Goal: Task Accomplishment & Management: Complete application form

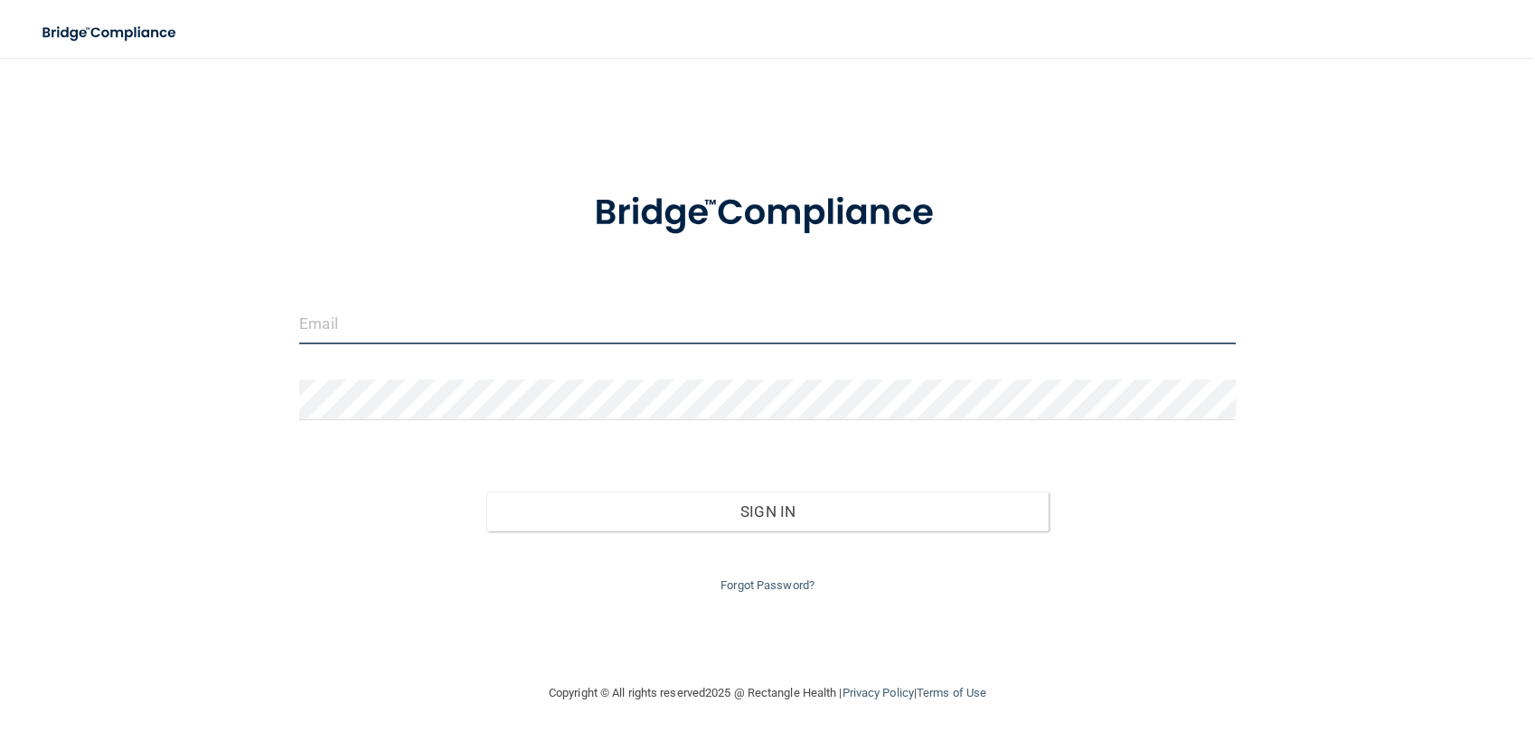
click at [318, 328] on input "email" at bounding box center [767, 324] width 936 height 41
type input "[EMAIL_ADDRESS][DOMAIN_NAME]"
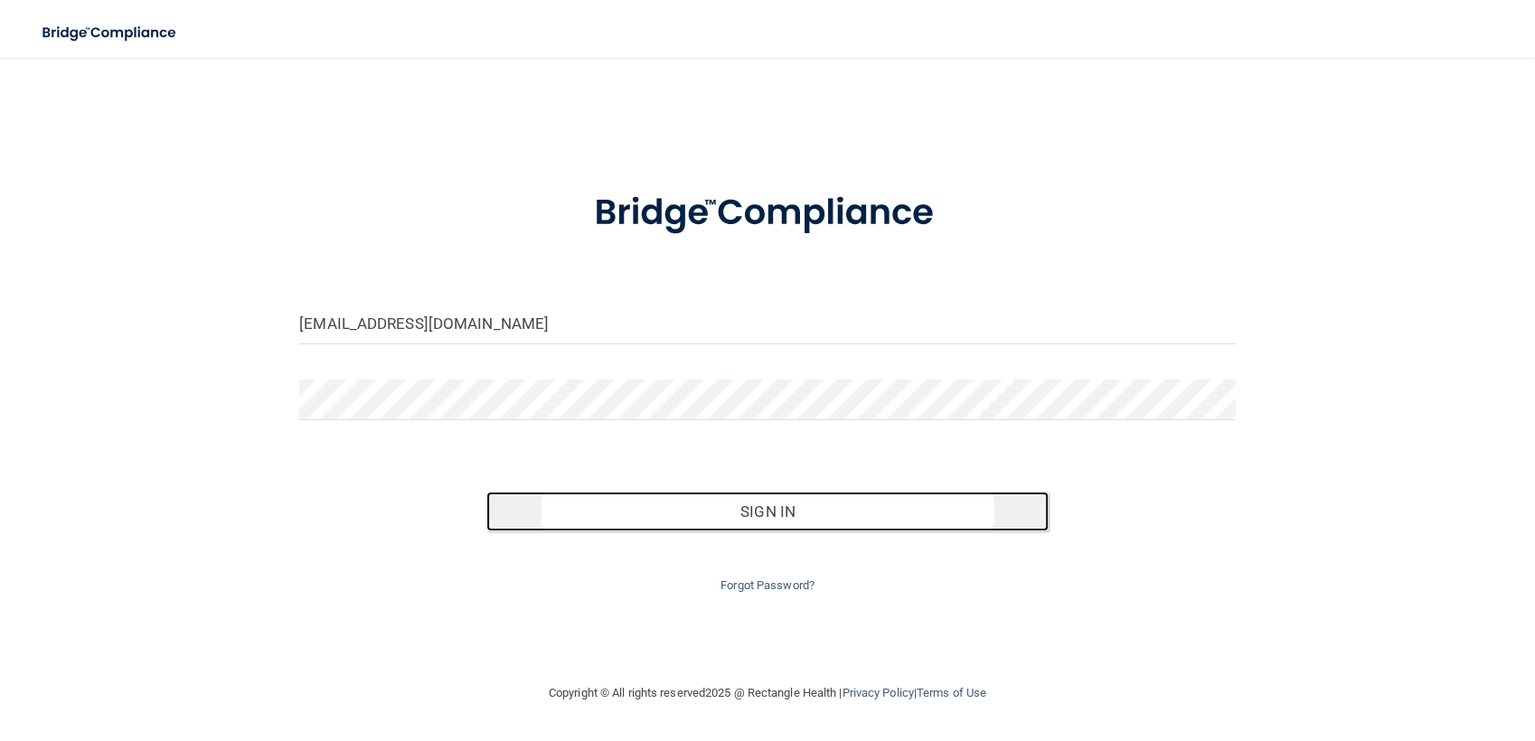
click at [522, 522] on button "Sign In" at bounding box center [766, 512] width 561 height 40
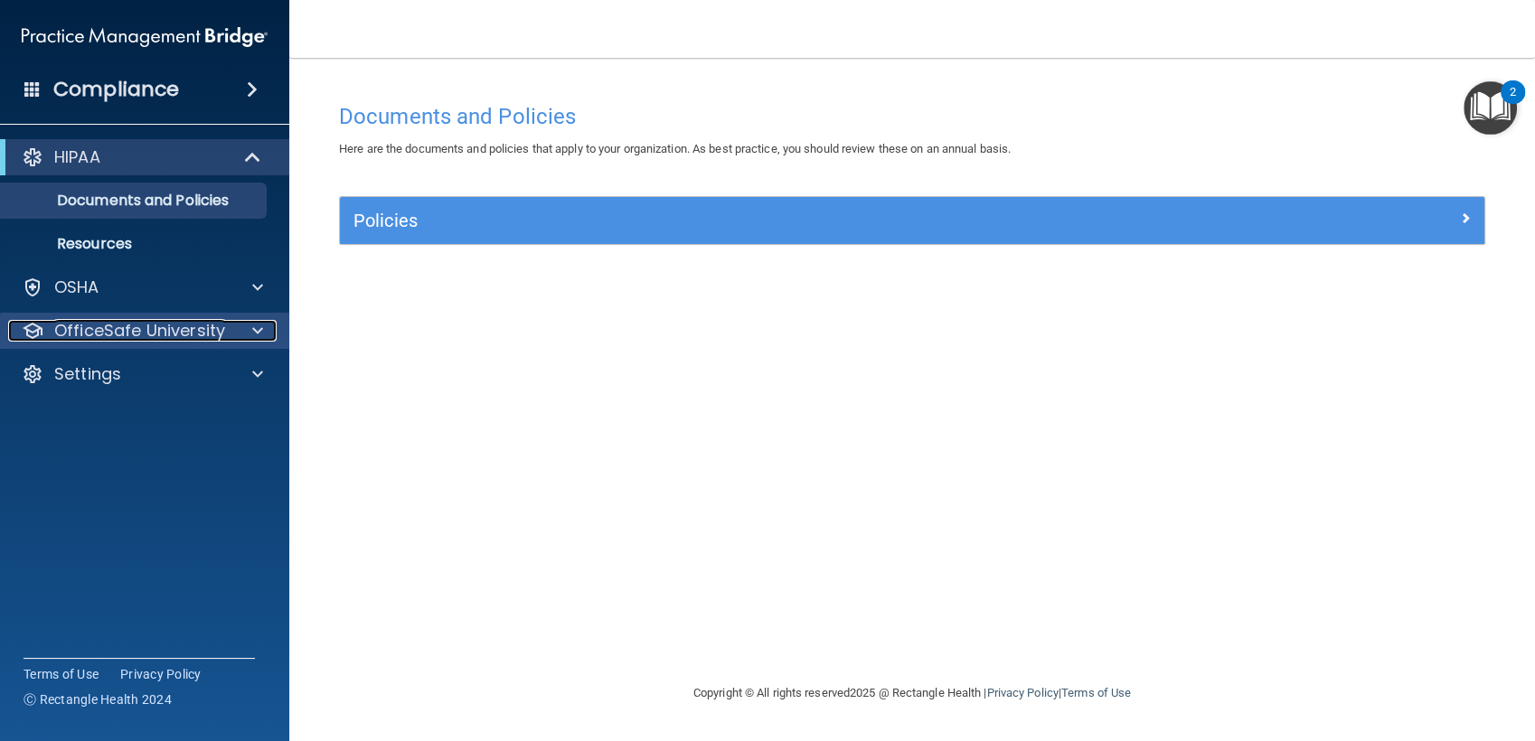
click at [256, 328] on span at bounding box center [257, 331] width 11 height 22
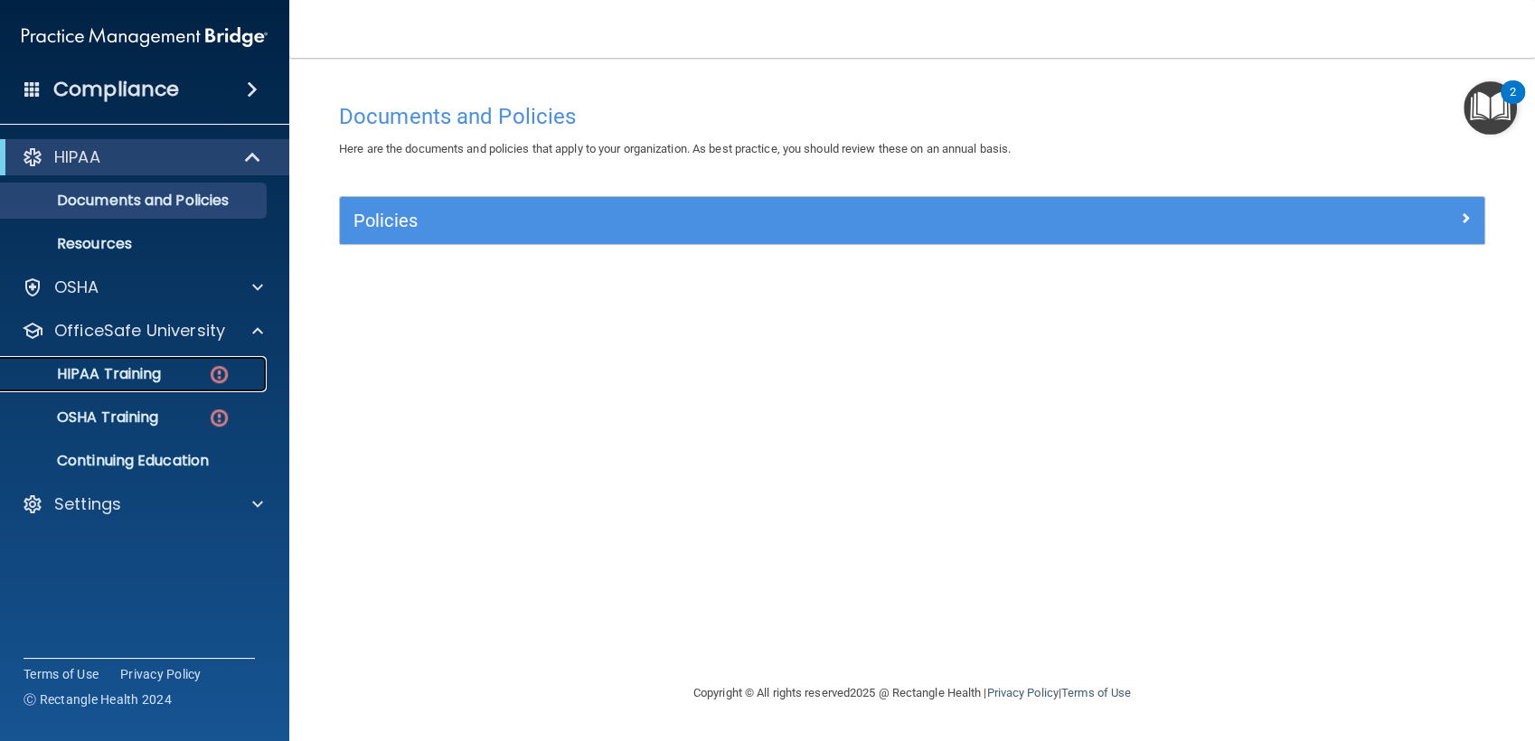
click at [153, 371] on p "HIPAA Training" at bounding box center [86, 374] width 149 height 18
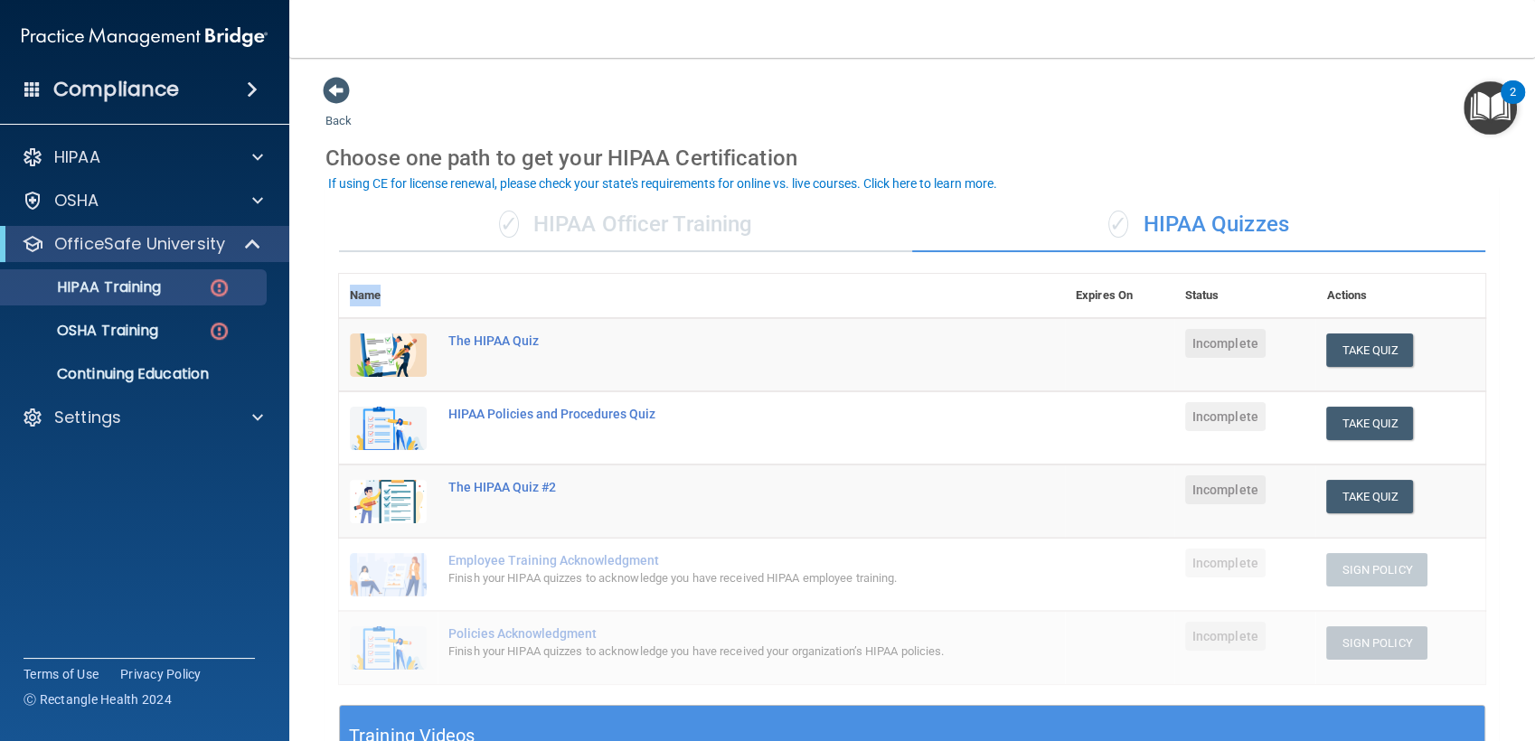
drag, startPoint x: 1006, startPoint y: 306, endPoint x: 747, endPoint y: 264, distance: 261.9
click at [747, 264] on div "✓ HIPAA Officer Training ✓ HIPAA Quizzes Name Expires On Status Actions The HIP…" at bounding box center [911, 688] width 1173 height 1009
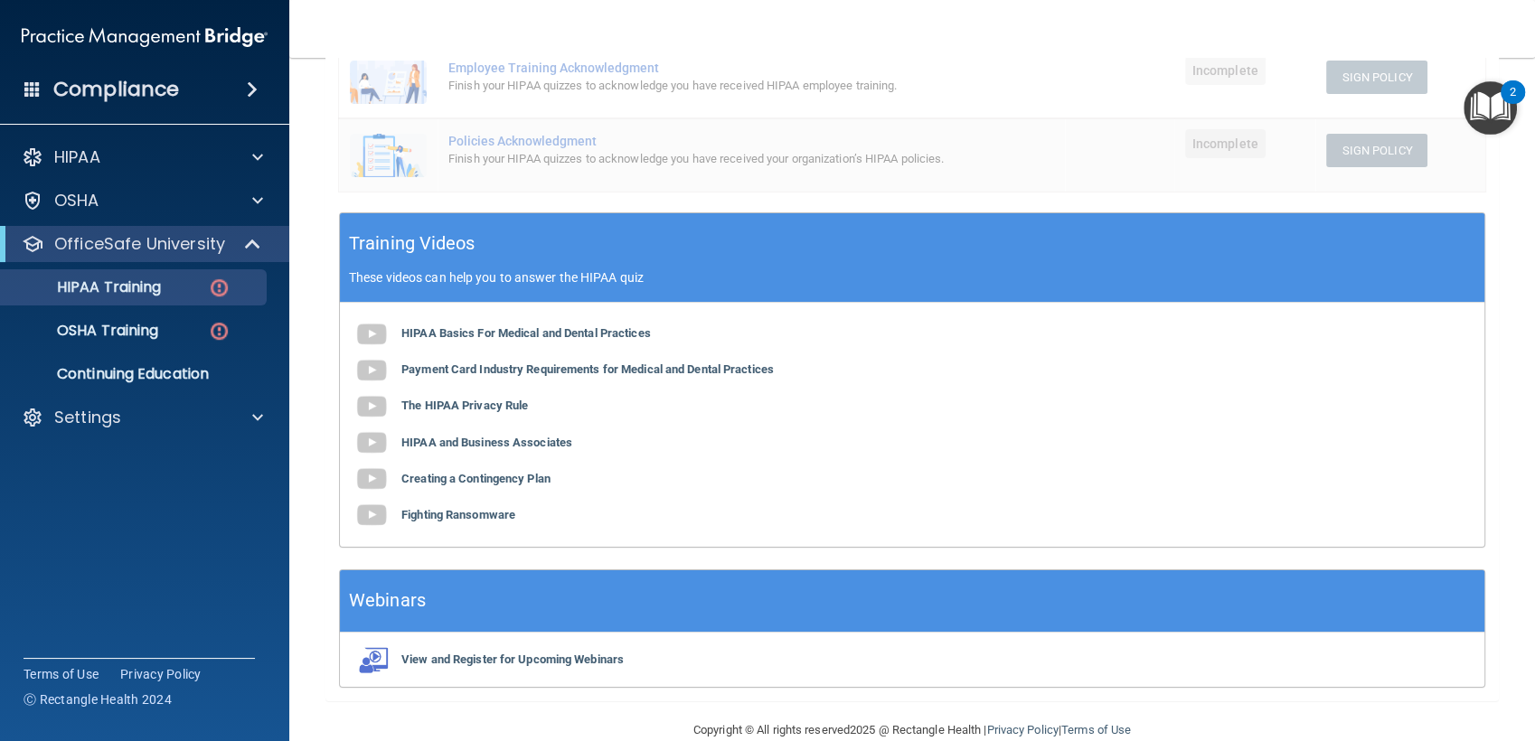
scroll to position [516, 0]
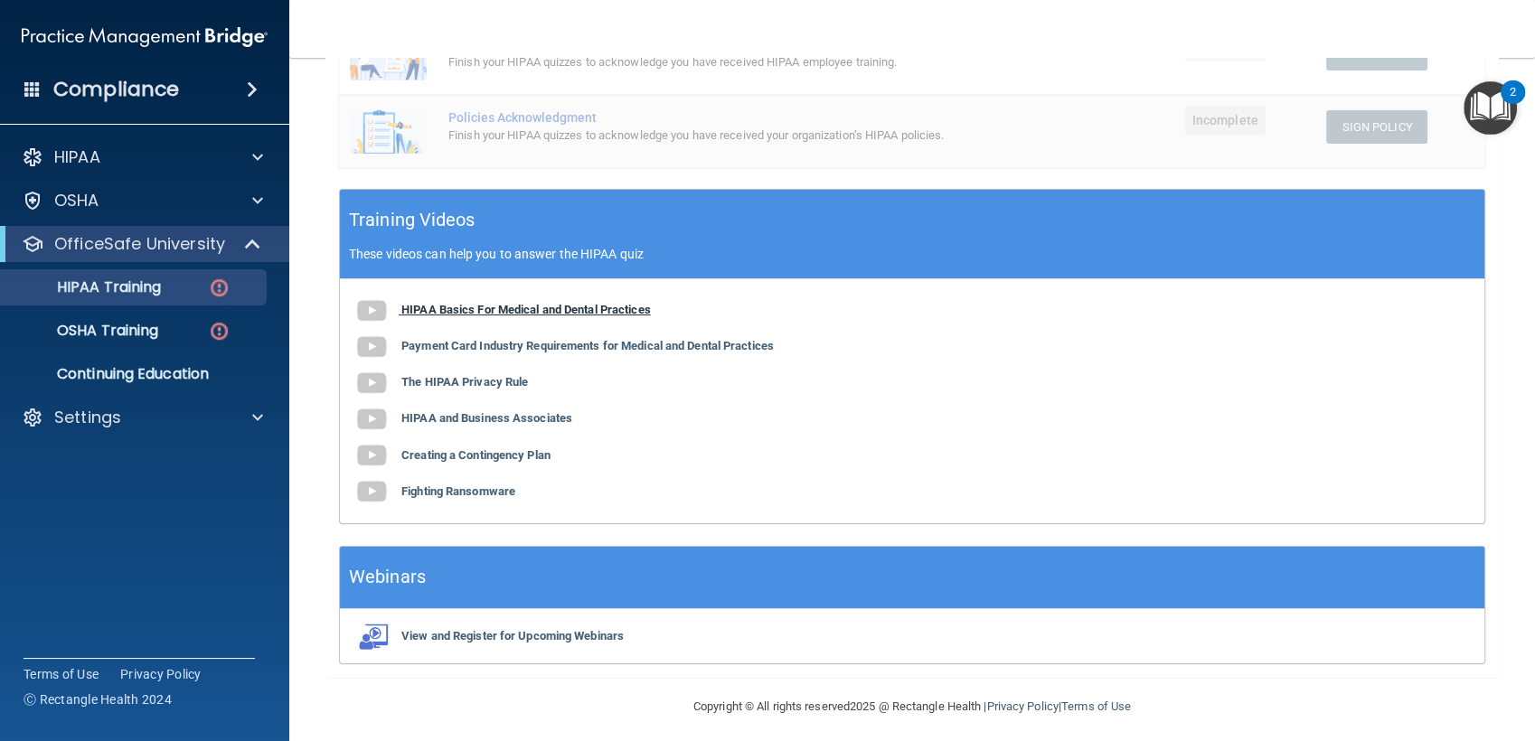
click at [593, 306] on b "HIPAA Basics For Medical and Dental Practices" at bounding box center [525, 310] width 249 height 14
click at [592, 348] on b "Payment Card Industry Requirements for Medical and Dental Practices" at bounding box center [587, 346] width 372 height 14
click at [471, 380] on b "The HIPAA Privacy Rule" at bounding box center [464, 382] width 127 height 14
click at [441, 422] on b "HIPAA and Business Associates" at bounding box center [486, 418] width 171 height 14
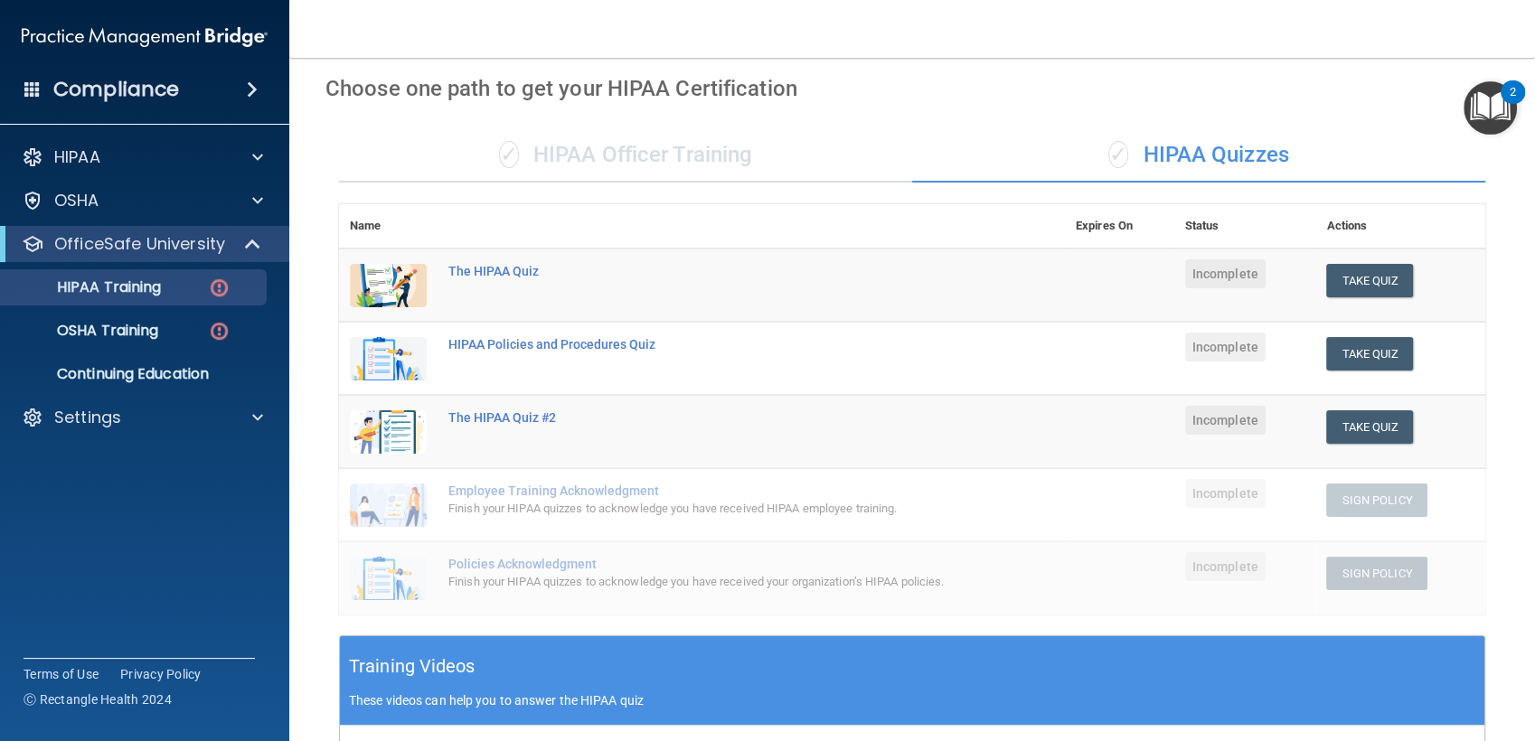
scroll to position [69, 0]
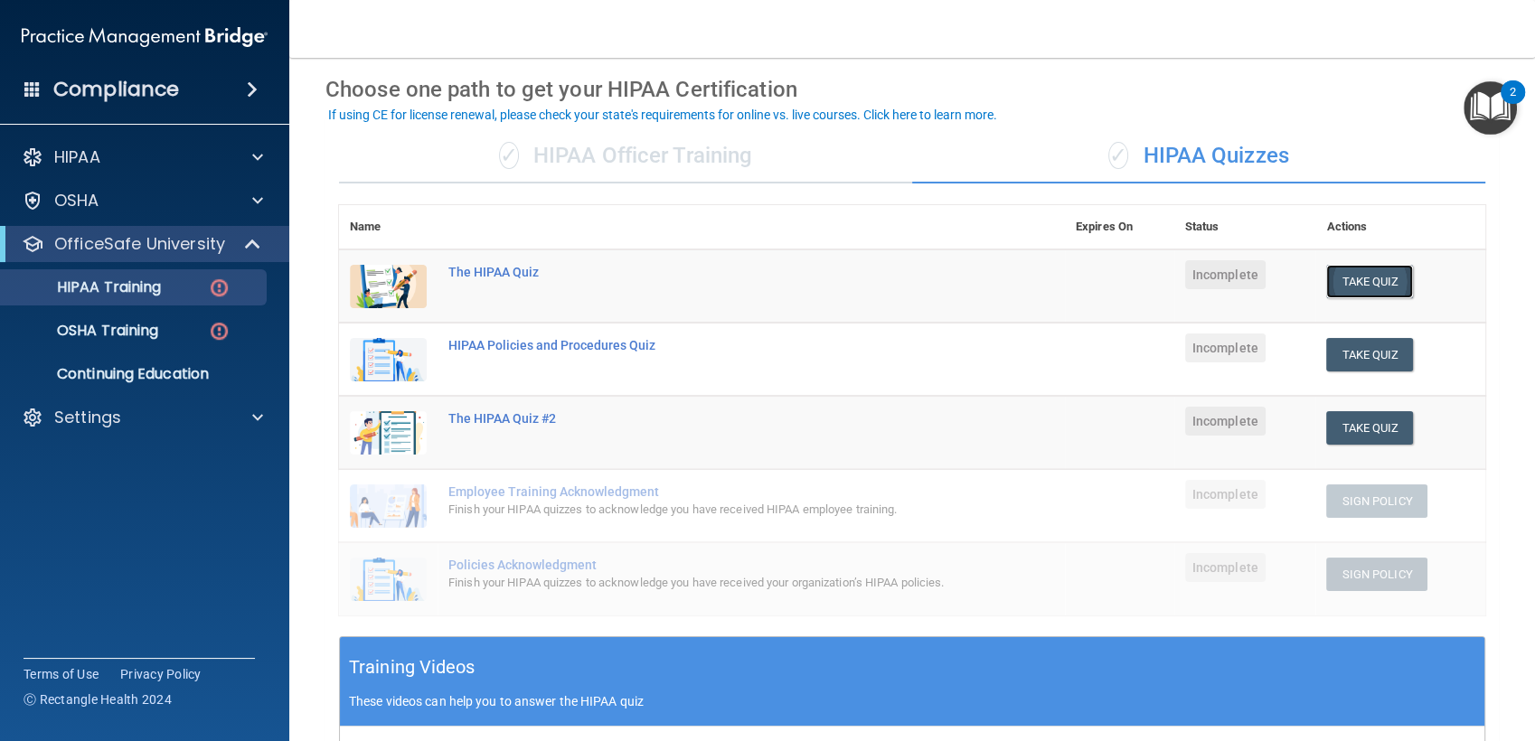
click at [1349, 271] on button "Take Quiz" at bounding box center [1369, 281] width 87 height 33
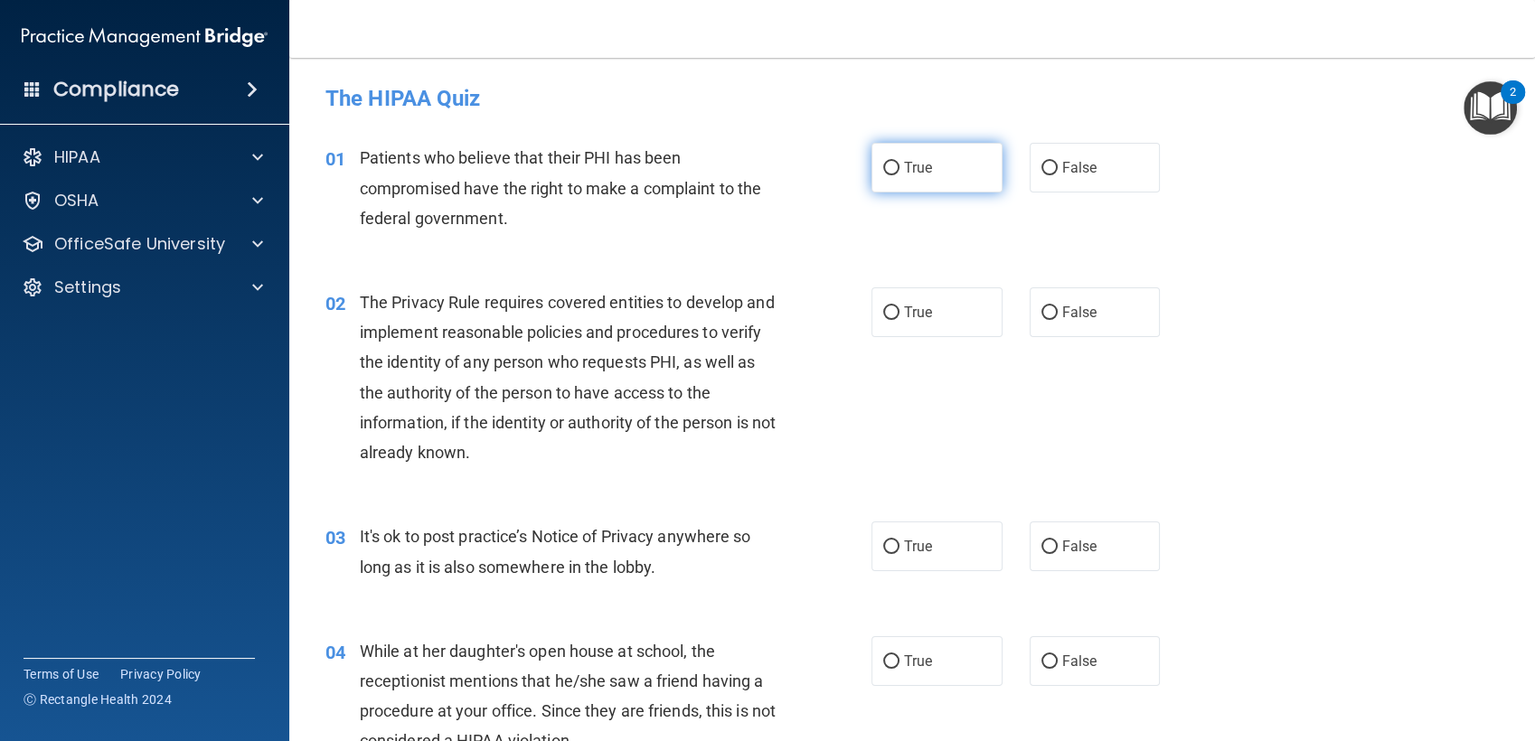
click at [901, 155] on label "True" at bounding box center [936, 168] width 131 height 50
click at [899, 162] on input "True" at bounding box center [891, 169] width 16 height 14
radio input "true"
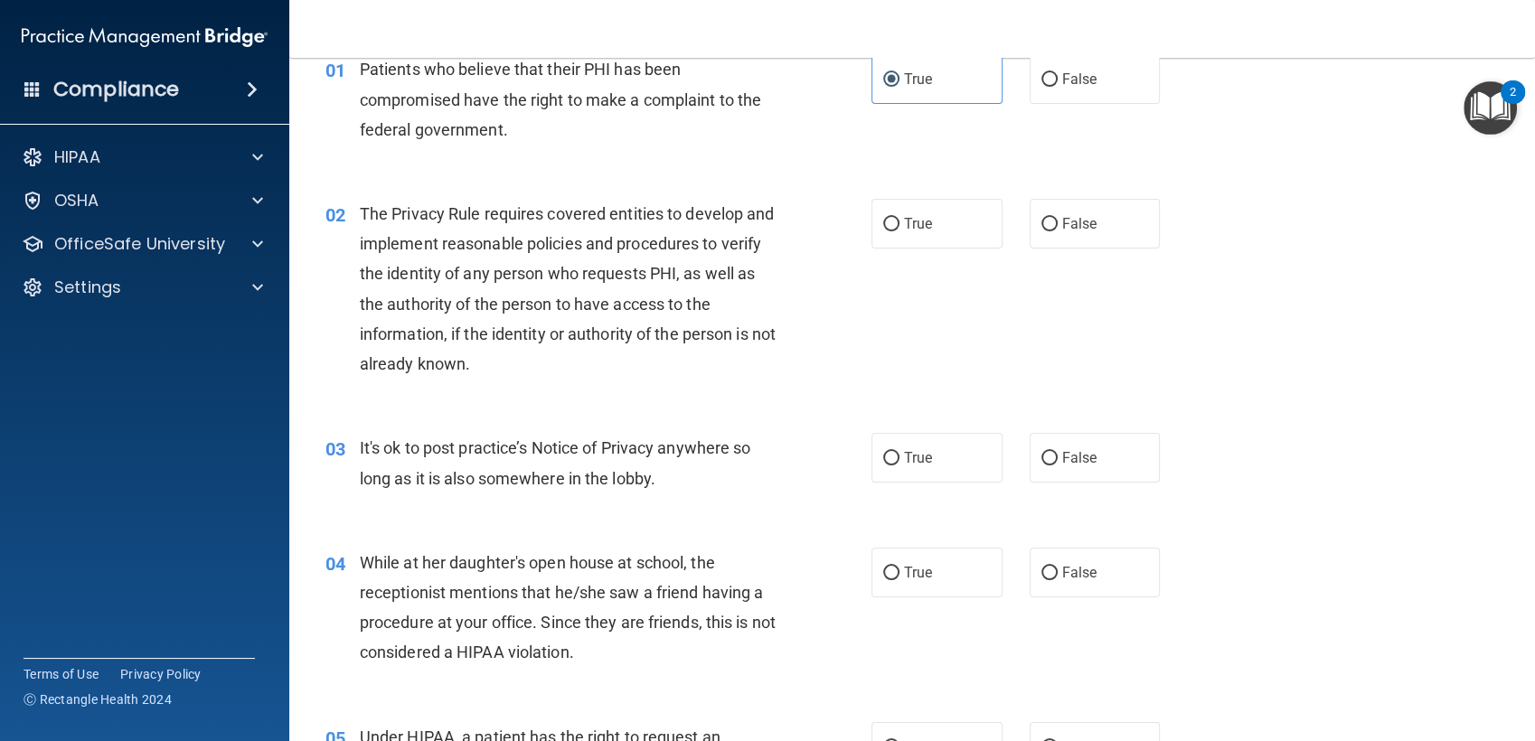
scroll to position [94, 0]
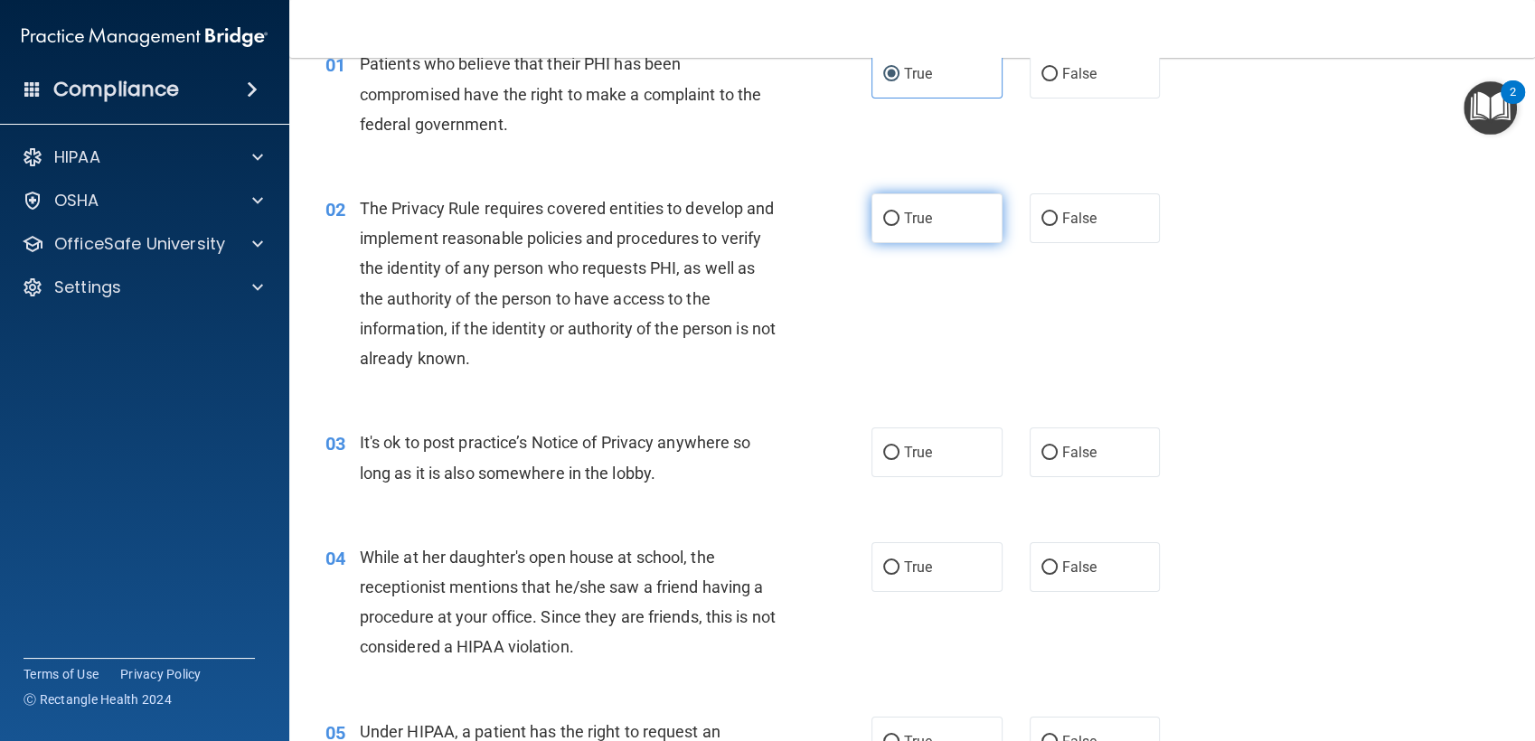
click at [904, 212] on span "True" at bounding box center [918, 218] width 28 height 17
click at [896, 212] on input "True" at bounding box center [891, 219] width 16 height 14
radio input "true"
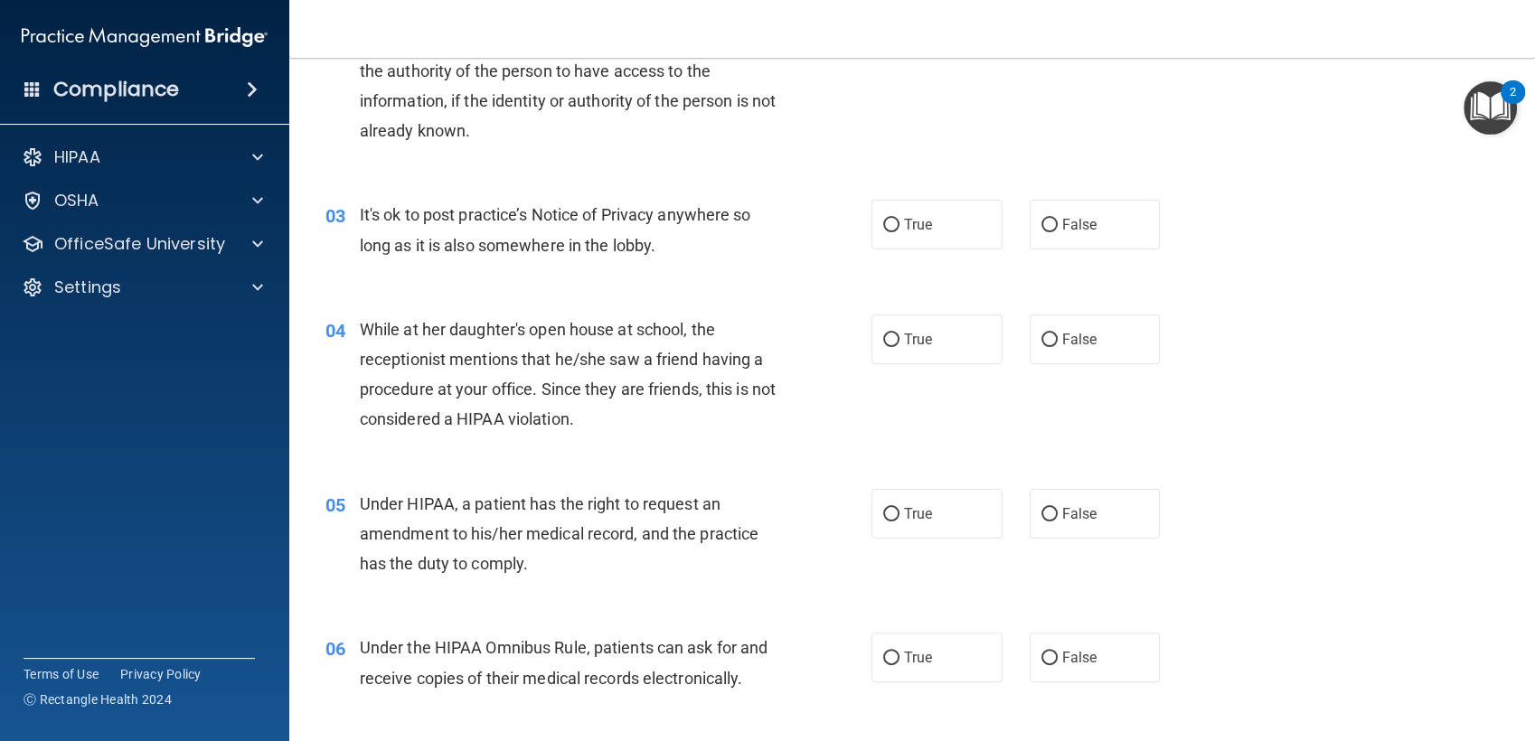
scroll to position [324, 0]
click at [1041, 226] on input "False" at bounding box center [1049, 223] width 16 height 14
radio input "true"
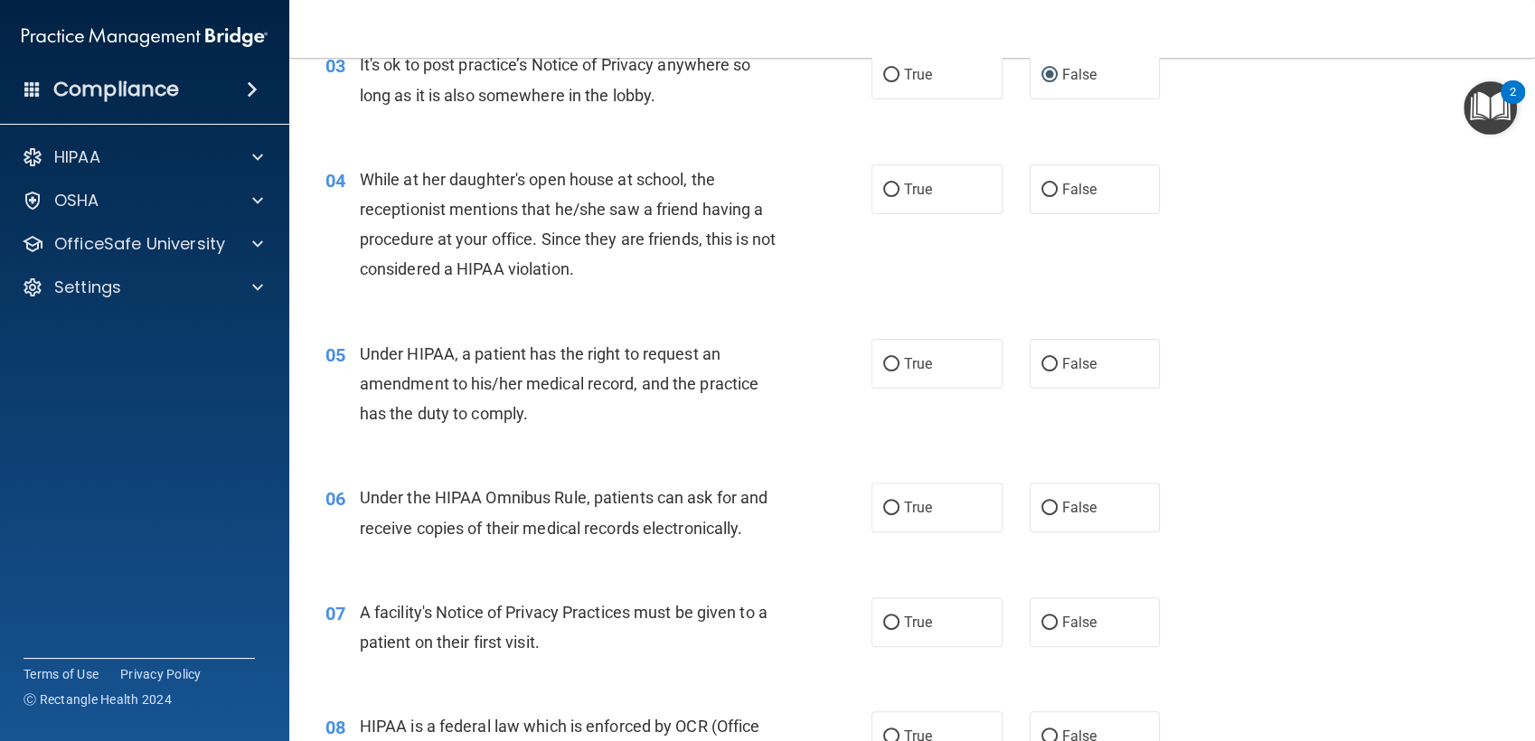
scroll to position [519, 0]
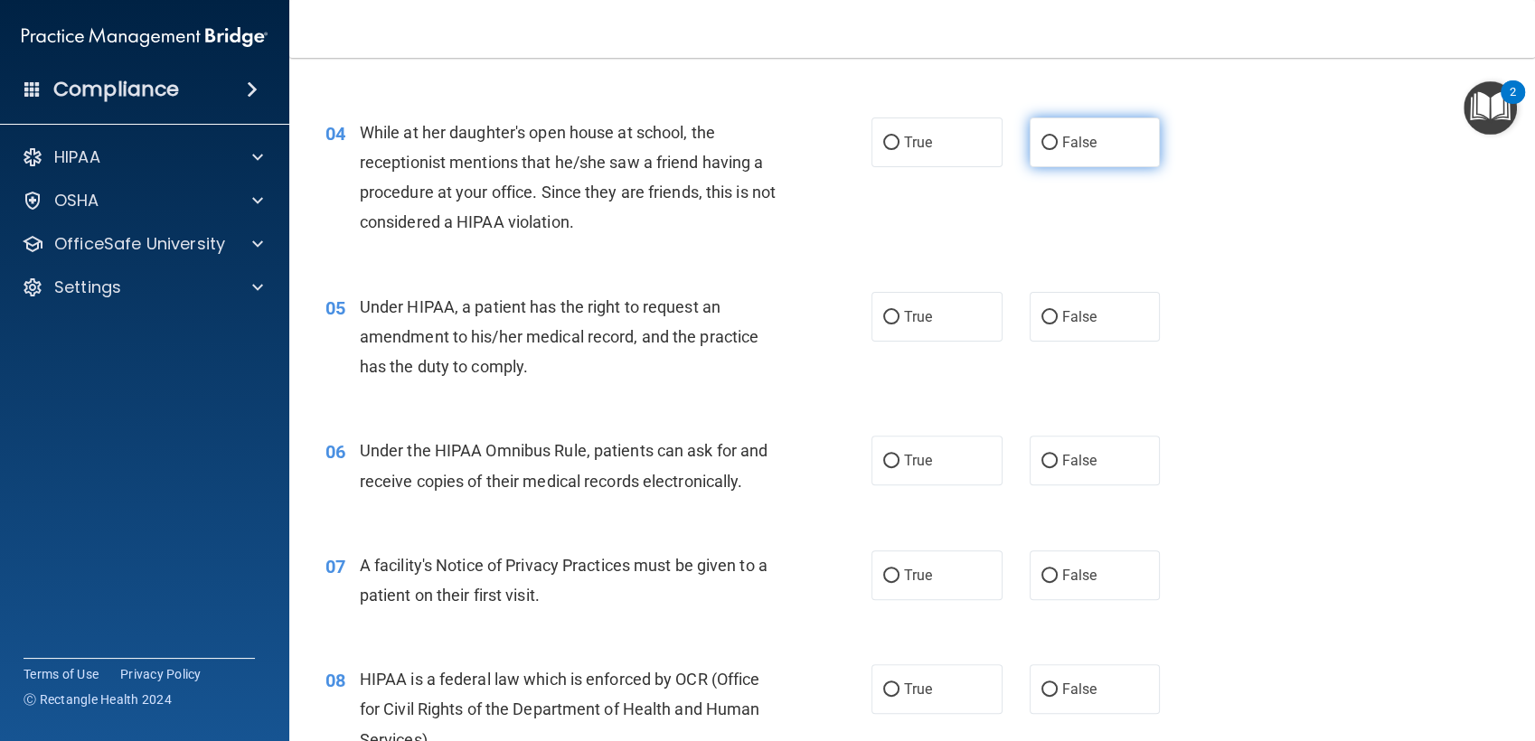
click at [1041, 144] on input "False" at bounding box center [1049, 143] width 16 height 14
radio input "true"
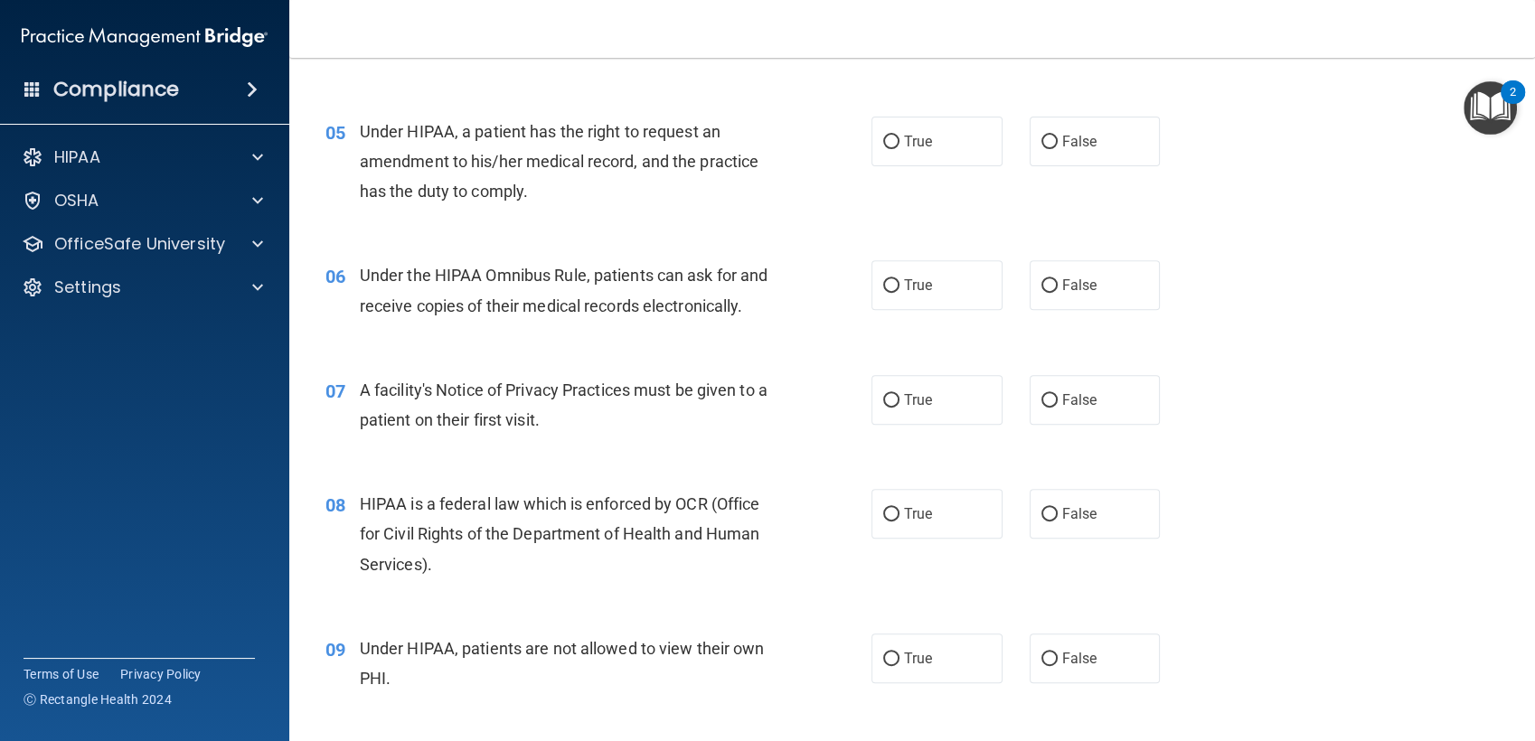
scroll to position [705, 0]
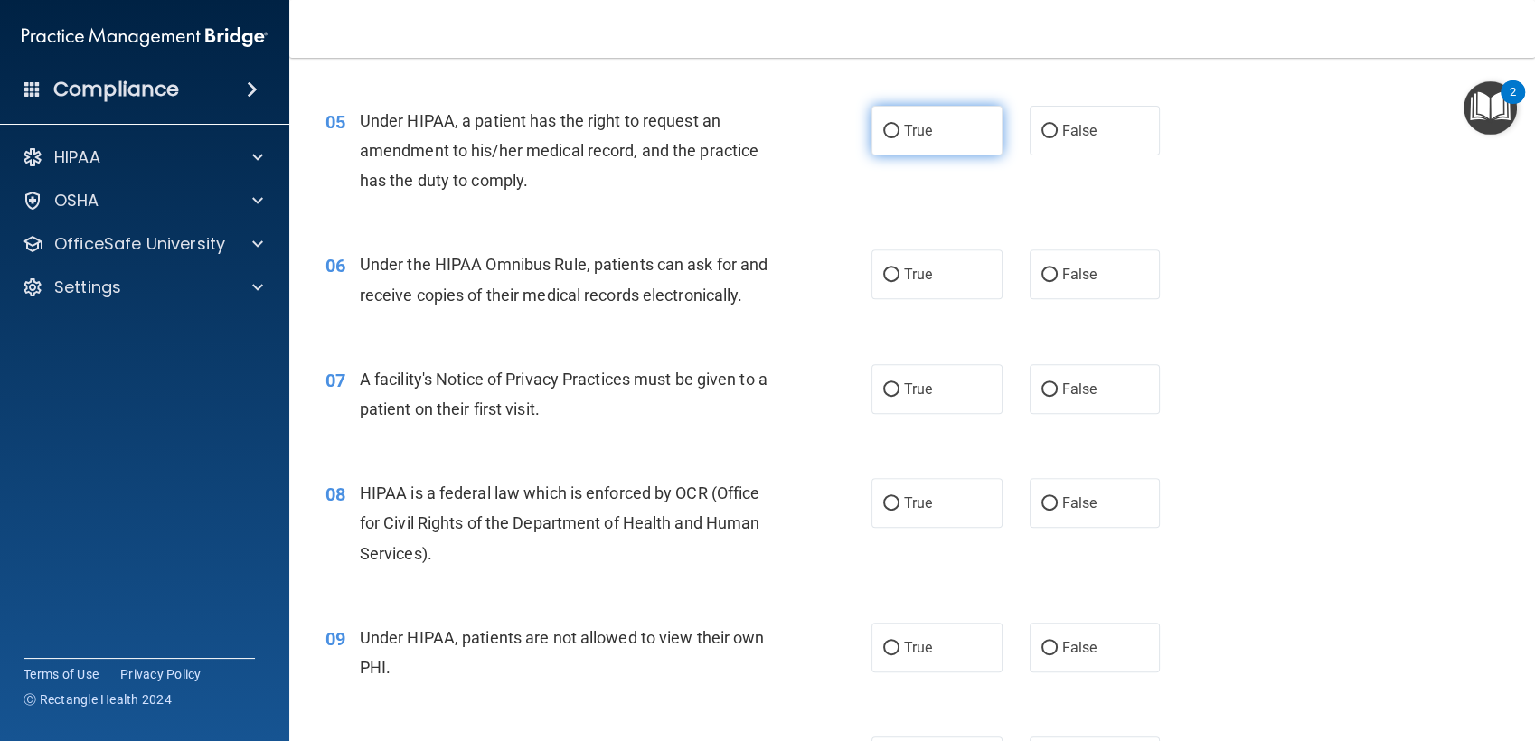
click at [891, 148] on label "True" at bounding box center [936, 131] width 131 height 50
click at [891, 138] on input "True" at bounding box center [891, 132] width 16 height 14
radio input "true"
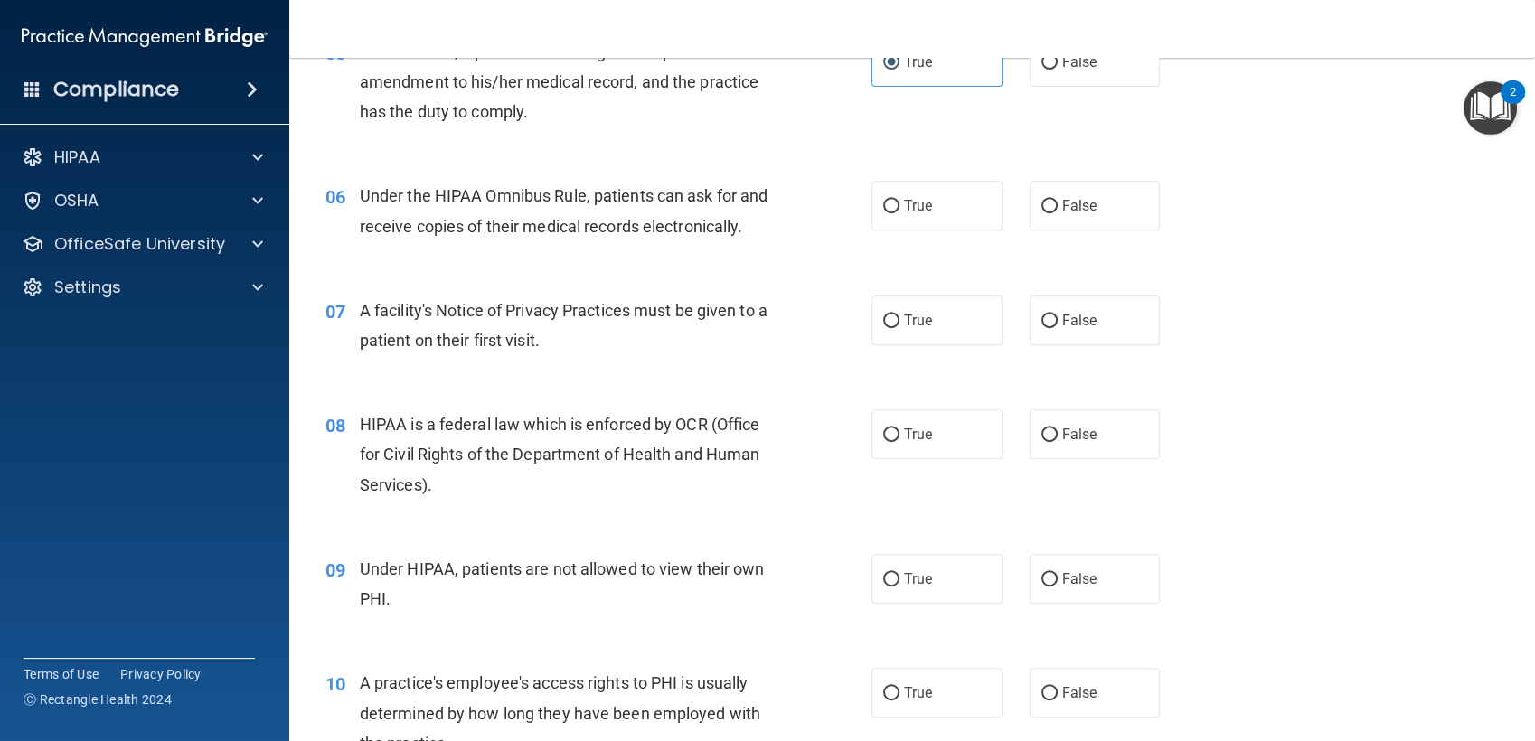
scroll to position [806, 0]
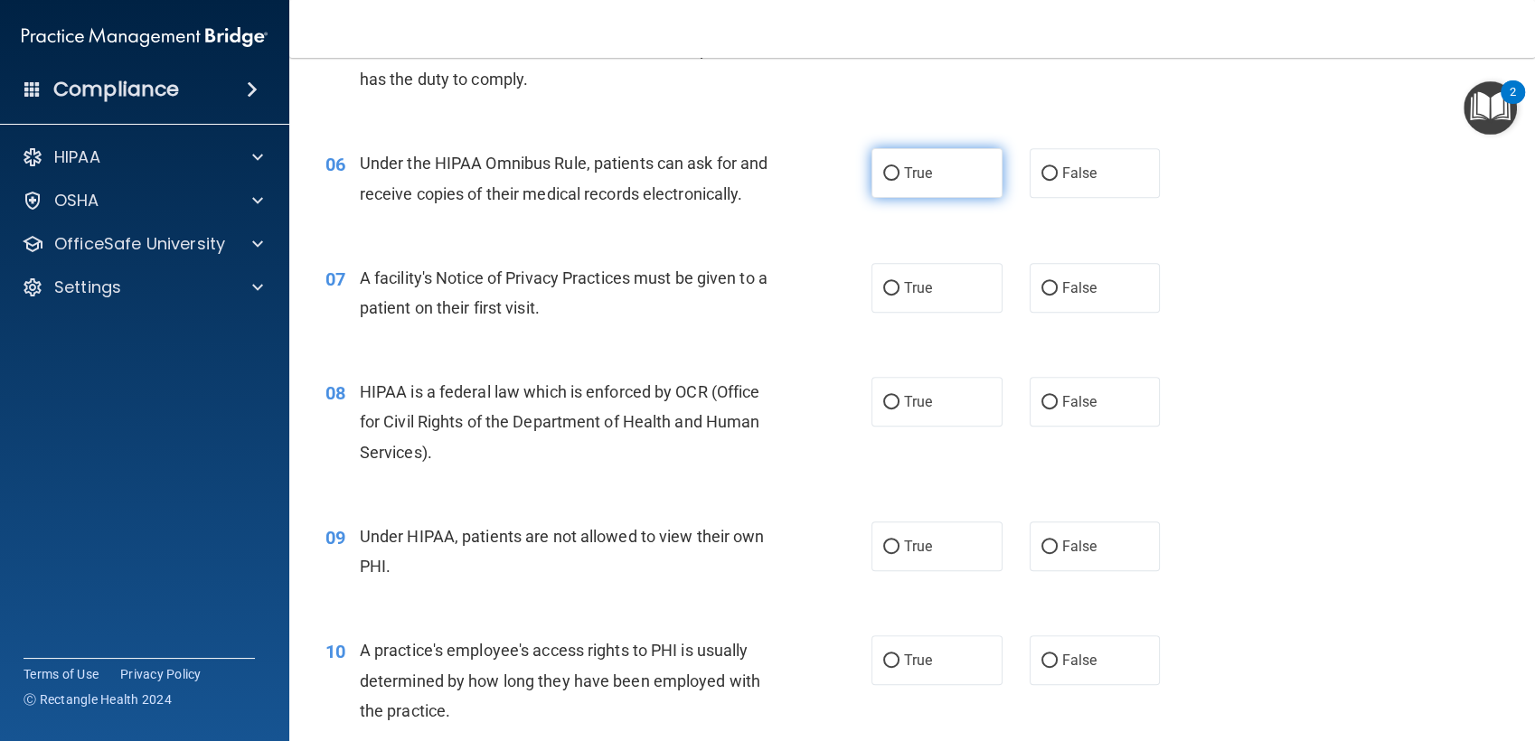
click at [922, 181] on span "True" at bounding box center [918, 172] width 28 height 17
click at [899, 181] on input "True" at bounding box center [891, 174] width 16 height 14
radio input "true"
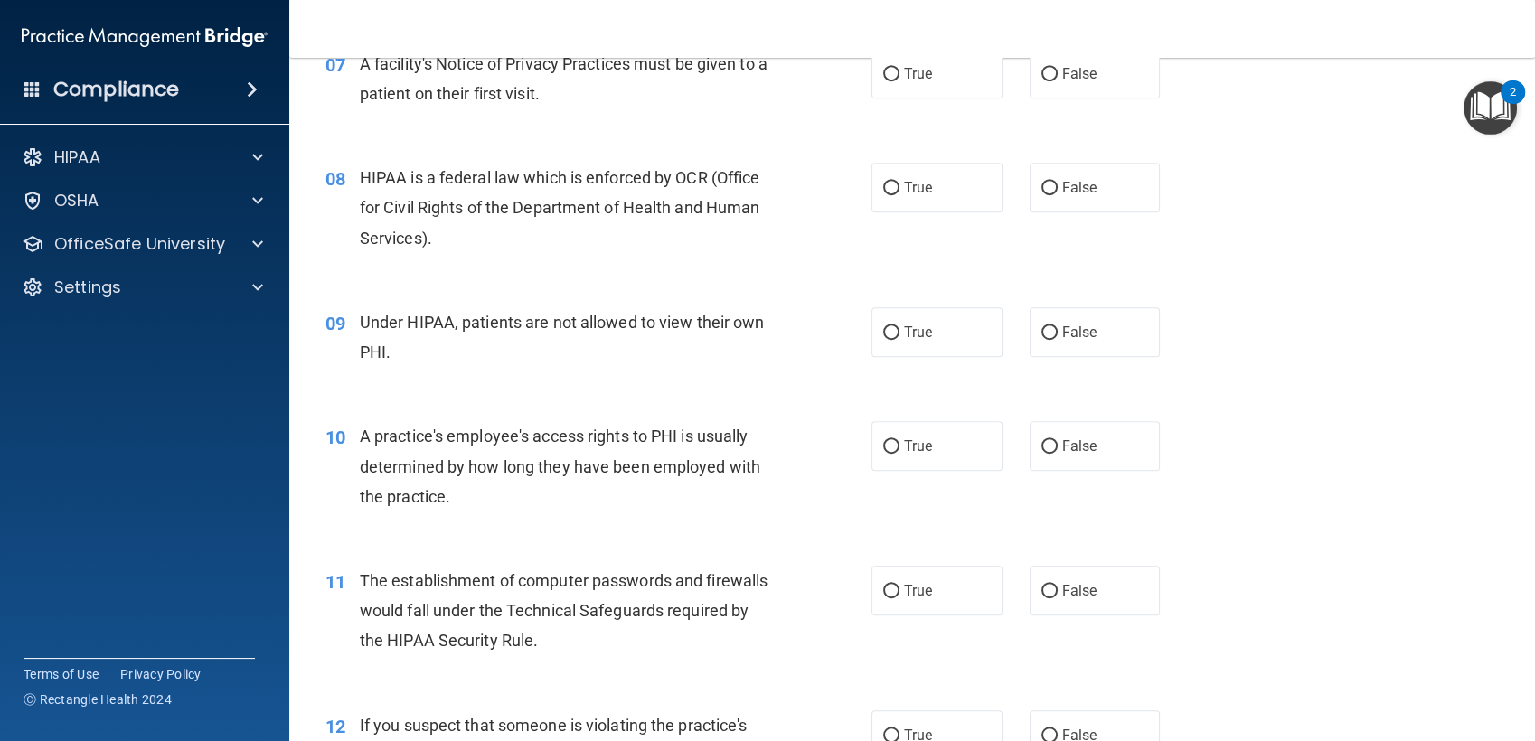
scroll to position [1022, 0]
click at [1043, 97] on label "False" at bounding box center [1094, 72] width 131 height 50
click at [1043, 80] on input "False" at bounding box center [1049, 73] width 16 height 14
radio input "true"
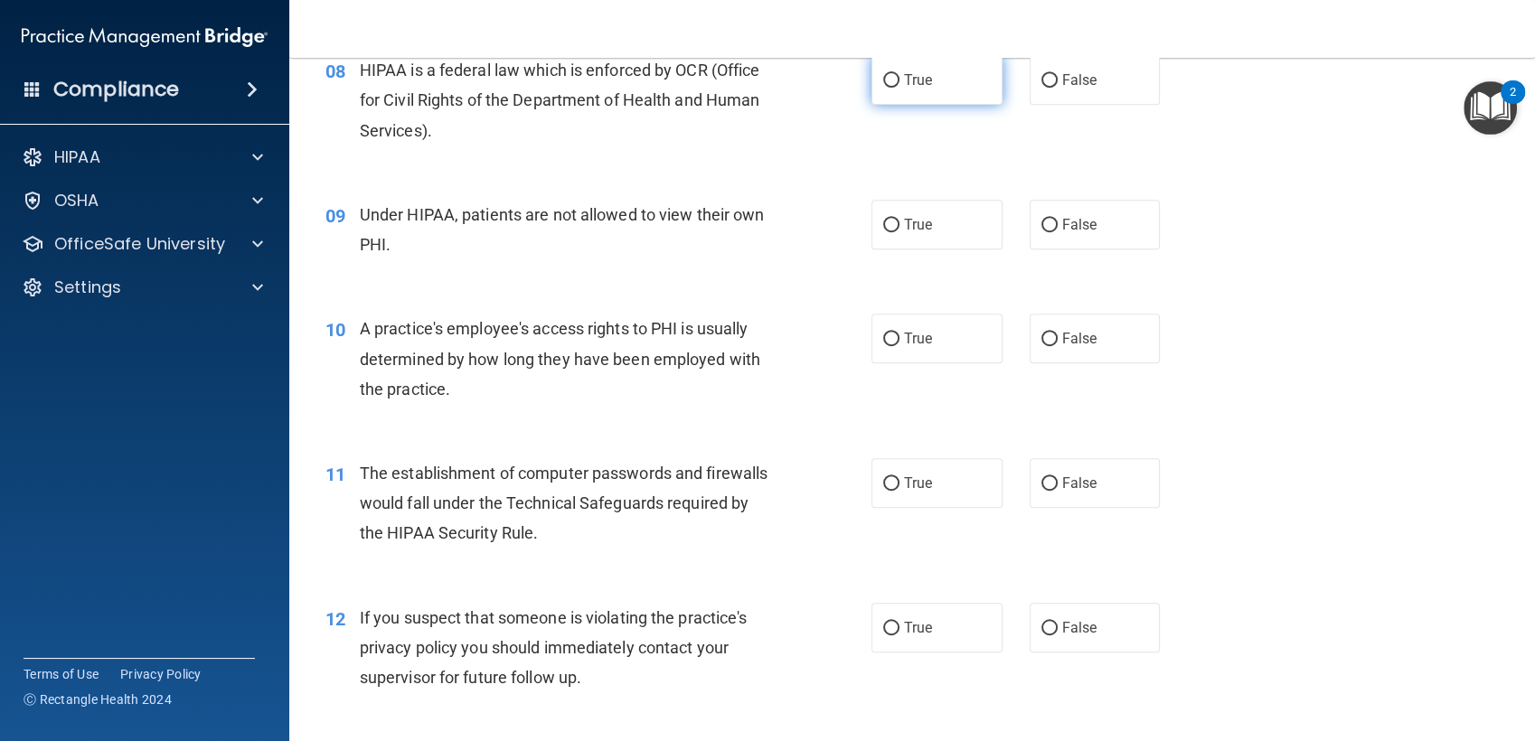
scroll to position [1113, 0]
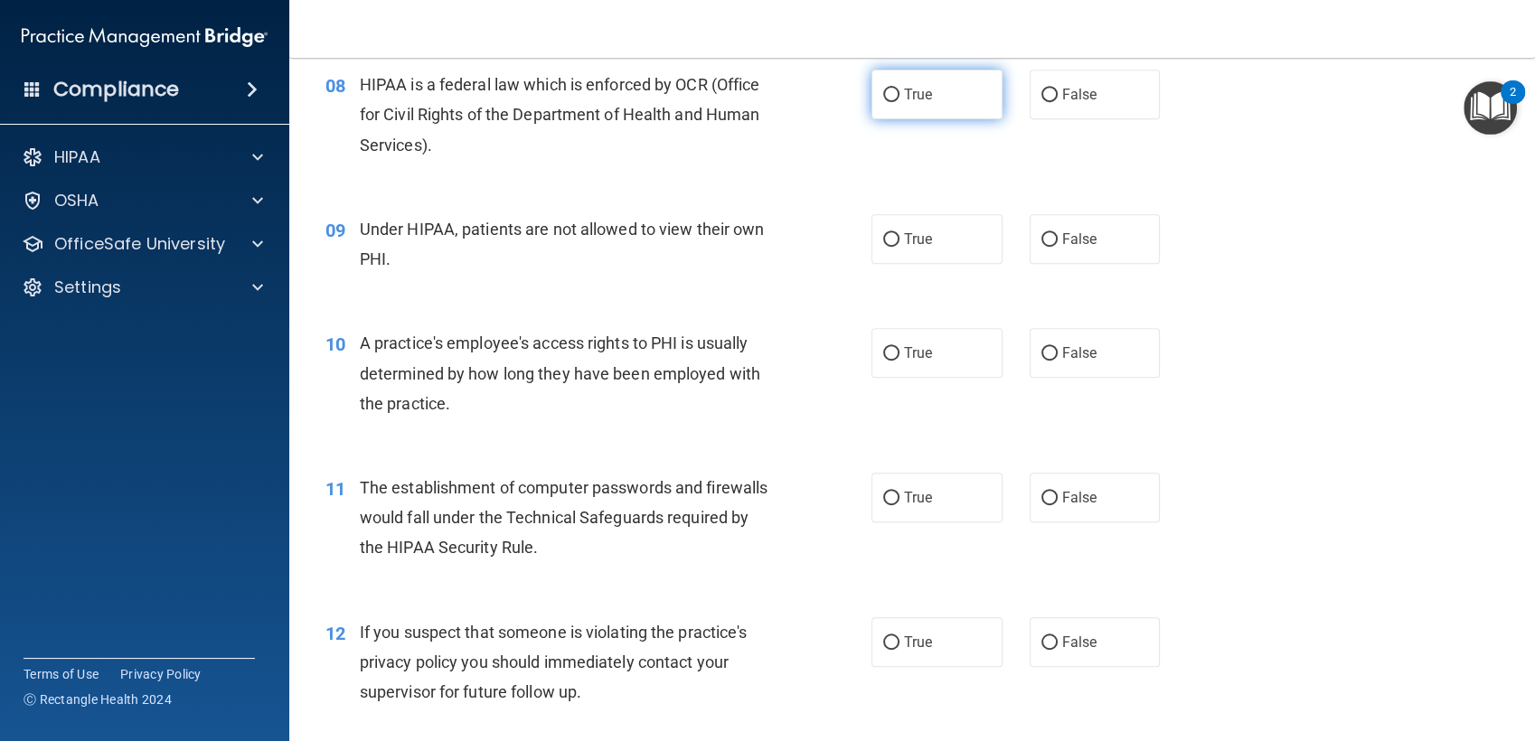
click at [898, 119] on label "True" at bounding box center [936, 95] width 131 height 50
click at [898, 102] on input "True" at bounding box center [891, 96] width 16 height 14
radio input "true"
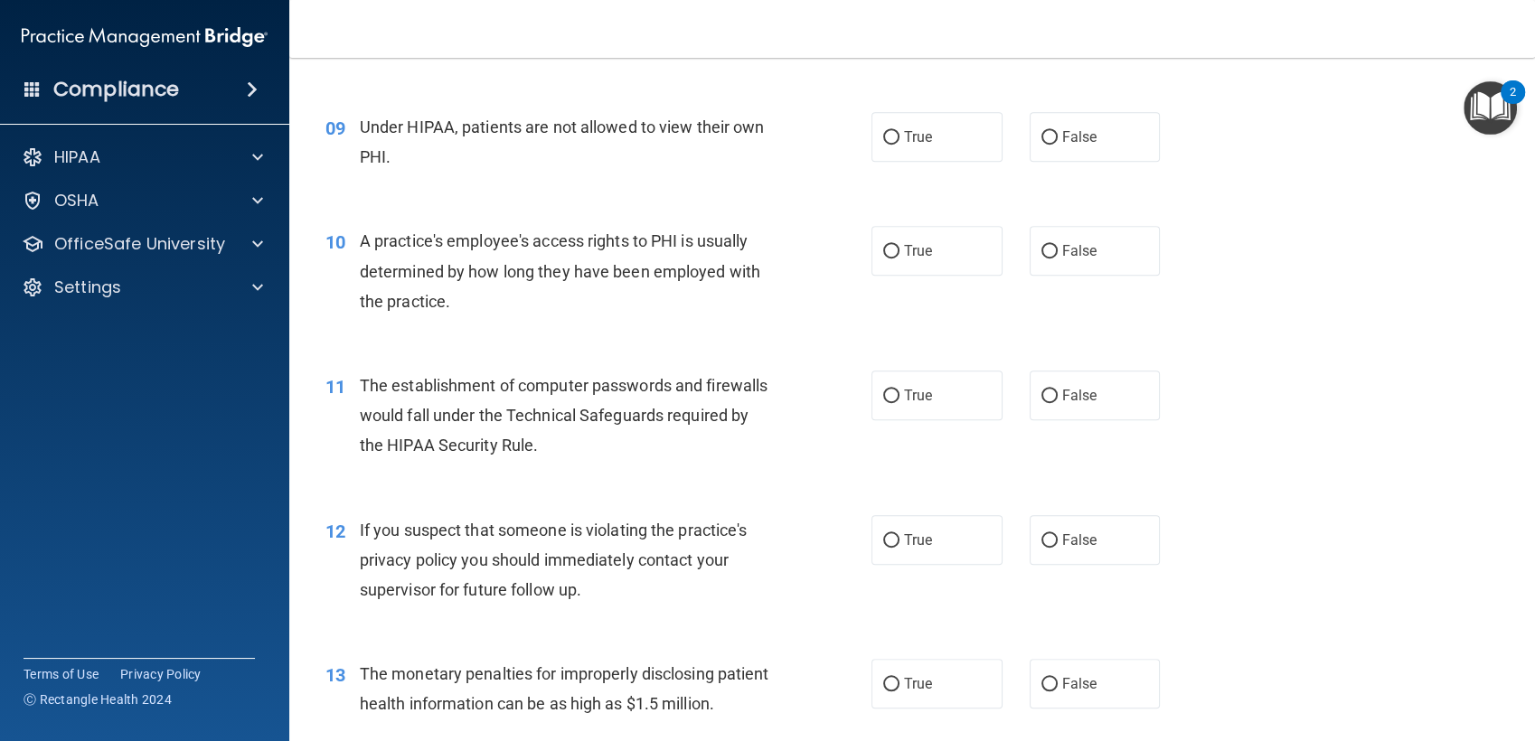
scroll to position [1228, 0]
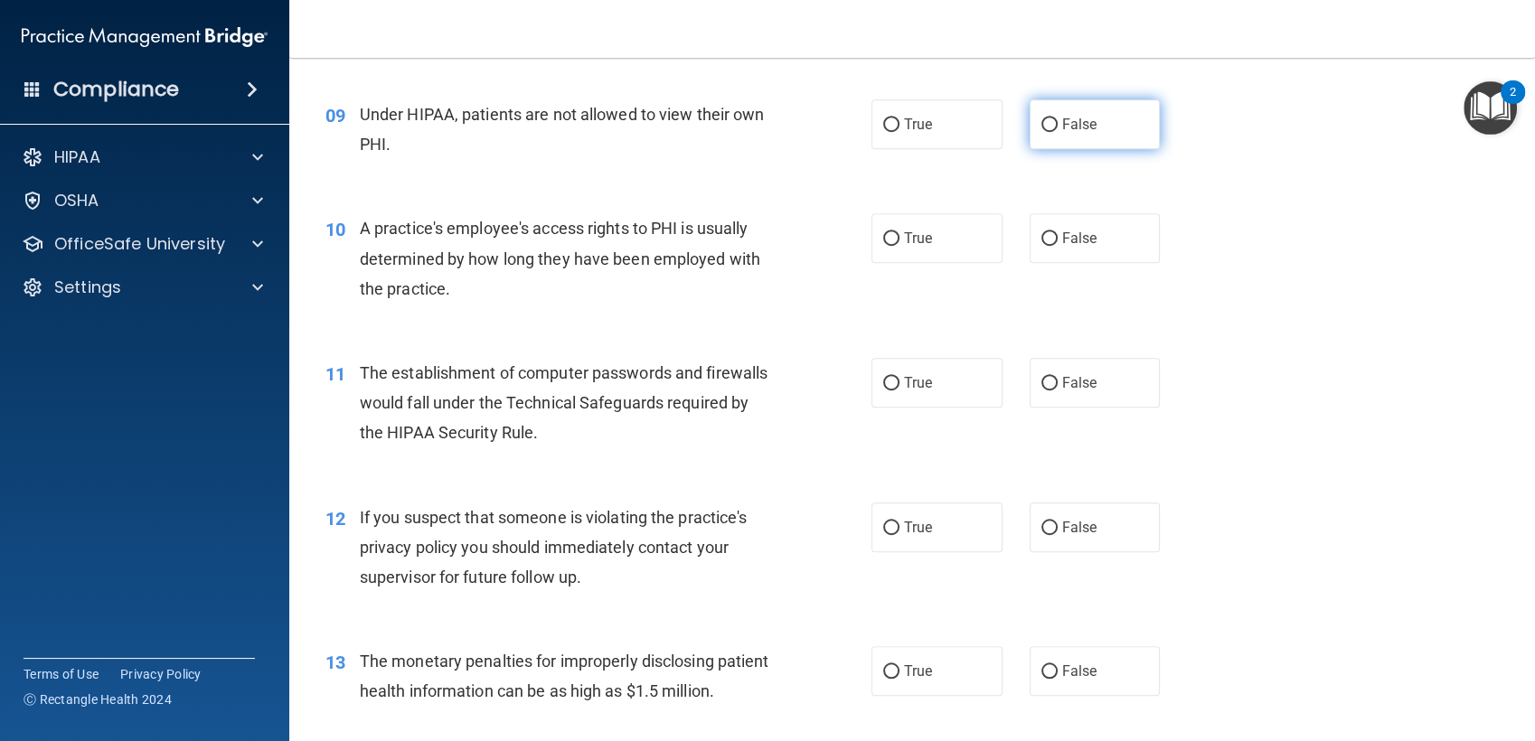
click at [1051, 149] on label "False" at bounding box center [1094, 124] width 131 height 50
click at [1051, 132] on input "False" at bounding box center [1049, 125] width 16 height 14
radio input "true"
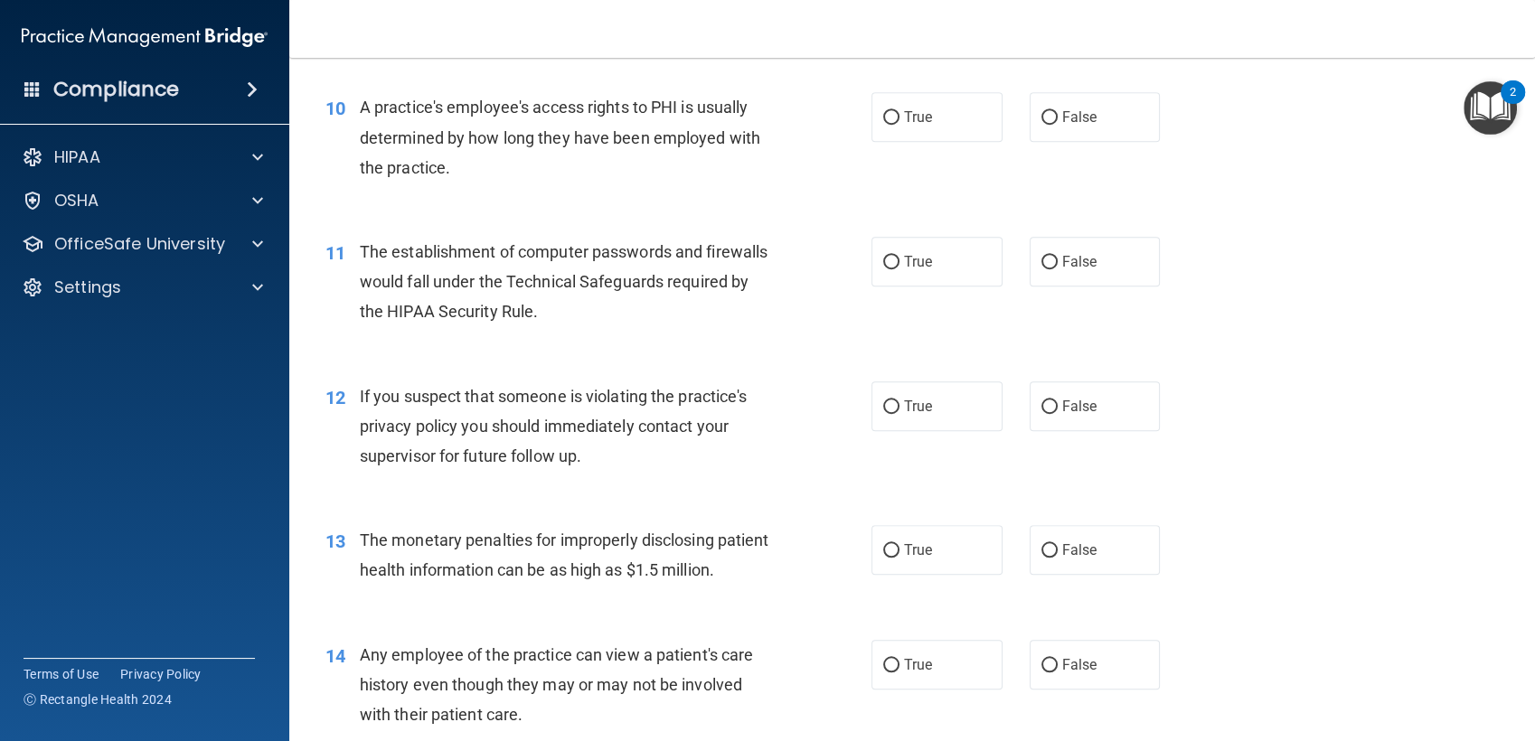
scroll to position [1352, 0]
click at [1039, 139] on label "False" at bounding box center [1094, 114] width 131 height 50
click at [1041, 122] on input "False" at bounding box center [1049, 115] width 16 height 14
radio input "true"
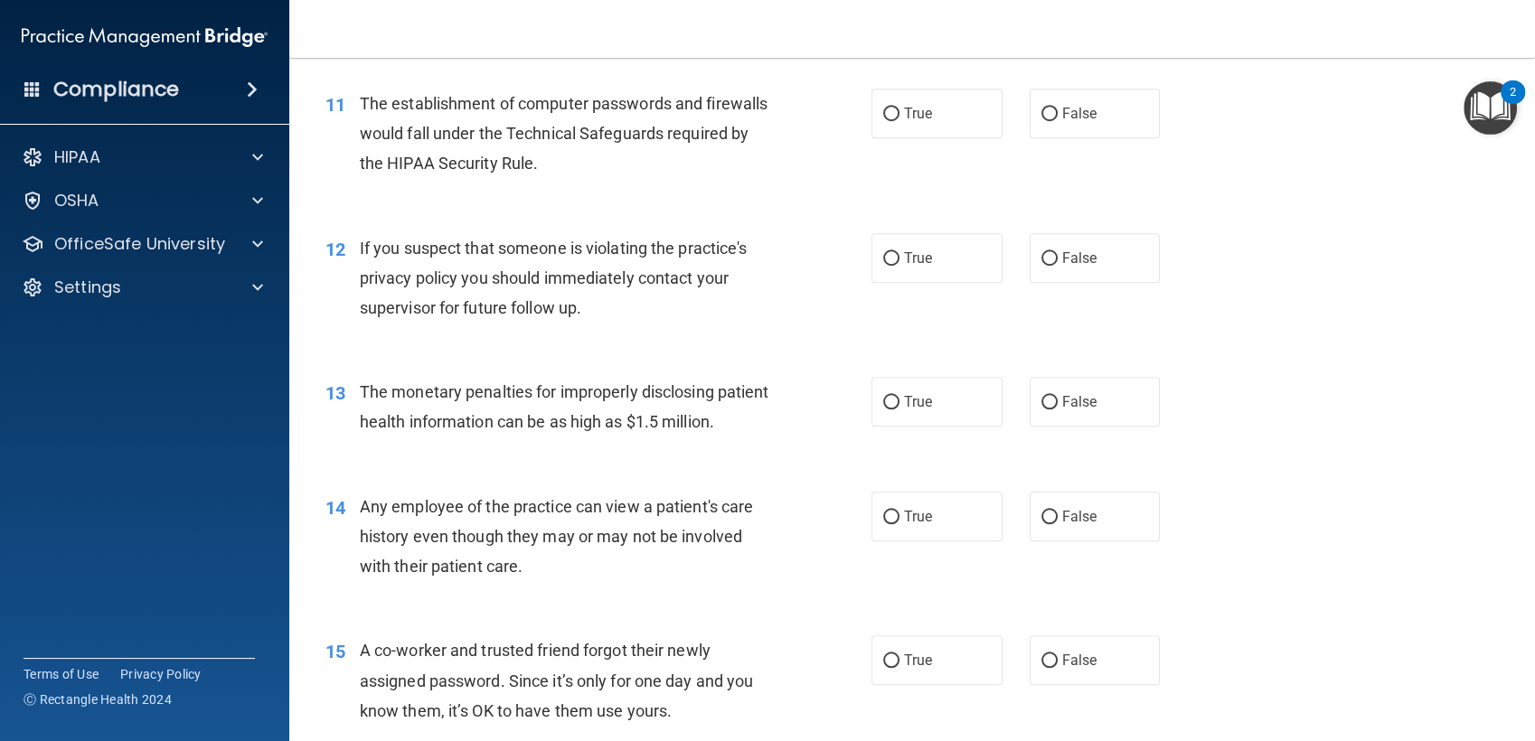
scroll to position [1511, 0]
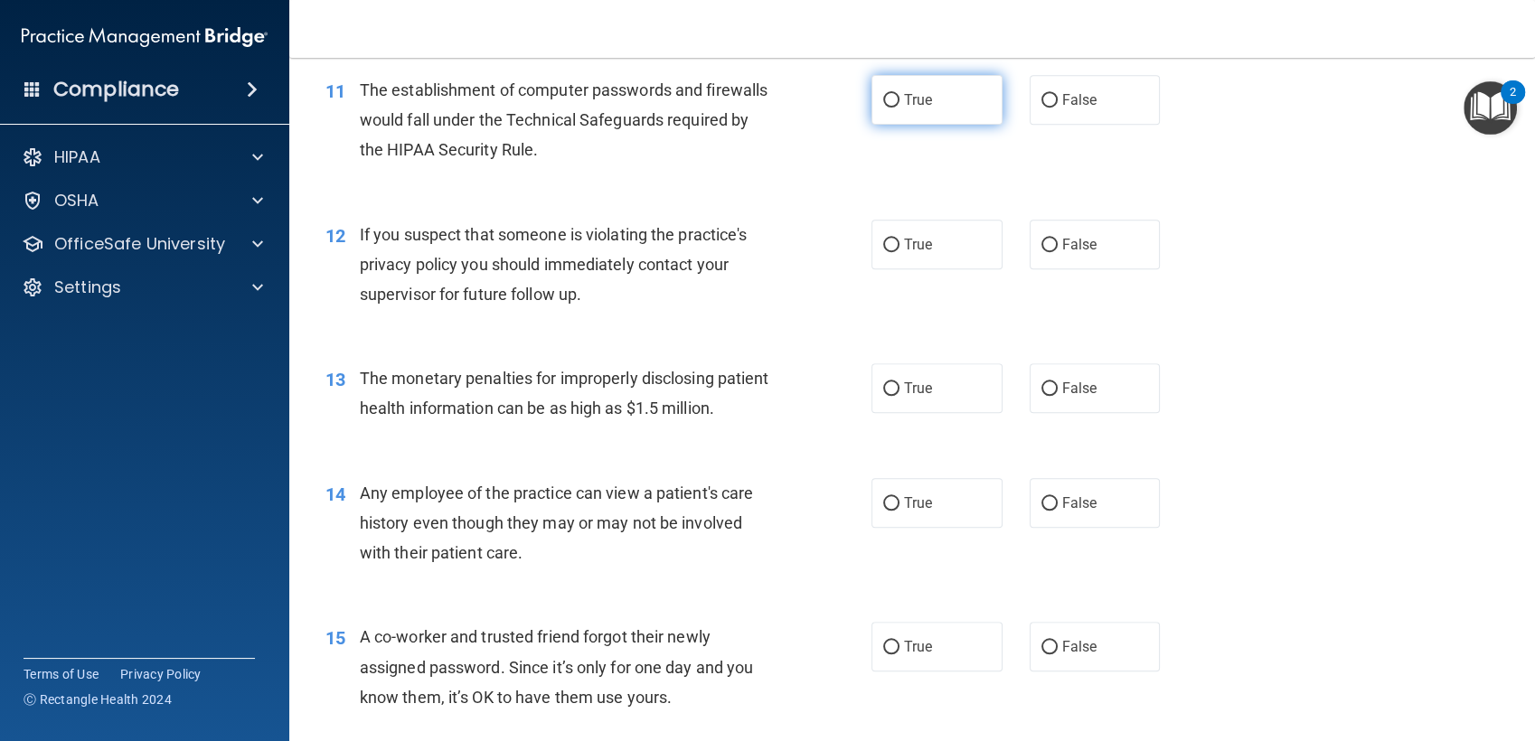
click at [936, 116] on label "True" at bounding box center [936, 100] width 131 height 50
click at [899, 108] on input "True" at bounding box center [891, 101] width 16 height 14
radio input "true"
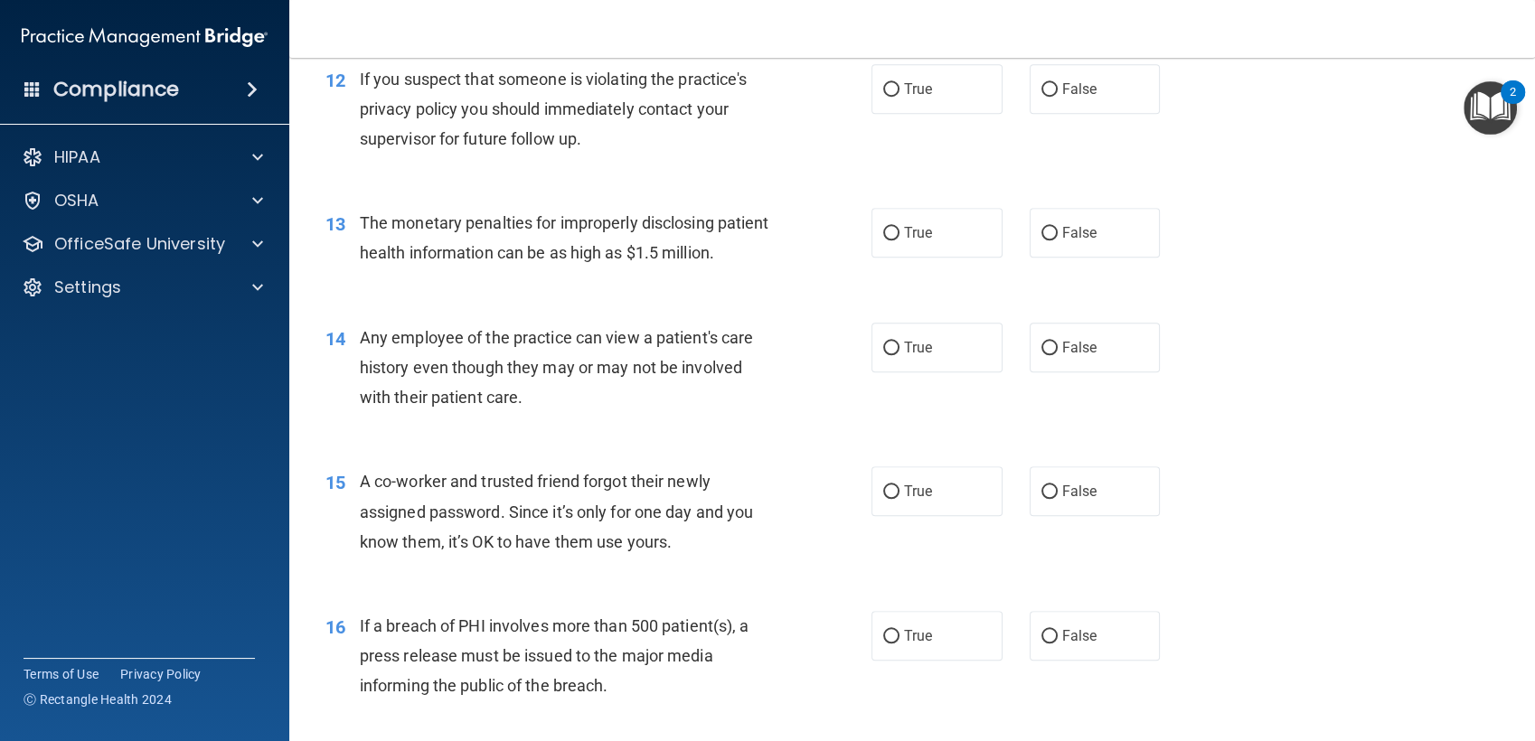
scroll to position [1668, 0]
click at [887, 112] on label "True" at bounding box center [936, 87] width 131 height 50
click at [887, 95] on input "True" at bounding box center [891, 88] width 16 height 14
radio input "true"
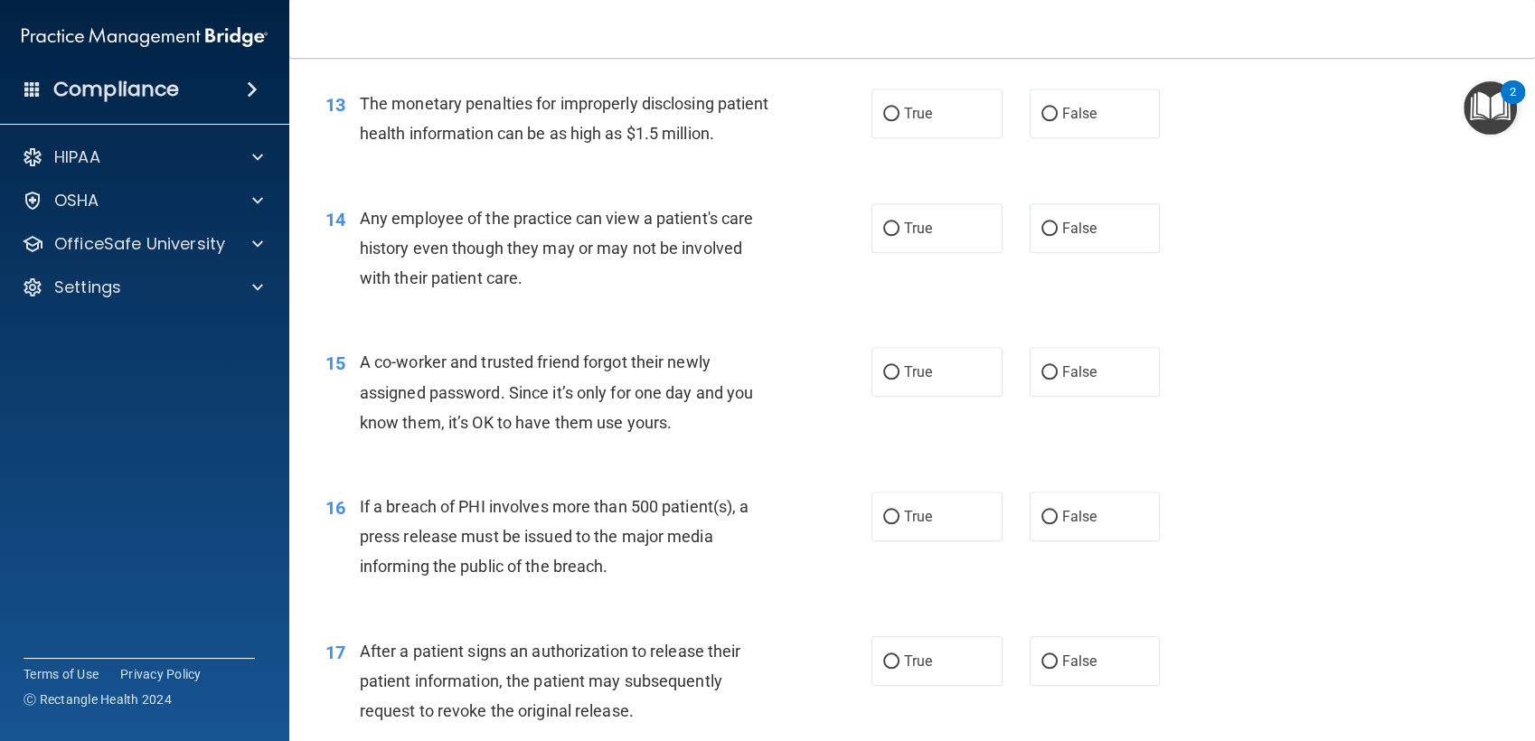
scroll to position [1806, 0]
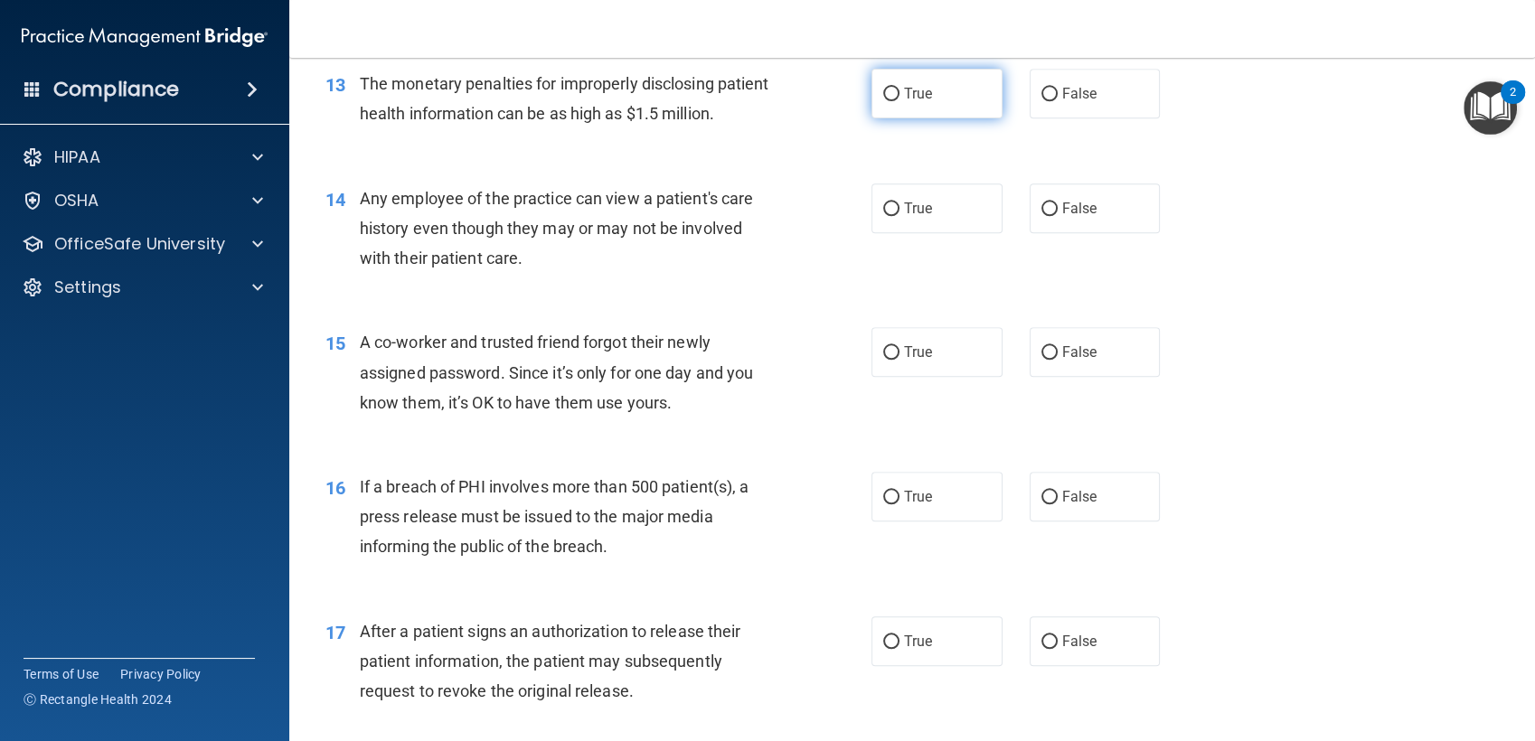
click at [896, 109] on label "True" at bounding box center [936, 94] width 131 height 50
click at [896, 101] on input "True" at bounding box center [891, 95] width 16 height 14
radio input "true"
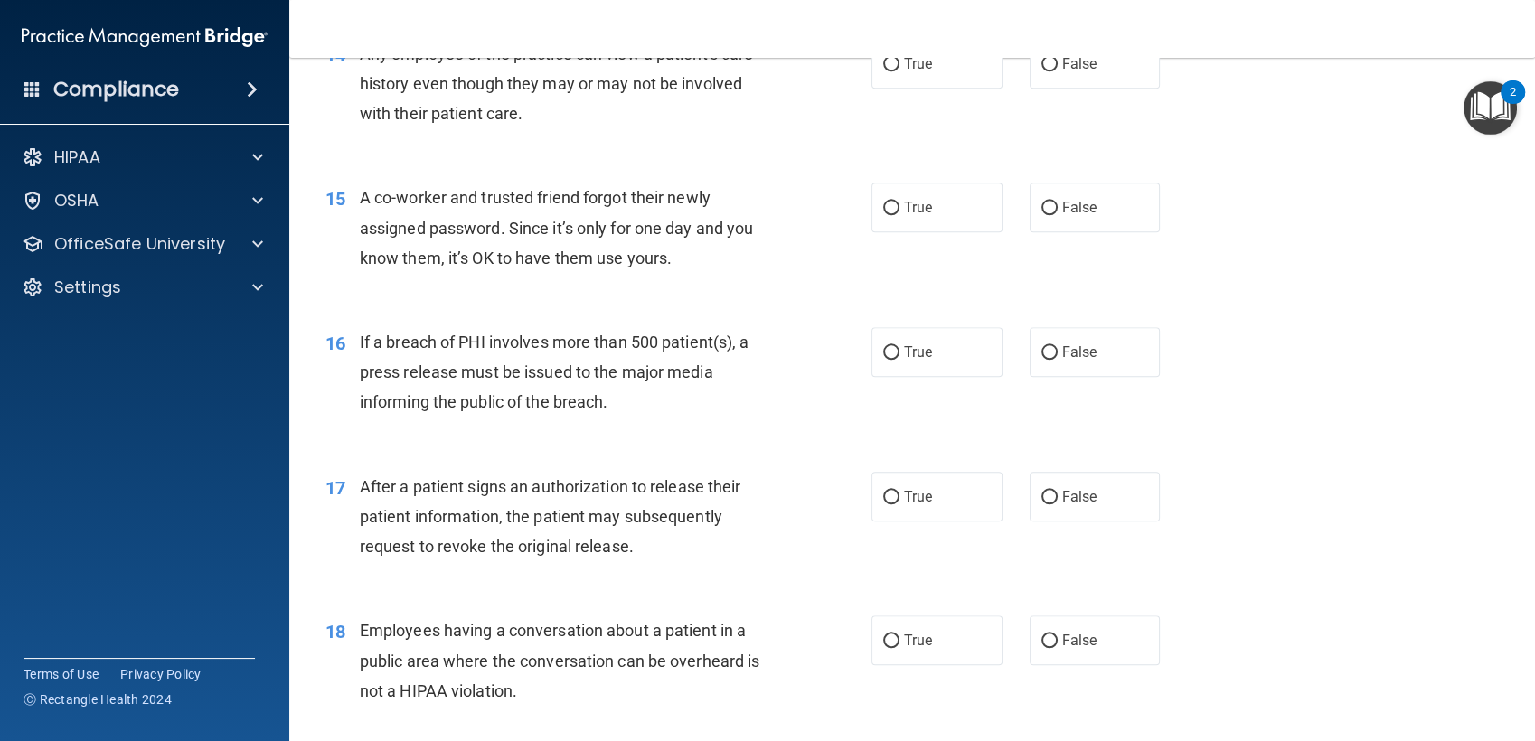
scroll to position [1966, 0]
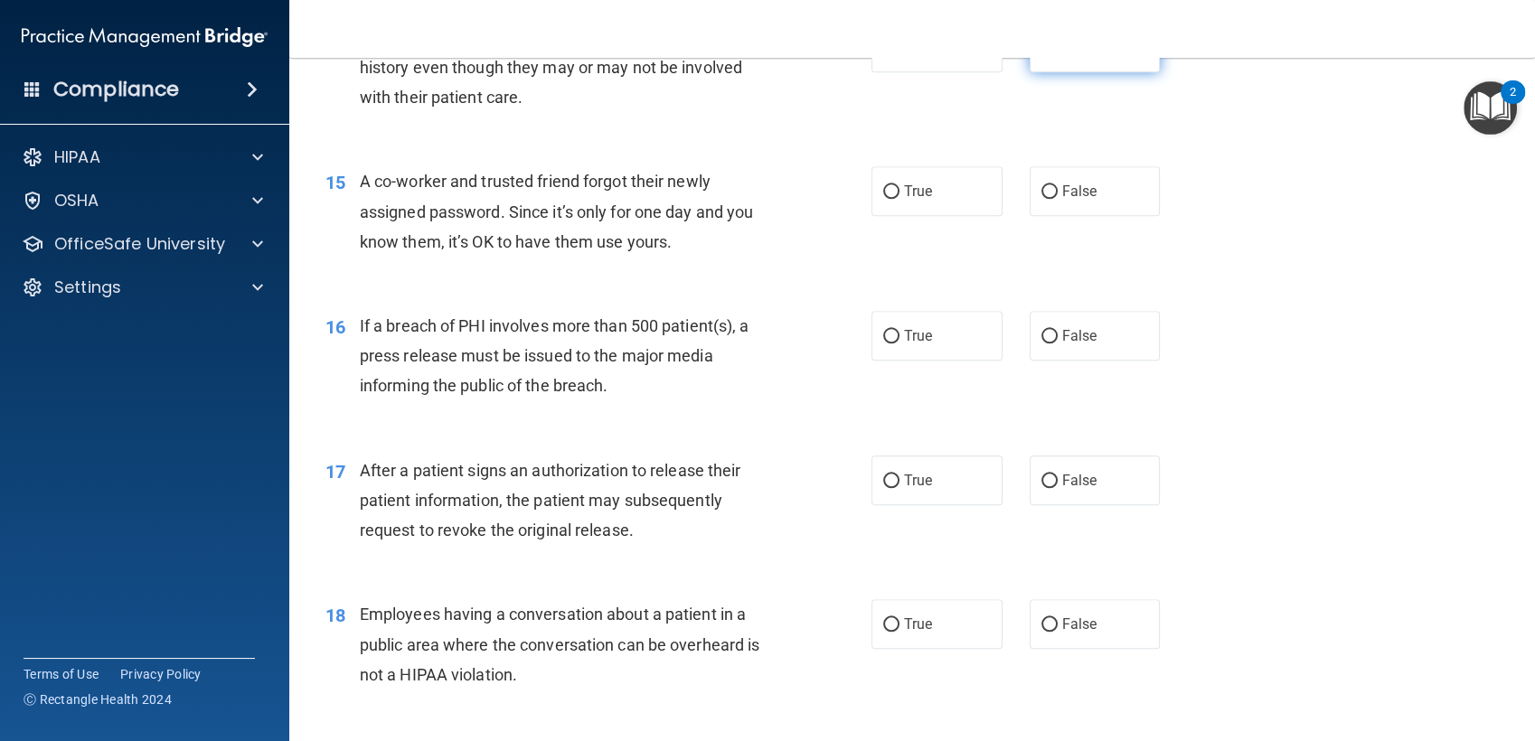
click at [1041, 55] on input "False" at bounding box center [1049, 49] width 16 height 14
radio input "true"
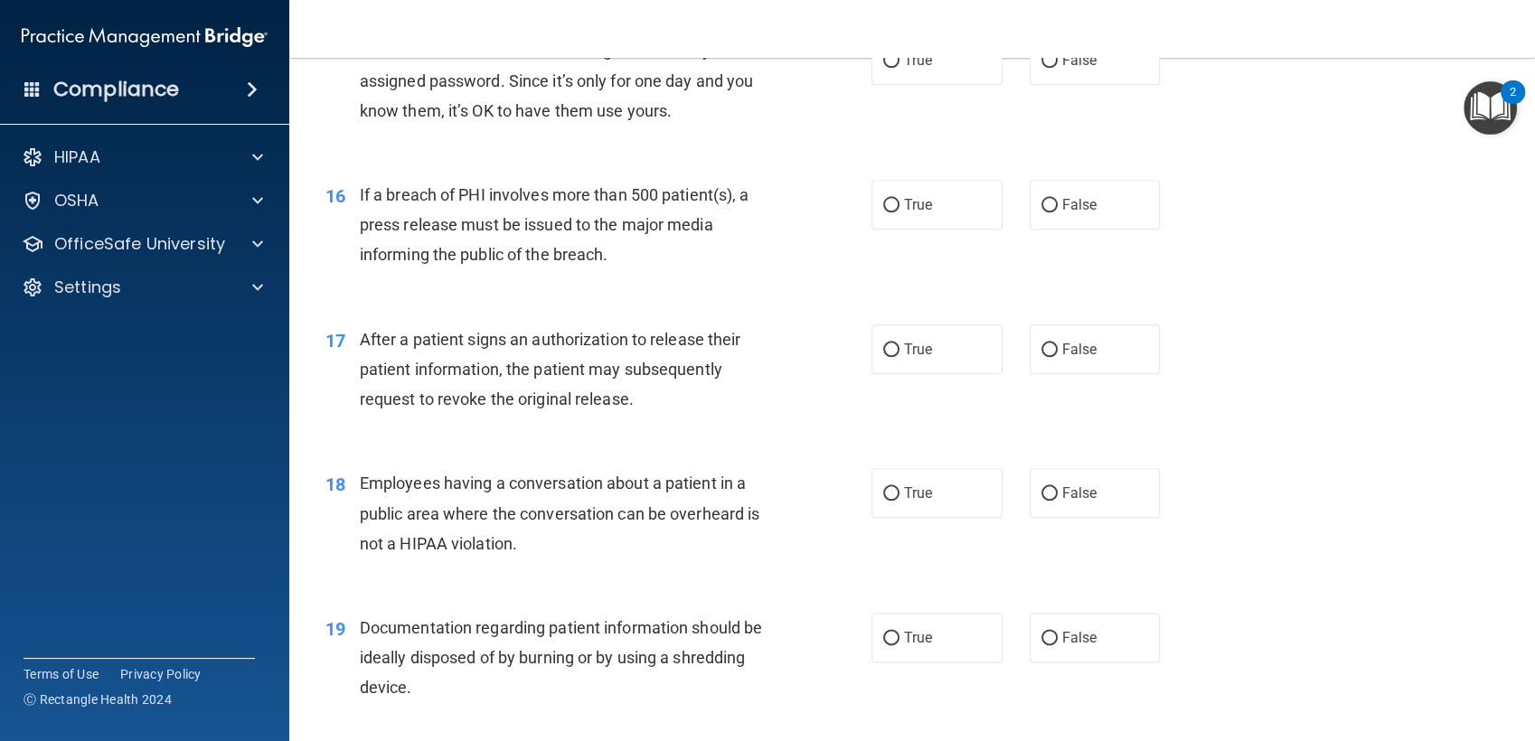
scroll to position [2103, 0]
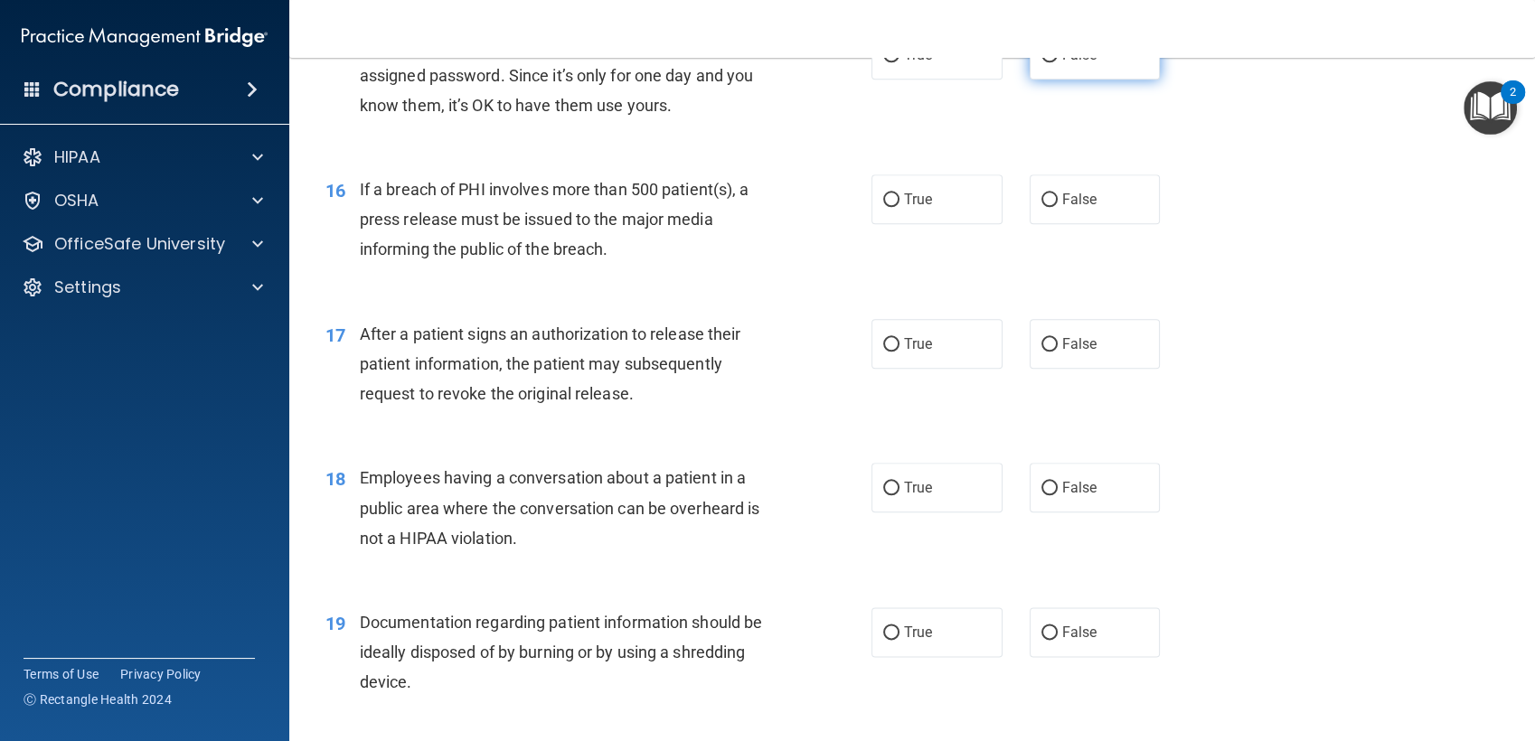
click at [1029, 80] on label "False" at bounding box center [1094, 55] width 131 height 50
click at [1041, 62] on input "False" at bounding box center [1049, 56] width 16 height 14
radio input "true"
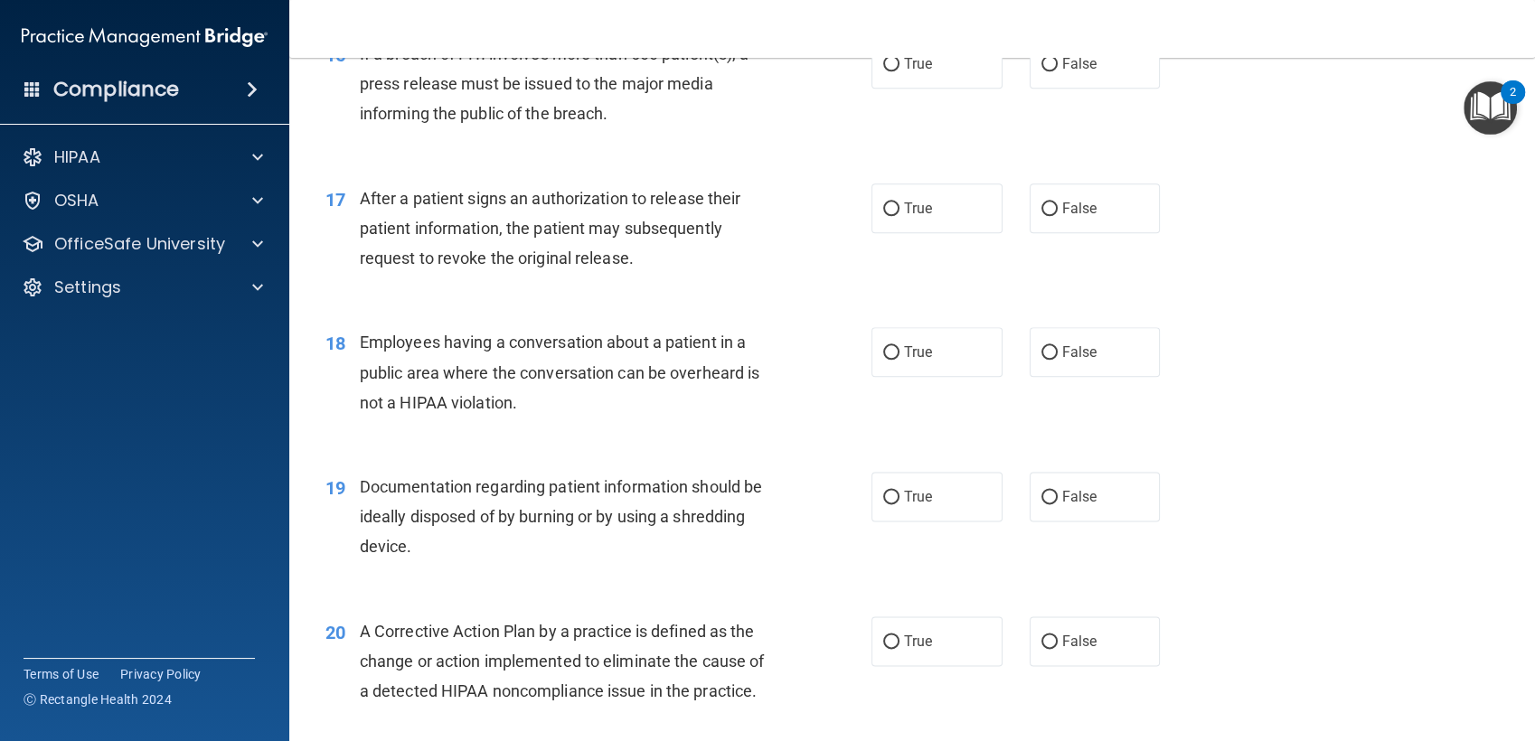
scroll to position [2245, 0]
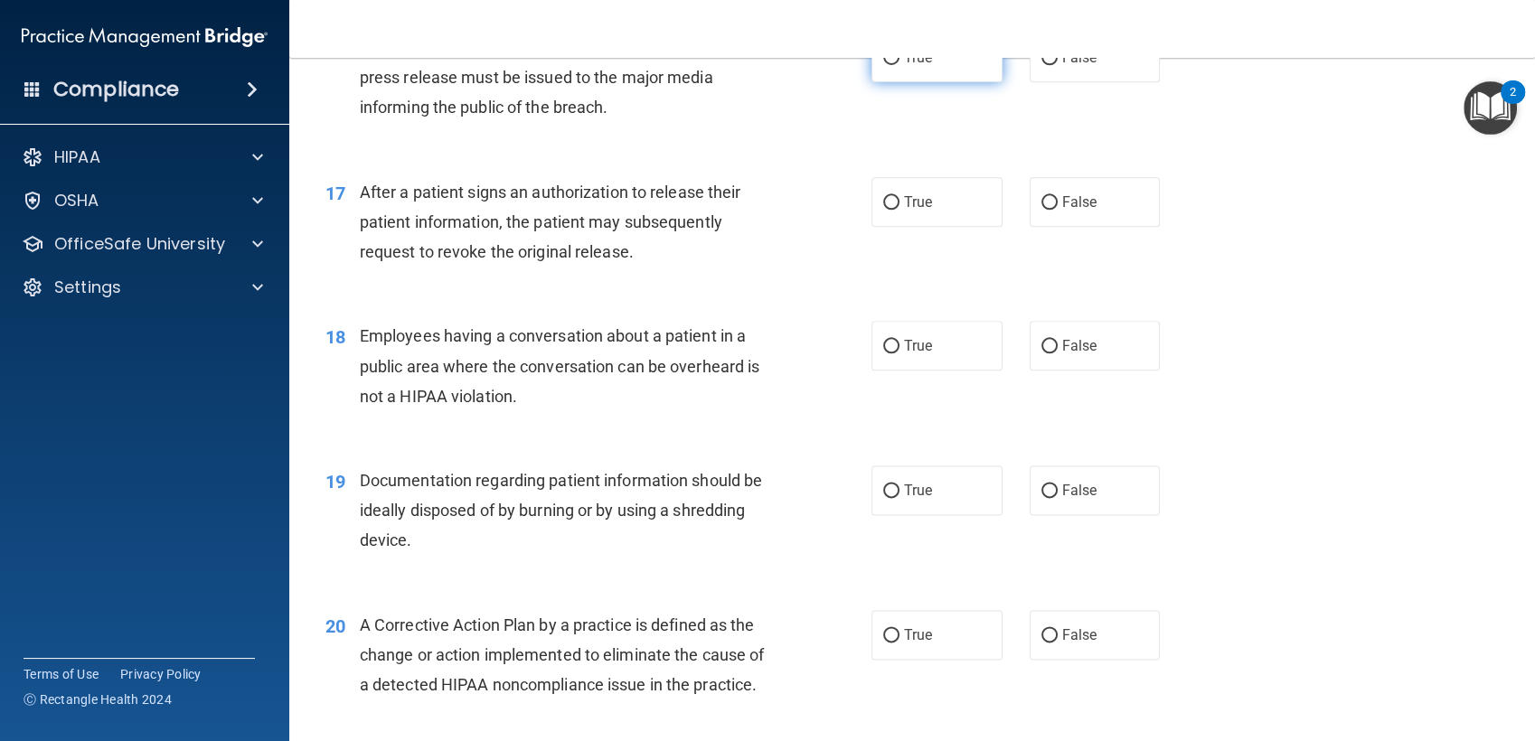
click at [907, 82] on label "True" at bounding box center [936, 58] width 131 height 50
click at [899, 65] on input "True" at bounding box center [891, 59] width 16 height 14
radio input "true"
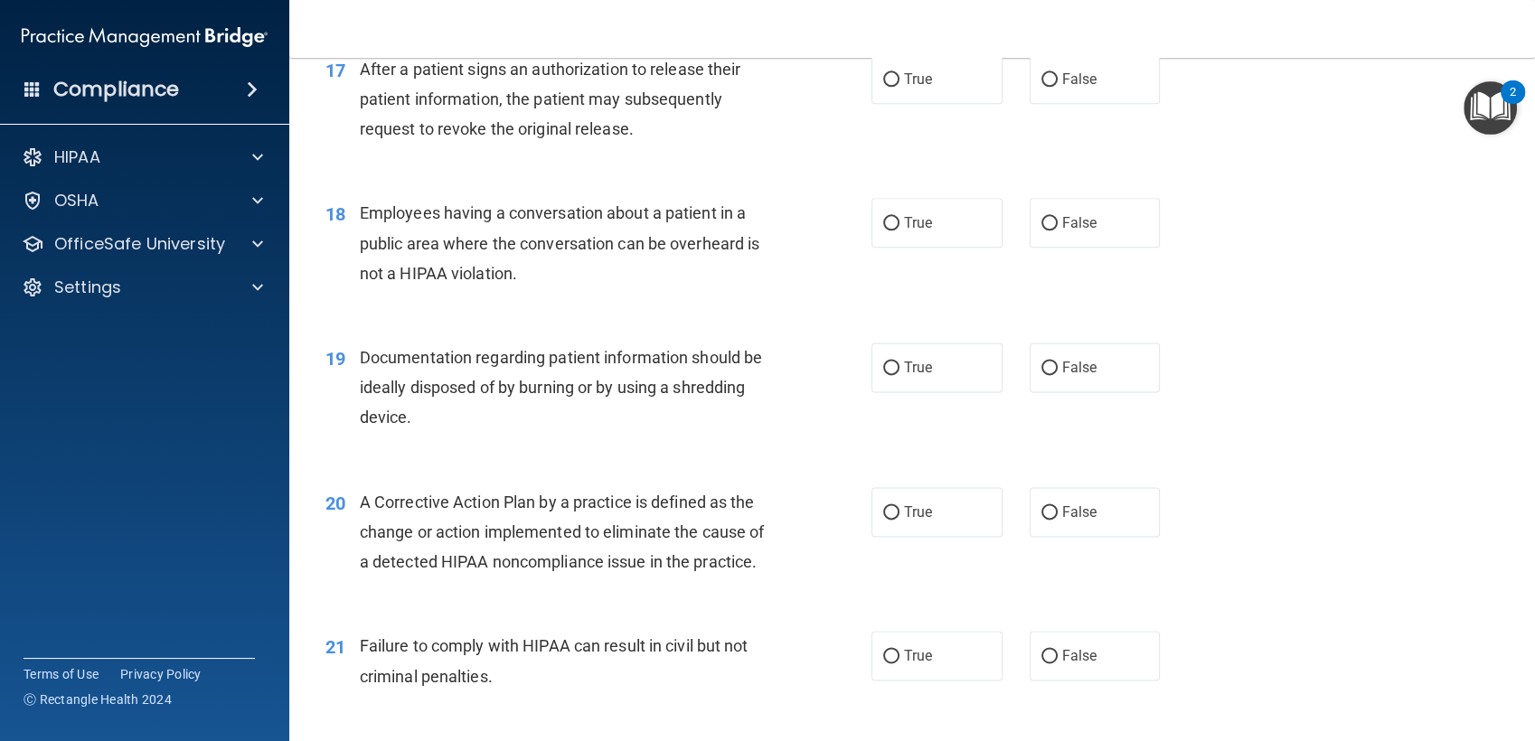
scroll to position [2378, 0]
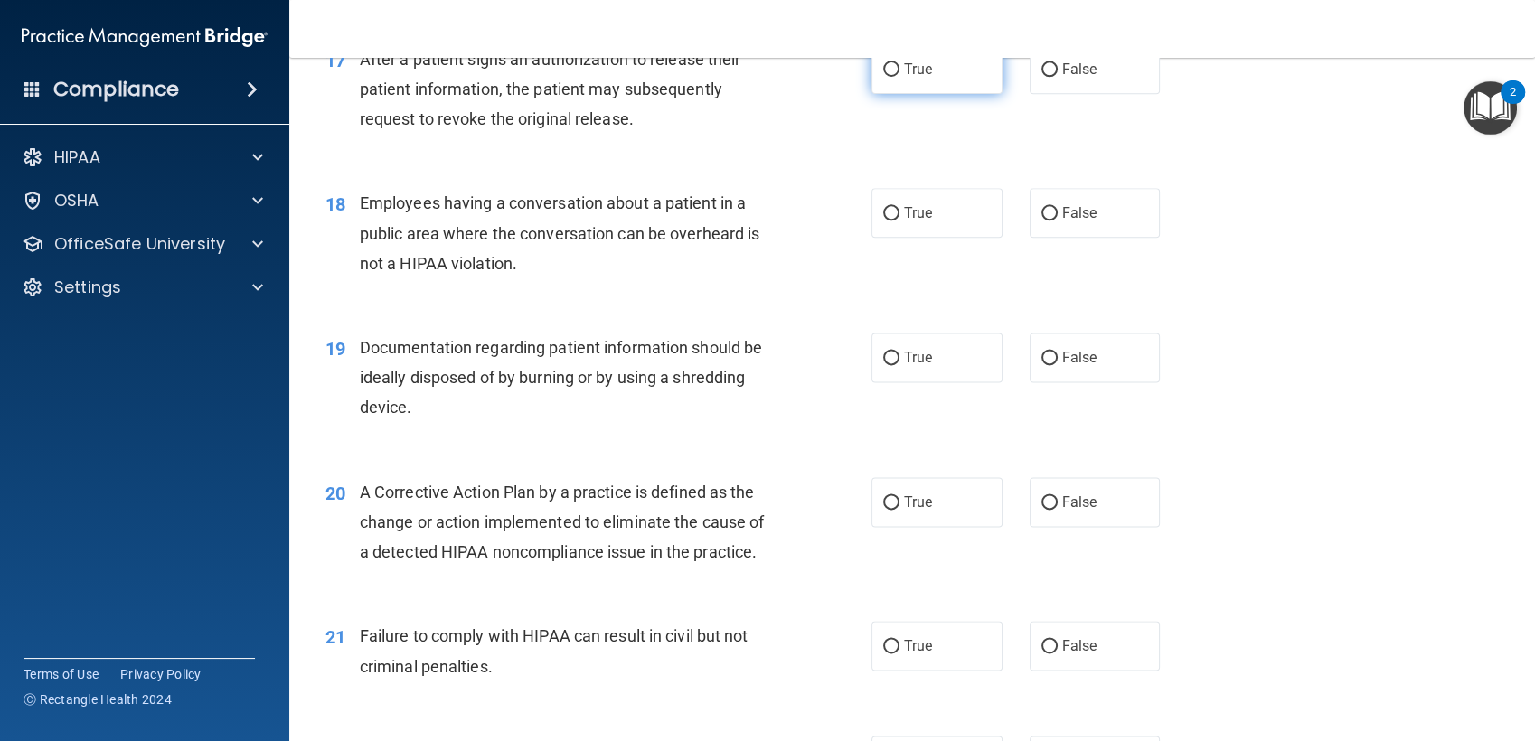
click at [933, 94] on label "True" at bounding box center [936, 69] width 131 height 50
click at [899, 77] on input "True" at bounding box center [891, 70] width 16 height 14
radio input "true"
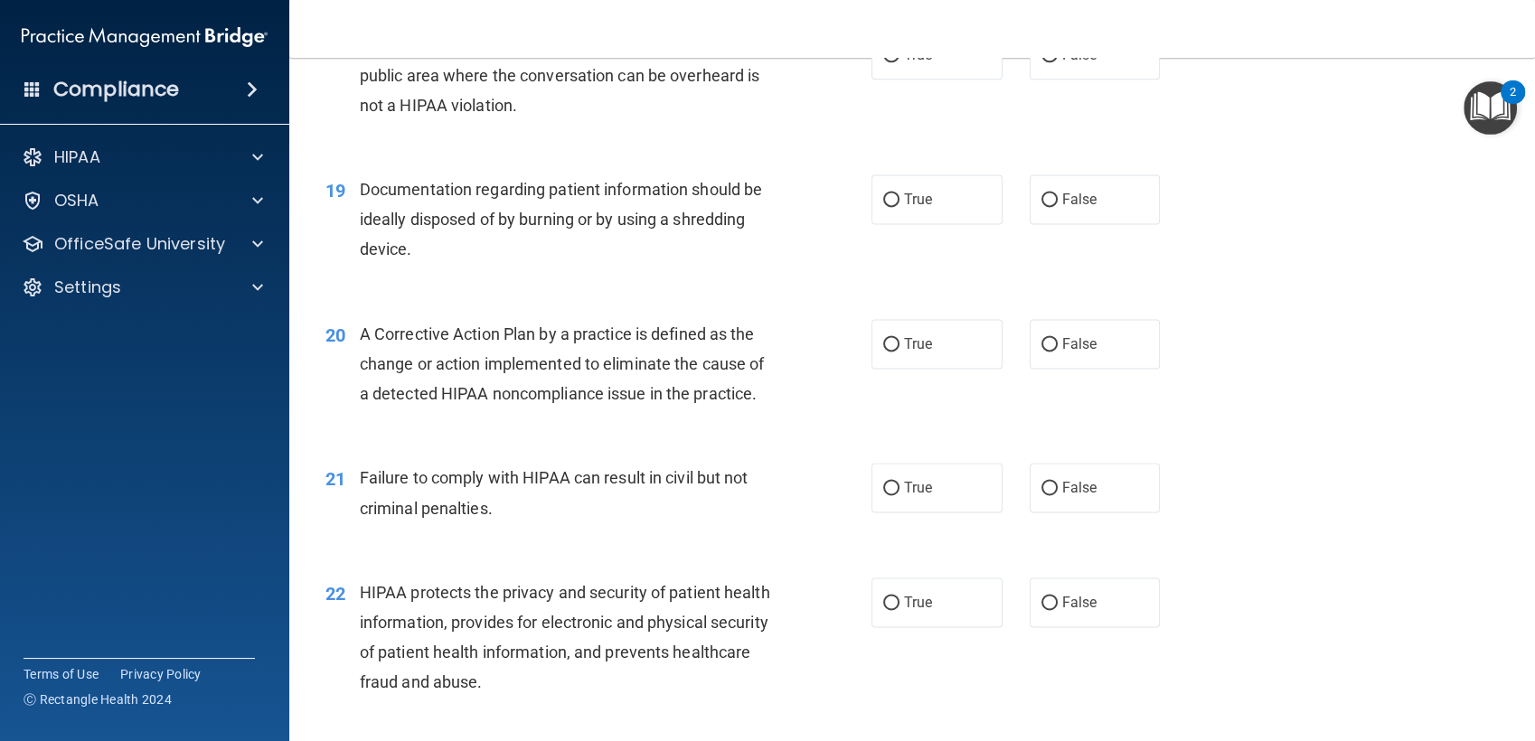
scroll to position [2538, 0]
click at [1070, 78] on label "False" at bounding box center [1094, 53] width 131 height 50
click at [1057, 61] on input "False" at bounding box center [1049, 54] width 16 height 14
radio input "true"
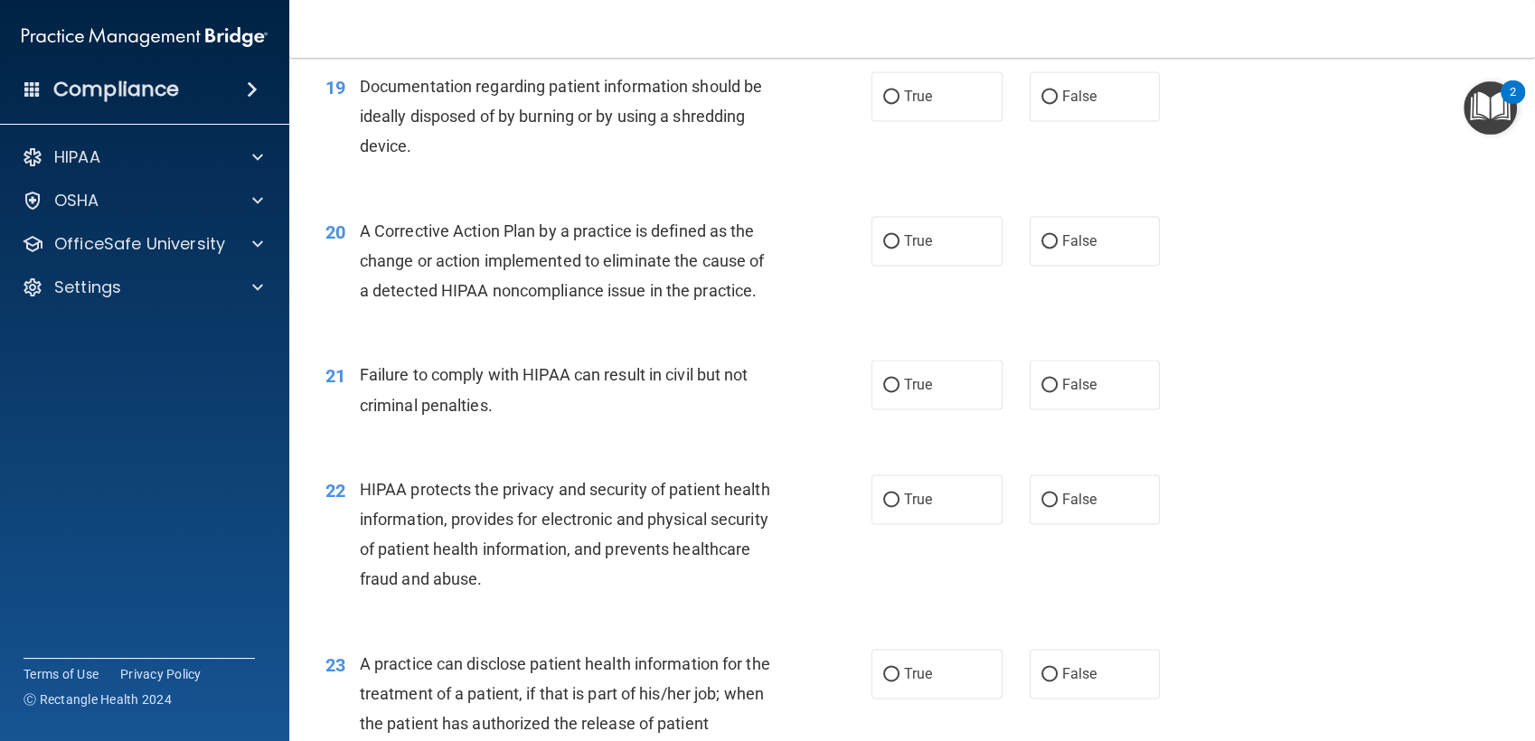
scroll to position [2651, 0]
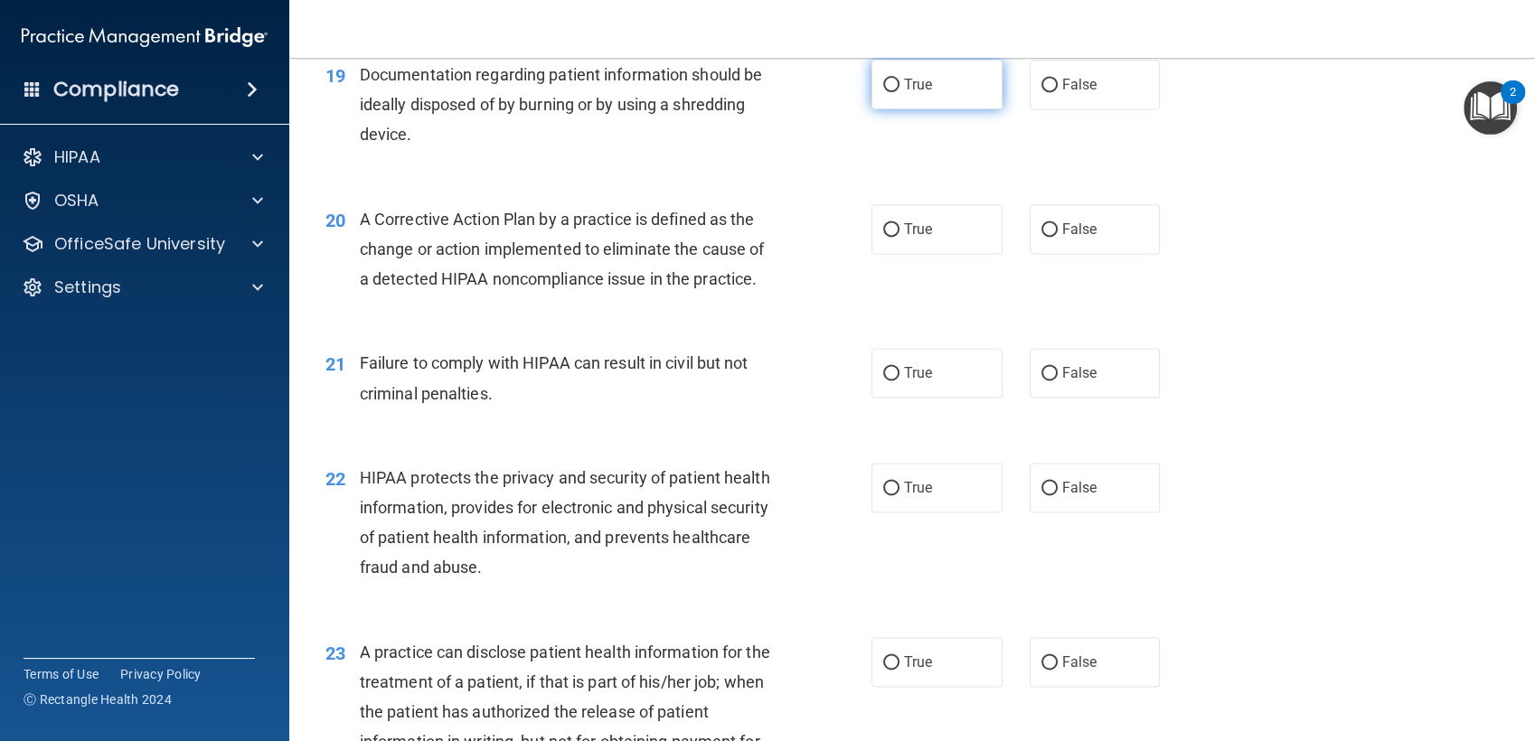
click at [932, 109] on label "True" at bounding box center [936, 85] width 131 height 50
click at [899, 92] on input "True" at bounding box center [891, 86] width 16 height 14
radio input "true"
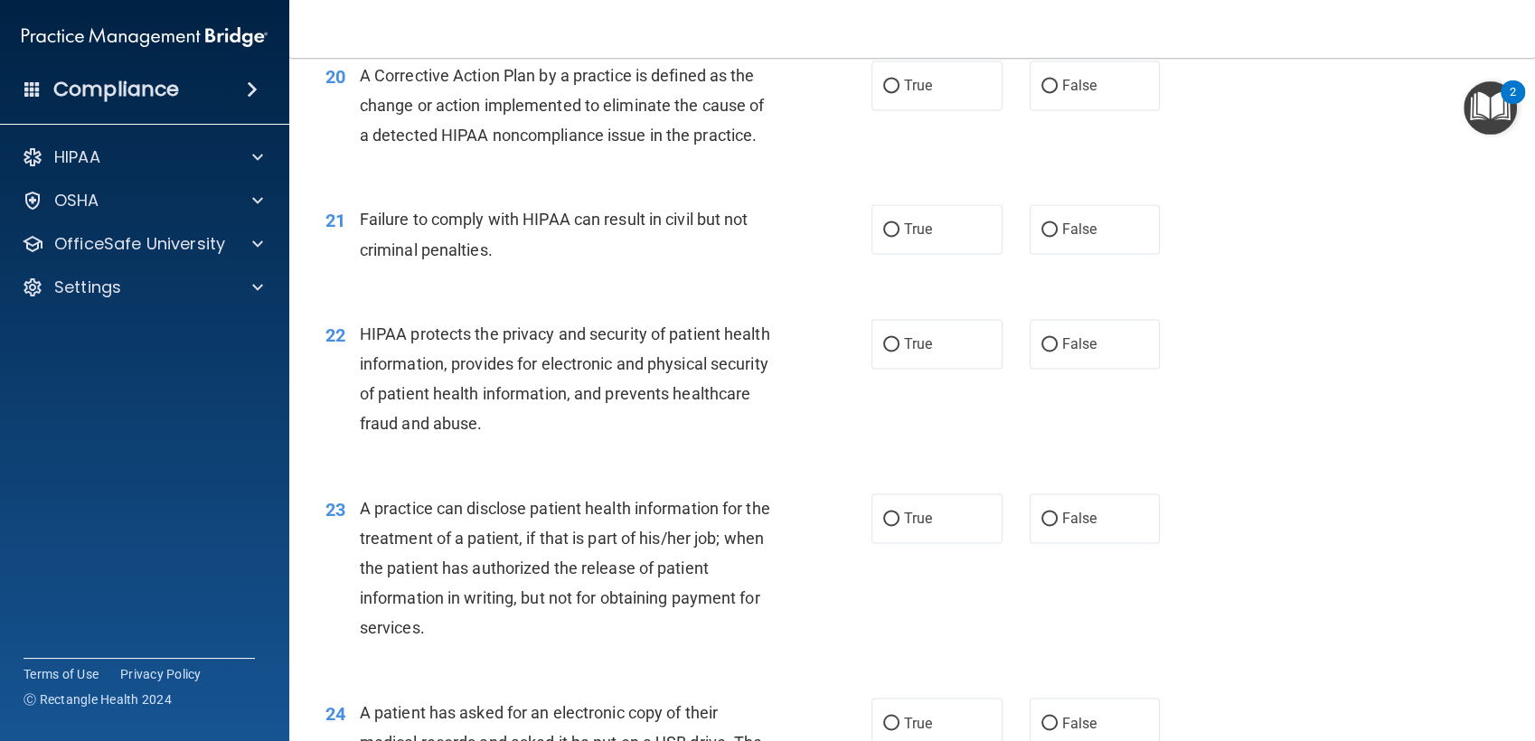
scroll to position [2813, 0]
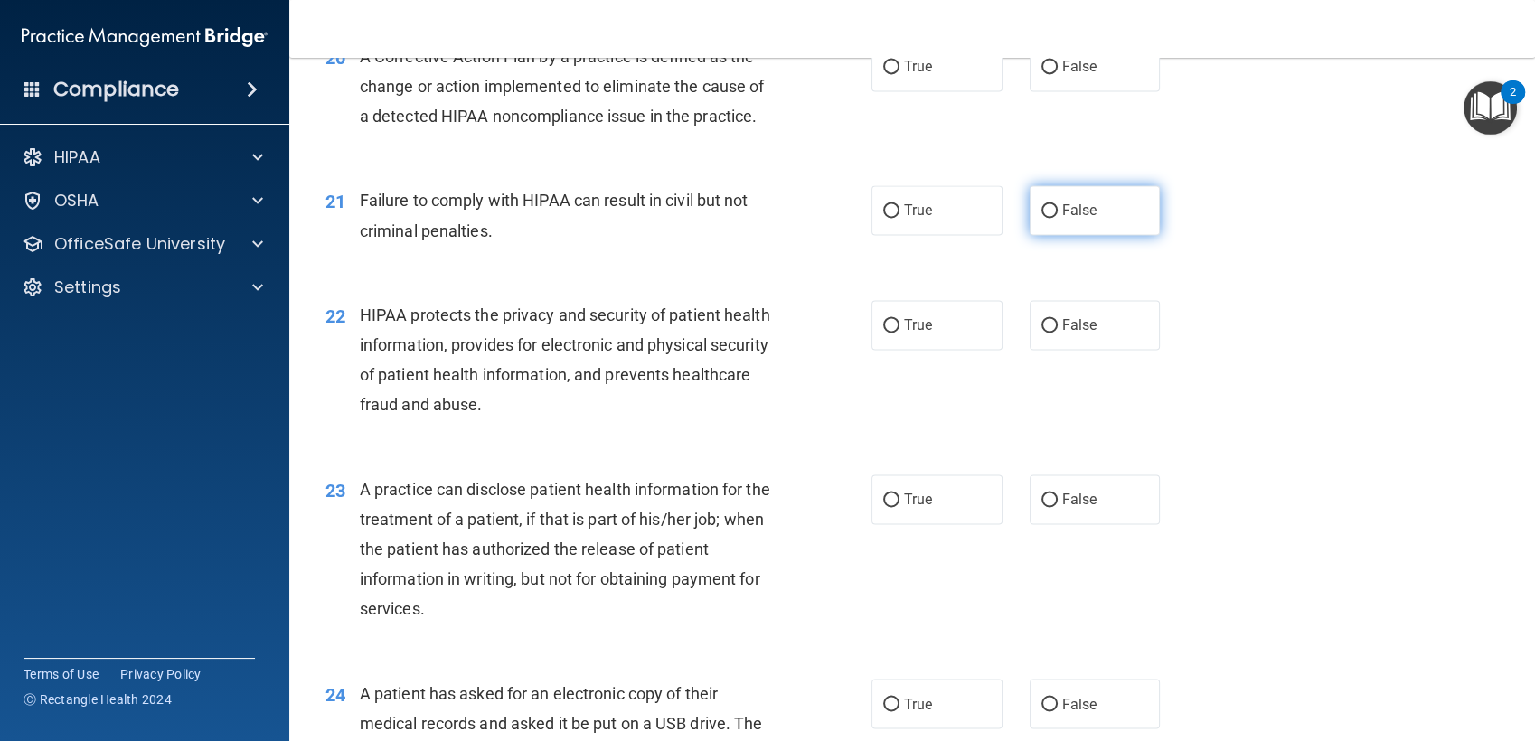
click at [1048, 235] on label "False" at bounding box center [1094, 210] width 131 height 50
click at [1048, 218] on input "False" at bounding box center [1049, 211] width 16 height 14
radio input "true"
click at [891, 91] on label "True" at bounding box center [936, 67] width 131 height 50
click at [891, 74] on input "True" at bounding box center [891, 68] width 16 height 14
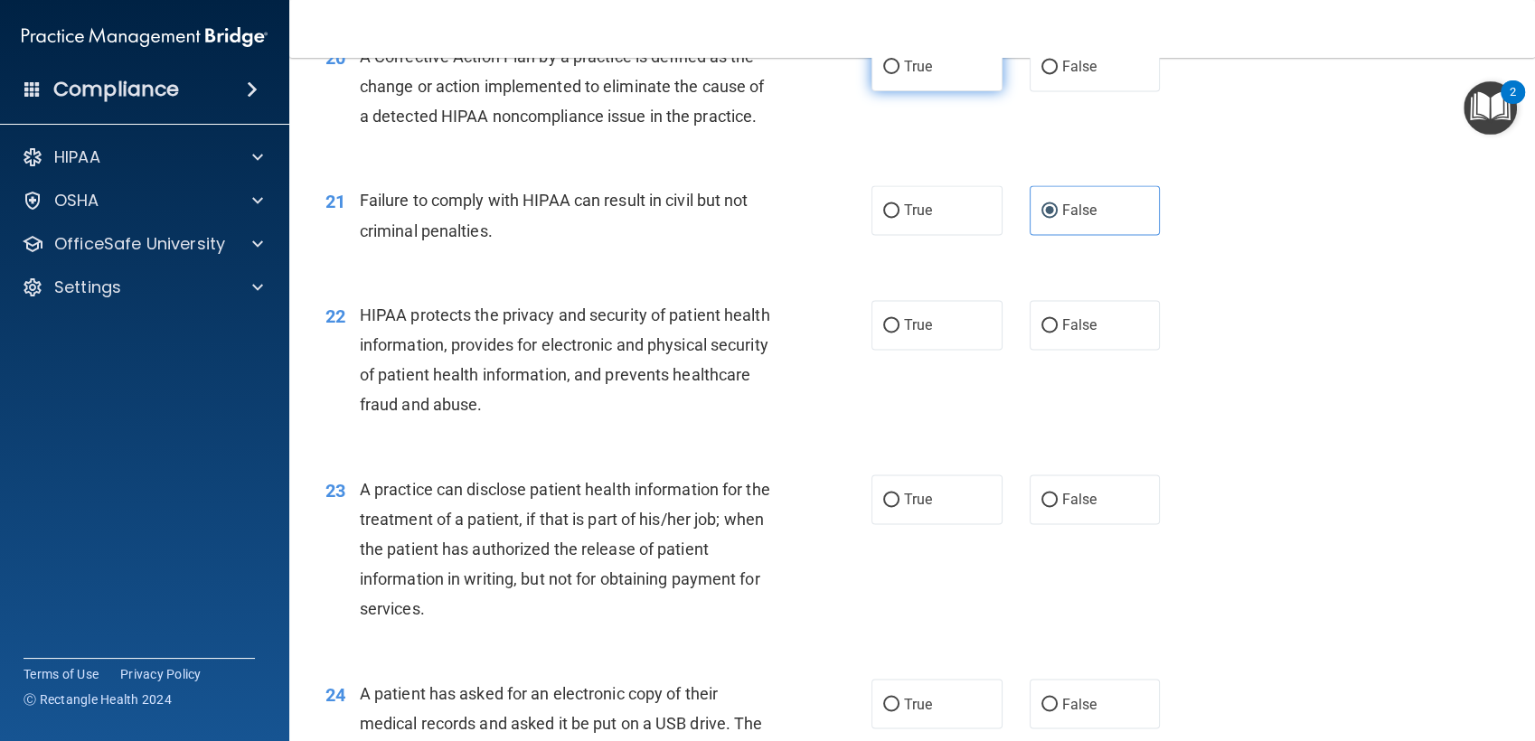
radio input "true"
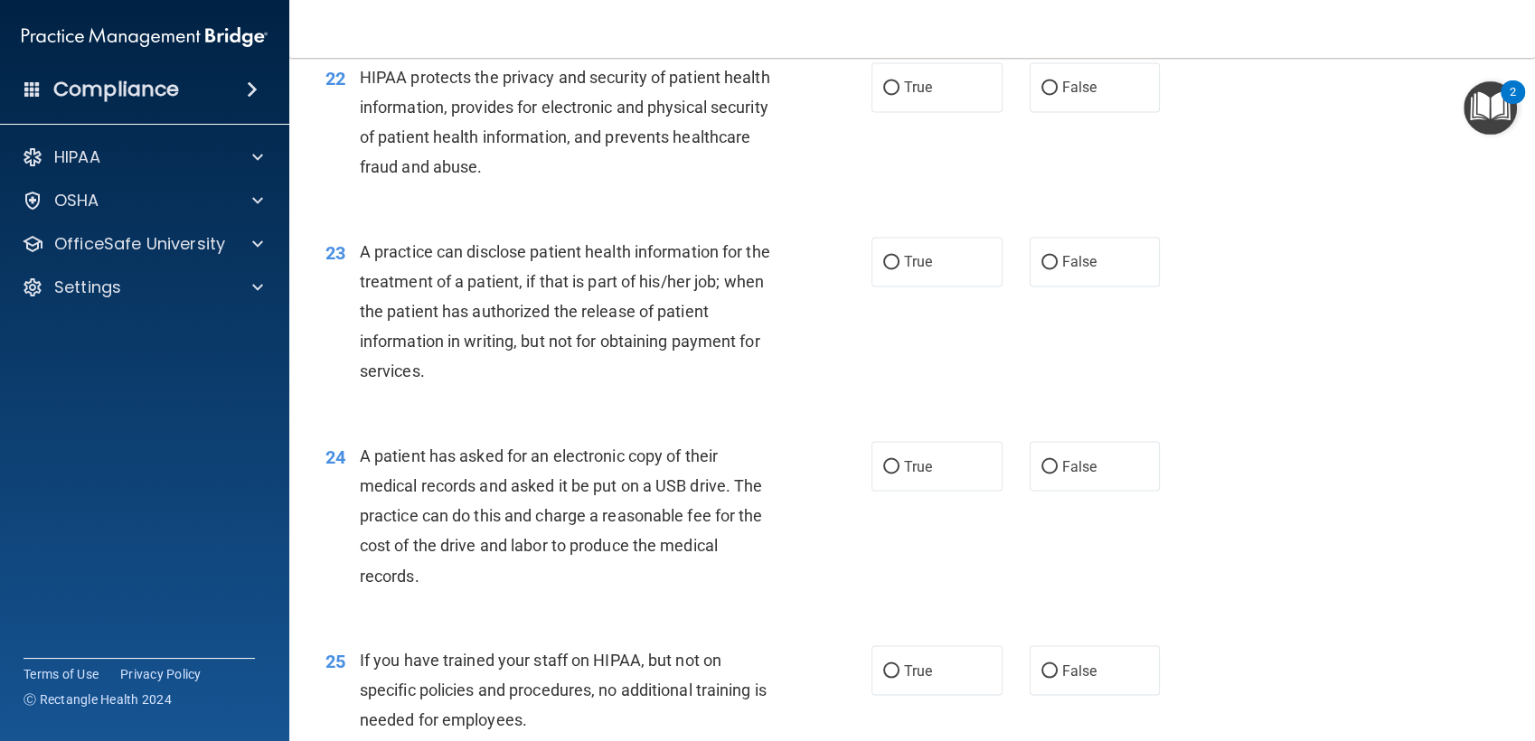
scroll to position [3051, 0]
click at [904, 96] on span "True" at bounding box center [918, 87] width 28 height 17
click at [897, 95] on input "True" at bounding box center [891, 88] width 16 height 14
radio input "true"
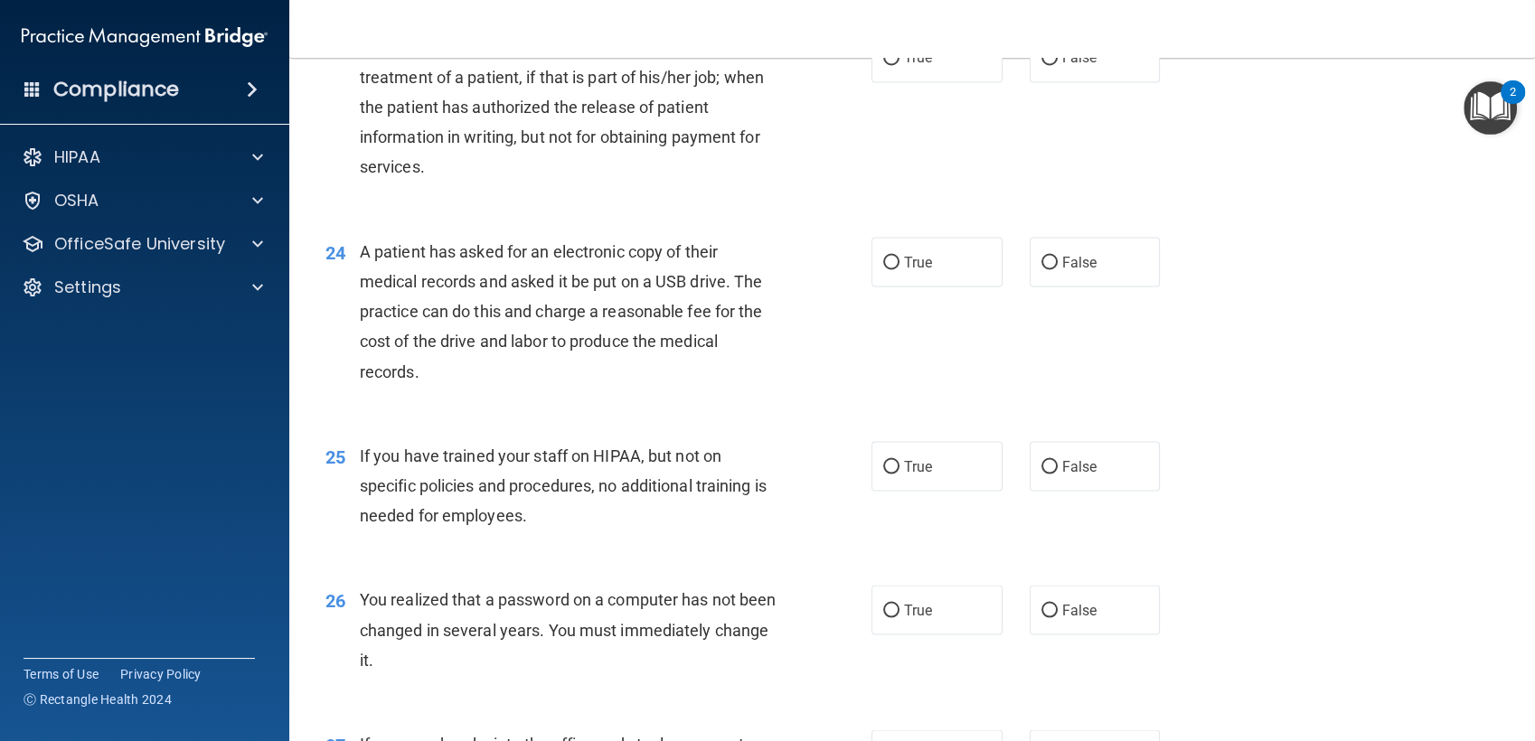
scroll to position [3256, 0]
drag, startPoint x: 889, startPoint y: 127, endPoint x: 846, endPoint y: 221, distance: 103.5
click at [1185, 32] on ng-form "23 A practice can disclose patient health information for the treatment of a pa…" at bounding box center [1185, 32] width 0 height 0
drag, startPoint x: 846, startPoint y: 221, endPoint x: 925, endPoint y: 120, distance: 128.0
click at [925, 81] on label "True" at bounding box center [936, 57] width 131 height 50
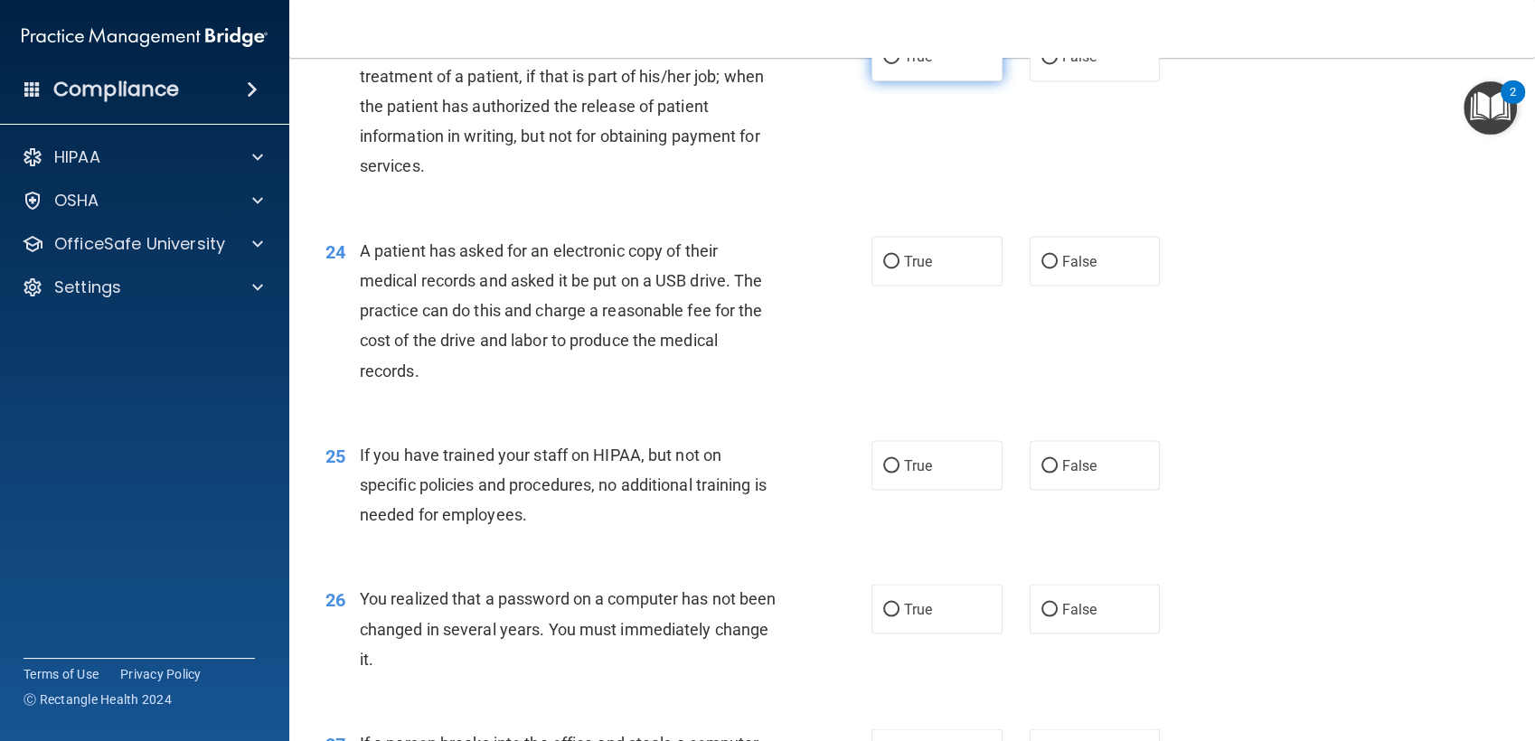
click at [899, 64] on input "True" at bounding box center [891, 58] width 16 height 14
radio input "true"
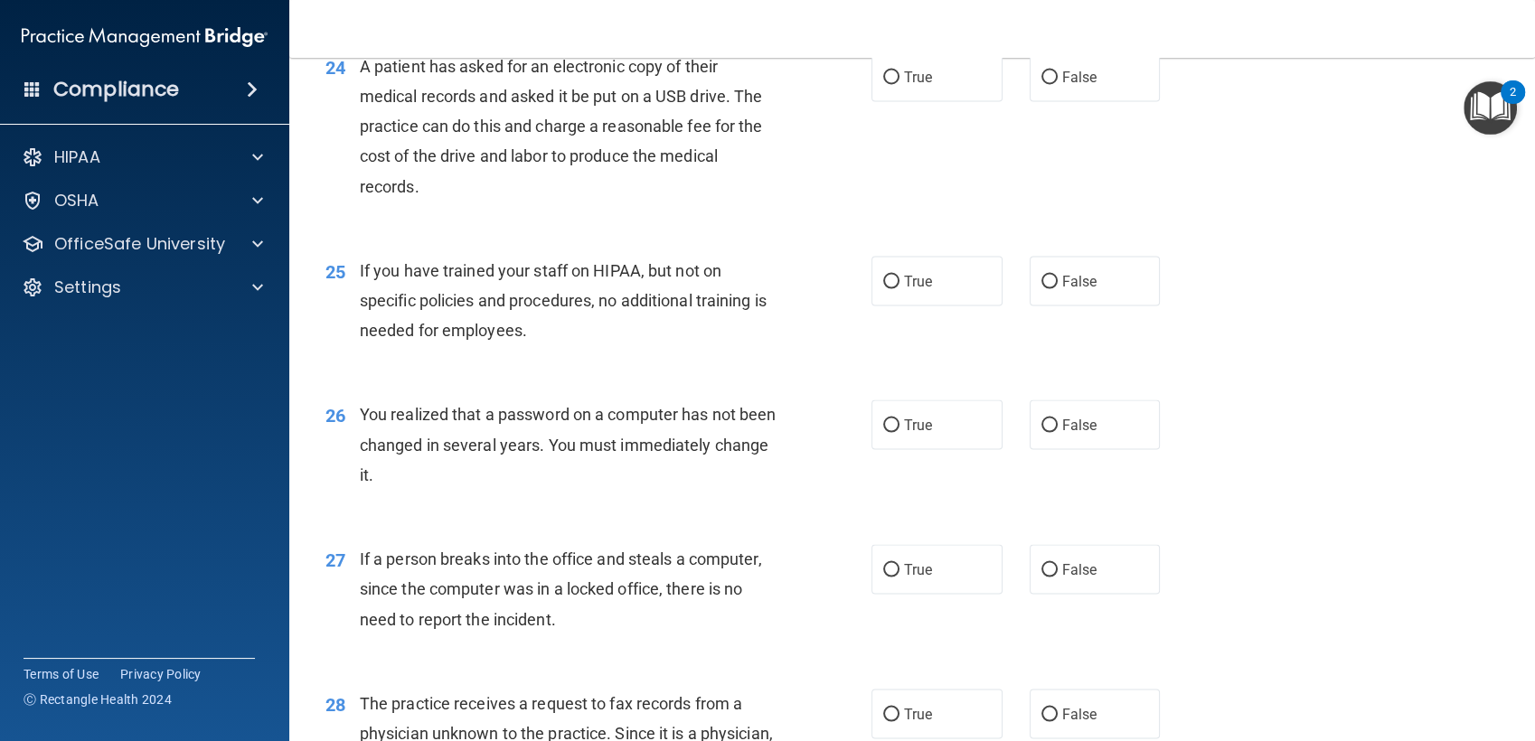
scroll to position [3459, 0]
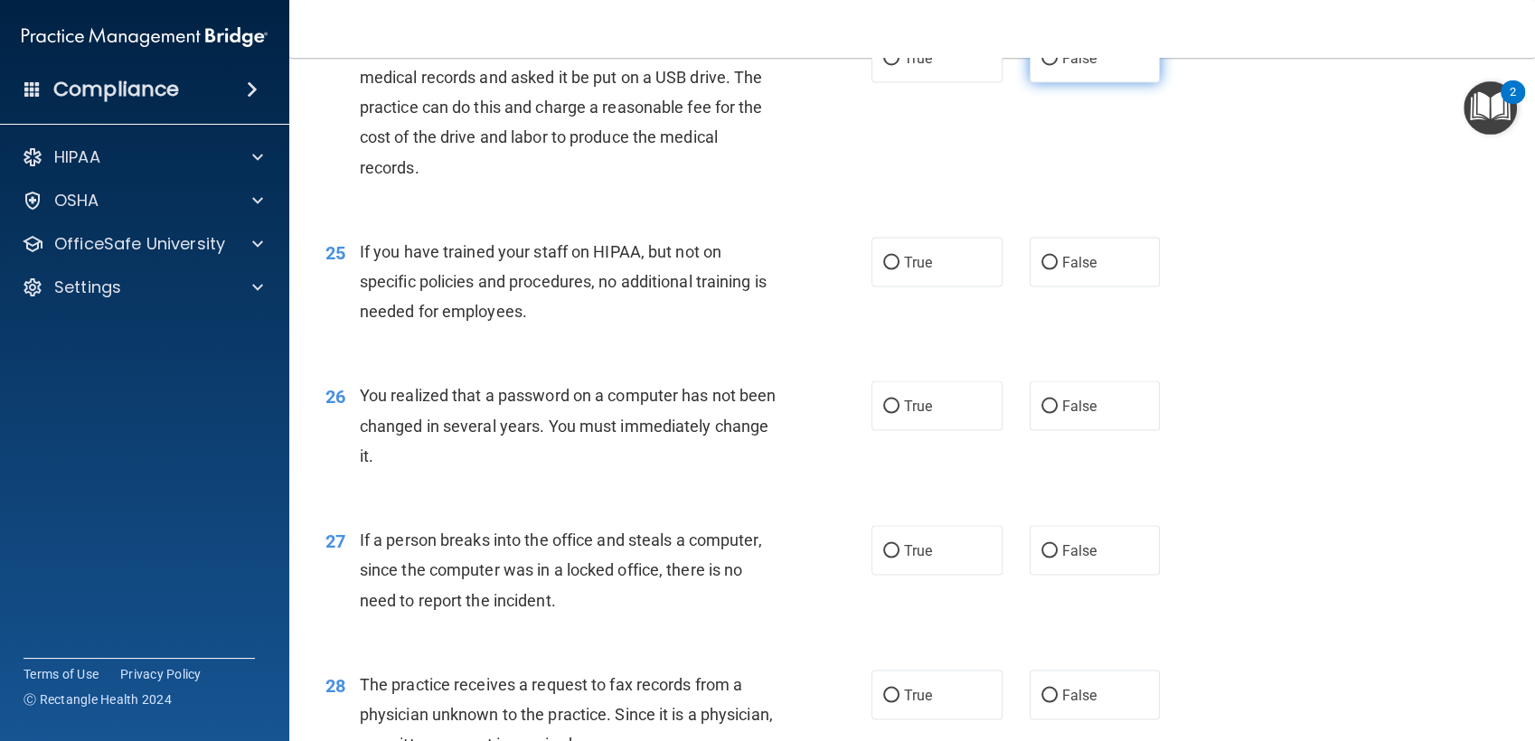
click at [1061, 82] on label "False" at bounding box center [1094, 58] width 131 height 50
click at [1057, 65] on input "False" at bounding box center [1049, 59] width 16 height 14
radio input "true"
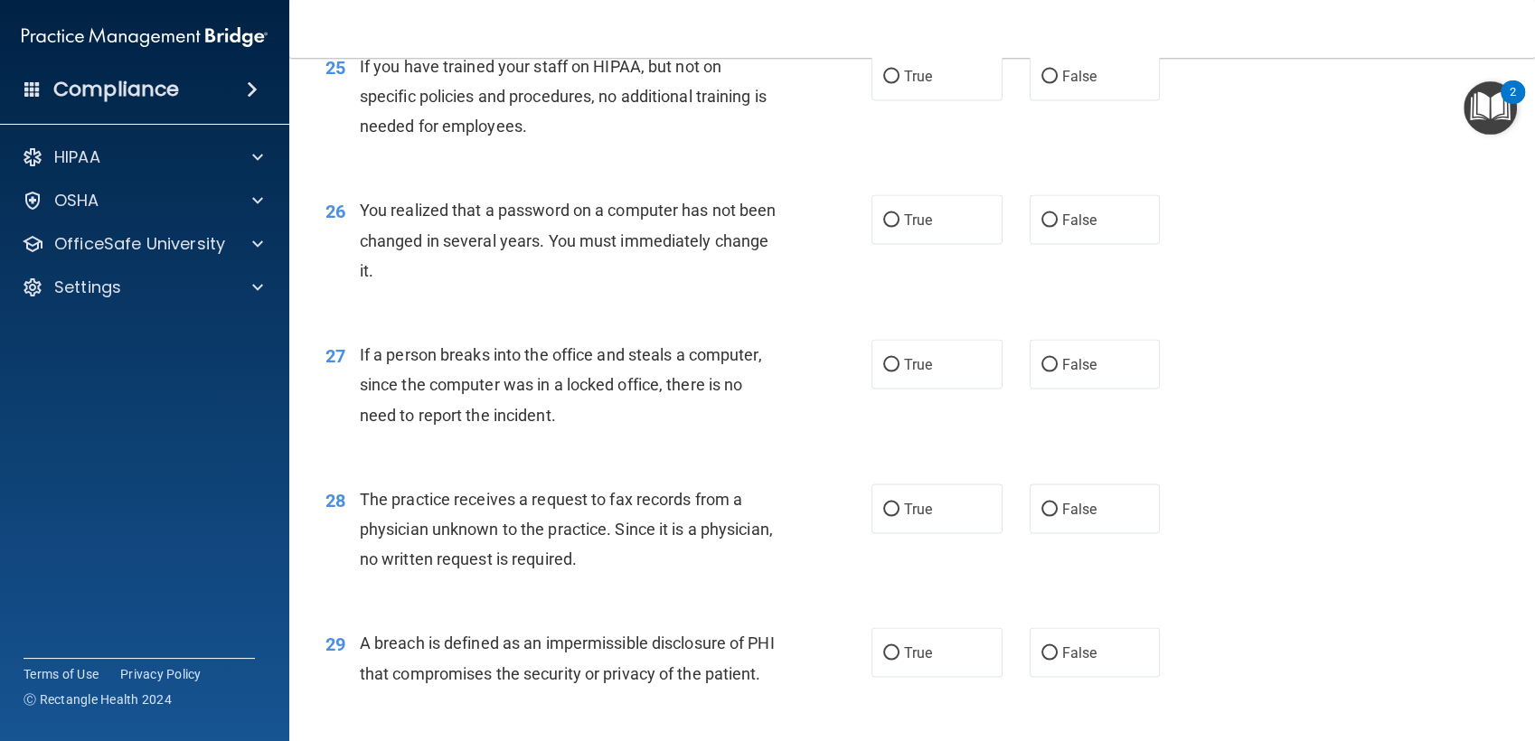
scroll to position [3648, 0]
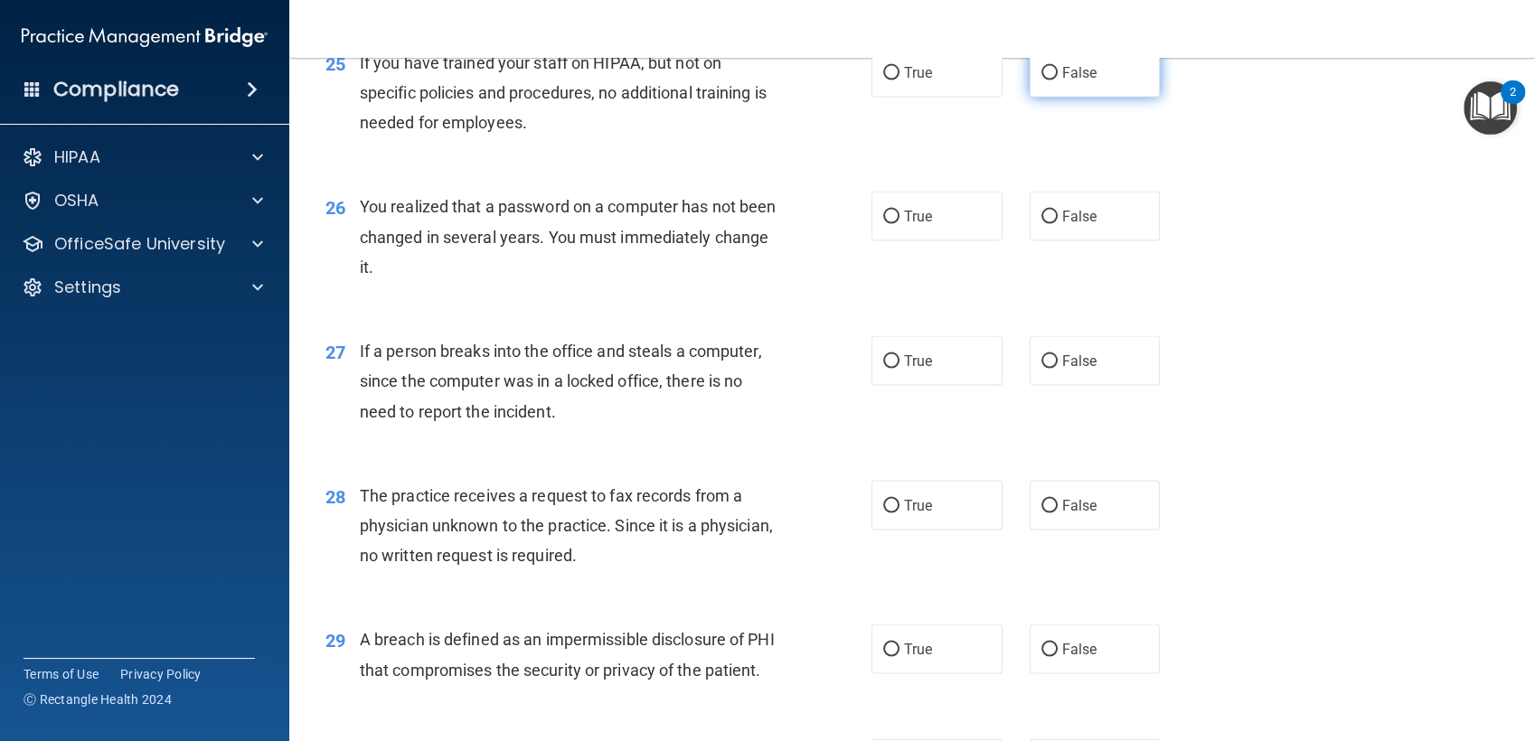
click at [1067, 81] on span "False" at bounding box center [1079, 72] width 35 height 17
click at [1057, 80] on input "False" at bounding box center [1049, 74] width 16 height 14
radio input "true"
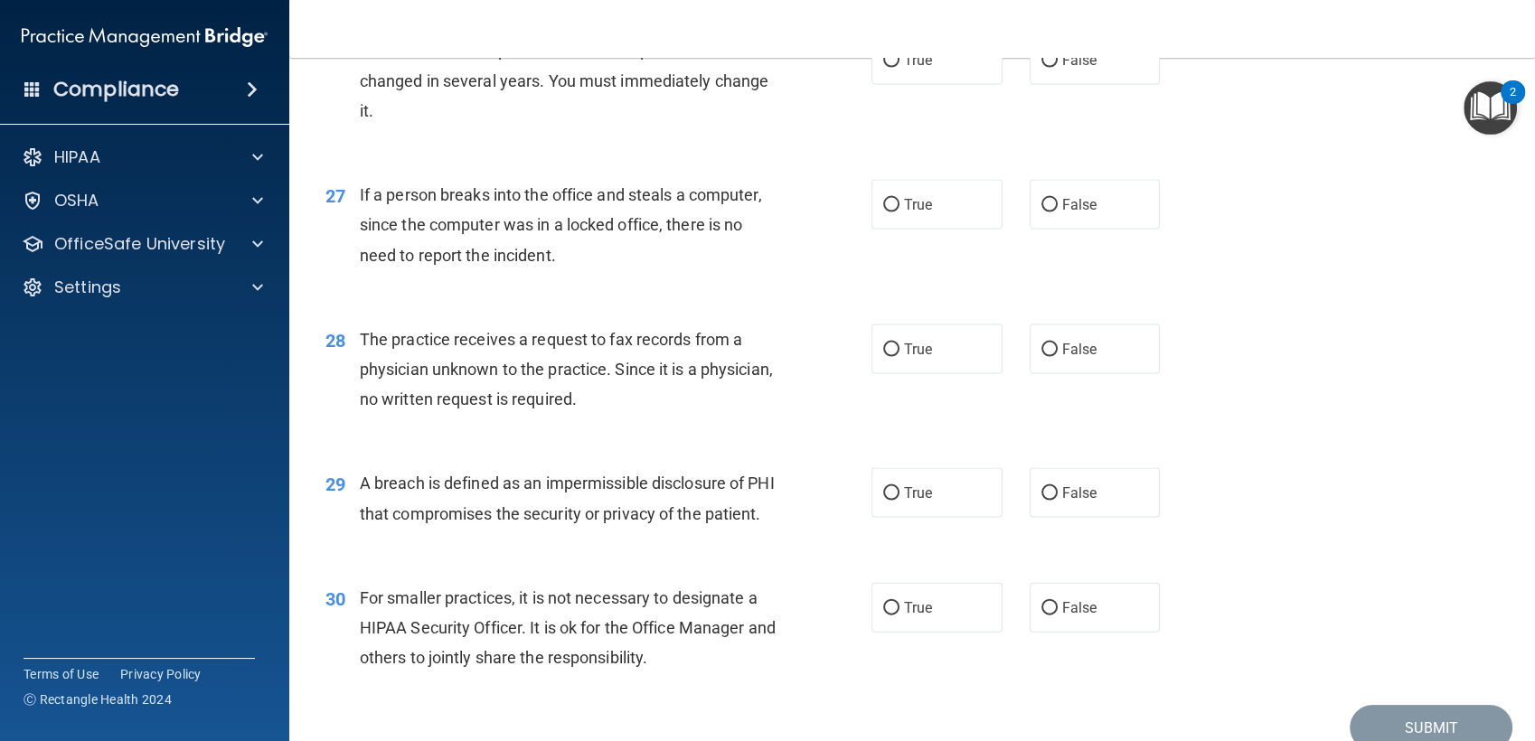
scroll to position [3806, 0]
click at [906, 68] on span "True" at bounding box center [918, 59] width 28 height 17
click at [899, 67] on input "True" at bounding box center [891, 60] width 16 height 14
radio input "true"
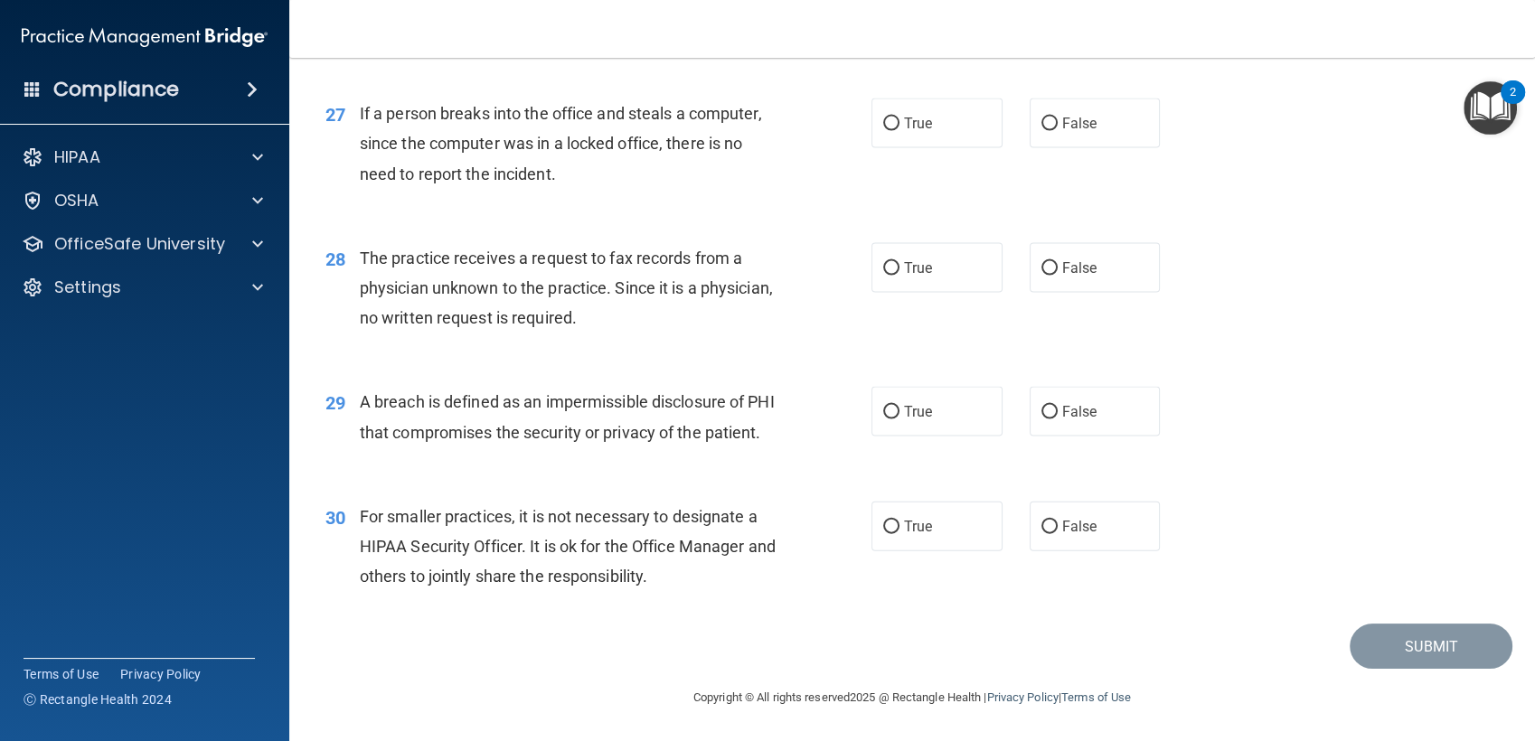
scroll to position [3959, 0]
click at [1062, 118] on span "False" at bounding box center [1079, 123] width 35 height 17
click at [1056, 118] on input "False" at bounding box center [1049, 124] width 16 height 14
radio input "true"
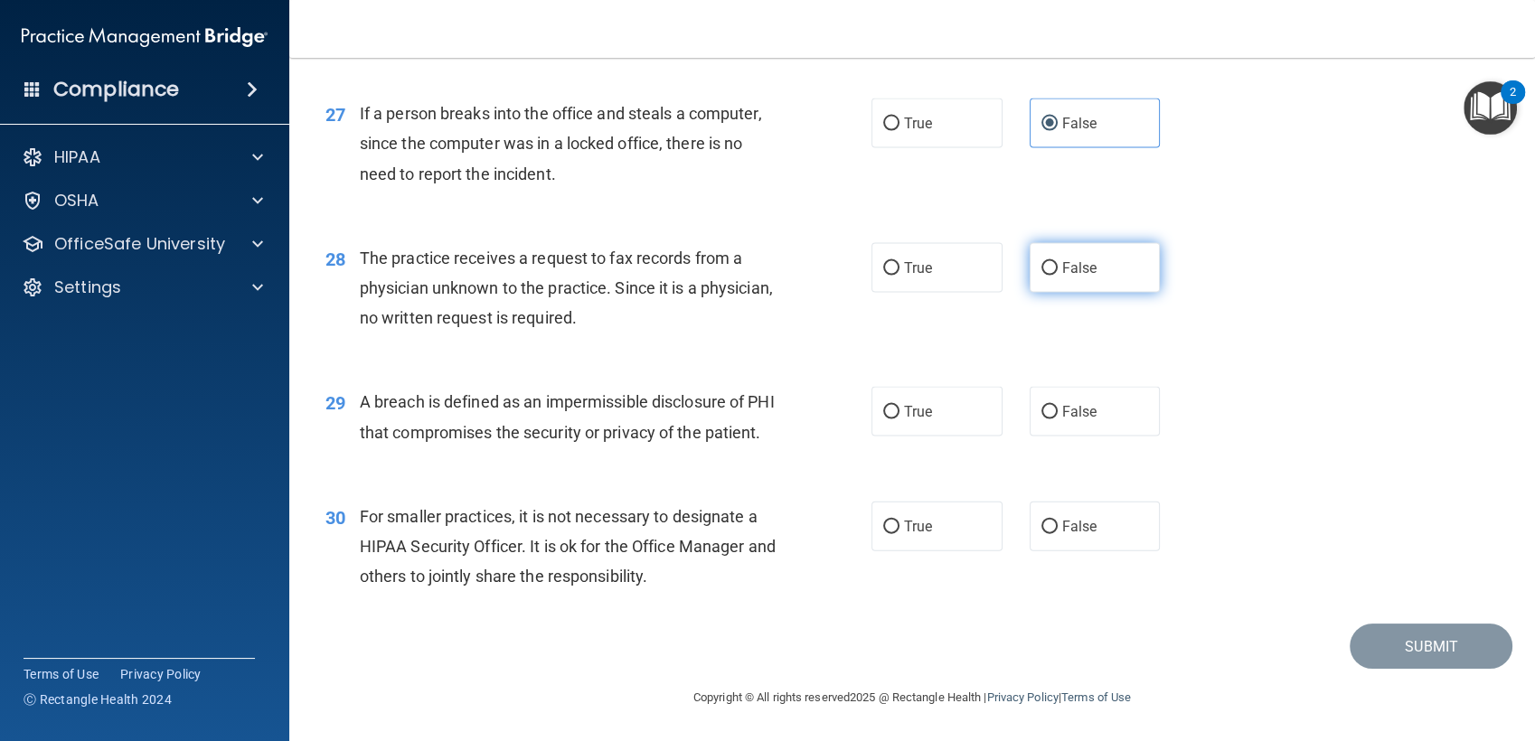
click at [1041, 262] on input "False" at bounding box center [1049, 269] width 16 height 14
radio input "true"
click at [947, 390] on label "True" at bounding box center [936, 412] width 131 height 50
click at [899, 406] on input "True" at bounding box center [891, 413] width 16 height 14
radio input "true"
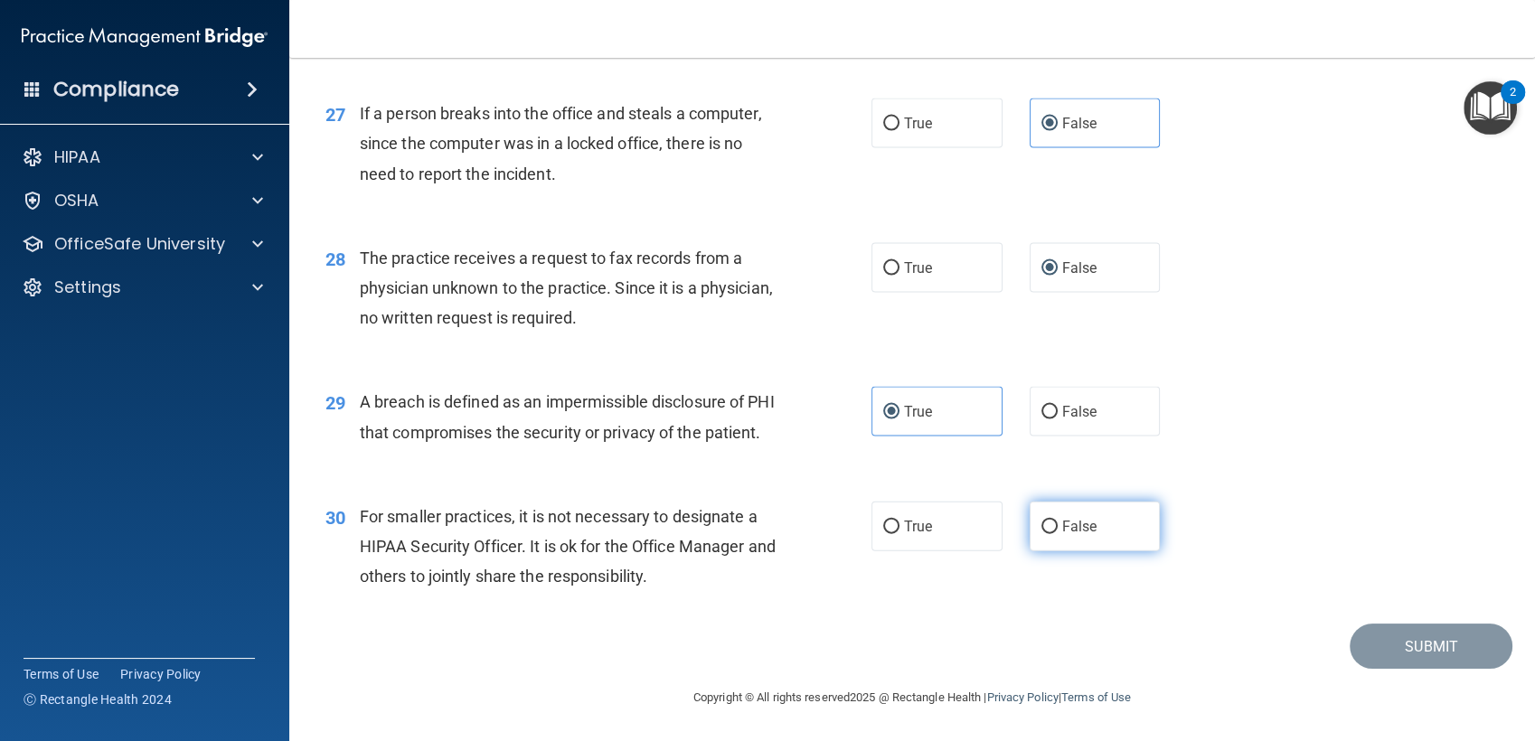
click at [1064, 521] on span "False" at bounding box center [1079, 526] width 35 height 17
click at [1057, 521] on input "False" at bounding box center [1049, 528] width 16 height 14
radio input "true"
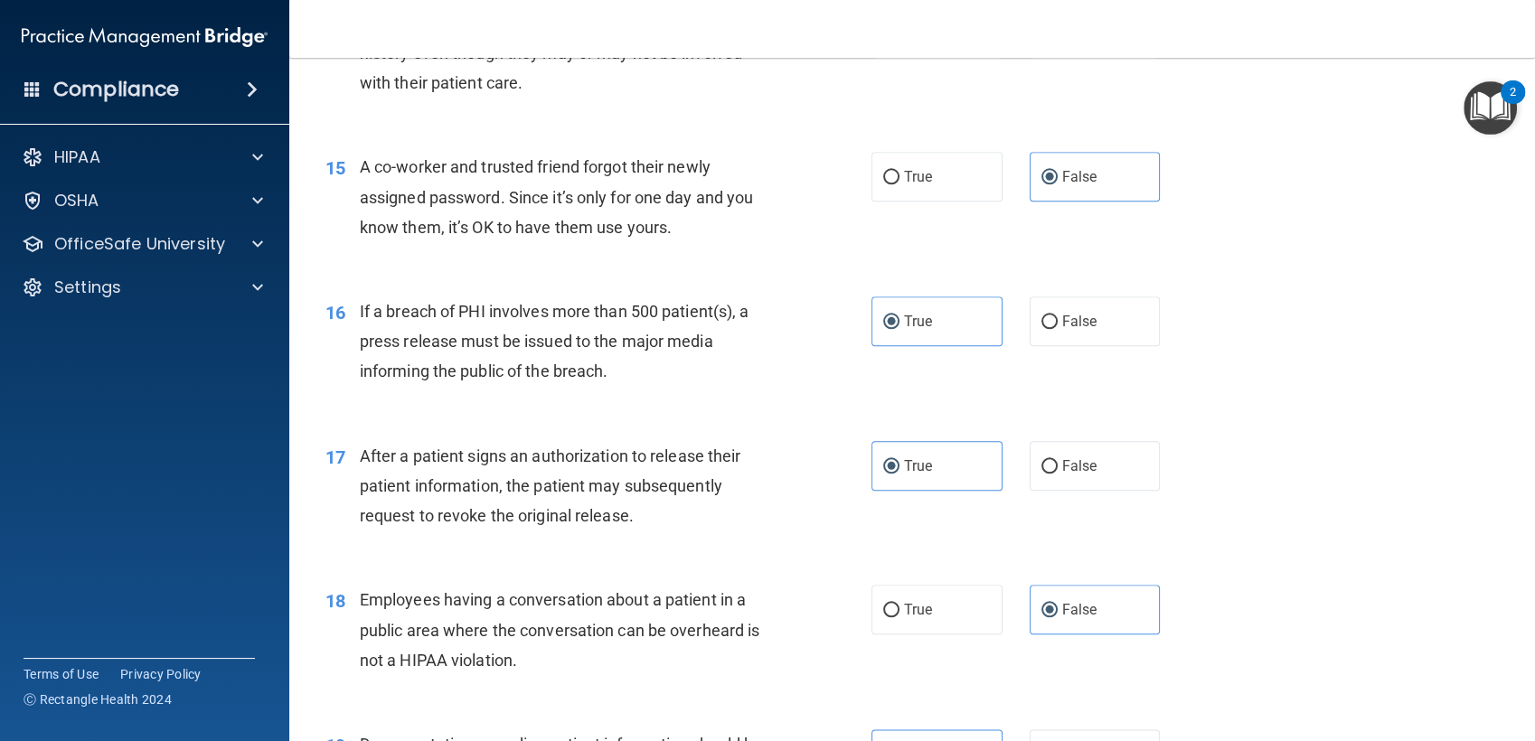
scroll to position [1988, 0]
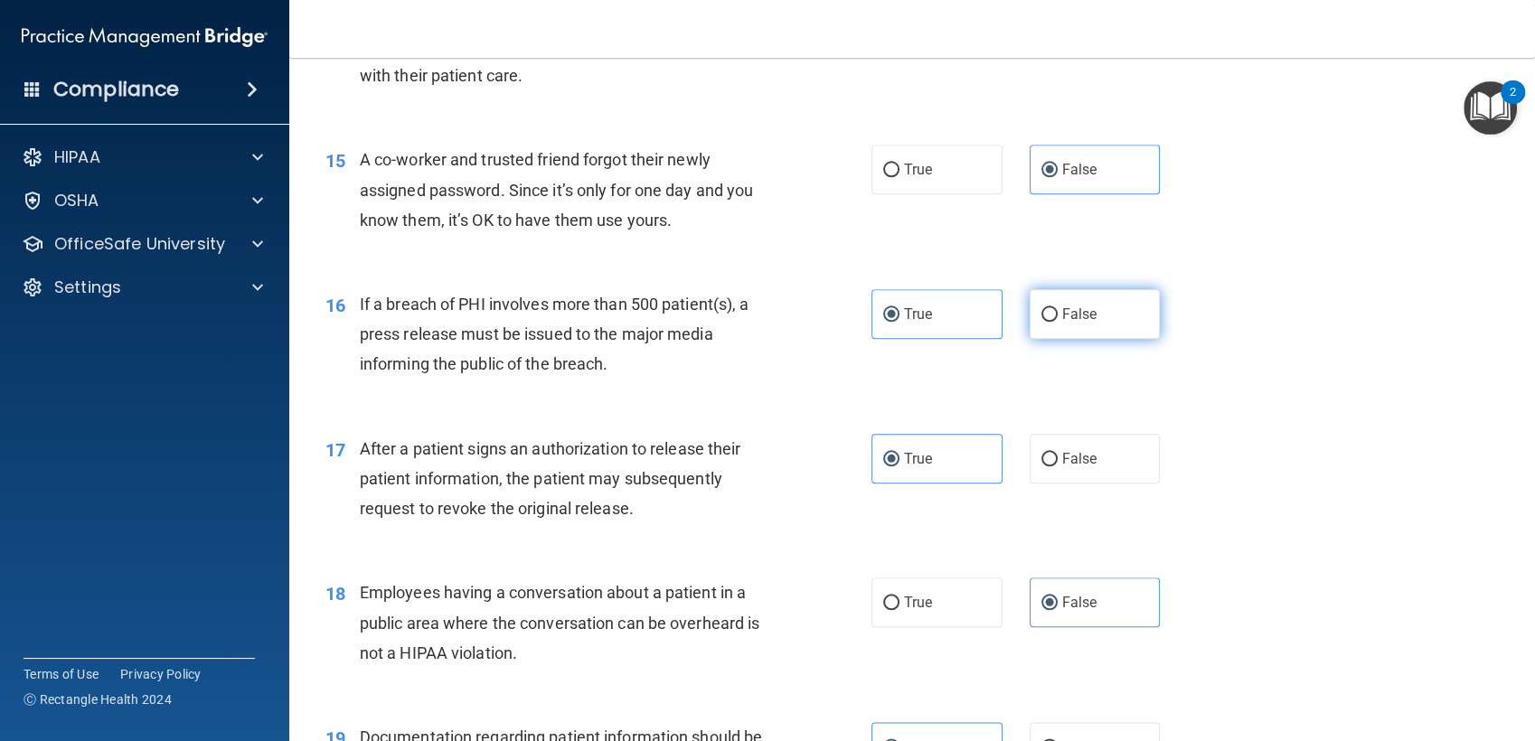
click at [1099, 339] on label "False" at bounding box center [1094, 314] width 131 height 50
click at [1057, 322] on input "False" at bounding box center [1049, 315] width 16 height 14
radio input "true"
radio input "false"
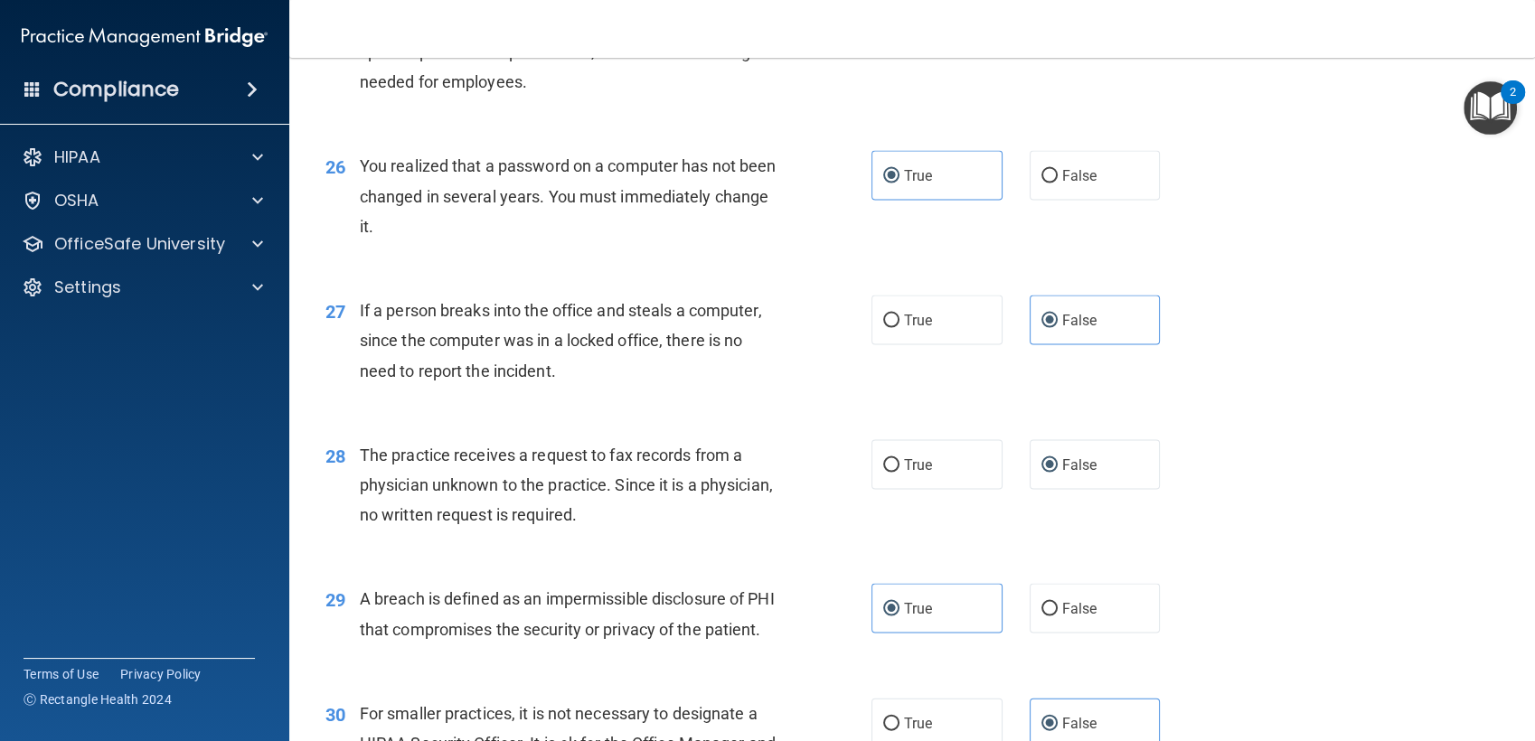
scroll to position [3975, 0]
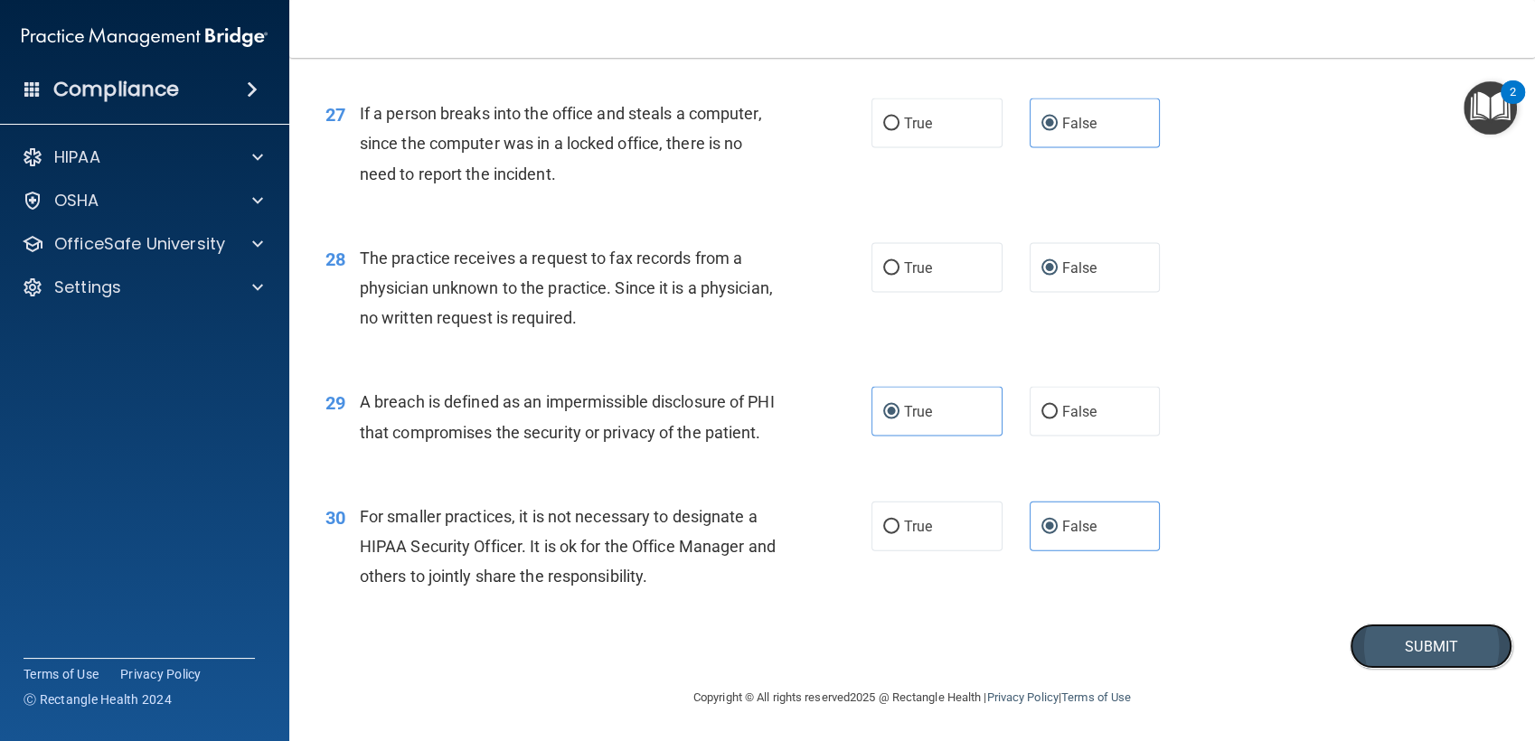
click at [1392, 635] on button "Submit" at bounding box center [1430, 647] width 163 height 46
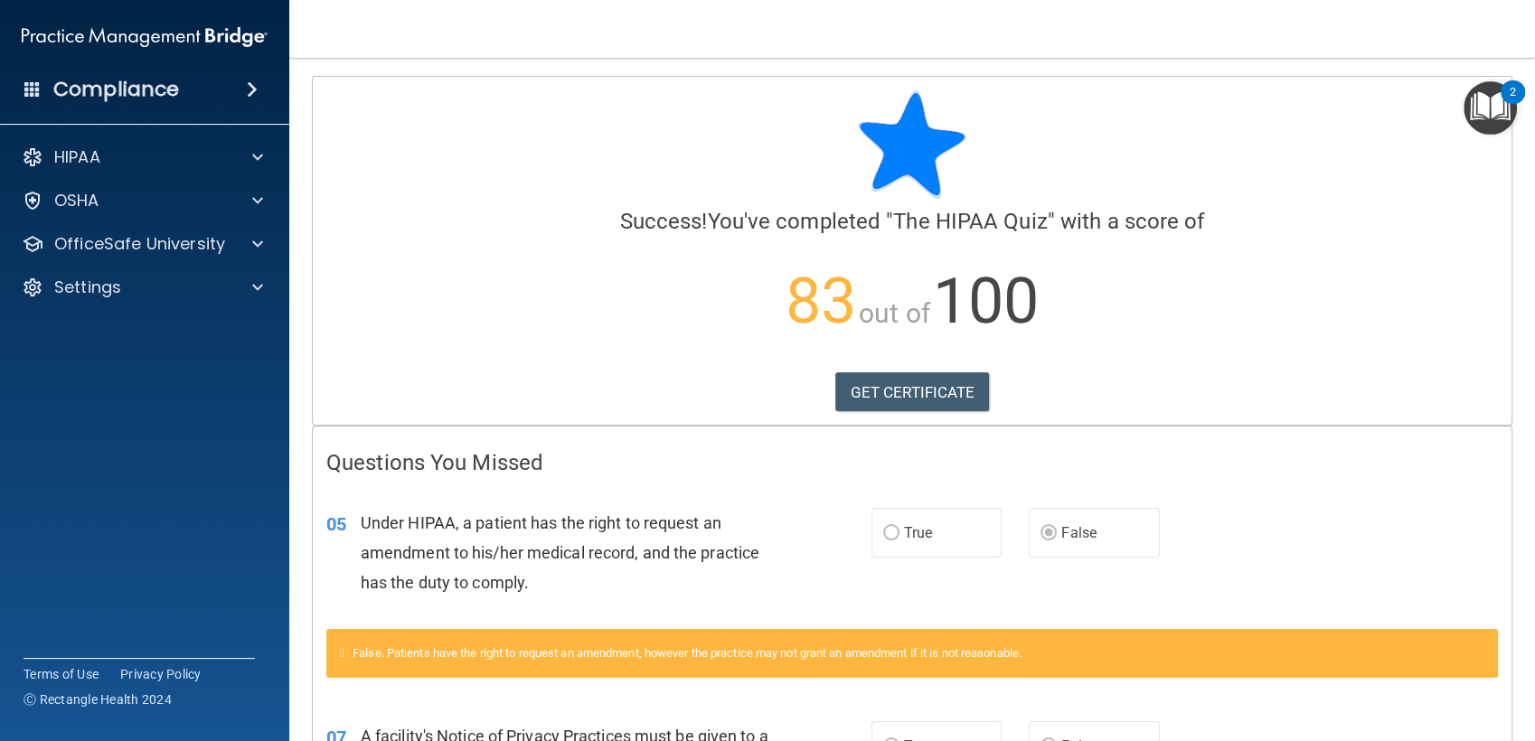
click at [1482, 108] on img "Open Resource Center, 2 new notifications" at bounding box center [1489, 107] width 53 height 53
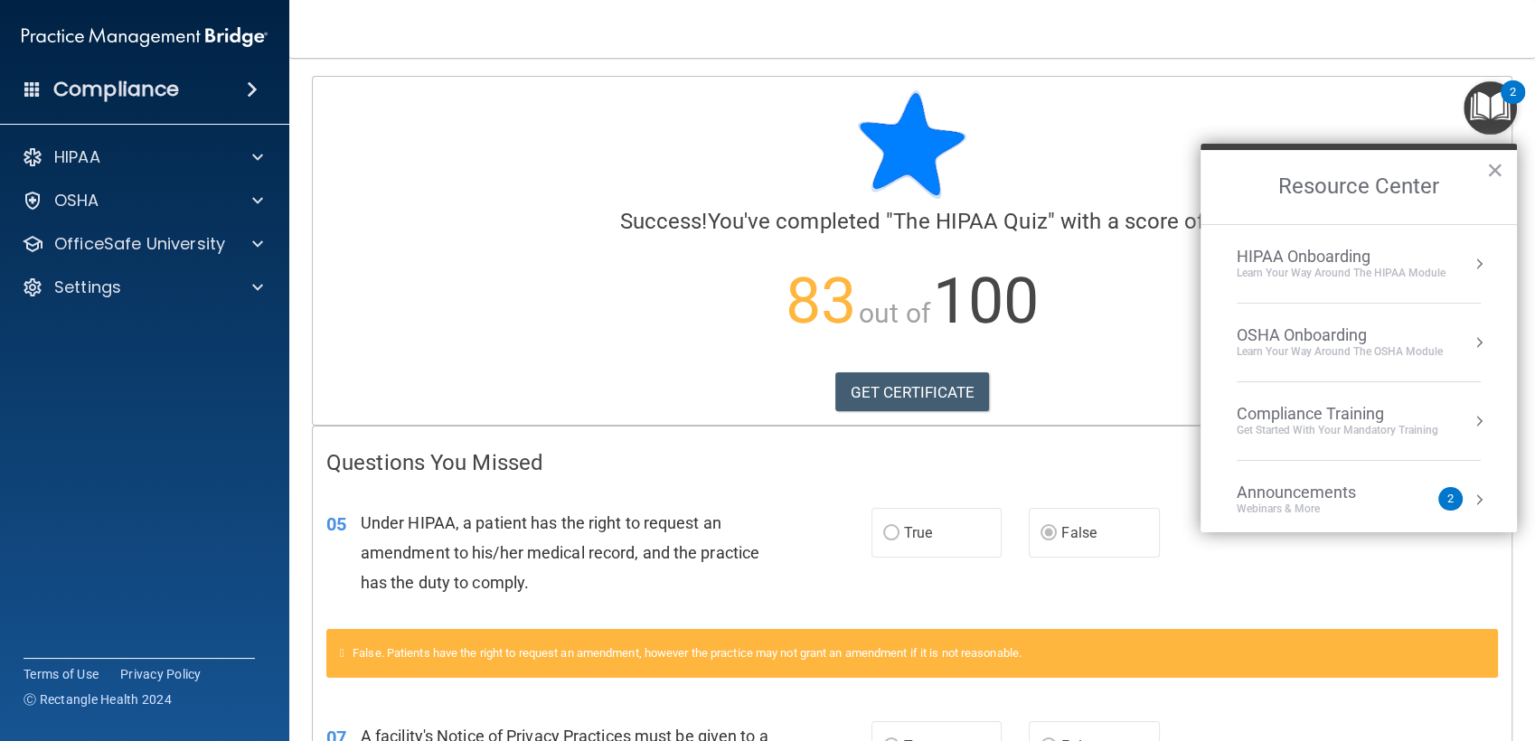
click at [1504, 168] on h2 "Resource Center" at bounding box center [1358, 187] width 316 height 74
click at [1496, 169] on button "×" at bounding box center [1494, 169] width 17 height 29
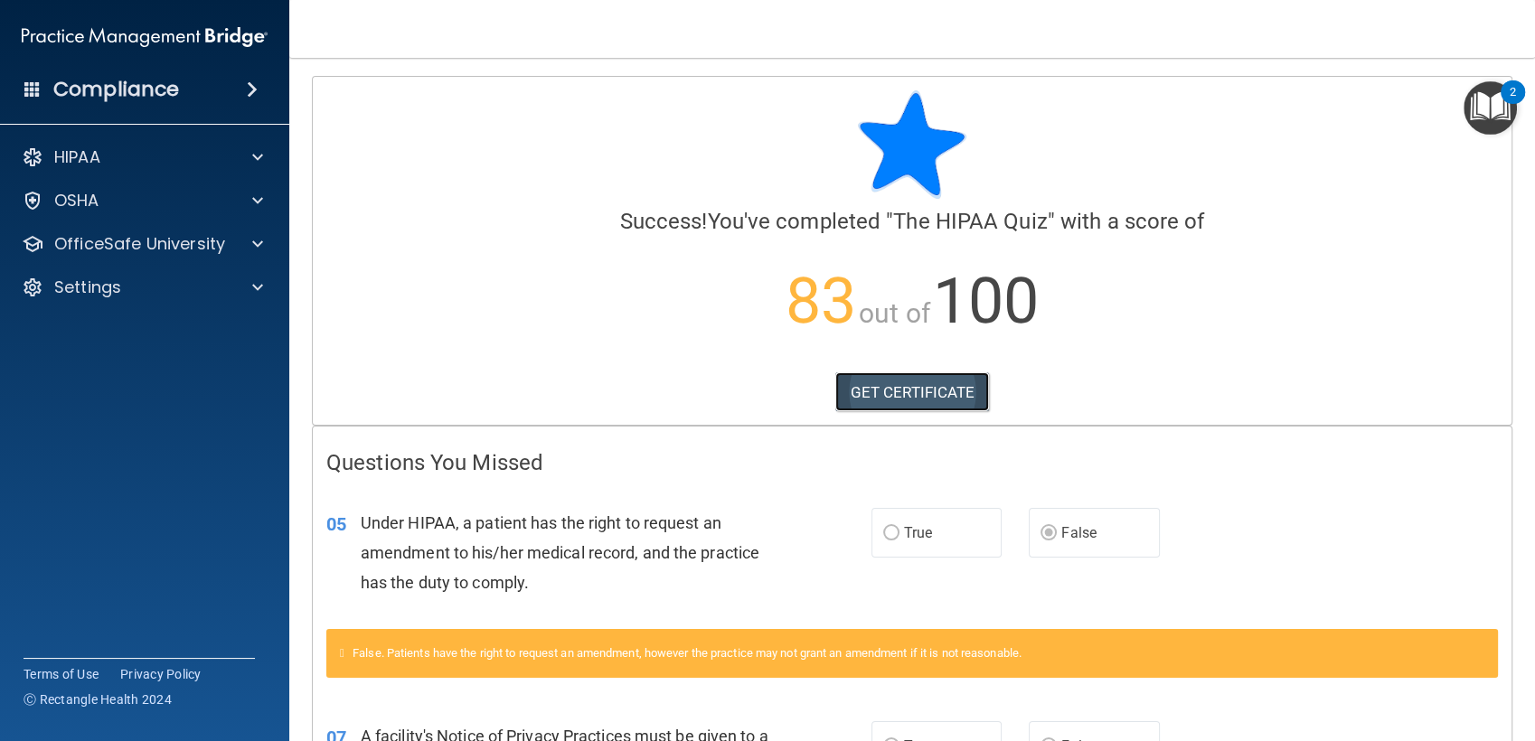
click at [955, 407] on link "GET CERTIFICATE" at bounding box center [912, 392] width 155 height 40
click at [102, 163] on div "HIPAA" at bounding box center [120, 157] width 224 height 22
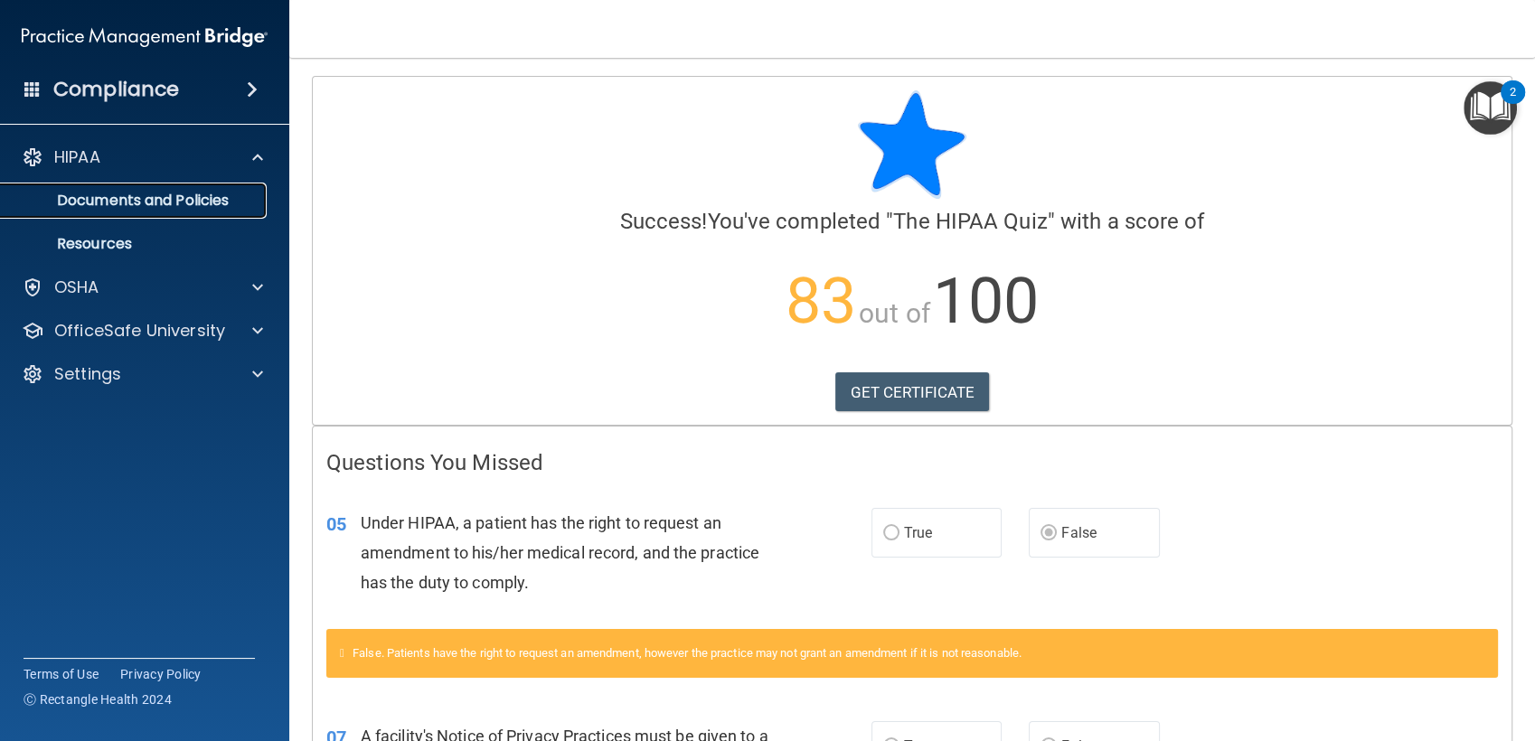
click at [103, 197] on p "Documents and Policies" at bounding box center [135, 201] width 247 height 18
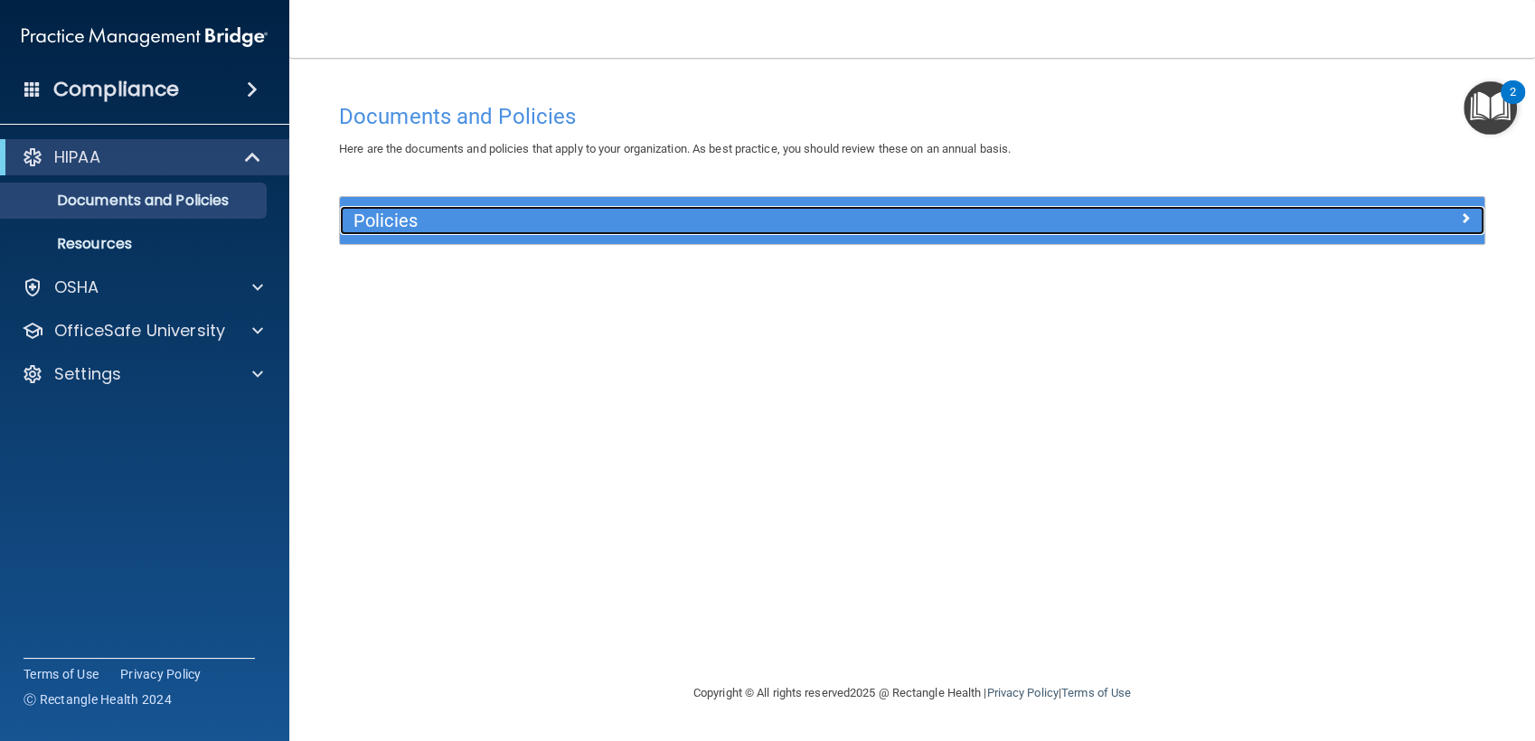
click at [523, 221] on h5 "Policies" at bounding box center [768, 221] width 831 height 20
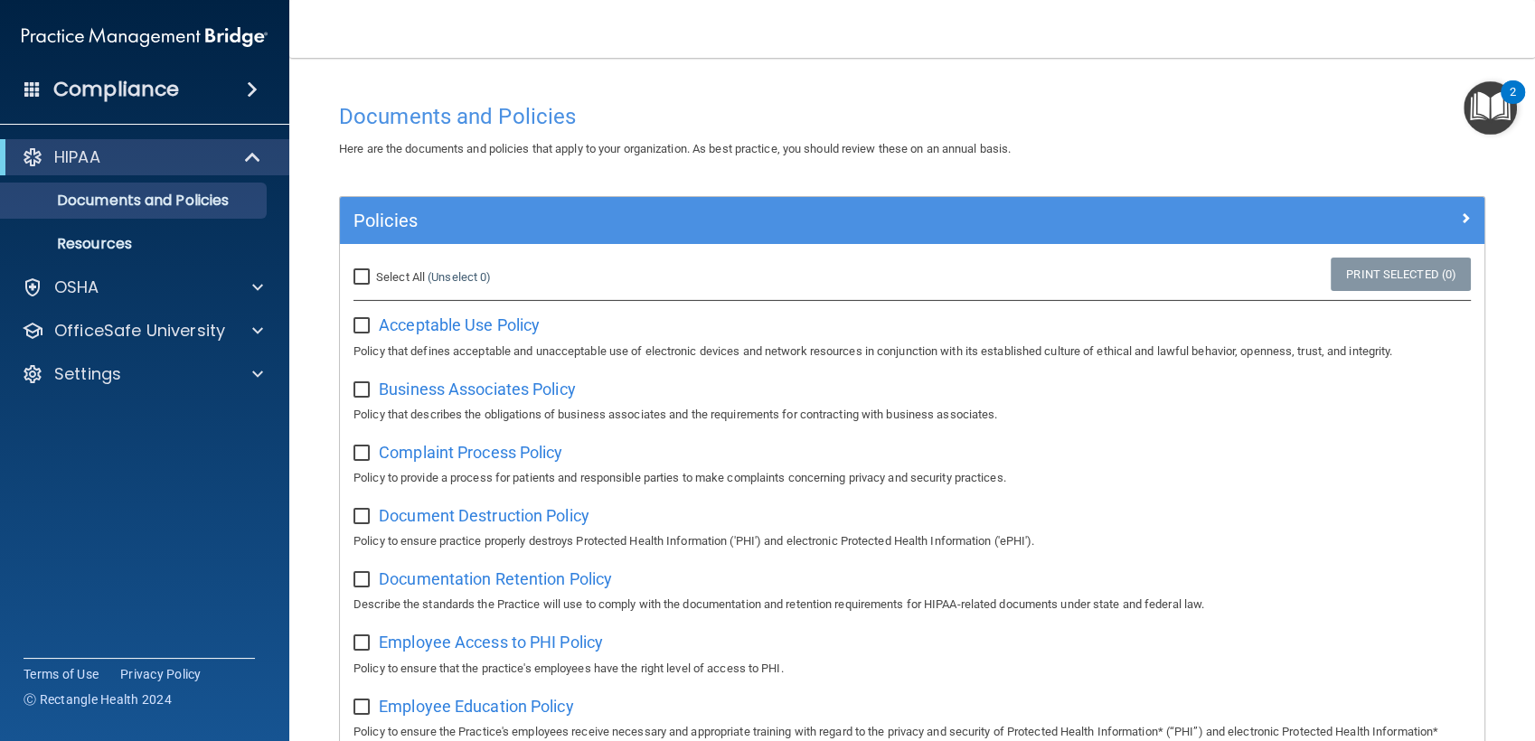
click at [257, 94] on span at bounding box center [252, 90] width 11 height 22
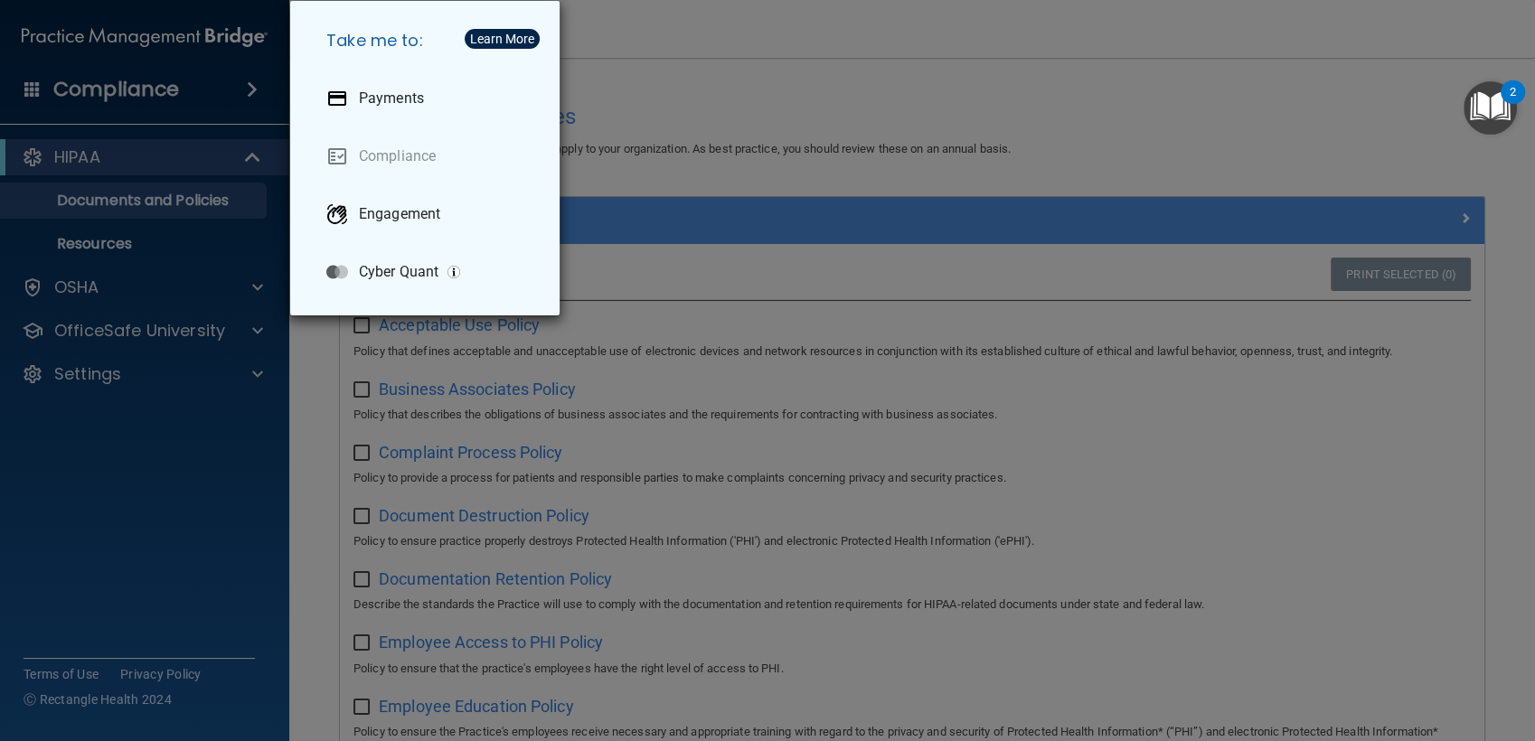
click at [627, 45] on div "Take me to: Payments Compliance Engagement Cyber Quant" at bounding box center [767, 370] width 1535 height 741
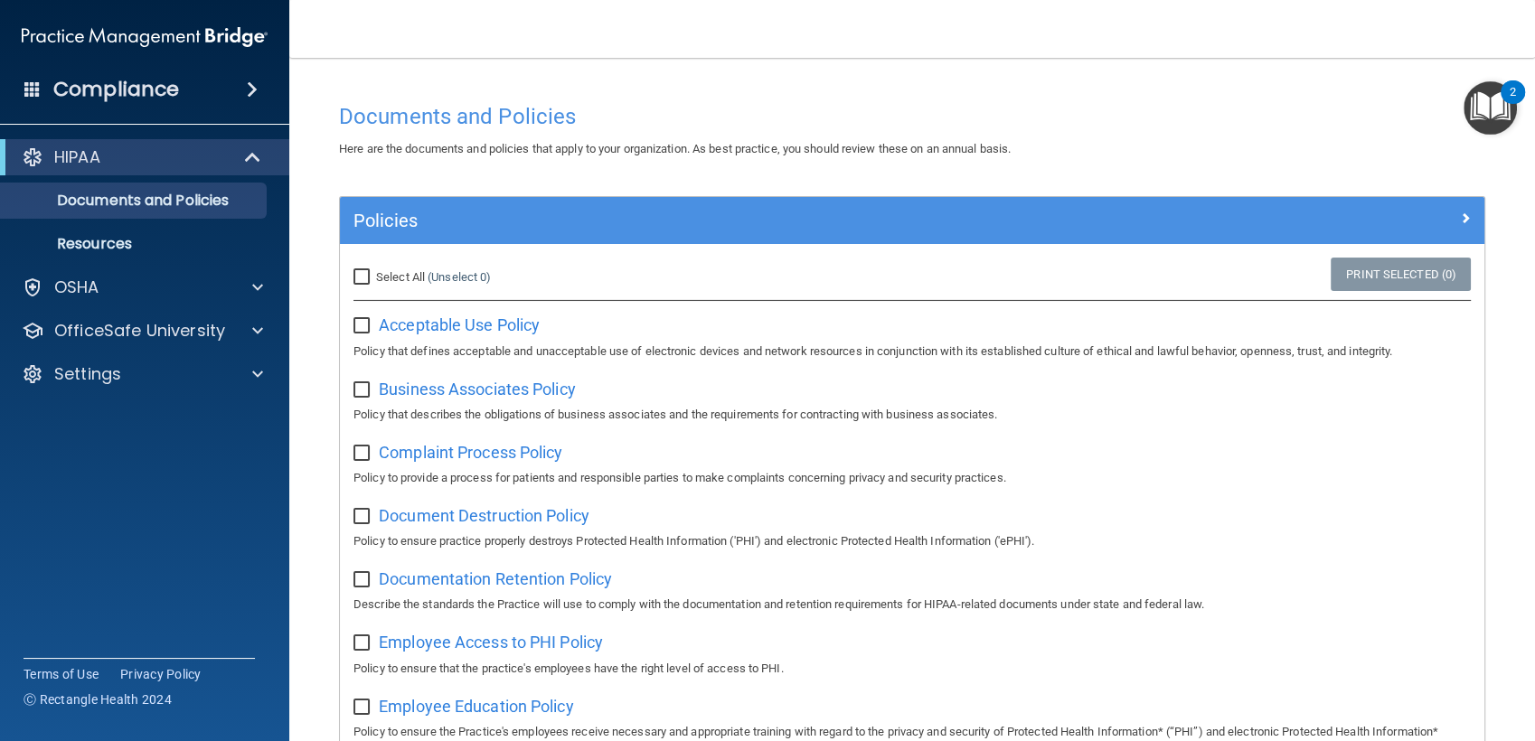
click at [25, 90] on span at bounding box center [32, 88] width 16 height 16
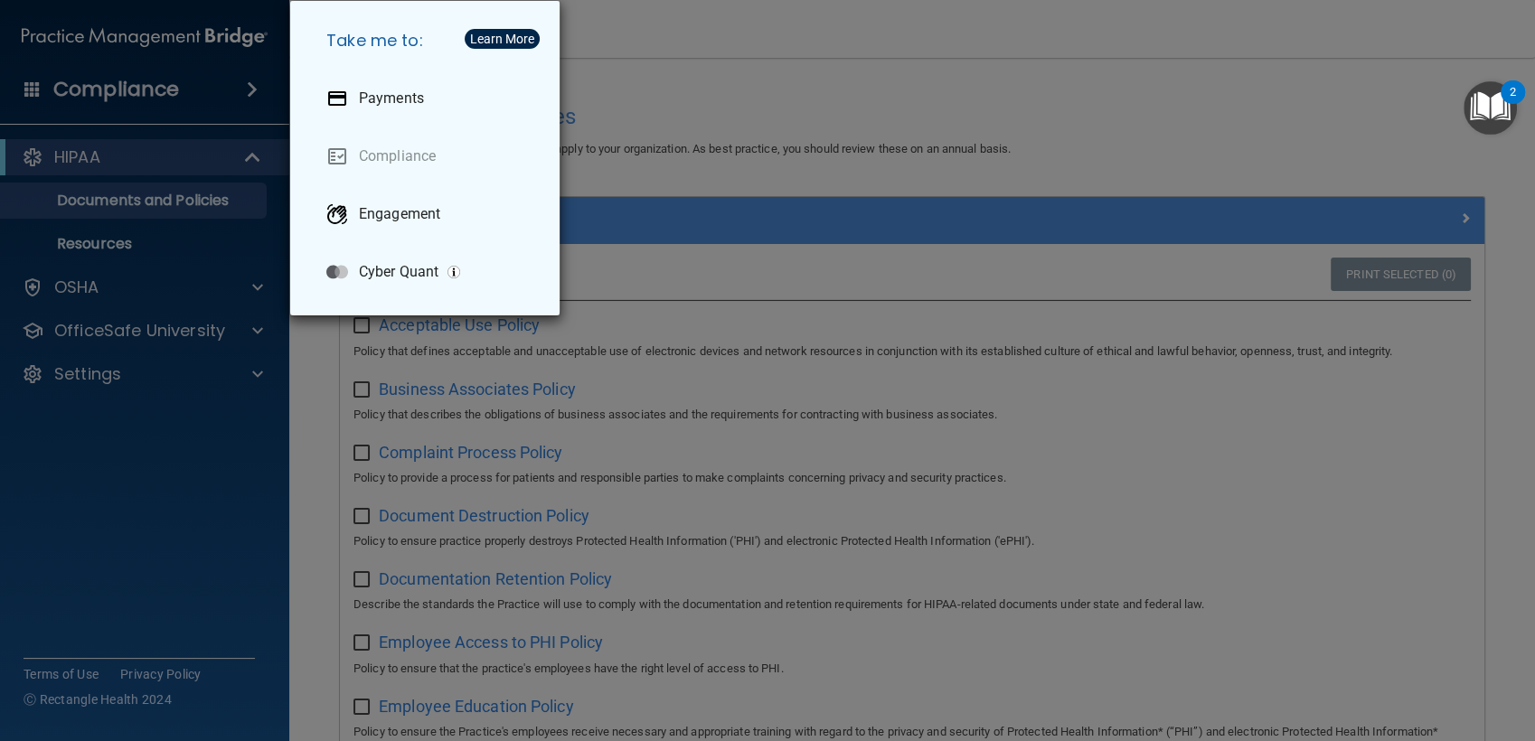
click at [25, 90] on div "Take me to: Payments Compliance Engagement Cyber Quant" at bounding box center [767, 370] width 1535 height 741
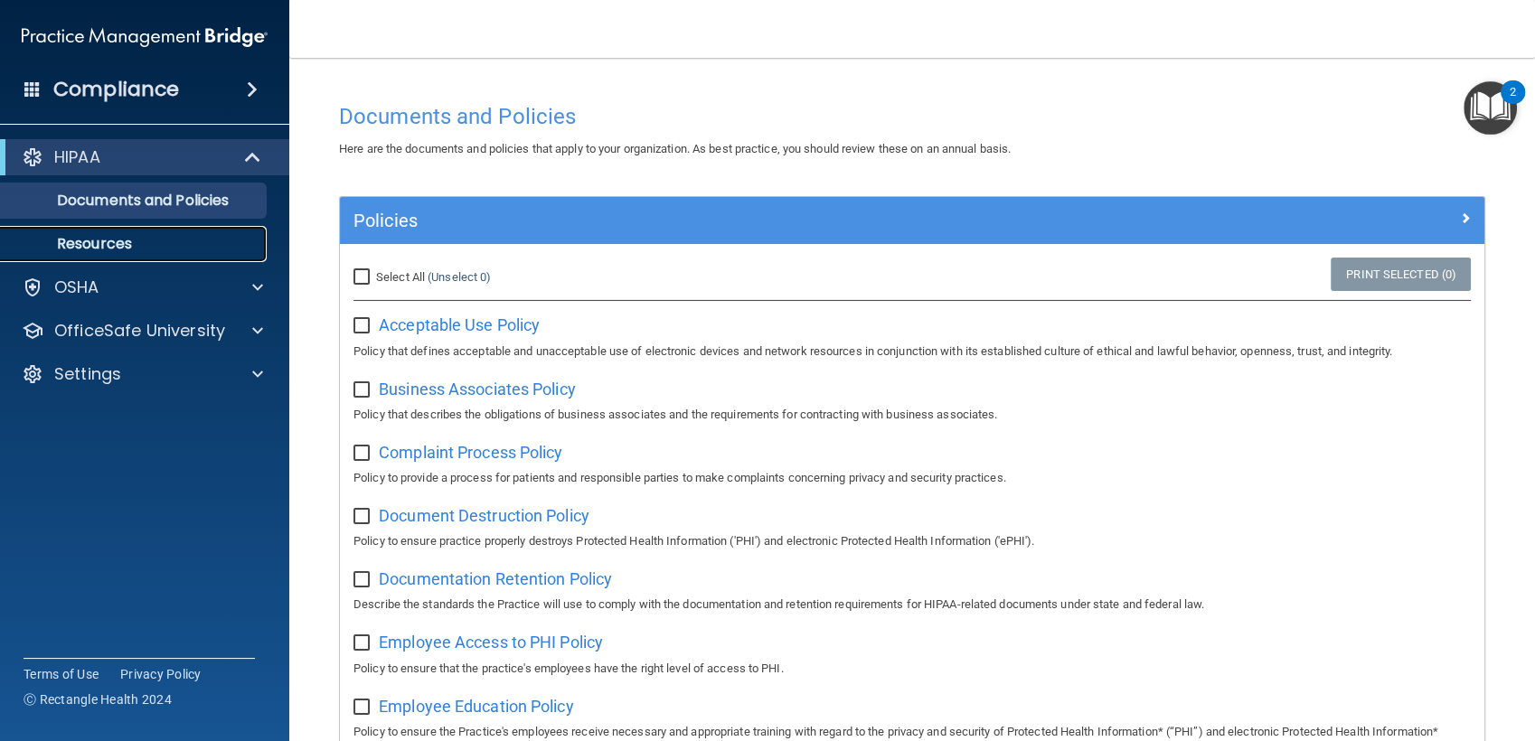
click at [126, 237] on p "Resources" at bounding box center [135, 244] width 247 height 18
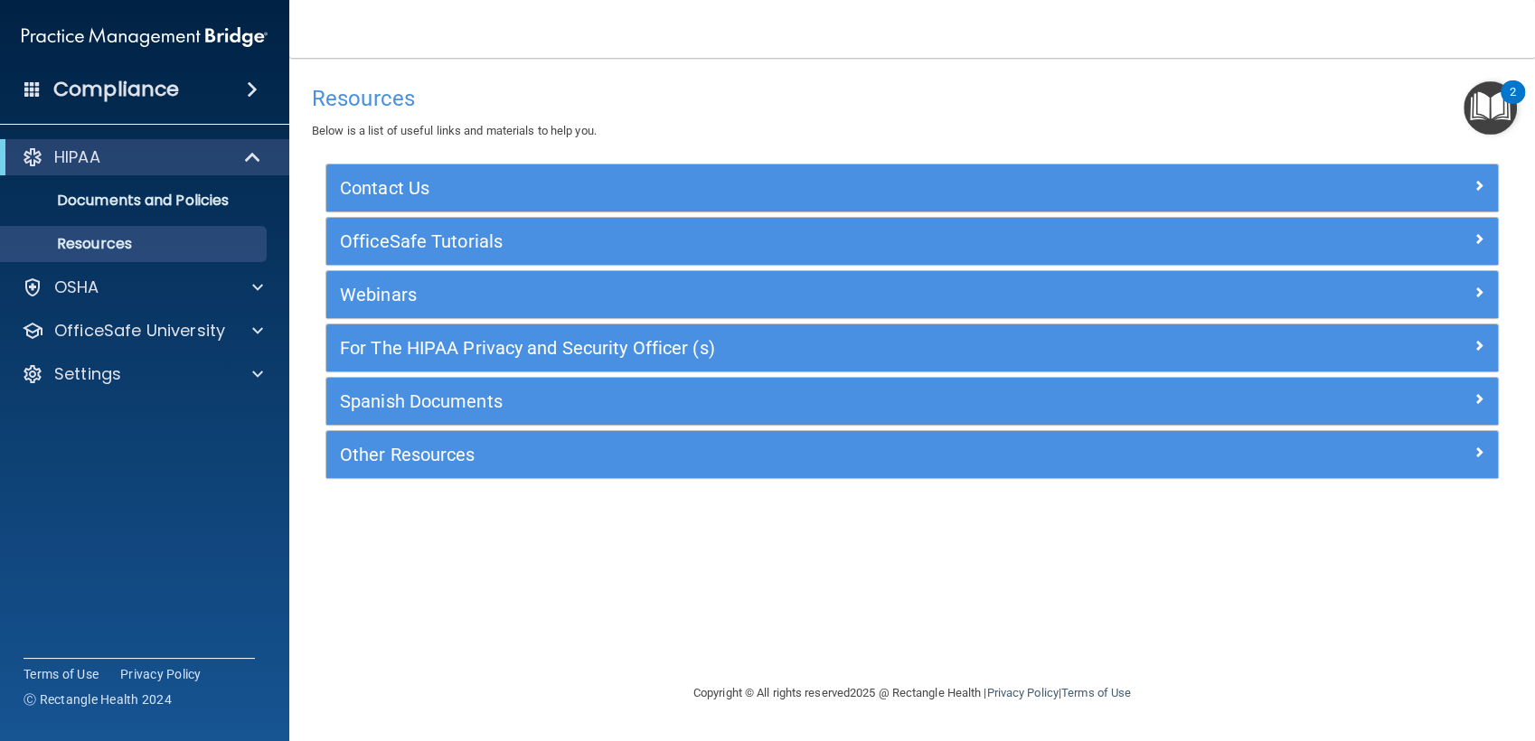
click at [1498, 125] on img "Open Resource Center, 2 new notifications" at bounding box center [1489, 107] width 53 height 53
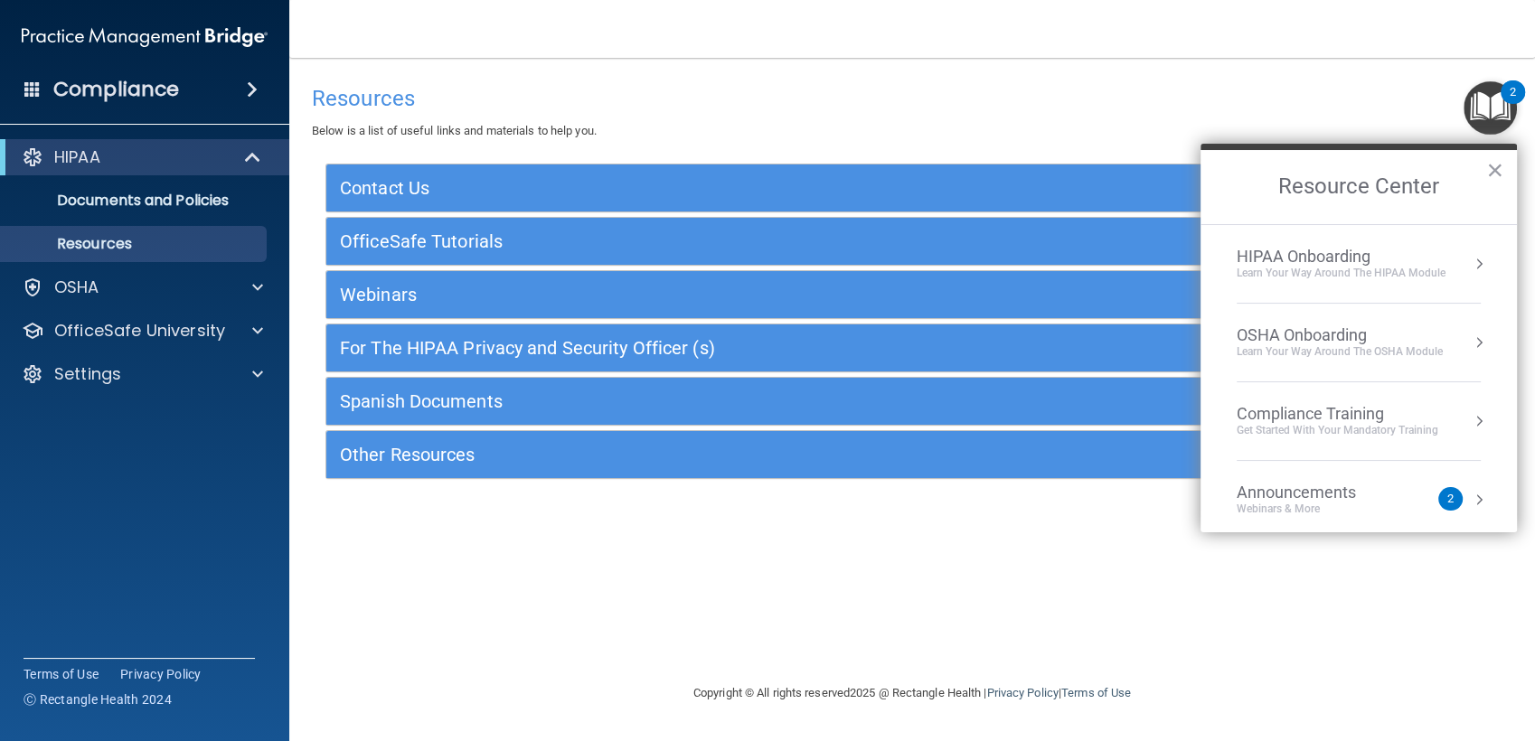
click at [1498, 125] on img "Open Resource Center, 2 new notifications" at bounding box center [1489, 107] width 53 height 53
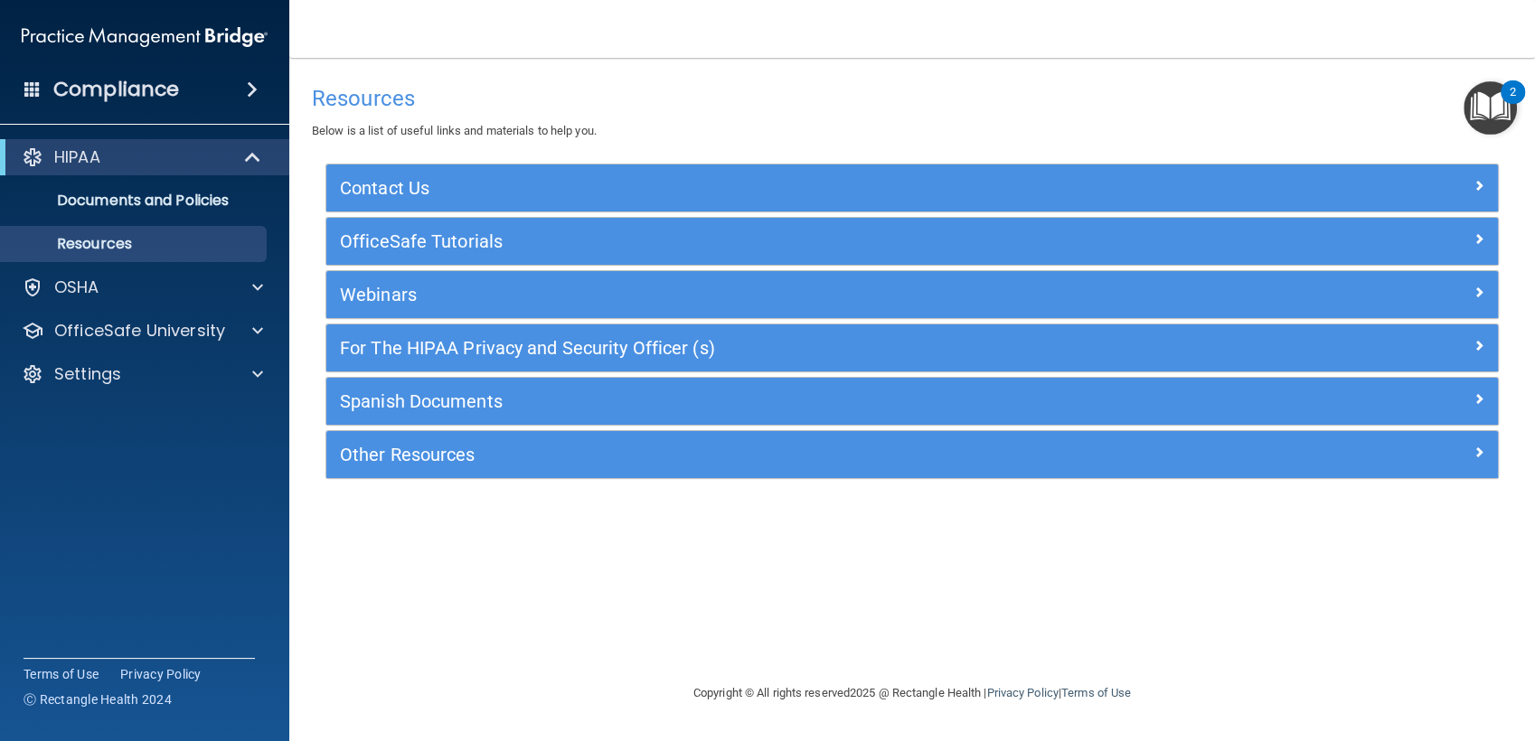
click at [192, 141] on div "HIPAA" at bounding box center [144, 157] width 289 height 36
click at [90, 155] on p "HIPAA" at bounding box center [77, 157] width 46 height 22
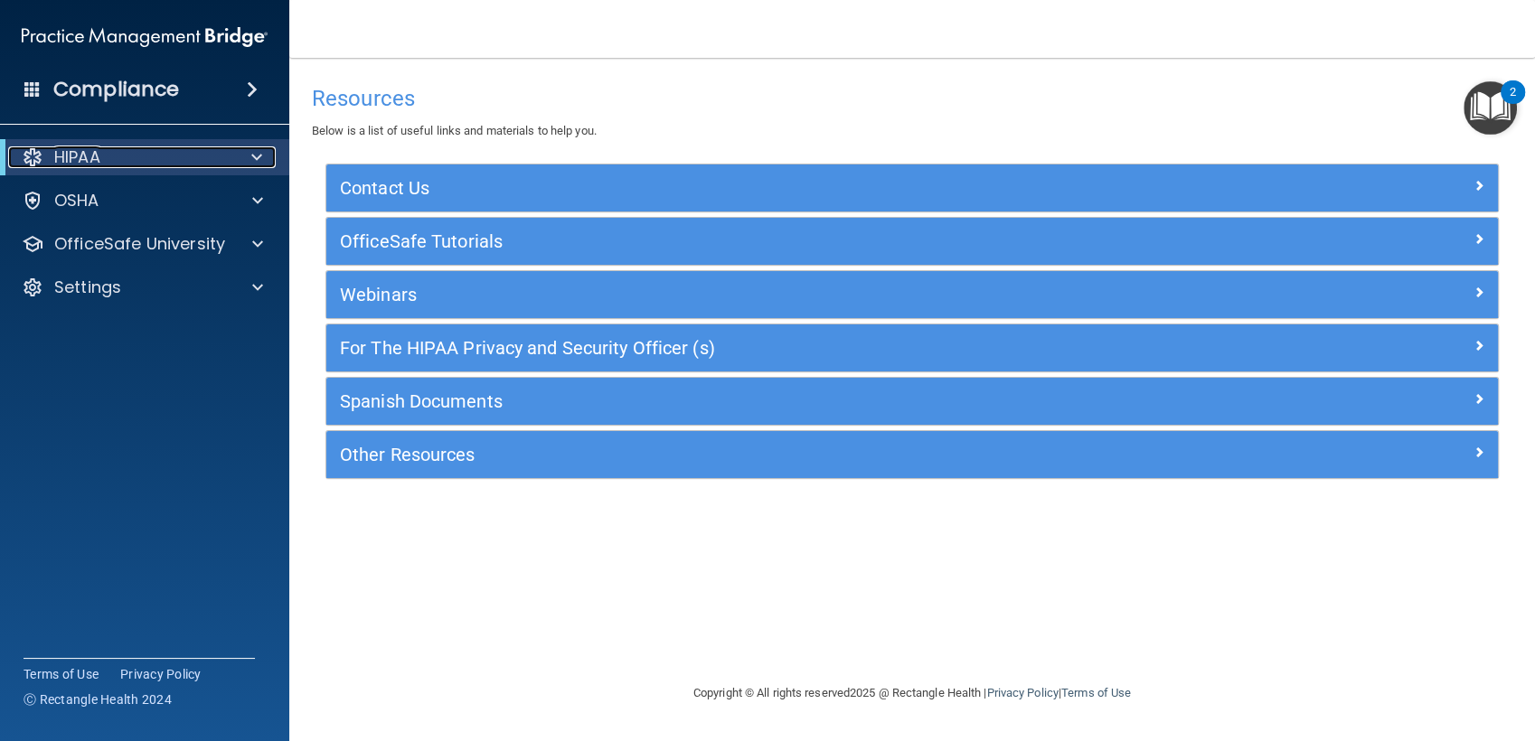
click at [90, 155] on p "HIPAA" at bounding box center [77, 157] width 46 height 22
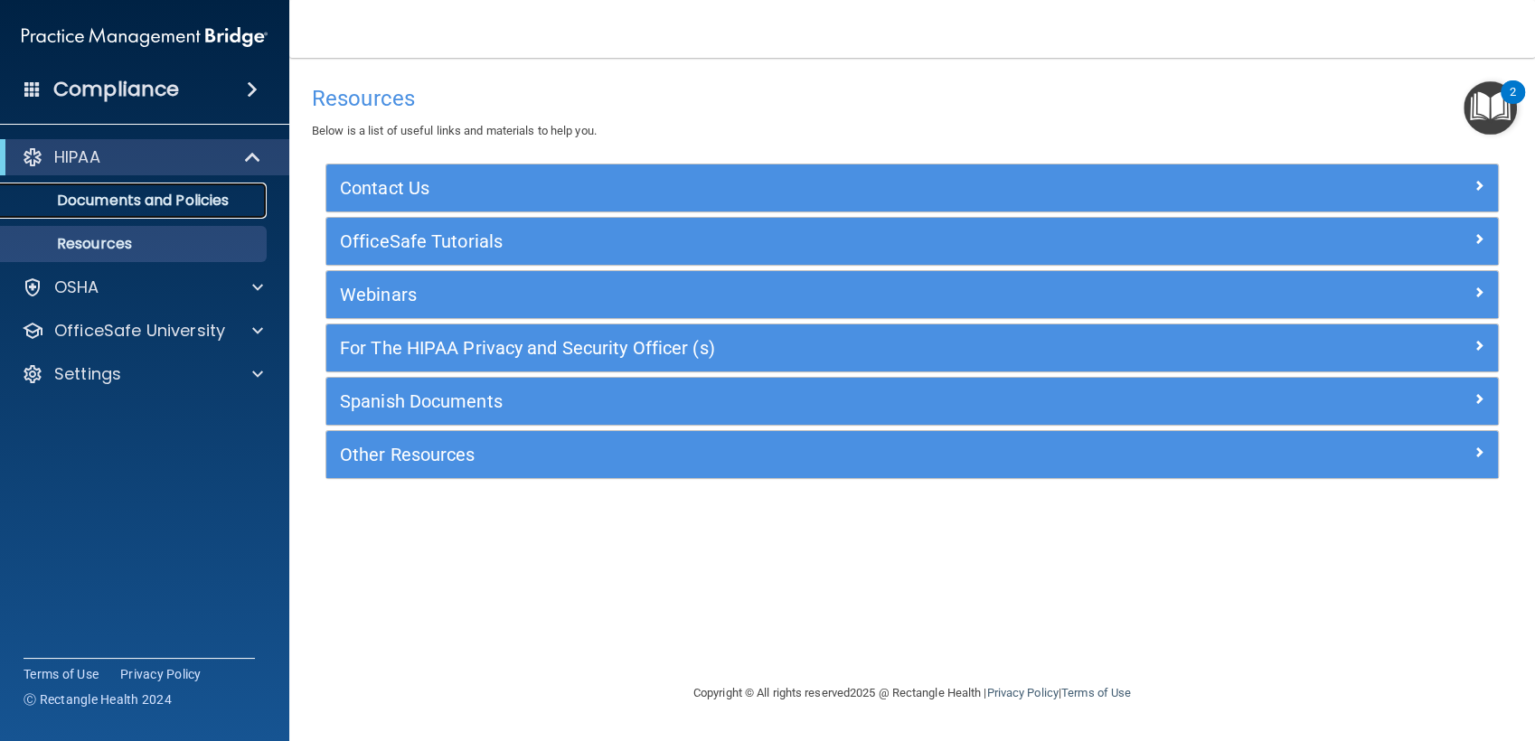
click at [95, 204] on p "Documents and Policies" at bounding box center [135, 201] width 247 height 18
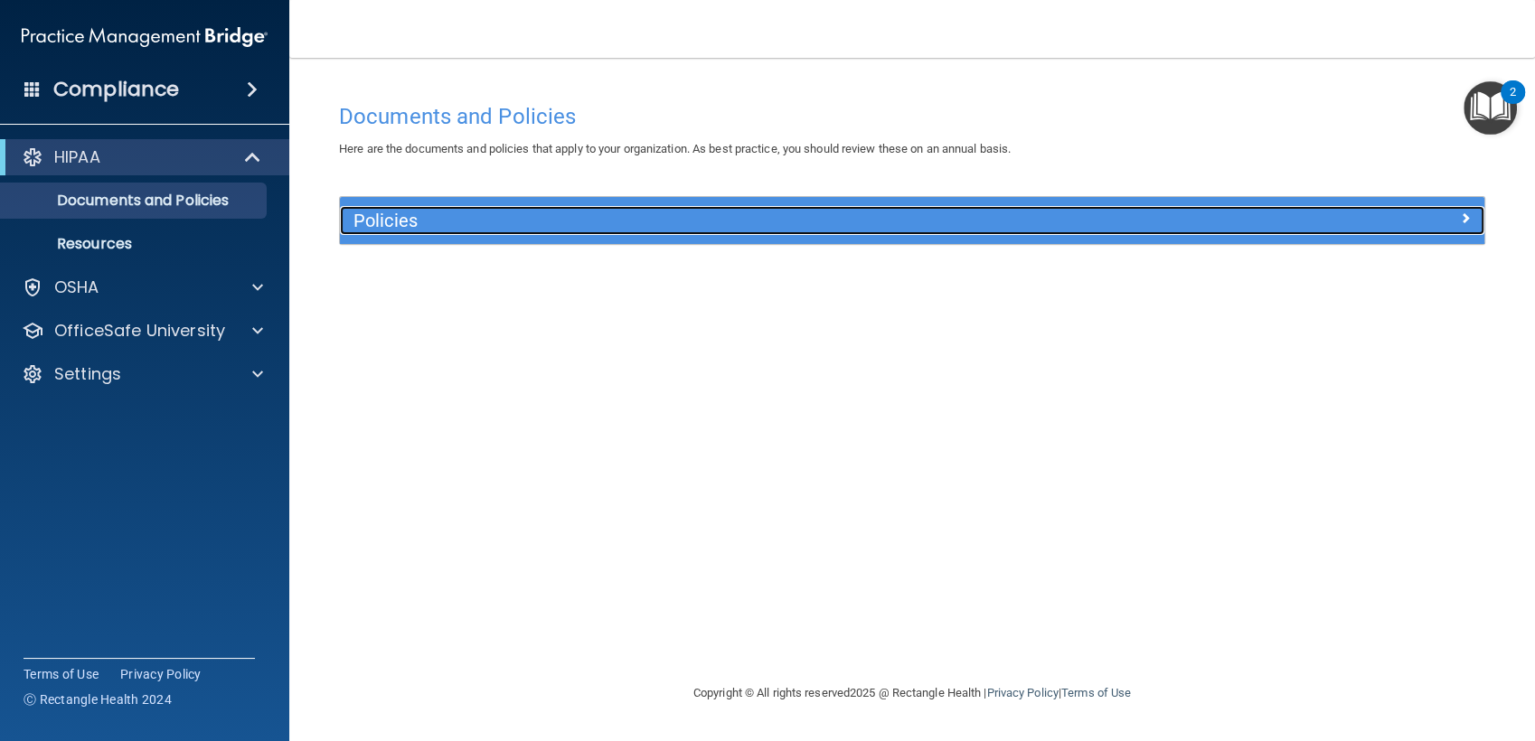
click at [408, 222] on h5 "Policies" at bounding box center [768, 221] width 831 height 20
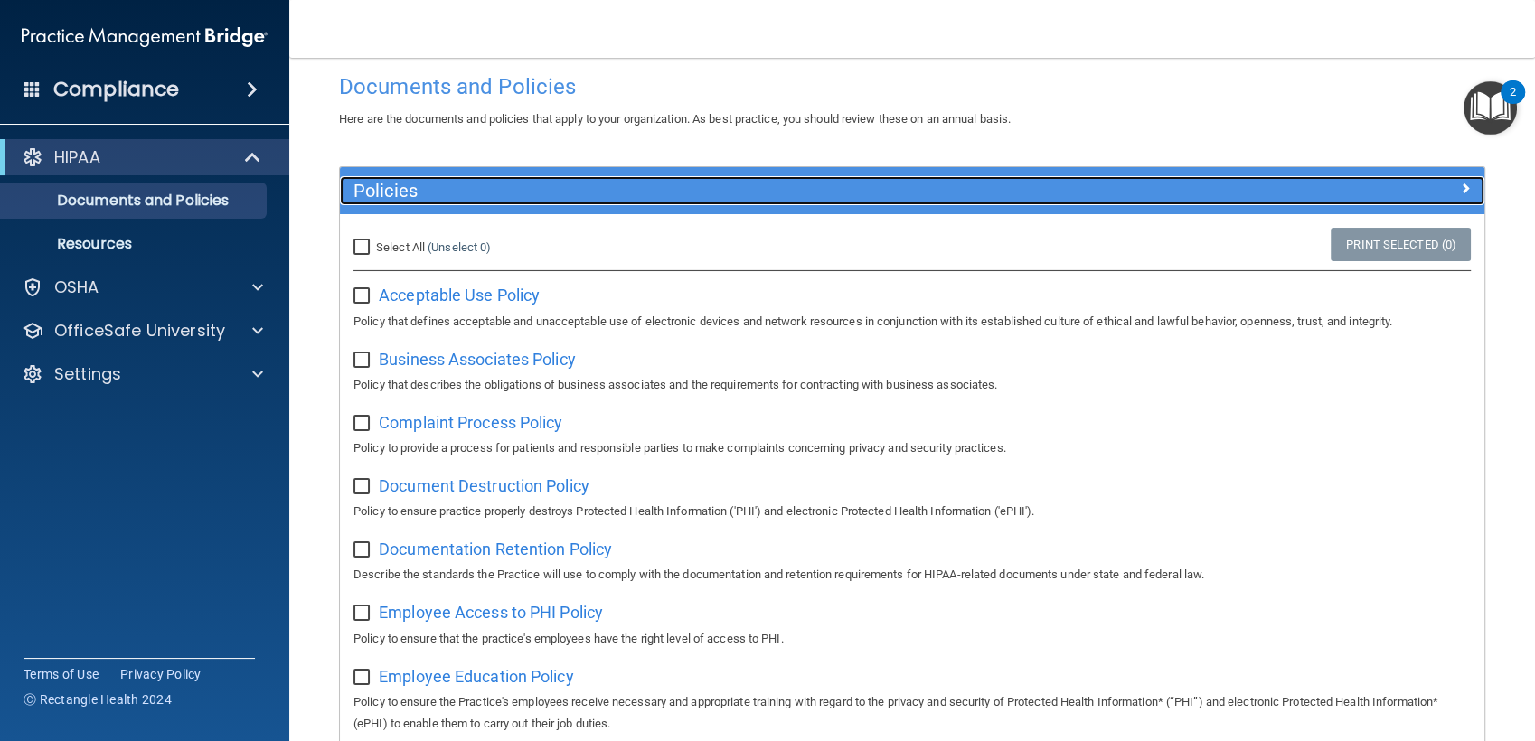
scroll to position [32, 0]
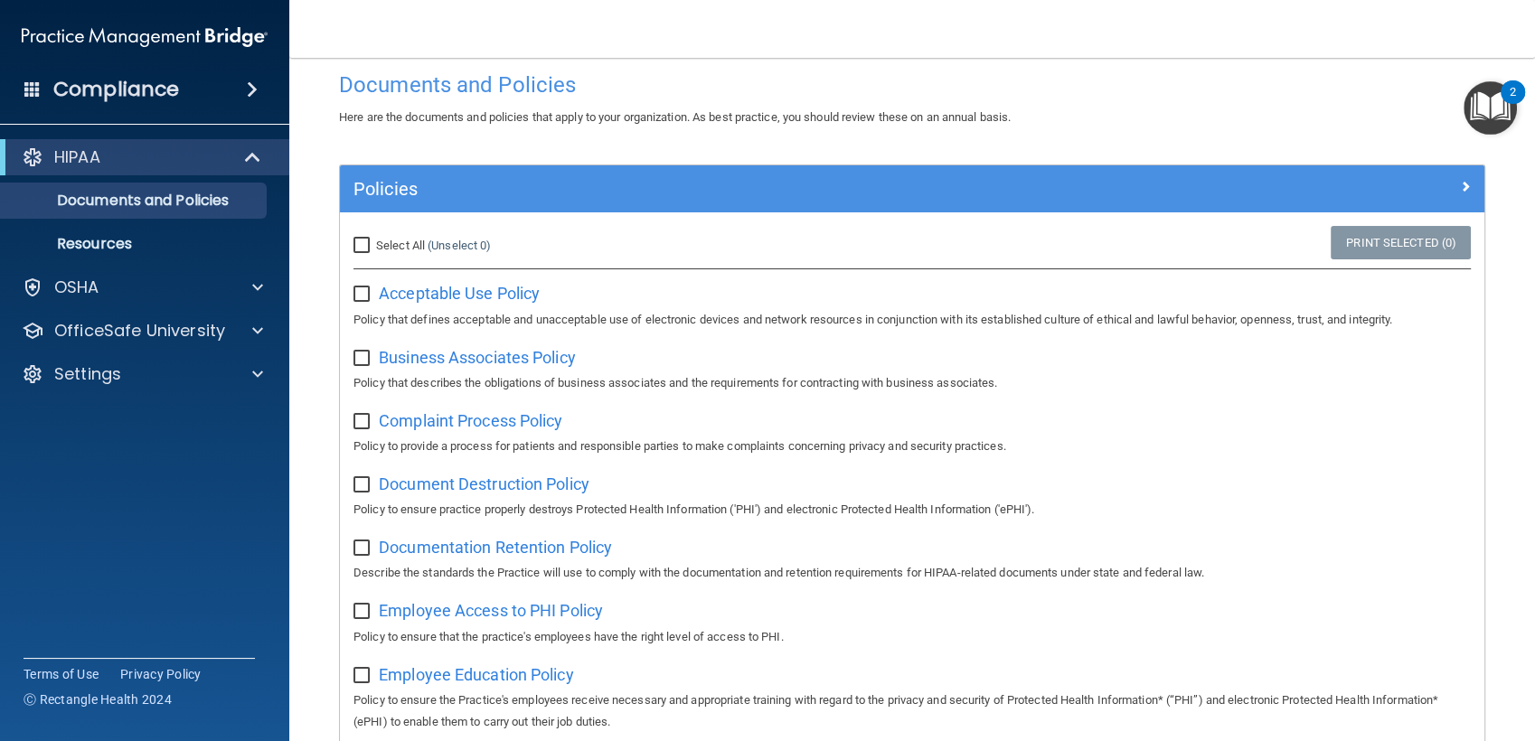
click at [375, 290] on label at bounding box center [364, 288] width 23 height 21
click at [374, 290] on input "checkbox" at bounding box center [363, 294] width 21 height 14
click at [375, 290] on label at bounding box center [364, 288] width 23 height 21
click at [374, 290] on input "checkbox" at bounding box center [363, 294] width 21 height 14
checkbox input "false"
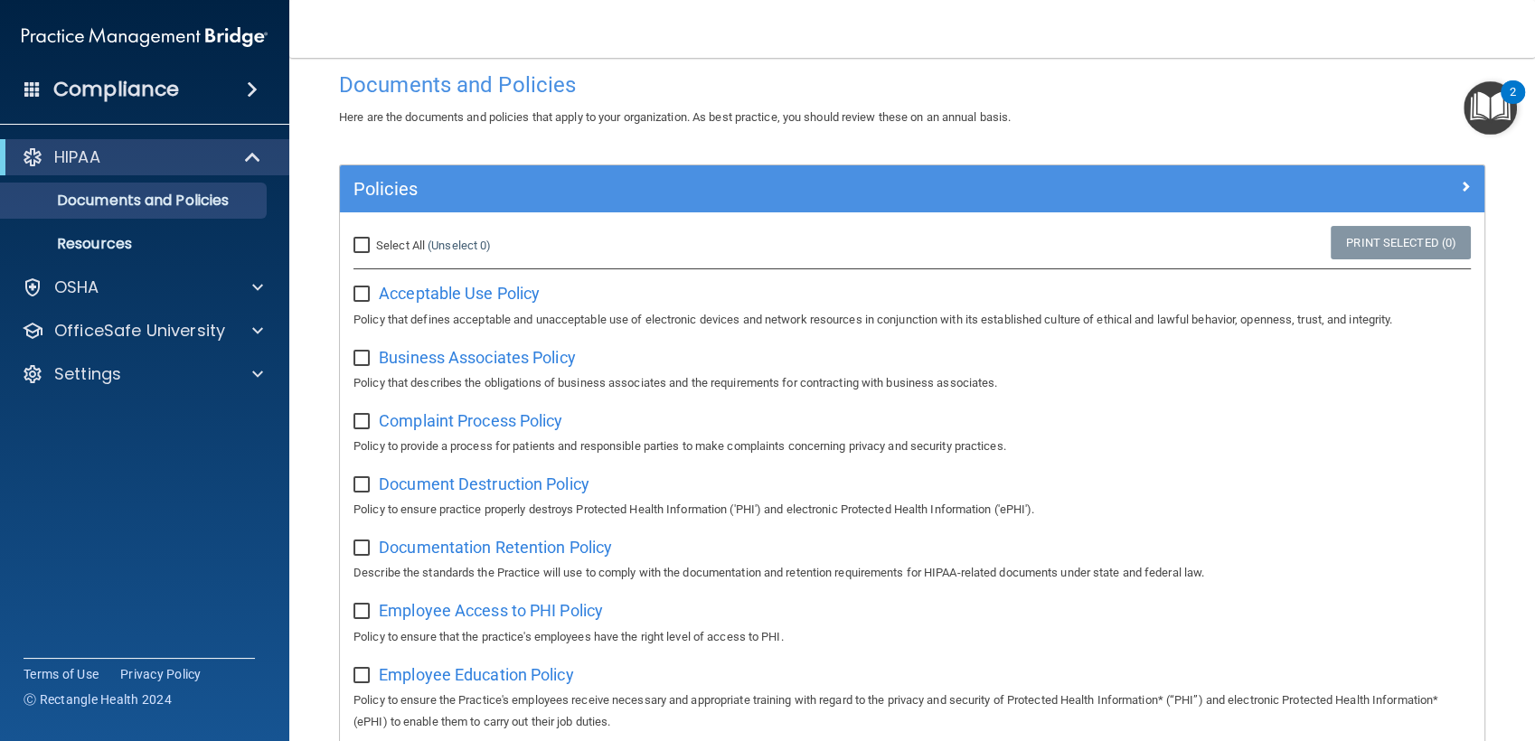
drag, startPoint x: 135, startPoint y: 248, endPoint x: 476, endPoint y: 107, distance: 369.6
click at [476, 107] on div "Here are the documents and policies that apply to your organization. As best pr…" at bounding box center [911, 118] width 1173 height 22
click at [152, 238] on p "Resources" at bounding box center [135, 244] width 247 height 18
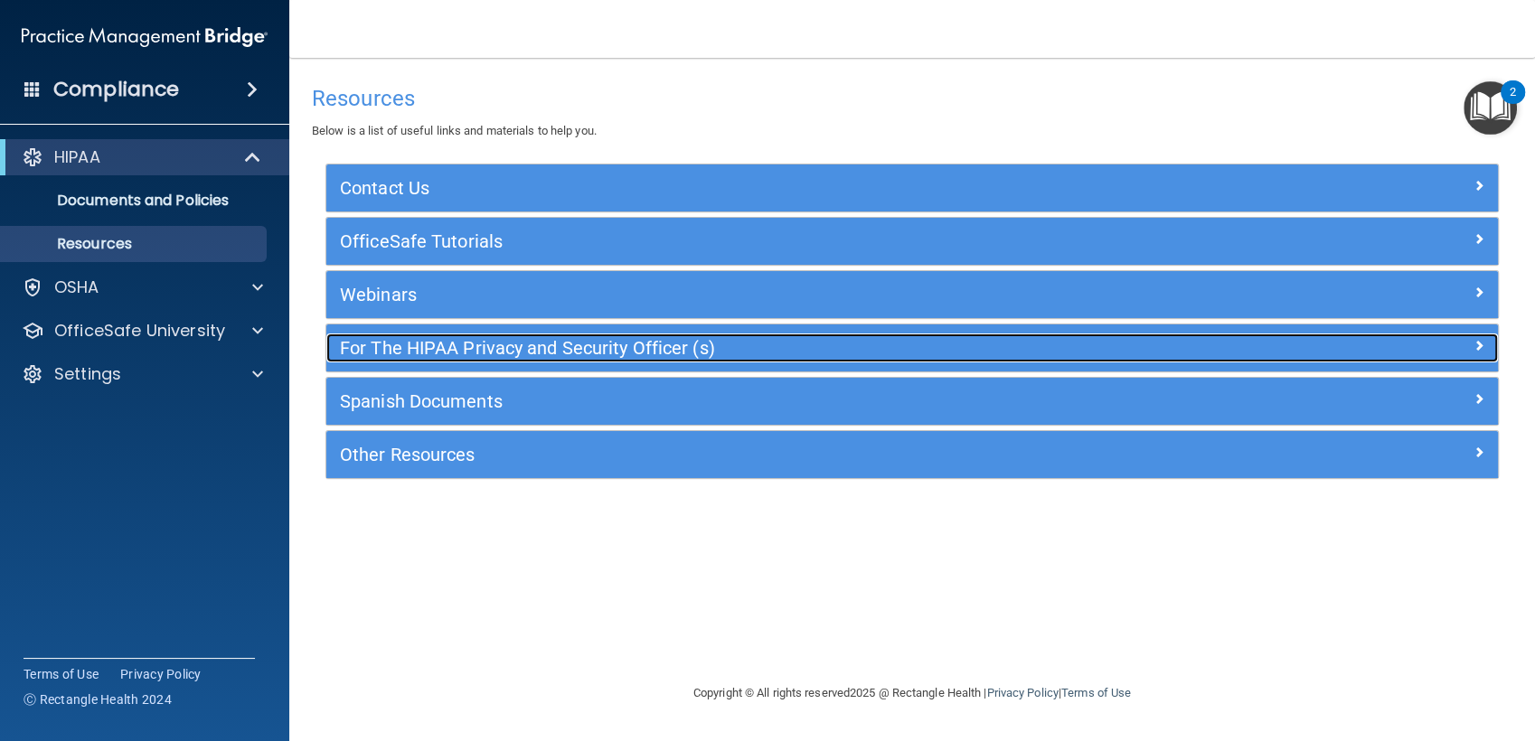
click at [444, 343] on h5 "For The HIPAA Privacy and Security Officer (s)" at bounding box center [765, 348] width 851 height 20
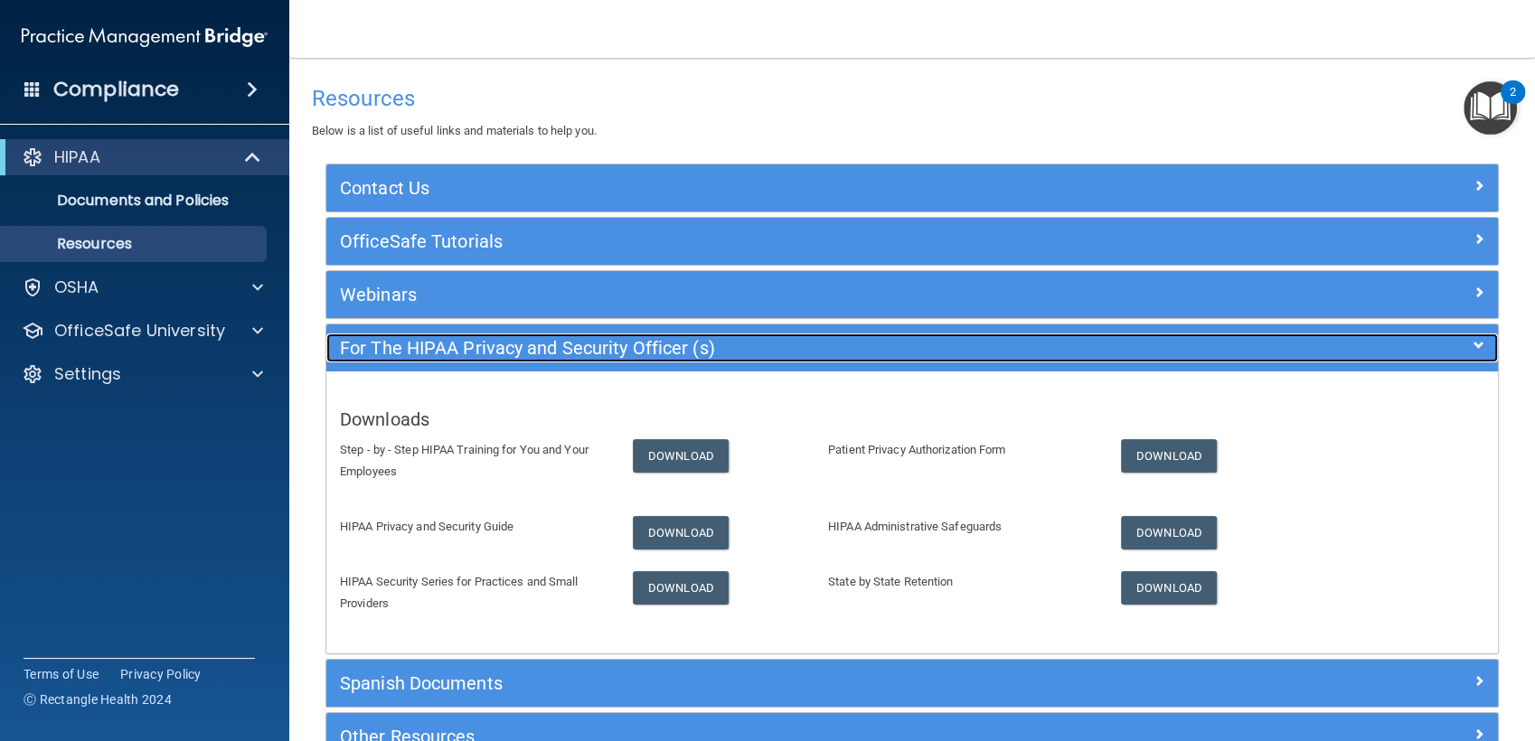
click at [444, 343] on h5 "For The HIPAA Privacy and Security Officer (s)" at bounding box center [765, 348] width 851 height 20
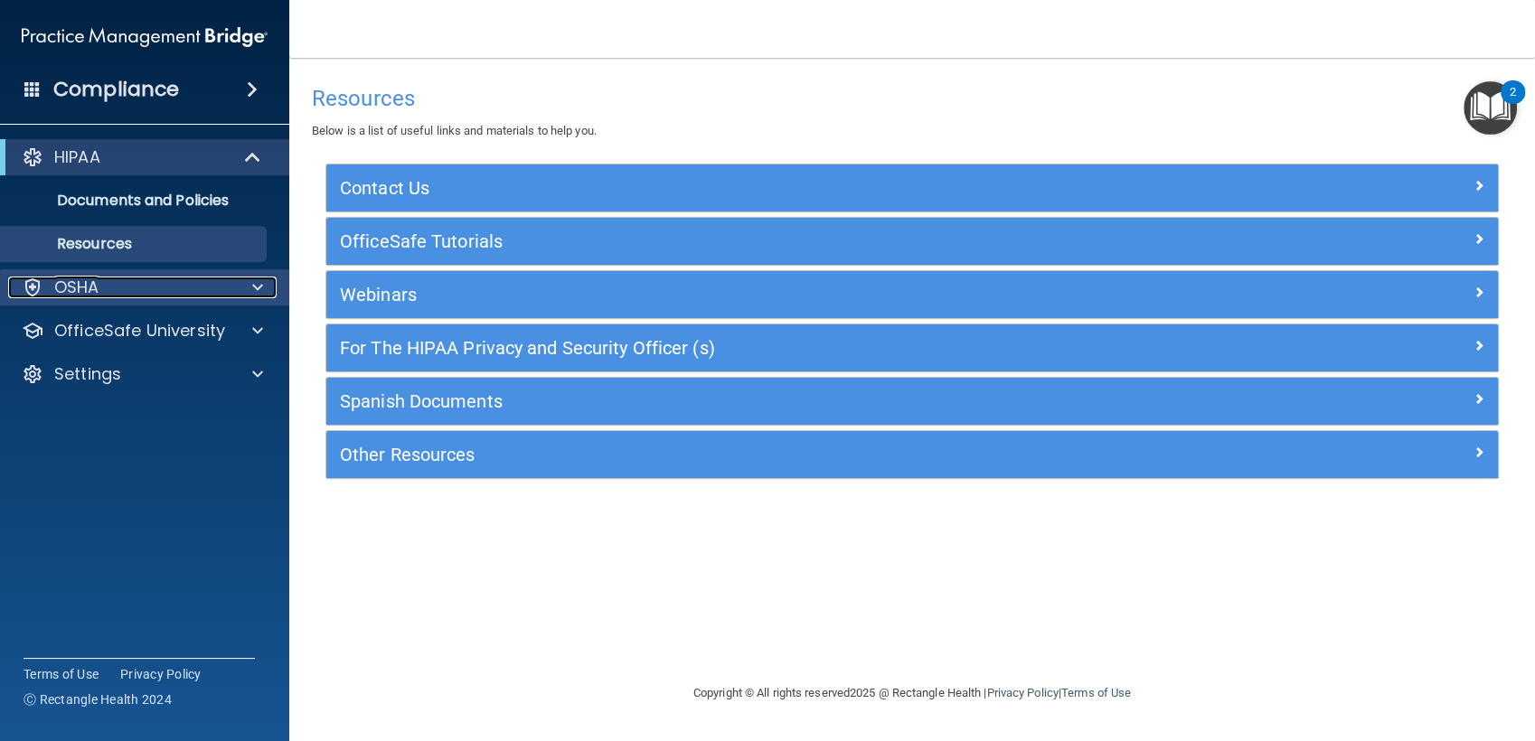
click at [201, 295] on div "OSHA" at bounding box center [120, 288] width 224 height 22
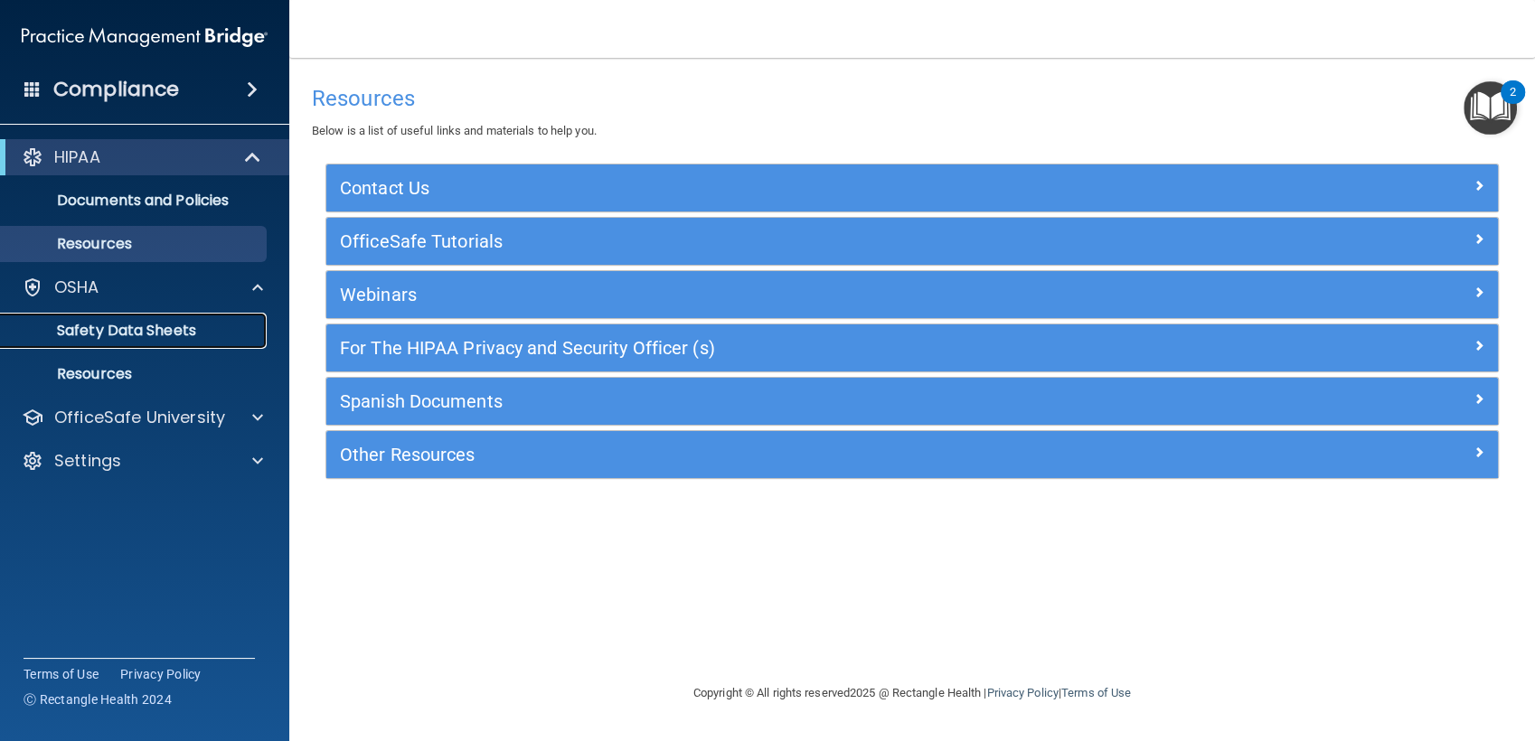
click at [175, 330] on p "Safety Data Sheets" at bounding box center [135, 331] width 247 height 18
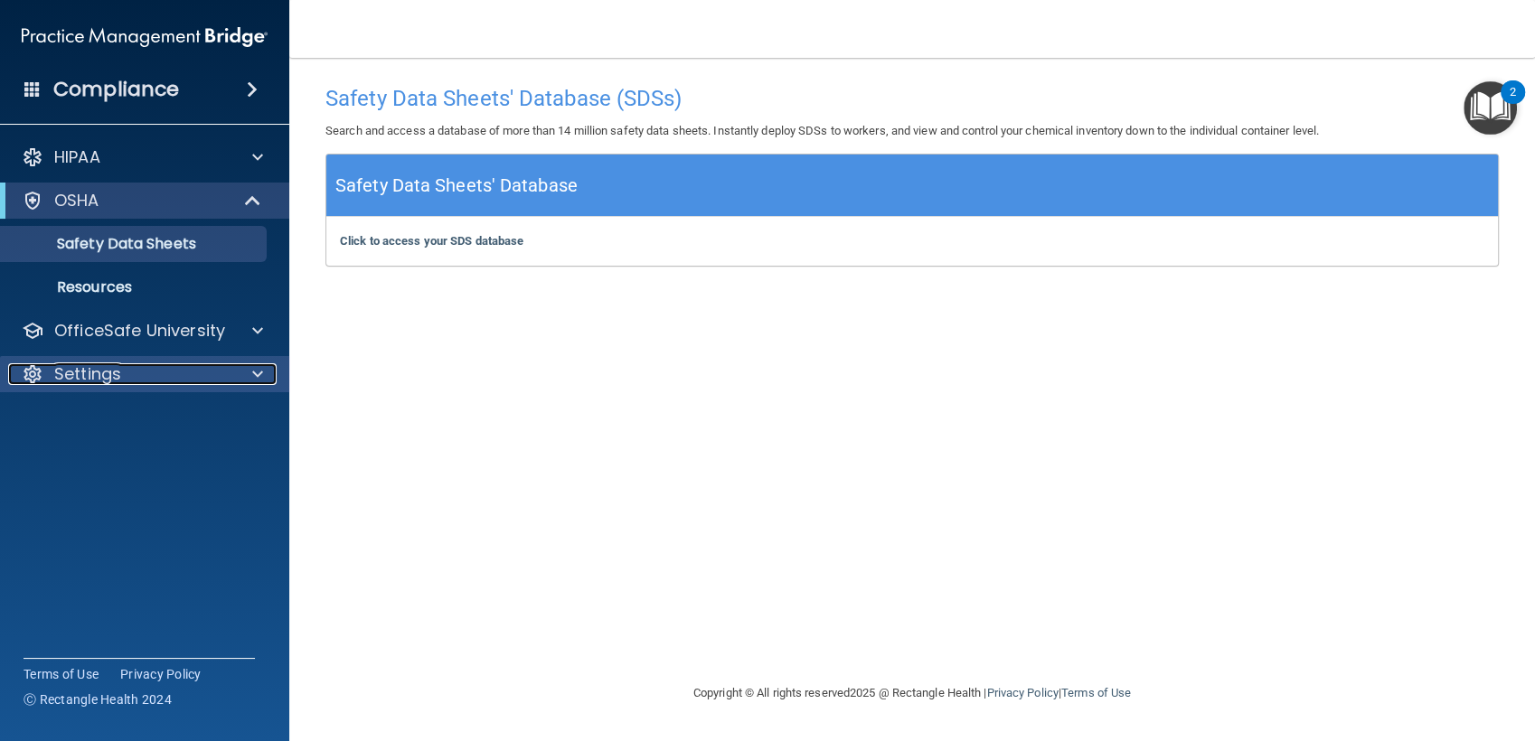
click at [139, 363] on div "Settings" at bounding box center [120, 374] width 224 height 22
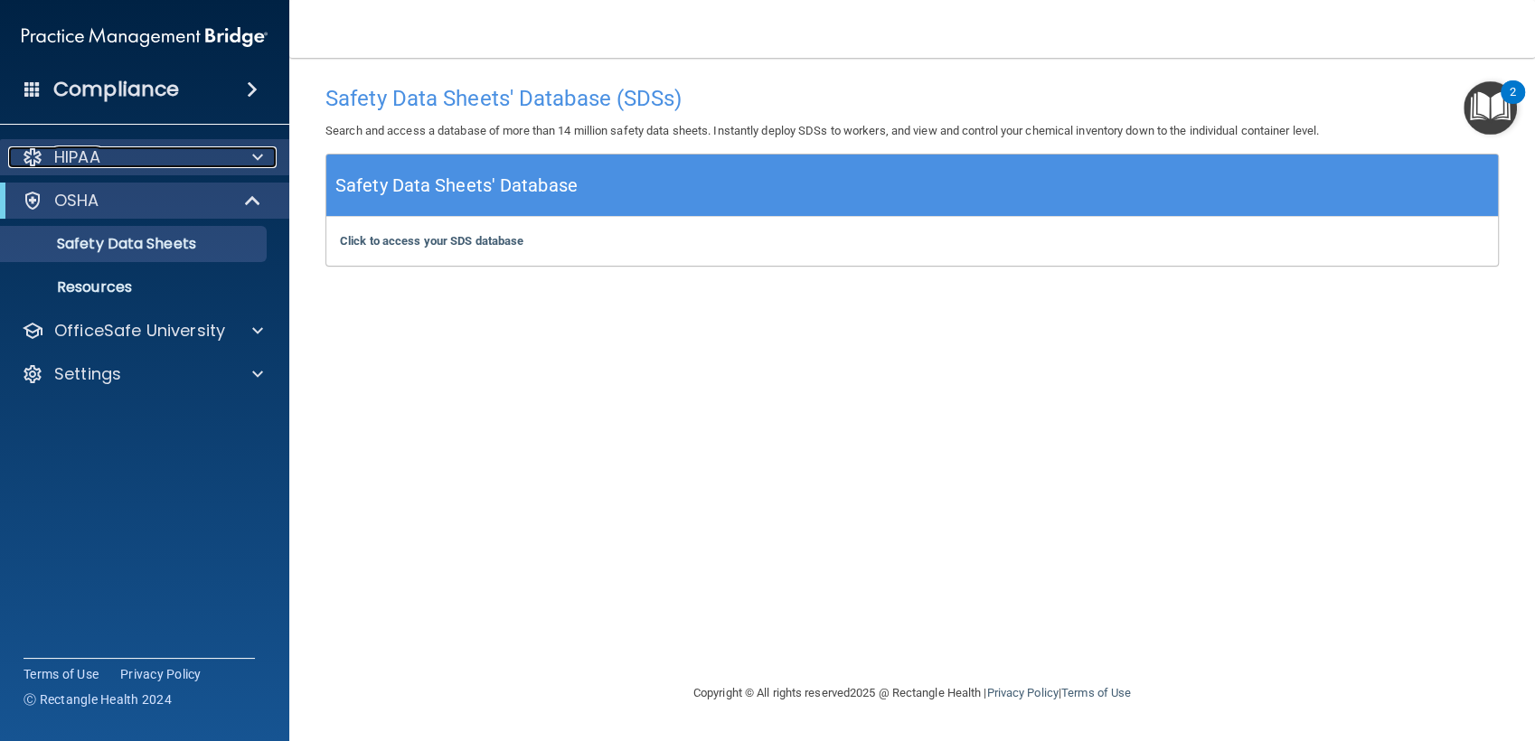
click at [103, 163] on div "HIPAA" at bounding box center [120, 157] width 224 height 22
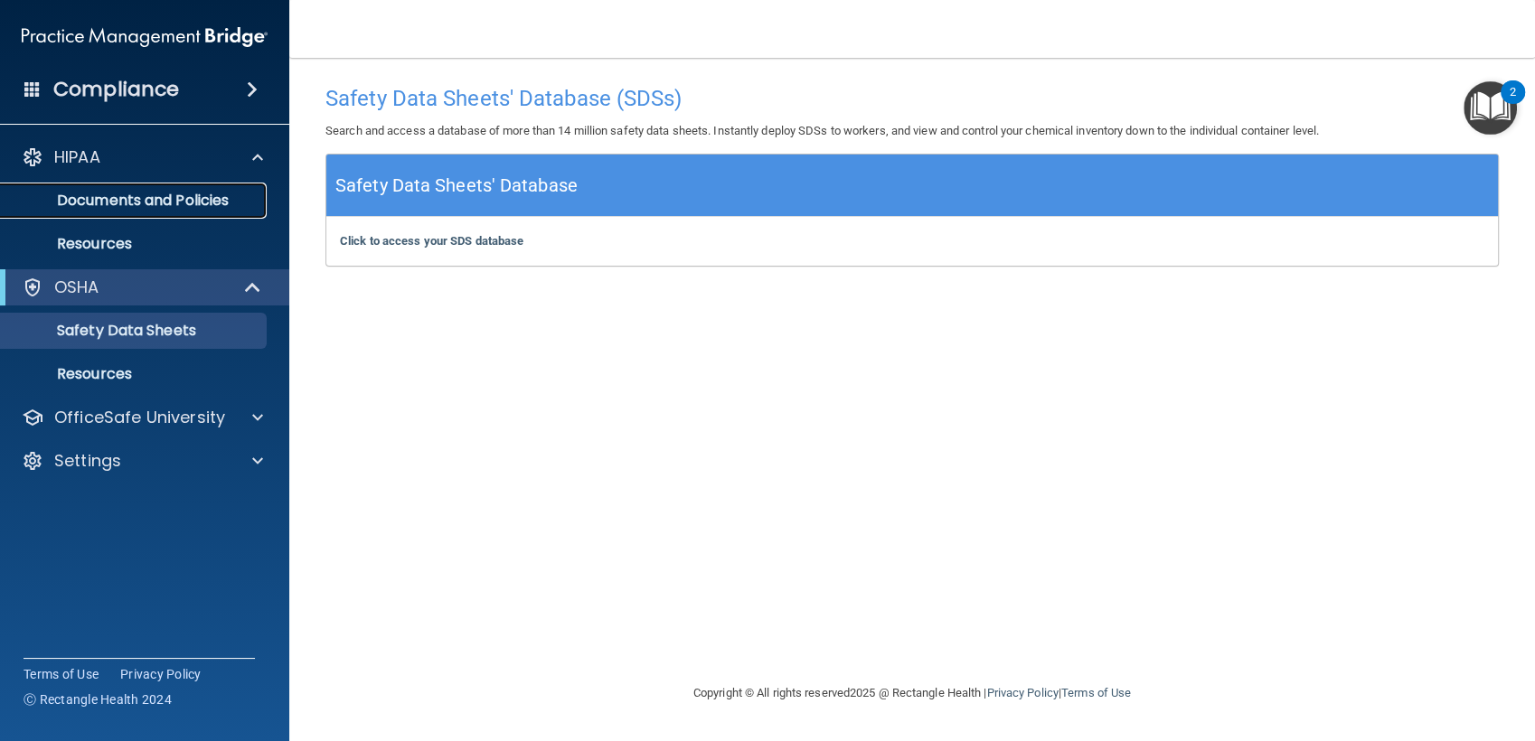
click at [92, 206] on p "Documents and Policies" at bounding box center [135, 201] width 247 height 18
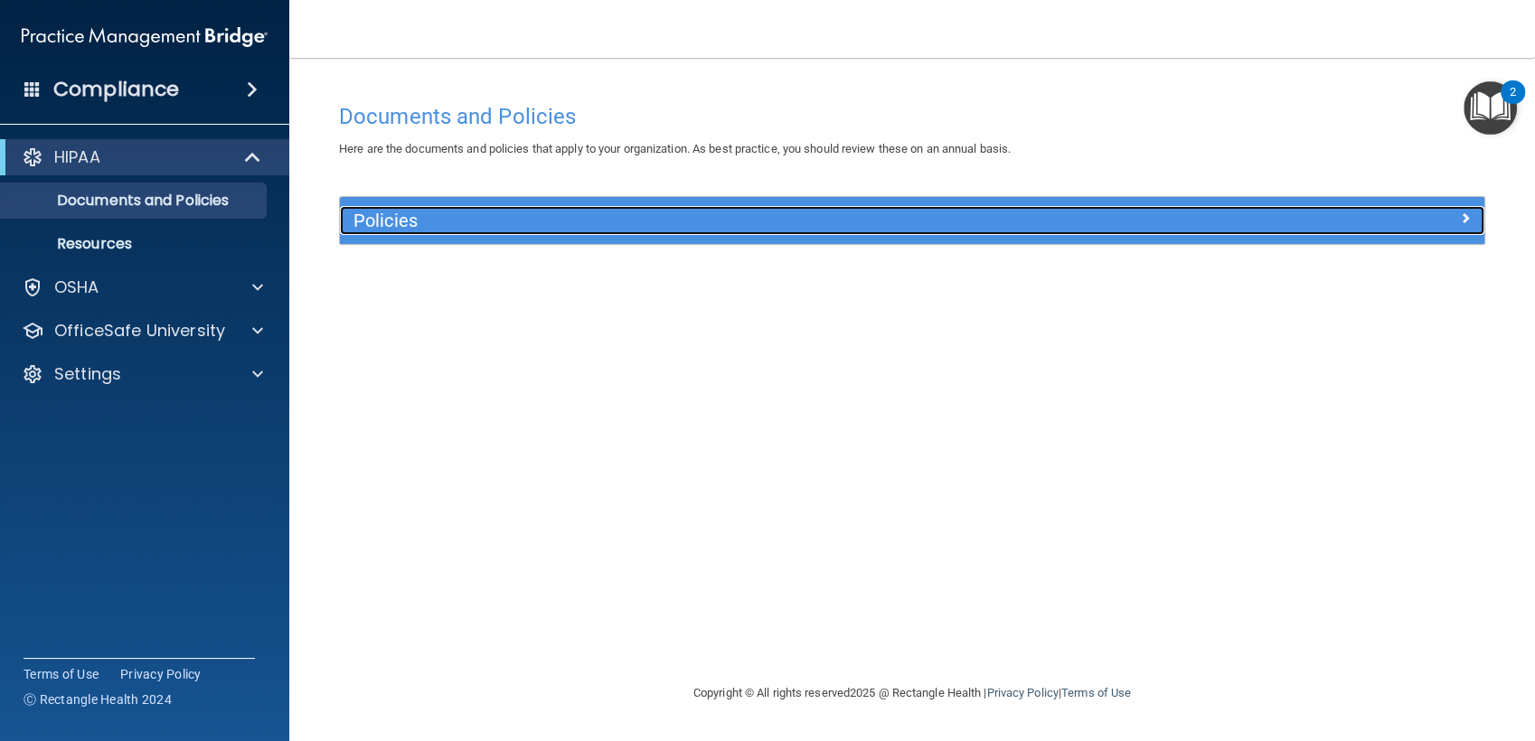
click at [500, 225] on h5 "Policies" at bounding box center [768, 221] width 831 height 20
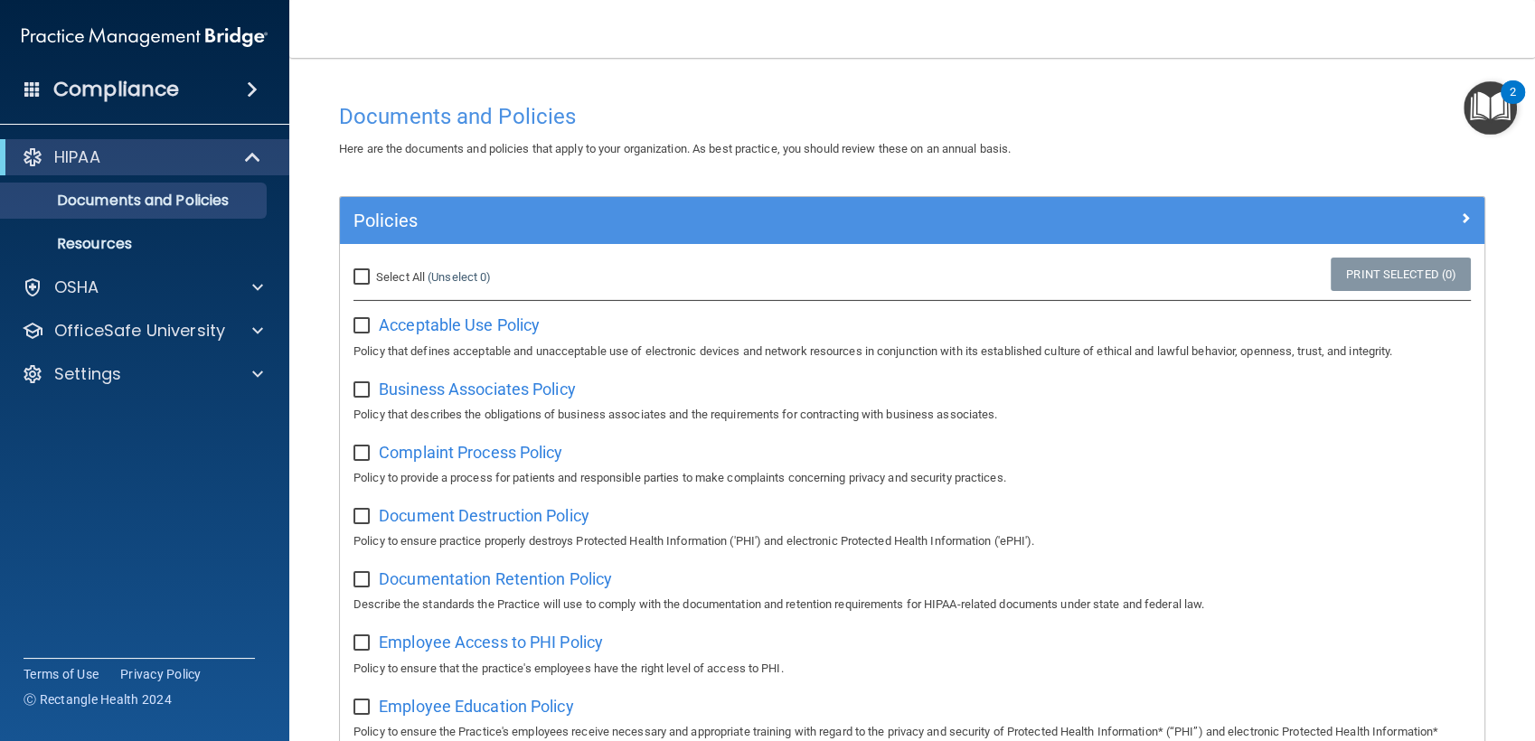
click at [1484, 132] on img "Open Resource Center, 2 new notifications" at bounding box center [1489, 107] width 53 height 53
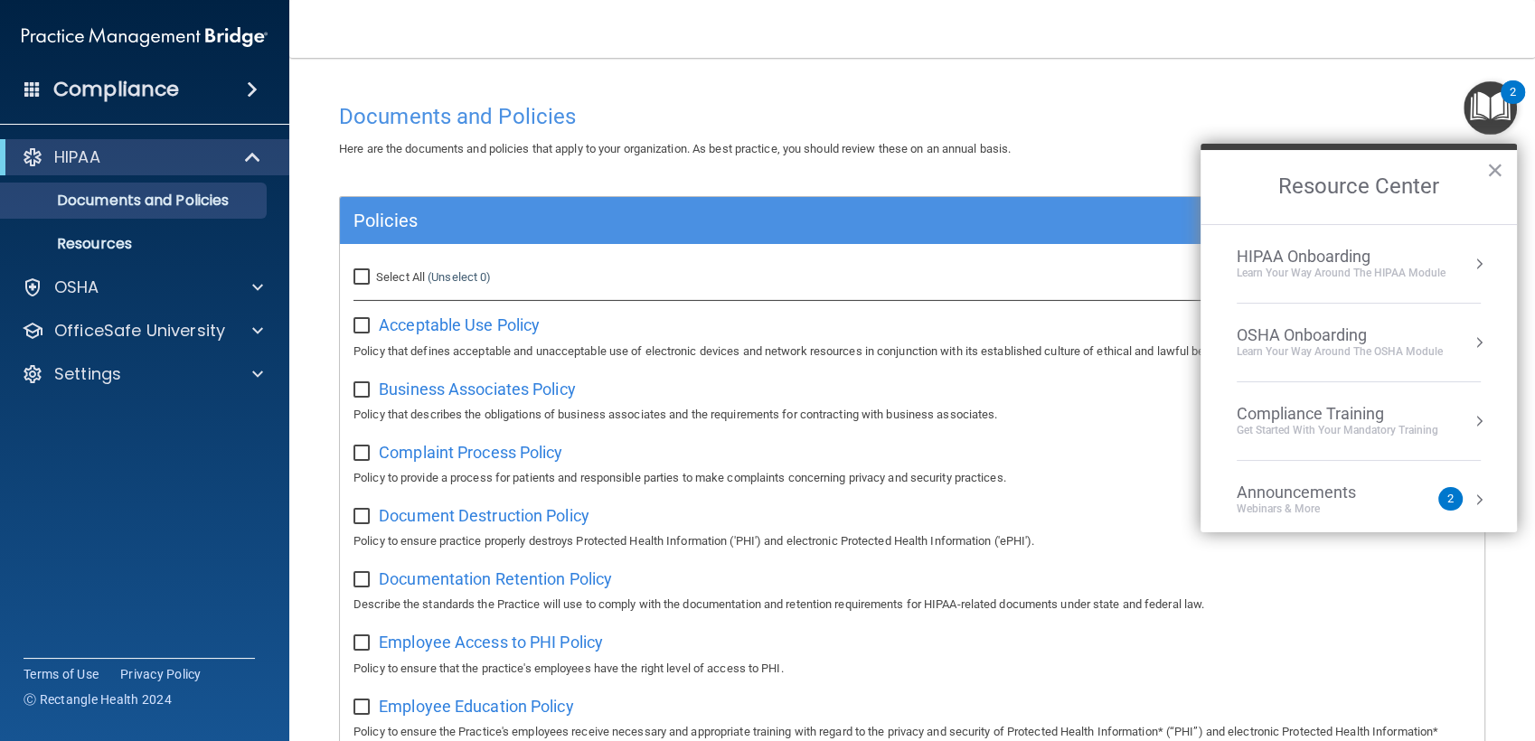
click at [1333, 267] on div "Learn Your Way around the HIPAA module" at bounding box center [1340, 273] width 209 height 15
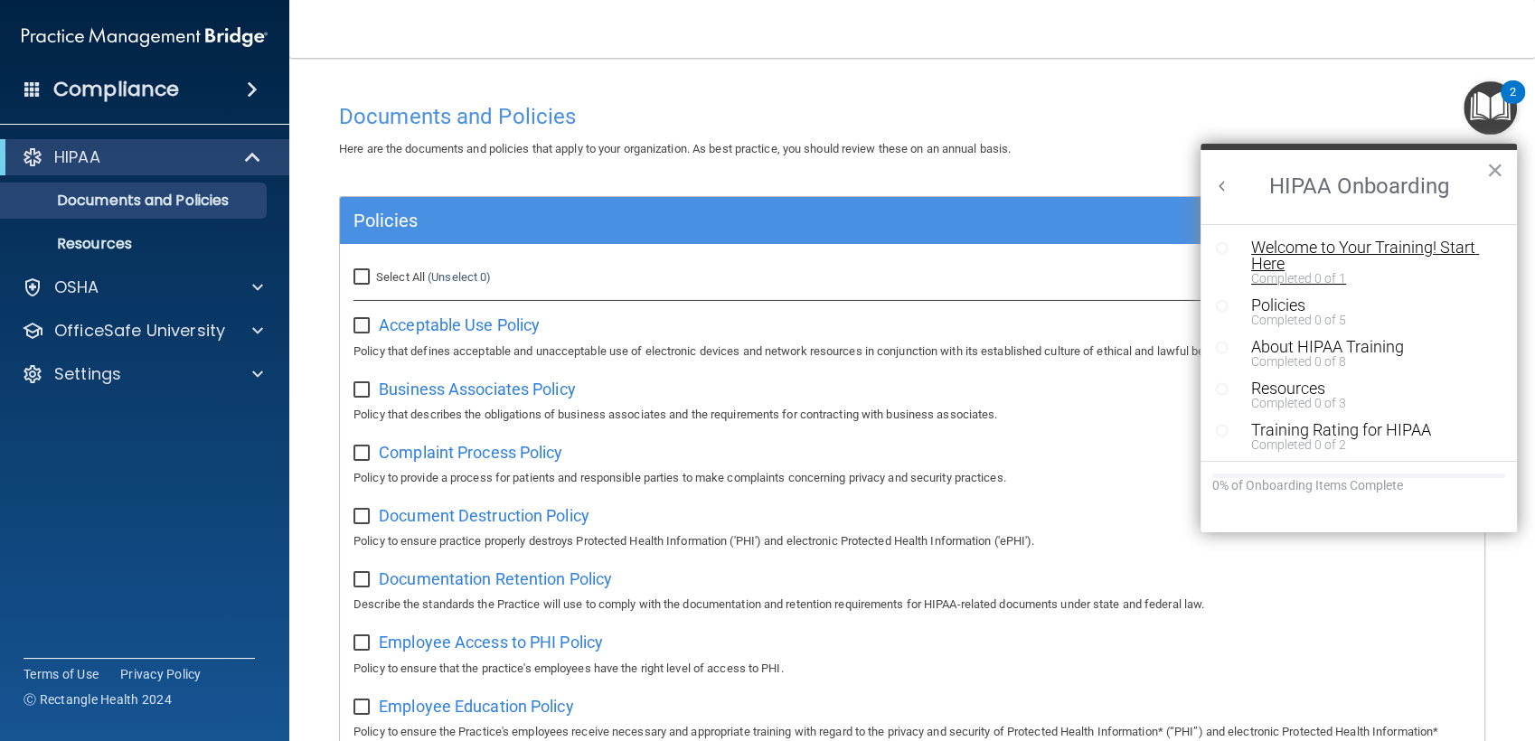
click at [1322, 252] on div "Welcome to Your Training! Start Here" at bounding box center [1364, 255] width 227 height 33
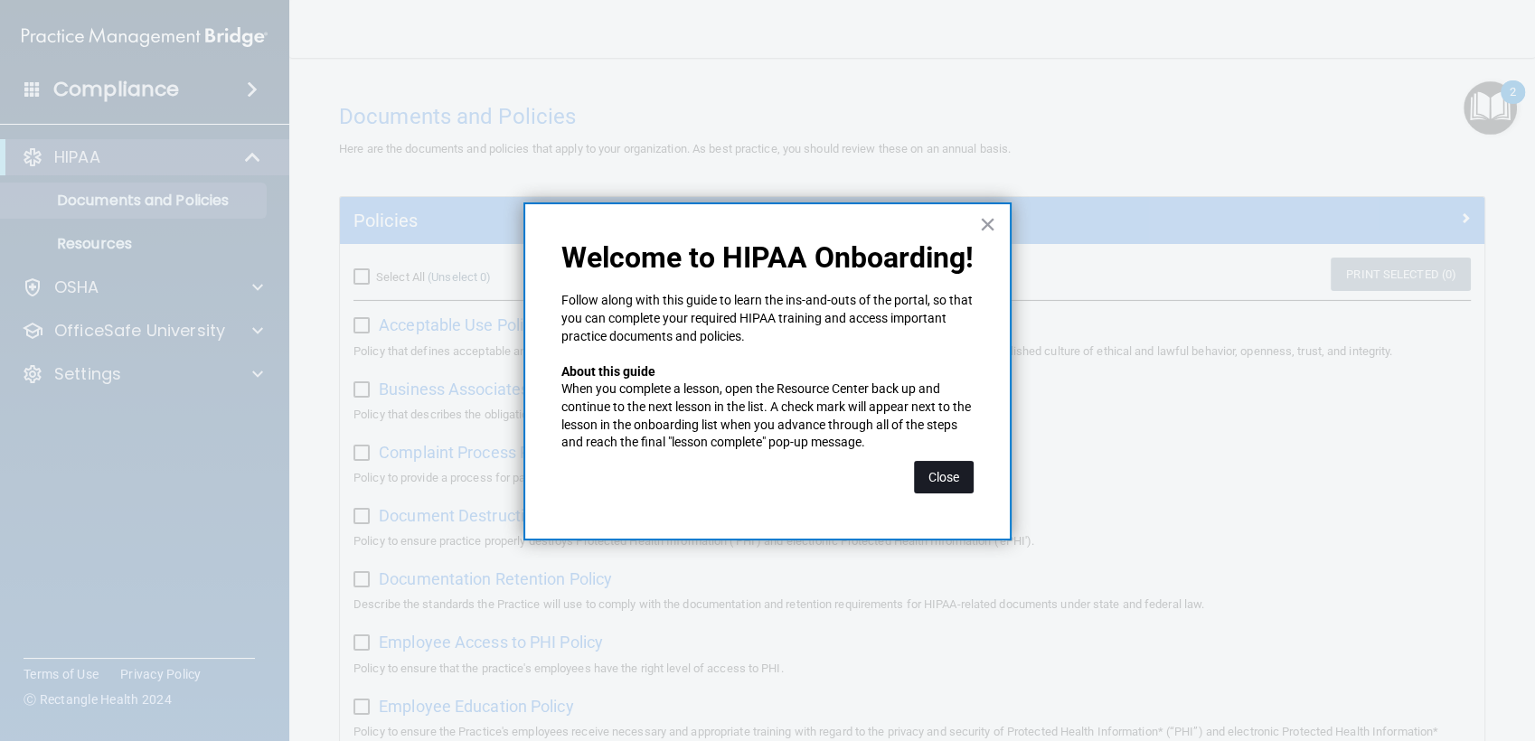
click at [925, 473] on button "Close" at bounding box center [944, 477] width 60 height 33
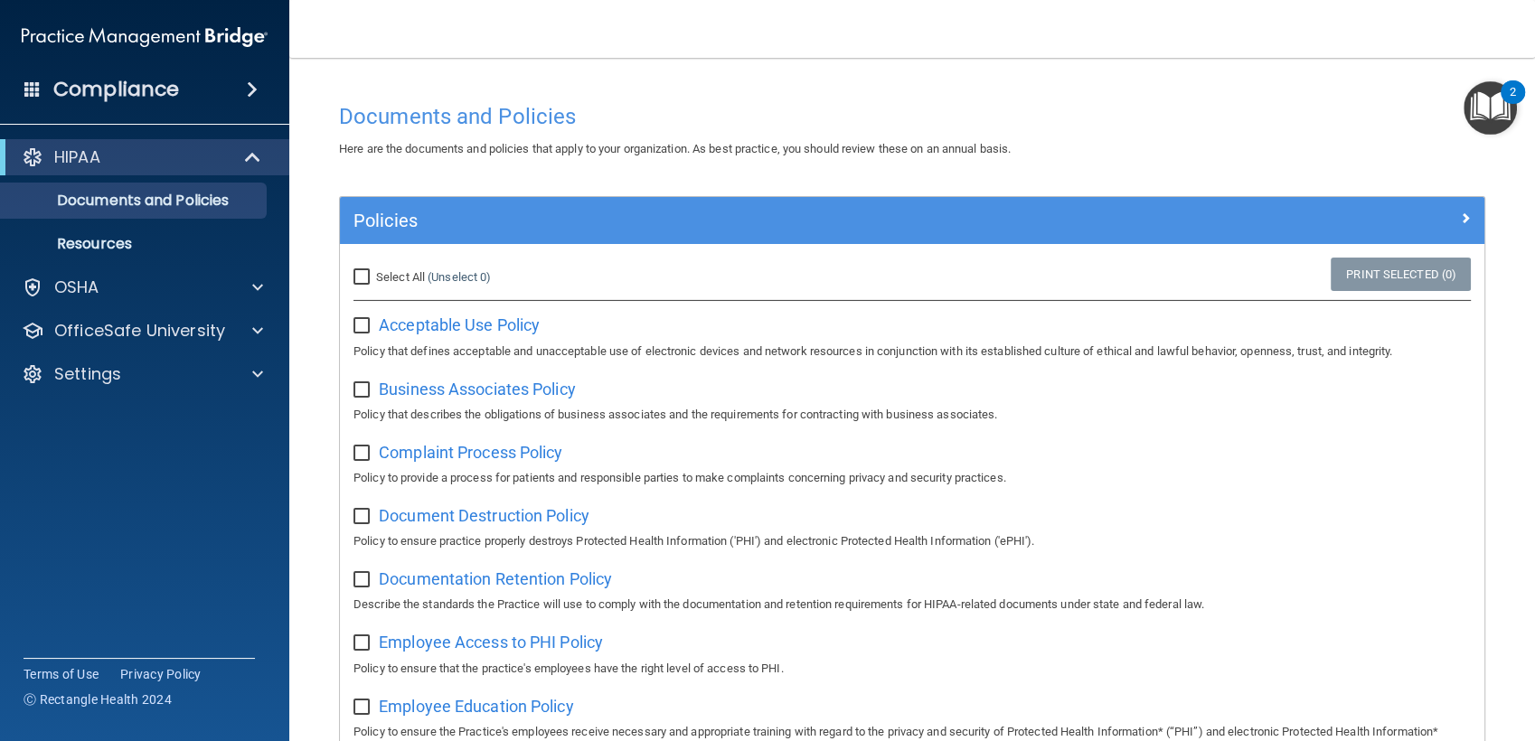
click at [1475, 114] on img "Open Resource Center, 2 new notifications" at bounding box center [1489, 107] width 53 height 53
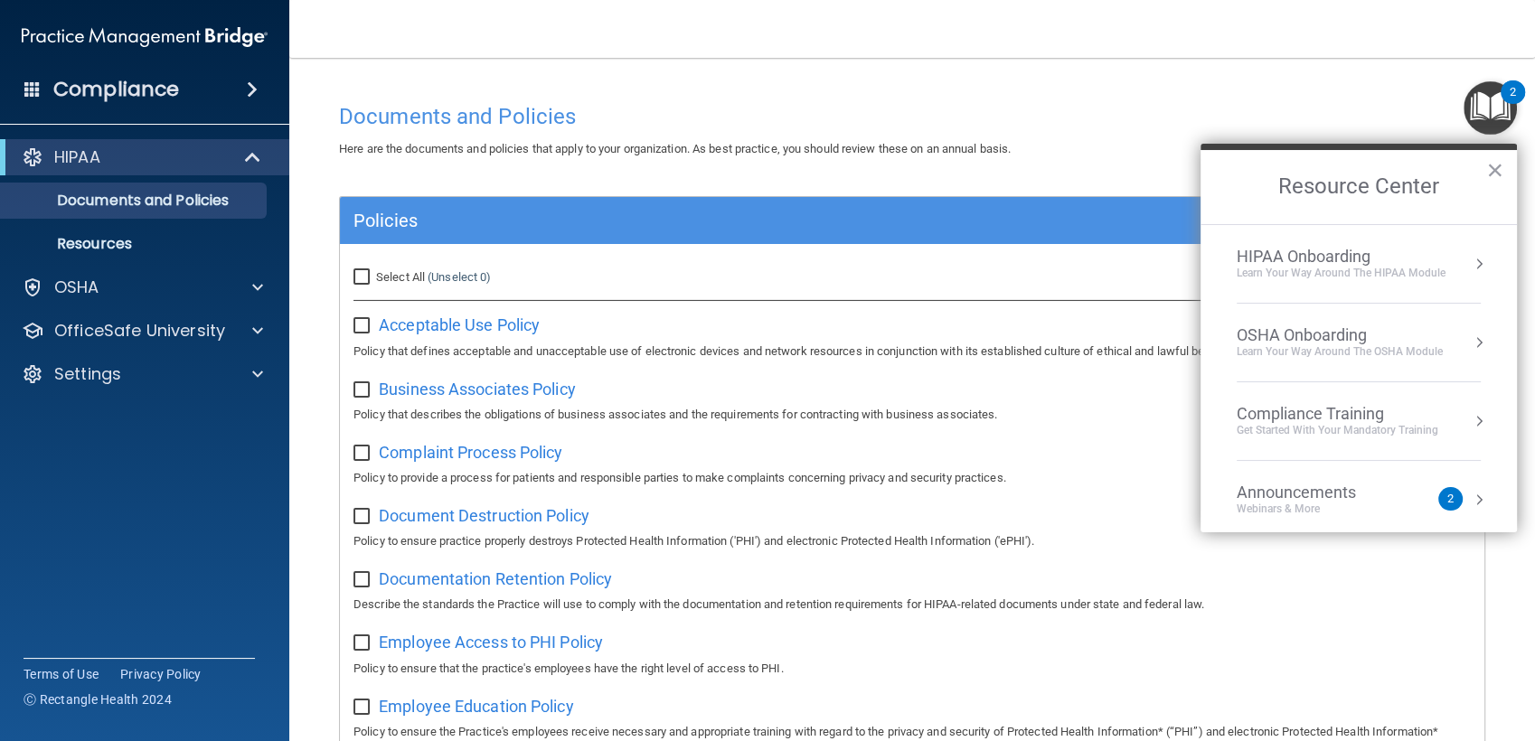
click at [1347, 278] on div "Learn Your Way around the HIPAA module" at bounding box center [1340, 273] width 209 height 15
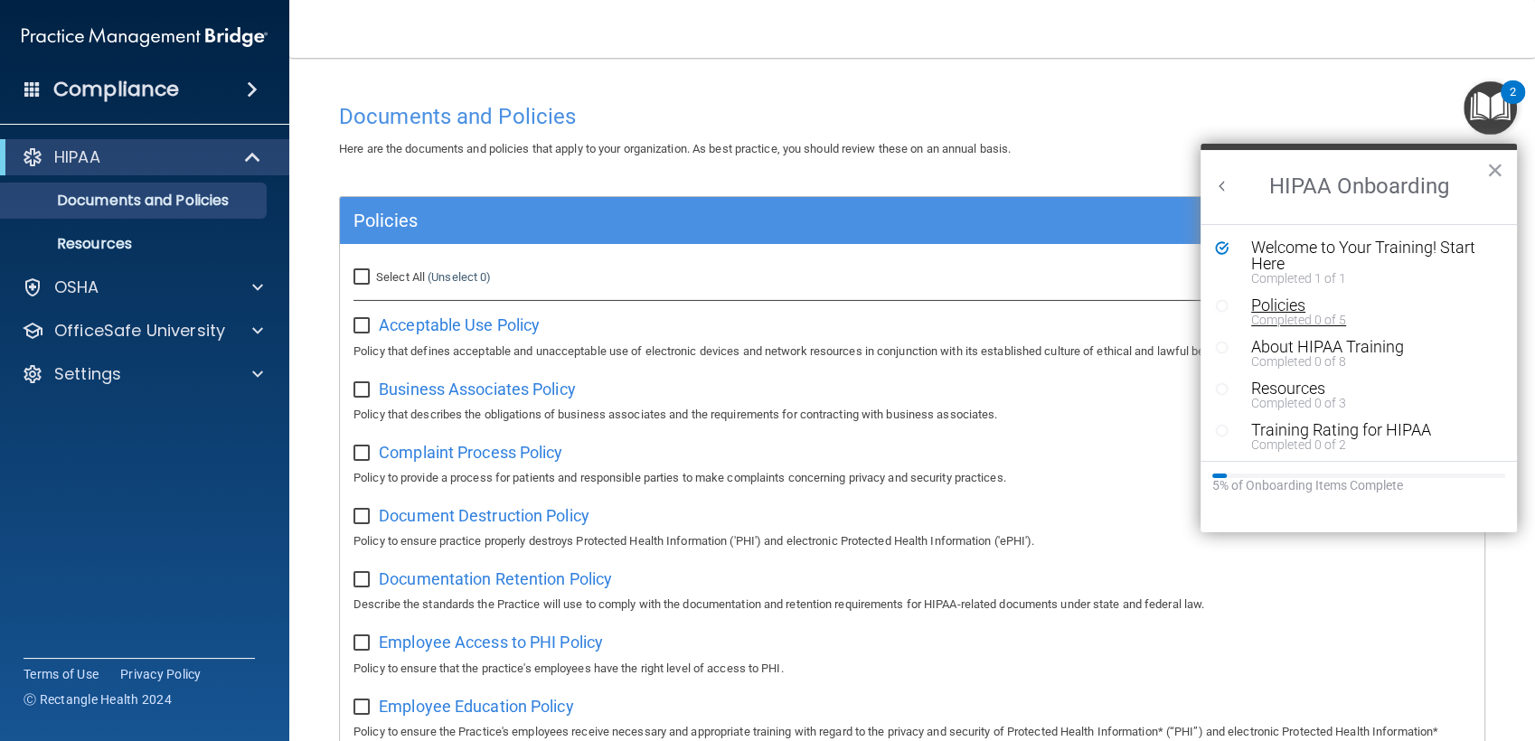
click at [1300, 317] on div "Completed 0 of 5" at bounding box center [1364, 320] width 227 height 13
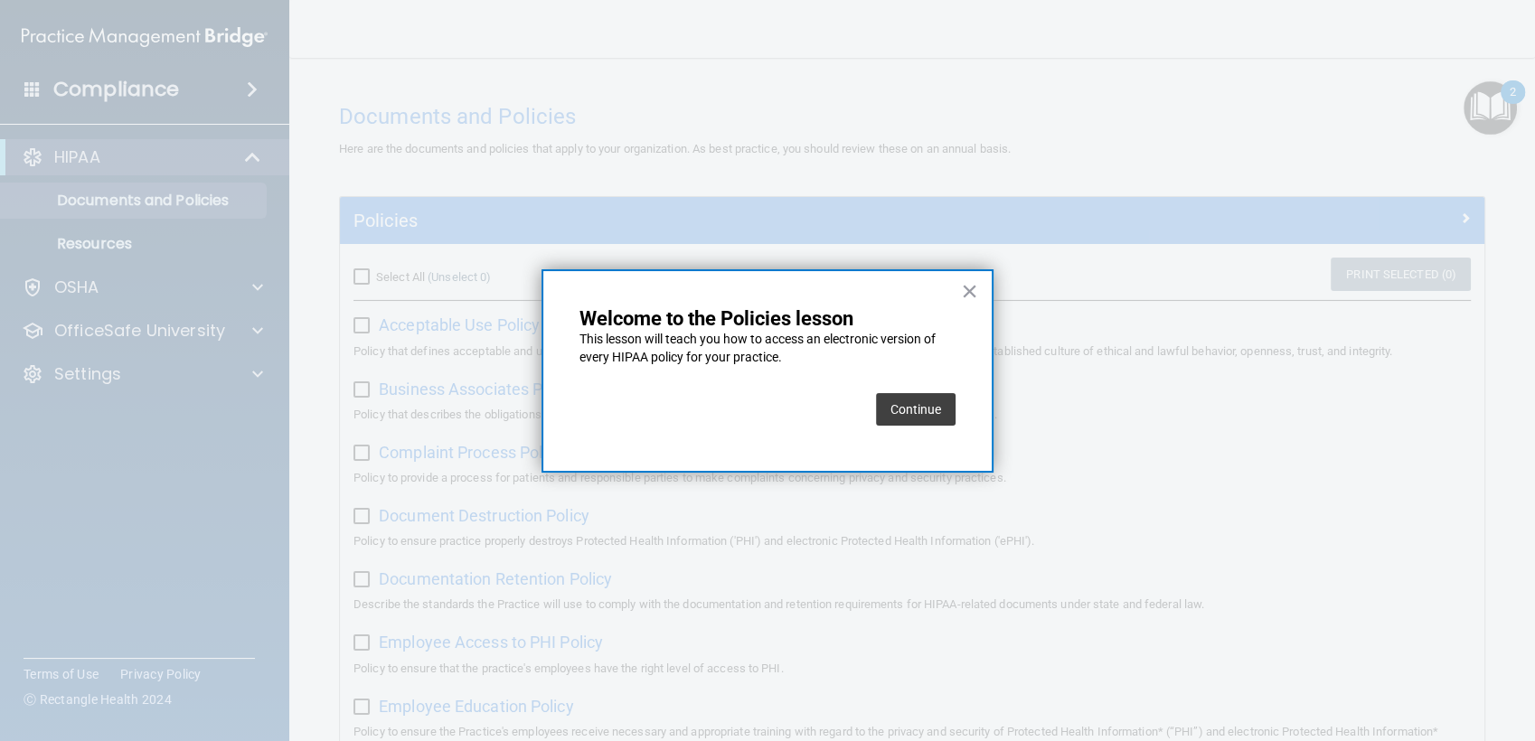
click at [950, 406] on button "Continue" at bounding box center [916, 409] width 80 height 33
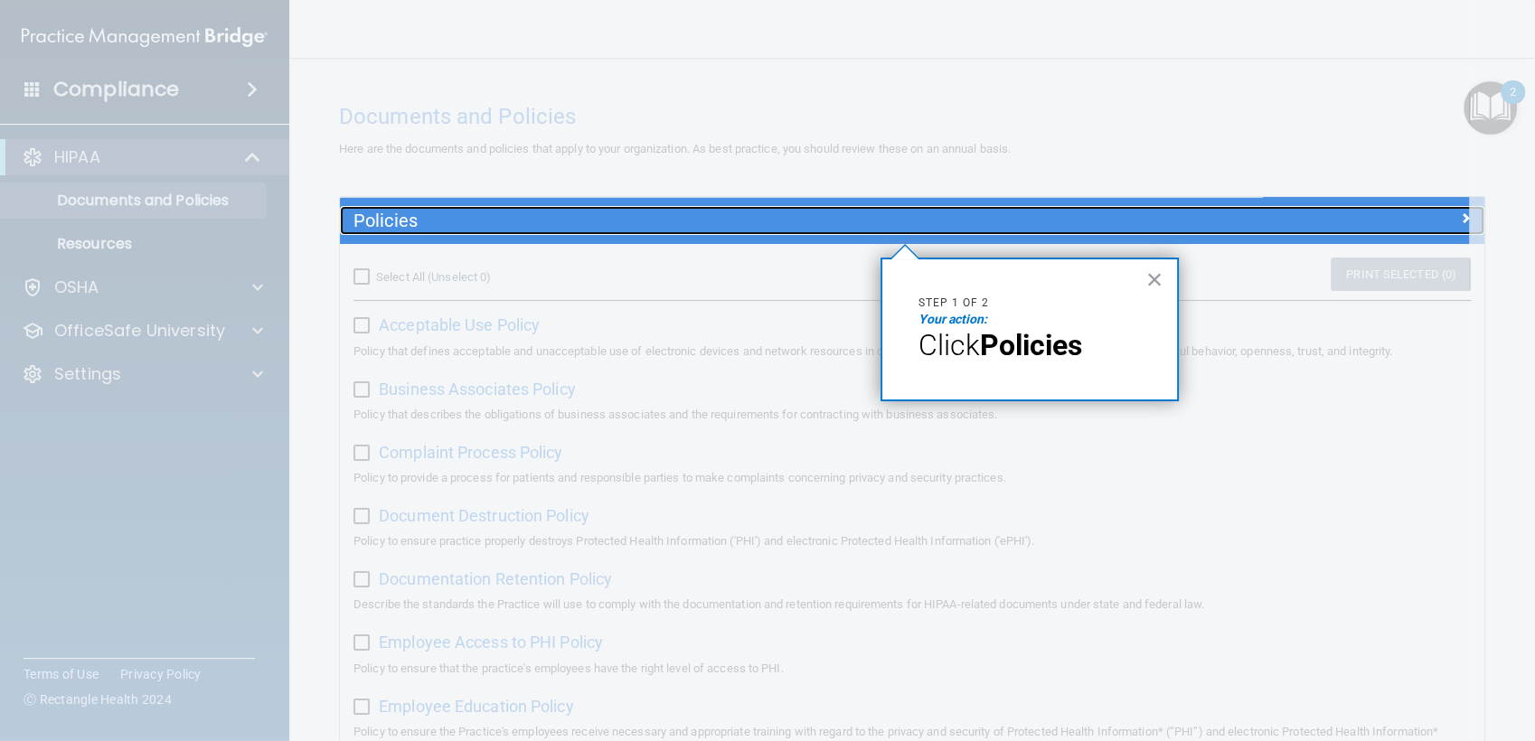
click at [833, 226] on h5 "Policies" at bounding box center [768, 221] width 831 height 20
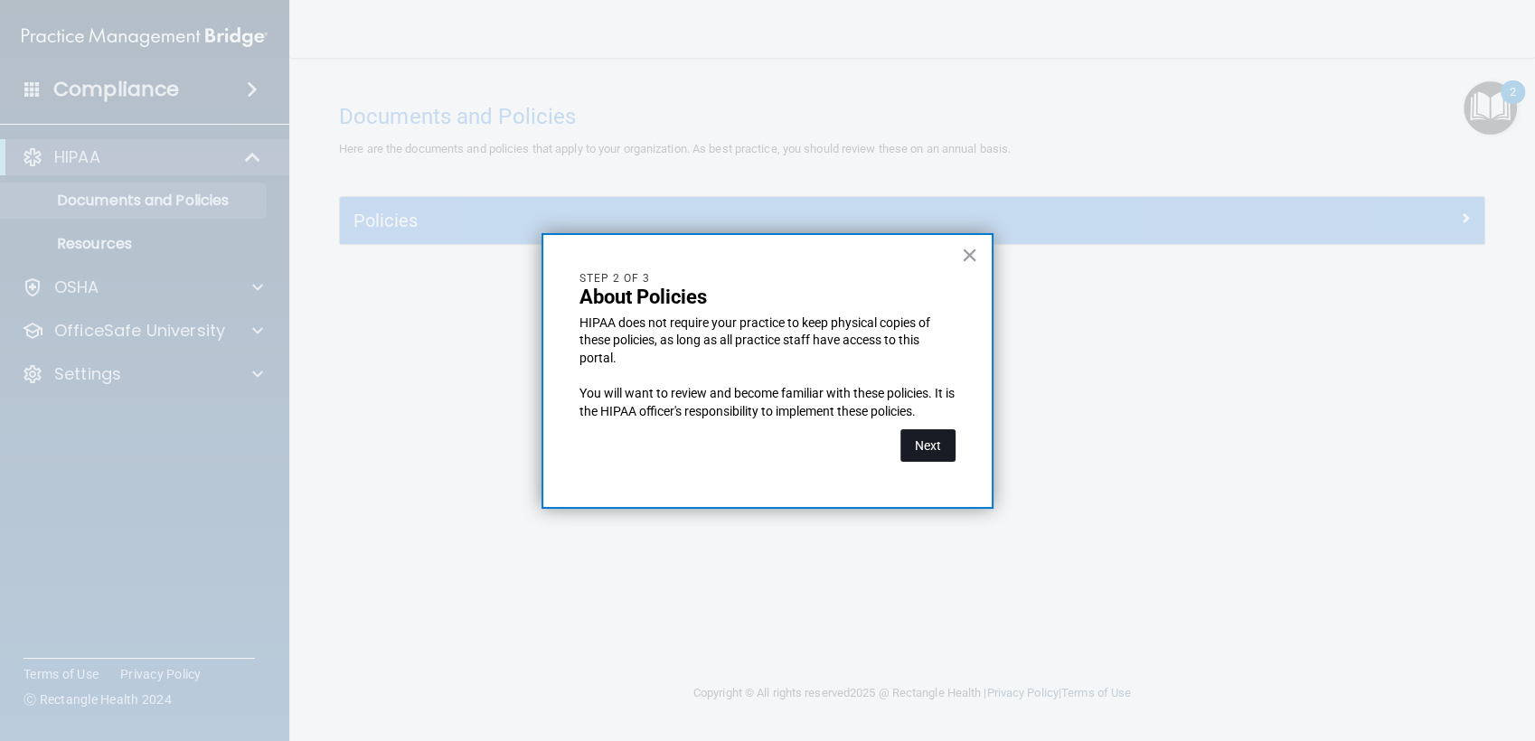
click at [938, 442] on button "Next" at bounding box center [927, 445] width 55 height 33
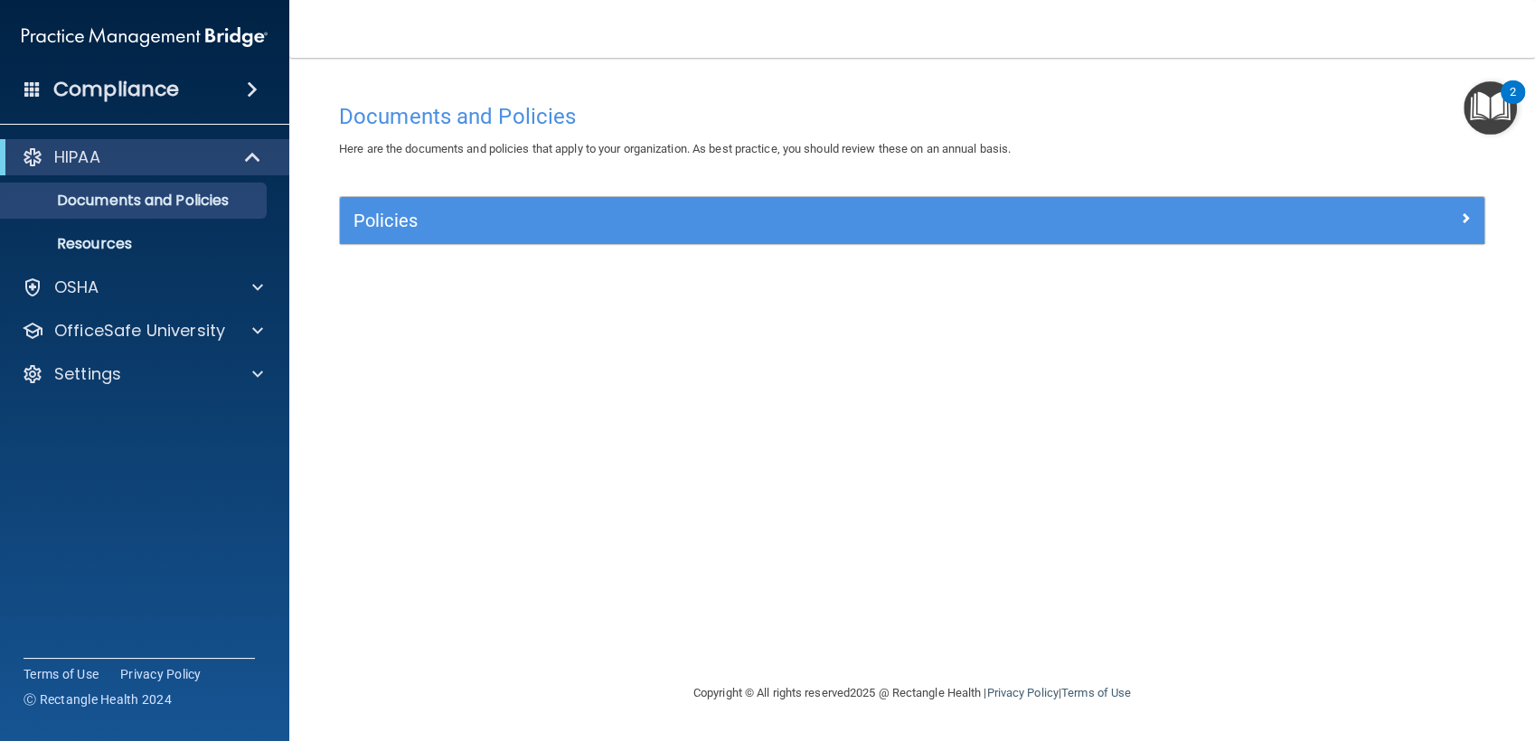
click at [1480, 108] on img "Open Resource Center, 2 new notifications" at bounding box center [1489, 107] width 53 height 53
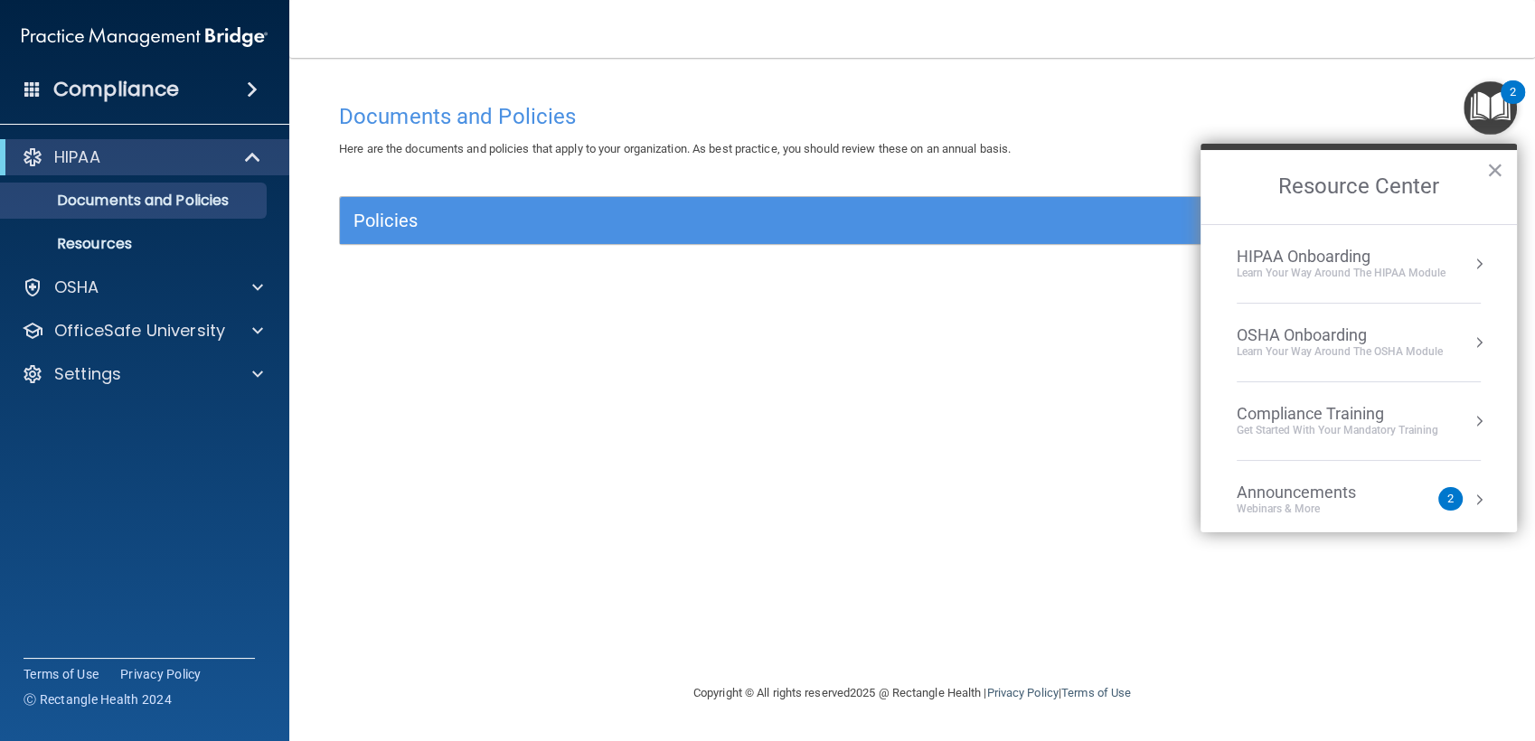
click at [1395, 243] on li "HIPAA Onboarding Learn Your Way around the HIPAA module" at bounding box center [1358, 264] width 244 height 79
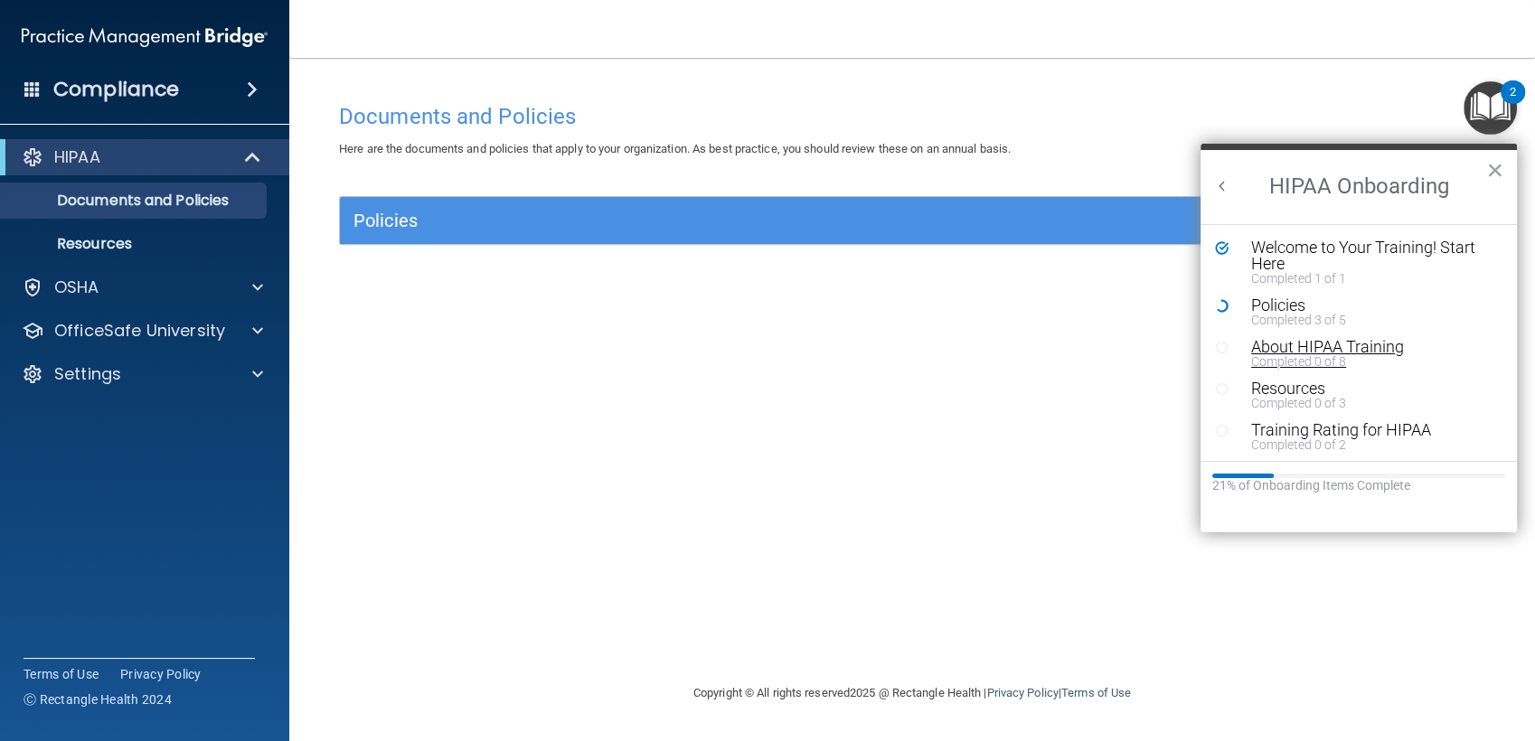
click at [1295, 346] on div "About HIPAA Training" at bounding box center [1364, 347] width 227 height 16
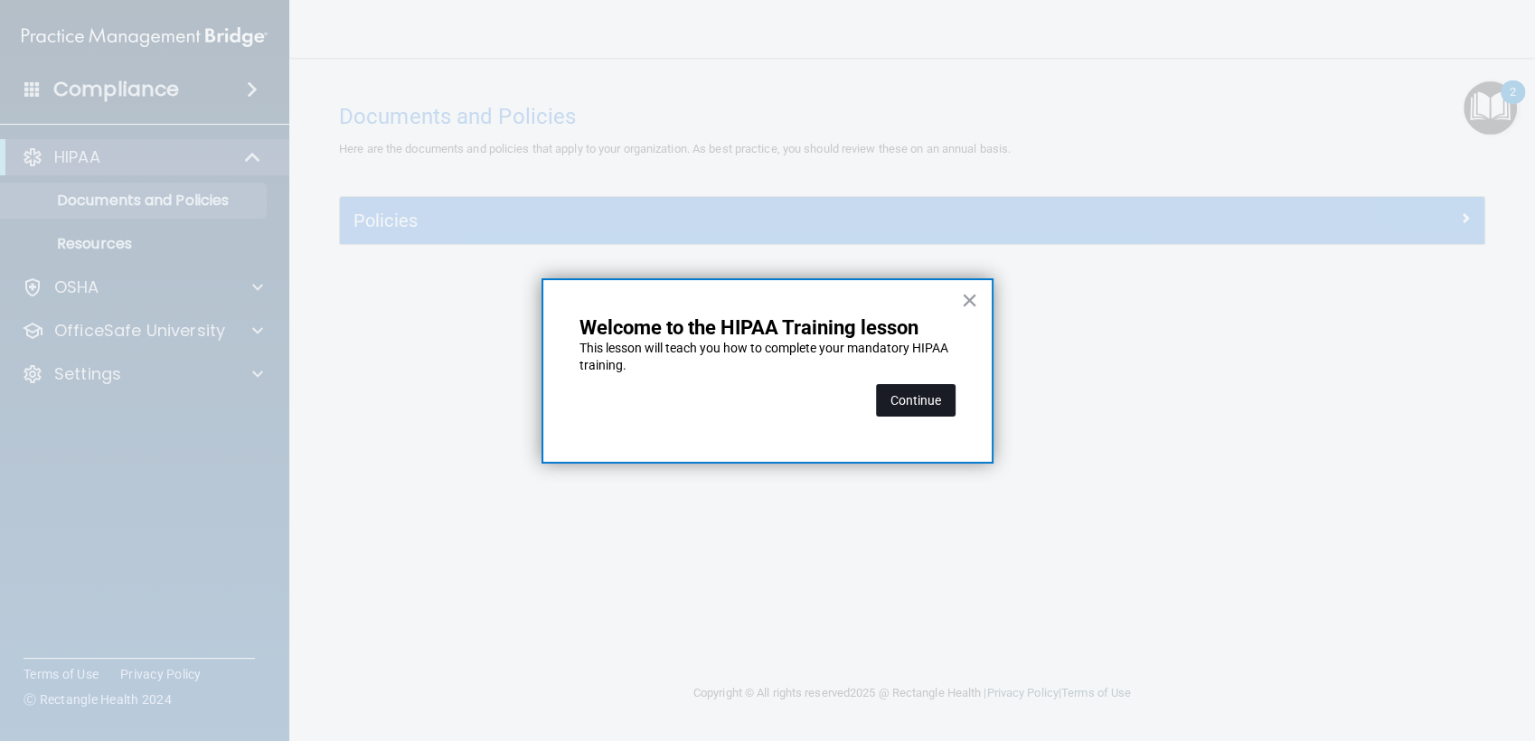
click at [911, 394] on button "Continue" at bounding box center [916, 400] width 80 height 33
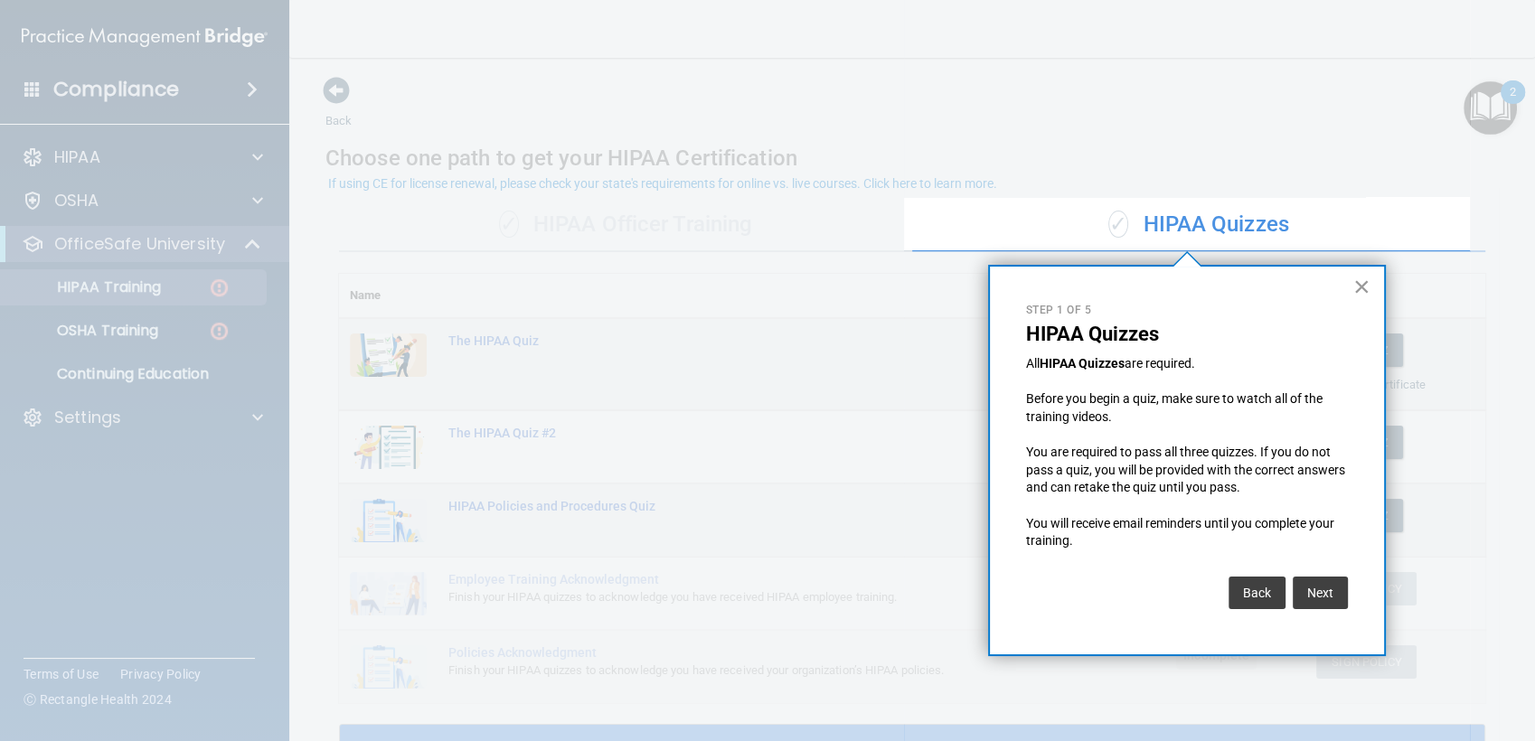
click at [1361, 293] on button "×" at bounding box center [1361, 286] width 17 height 29
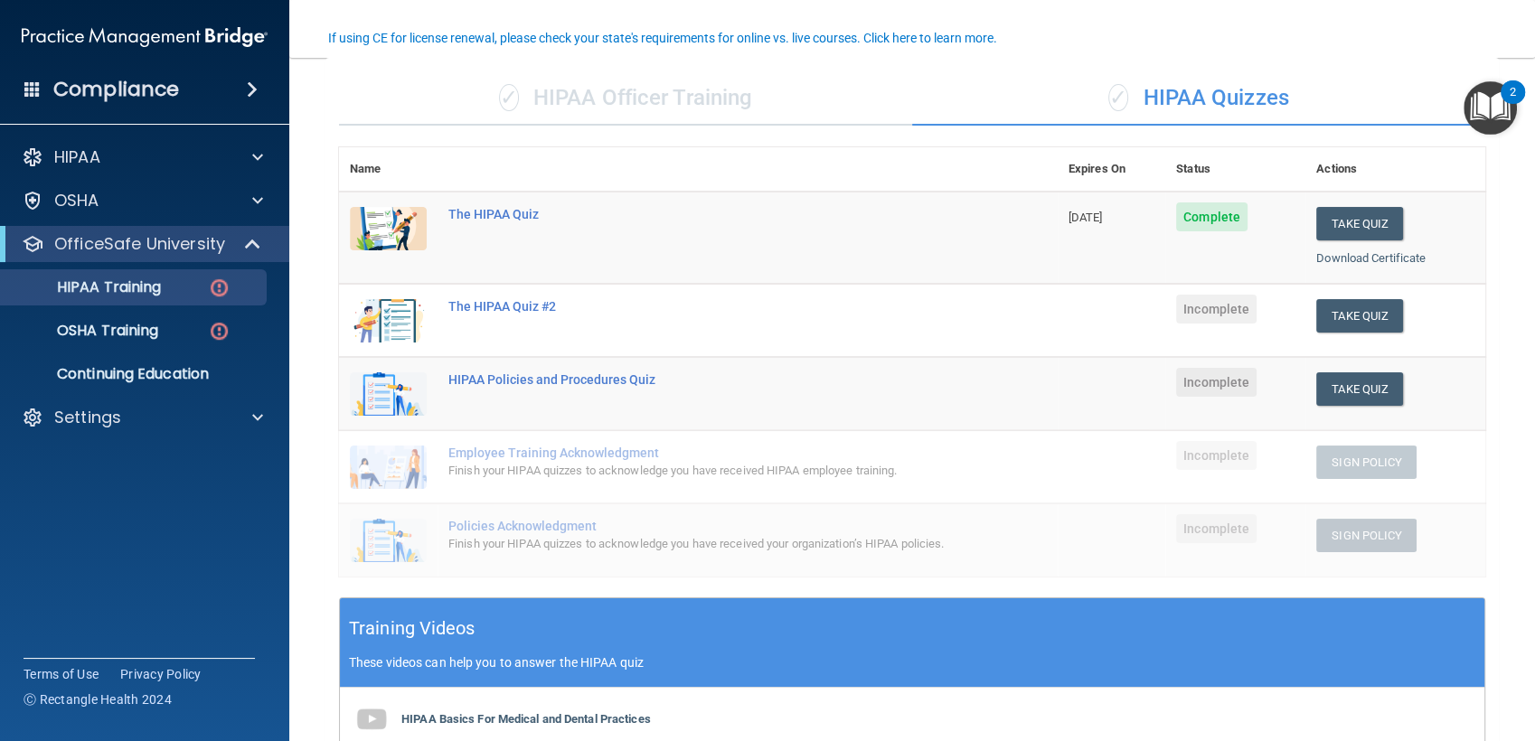
scroll to position [183, 0]
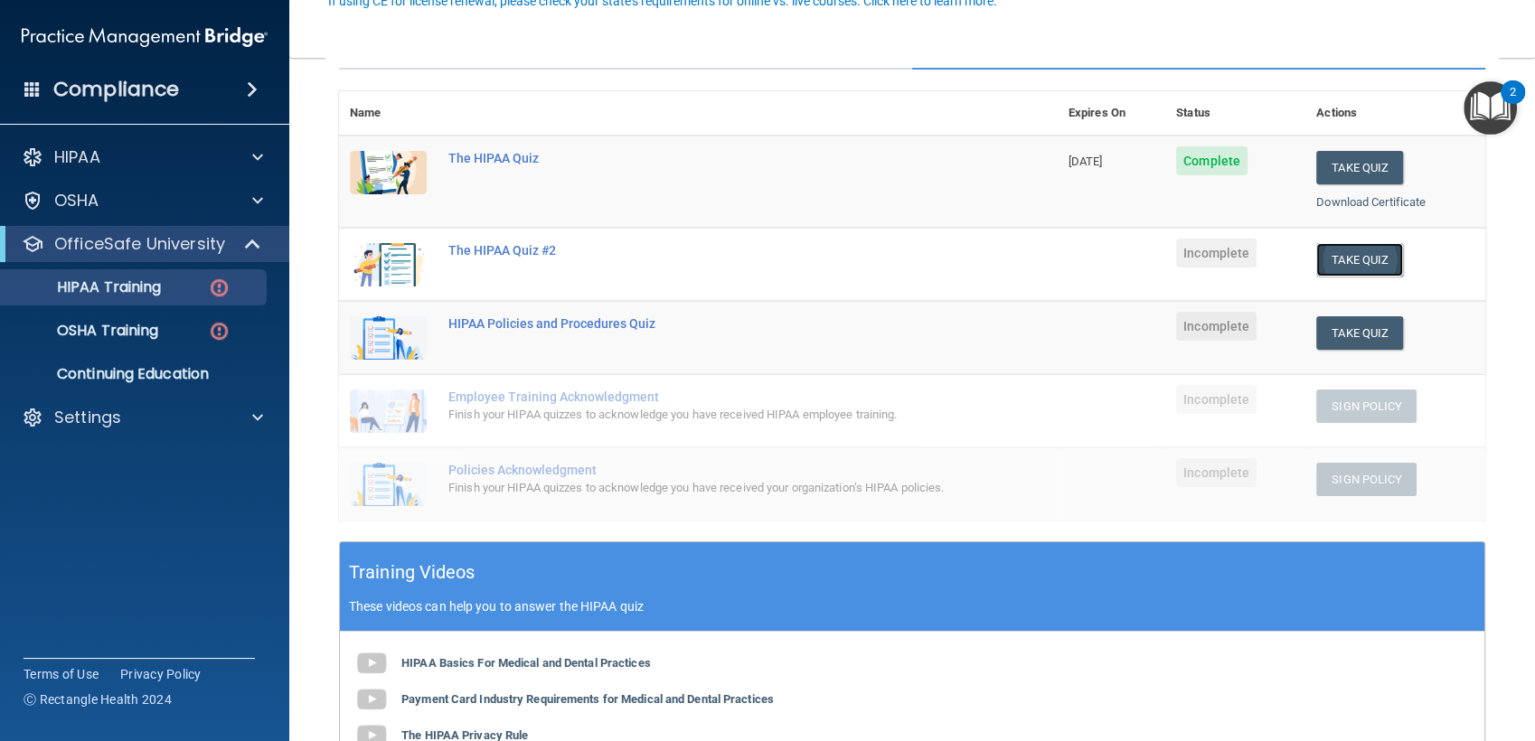
click at [1335, 258] on button "Take Quiz" at bounding box center [1359, 259] width 87 height 33
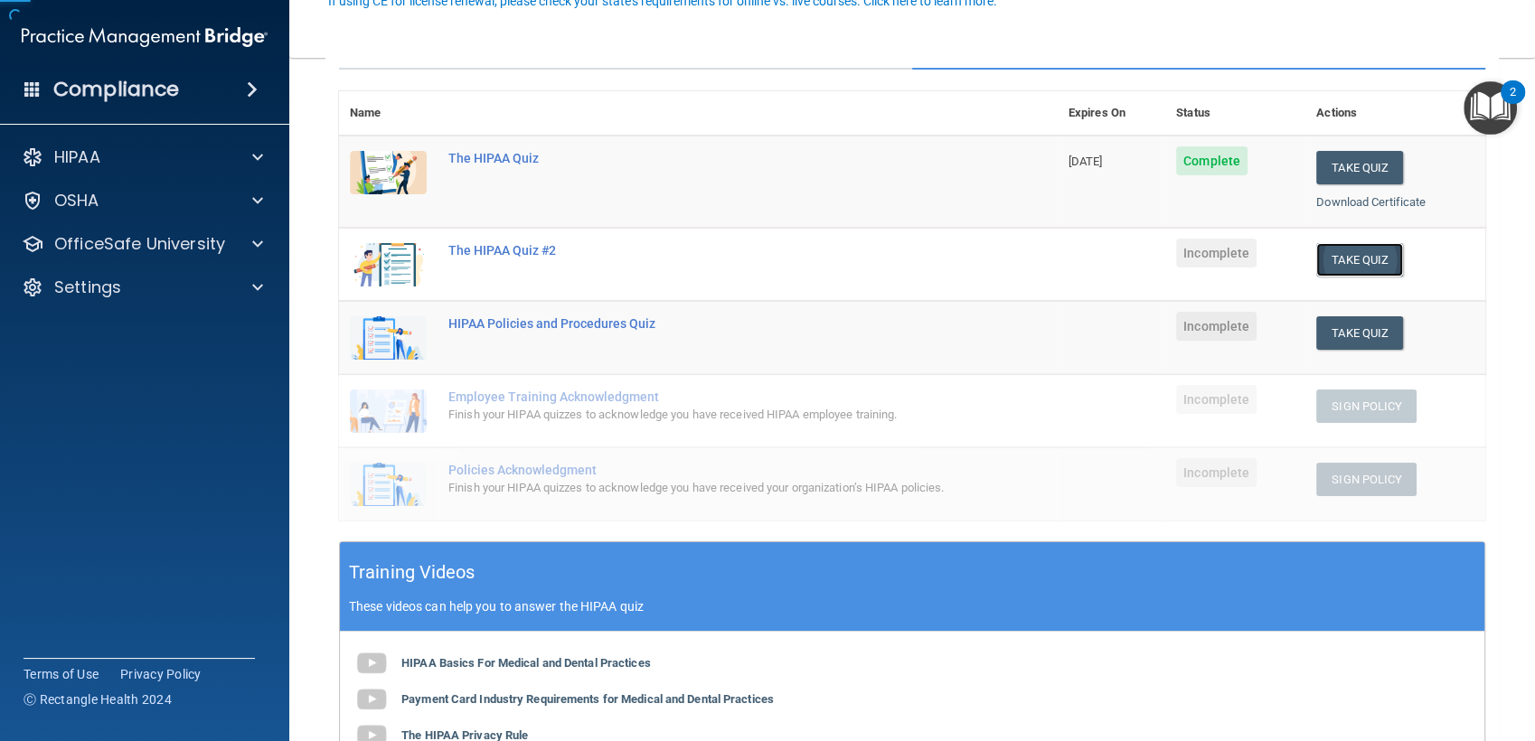
click at [1335, 258] on button "Take Quiz" at bounding box center [1359, 259] width 87 height 33
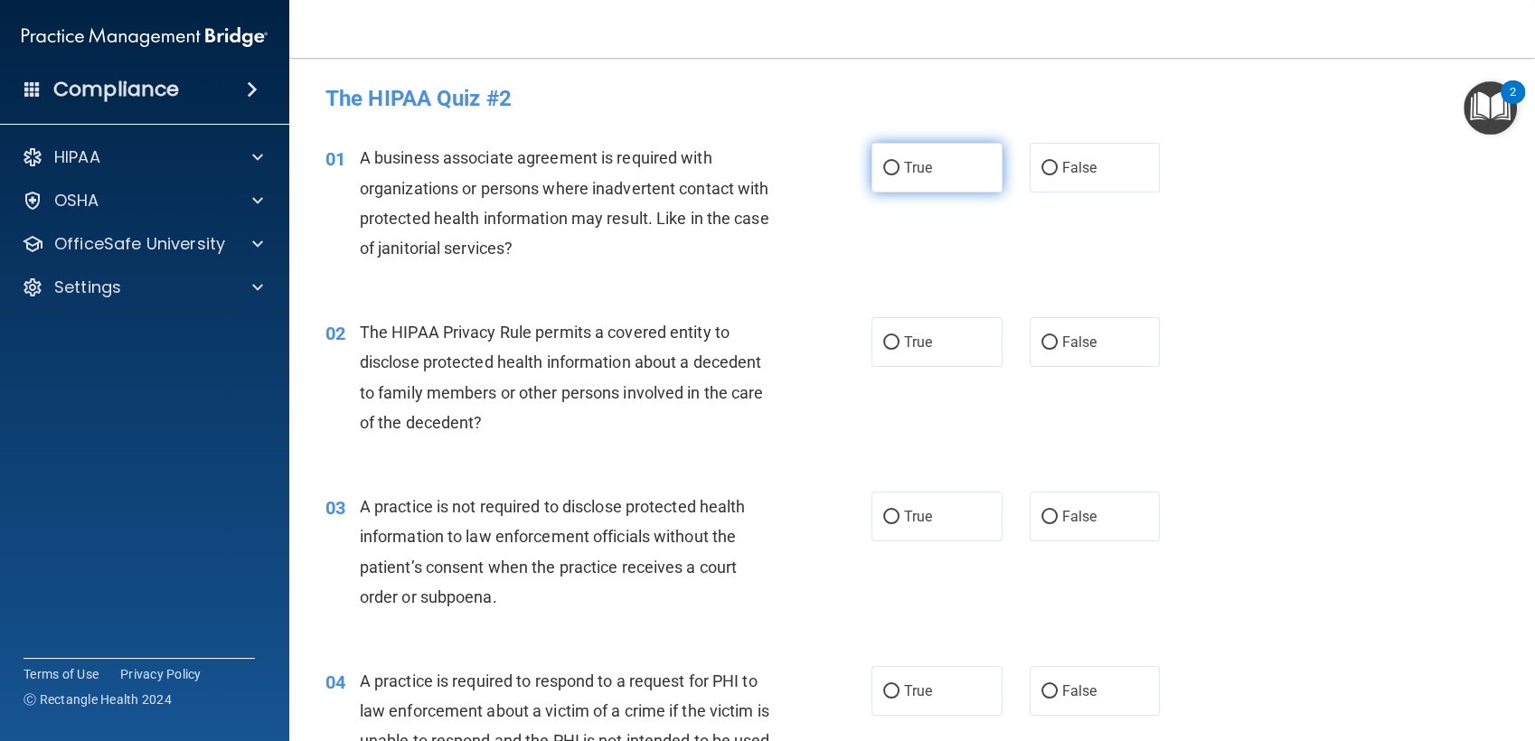
click at [954, 164] on label "True" at bounding box center [936, 168] width 131 height 50
click at [899, 164] on input "True" at bounding box center [891, 169] width 16 height 14
radio input "true"
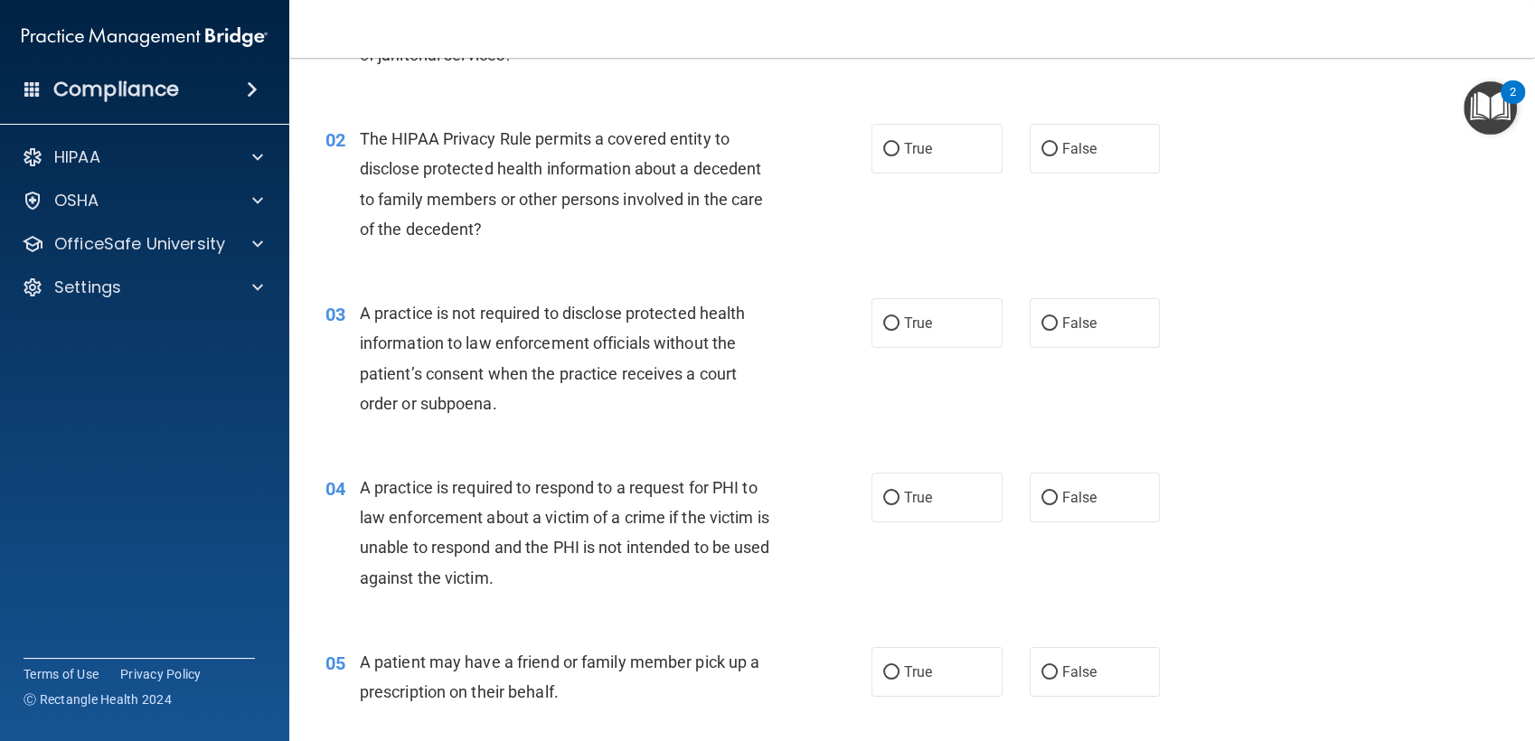
scroll to position [200, 0]
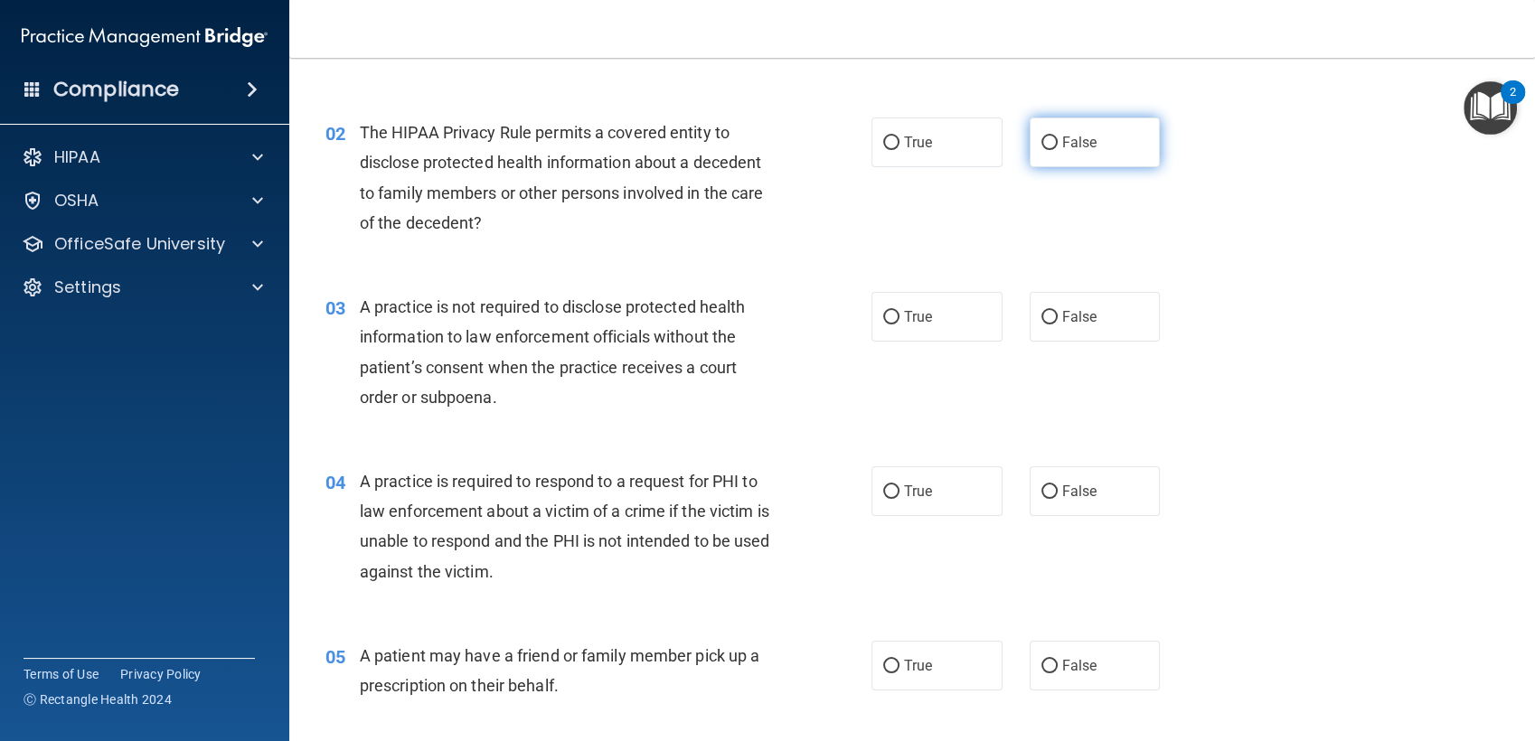
click at [1051, 143] on label "False" at bounding box center [1094, 142] width 131 height 50
click at [1051, 143] on input "False" at bounding box center [1049, 143] width 16 height 14
radio input "true"
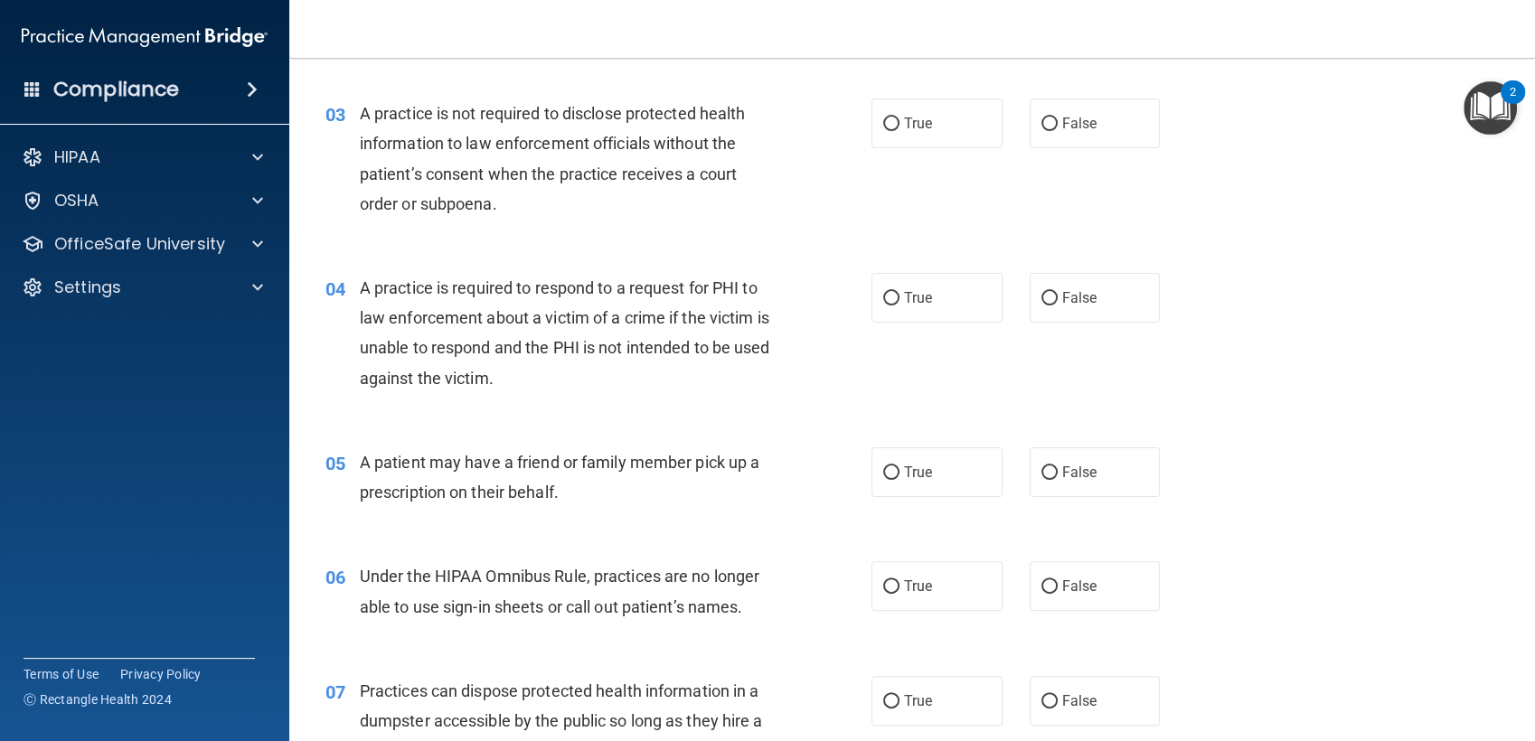
scroll to position [396, 0]
click at [906, 118] on span "True" at bounding box center [918, 120] width 28 height 17
click at [899, 118] on input "True" at bounding box center [891, 122] width 16 height 14
radio input "true"
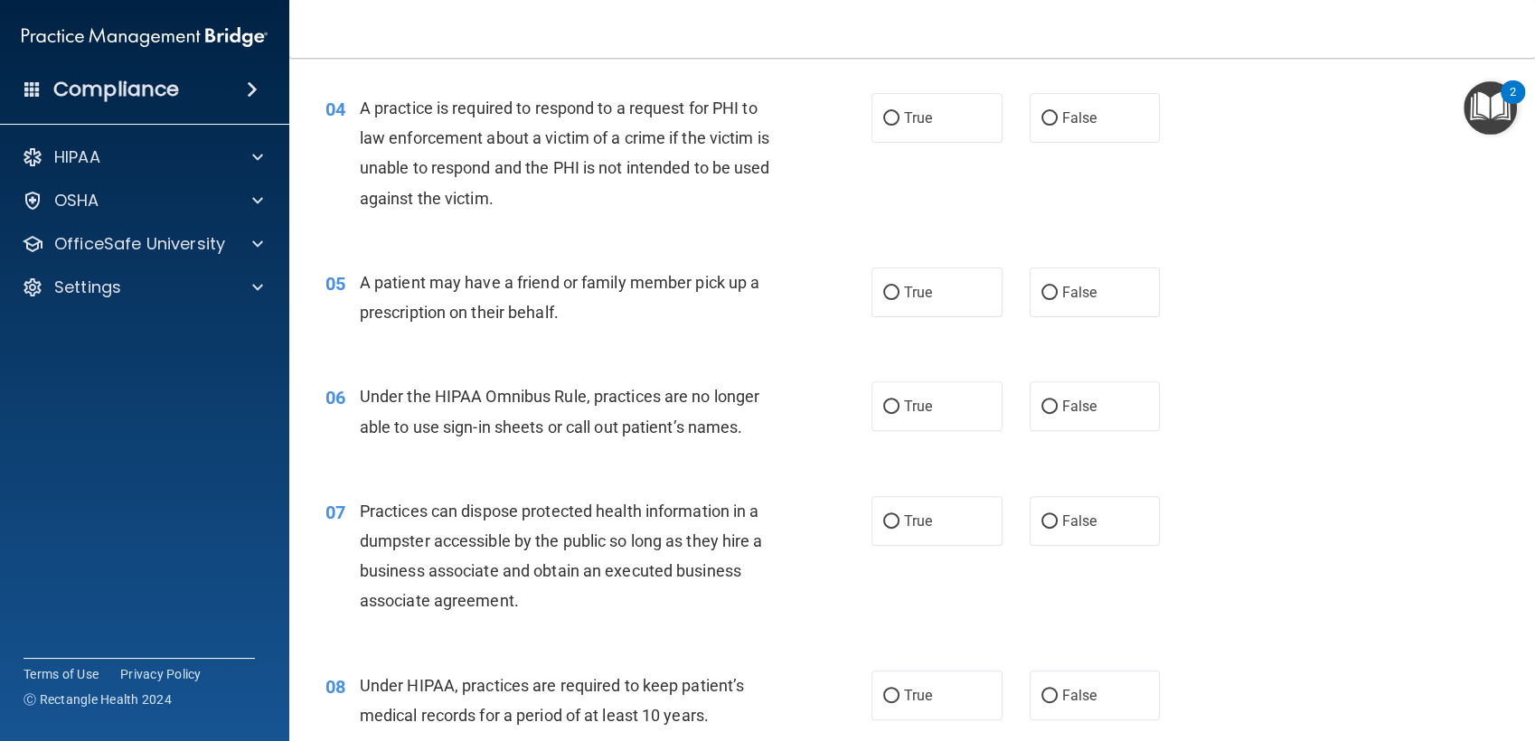
scroll to position [572, 0]
click at [886, 119] on input "True" at bounding box center [891, 120] width 16 height 14
radio input "true"
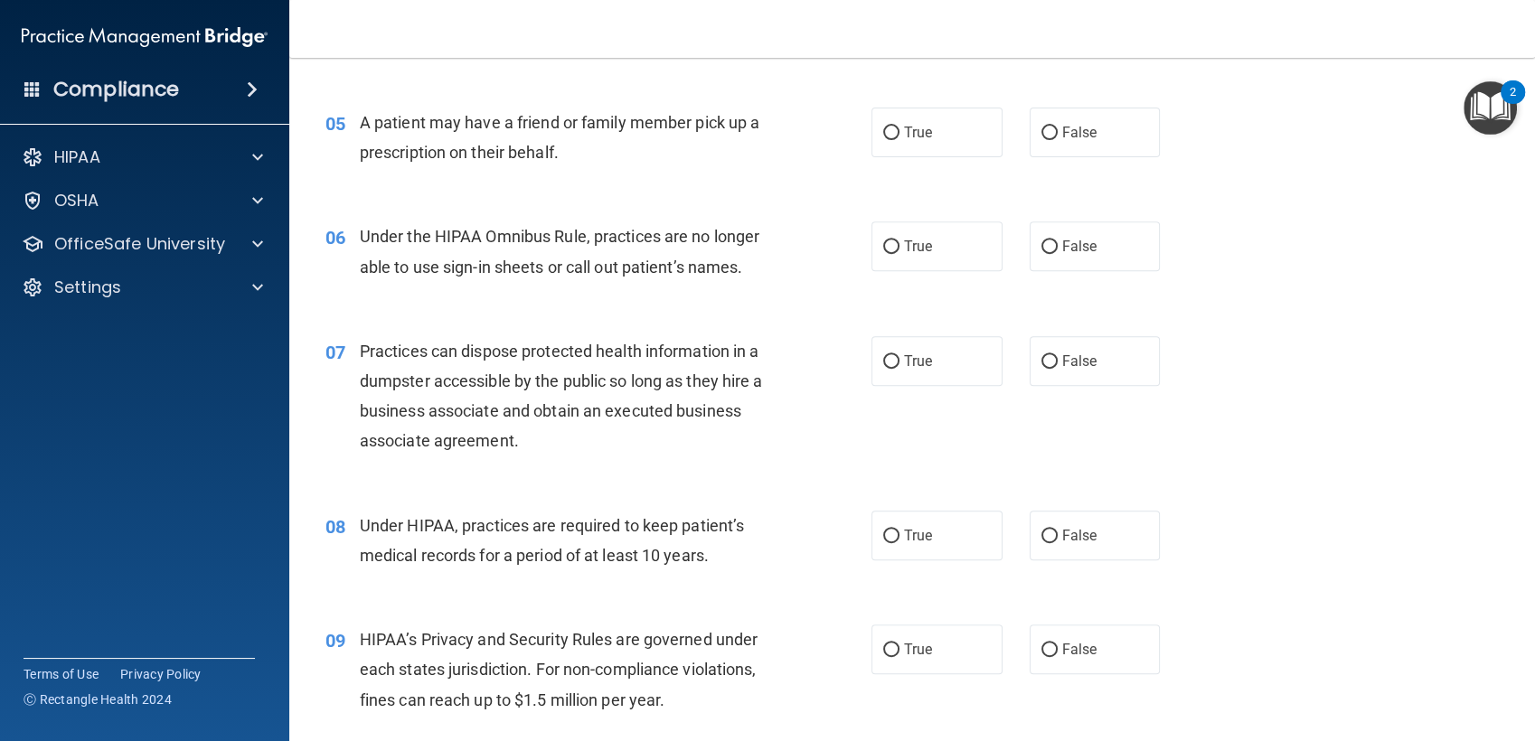
scroll to position [733, 0]
click at [973, 141] on label "True" at bounding box center [936, 133] width 131 height 50
click at [899, 140] on input "True" at bounding box center [891, 134] width 16 height 14
radio input "true"
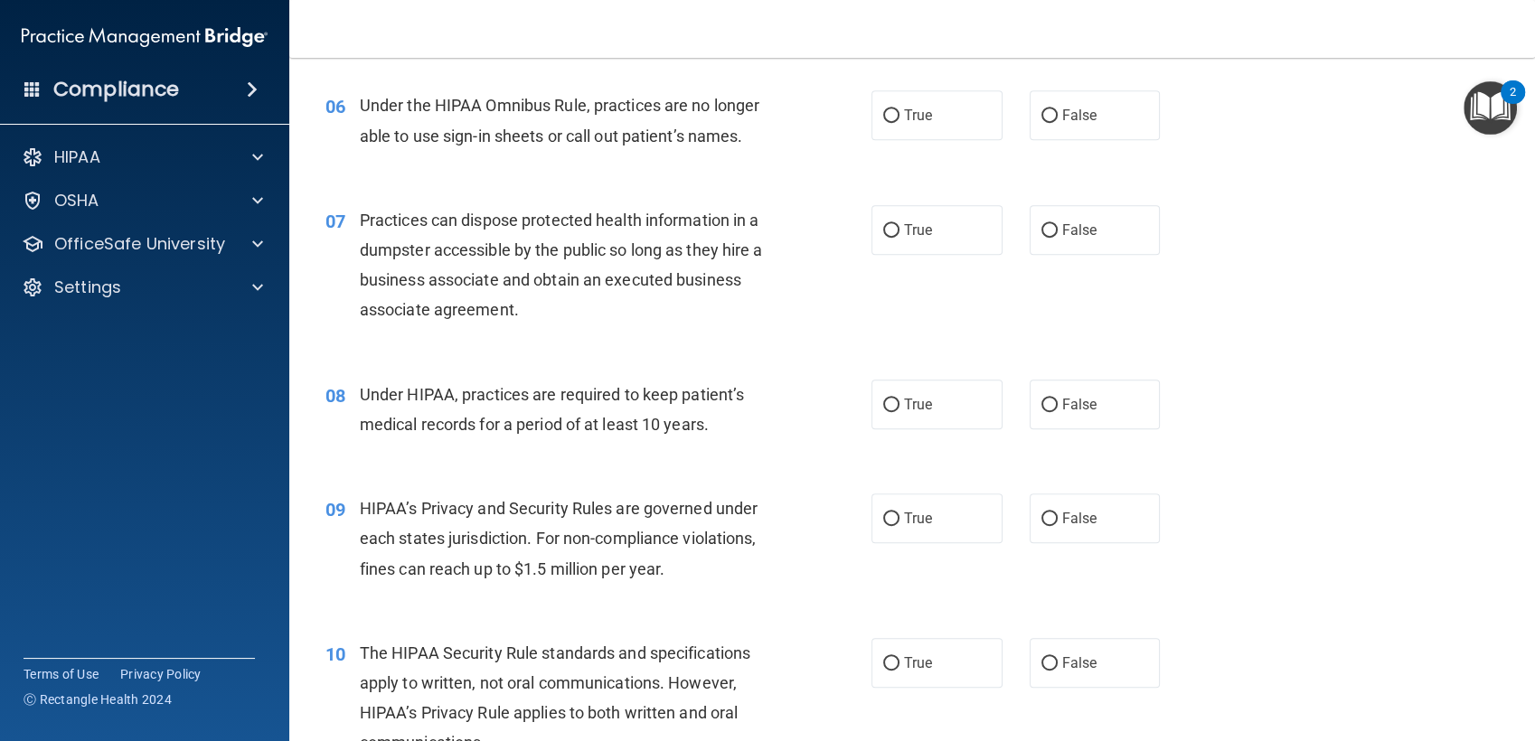
scroll to position [866, 0]
click at [1056, 102] on label "False" at bounding box center [1094, 114] width 131 height 50
click at [1056, 108] on input "False" at bounding box center [1049, 115] width 16 height 14
radio input "true"
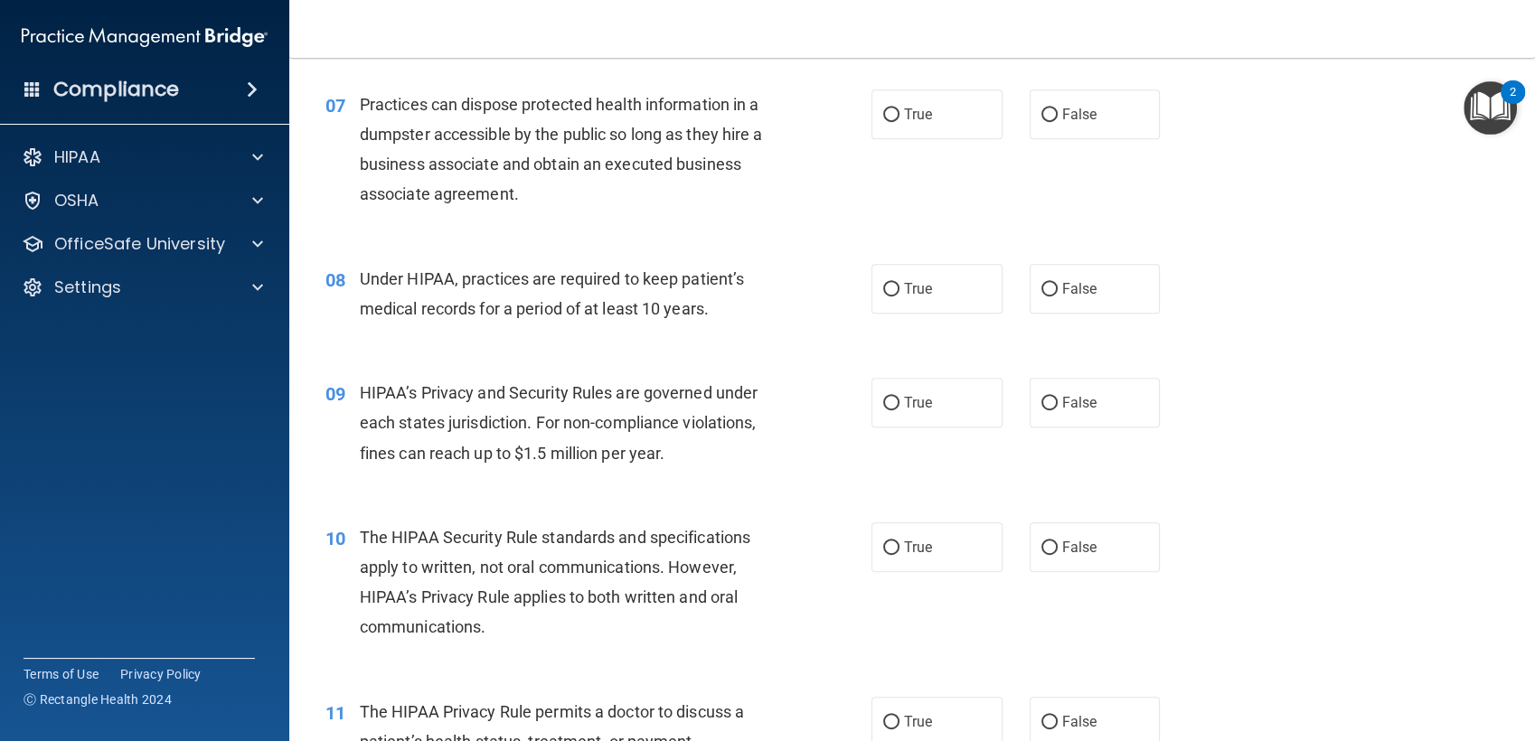
scroll to position [981, 0]
click at [1062, 121] on label "False" at bounding box center [1094, 114] width 131 height 50
click at [1057, 121] on input "False" at bounding box center [1049, 115] width 16 height 14
radio input "true"
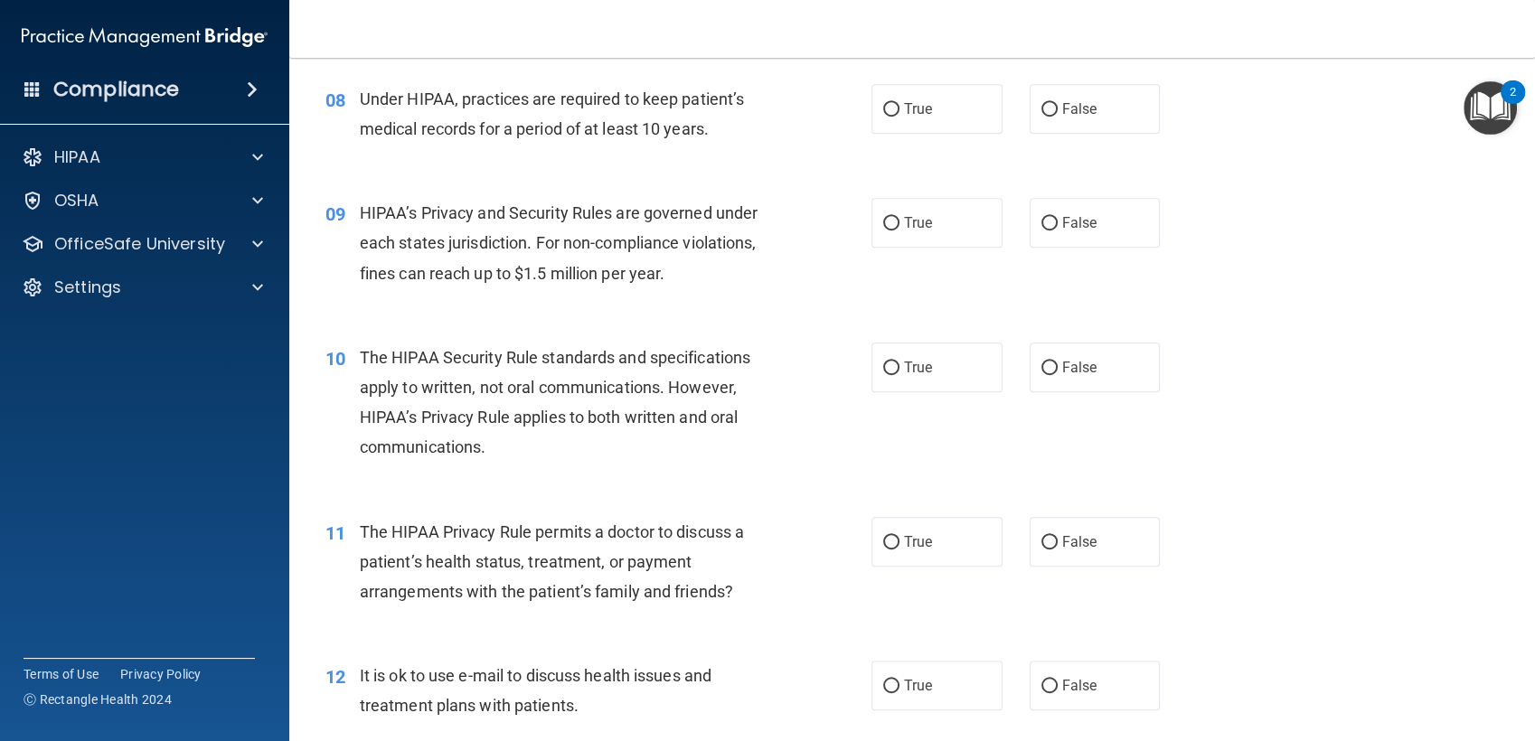
scroll to position [1160, 0]
click at [887, 106] on input "True" at bounding box center [891, 109] width 16 height 14
radio input "true"
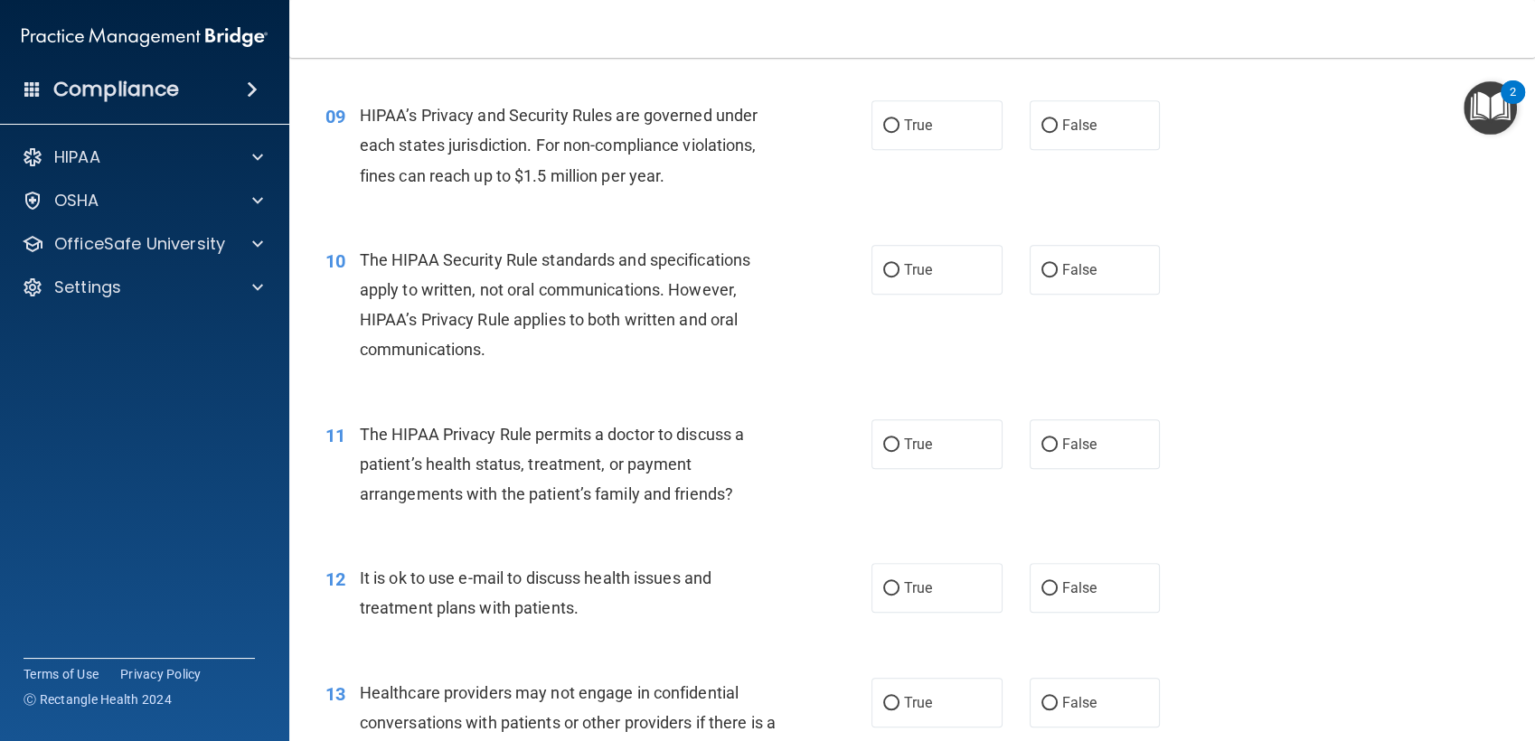
scroll to position [1258, 0]
click at [874, 130] on label "True" at bounding box center [936, 124] width 131 height 50
click at [883, 130] on input "True" at bounding box center [891, 125] width 16 height 14
radio input "true"
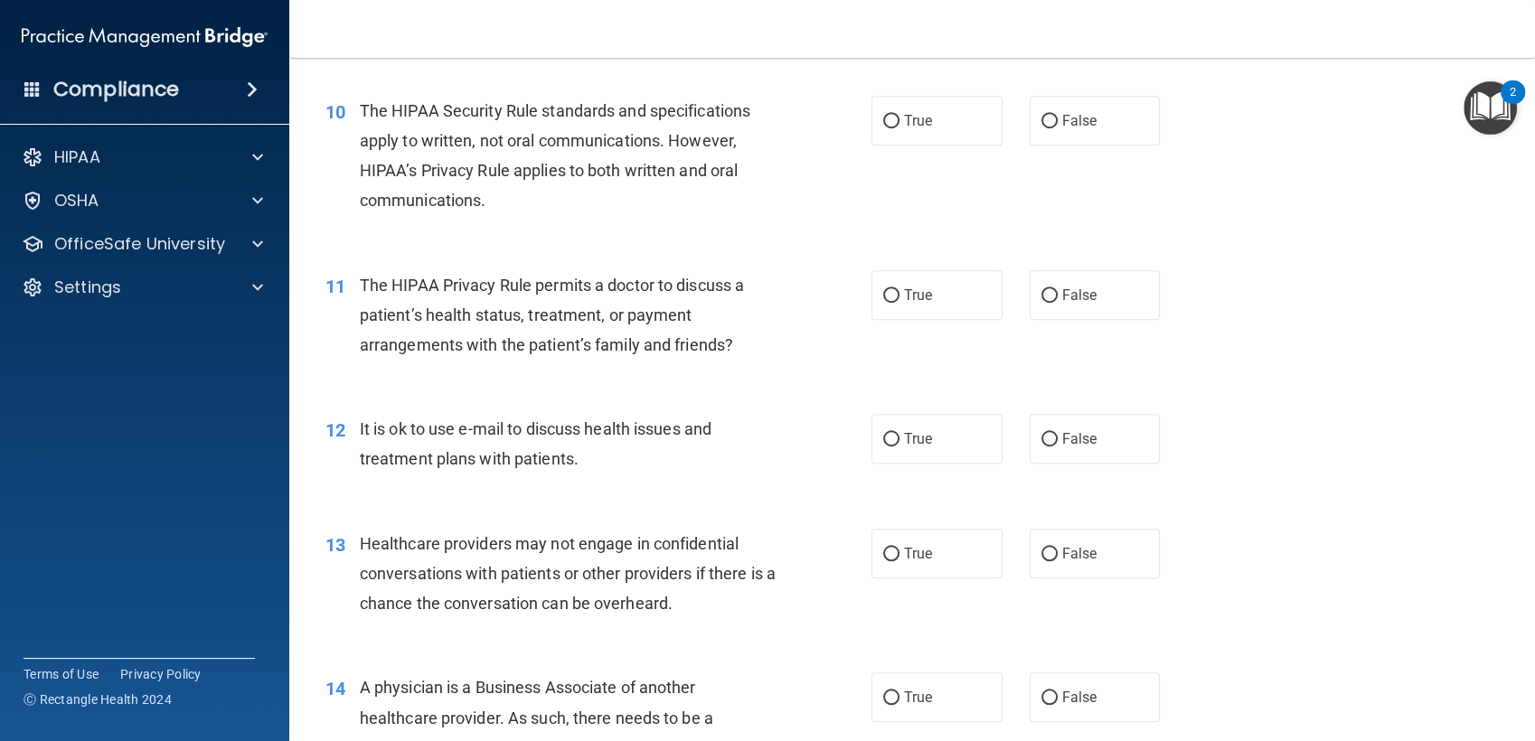
scroll to position [1408, 0]
click at [906, 125] on span "True" at bounding box center [918, 118] width 28 height 17
click at [899, 125] on input "True" at bounding box center [891, 120] width 16 height 14
radio input "true"
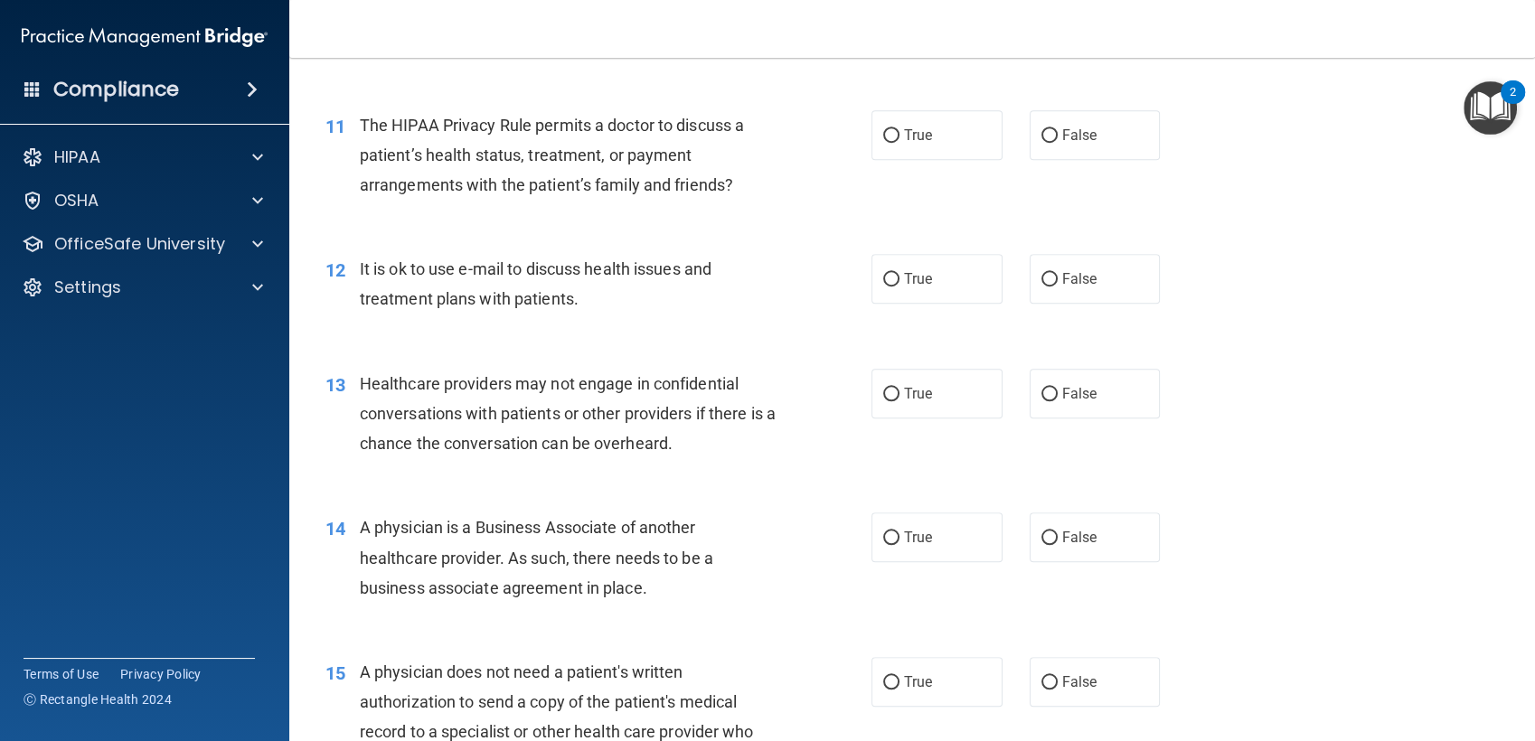
scroll to position [1577, 0]
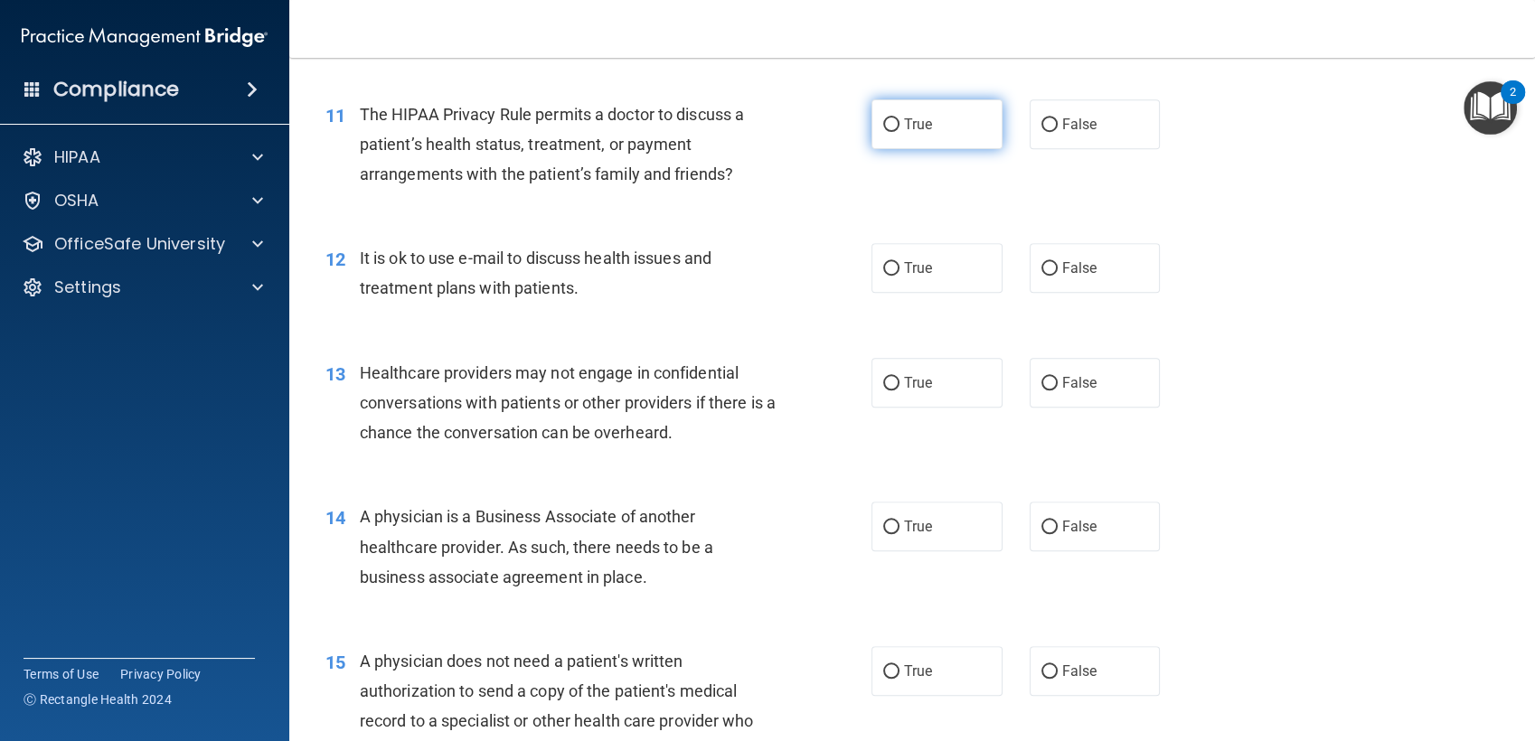
click at [904, 121] on span "True" at bounding box center [918, 124] width 28 height 17
click at [896, 121] on input "True" at bounding box center [891, 125] width 16 height 14
radio input "true"
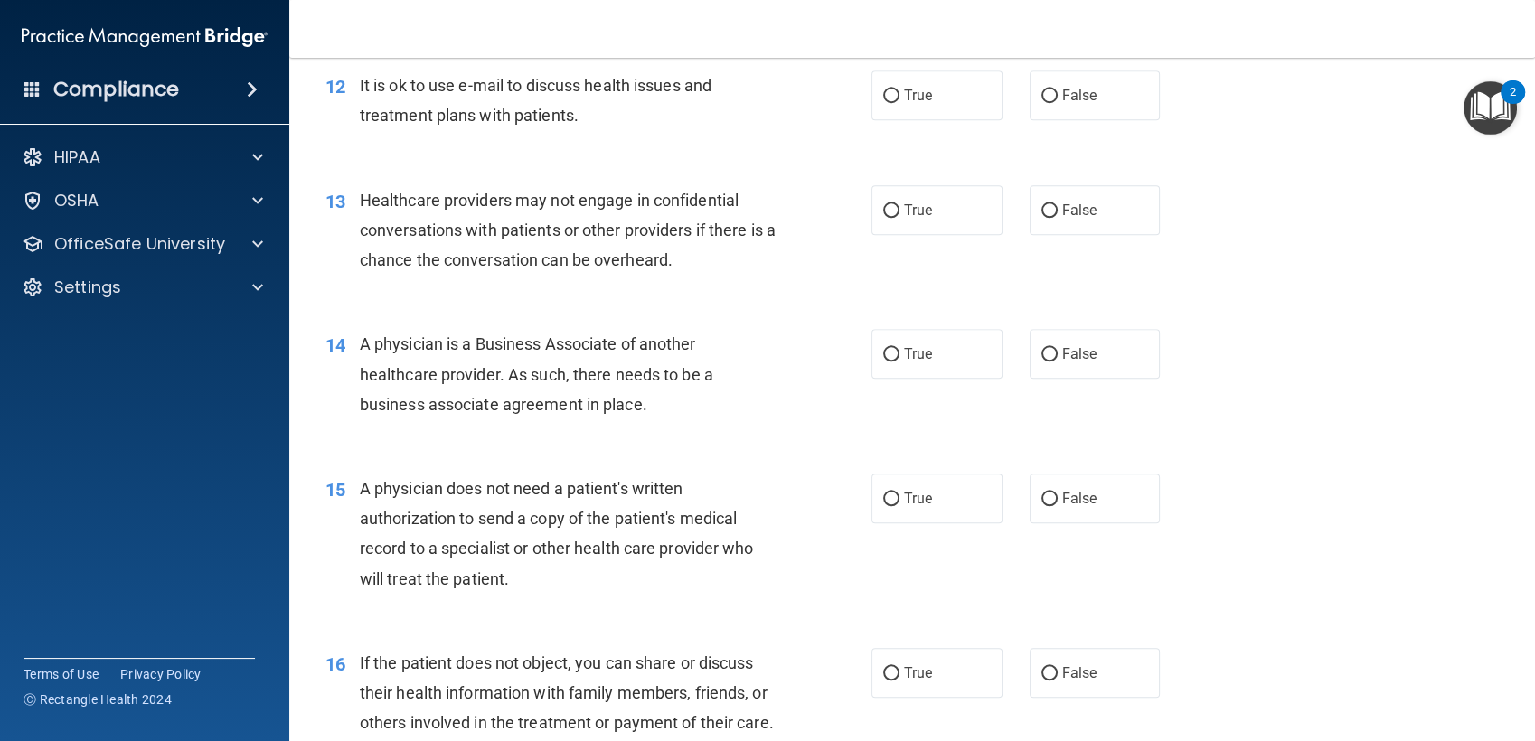
scroll to position [1750, 0]
click at [1067, 96] on span "False" at bounding box center [1079, 95] width 35 height 17
click at [1057, 96] on input "False" at bounding box center [1049, 96] width 16 height 14
radio input "true"
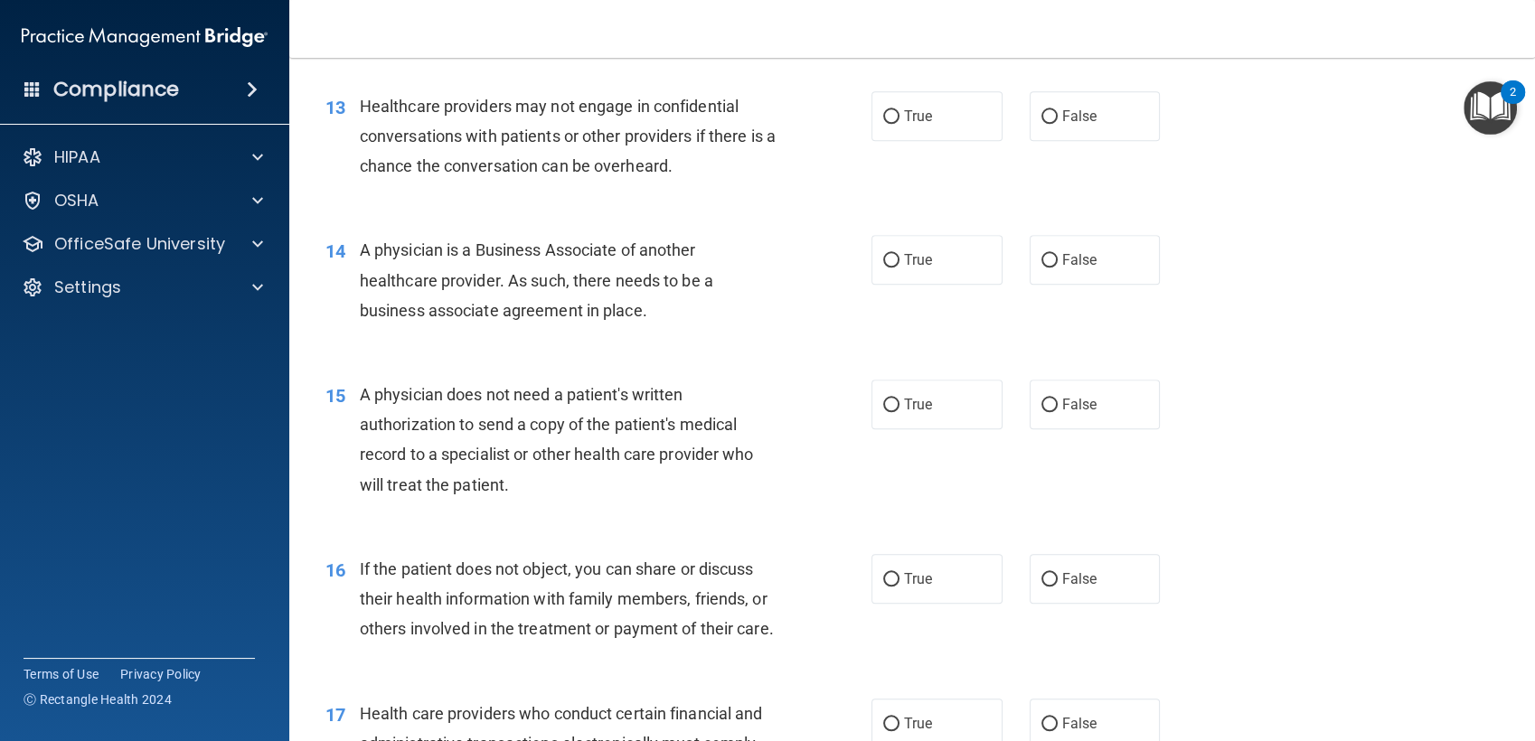
scroll to position [1844, 0]
click at [934, 115] on label "True" at bounding box center [936, 116] width 131 height 50
click at [899, 115] on input "True" at bounding box center [891, 117] width 16 height 14
radio input "true"
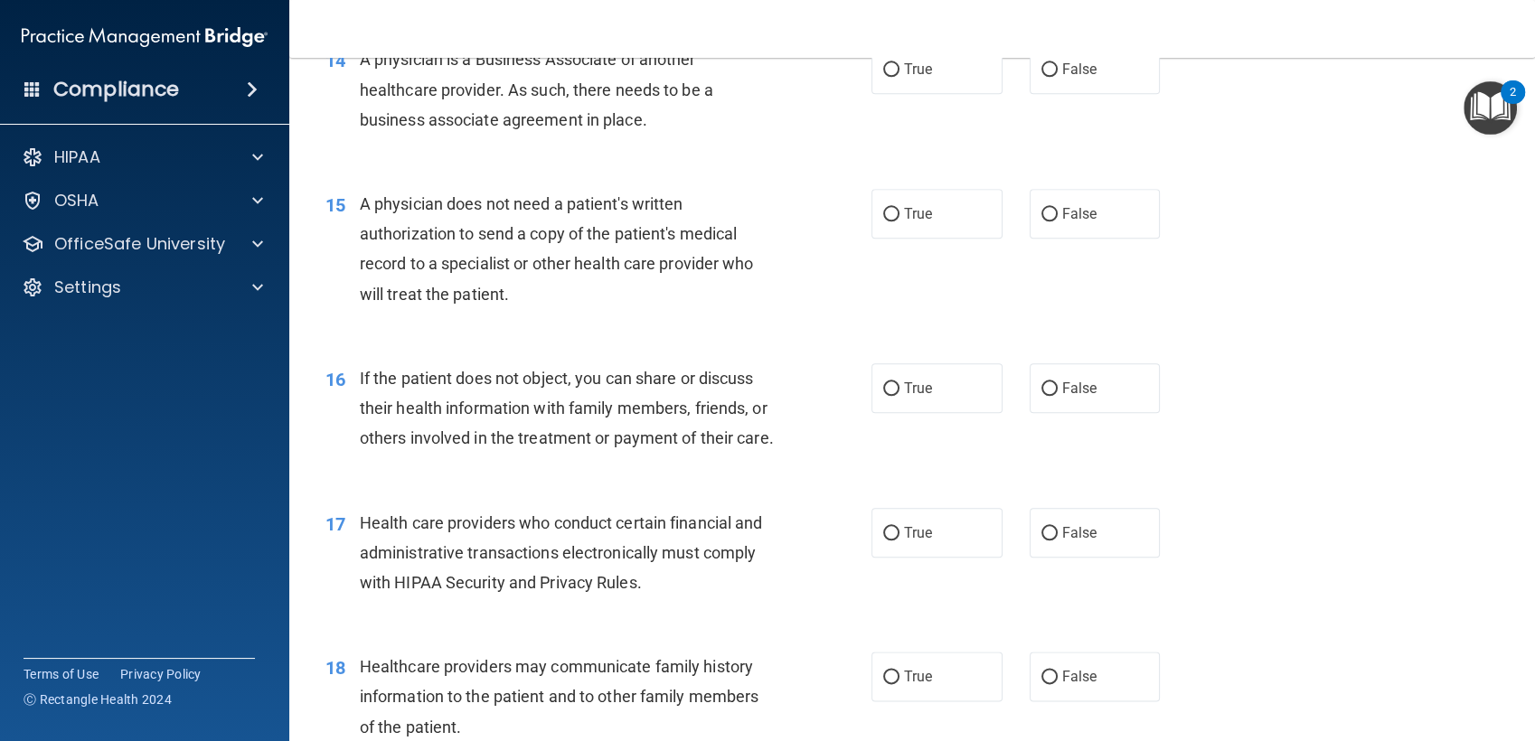
scroll to position [1998, 0]
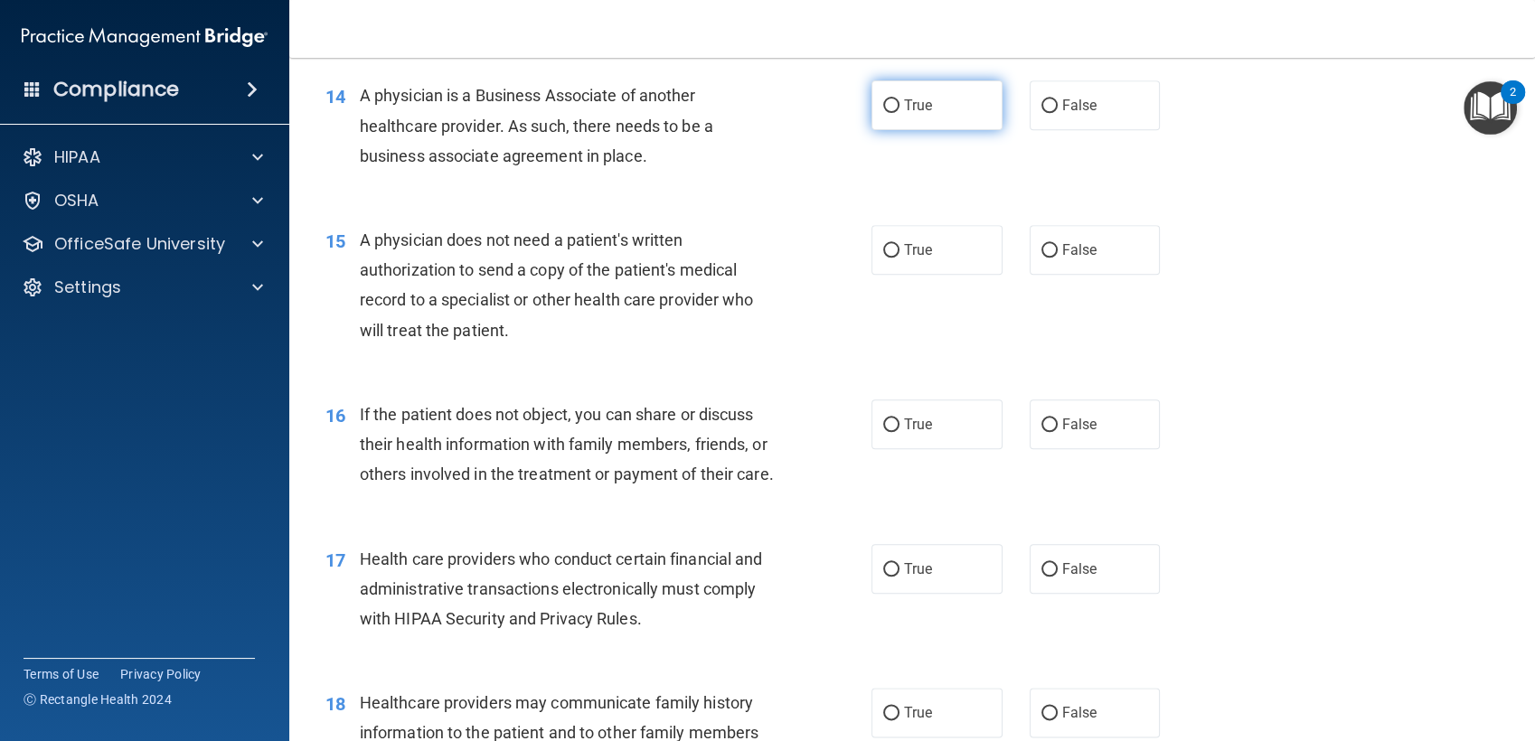
click at [897, 119] on label "True" at bounding box center [936, 105] width 131 height 50
click at [897, 113] on input "True" at bounding box center [891, 106] width 16 height 14
radio input "true"
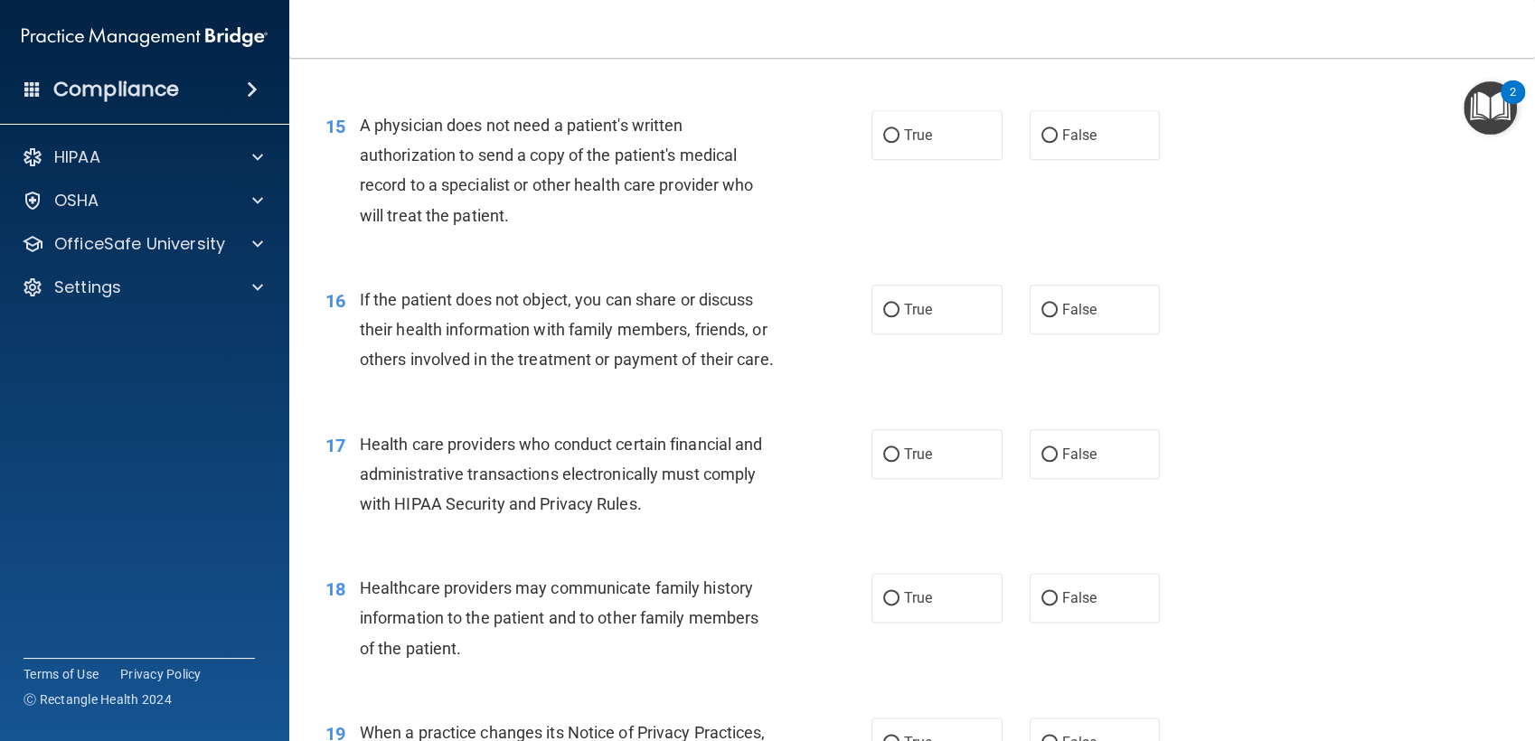
scroll to position [2115, 0]
click at [1030, 141] on label "False" at bounding box center [1094, 133] width 131 height 50
click at [1041, 141] on input "False" at bounding box center [1049, 134] width 16 height 14
radio input "true"
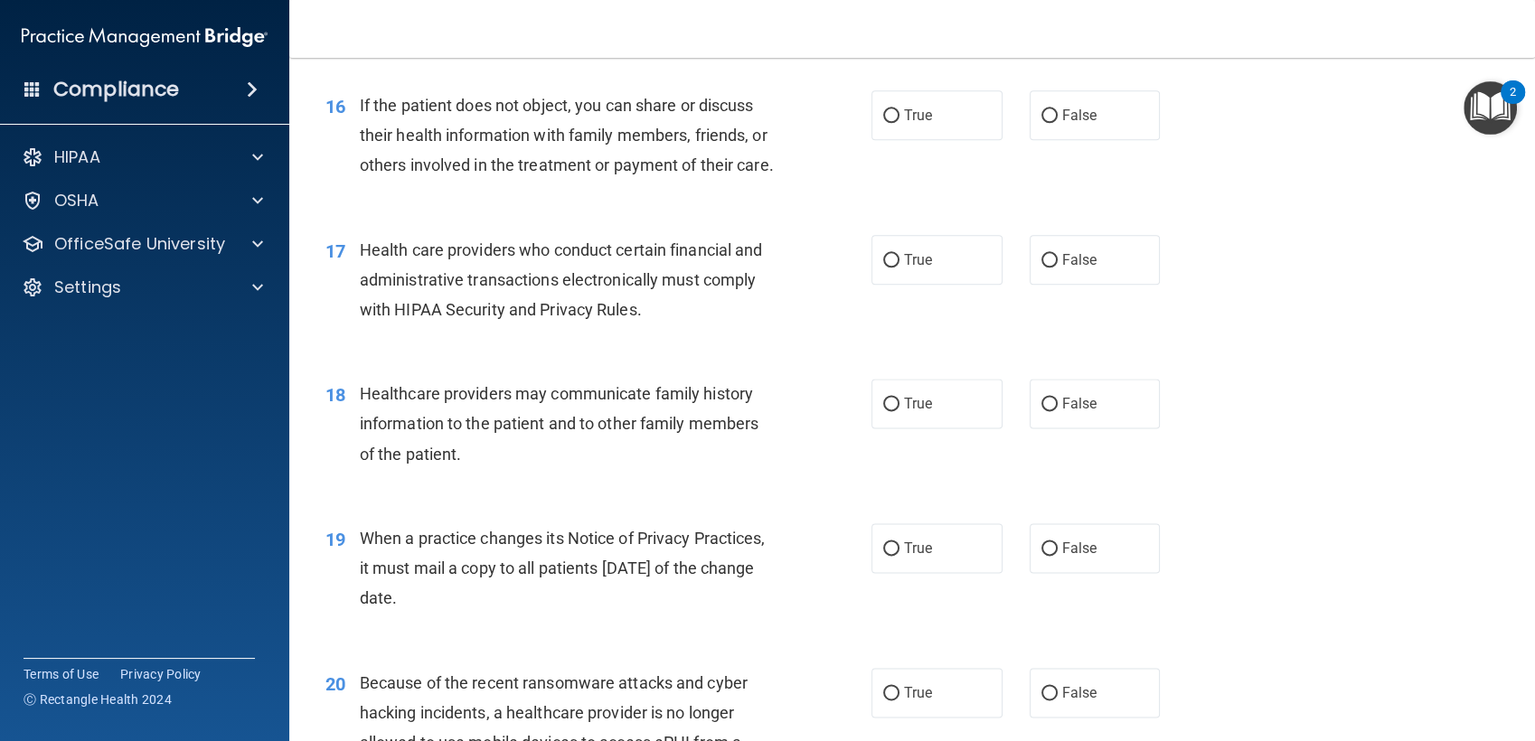
scroll to position [2304, 0]
click at [902, 127] on label "True" at bounding box center [936, 119] width 131 height 50
click at [899, 127] on input "True" at bounding box center [891, 120] width 16 height 14
radio input "true"
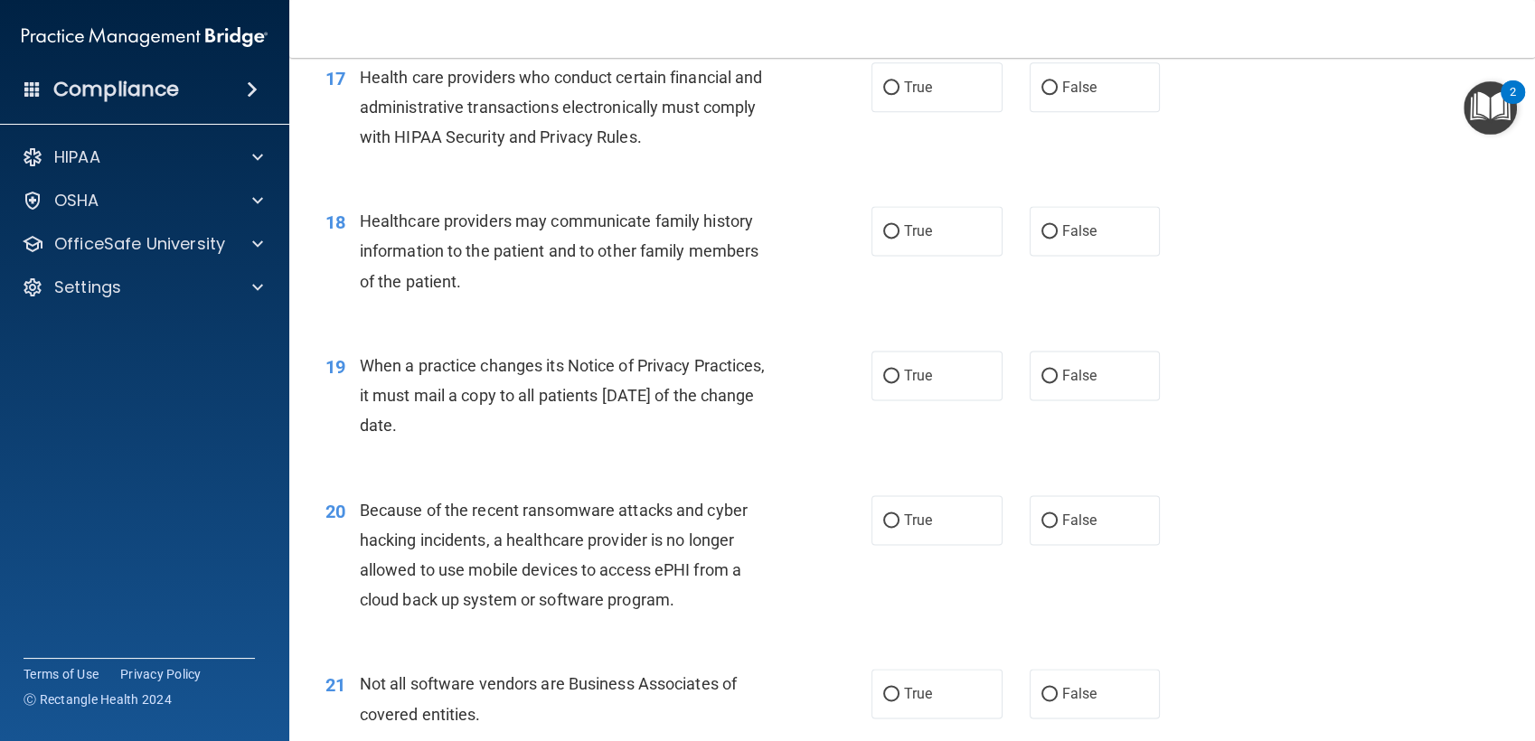
scroll to position [2481, 0]
click at [883, 94] on input "True" at bounding box center [891, 87] width 16 height 14
radio input "true"
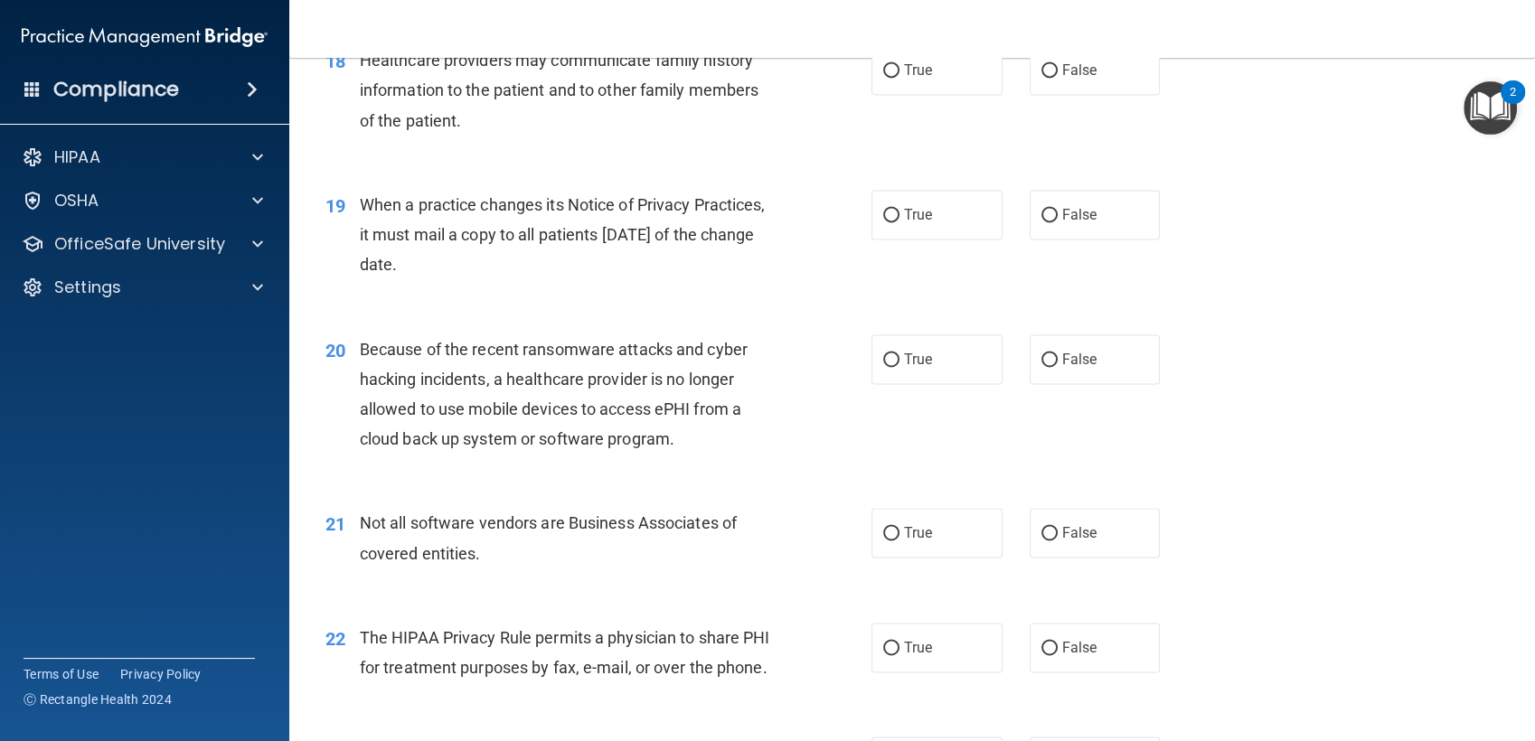
scroll to position [2642, 0]
click at [1041, 77] on input "False" at bounding box center [1049, 70] width 16 height 14
radio input "true"
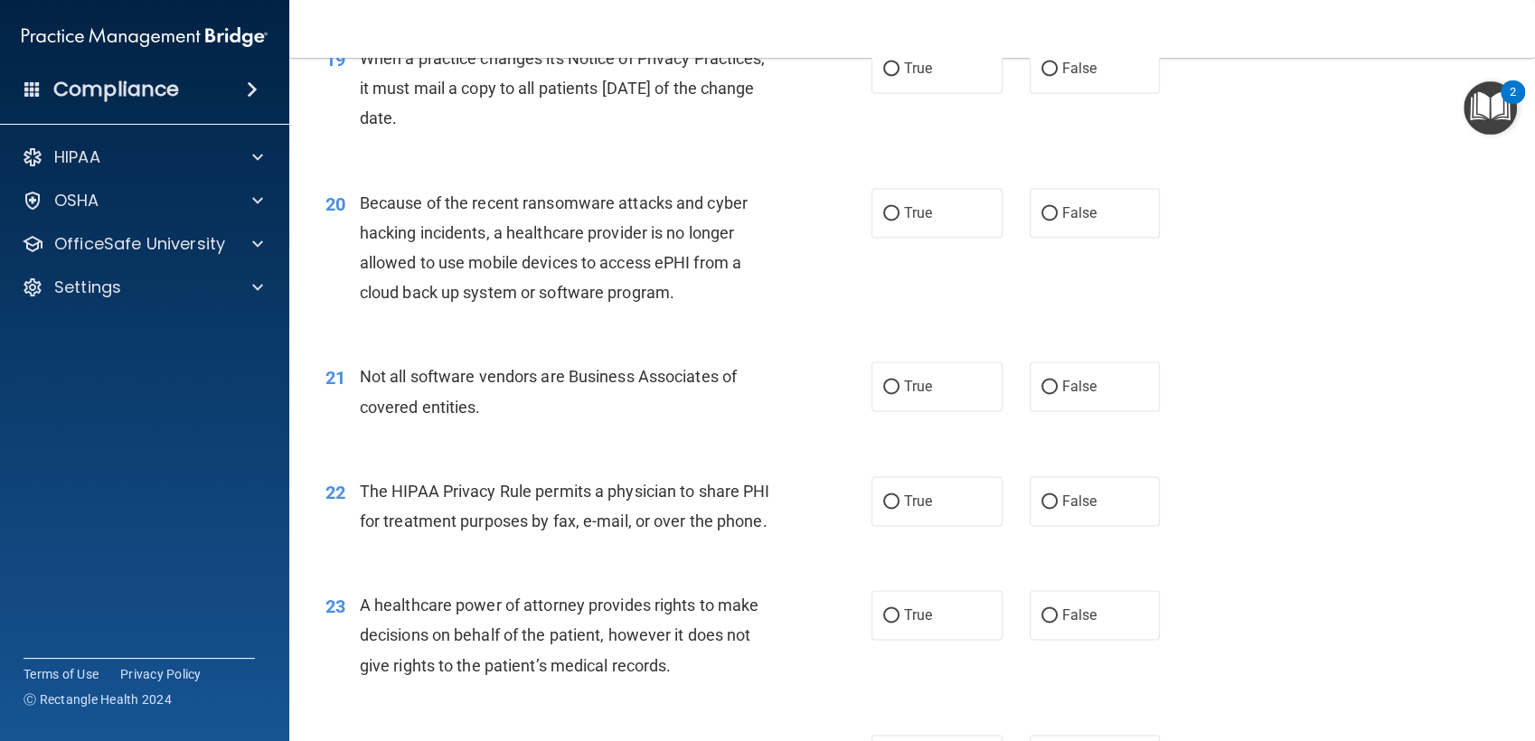
scroll to position [2788, 0]
click at [887, 87] on label "True" at bounding box center [936, 67] width 131 height 50
click at [887, 75] on input "True" at bounding box center [891, 68] width 16 height 14
radio input "true"
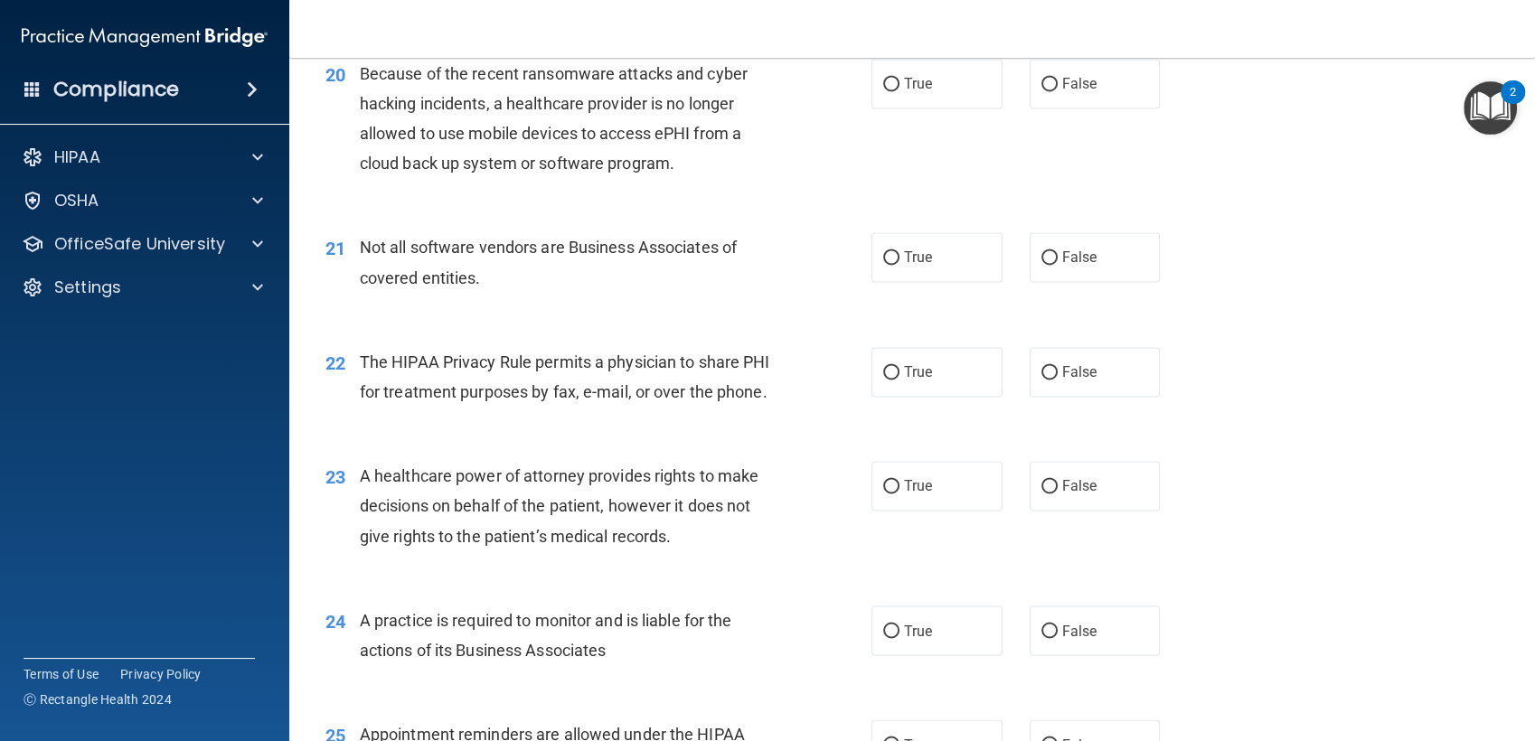
scroll to position [2918, 0]
click at [883, 89] on input "True" at bounding box center [891, 83] width 16 height 14
radio input "true"
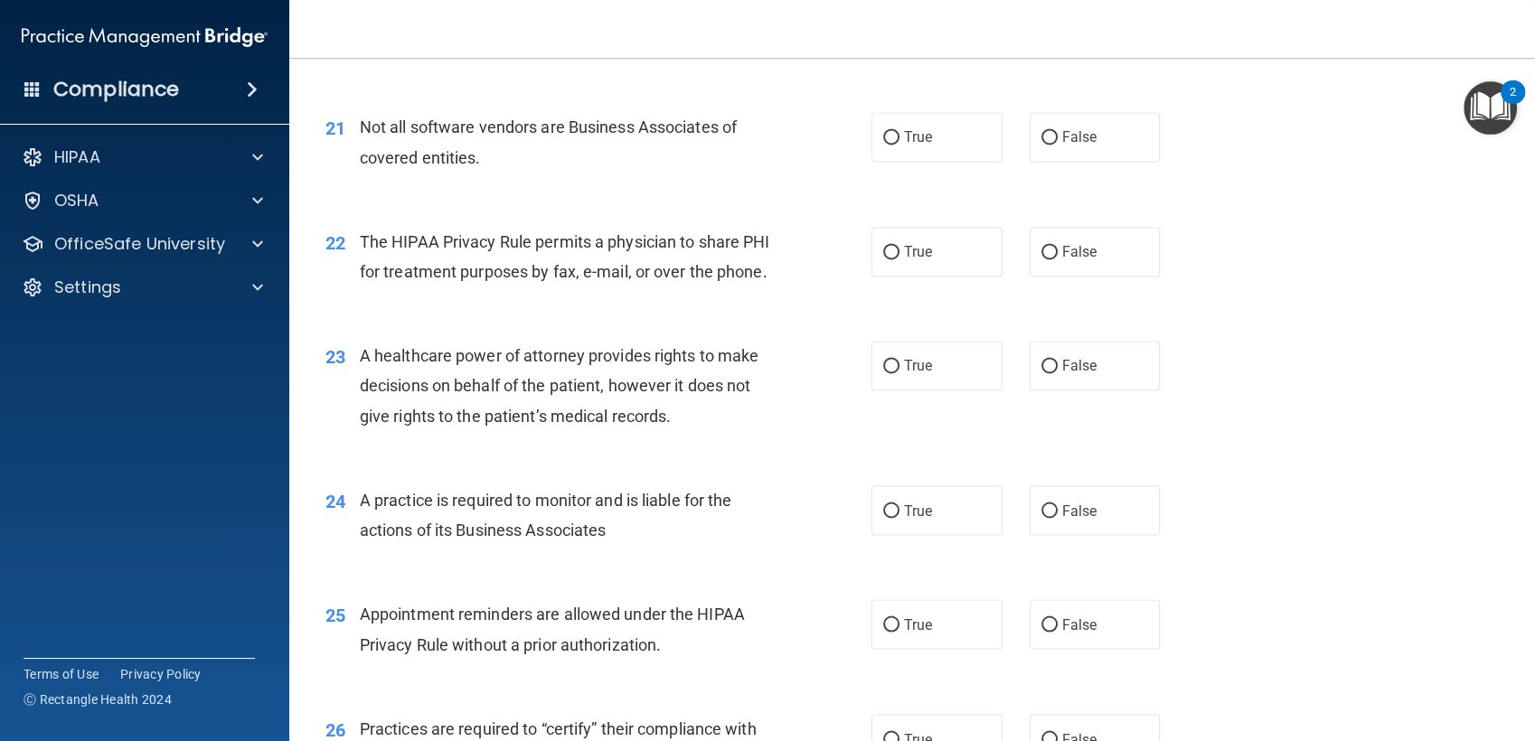
scroll to position [3036, 0]
click at [918, 162] on label "True" at bounding box center [936, 137] width 131 height 50
click at [899, 145] on input "True" at bounding box center [891, 138] width 16 height 14
radio input "true"
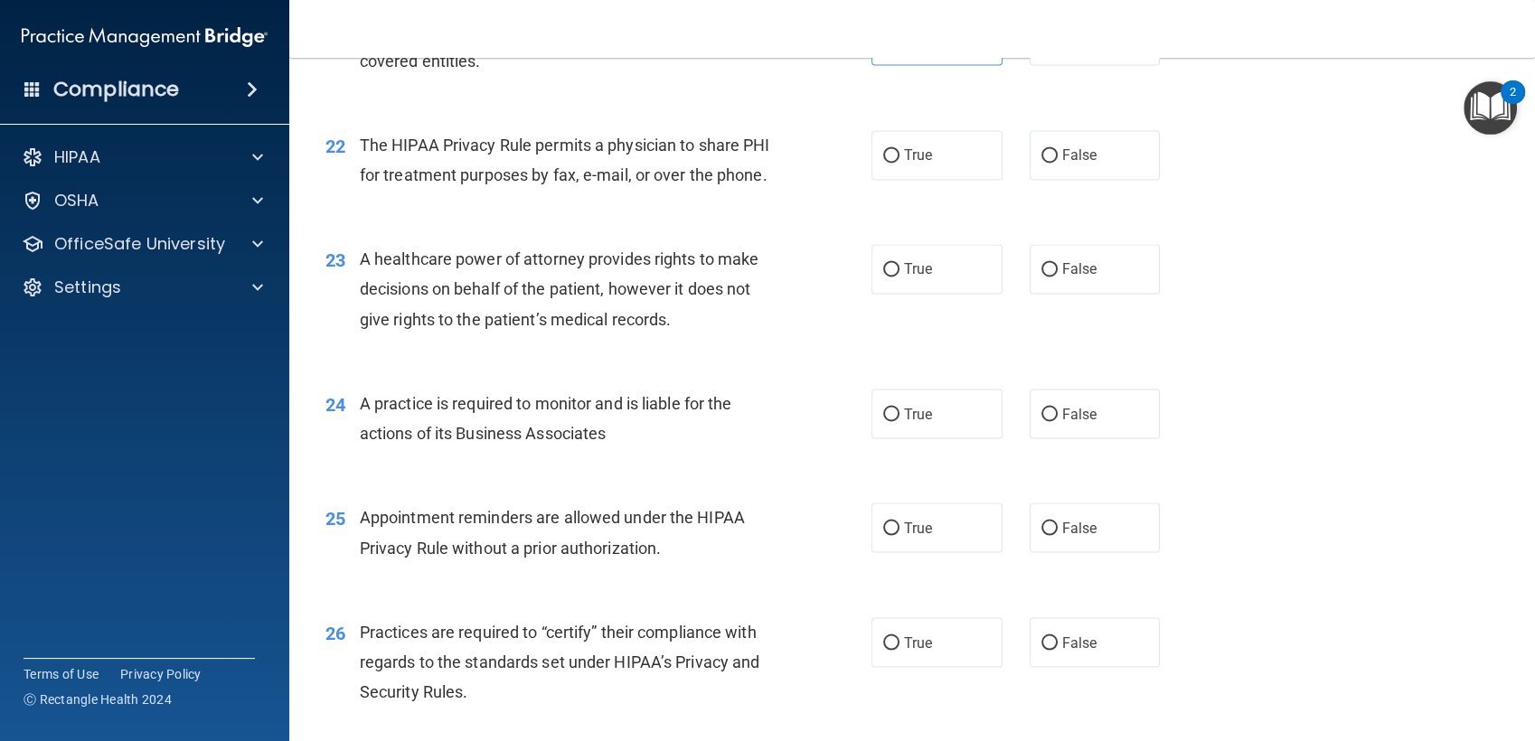
scroll to position [3186, 0]
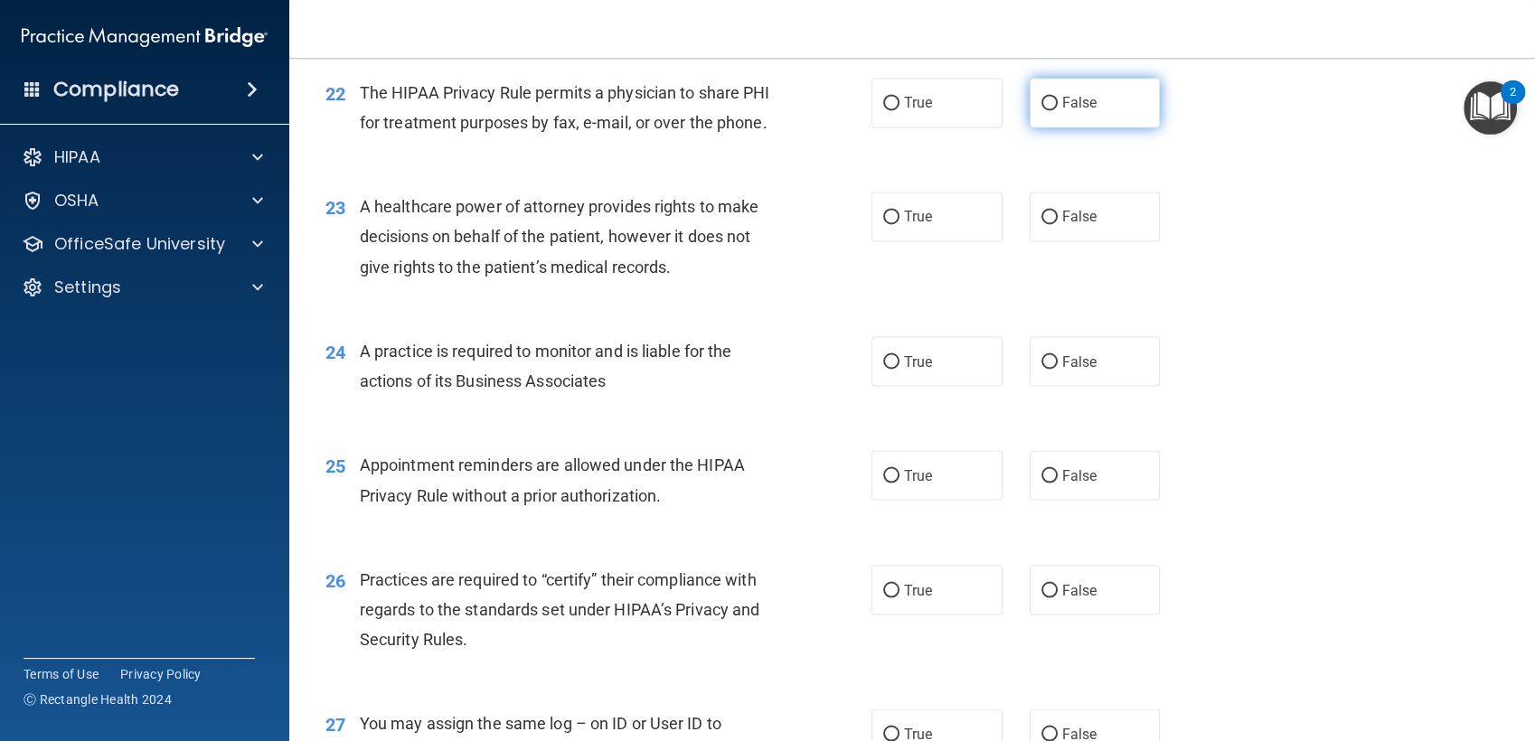
click at [1029, 127] on label "False" at bounding box center [1094, 103] width 131 height 50
click at [1041, 110] on input "False" at bounding box center [1049, 104] width 16 height 14
radio input "true"
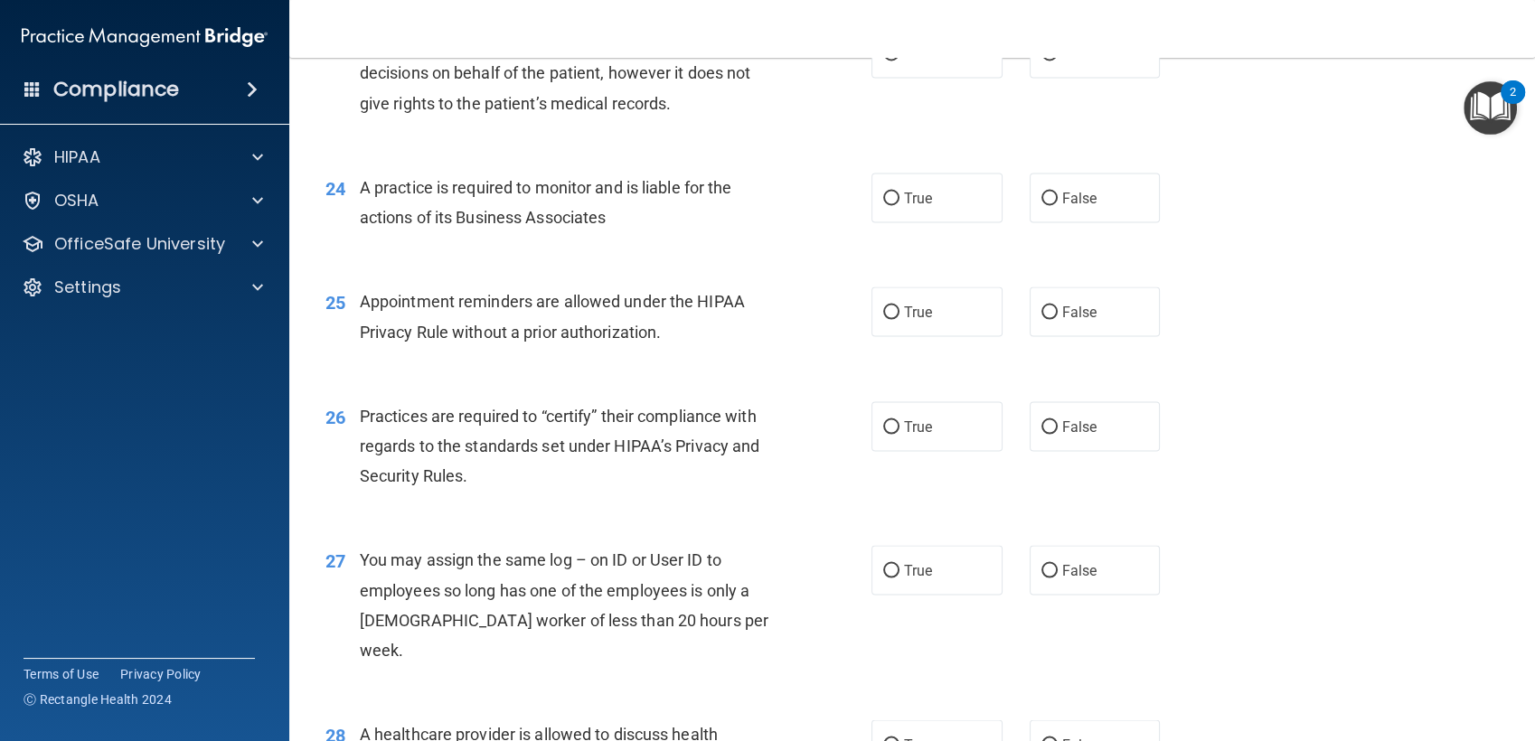
scroll to position [3364, 0]
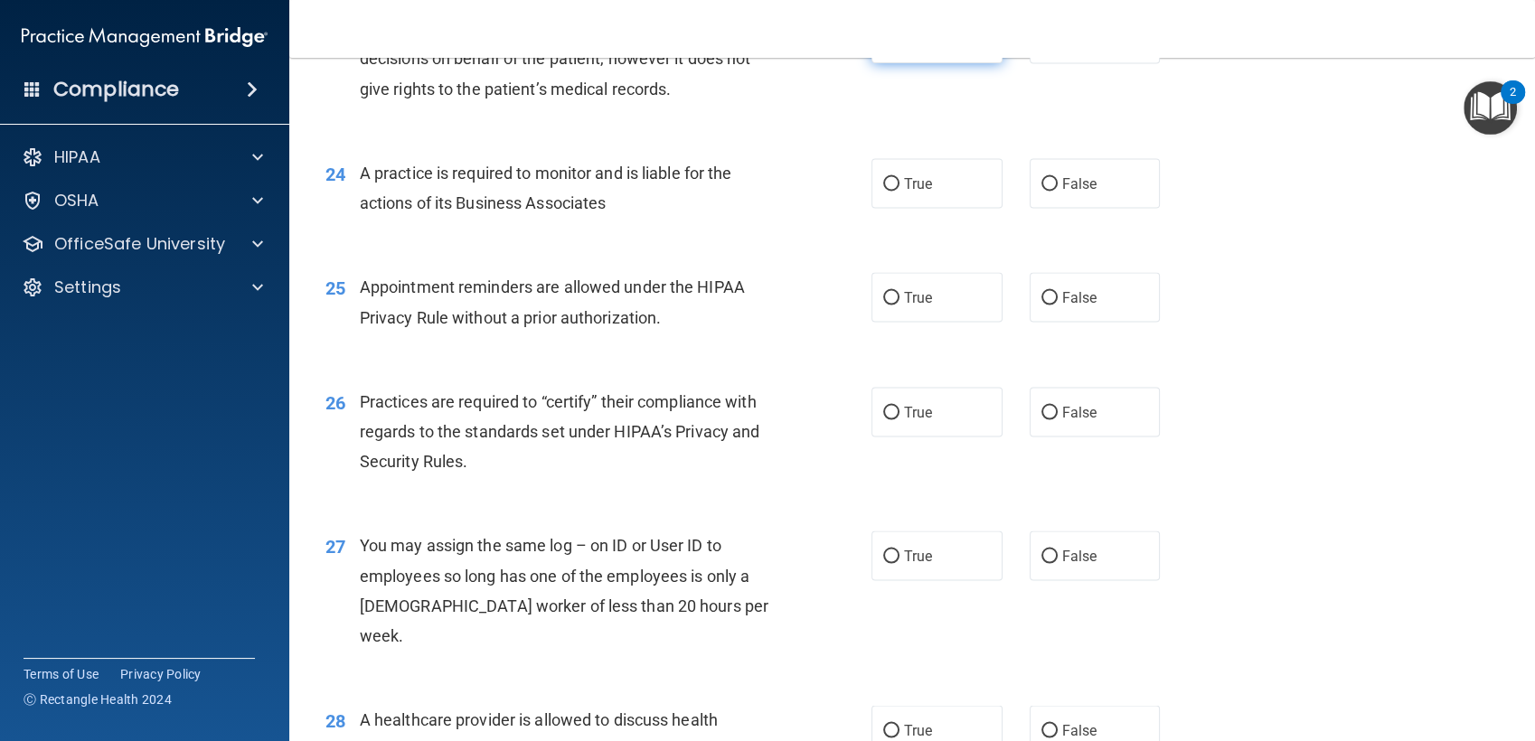
click at [910, 47] on span "True" at bounding box center [918, 38] width 28 height 17
click at [899, 46] on input "True" at bounding box center [891, 40] width 16 height 14
radio input "true"
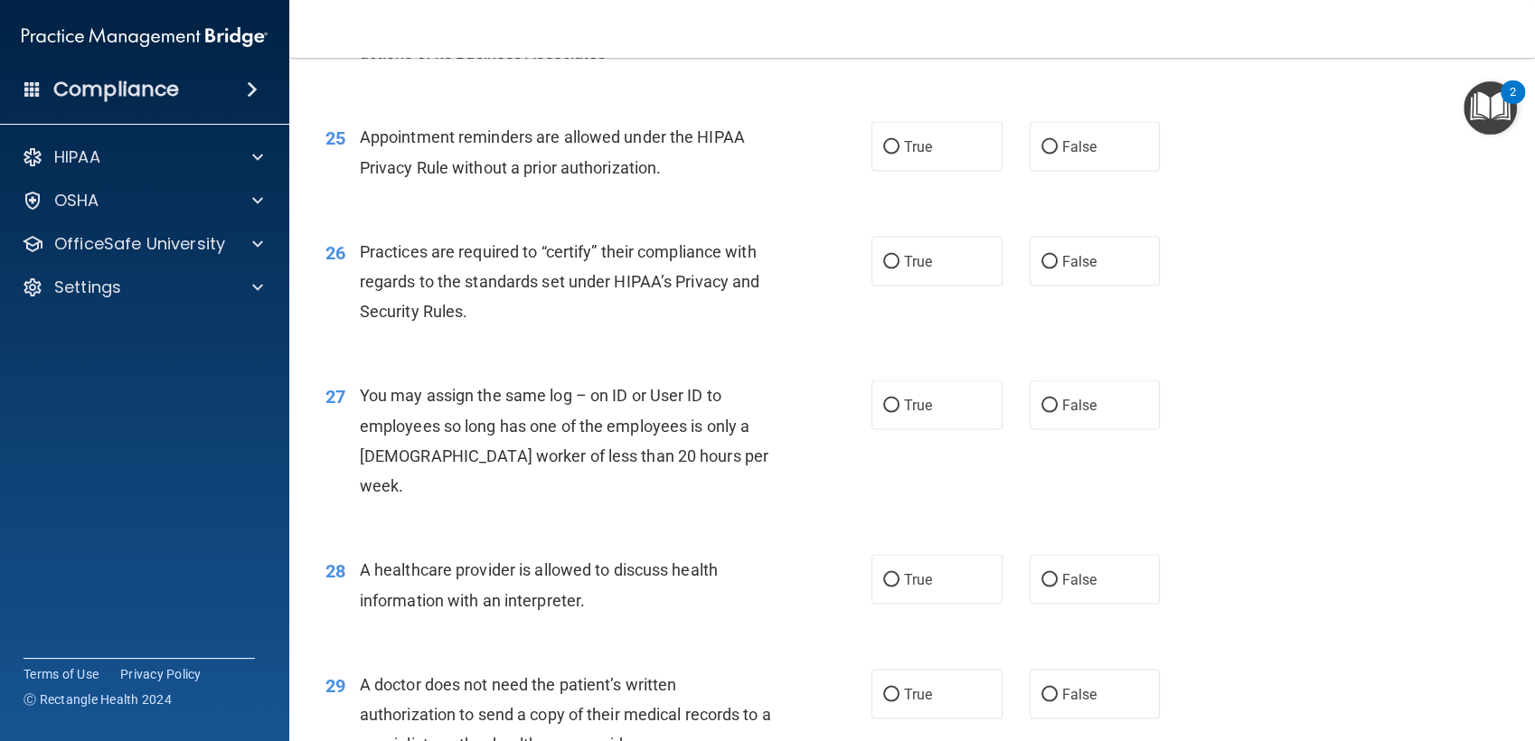
scroll to position [3514, 0]
click at [1039, 58] on label "False" at bounding box center [1094, 33] width 131 height 50
click at [1041, 41] on input "False" at bounding box center [1049, 34] width 16 height 14
radio input "true"
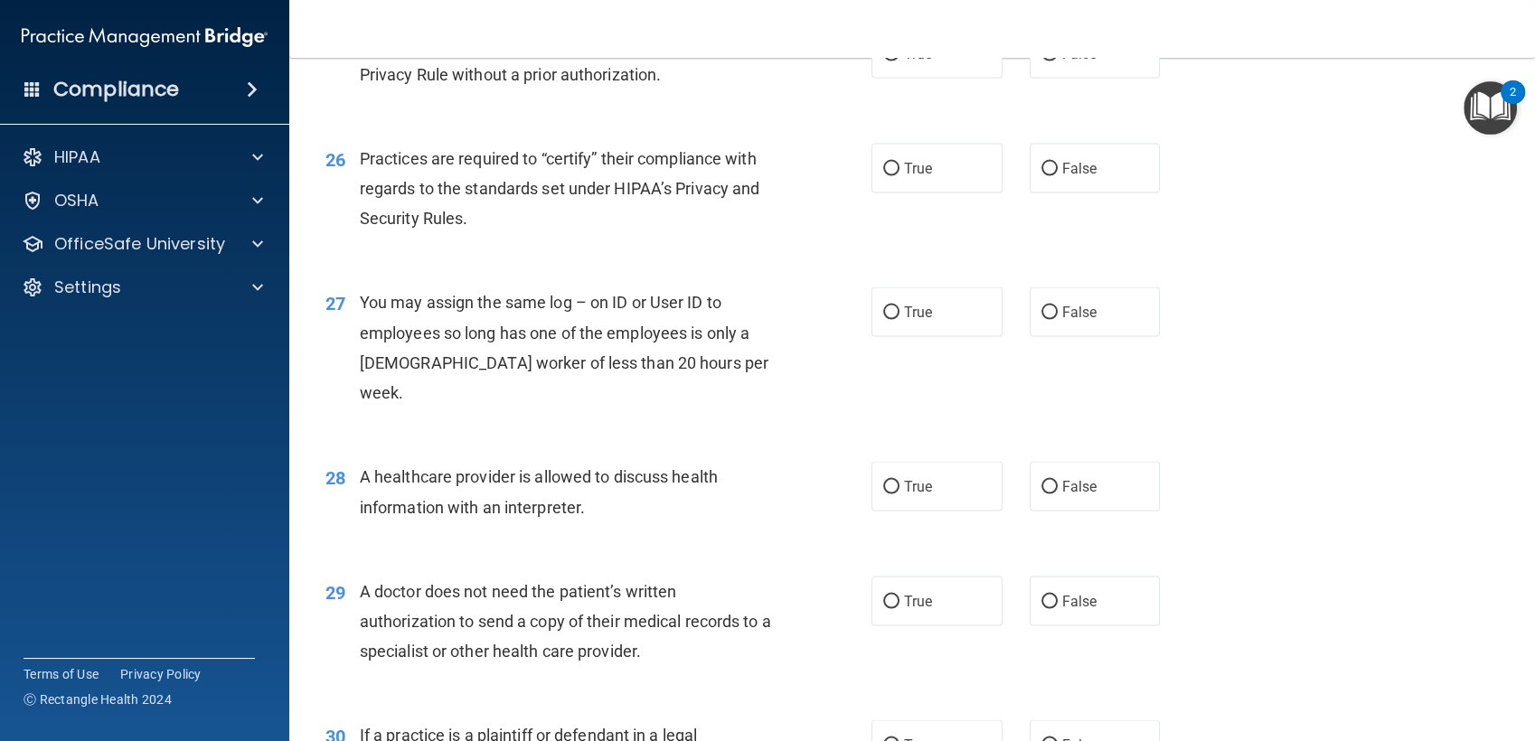
scroll to position [3611, 0]
click at [906, 74] on label "True" at bounding box center [936, 49] width 131 height 50
click at [899, 57] on input "True" at bounding box center [891, 50] width 16 height 14
radio input "true"
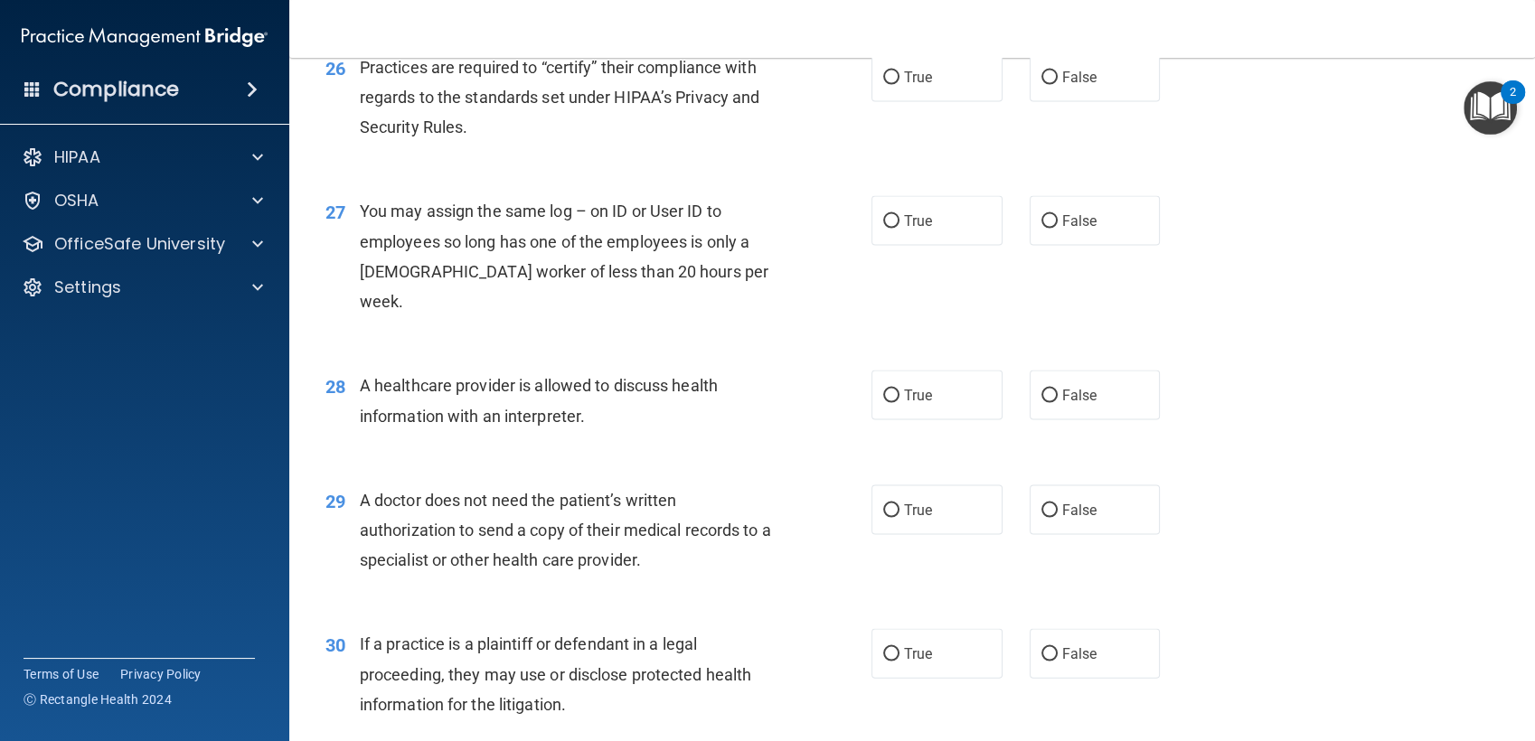
scroll to position [3733, 0]
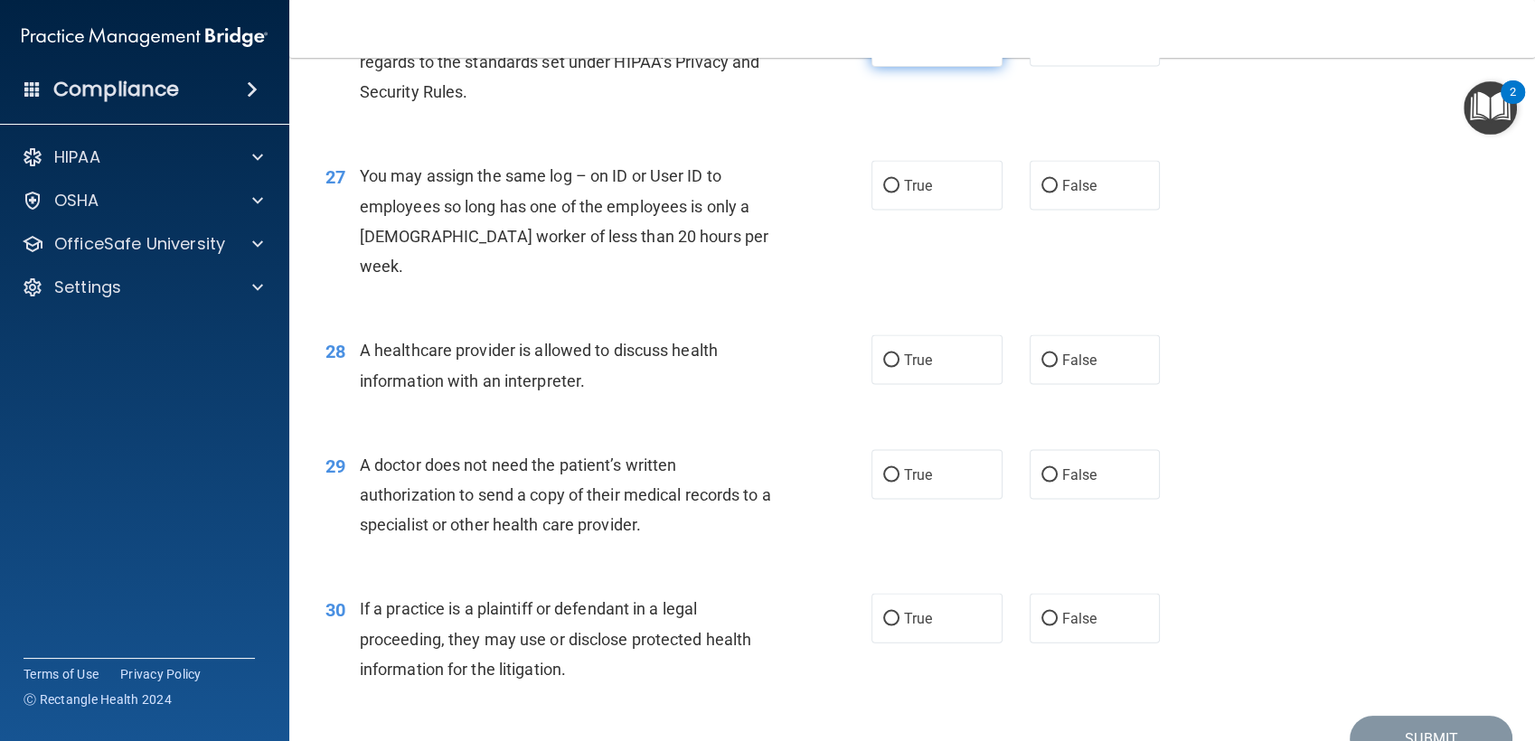
click at [949, 67] on label "True" at bounding box center [936, 42] width 131 height 50
click at [899, 50] on input "True" at bounding box center [891, 43] width 16 height 14
radio input "true"
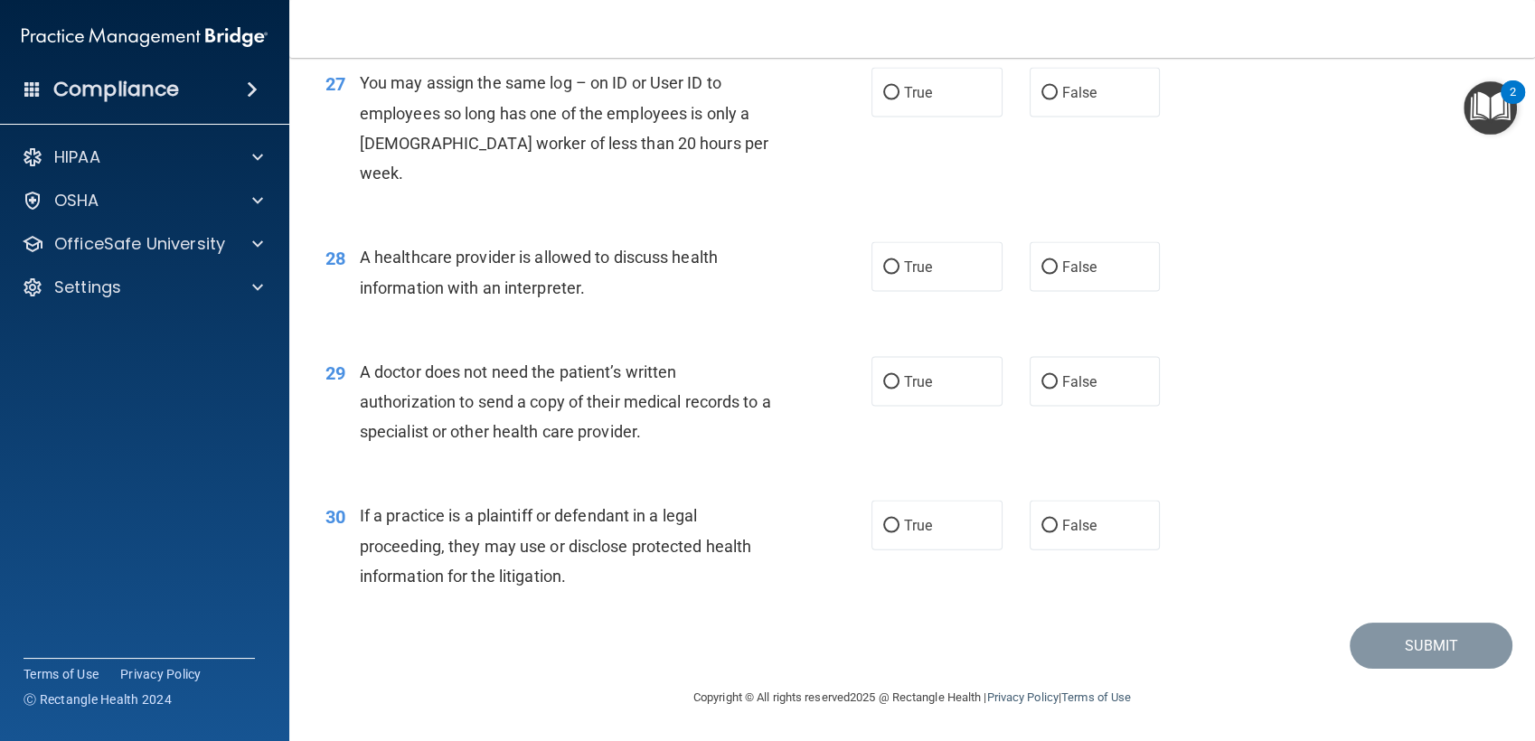
scroll to position [3844, 0]
click at [1050, 117] on label "False" at bounding box center [1094, 93] width 131 height 50
click at [1050, 100] on input "False" at bounding box center [1049, 94] width 16 height 14
radio input "true"
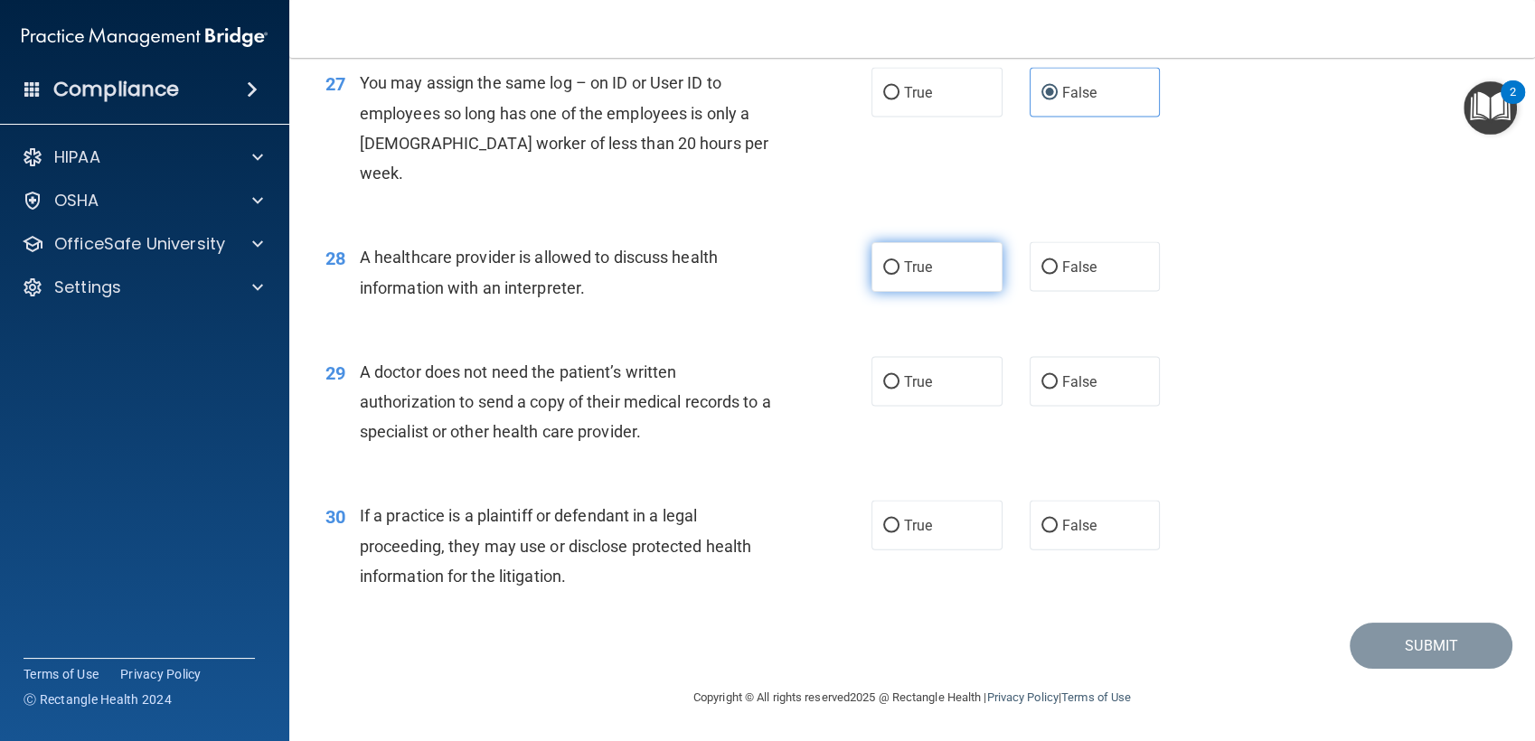
click at [916, 285] on label "True" at bounding box center [936, 267] width 131 height 50
click at [899, 275] on input "True" at bounding box center [891, 268] width 16 height 14
radio input "true"
click at [1062, 383] on span "False" at bounding box center [1079, 381] width 35 height 17
click at [1053, 383] on input "False" at bounding box center [1049, 383] width 16 height 14
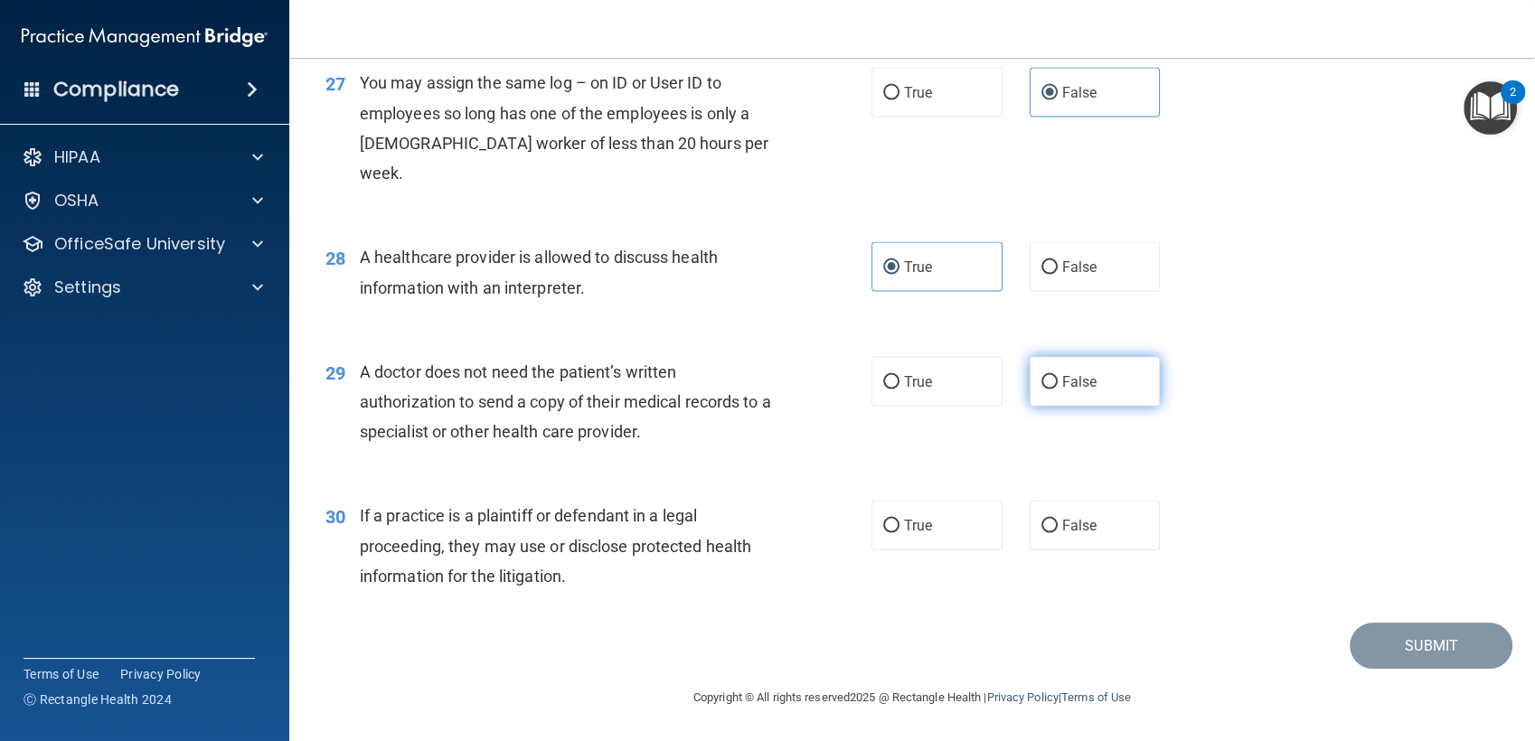
radio input "true"
click at [897, 511] on label "True" at bounding box center [936, 526] width 131 height 50
click at [897, 520] on input "True" at bounding box center [891, 527] width 16 height 14
radio input "true"
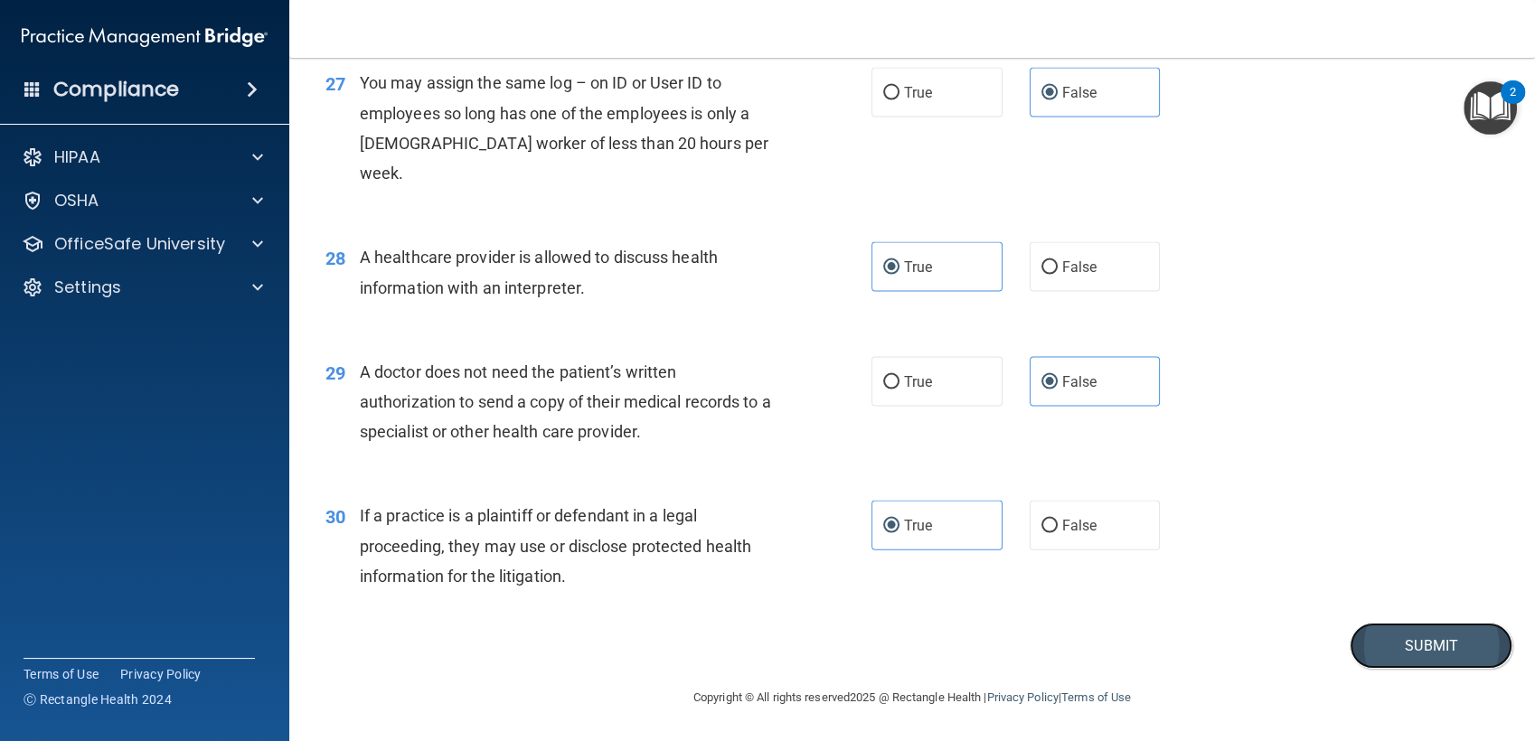
click at [1369, 654] on button "Submit" at bounding box center [1430, 646] width 163 height 46
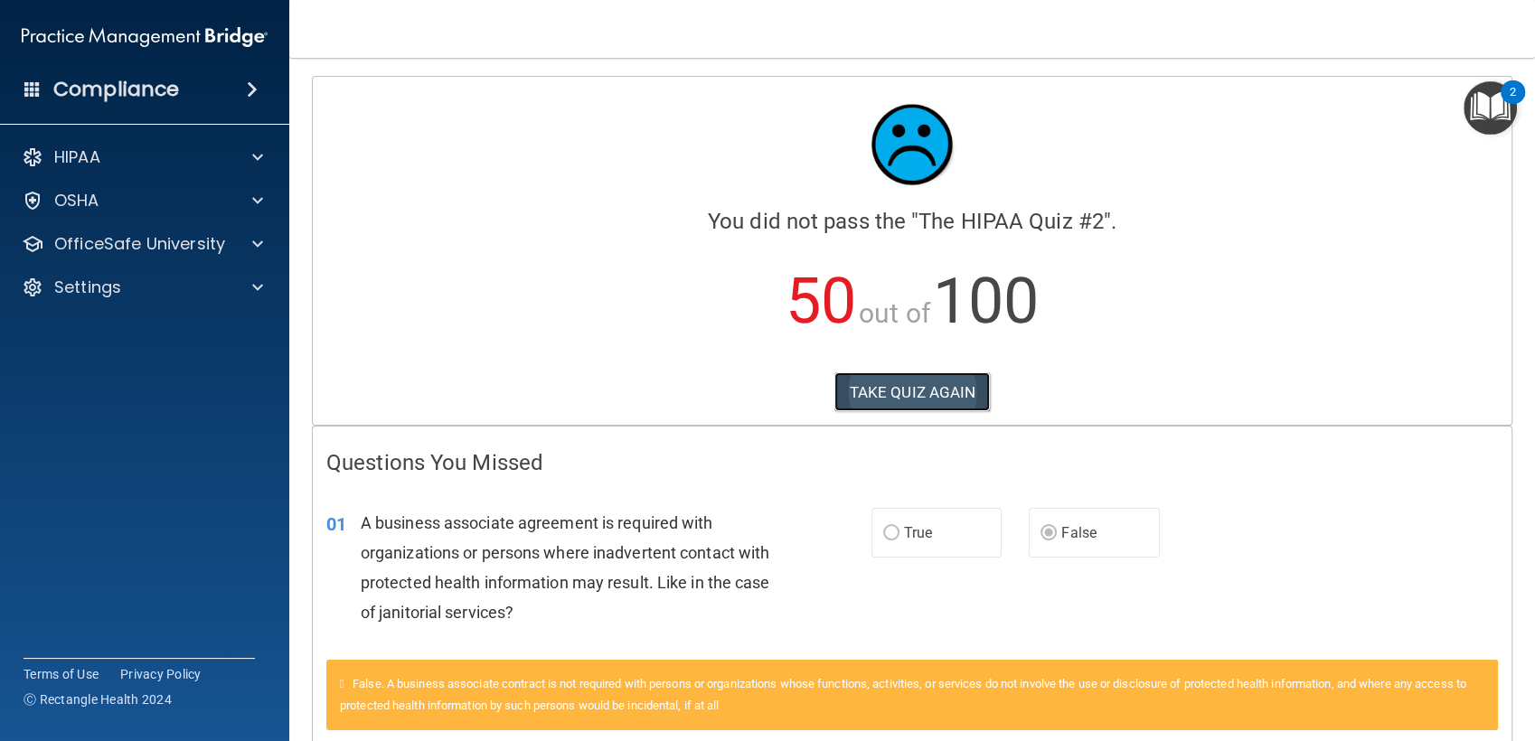
click at [869, 399] on button "TAKE QUIZ AGAIN" at bounding box center [912, 392] width 156 height 40
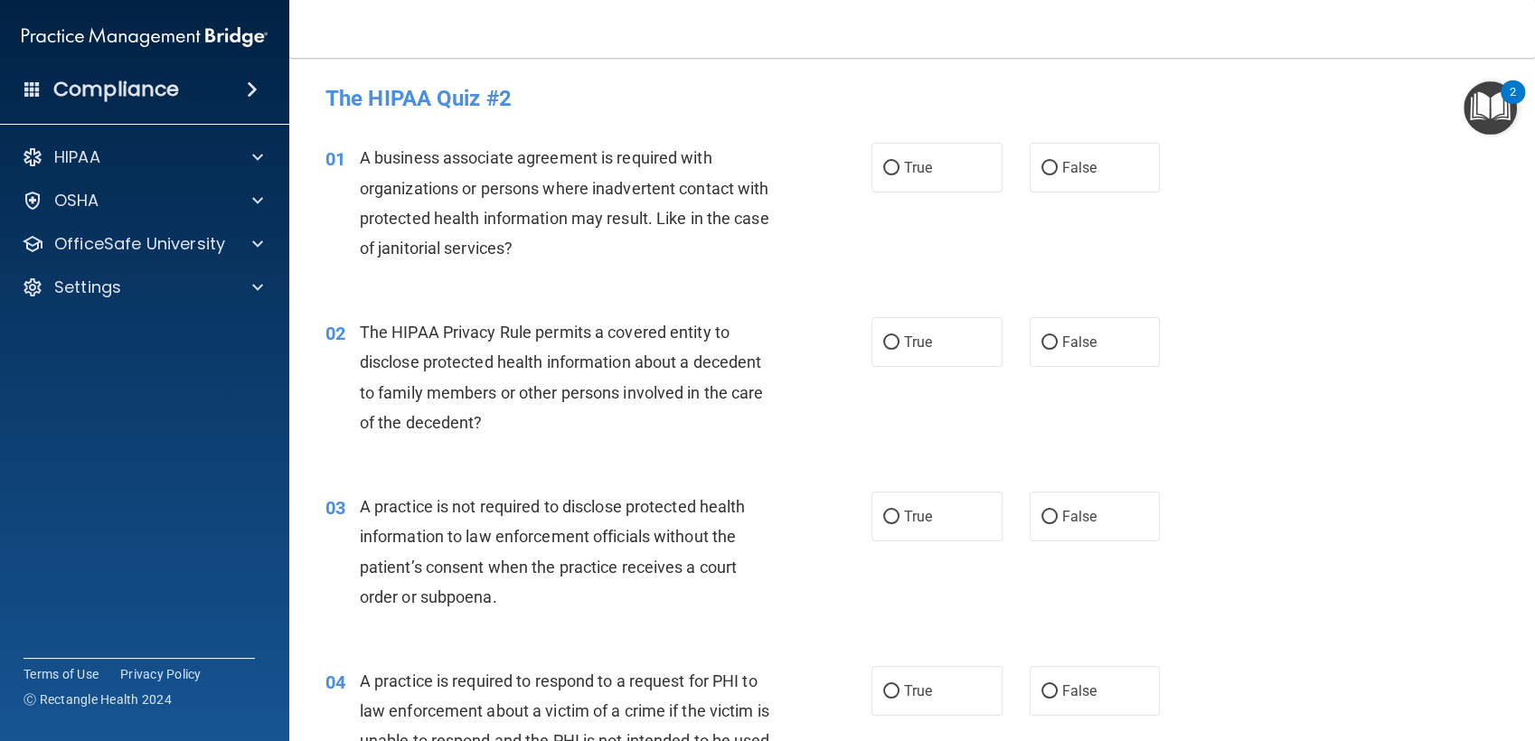
click at [1479, 113] on img "Open Resource Center, 2 new notifications" at bounding box center [1489, 107] width 53 height 53
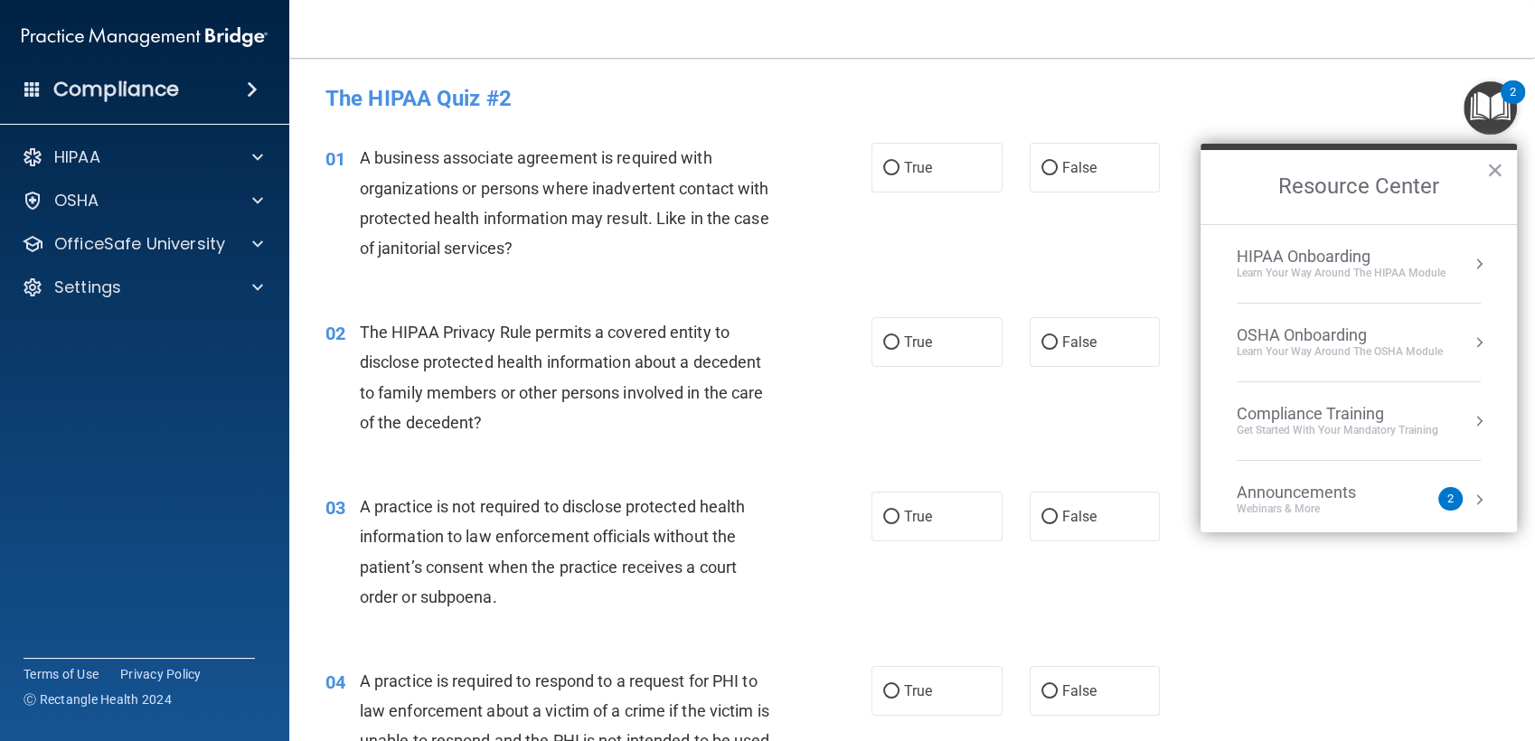
click at [1310, 266] on div "Learn Your Way around the HIPAA module" at bounding box center [1340, 273] width 209 height 15
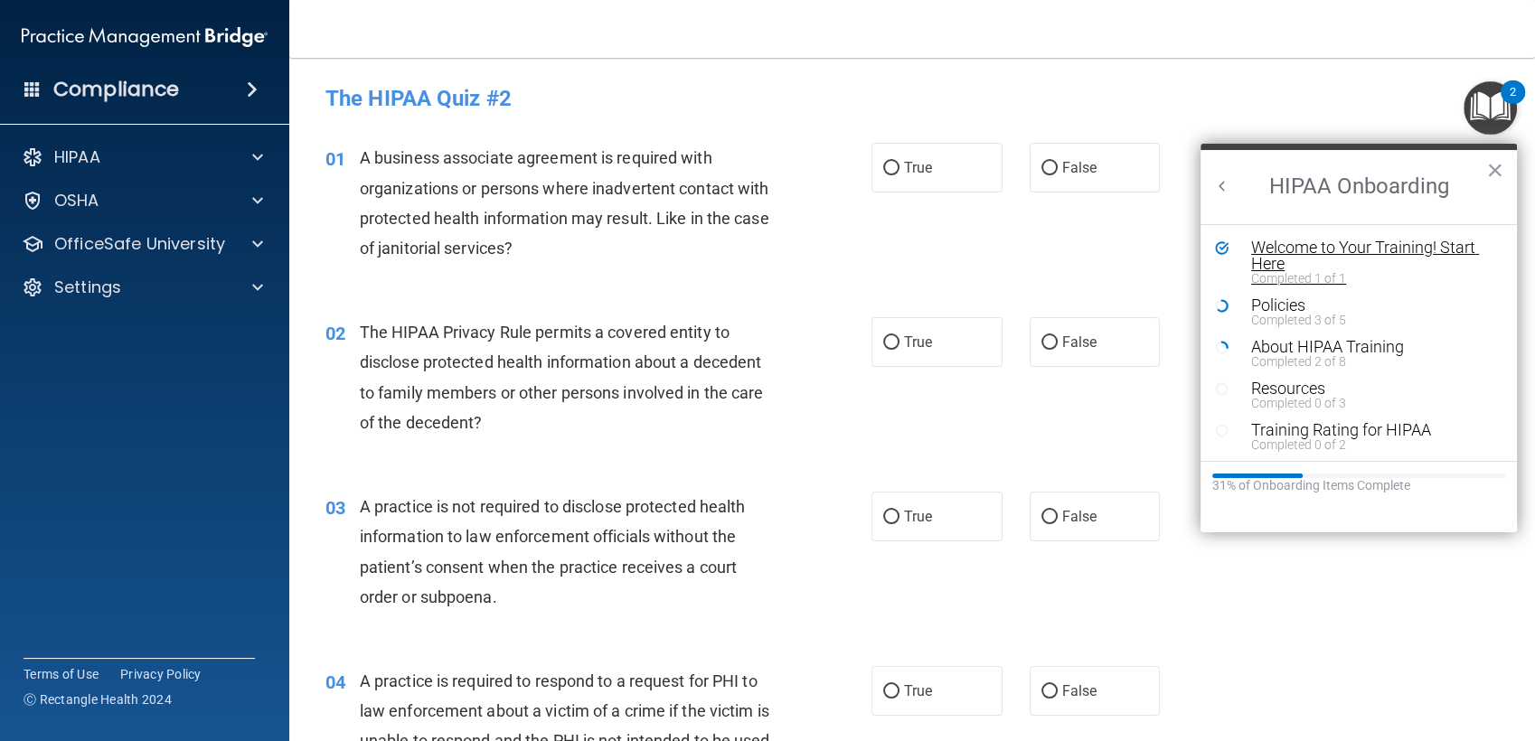
click at [1294, 258] on div "Welcome to Your Training! Start Here" at bounding box center [1364, 255] width 227 height 33
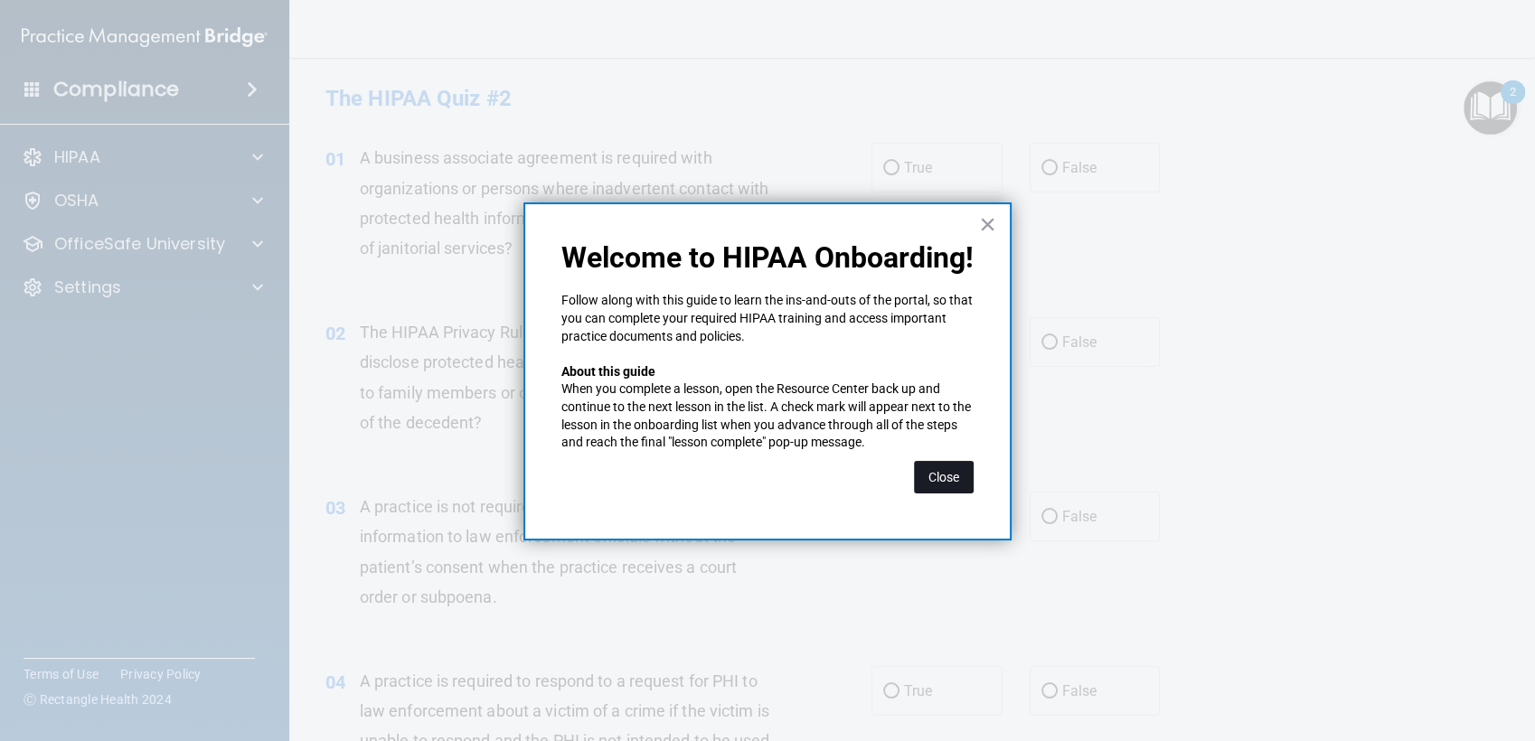
click at [965, 472] on button "Close" at bounding box center [944, 477] width 60 height 33
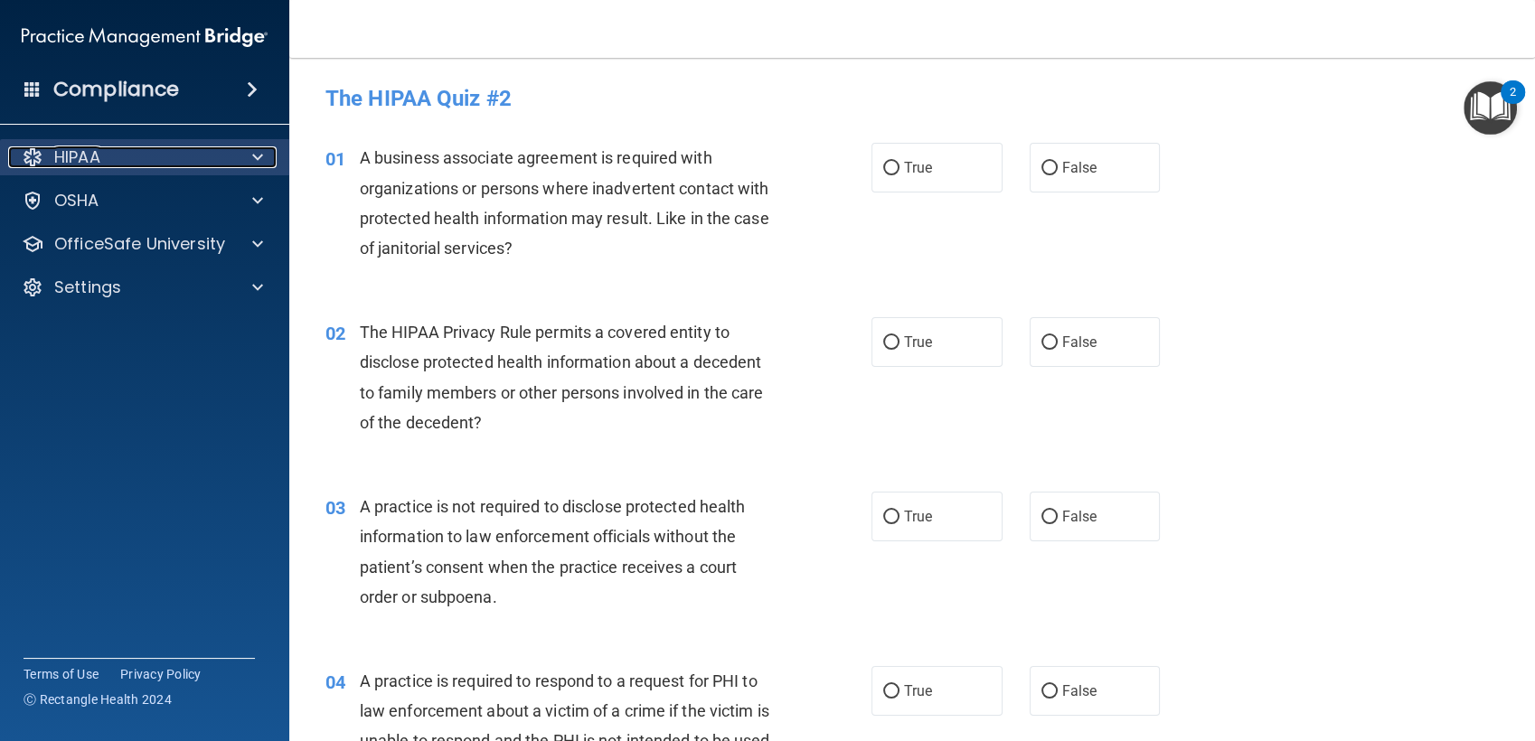
click at [252, 166] on span at bounding box center [257, 157] width 11 height 22
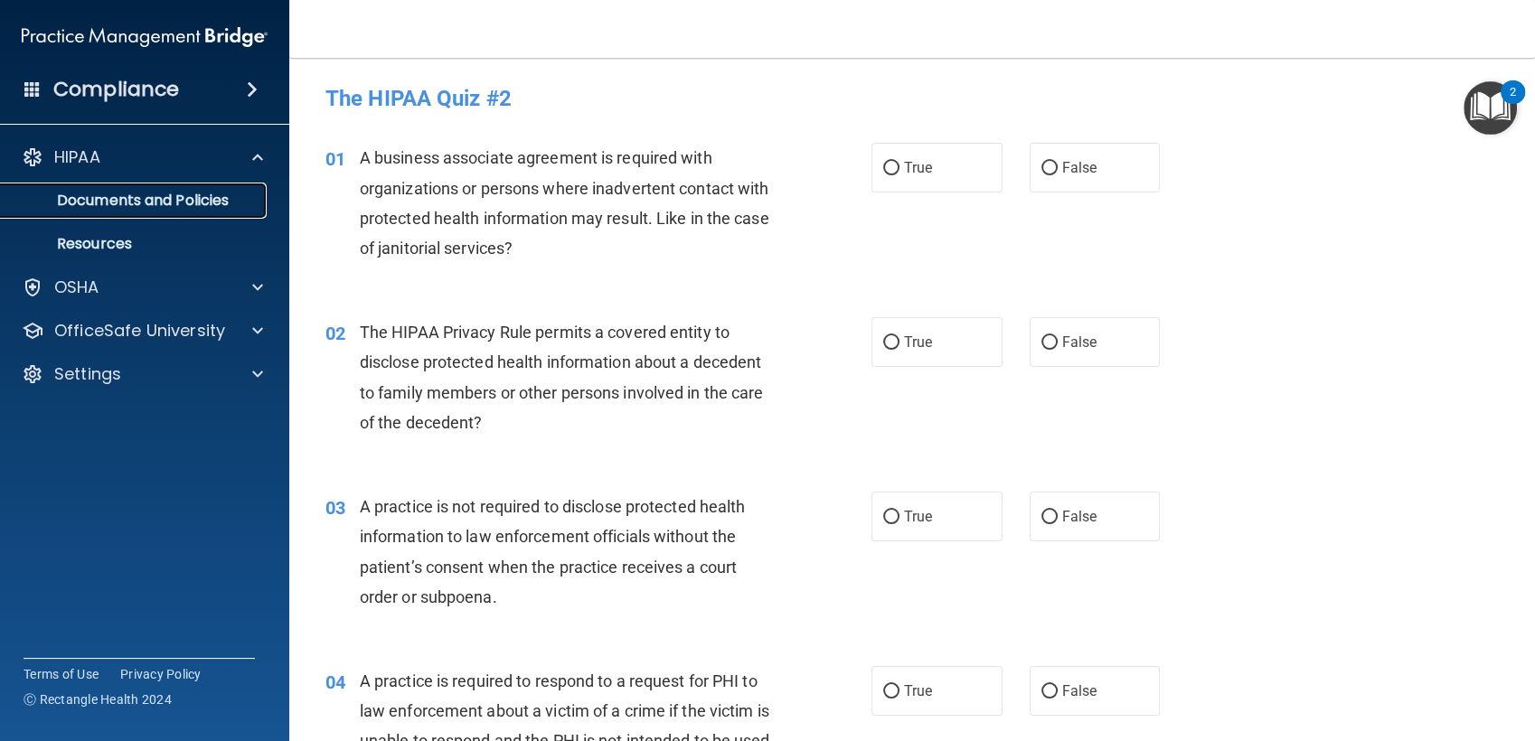
click at [202, 192] on p "Documents and Policies" at bounding box center [135, 201] width 247 height 18
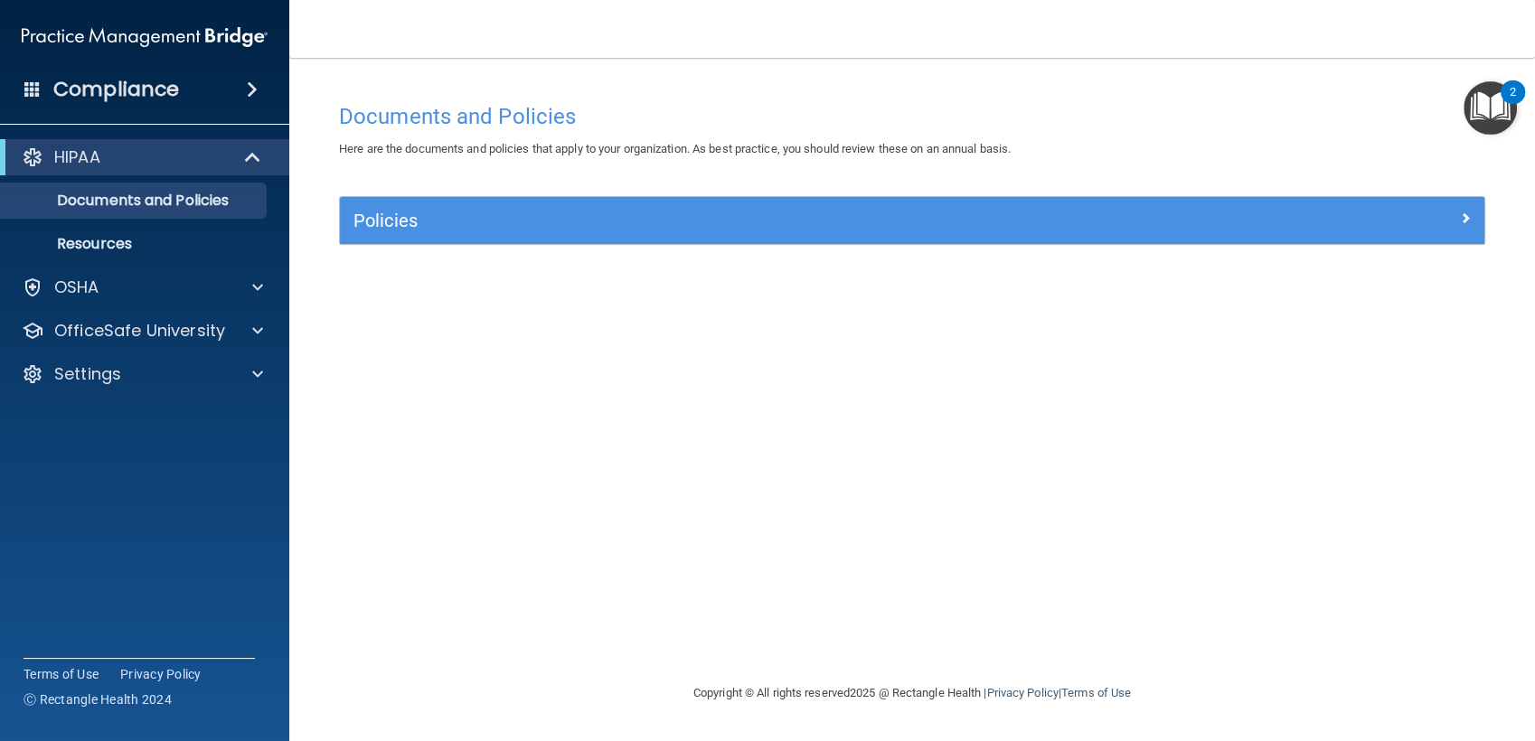
click at [405, 201] on div "Policies" at bounding box center [912, 220] width 1144 height 47
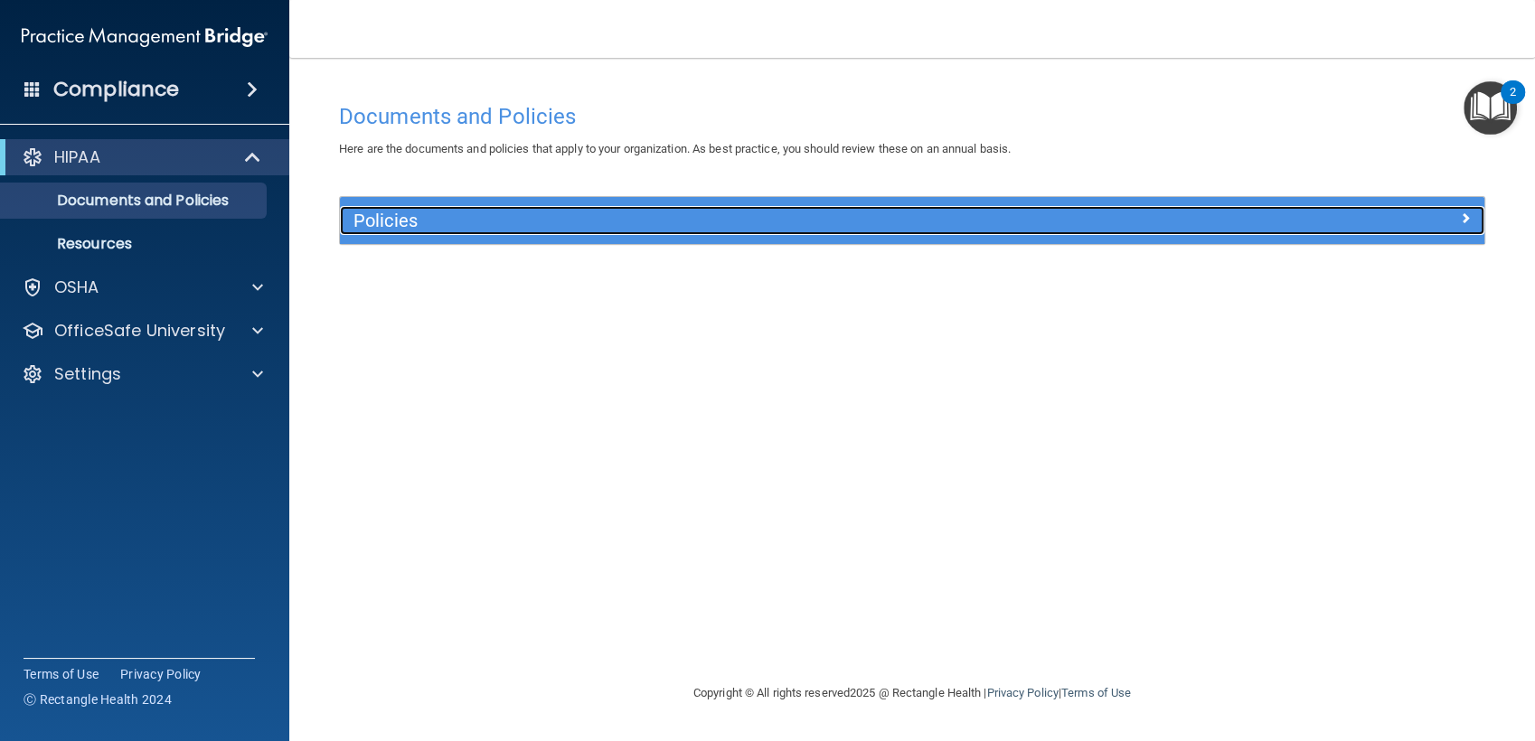
click at [398, 221] on h5 "Policies" at bounding box center [768, 221] width 831 height 20
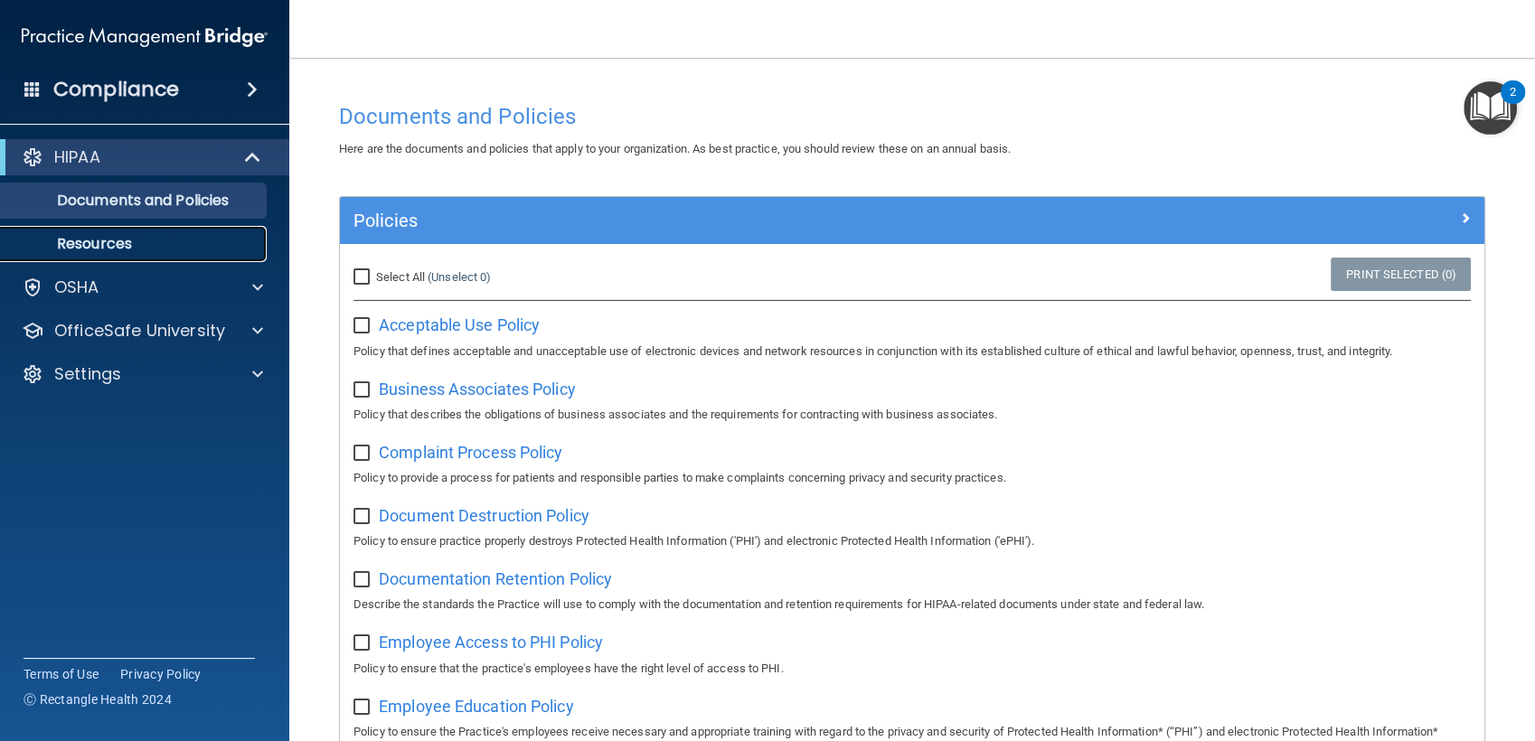
click at [164, 239] on p "Resources" at bounding box center [135, 244] width 247 height 18
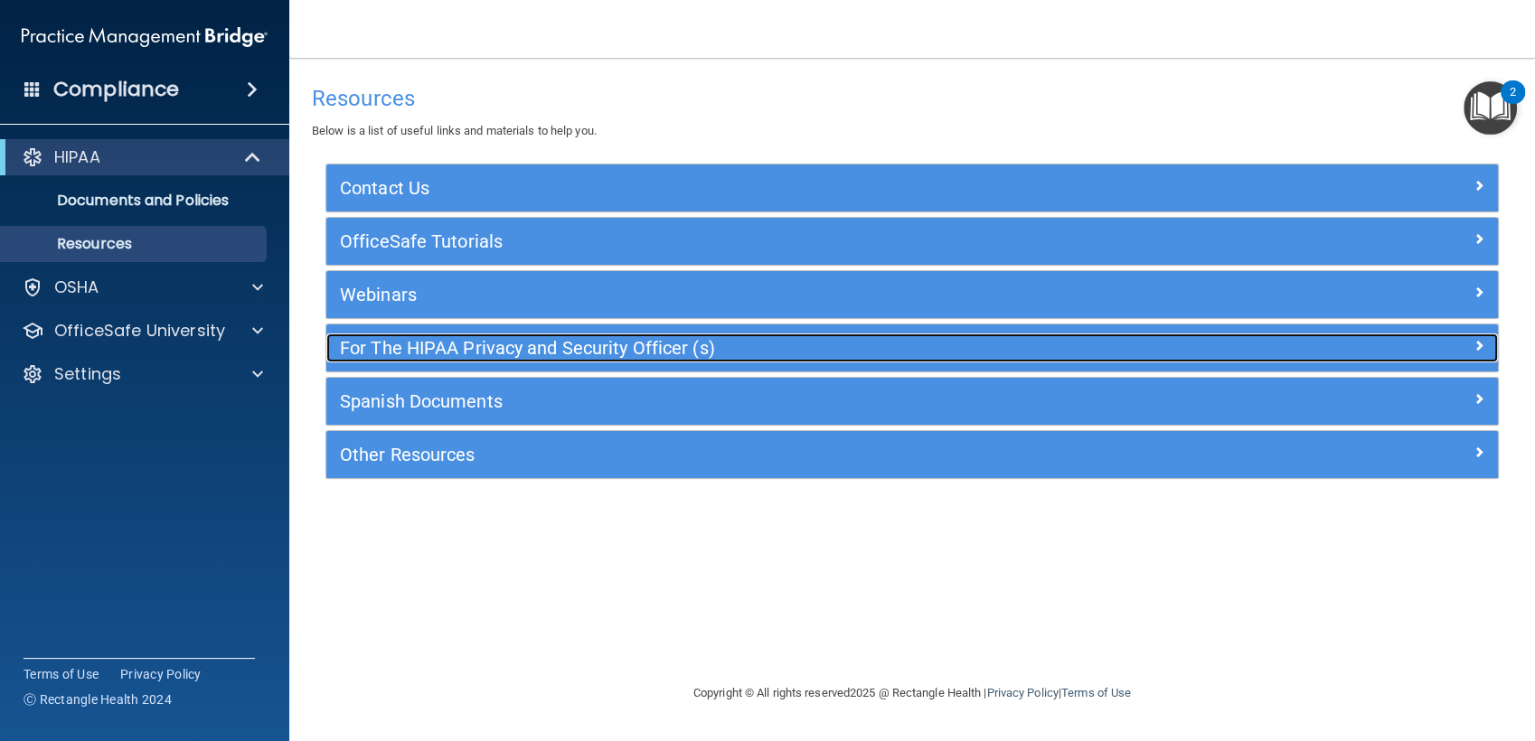
click at [437, 346] on h5 "For The HIPAA Privacy and Security Officer (s)" at bounding box center [765, 348] width 851 height 20
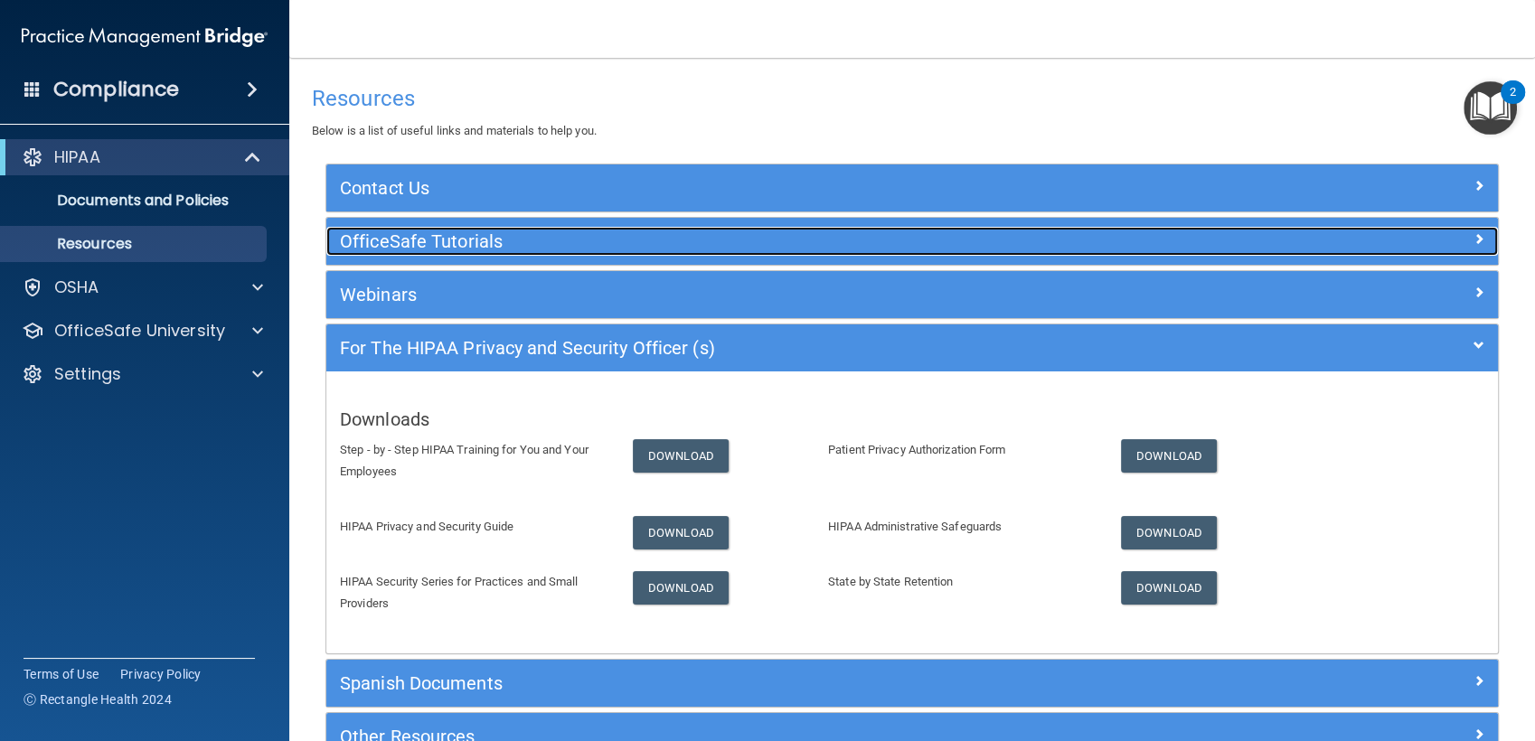
click at [426, 231] on h5 "OfficeSafe Tutorials" at bounding box center [765, 241] width 851 height 20
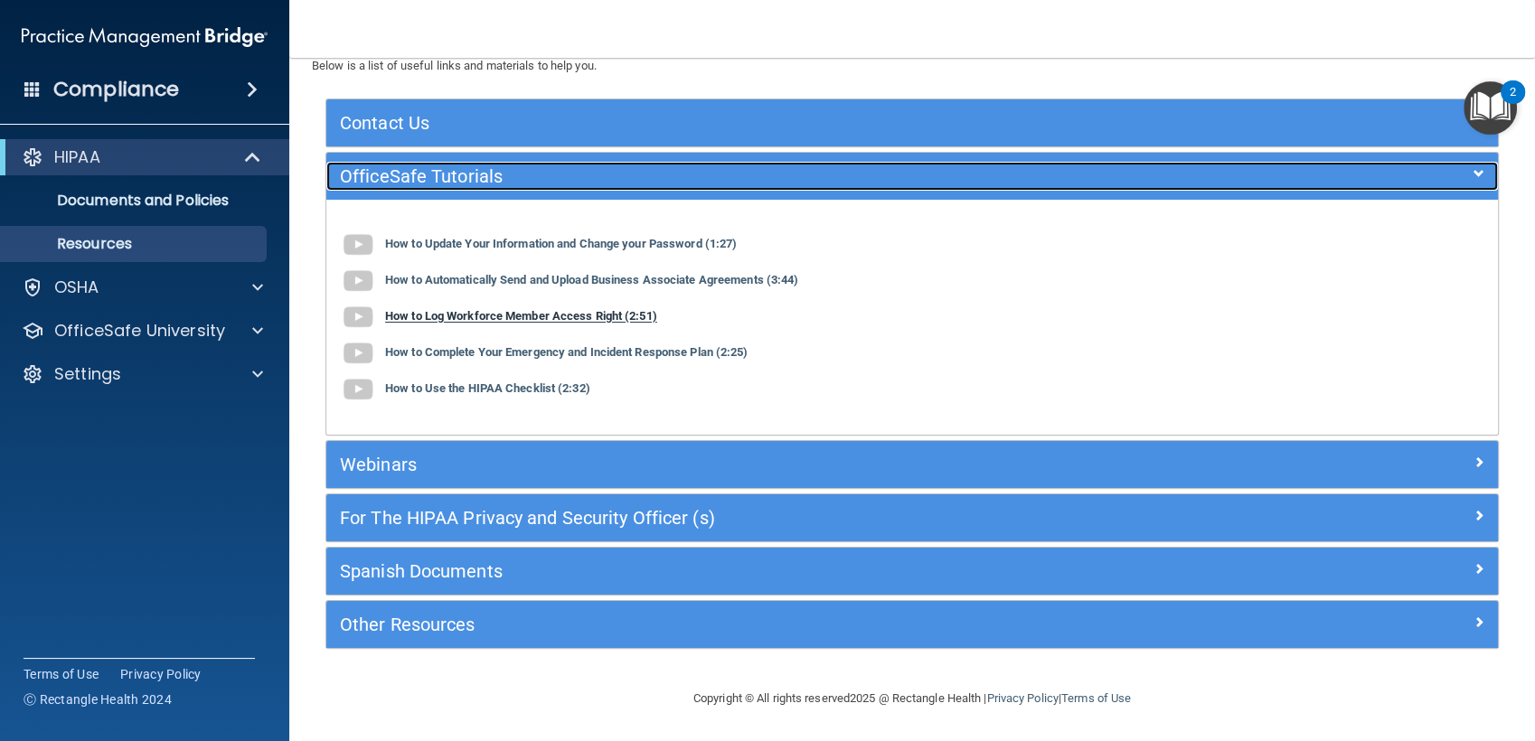
scroll to position [64, 0]
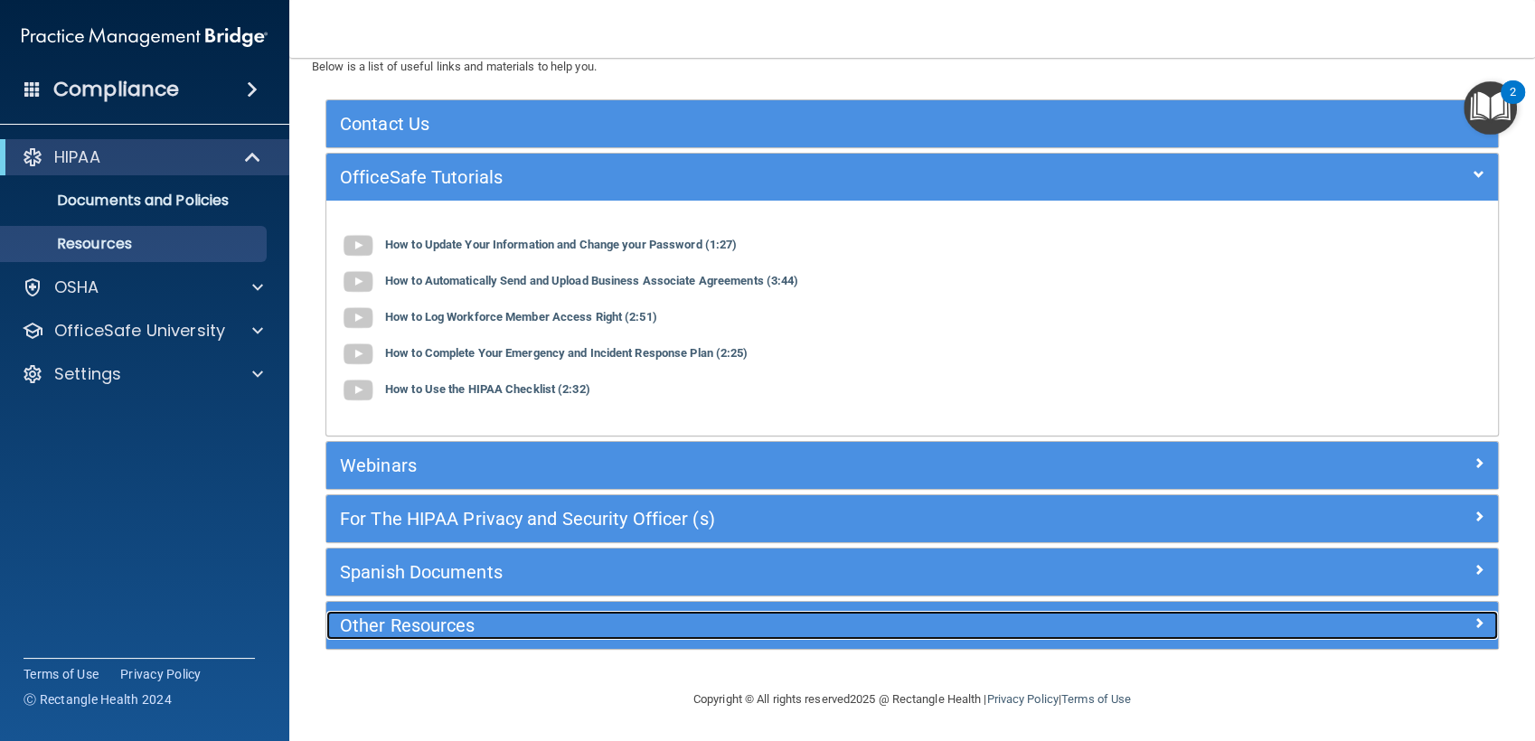
click at [452, 618] on h5 "Other Resources" at bounding box center [765, 625] width 851 height 20
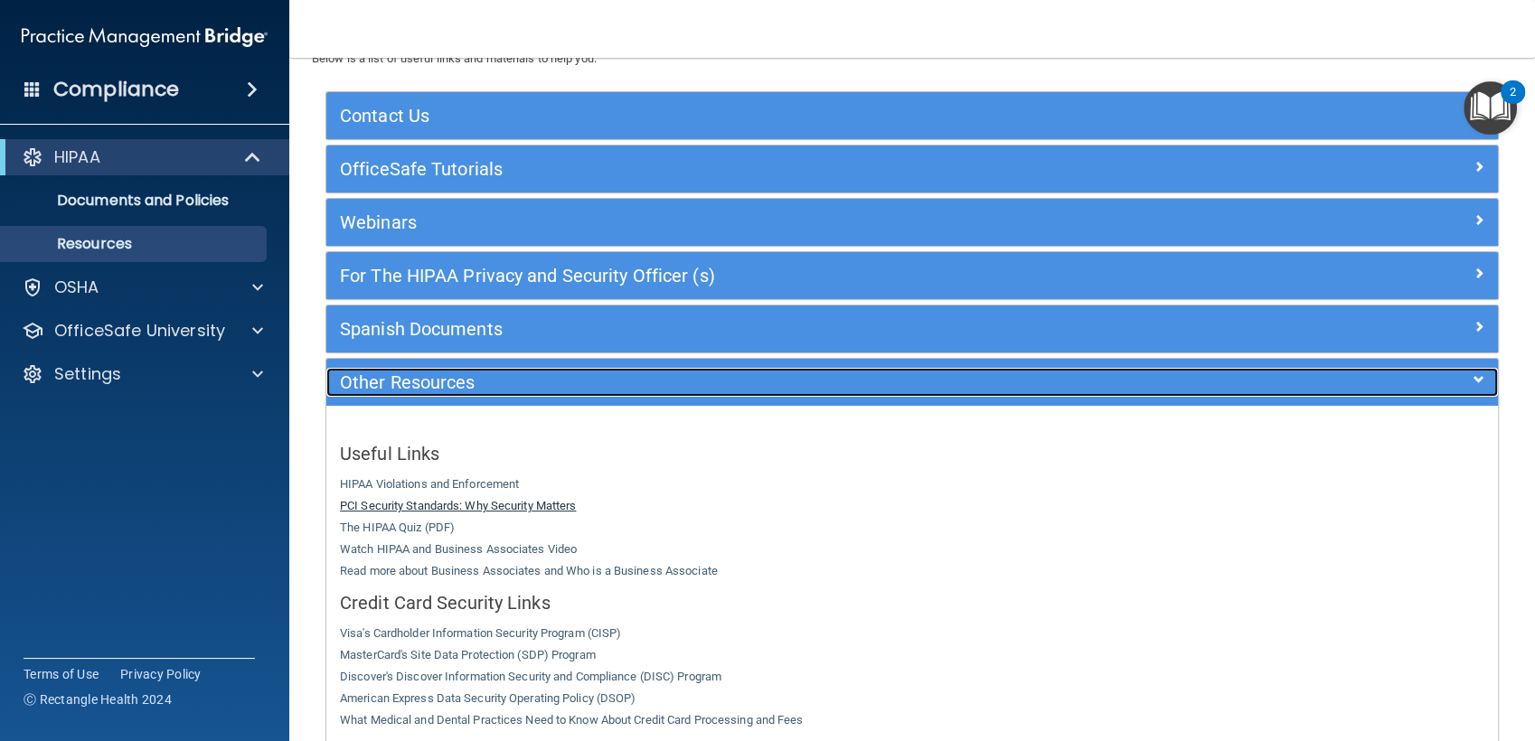
scroll to position [0, 0]
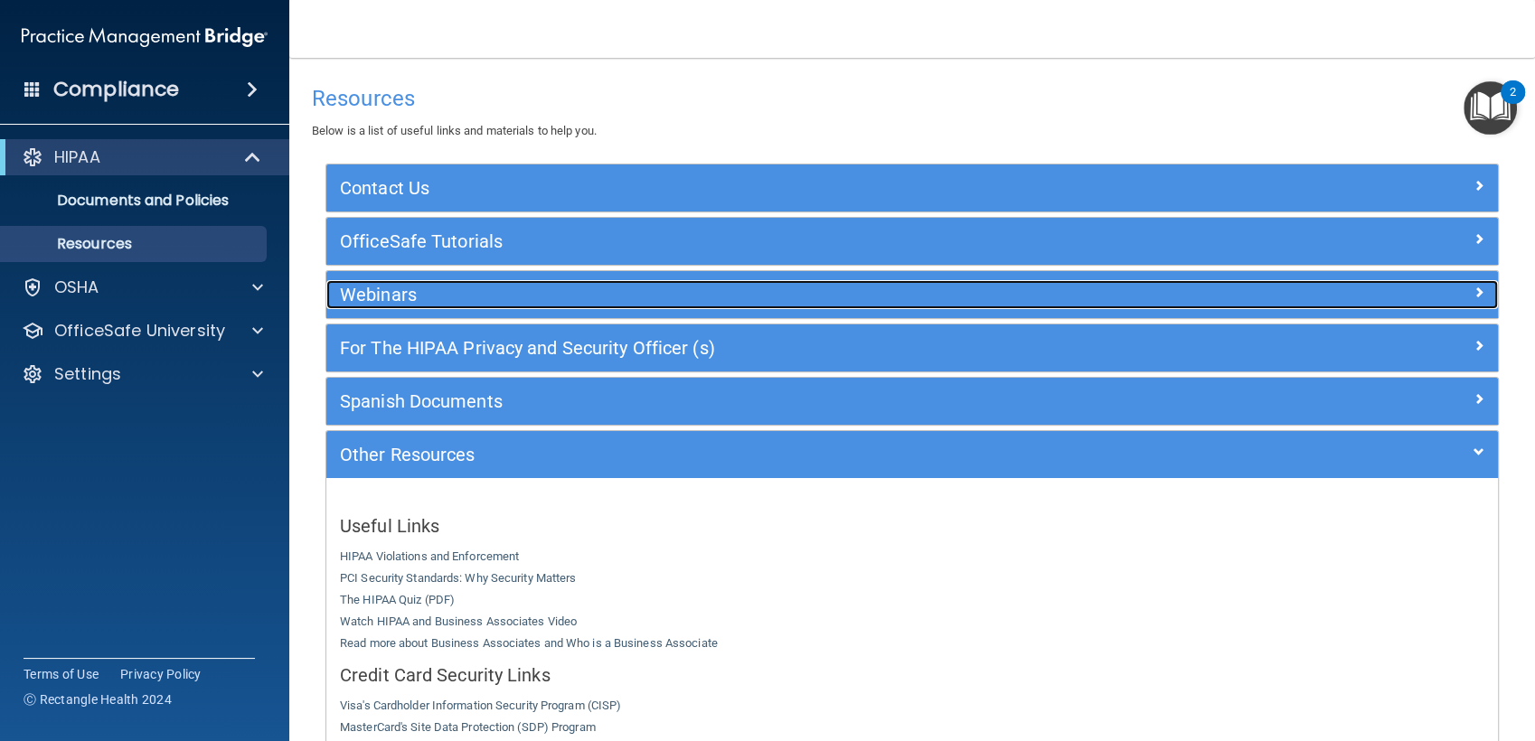
click at [383, 303] on h5 "Webinars" at bounding box center [765, 295] width 851 height 20
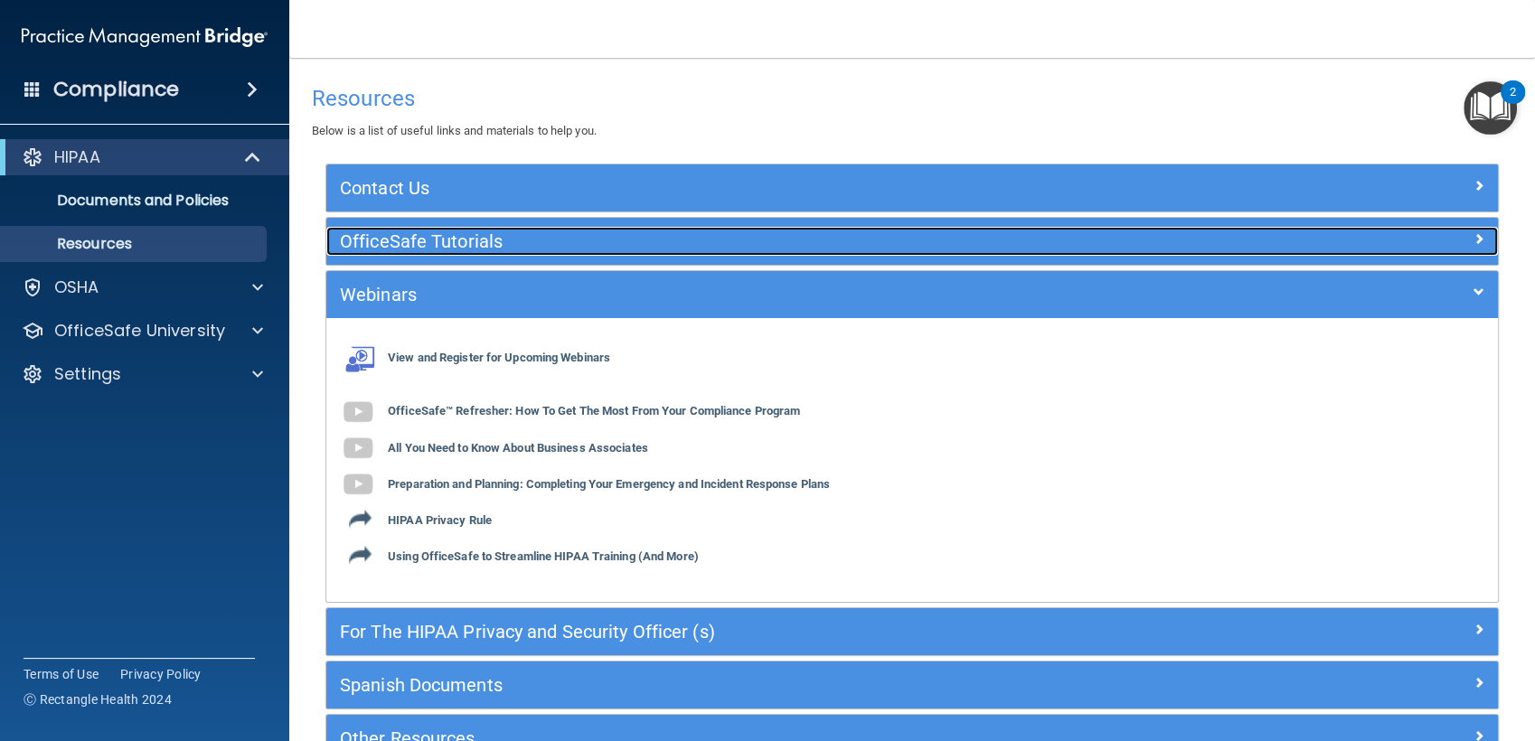
click at [374, 239] on h5 "OfficeSafe Tutorials" at bounding box center [765, 241] width 851 height 20
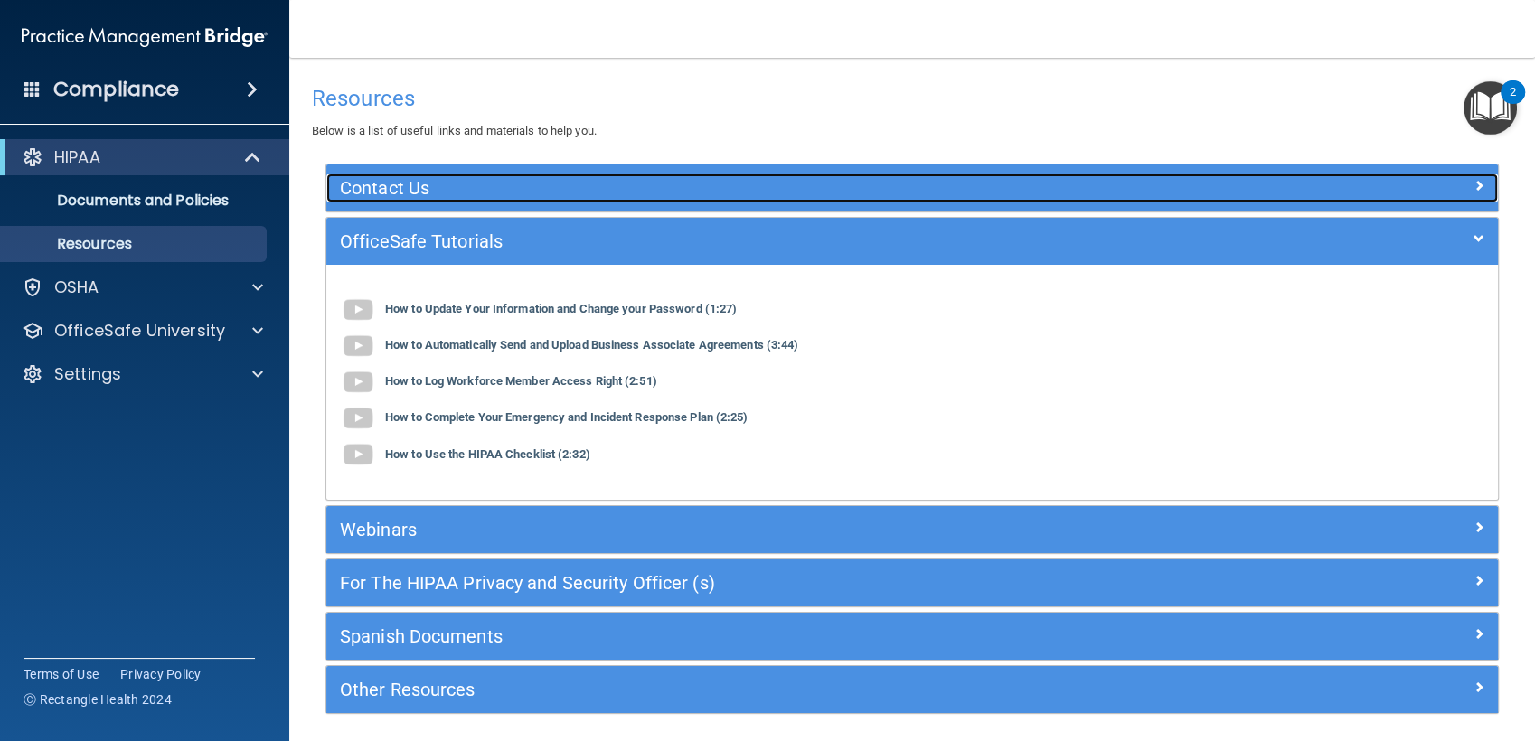
click at [382, 183] on h5 "Contact Us" at bounding box center [765, 188] width 851 height 20
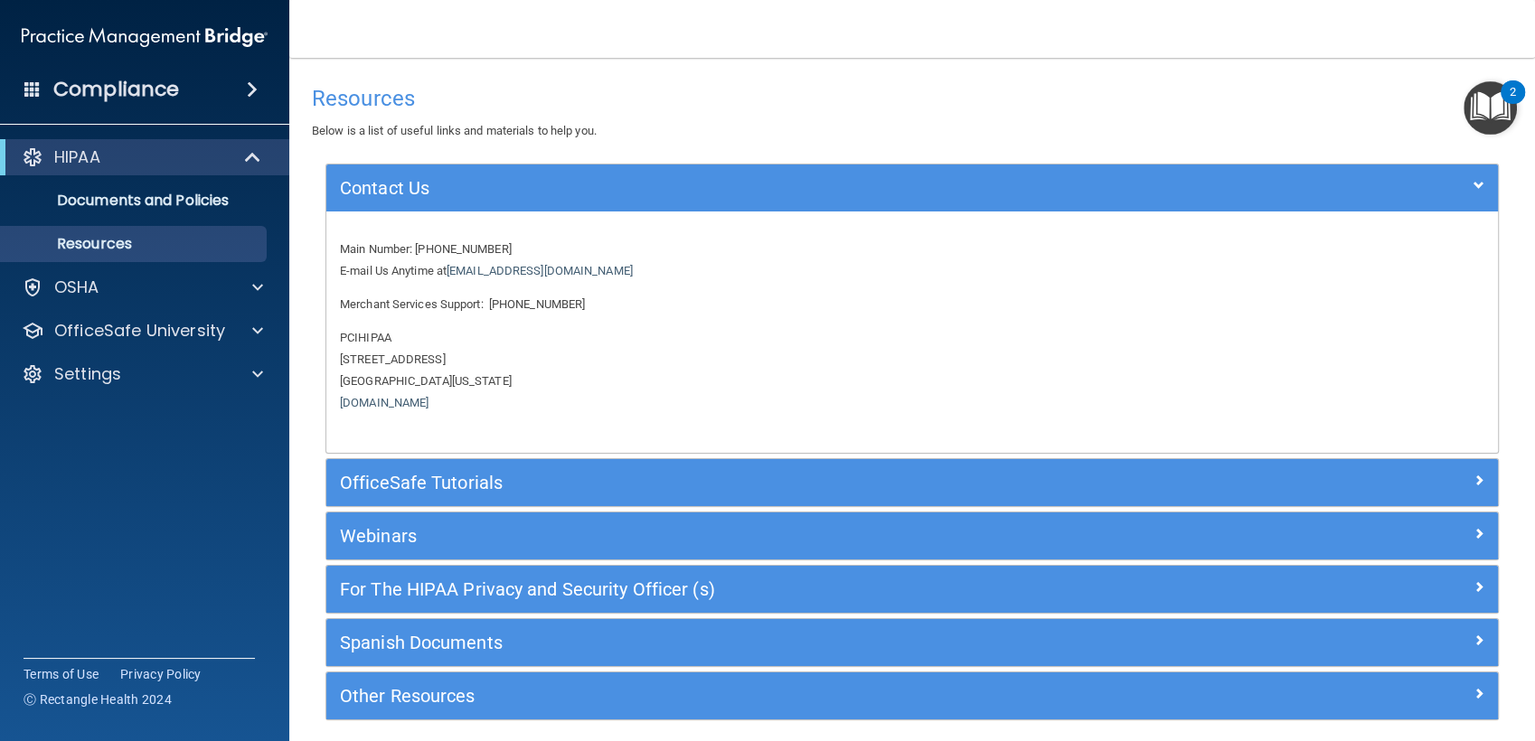
click at [1474, 98] on img "Open Resource Center, 2 new notifications" at bounding box center [1489, 107] width 53 height 53
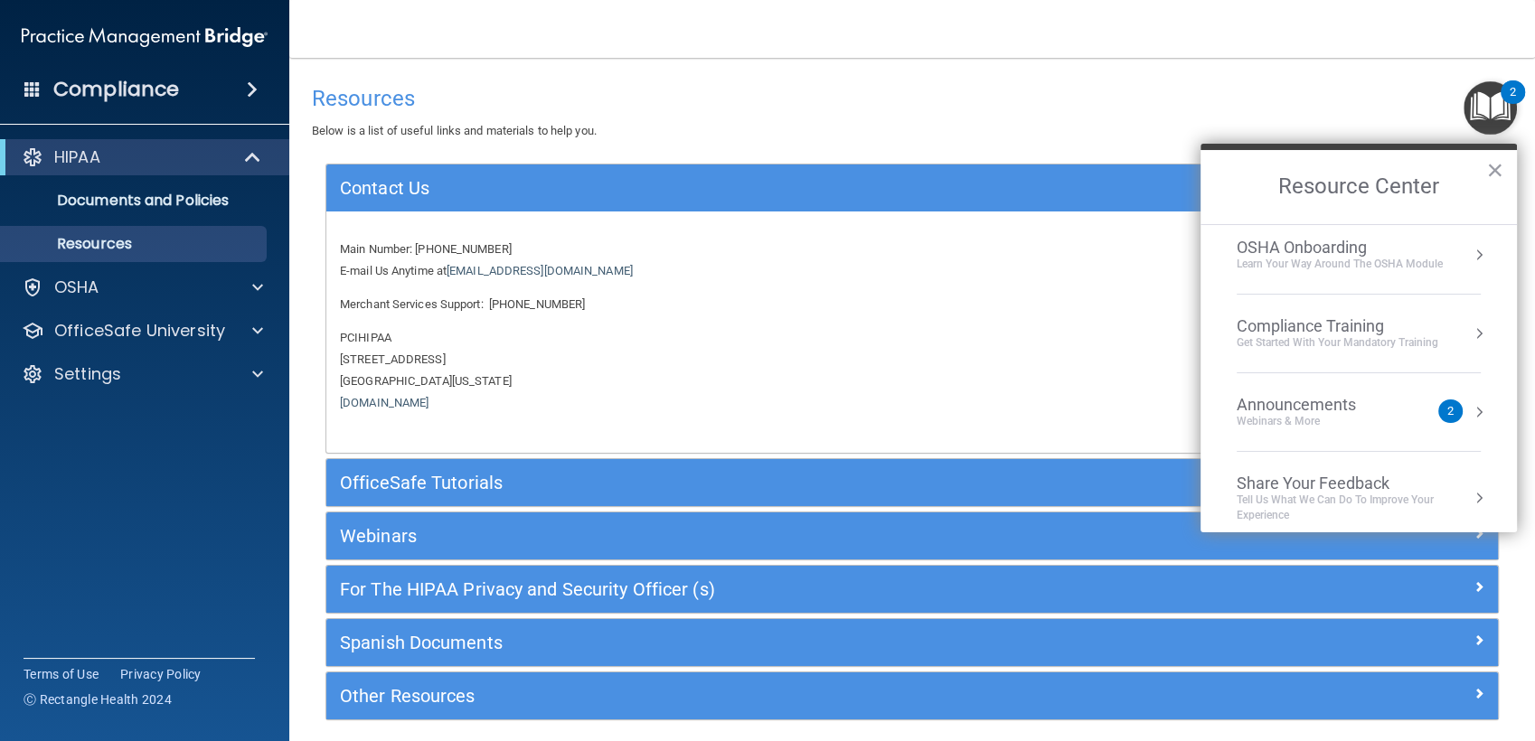
scroll to position [87, 0]
click at [1293, 322] on div "Compliance Training" at bounding box center [1337, 327] width 202 height 20
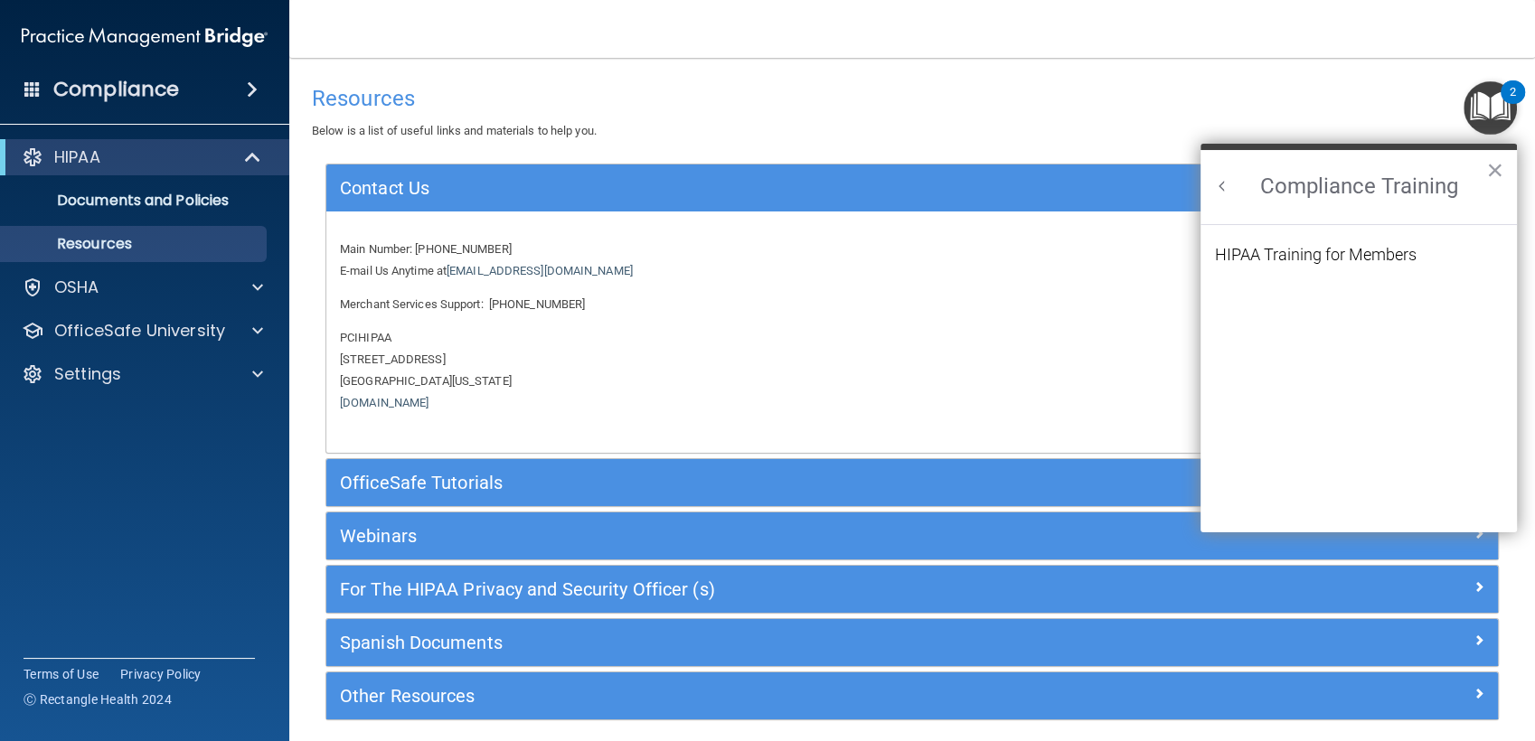
scroll to position [0, 0]
click at [1289, 254] on div "HIPAA Training for Members" at bounding box center [1316, 255] width 202 height 16
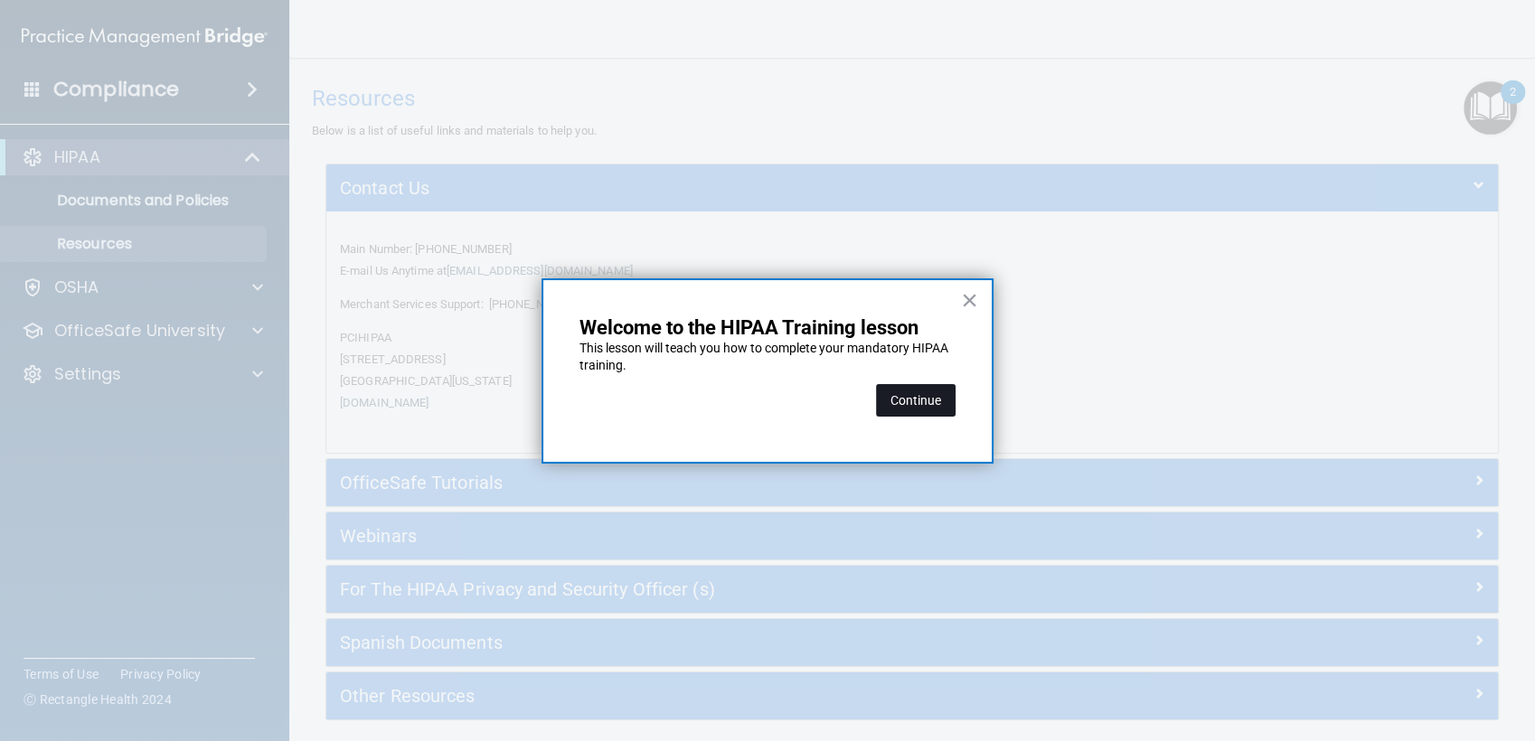
click at [934, 389] on button "Continue" at bounding box center [916, 400] width 80 height 33
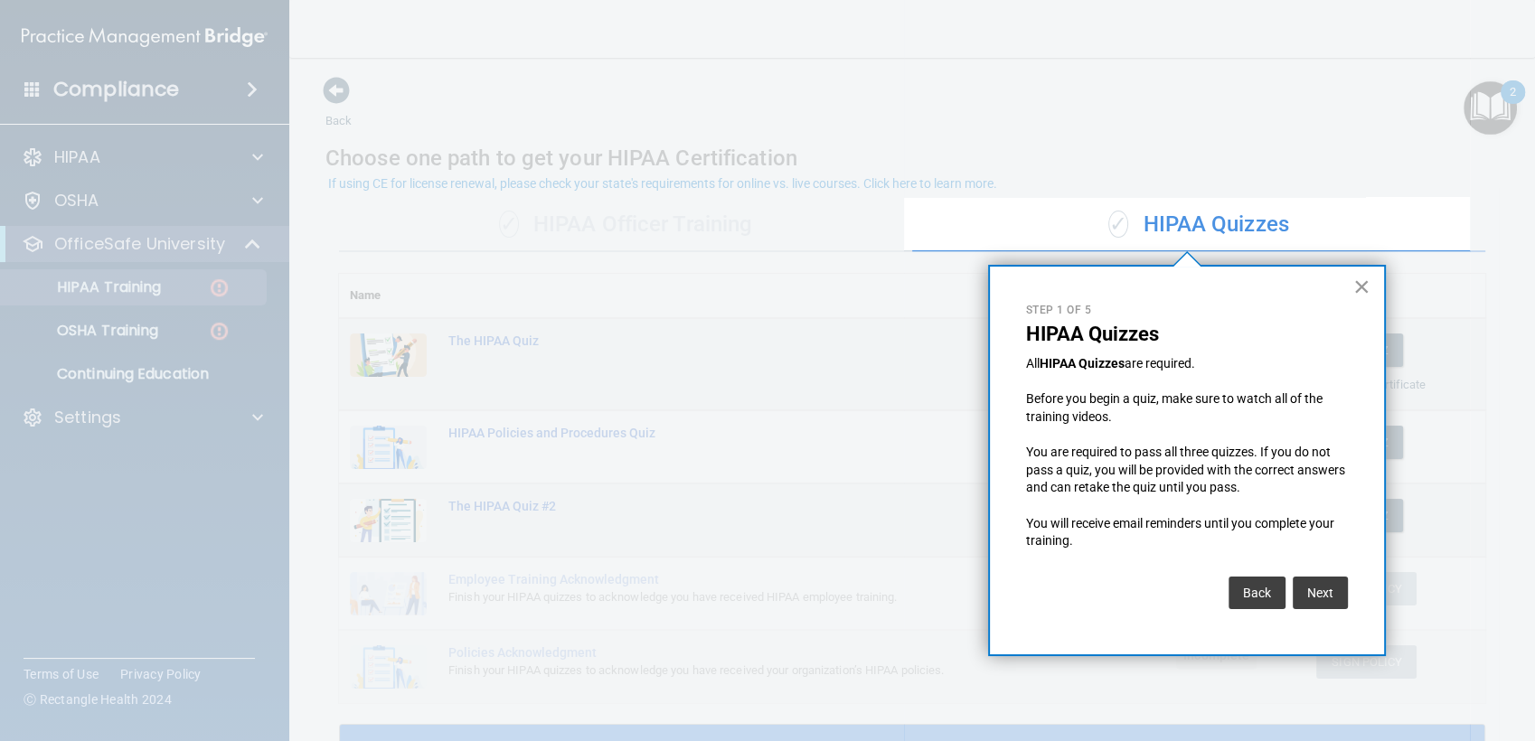
click at [1359, 286] on button "×" at bounding box center [1361, 286] width 17 height 29
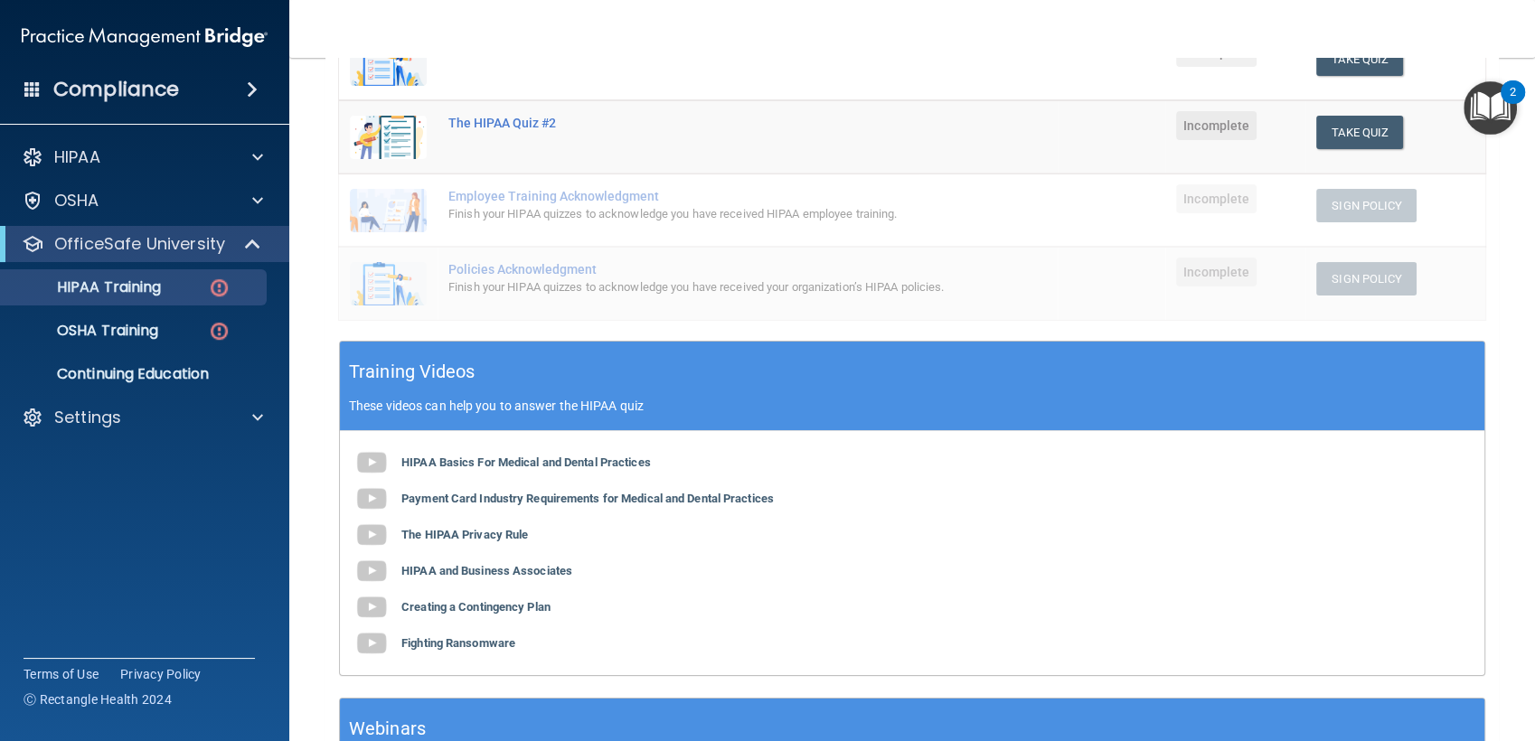
scroll to position [383, 0]
click at [502, 613] on b "Creating a Contingency Plan" at bounding box center [475, 606] width 149 height 14
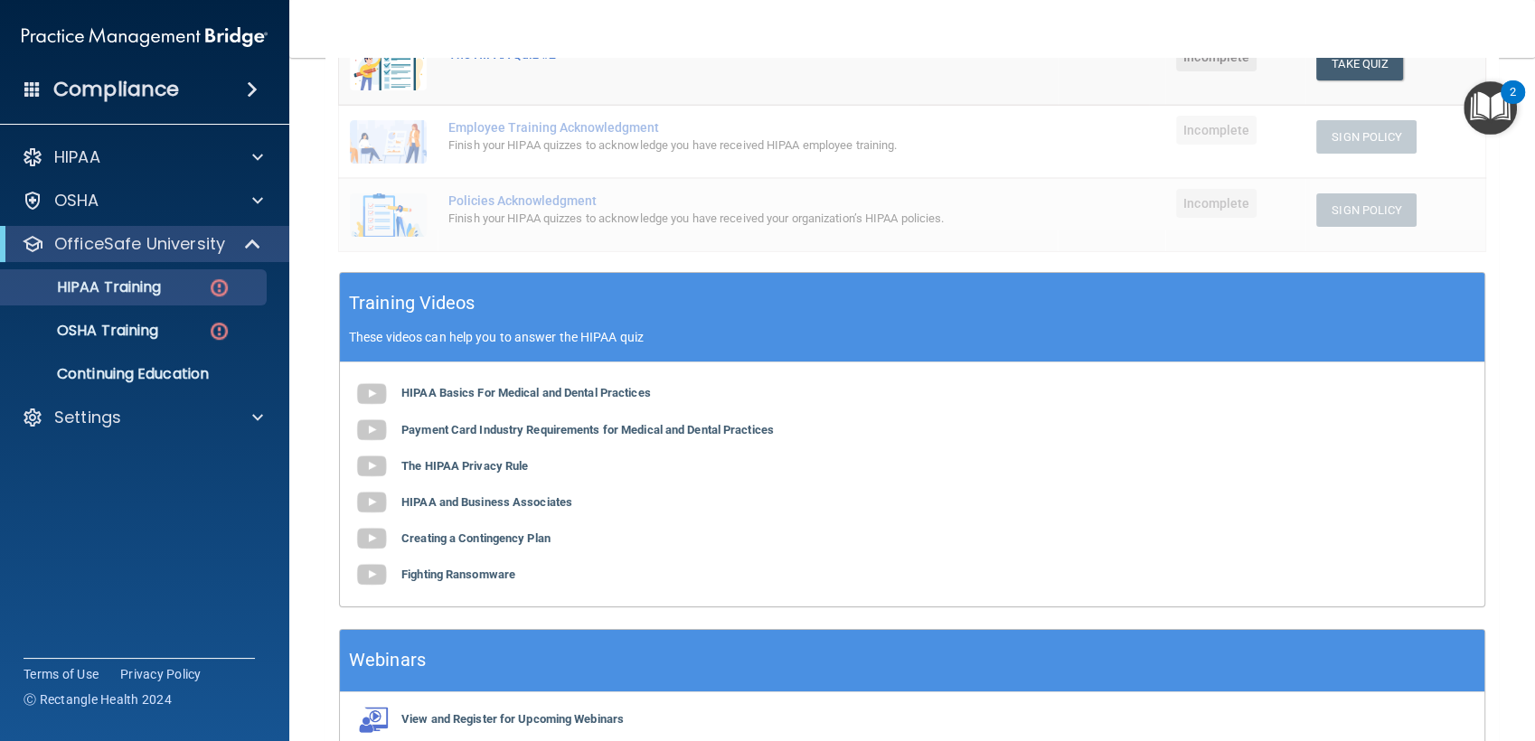
scroll to position [452, 0]
click at [467, 544] on b "Creating a Contingency Plan" at bounding box center [475, 537] width 149 height 14
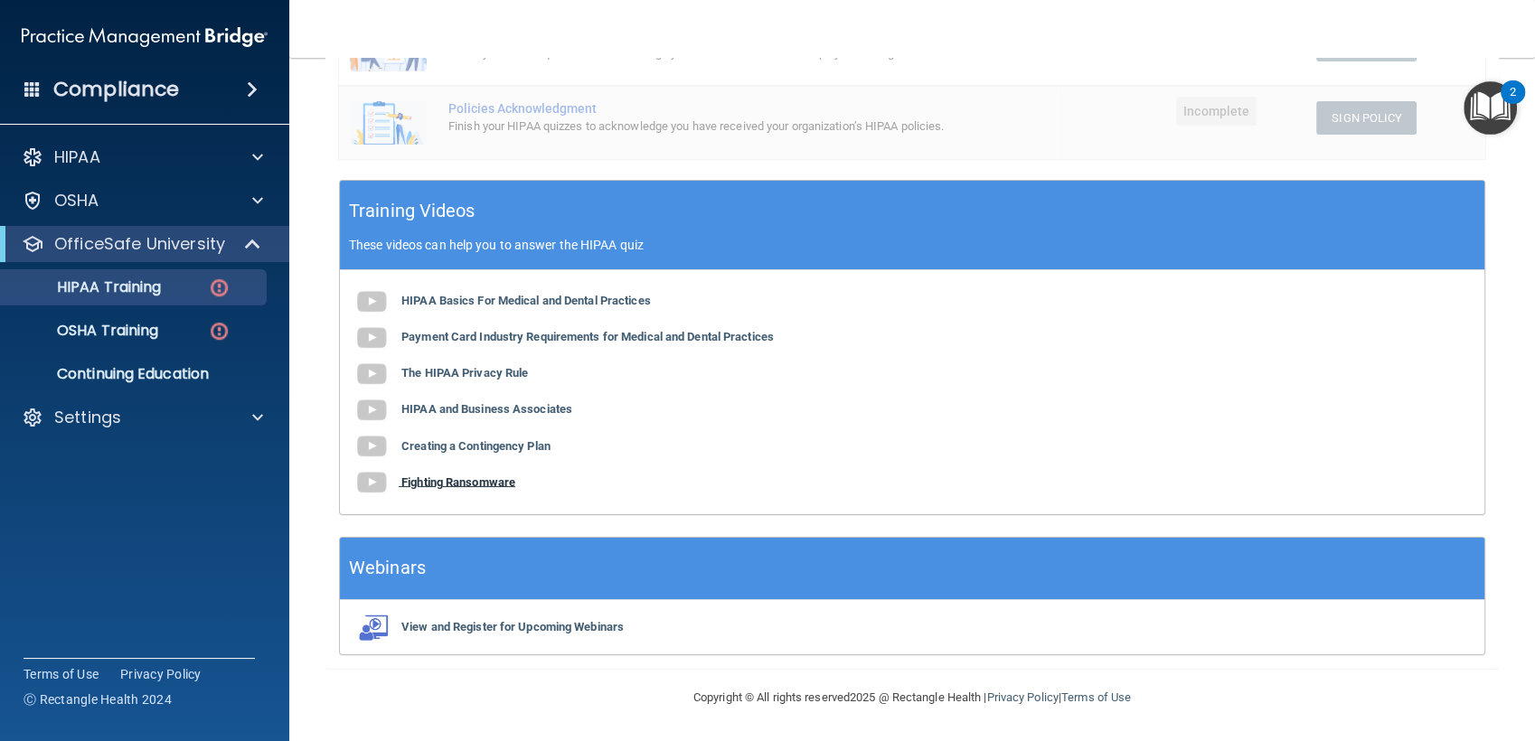
click at [440, 487] on b "Fighting Ransomware" at bounding box center [458, 481] width 114 height 14
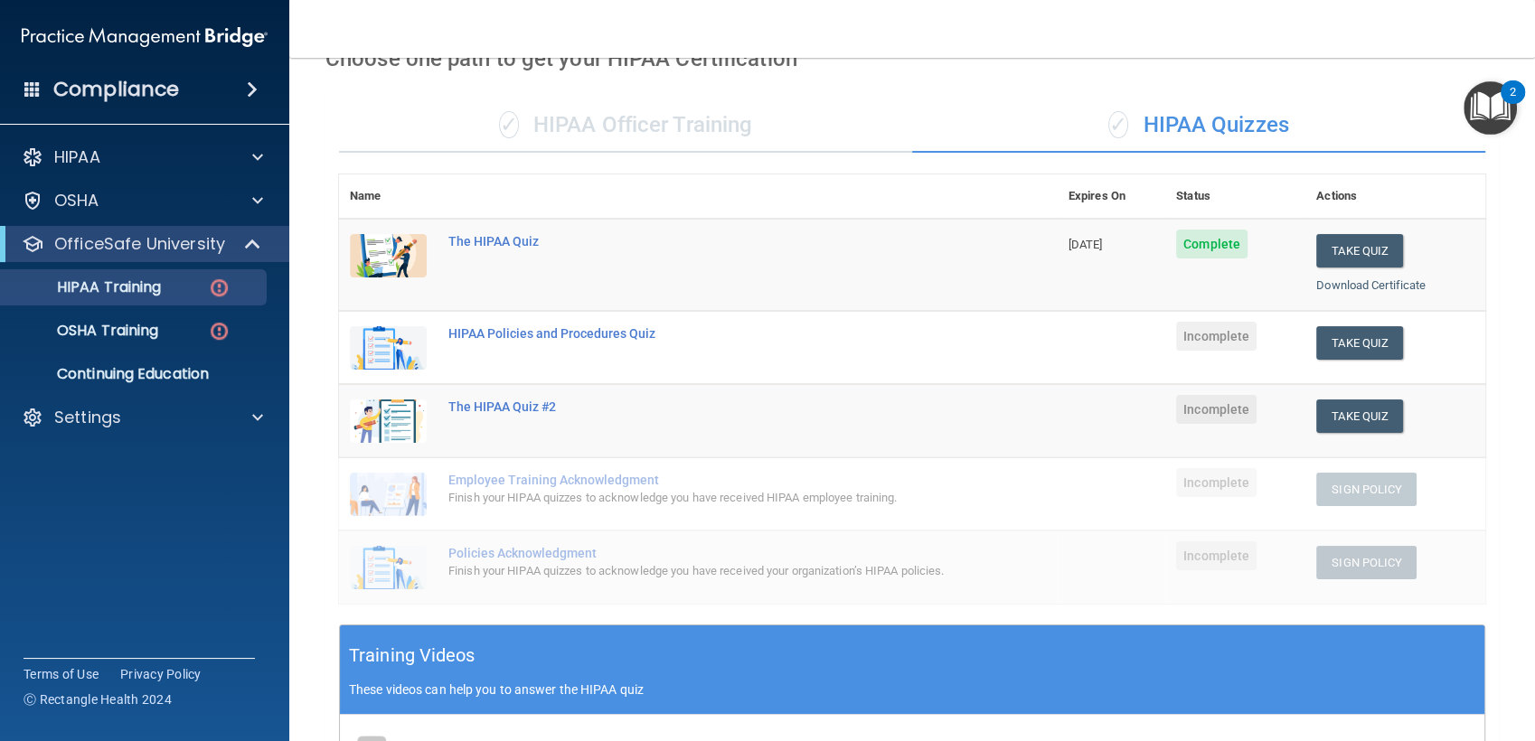
scroll to position [98, 0]
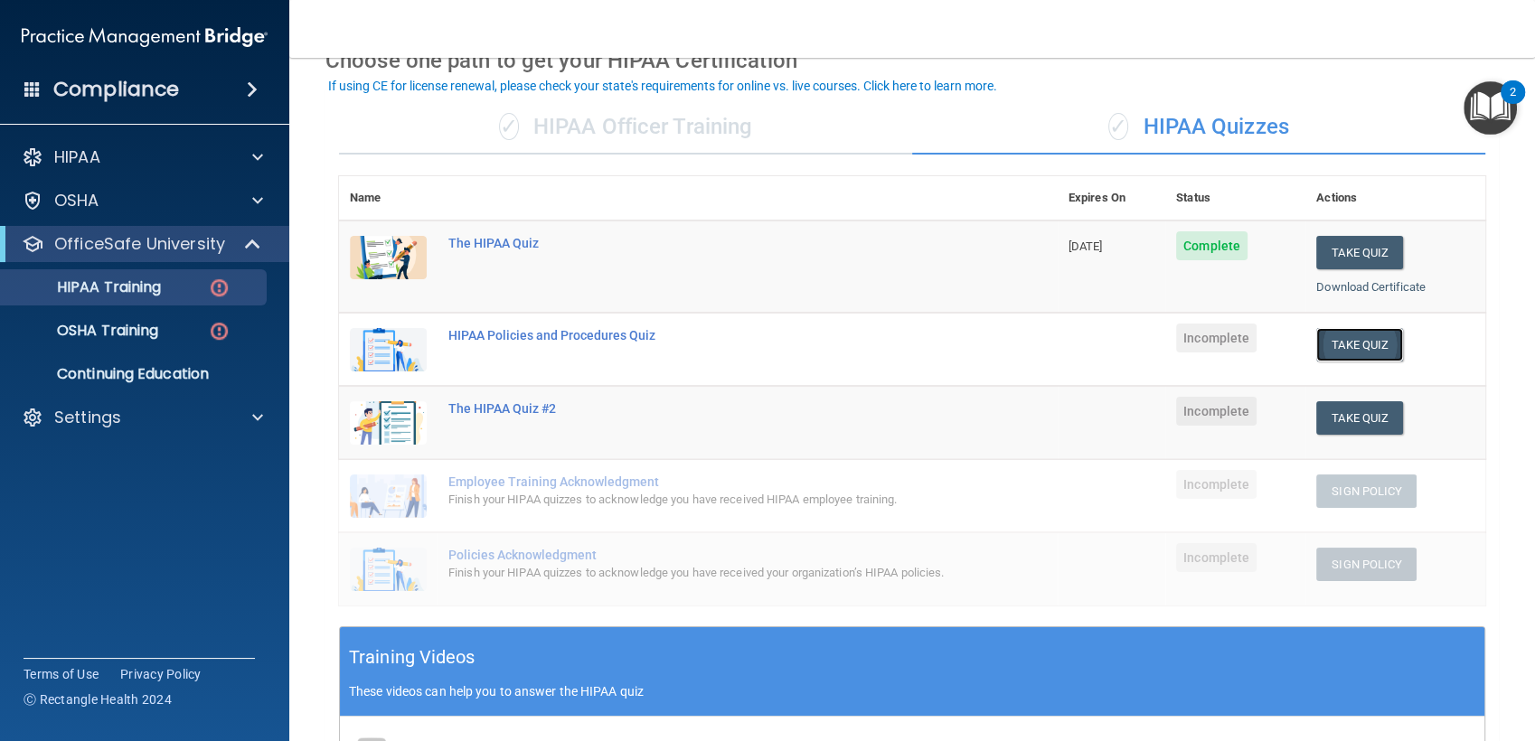
click at [1323, 343] on button "Take Quiz" at bounding box center [1359, 344] width 87 height 33
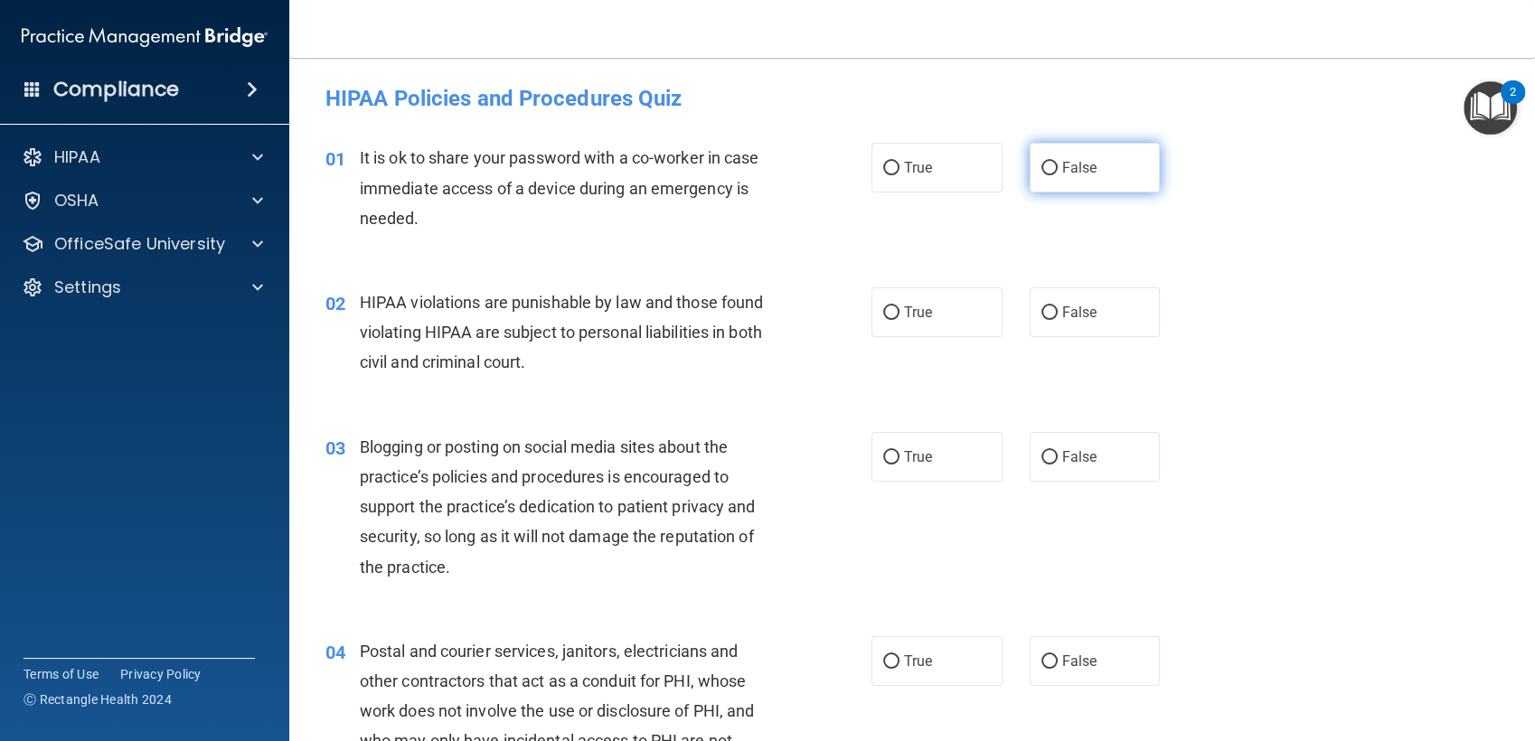
click at [1112, 184] on label "False" at bounding box center [1094, 168] width 131 height 50
click at [1057, 175] on input "False" at bounding box center [1049, 169] width 16 height 14
radio input "true"
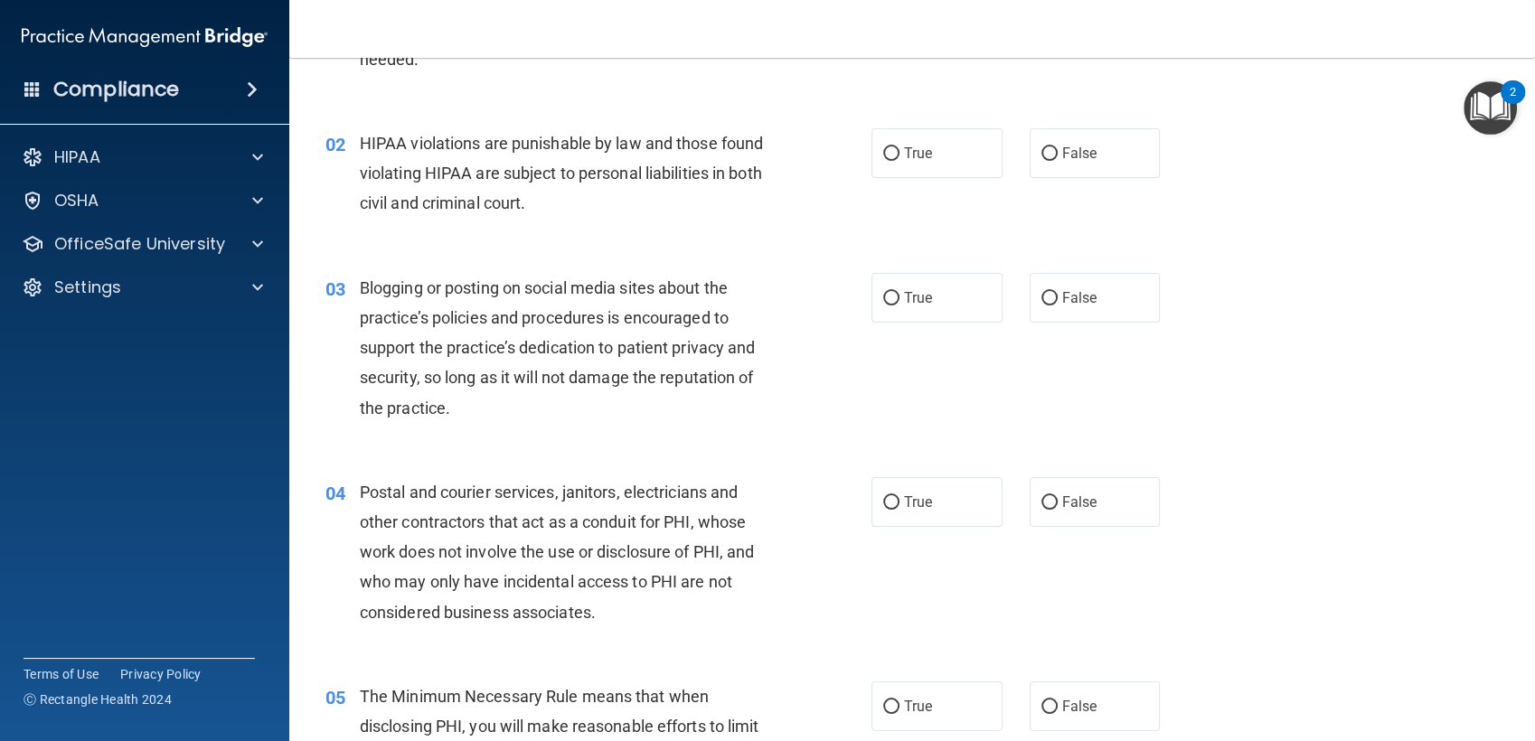
scroll to position [163, 0]
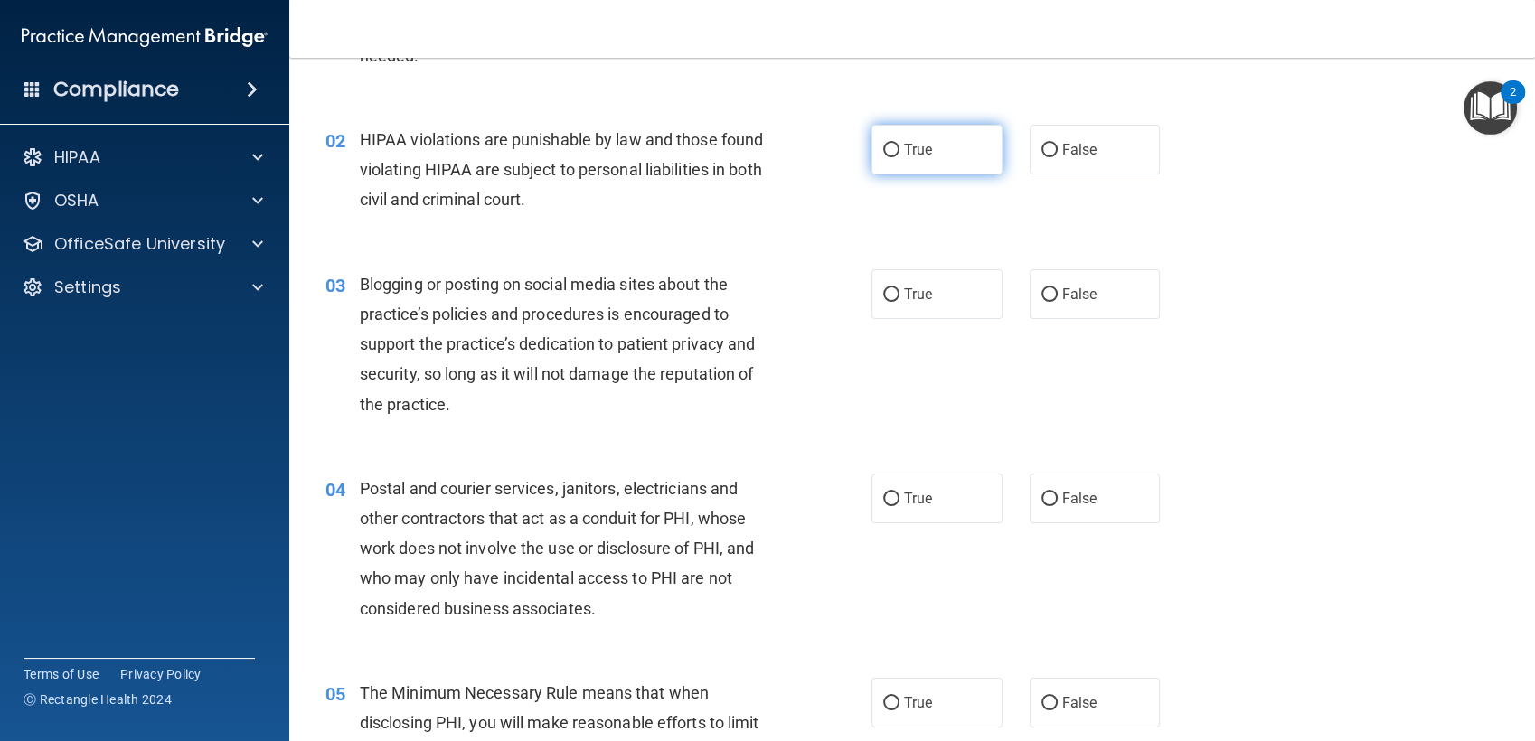
click at [943, 168] on label "True" at bounding box center [936, 150] width 131 height 50
click at [899, 157] on input "True" at bounding box center [891, 151] width 16 height 14
radio input "true"
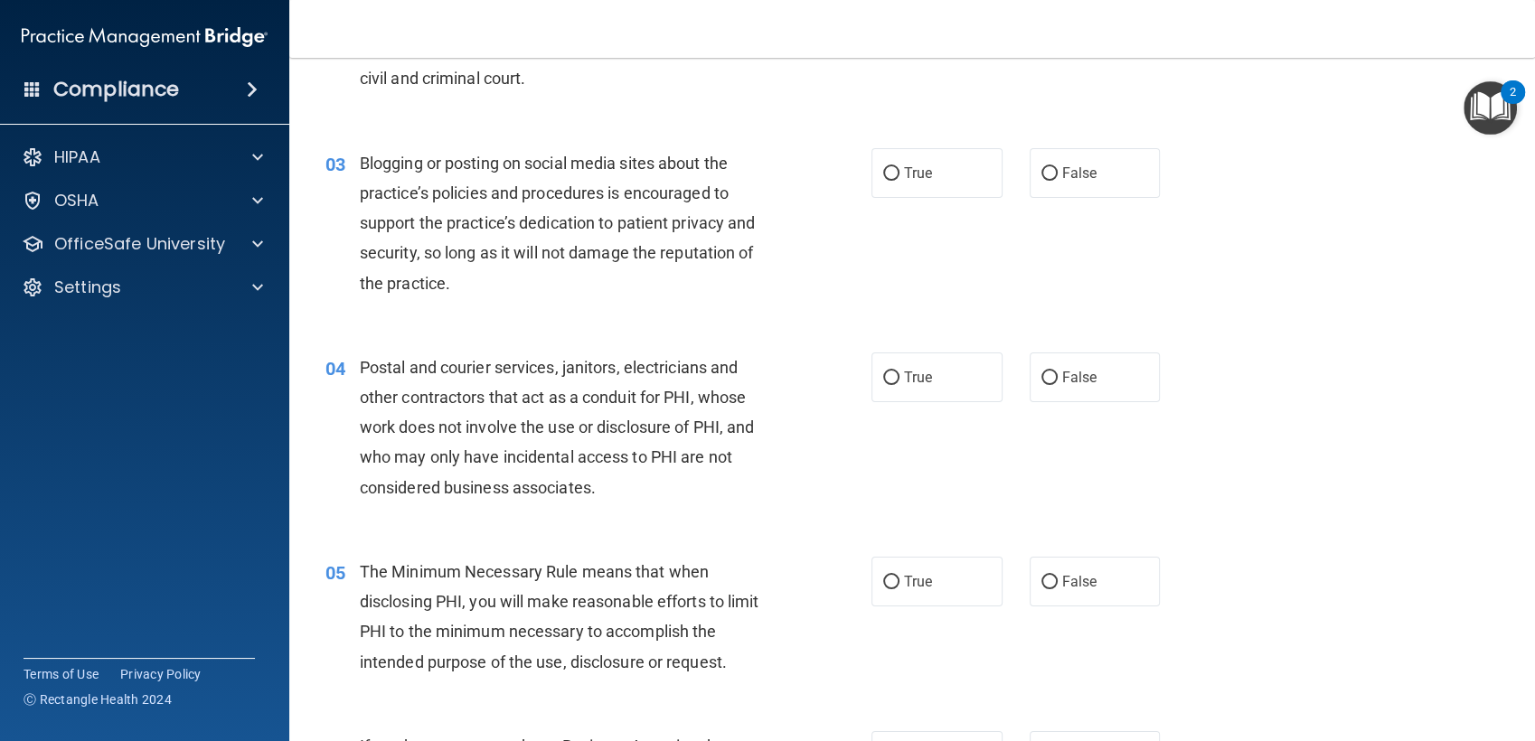
scroll to position [304, 0]
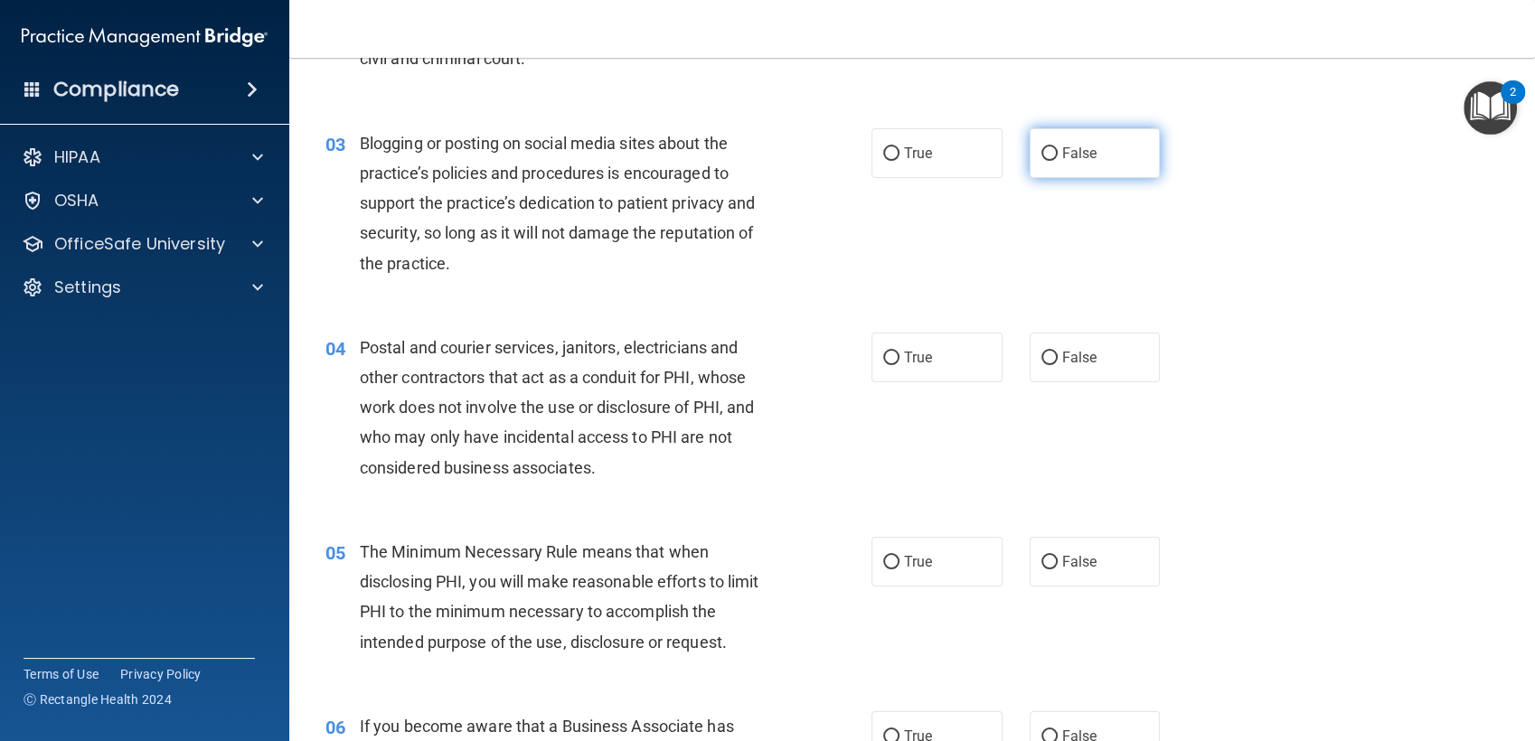
click at [1045, 164] on label "False" at bounding box center [1094, 153] width 131 height 50
click at [1045, 161] on input "False" at bounding box center [1049, 154] width 16 height 14
radio input "true"
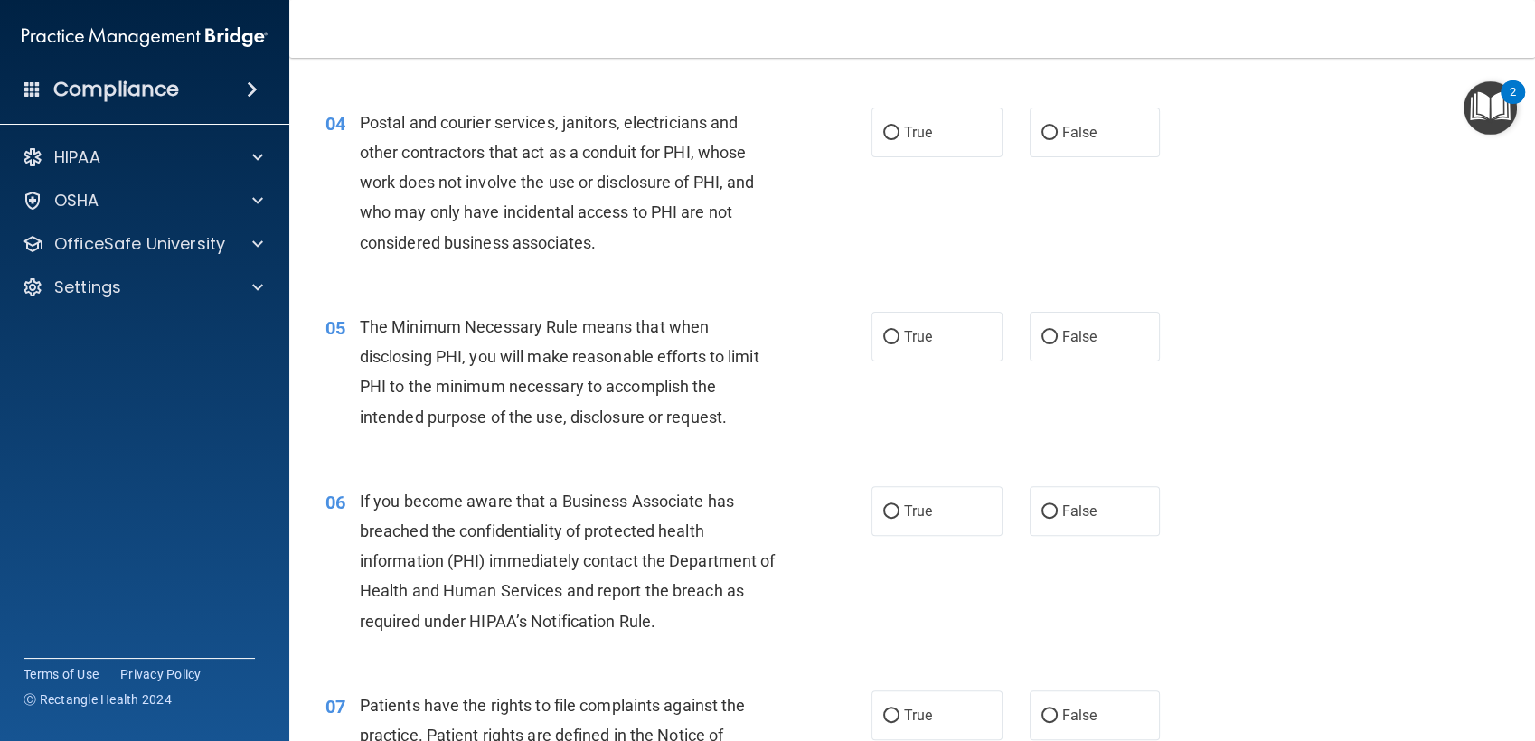
scroll to position [537, 0]
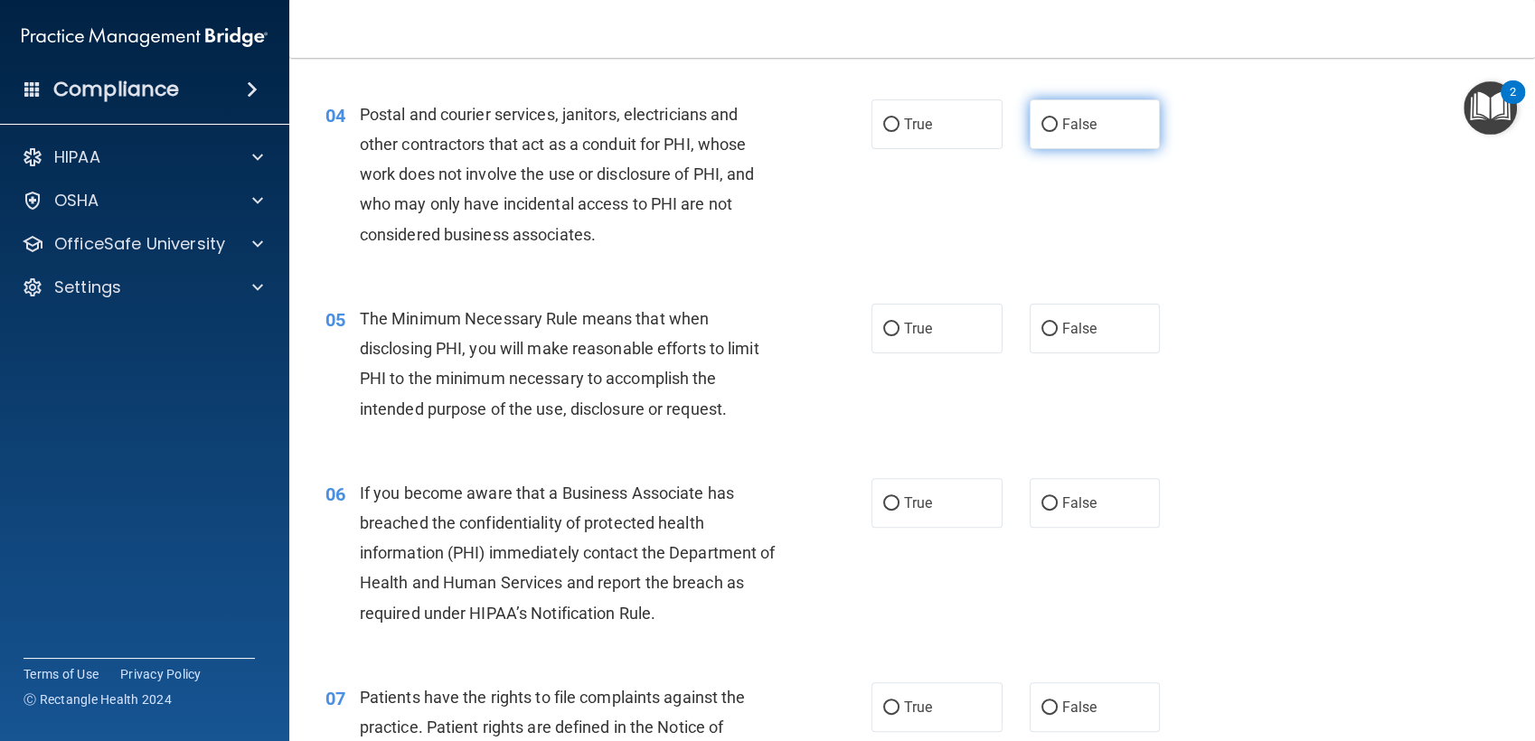
click at [1033, 136] on label "False" at bounding box center [1094, 124] width 131 height 50
click at [1041, 132] on input "False" at bounding box center [1049, 125] width 16 height 14
radio input "true"
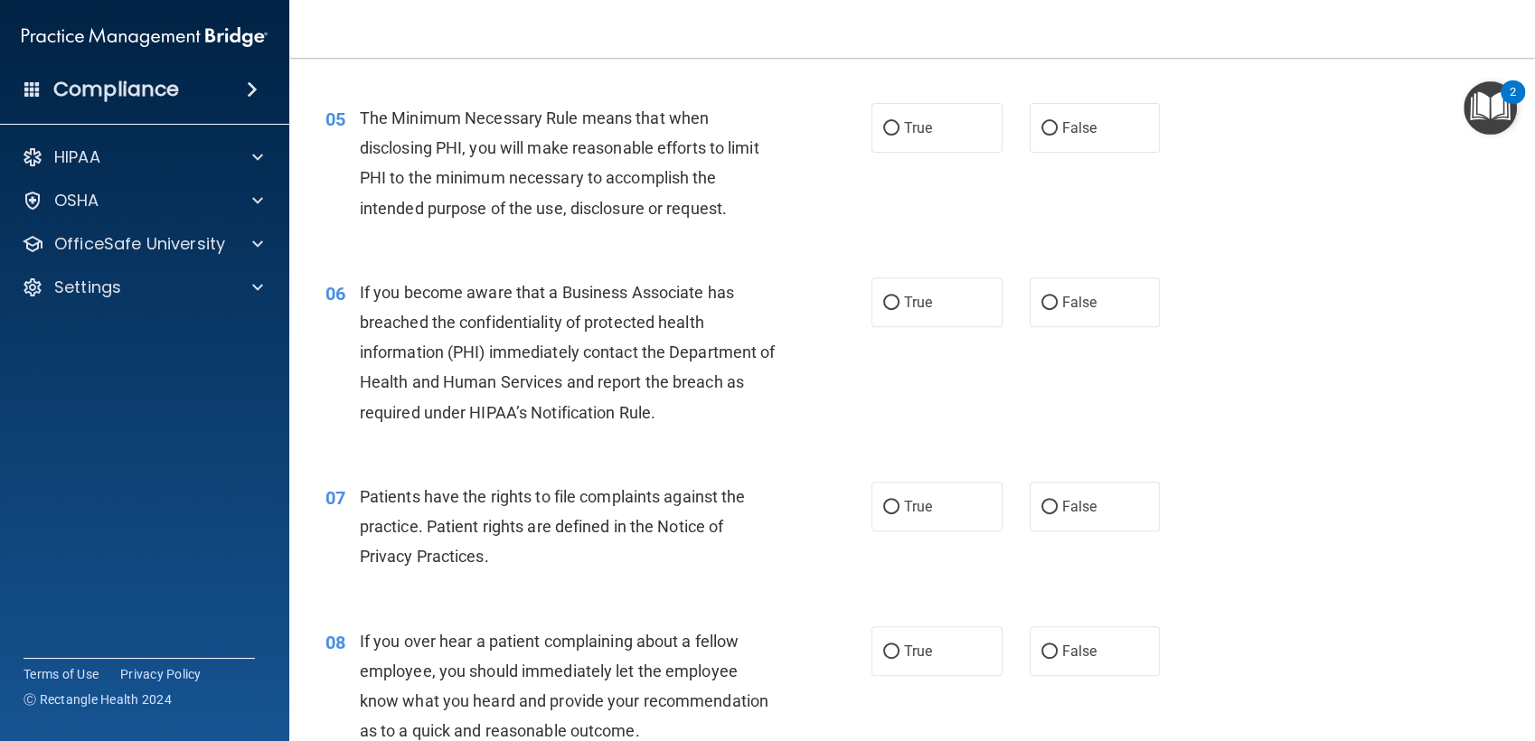
scroll to position [739, 0]
click at [934, 120] on label "True" at bounding box center [936, 126] width 131 height 50
click at [899, 120] on input "True" at bounding box center [891, 127] width 16 height 14
radio input "true"
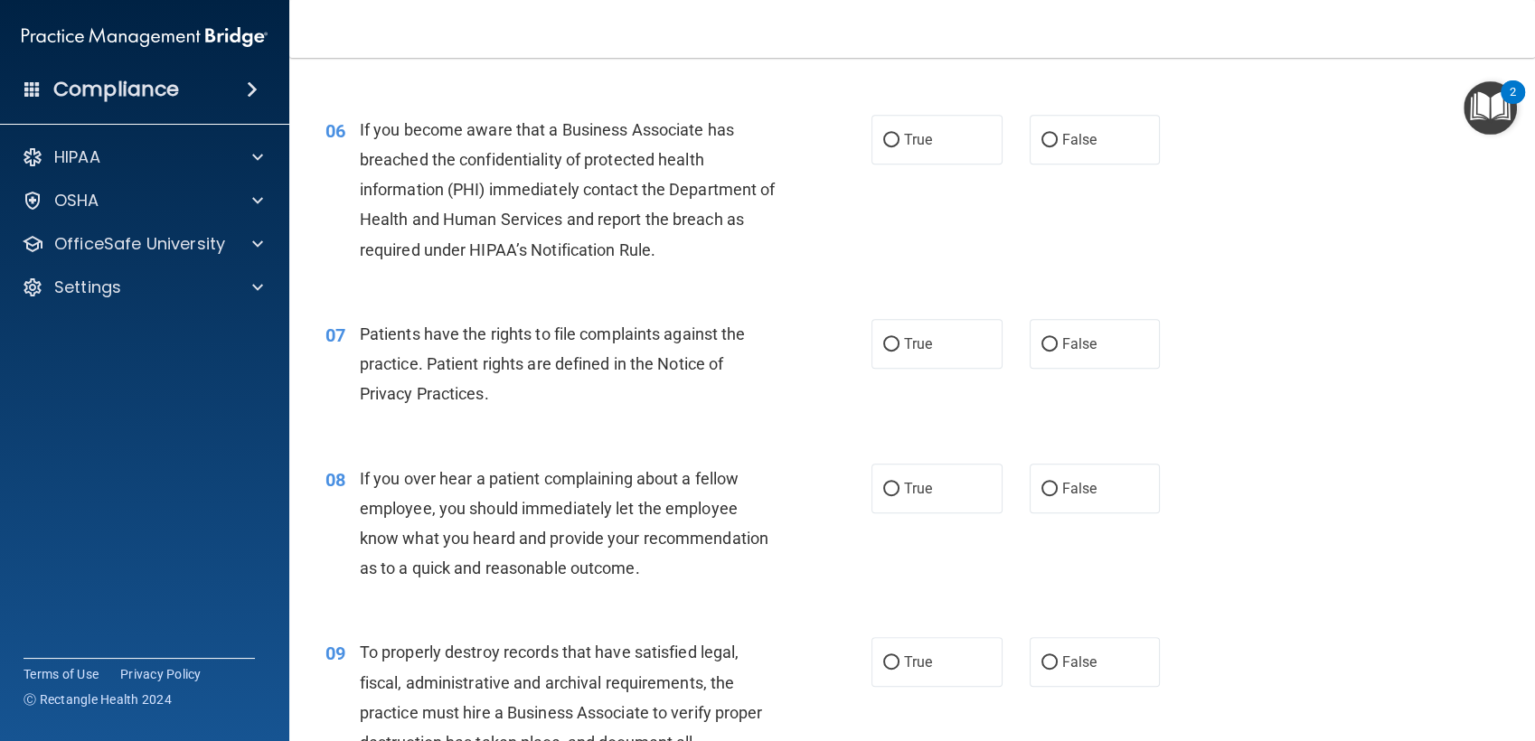
scroll to position [903, 0]
click at [943, 161] on label "True" at bounding box center [936, 137] width 131 height 50
click at [899, 145] on input "True" at bounding box center [891, 138] width 16 height 14
radio input "true"
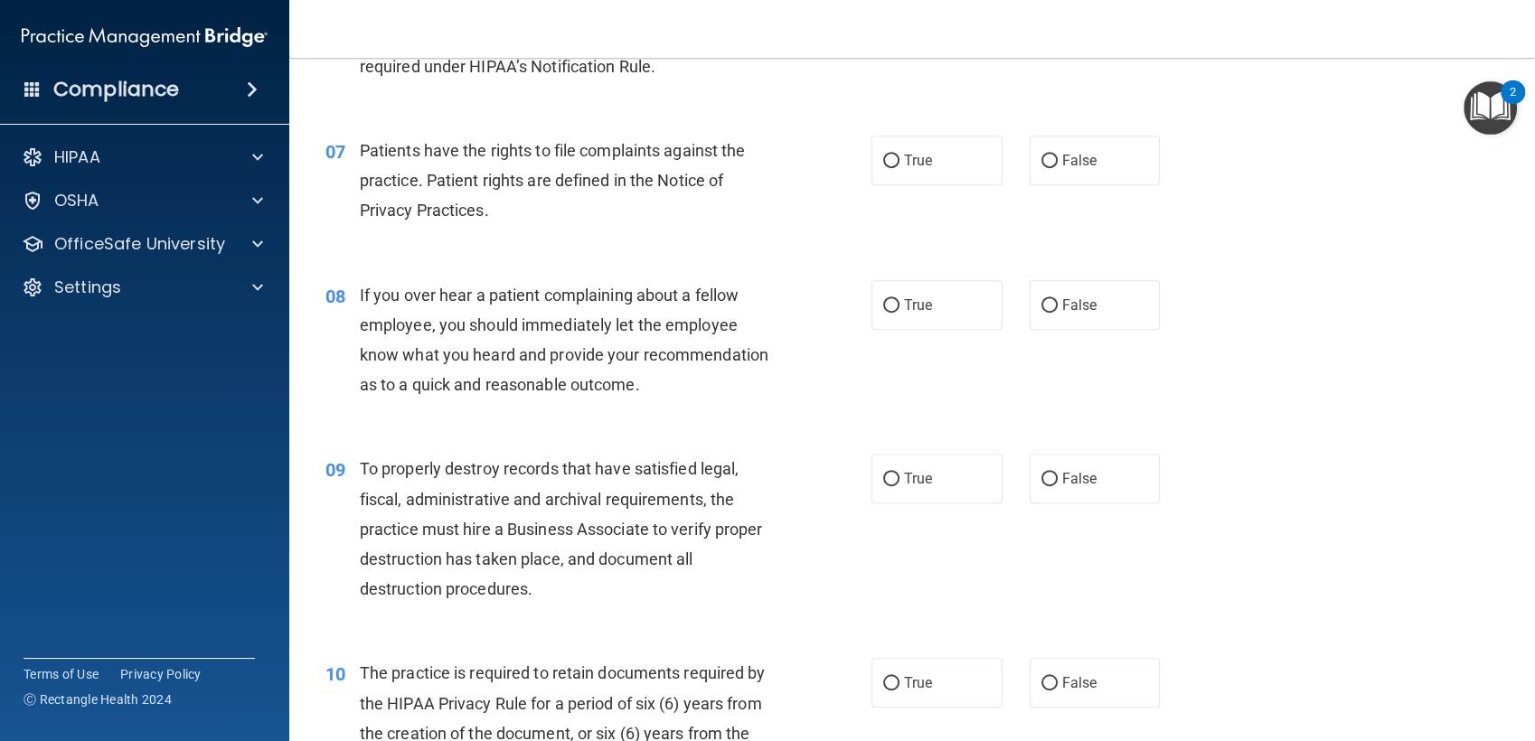
scroll to position [1087, 0]
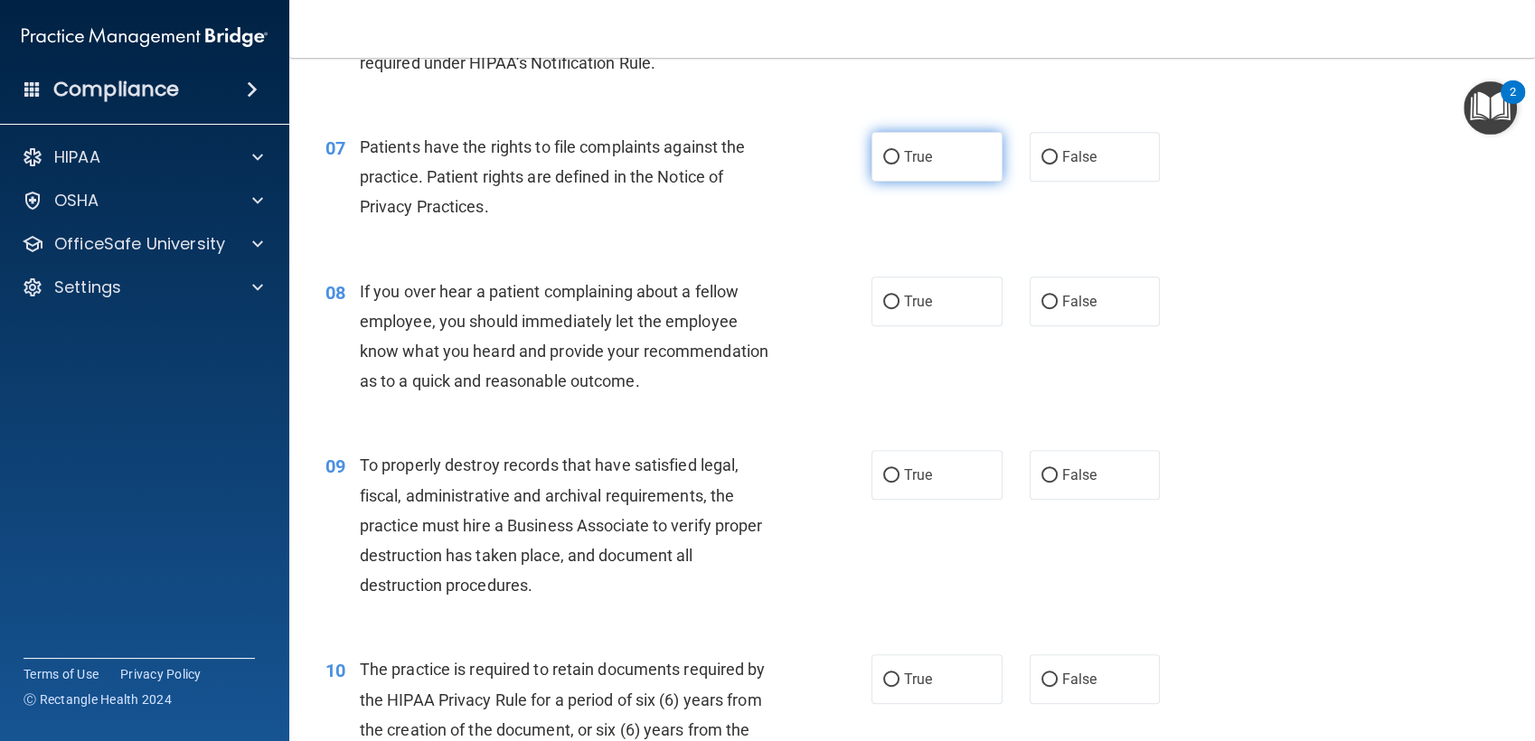
click at [913, 164] on span "True" at bounding box center [918, 156] width 28 height 17
click at [899, 164] on input "True" at bounding box center [891, 158] width 16 height 14
radio input "true"
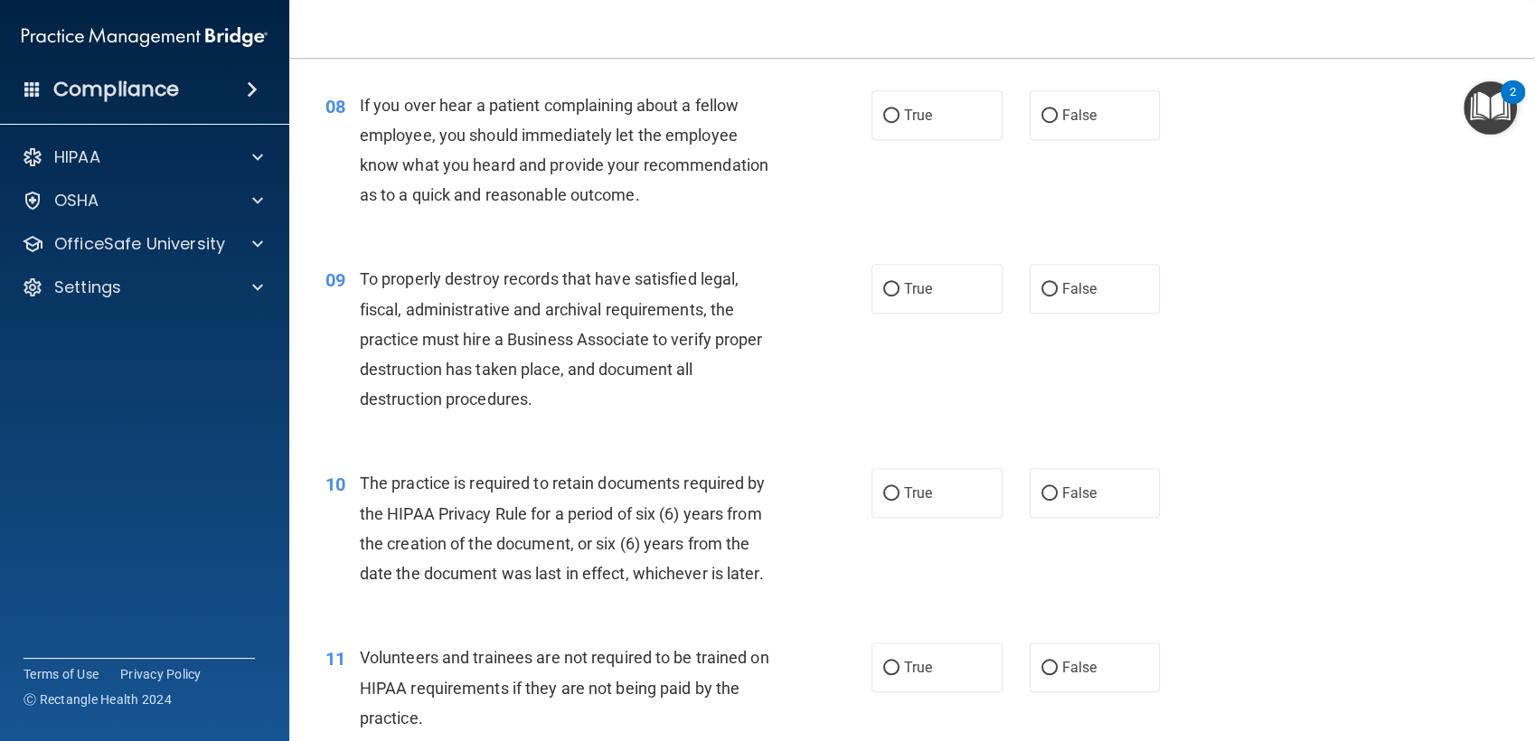
scroll to position [1278, 0]
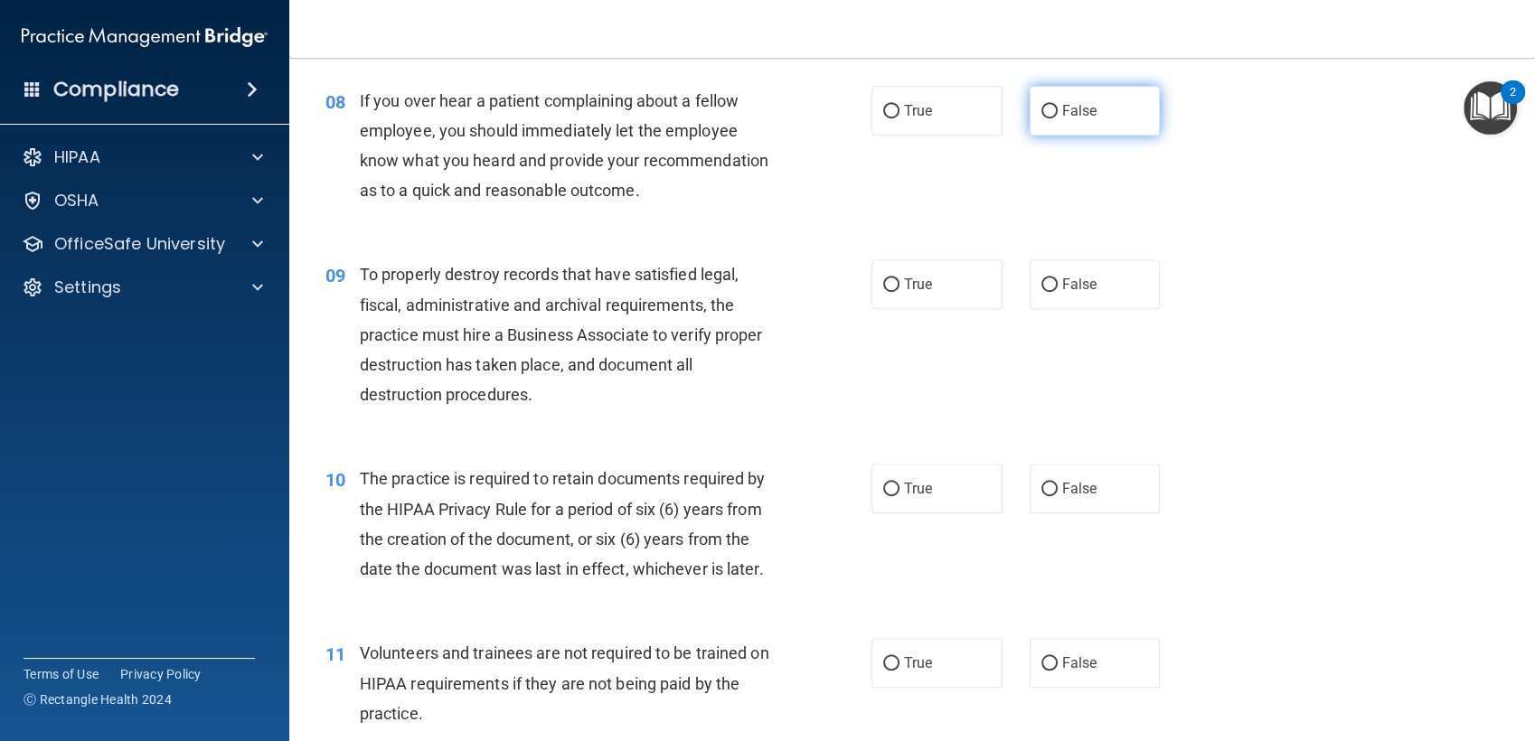
click at [1072, 115] on span "False" at bounding box center [1079, 110] width 35 height 17
click at [1057, 115] on input "False" at bounding box center [1049, 112] width 16 height 14
radio input "true"
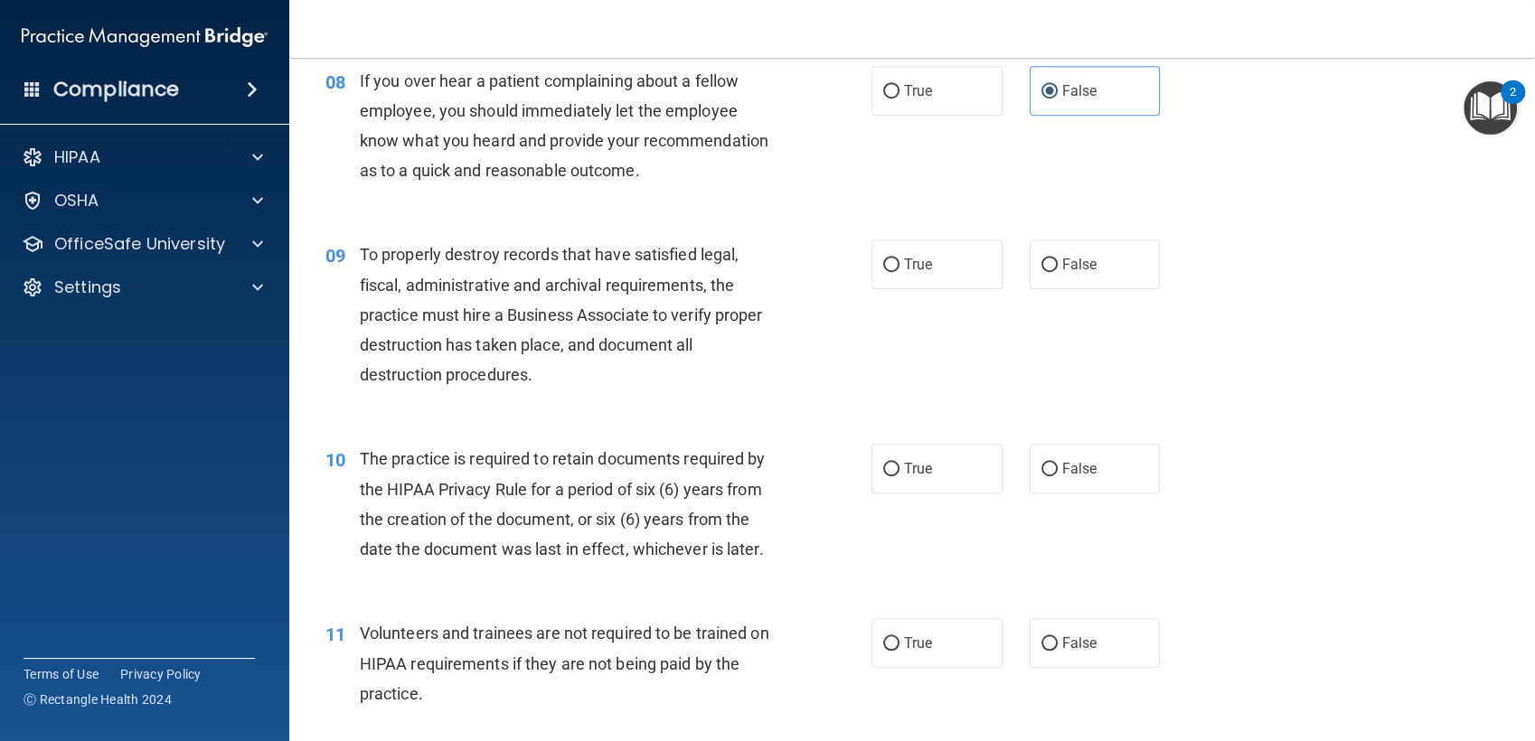
scroll to position [1300, 0]
click at [922, 75] on label "True" at bounding box center [936, 89] width 131 height 50
click at [899, 83] on input "True" at bounding box center [891, 90] width 16 height 14
radio input "true"
radio input "false"
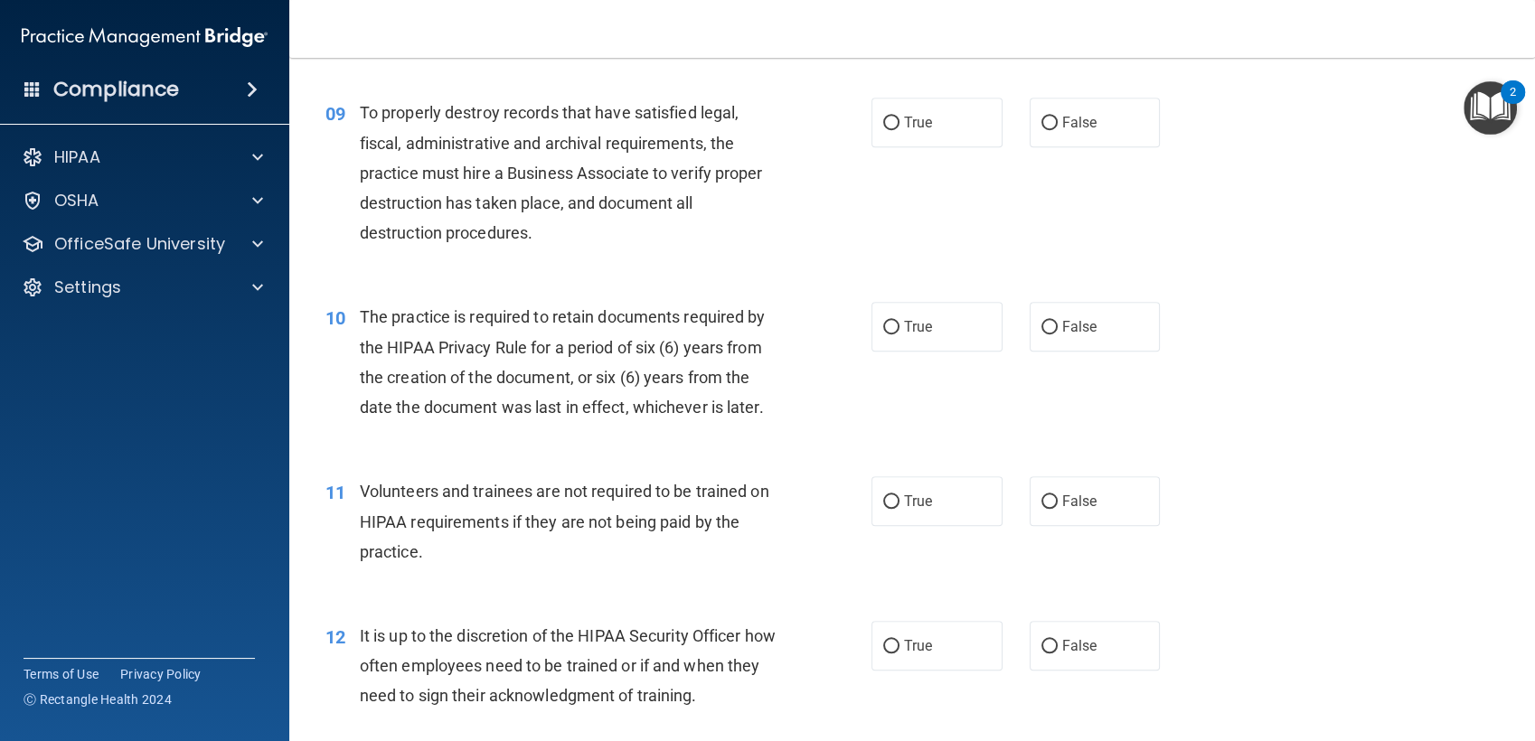
scroll to position [1448, 0]
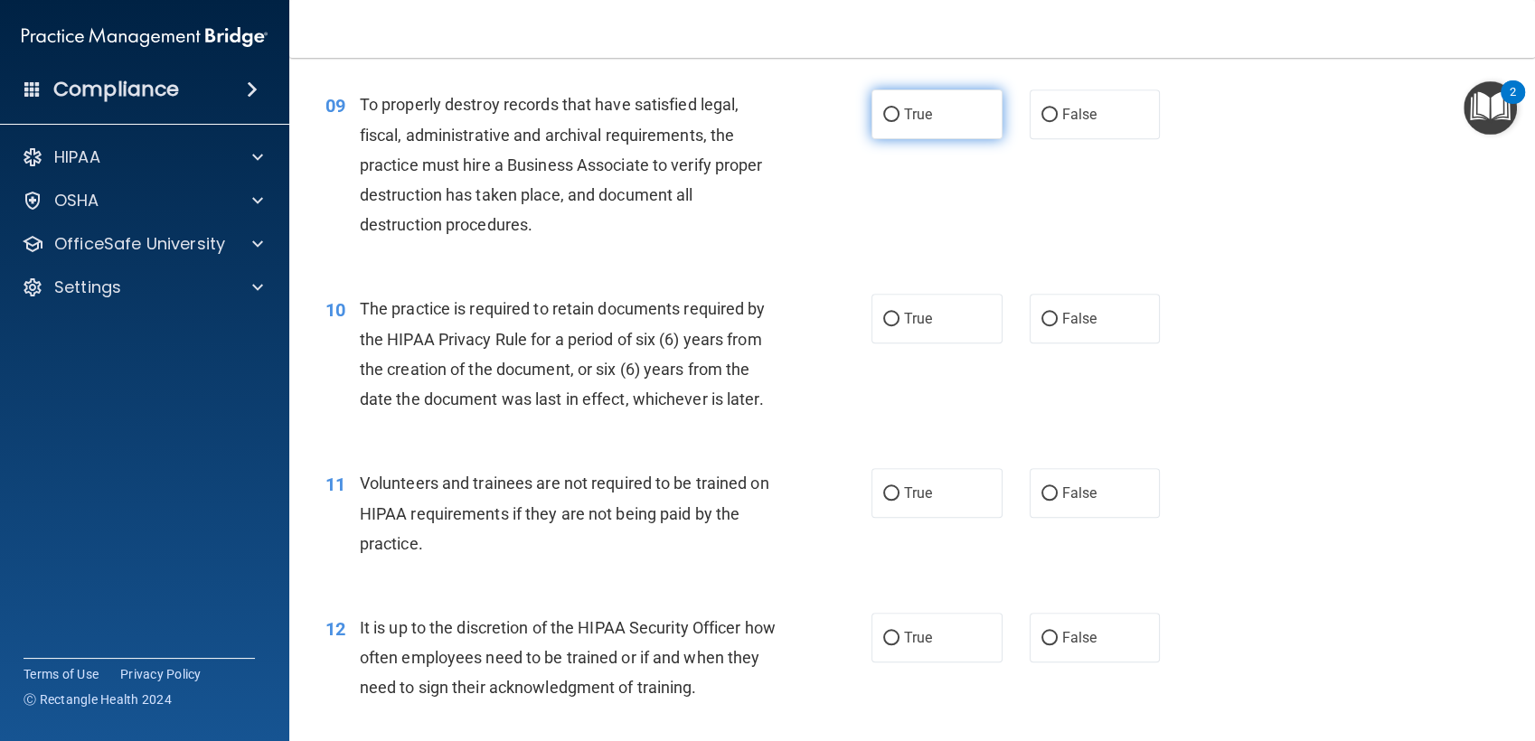
click at [904, 110] on span "True" at bounding box center [918, 114] width 28 height 17
click at [899, 110] on input "True" at bounding box center [891, 115] width 16 height 14
radio input "true"
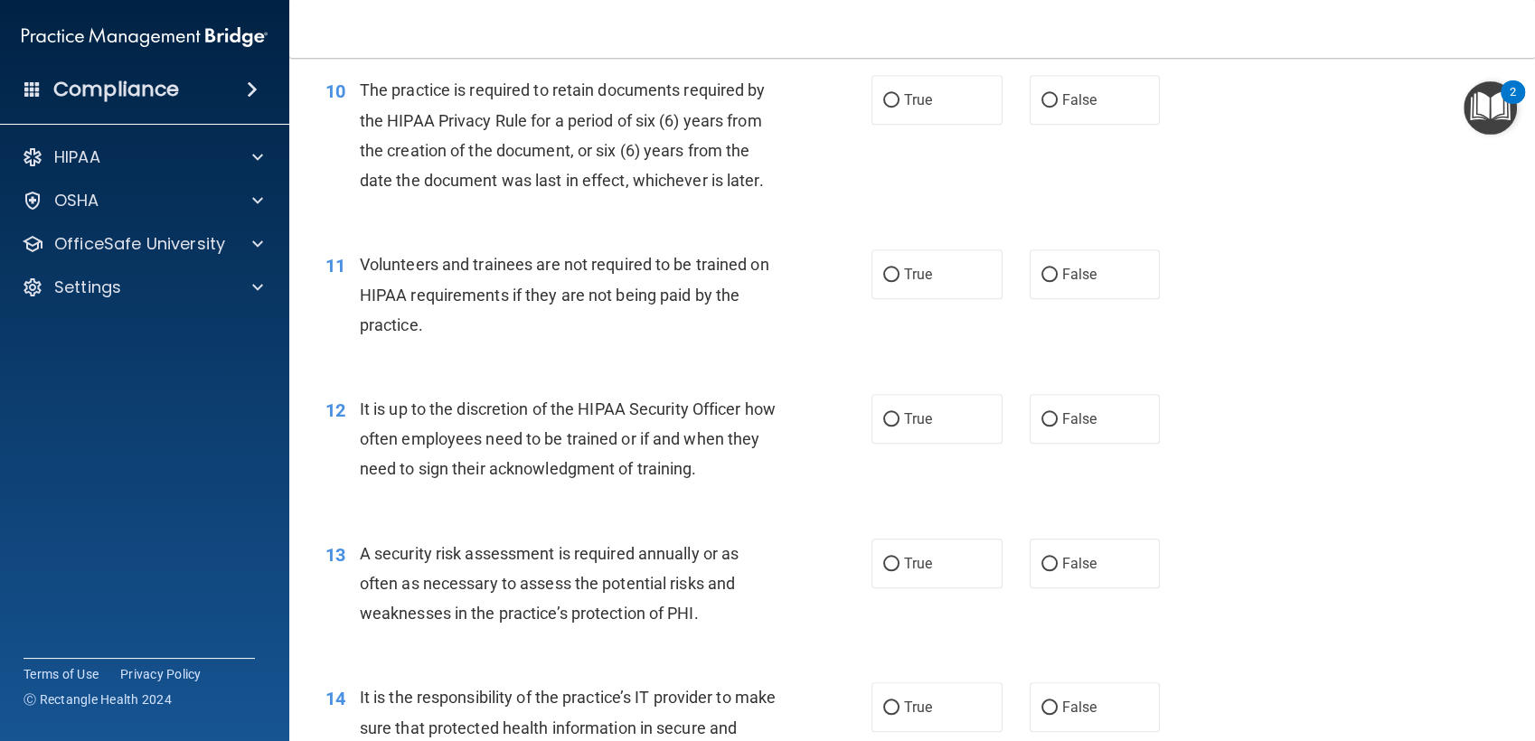
scroll to position [1667, 0]
click at [918, 104] on span "True" at bounding box center [918, 98] width 28 height 17
click at [899, 104] on input "True" at bounding box center [891, 100] width 16 height 14
radio input "true"
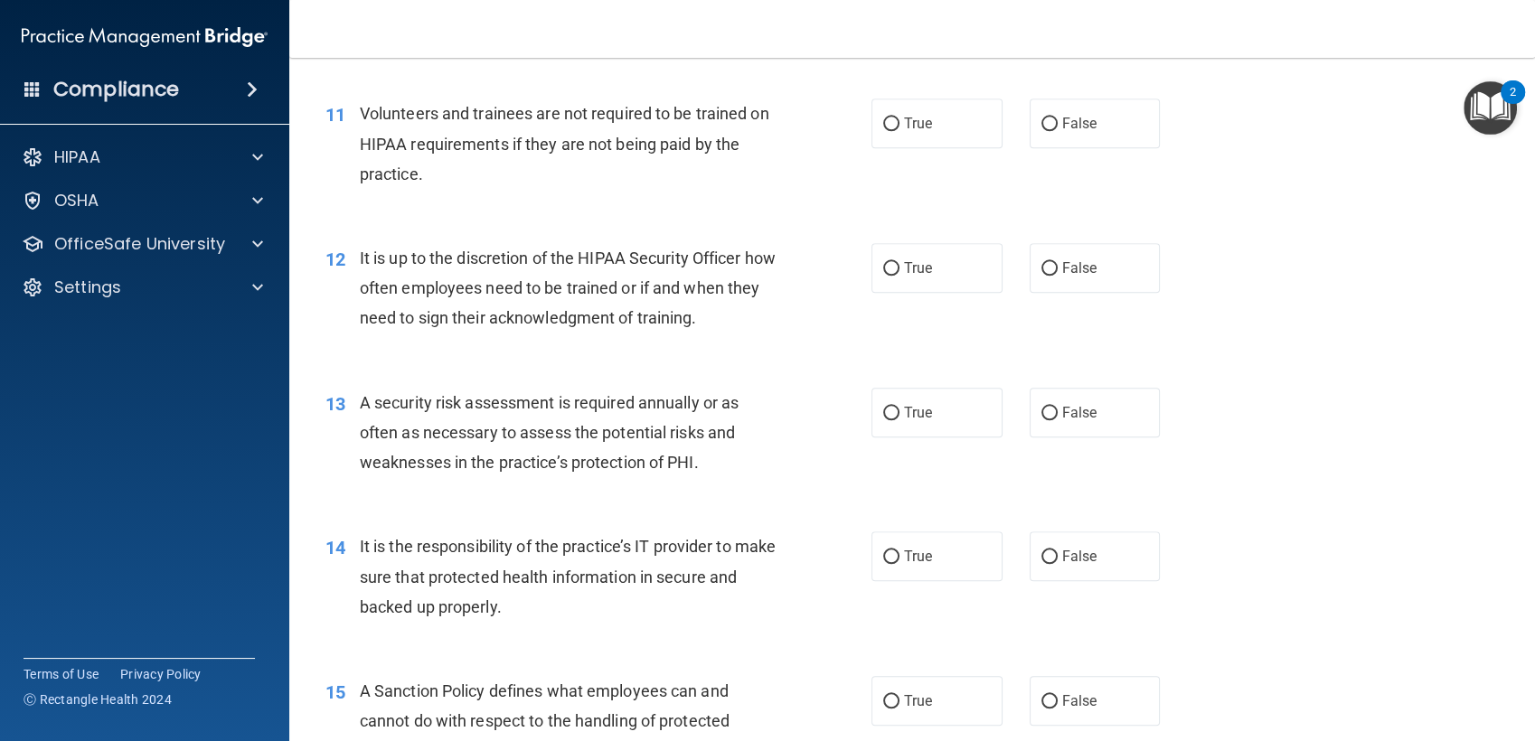
scroll to position [1818, 0]
click at [1099, 127] on label "False" at bounding box center [1094, 123] width 131 height 50
click at [1057, 127] on input "False" at bounding box center [1049, 124] width 16 height 14
radio input "true"
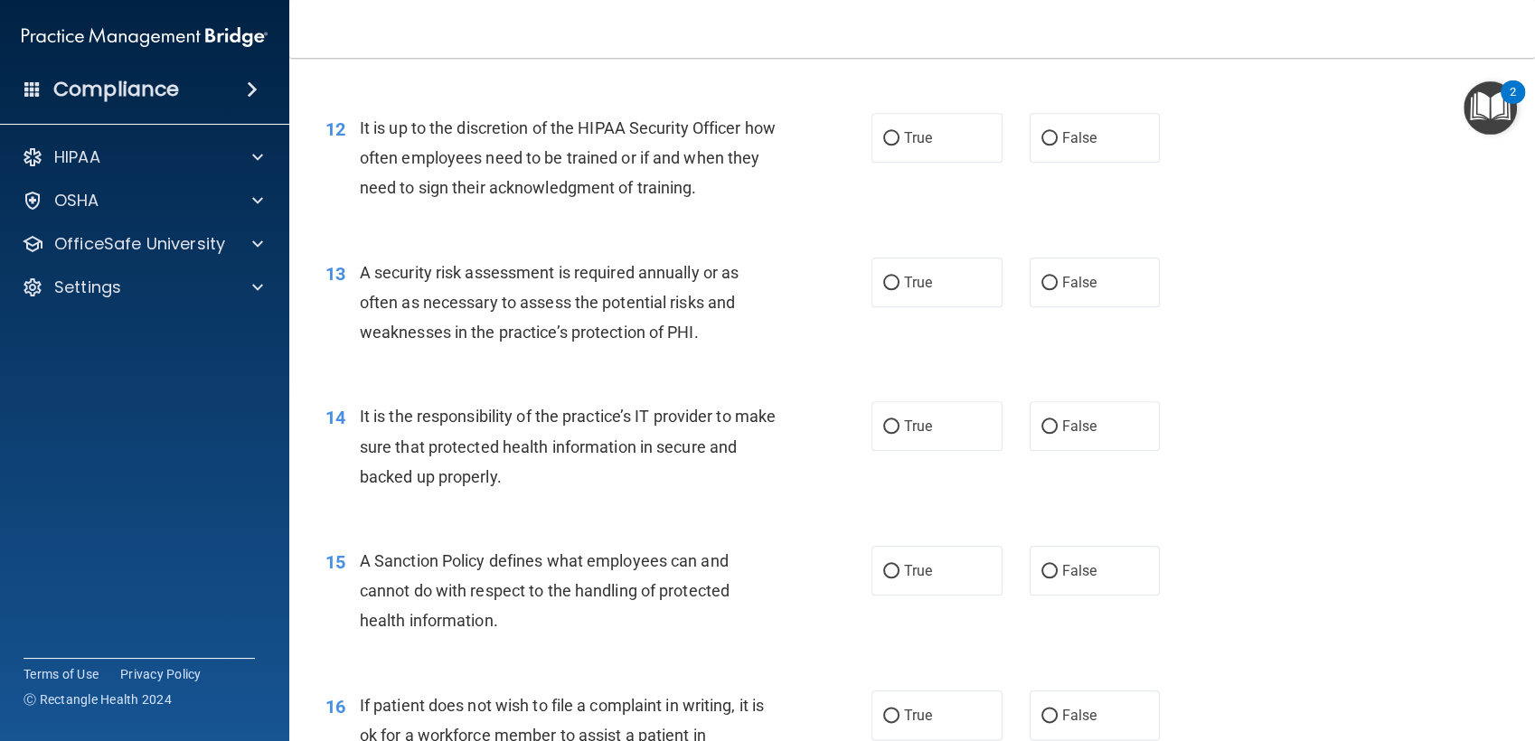
scroll to position [1951, 0]
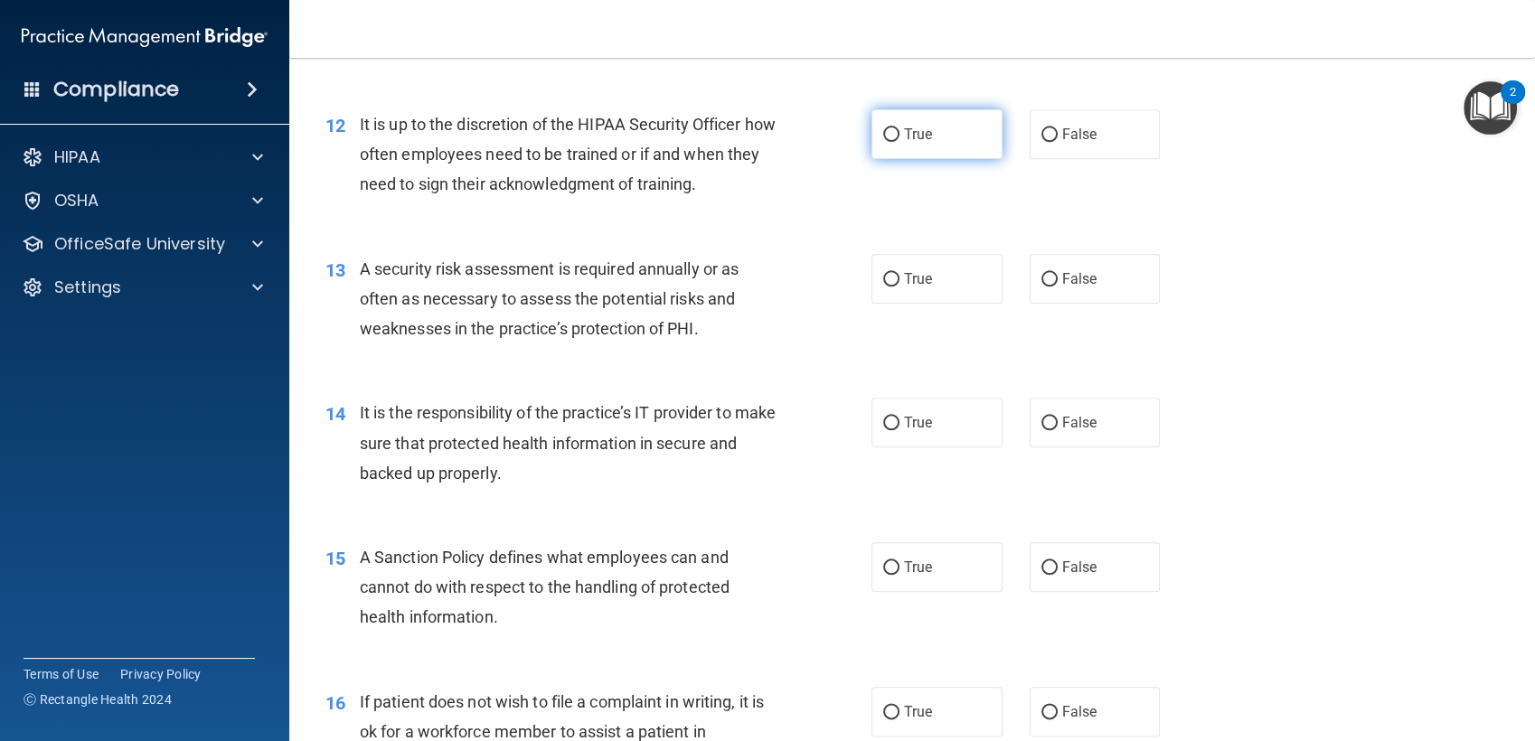
click at [901, 154] on label "True" at bounding box center [936, 134] width 131 height 50
click at [899, 142] on input "True" at bounding box center [891, 135] width 16 height 14
radio input "true"
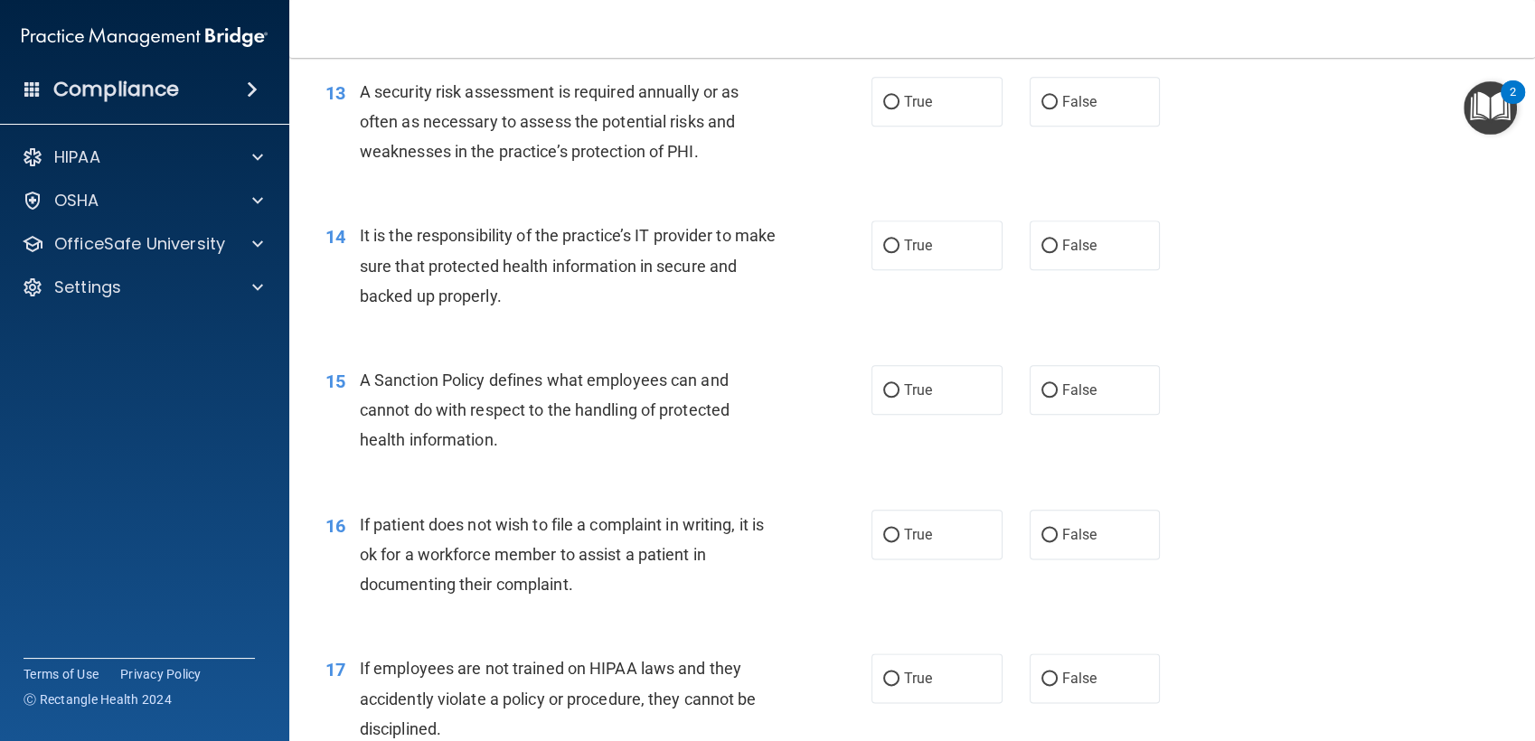
scroll to position [2129, 0]
click at [947, 90] on label "True" at bounding box center [936, 101] width 131 height 50
click at [899, 95] on input "True" at bounding box center [891, 102] width 16 height 14
radio input "true"
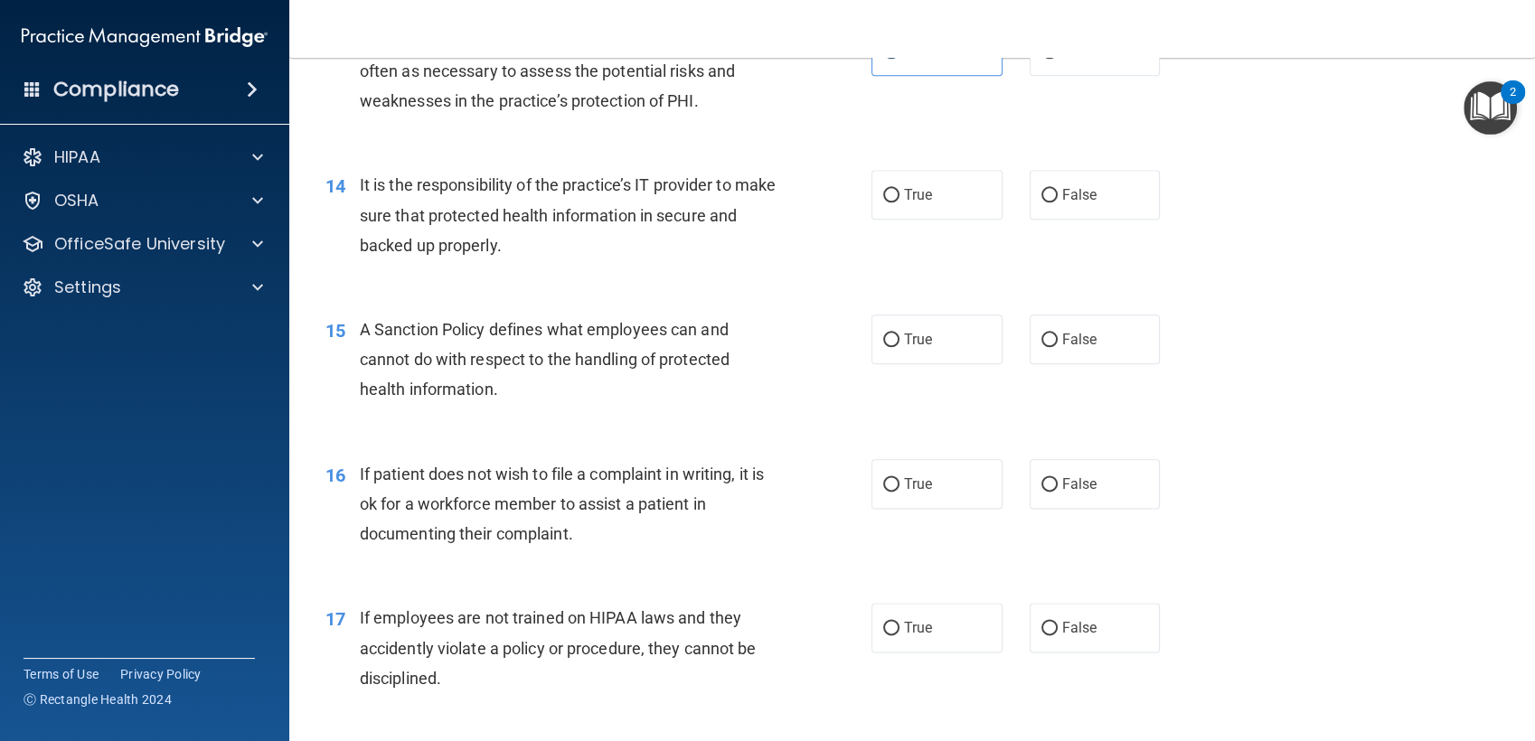
scroll to position [2180, 0]
click at [942, 177] on label "True" at bounding box center [936, 194] width 131 height 50
click at [899, 188] on input "True" at bounding box center [891, 195] width 16 height 14
radio input "true"
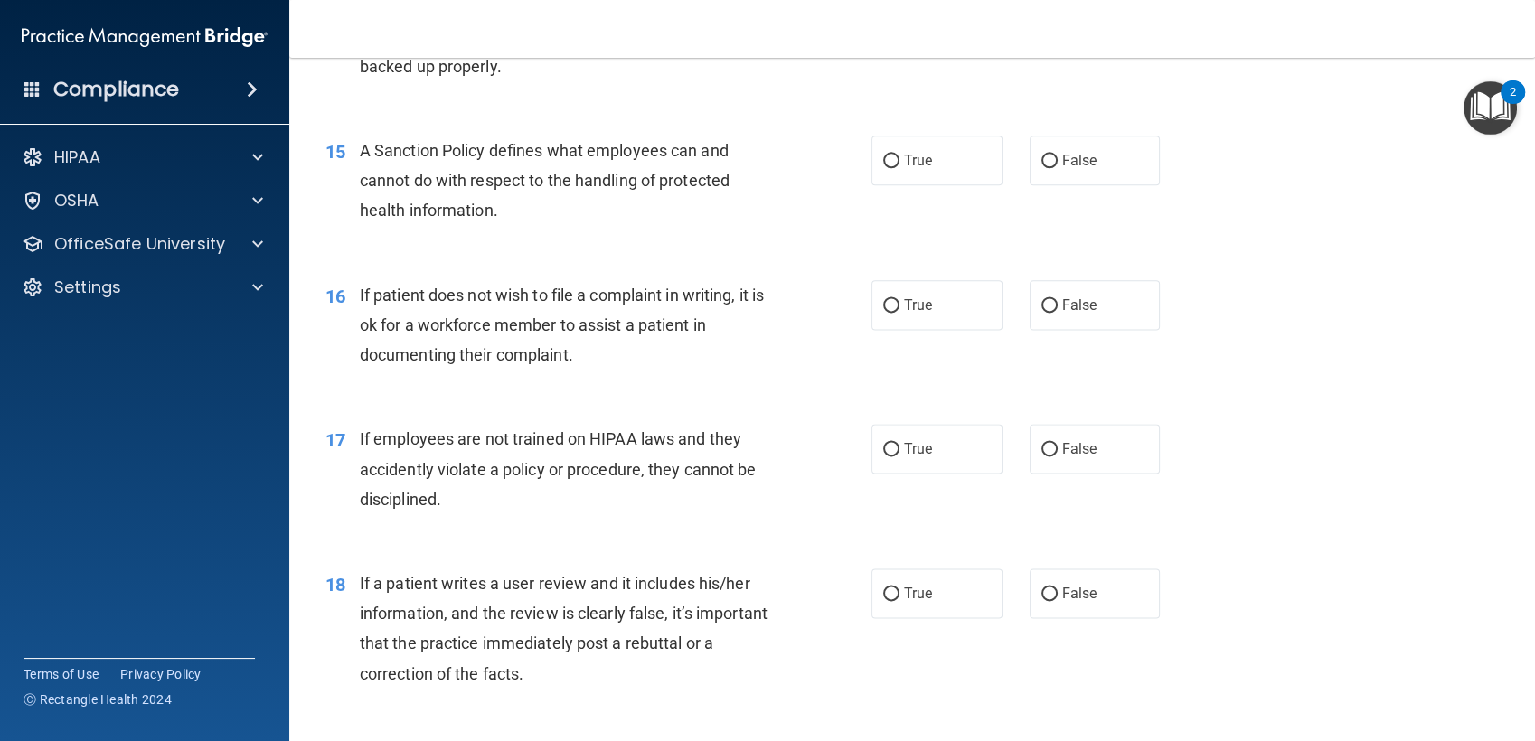
scroll to position [2360, 0]
click at [890, 176] on label "True" at bounding box center [936, 159] width 131 height 50
click at [890, 166] on input "True" at bounding box center [891, 160] width 16 height 14
radio input "true"
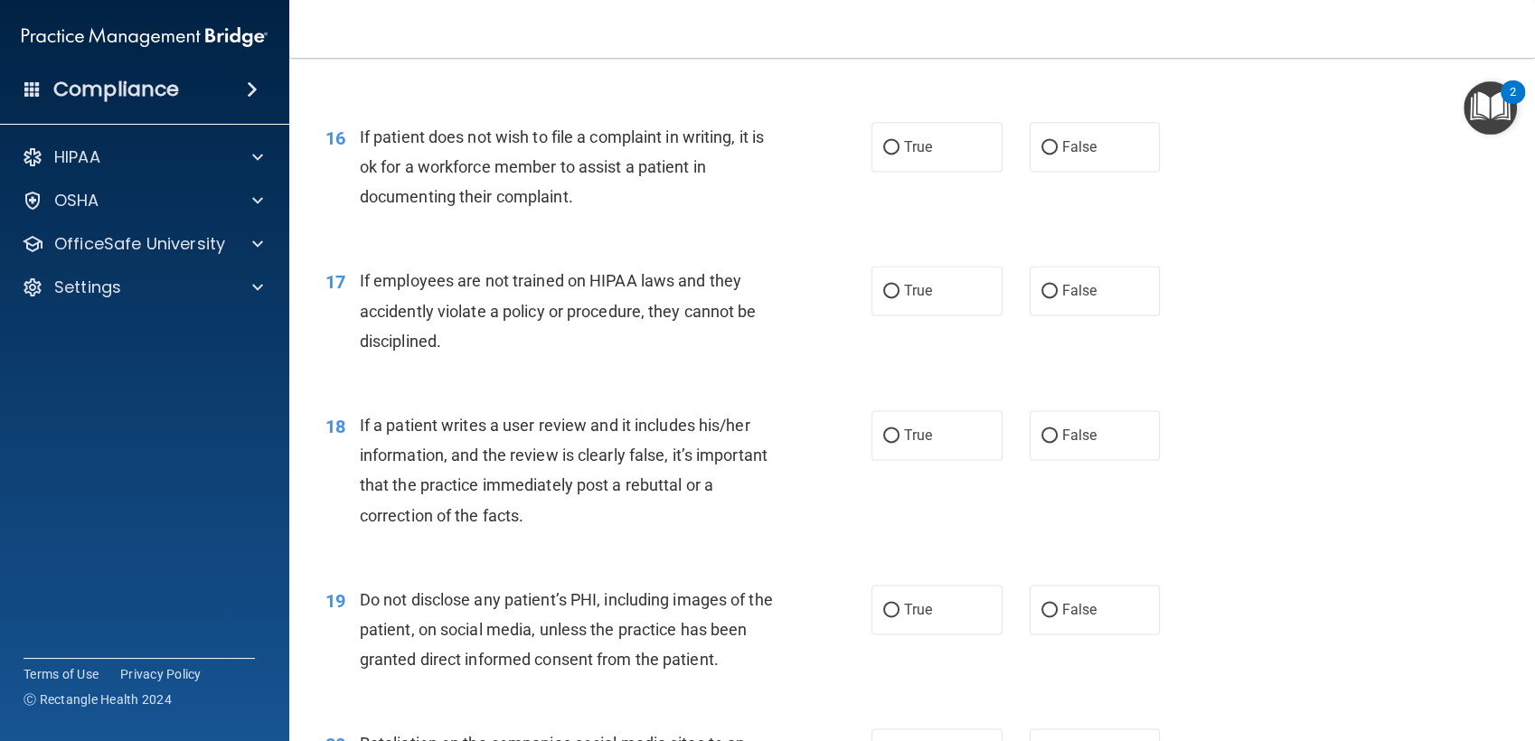
scroll to position [2534, 0]
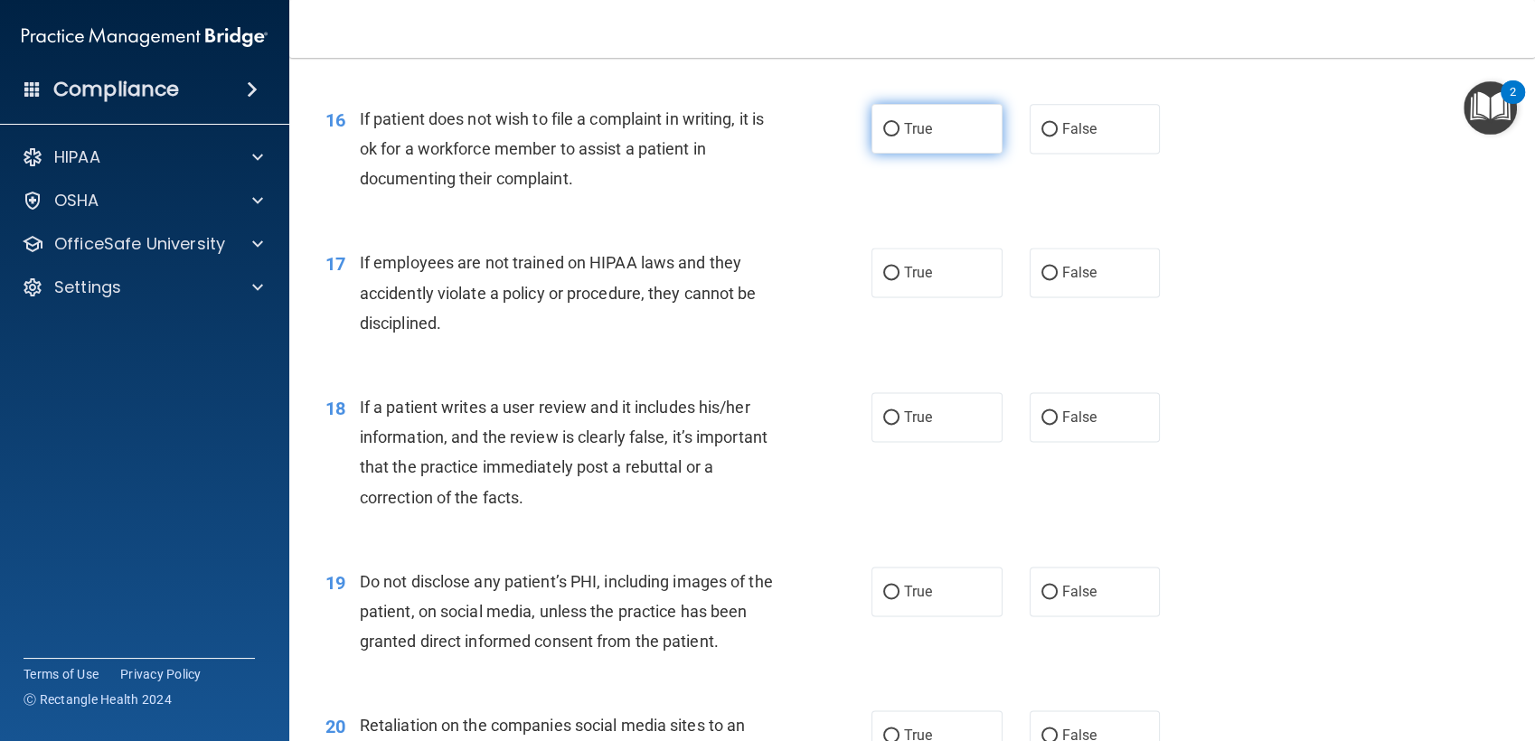
click at [910, 107] on label "True" at bounding box center [936, 129] width 131 height 50
click at [899, 123] on input "True" at bounding box center [891, 130] width 16 height 14
radio input "true"
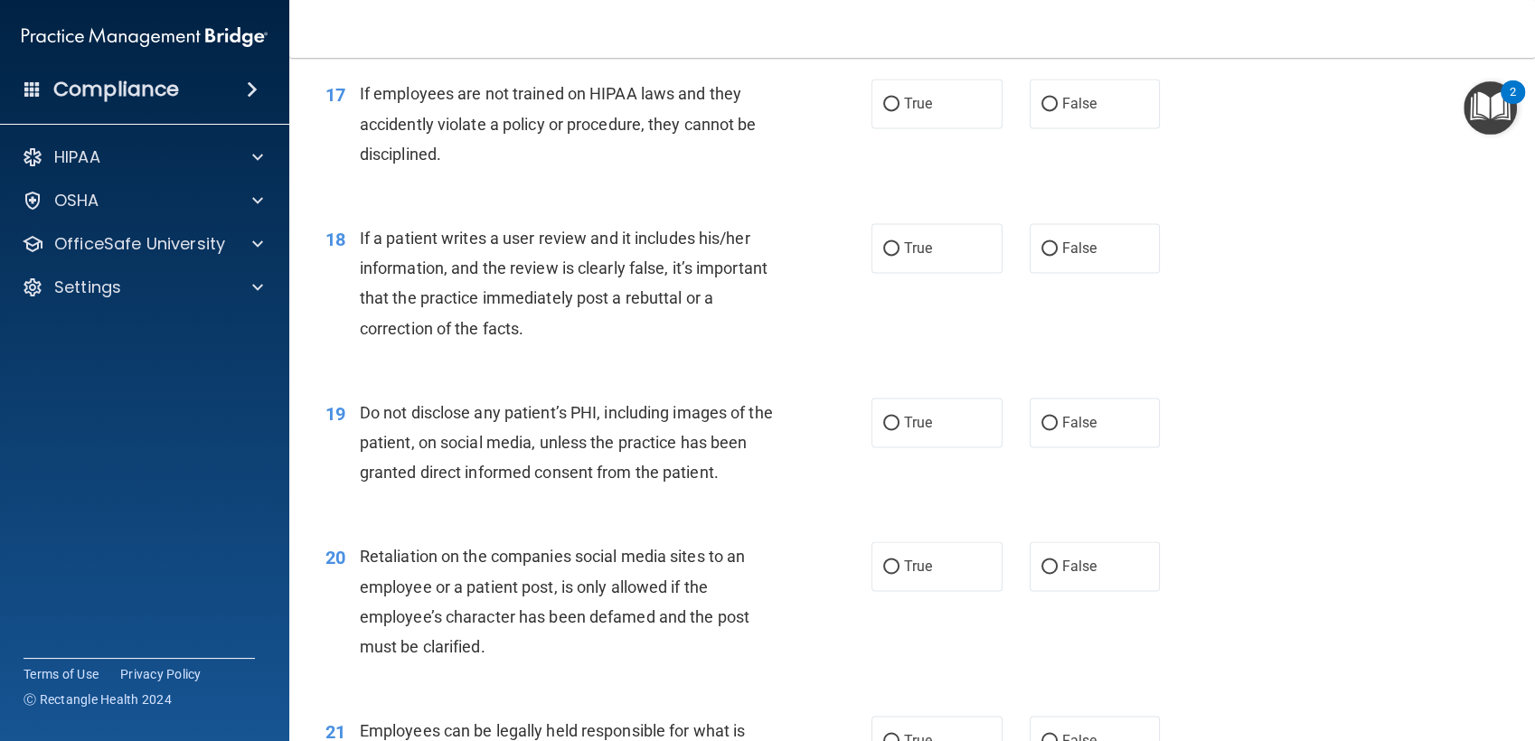
scroll to position [2705, 0]
click at [1055, 119] on label "False" at bounding box center [1094, 102] width 131 height 50
click at [1055, 109] on input "False" at bounding box center [1049, 103] width 16 height 14
radio input "true"
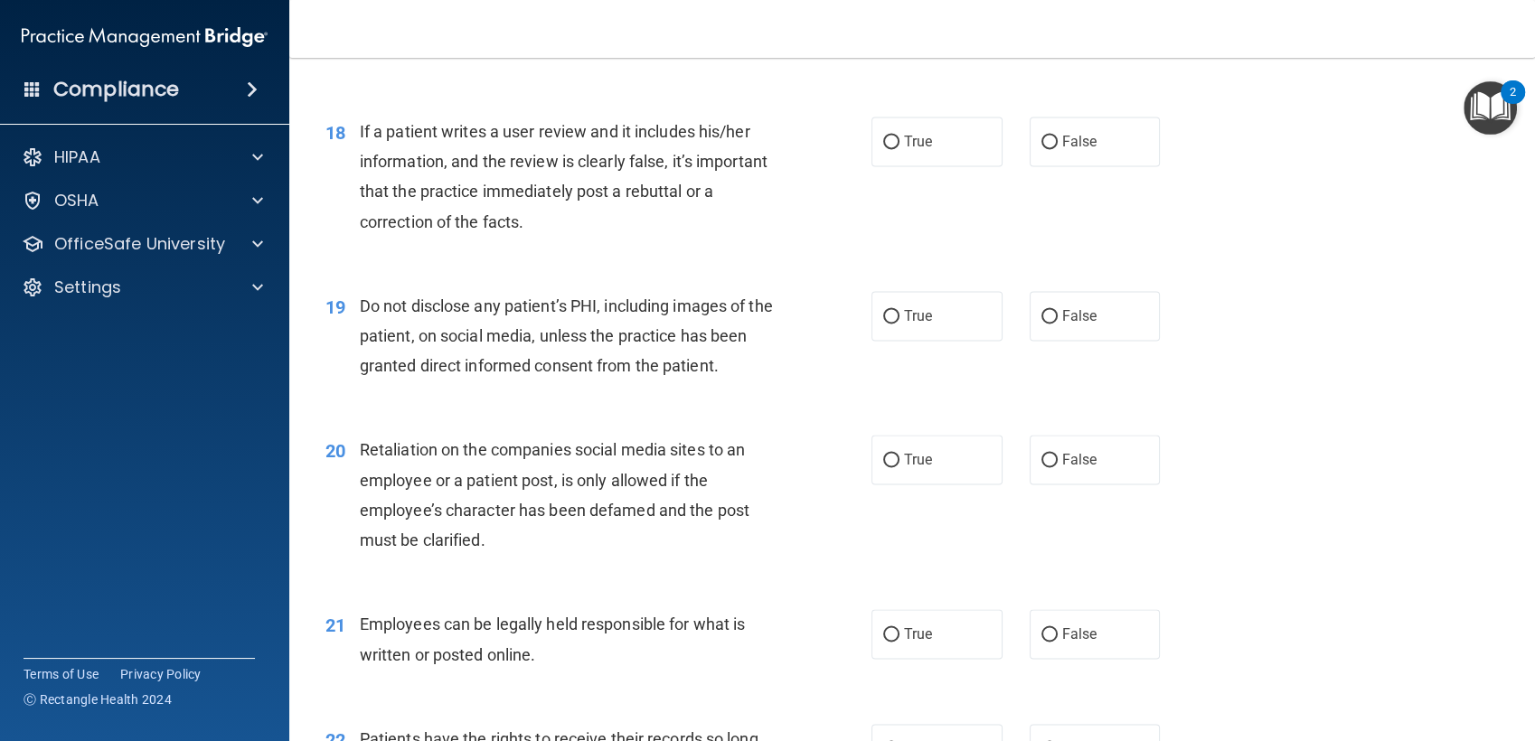
scroll to position [2812, 0]
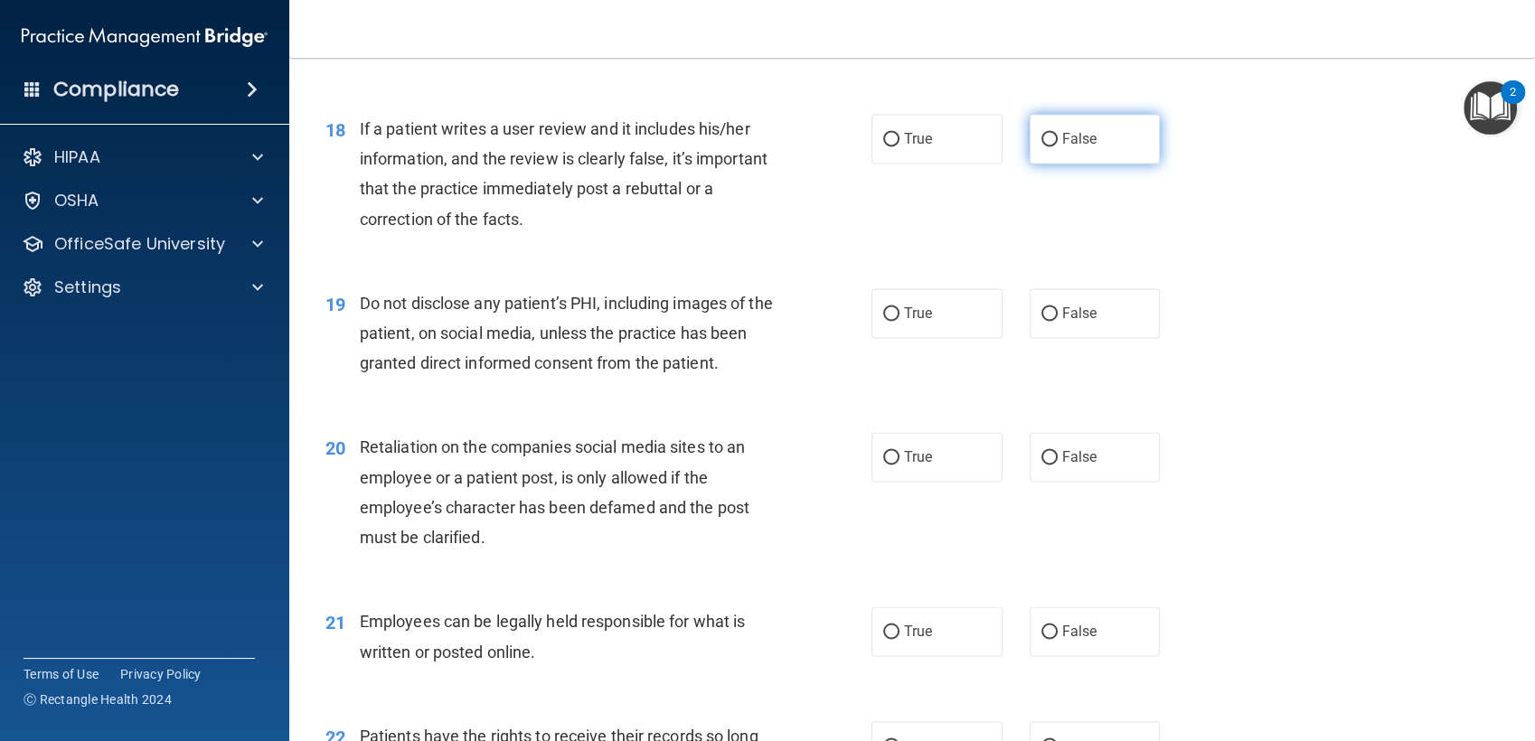
click at [1062, 135] on span "False" at bounding box center [1079, 138] width 35 height 17
click at [1055, 135] on input "False" at bounding box center [1049, 140] width 16 height 14
radio input "true"
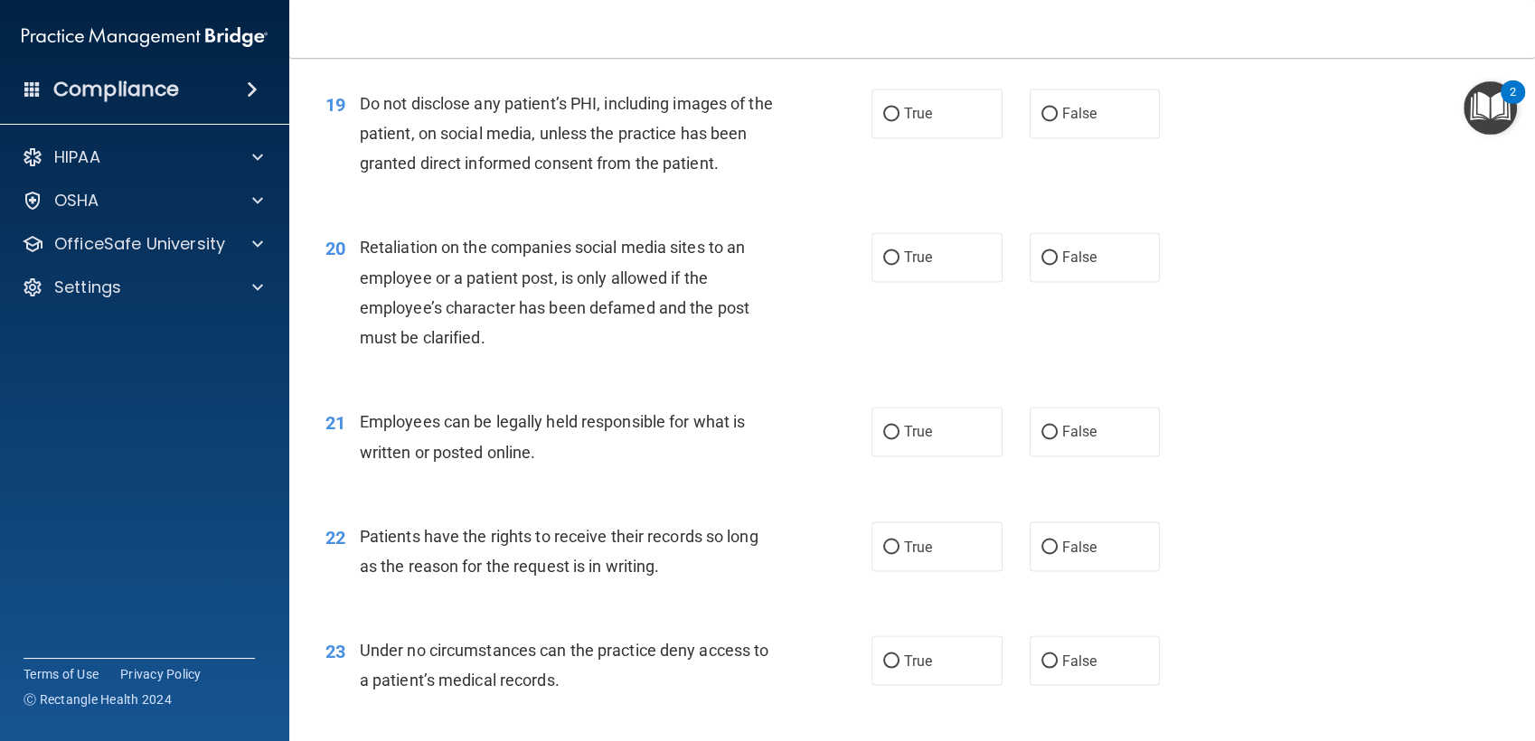
scroll to position [3031, 0]
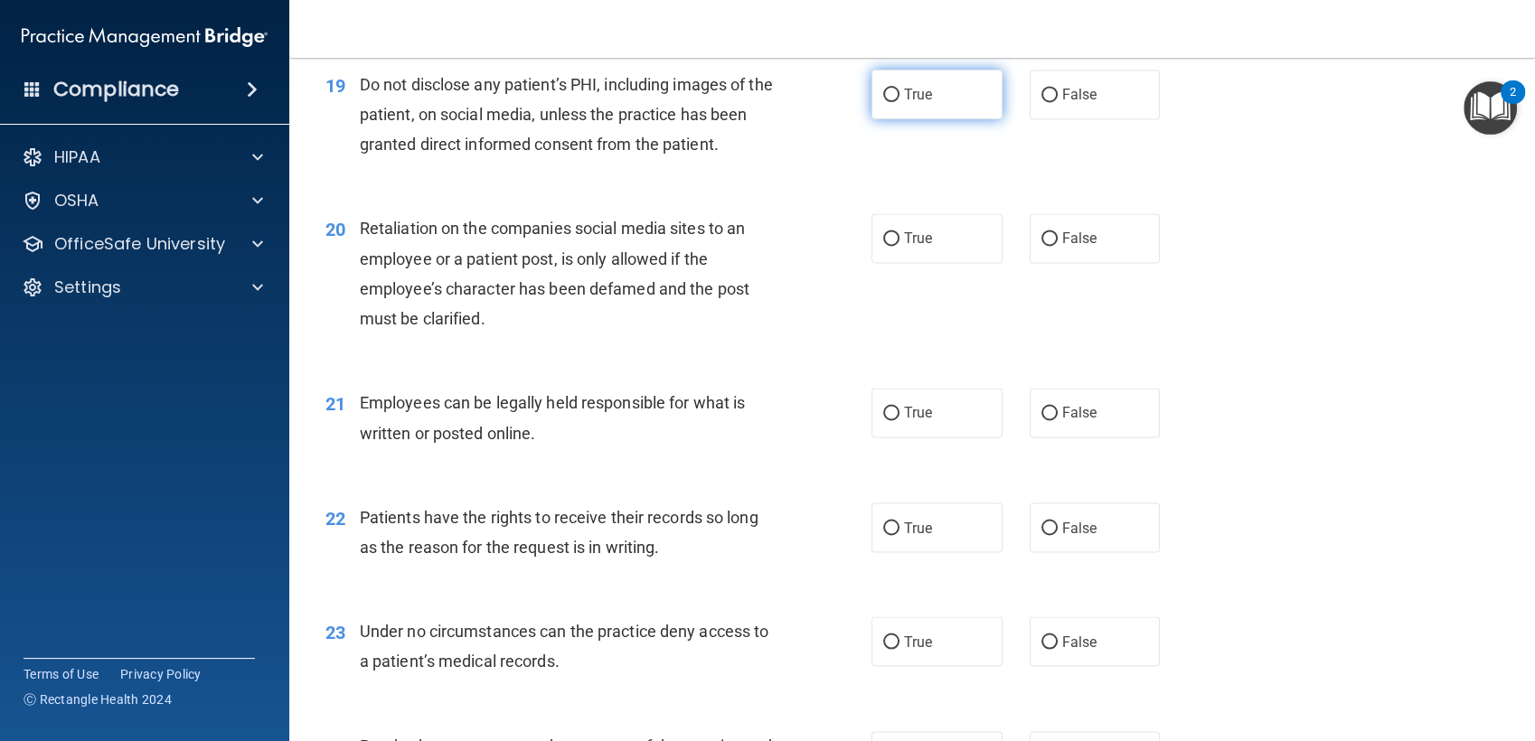
click at [920, 117] on label "True" at bounding box center [936, 95] width 131 height 50
click at [899, 102] on input "True" at bounding box center [891, 96] width 16 height 14
radio input "true"
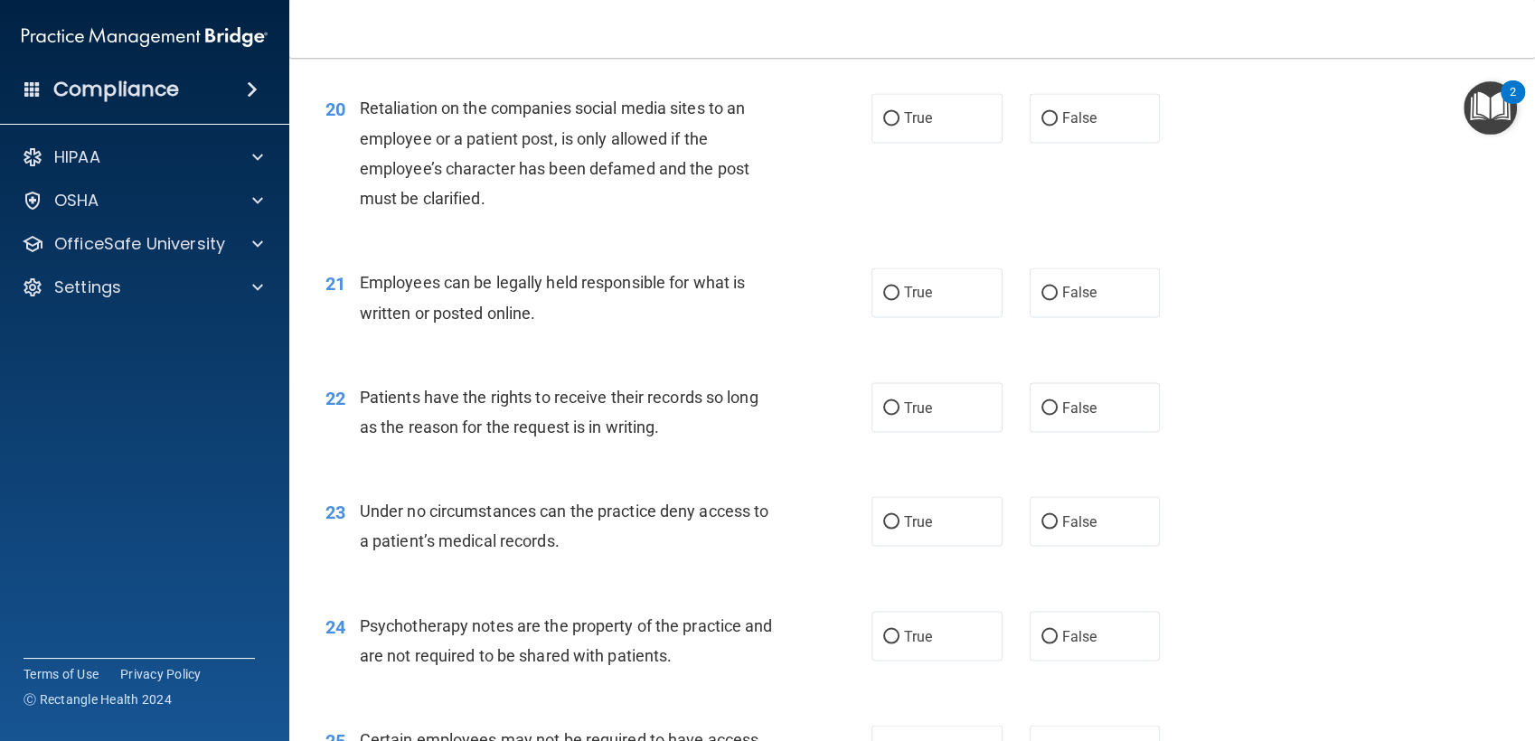
scroll to position [3152, 0]
click at [1080, 117] on span "False" at bounding box center [1079, 116] width 35 height 17
click at [1057, 117] on input "False" at bounding box center [1049, 118] width 16 height 14
radio input "true"
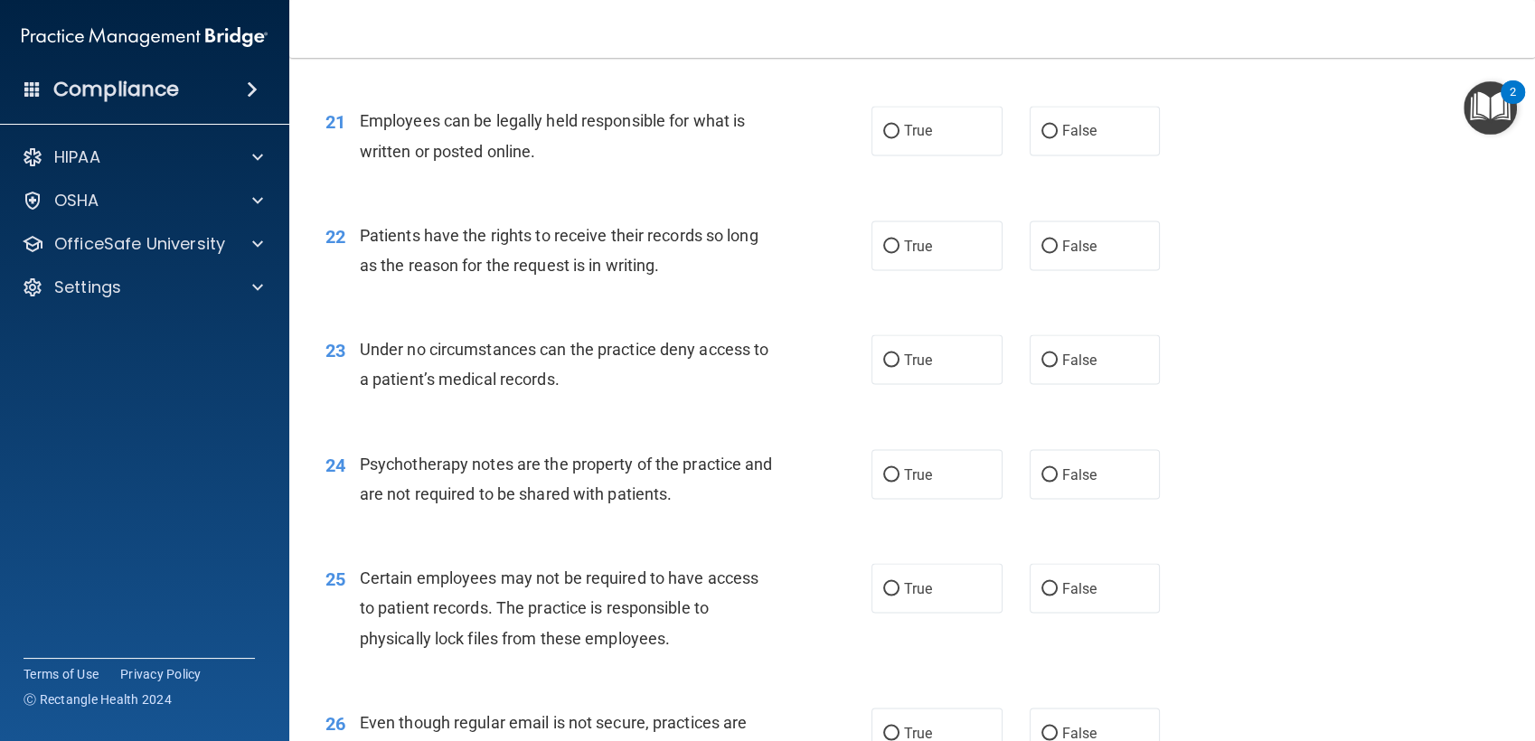
scroll to position [3314, 0]
click at [1041, 132] on input "False" at bounding box center [1049, 131] width 16 height 14
radio input "true"
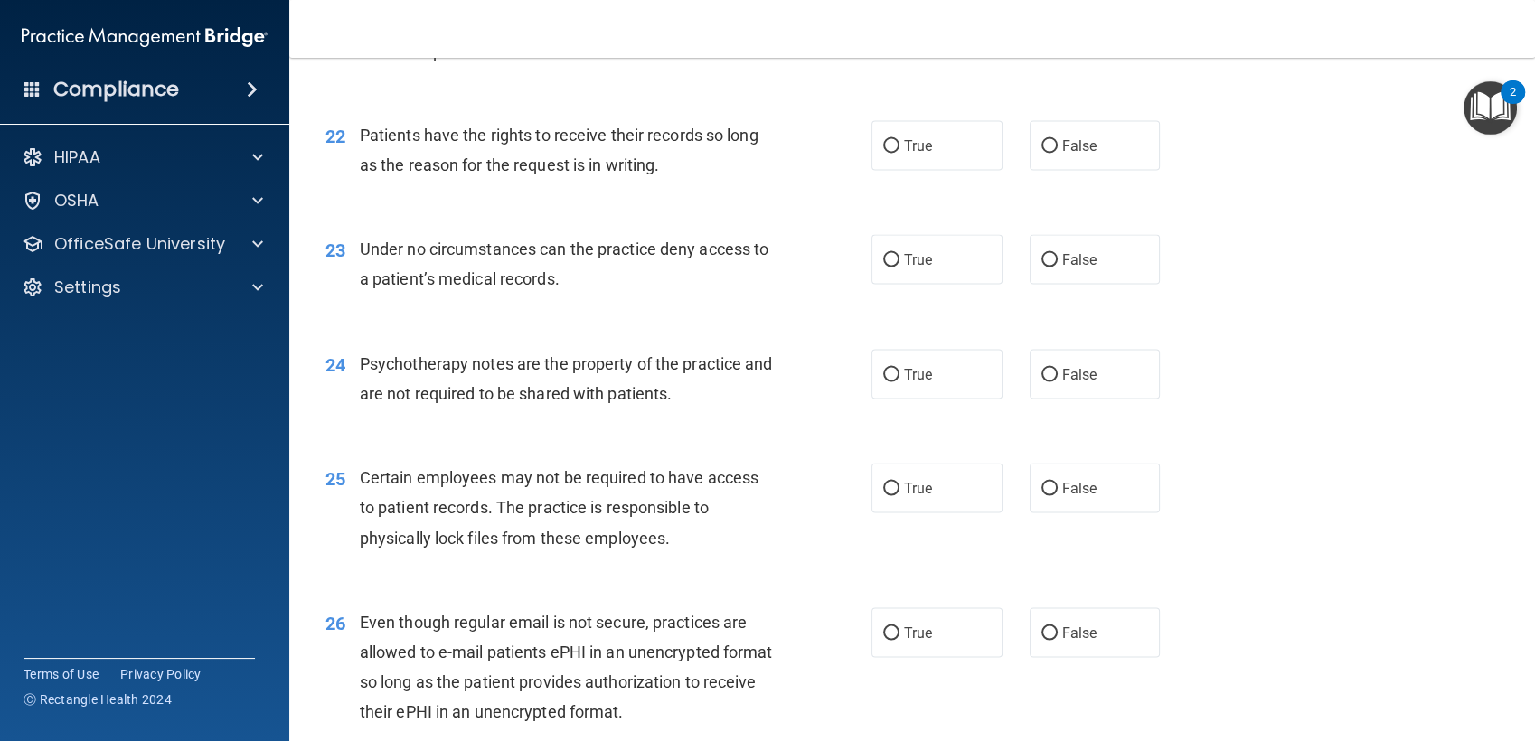
scroll to position [3414, 0]
click at [969, 373] on label "True" at bounding box center [936, 373] width 131 height 50
click at [899, 373] on input "True" at bounding box center [891, 374] width 16 height 14
radio input "true"
click at [892, 273] on label "True" at bounding box center [936, 258] width 131 height 50
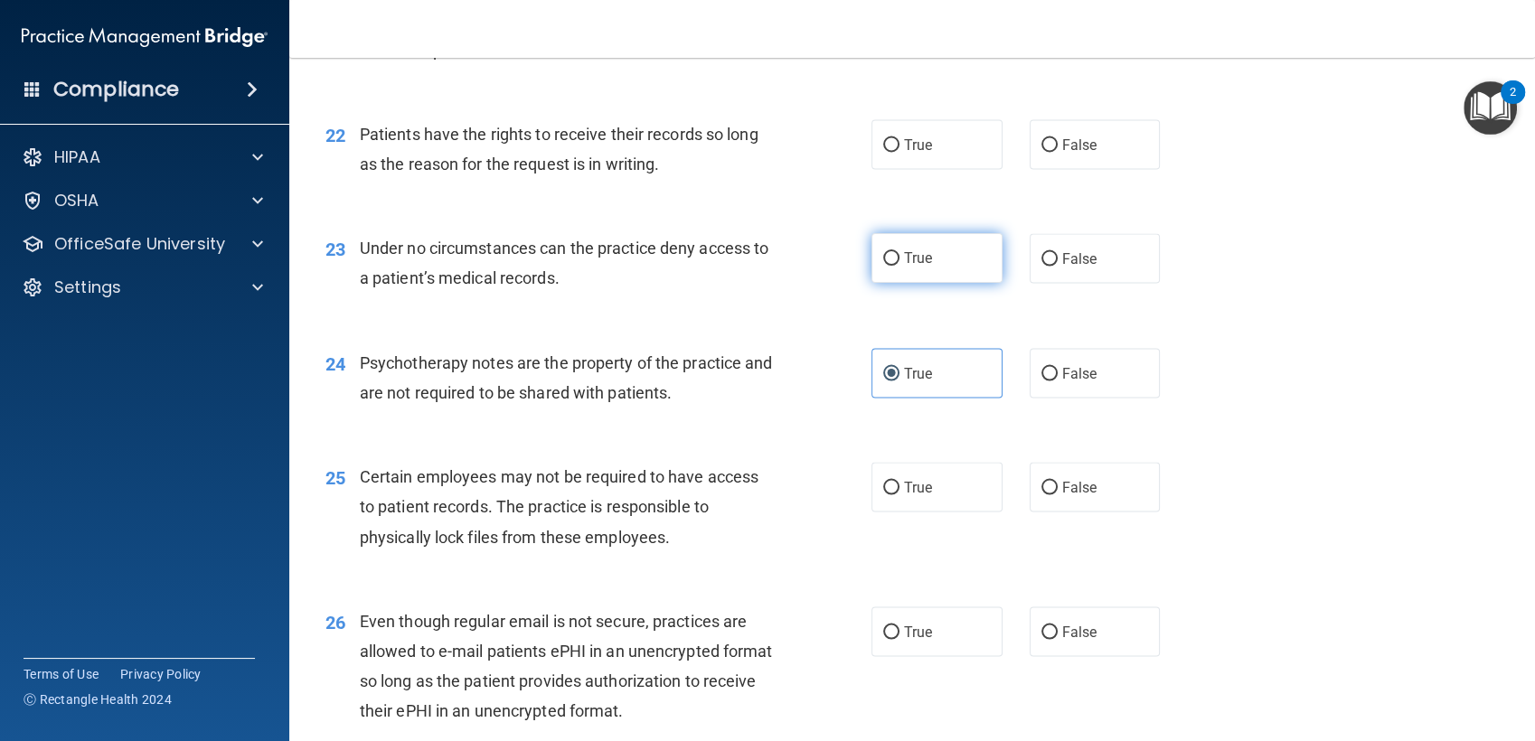
click at [892, 266] on input "True" at bounding box center [891, 259] width 16 height 14
radio input "true"
click at [1097, 145] on label "False" at bounding box center [1094, 144] width 131 height 50
click at [1057, 145] on input "False" at bounding box center [1049, 145] width 16 height 14
radio input "true"
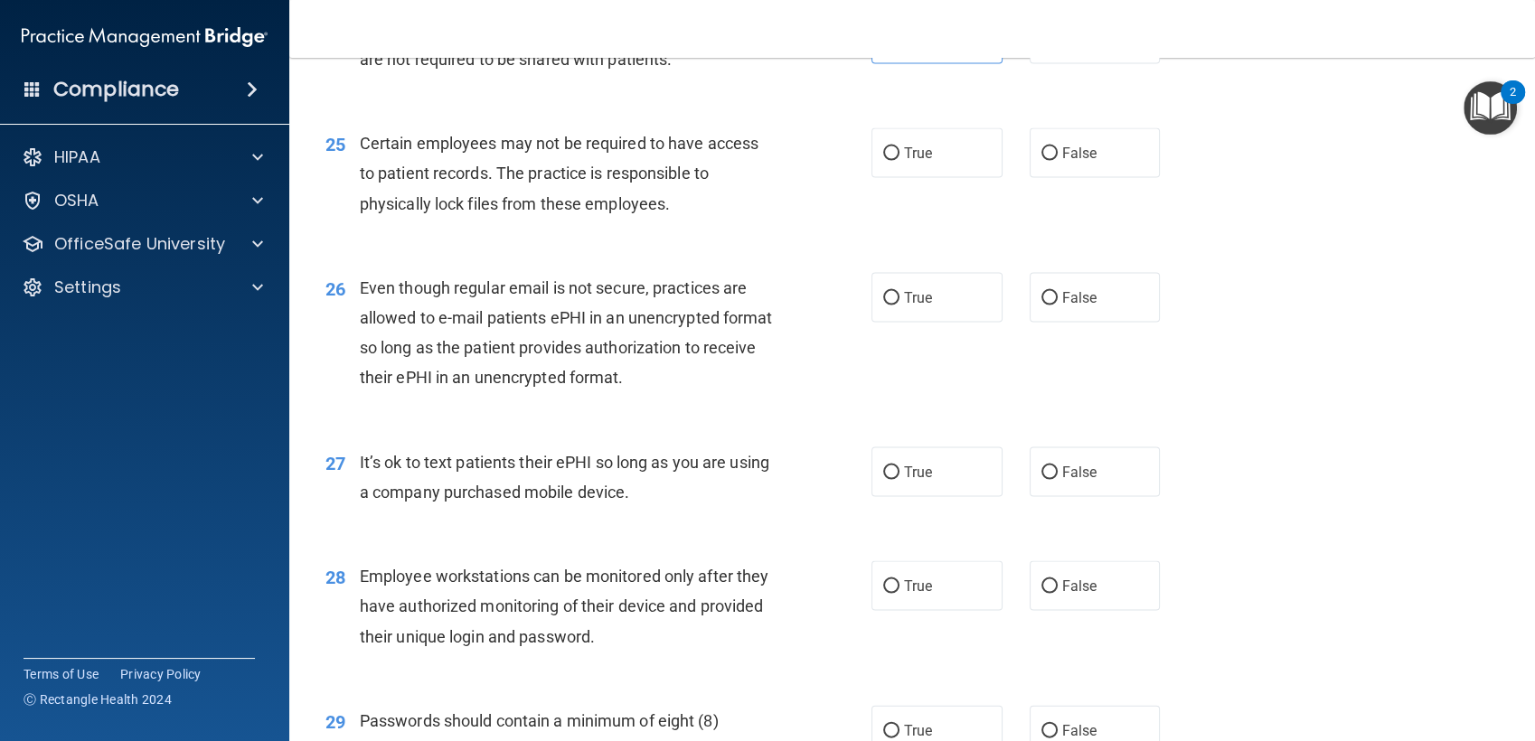
scroll to position [3748, 0]
click at [907, 176] on label "True" at bounding box center [936, 153] width 131 height 50
click at [899, 161] on input "True" at bounding box center [891, 154] width 16 height 14
radio input "true"
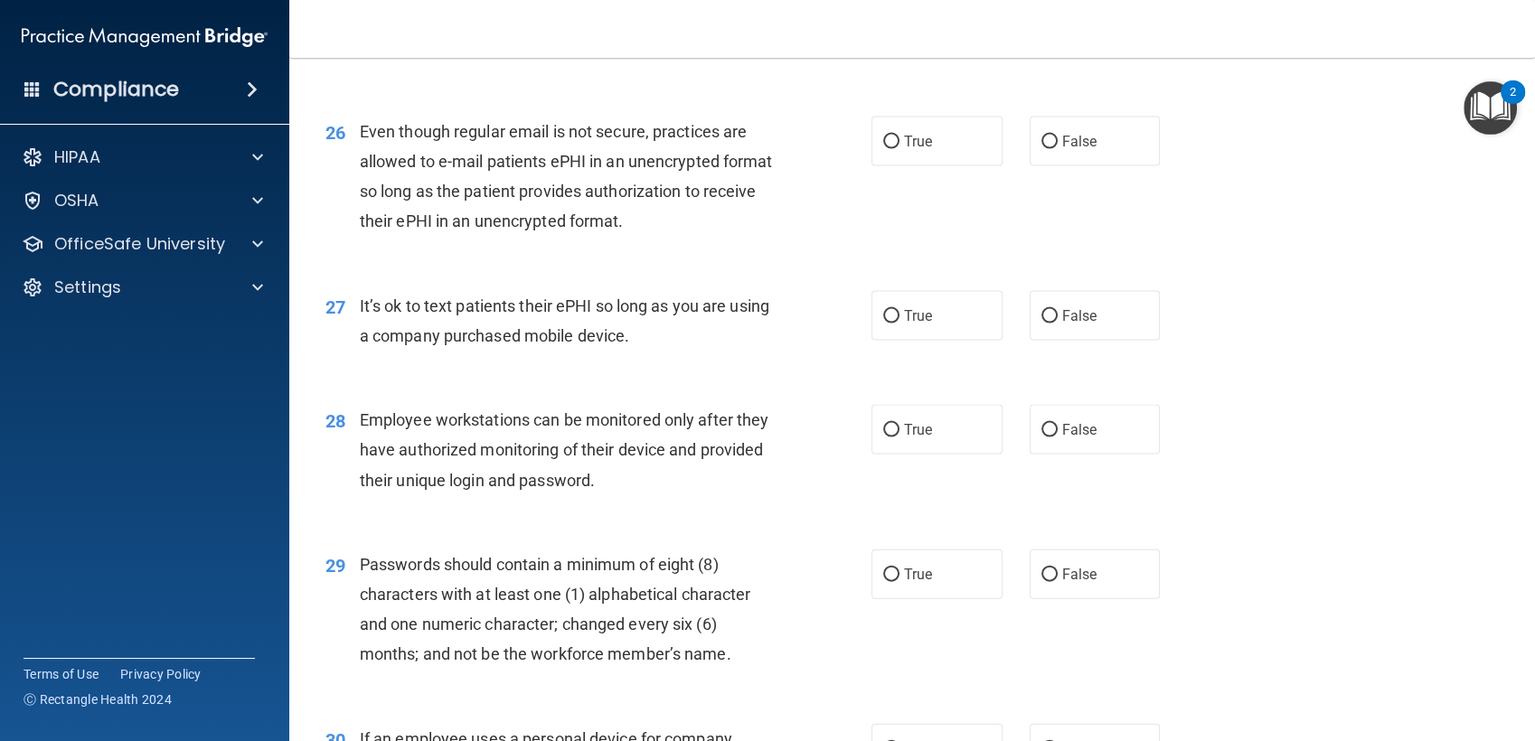
scroll to position [3904, 0]
click at [1041, 136] on input "False" at bounding box center [1049, 143] width 16 height 14
radio input "true"
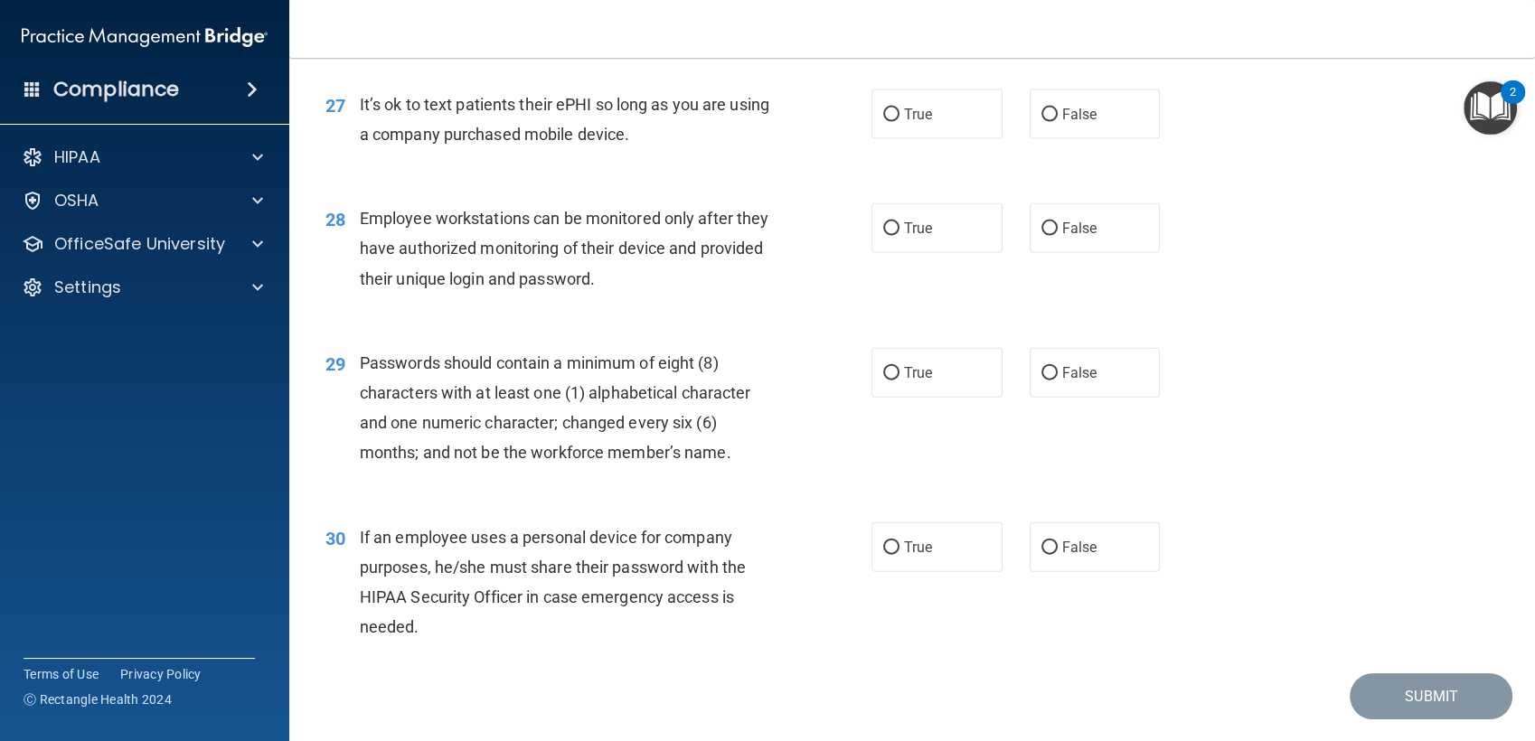
scroll to position [4107, 0]
click at [904, 110] on span "True" at bounding box center [918, 113] width 28 height 17
click at [899, 110] on input "True" at bounding box center [891, 115] width 16 height 14
radio input "true"
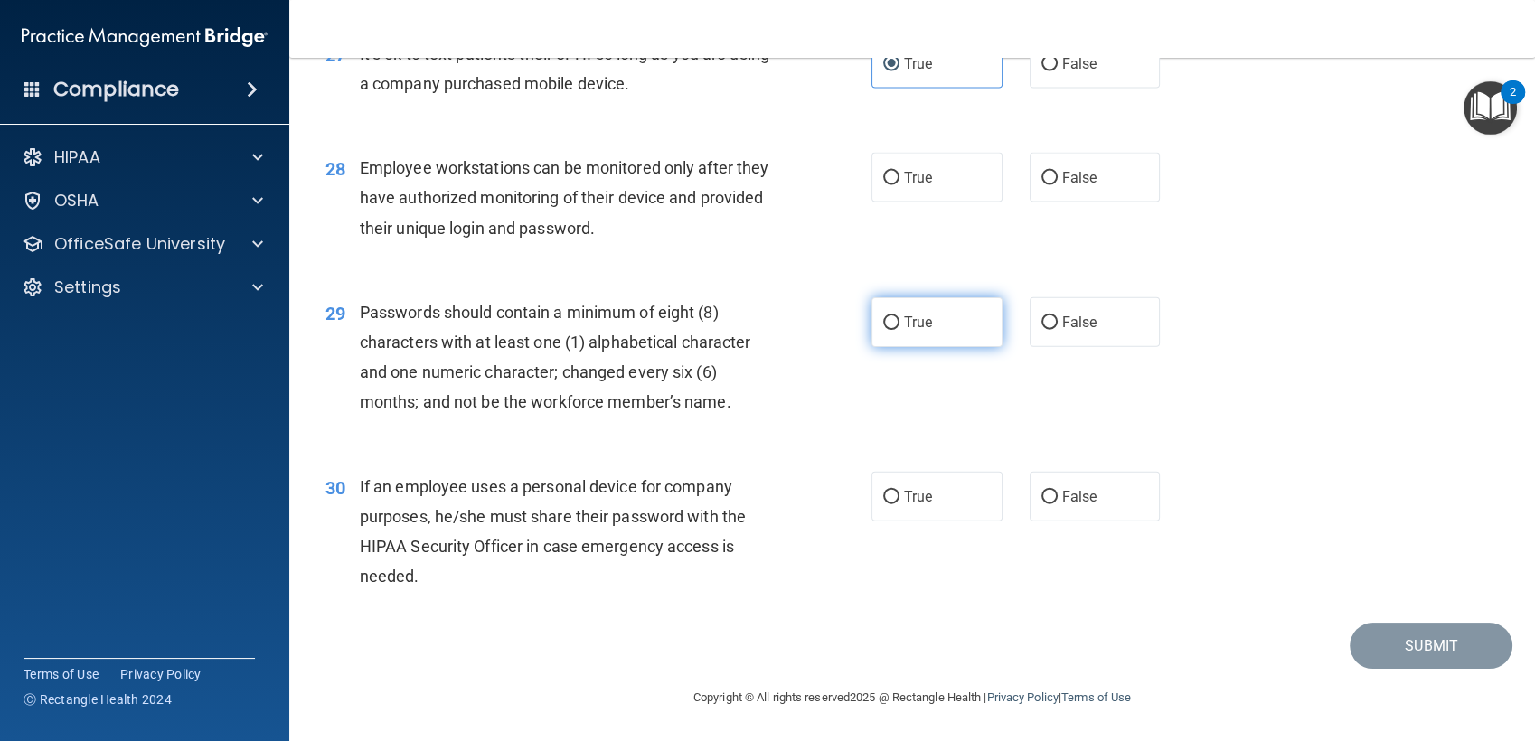
click at [922, 307] on label "True" at bounding box center [936, 322] width 131 height 50
click at [899, 316] on input "True" at bounding box center [891, 323] width 16 height 14
radio input "true"
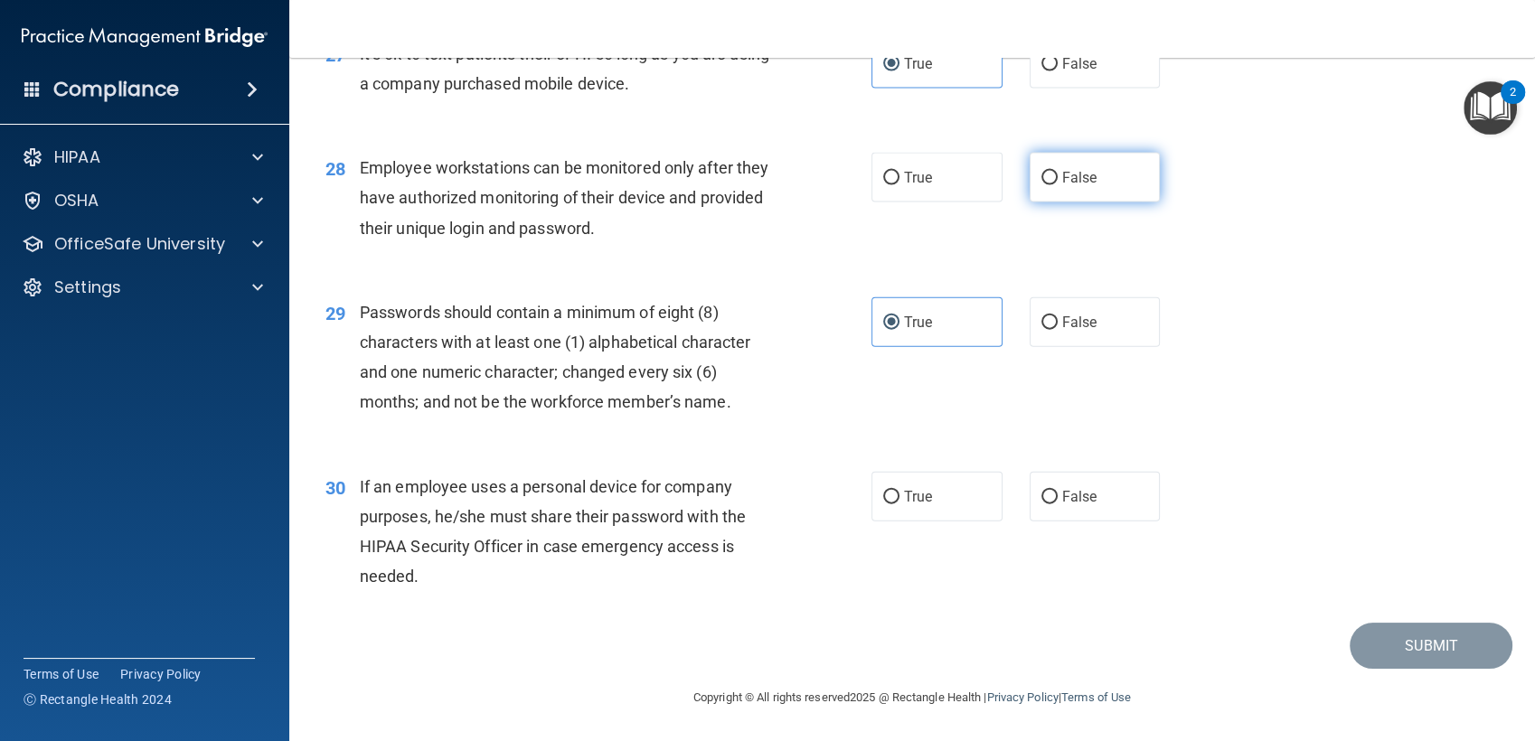
click at [1041, 183] on input "False" at bounding box center [1049, 179] width 16 height 14
radio input "true"
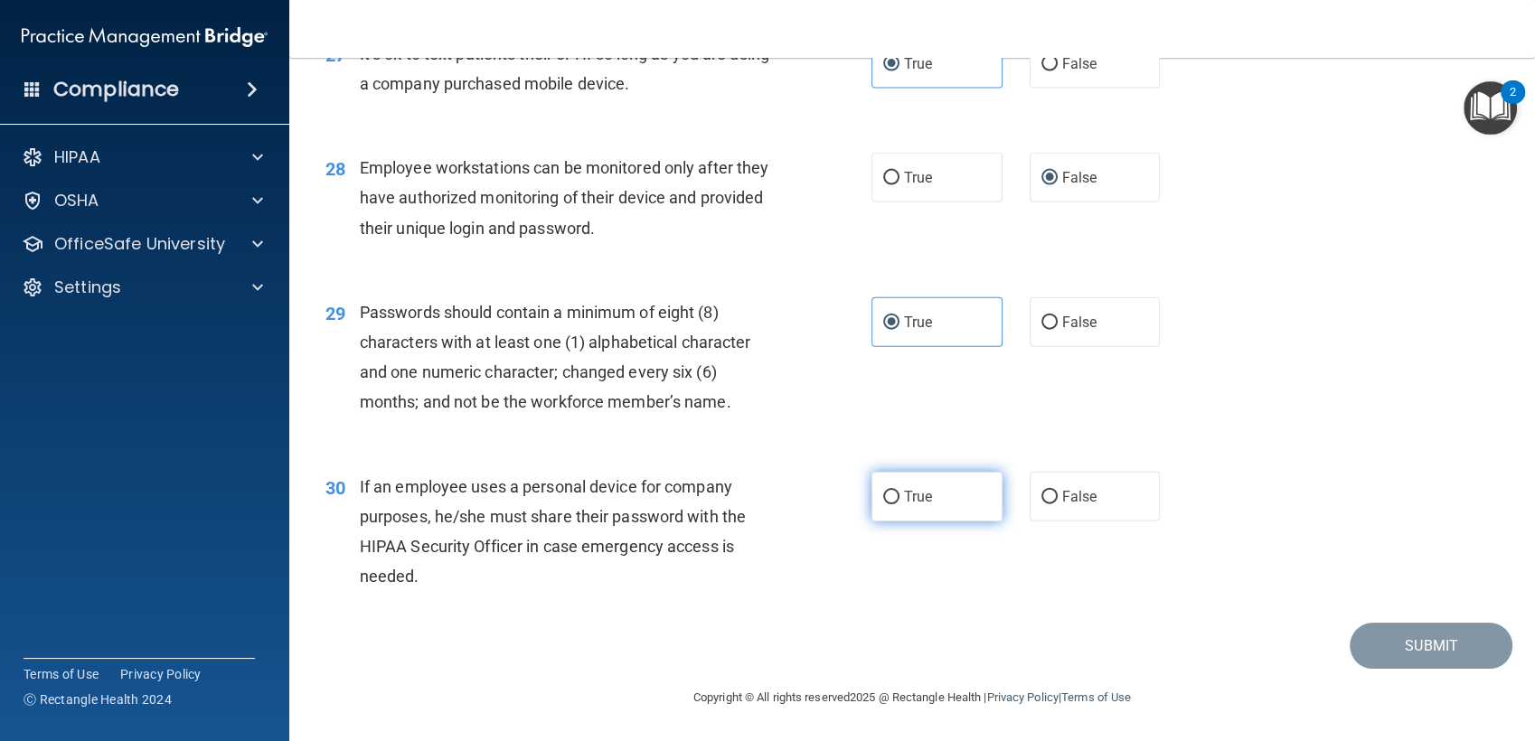
click at [950, 503] on label "True" at bounding box center [936, 497] width 131 height 50
click at [899, 503] on input "True" at bounding box center [891, 498] width 16 height 14
radio input "true"
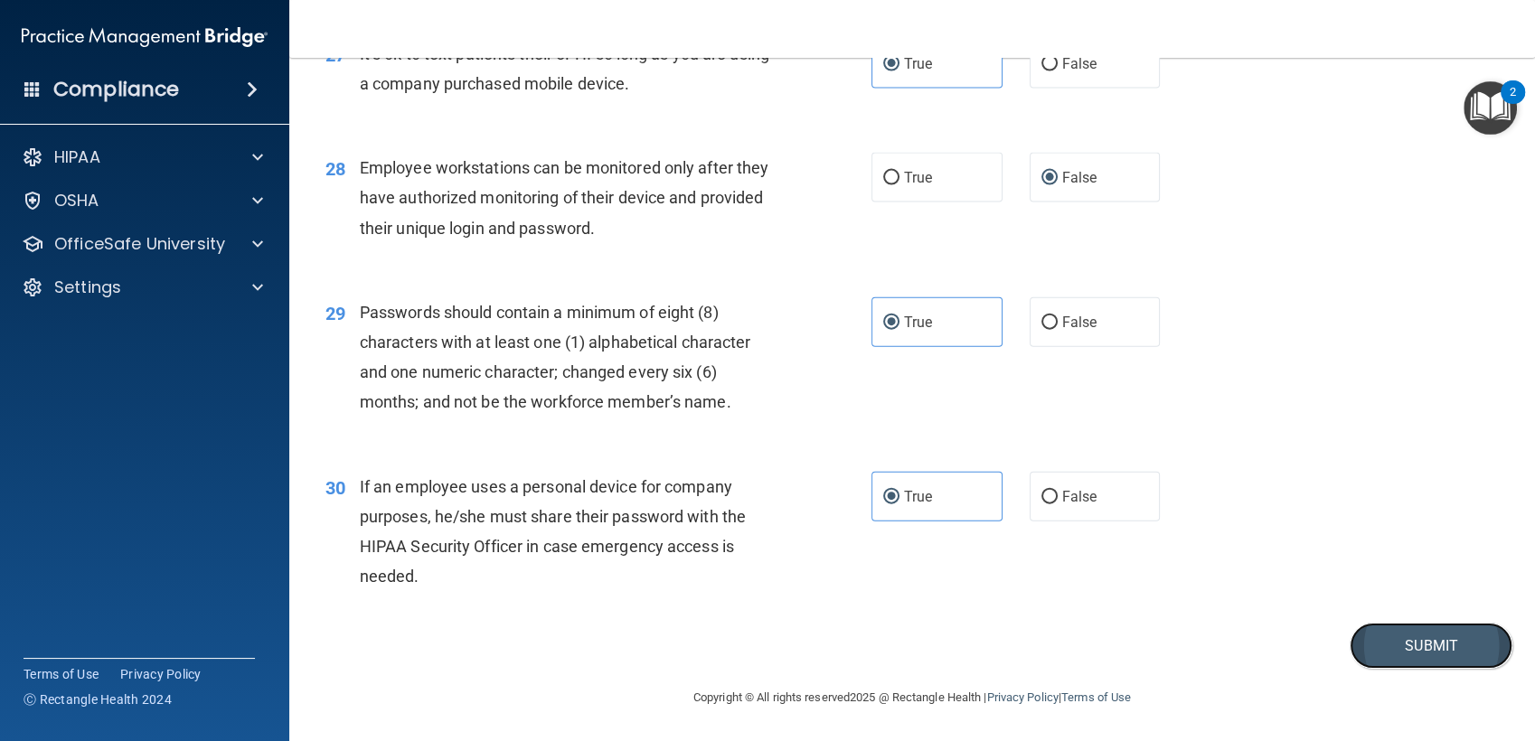
click at [1378, 642] on button "Submit" at bounding box center [1430, 646] width 163 height 46
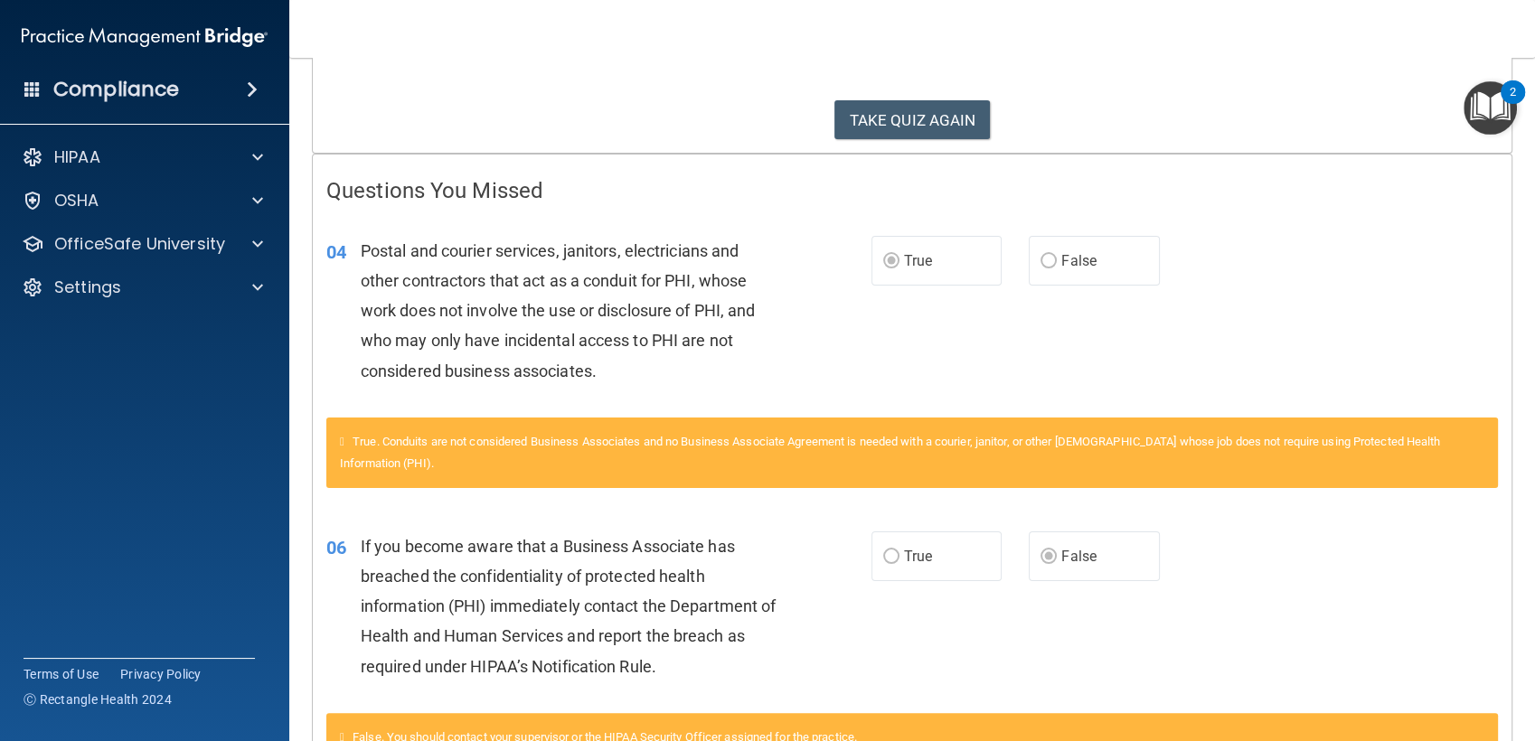
scroll to position [273, 0]
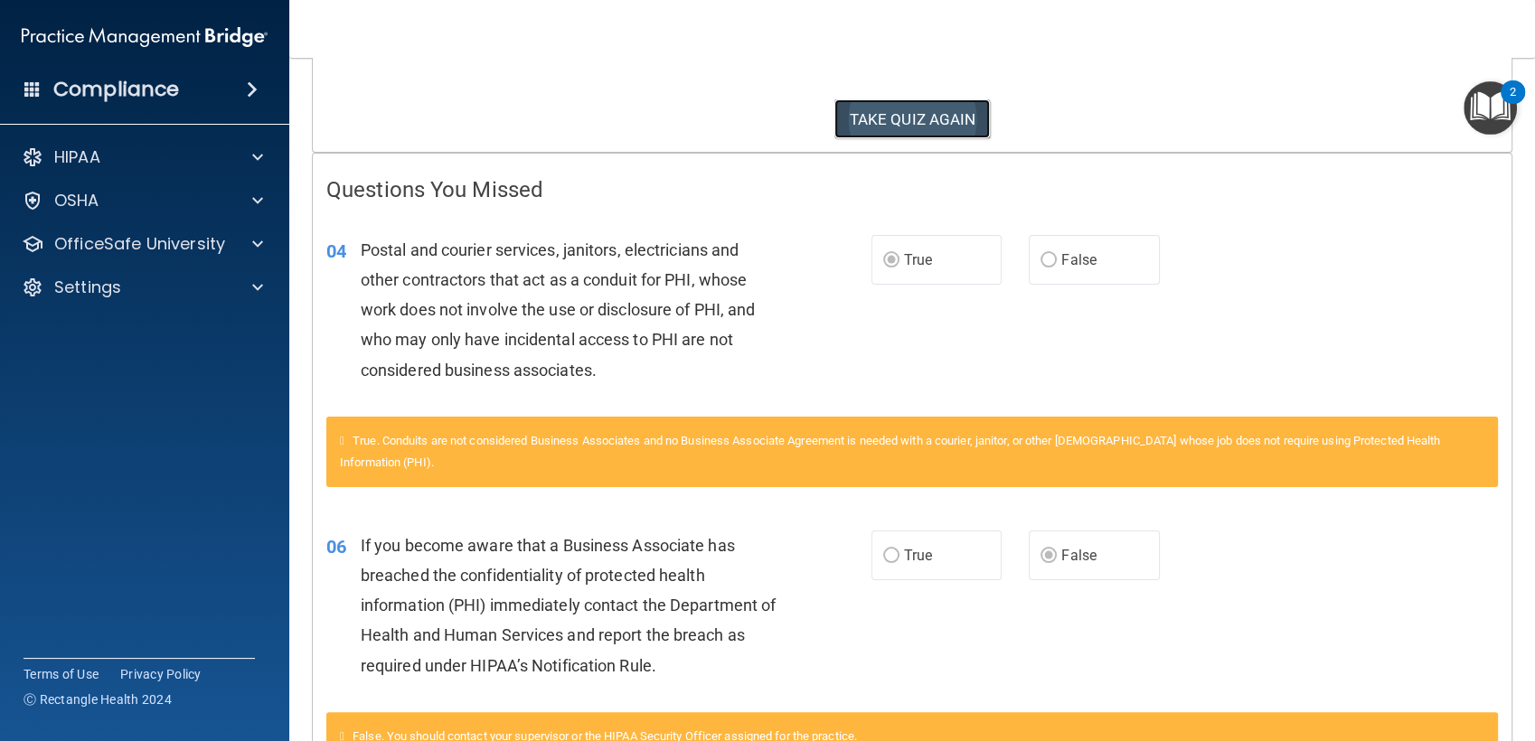
click at [871, 113] on button "TAKE QUIZ AGAIN" at bounding box center [912, 119] width 156 height 40
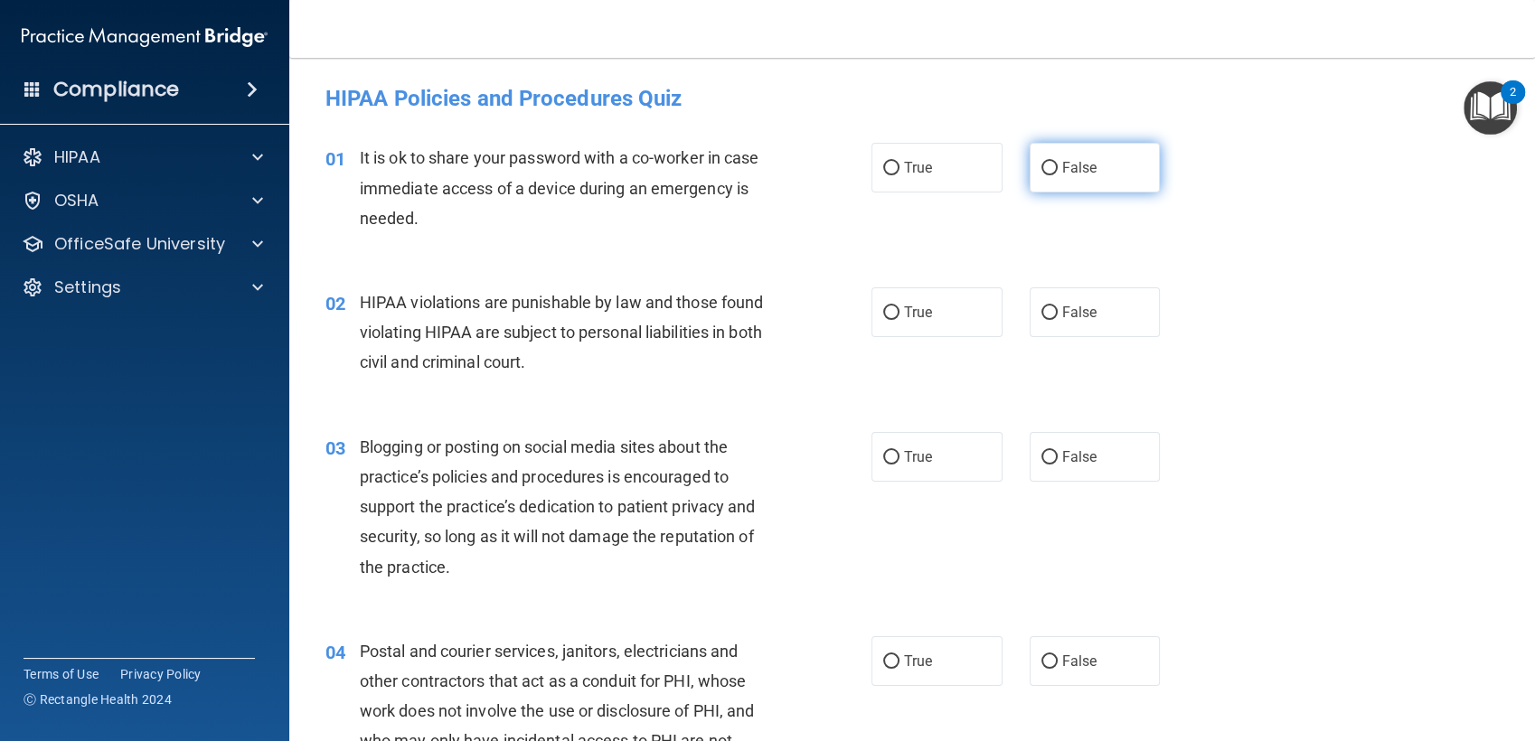
click at [1062, 183] on label "False" at bounding box center [1094, 168] width 131 height 50
click at [1057, 175] on input "False" at bounding box center [1049, 169] width 16 height 14
radio input "true"
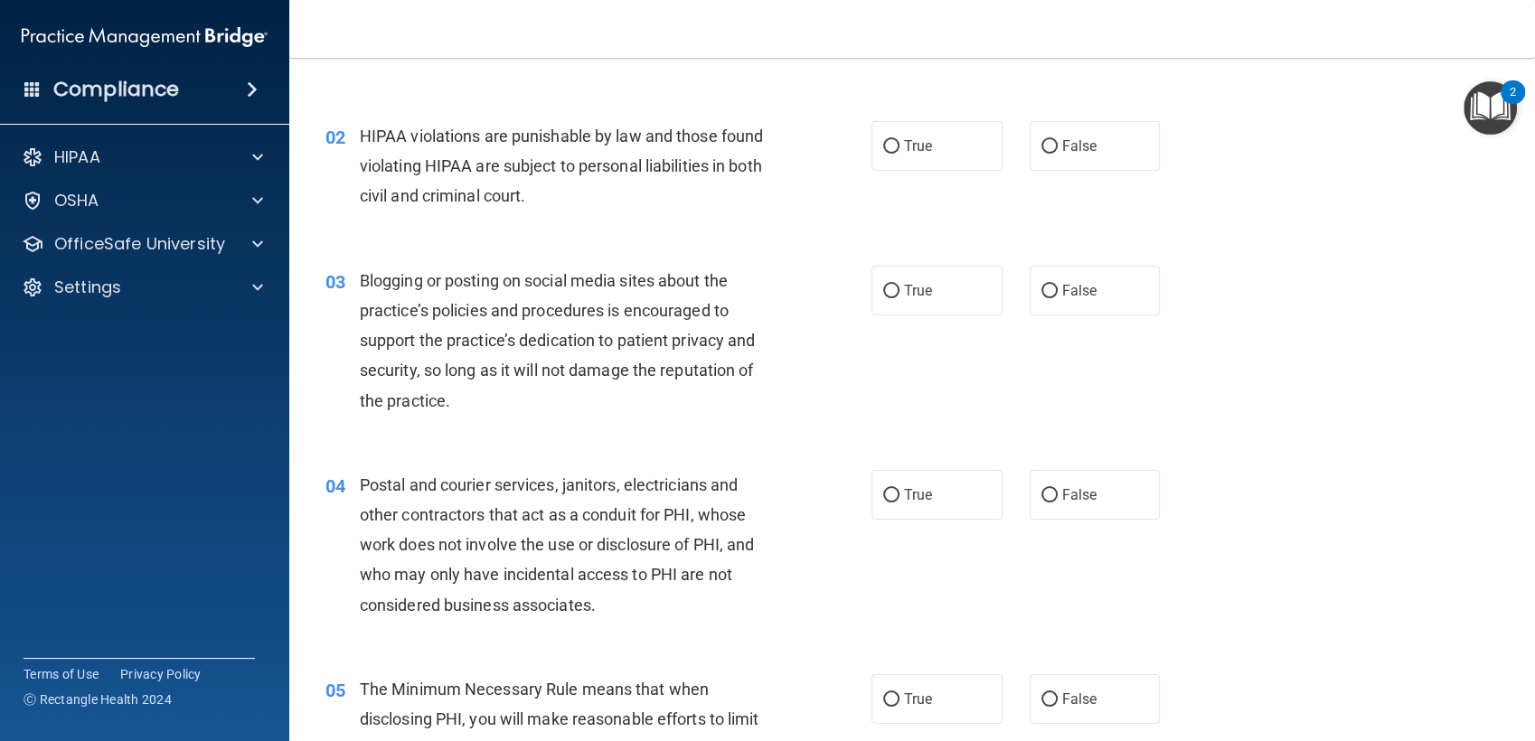
scroll to position [185, 0]
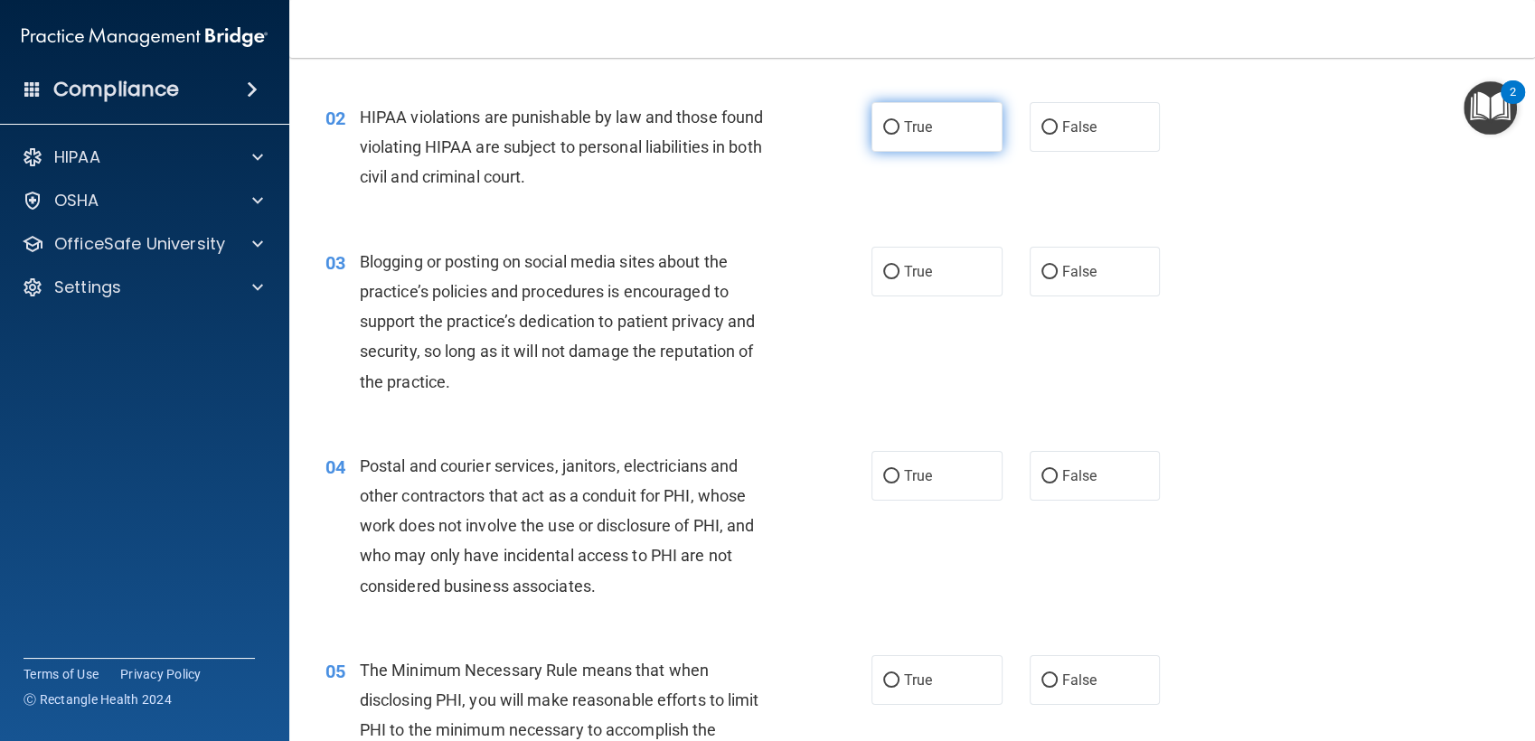
click at [891, 144] on label "True" at bounding box center [936, 127] width 131 height 50
click at [891, 135] on input "True" at bounding box center [891, 128] width 16 height 14
radio input "true"
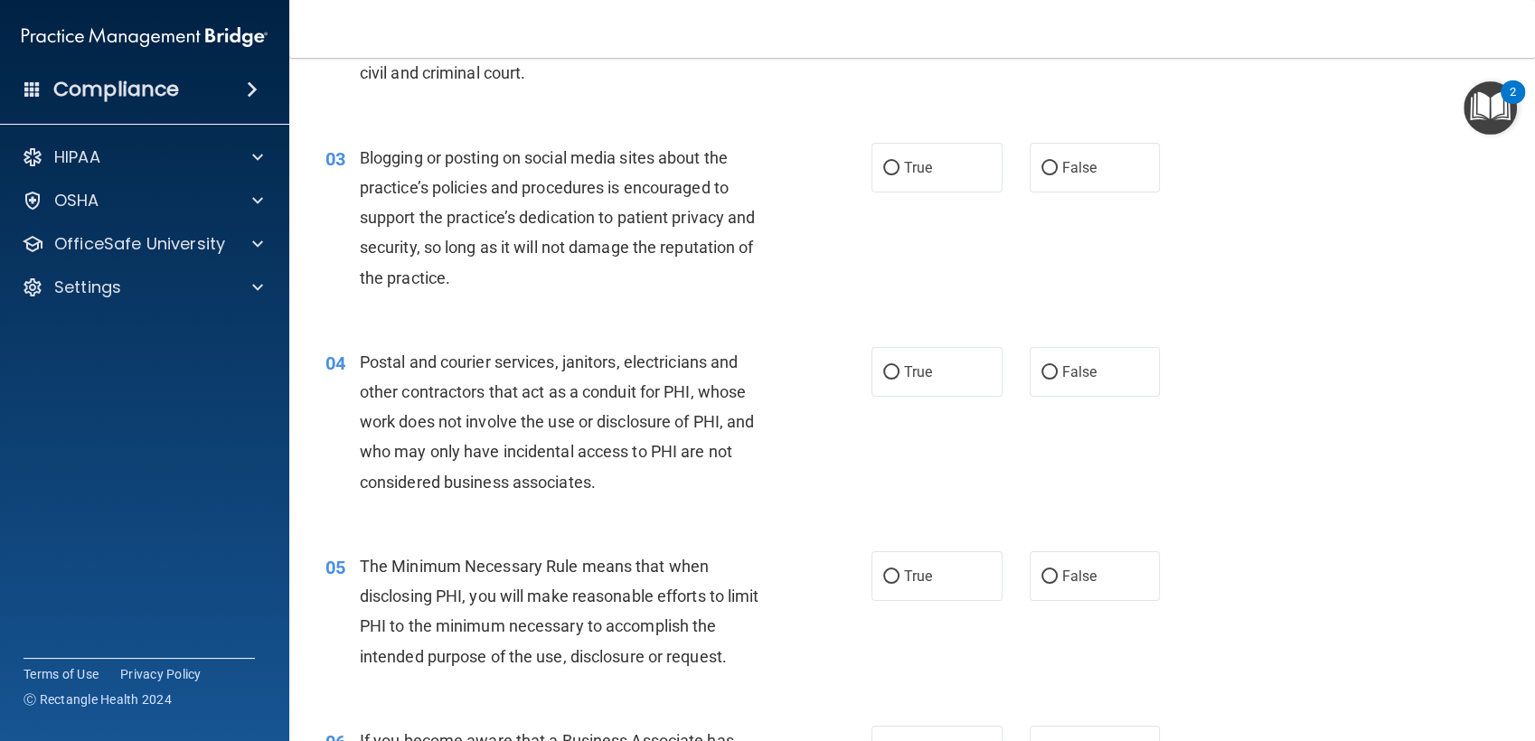
scroll to position [294, 0]
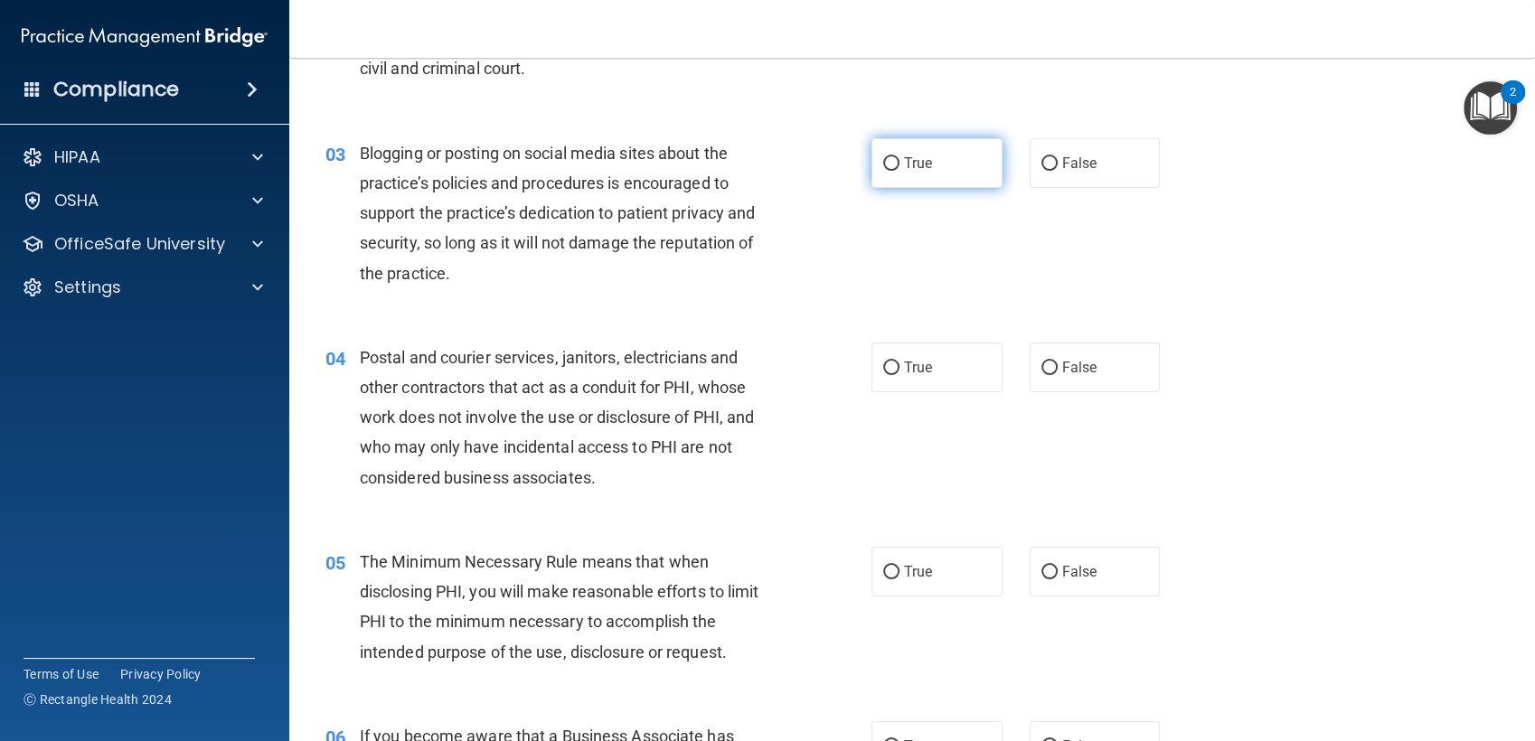
click at [904, 172] on label "True" at bounding box center [936, 163] width 131 height 50
click at [899, 171] on input "True" at bounding box center [891, 164] width 16 height 14
radio input "true"
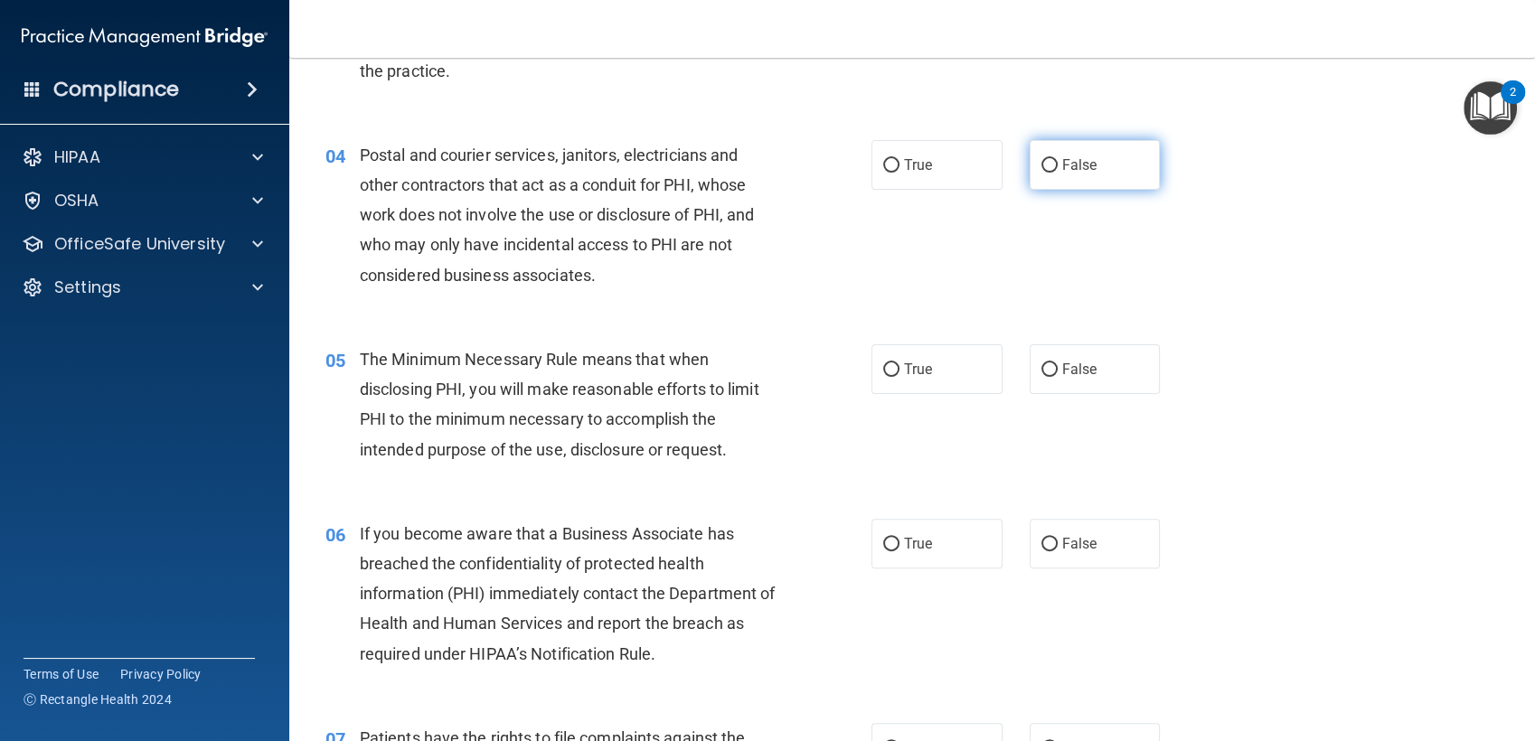
scroll to position [469, 0]
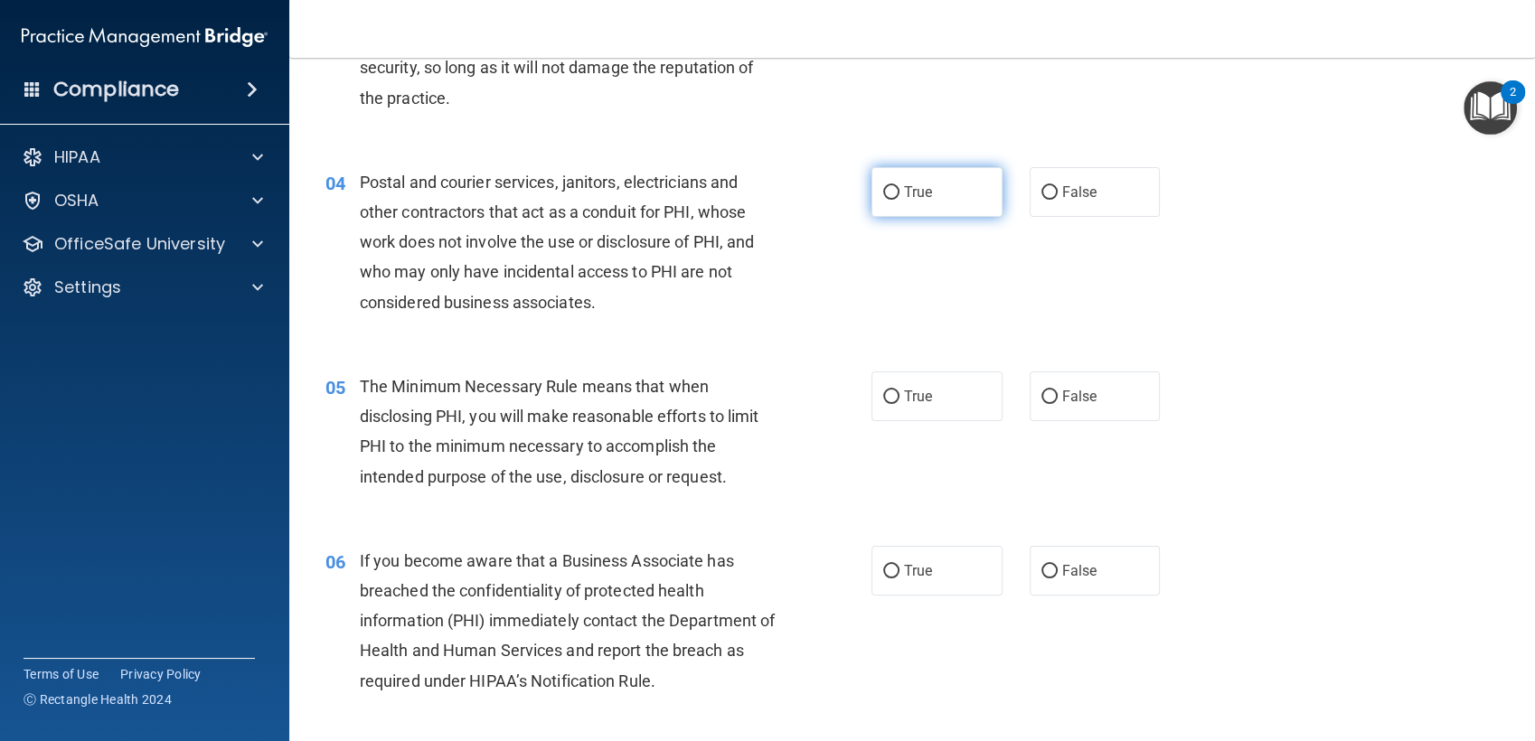
click at [904, 216] on label "True" at bounding box center [936, 192] width 131 height 50
click at [899, 200] on input "True" at bounding box center [891, 193] width 16 height 14
radio input "true"
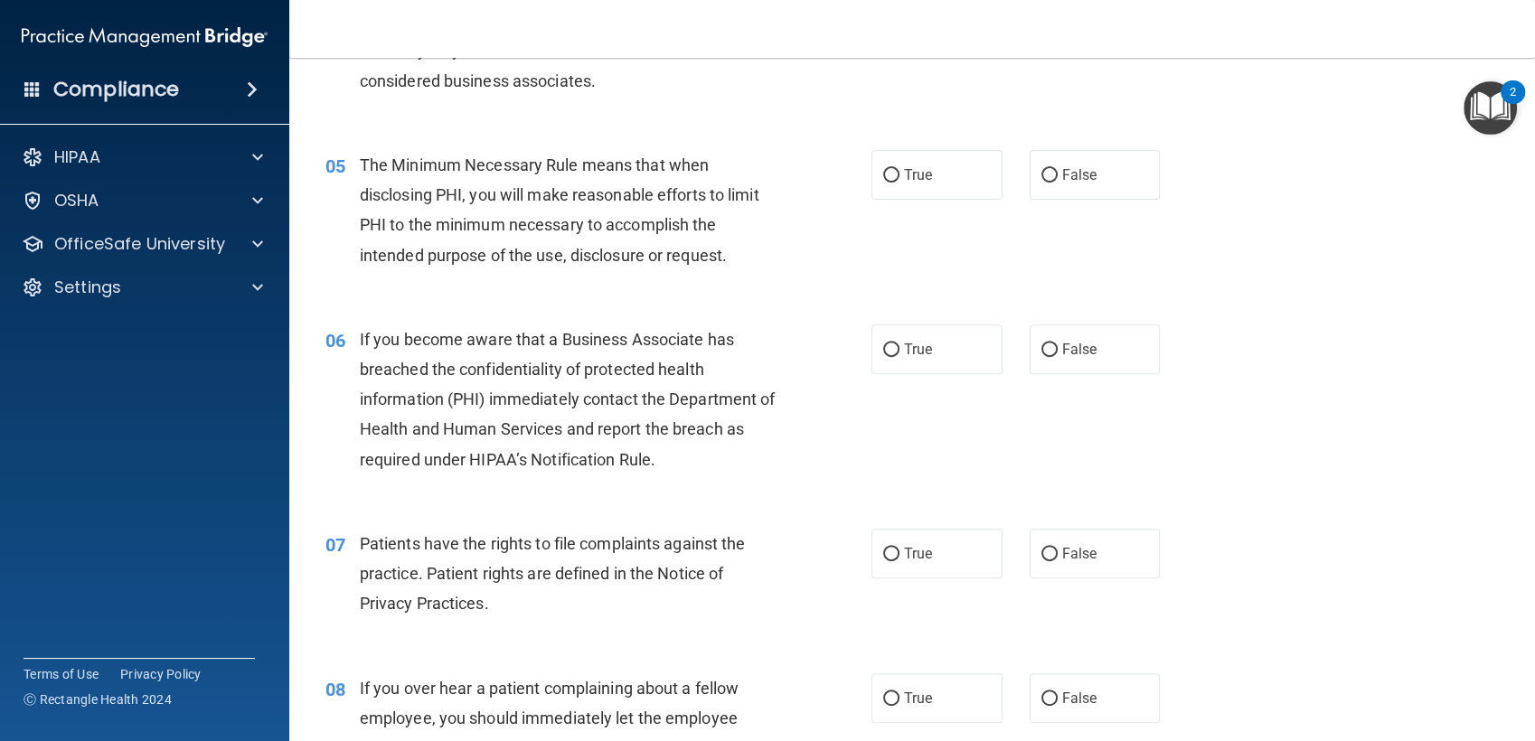
scroll to position [690, 0]
click at [926, 168] on label "True" at bounding box center [936, 176] width 131 height 50
click at [899, 170] on input "True" at bounding box center [891, 177] width 16 height 14
radio input "true"
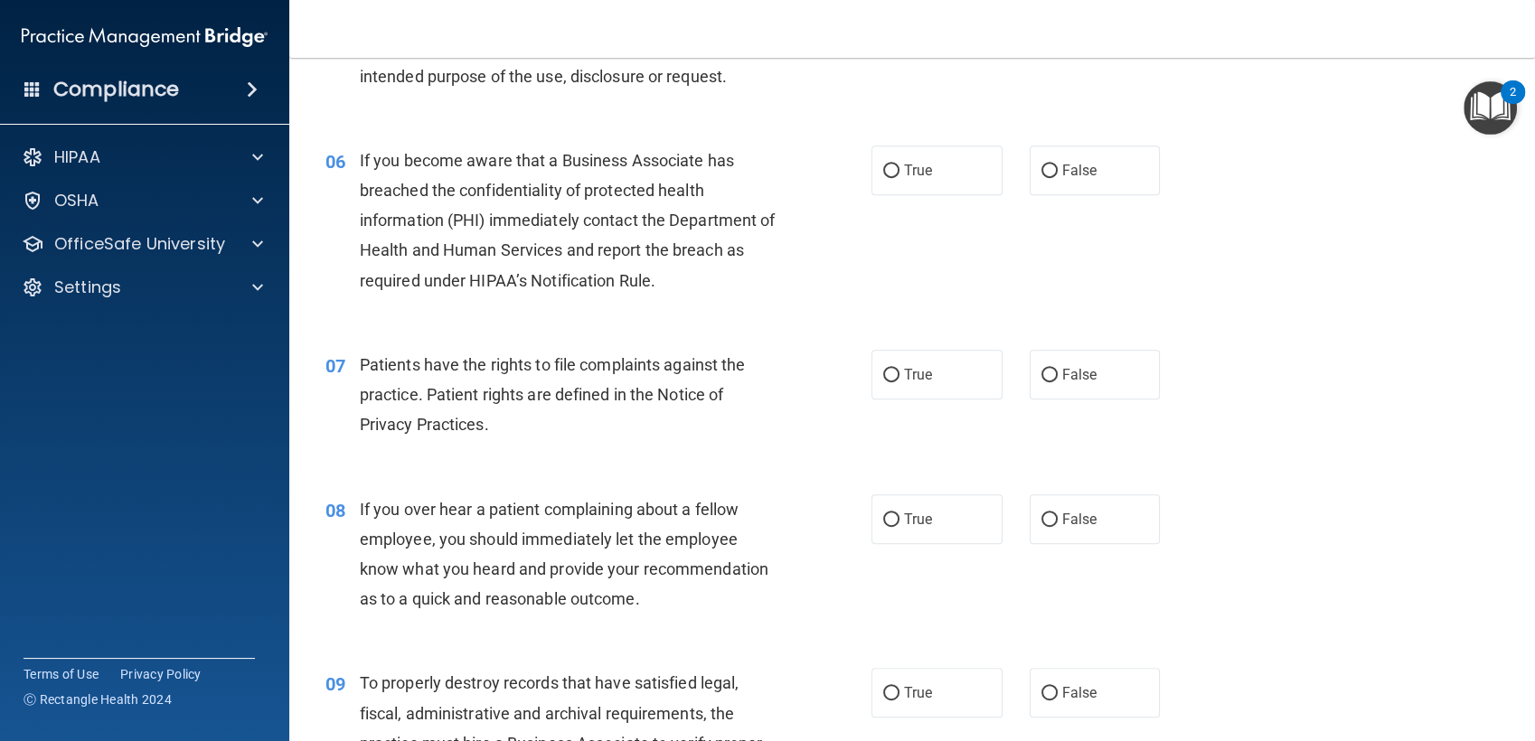
scroll to position [870, 0]
click at [906, 177] on label "True" at bounding box center [936, 170] width 131 height 50
click at [899, 177] on input "True" at bounding box center [891, 171] width 16 height 14
radio input "true"
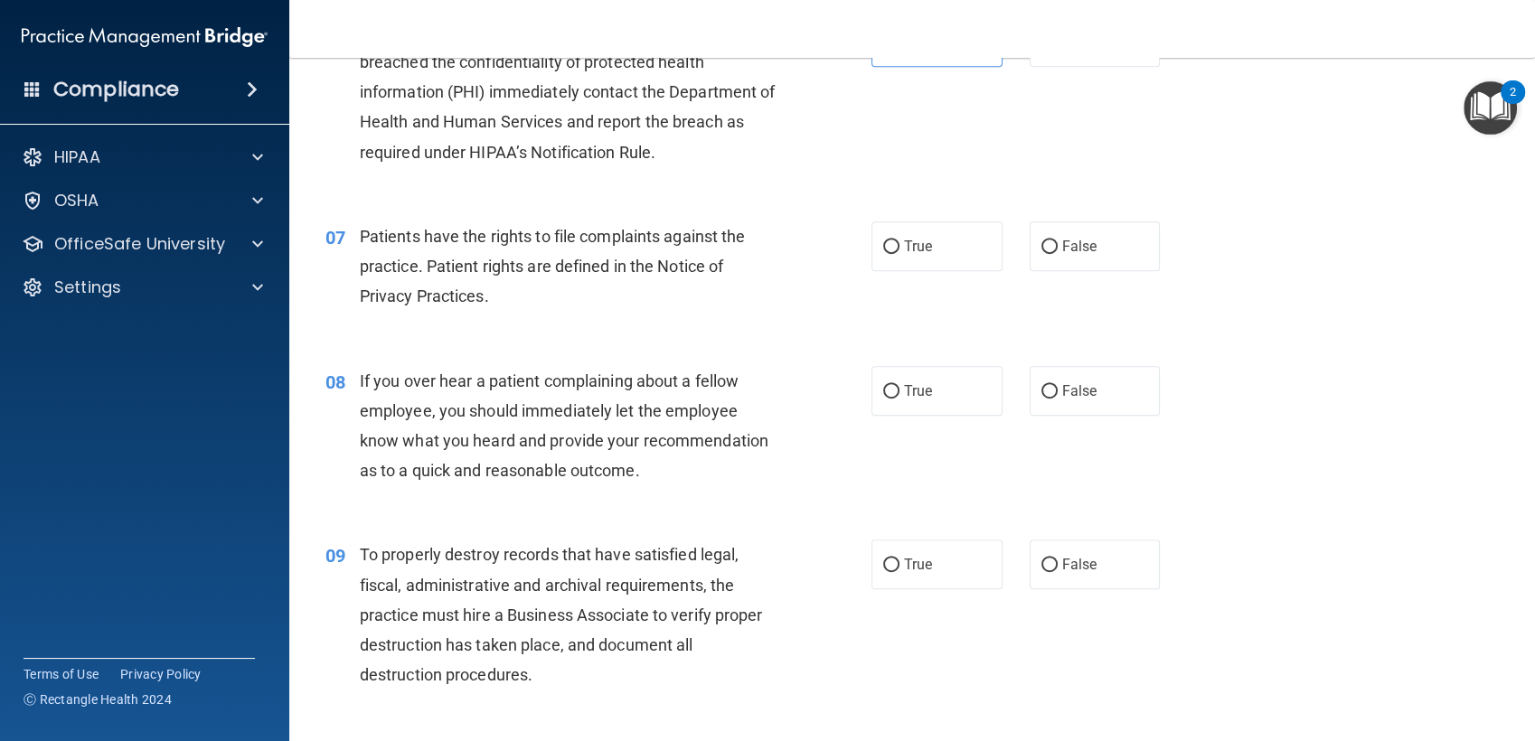
scroll to position [1064, 0]
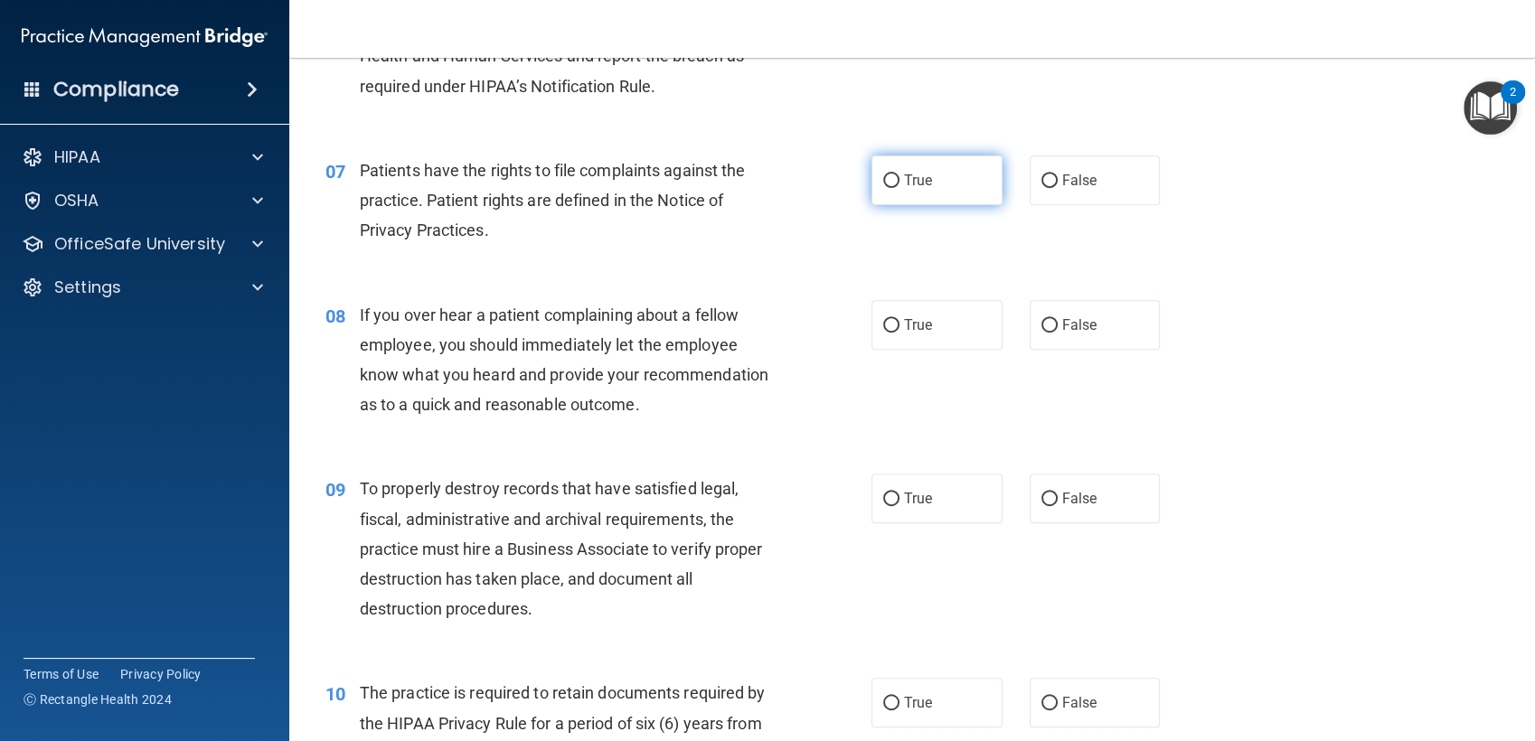
click at [886, 170] on label "True" at bounding box center [936, 180] width 131 height 50
click at [886, 174] on input "True" at bounding box center [891, 181] width 16 height 14
radio input "true"
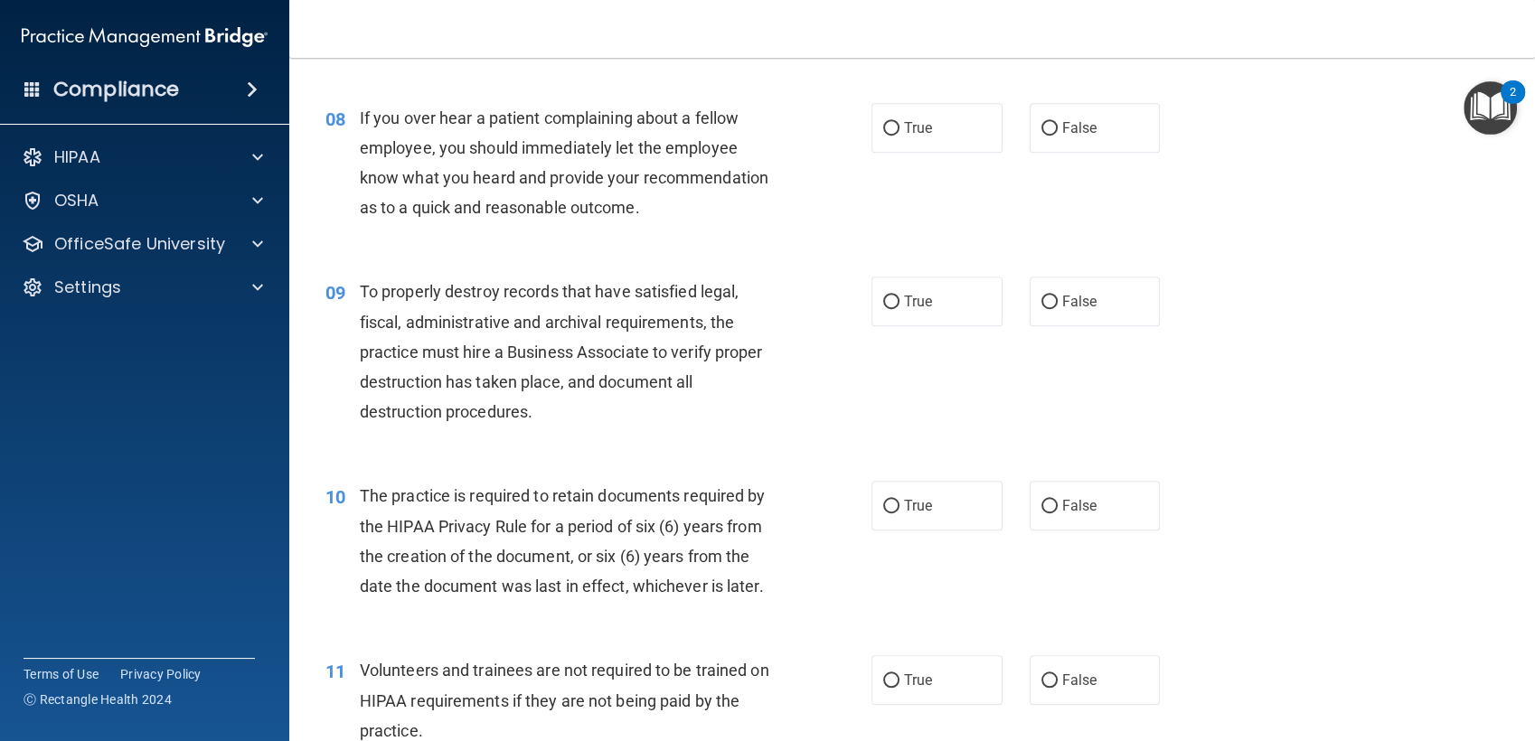
scroll to position [1262, 0]
click at [884, 147] on label "True" at bounding box center [936, 127] width 131 height 50
click at [884, 135] on input "True" at bounding box center [891, 128] width 16 height 14
radio input "true"
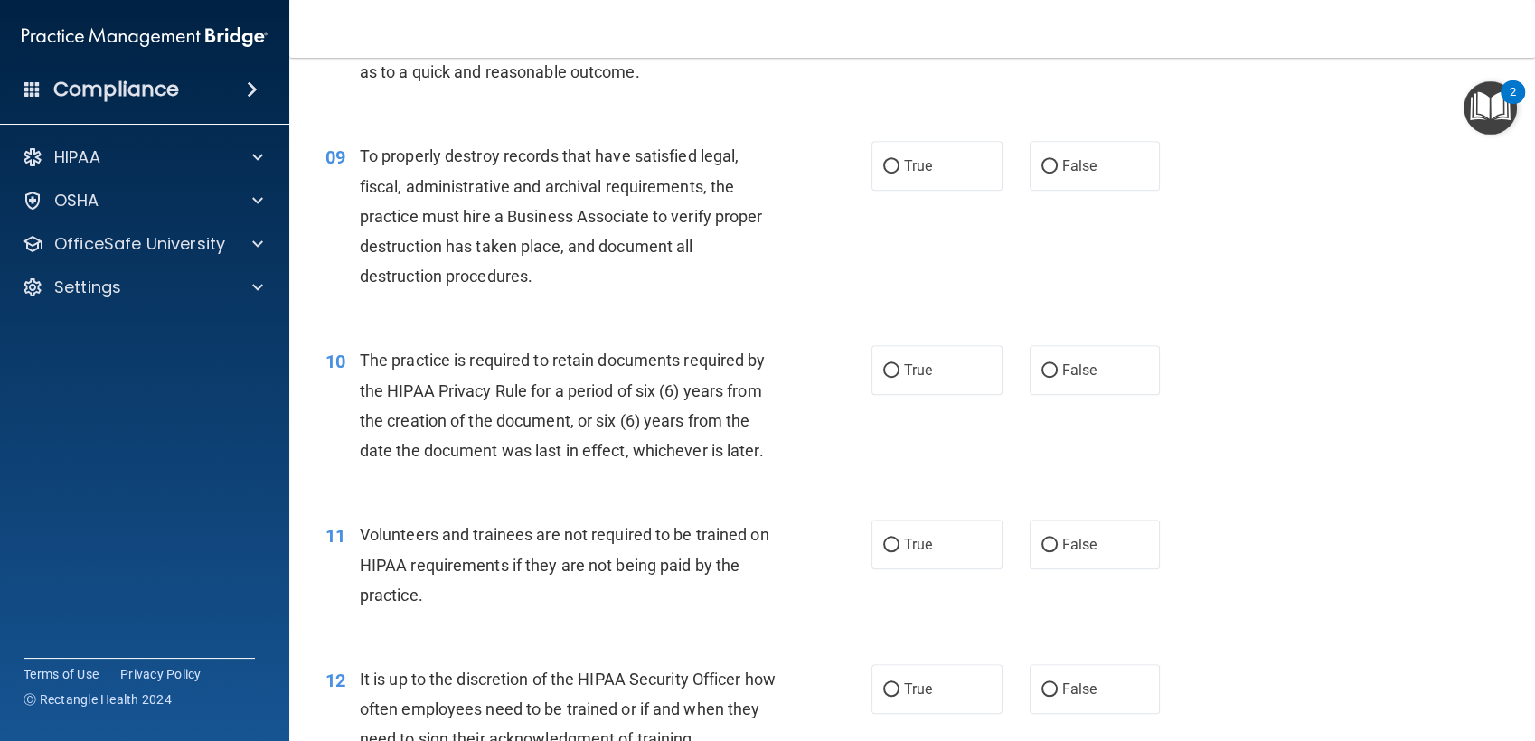
scroll to position [1401, 0]
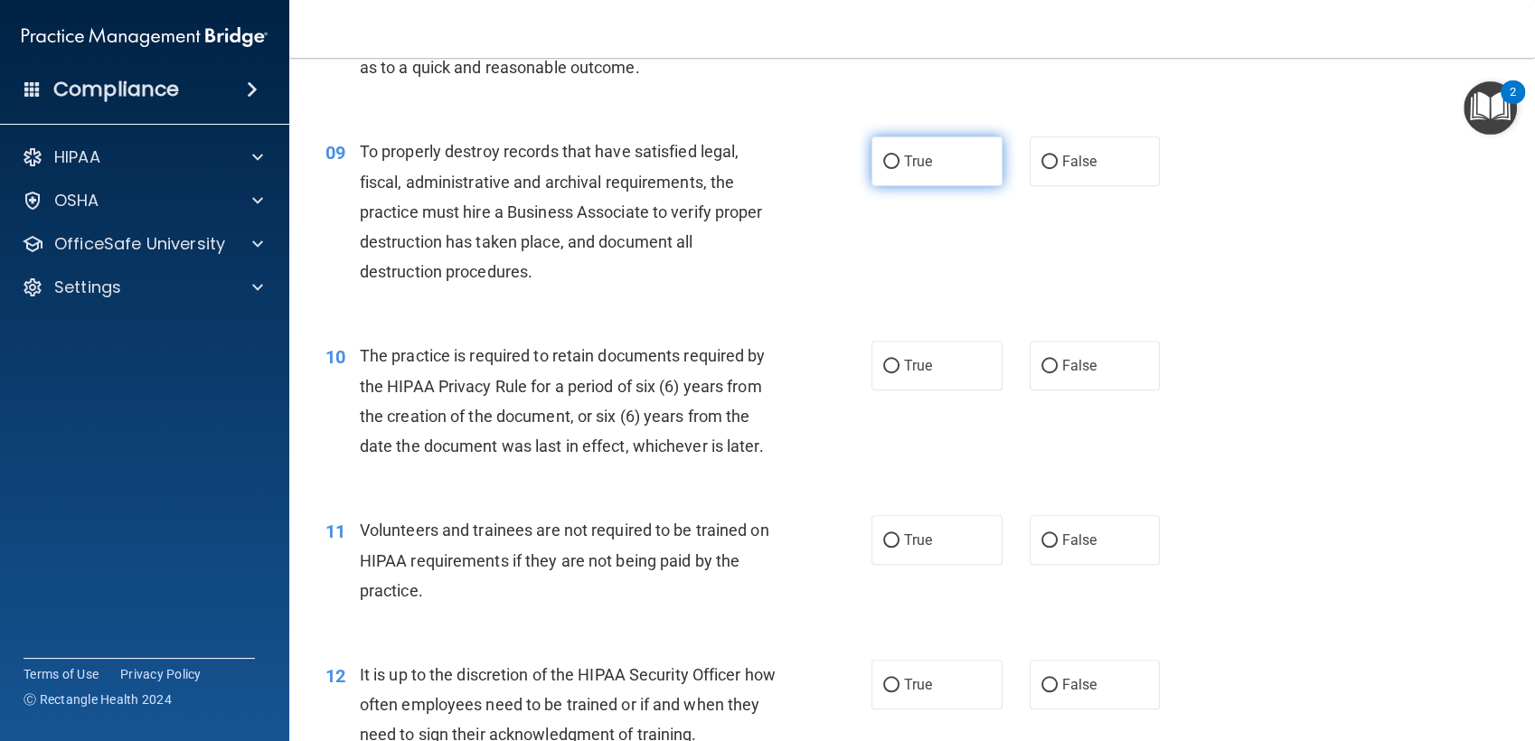
click at [944, 147] on label "True" at bounding box center [936, 161] width 131 height 50
click at [899, 155] on input "True" at bounding box center [891, 162] width 16 height 14
radio input "true"
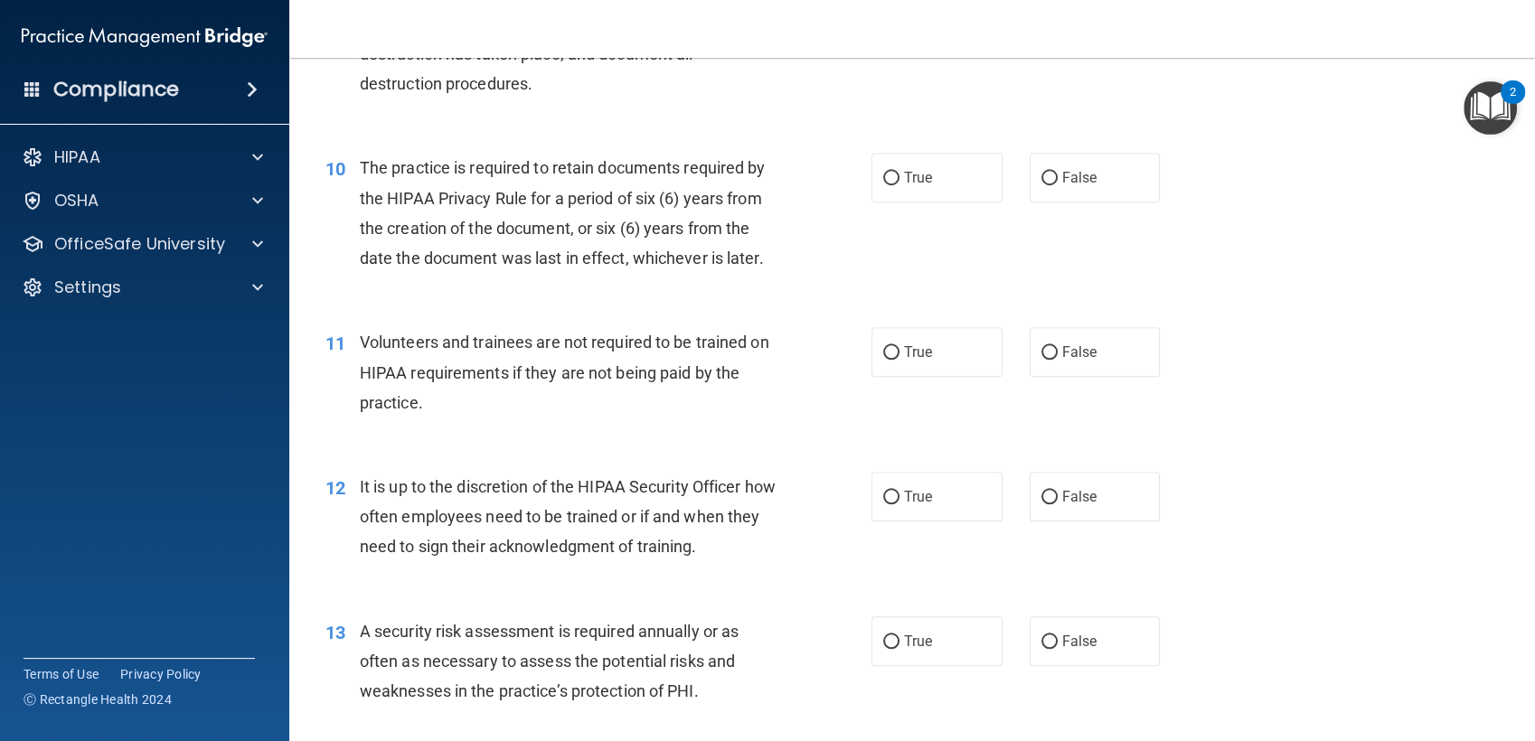
scroll to position [1595, 0]
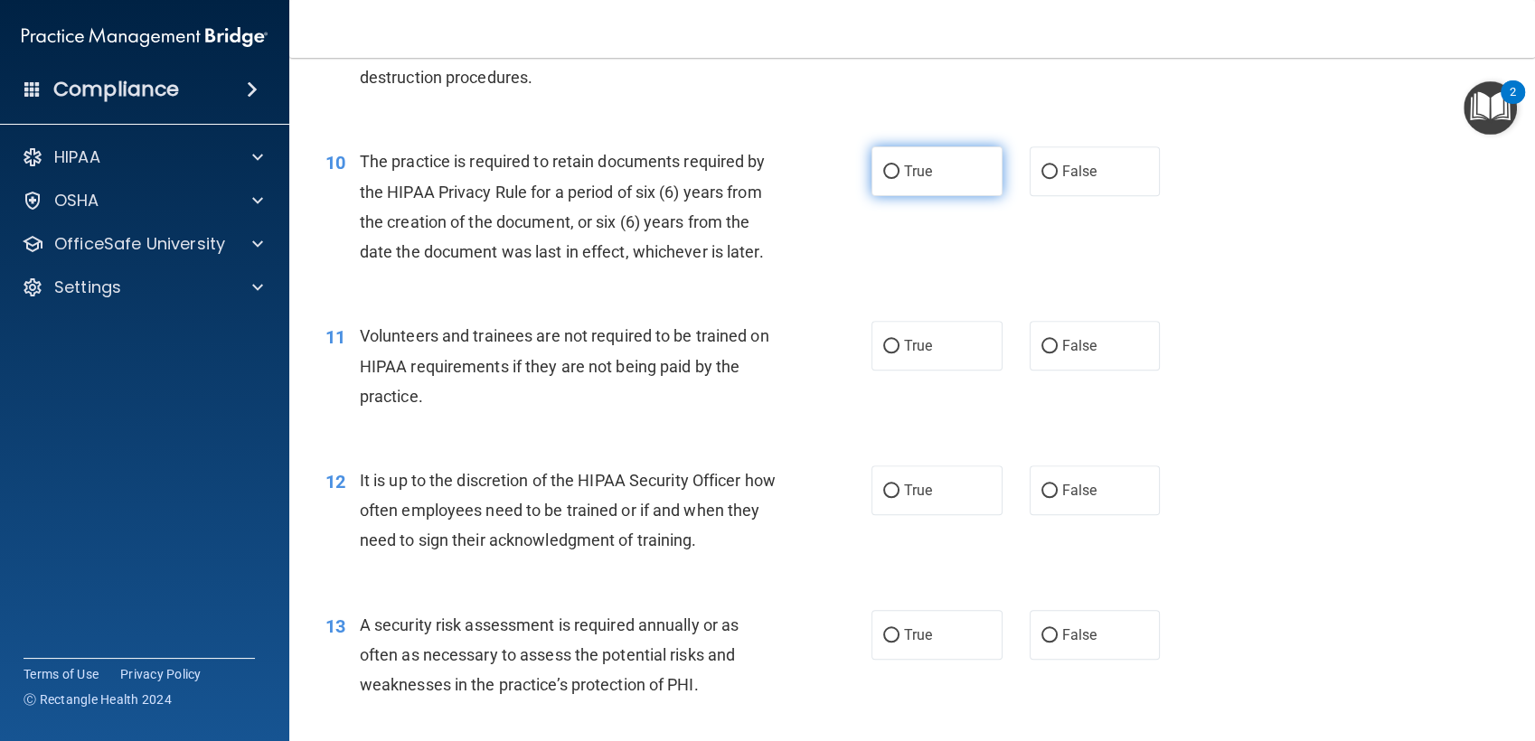
click at [883, 178] on input "True" at bounding box center [891, 172] width 16 height 14
radio input "true"
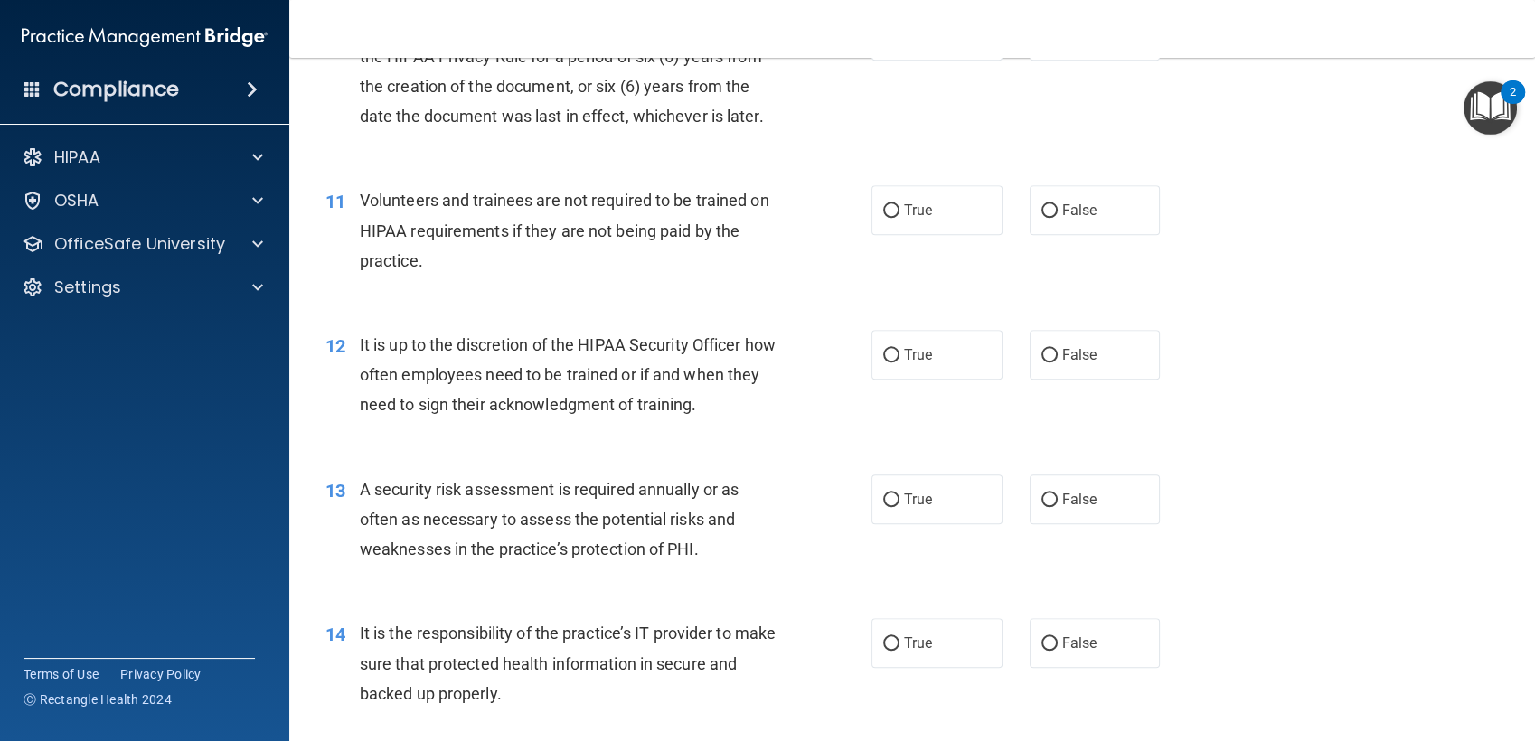
scroll to position [1730, 0]
click at [1062, 207] on span "False" at bounding box center [1079, 210] width 35 height 17
click at [1057, 207] on input "False" at bounding box center [1049, 212] width 16 height 14
radio input "true"
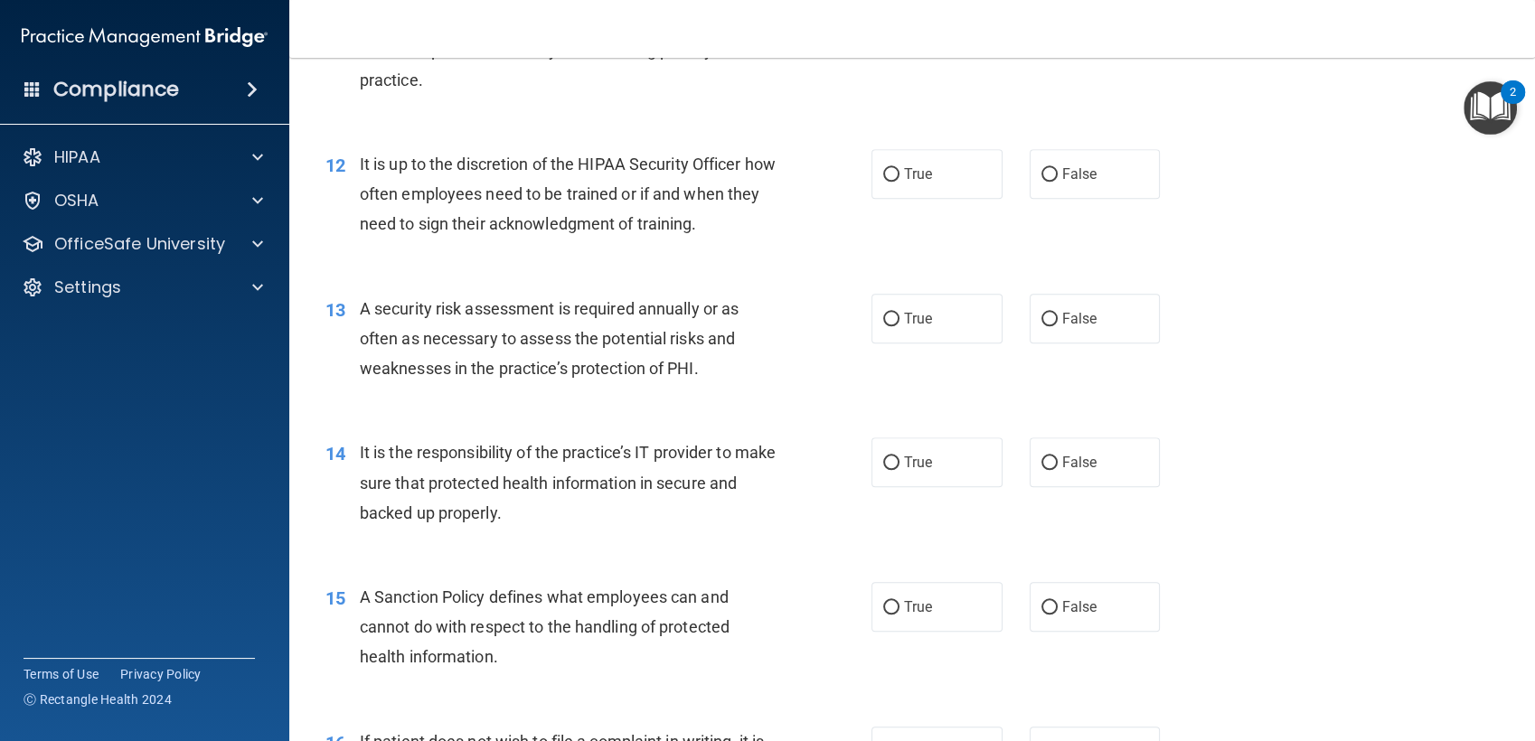
scroll to position [1932, 0]
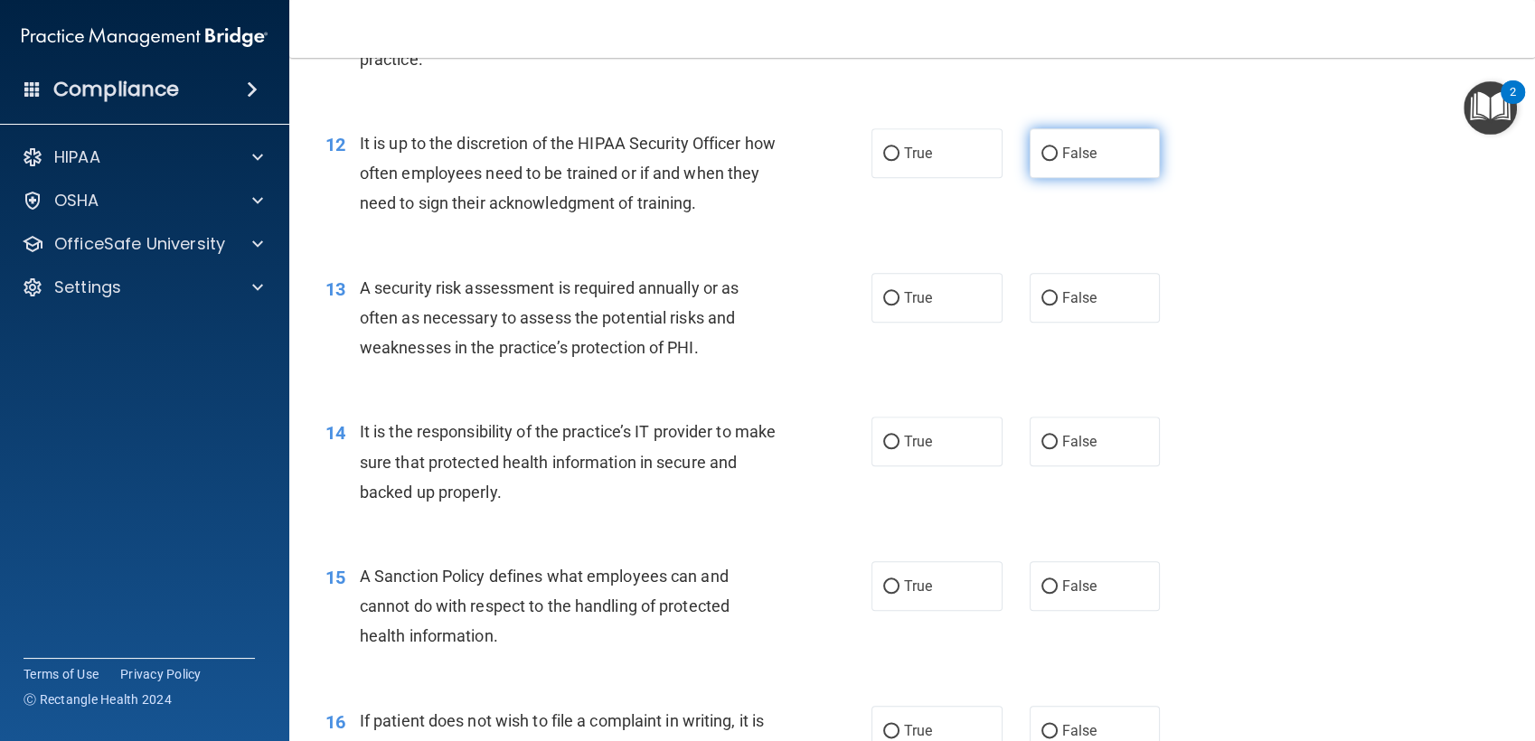
click at [1048, 166] on label "False" at bounding box center [1094, 153] width 131 height 50
click at [1048, 161] on input "False" at bounding box center [1049, 154] width 16 height 14
radio input "true"
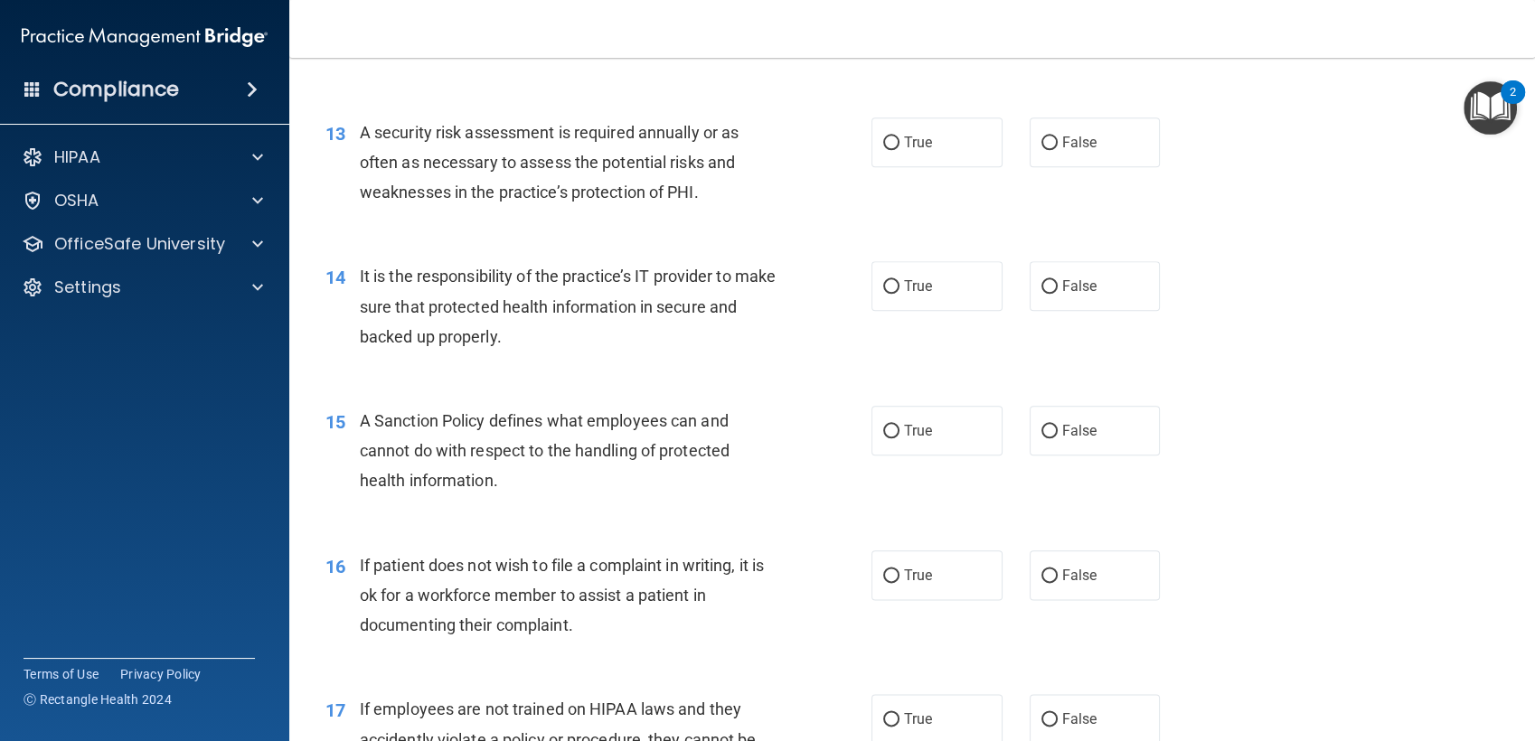
scroll to position [2089, 0]
click at [927, 136] on label "True" at bounding box center [936, 141] width 131 height 50
click at [899, 136] on input "True" at bounding box center [891, 142] width 16 height 14
radio input "true"
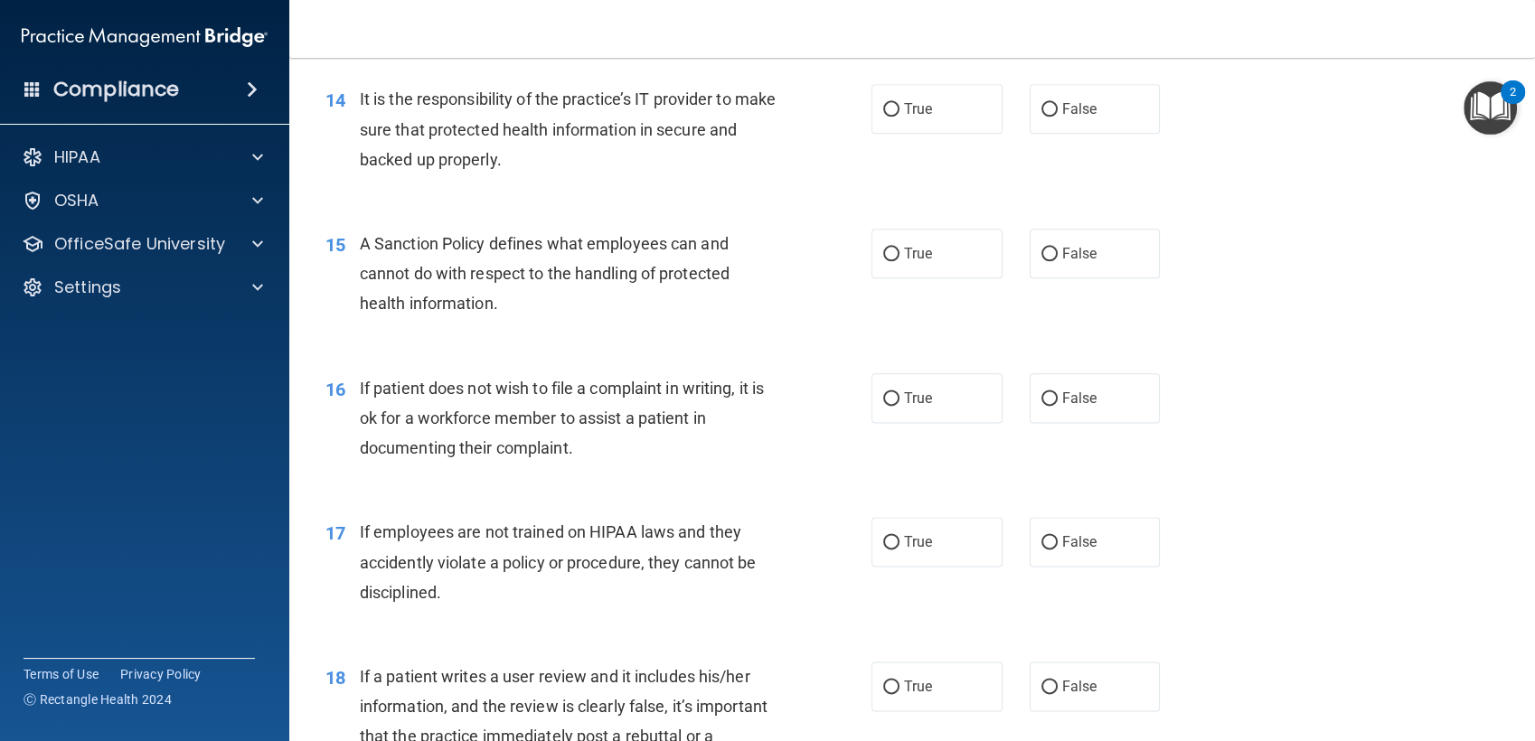
scroll to position [2269, 0]
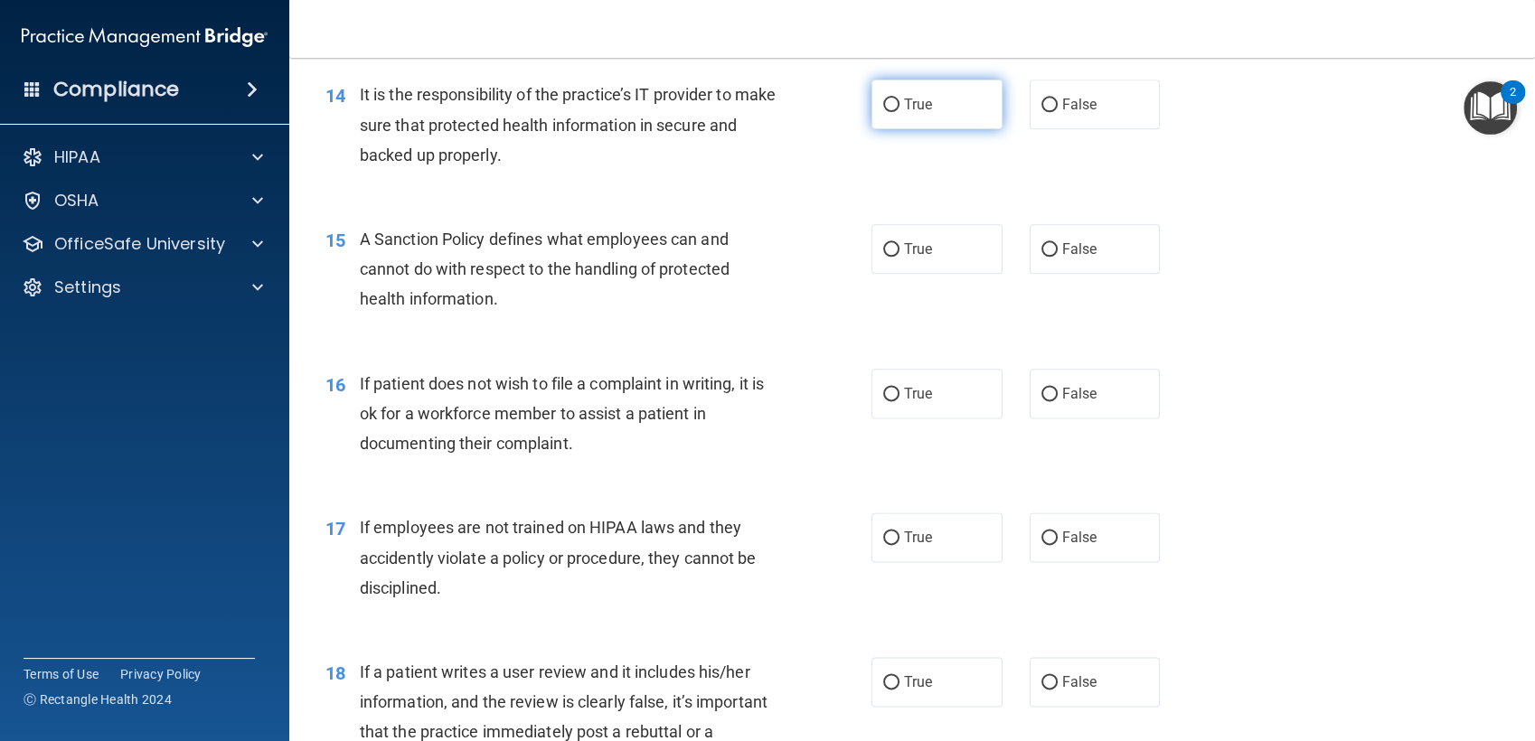
click at [882, 125] on label "True" at bounding box center [936, 105] width 131 height 50
click at [883, 112] on input "True" at bounding box center [891, 106] width 16 height 14
radio input "true"
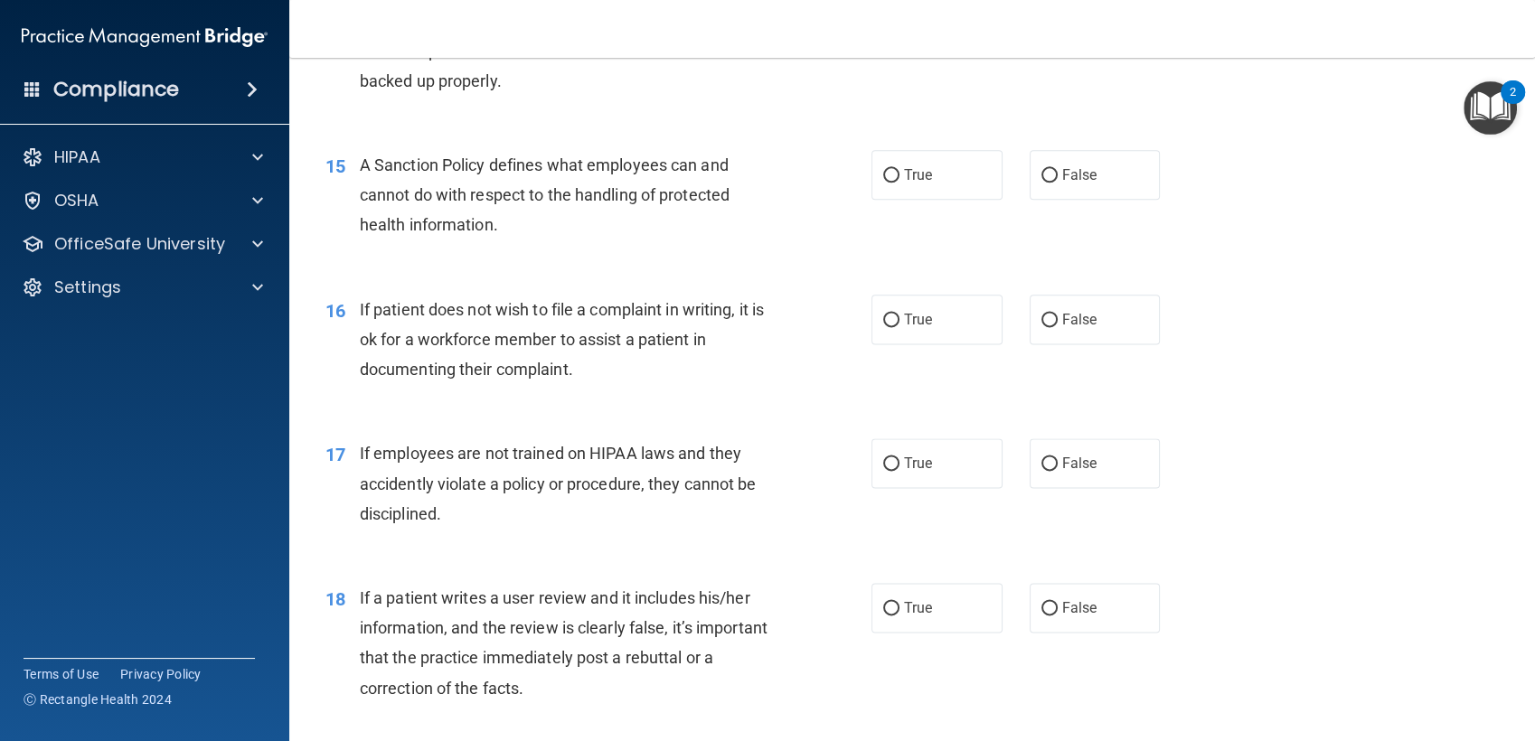
scroll to position [2344, 0]
click at [874, 192] on label "True" at bounding box center [936, 174] width 131 height 50
click at [883, 182] on input "True" at bounding box center [891, 175] width 16 height 14
radio input "true"
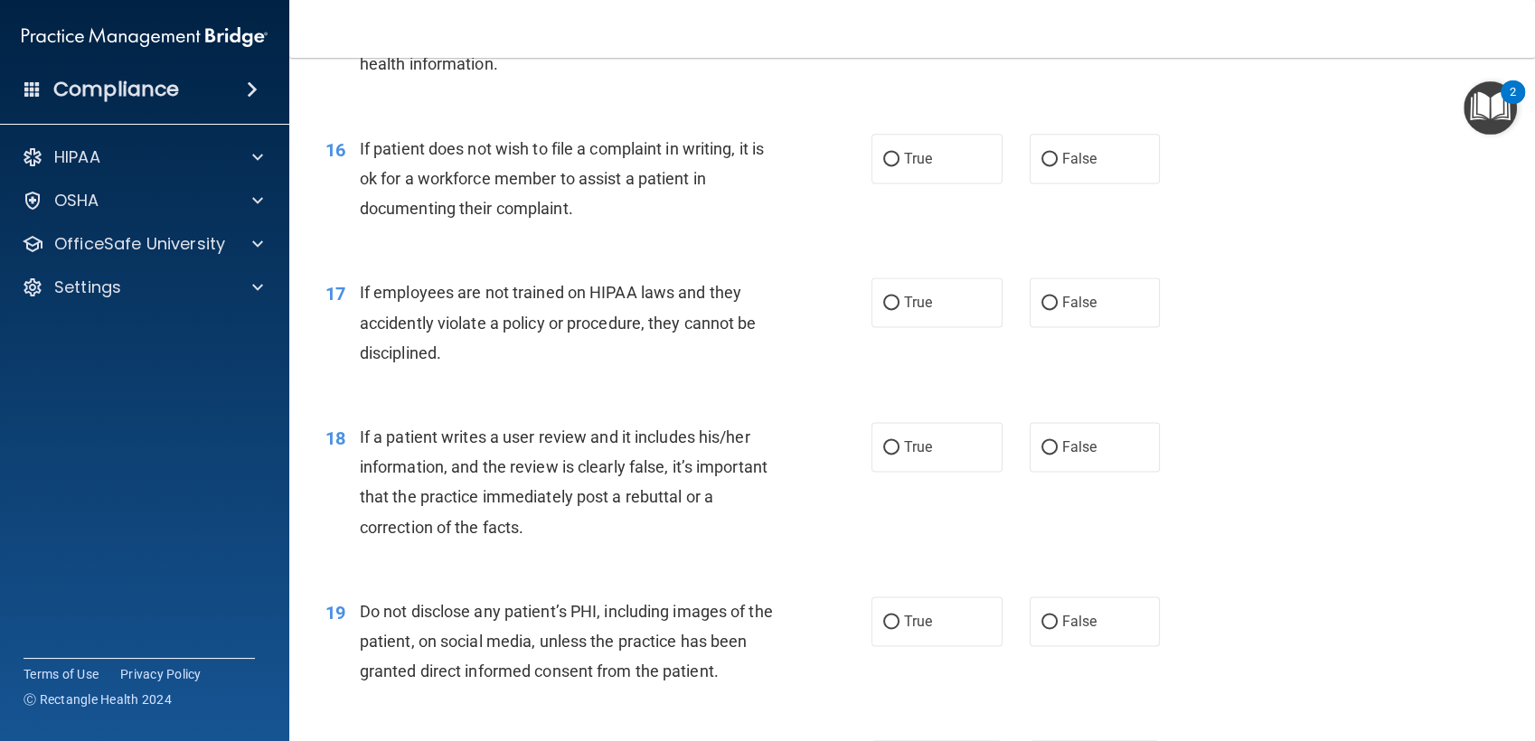
scroll to position [2505, 0]
click at [1041, 163] on input "False" at bounding box center [1049, 159] width 16 height 14
radio input "true"
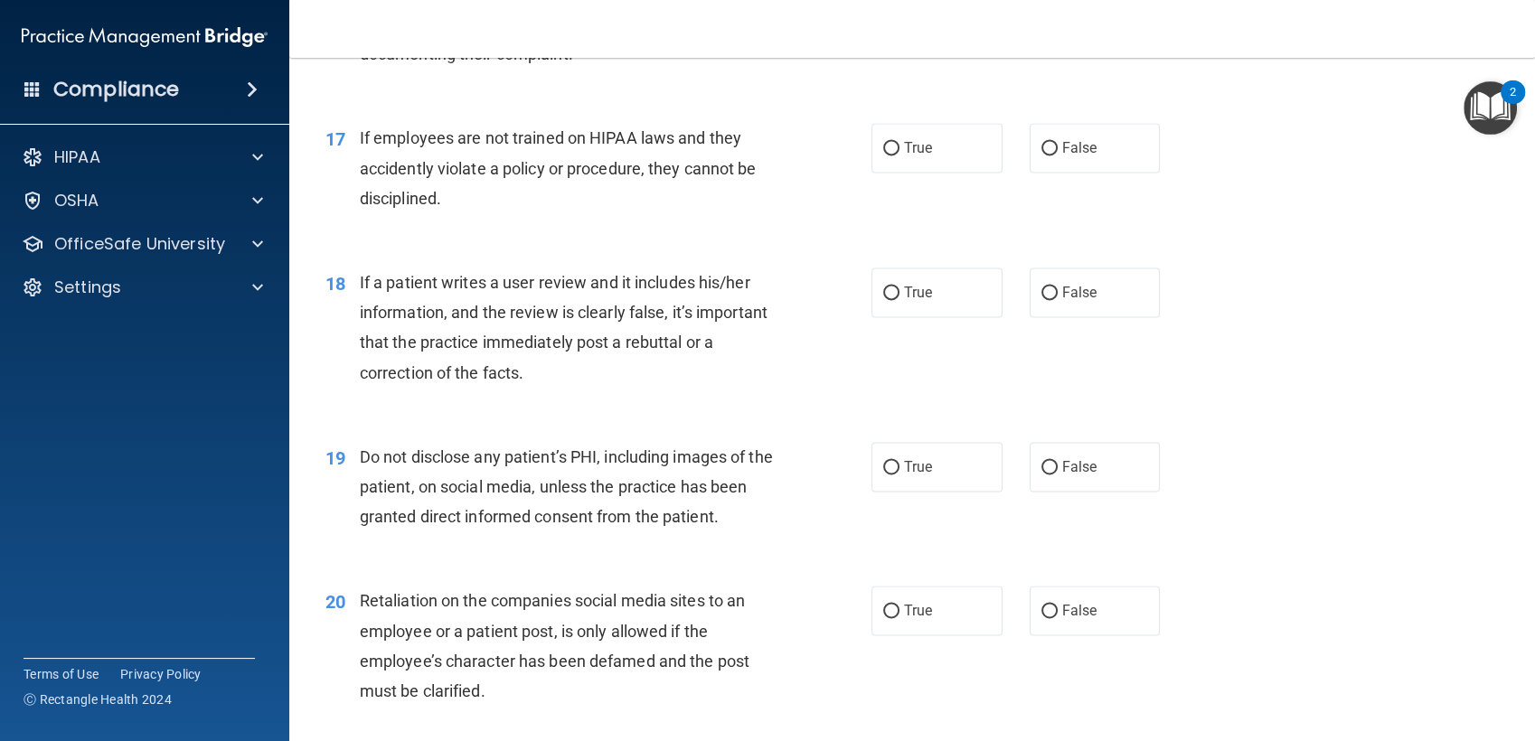
scroll to position [2660, 0]
click at [918, 168] on label "True" at bounding box center [936, 147] width 131 height 50
click at [899, 155] on input "True" at bounding box center [891, 148] width 16 height 14
radio input "true"
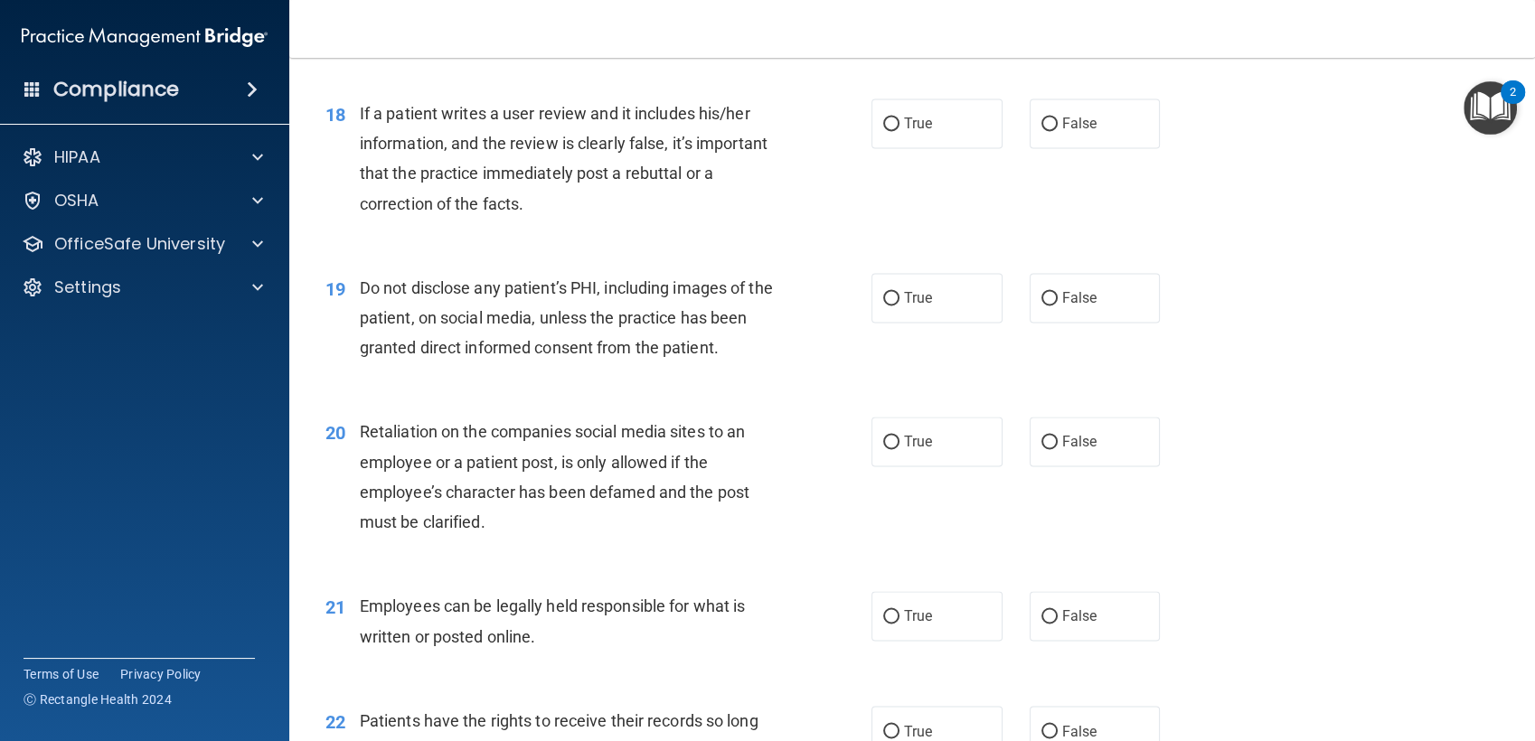
scroll to position [2830, 0]
click at [1049, 135] on label "False" at bounding box center [1094, 122] width 131 height 50
click at [1049, 129] on input "False" at bounding box center [1049, 123] width 16 height 14
radio input "true"
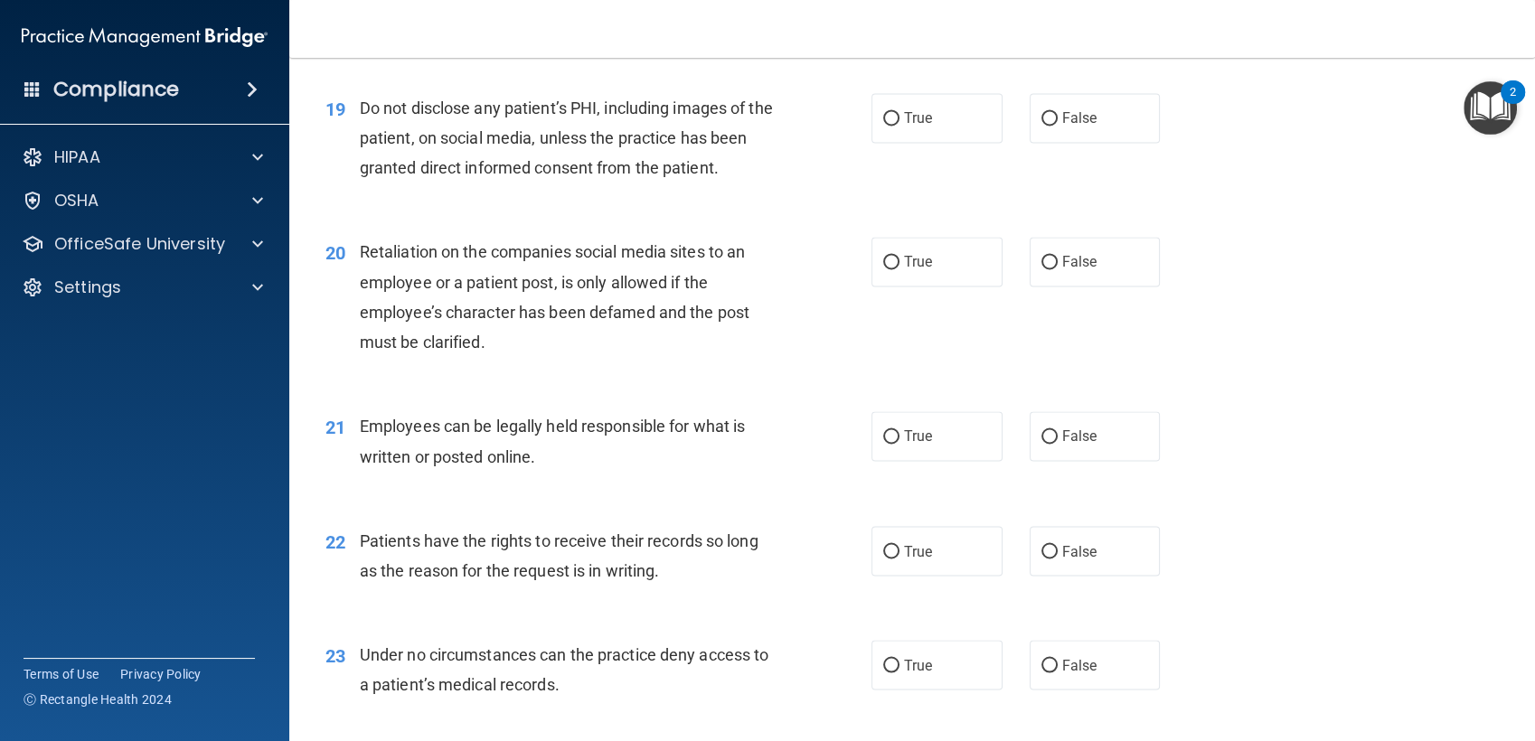
scroll to position [3008, 0]
click at [891, 130] on label "True" at bounding box center [936, 117] width 131 height 50
click at [891, 125] on input "True" at bounding box center [891, 118] width 16 height 14
radio input "true"
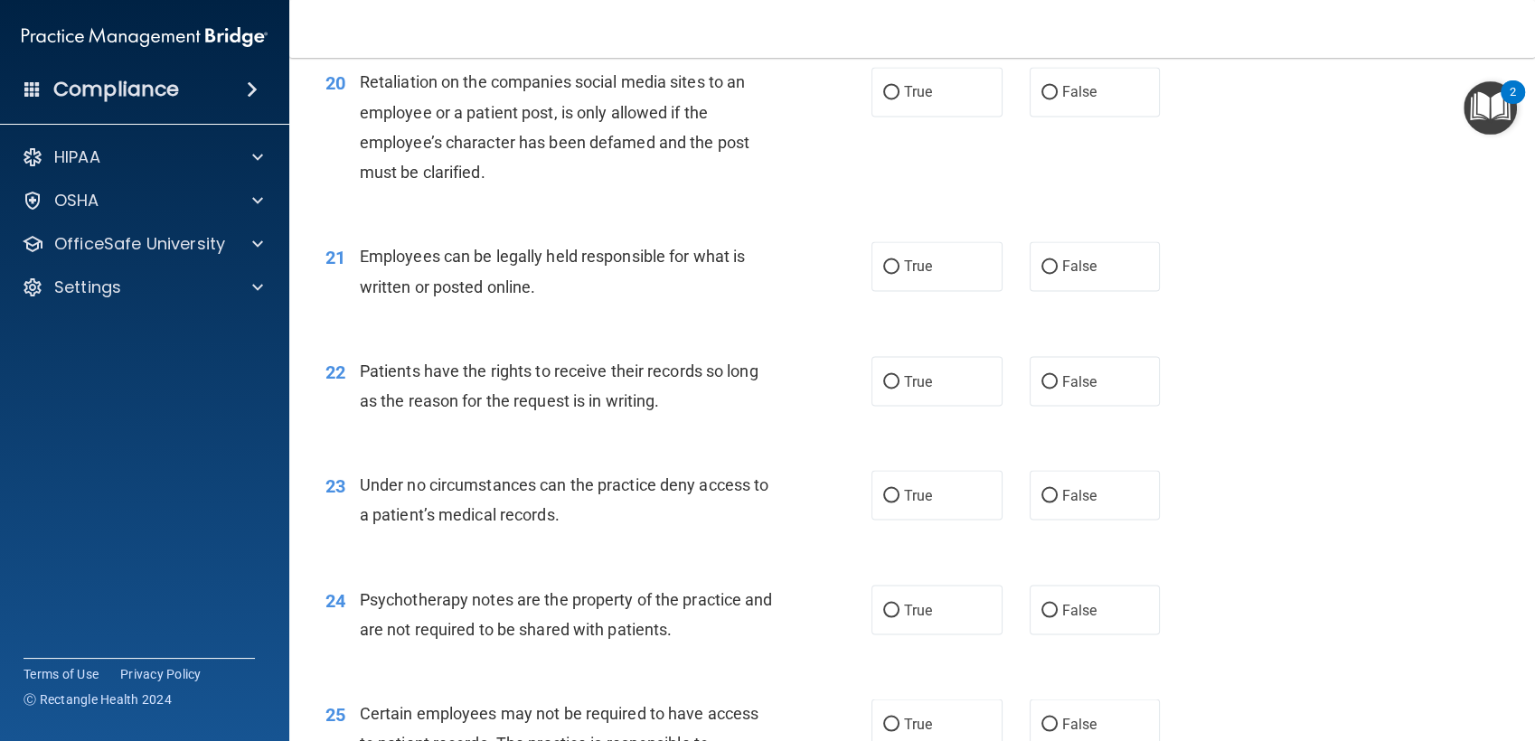
scroll to position [3180, 0]
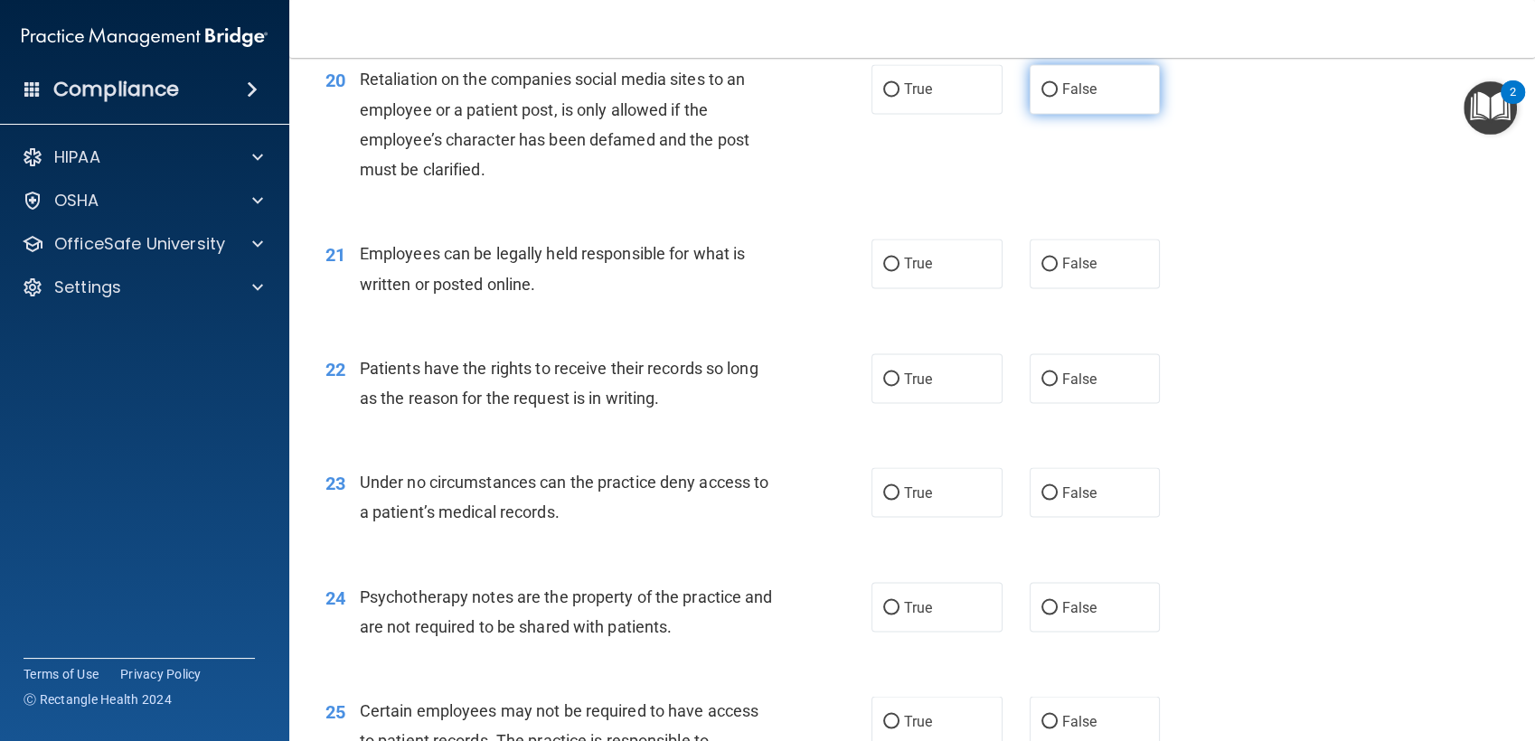
click at [1067, 94] on span "False" at bounding box center [1079, 88] width 35 height 17
click at [1057, 94] on input "False" at bounding box center [1049, 90] width 16 height 14
radio input "true"
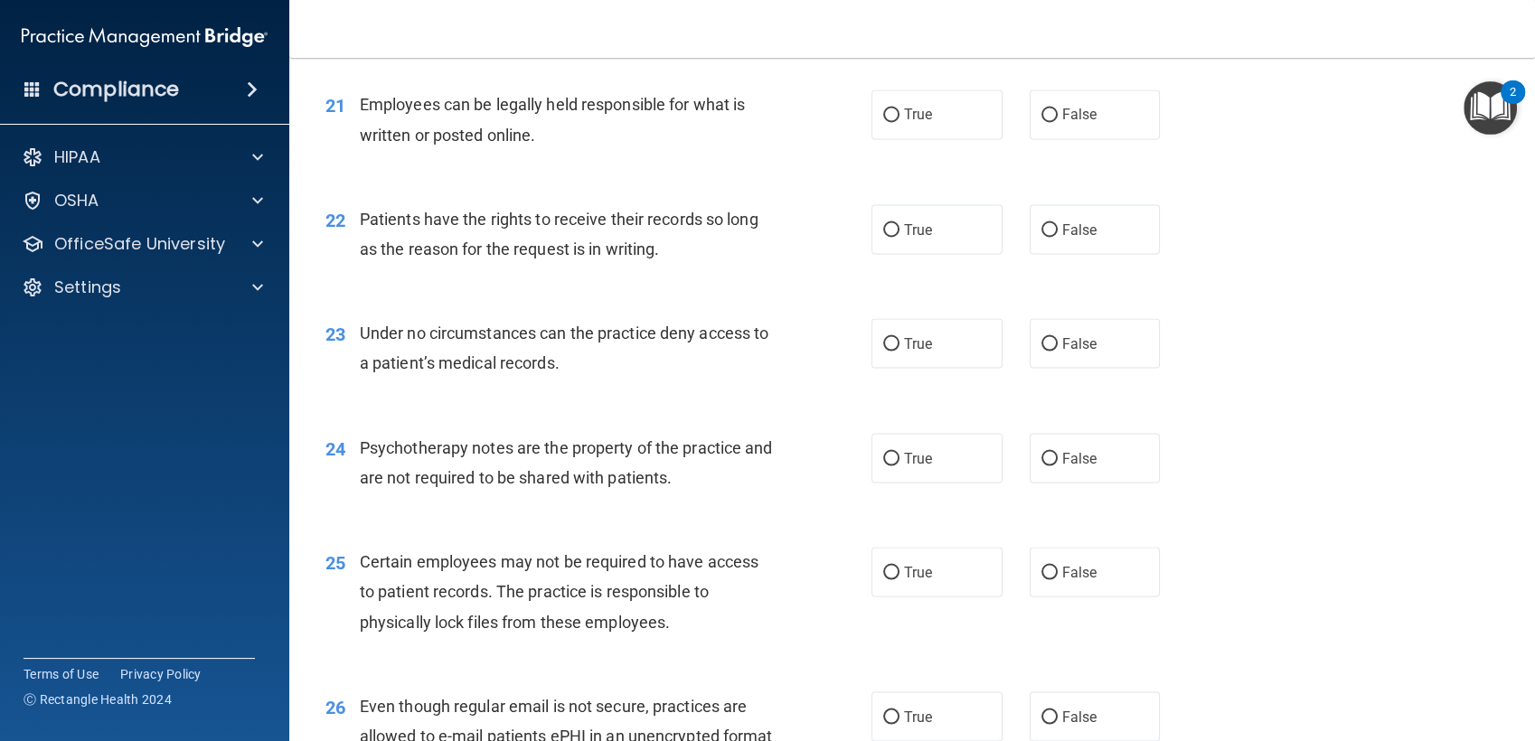
scroll to position [3333, 0]
click at [904, 102] on span "True" at bounding box center [918, 110] width 28 height 17
click at [899, 105] on input "True" at bounding box center [891, 112] width 16 height 14
radio input "true"
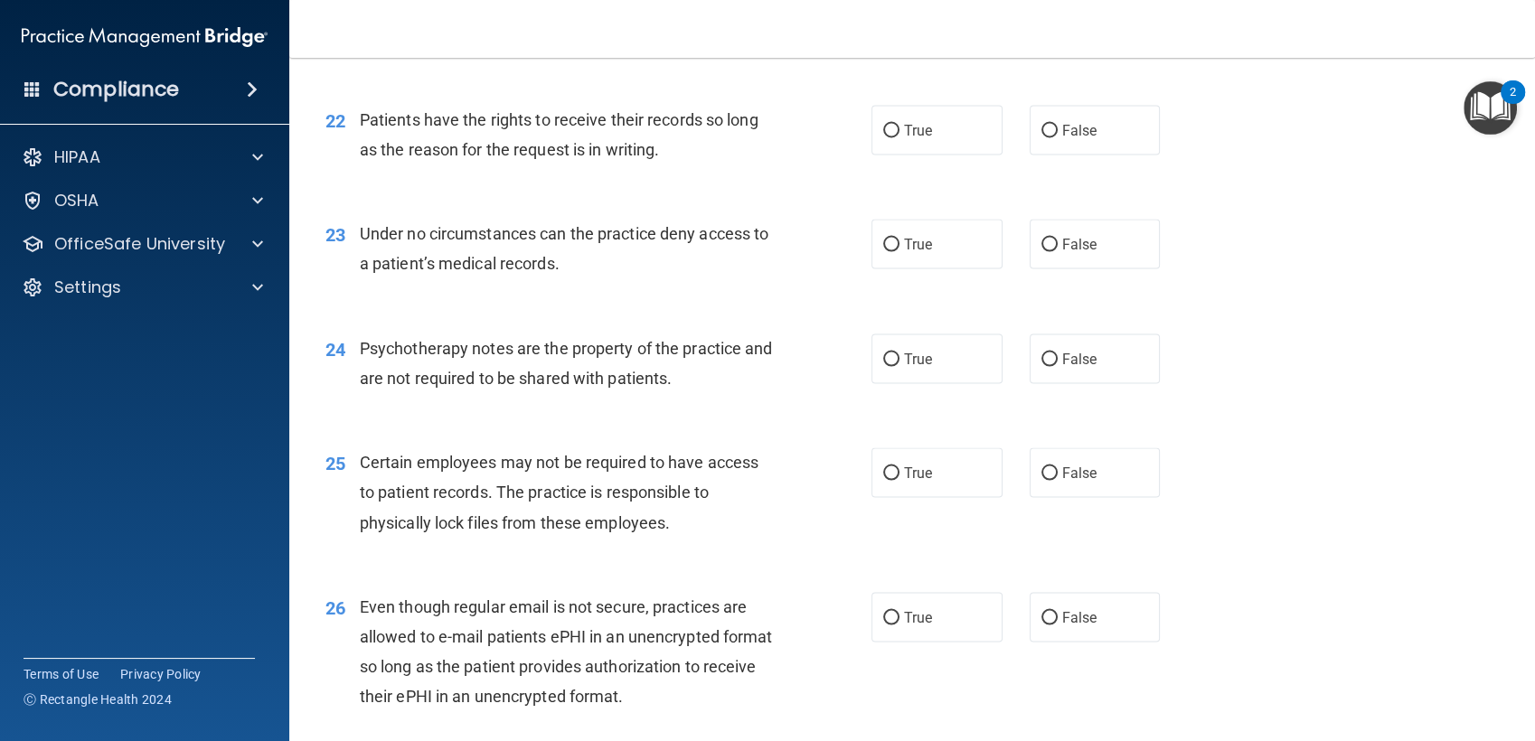
scroll to position [3439, 0]
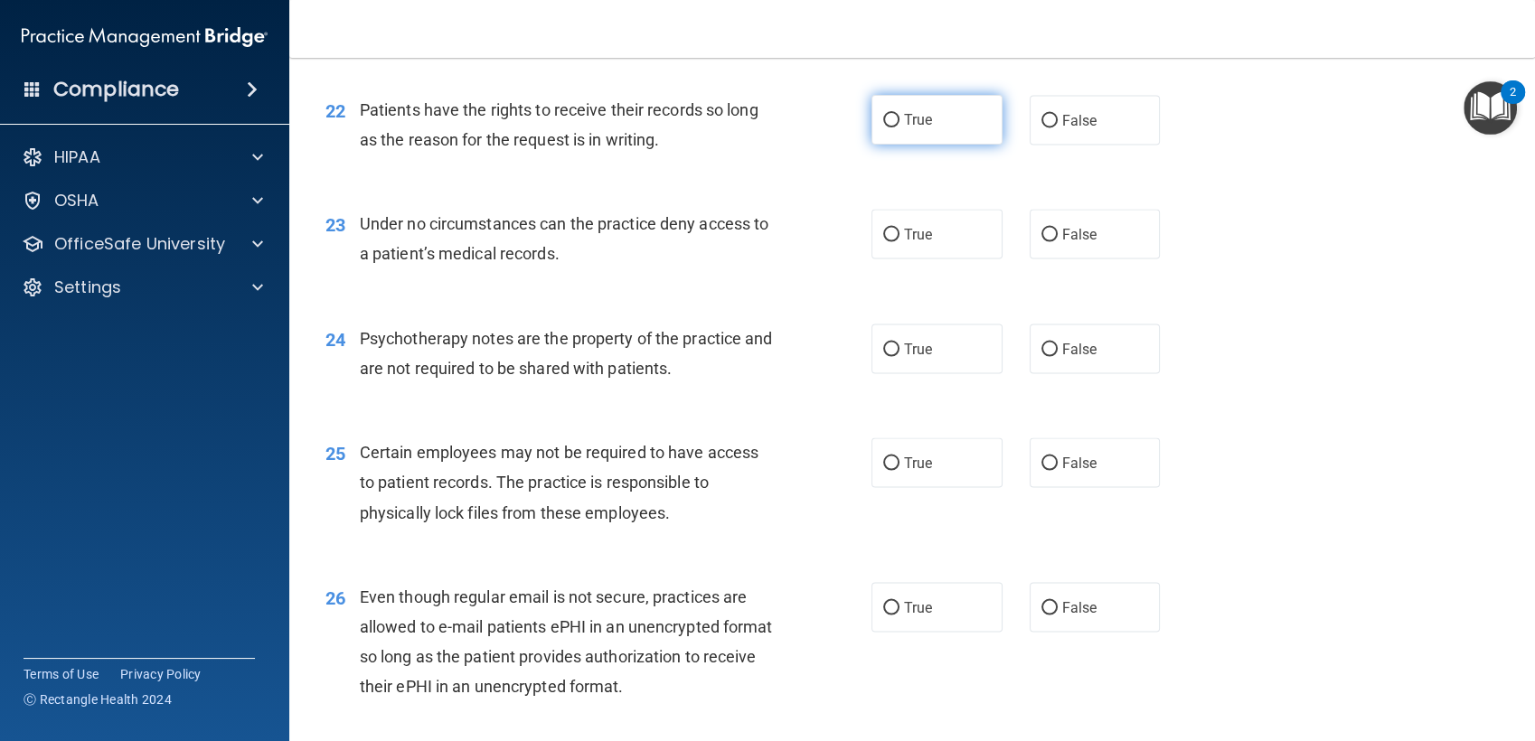
click at [917, 132] on label "True" at bounding box center [936, 120] width 131 height 50
click at [899, 127] on input "True" at bounding box center [891, 121] width 16 height 14
radio input "true"
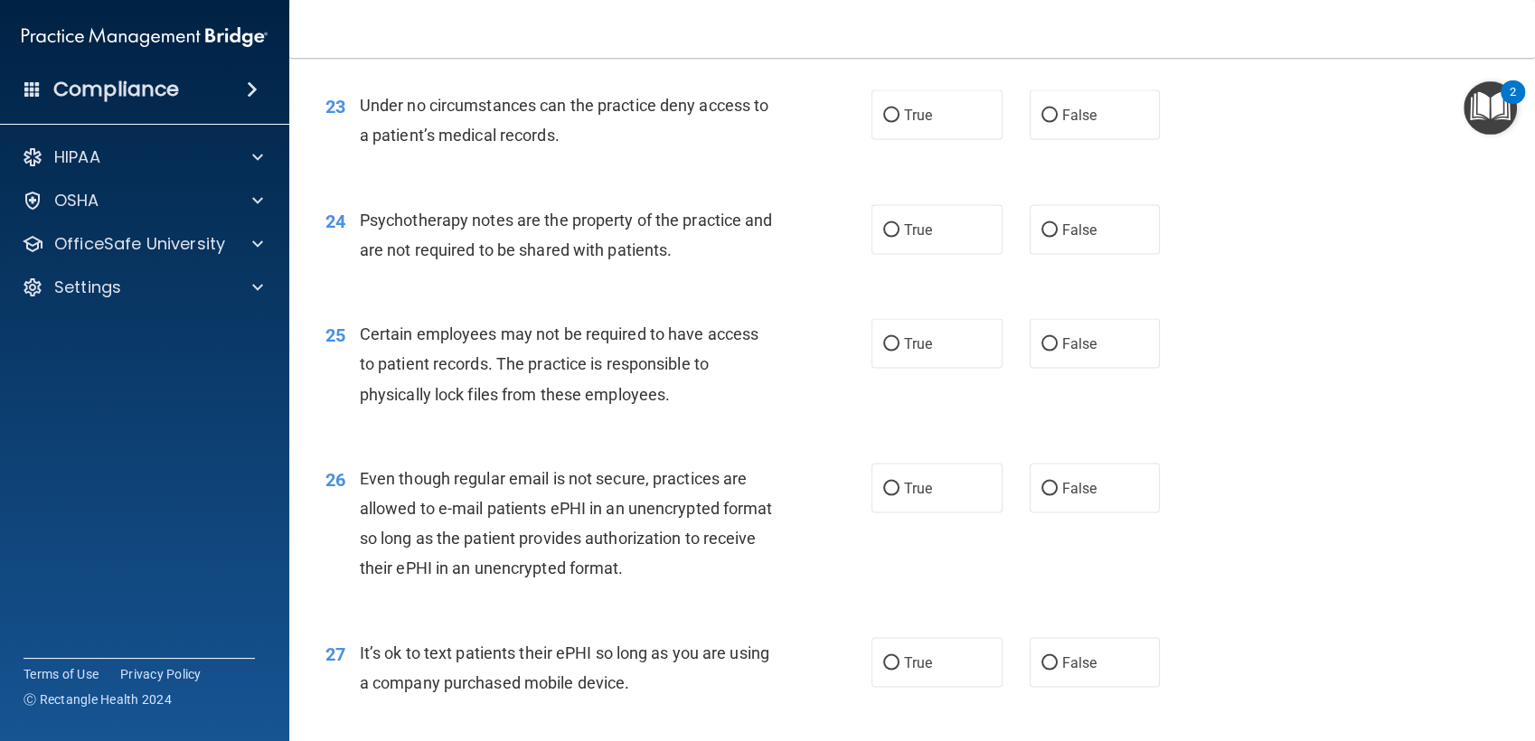
scroll to position [3570, 0]
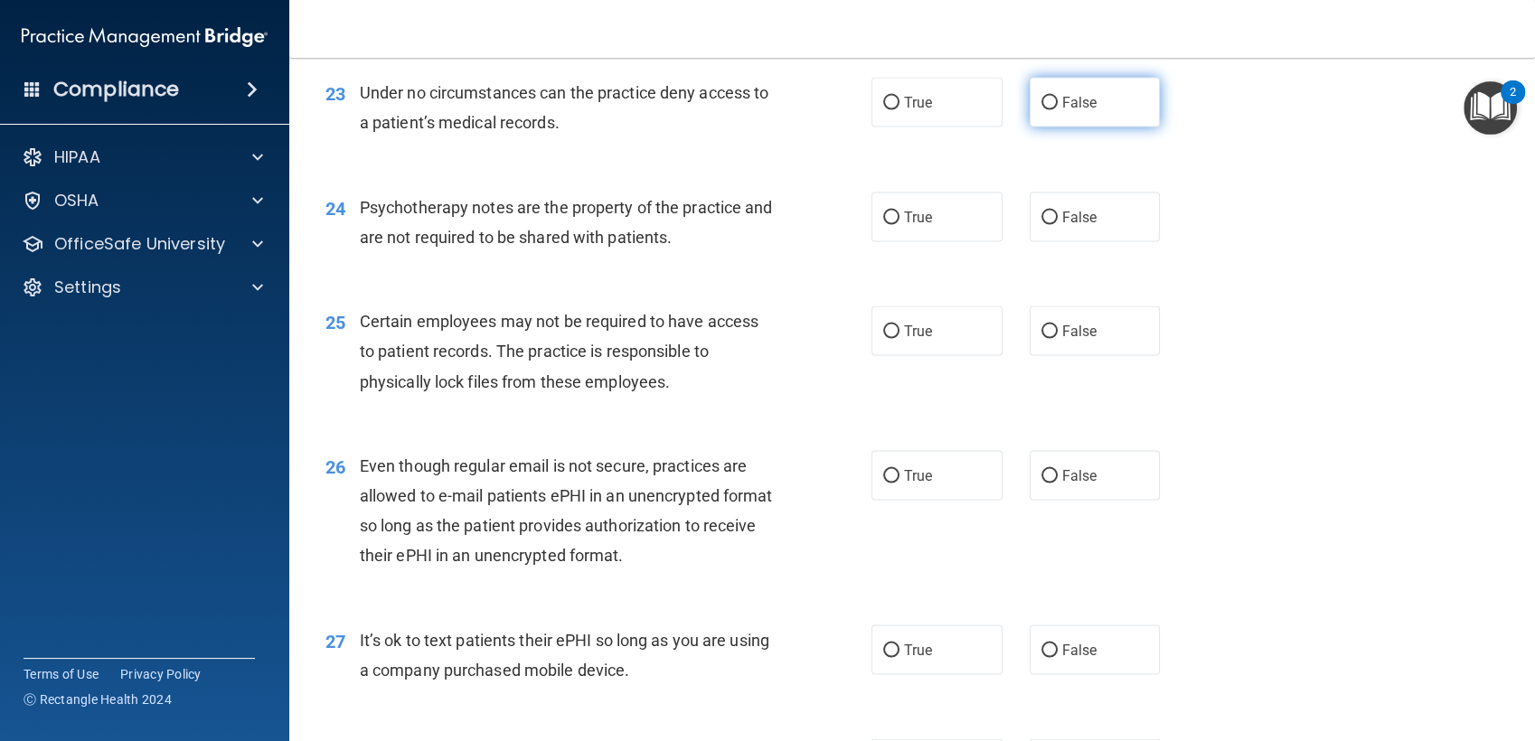
click at [1070, 112] on label "False" at bounding box center [1094, 103] width 131 height 50
click at [1057, 110] on input "False" at bounding box center [1049, 104] width 16 height 14
radio input "true"
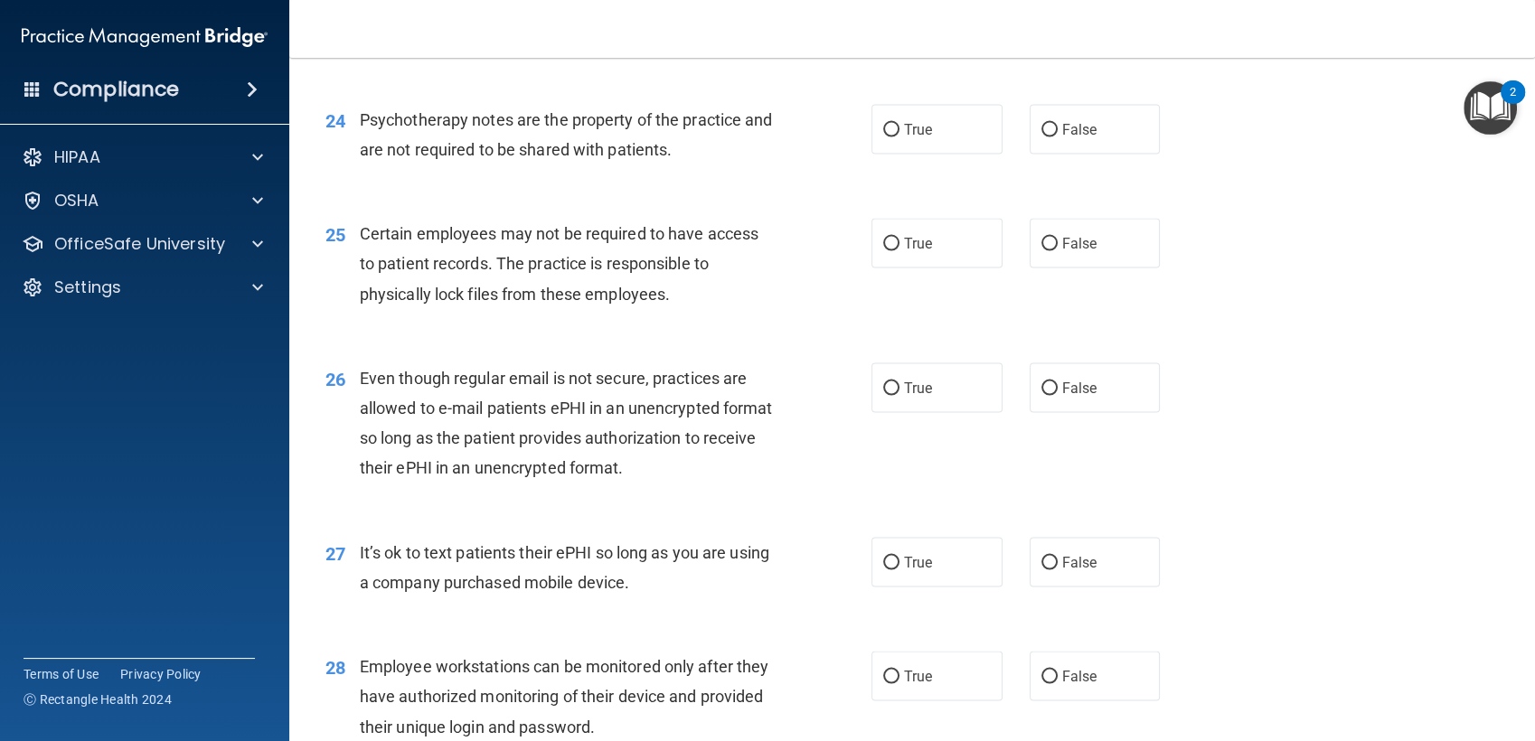
scroll to position [3658, 0]
click at [936, 124] on label "True" at bounding box center [936, 129] width 131 height 50
click at [899, 124] on input "True" at bounding box center [891, 130] width 16 height 14
radio input "true"
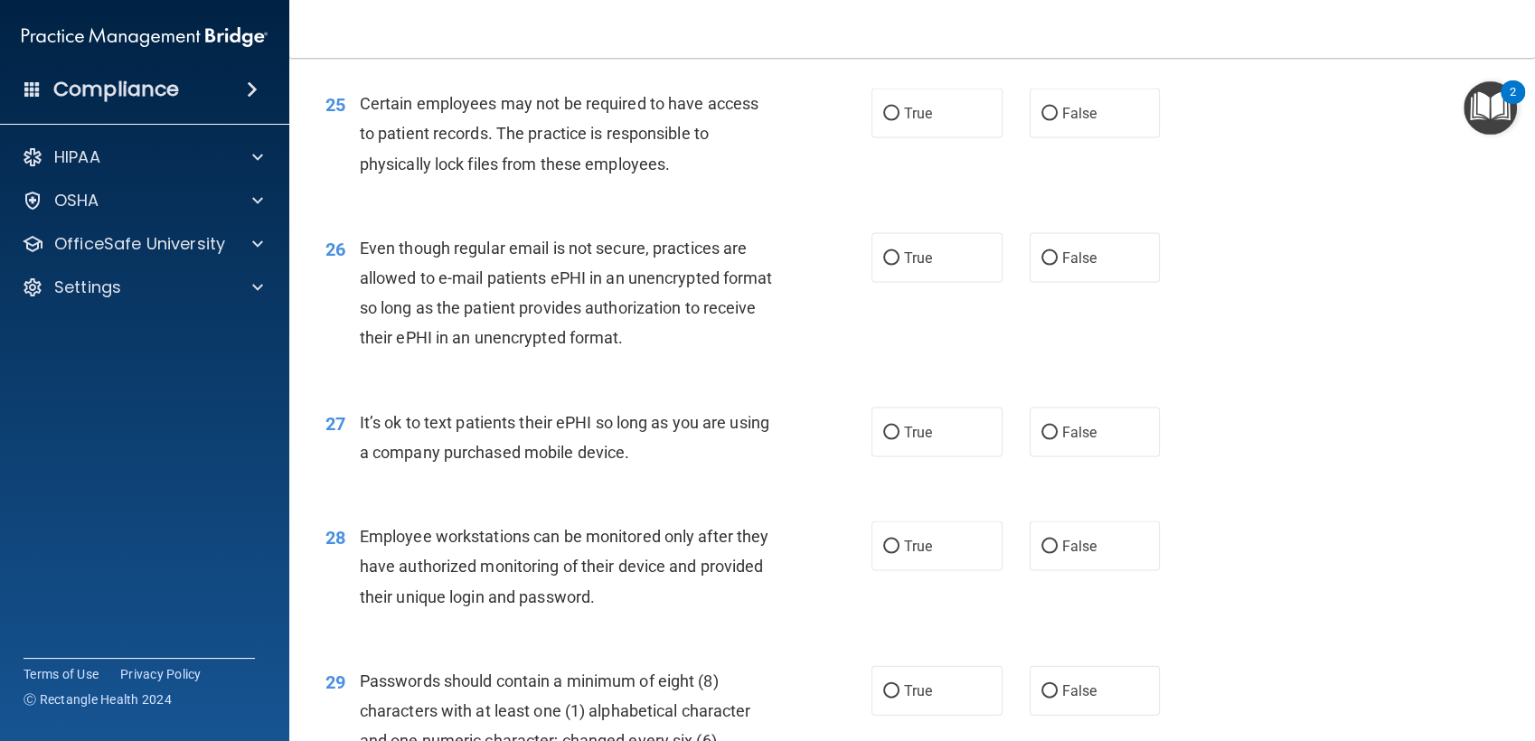
scroll to position [3788, 0]
click at [904, 108] on span "True" at bounding box center [918, 112] width 28 height 17
click at [899, 108] on input "True" at bounding box center [891, 114] width 16 height 14
radio input "true"
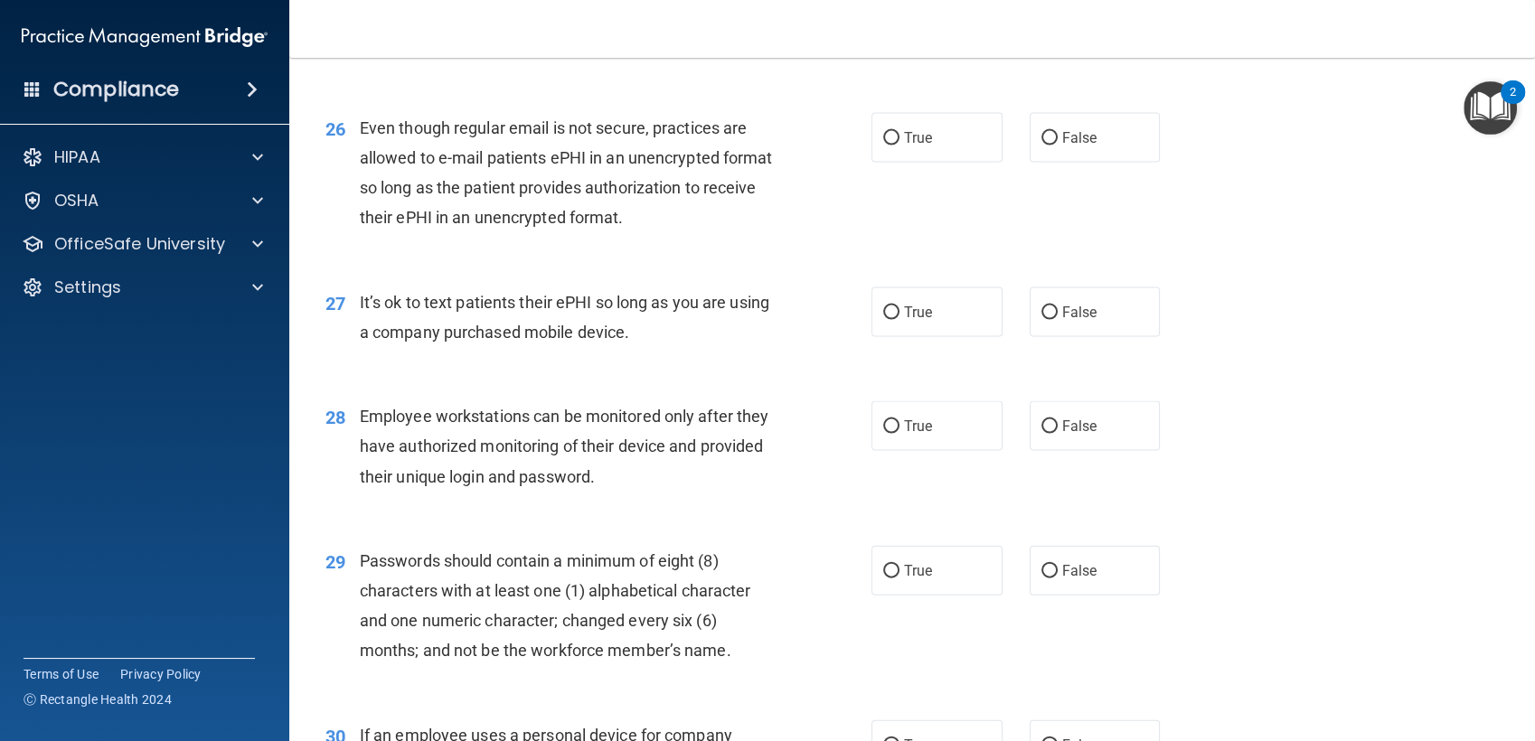
scroll to position [3920, 0]
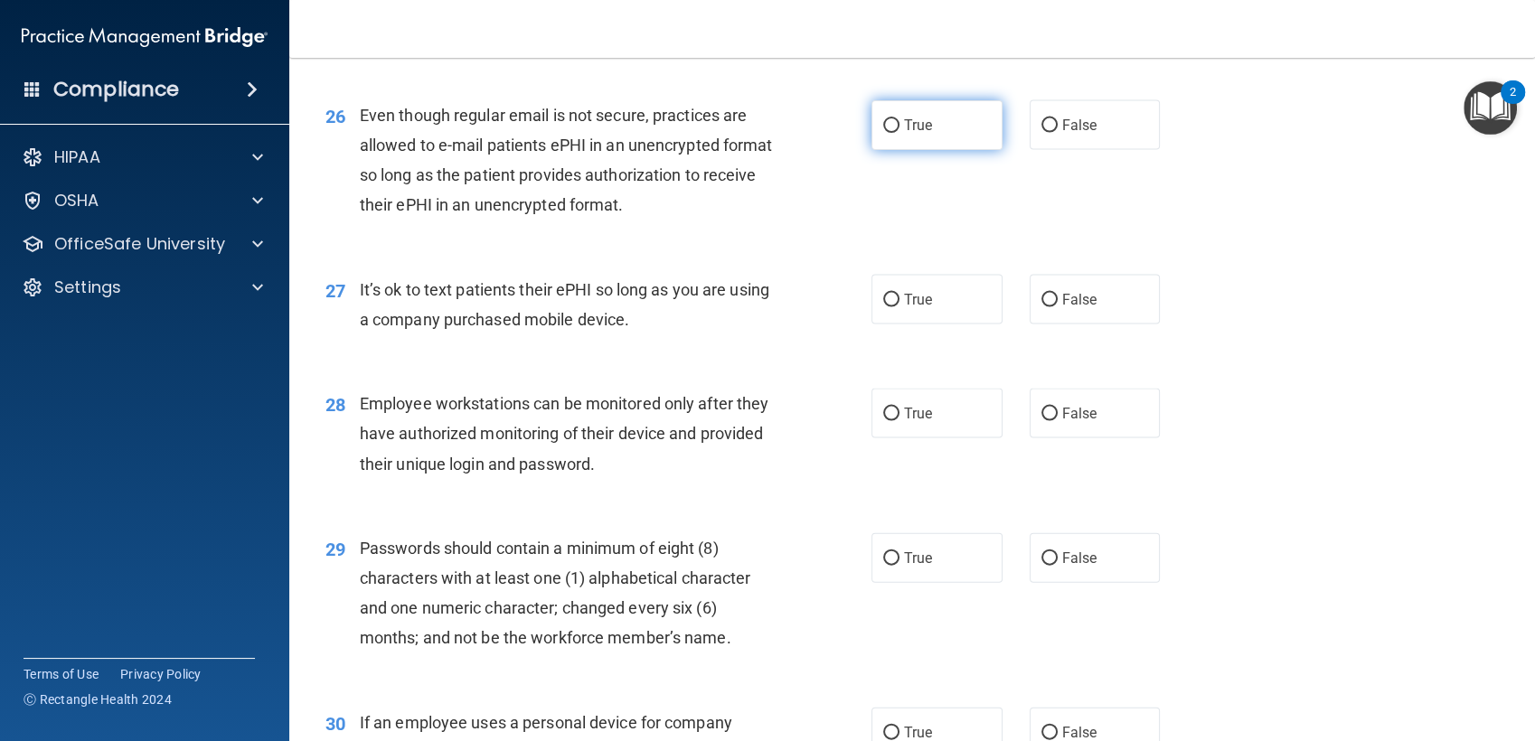
click at [893, 135] on label "True" at bounding box center [936, 125] width 131 height 50
click at [893, 133] on input "True" at bounding box center [891, 126] width 16 height 14
radio input "true"
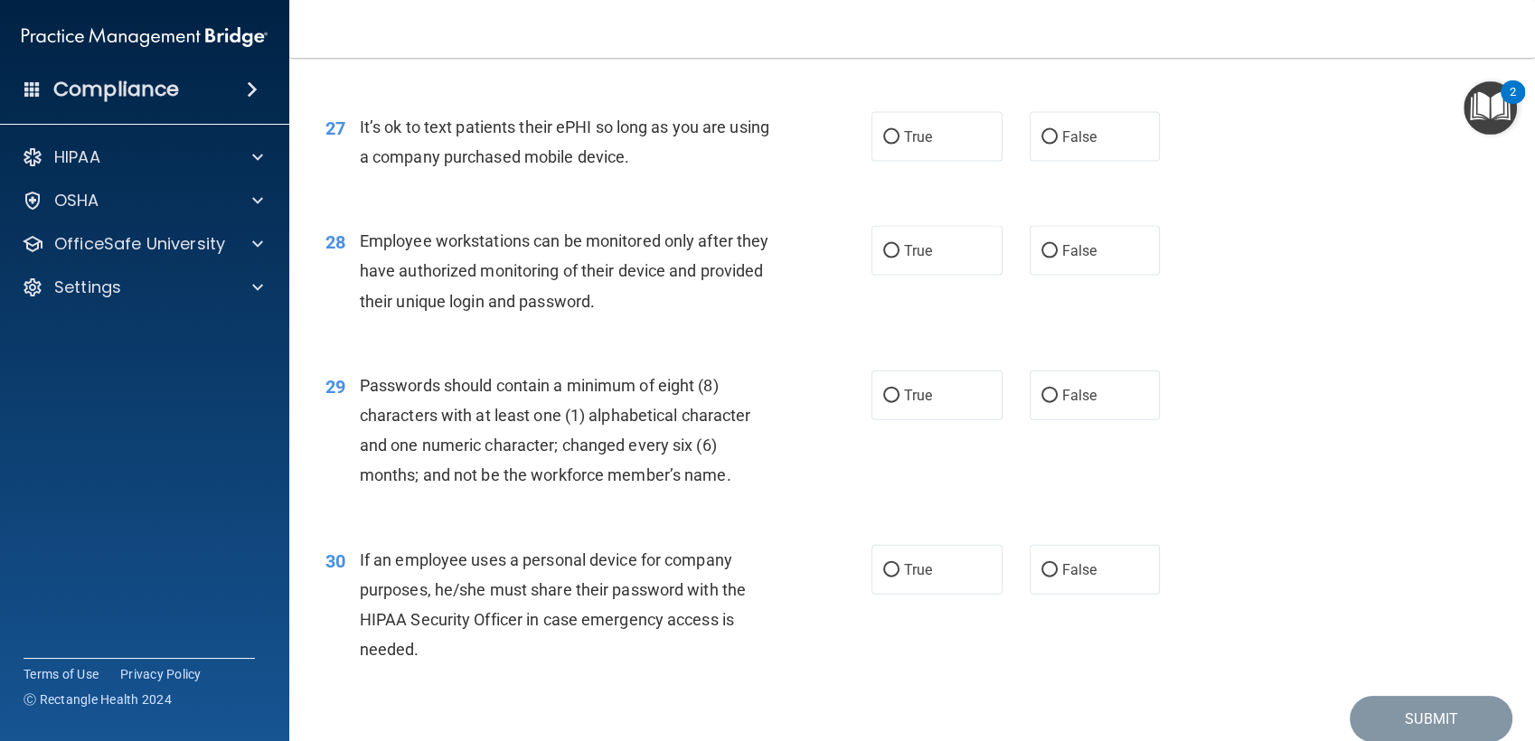
scroll to position [4085, 0]
click at [924, 143] on label "True" at bounding box center [936, 135] width 131 height 50
click at [899, 143] on input "True" at bounding box center [891, 136] width 16 height 14
radio input "true"
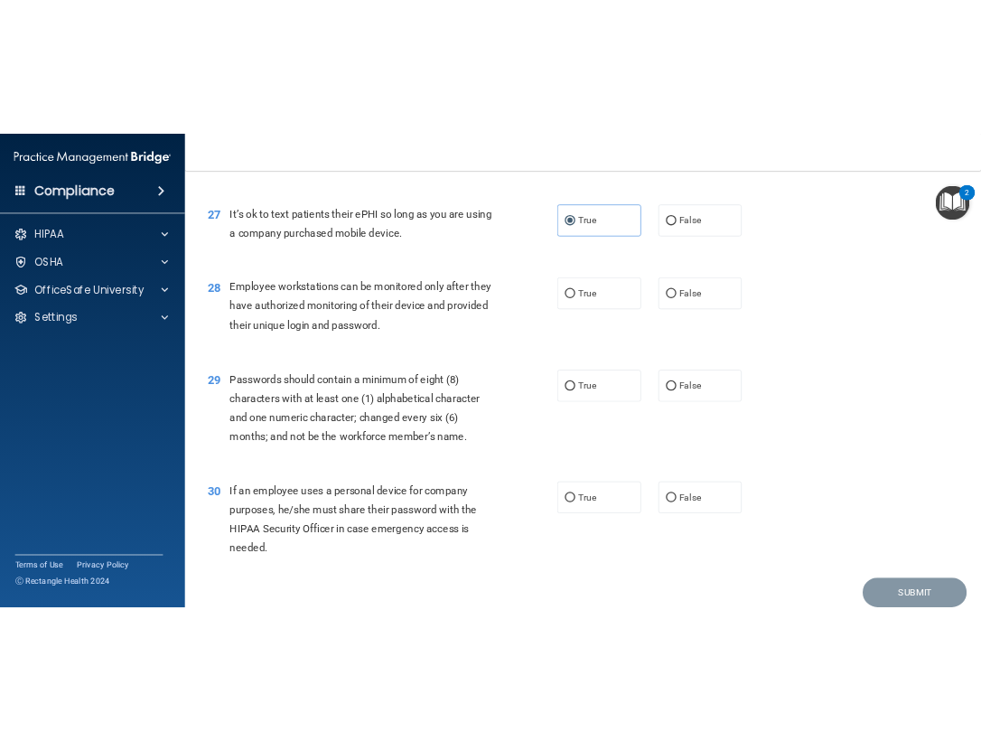
scroll to position [4156, 0]
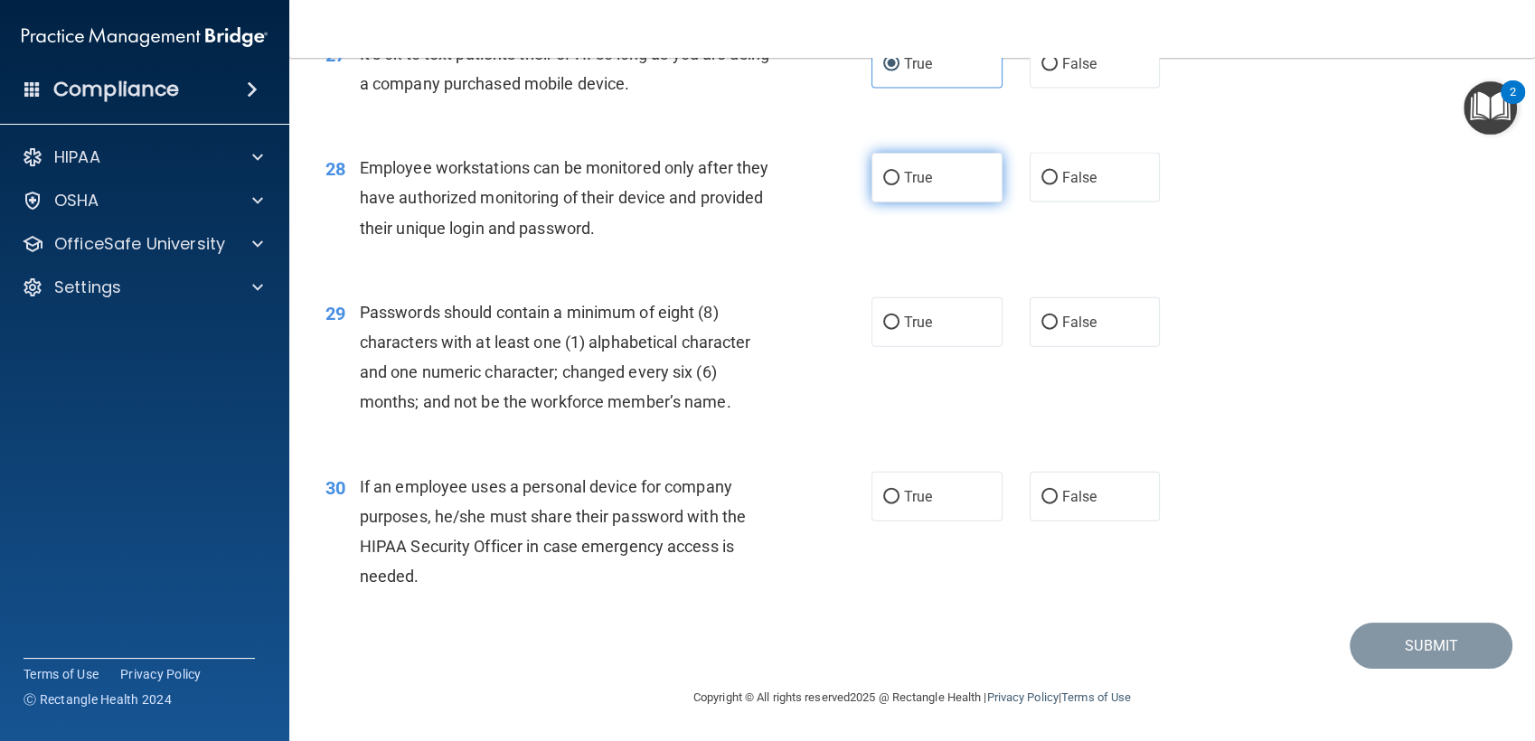
click at [906, 192] on label "True" at bounding box center [936, 178] width 131 height 50
click at [899, 185] on input "True" at bounding box center [891, 179] width 16 height 14
radio input "true"
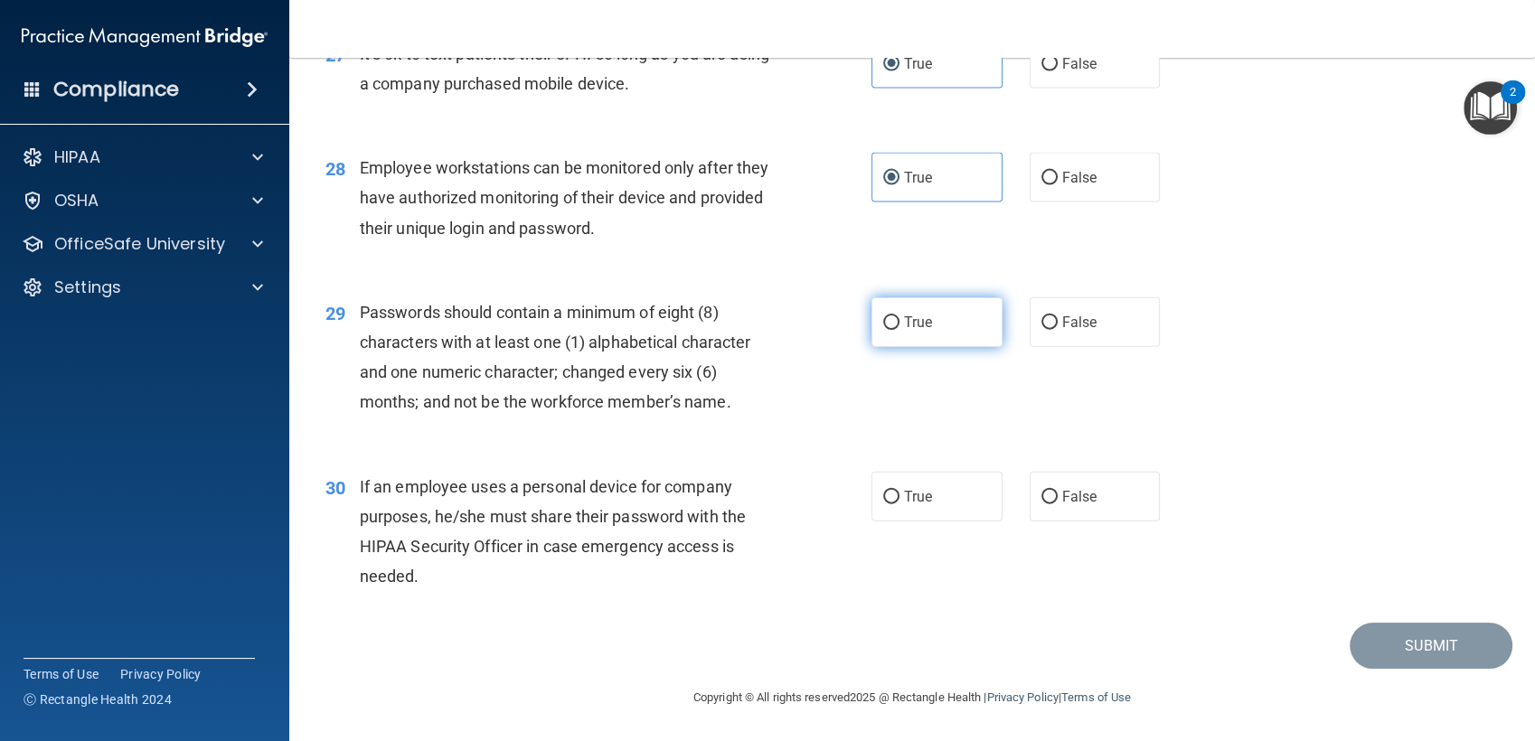
click at [882, 307] on label "True" at bounding box center [936, 322] width 131 height 50
click at [883, 316] on input "True" at bounding box center [891, 323] width 16 height 14
radio input "true"
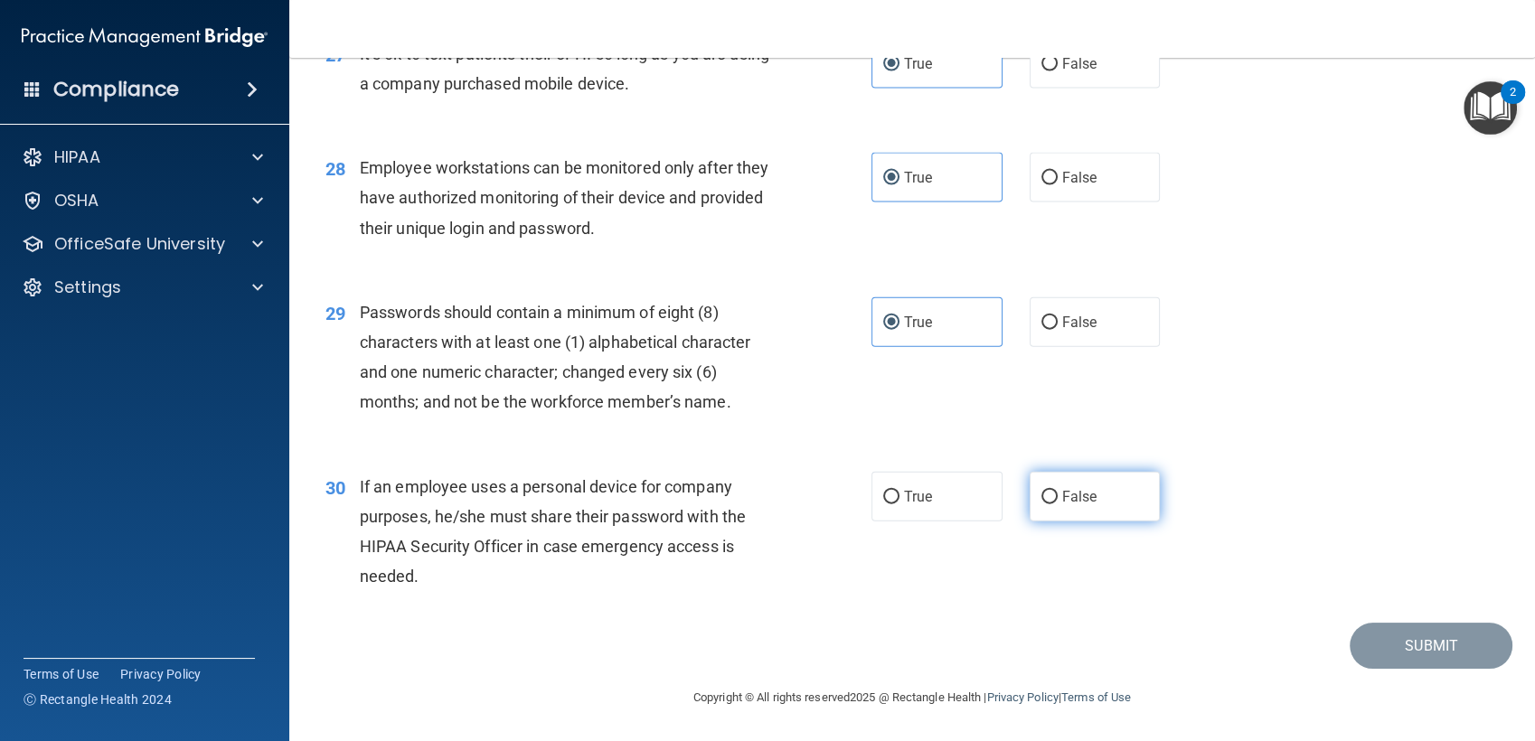
click at [1065, 513] on label "False" at bounding box center [1094, 497] width 131 height 50
click at [1057, 504] on input "False" at bounding box center [1049, 498] width 16 height 14
radio input "true"
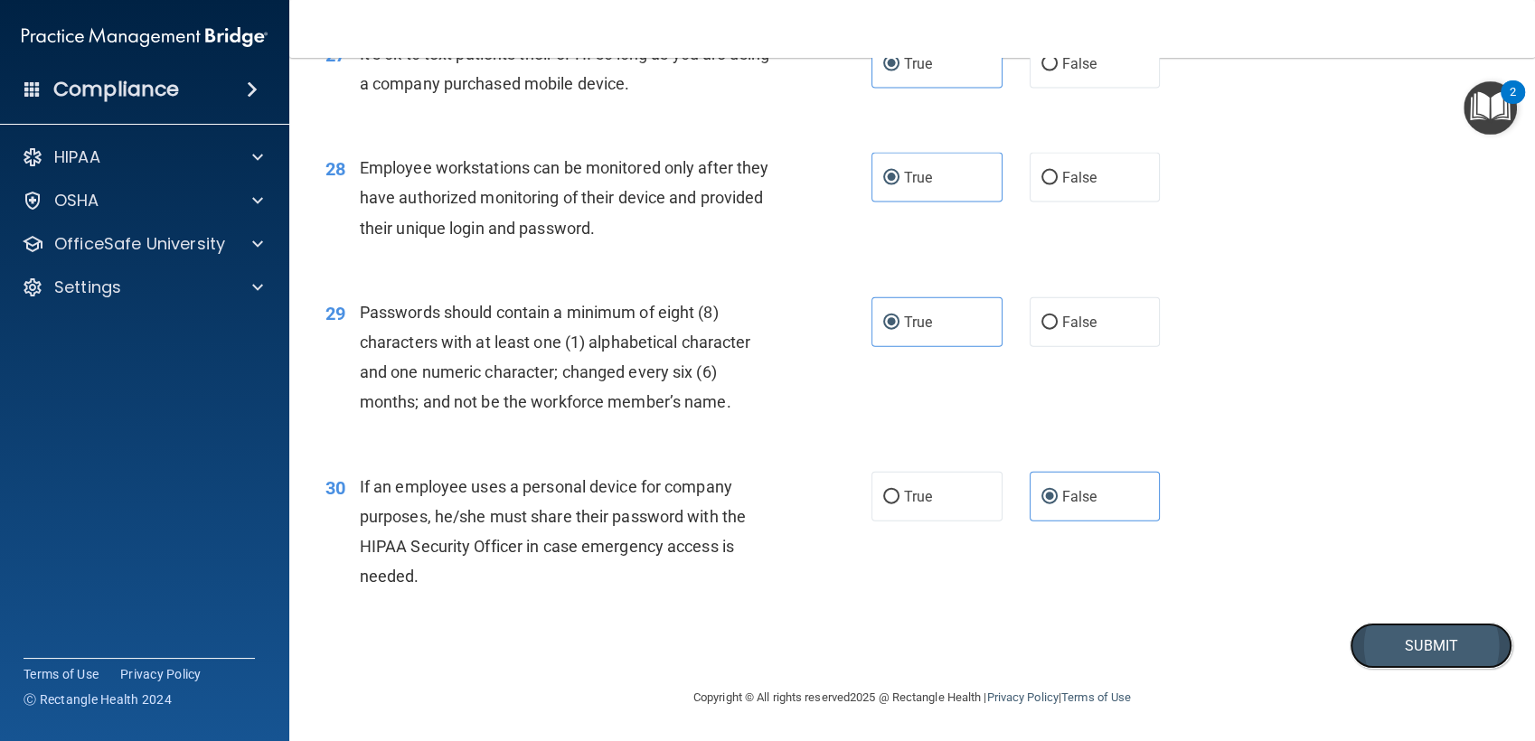
click at [1400, 654] on button "Submit" at bounding box center [1430, 646] width 163 height 46
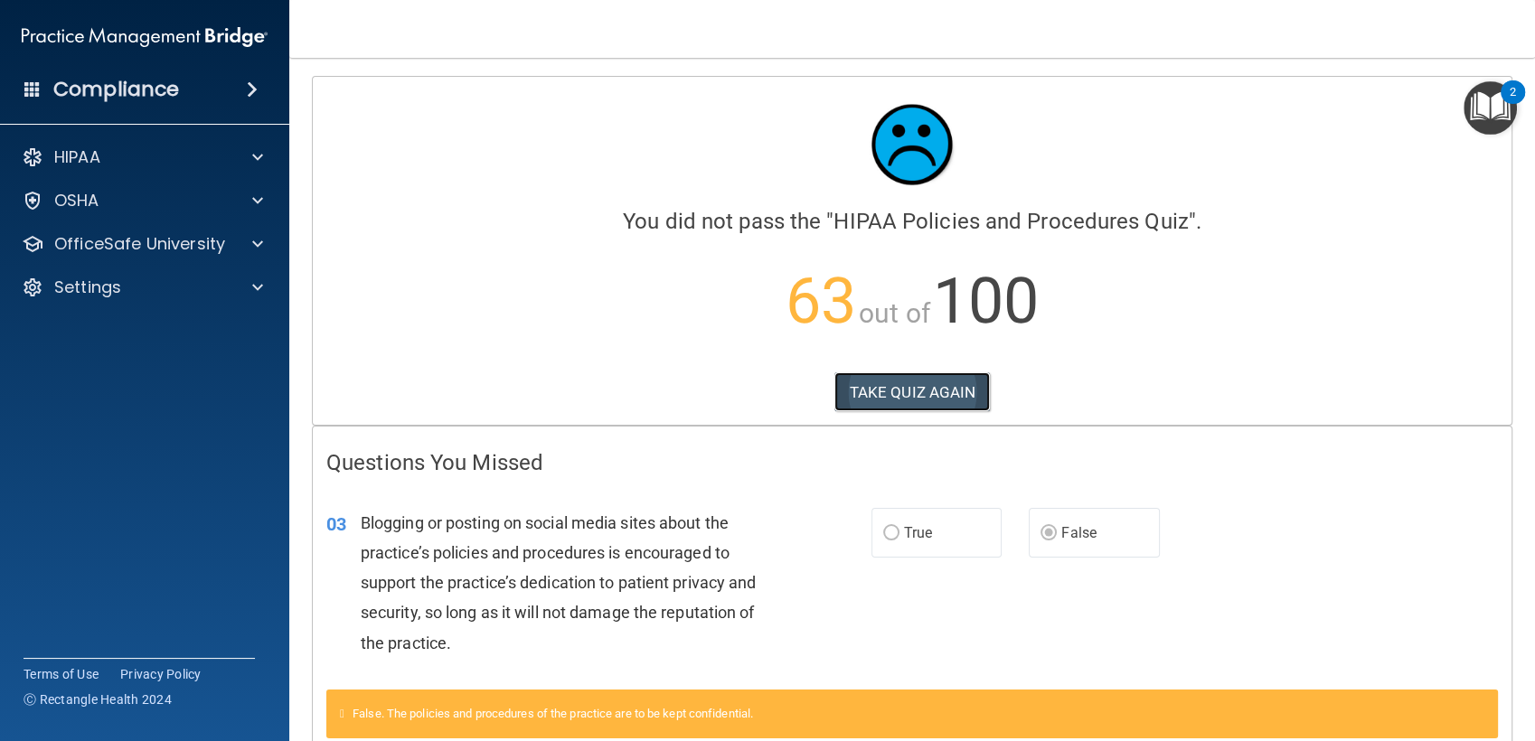
click at [934, 399] on button "TAKE QUIZ AGAIN" at bounding box center [912, 392] width 156 height 40
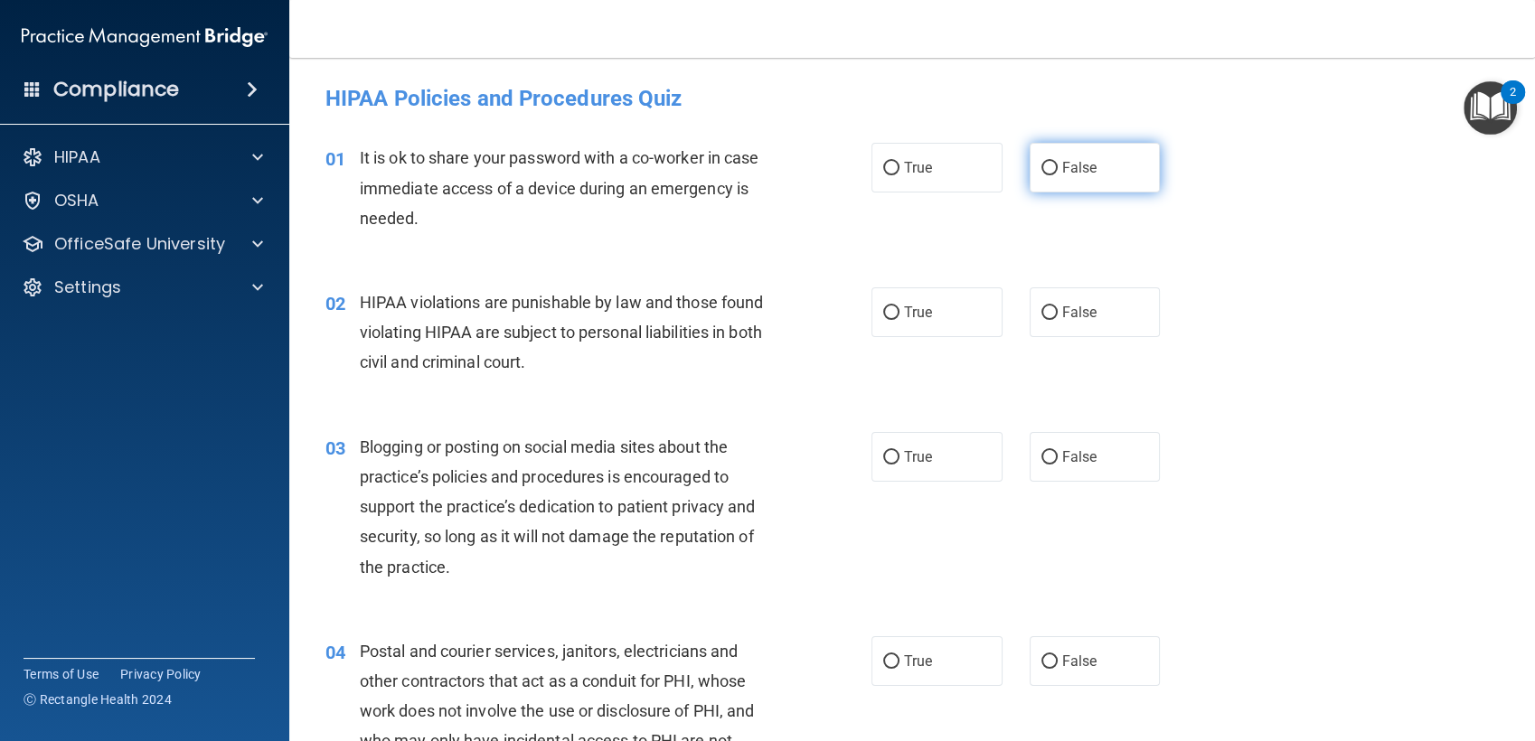
click at [1062, 171] on span "False" at bounding box center [1079, 167] width 35 height 17
click at [1057, 171] on input "False" at bounding box center [1049, 169] width 16 height 14
radio input "true"
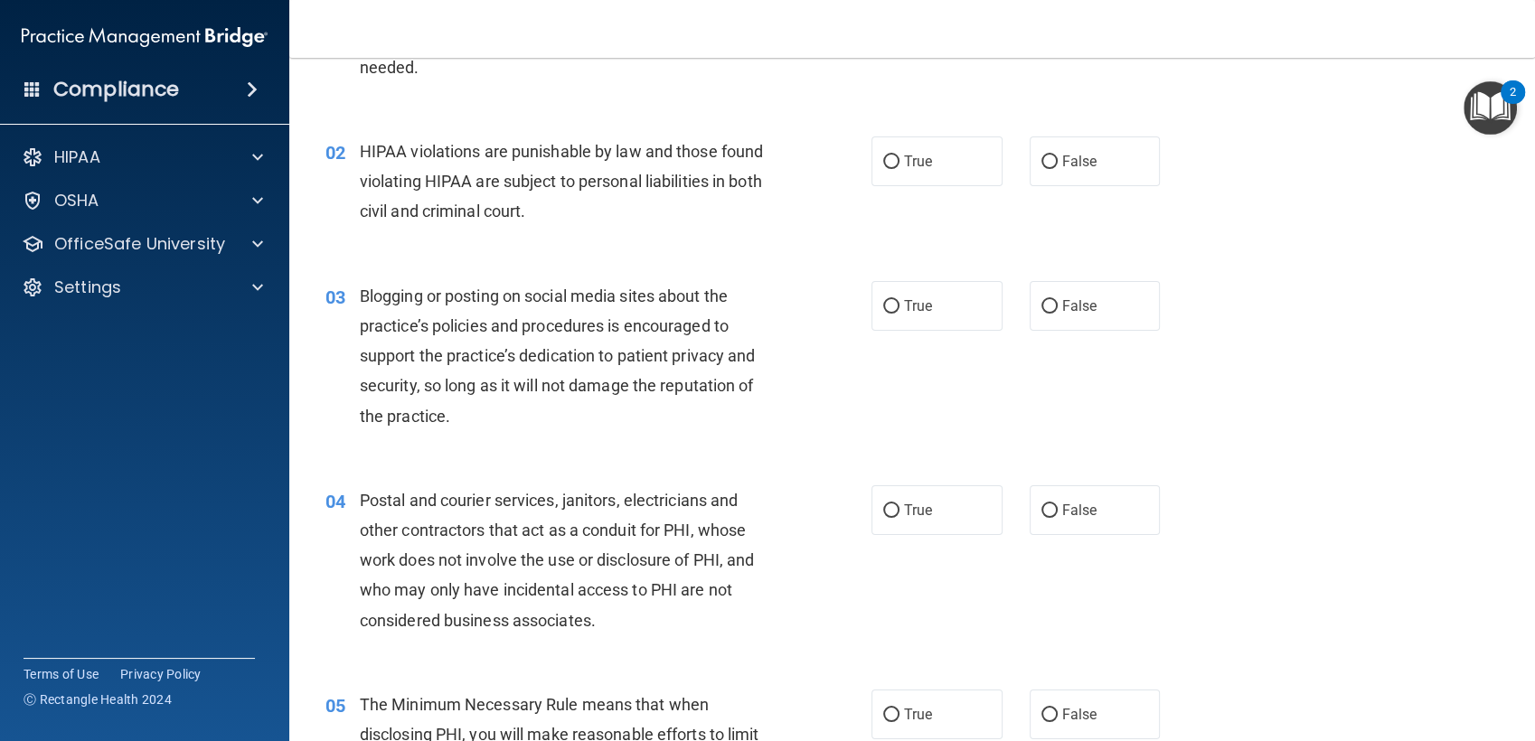
scroll to position [155, 0]
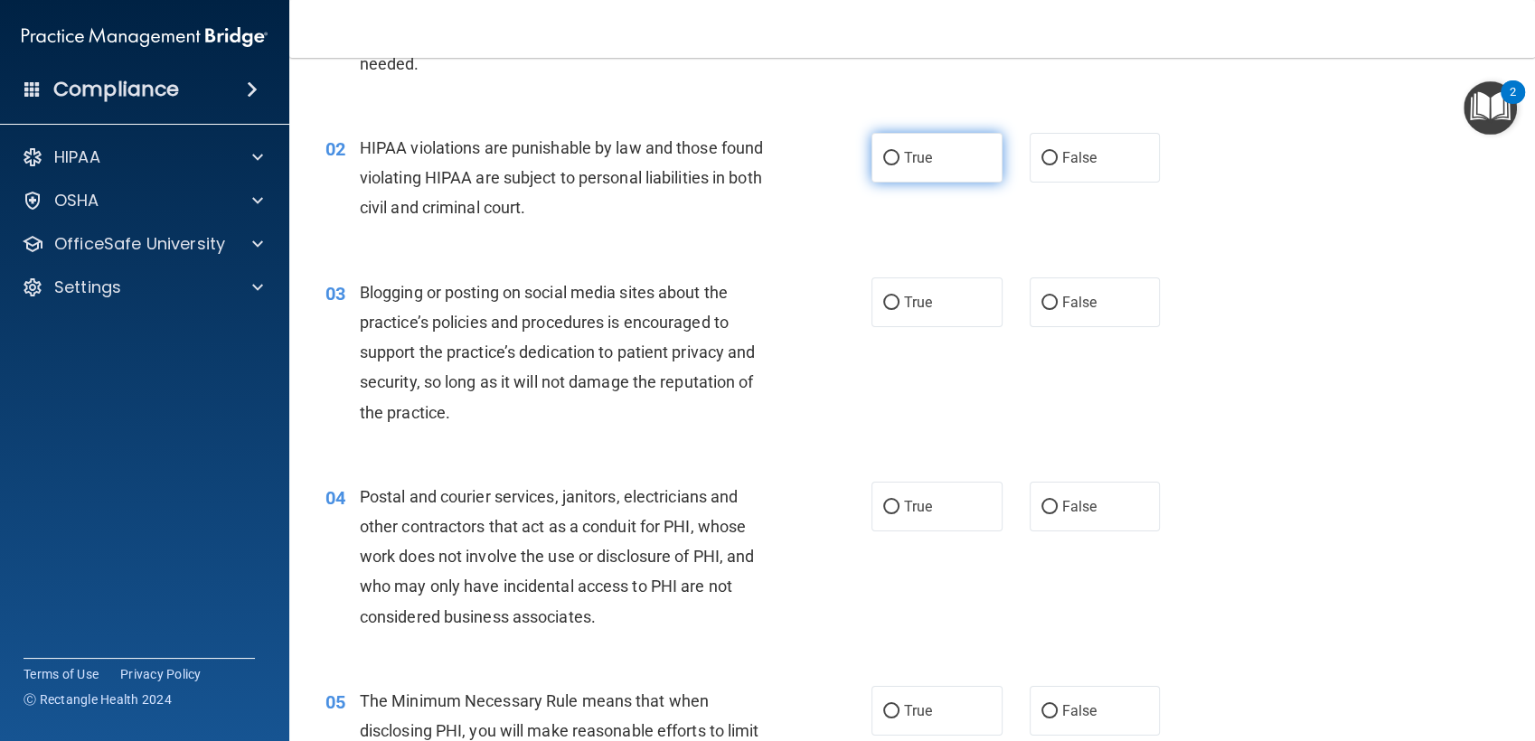
click at [944, 154] on label "True" at bounding box center [936, 158] width 131 height 50
click at [899, 154] on input "True" at bounding box center [891, 159] width 16 height 14
radio input "true"
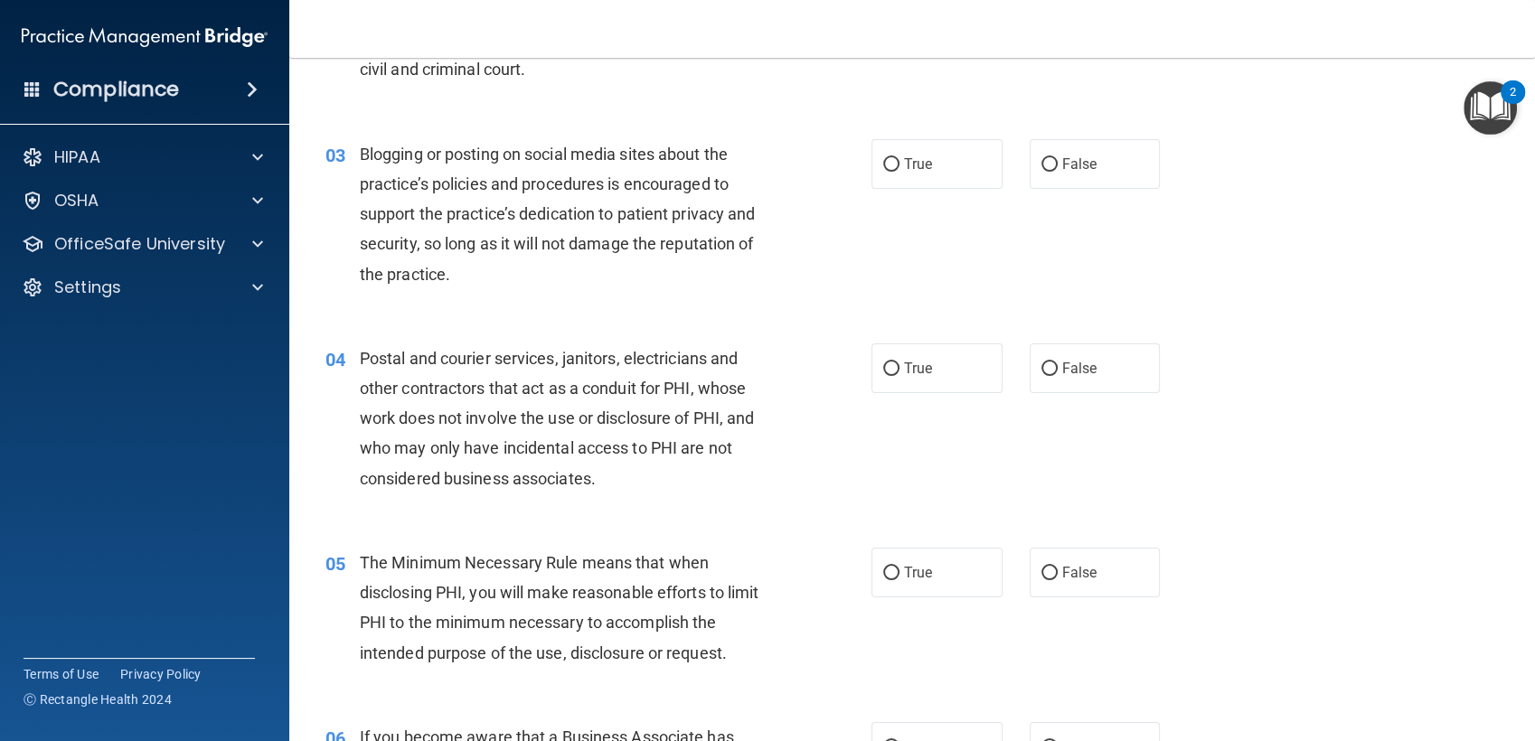
scroll to position [294, 0]
click at [1039, 183] on label "False" at bounding box center [1094, 163] width 131 height 50
click at [1041, 171] on input "False" at bounding box center [1049, 164] width 16 height 14
radio input "true"
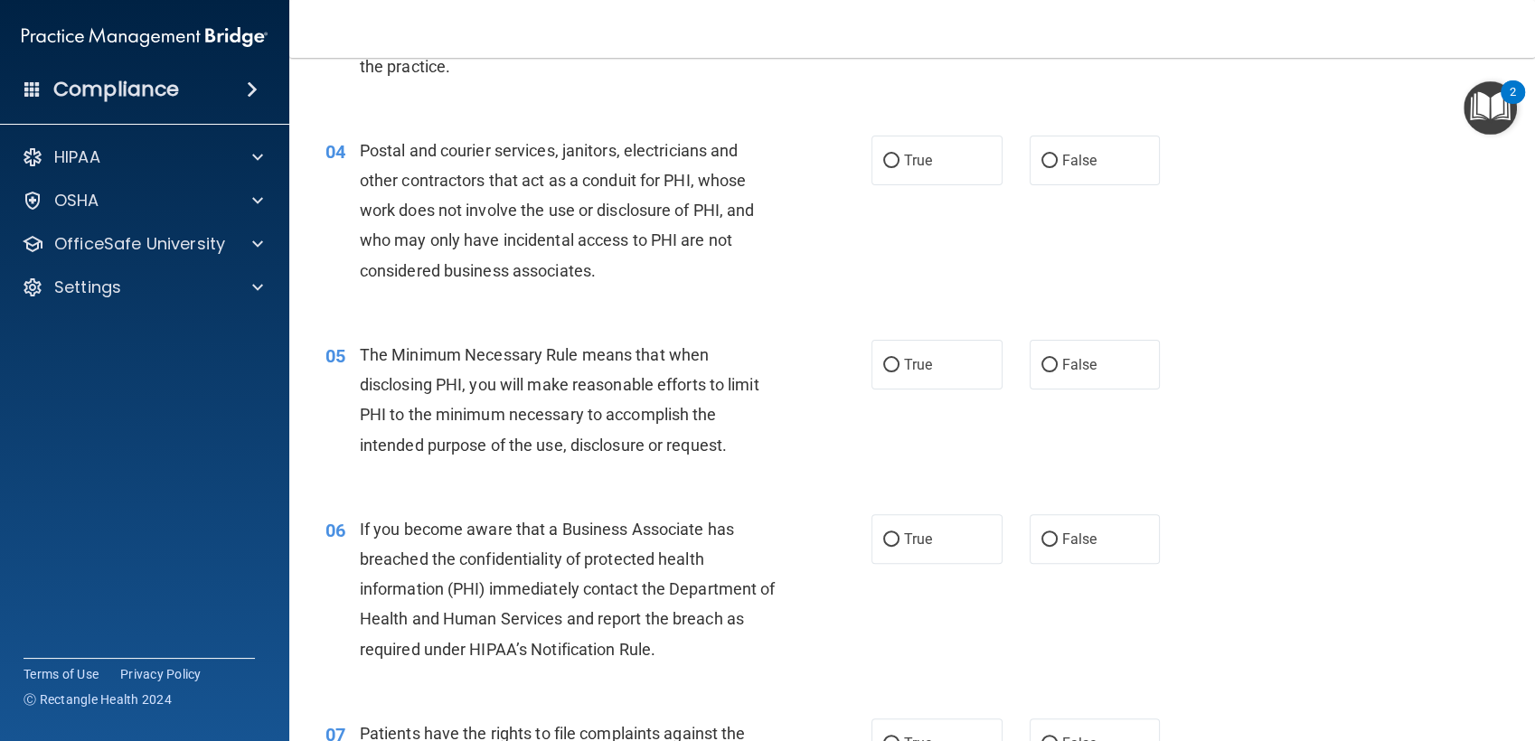
scroll to position [502, 0]
click at [1044, 177] on label "False" at bounding box center [1094, 160] width 131 height 50
click at [1044, 167] on input "False" at bounding box center [1049, 161] width 16 height 14
radio input "true"
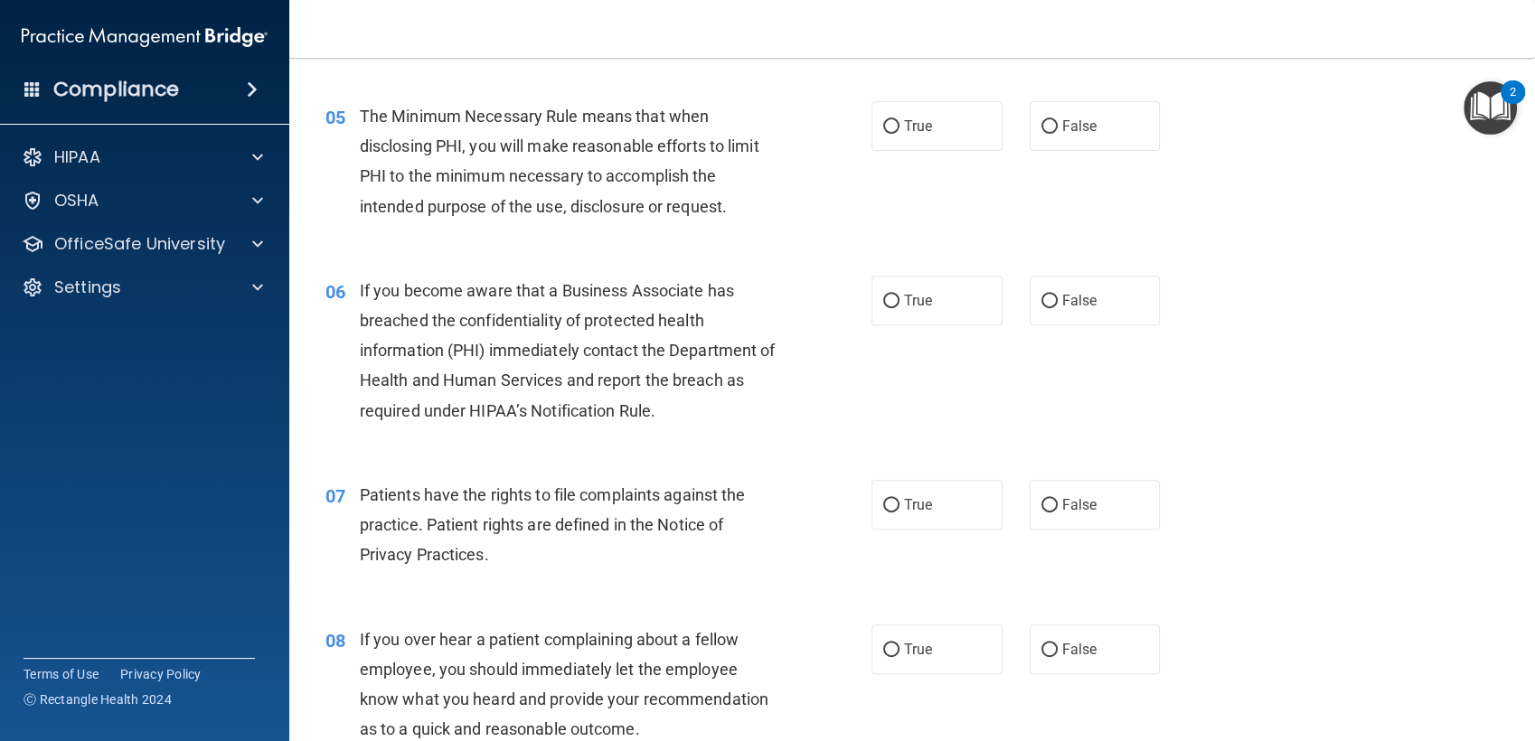
scroll to position [739, 0]
click at [918, 105] on label "True" at bounding box center [936, 126] width 131 height 50
click at [899, 120] on input "True" at bounding box center [891, 127] width 16 height 14
radio input "true"
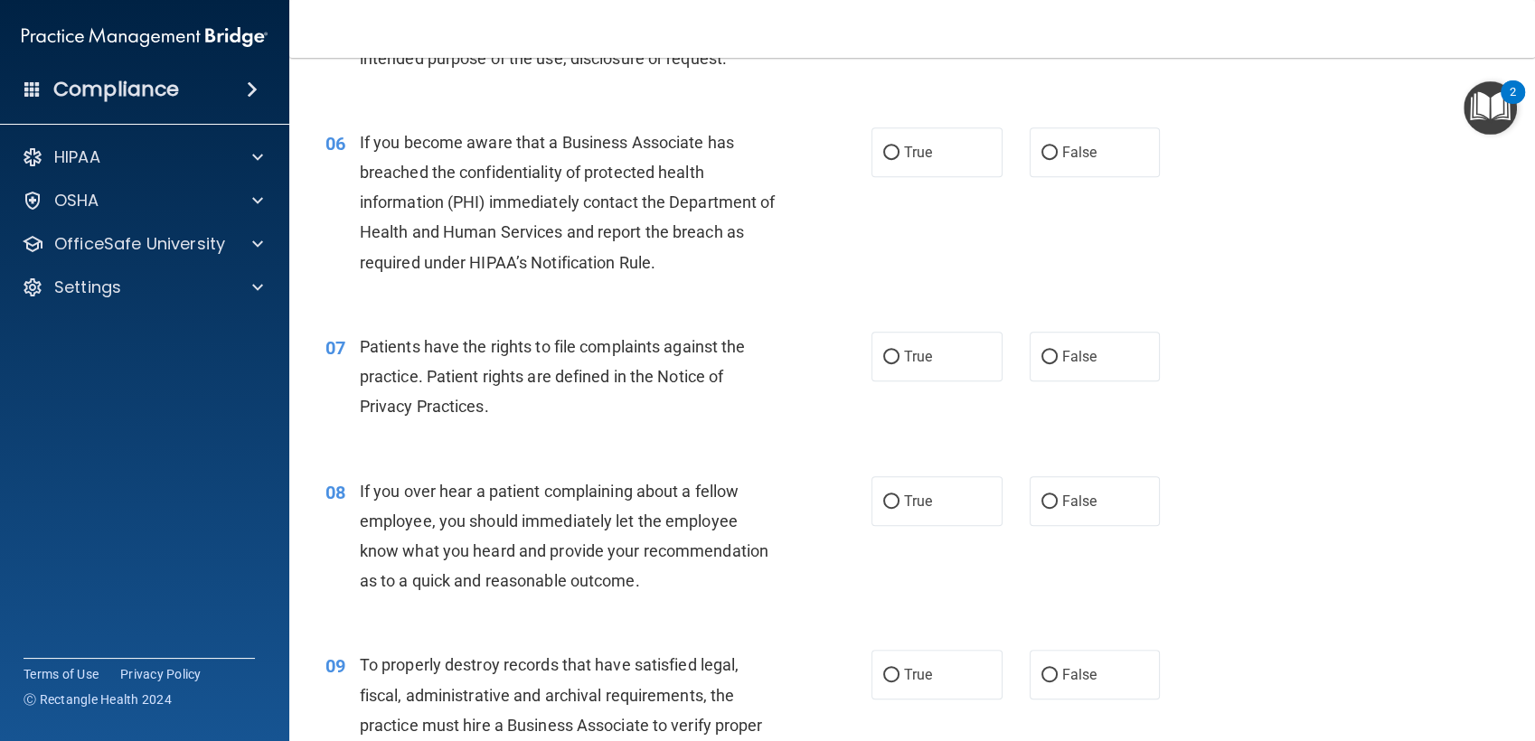
scroll to position [911, 0]
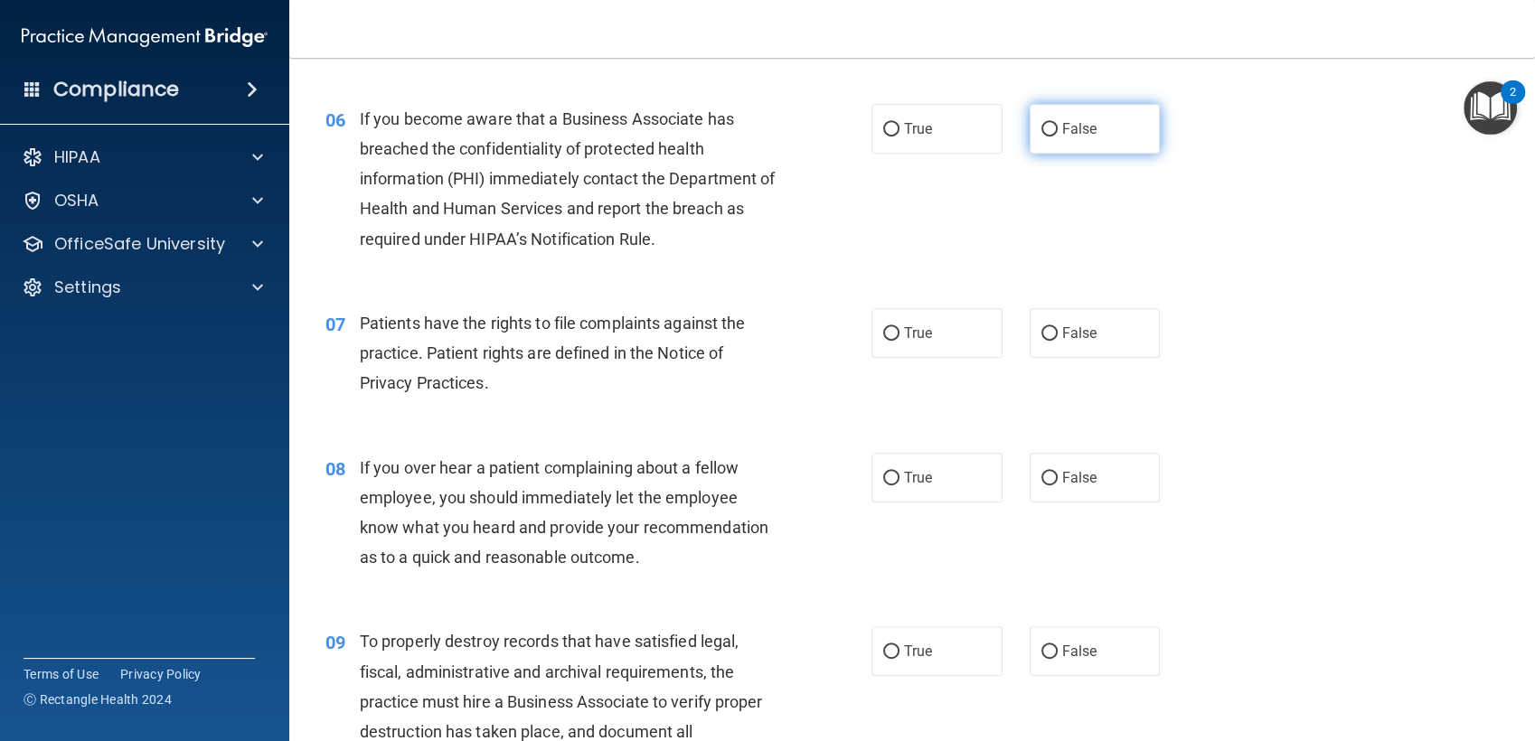
click at [1050, 126] on label "False" at bounding box center [1094, 129] width 131 height 50
click at [1050, 126] on input "False" at bounding box center [1049, 130] width 16 height 14
radio input "true"
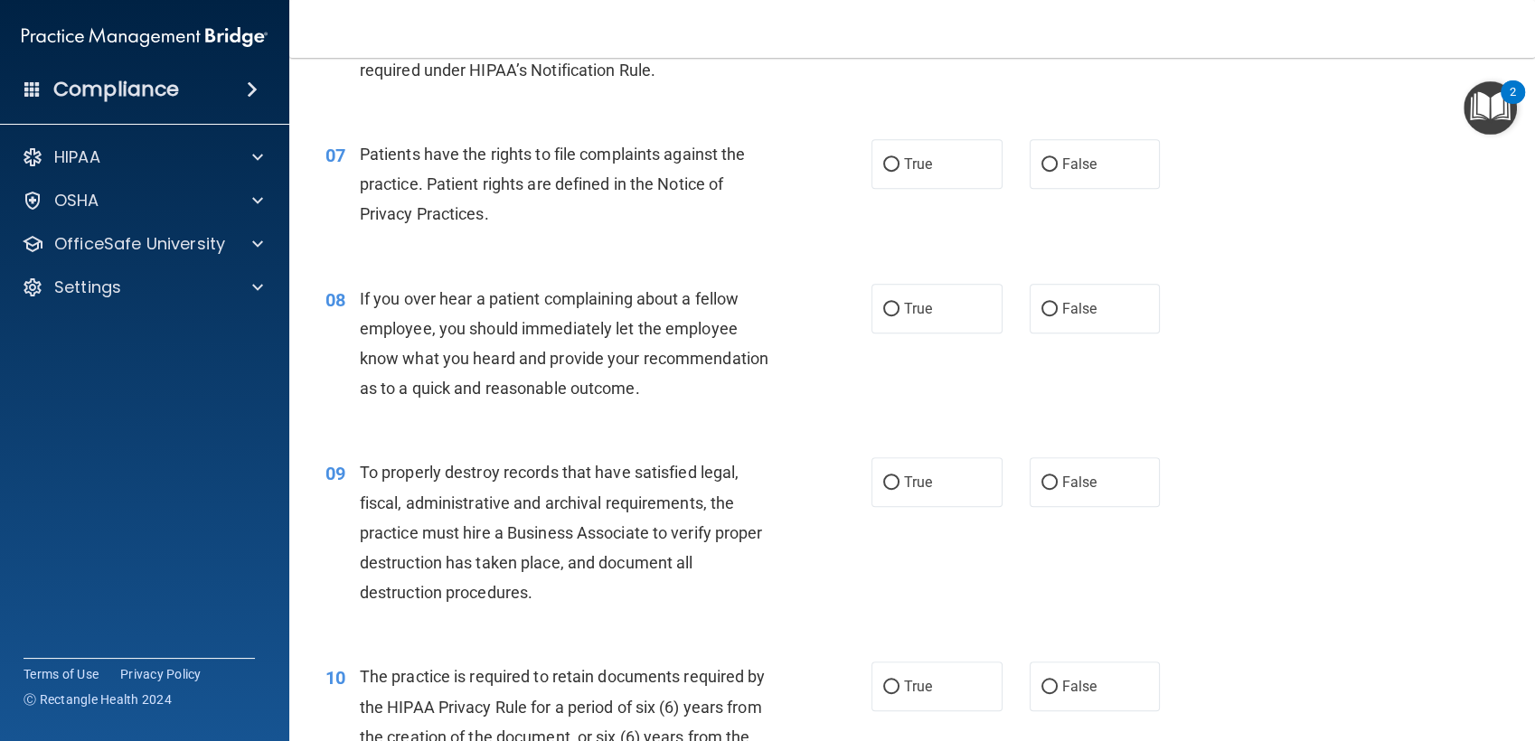
scroll to position [1112, 0]
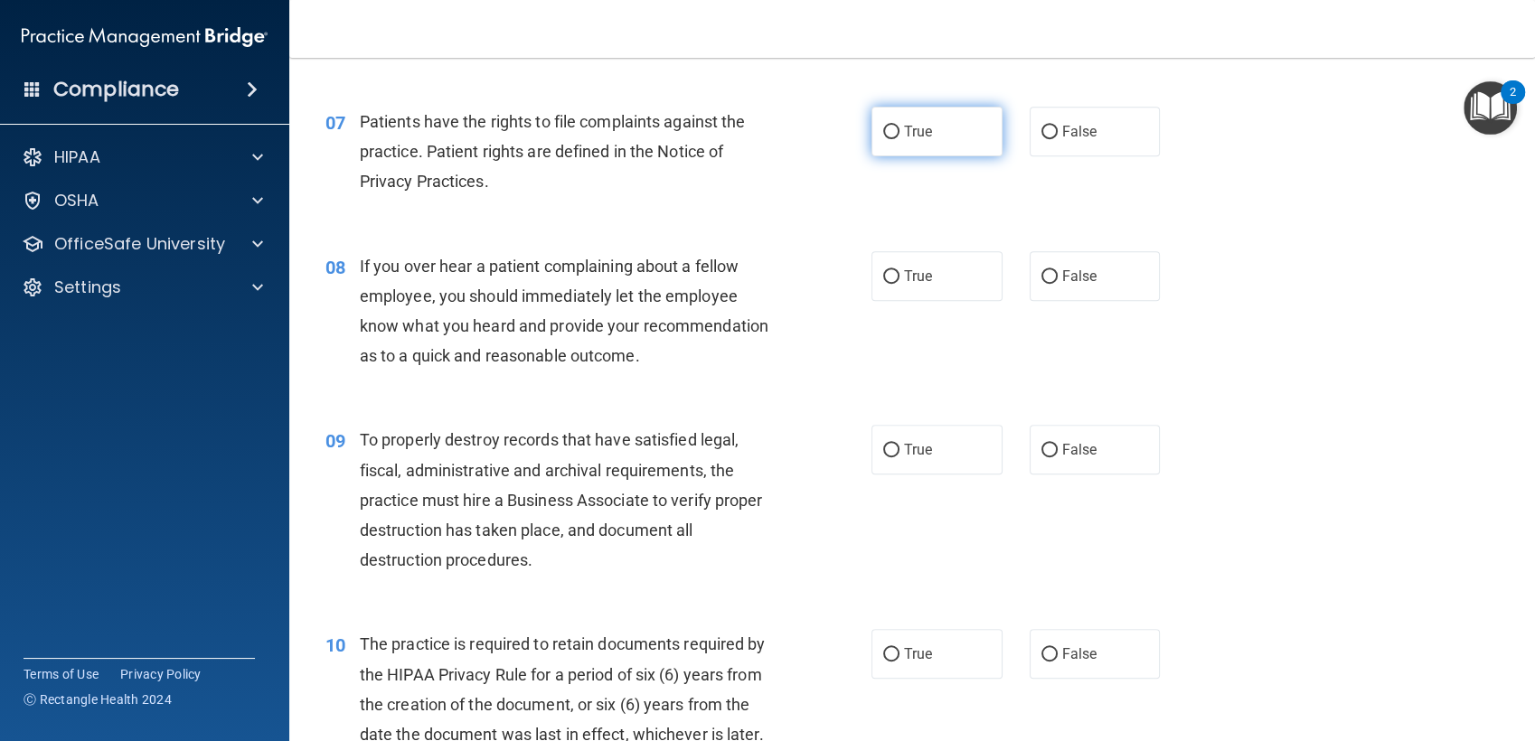
click at [904, 136] on span "True" at bounding box center [918, 131] width 28 height 17
click at [896, 136] on input "True" at bounding box center [891, 133] width 16 height 14
radio input "true"
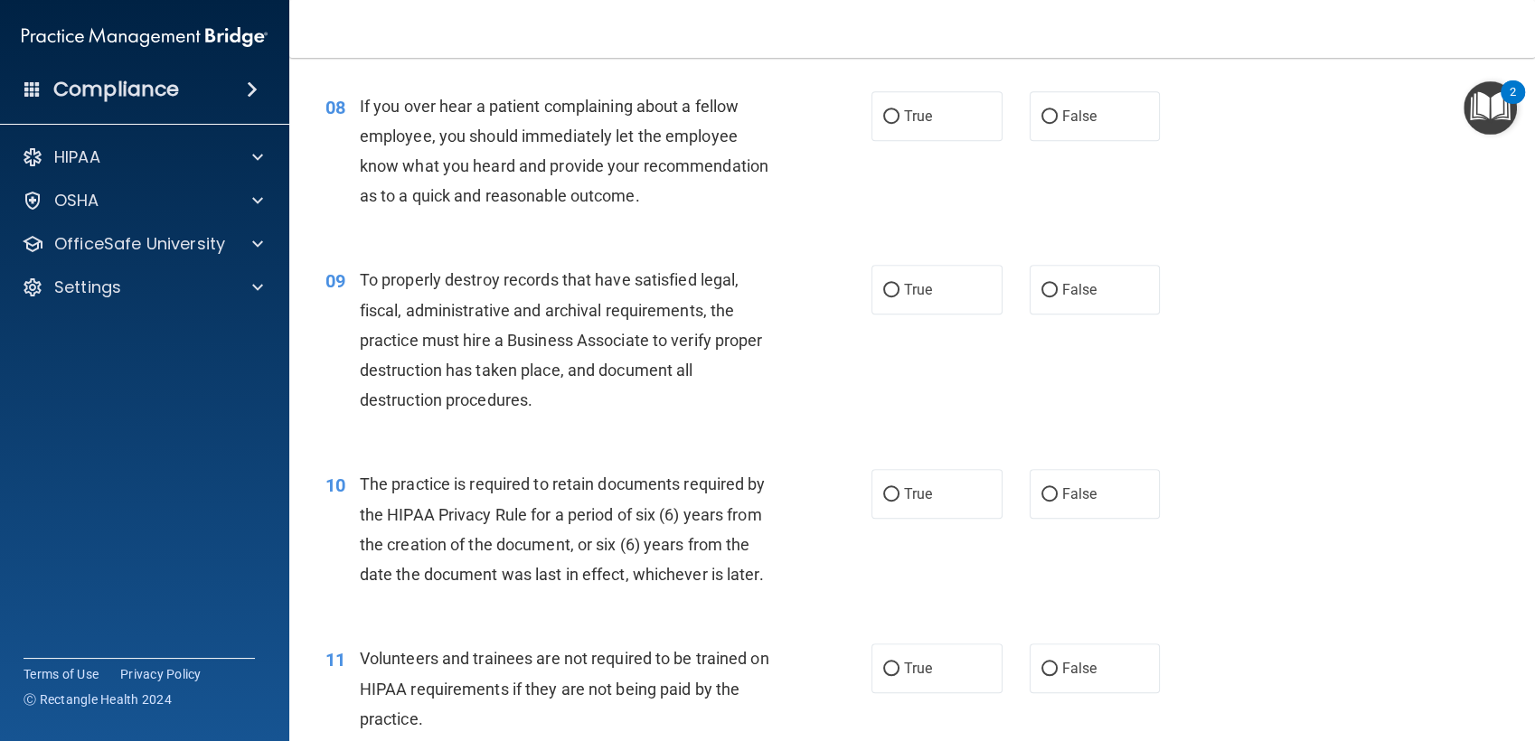
scroll to position [1273, 0]
click at [1064, 297] on label "False" at bounding box center [1094, 289] width 131 height 50
click at [1057, 296] on input "False" at bounding box center [1049, 290] width 16 height 14
radio input "true"
click at [1063, 107] on span "False" at bounding box center [1079, 115] width 35 height 17
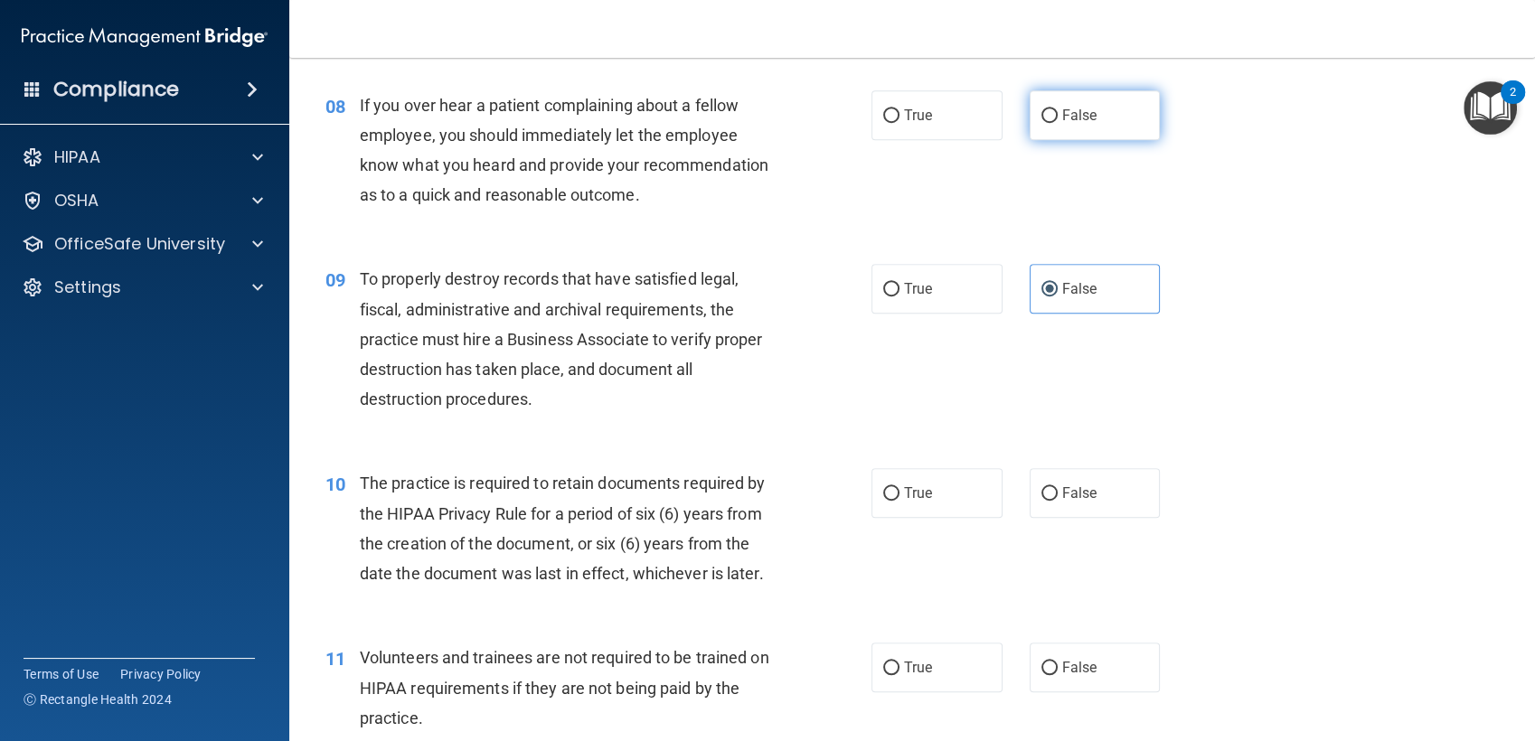
click at [1057, 109] on input "False" at bounding box center [1049, 116] width 16 height 14
radio input "true"
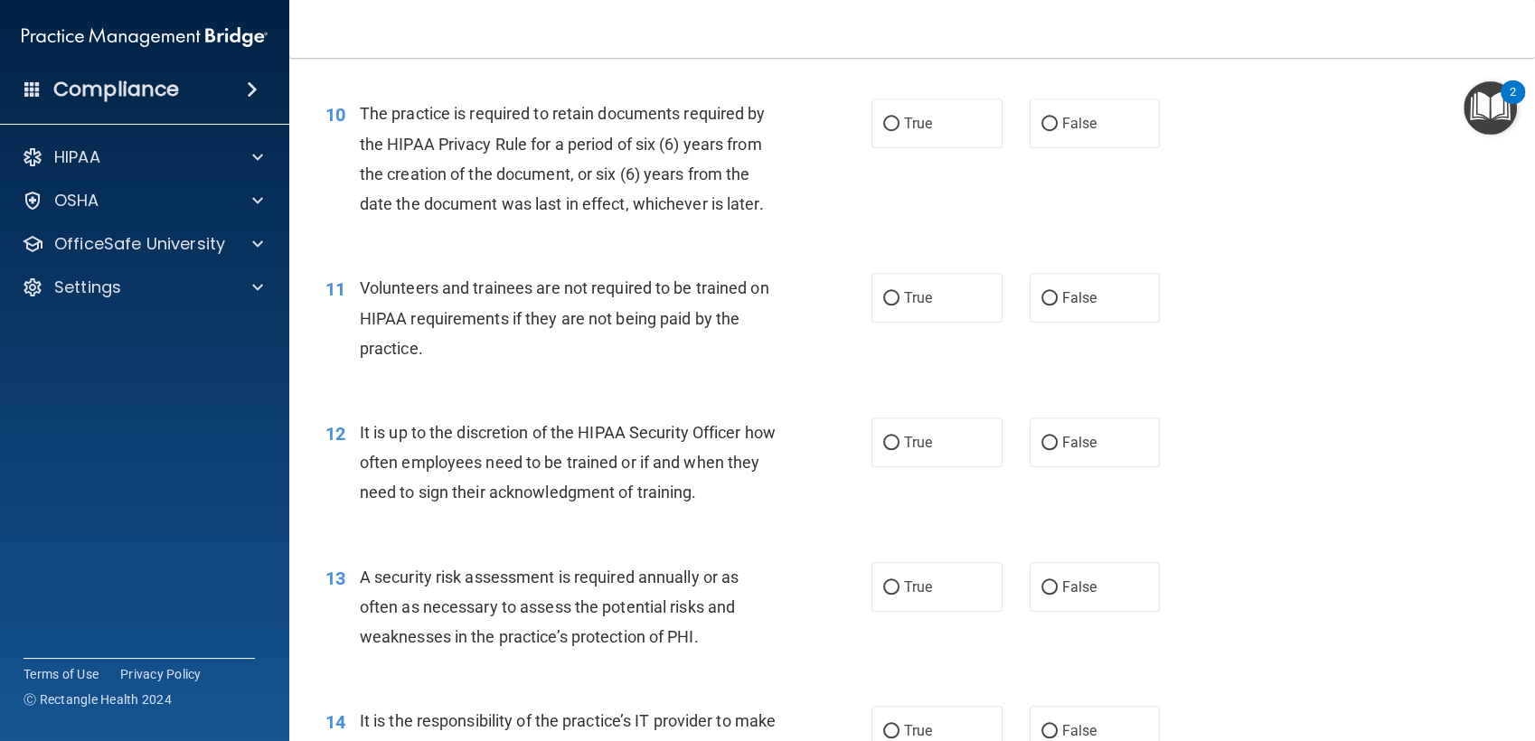
scroll to position [1646, 0]
click at [882, 129] on label "True" at bounding box center [936, 121] width 131 height 50
click at [883, 128] on input "True" at bounding box center [891, 122] width 16 height 14
radio input "true"
click at [651, 272] on div "Volunteers and trainees are not required to be trained on HIPAA requirements if…" at bounding box center [575, 315] width 430 height 90
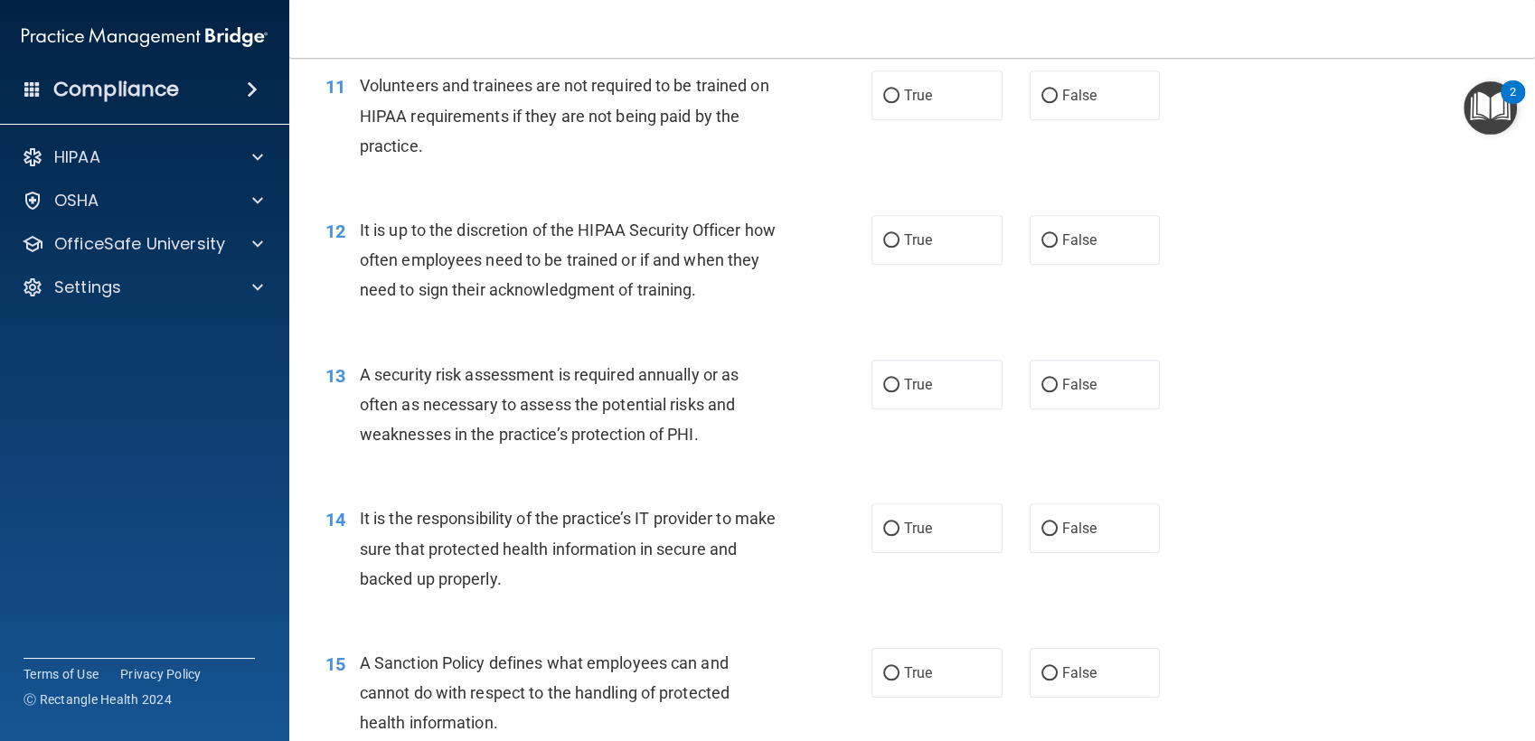
scroll to position [1846, 0]
click at [1073, 112] on label "False" at bounding box center [1094, 95] width 131 height 50
click at [1057, 102] on input "False" at bounding box center [1049, 96] width 16 height 14
radio input "true"
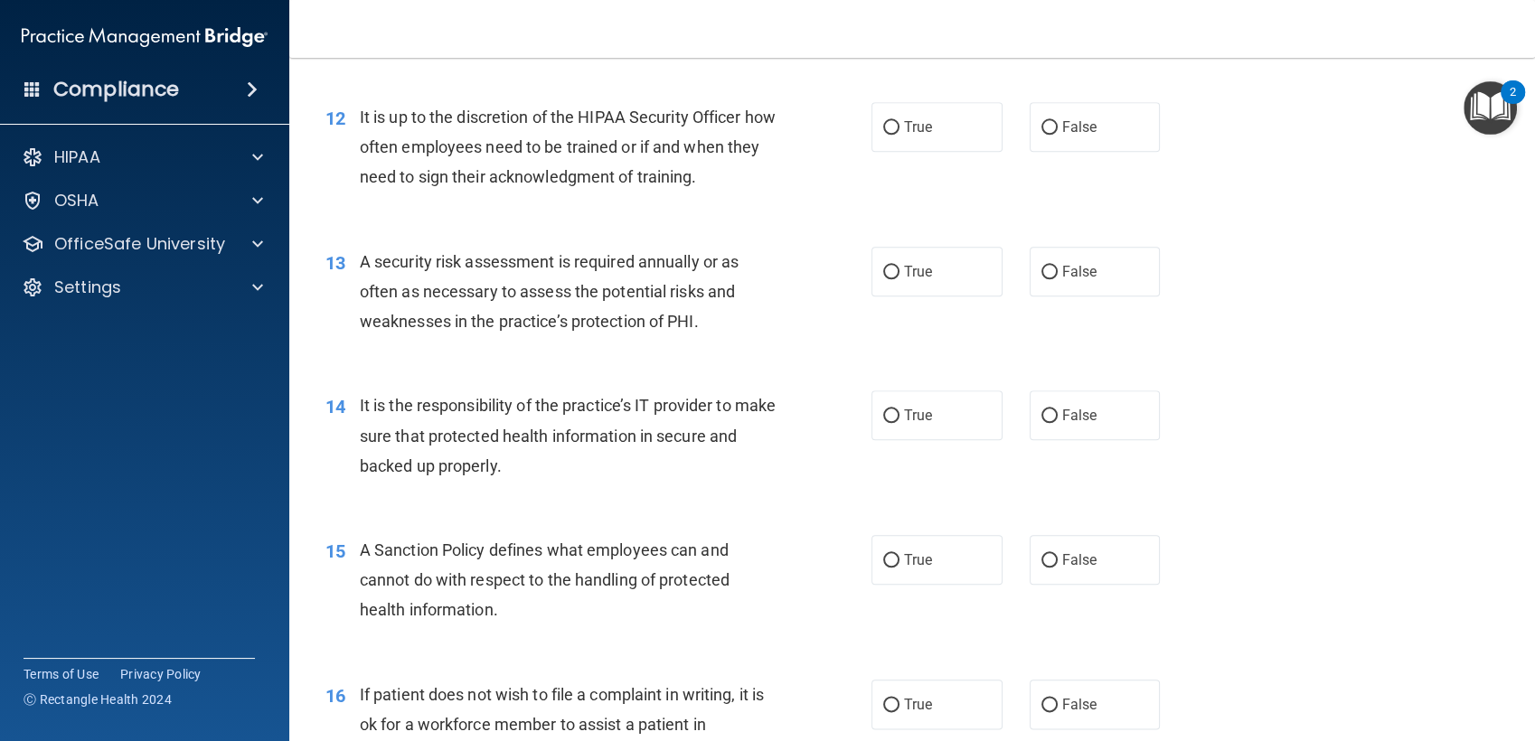
scroll to position [1983, 0]
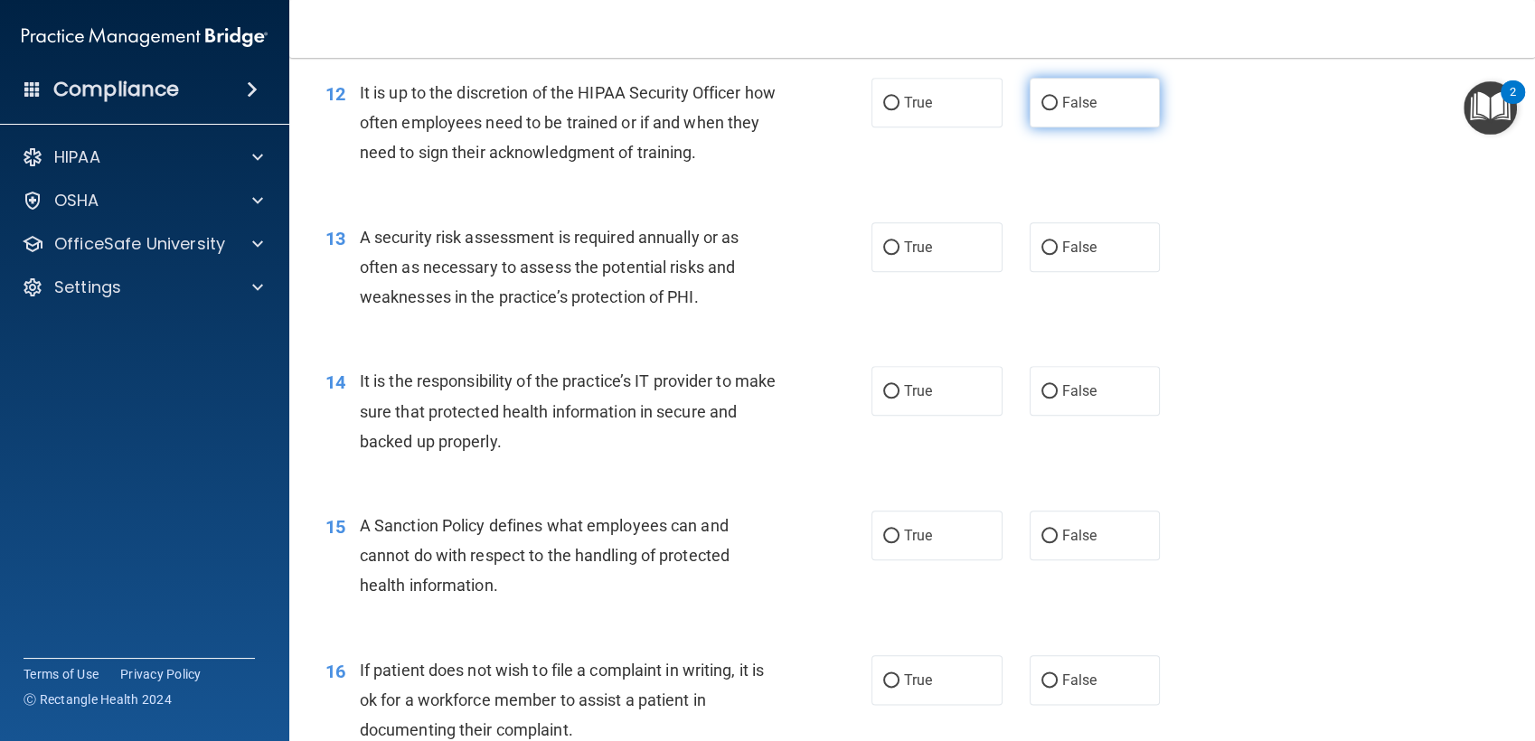
click at [1057, 117] on label "False" at bounding box center [1094, 103] width 131 height 50
click at [1057, 110] on input "False" at bounding box center [1049, 104] width 16 height 14
radio input "true"
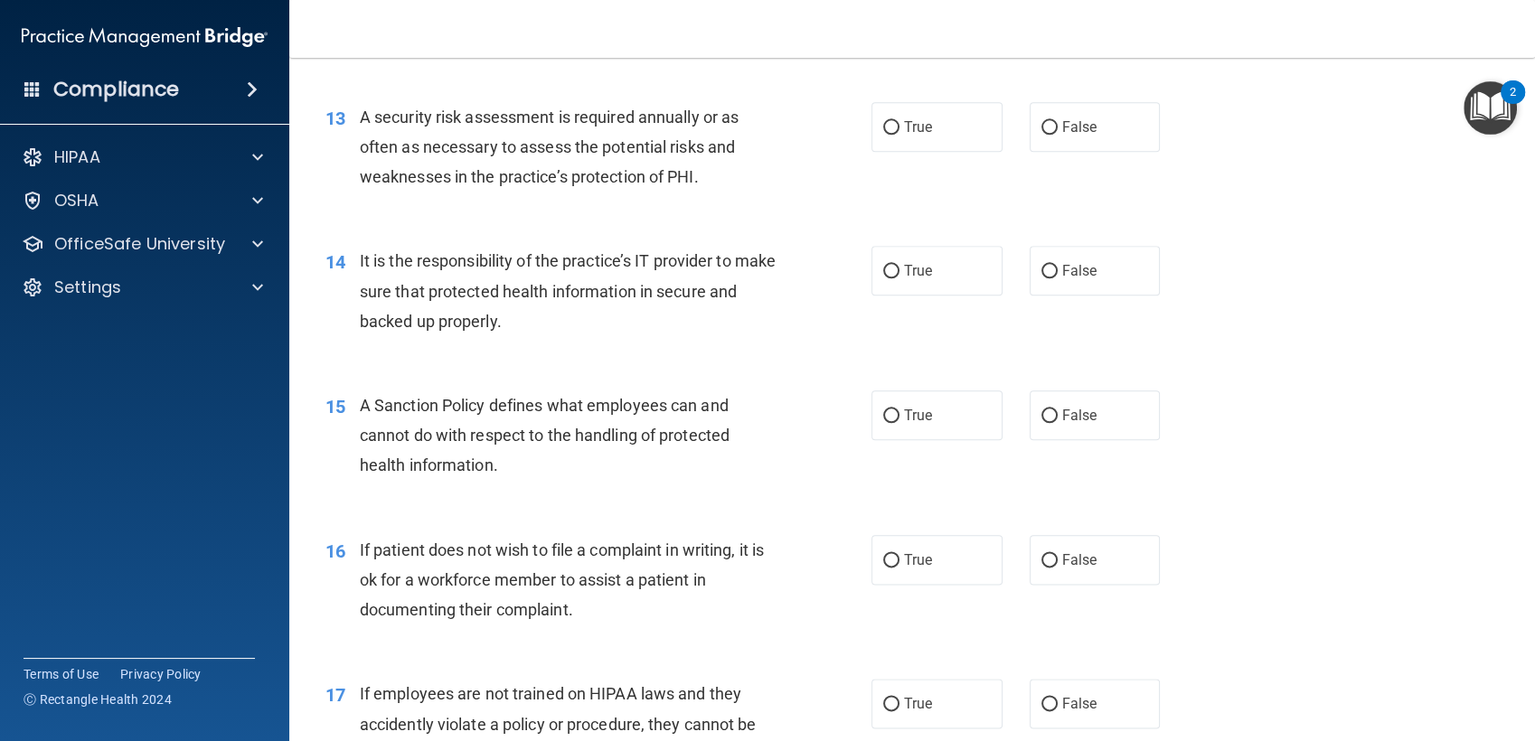
scroll to position [2109, 0]
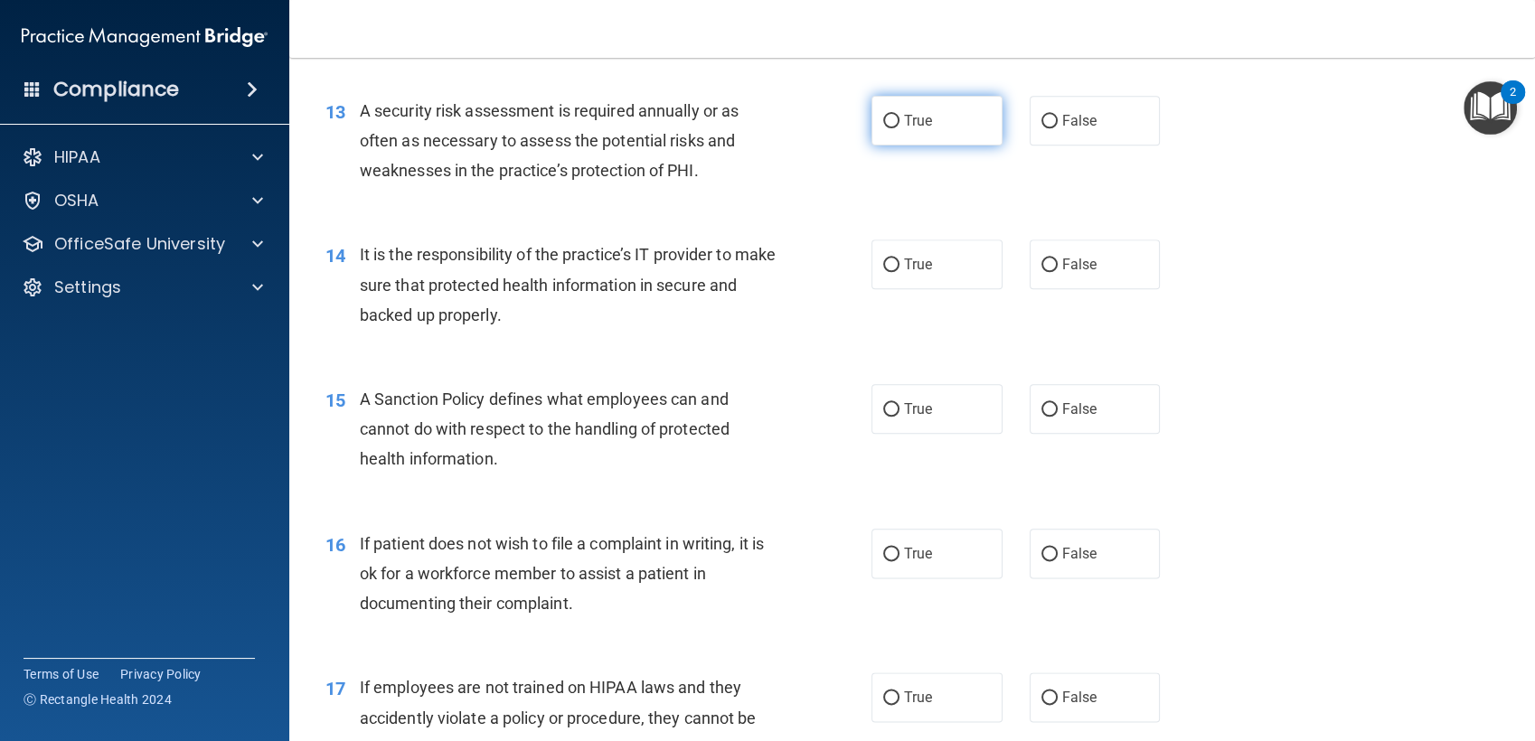
click at [871, 137] on label "True" at bounding box center [936, 121] width 131 height 50
click at [883, 128] on input "True" at bounding box center [891, 122] width 16 height 14
radio input "true"
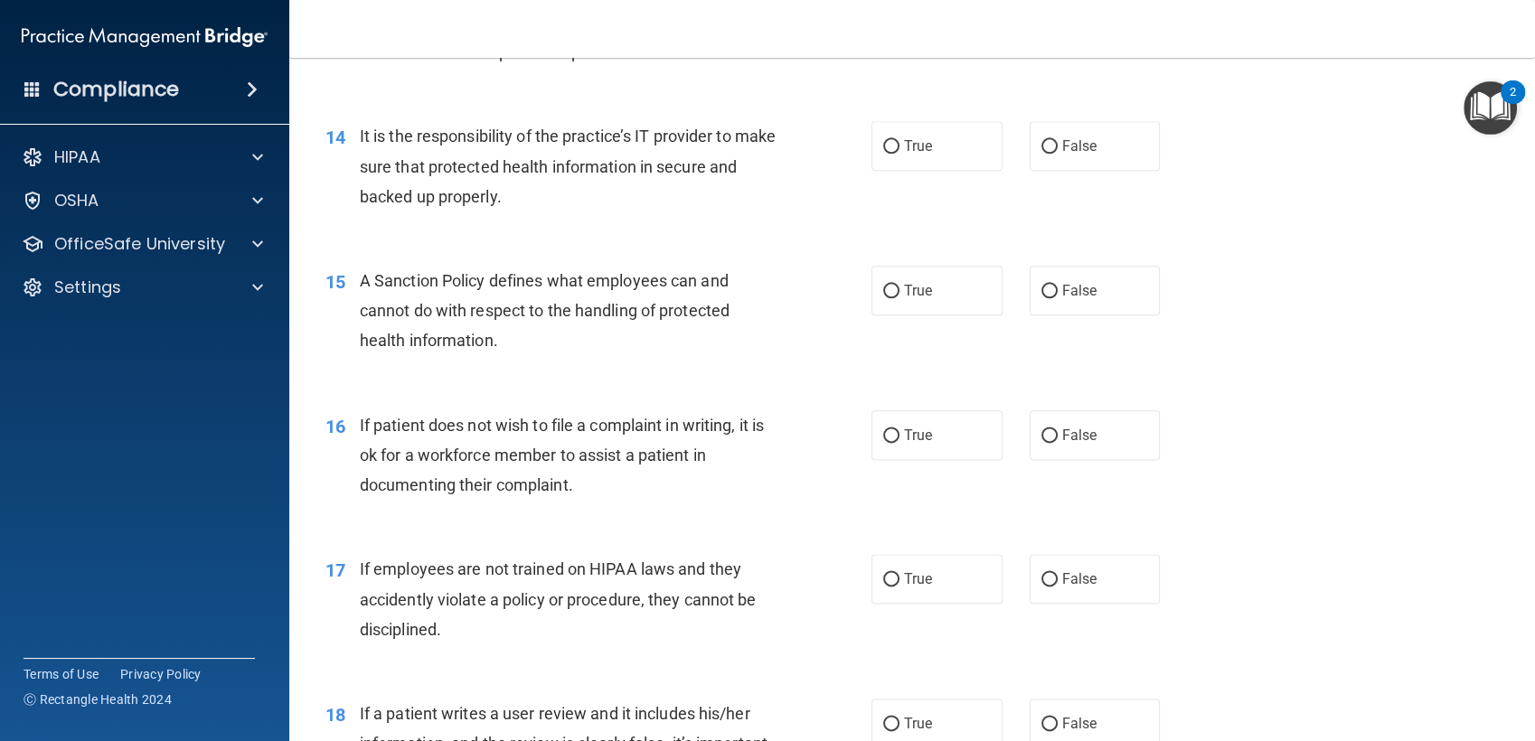
scroll to position [2234, 0]
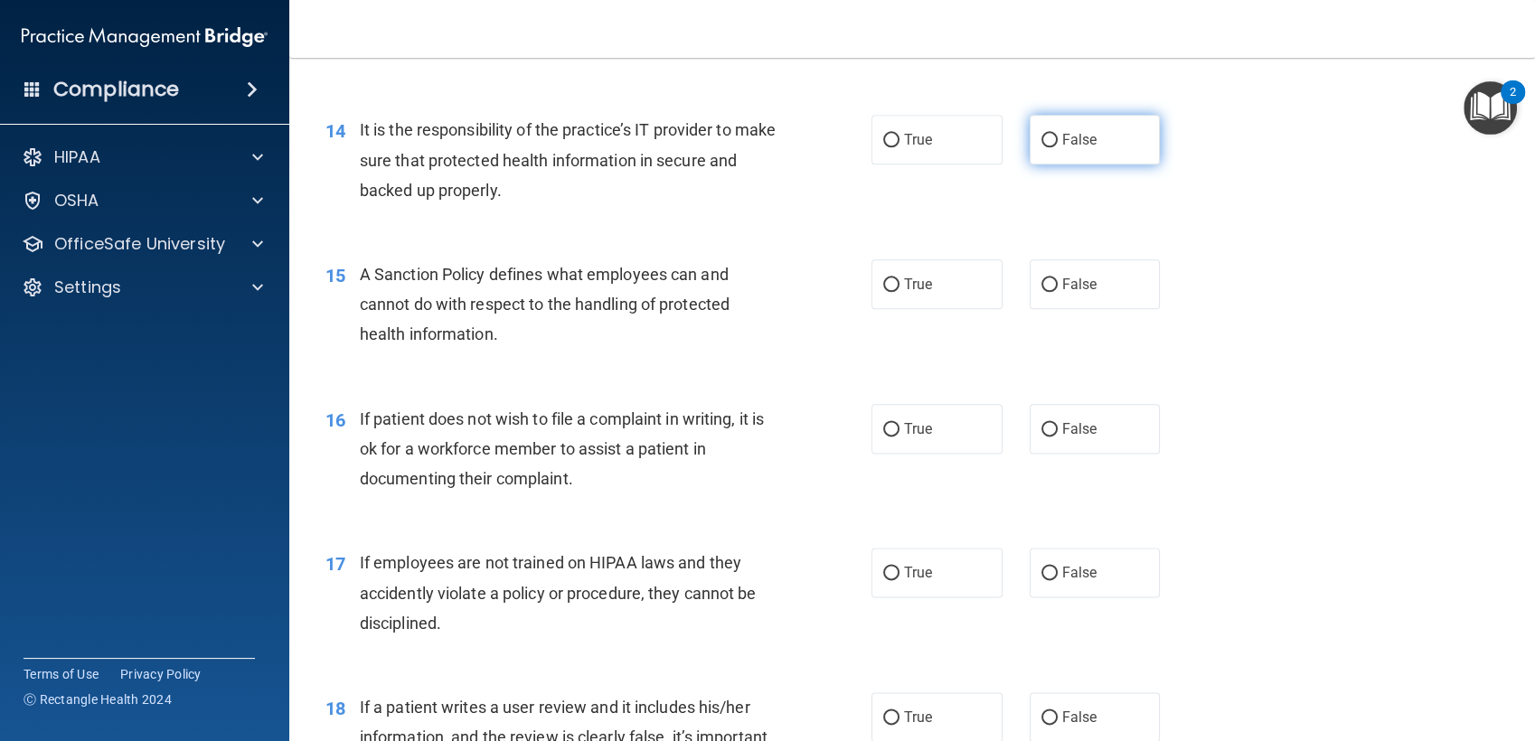
click at [1038, 156] on label "False" at bounding box center [1094, 140] width 131 height 50
click at [1041, 147] on input "False" at bounding box center [1049, 141] width 16 height 14
radio input "true"
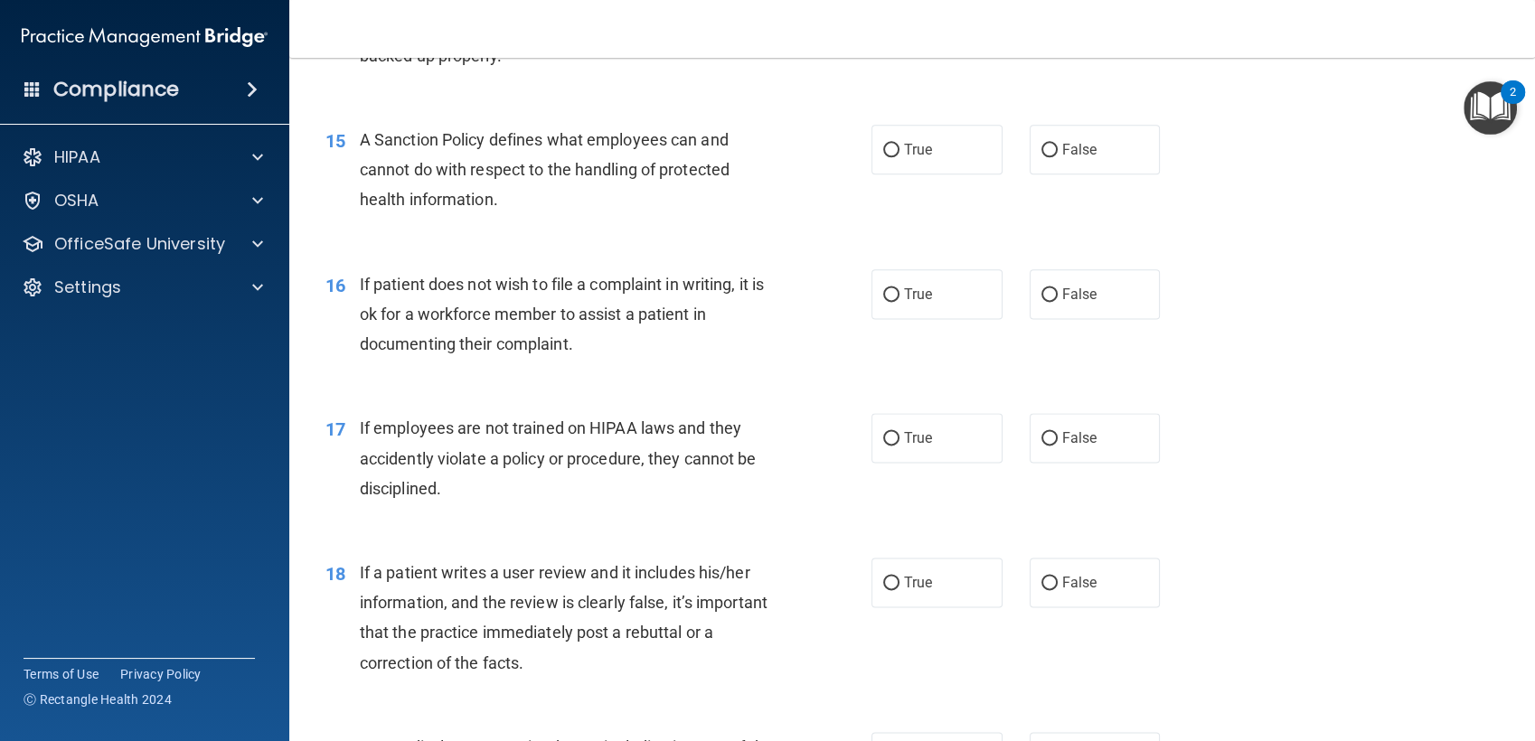
scroll to position [2369, 0]
click at [891, 155] on label "True" at bounding box center [936, 150] width 131 height 50
click at [891, 155] on input "True" at bounding box center [891, 151] width 16 height 14
radio input "true"
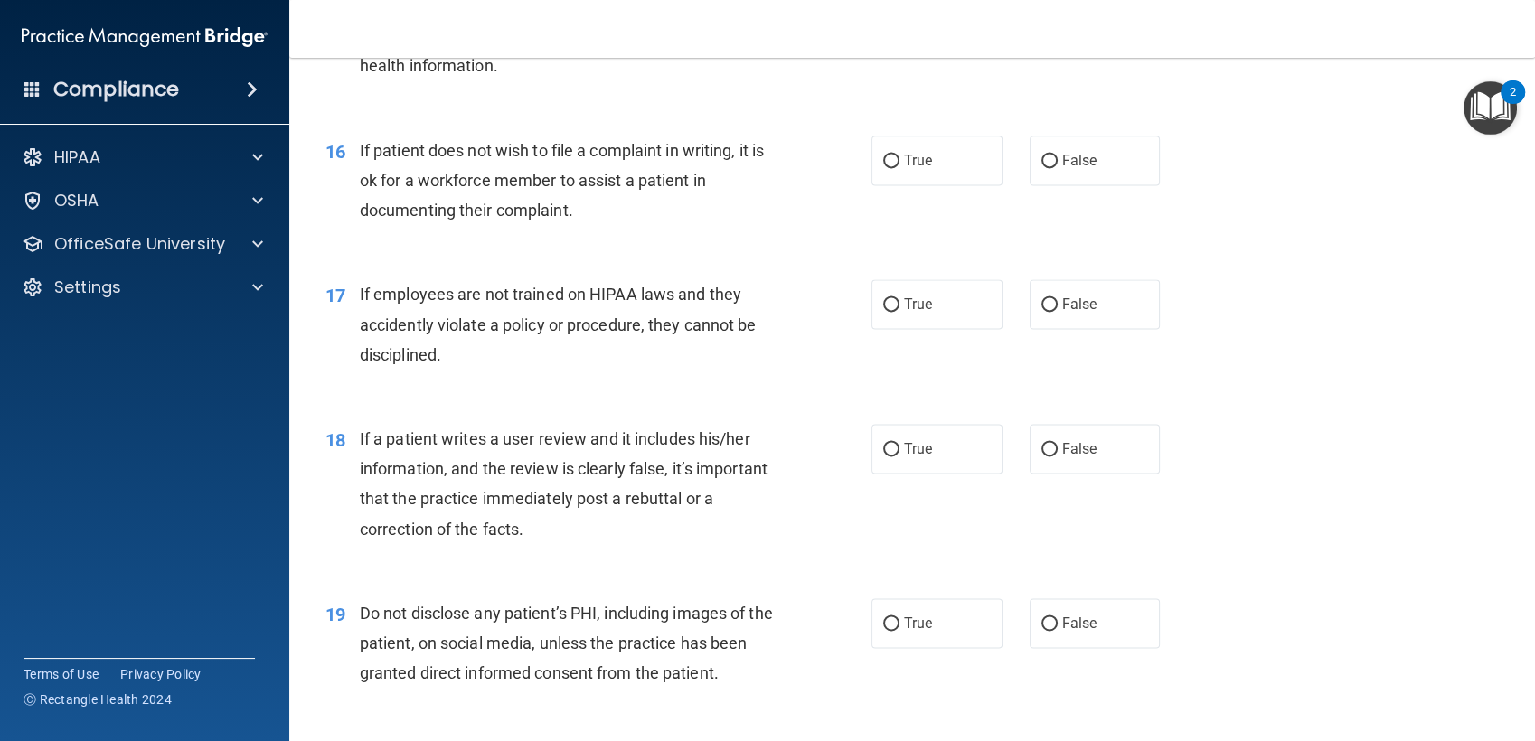
scroll to position [2504, 0]
click at [922, 172] on label "True" at bounding box center [936, 159] width 131 height 50
click at [899, 166] on input "True" at bounding box center [891, 160] width 16 height 14
radio input "true"
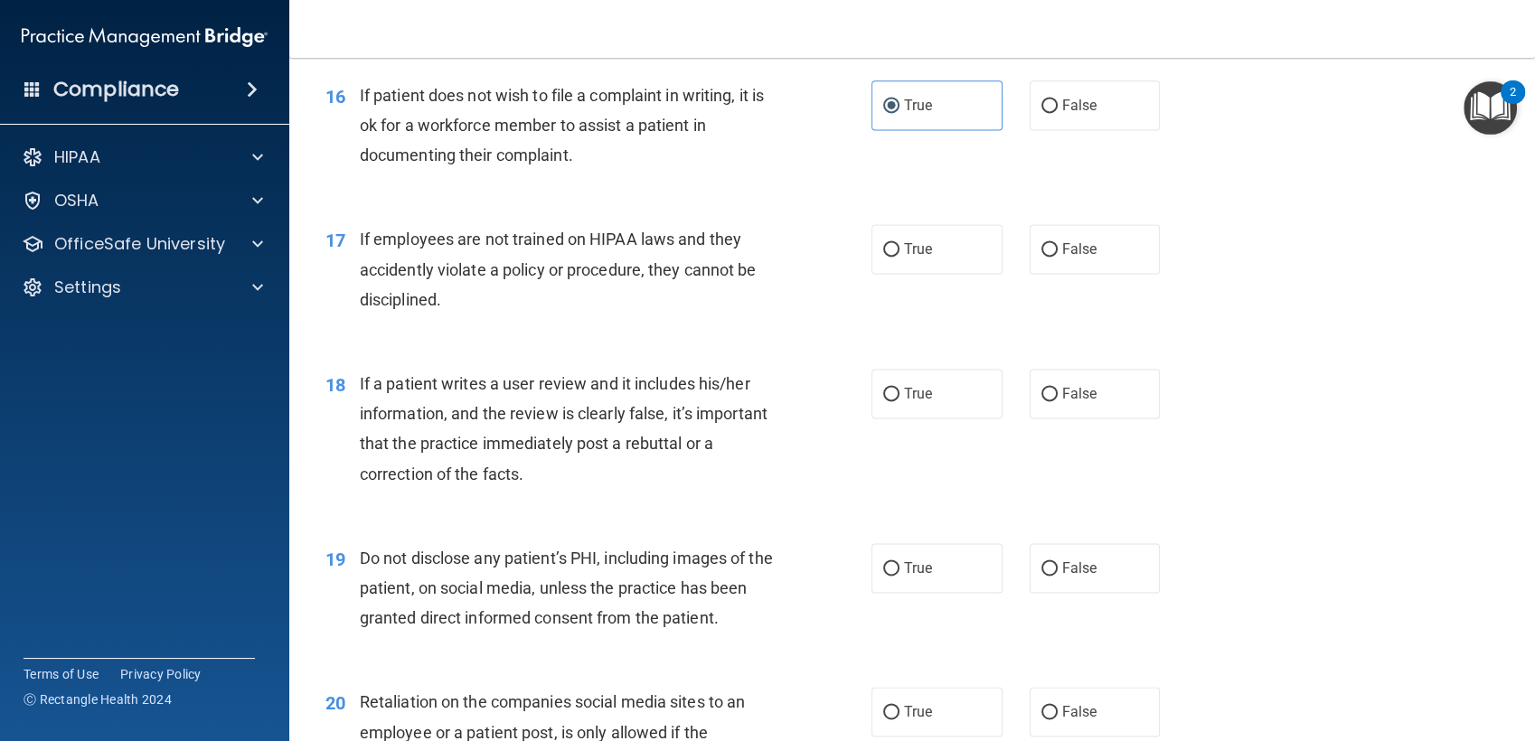
scroll to position [2568, 0]
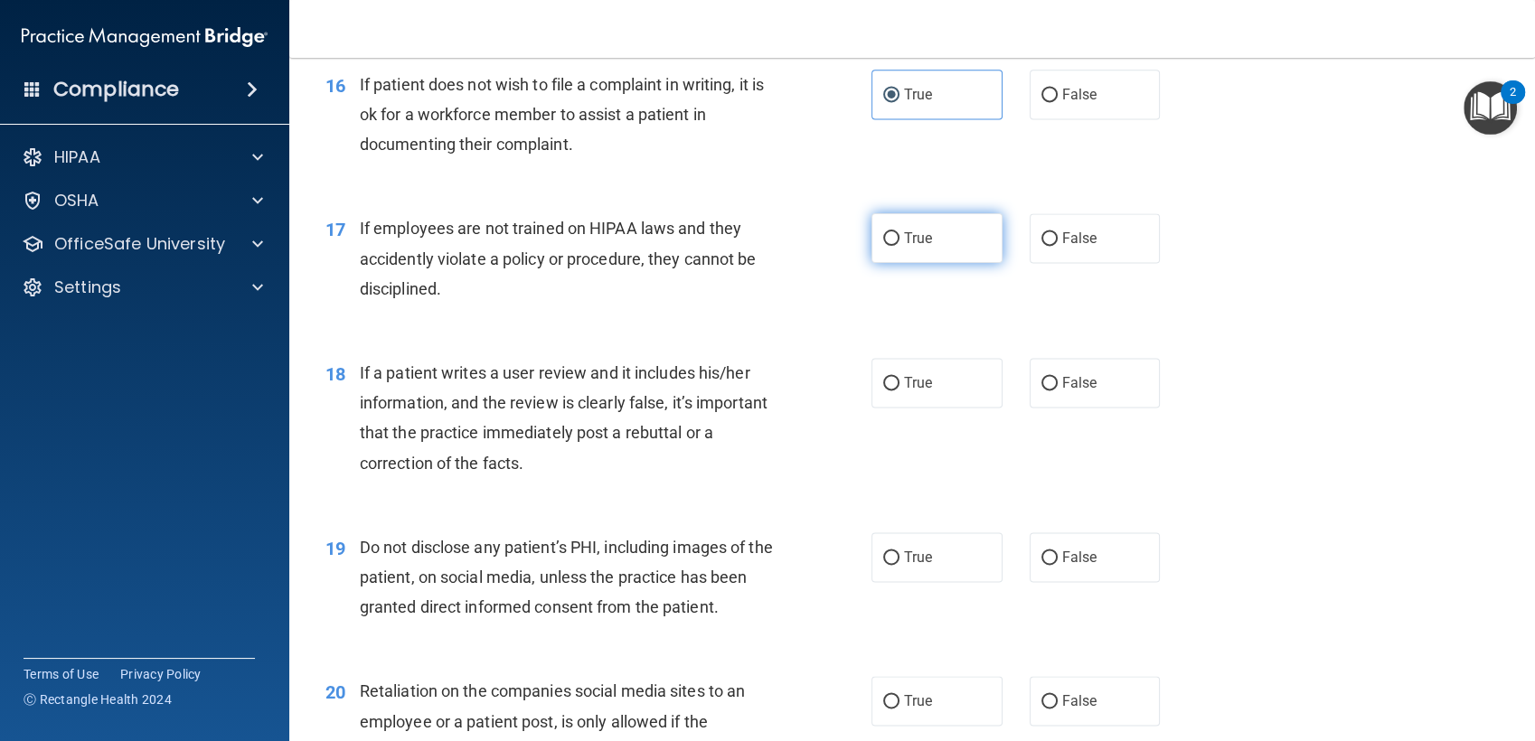
click at [919, 239] on span "True" at bounding box center [918, 238] width 28 height 17
click at [899, 239] on input "True" at bounding box center [891, 239] width 16 height 14
radio input "true"
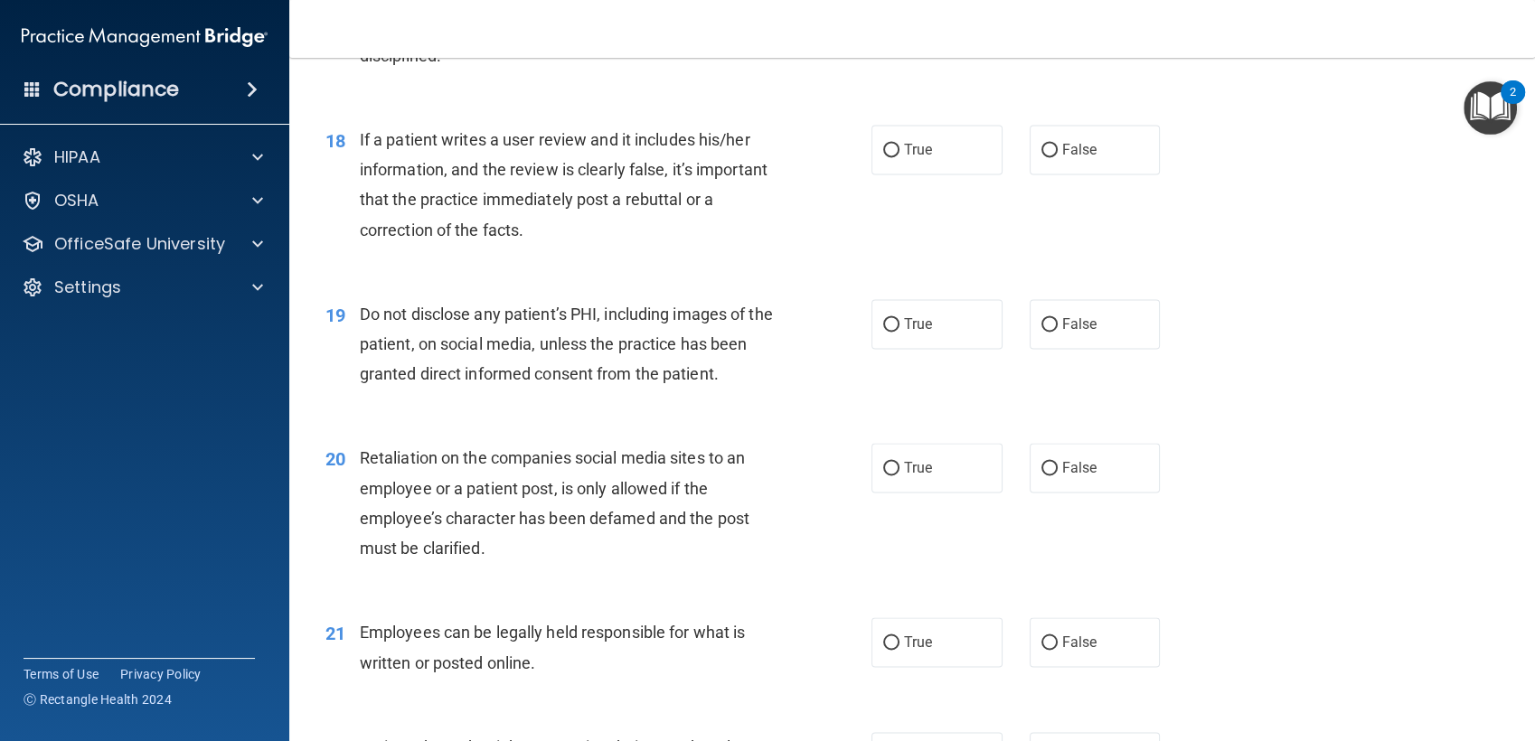
scroll to position [2802, 0]
click at [1048, 167] on label "False" at bounding box center [1094, 149] width 131 height 50
click at [1048, 156] on input "False" at bounding box center [1049, 150] width 16 height 14
radio input "true"
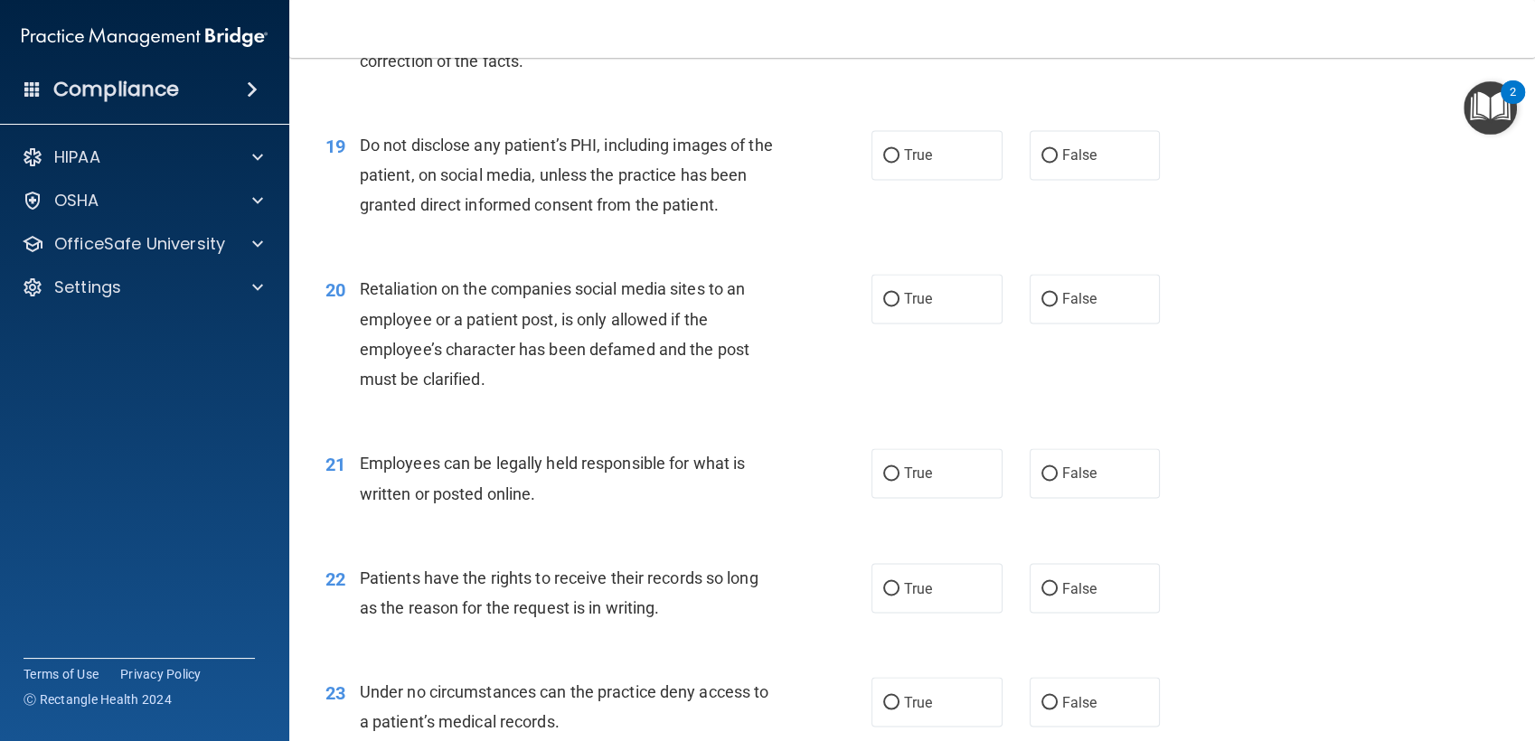
scroll to position [2971, 0]
click at [906, 157] on span "True" at bounding box center [918, 153] width 28 height 17
click at [899, 157] on input "True" at bounding box center [891, 155] width 16 height 14
radio input "true"
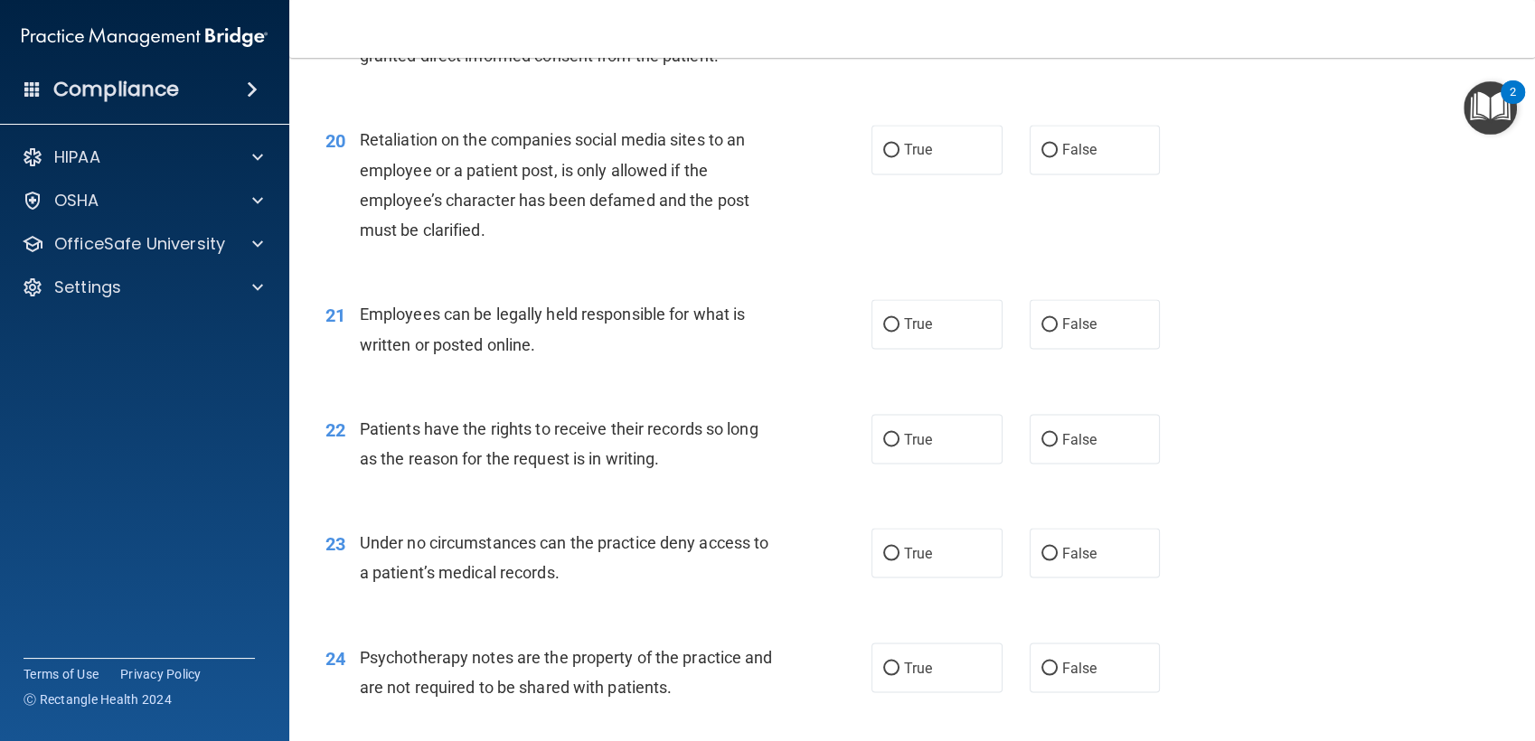
scroll to position [3121, 0]
click at [1059, 164] on label "False" at bounding box center [1094, 148] width 131 height 50
click at [1057, 155] on input "False" at bounding box center [1049, 149] width 16 height 14
radio input "true"
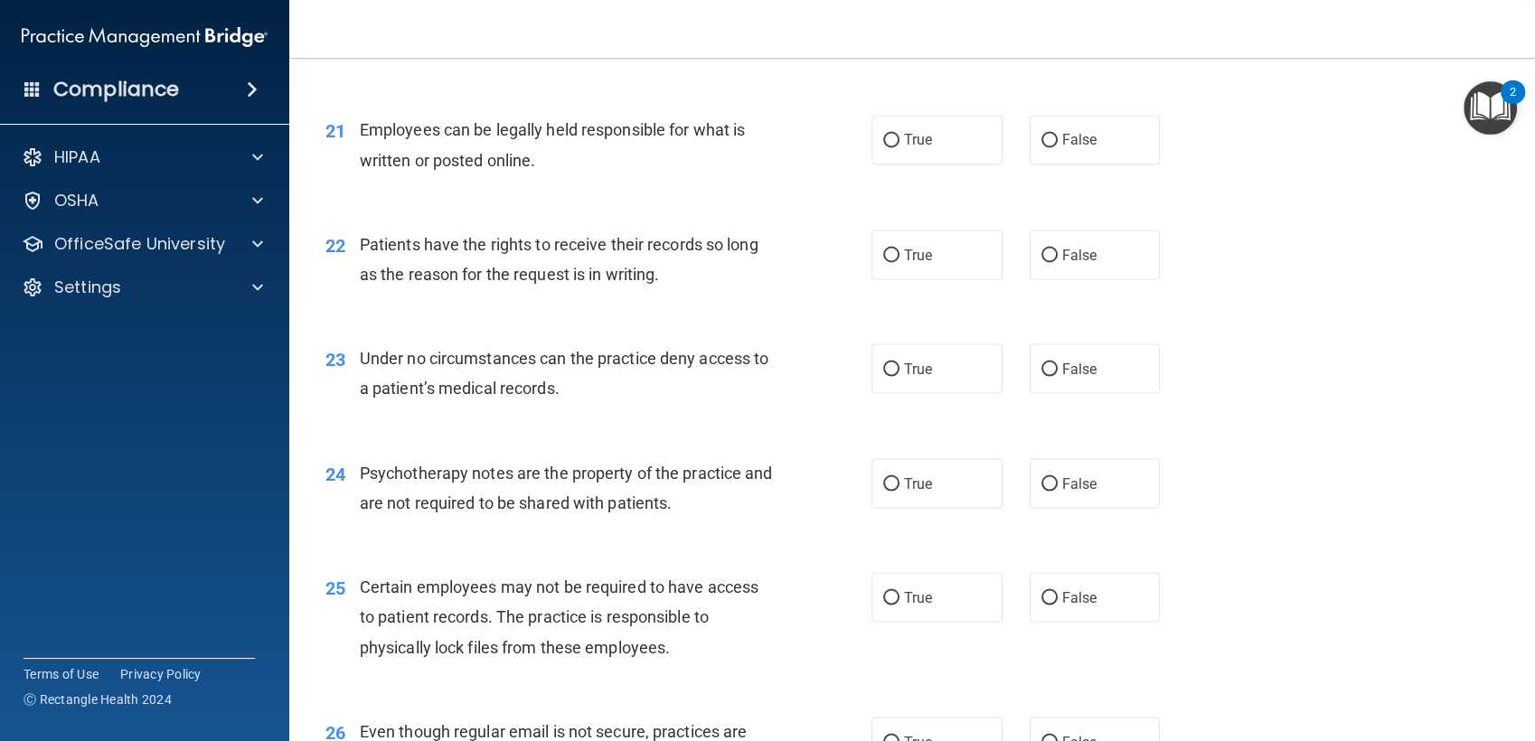
scroll to position [3305, 0]
click at [897, 237] on label "True" at bounding box center [936, 254] width 131 height 50
click at [897, 248] on input "True" at bounding box center [891, 255] width 16 height 14
radio input "true"
click at [1041, 134] on input "False" at bounding box center [1049, 140] width 16 height 14
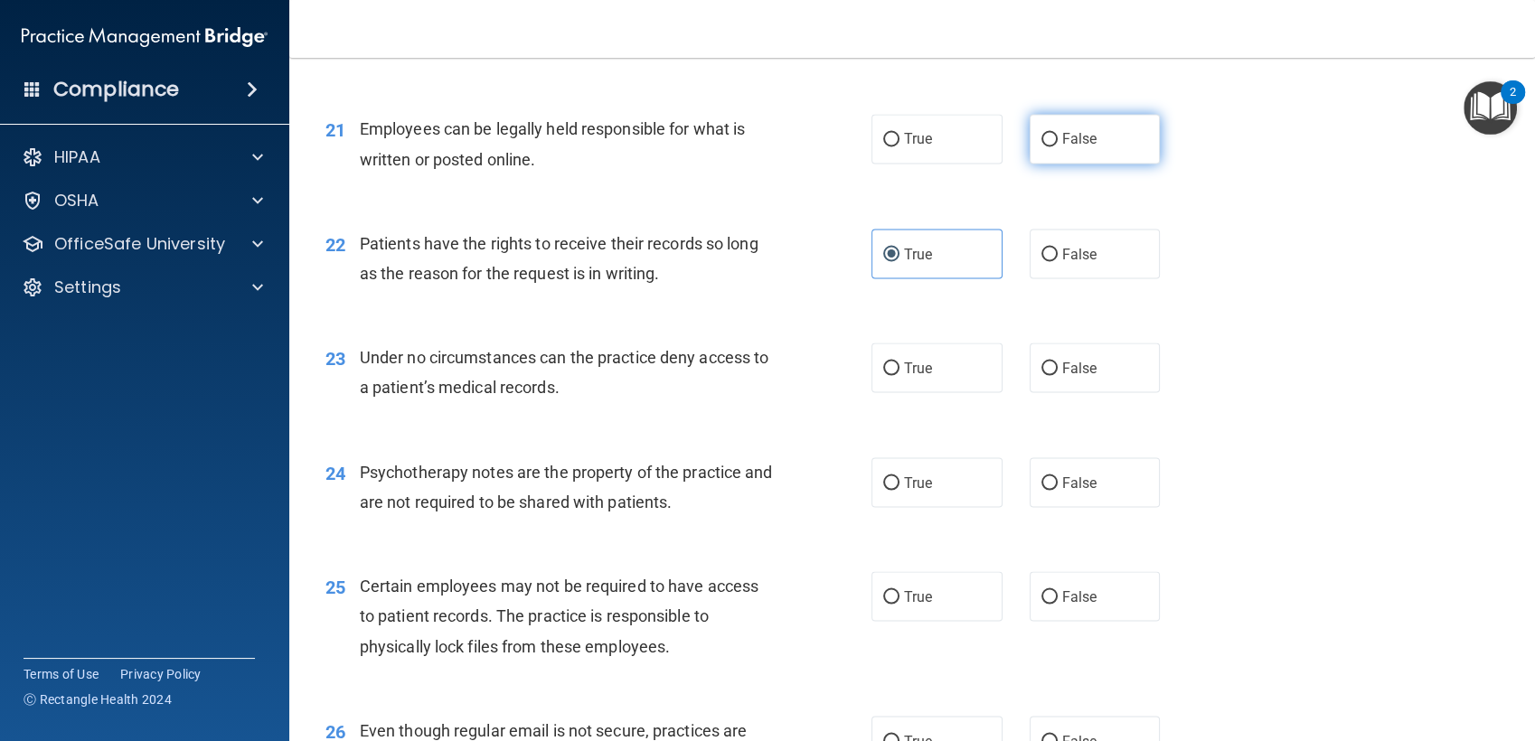
radio input "true"
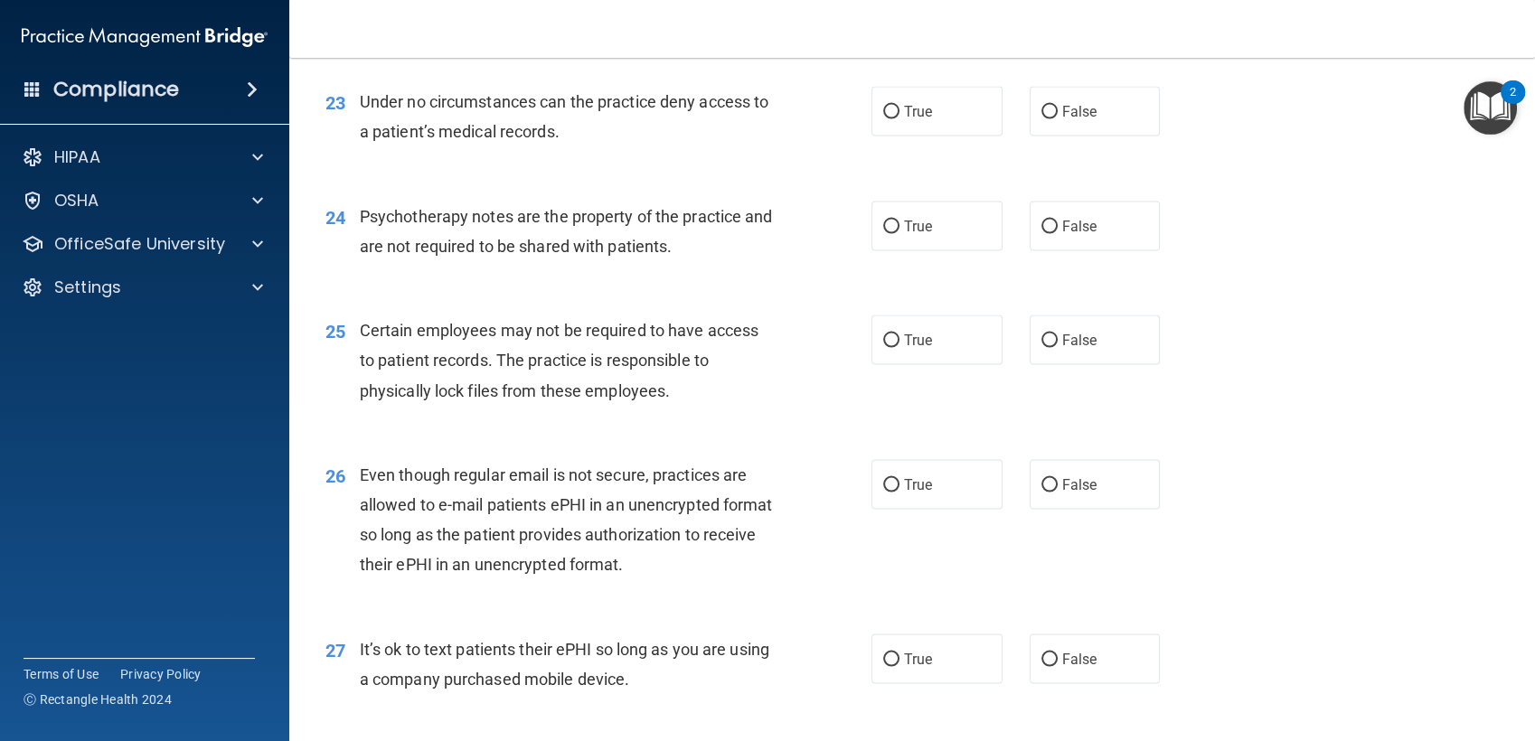
scroll to position [3534, 0]
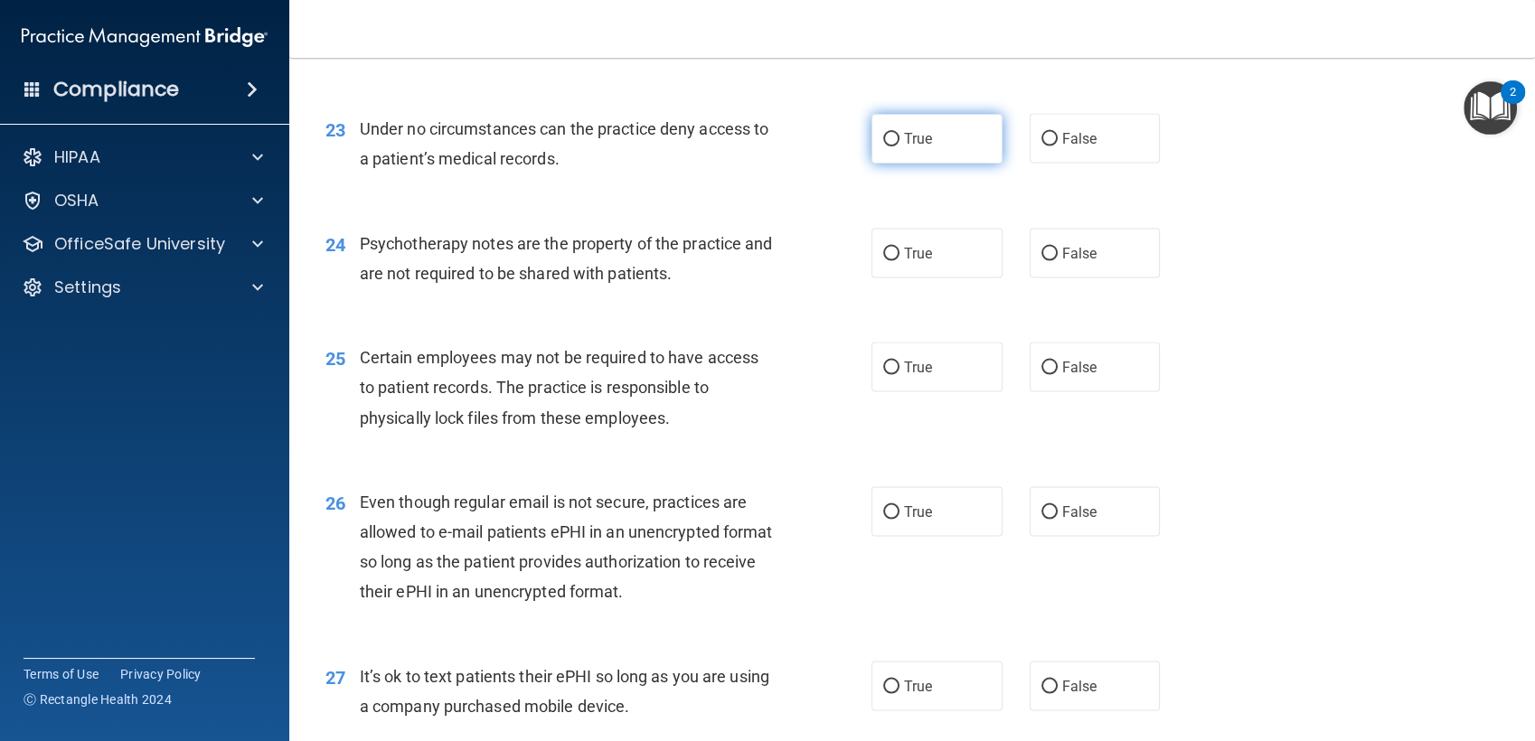
click at [907, 140] on span "True" at bounding box center [918, 138] width 28 height 17
click at [899, 140] on input "True" at bounding box center [891, 140] width 16 height 14
radio input "true"
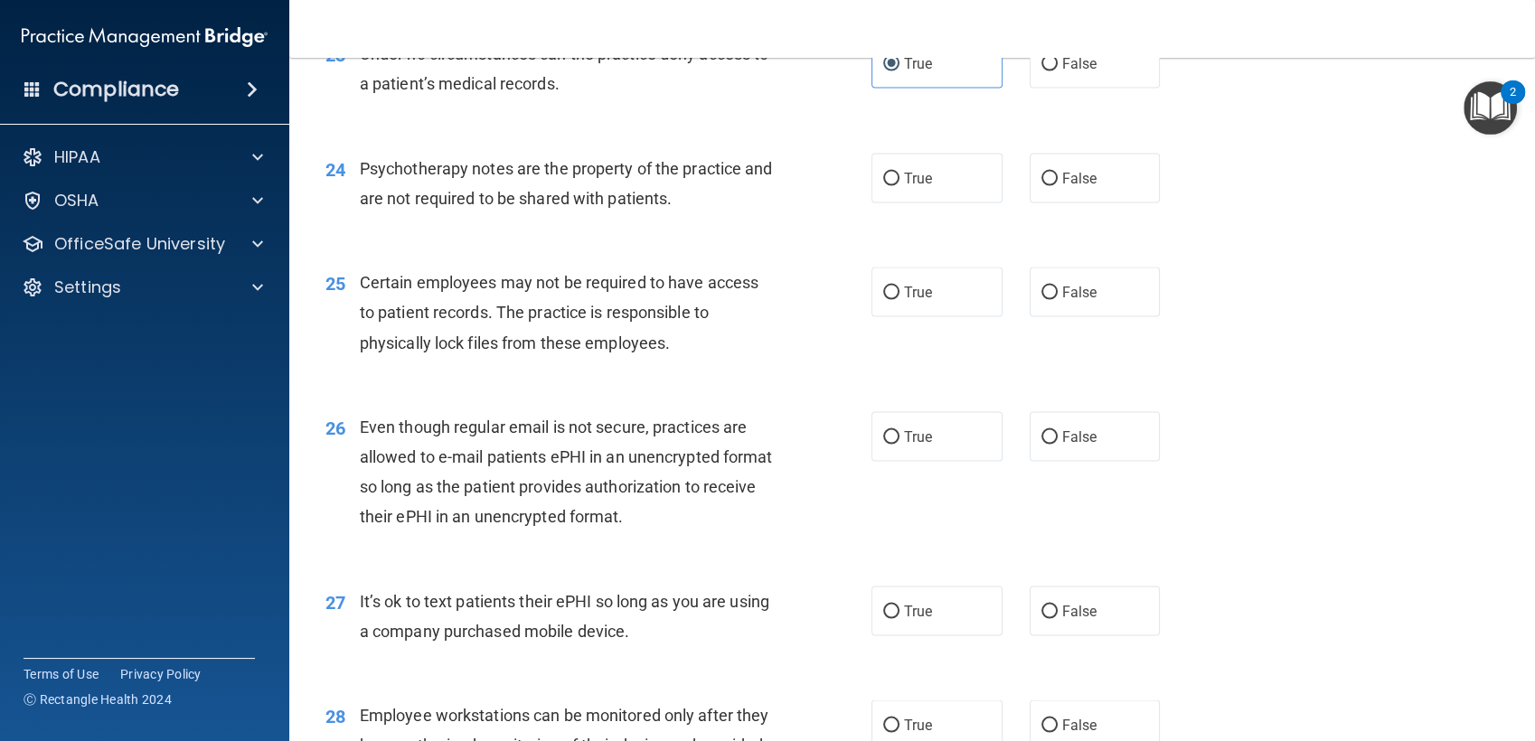
scroll to position [3655, 0]
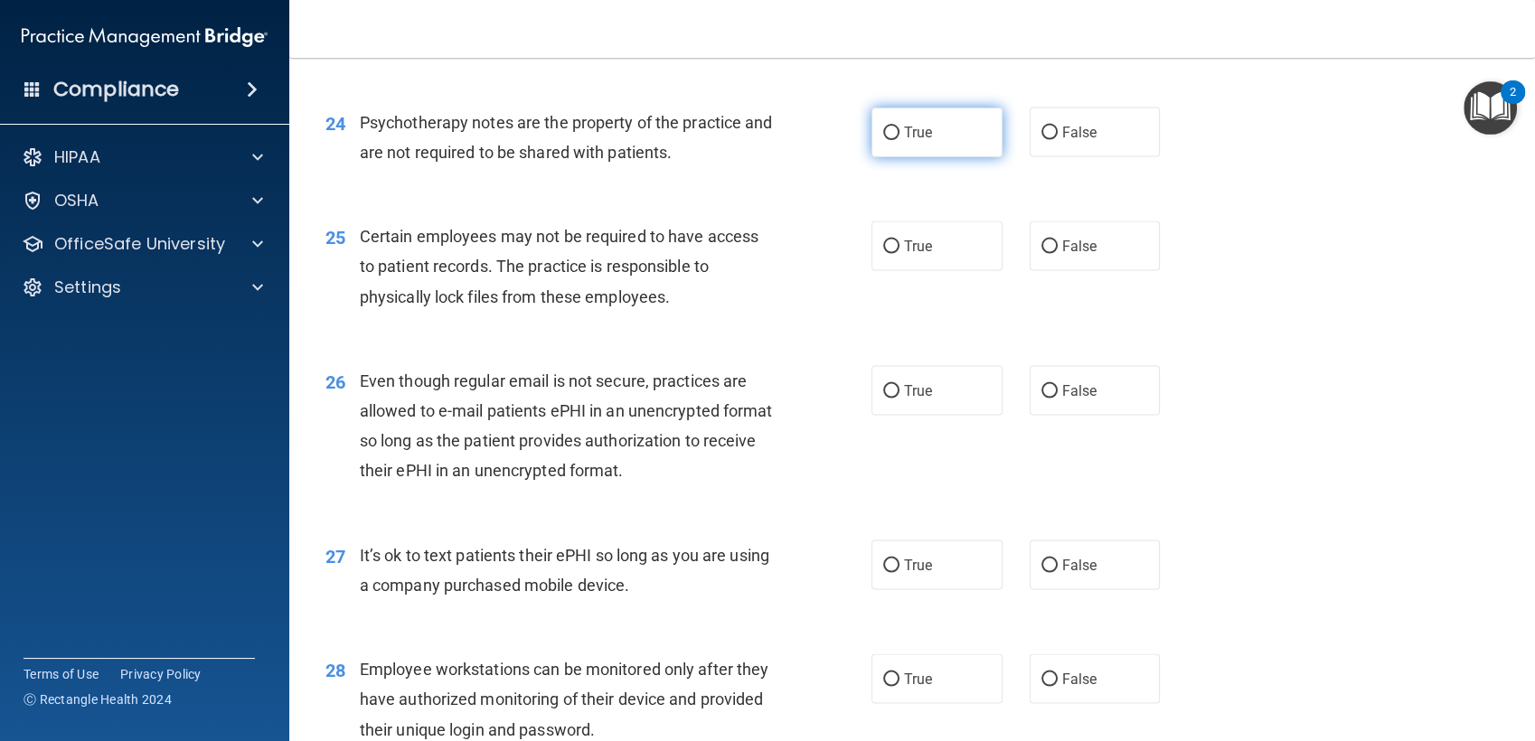
click at [947, 133] on label "True" at bounding box center [936, 133] width 131 height 50
click at [899, 133] on input "True" at bounding box center [891, 134] width 16 height 14
radio input "true"
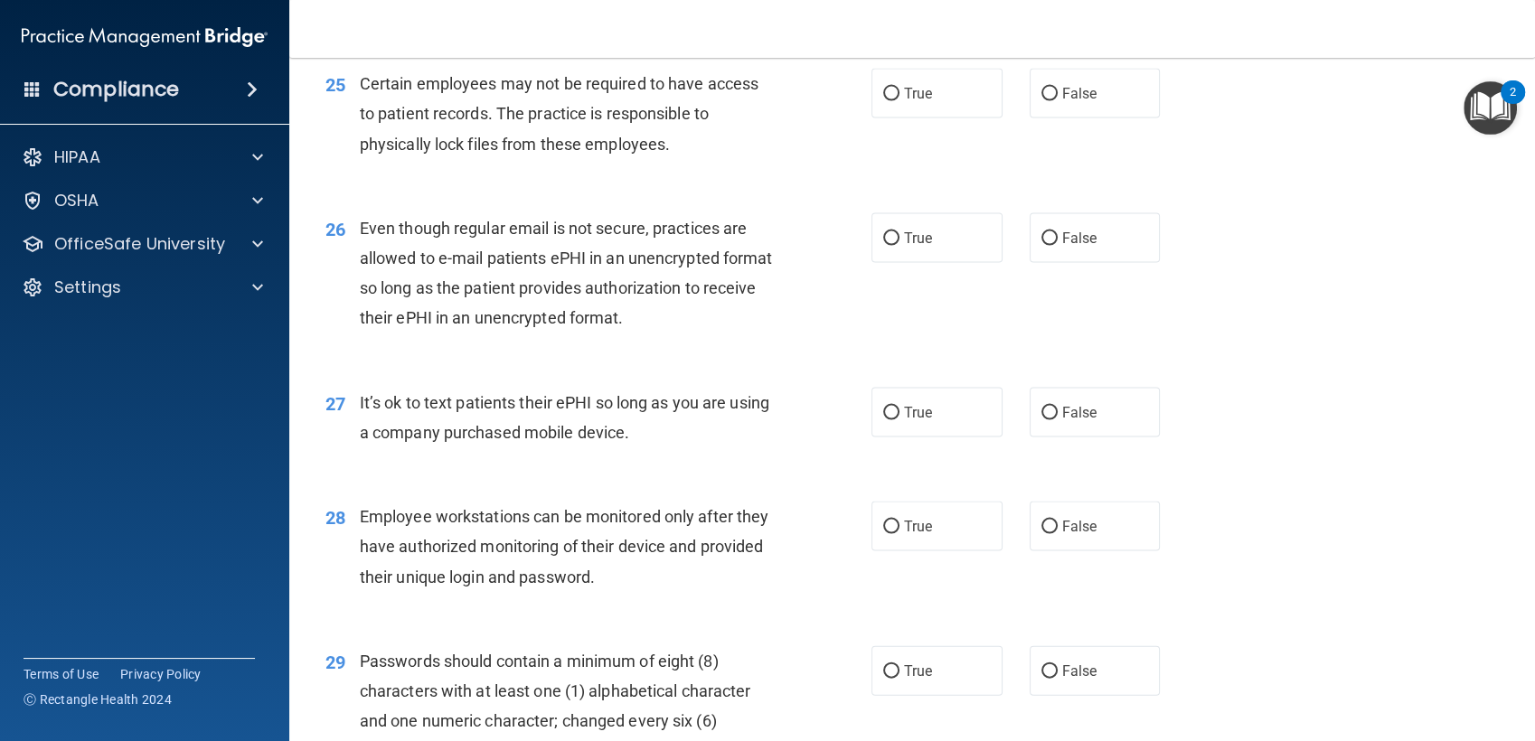
scroll to position [3808, 0]
click at [915, 98] on span "True" at bounding box center [918, 92] width 28 height 17
click at [899, 98] on input "True" at bounding box center [891, 94] width 16 height 14
radio input "true"
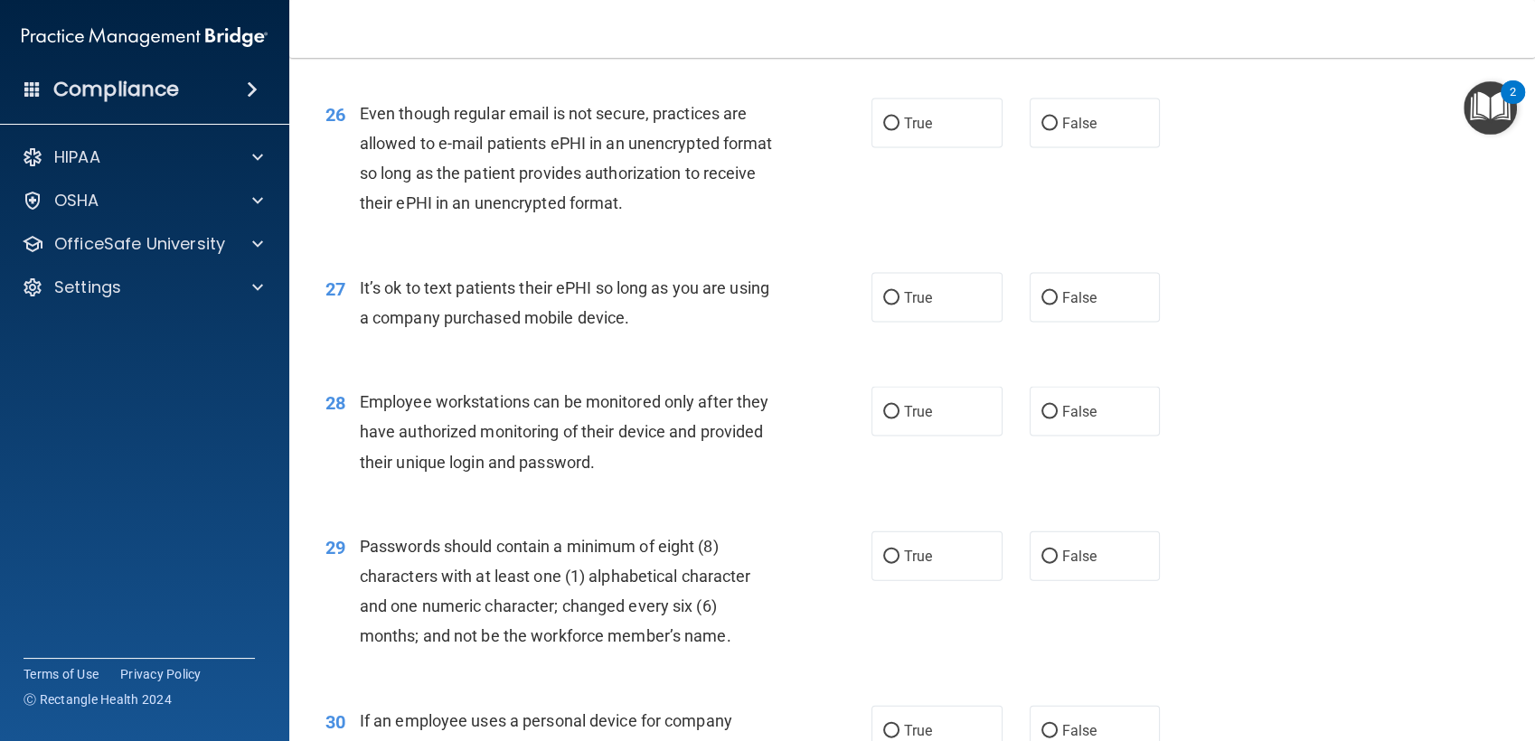
scroll to position [3933, 0]
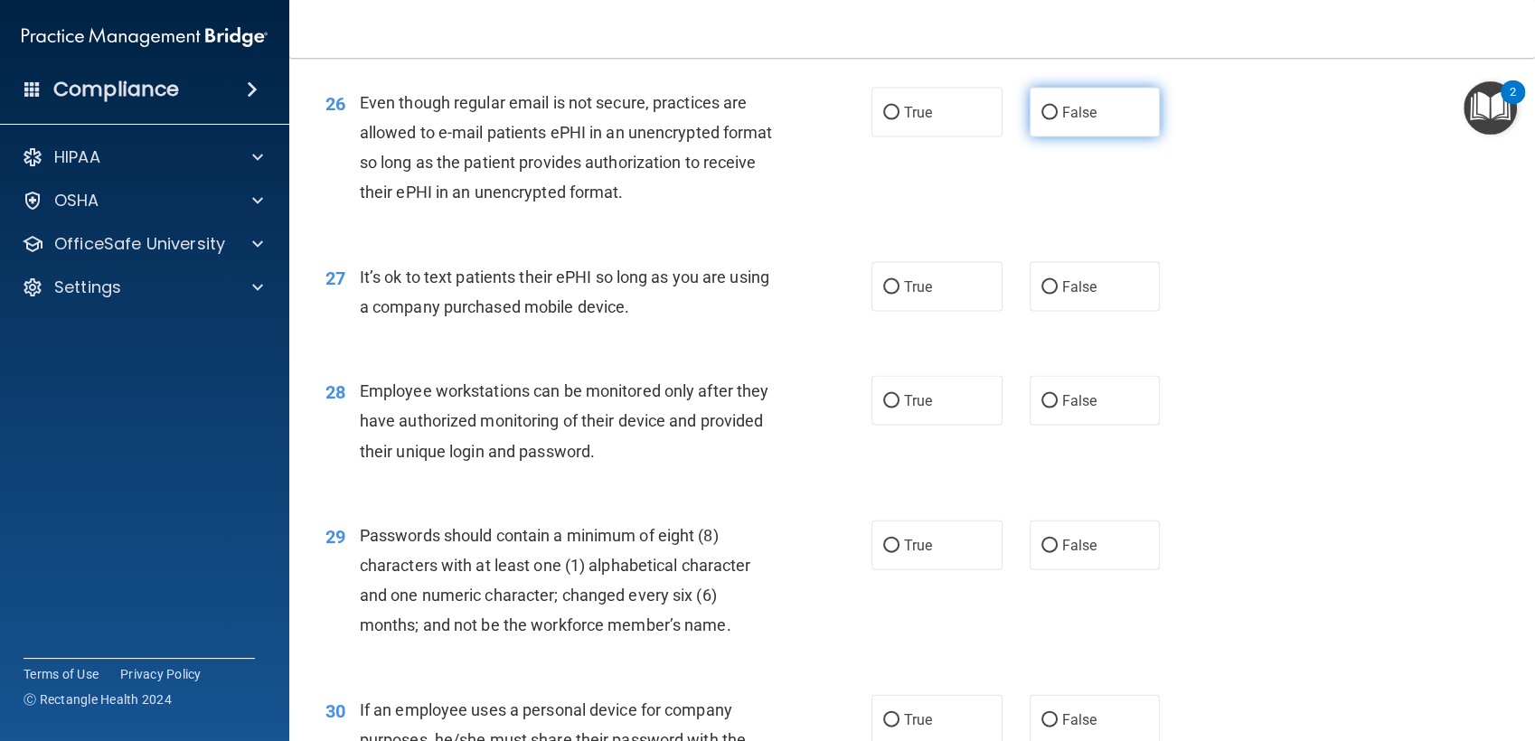
click at [1077, 124] on label "False" at bounding box center [1094, 113] width 131 height 50
click at [1057, 120] on input "False" at bounding box center [1049, 114] width 16 height 14
radio input "true"
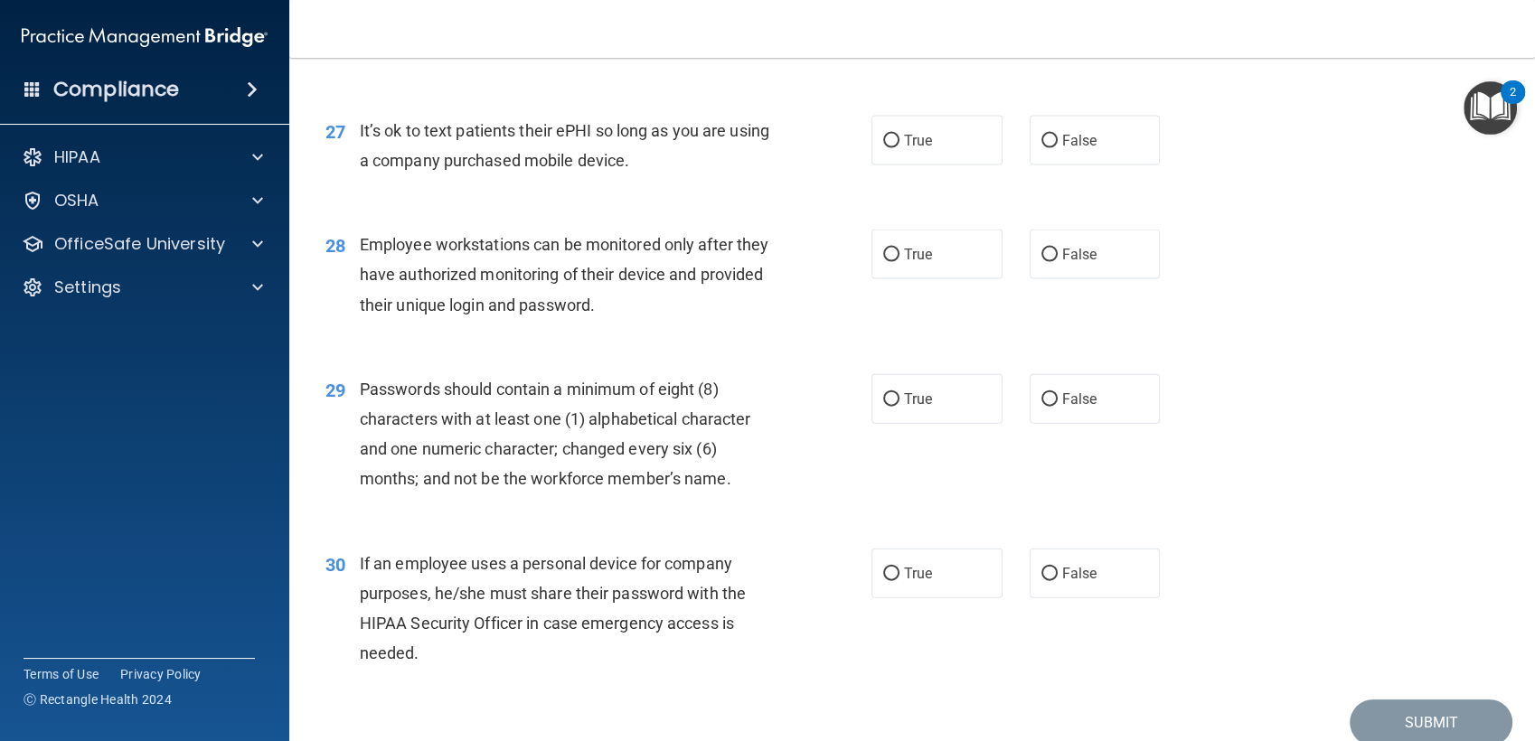
scroll to position [4080, 0]
click at [883, 157] on label "True" at bounding box center [936, 140] width 131 height 50
click at [883, 147] on input "True" at bounding box center [891, 141] width 16 height 14
radio input "true"
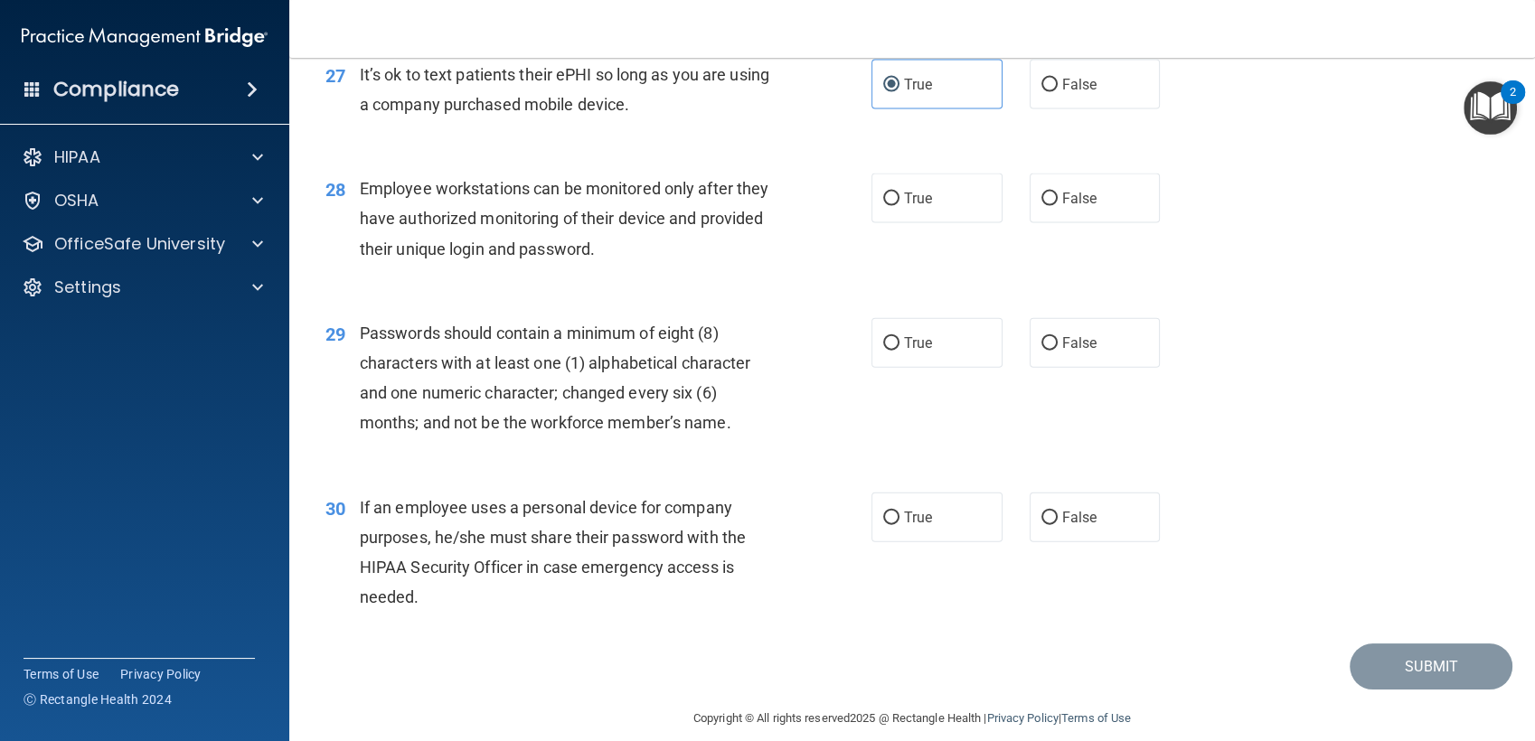
scroll to position [4156, 0]
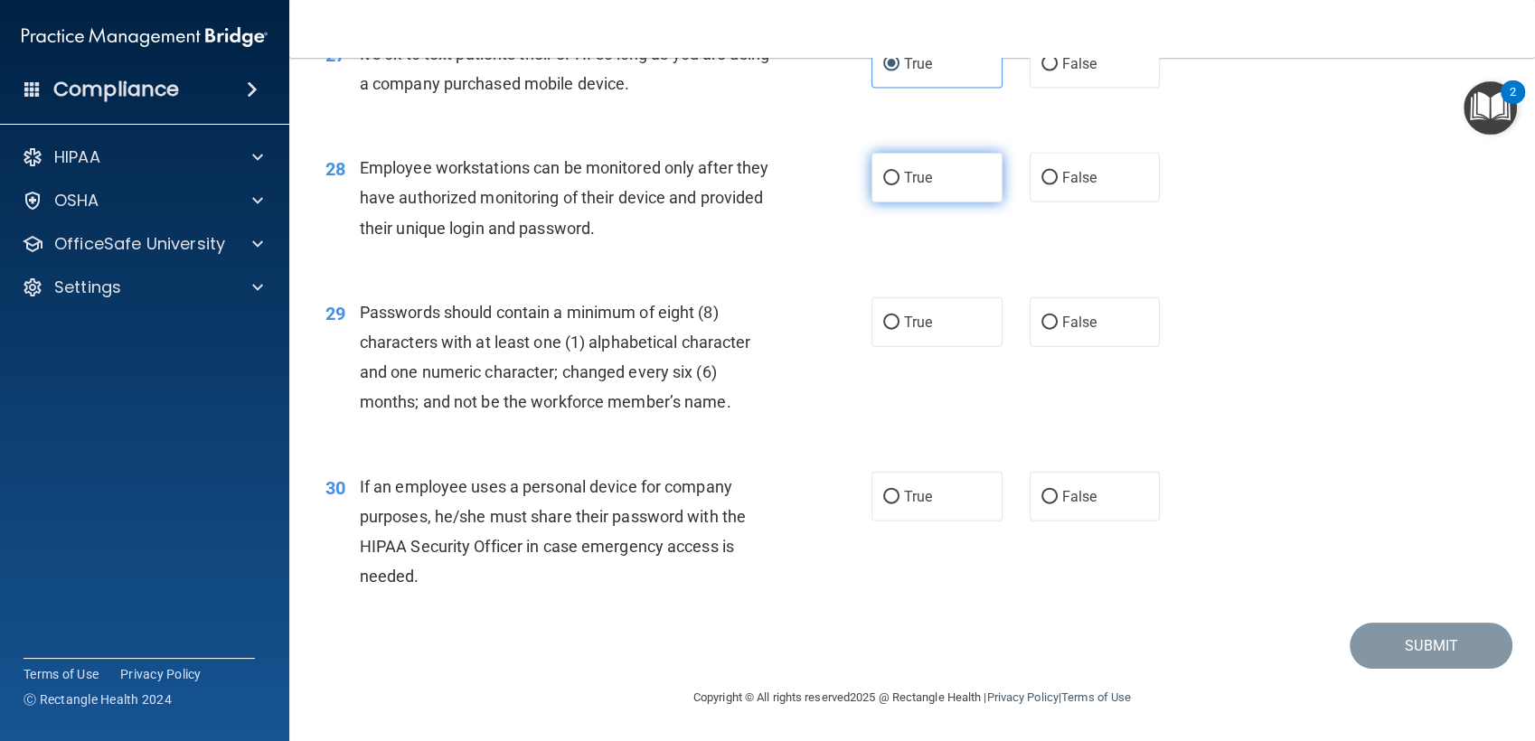
click at [904, 186] on label "True" at bounding box center [936, 178] width 131 height 50
click at [899, 185] on input "True" at bounding box center [891, 179] width 16 height 14
radio input "true"
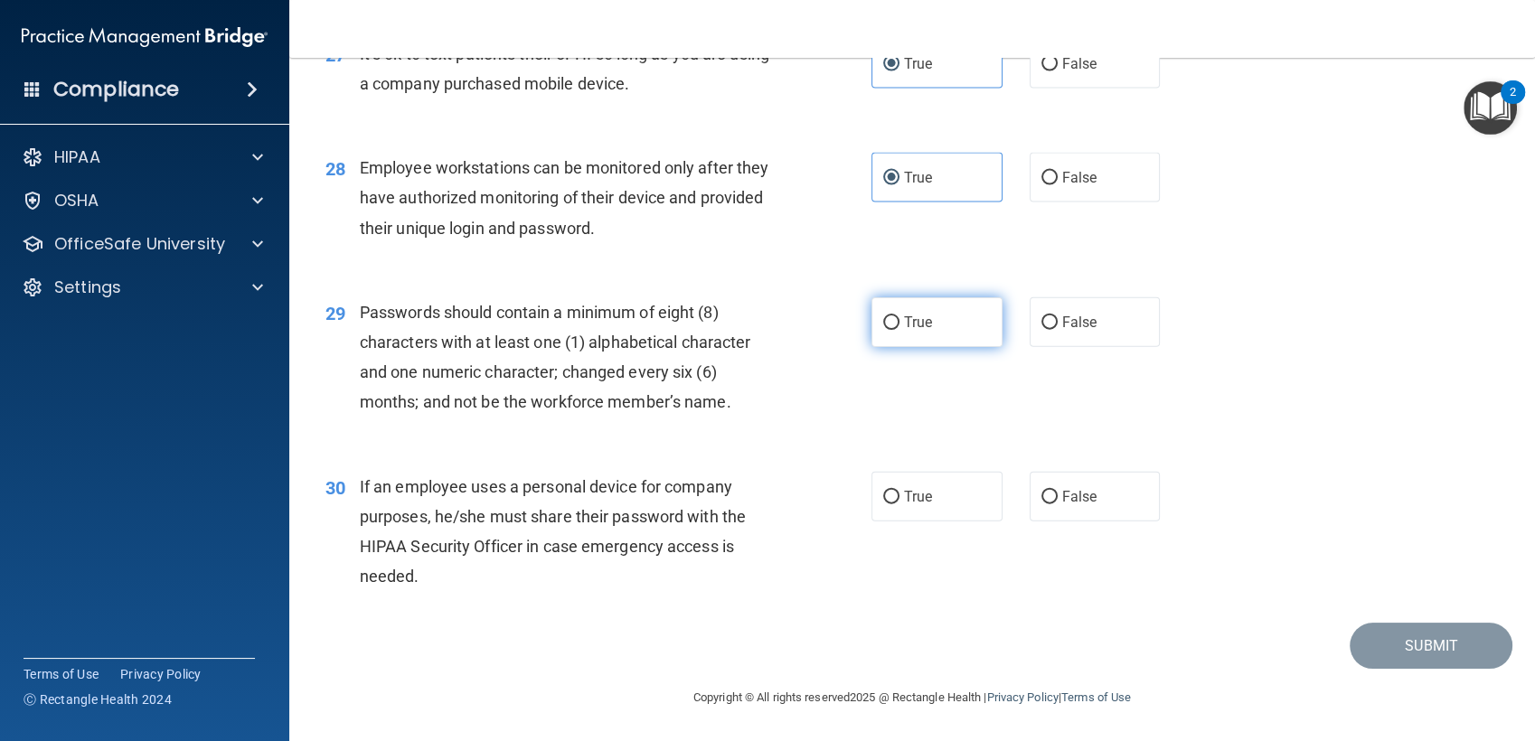
click at [904, 321] on span "True" at bounding box center [918, 322] width 28 height 17
click at [896, 321] on input "True" at bounding box center [891, 323] width 16 height 14
radio input "true"
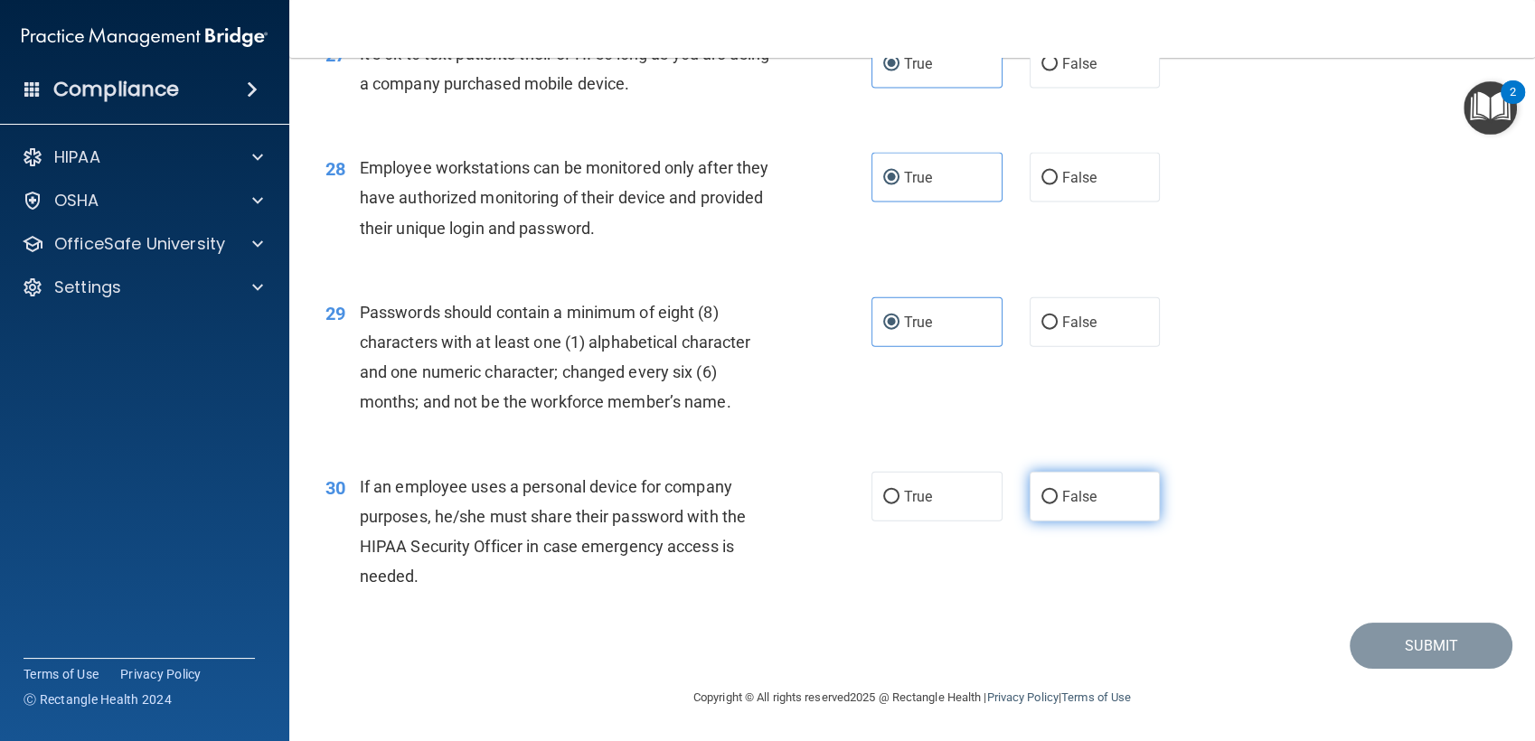
click at [1070, 496] on span "False" at bounding box center [1079, 496] width 35 height 17
click at [1057, 496] on input "False" at bounding box center [1049, 498] width 16 height 14
radio input "true"
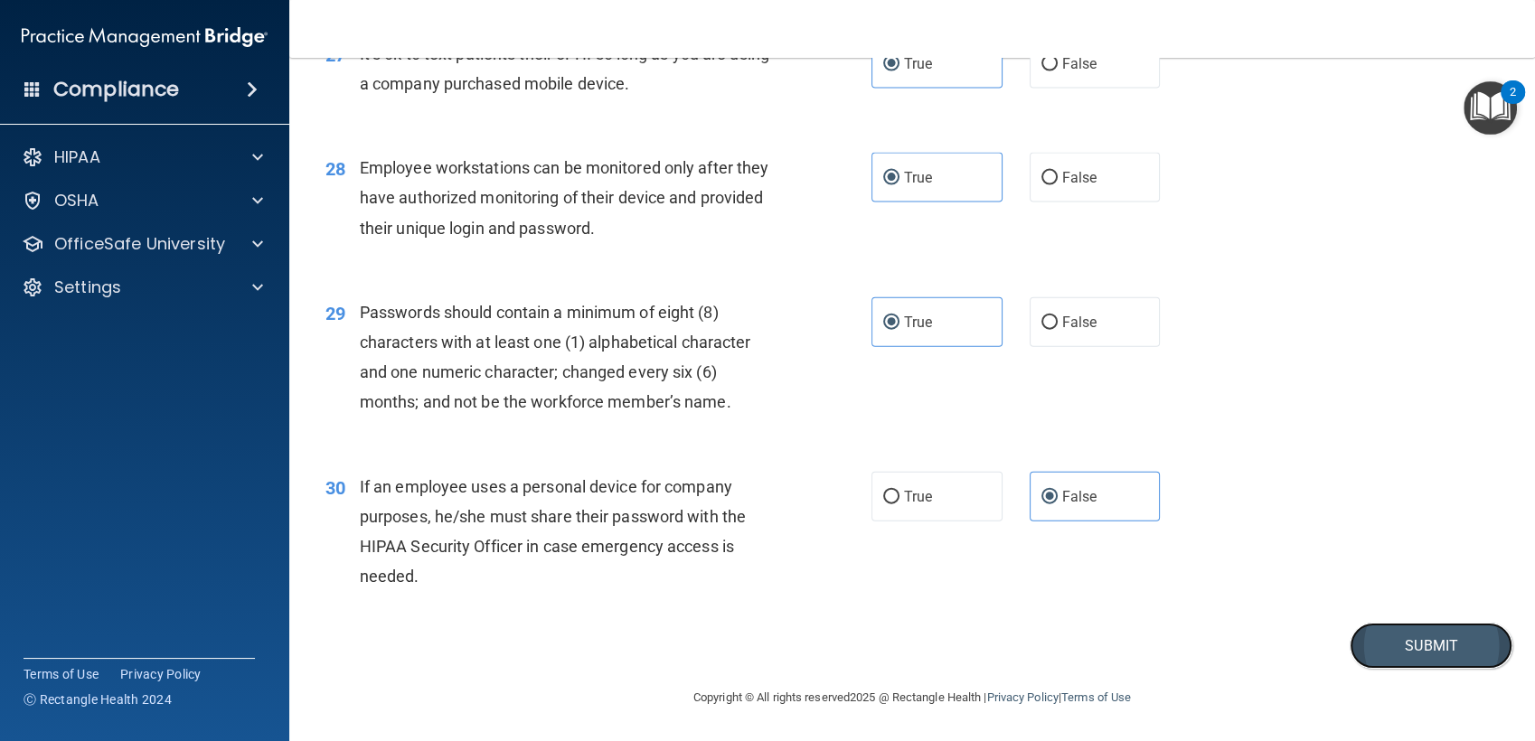
click at [1398, 647] on button "Submit" at bounding box center [1430, 646] width 163 height 46
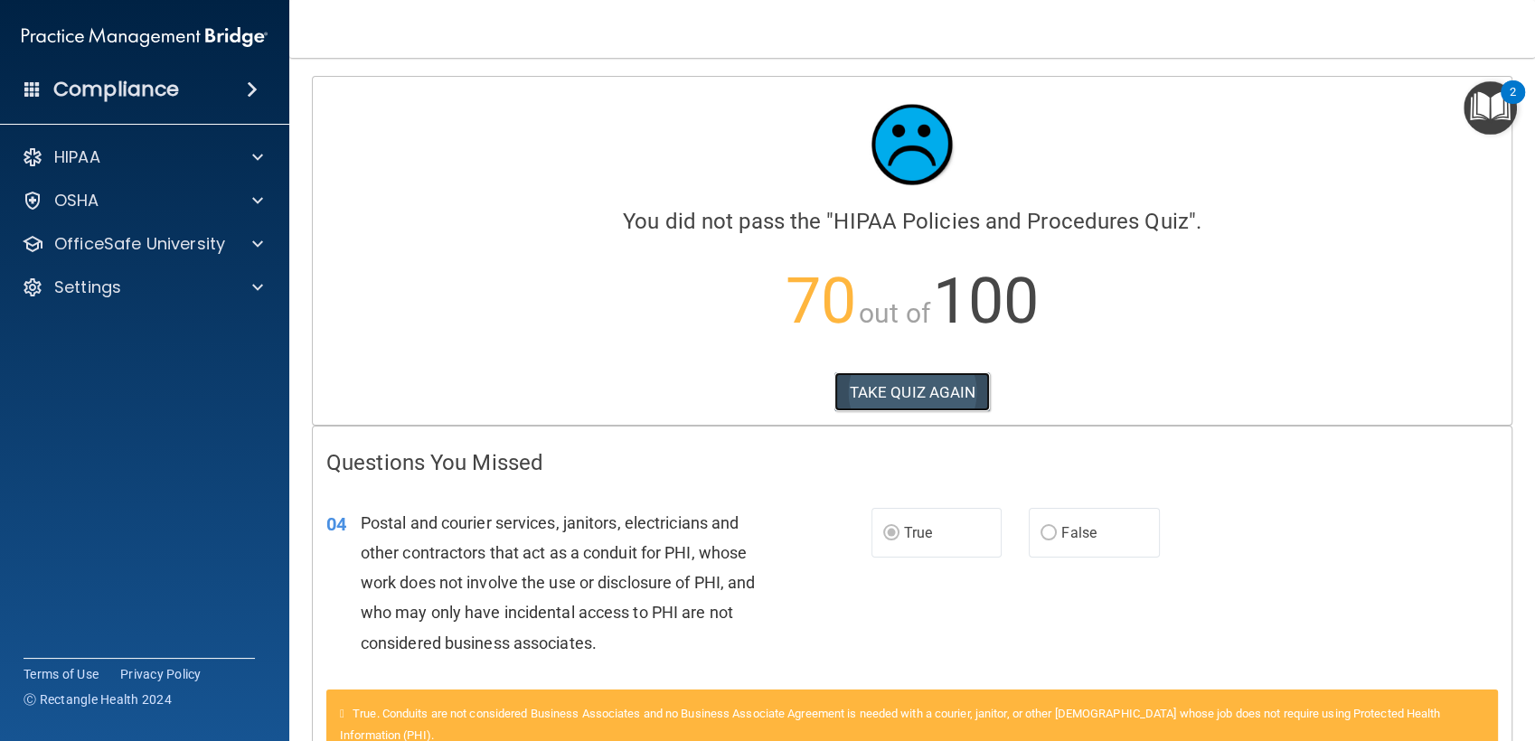
click at [904, 390] on button "TAKE QUIZ AGAIN" at bounding box center [912, 392] width 156 height 40
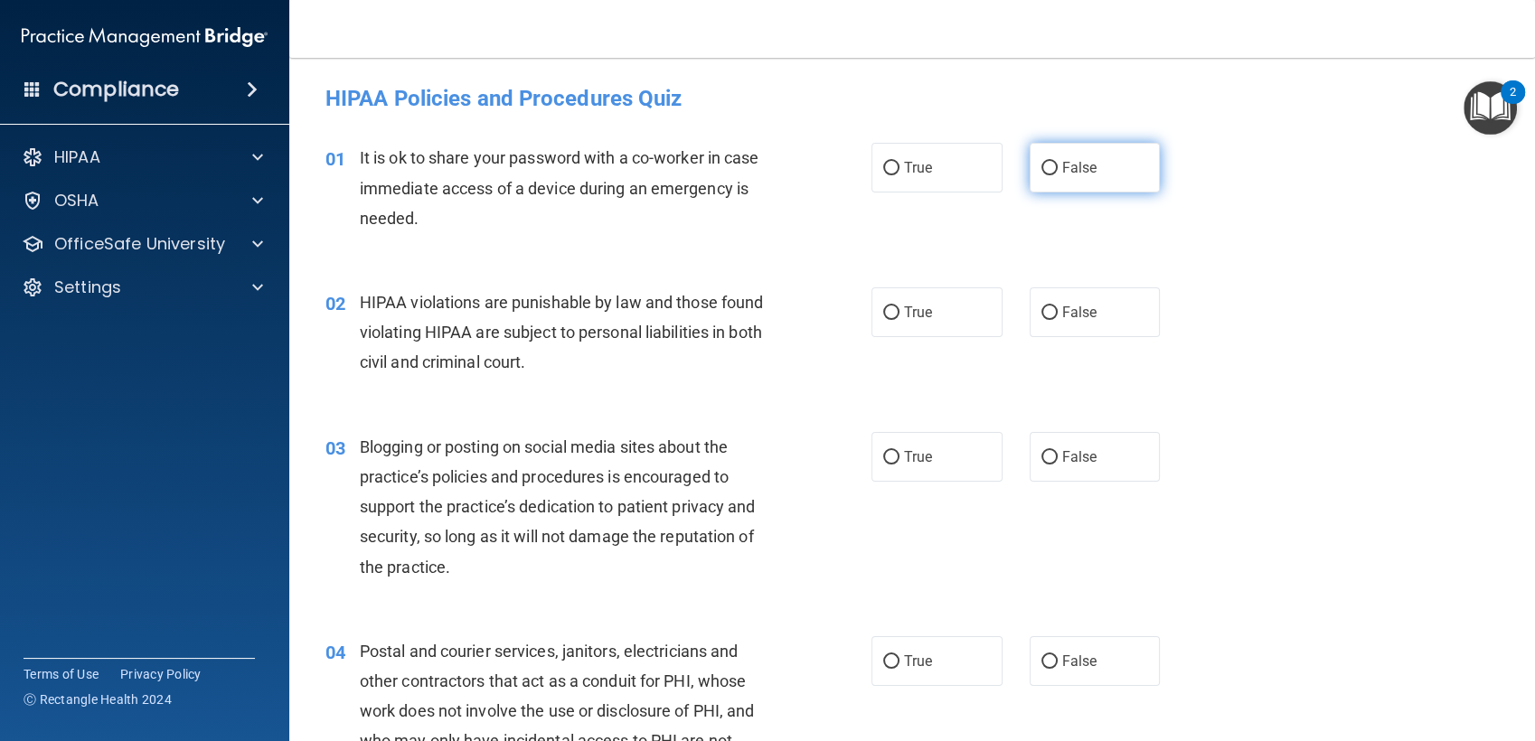
click at [1044, 183] on label "False" at bounding box center [1094, 168] width 131 height 50
click at [1044, 175] on input "False" at bounding box center [1049, 169] width 16 height 14
radio input "true"
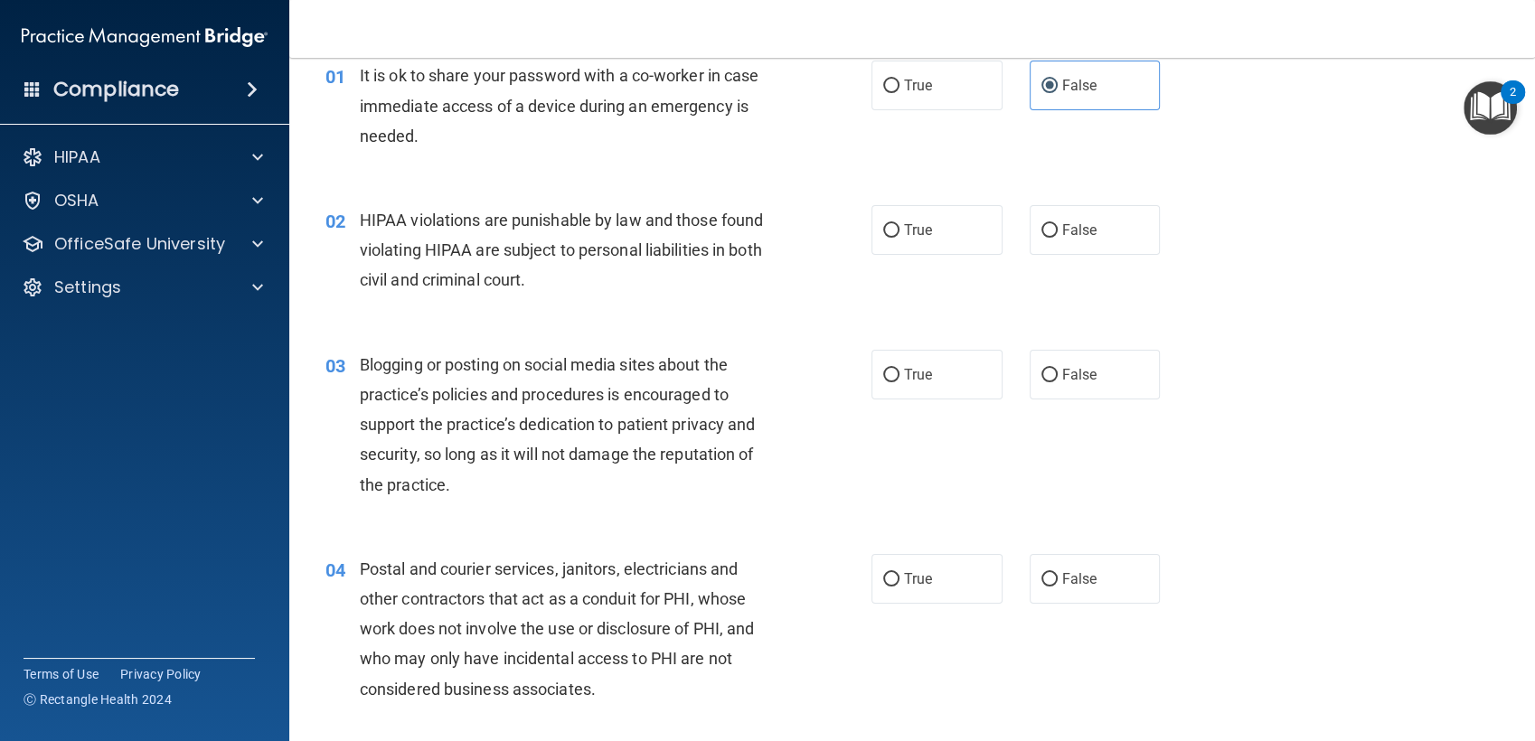
scroll to position [88, 0]
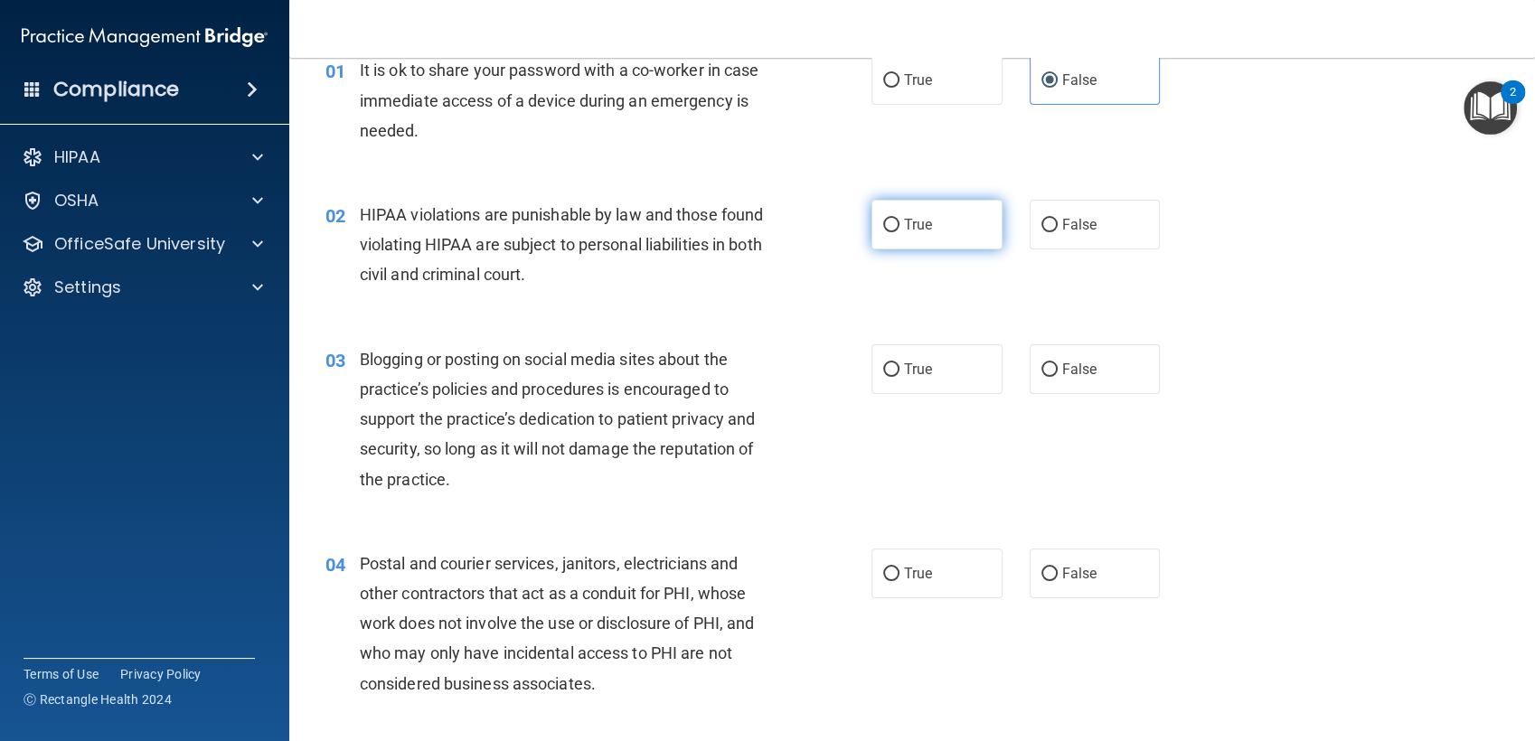
click at [888, 233] on label "True" at bounding box center [936, 225] width 131 height 50
click at [888, 232] on input "True" at bounding box center [891, 226] width 16 height 14
radio input "true"
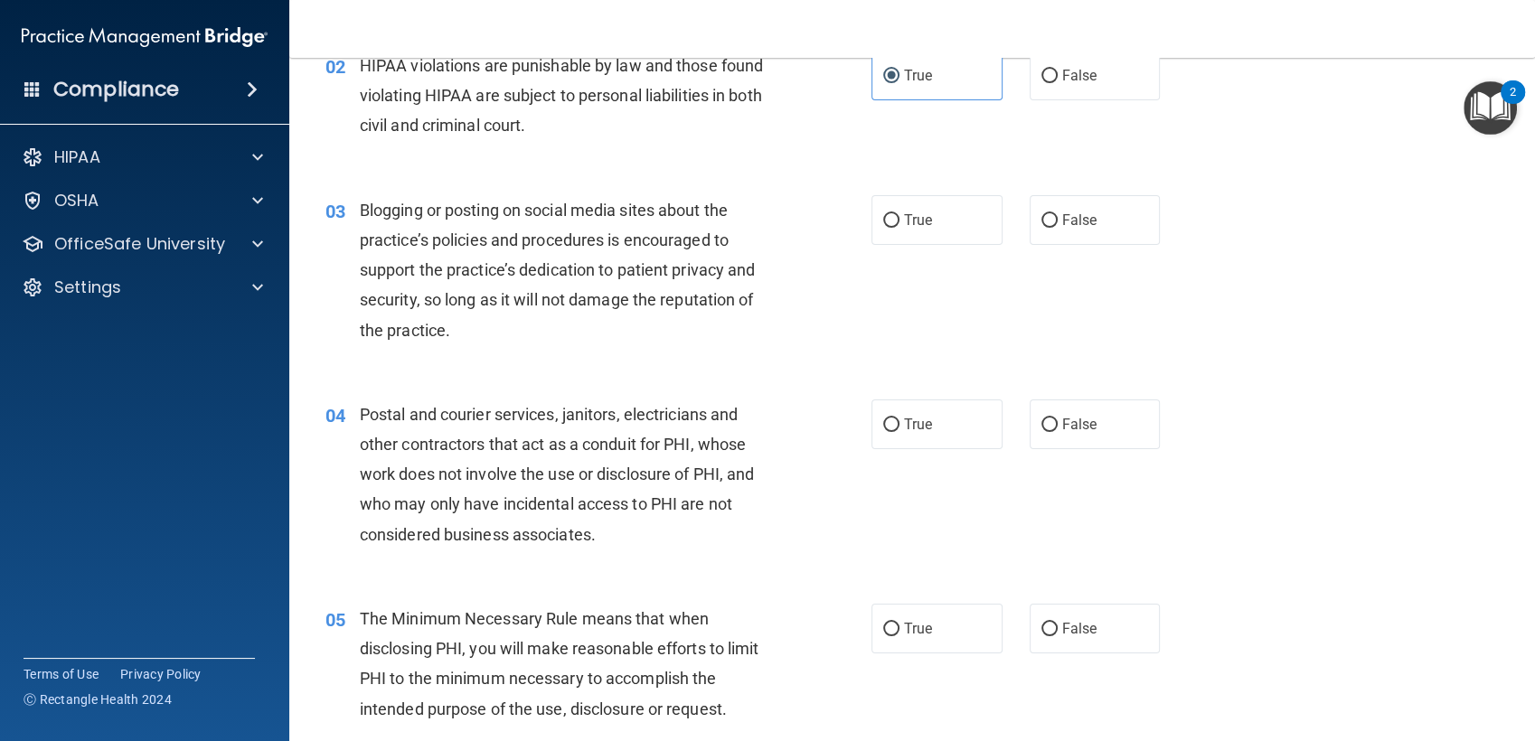
scroll to position [249, 0]
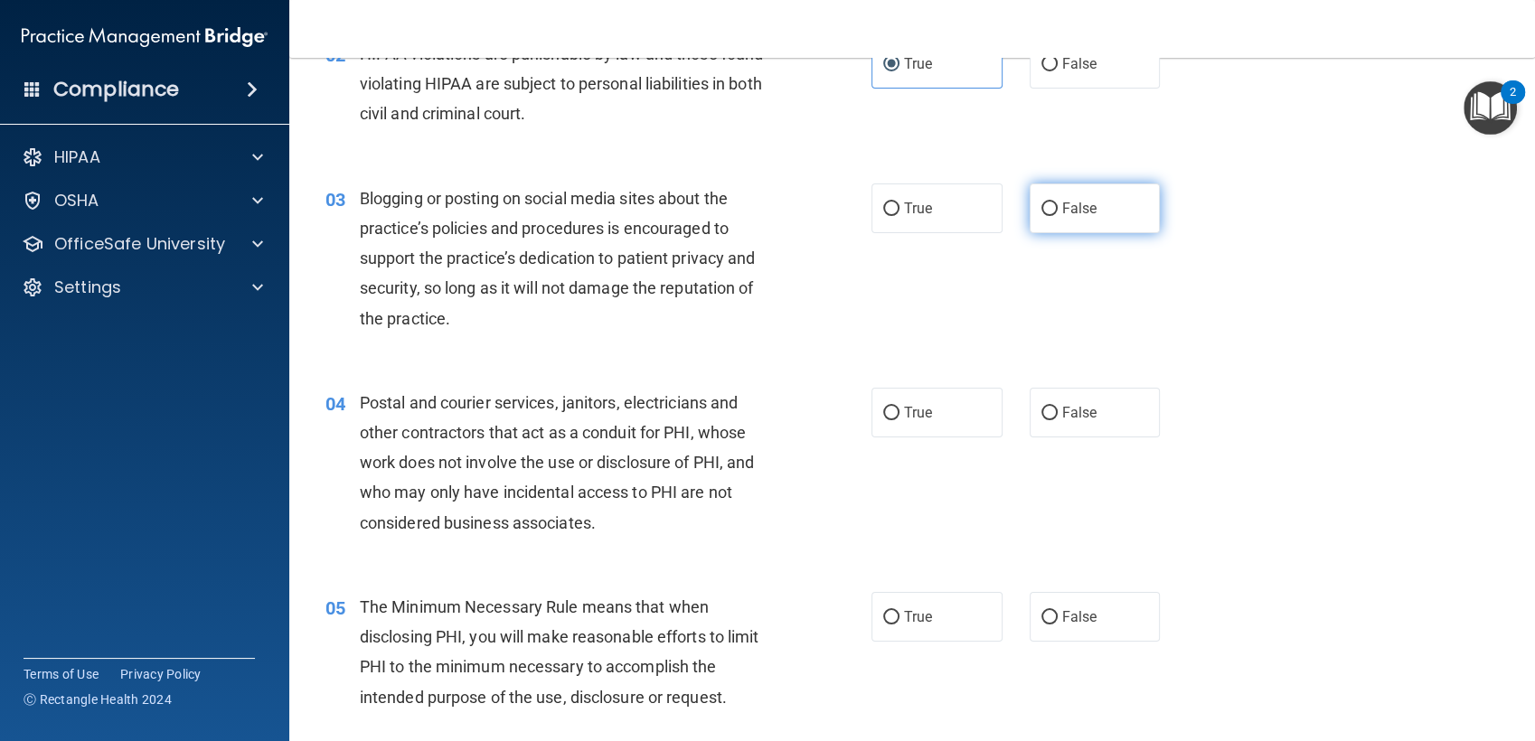
click at [1041, 211] on input "False" at bounding box center [1049, 209] width 16 height 14
radio input "true"
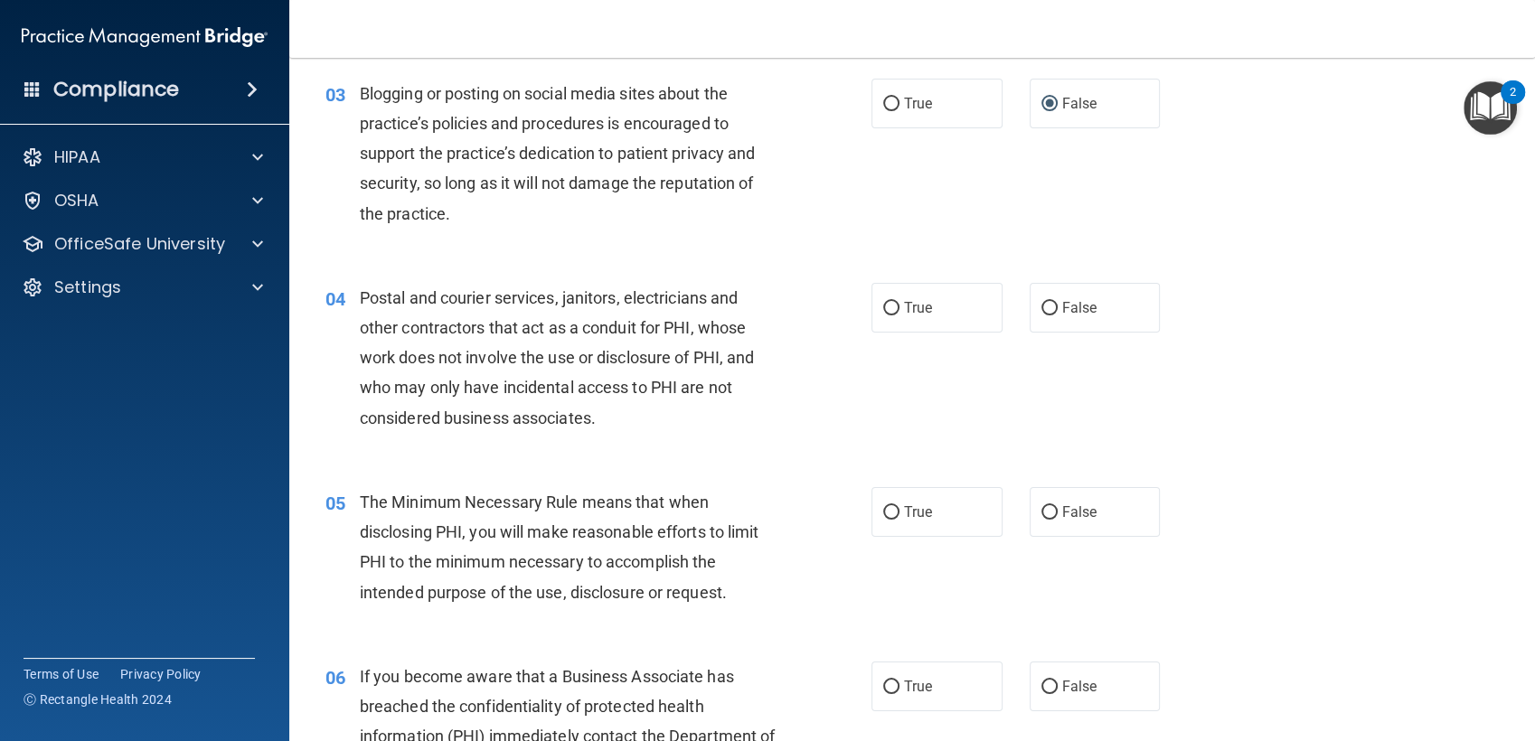
scroll to position [363, 0]
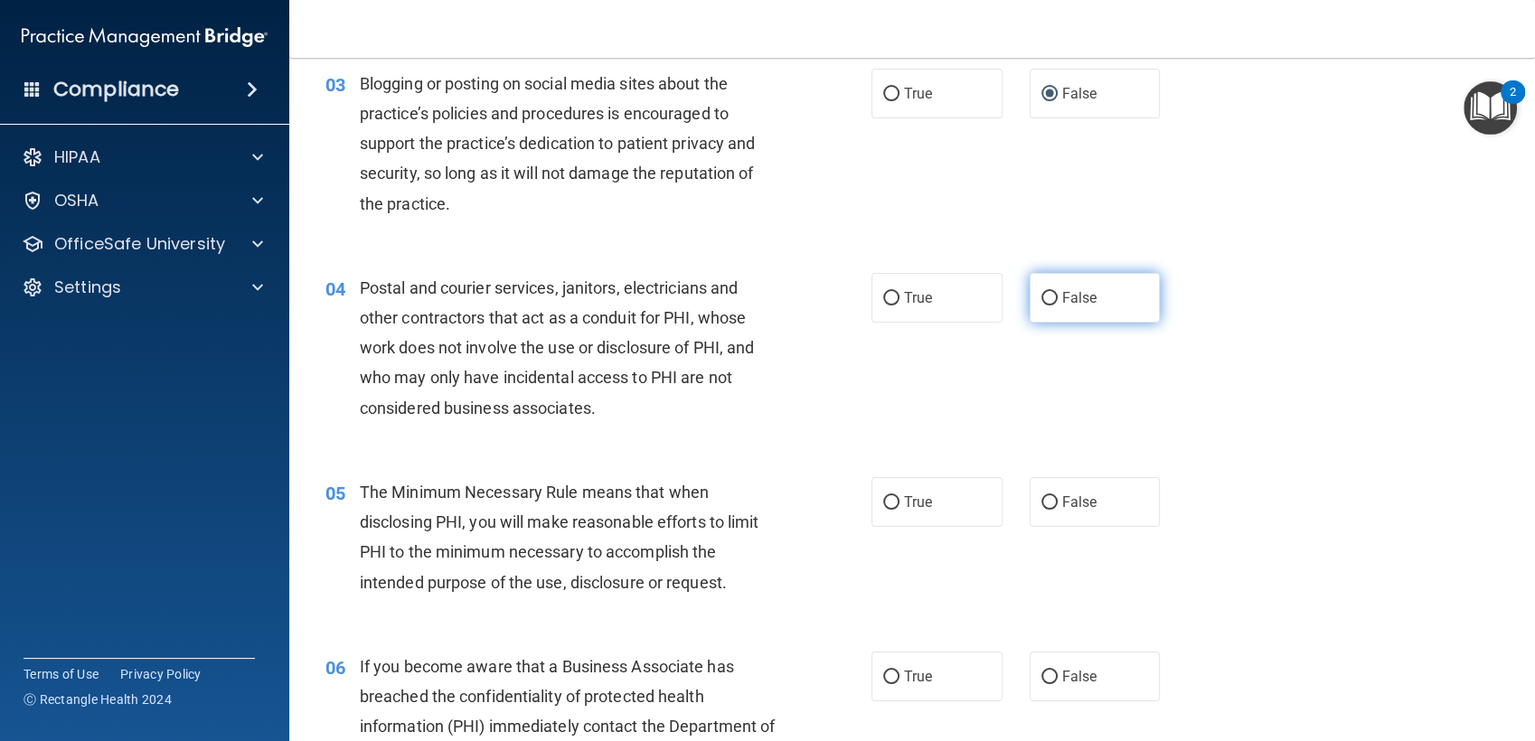
click at [1073, 292] on span "False" at bounding box center [1079, 297] width 35 height 17
click at [1057, 292] on input "False" at bounding box center [1049, 299] width 16 height 14
radio input "true"
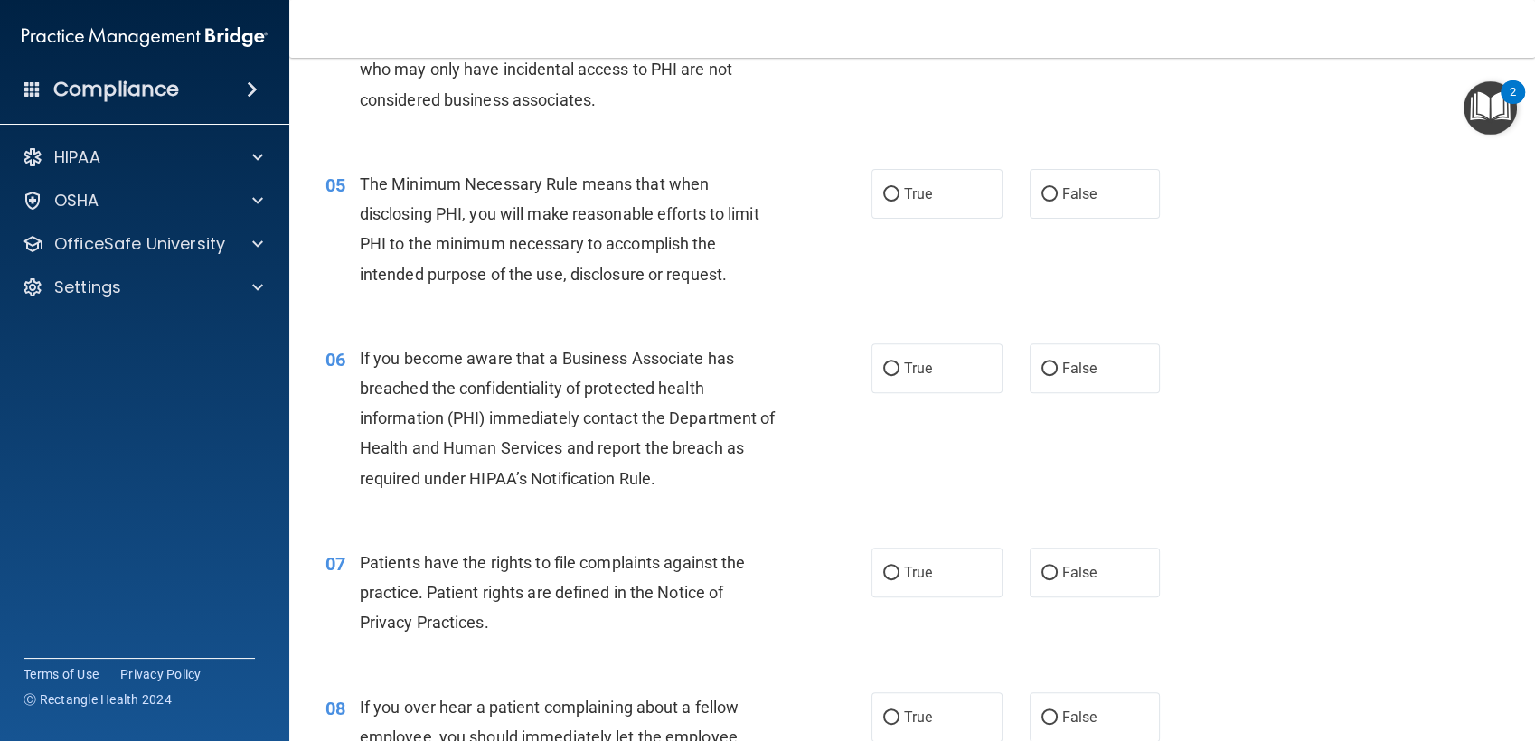
scroll to position [672, 0]
click at [1105, 374] on label "False" at bounding box center [1094, 368] width 131 height 50
click at [1057, 374] on input "False" at bounding box center [1049, 368] width 16 height 14
radio input "true"
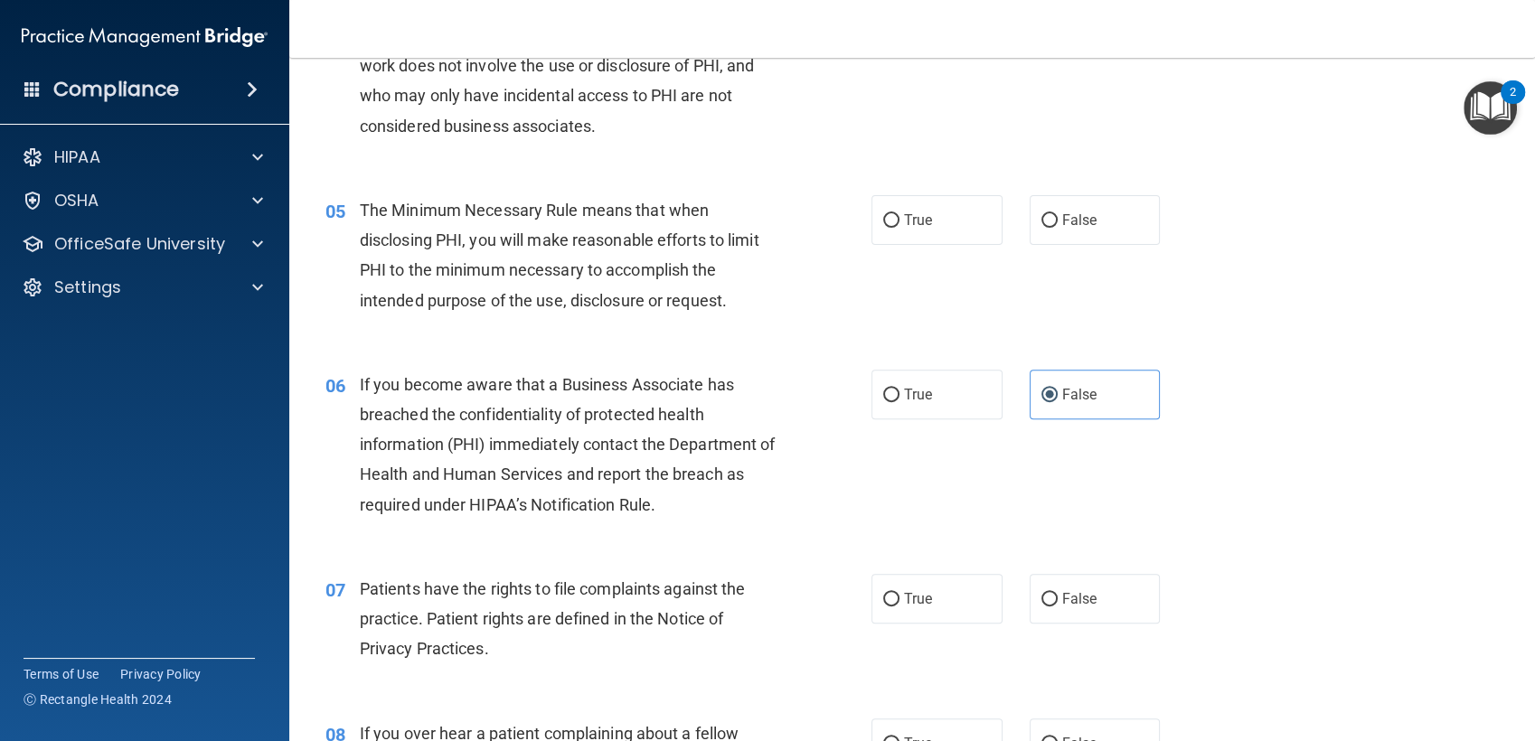
scroll to position [646, 0]
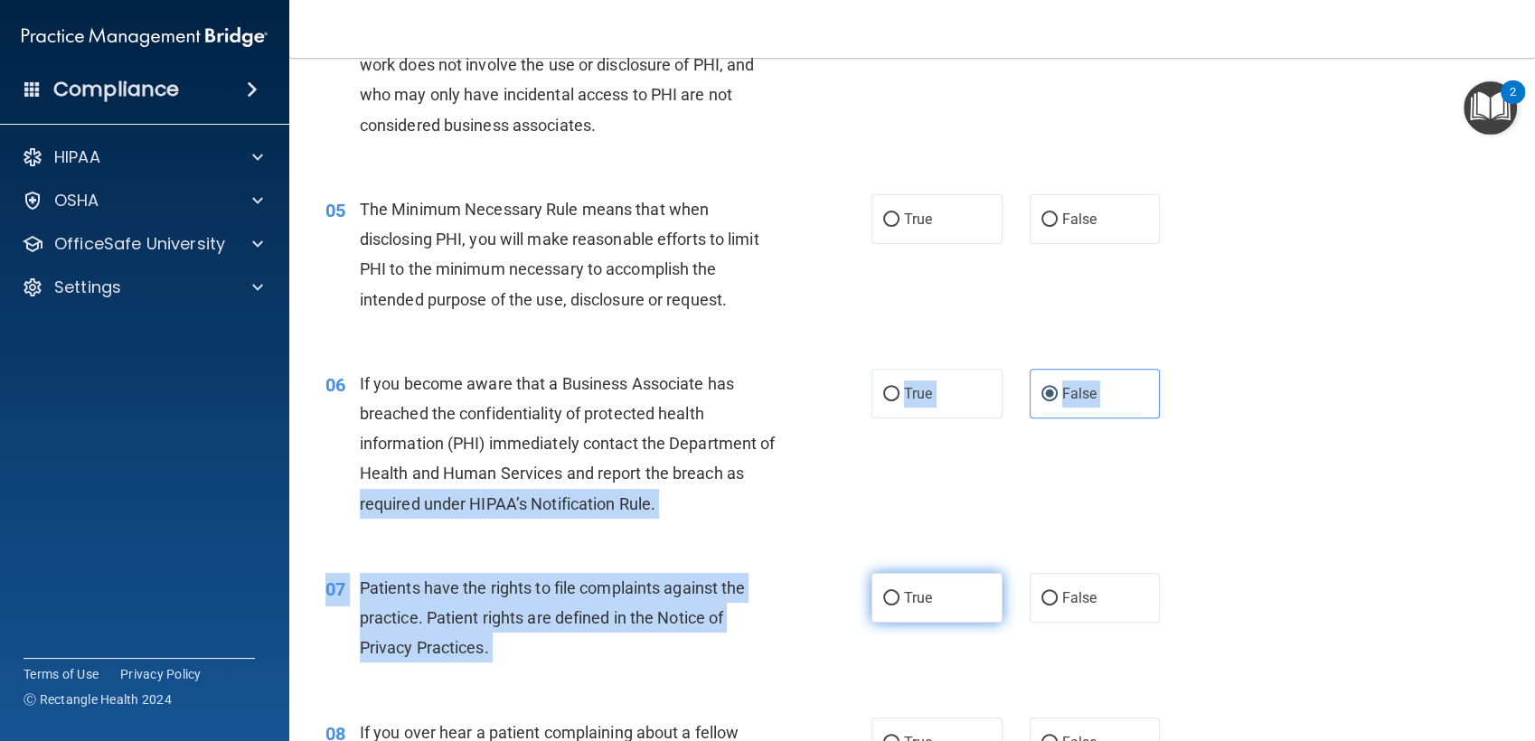
drag, startPoint x: 906, startPoint y: 606, endPoint x: 893, endPoint y: 588, distance: 22.6
click at [893, 588] on label "True" at bounding box center [936, 598] width 131 height 50
click at [893, 592] on input "True" at bounding box center [891, 599] width 16 height 14
radio input "true"
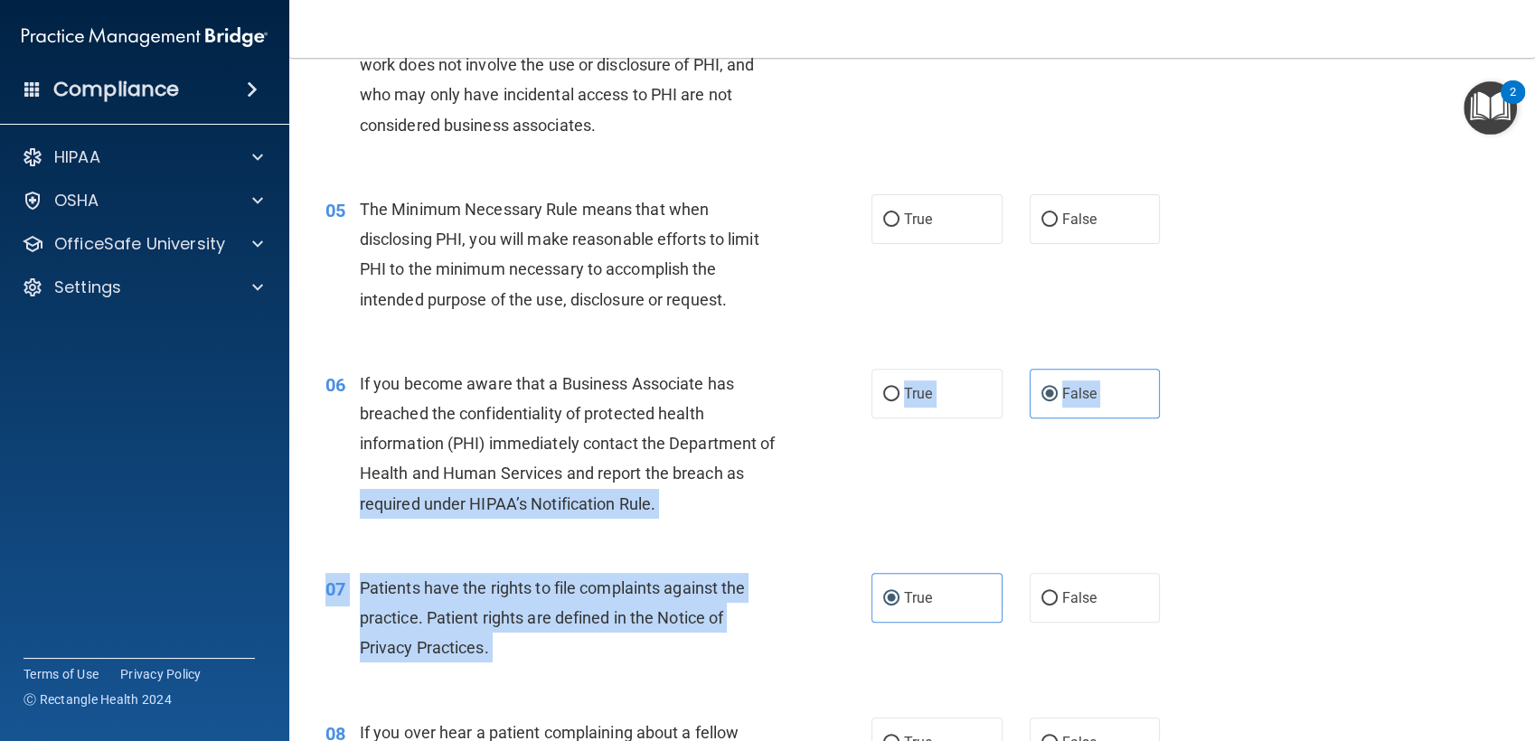
click at [854, 498] on div "06 If you become aware that a Business Associate has breached the confidentiali…" at bounding box center [598, 448] width 600 height 159
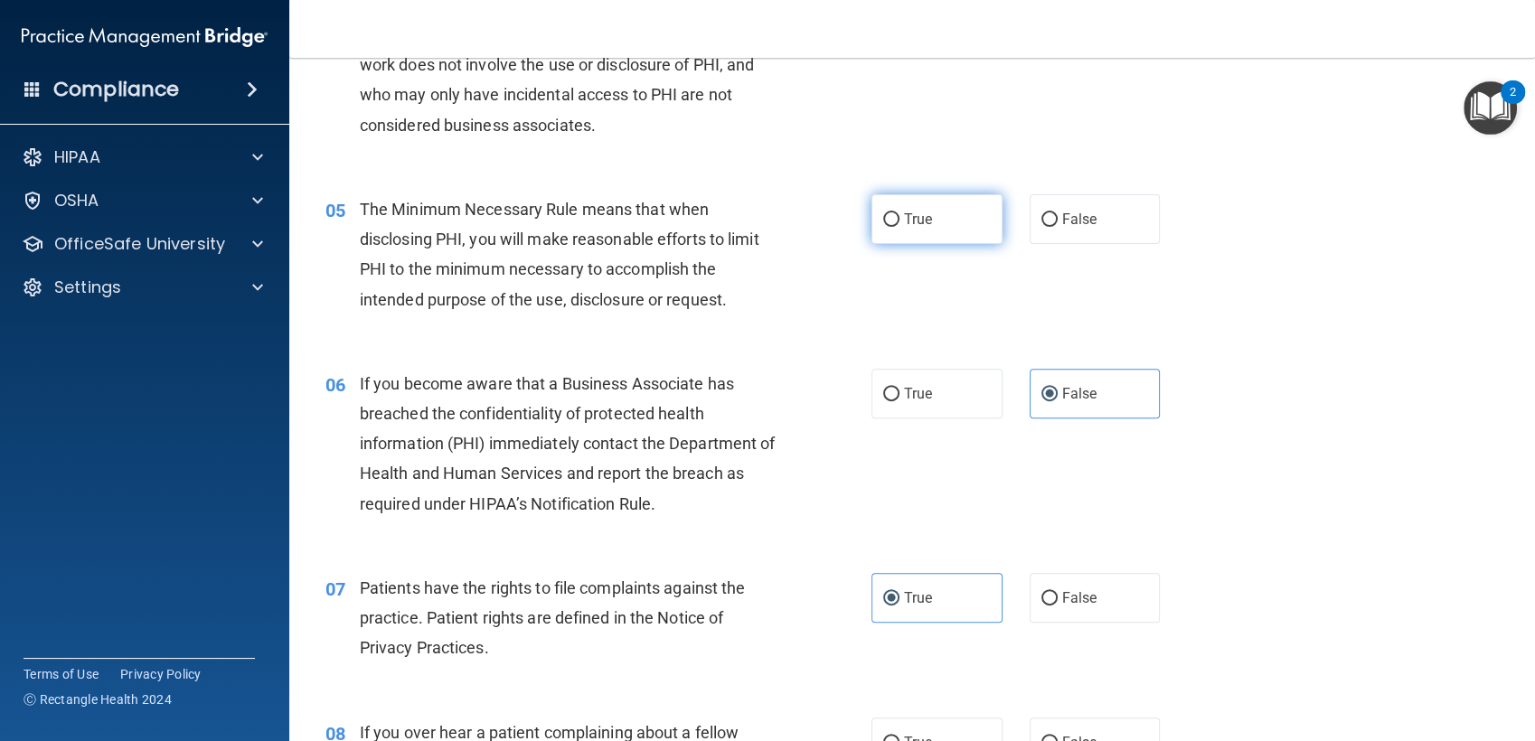
click at [955, 225] on label "True" at bounding box center [936, 219] width 131 height 50
click at [899, 225] on input "True" at bounding box center [891, 220] width 16 height 14
radio input "true"
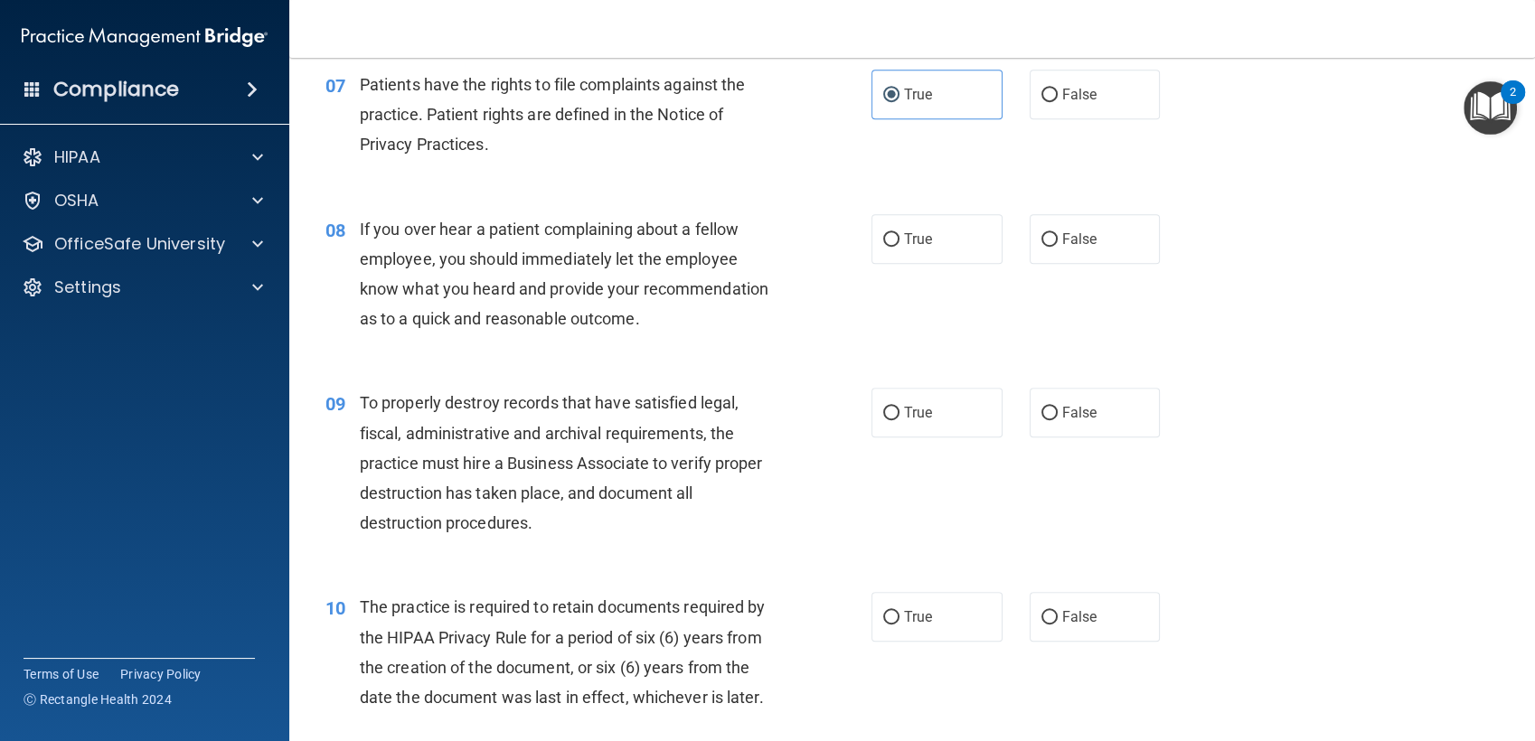
scroll to position [1149, 0]
click at [1075, 251] on label "False" at bounding box center [1094, 240] width 131 height 50
click at [1057, 248] on input "False" at bounding box center [1049, 241] width 16 height 14
radio input "true"
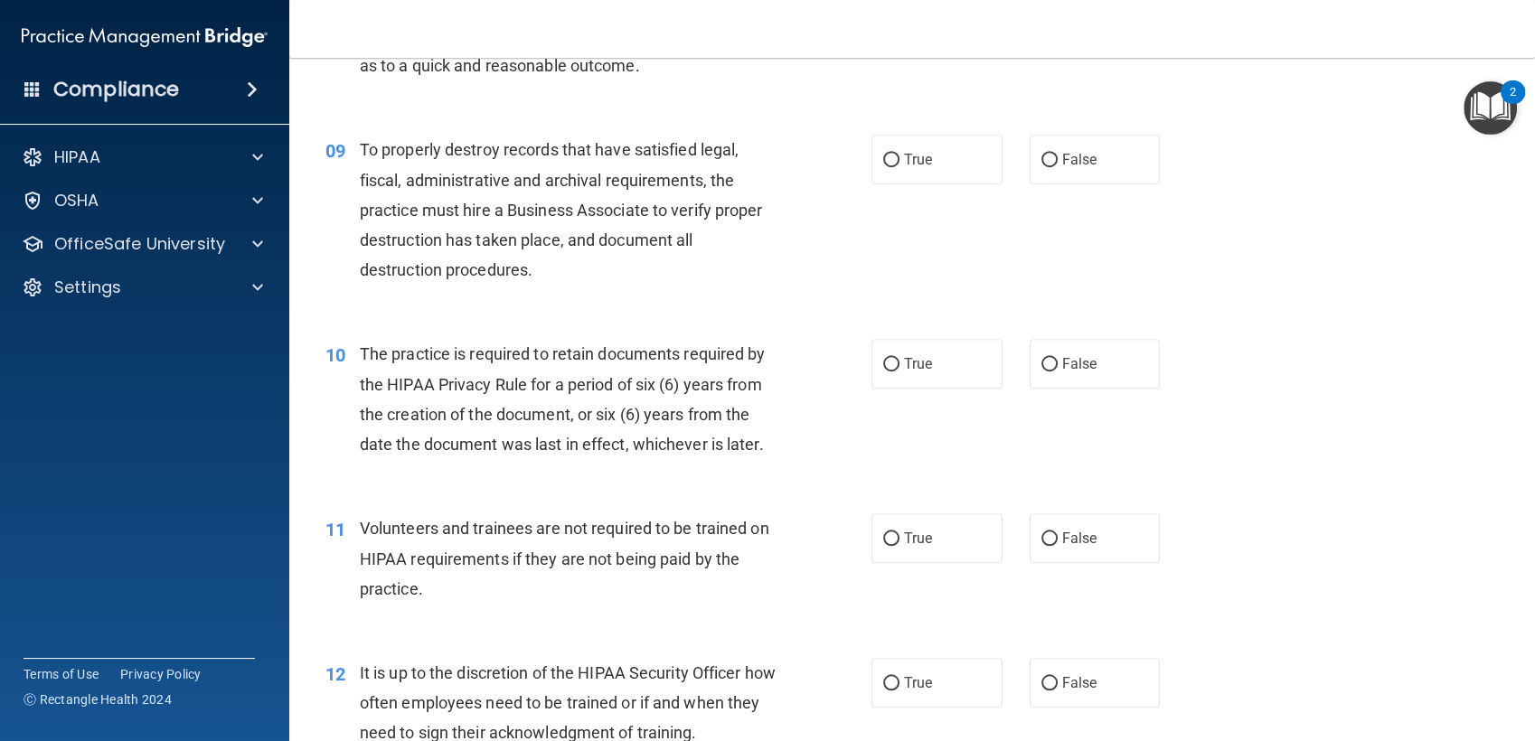
scroll to position [1402, 0]
click at [1056, 176] on label "False" at bounding box center [1094, 161] width 131 height 50
click at [1056, 168] on input "False" at bounding box center [1049, 162] width 16 height 14
radio input "true"
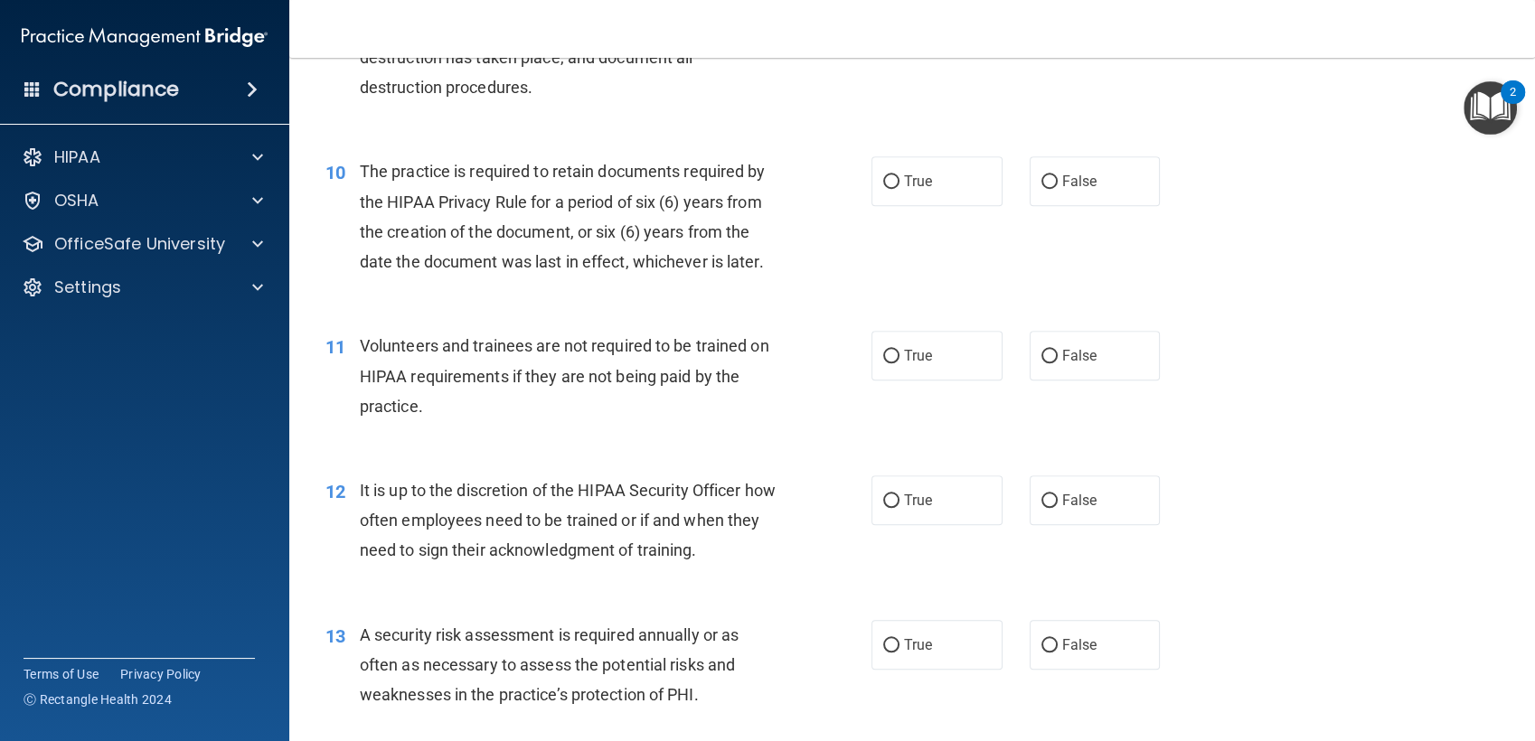
scroll to position [1619, 0]
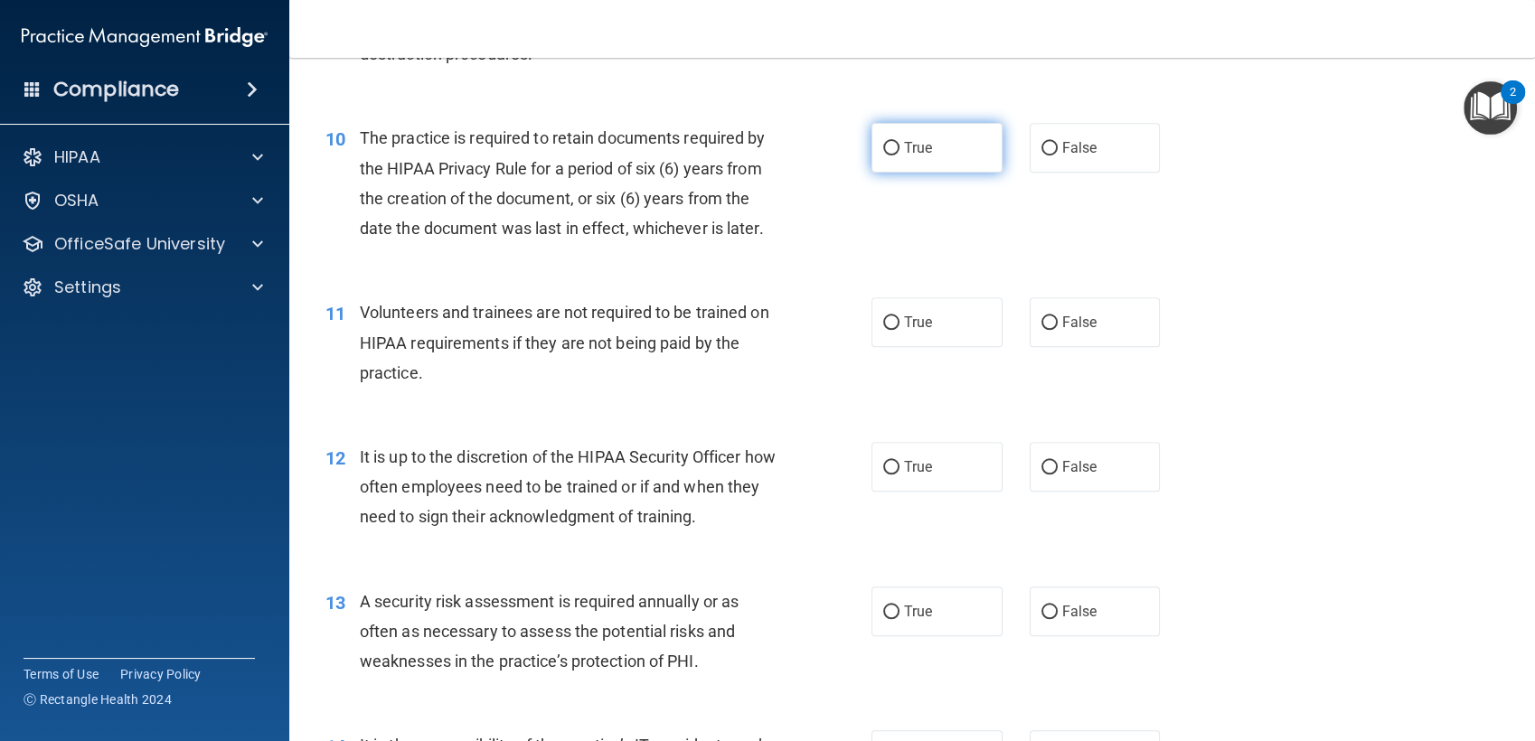
click at [889, 152] on input "True" at bounding box center [891, 149] width 16 height 14
radio input "true"
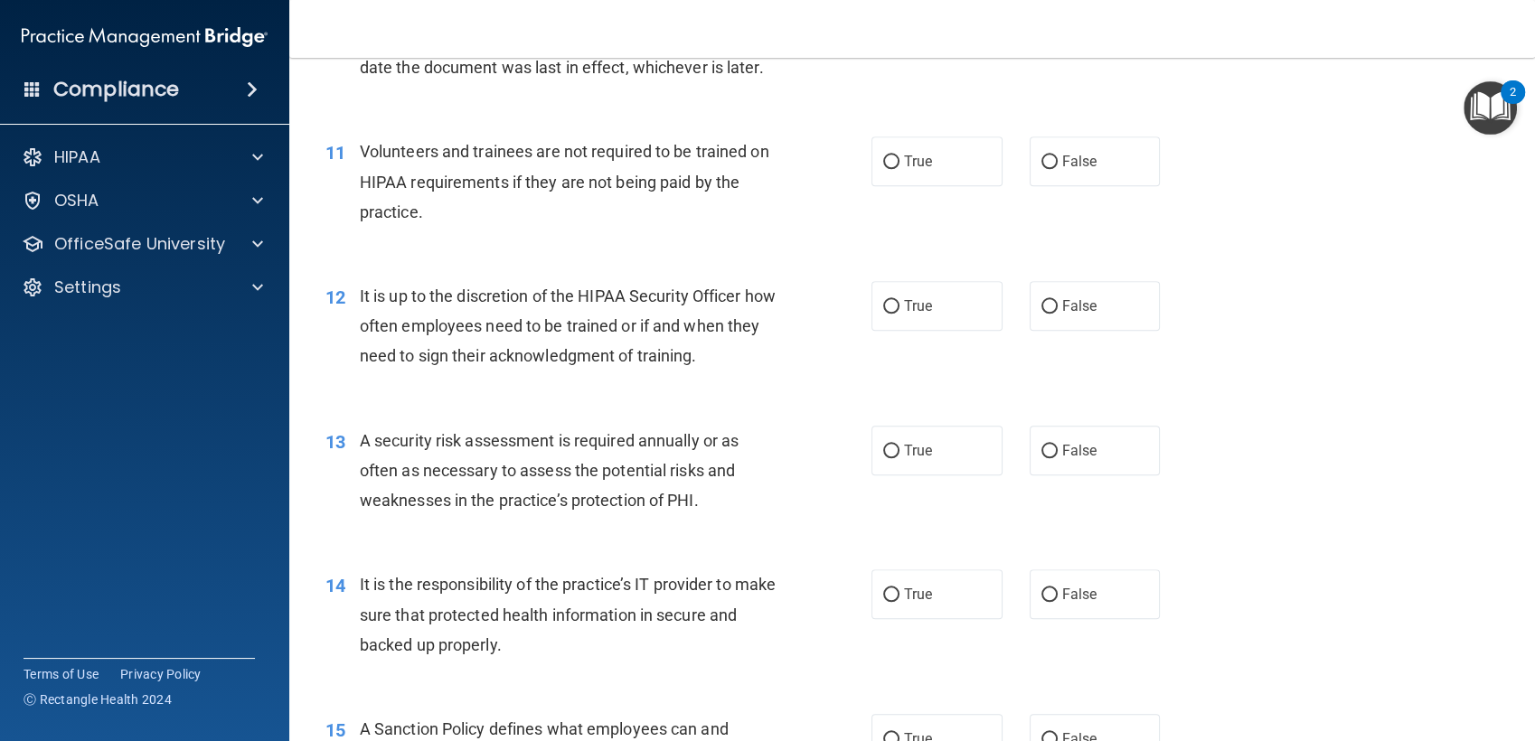
scroll to position [1781, 0]
click at [925, 175] on label "True" at bounding box center [936, 160] width 131 height 50
click at [899, 167] on input "True" at bounding box center [891, 161] width 16 height 14
radio input "true"
click at [1063, 305] on span "False" at bounding box center [1079, 304] width 35 height 17
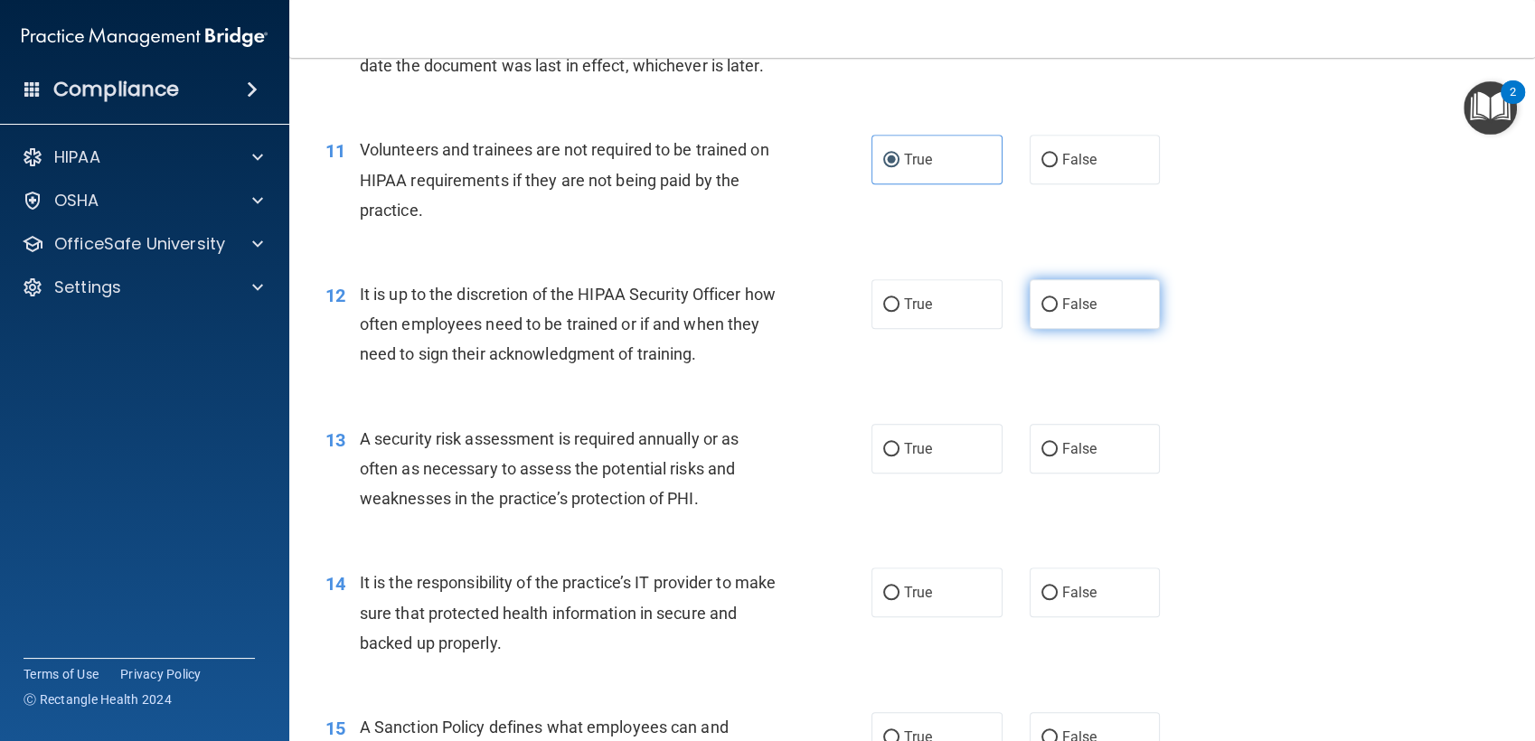
click at [1057, 305] on input "False" at bounding box center [1049, 305] width 16 height 14
radio input "true"
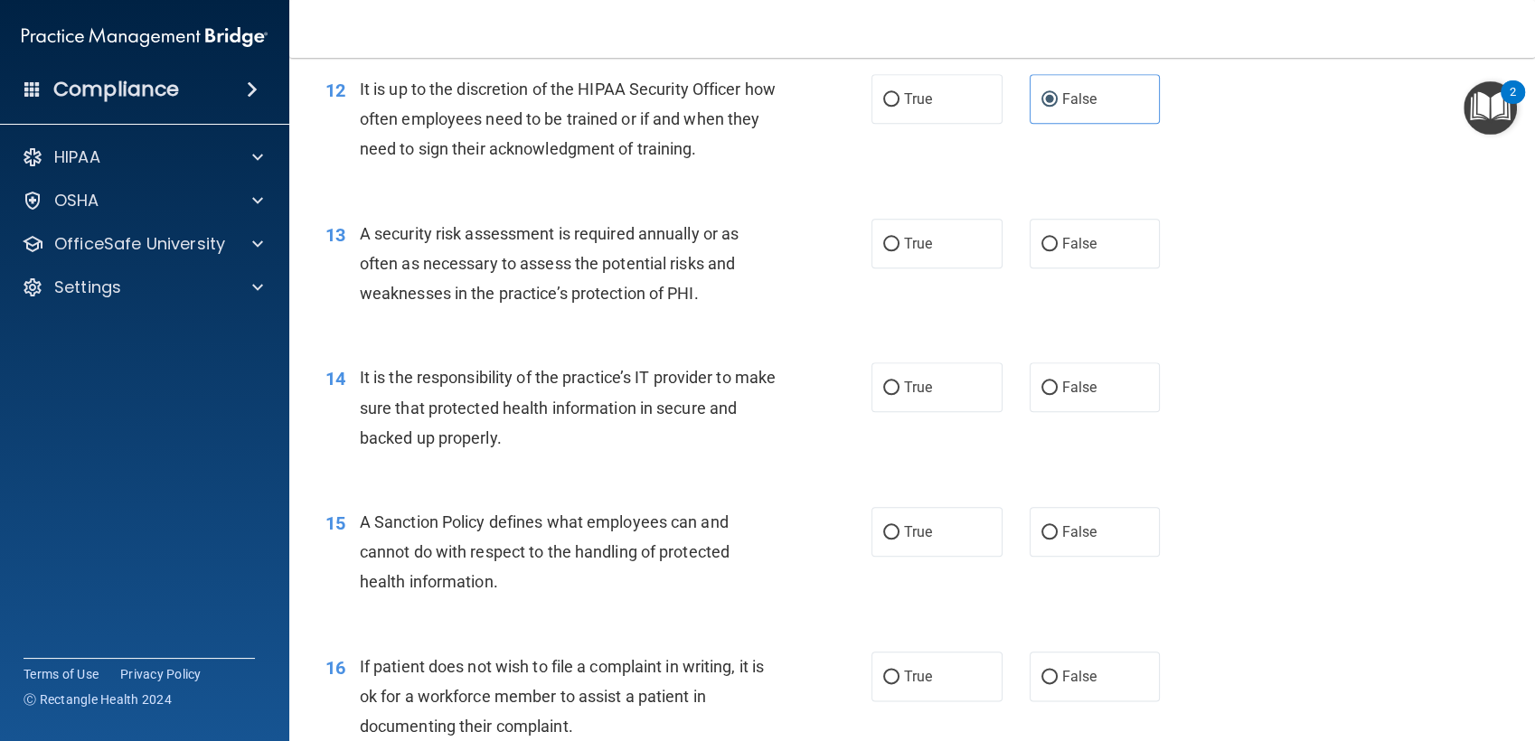
scroll to position [1995, 0]
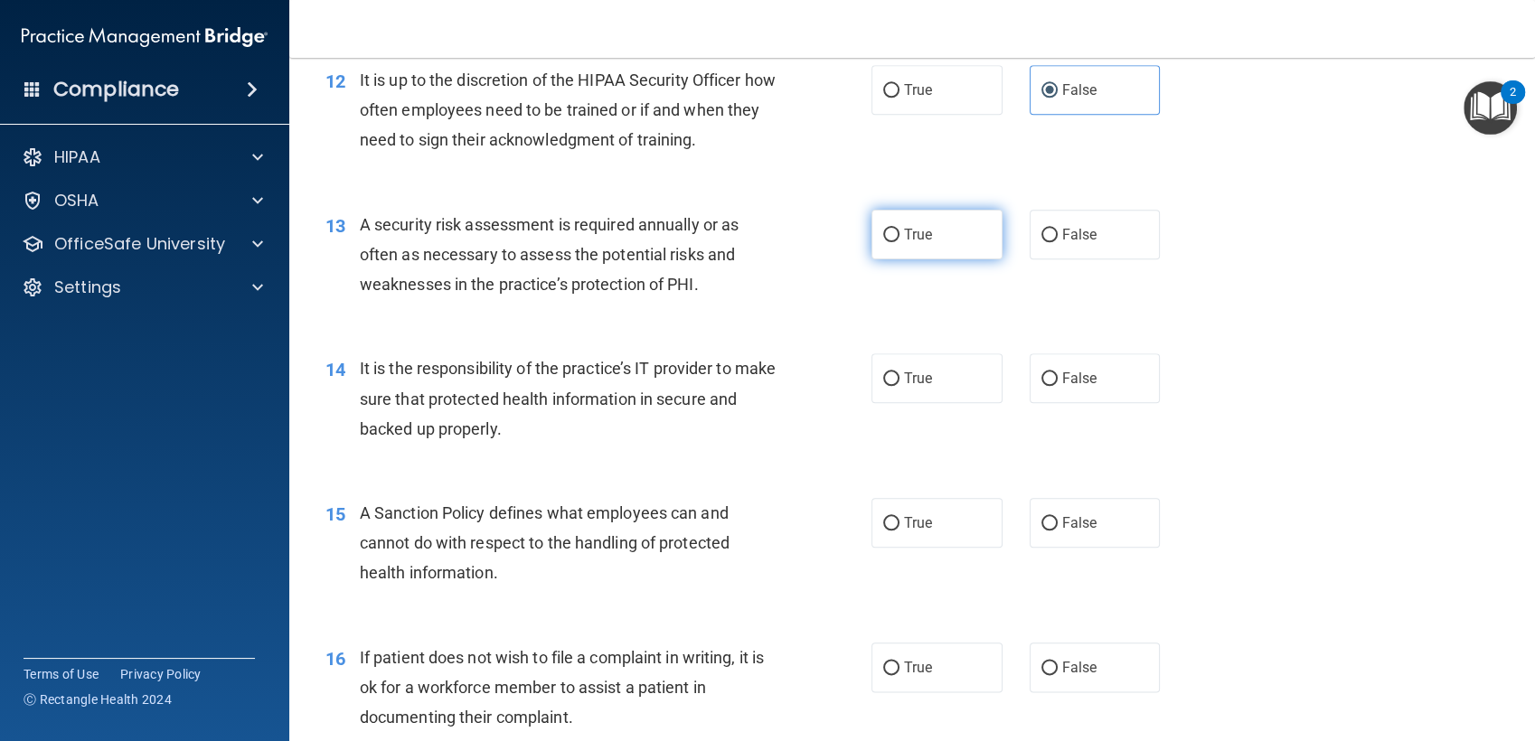
click at [921, 242] on label "True" at bounding box center [936, 235] width 131 height 50
click at [899, 242] on input "True" at bounding box center [891, 236] width 16 height 14
radio input "true"
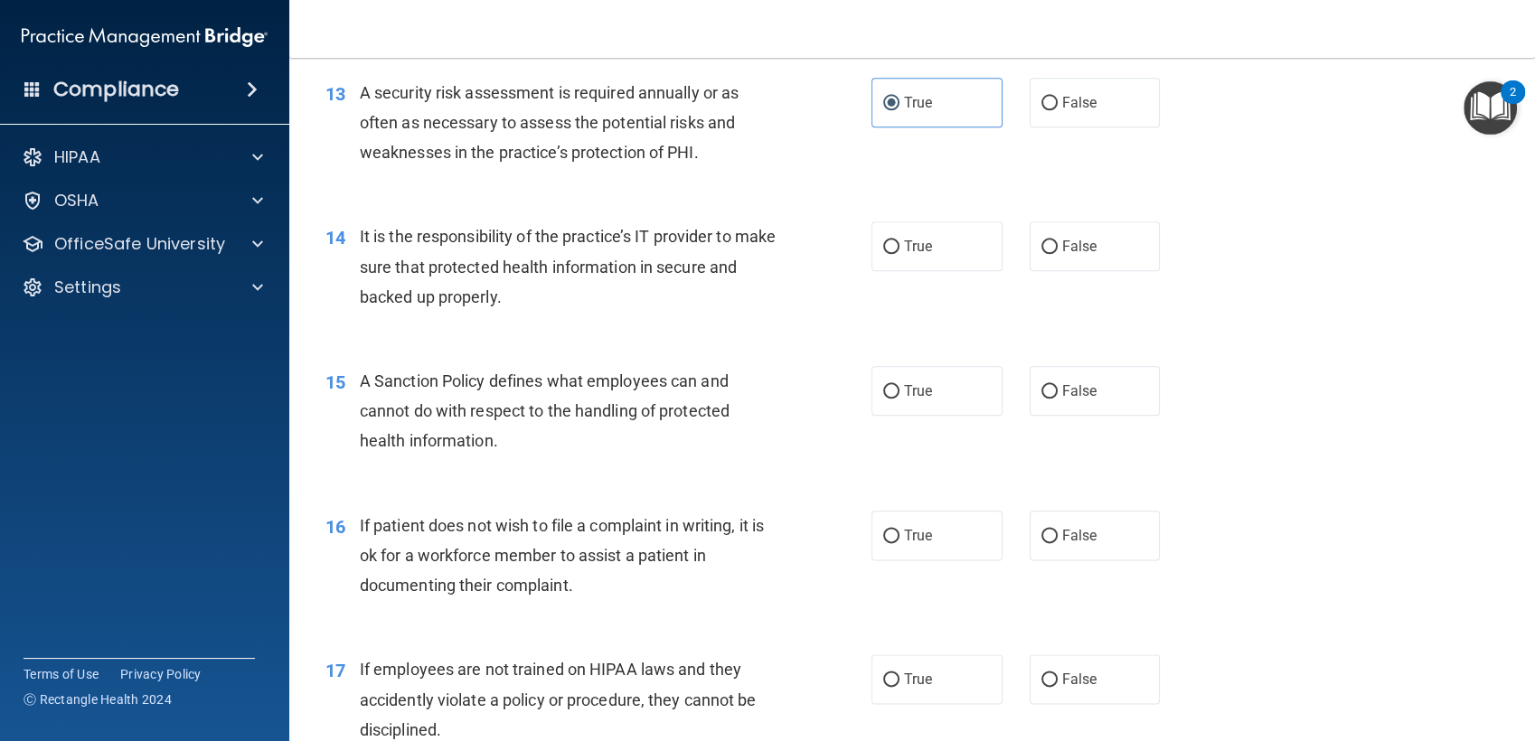
scroll to position [2127, 0]
click at [1065, 254] on span "False" at bounding box center [1079, 246] width 35 height 17
click at [1057, 254] on input "False" at bounding box center [1049, 247] width 16 height 14
radio input "true"
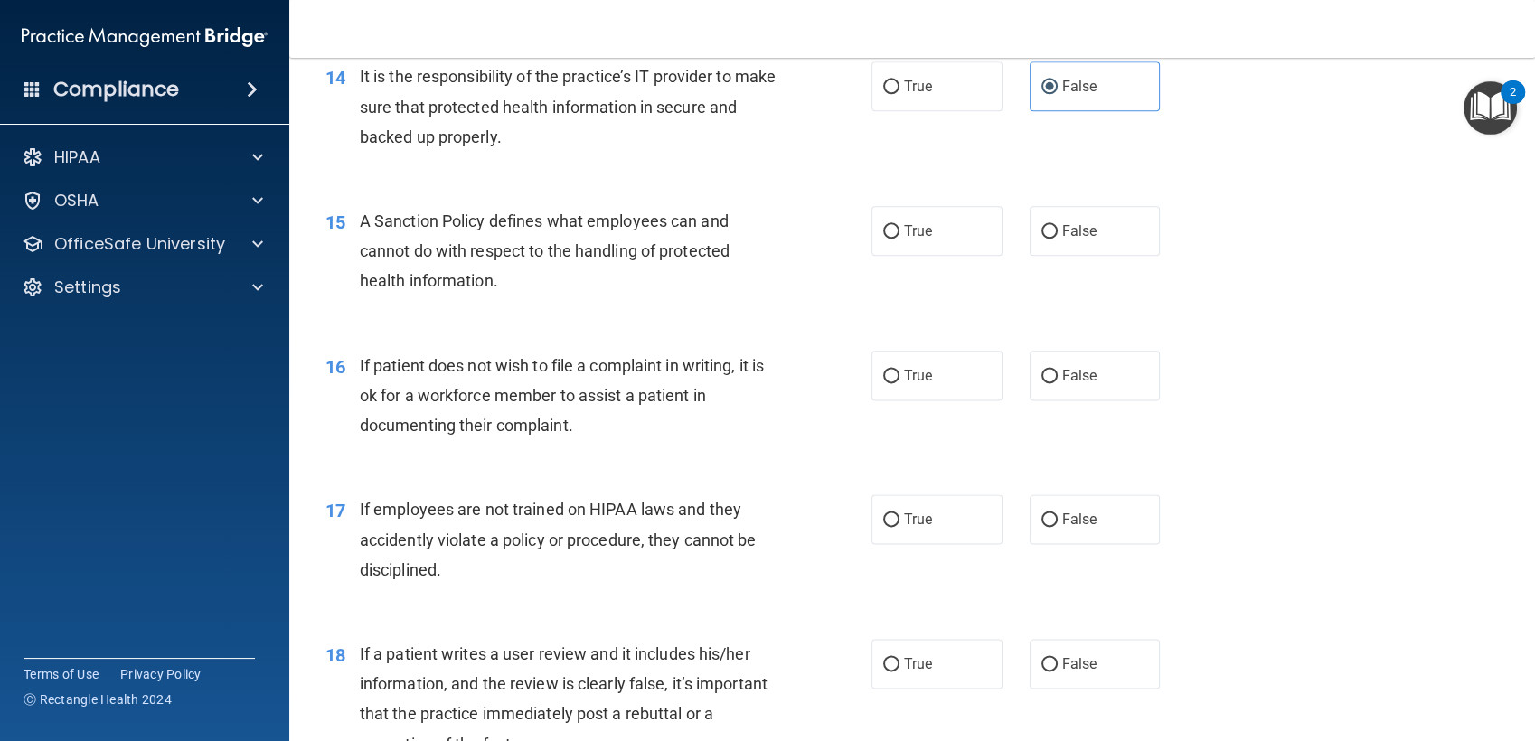
scroll to position [2288, 0]
click at [1094, 237] on label "False" at bounding box center [1094, 230] width 131 height 50
click at [1057, 237] on input "False" at bounding box center [1049, 231] width 16 height 14
radio input "true"
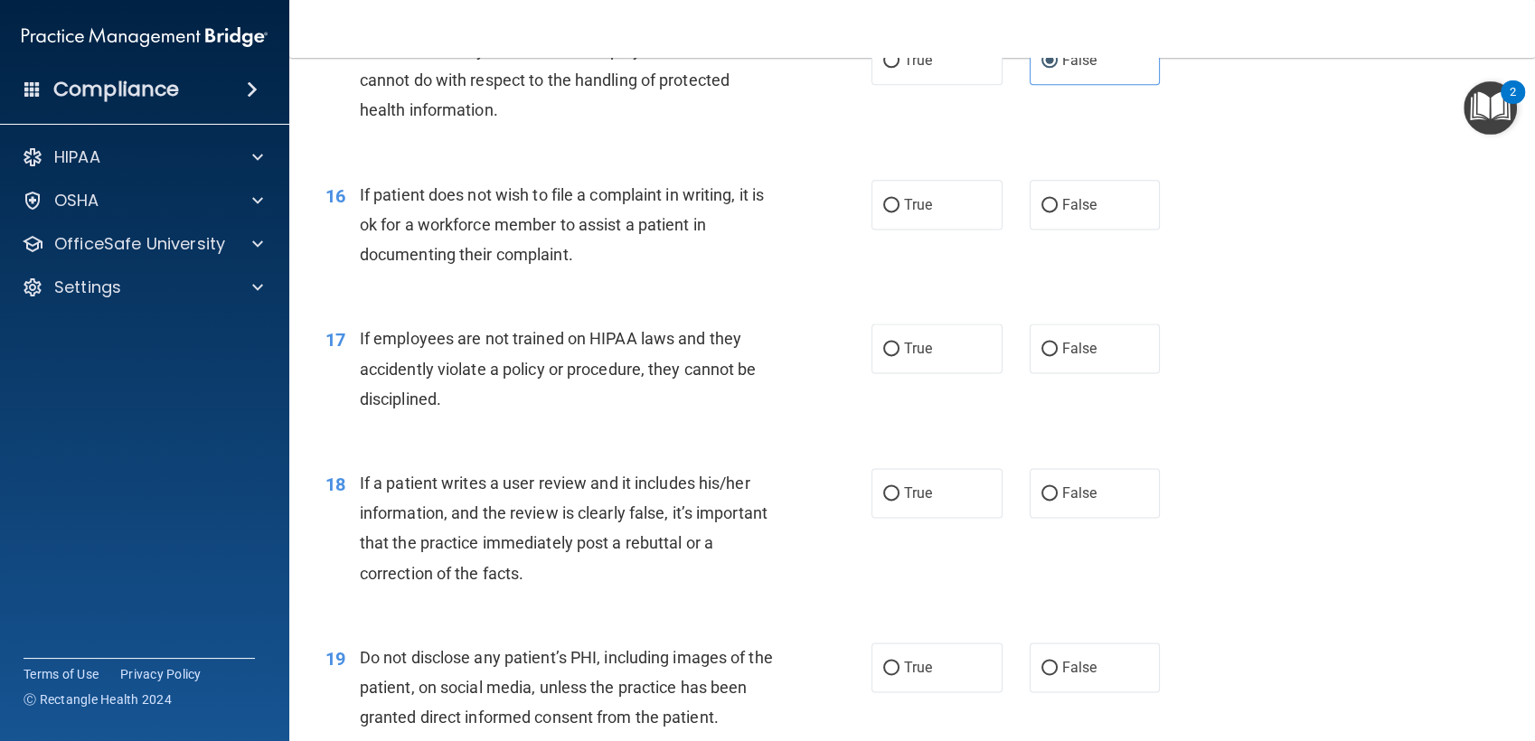
scroll to position [2458, 0]
click at [881, 219] on label "True" at bounding box center [936, 205] width 131 height 50
click at [883, 212] on input "True" at bounding box center [891, 206] width 16 height 14
radio input "true"
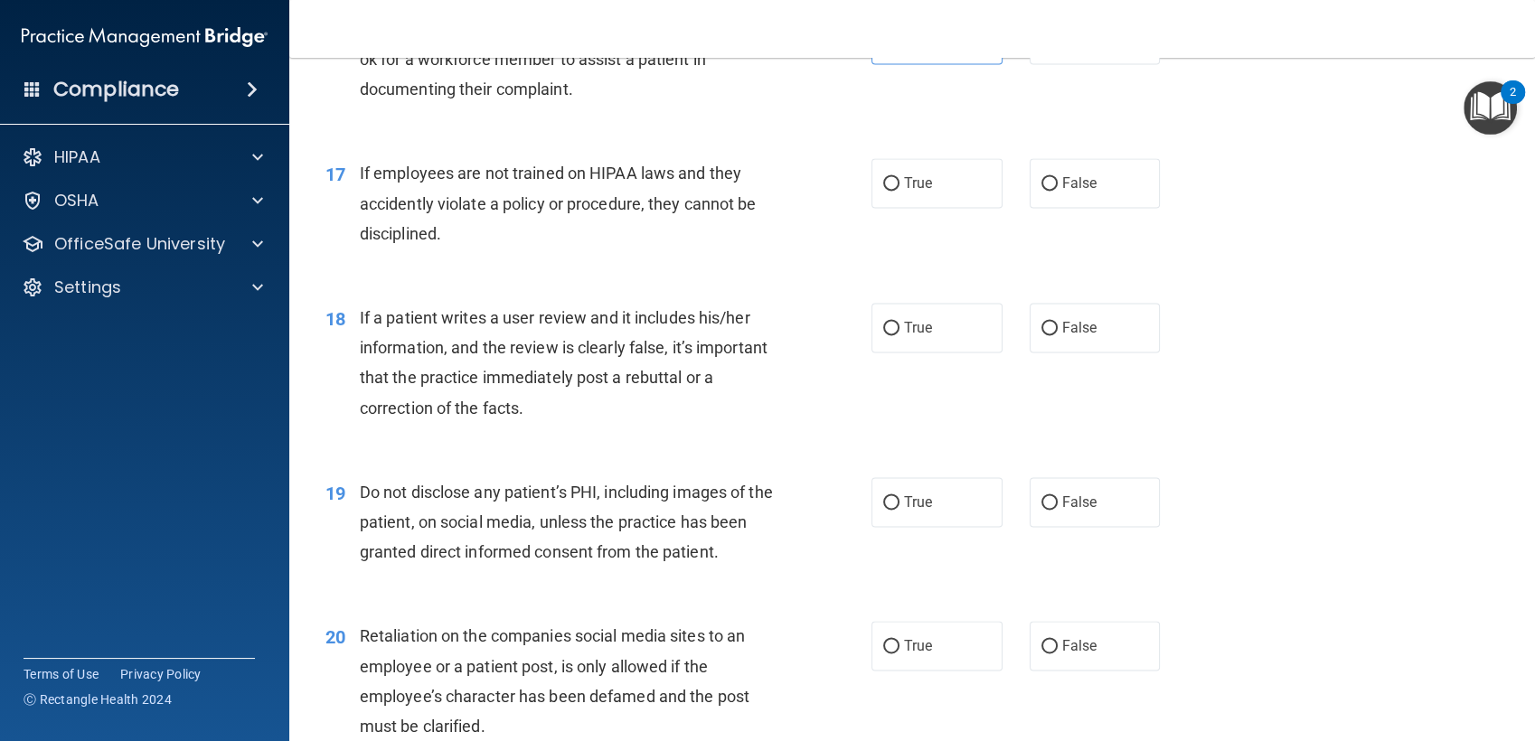
scroll to position [2639, 0]
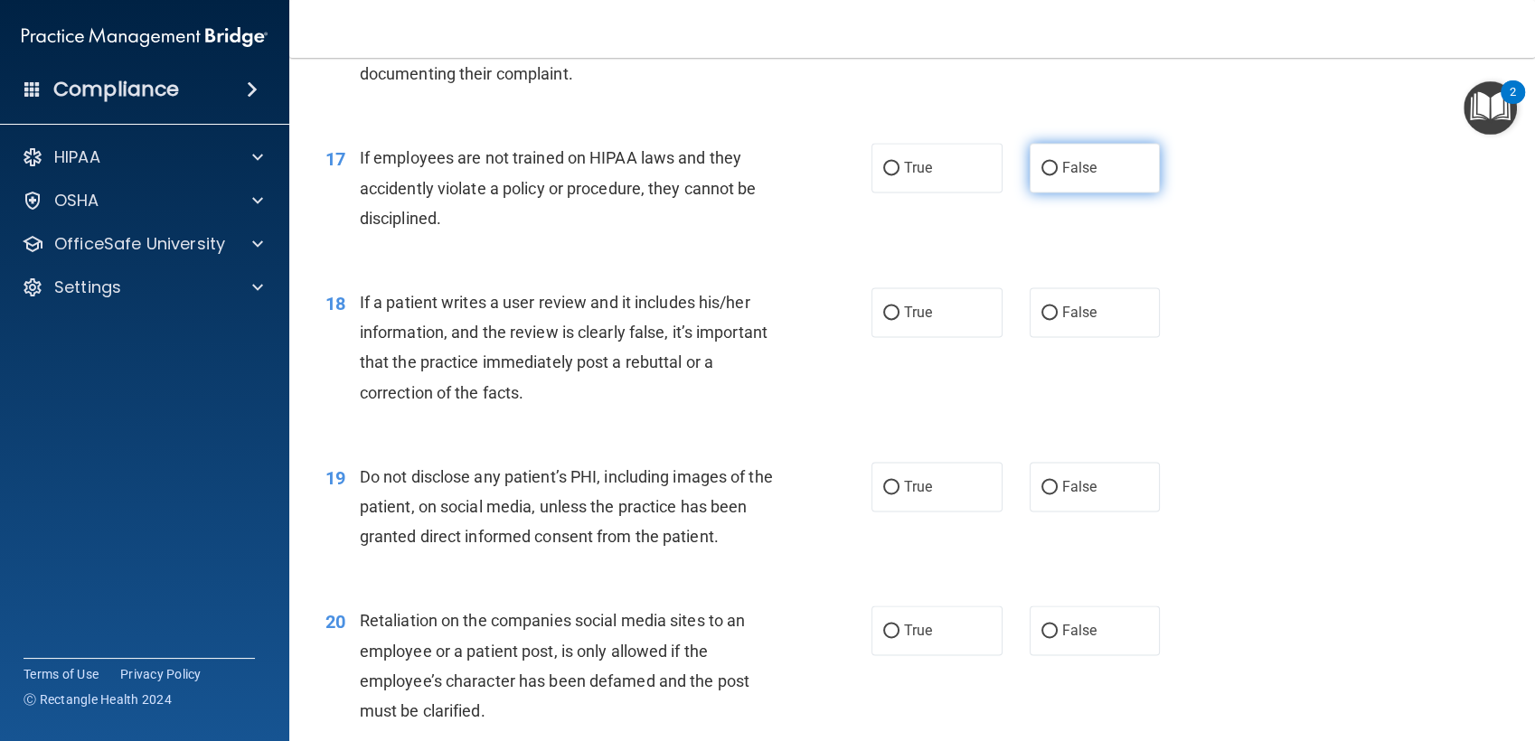
click at [1030, 177] on label "False" at bounding box center [1094, 168] width 131 height 50
click at [1041, 175] on input "False" at bounding box center [1049, 169] width 16 height 14
radio input "true"
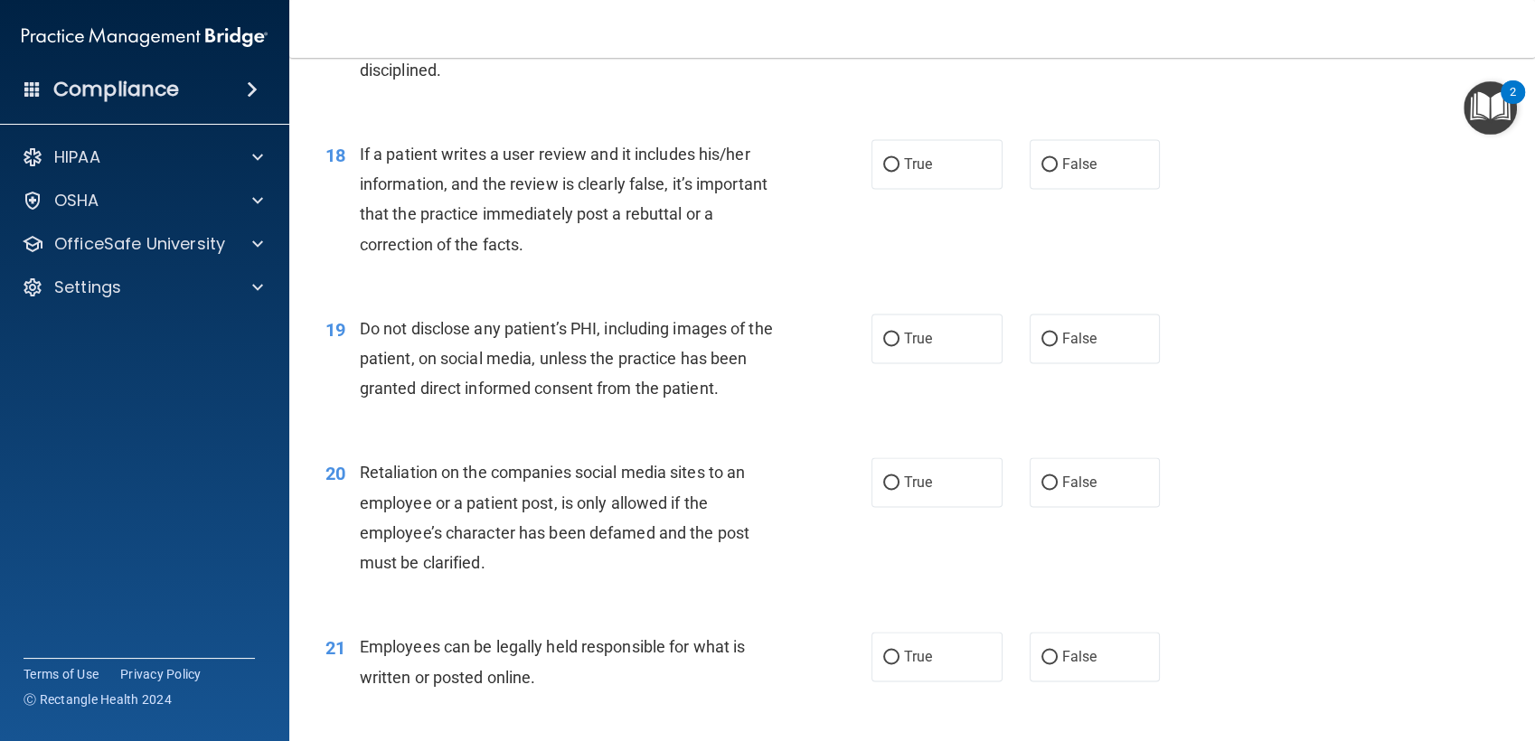
scroll to position [2788, 0]
click at [1134, 161] on label "False" at bounding box center [1094, 163] width 131 height 50
click at [1057, 161] on input "False" at bounding box center [1049, 164] width 16 height 14
radio input "true"
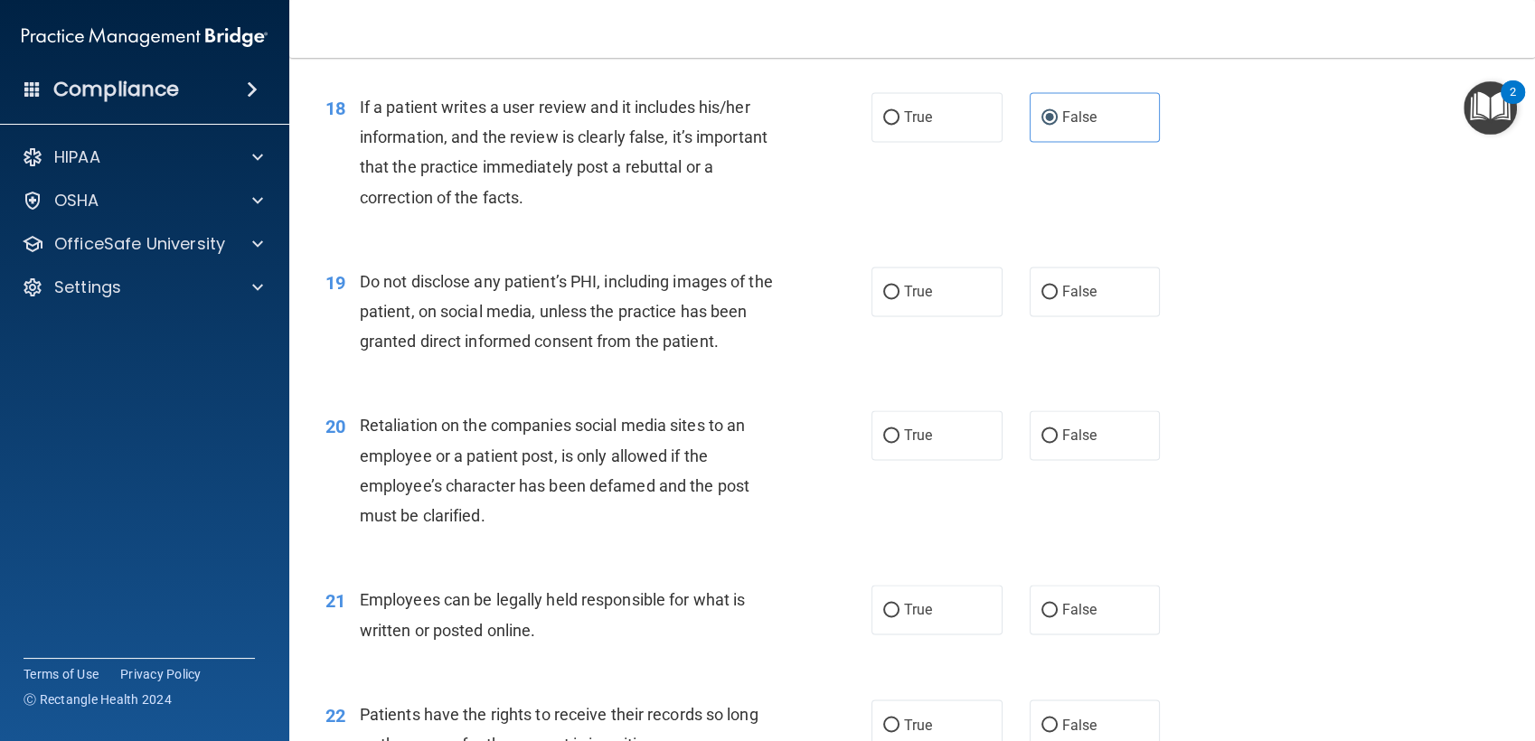
scroll to position [2838, 0]
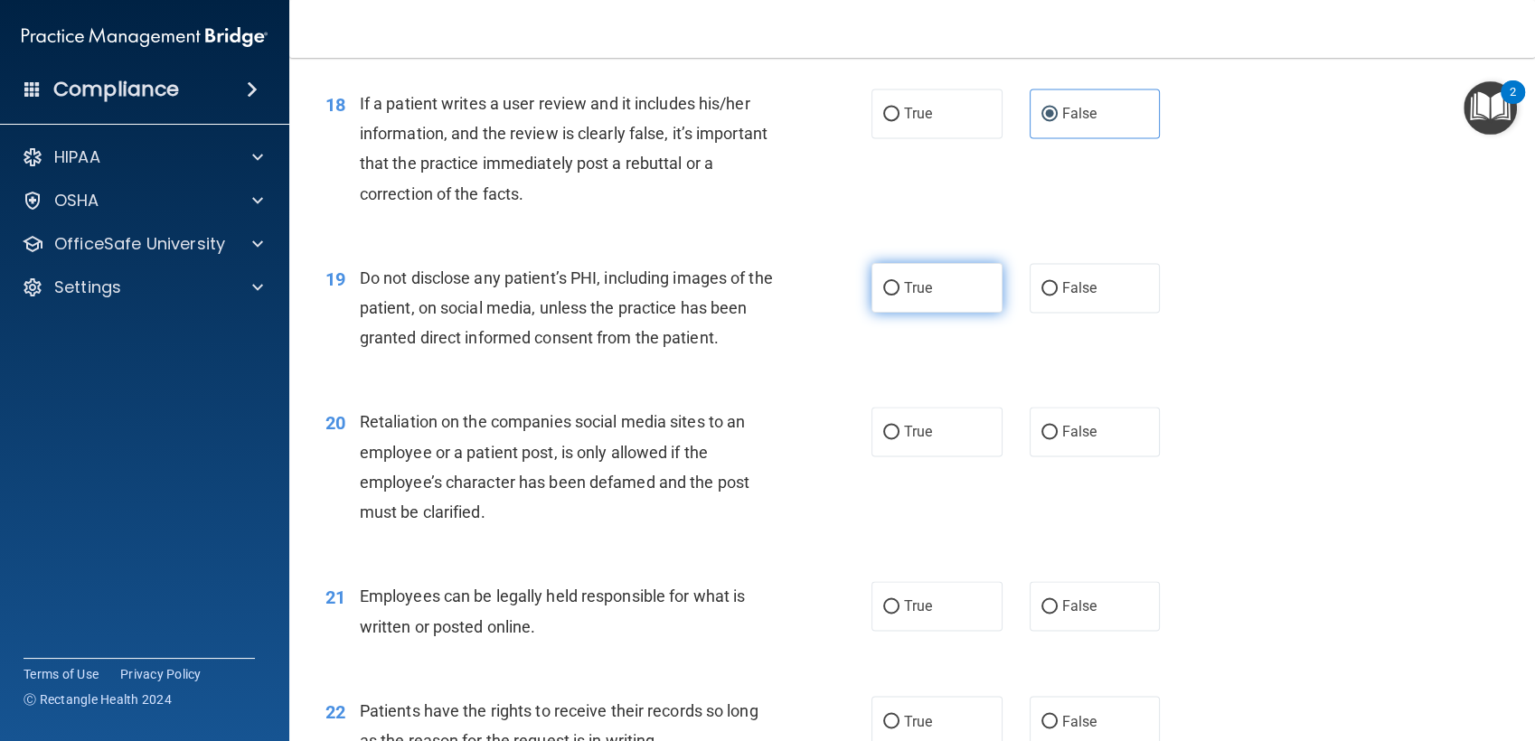
click at [911, 288] on span "True" at bounding box center [918, 287] width 28 height 17
click at [899, 288] on input "True" at bounding box center [891, 289] width 16 height 14
radio input "true"
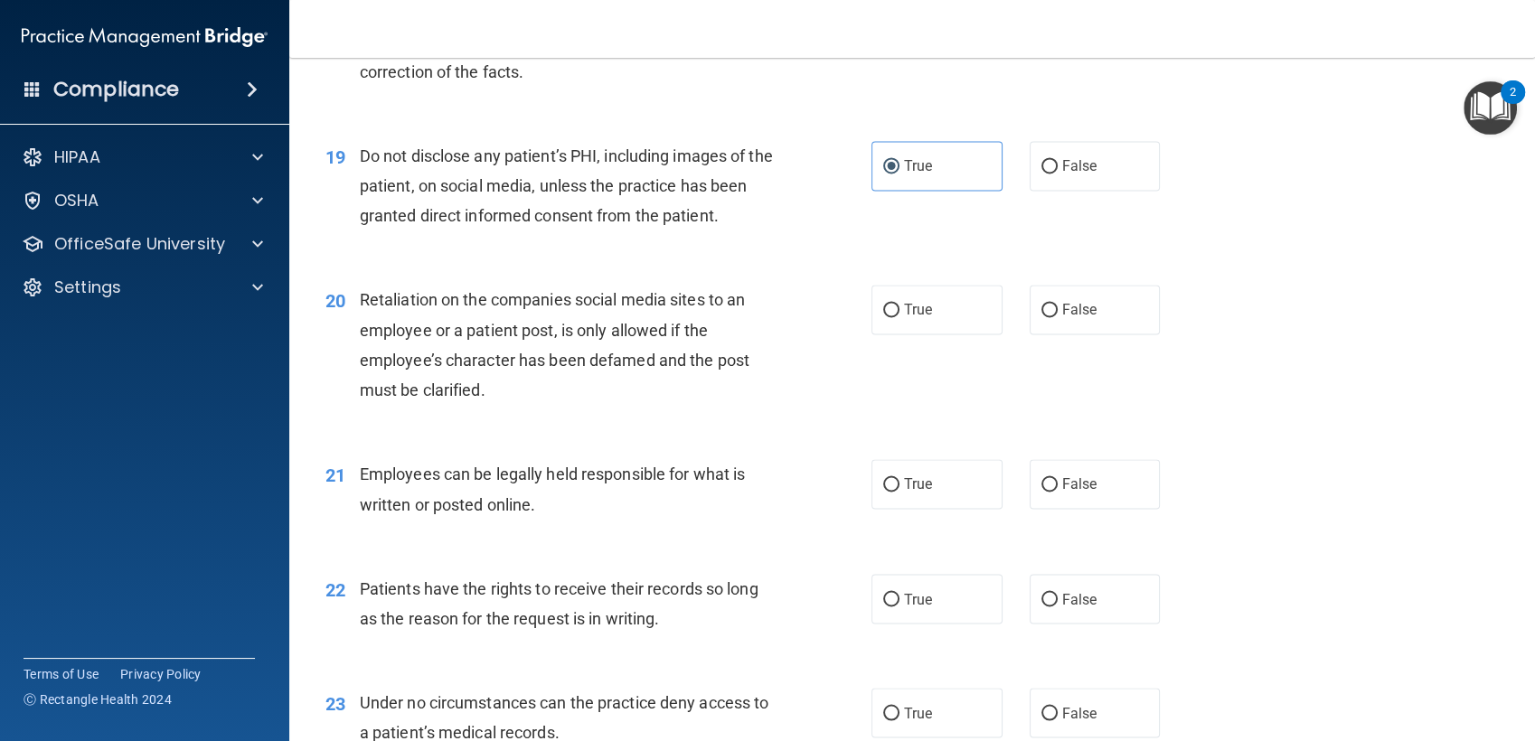
scroll to position [3029, 0]
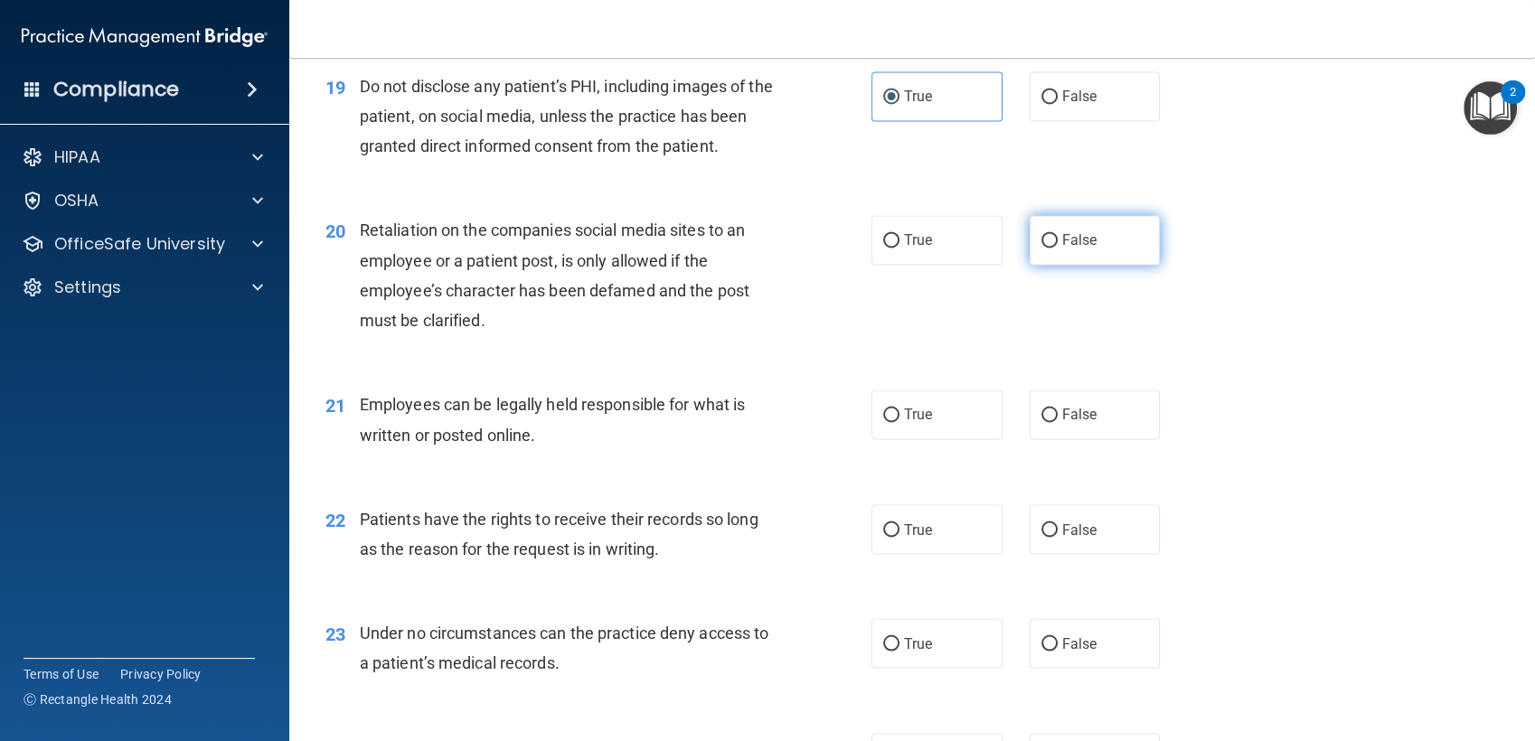
click at [1072, 237] on span "False" at bounding box center [1079, 239] width 35 height 17
click at [1057, 237] on input "False" at bounding box center [1049, 241] width 16 height 14
radio input "true"
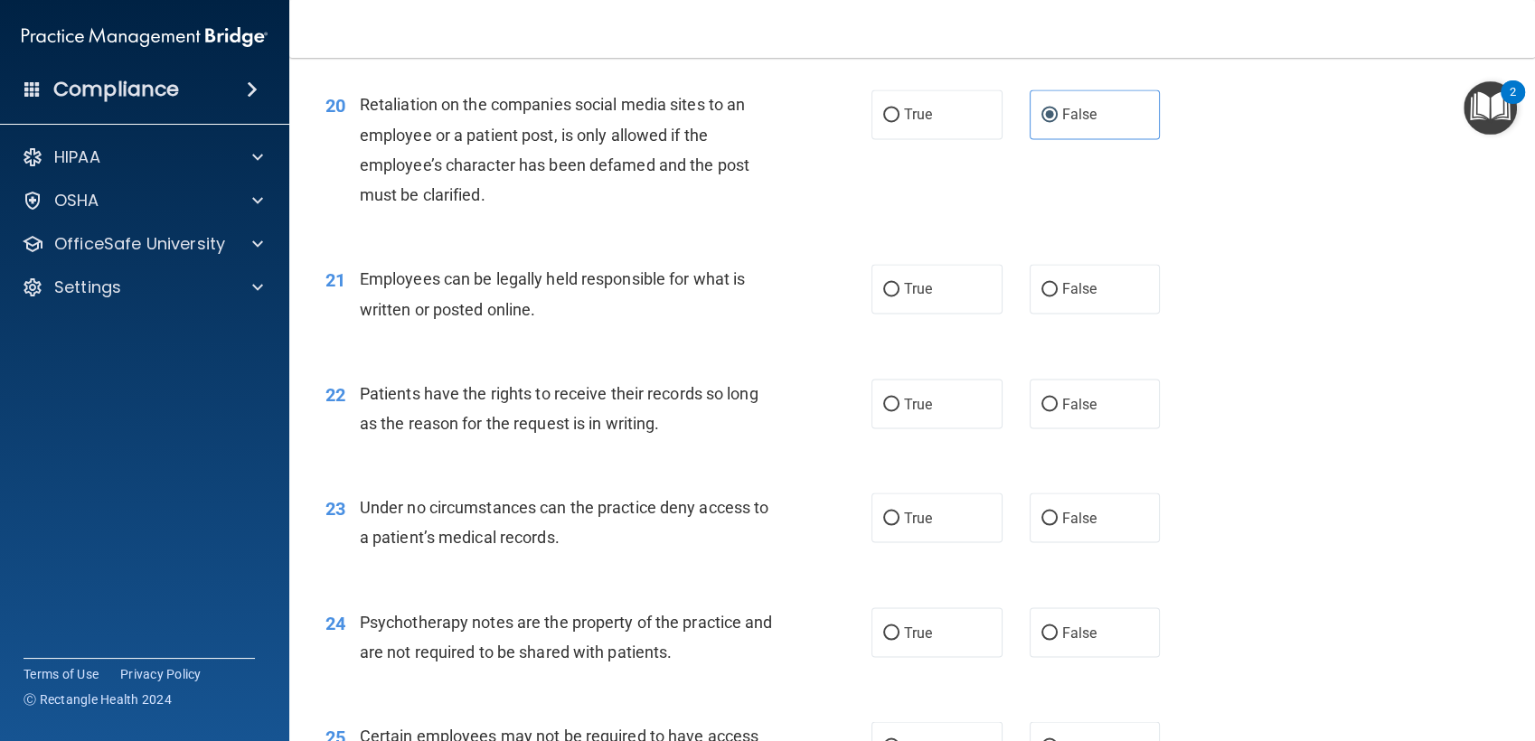
scroll to position [3210, 0]
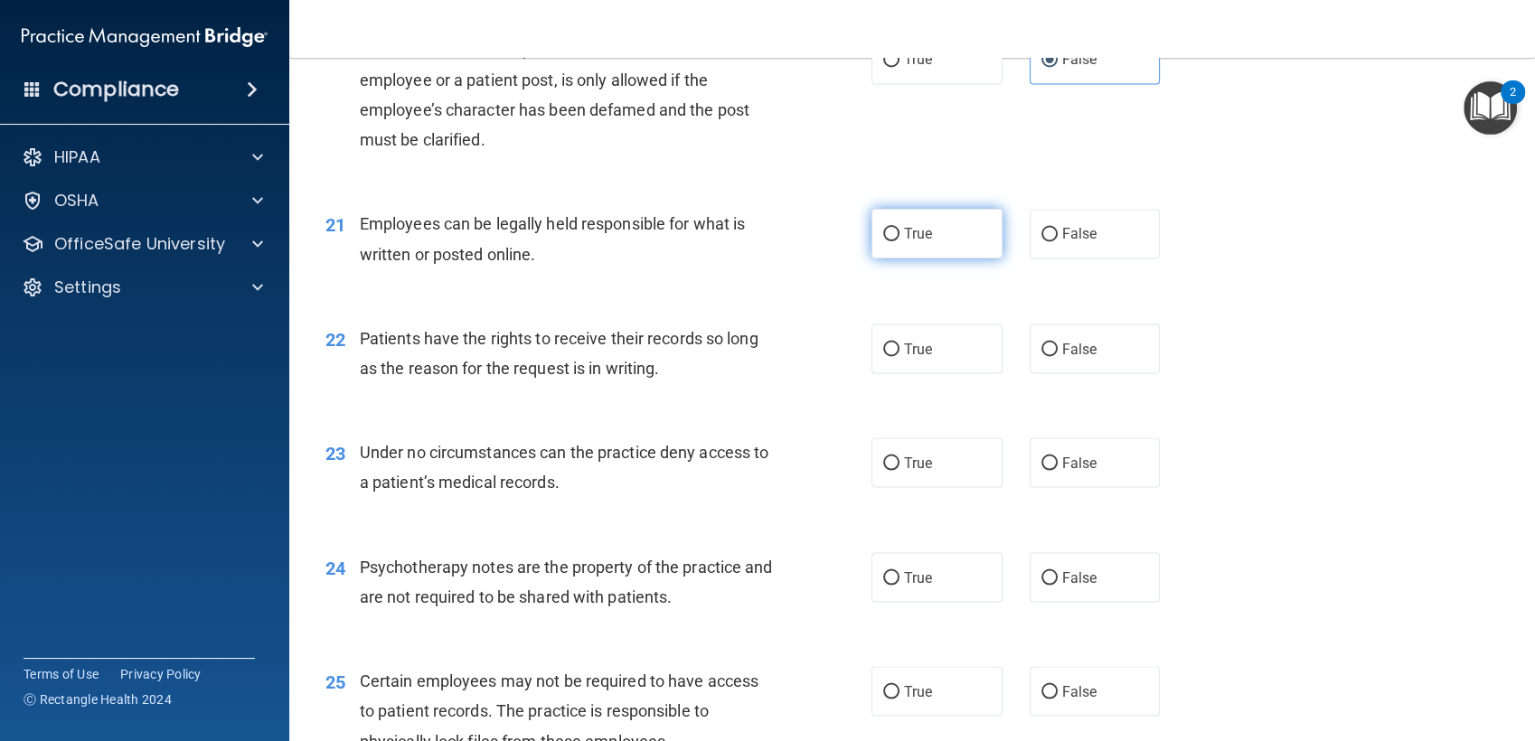
click at [921, 237] on span "True" at bounding box center [918, 233] width 28 height 17
click at [899, 237] on input "True" at bounding box center [891, 235] width 16 height 14
radio input "true"
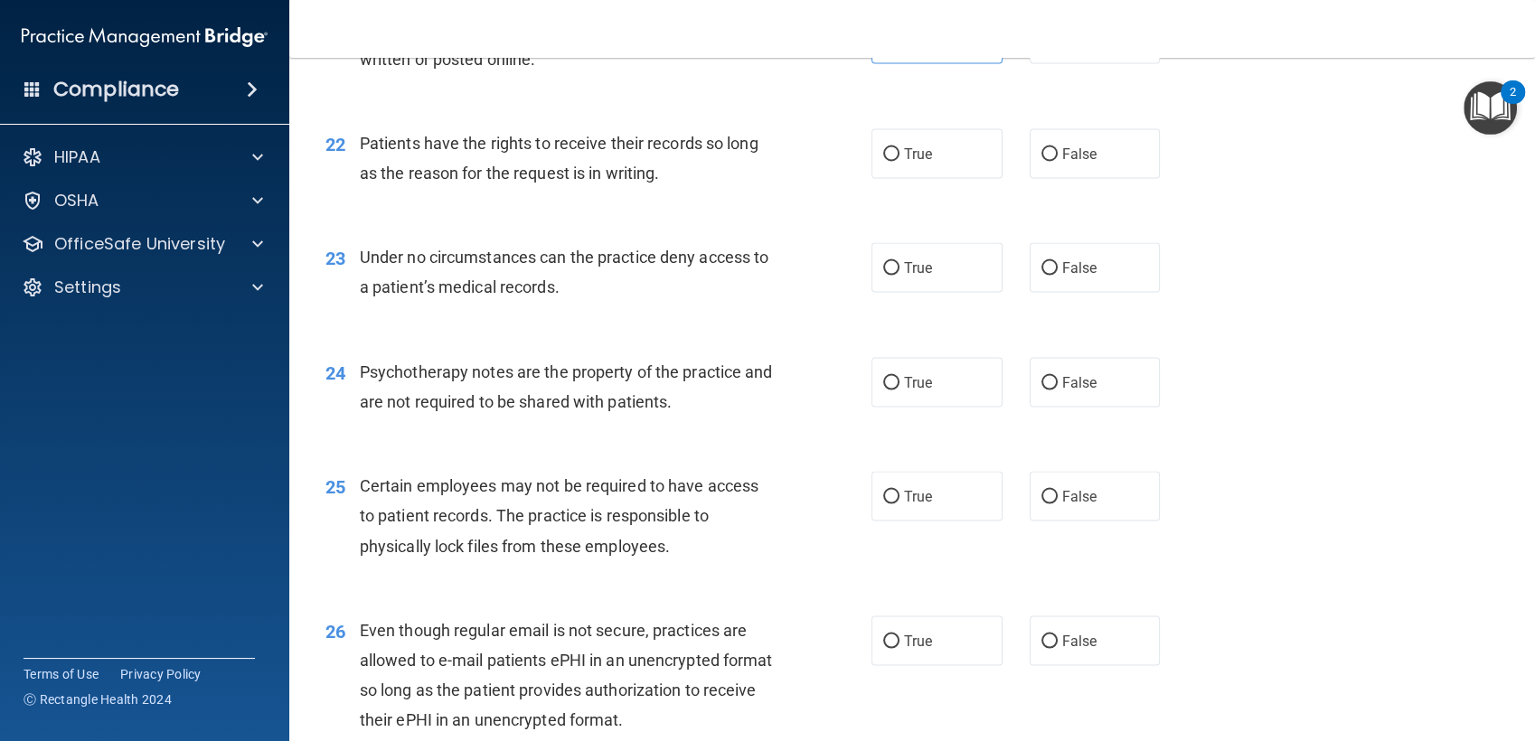
scroll to position [3412, 0]
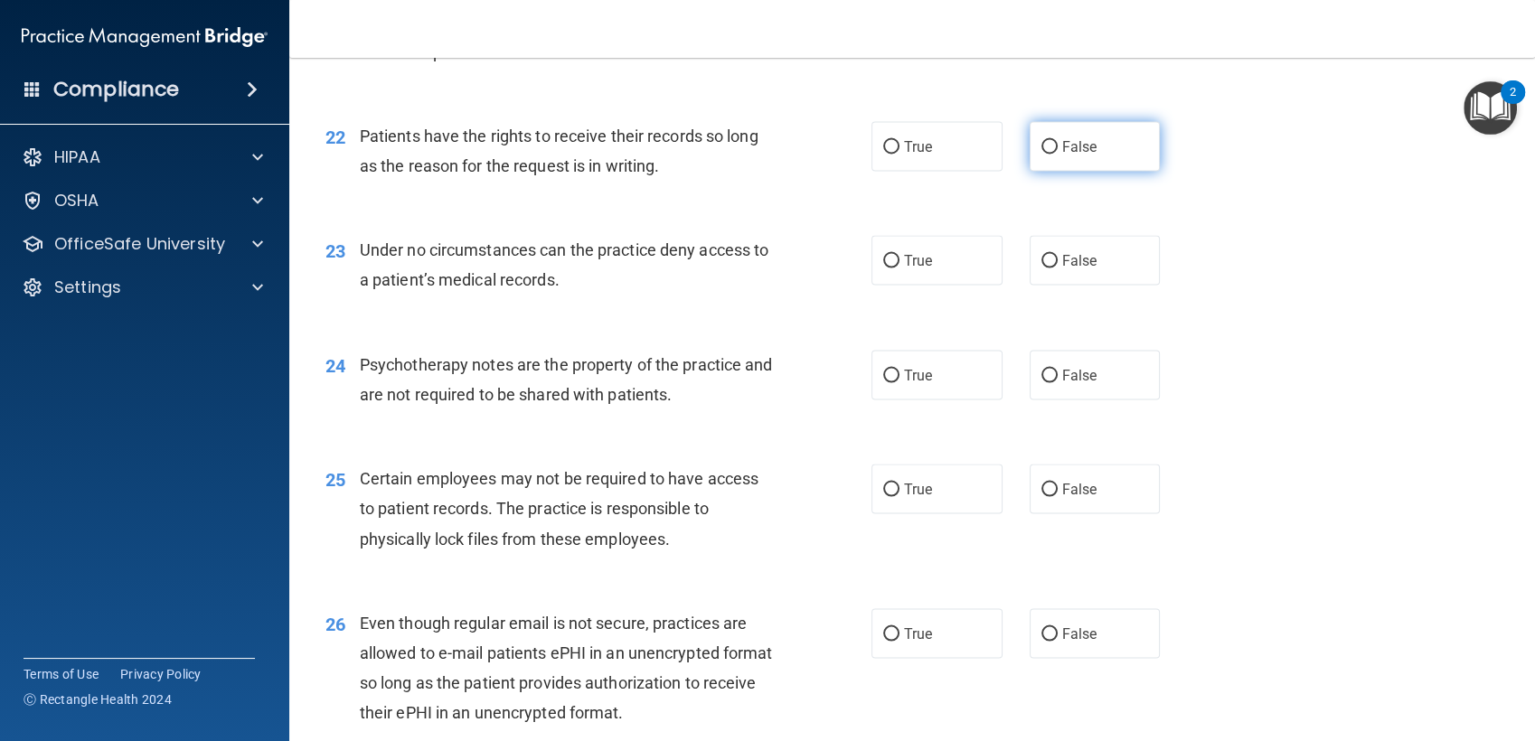
click at [1062, 146] on span "False" at bounding box center [1079, 145] width 35 height 17
click at [1057, 146] on input "False" at bounding box center [1049, 147] width 16 height 14
radio input "true"
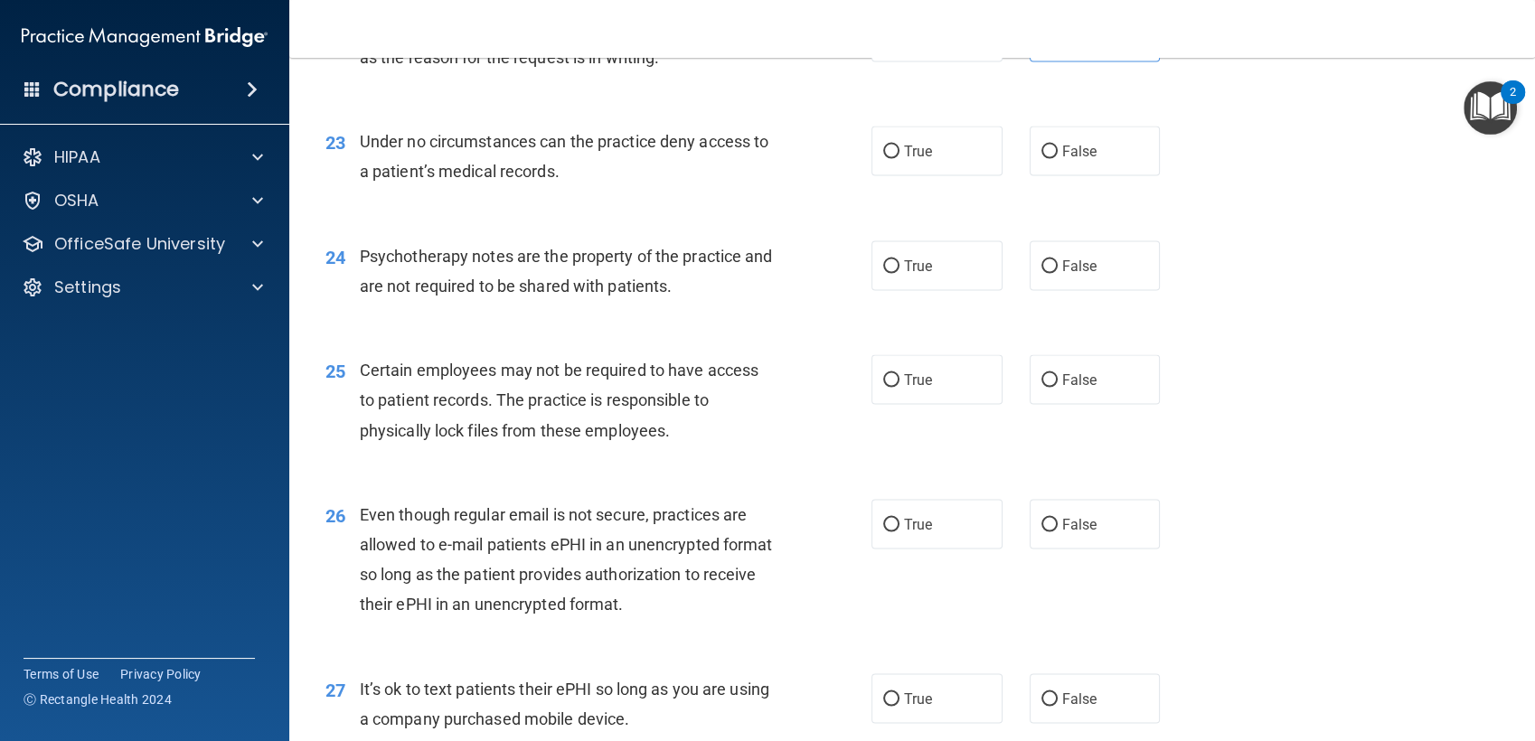
scroll to position [3529, 0]
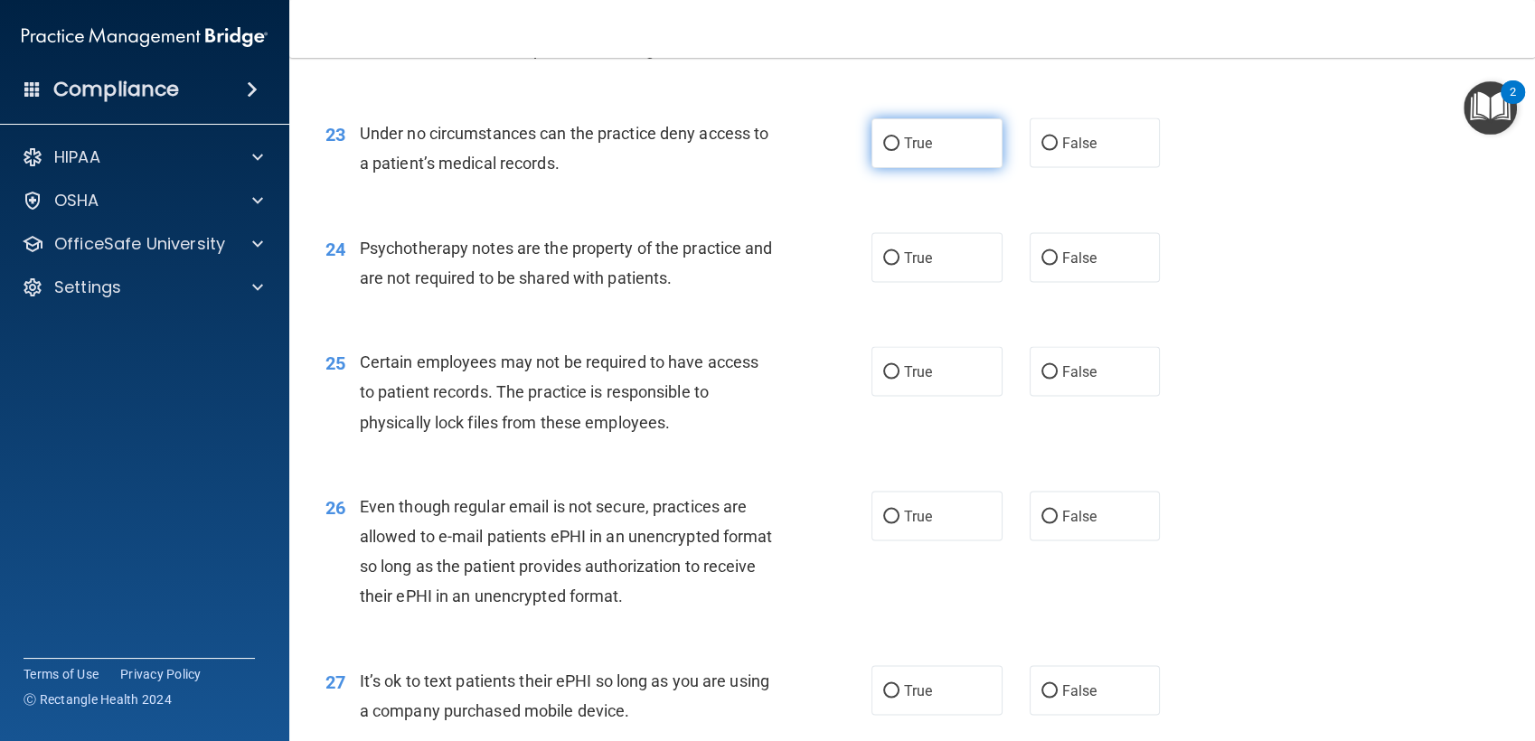
click at [909, 148] on span "True" at bounding box center [918, 143] width 28 height 17
click at [899, 148] on input "True" at bounding box center [891, 144] width 16 height 14
radio input "true"
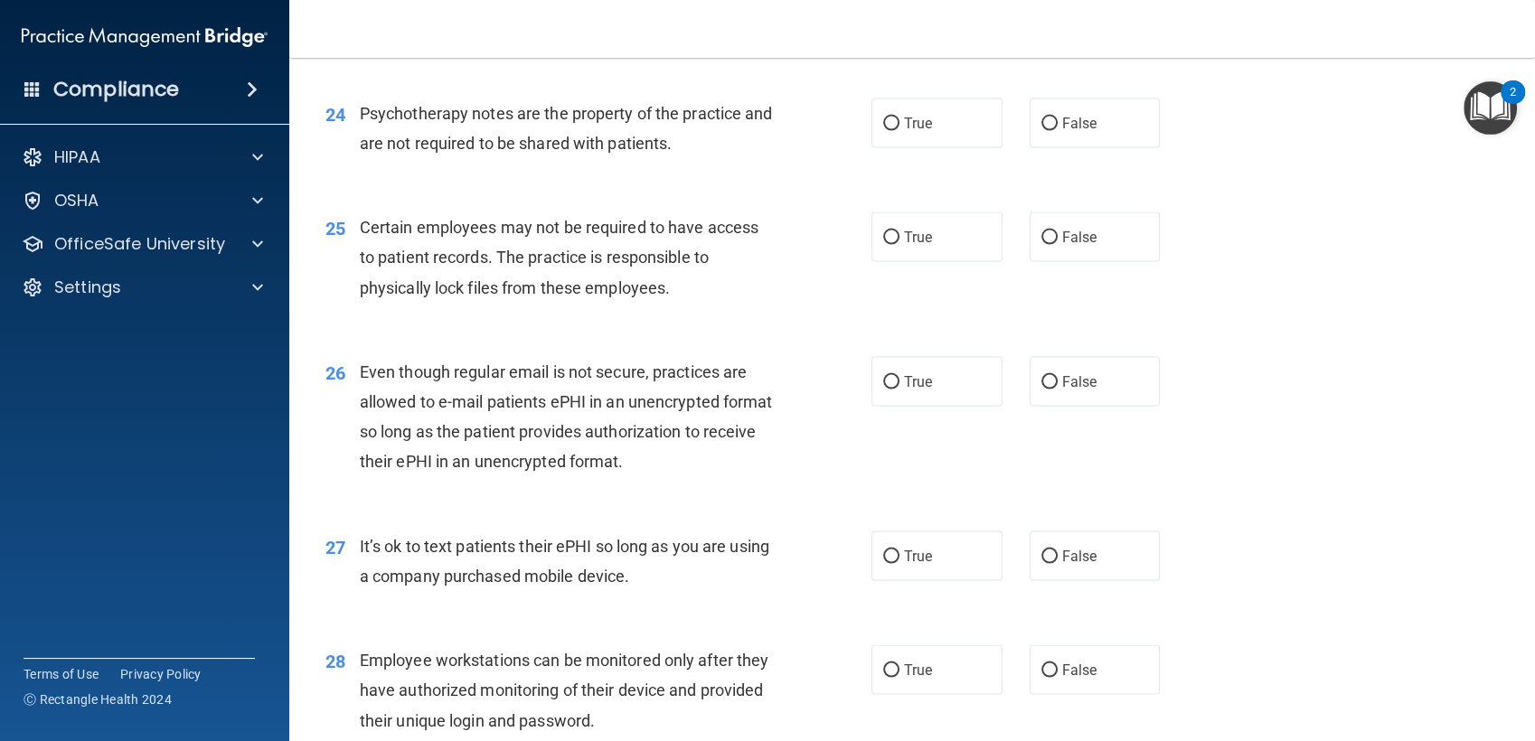
scroll to position [3665, 0]
click at [907, 132] on label "True" at bounding box center [936, 122] width 131 height 50
click at [899, 129] on input "True" at bounding box center [891, 123] width 16 height 14
radio input "true"
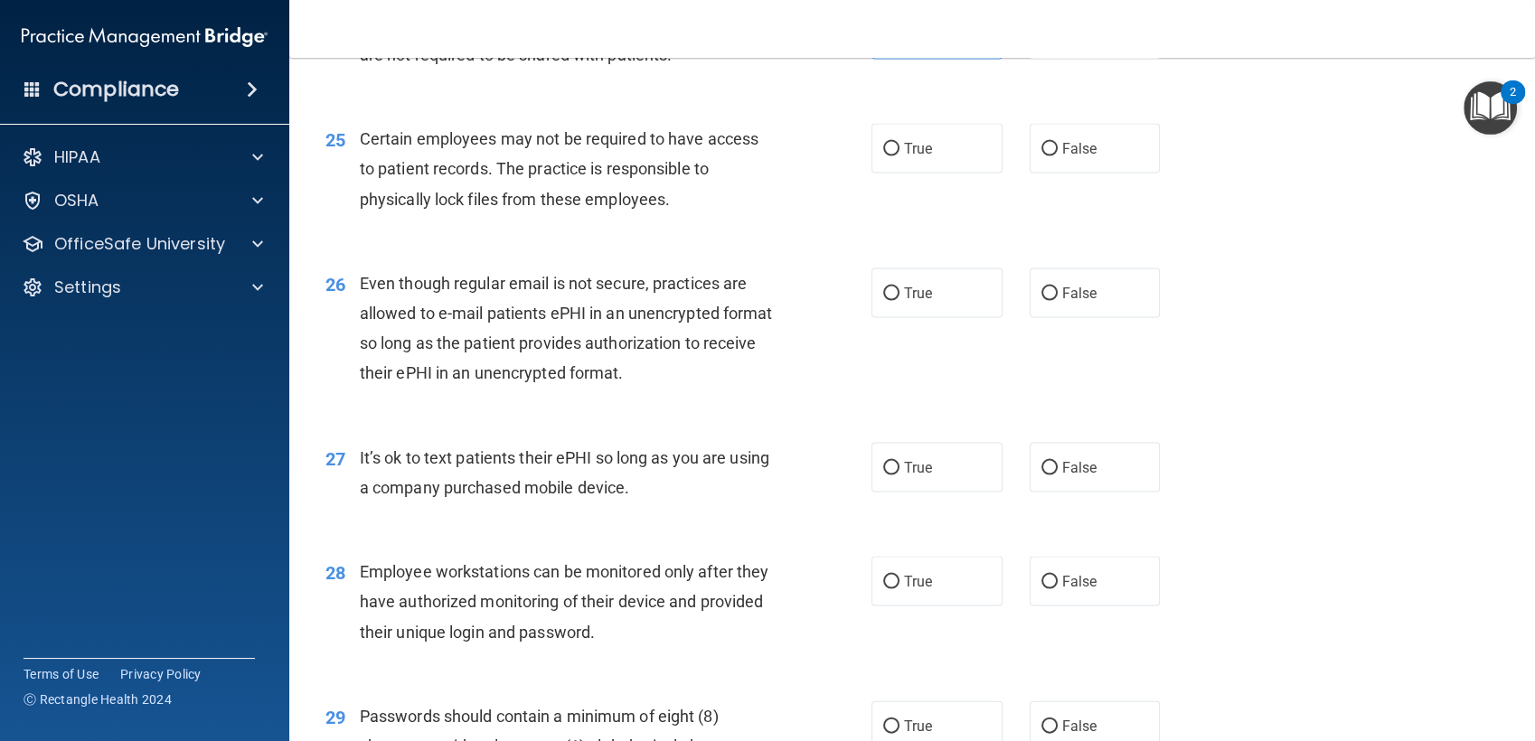
scroll to position [3754, 0]
click at [905, 154] on span "True" at bounding box center [918, 146] width 28 height 17
click at [899, 154] on input "True" at bounding box center [891, 148] width 16 height 14
radio input "true"
click at [1041, 277] on label "False" at bounding box center [1094, 292] width 131 height 50
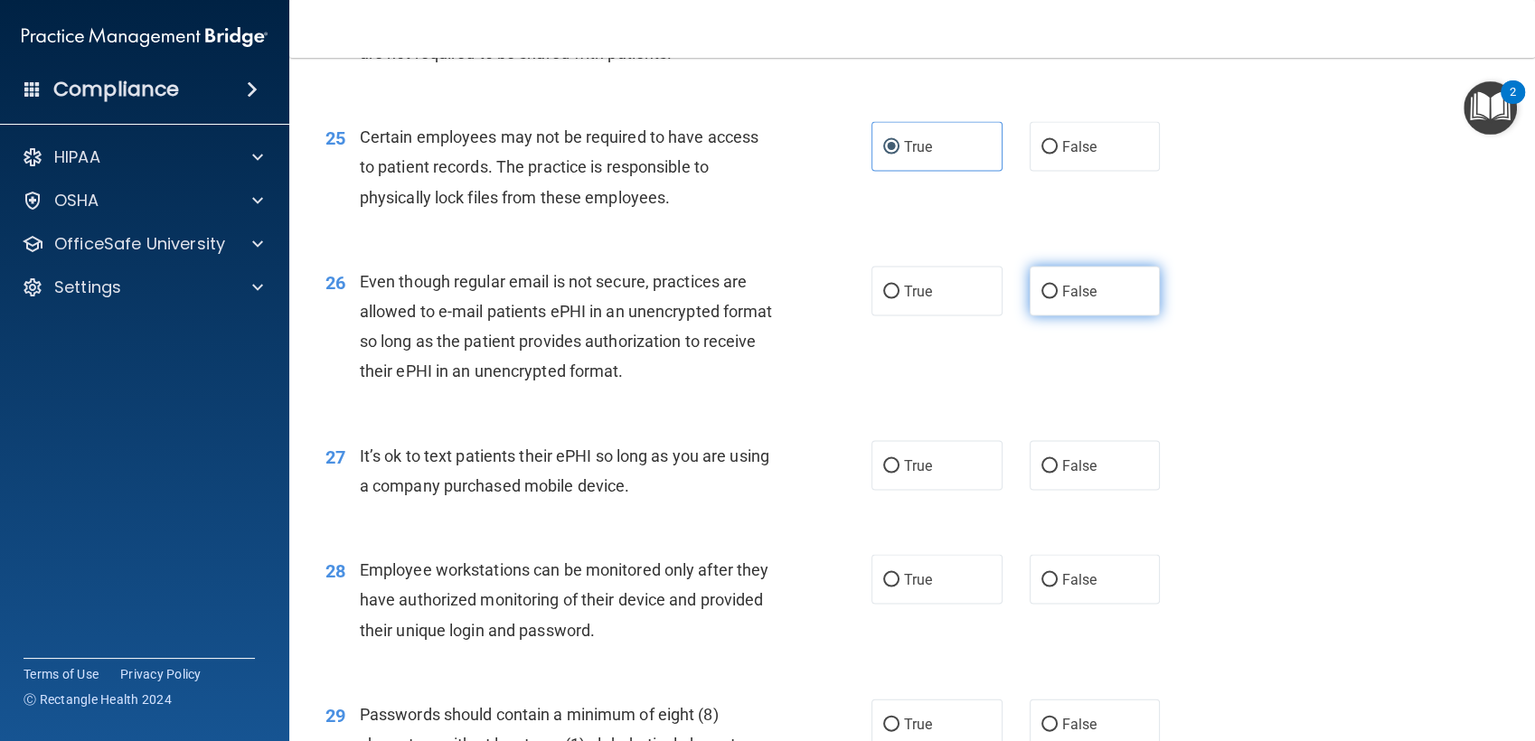
click at [1041, 286] on input "False" at bounding box center [1049, 293] width 16 height 14
radio input "true"
click at [1042, 474] on label "False" at bounding box center [1094, 466] width 131 height 50
click at [1042, 474] on input "False" at bounding box center [1049, 467] width 16 height 14
radio input "true"
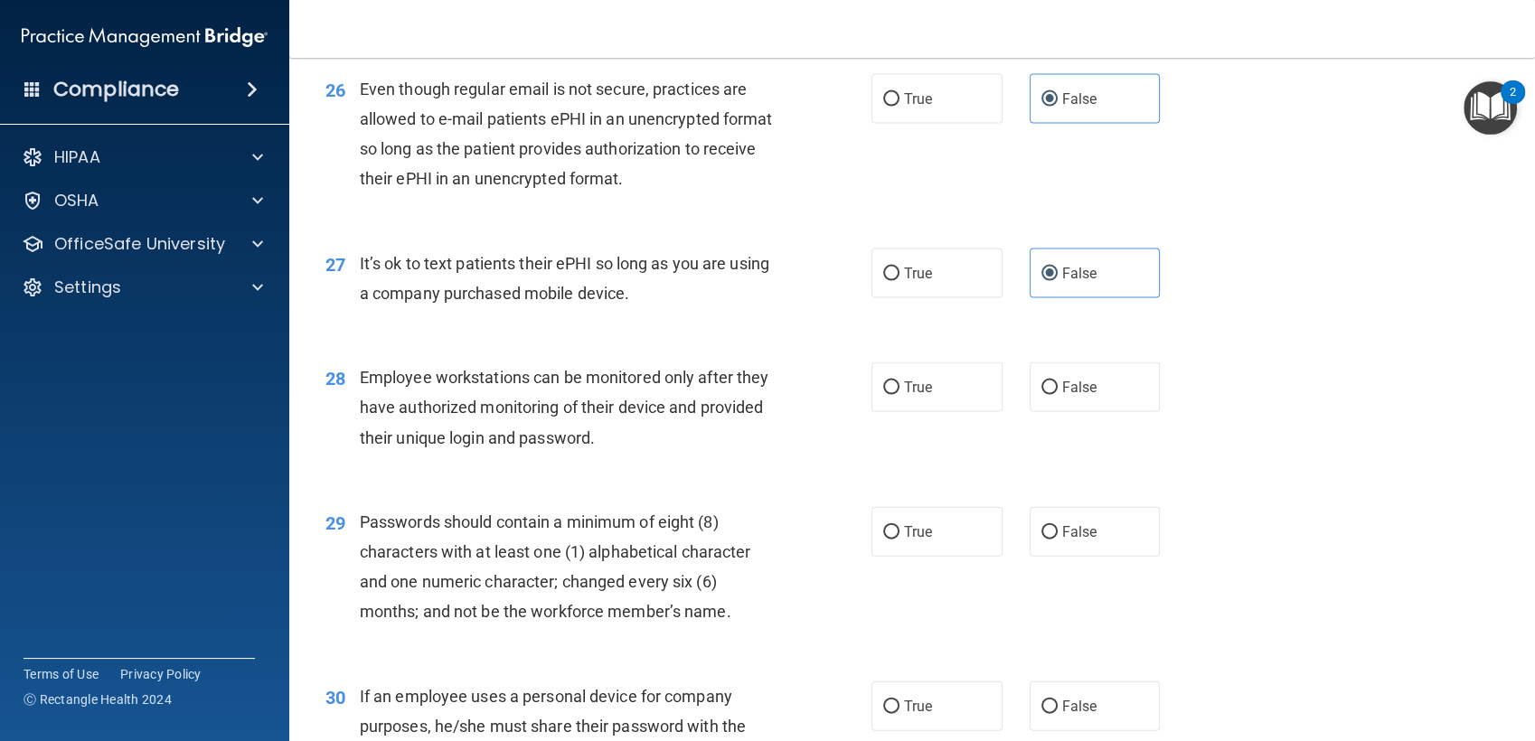
scroll to position [3951, 0]
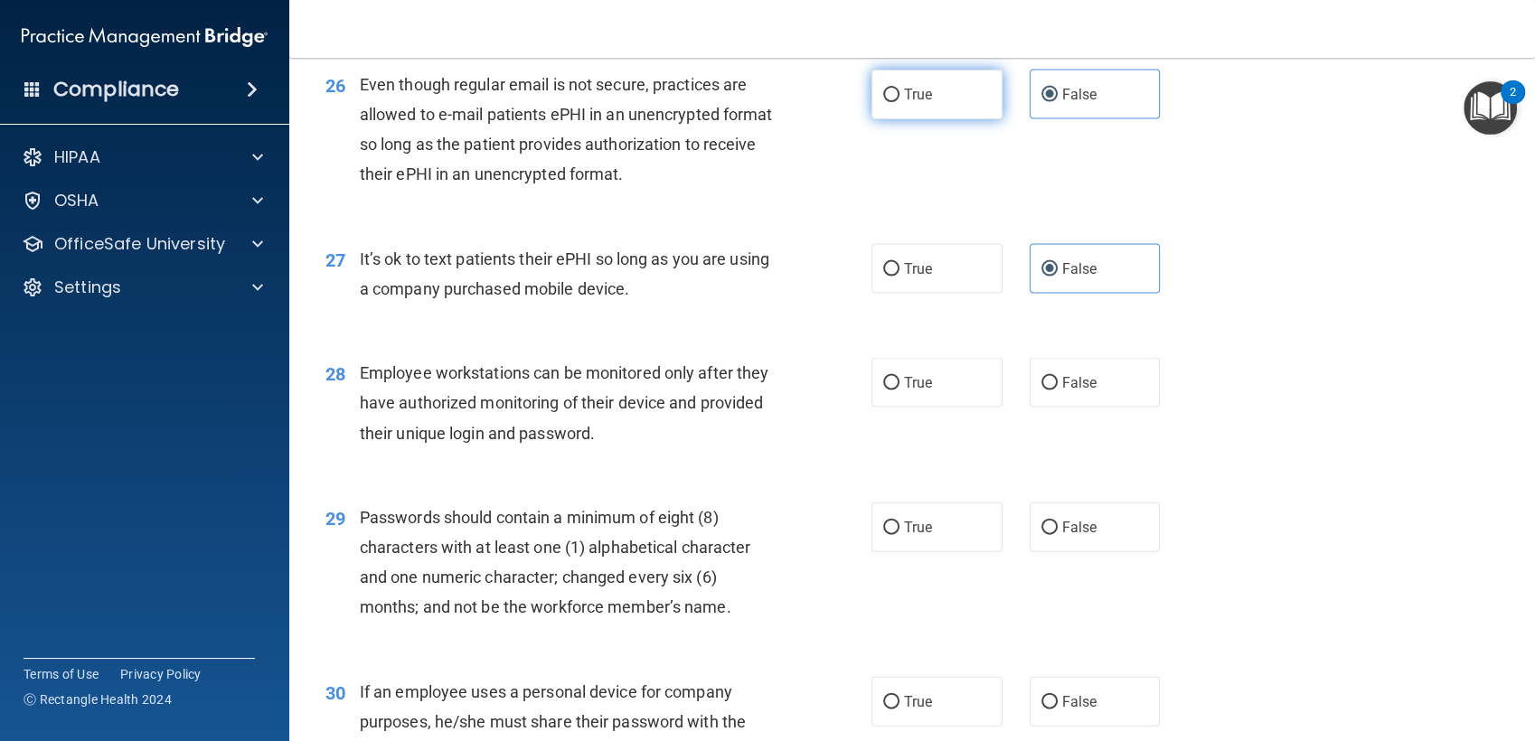
click at [910, 90] on span "True" at bounding box center [918, 94] width 28 height 17
click at [899, 90] on input "True" at bounding box center [891, 96] width 16 height 14
radio input "true"
radio input "false"
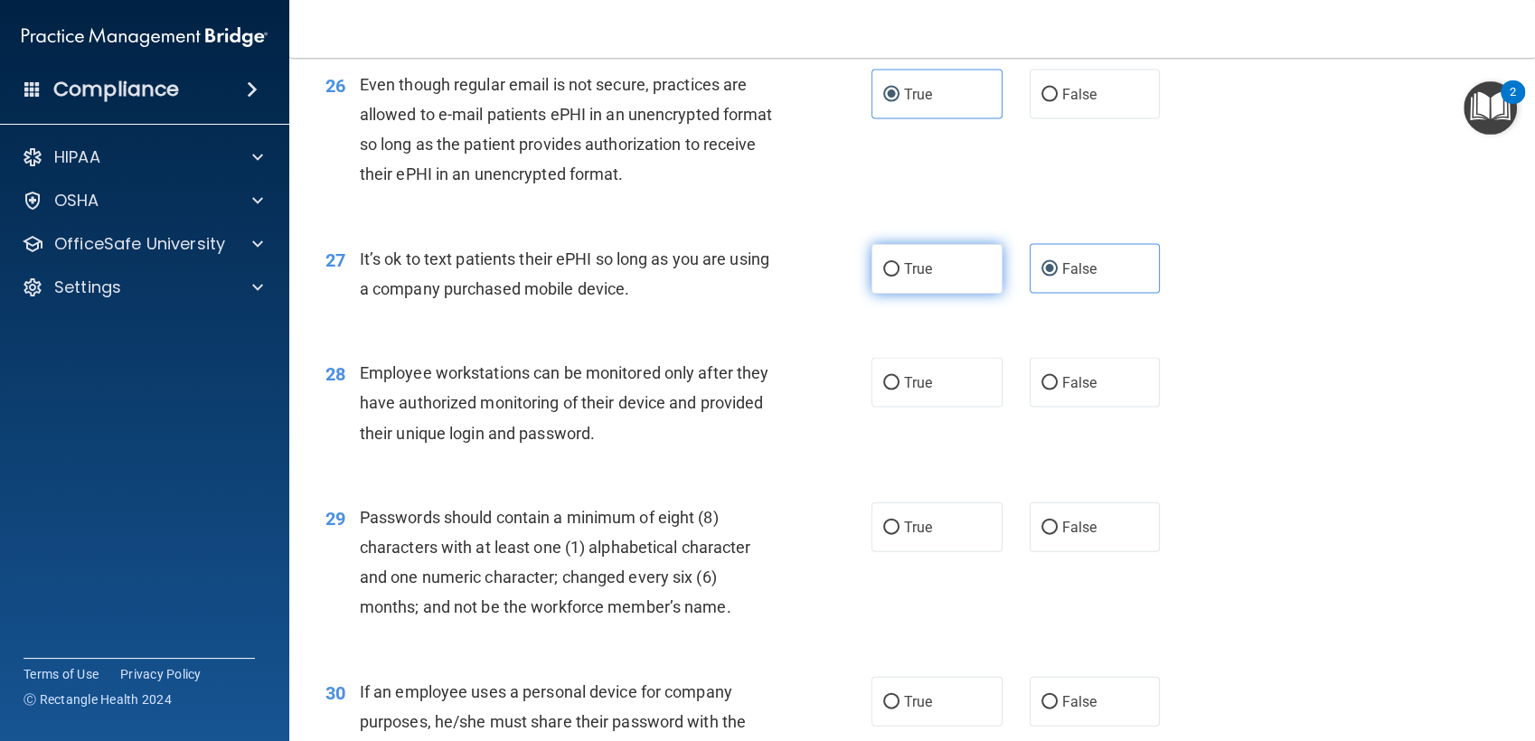
click at [905, 260] on span "True" at bounding box center [918, 268] width 28 height 17
click at [899, 263] on input "True" at bounding box center [891, 270] width 16 height 14
radio input "true"
radio input "false"
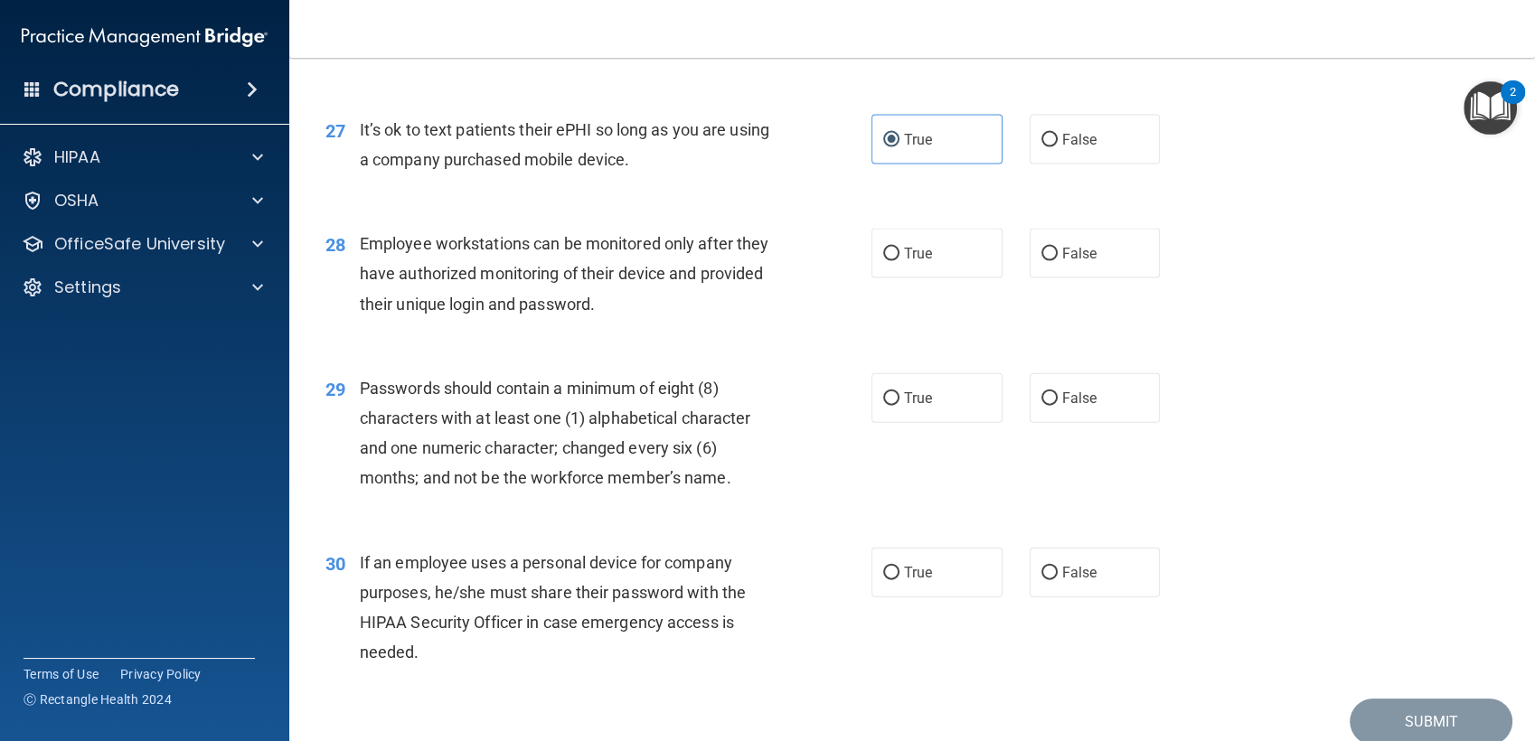
scroll to position [4092, 0]
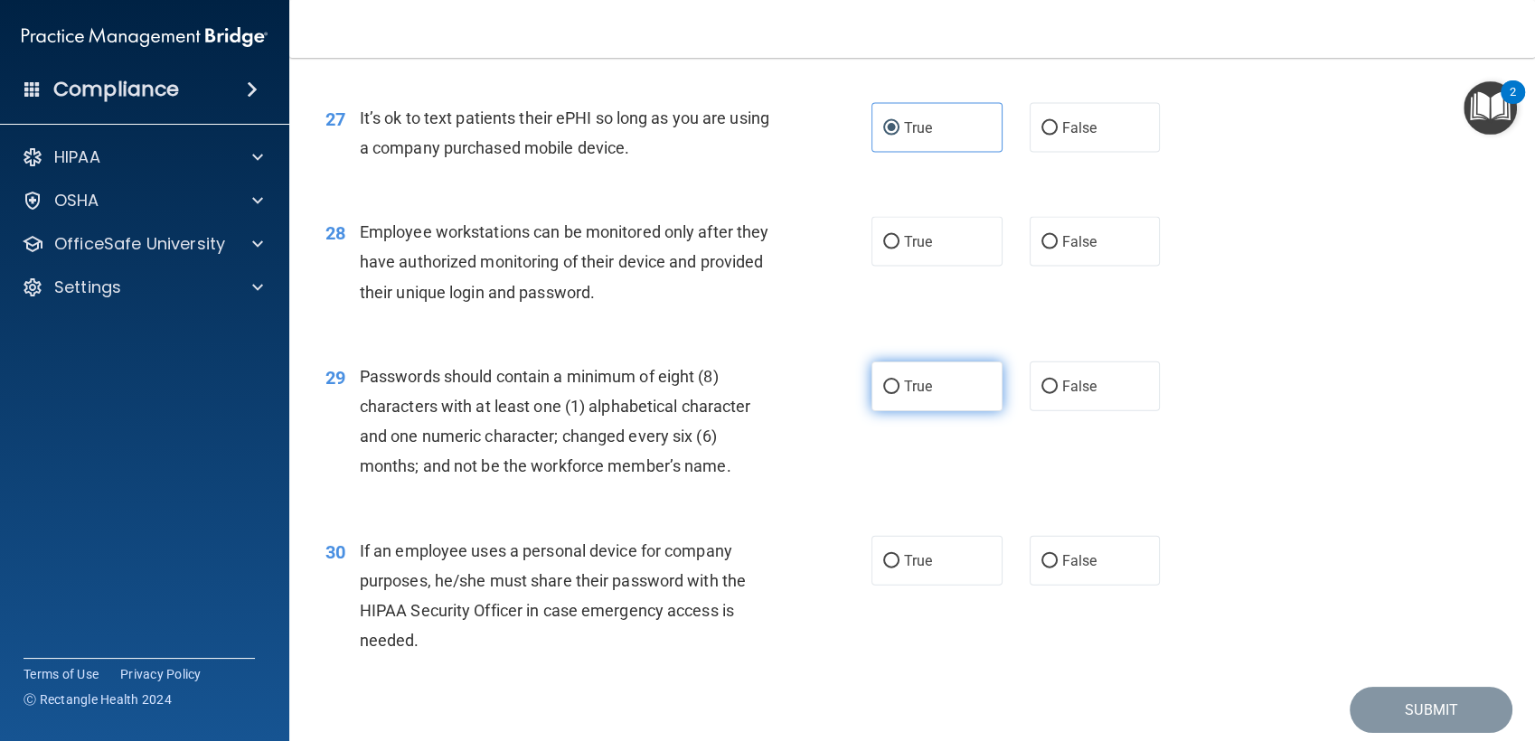
click at [925, 372] on label "True" at bounding box center [936, 386] width 131 height 50
click at [899, 380] on input "True" at bounding box center [891, 387] width 16 height 14
radio input "true"
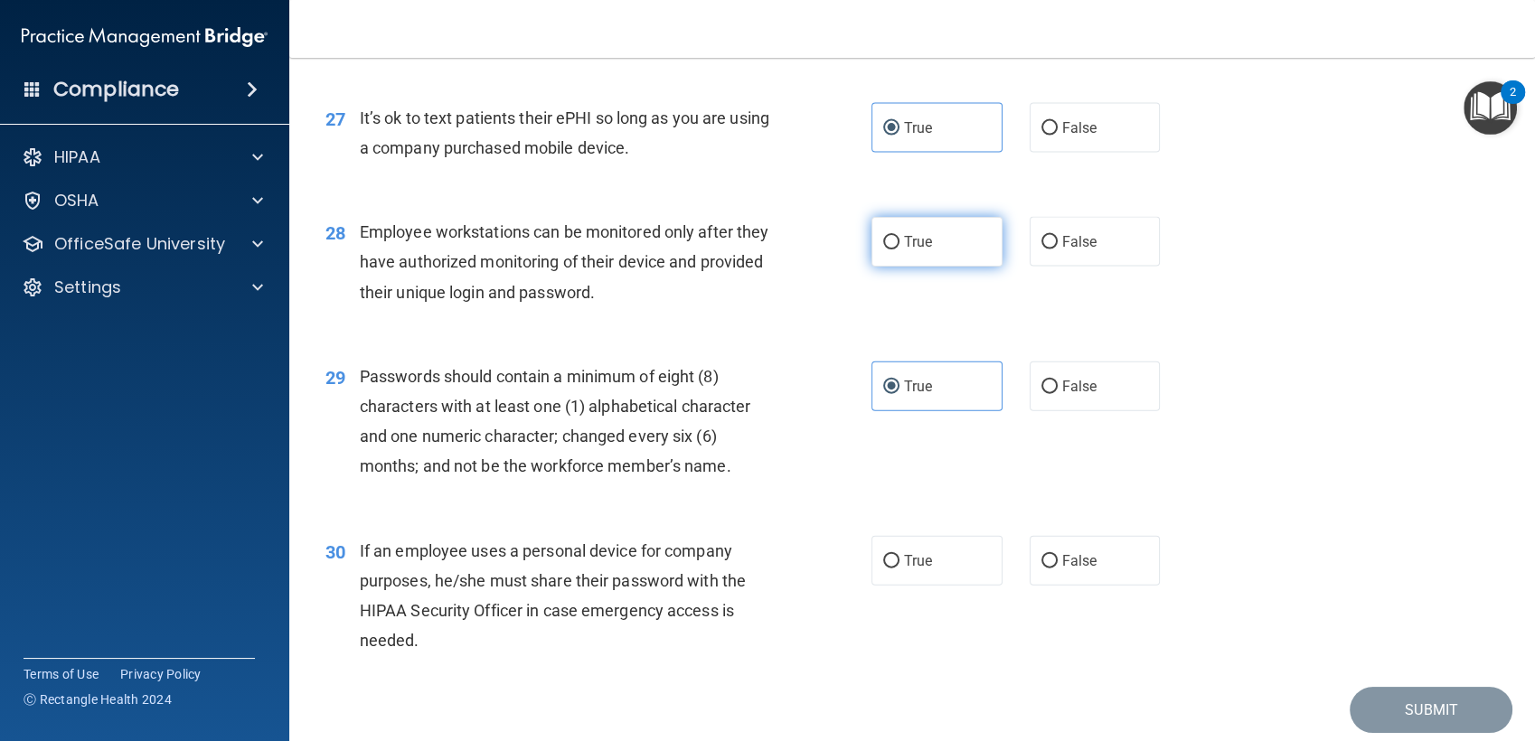
click at [912, 252] on label "True" at bounding box center [936, 242] width 131 height 50
click at [899, 249] on input "True" at bounding box center [891, 243] width 16 height 14
radio input "true"
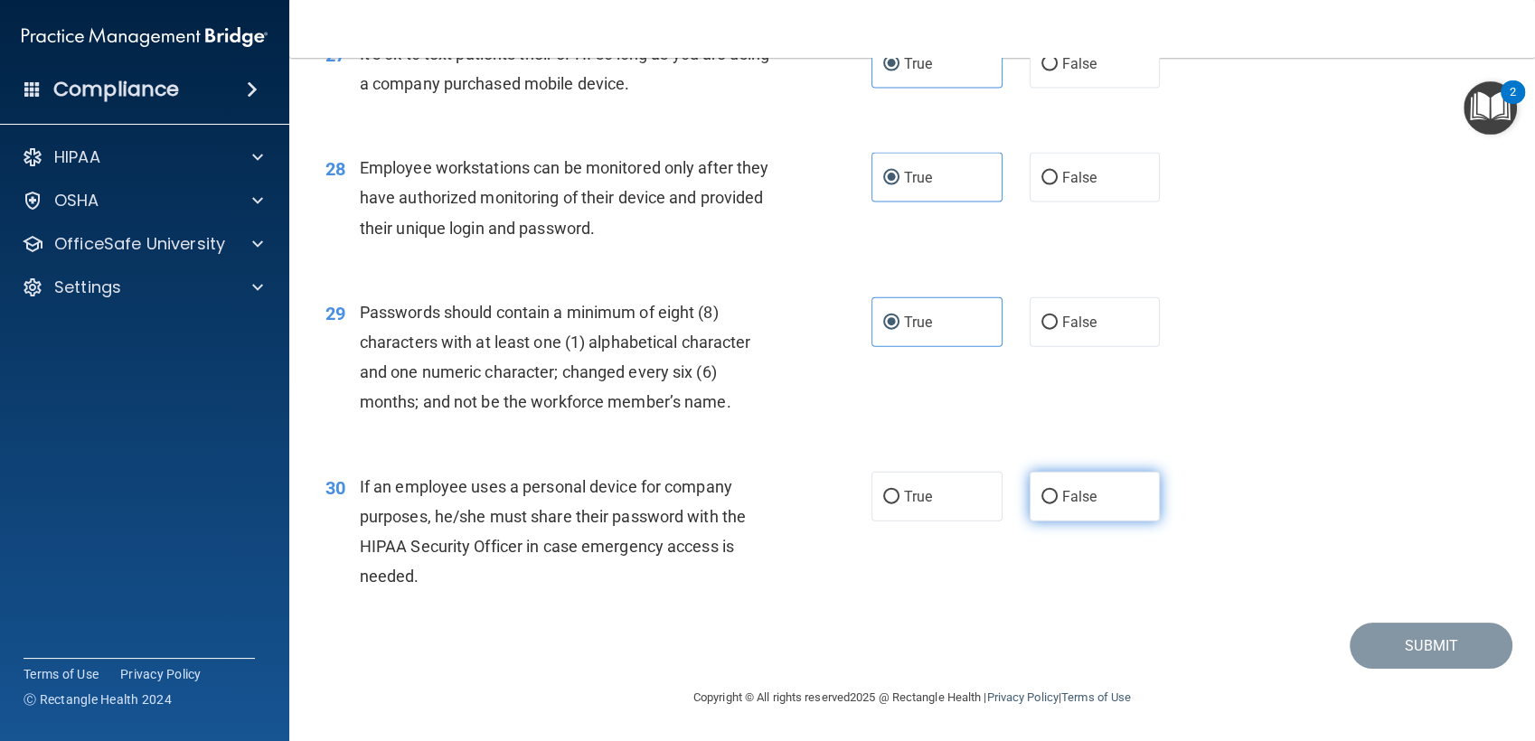
click at [1041, 495] on input "False" at bounding box center [1049, 498] width 16 height 14
radio input "true"
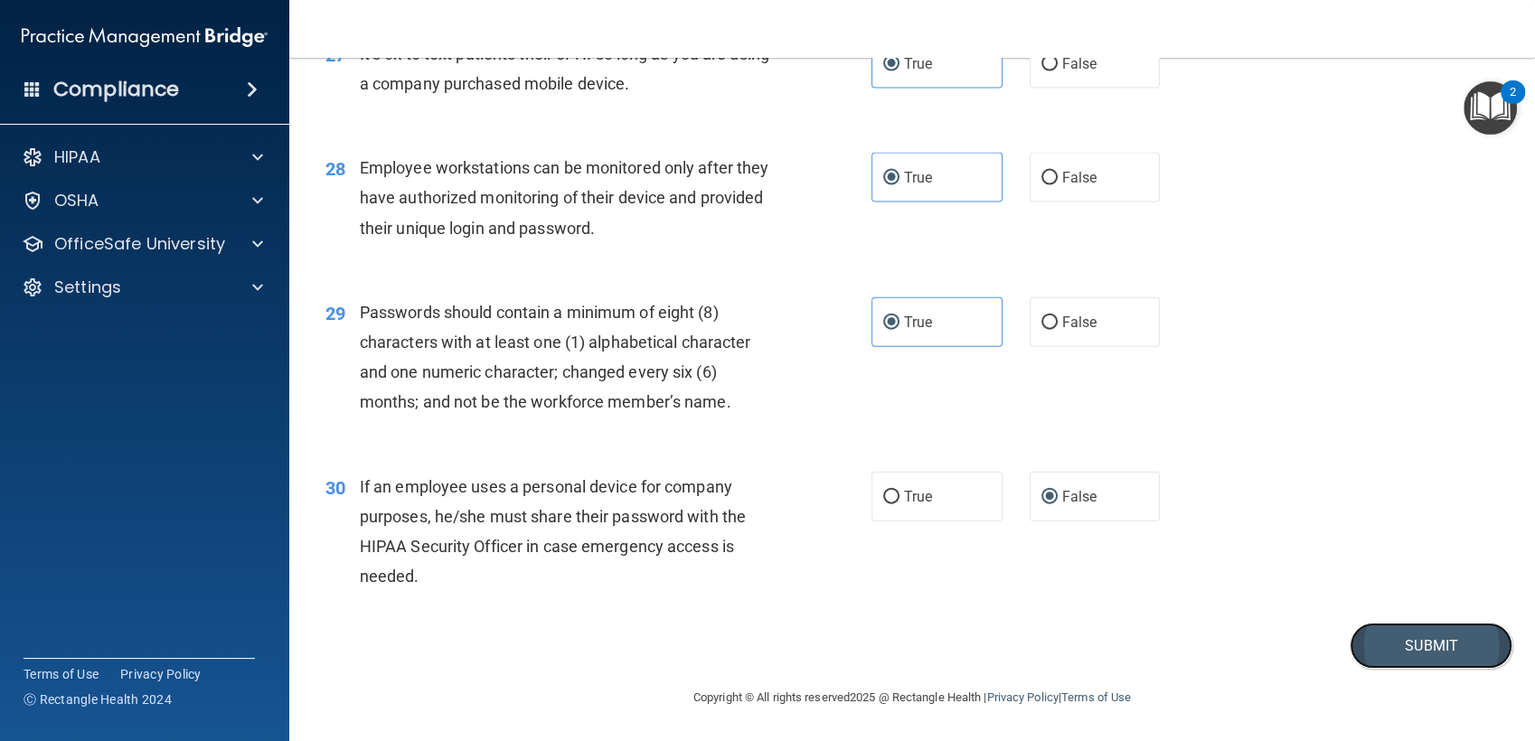
click at [1395, 633] on button "Submit" at bounding box center [1430, 646] width 163 height 46
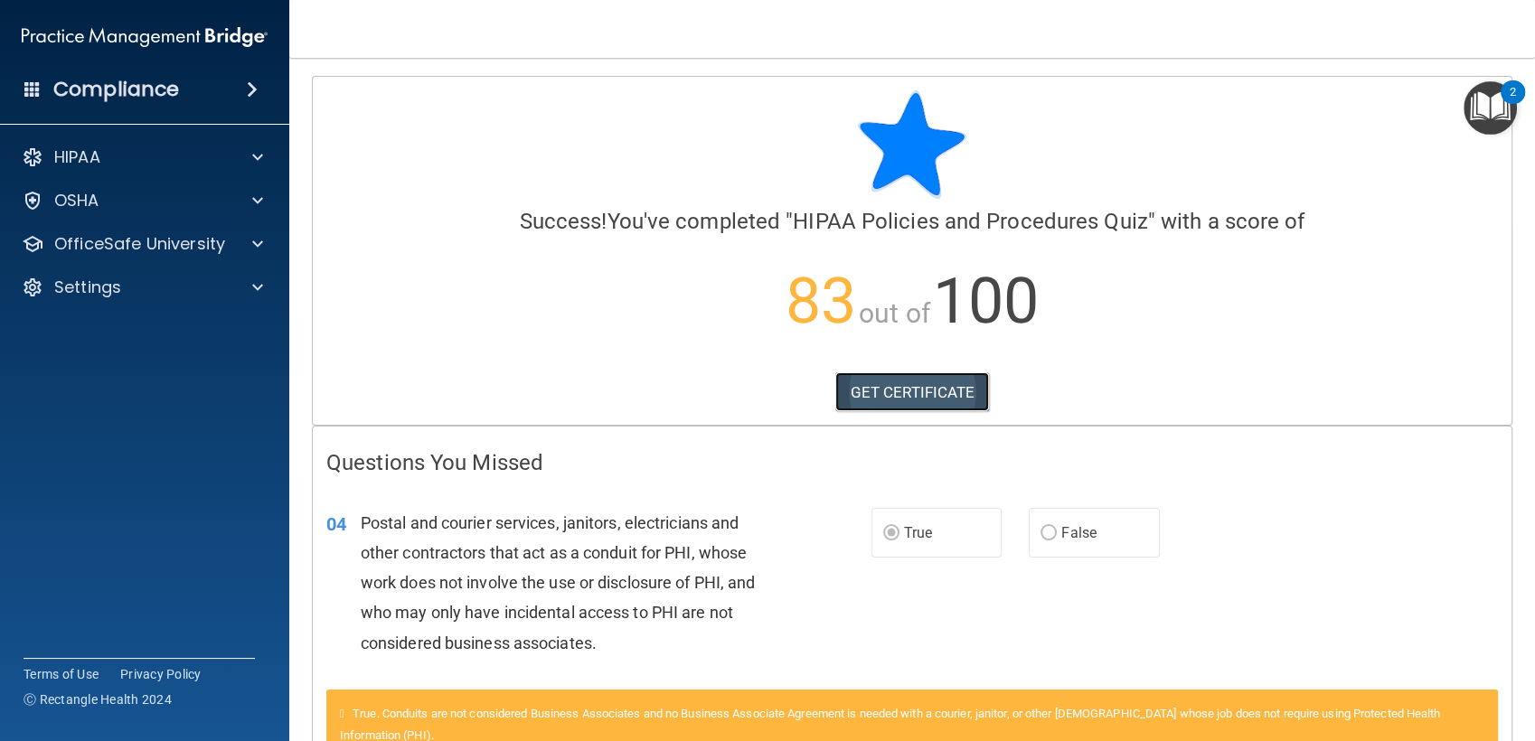
click at [912, 389] on link "GET CERTIFICATE" at bounding box center [912, 392] width 155 height 40
click at [1489, 92] on img "Open Resource Center, 2 new notifications" at bounding box center [1489, 107] width 53 height 53
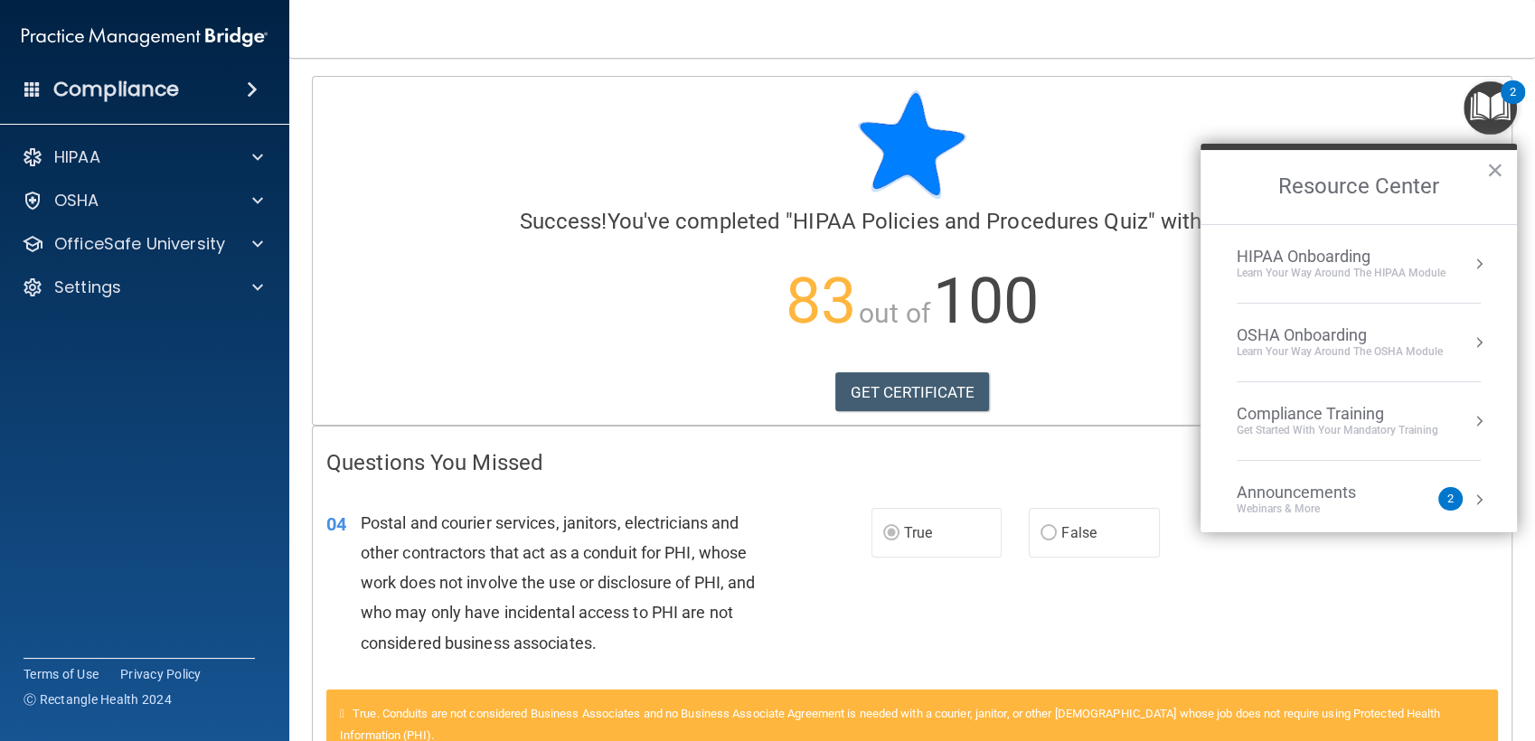
click at [1387, 272] on div "Learn Your Way around the HIPAA module" at bounding box center [1340, 273] width 209 height 15
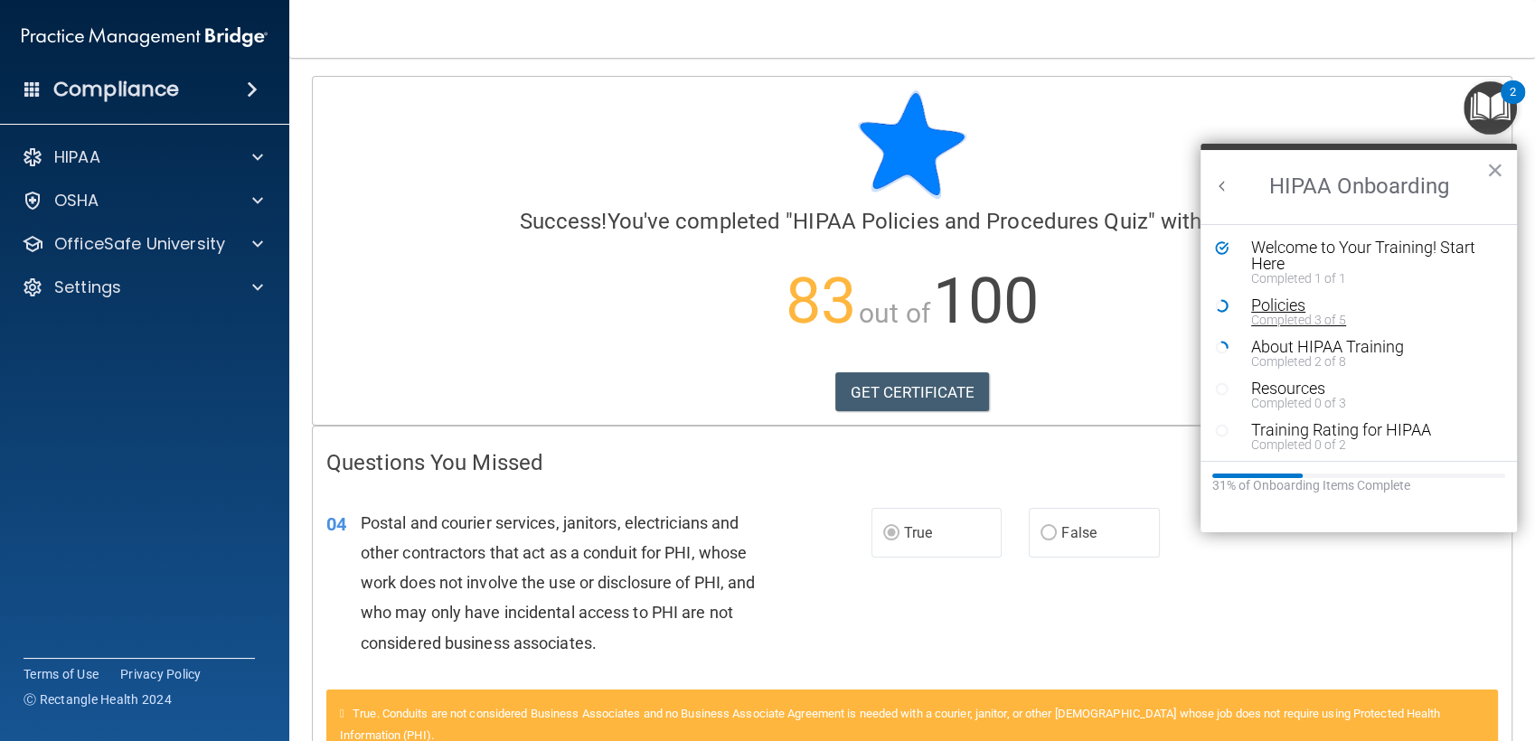
click at [1260, 316] on div "Completed 3 of 5" at bounding box center [1364, 320] width 227 height 13
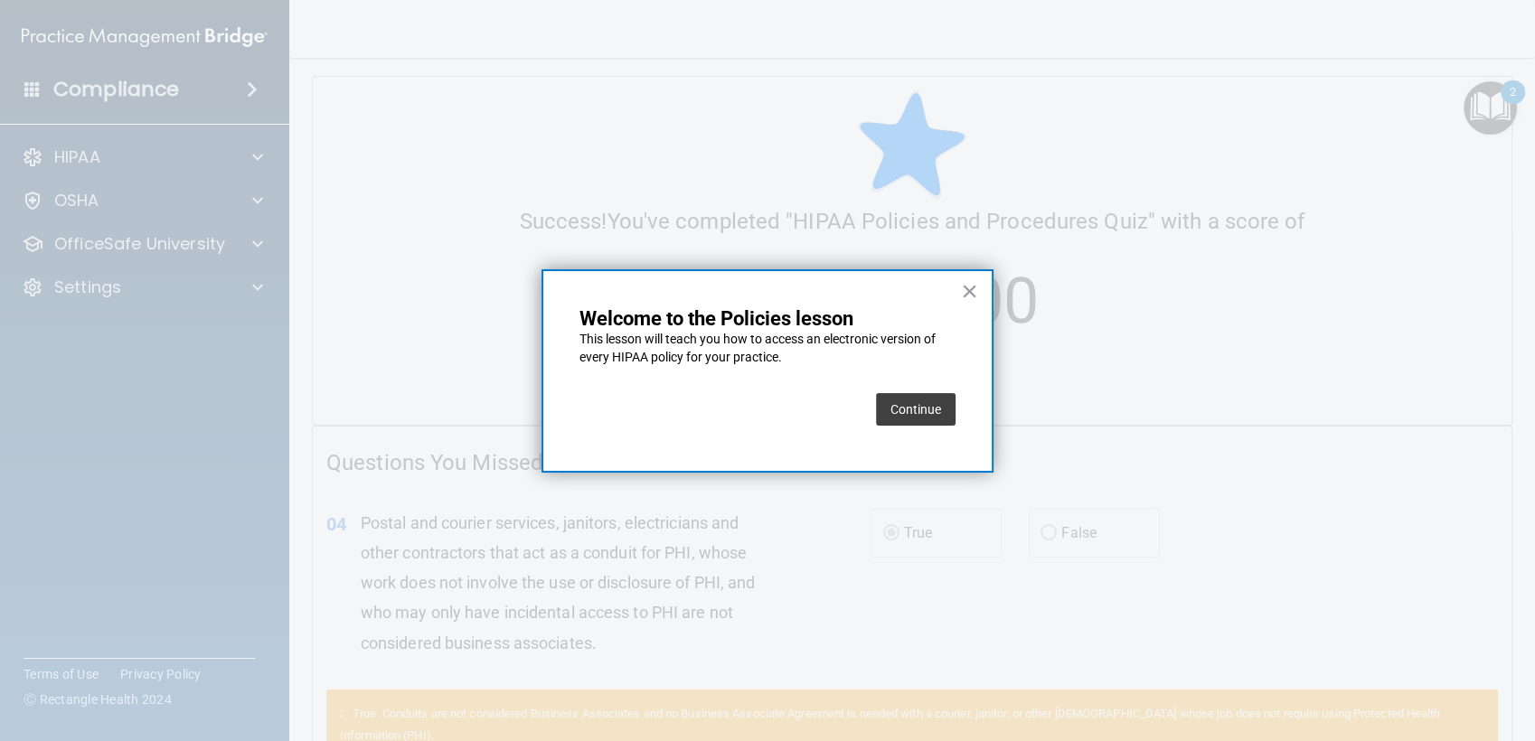
click at [947, 399] on button "Continue" at bounding box center [916, 409] width 80 height 33
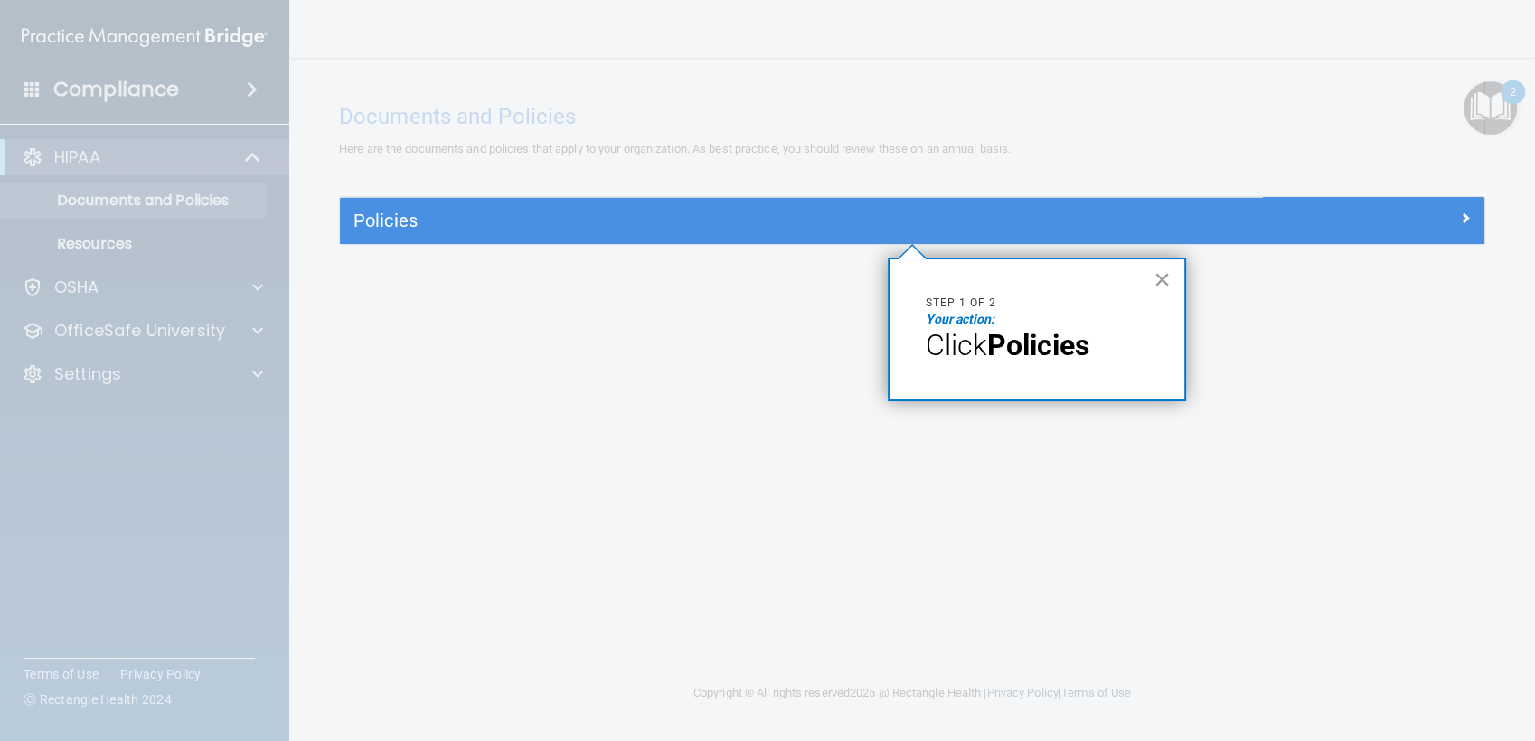
click at [1157, 288] on button "×" at bounding box center [1161, 279] width 17 height 29
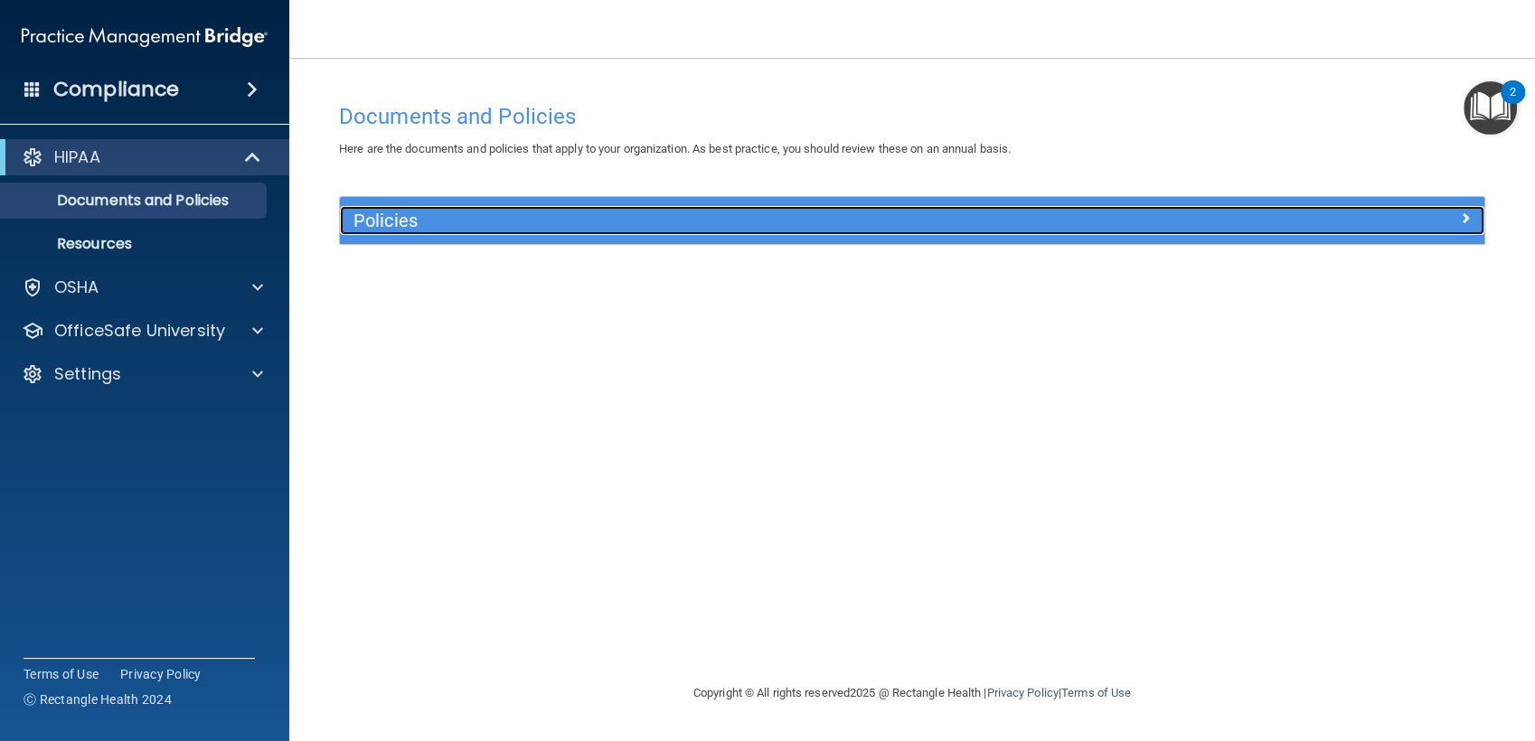
click at [1053, 219] on h5 "Policies" at bounding box center [768, 221] width 831 height 20
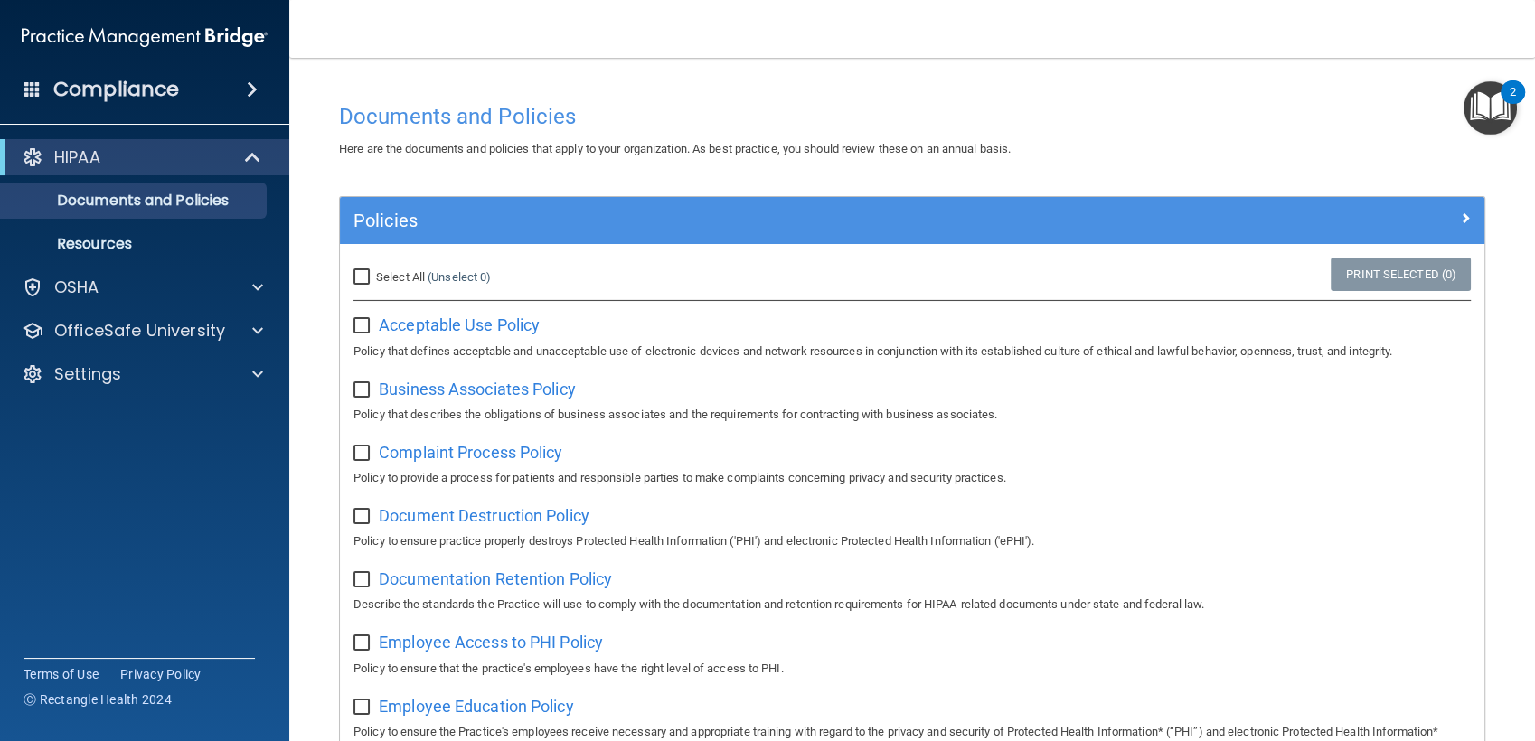
click at [1495, 95] on img "Open Resource Center, 2 new notifications" at bounding box center [1489, 107] width 53 height 53
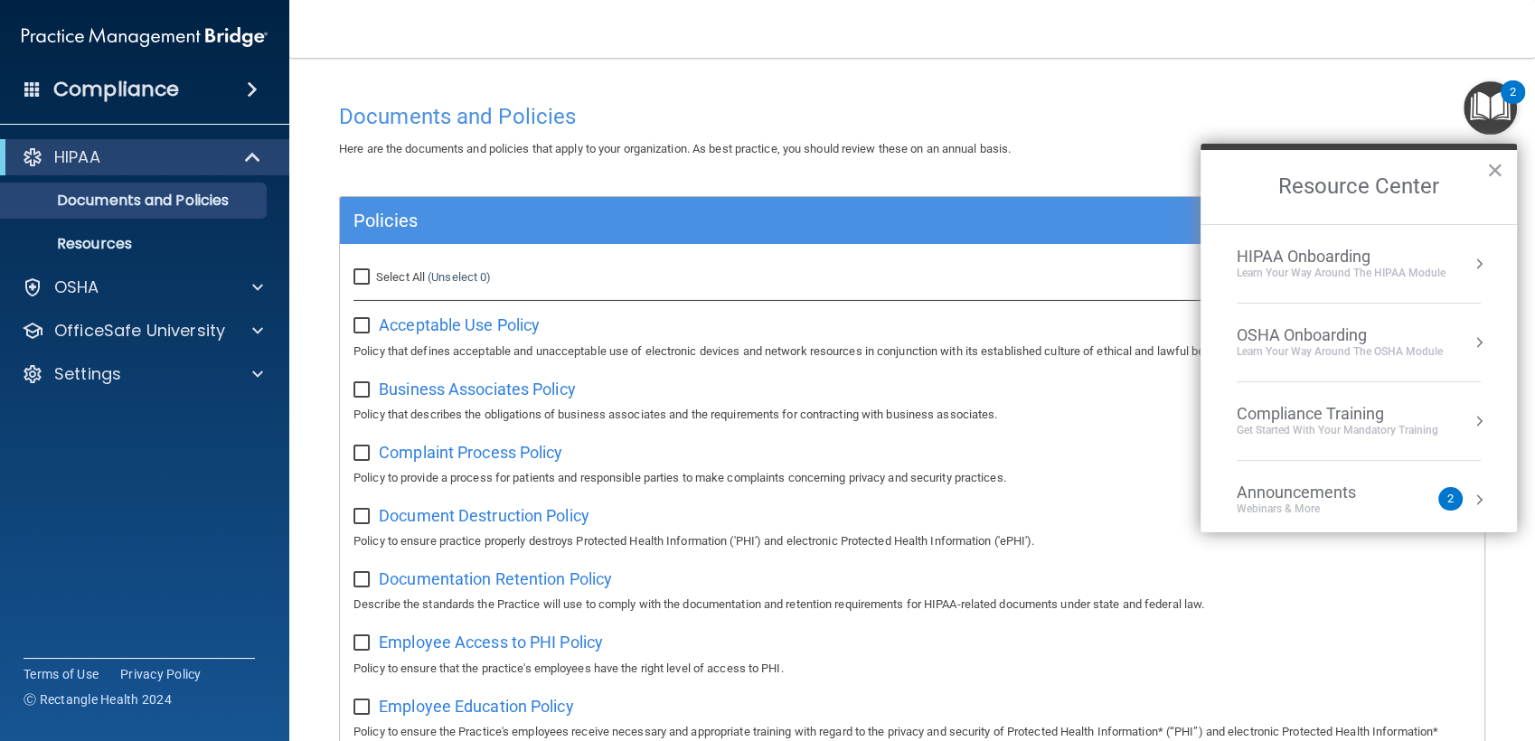
click at [1309, 262] on div "HIPAA Onboarding" at bounding box center [1340, 257] width 209 height 20
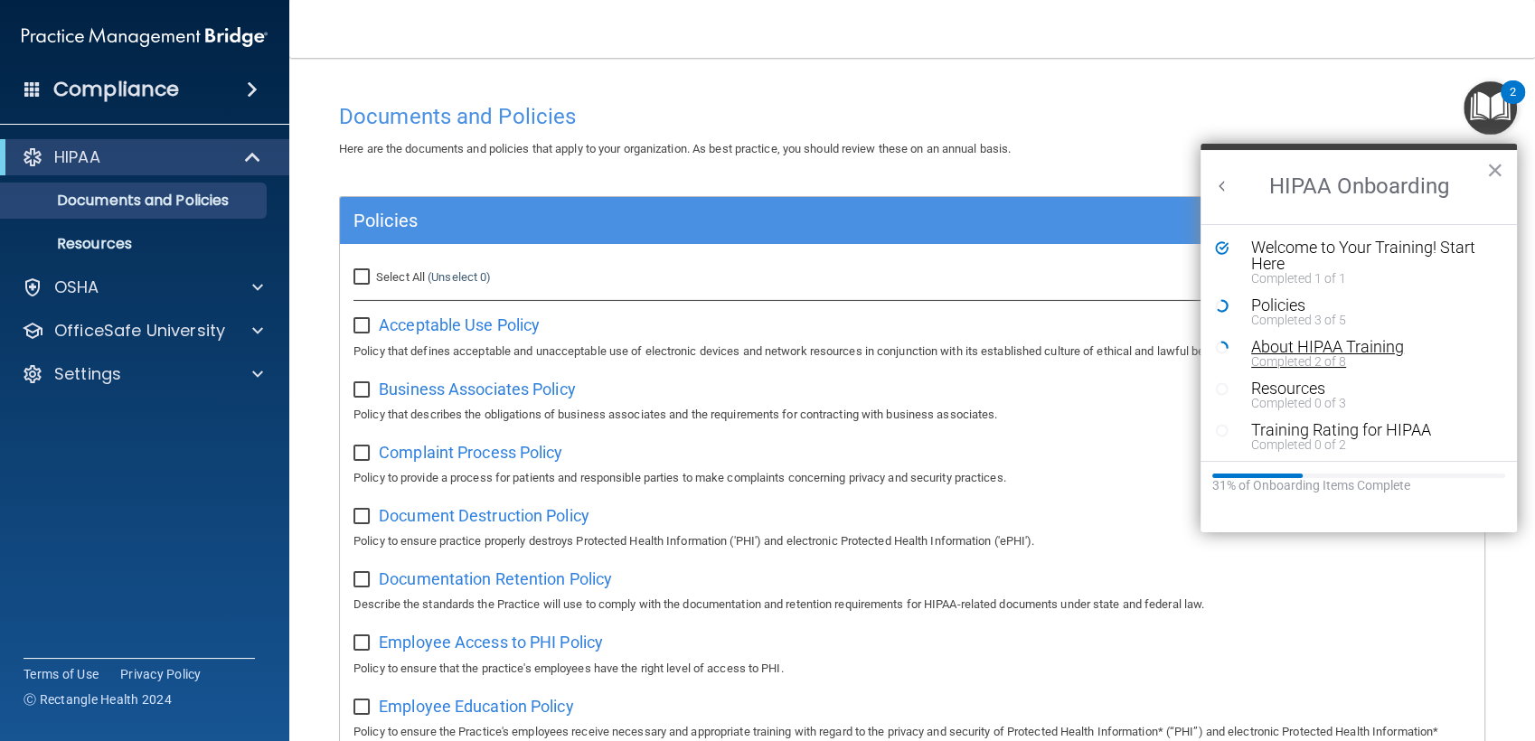
click at [1296, 356] on div "Completed 2 of 8" at bounding box center [1364, 361] width 227 height 13
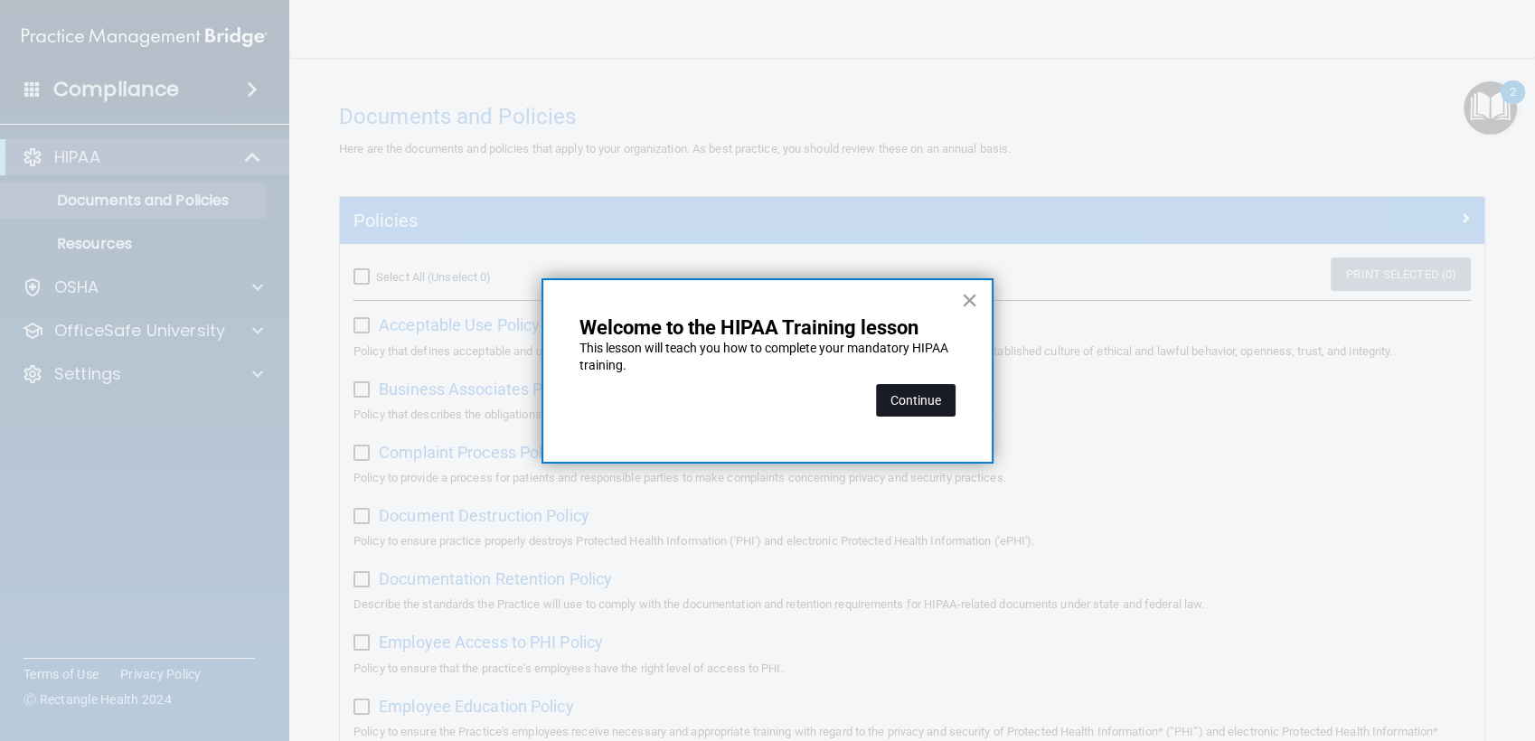
click at [907, 392] on button "Continue" at bounding box center [916, 400] width 80 height 33
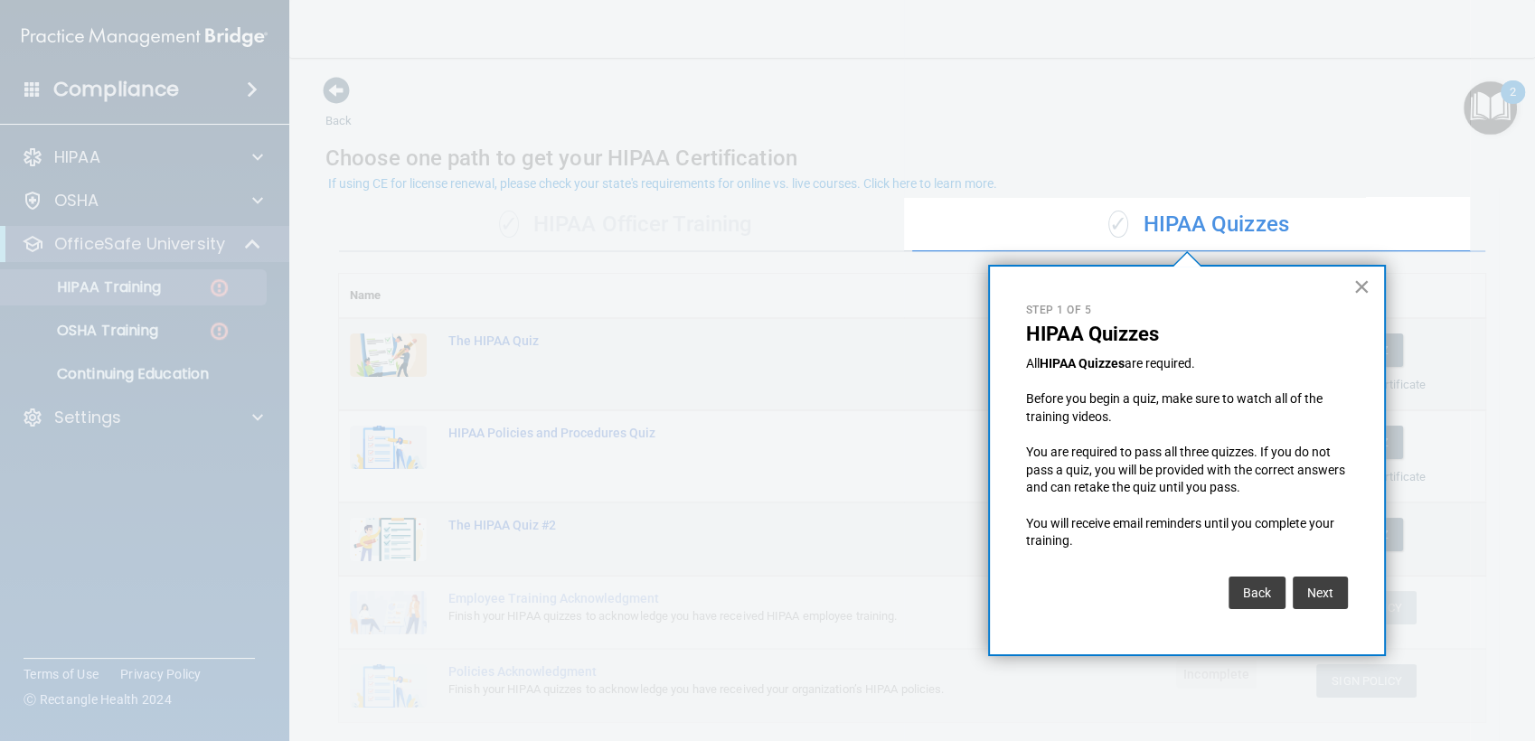
click at [1354, 273] on button "×" at bounding box center [1361, 286] width 17 height 29
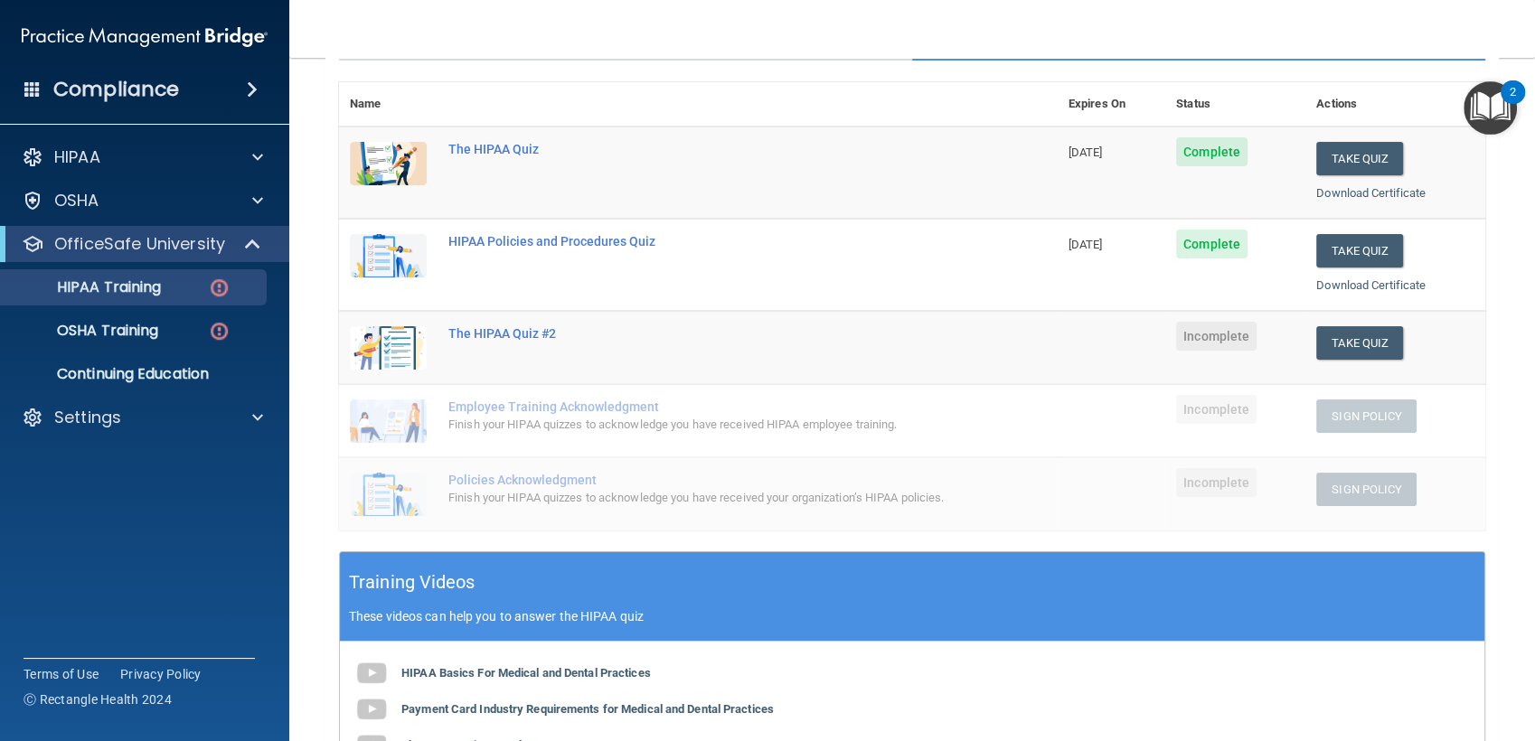
scroll to position [192, 0]
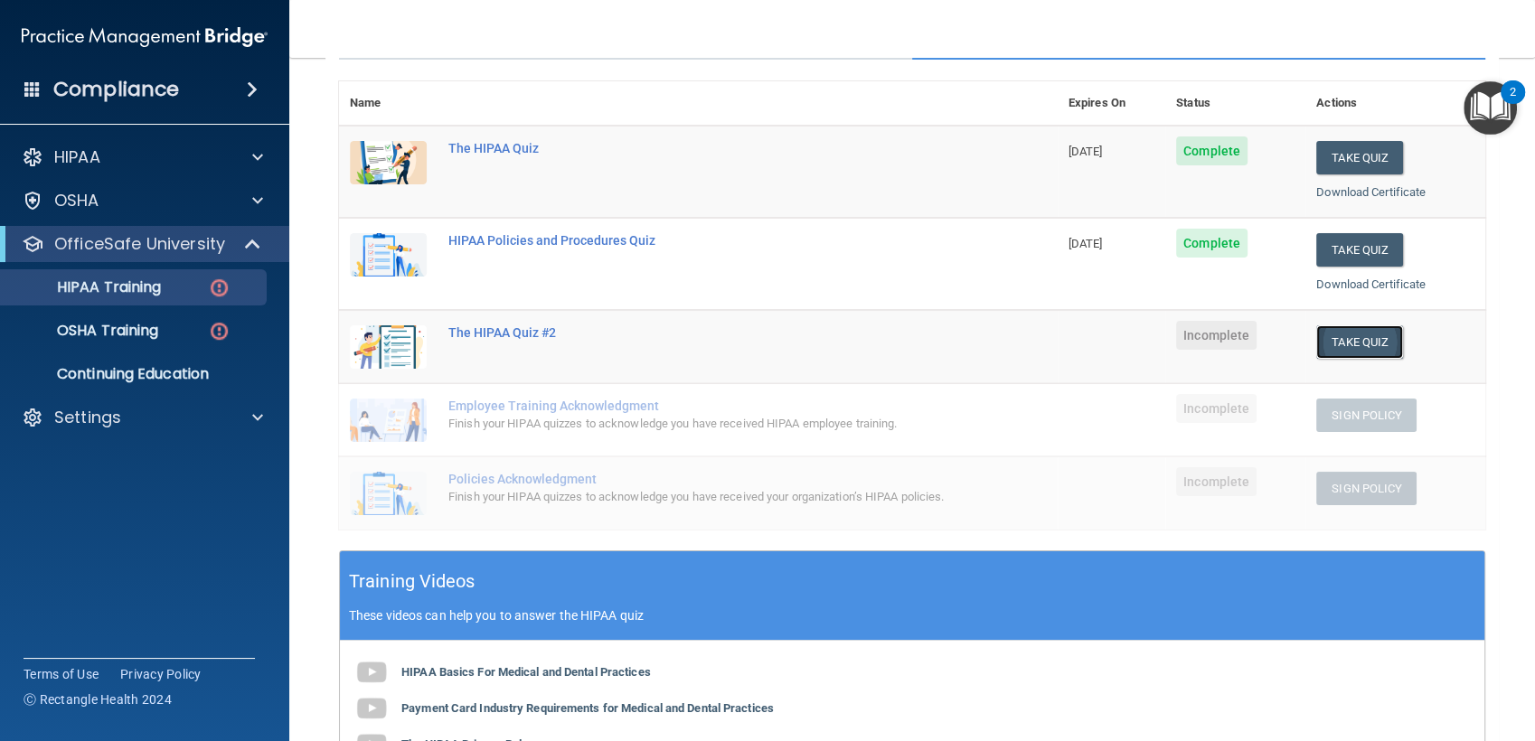
click at [1343, 343] on button "Take Quiz" at bounding box center [1359, 341] width 87 height 33
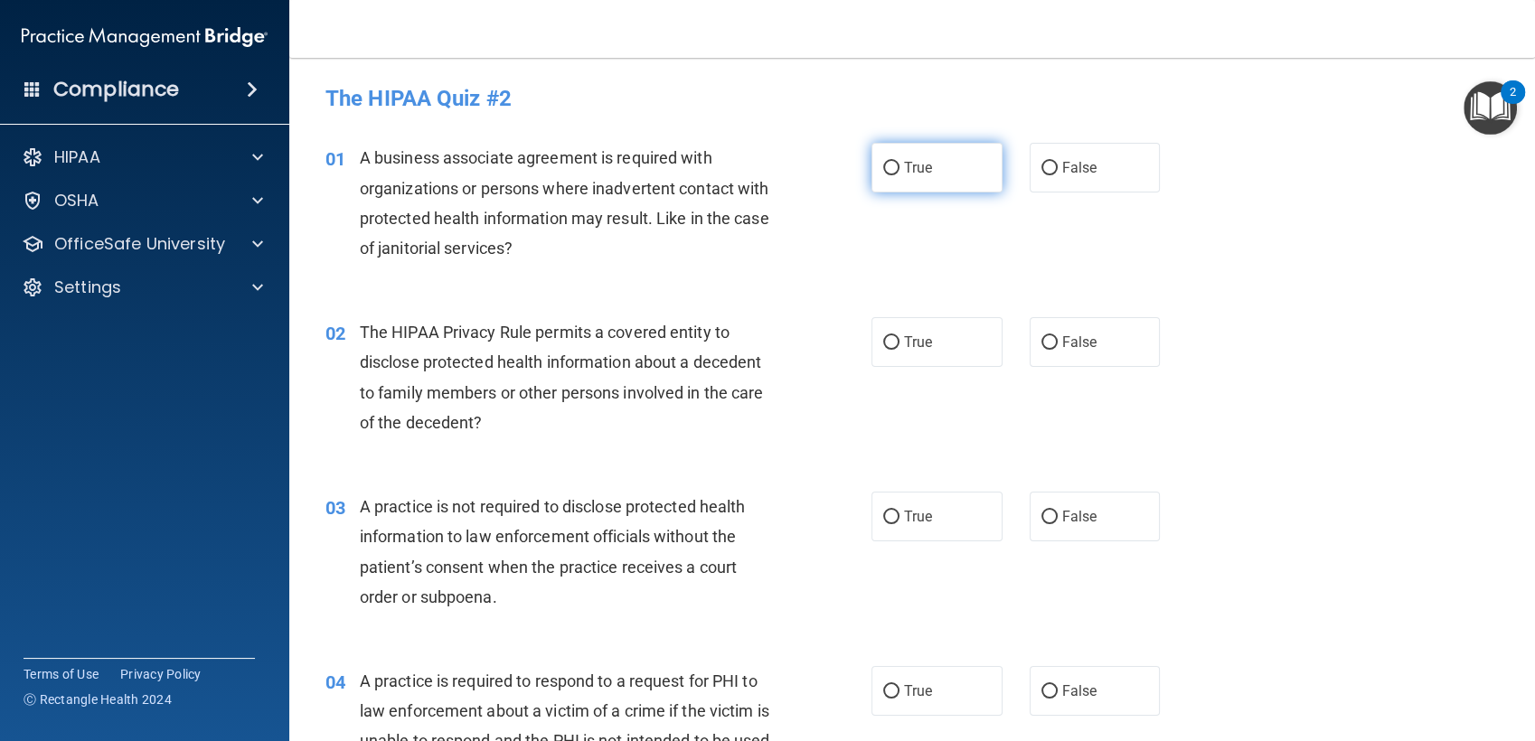
click at [918, 177] on label "True" at bounding box center [936, 168] width 131 height 50
click at [899, 175] on input "True" at bounding box center [891, 169] width 16 height 14
radio input "true"
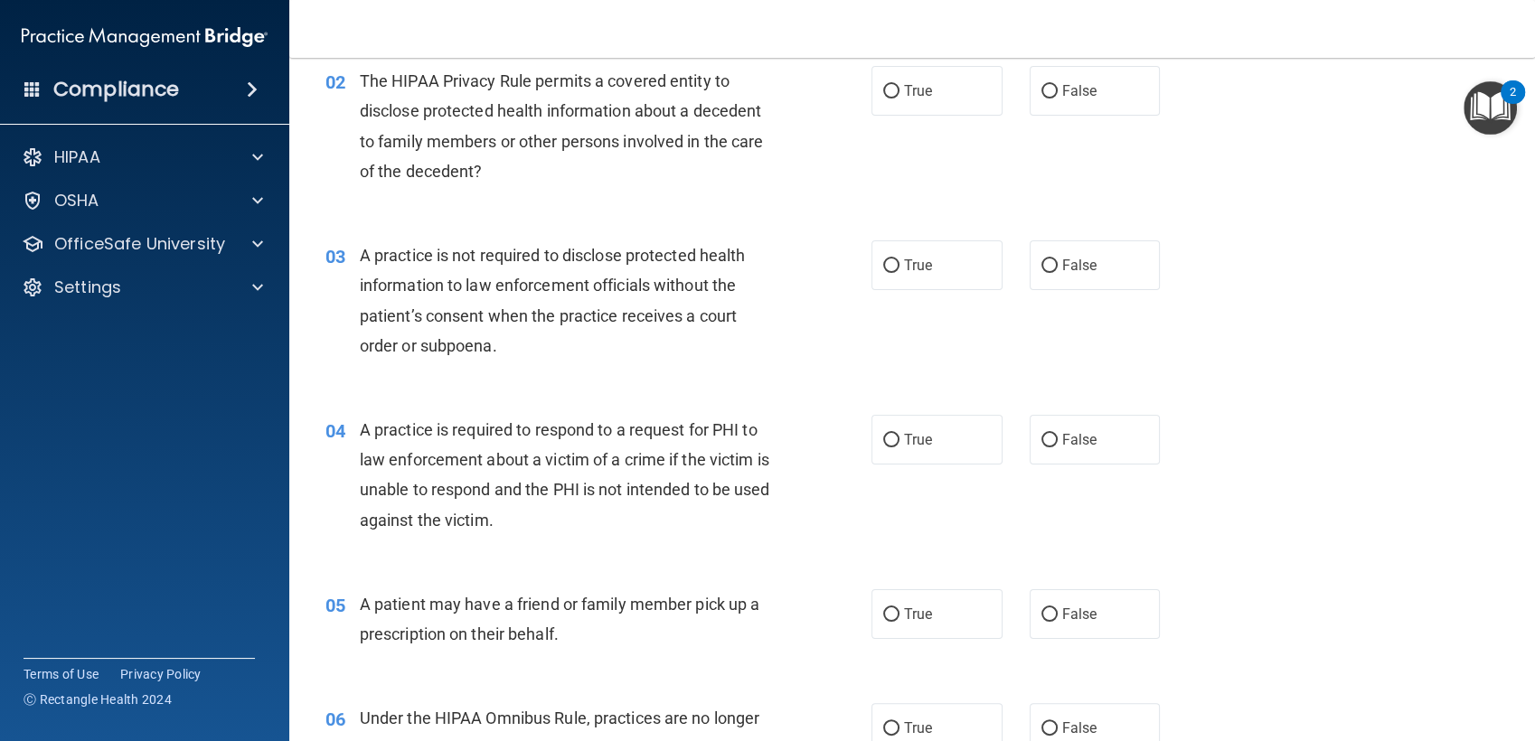
scroll to position [249, 0]
click at [903, 112] on label "True" at bounding box center [936, 93] width 131 height 50
click at [899, 100] on input "True" at bounding box center [891, 94] width 16 height 14
radio input "true"
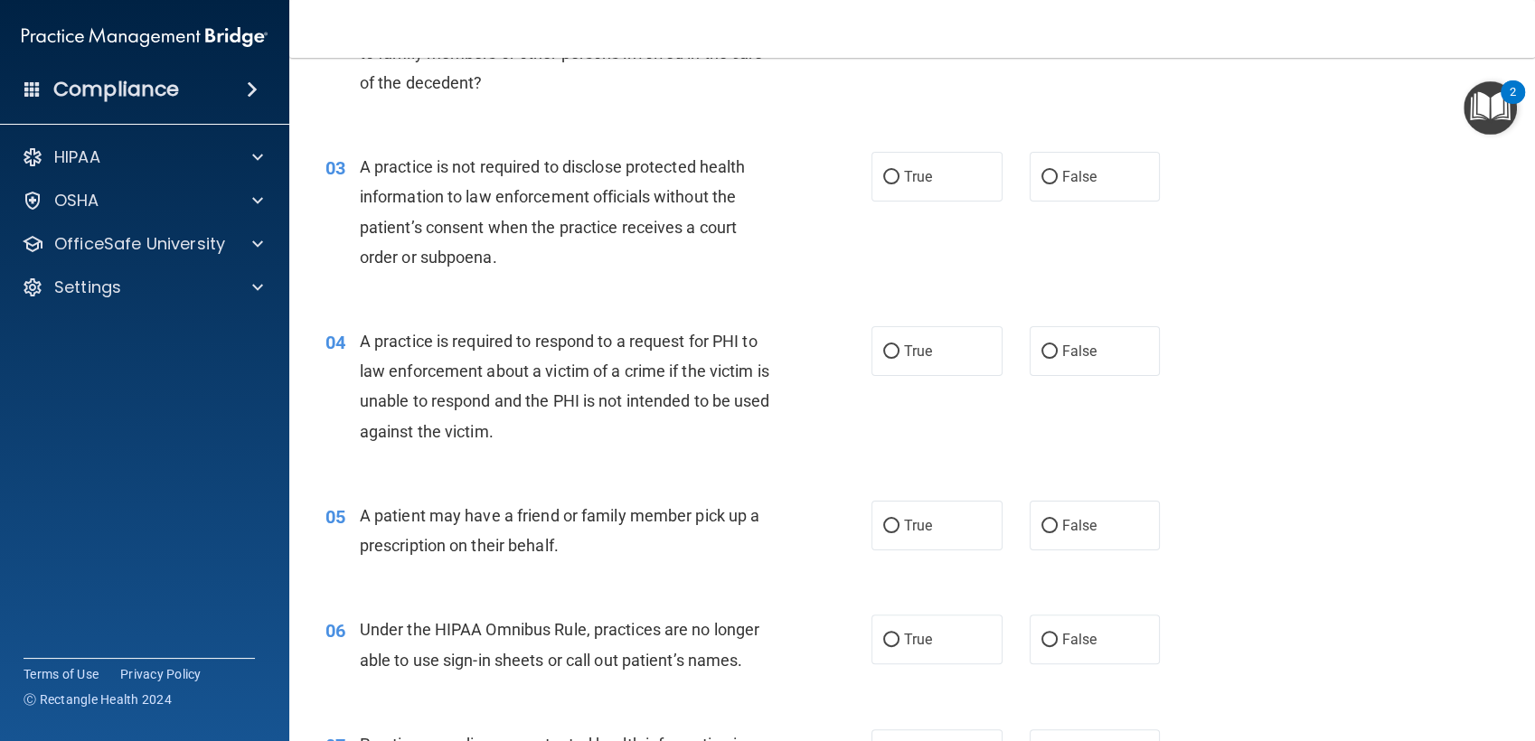
scroll to position [408, 0]
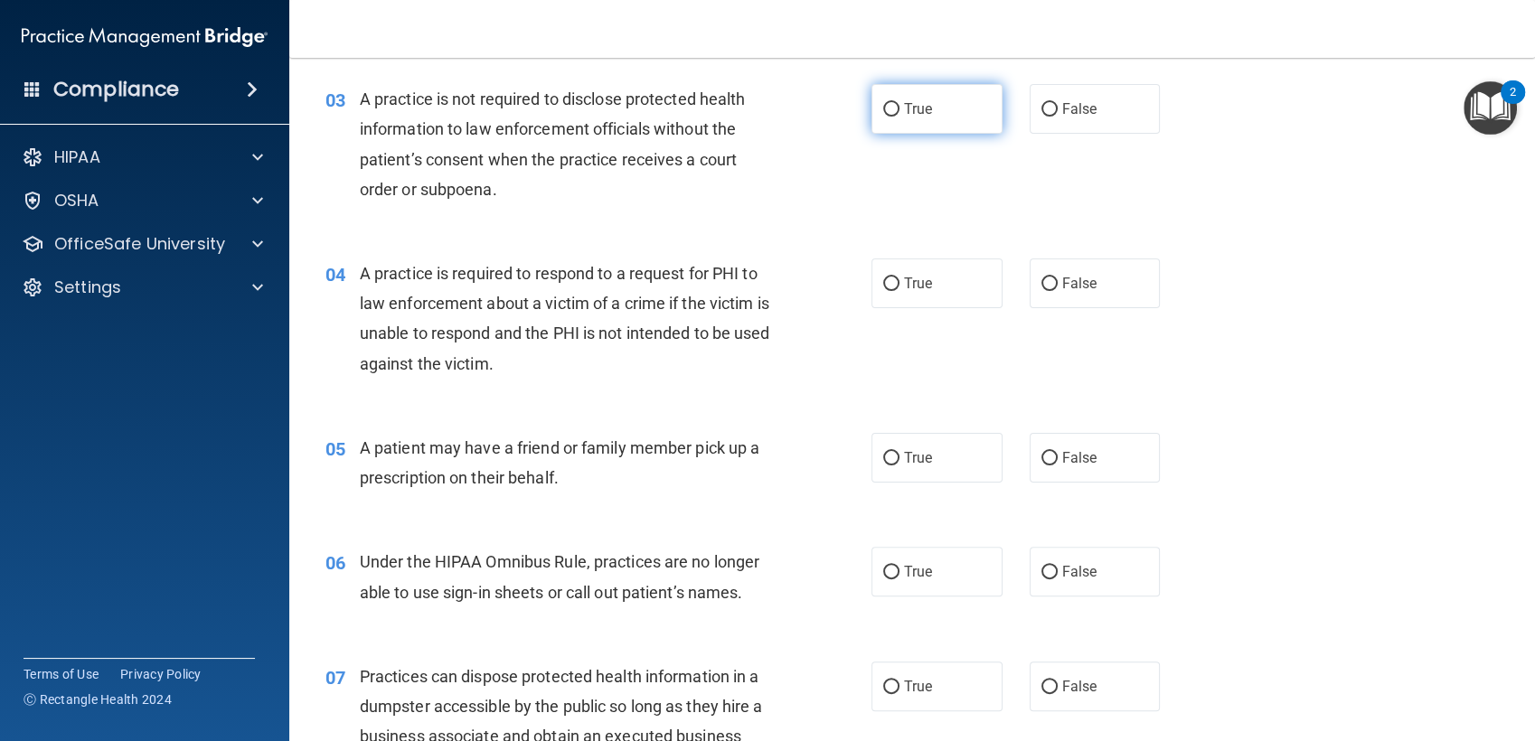
click at [879, 117] on label "True" at bounding box center [936, 109] width 131 height 50
click at [883, 117] on input "True" at bounding box center [891, 110] width 16 height 14
radio input "true"
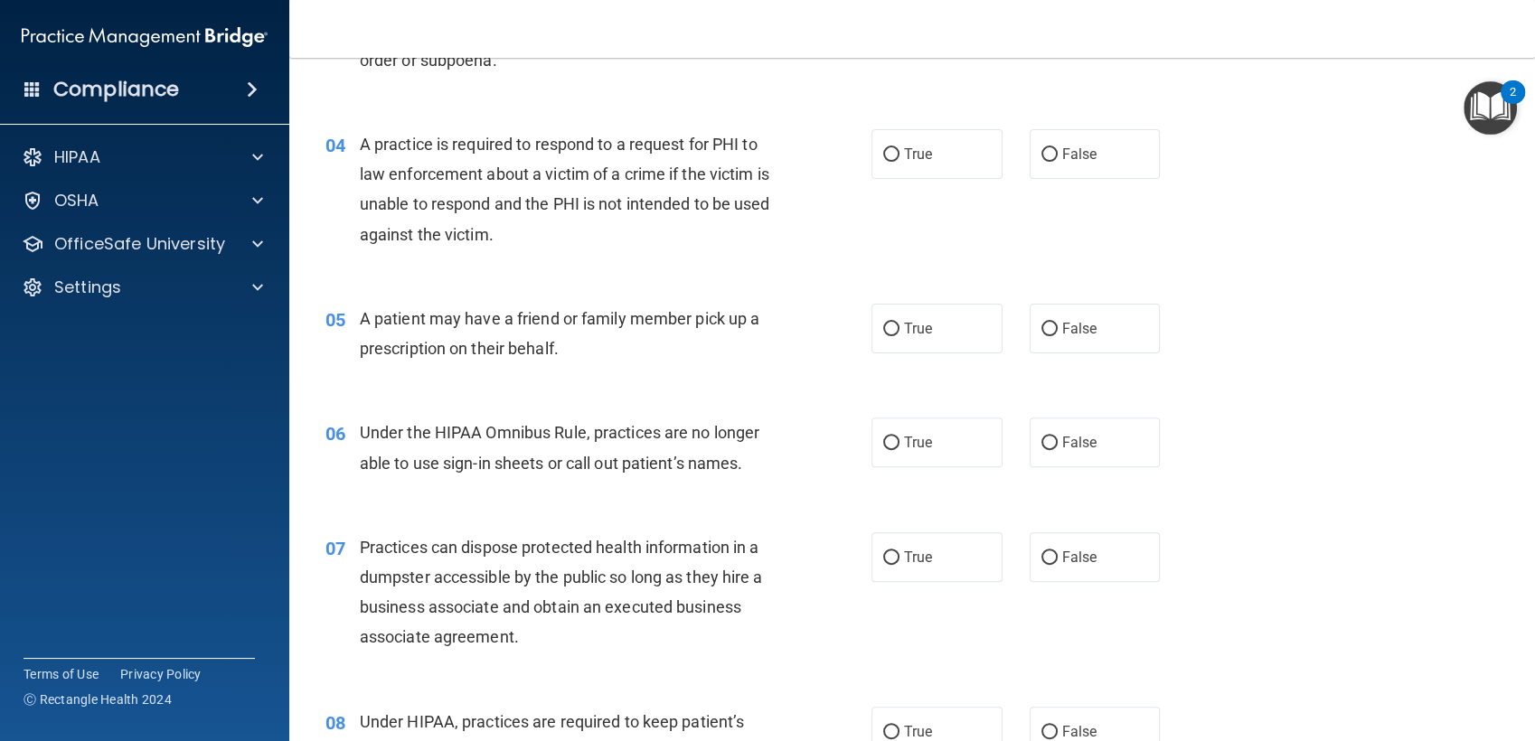
scroll to position [542, 0]
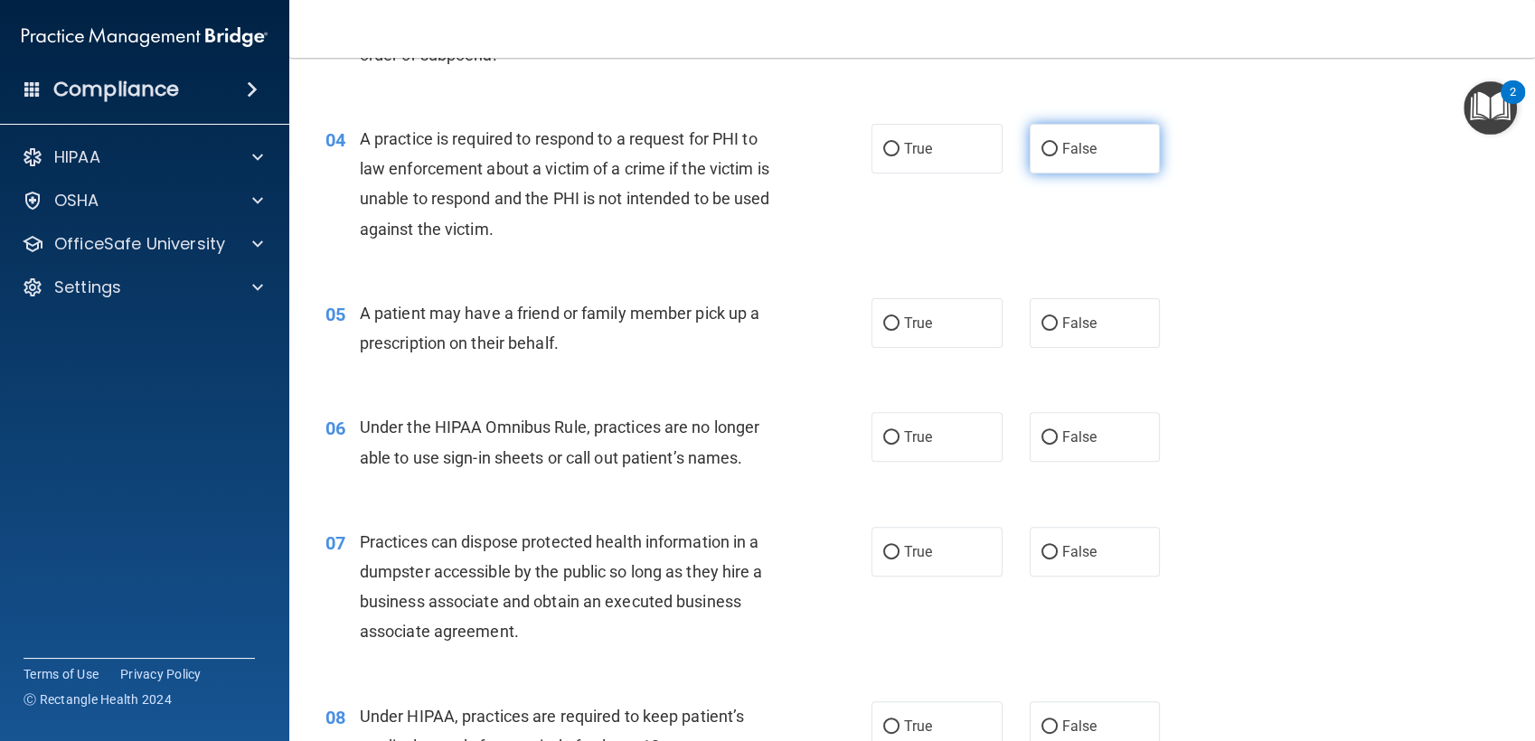
click at [1070, 155] on span "False" at bounding box center [1079, 148] width 35 height 17
click at [1057, 155] on input "False" at bounding box center [1049, 150] width 16 height 14
radio input "true"
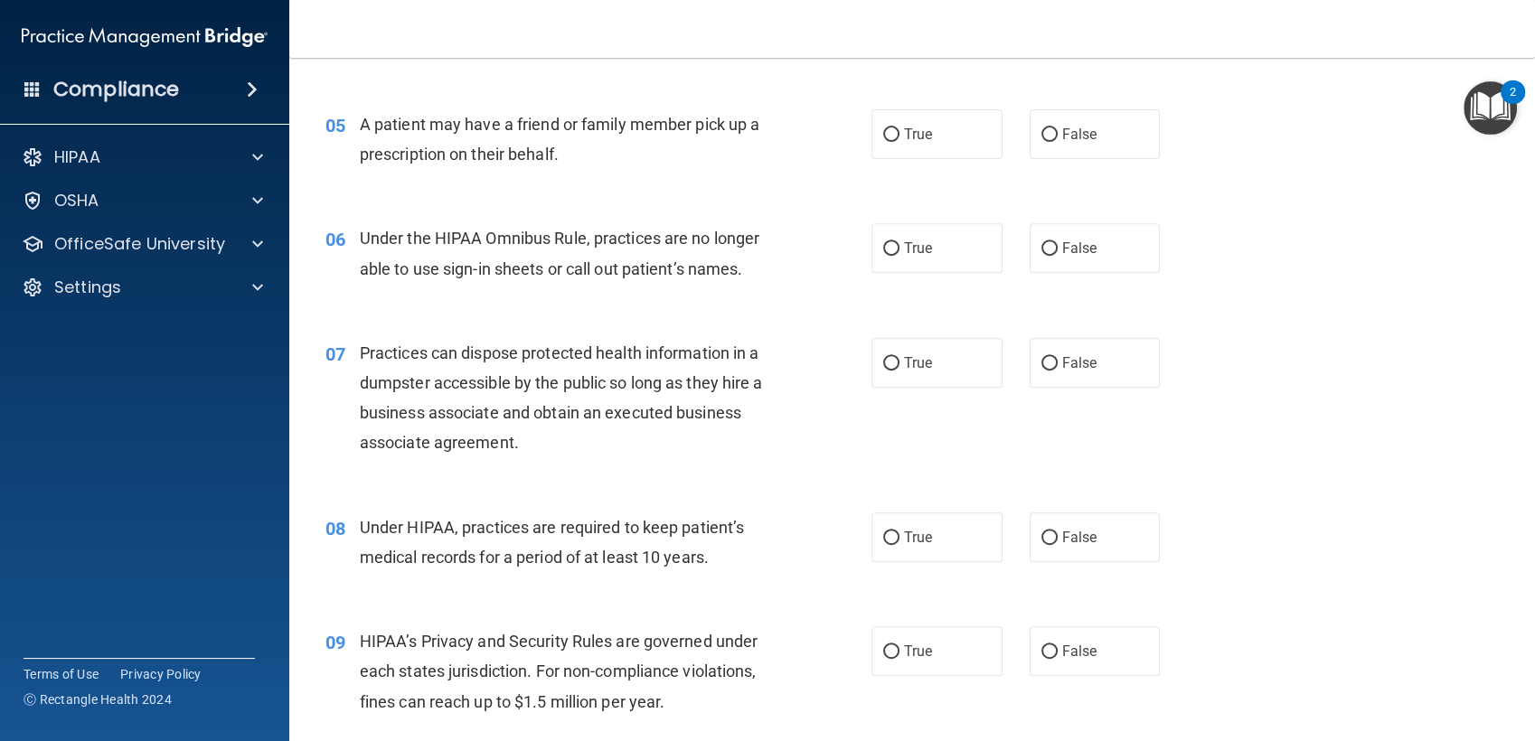
scroll to position [733, 0]
click at [889, 125] on label "True" at bounding box center [936, 133] width 131 height 50
click at [889, 127] on input "True" at bounding box center [891, 134] width 16 height 14
radio input "true"
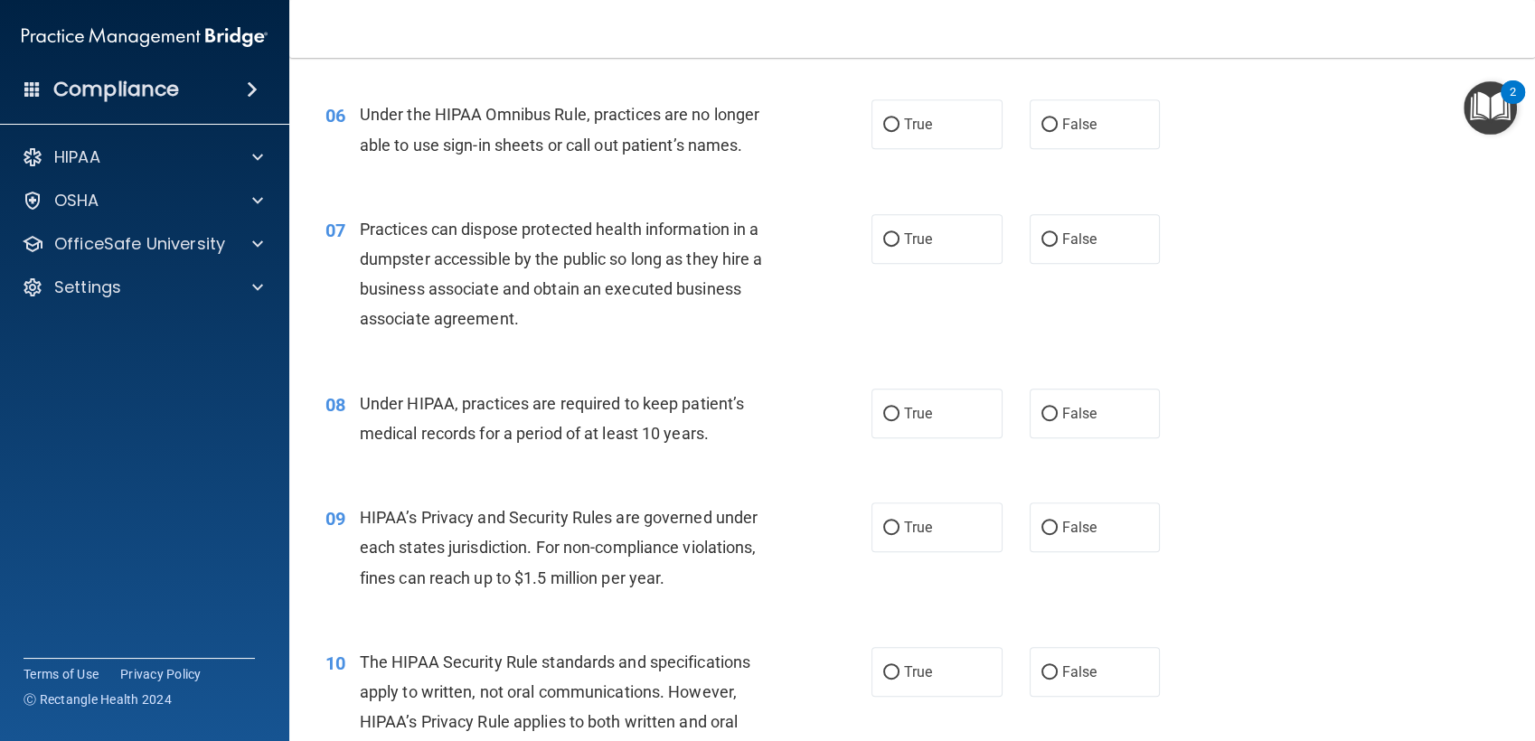
scroll to position [859, 0]
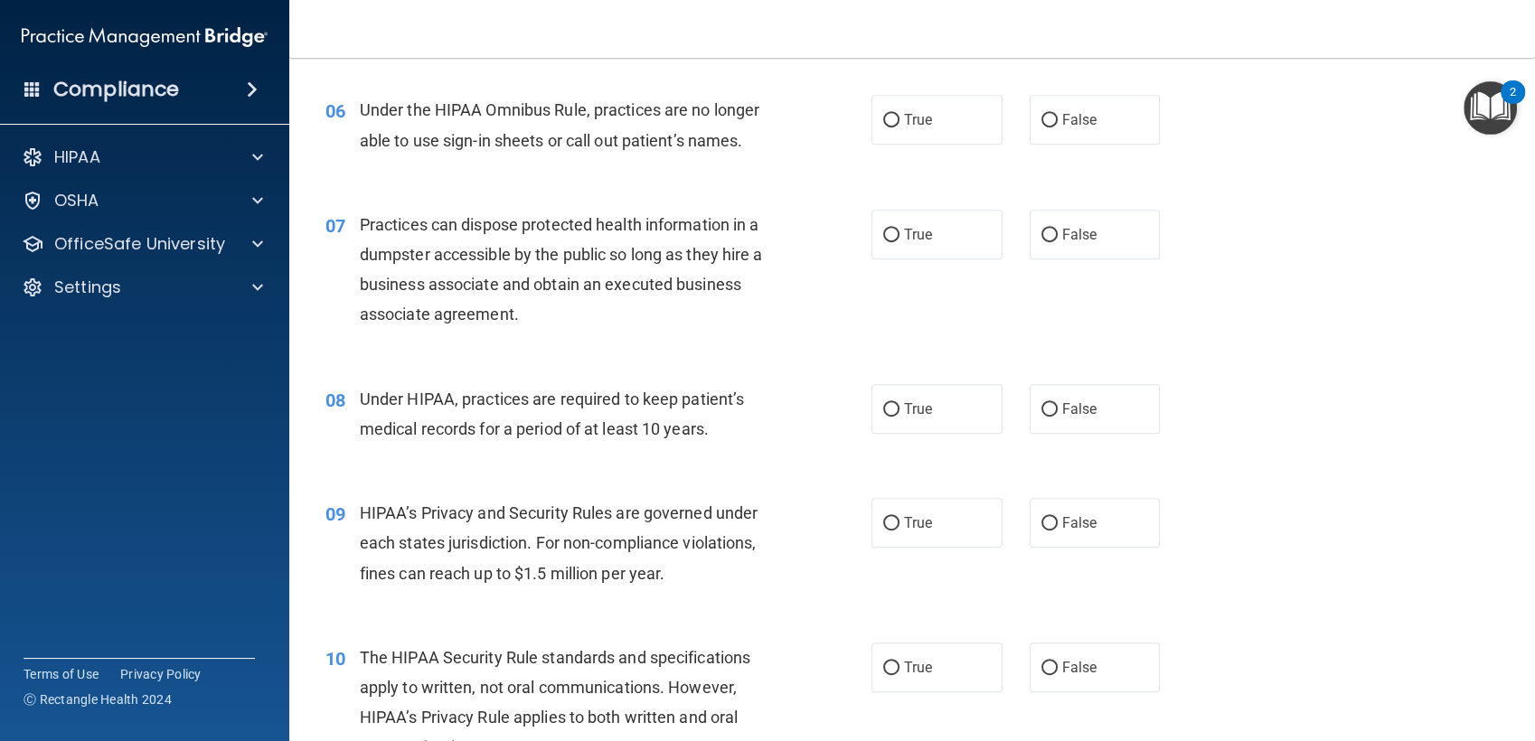
click at [742, 220] on span "Practices can dispose protected health information in a dumpster accessible by …" at bounding box center [561, 269] width 403 height 109
click at [1041, 117] on input "False" at bounding box center [1049, 121] width 16 height 14
radio input "true"
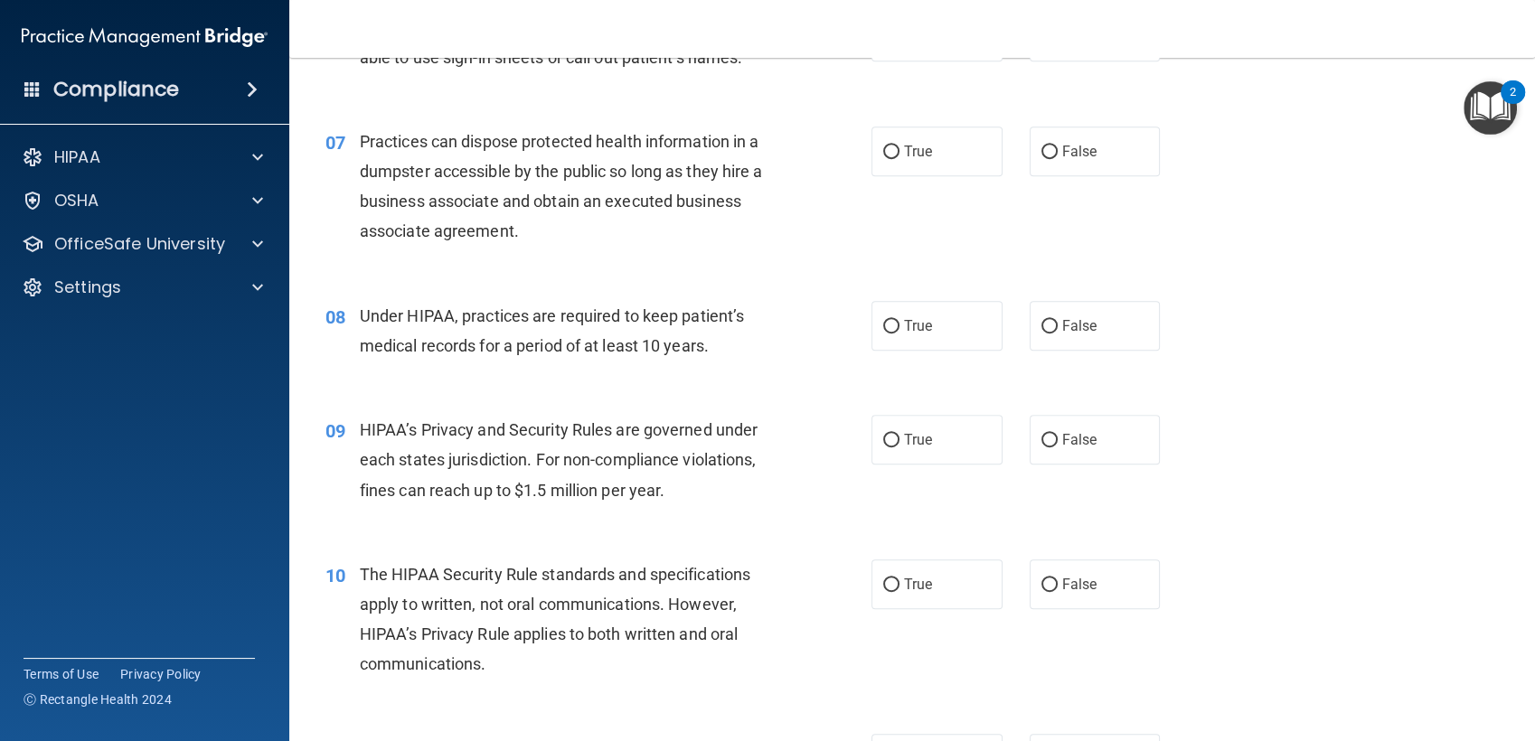
scroll to position [971, 0]
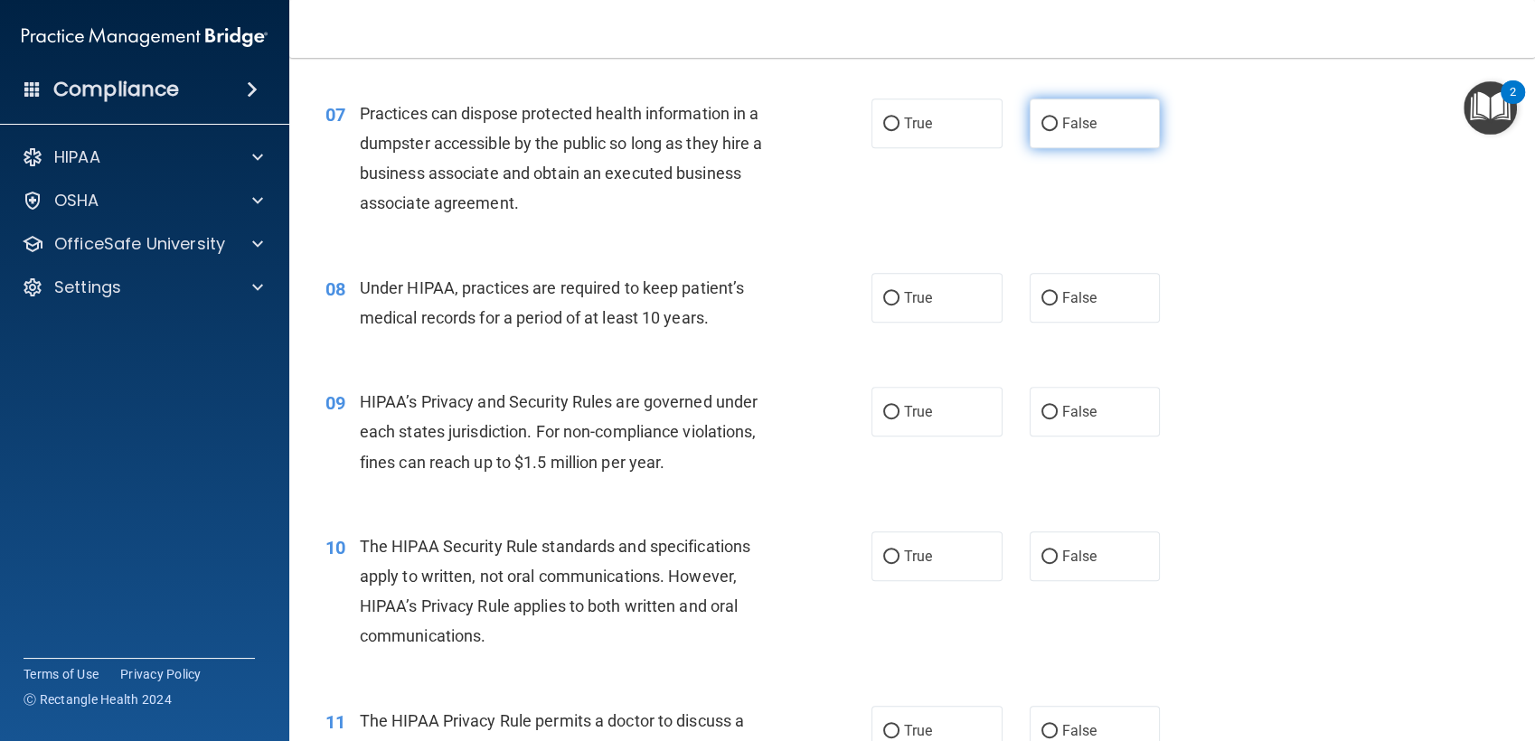
click at [1074, 117] on span "False" at bounding box center [1079, 123] width 35 height 17
click at [1057, 117] on input "False" at bounding box center [1049, 124] width 16 height 14
radio input "true"
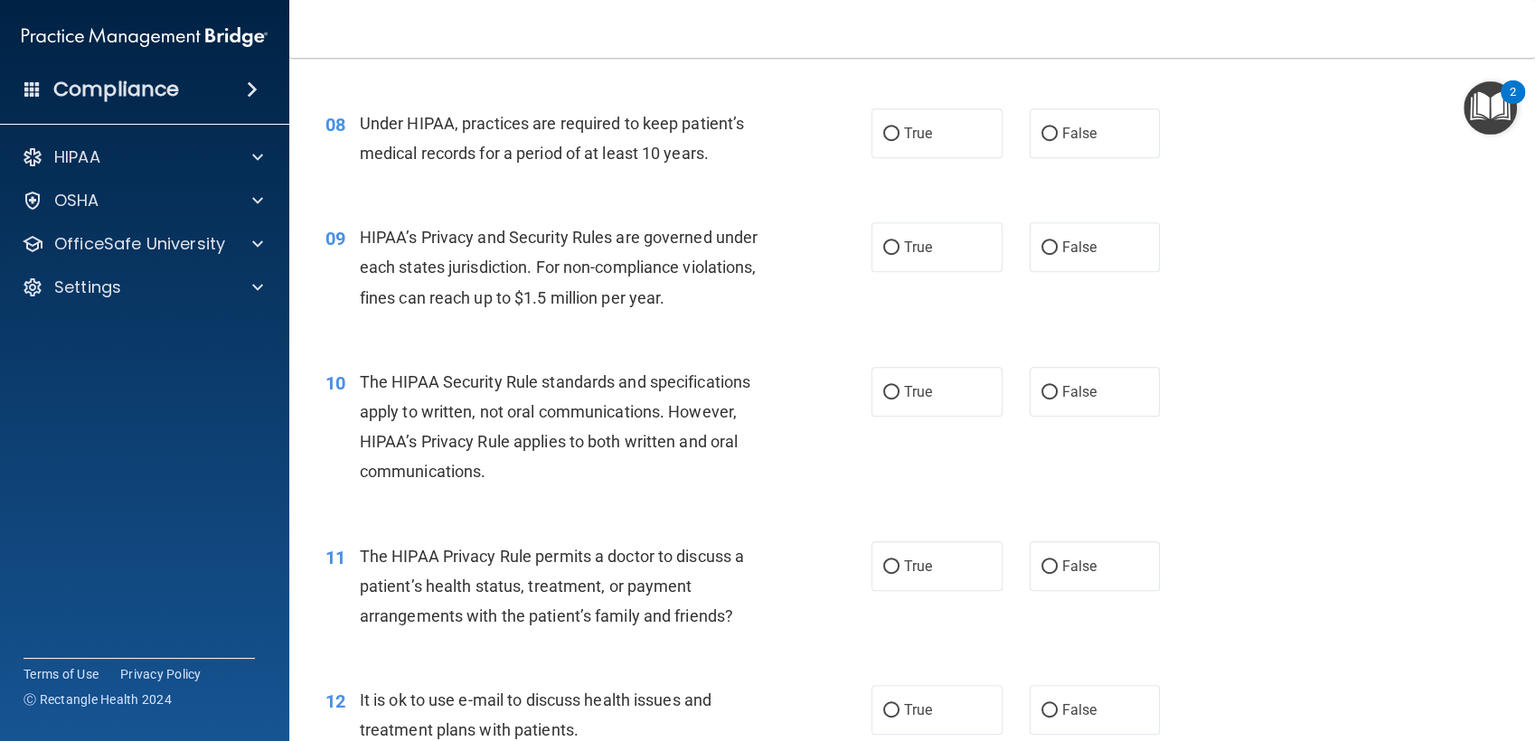
scroll to position [1135, 0]
drag, startPoint x: 1047, startPoint y: 144, endPoint x: 799, endPoint y: 192, distance: 252.2
click at [799, 192] on div "08 Under HIPAA, practices are required to keep patient’s medical records for a …" at bounding box center [912, 143] width 1200 height 114
click at [1044, 139] on input "False" at bounding box center [1049, 134] width 16 height 14
radio input "true"
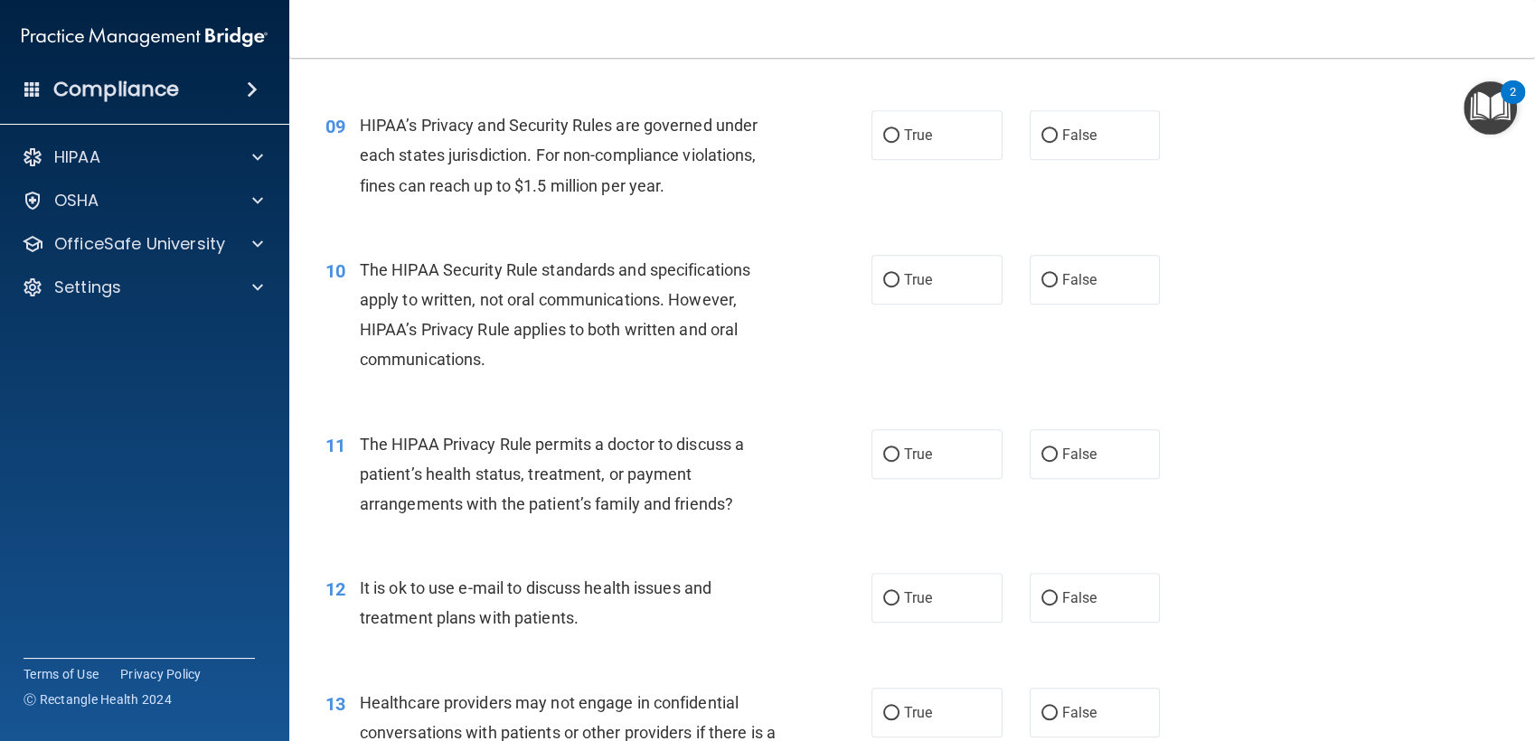
scroll to position [1248, 0]
click at [896, 148] on label "True" at bounding box center [936, 134] width 131 height 50
click at [896, 142] on input "True" at bounding box center [891, 135] width 16 height 14
radio input "true"
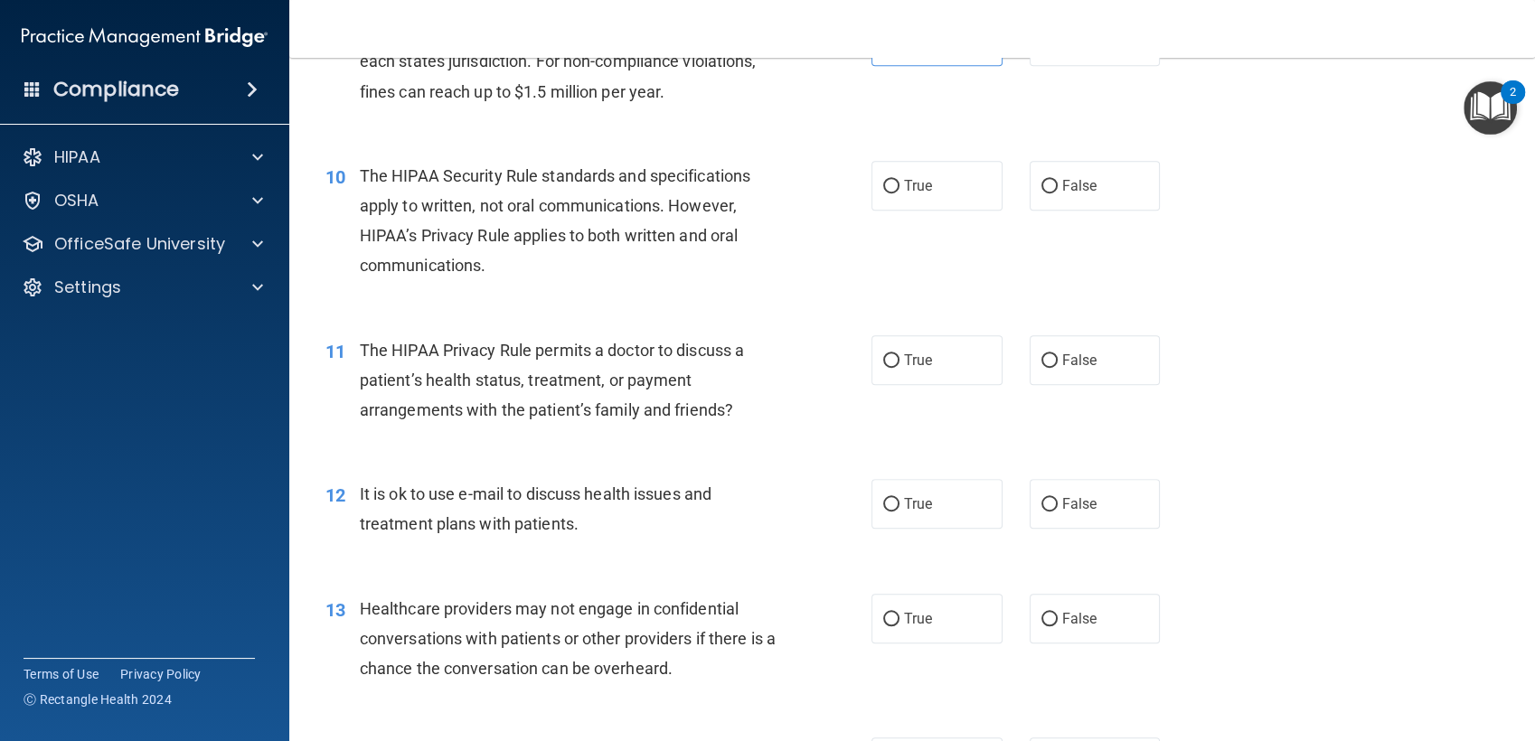
scroll to position [1342, 0]
click at [783, 228] on div "10 The HIPAA Security Rule standards and specifications apply to written, not o…" at bounding box center [598, 224] width 600 height 129
click at [947, 167] on label "True" at bounding box center [936, 185] width 131 height 50
click at [899, 179] on input "True" at bounding box center [891, 186] width 16 height 14
radio input "true"
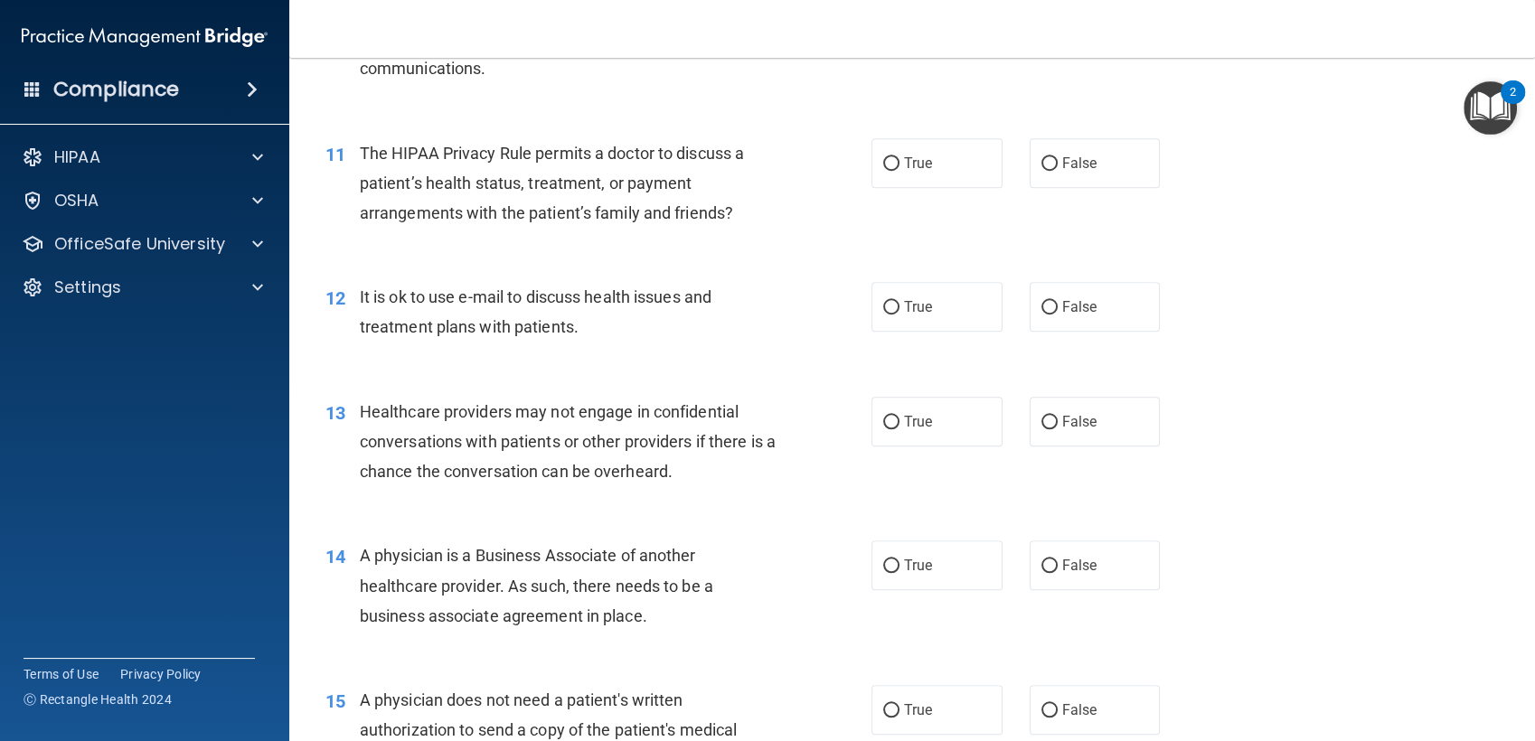
scroll to position [1541, 0]
click at [873, 171] on label "True" at bounding box center [936, 161] width 131 height 50
click at [883, 168] on input "True" at bounding box center [891, 162] width 16 height 14
click at [1054, 321] on label "False" at bounding box center [1094, 304] width 131 height 50
click at [1054, 312] on input "False" at bounding box center [1049, 305] width 16 height 14
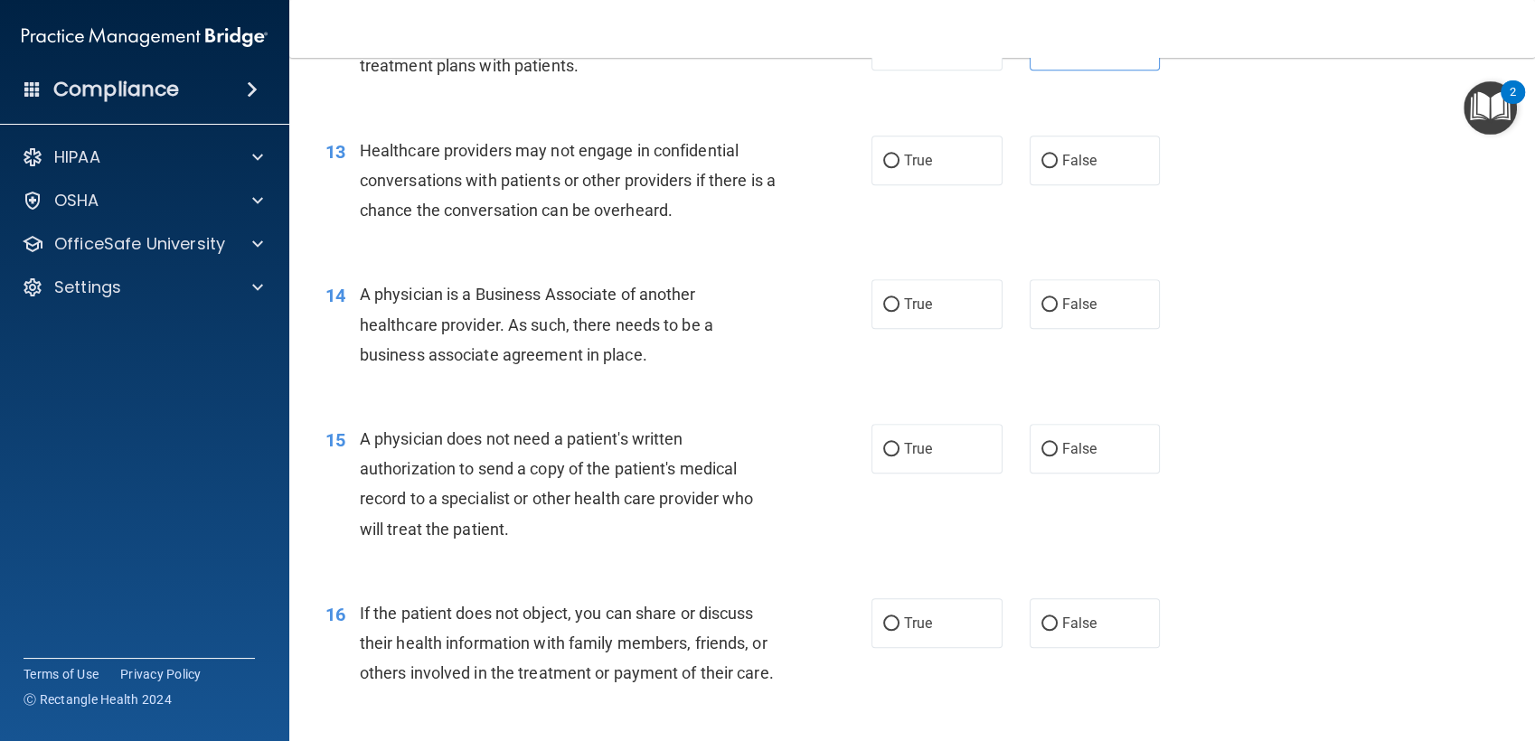
scroll to position [1804, 0]
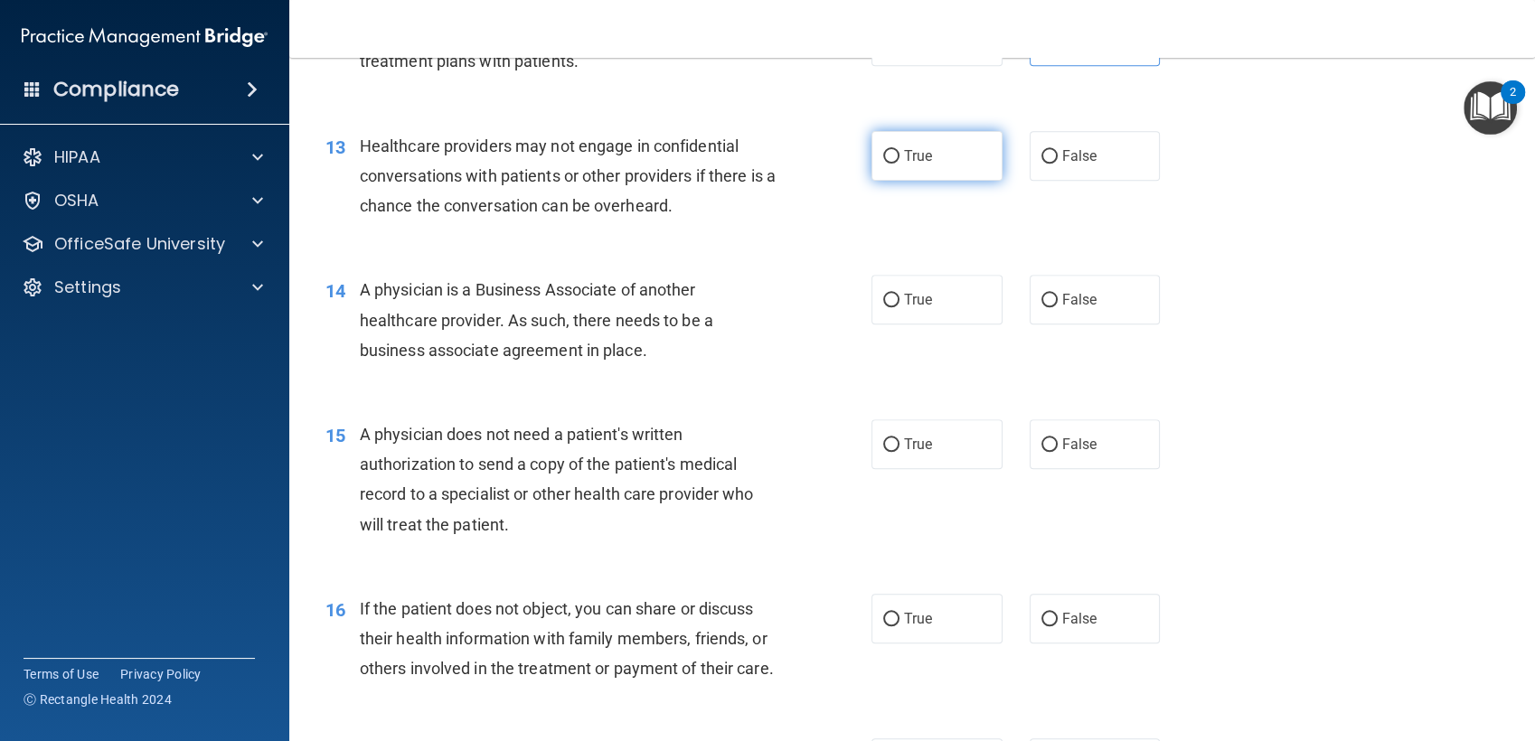
click at [895, 175] on label "True" at bounding box center [936, 156] width 131 height 50
click at [895, 164] on input "True" at bounding box center [891, 157] width 16 height 14
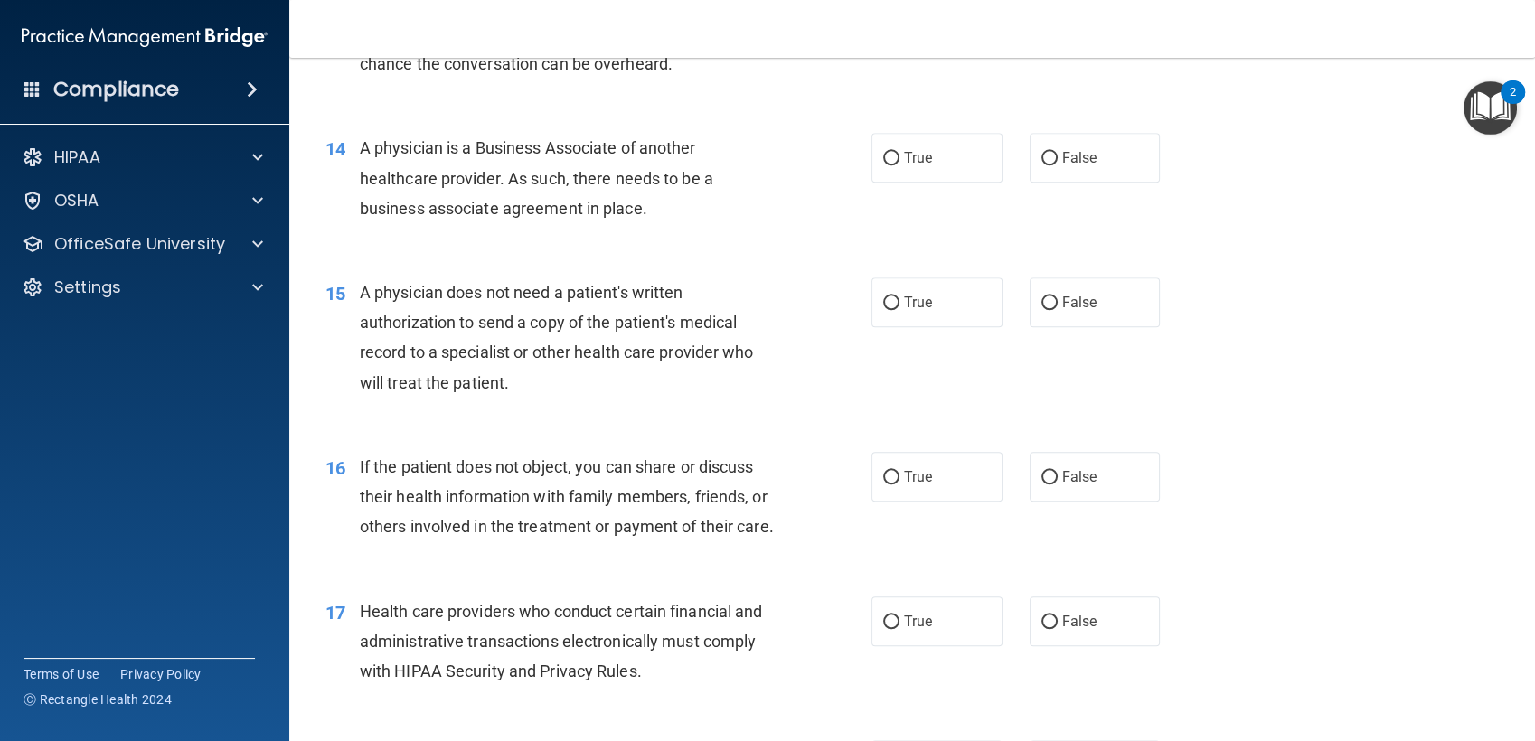
scroll to position [1952, 0]
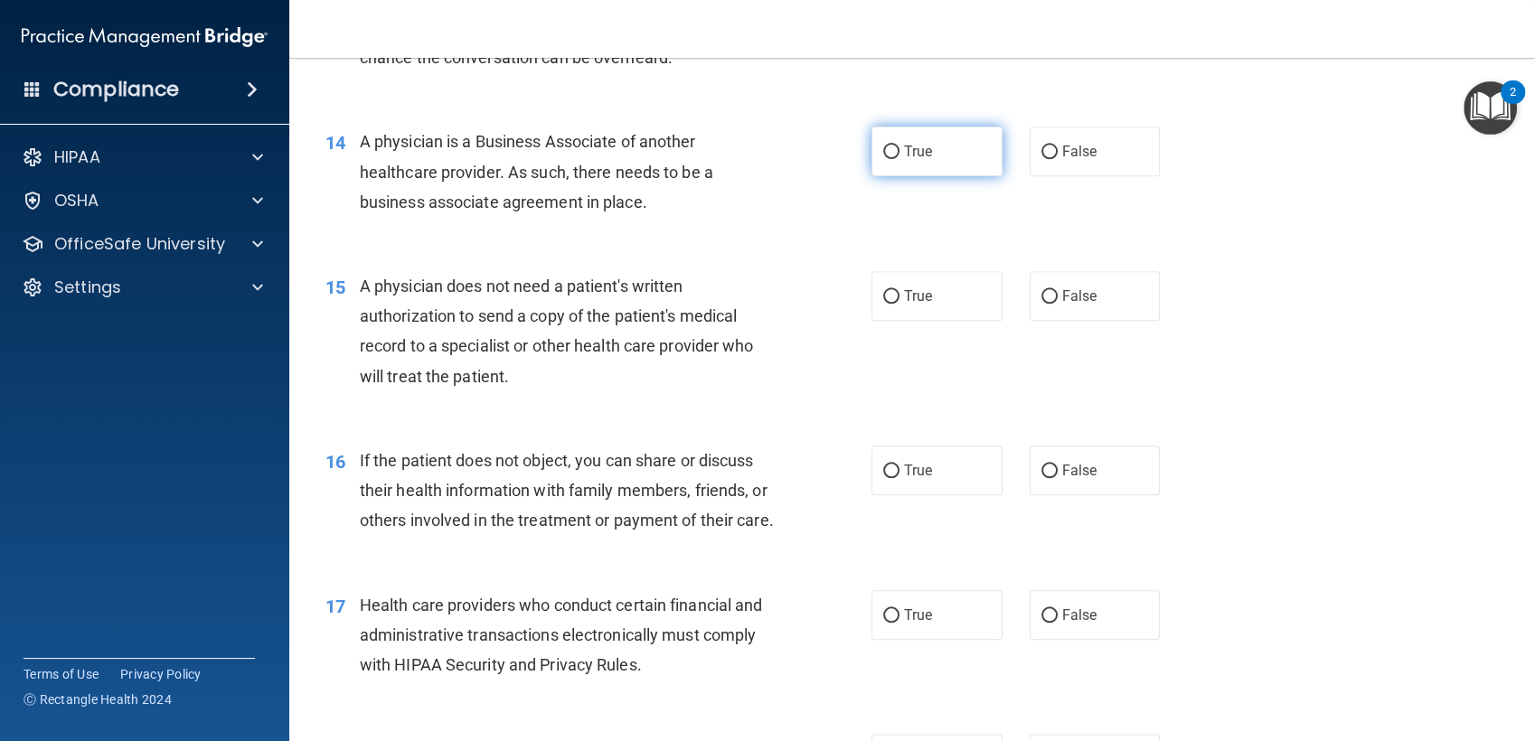
click at [911, 174] on label "True" at bounding box center [936, 152] width 131 height 50
click at [899, 159] on input "True" at bounding box center [891, 152] width 16 height 14
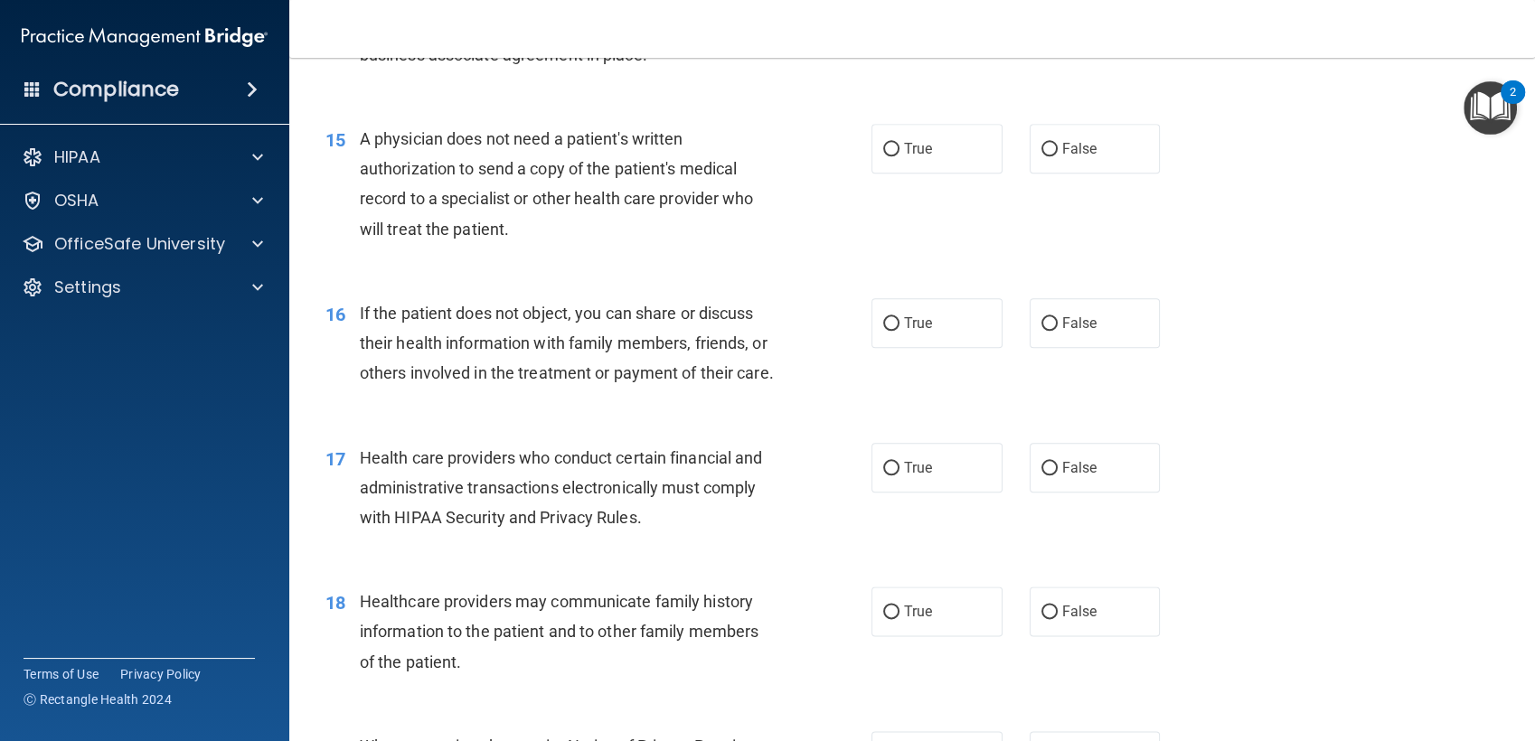
scroll to position [2113, 0]
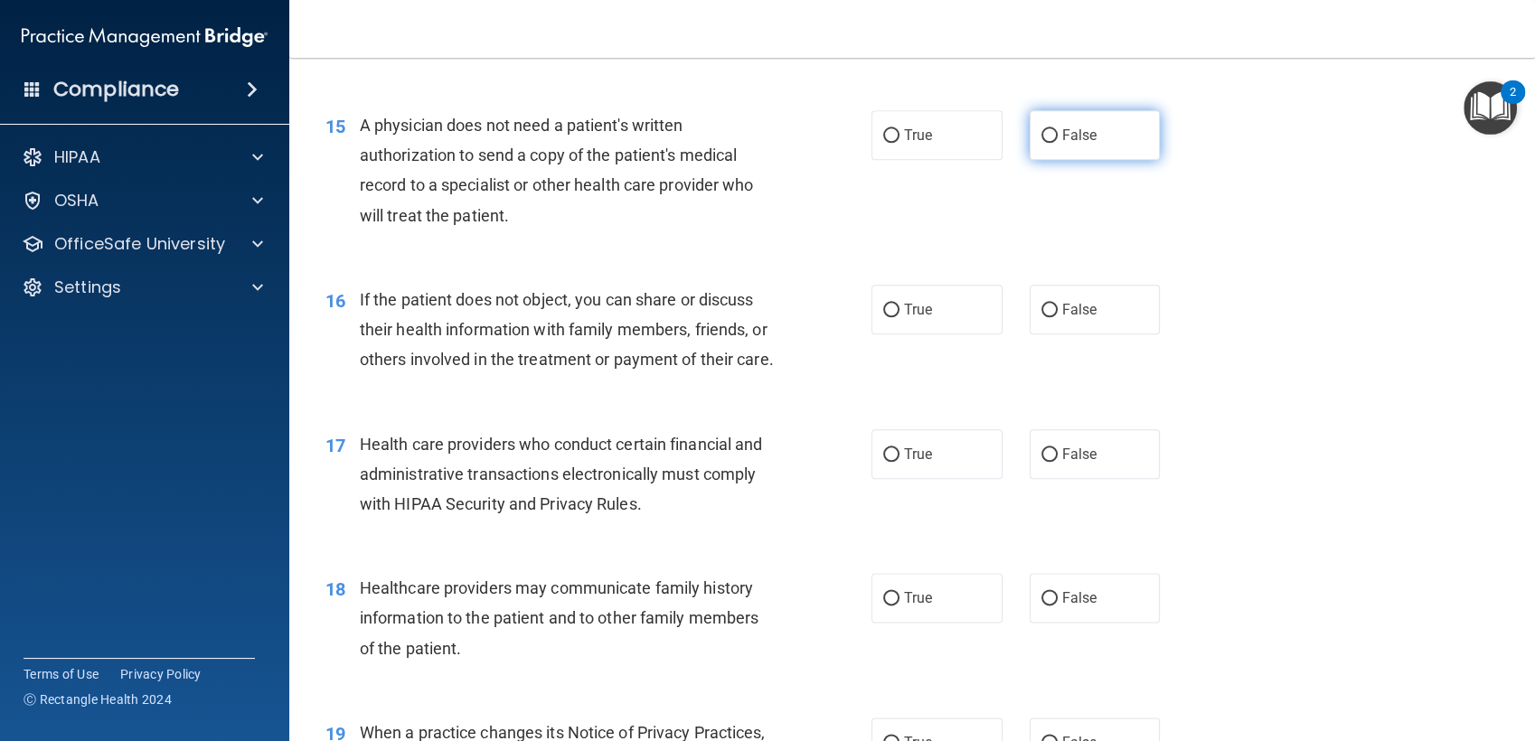
click at [1029, 118] on label "False" at bounding box center [1094, 135] width 131 height 50
click at [1041, 129] on input "False" at bounding box center [1049, 136] width 16 height 14
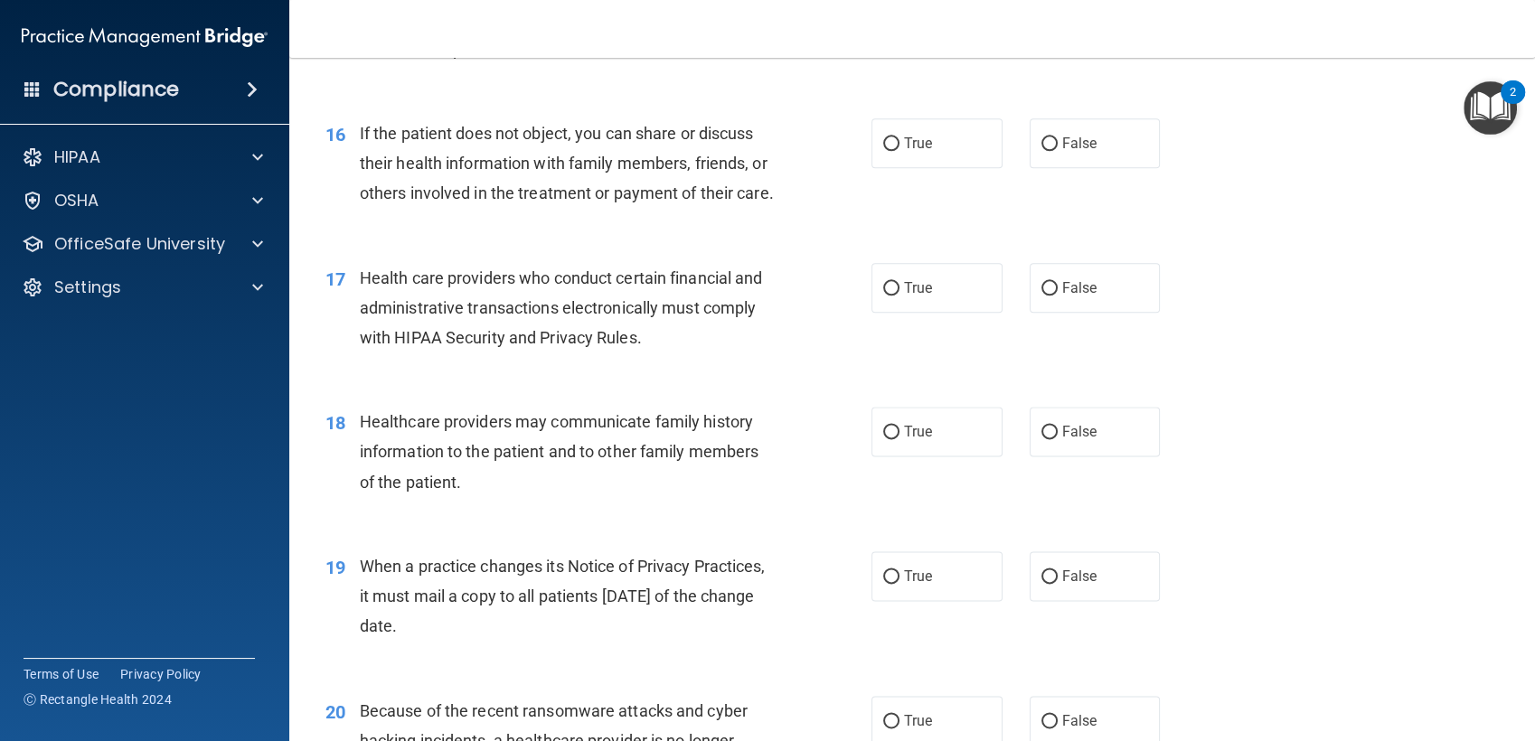
scroll to position [2301, 0]
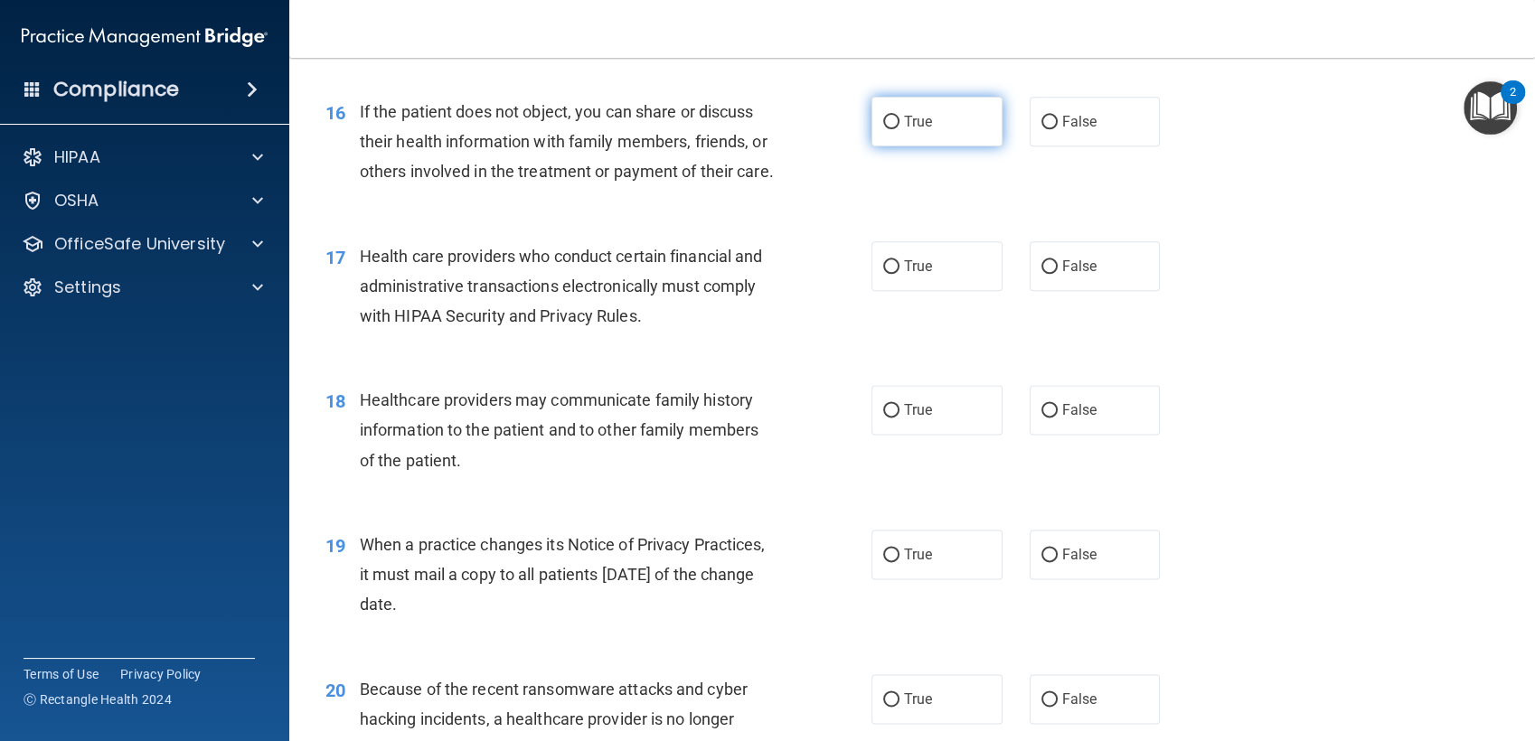
click at [947, 112] on label "True" at bounding box center [936, 122] width 131 height 50
click at [899, 116] on input "True" at bounding box center [891, 123] width 16 height 14
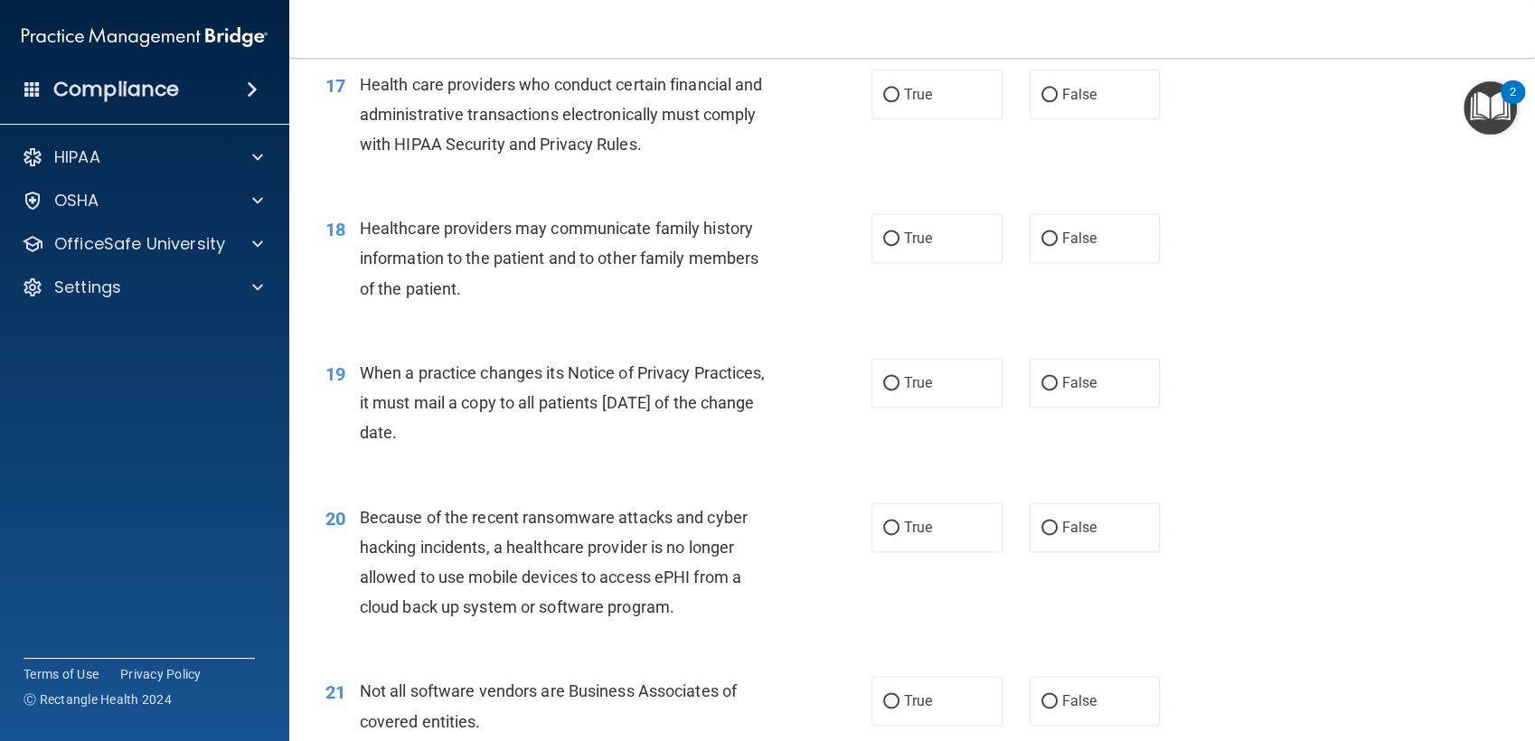
scroll to position [2487, 0]
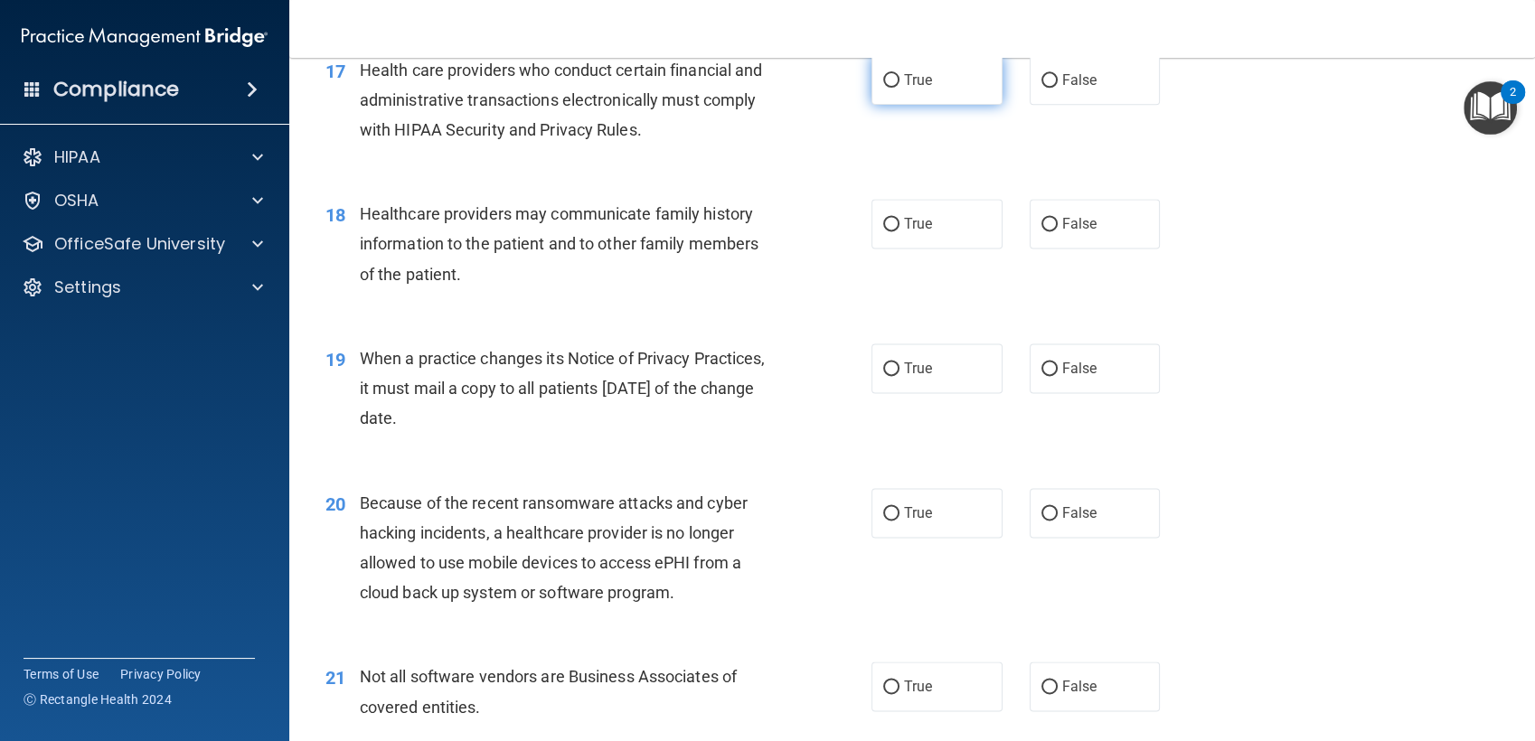
click at [906, 89] on span "True" at bounding box center [918, 79] width 28 height 17
click at [899, 88] on input "True" at bounding box center [891, 81] width 16 height 14
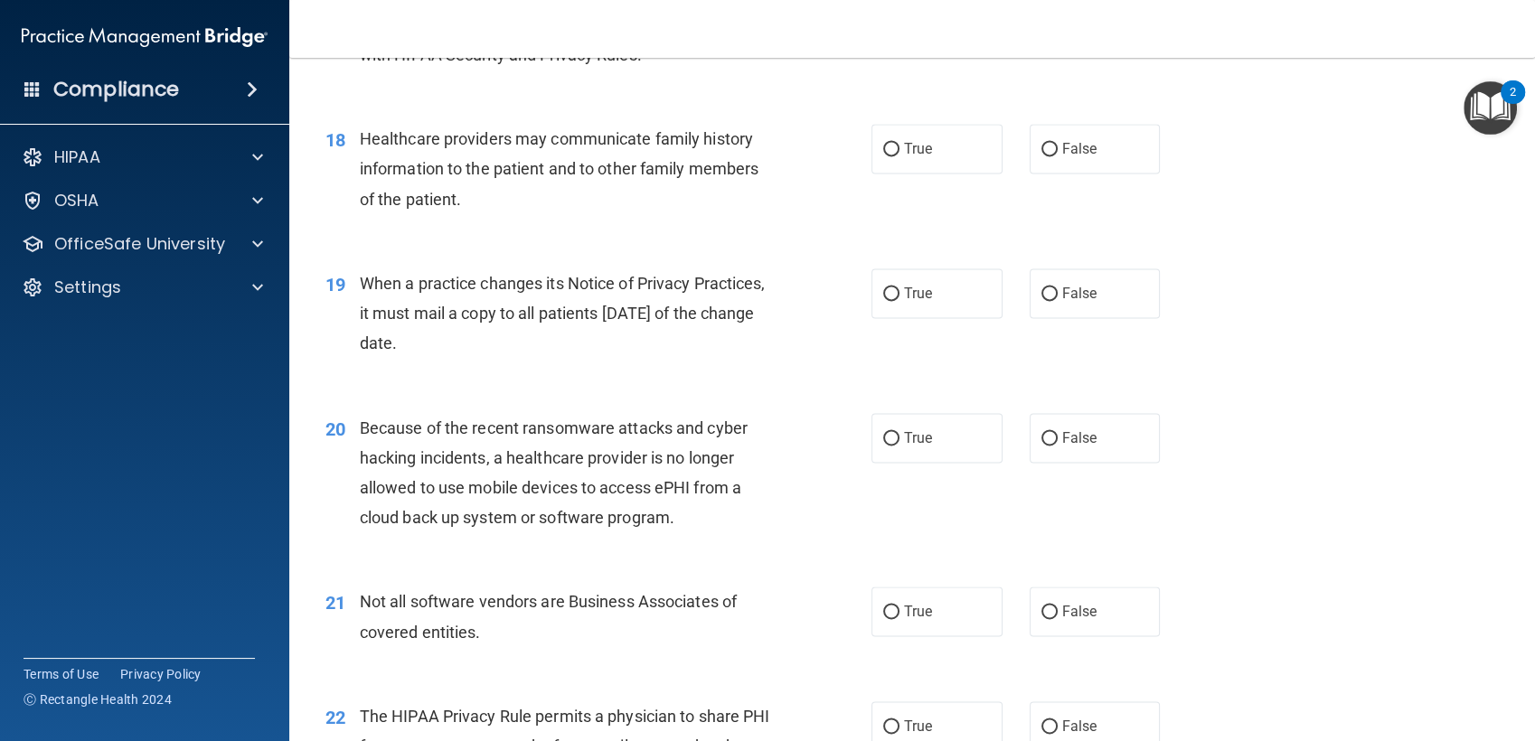
scroll to position [2615, 0]
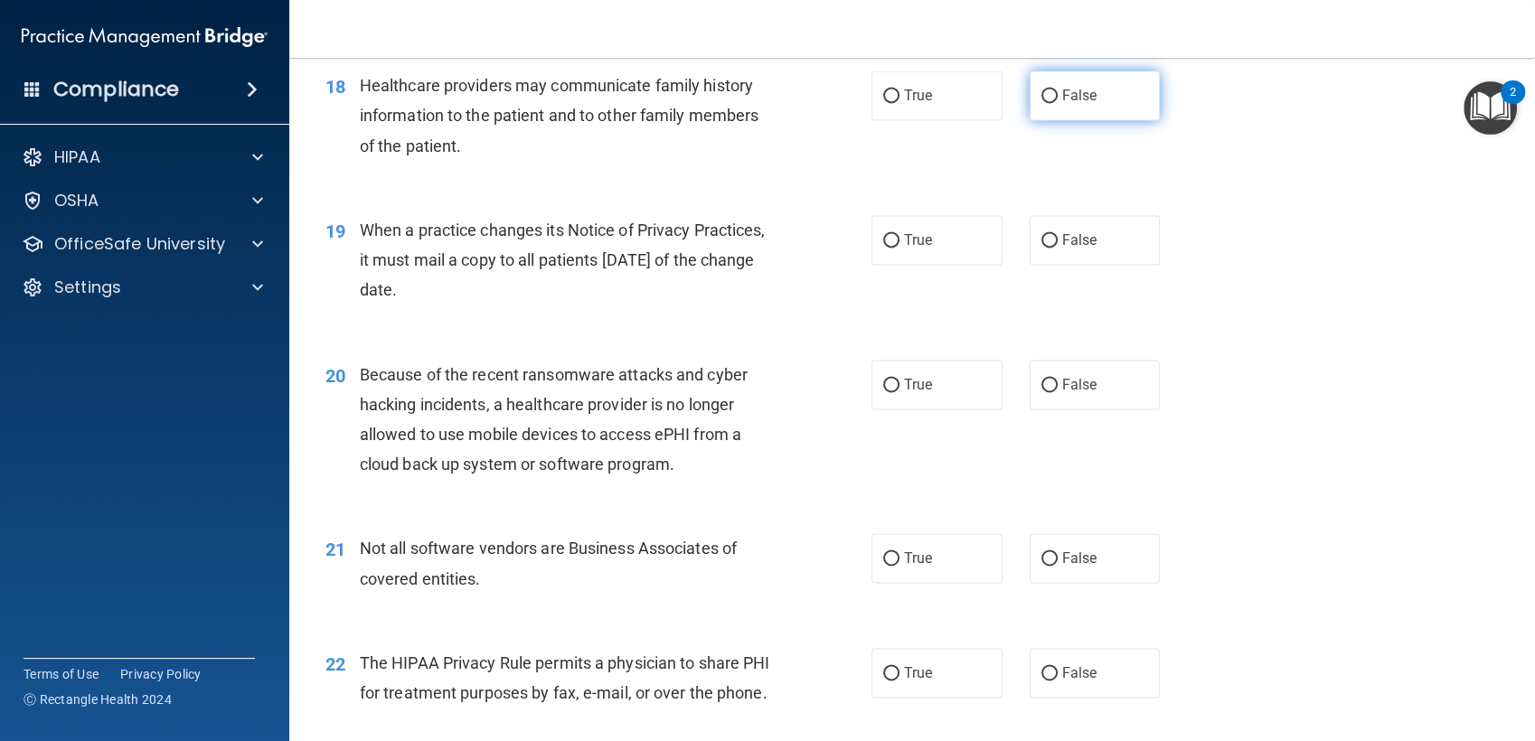
click at [1046, 103] on input "False" at bounding box center [1049, 96] width 16 height 14
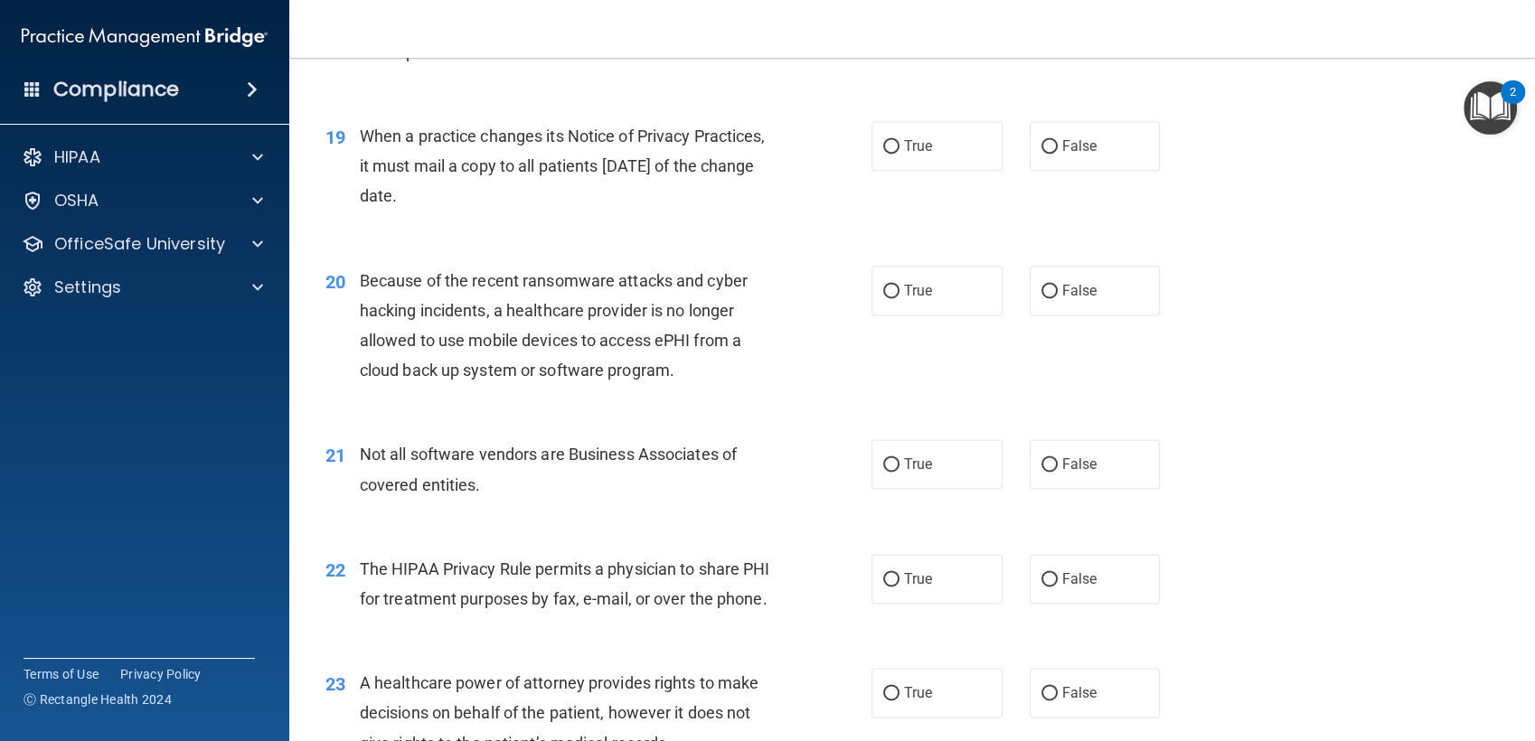
scroll to position [2762, 0]
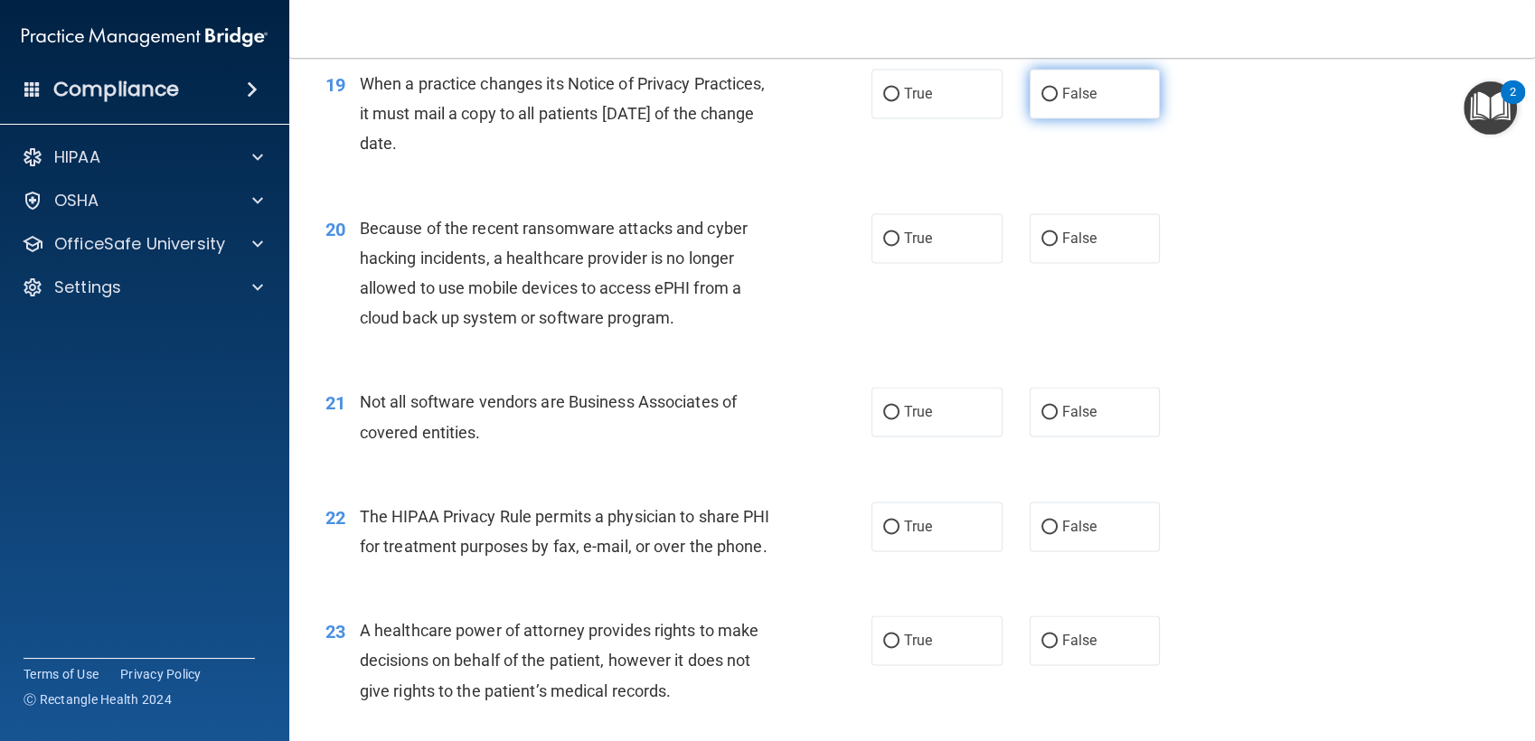
click at [1046, 118] on label "False" at bounding box center [1094, 94] width 131 height 50
click at [1046, 101] on input "False" at bounding box center [1049, 95] width 16 height 14
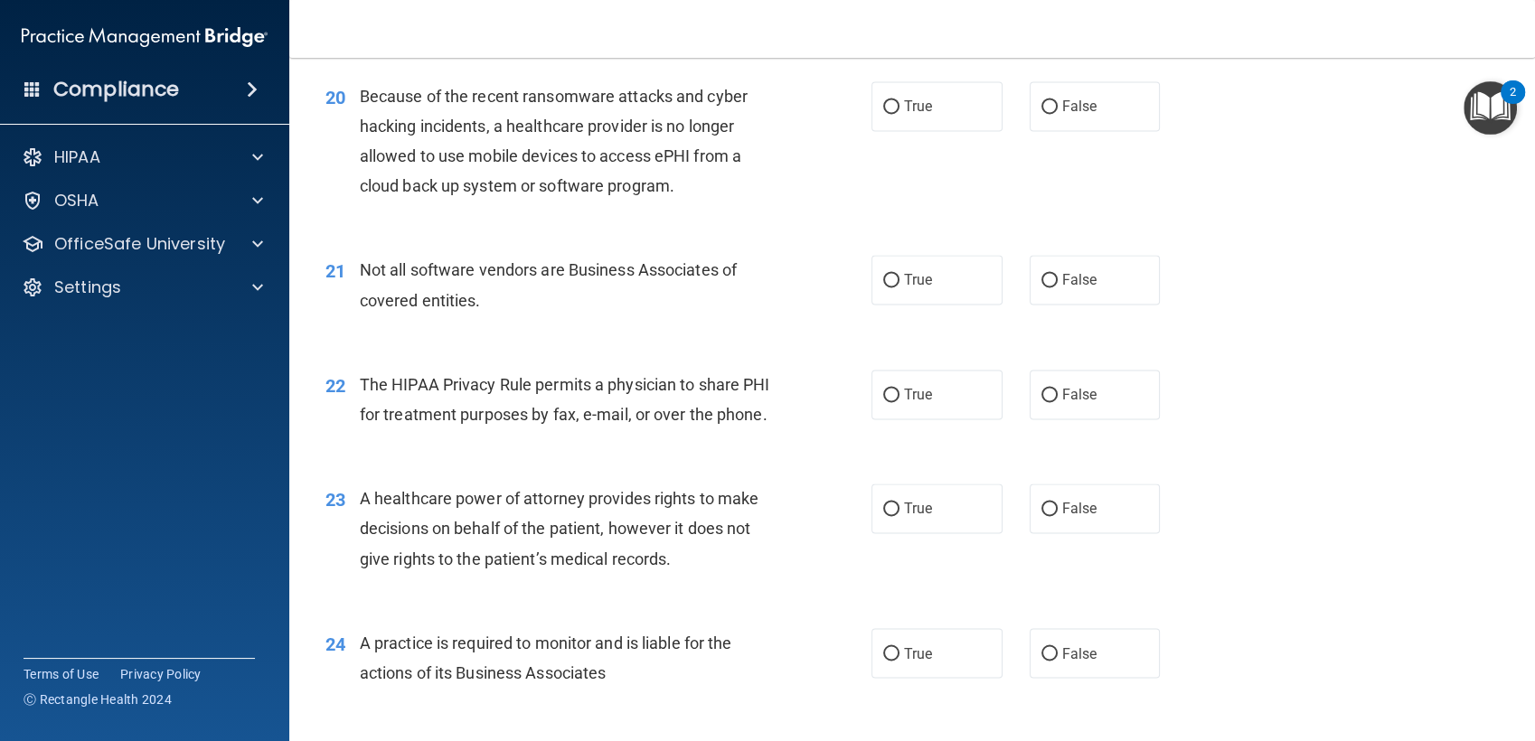
scroll to position [2894, 0]
click at [890, 131] on label "True" at bounding box center [936, 106] width 131 height 50
click at [890, 114] on input "True" at bounding box center [891, 107] width 16 height 14
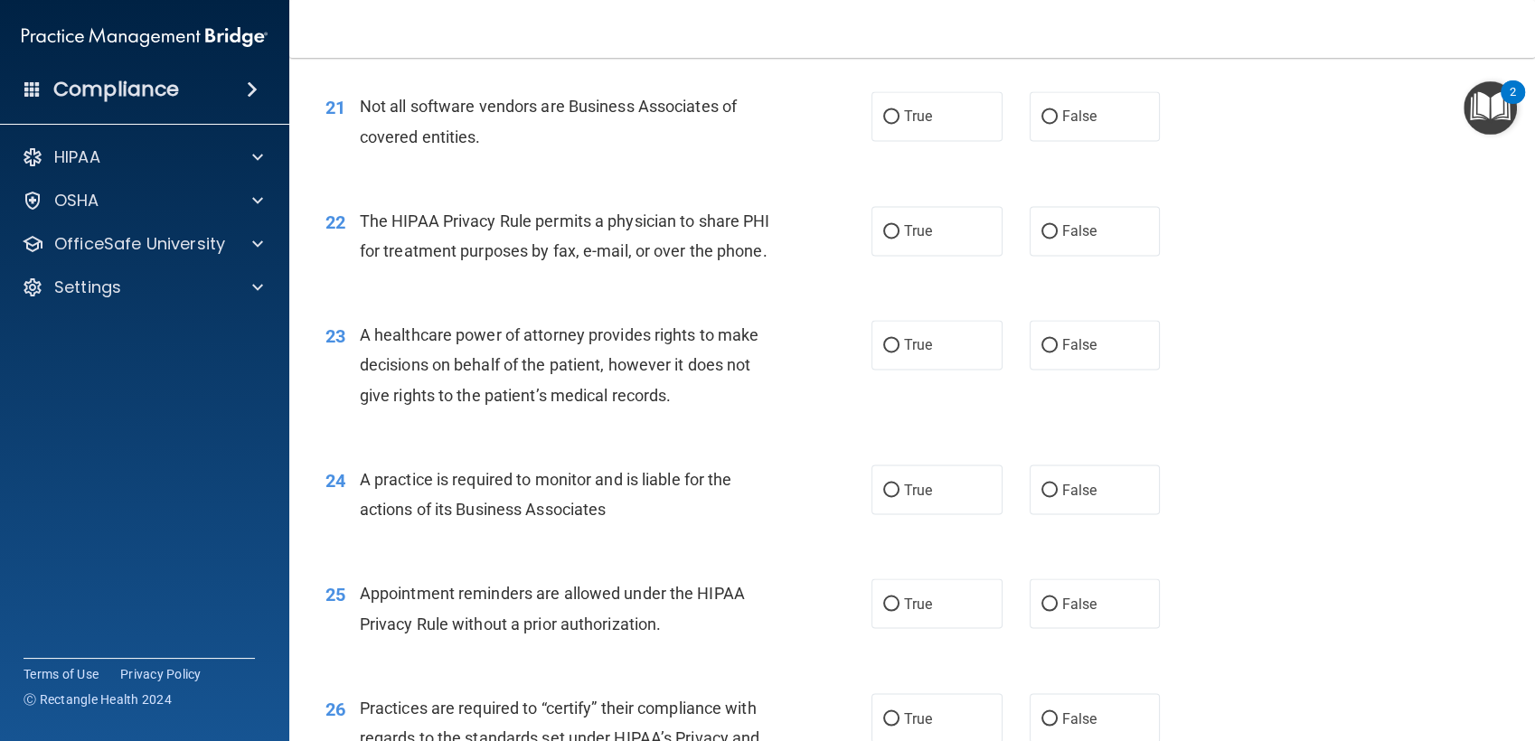
scroll to position [3075, 0]
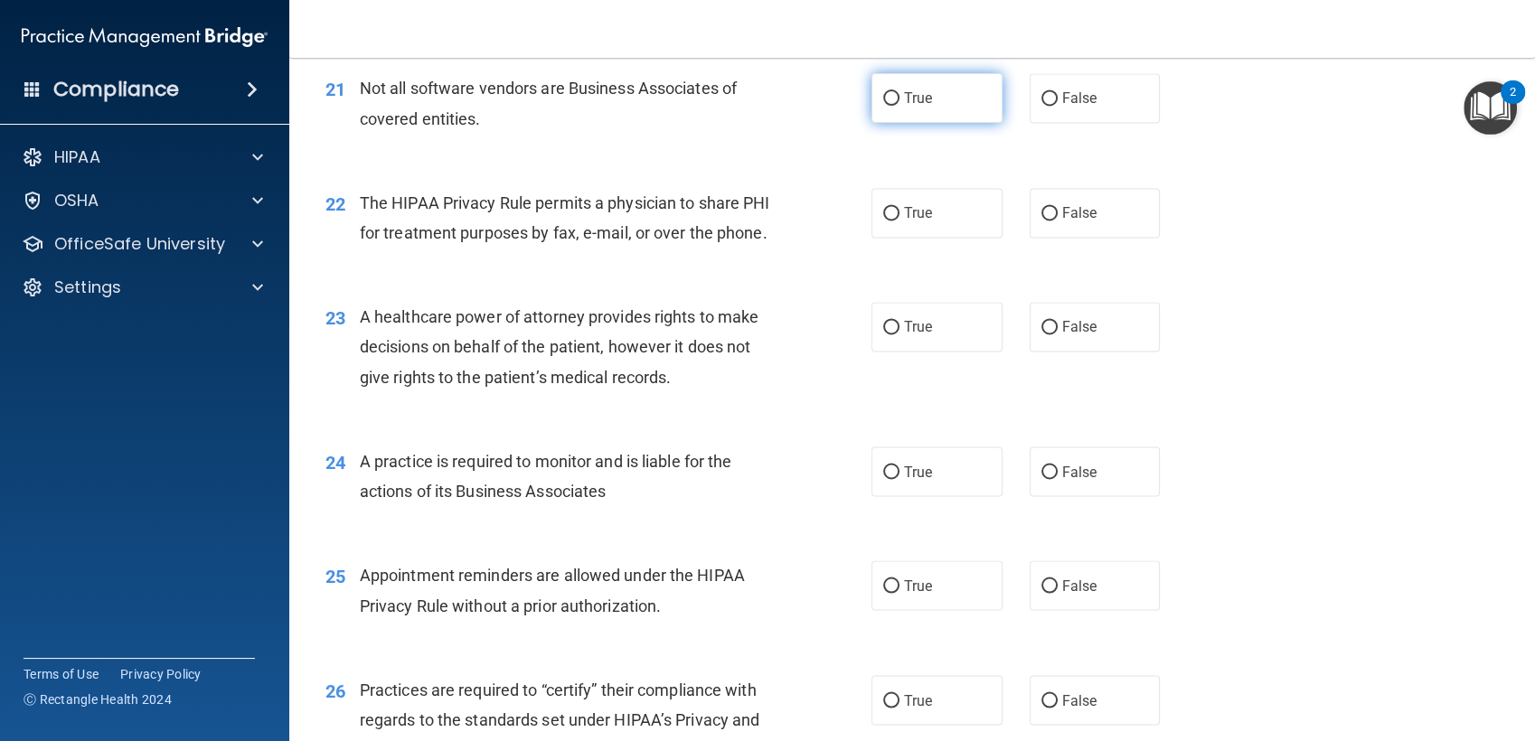
click at [902, 123] on label "True" at bounding box center [936, 98] width 131 height 50
click at [899, 106] on input "True" at bounding box center [891, 99] width 16 height 14
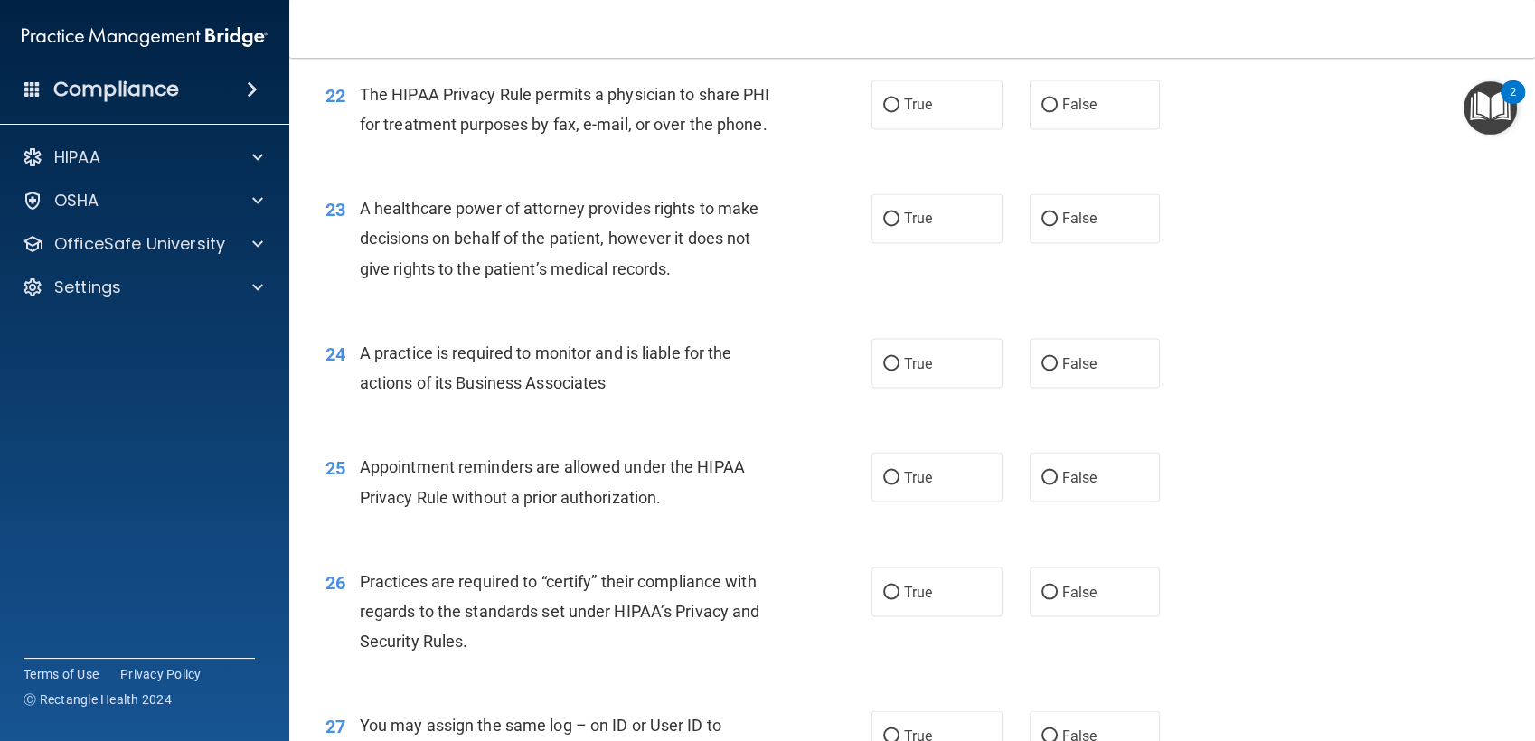
scroll to position [3191, 0]
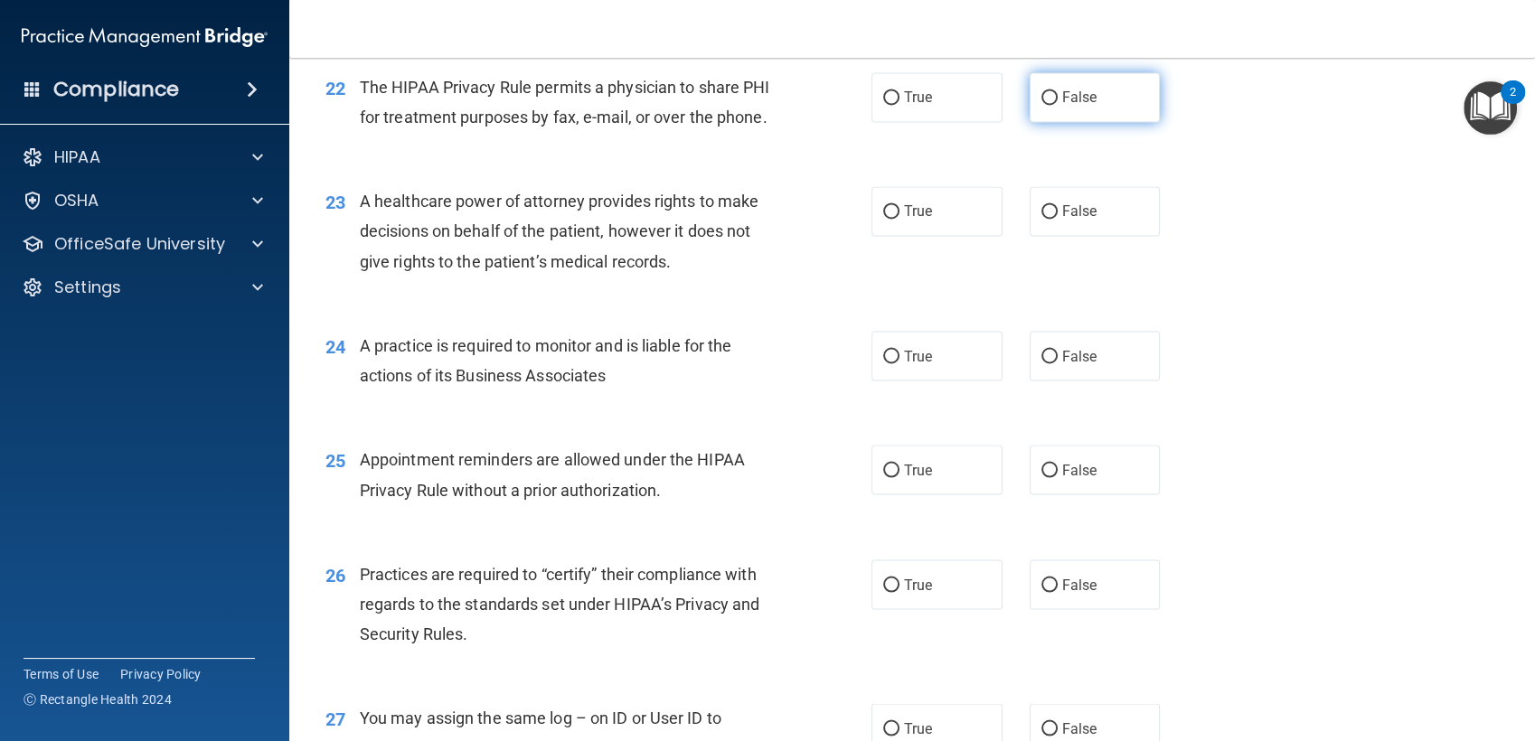
click at [1082, 122] on label "False" at bounding box center [1094, 97] width 131 height 50
click at [1057, 105] on input "False" at bounding box center [1049, 98] width 16 height 14
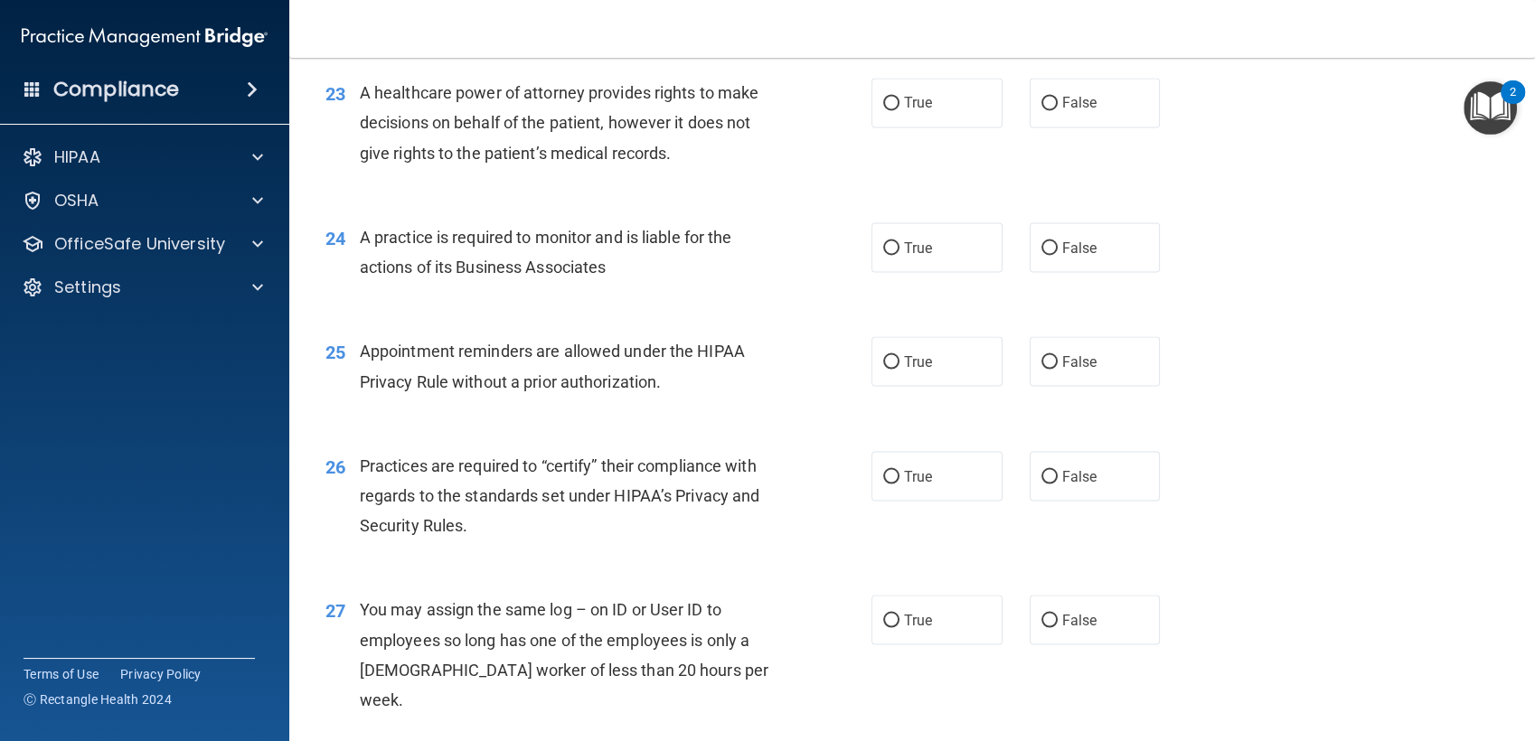
scroll to position [3340, 0]
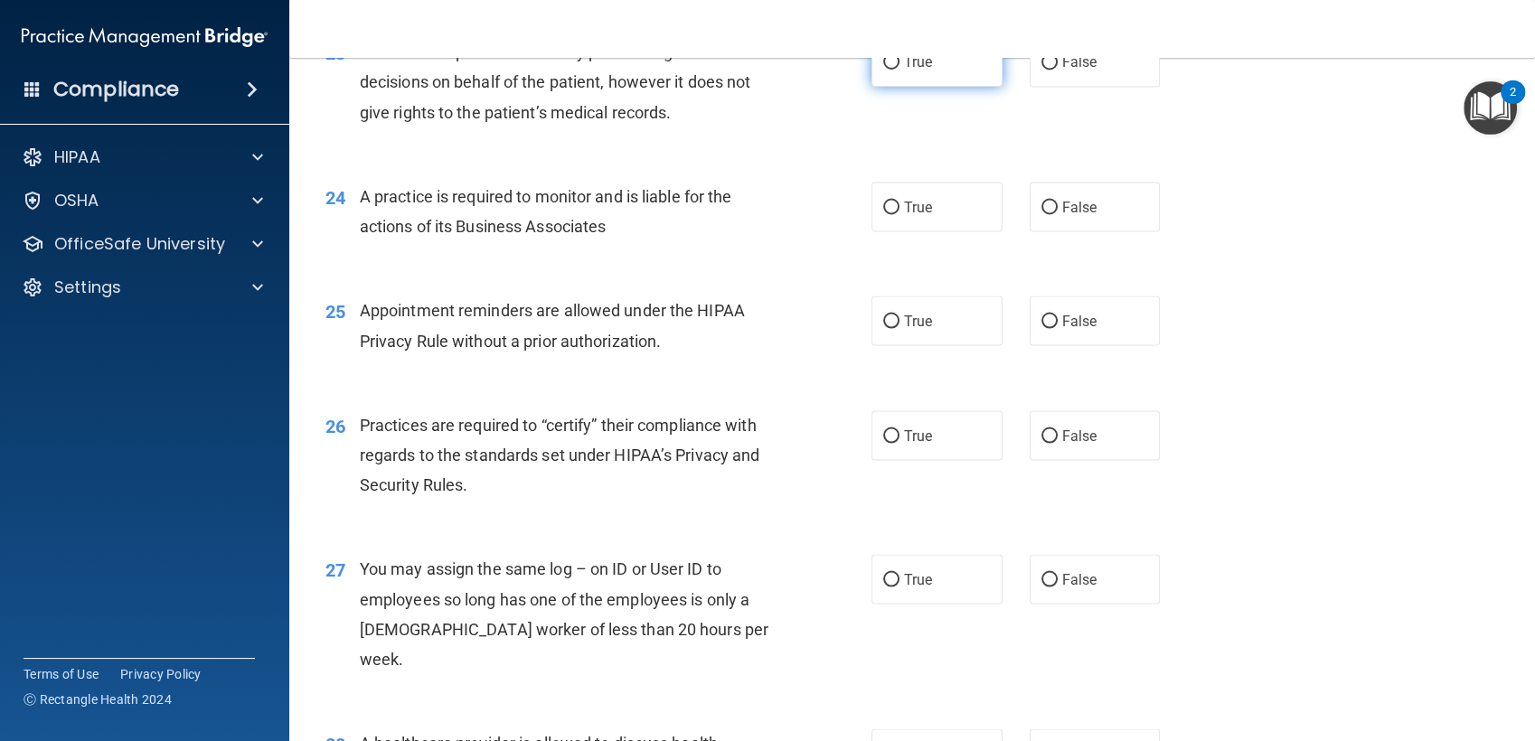
click at [911, 87] on label "True" at bounding box center [936, 62] width 131 height 50
click at [899, 70] on input "True" at bounding box center [891, 63] width 16 height 14
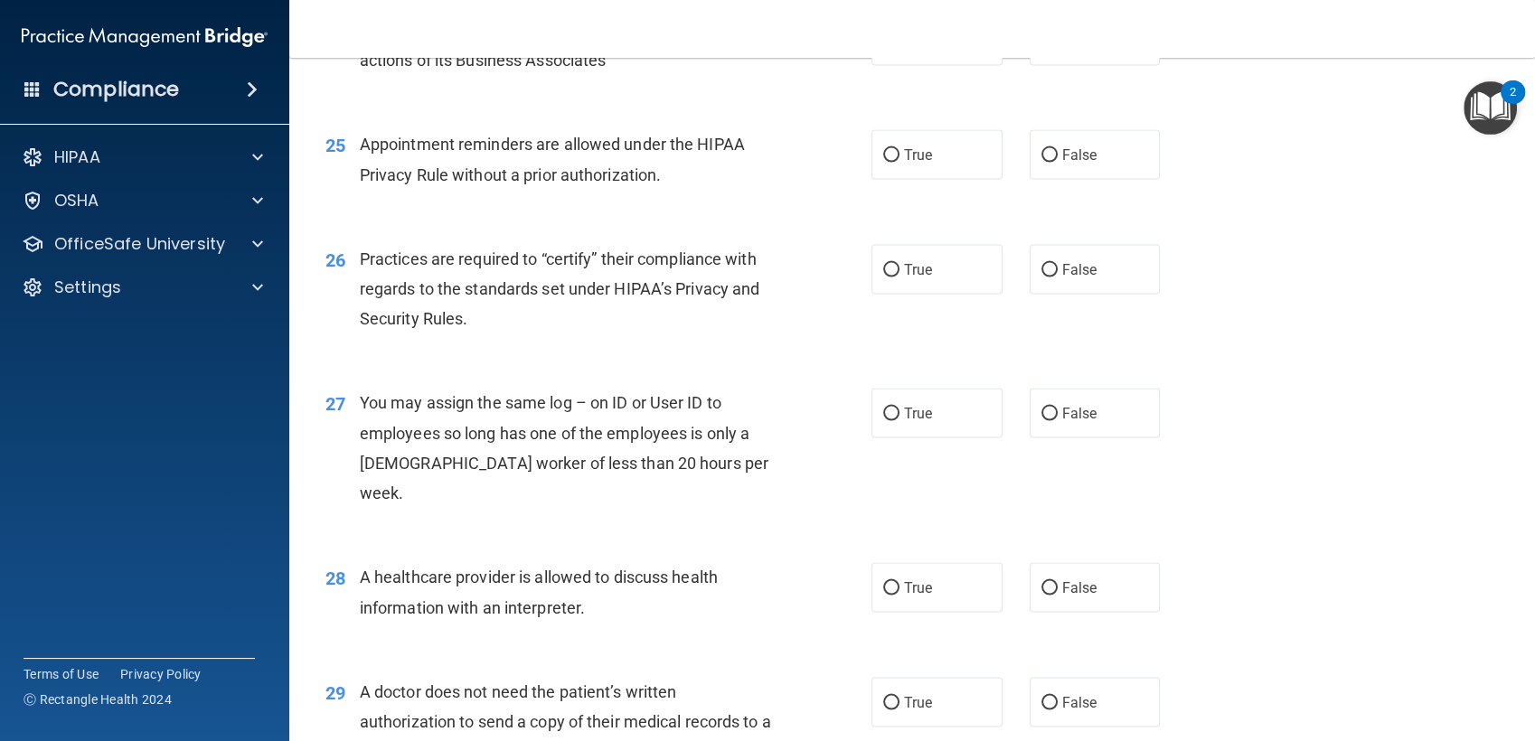
scroll to position [3506, 0]
click at [917, 107] on div "24 A practice is required to monitor and is liable for the actions of its Busin…" at bounding box center [912, 50] width 1200 height 114
click at [910, 65] on label "True" at bounding box center [936, 40] width 131 height 50
click at [899, 48] on input "True" at bounding box center [891, 41] width 16 height 14
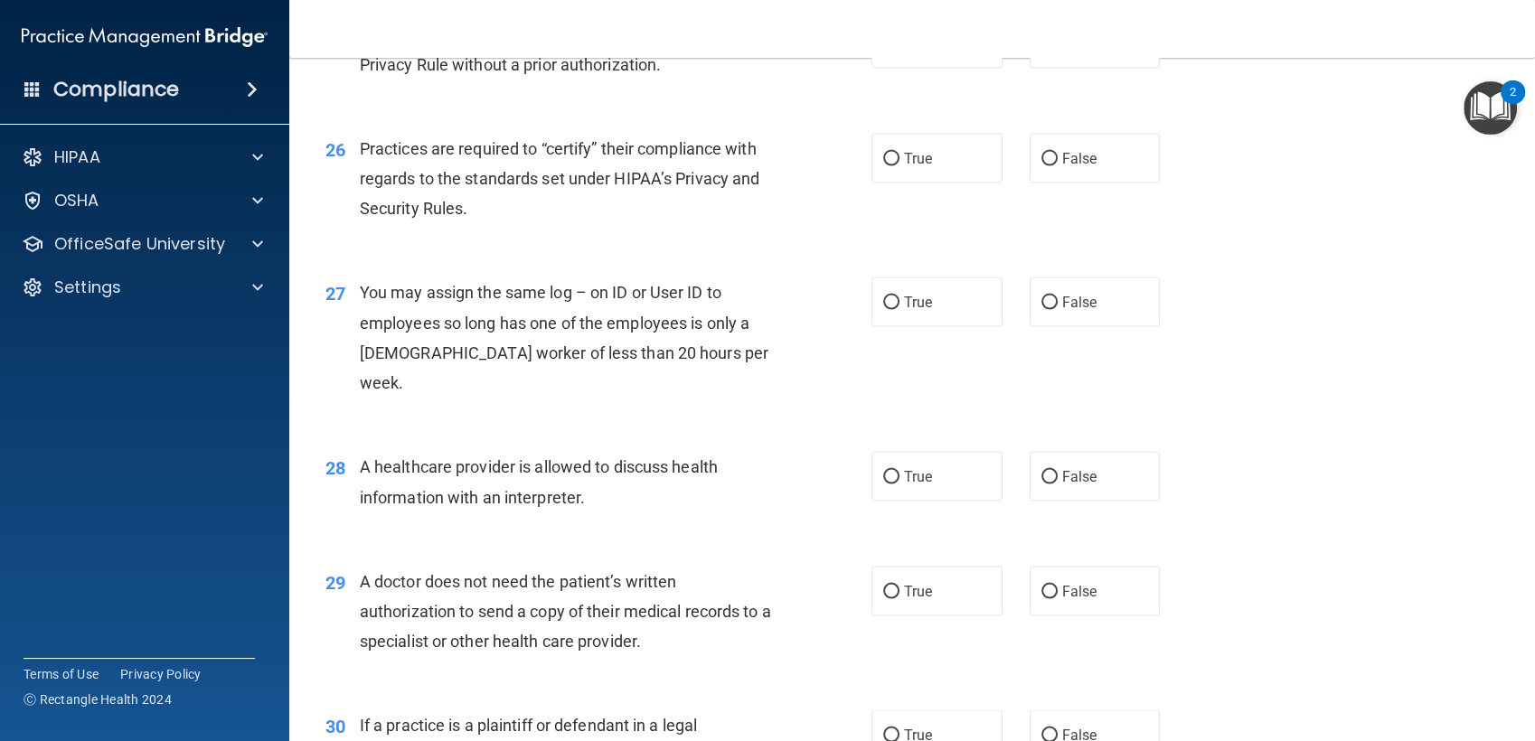
scroll to position [3618, 0]
click at [875, 68] on label "True" at bounding box center [936, 43] width 131 height 50
click at [883, 51] on input "True" at bounding box center [891, 44] width 16 height 14
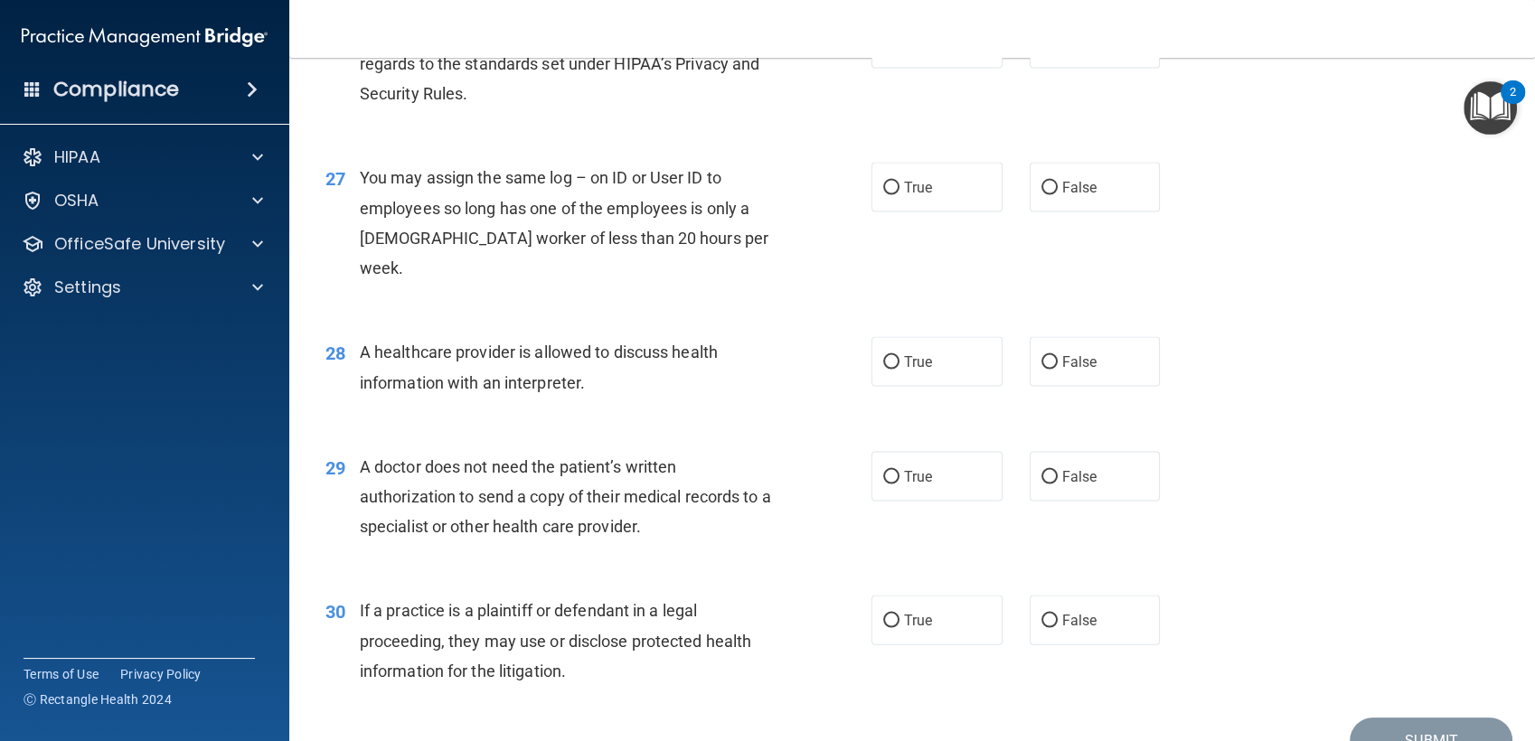
scroll to position [3731, 0]
click at [975, 70] on label "True" at bounding box center [936, 45] width 131 height 50
click at [899, 52] on input "True" at bounding box center [891, 46] width 16 height 14
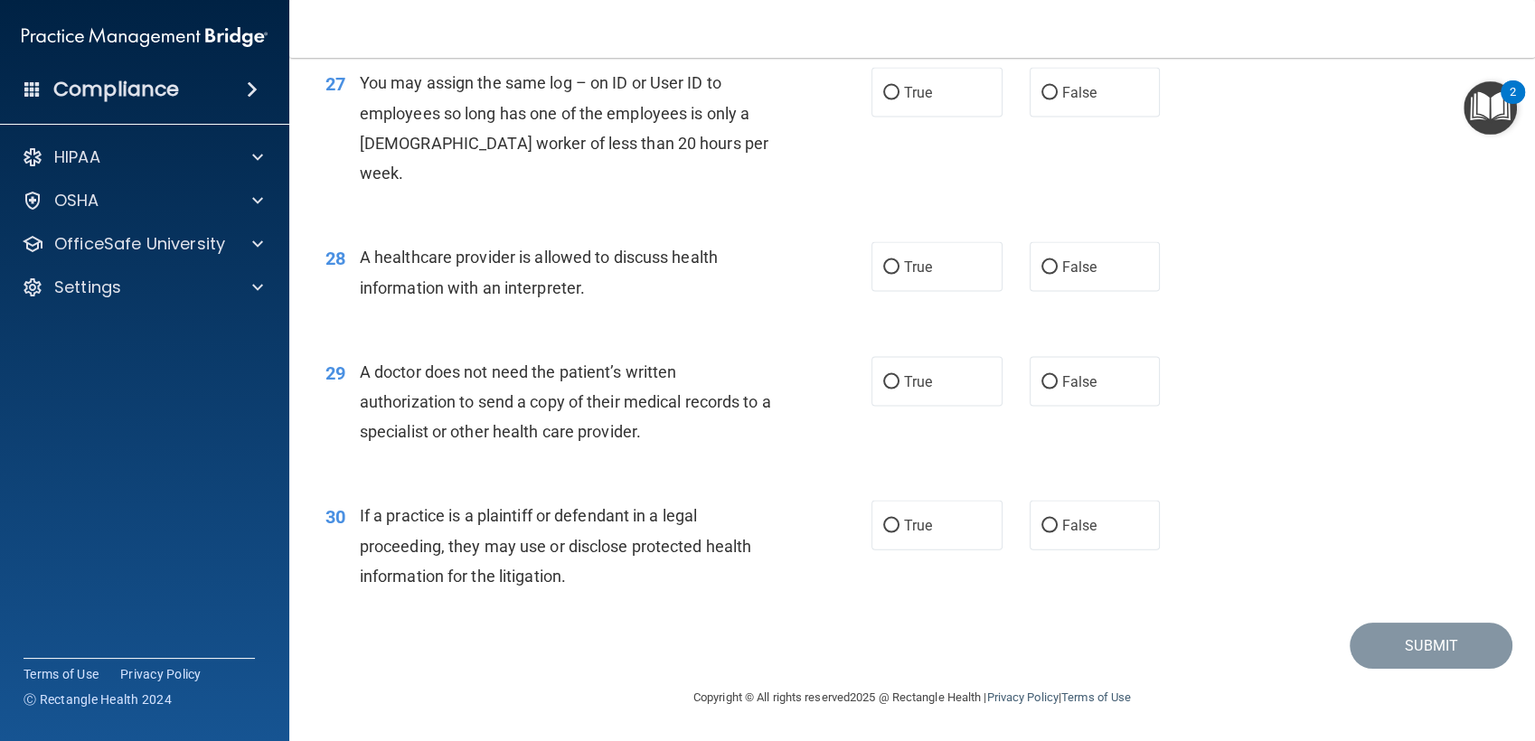
scroll to position [3844, 0]
click at [1052, 117] on label "False" at bounding box center [1094, 93] width 131 height 50
click at [1052, 100] on input "False" at bounding box center [1049, 94] width 16 height 14
click at [900, 291] on label "True" at bounding box center [936, 267] width 131 height 50
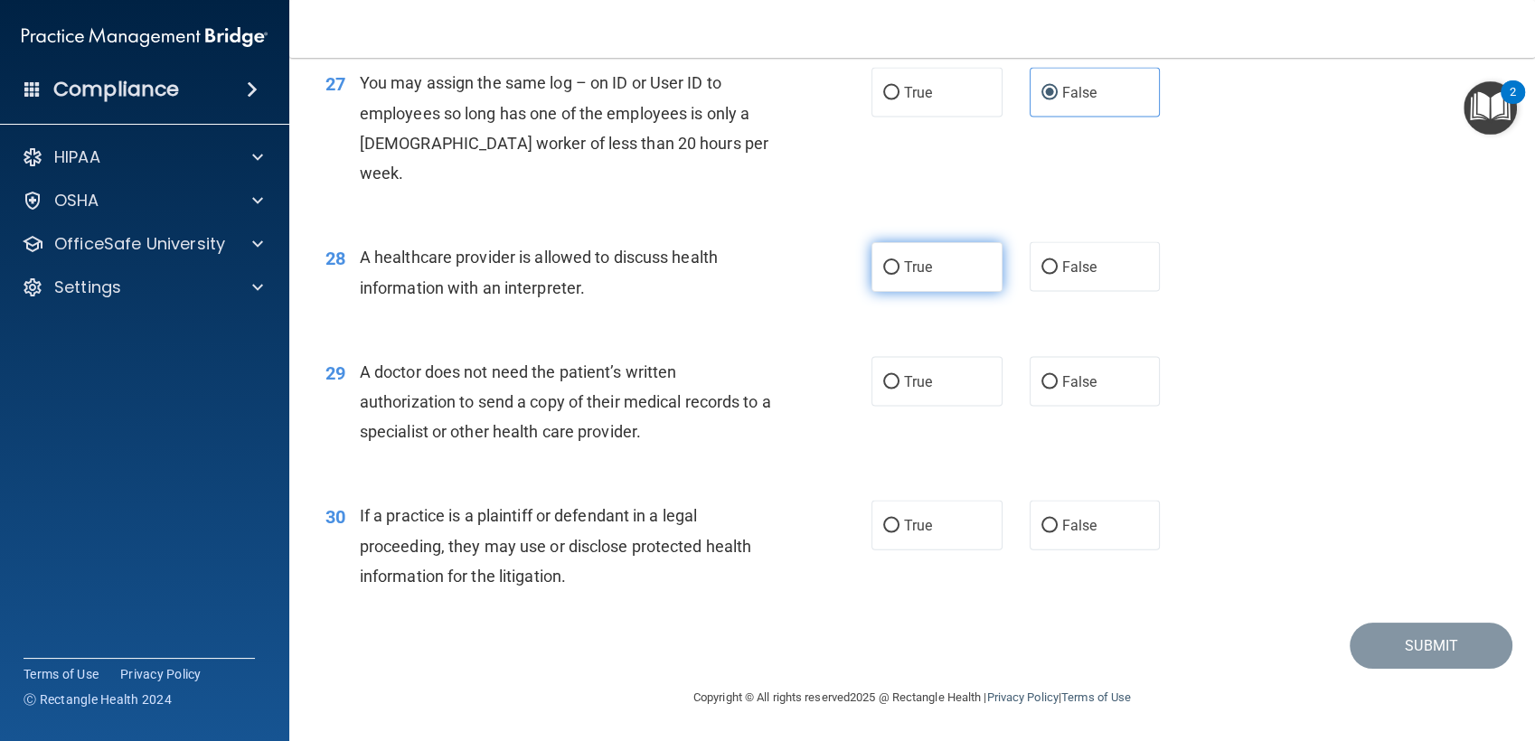
click at [899, 275] on input "True" at bounding box center [891, 268] width 16 height 14
click at [1084, 377] on span "False" at bounding box center [1079, 381] width 35 height 17
click at [1057, 377] on input "False" at bounding box center [1049, 383] width 16 height 14
click at [889, 524] on input "True" at bounding box center [891, 527] width 16 height 14
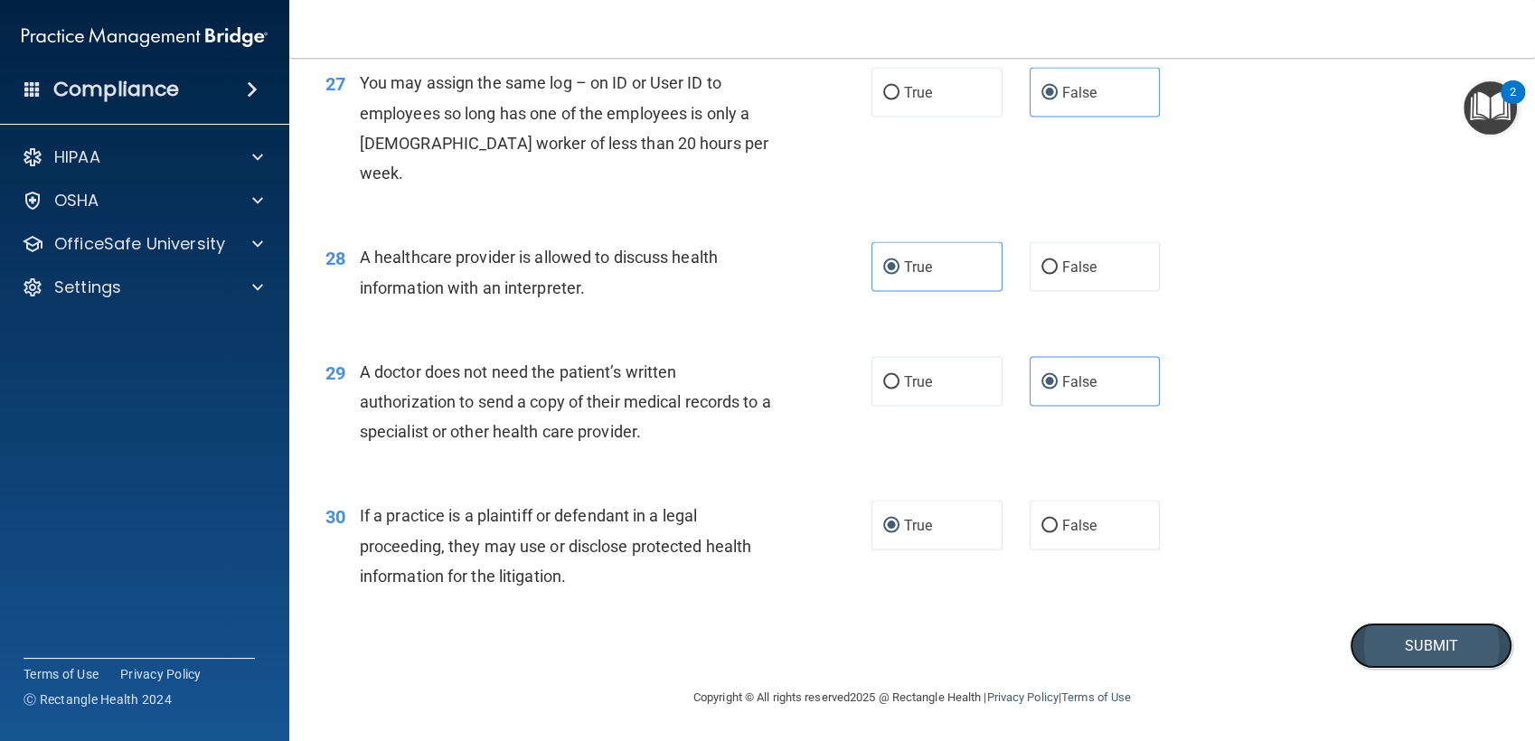
click at [1376, 652] on button "Submit" at bounding box center [1430, 646] width 163 height 46
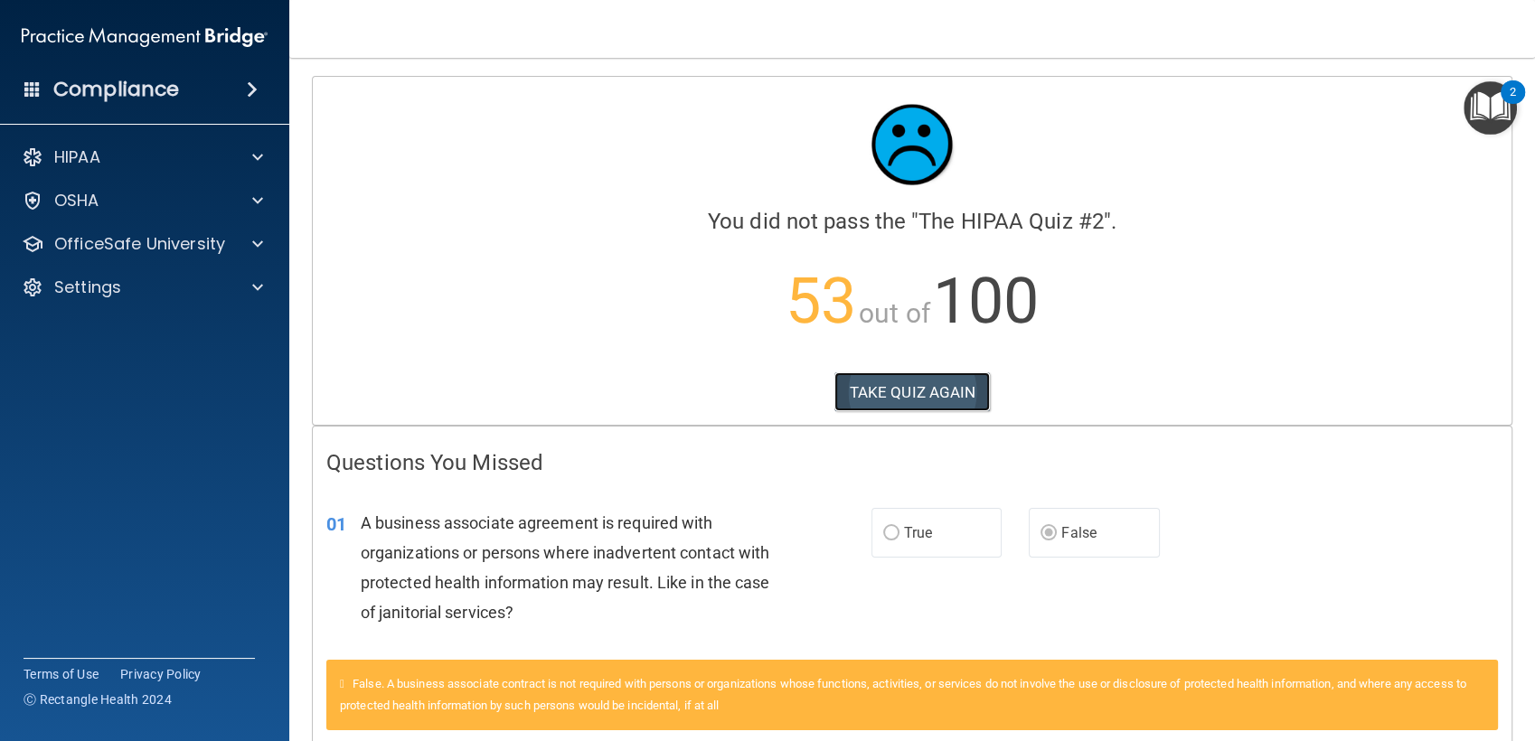
click at [910, 390] on button "TAKE QUIZ AGAIN" at bounding box center [912, 392] width 156 height 40
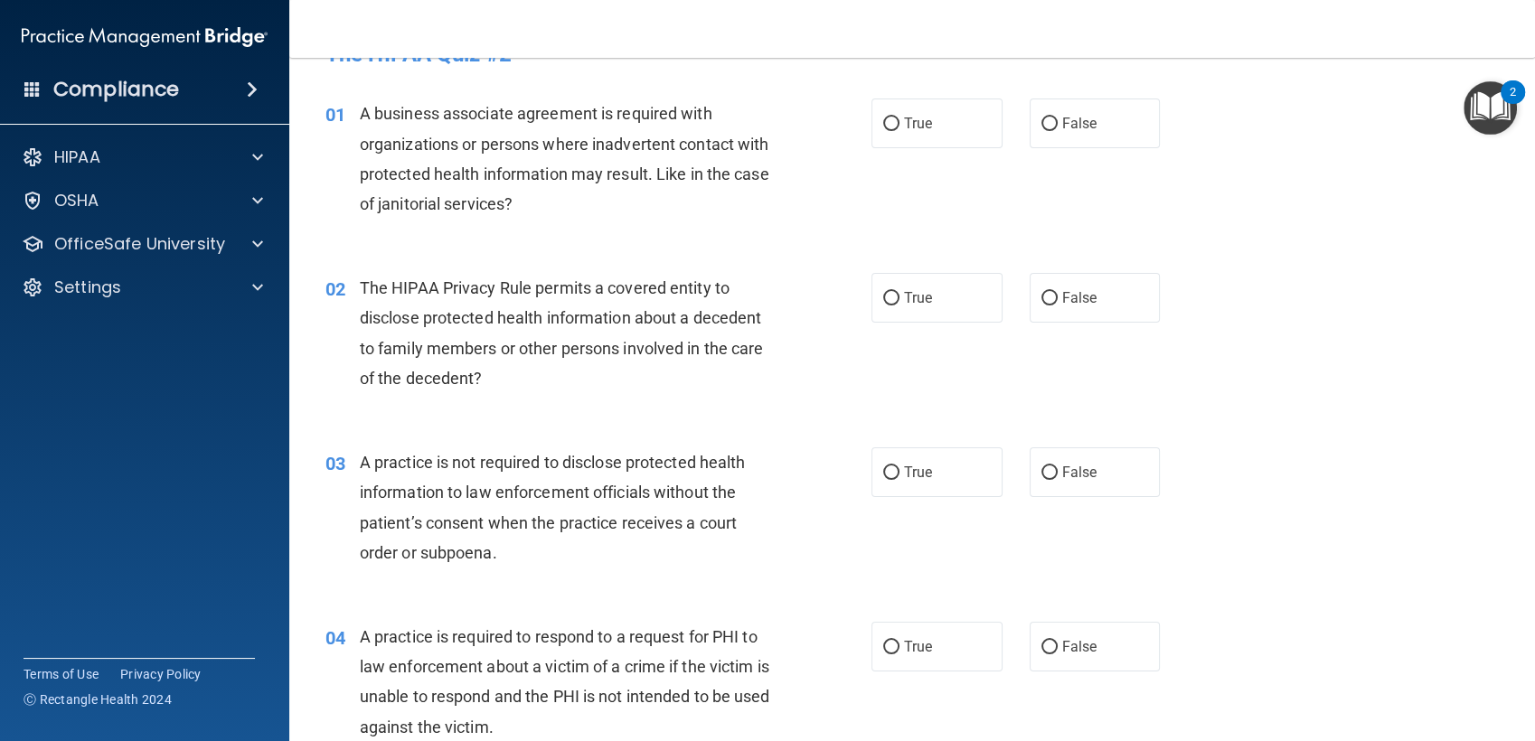
scroll to position [59, 0]
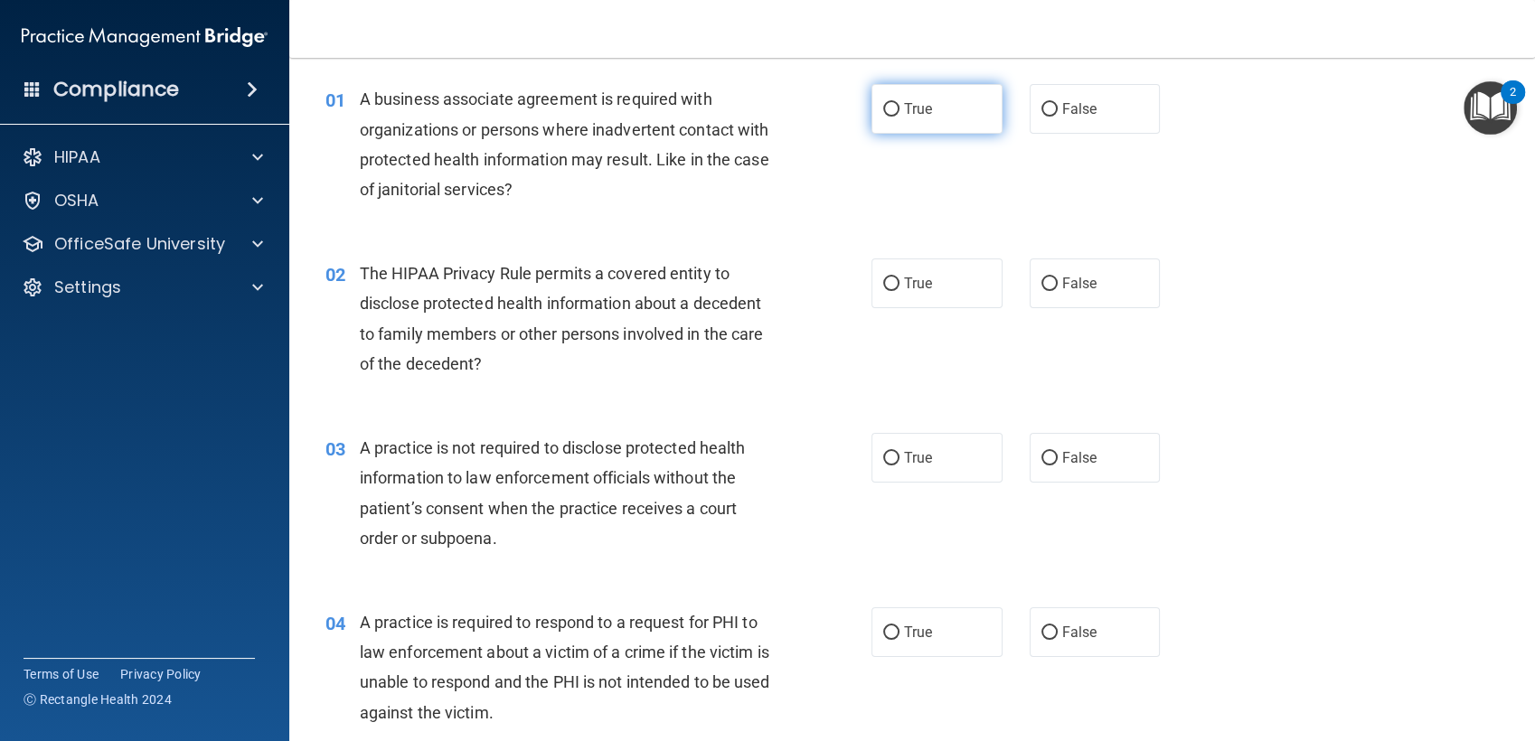
click at [888, 119] on label "True" at bounding box center [936, 109] width 131 height 50
click at [888, 117] on input "True" at bounding box center [891, 110] width 16 height 14
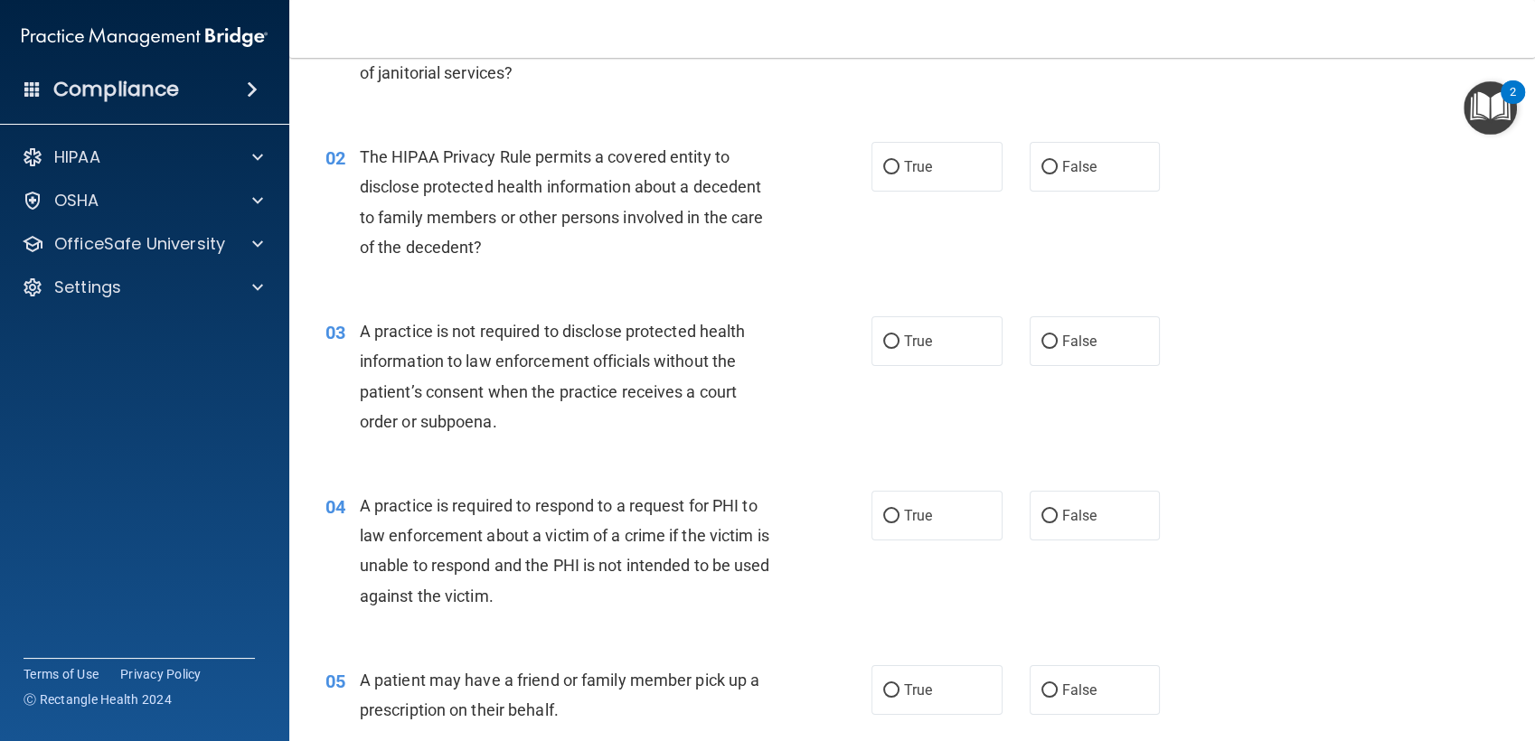
scroll to position [180, 0]
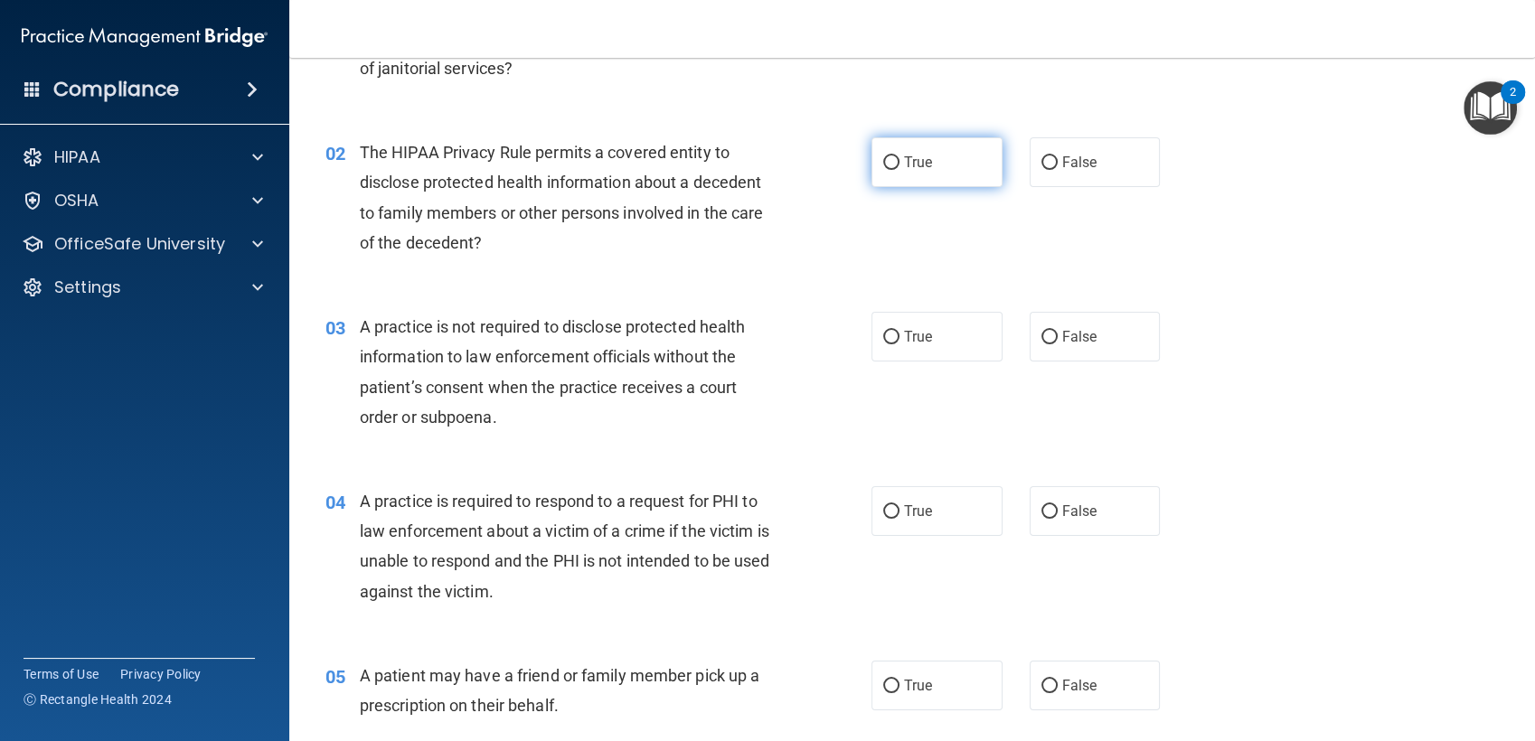
click at [950, 162] on label "True" at bounding box center [936, 162] width 131 height 50
click at [899, 162] on input "True" at bounding box center [891, 163] width 16 height 14
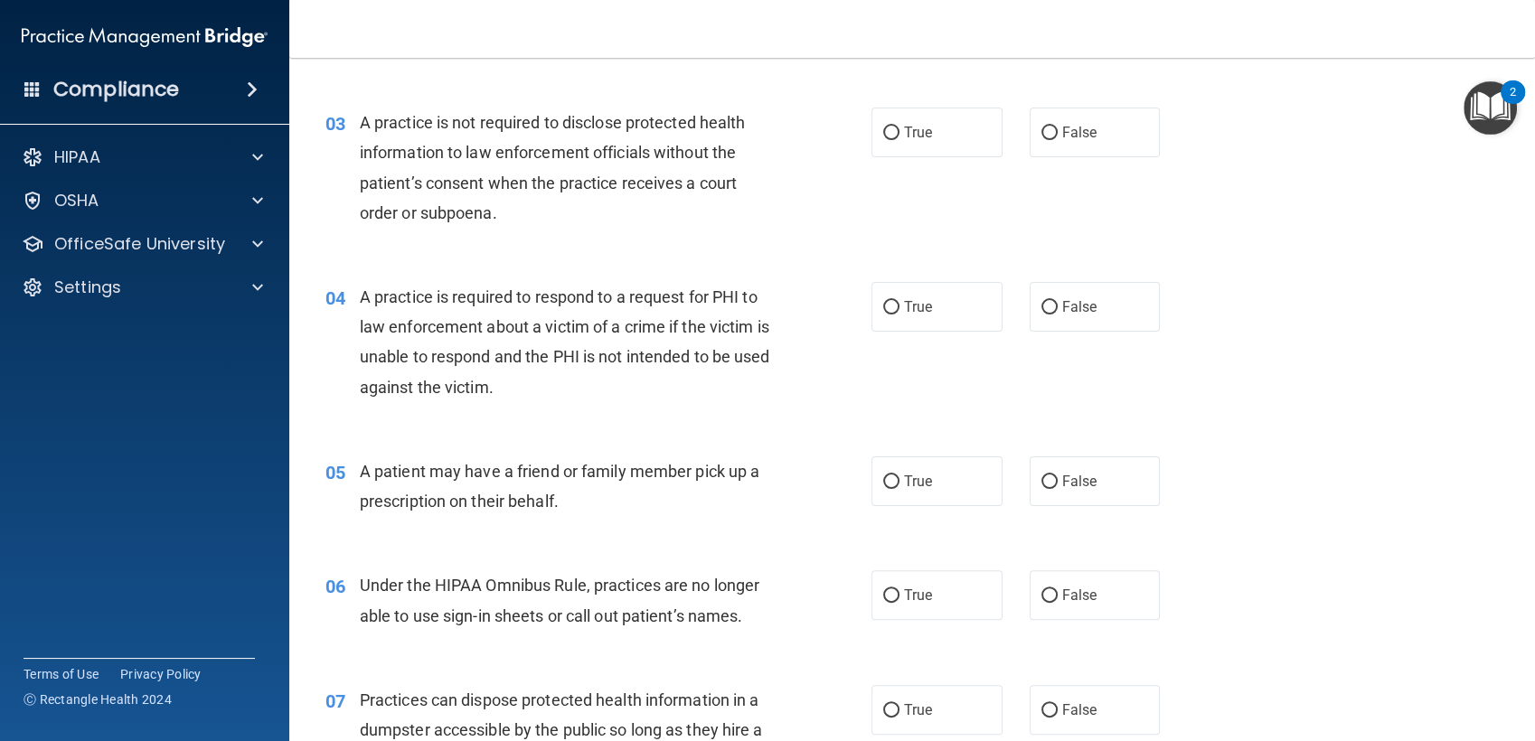
scroll to position [385, 0]
click at [904, 136] on span "True" at bounding box center [918, 131] width 28 height 17
click at [899, 136] on input "True" at bounding box center [891, 133] width 16 height 14
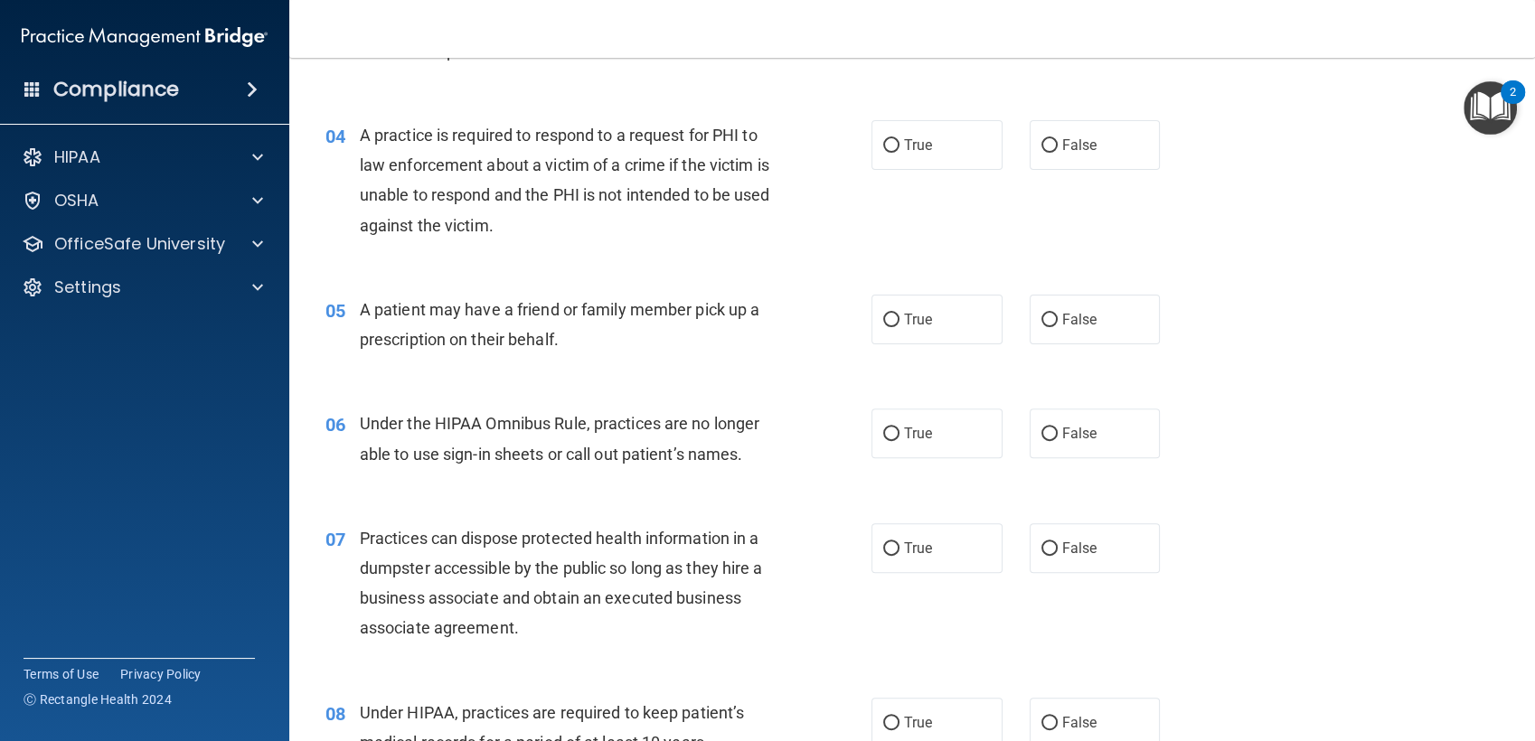
scroll to position [549, 0]
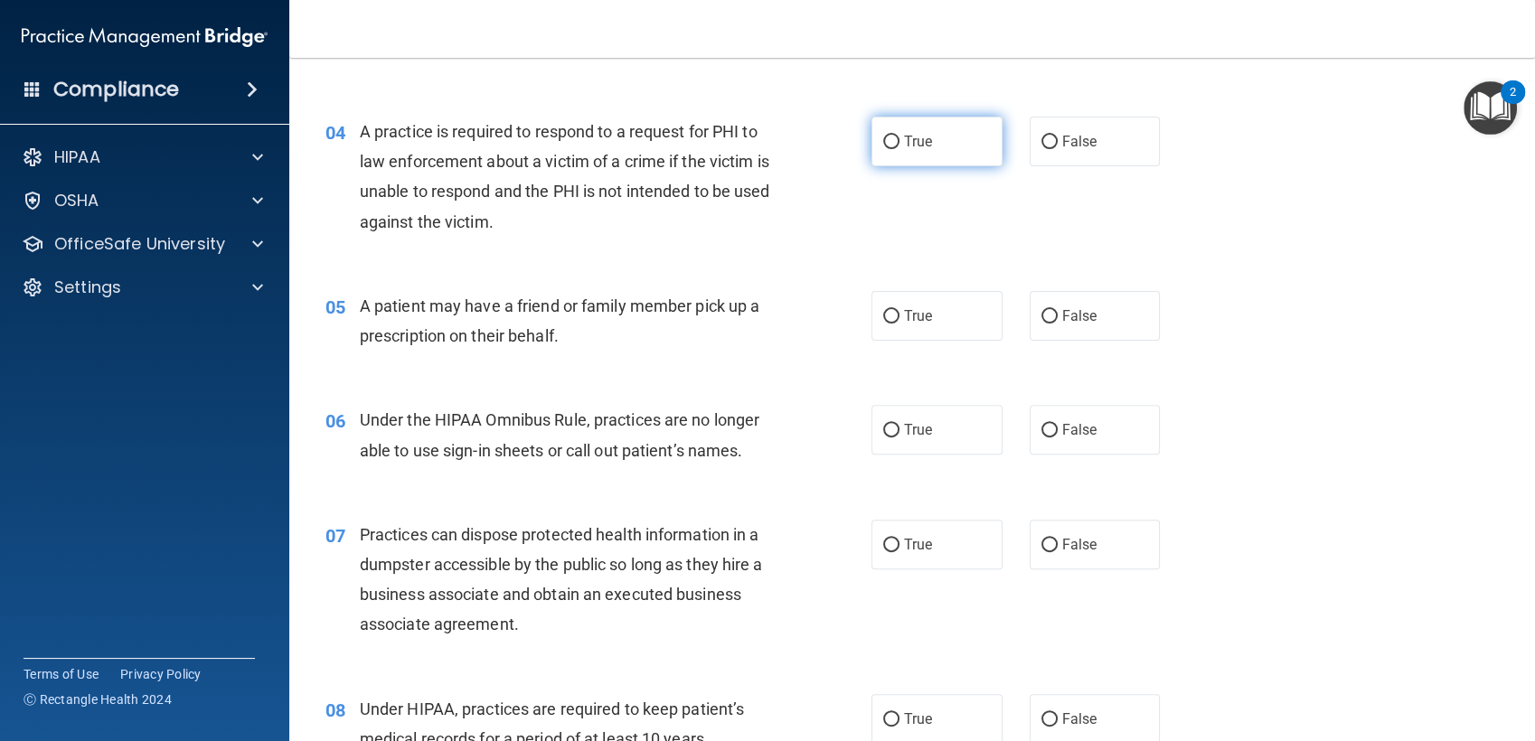
click at [895, 146] on label "True" at bounding box center [936, 142] width 131 height 50
click at [895, 146] on input "True" at bounding box center [891, 143] width 16 height 14
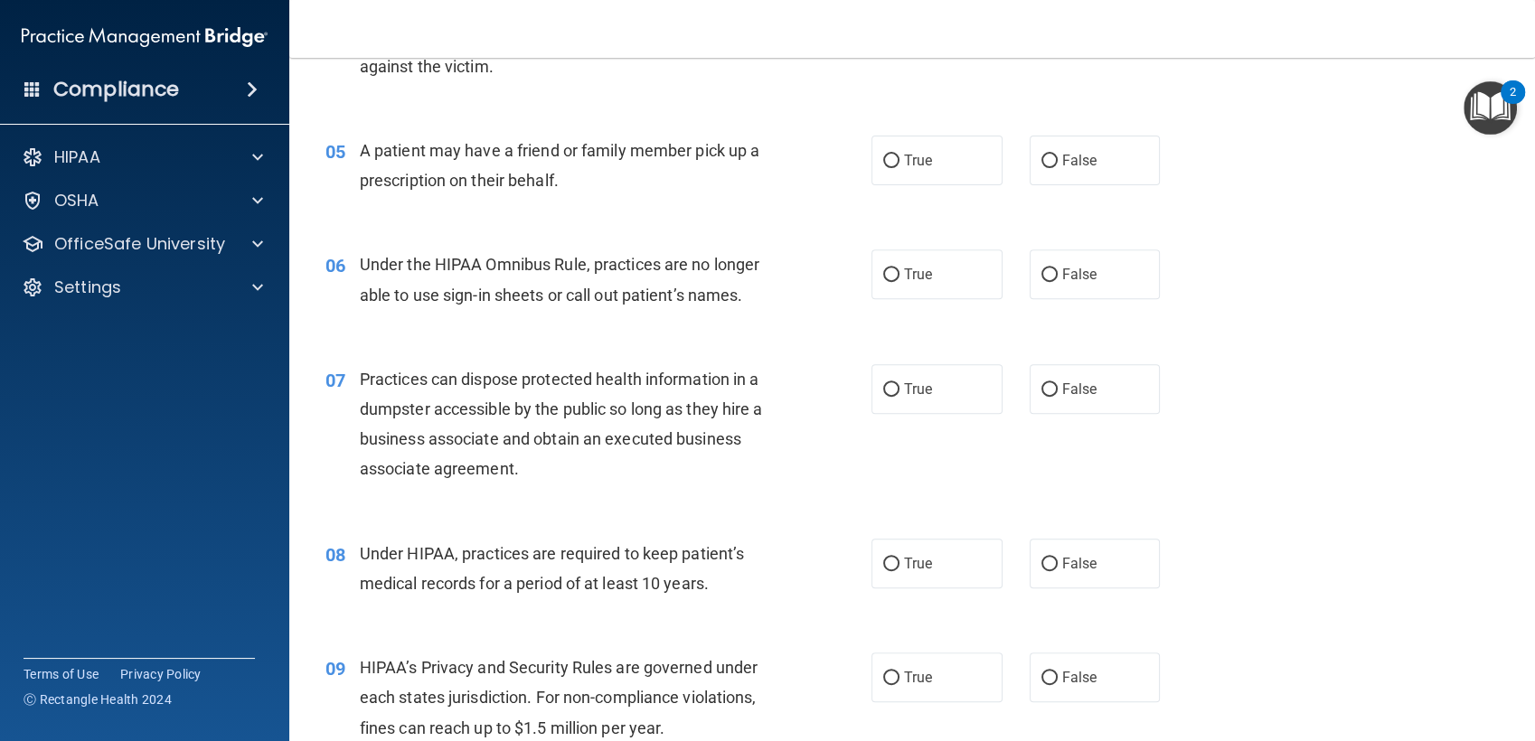
scroll to position [734, 0]
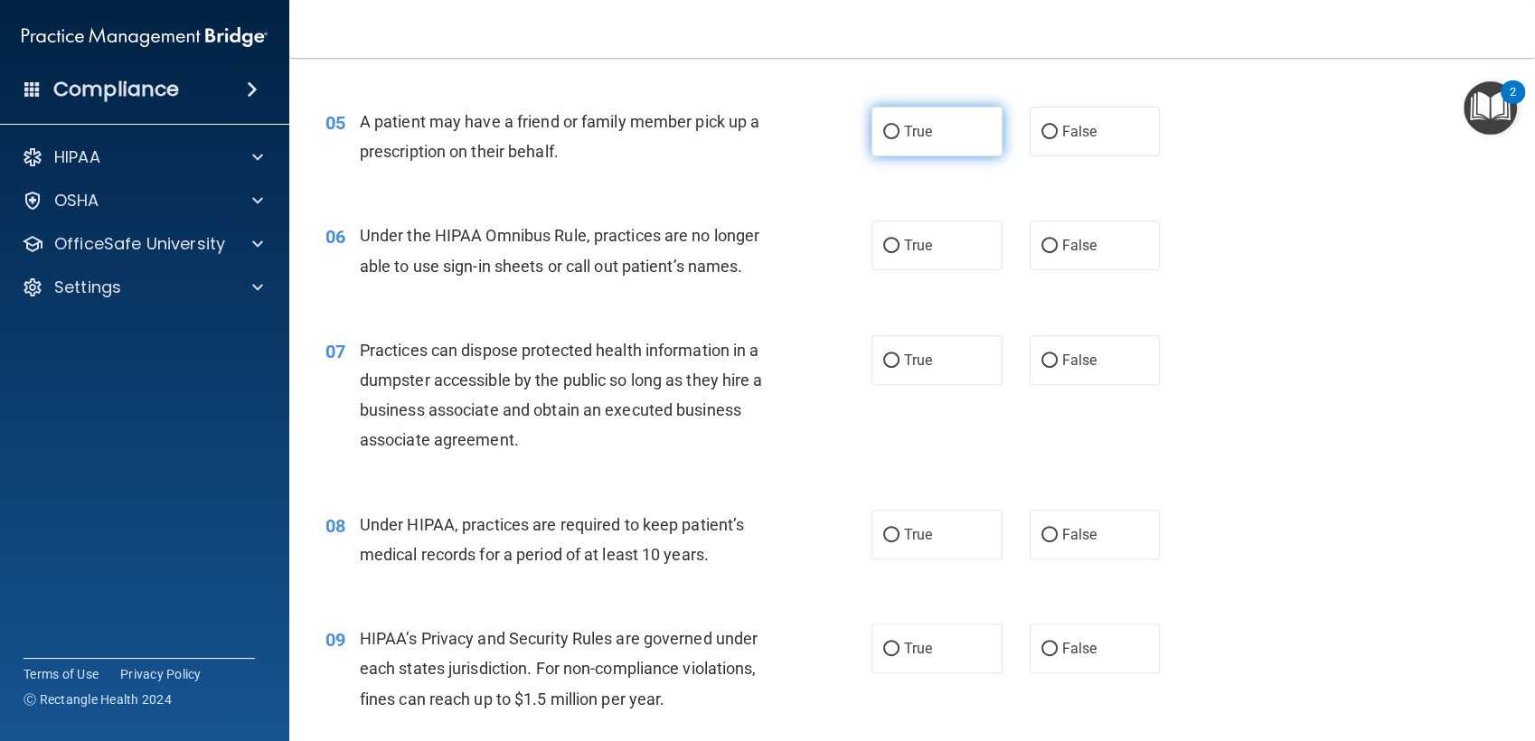
click at [887, 138] on input "True" at bounding box center [891, 133] width 16 height 14
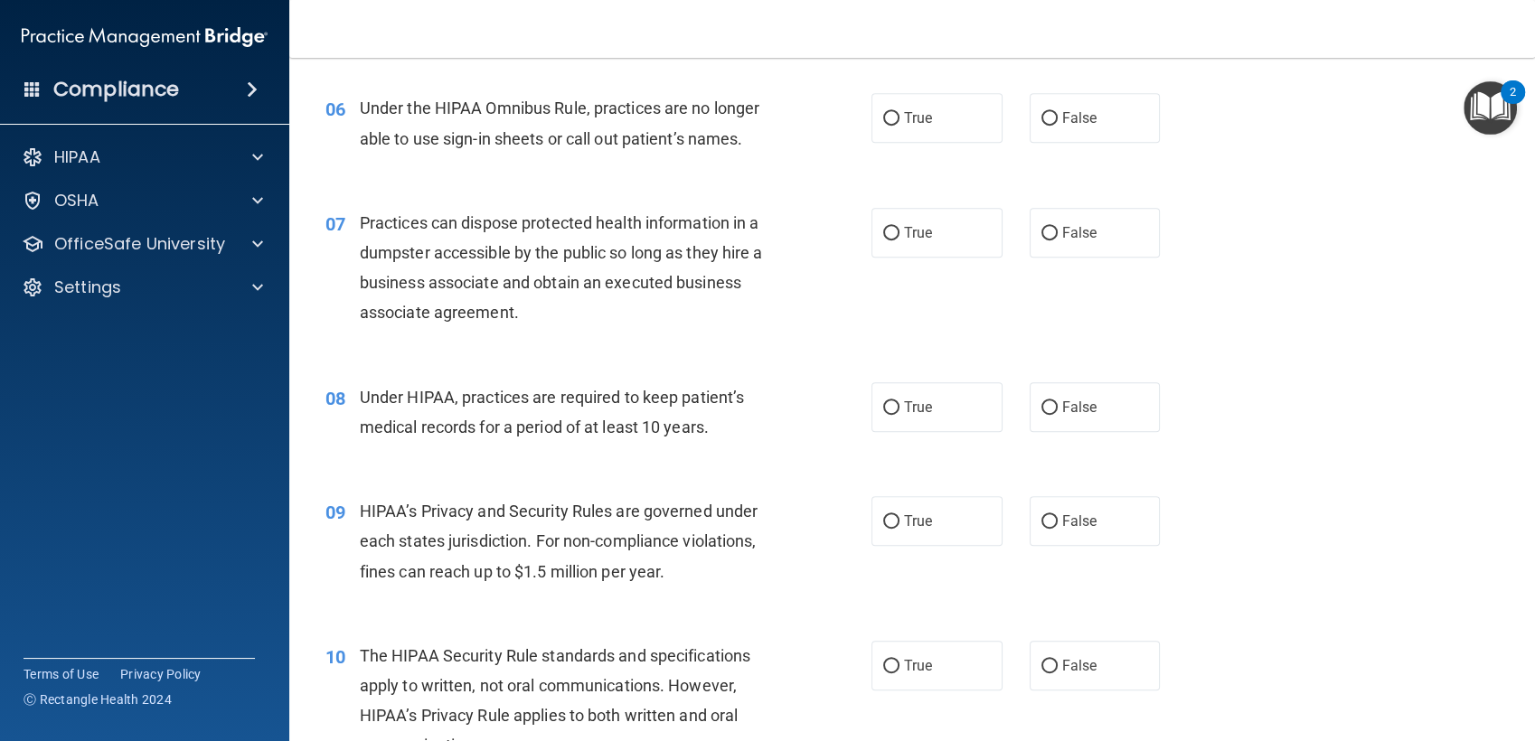
scroll to position [860, 0]
click at [1047, 139] on label "False" at bounding box center [1094, 119] width 131 height 50
click at [1047, 127] on input "False" at bounding box center [1049, 120] width 16 height 14
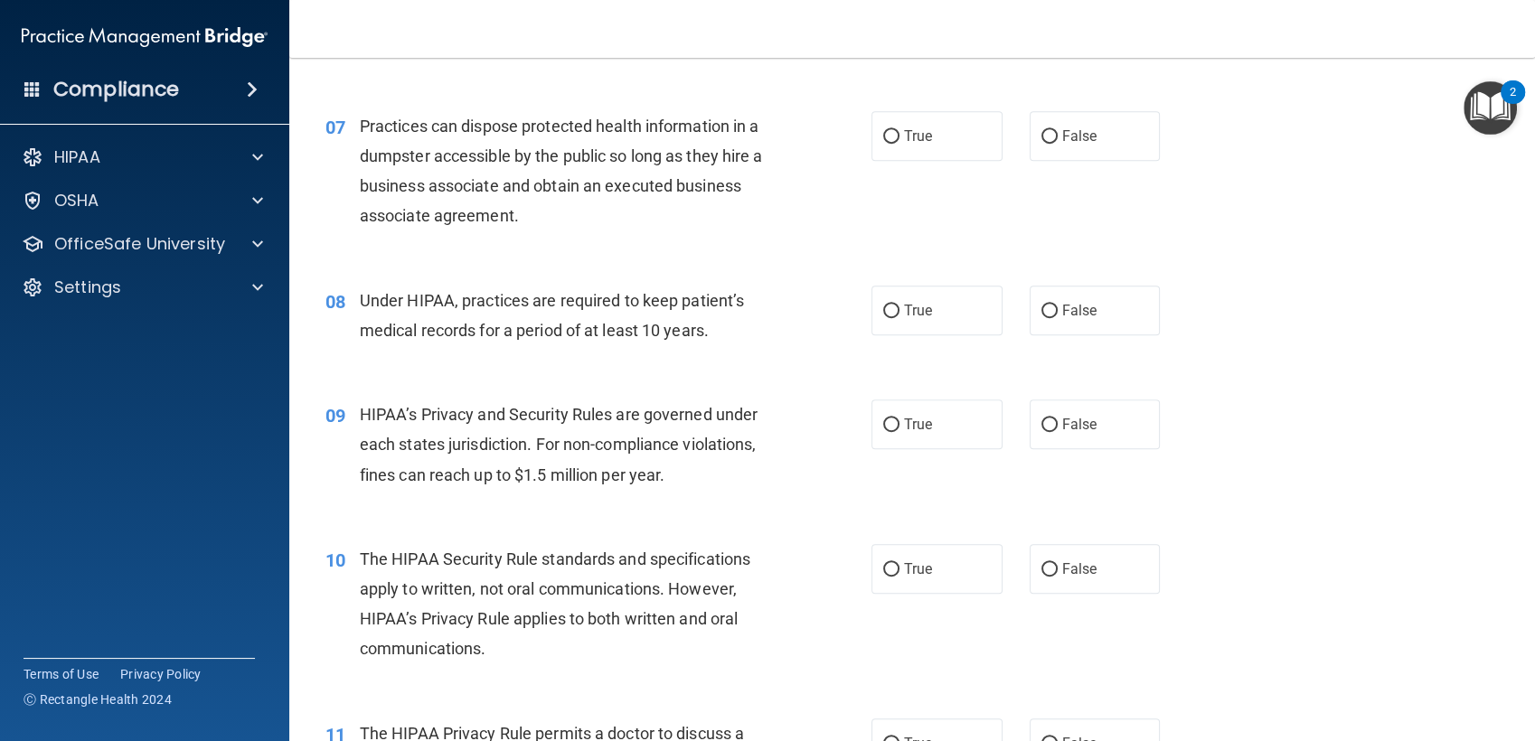
scroll to position [956, 0]
click at [1041, 132] on input "False" at bounding box center [1049, 139] width 16 height 14
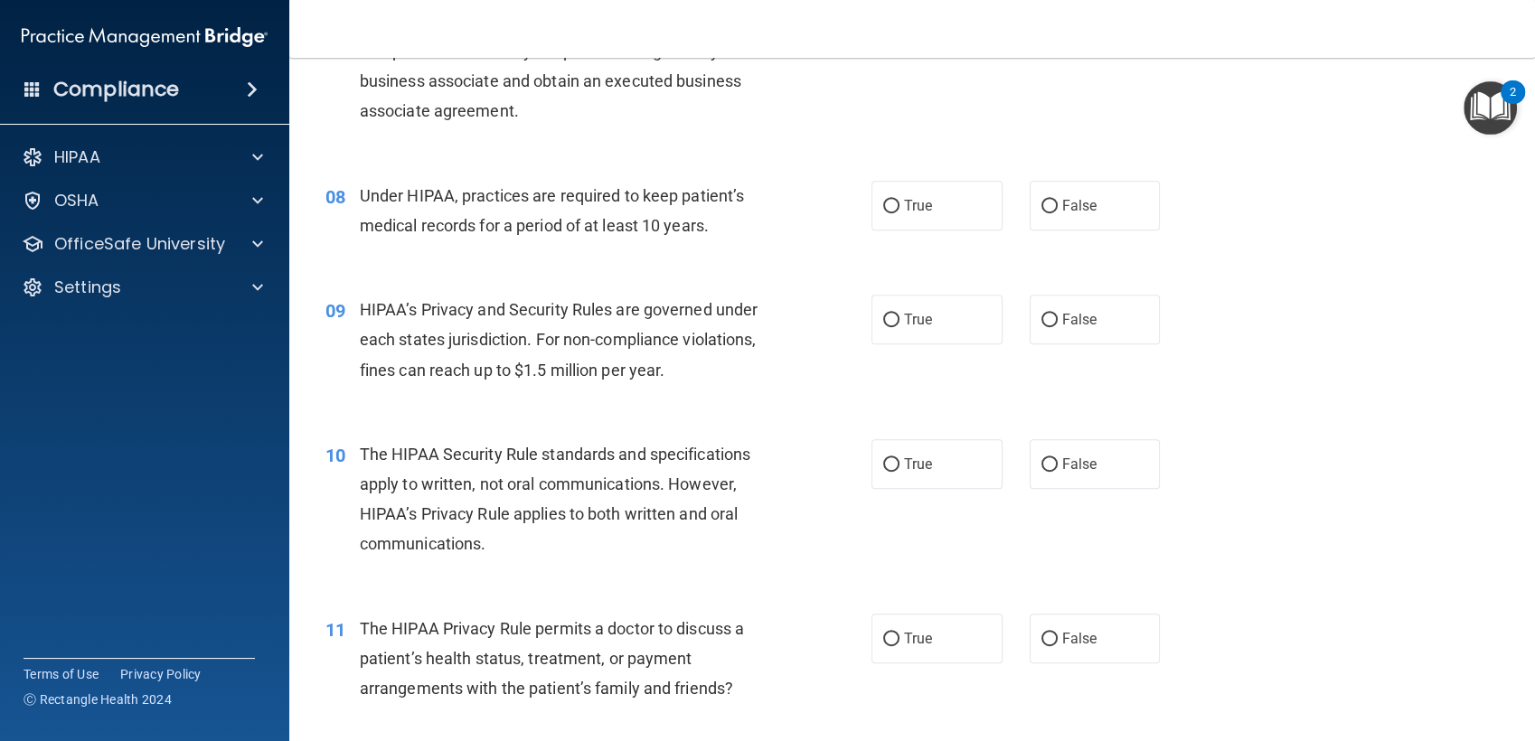
scroll to position [1093, 0]
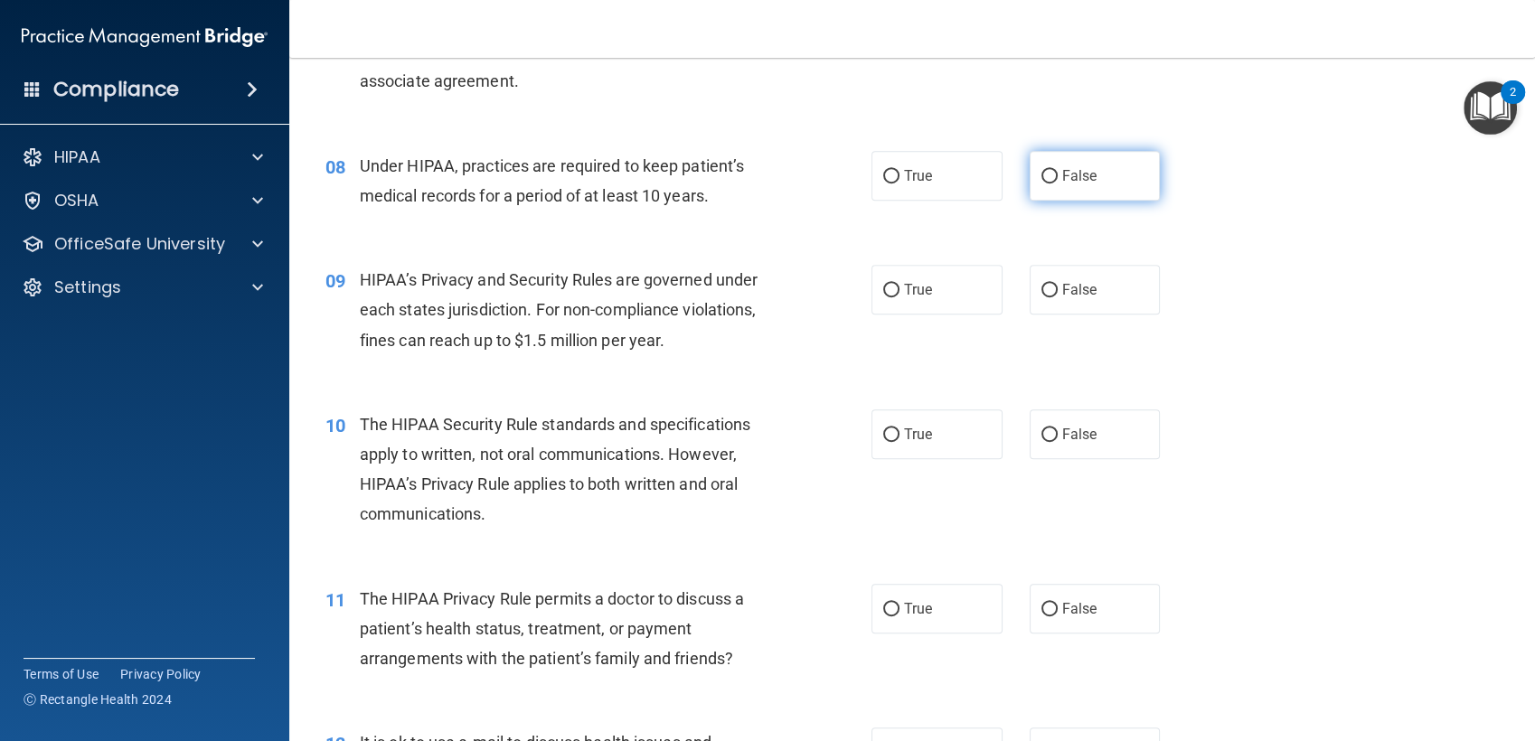
click at [1062, 192] on label "False" at bounding box center [1094, 176] width 131 height 50
click at [1057, 183] on input "False" at bounding box center [1049, 177] width 16 height 14
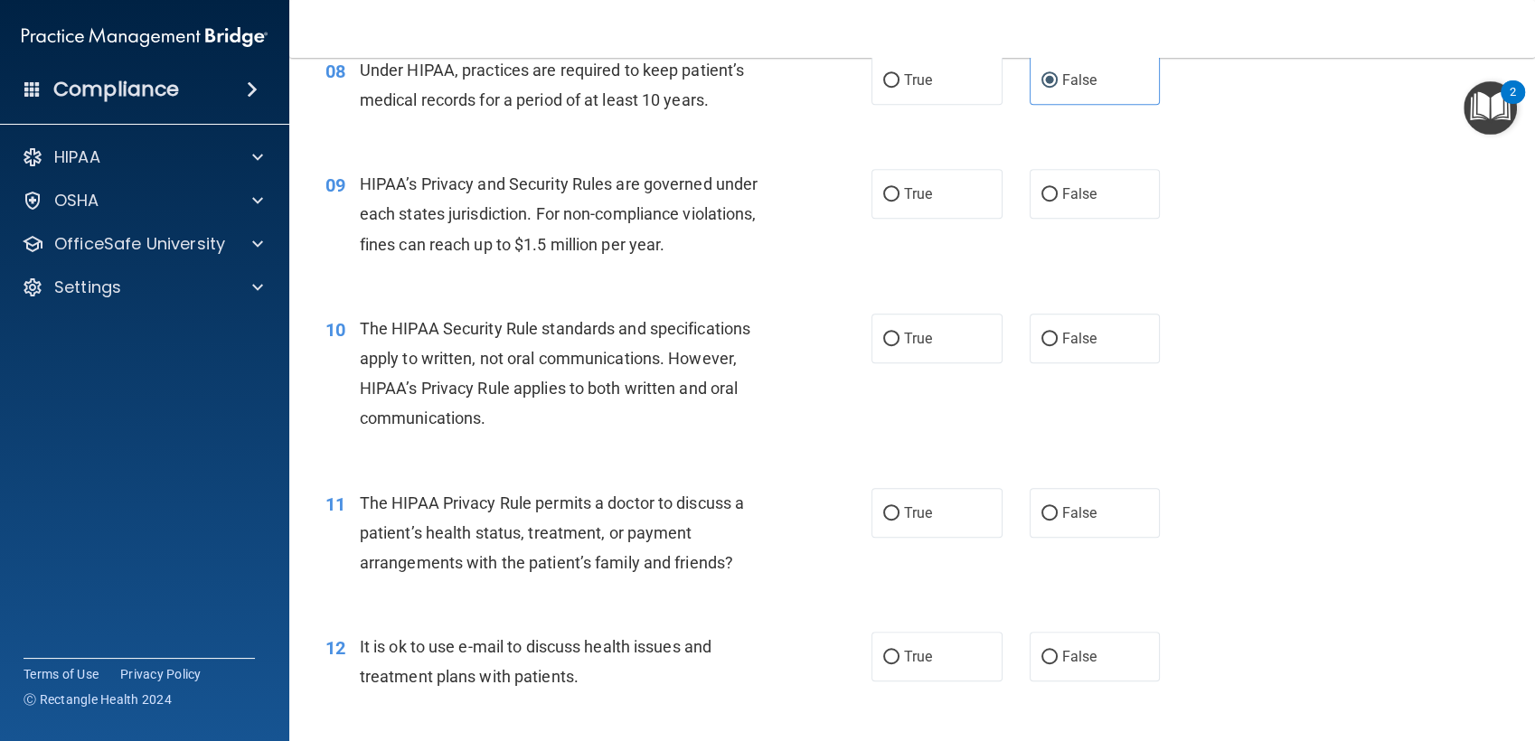
scroll to position [1189, 0]
click at [1034, 206] on label "False" at bounding box center [1094, 193] width 131 height 50
click at [1041, 201] on input "False" at bounding box center [1049, 194] width 16 height 14
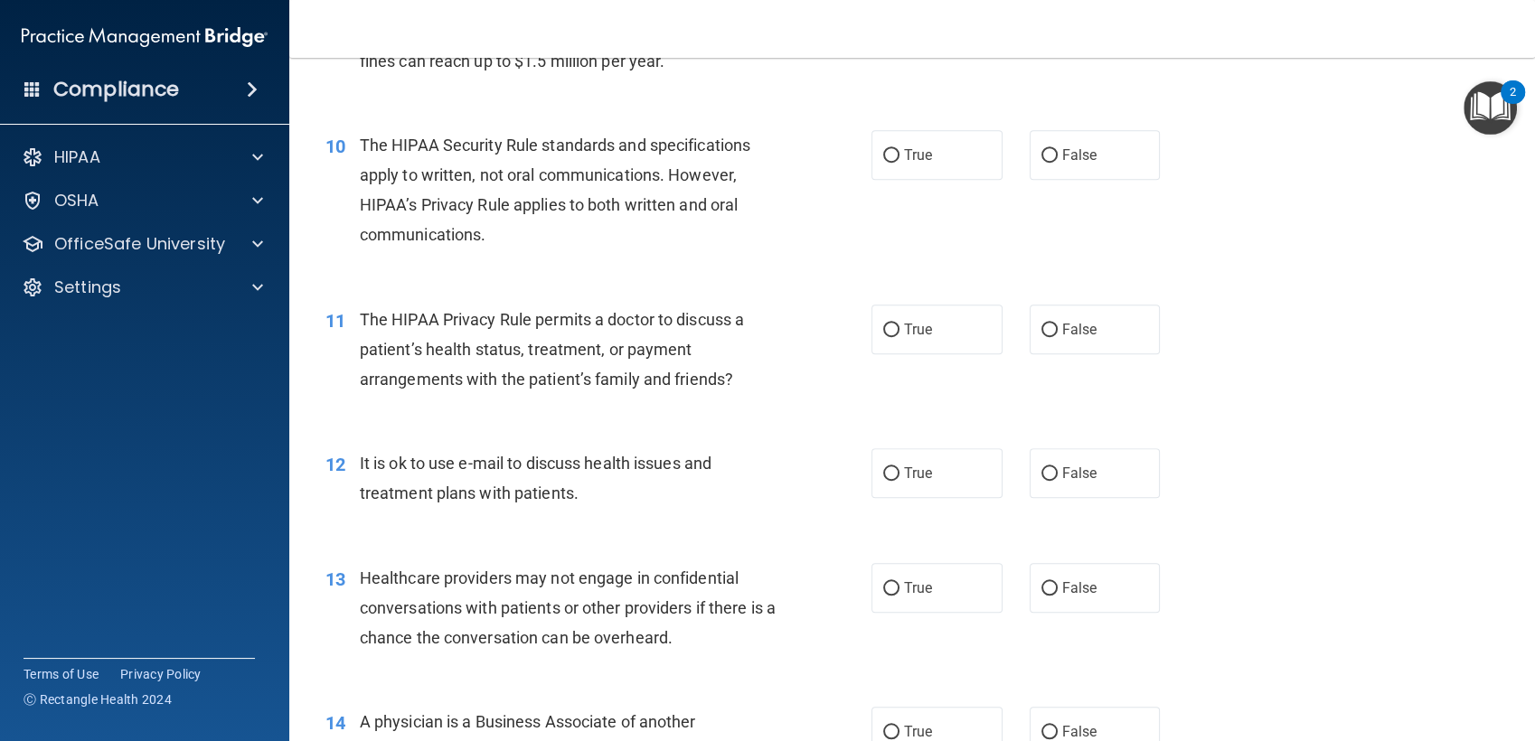
scroll to position [1373, 0]
click at [904, 171] on label "True" at bounding box center [936, 154] width 131 height 50
click at [899, 162] on input "True" at bounding box center [891, 155] width 16 height 14
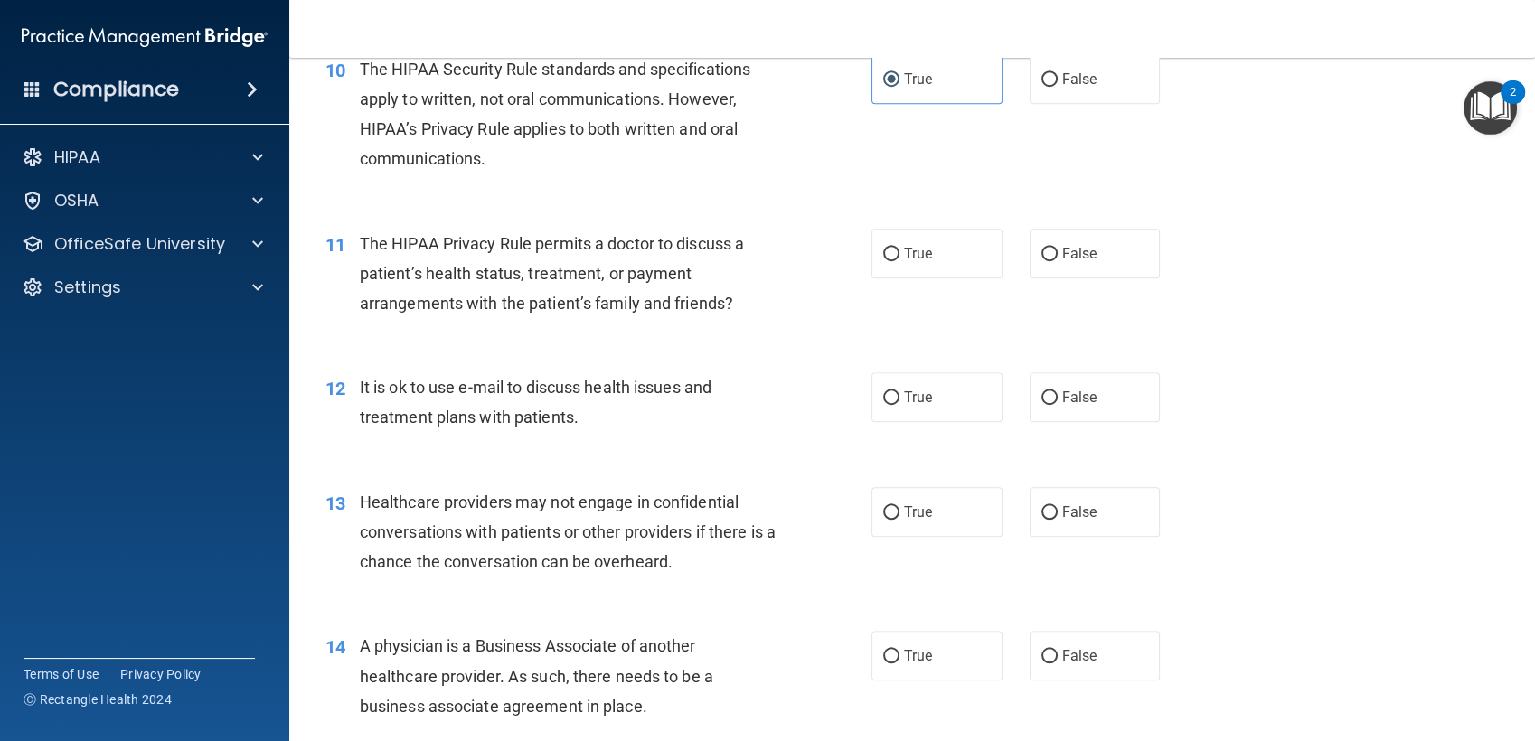
scroll to position [1454, 0]
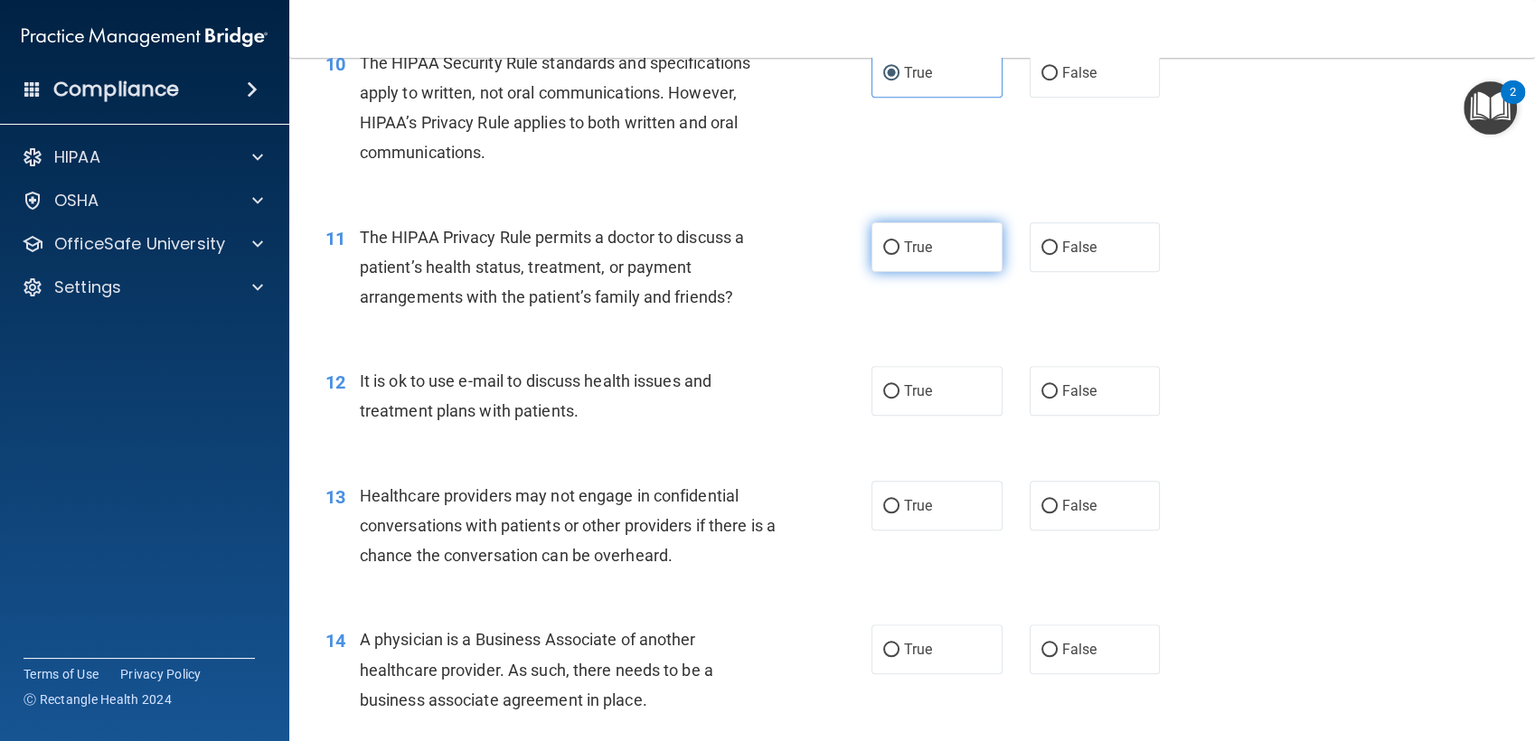
click at [914, 255] on label "True" at bounding box center [936, 247] width 131 height 50
click at [899, 255] on input "True" at bounding box center [891, 248] width 16 height 14
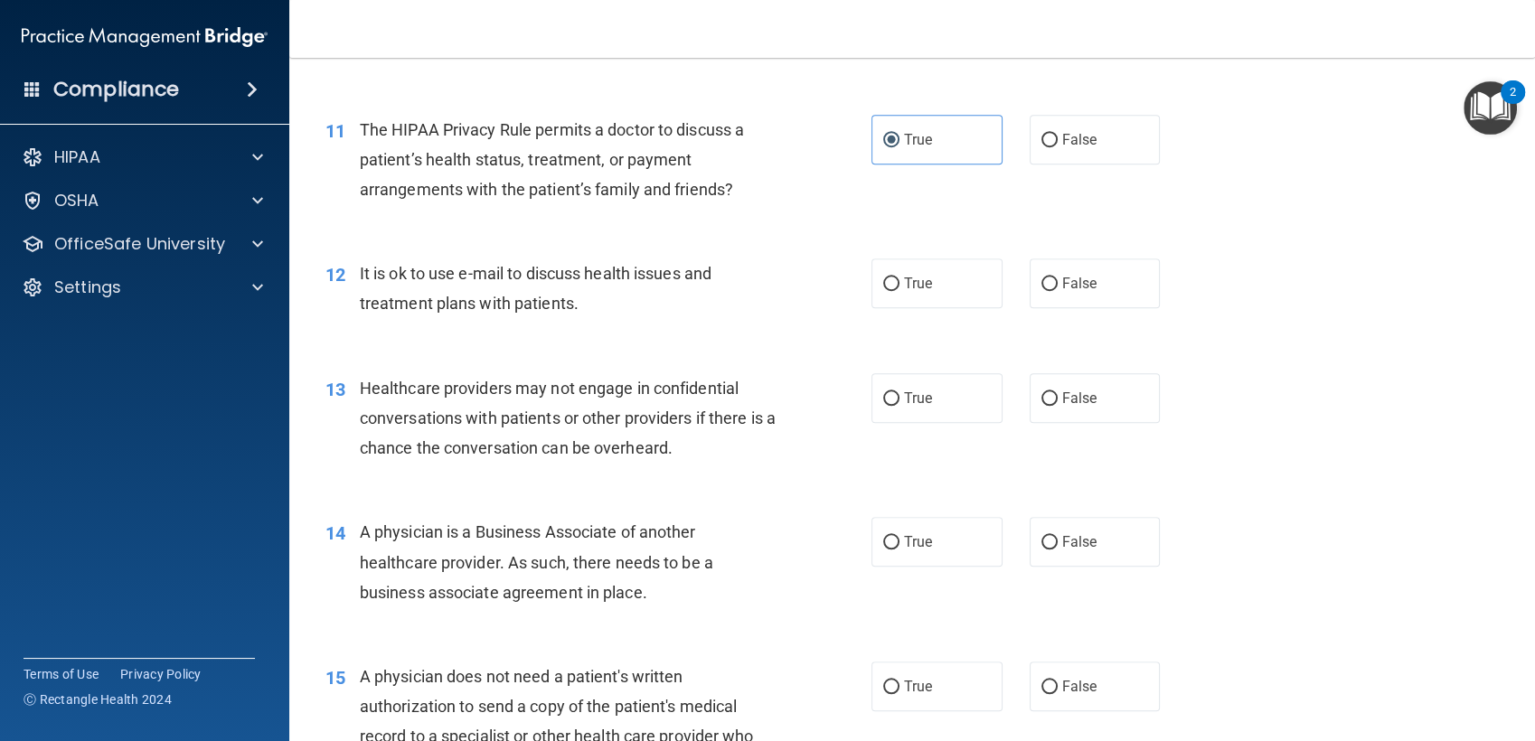
scroll to position [1567, 0]
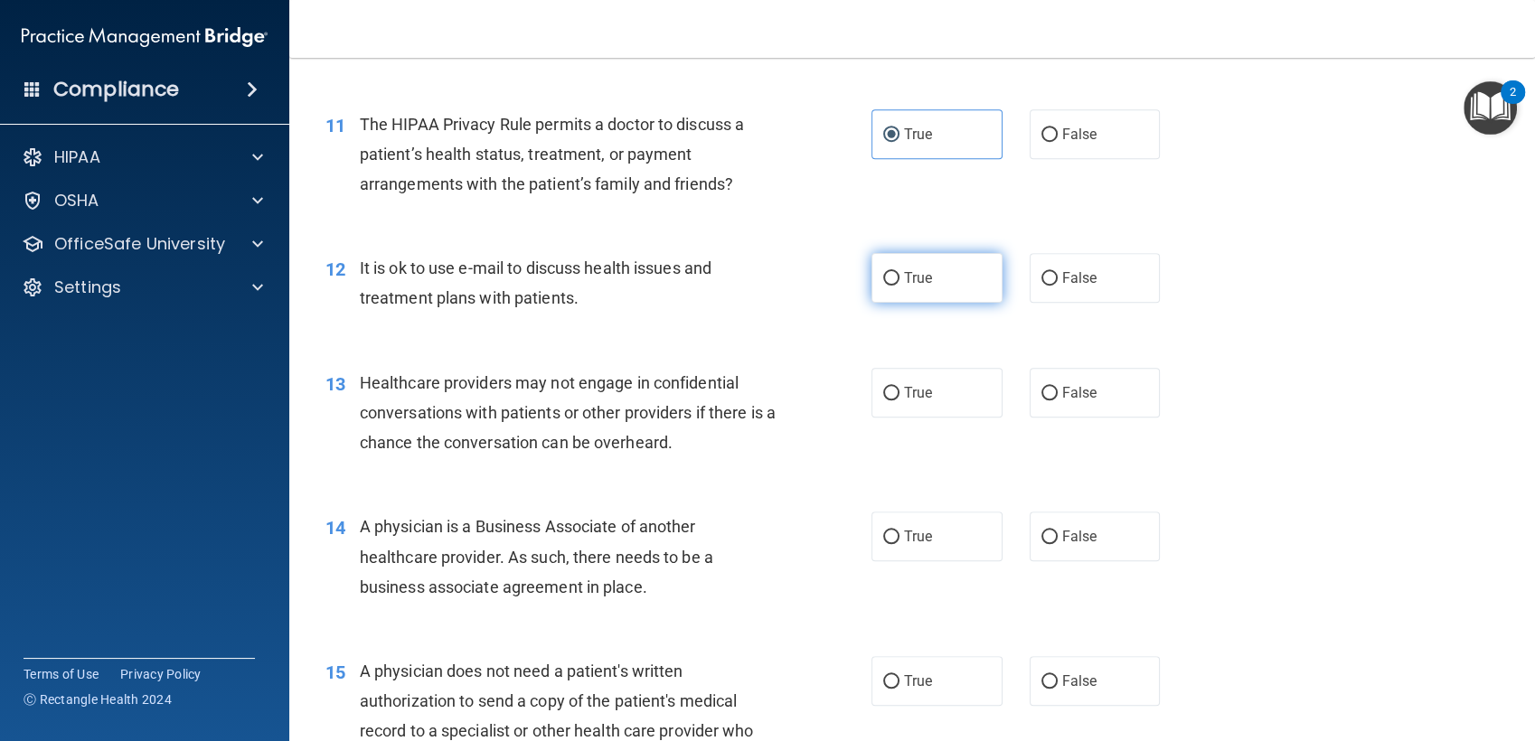
click at [893, 280] on label "True" at bounding box center [936, 278] width 131 height 50
click at [893, 280] on input "True" at bounding box center [891, 279] width 16 height 14
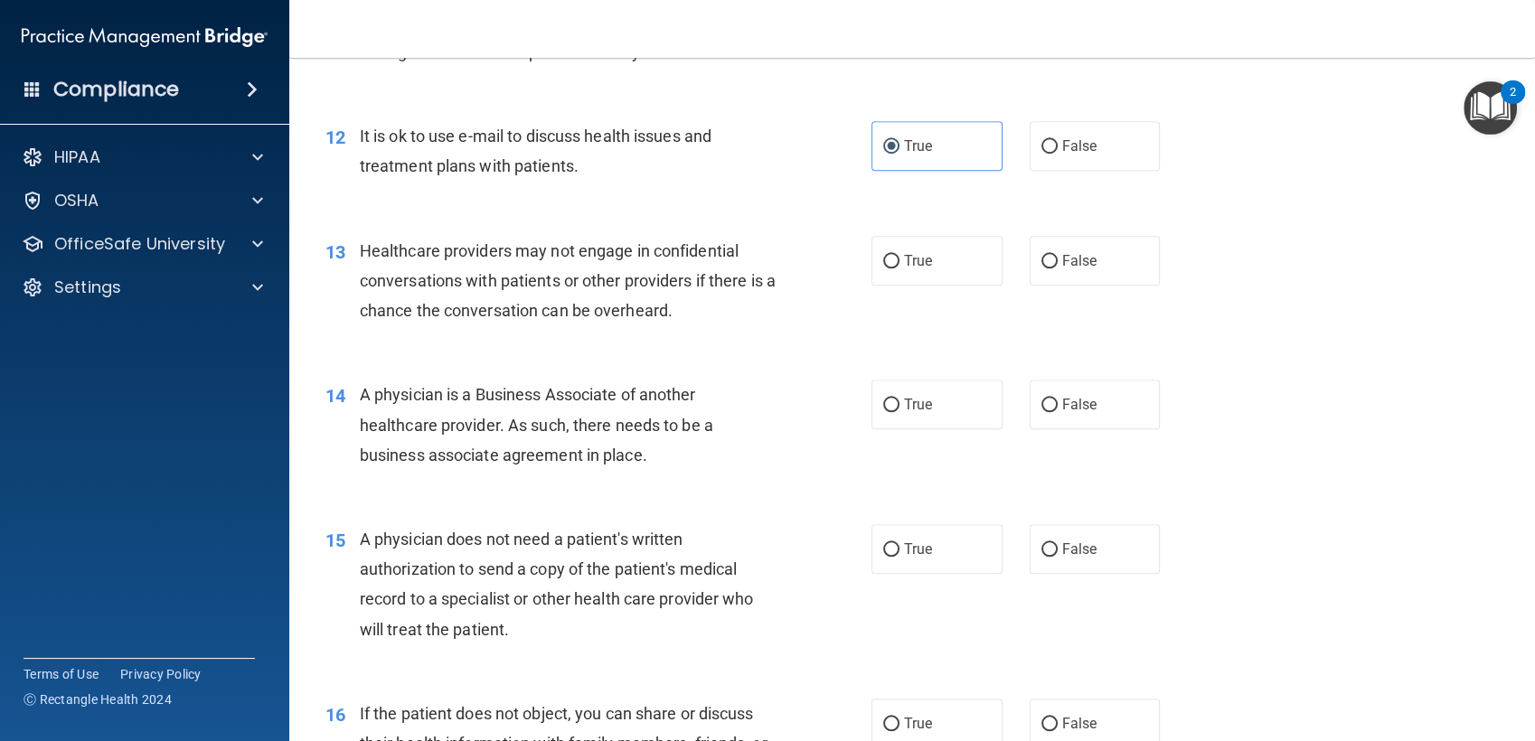
scroll to position [1701, 0]
click at [1062, 272] on label "False" at bounding box center [1094, 259] width 131 height 50
click at [1057, 267] on input "False" at bounding box center [1049, 260] width 16 height 14
click at [940, 249] on label "True" at bounding box center [936, 259] width 131 height 50
click at [899, 253] on input "True" at bounding box center [891, 260] width 16 height 14
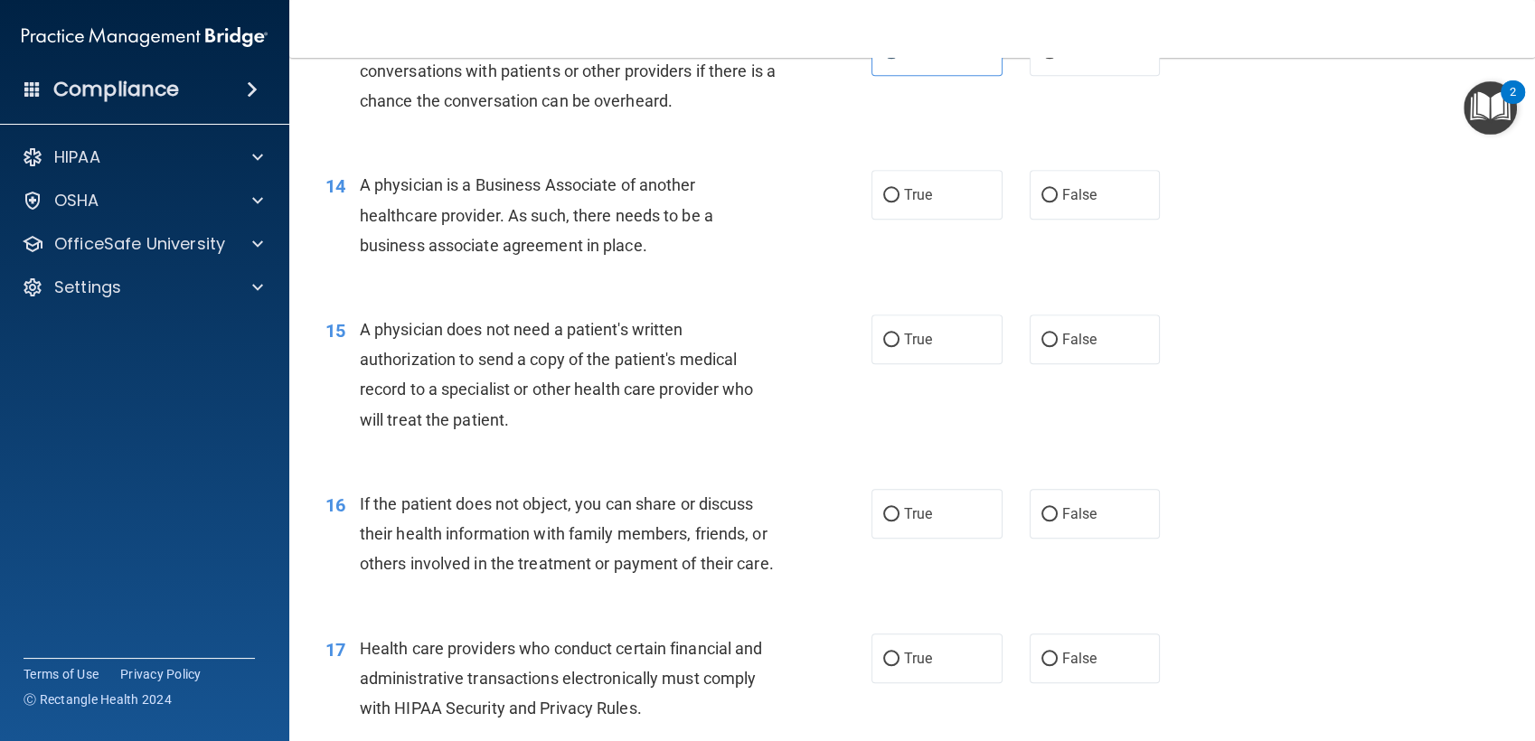
scroll to position [1910, 0]
click at [913, 207] on label "True" at bounding box center [936, 194] width 131 height 50
click at [899, 202] on input "True" at bounding box center [891, 195] width 16 height 14
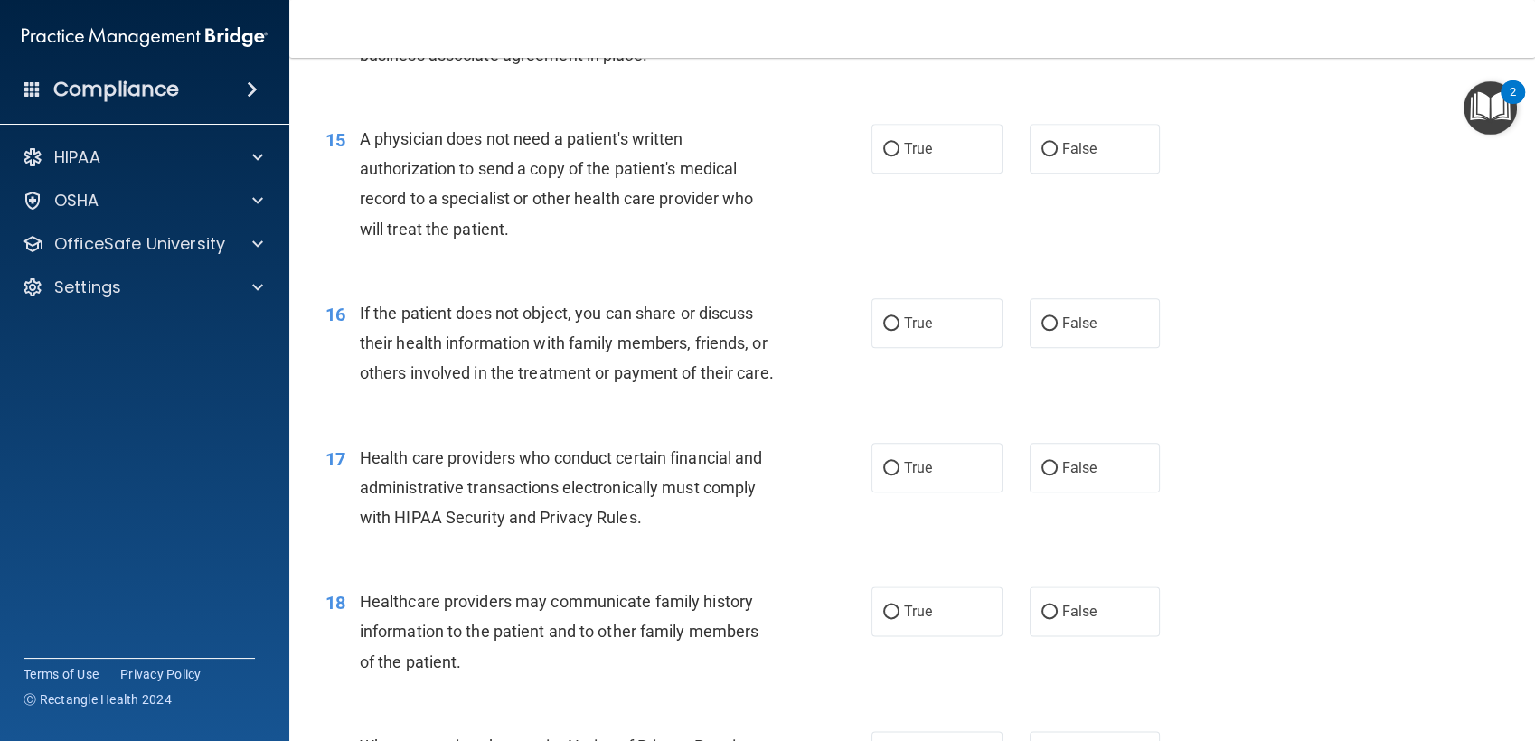
scroll to position [2109, 0]
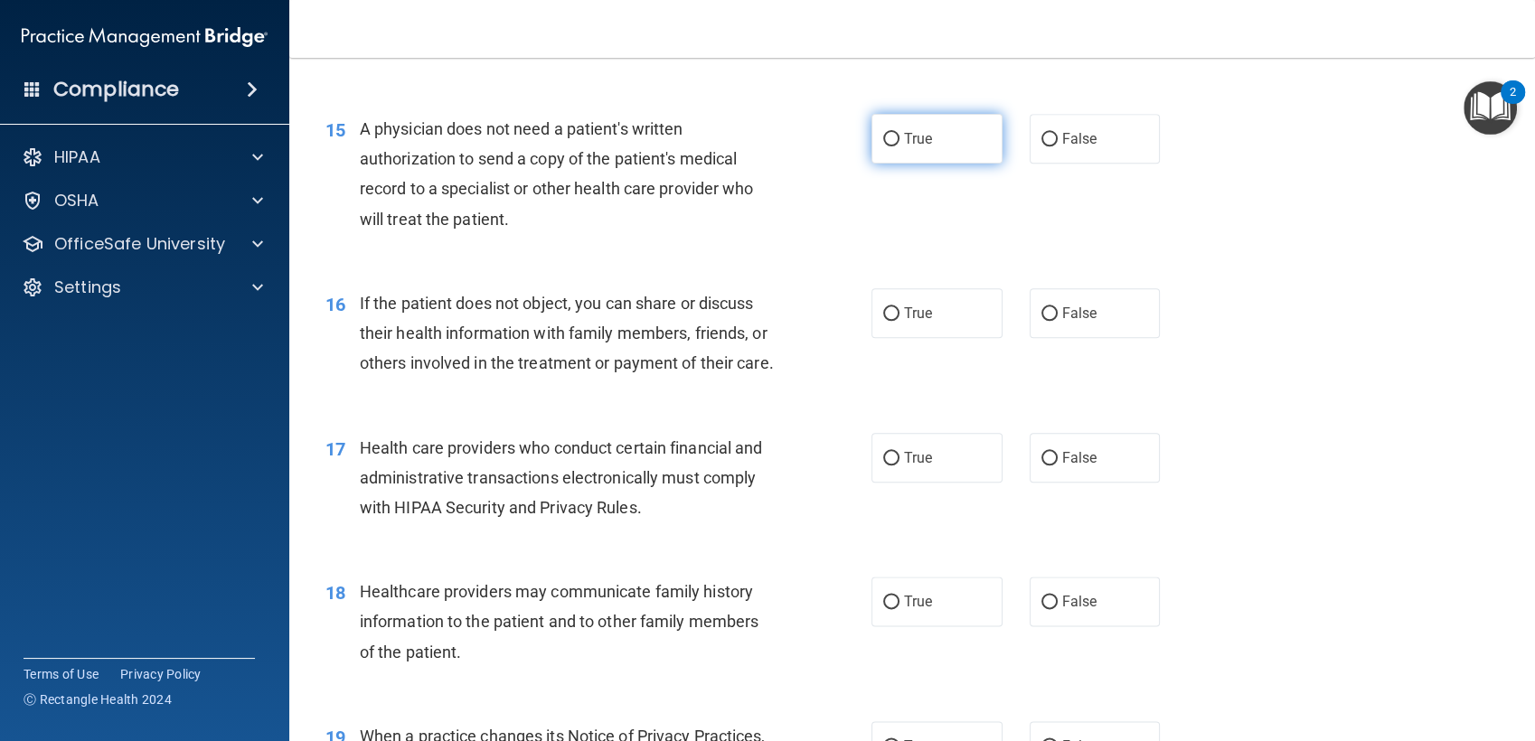
click at [953, 137] on label "True" at bounding box center [936, 139] width 131 height 50
click at [899, 137] on input "True" at bounding box center [891, 140] width 16 height 14
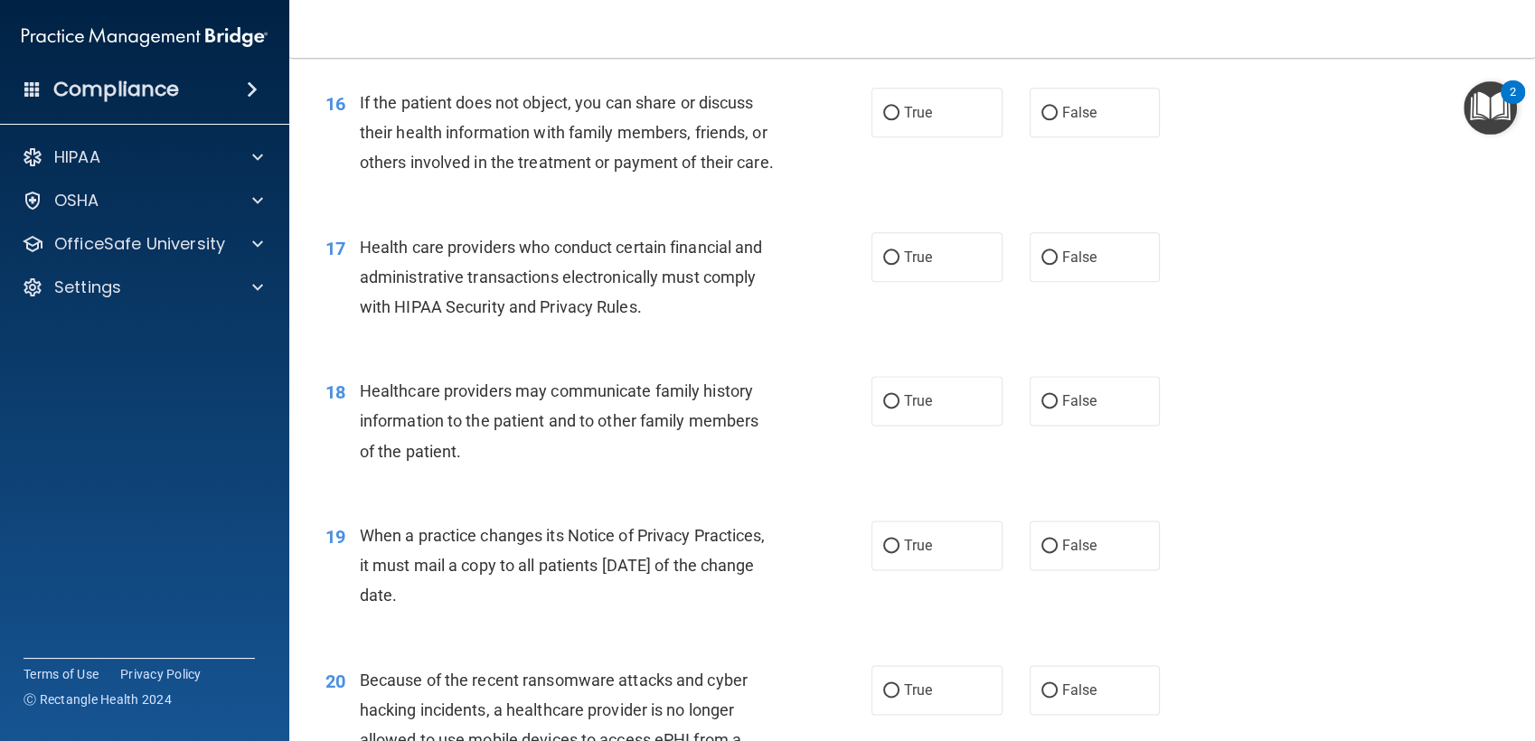
scroll to position [2310, 0]
click at [904, 108] on span "True" at bounding box center [918, 112] width 28 height 17
click at [899, 108] on input "True" at bounding box center [891, 114] width 16 height 14
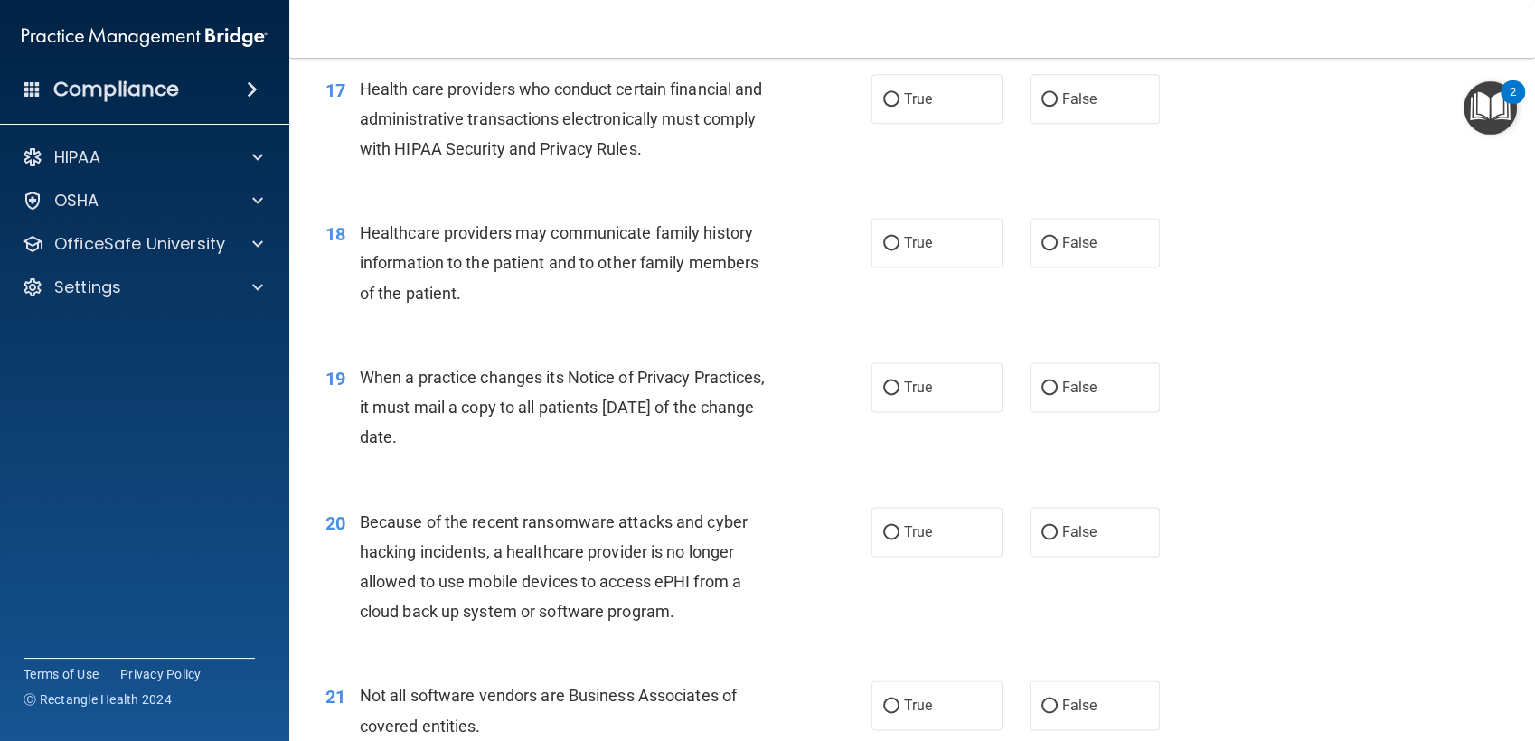
scroll to position [2484, 0]
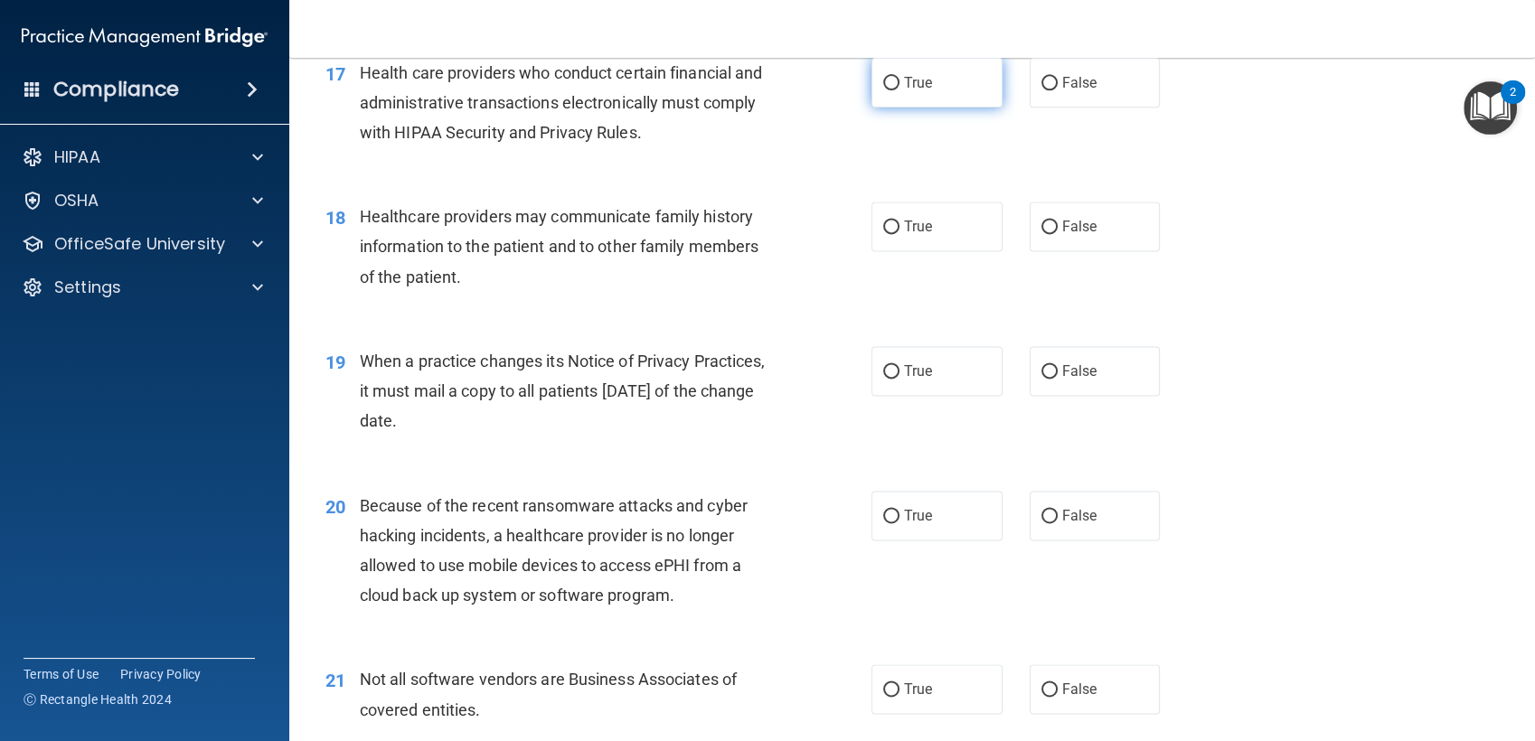
click at [895, 107] on label "True" at bounding box center [936, 83] width 131 height 50
click at [895, 90] on input "True" at bounding box center [891, 84] width 16 height 14
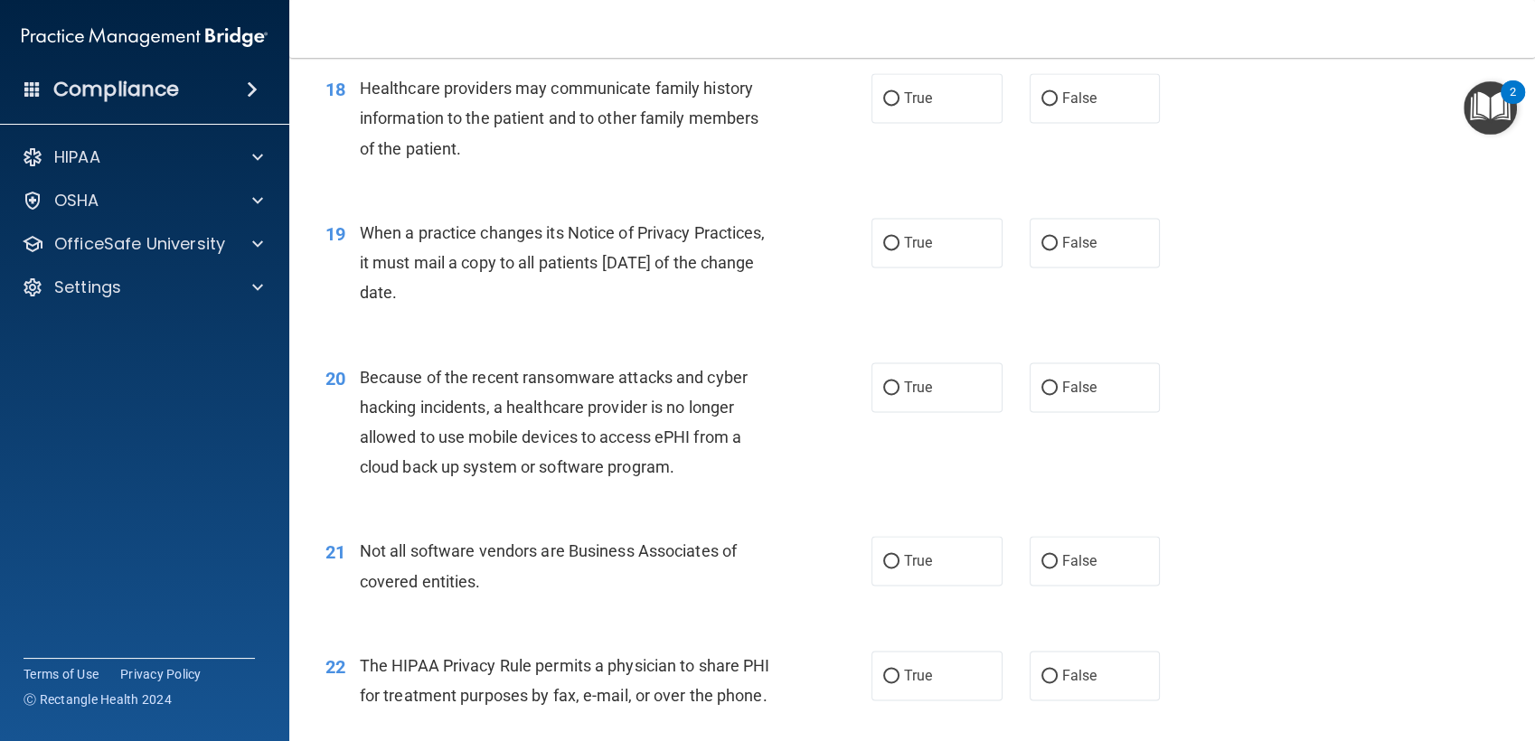
scroll to position [2621, 0]
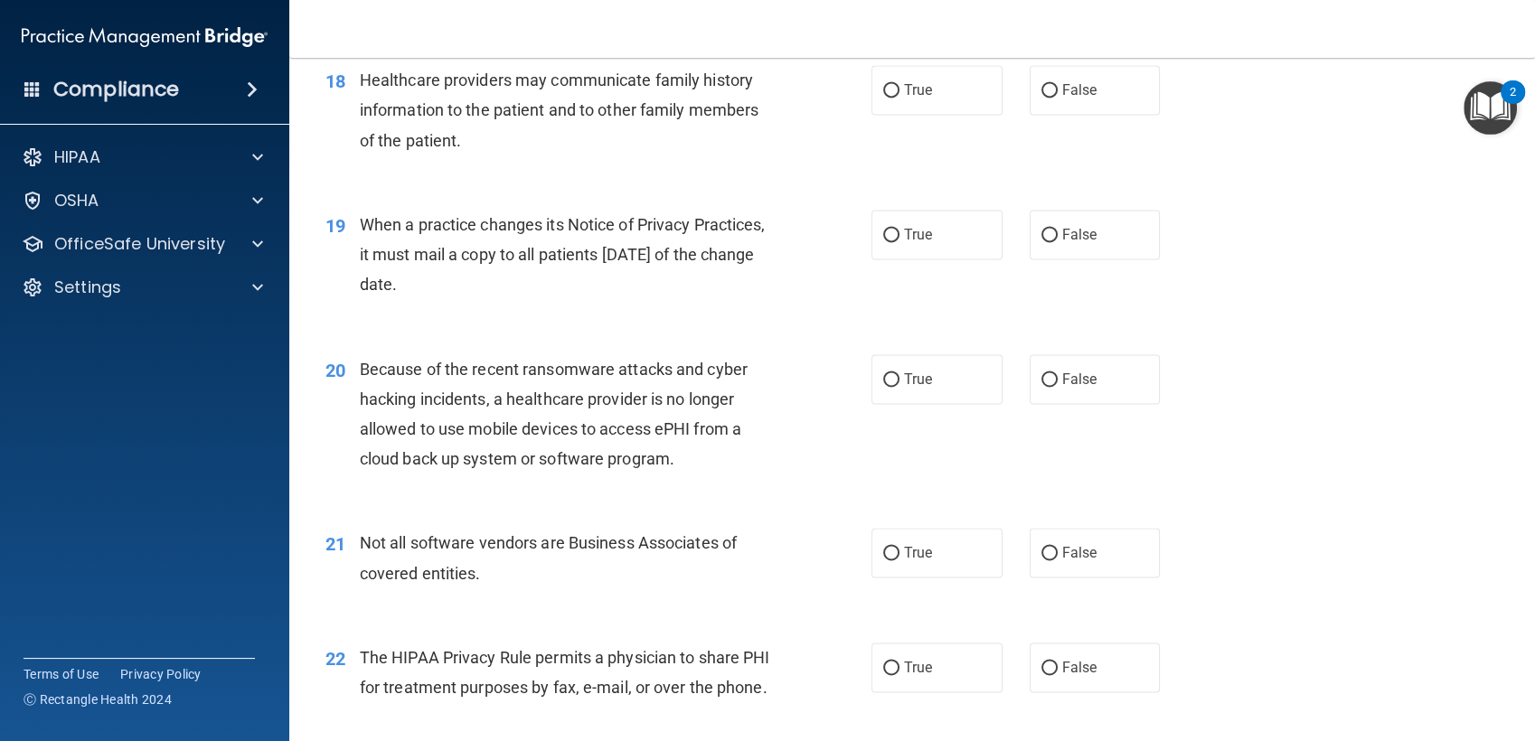
click at [1034, 145] on div "18 Healthcare providers may communicate family history information to the patie…" at bounding box center [912, 114] width 1200 height 145
click at [1041, 98] on input "False" at bounding box center [1049, 91] width 16 height 14
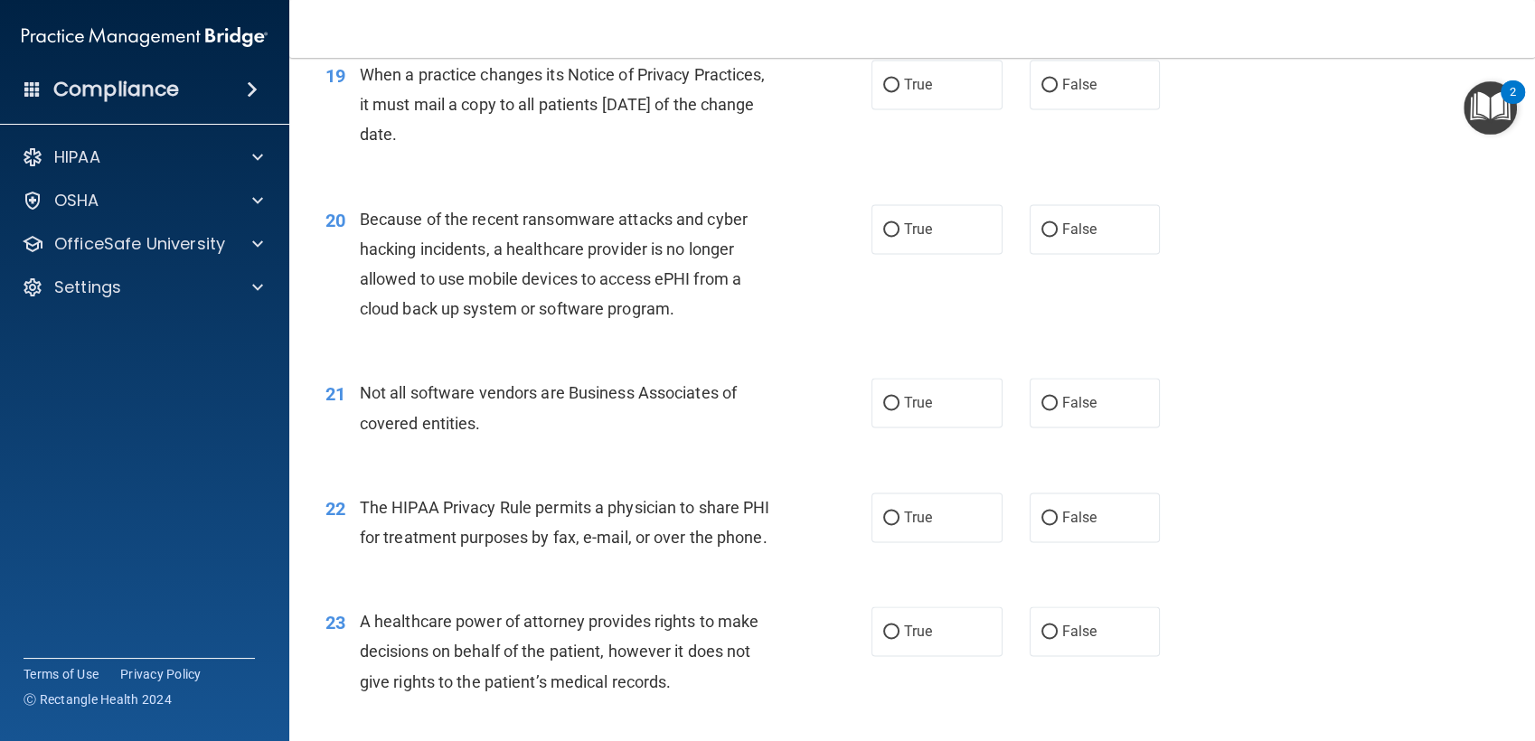
scroll to position [2772, 0]
click at [904, 92] on span "True" at bounding box center [918, 83] width 28 height 17
click at [899, 91] on input "True" at bounding box center [891, 85] width 16 height 14
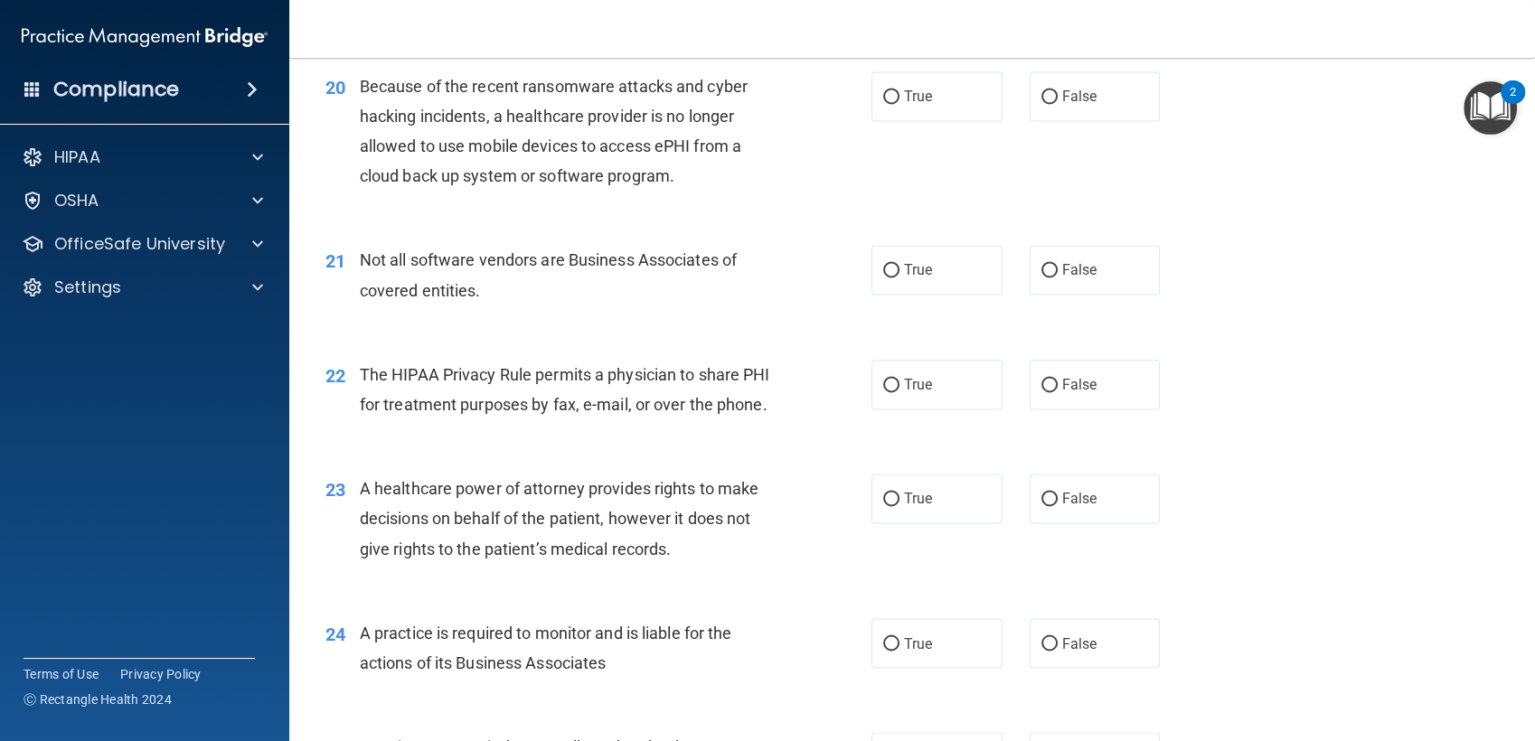
scroll to position [2906, 0]
click at [904, 102] on span "True" at bounding box center [918, 93] width 28 height 17
click at [898, 101] on input "True" at bounding box center [891, 95] width 16 height 14
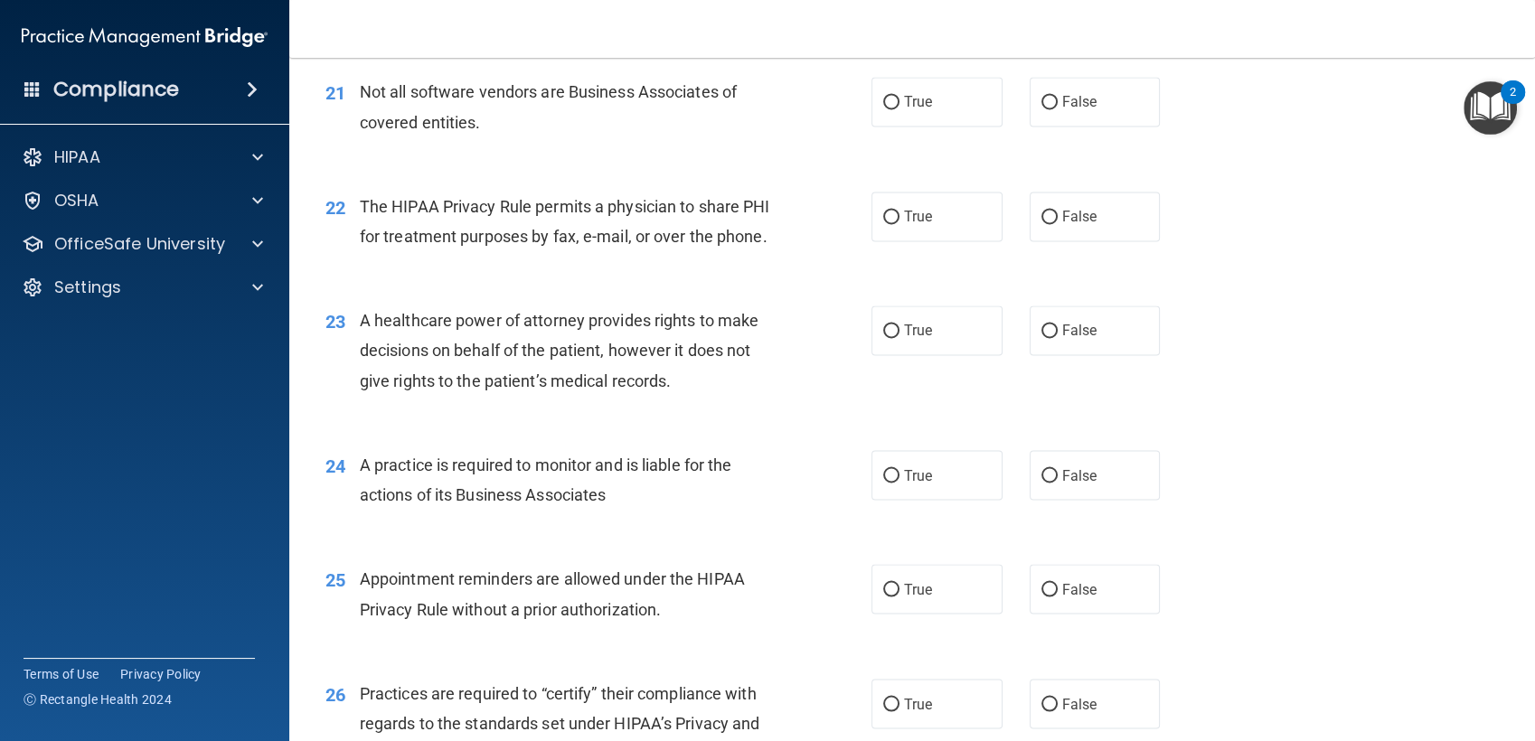
scroll to position [3073, 0]
click at [934, 126] on label "True" at bounding box center [936, 101] width 131 height 50
click at [899, 108] on input "True" at bounding box center [891, 102] width 16 height 14
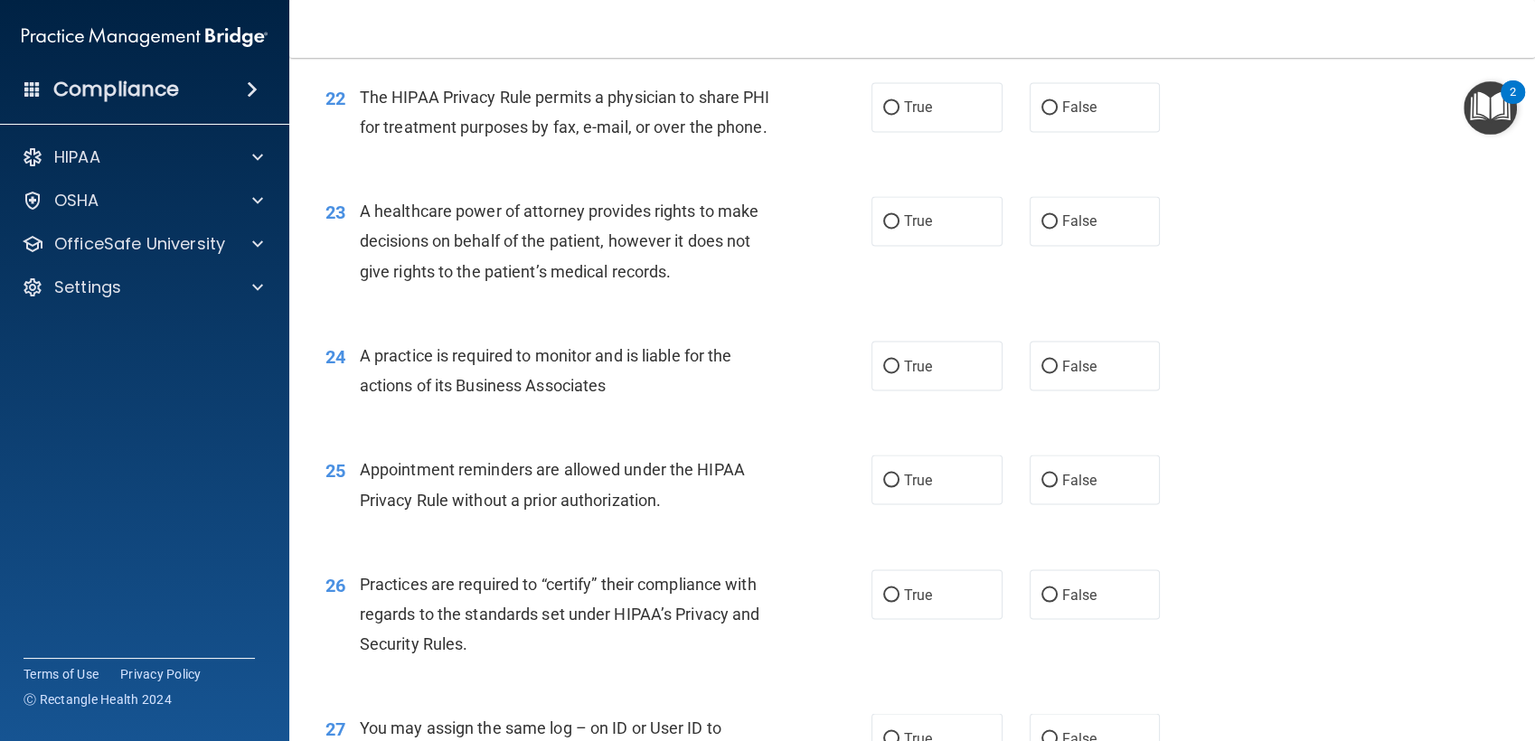
scroll to position [3191, 0]
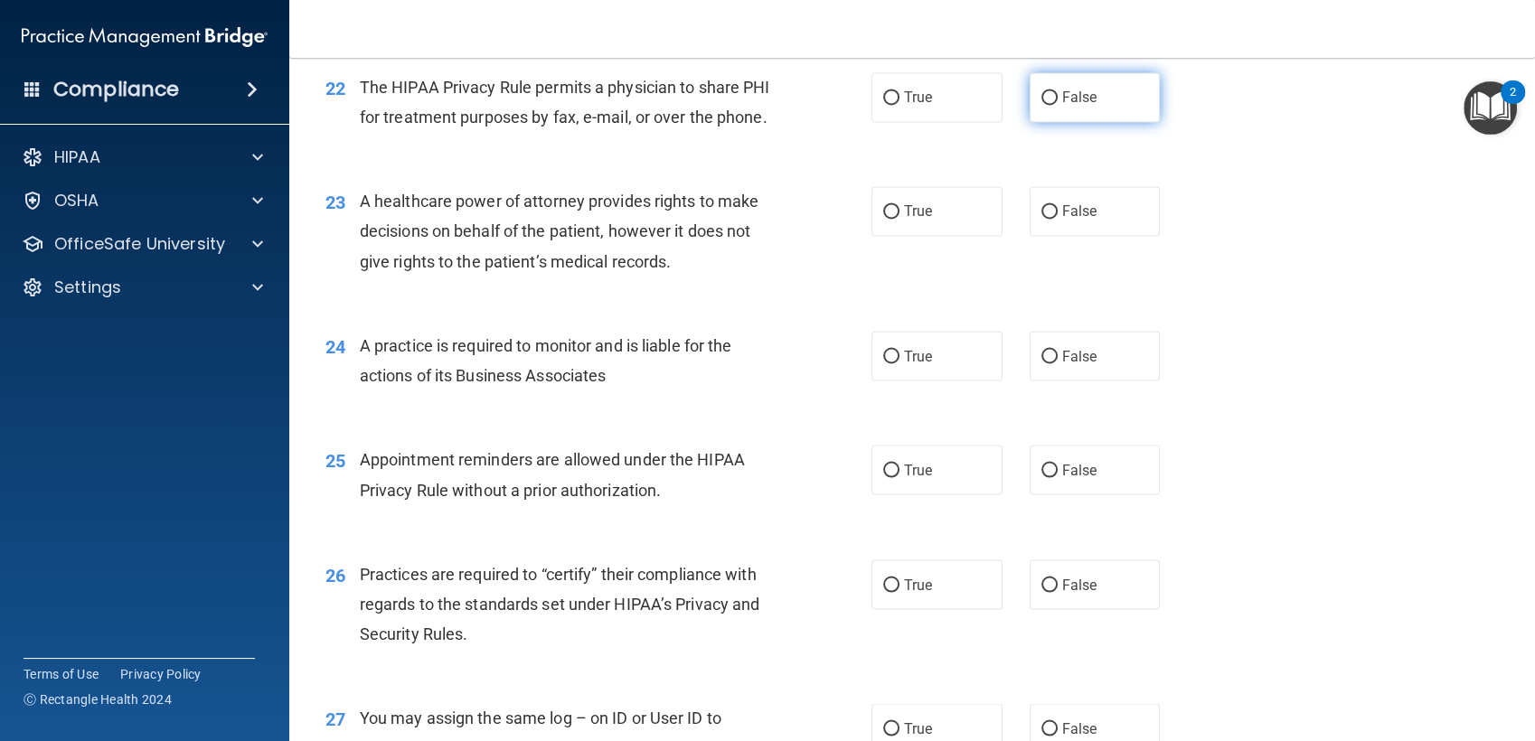
click at [1071, 122] on label "False" at bounding box center [1094, 97] width 131 height 50
click at [1057, 105] on input "False" at bounding box center [1049, 98] width 16 height 14
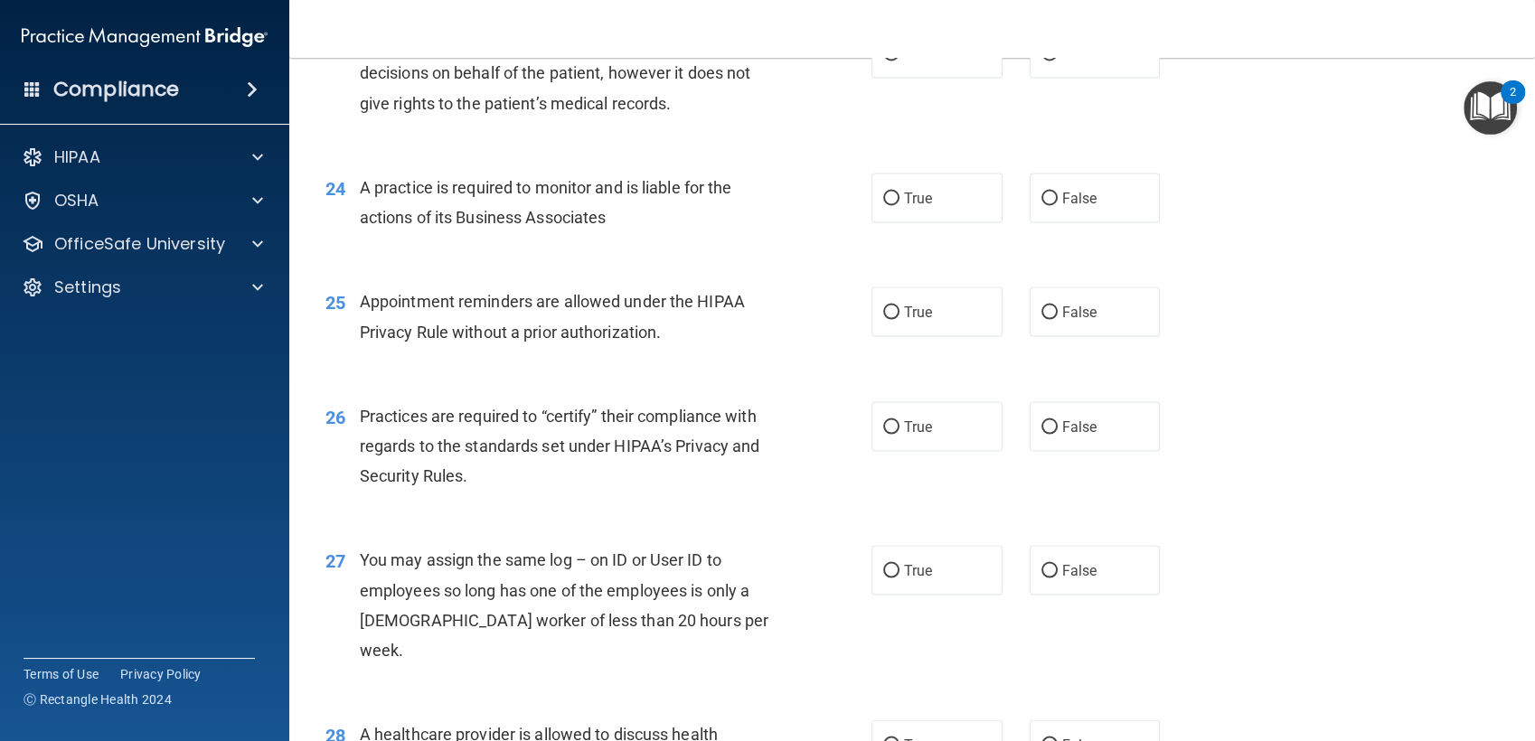
scroll to position [3352, 0]
click at [933, 75] on label "True" at bounding box center [936, 50] width 131 height 50
click at [899, 58] on input "True" at bounding box center [891, 51] width 16 height 14
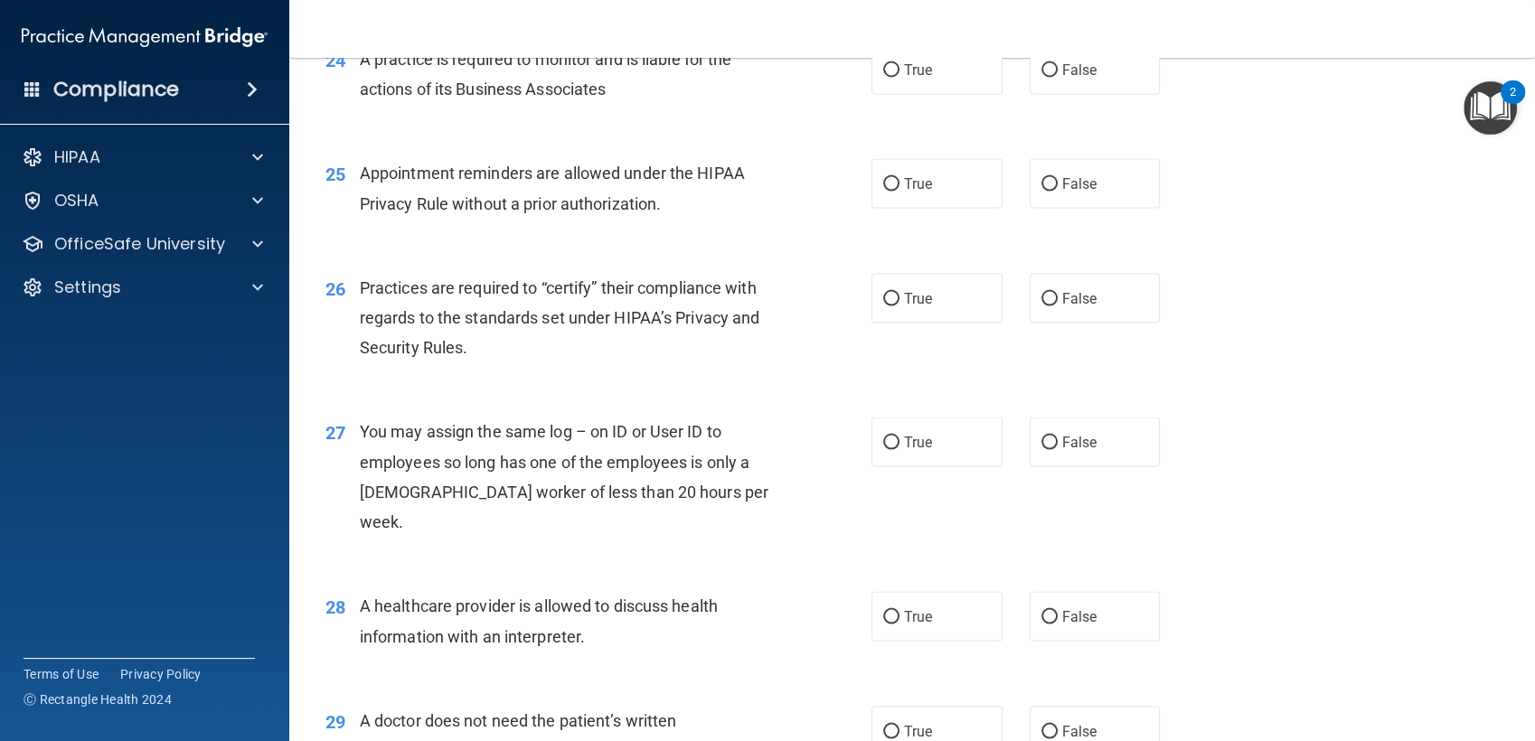
scroll to position [3478, 0]
click at [904, 191] on span "True" at bounding box center [918, 182] width 28 height 17
click at [899, 190] on input "True" at bounding box center [891, 183] width 16 height 14
click at [887, 93] on label "True" at bounding box center [936, 68] width 131 height 50
click at [887, 76] on input "True" at bounding box center [891, 69] width 16 height 14
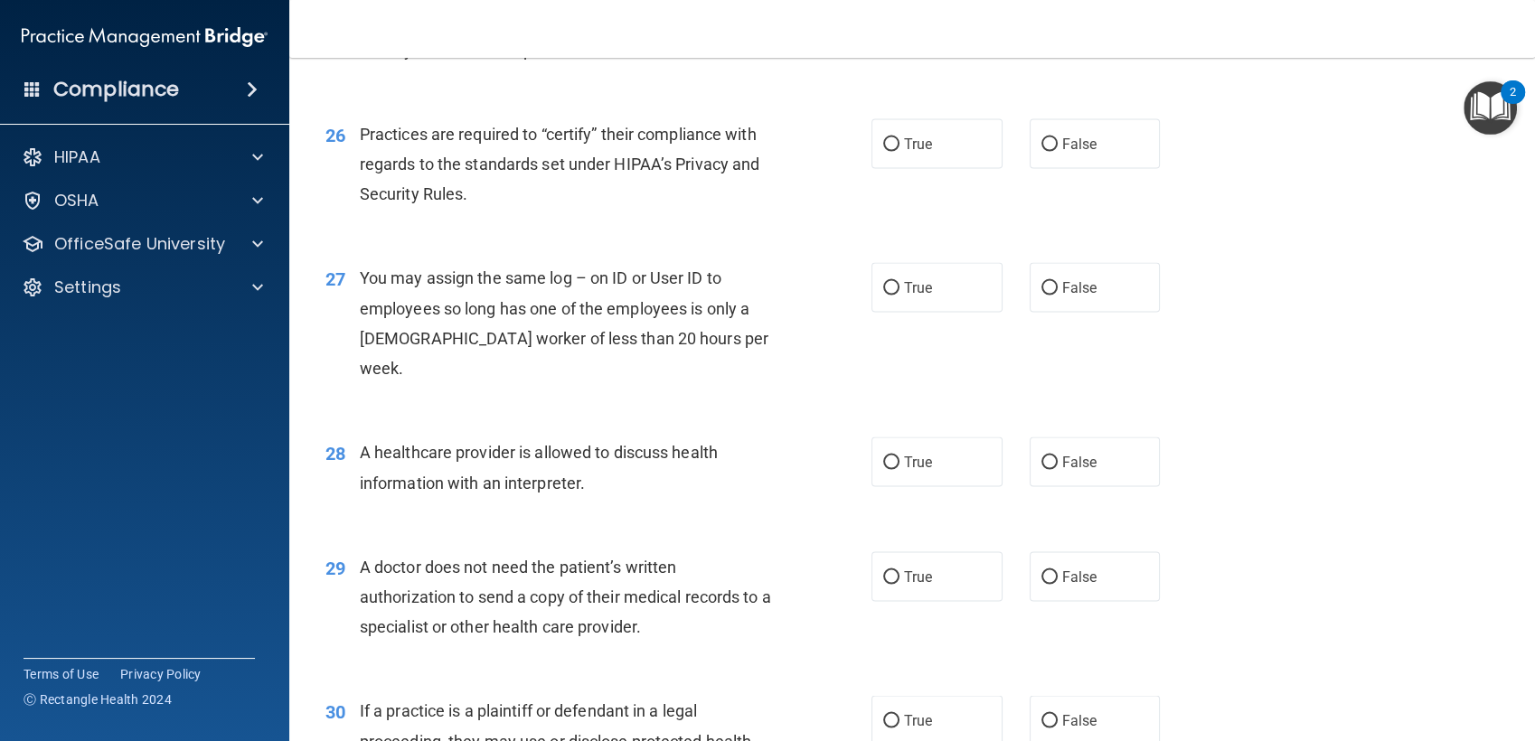
scroll to position [3637, 0]
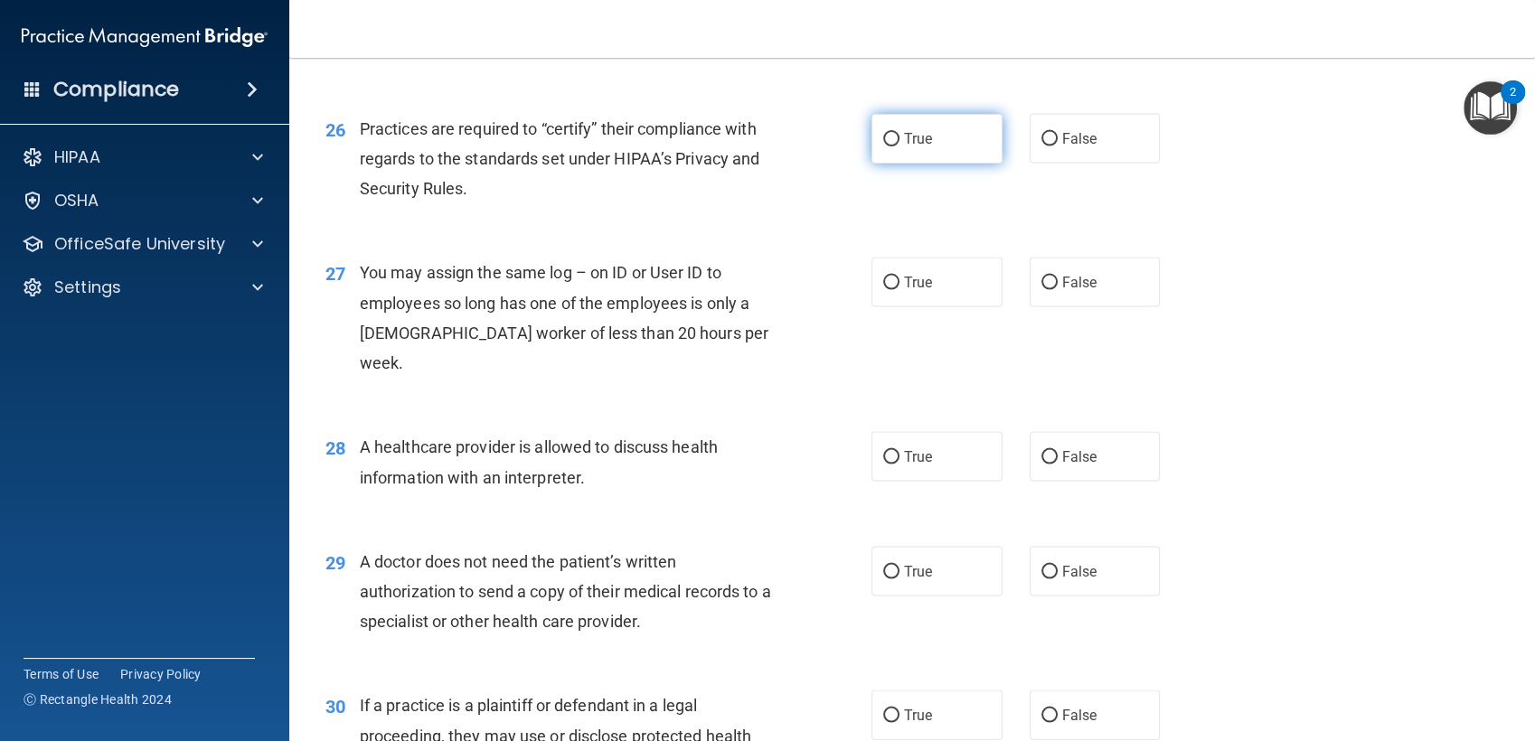
click at [883, 146] on input "True" at bounding box center [891, 140] width 16 height 14
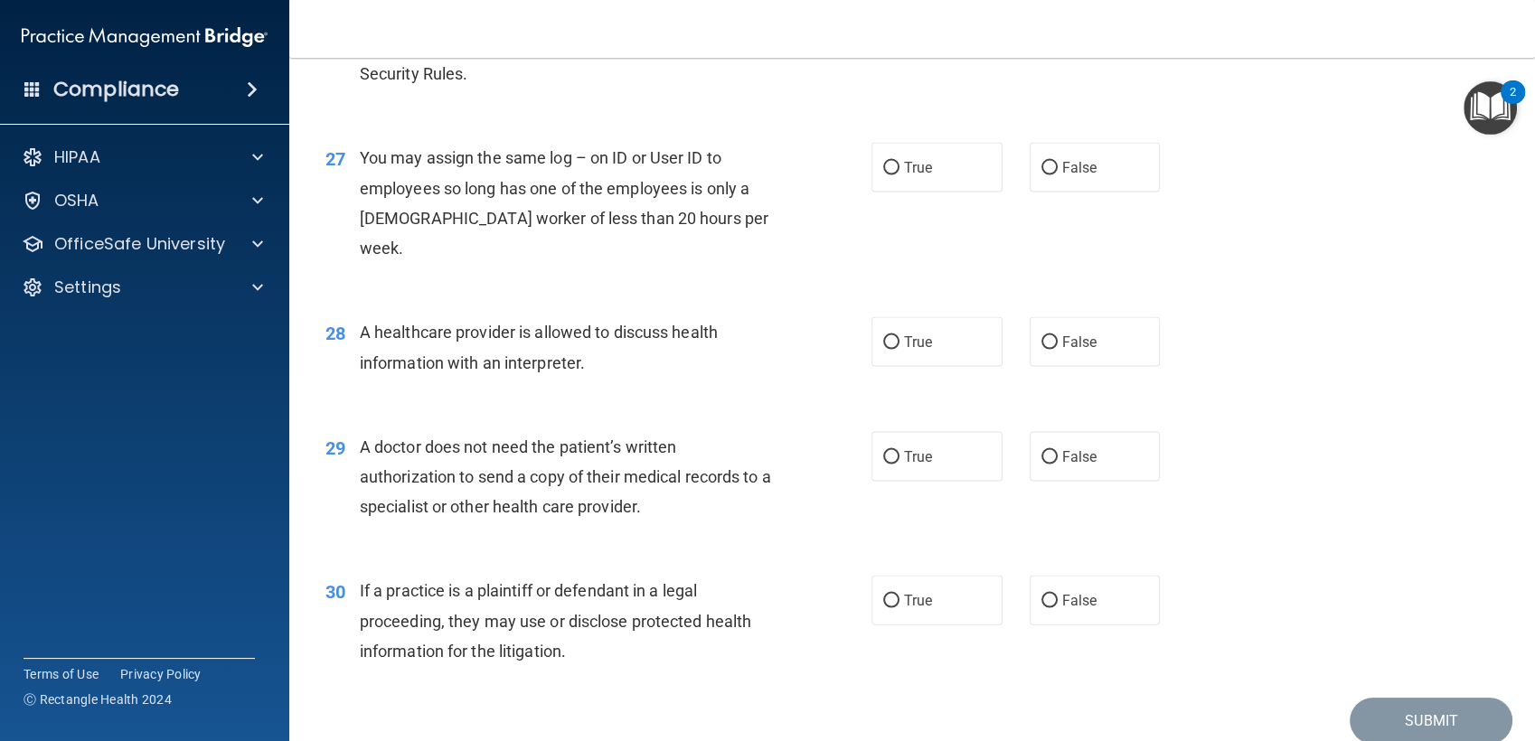
scroll to position [3752, 0]
click at [1051, 192] on label "False" at bounding box center [1094, 167] width 131 height 50
click at [1051, 174] on input "False" at bounding box center [1049, 168] width 16 height 14
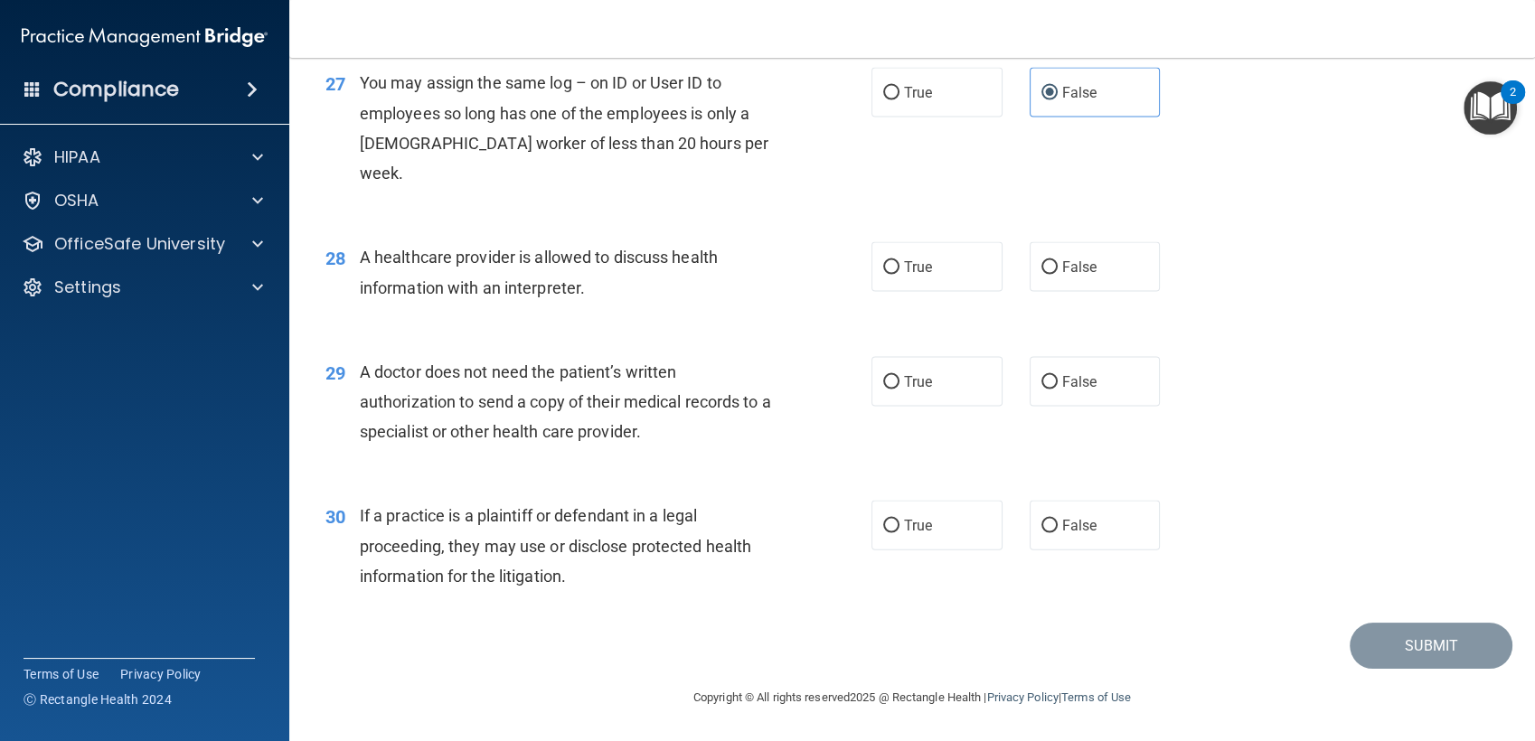
scroll to position [3855, 0]
click at [928, 271] on label "True" at bounding box center [936, 267] width 131 height 50
click at [899, 271] on input "True" at bounding box center [891, 268] width 16 height 14
click at [918, 380] on span "True" at bounding box center [918, 381] width 28 height 17
click at [899, 380] on input "True" at bounding box center [891, 383] width 16 height 14
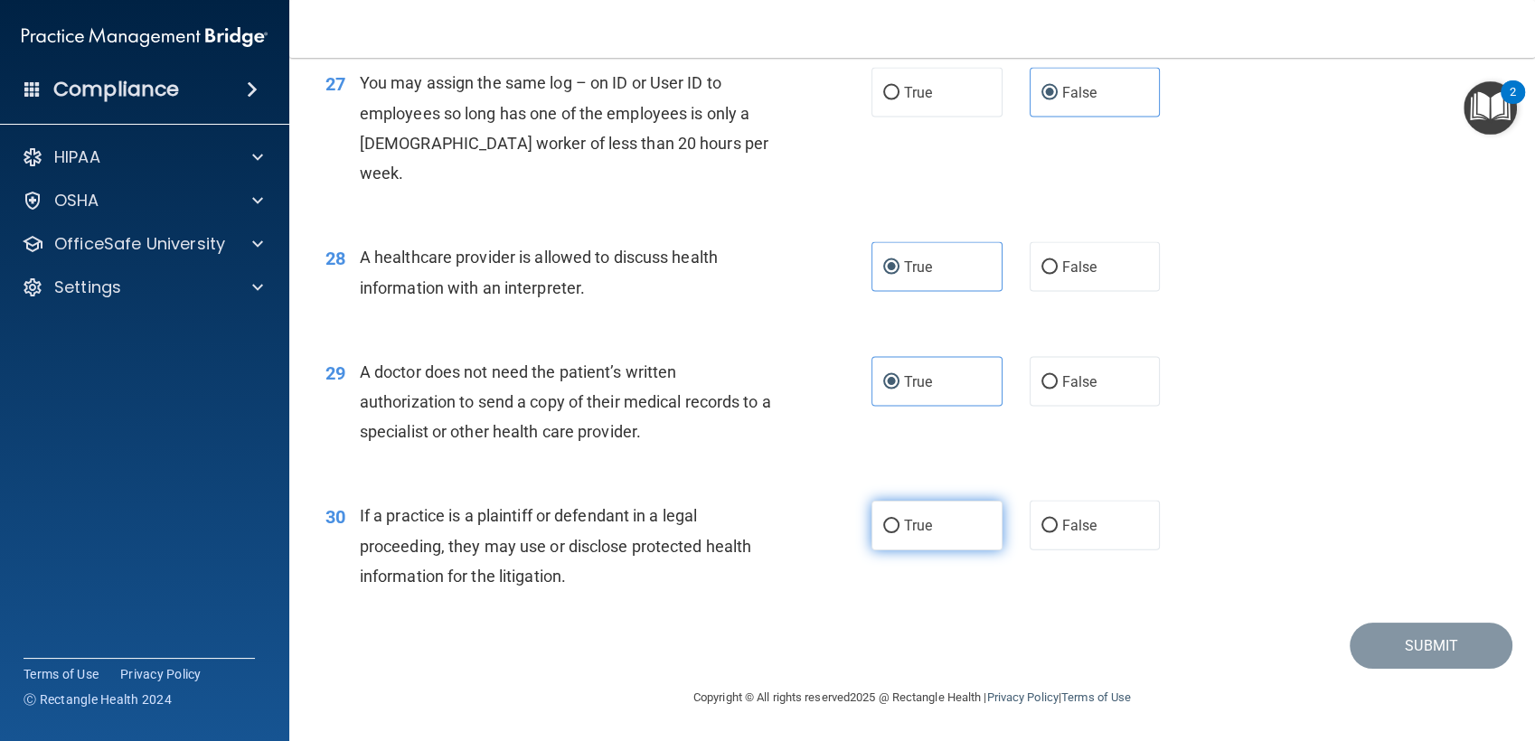
click at [925, 518] on label "True" at bounding box center [936, 526] width 131 height 50
click at [899, 520] on input "True" at bounding box center [891, 527] width 16 height 14
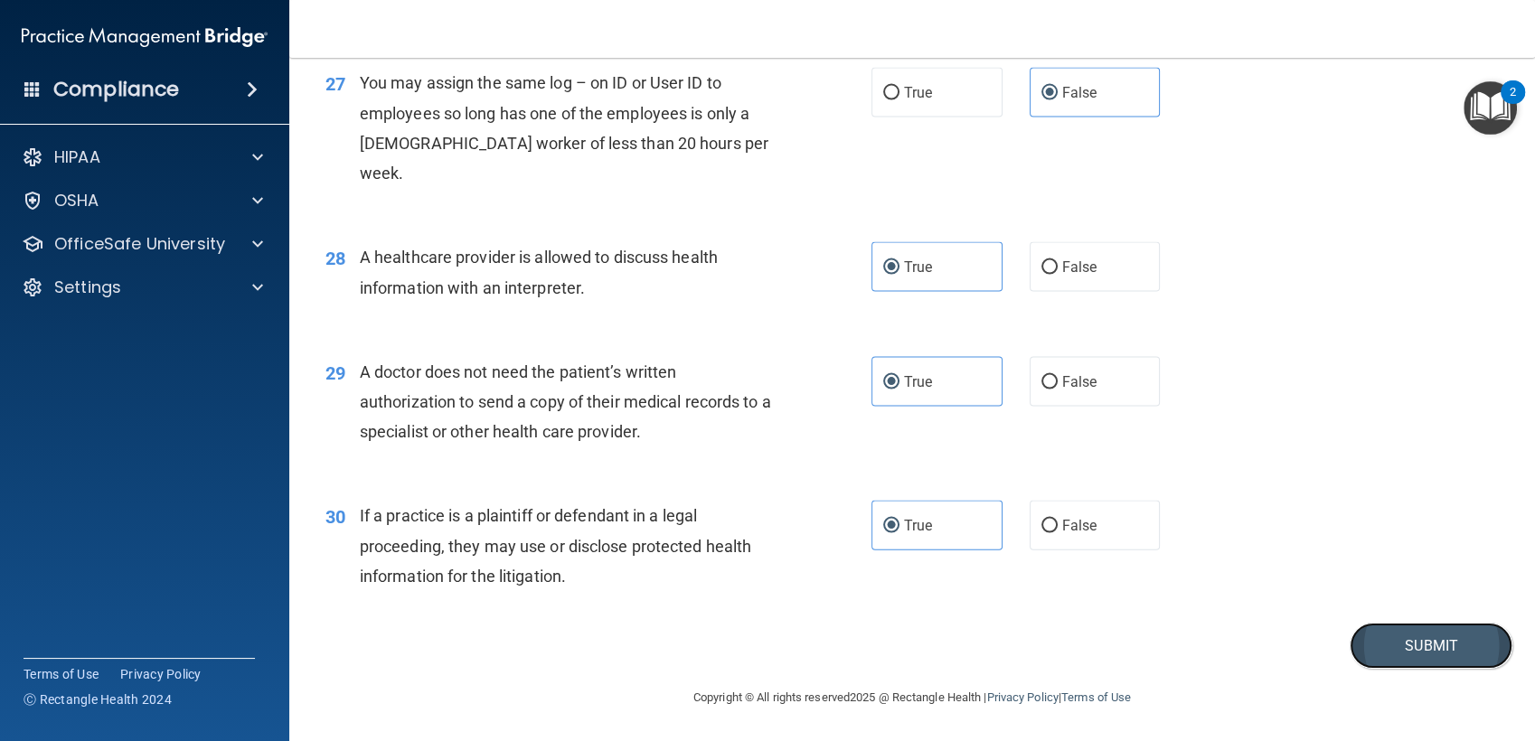
click at [1388, 642] on button "Submit" at bounding box center [1430, 646] width 163 height 46
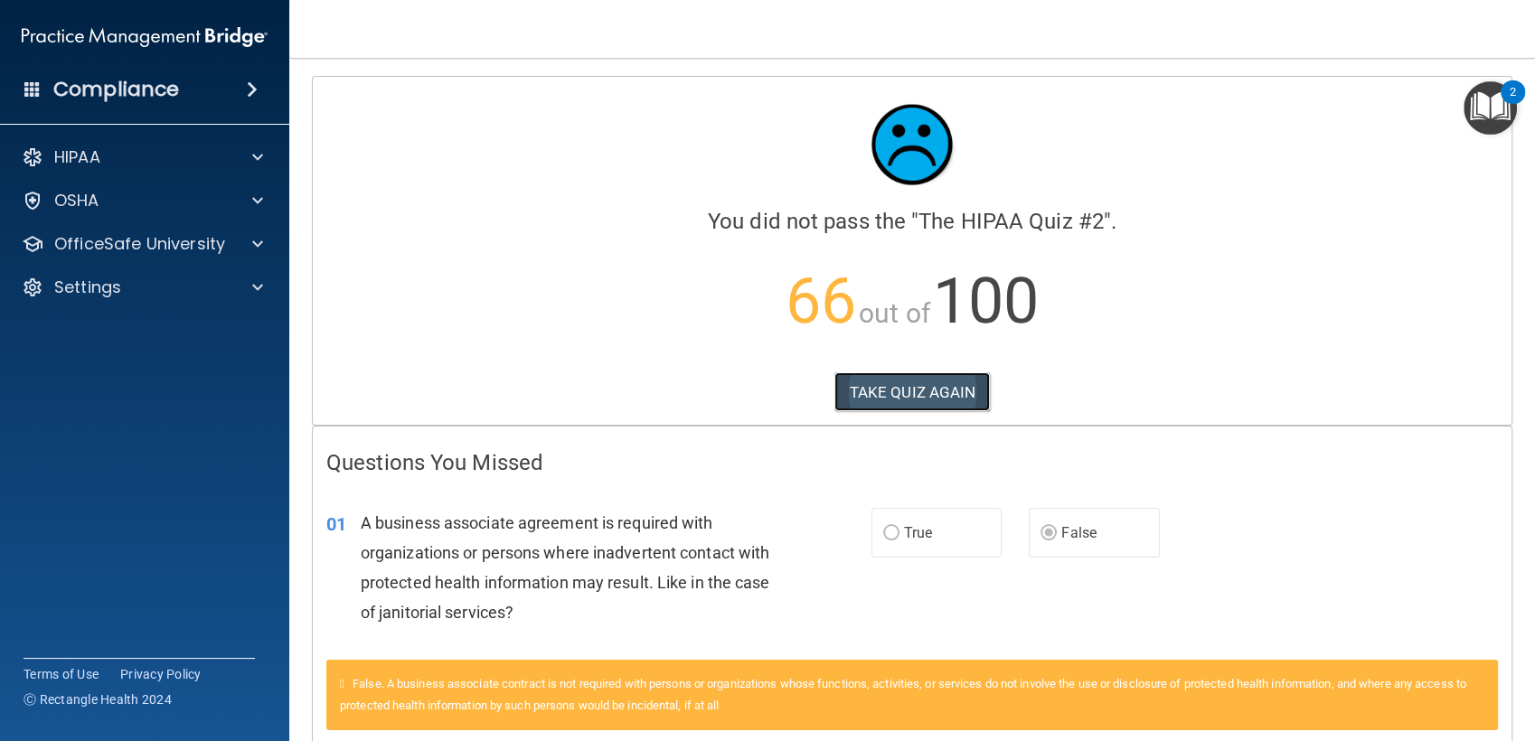
click at [920, 402] on button "TAKE QUIZ AGAIN" at bounding box center [912, 392] width 156 height 40
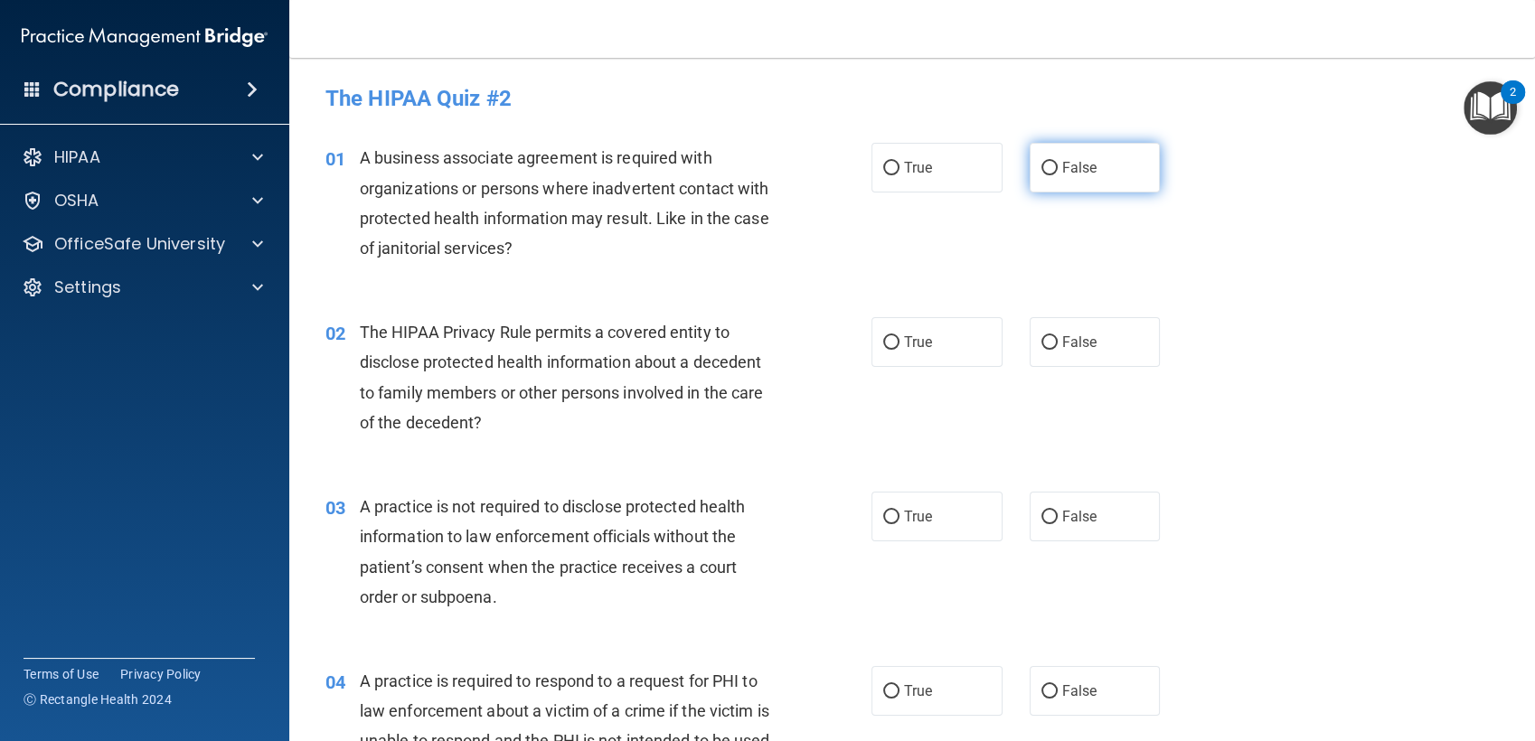
click at [1044, 188] on label "False" at bounding box center [1094, 168] width 131 height 50
click at [1044, 175] on input "False" at bounding box center [1049, 169] width 16 height 14
click at [1053, 527] on label "False" at bounding box center [1094, 517] width 131 height 50
click at [1053, 524] on input "False" at bounding box center [1049, 518] width 16 height 14
click at [920, 354] on label "True" at bounding box center [936, 342] width 131 height 50
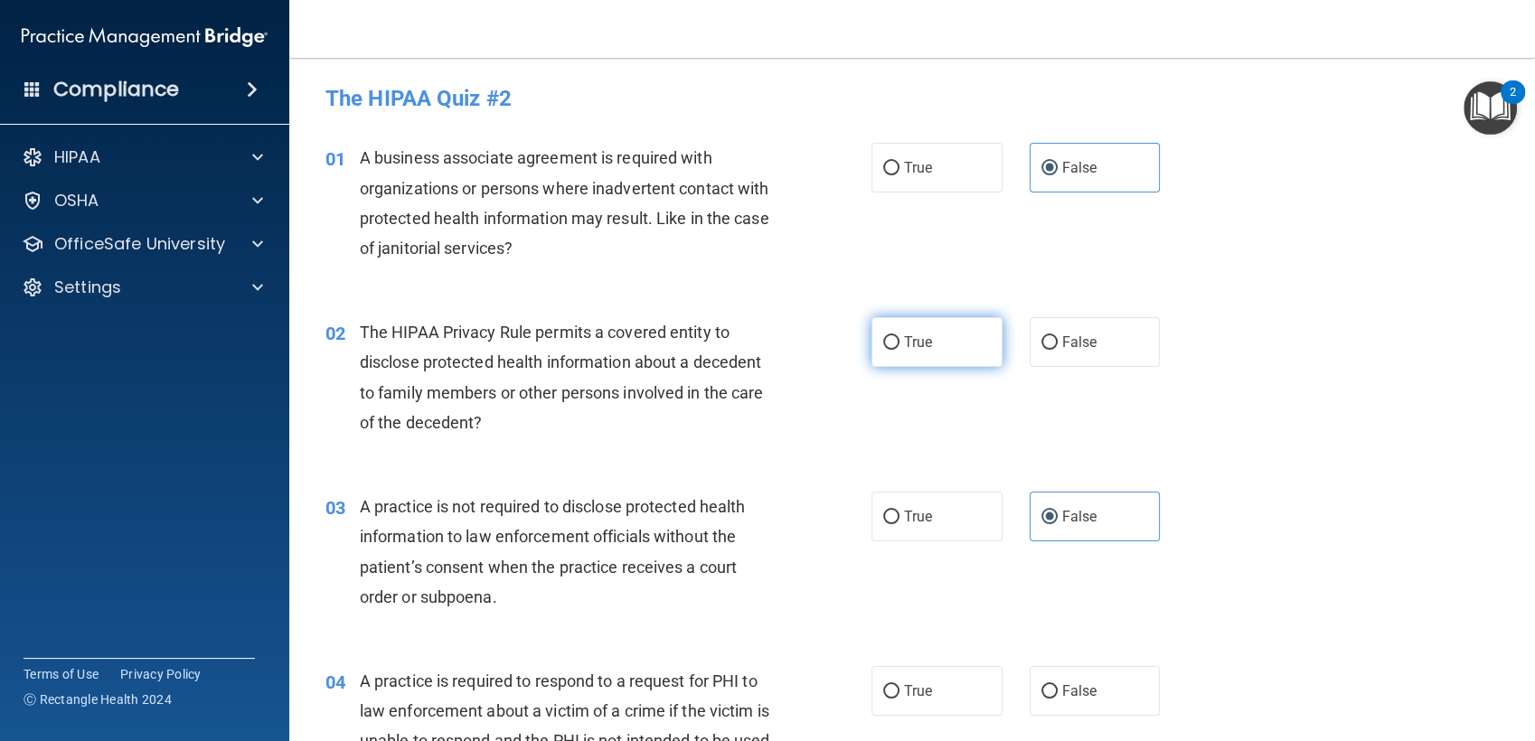
click at [899, 350] on input "True" at bounding box center [891, 343] width 16 height 14
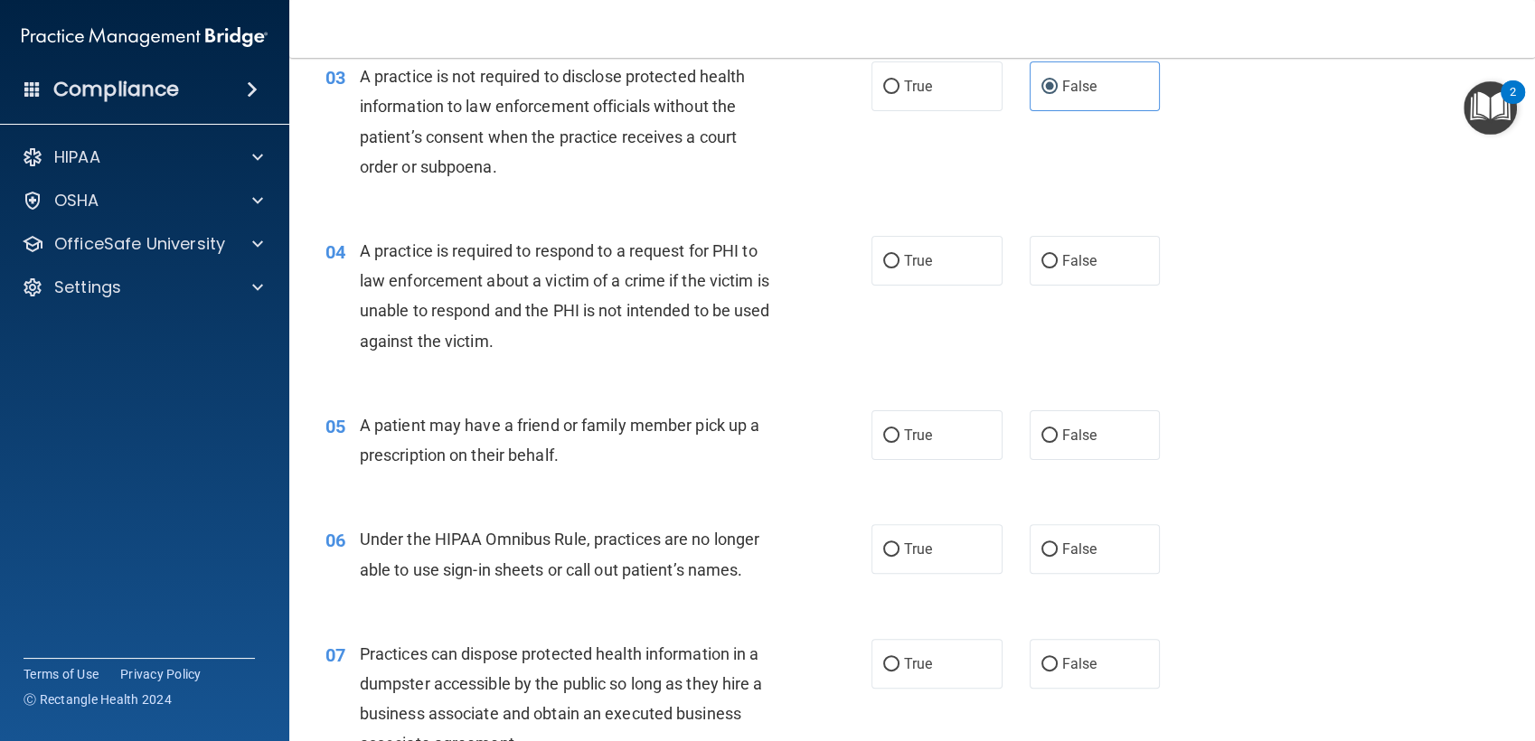
scroll to position [446, 0]
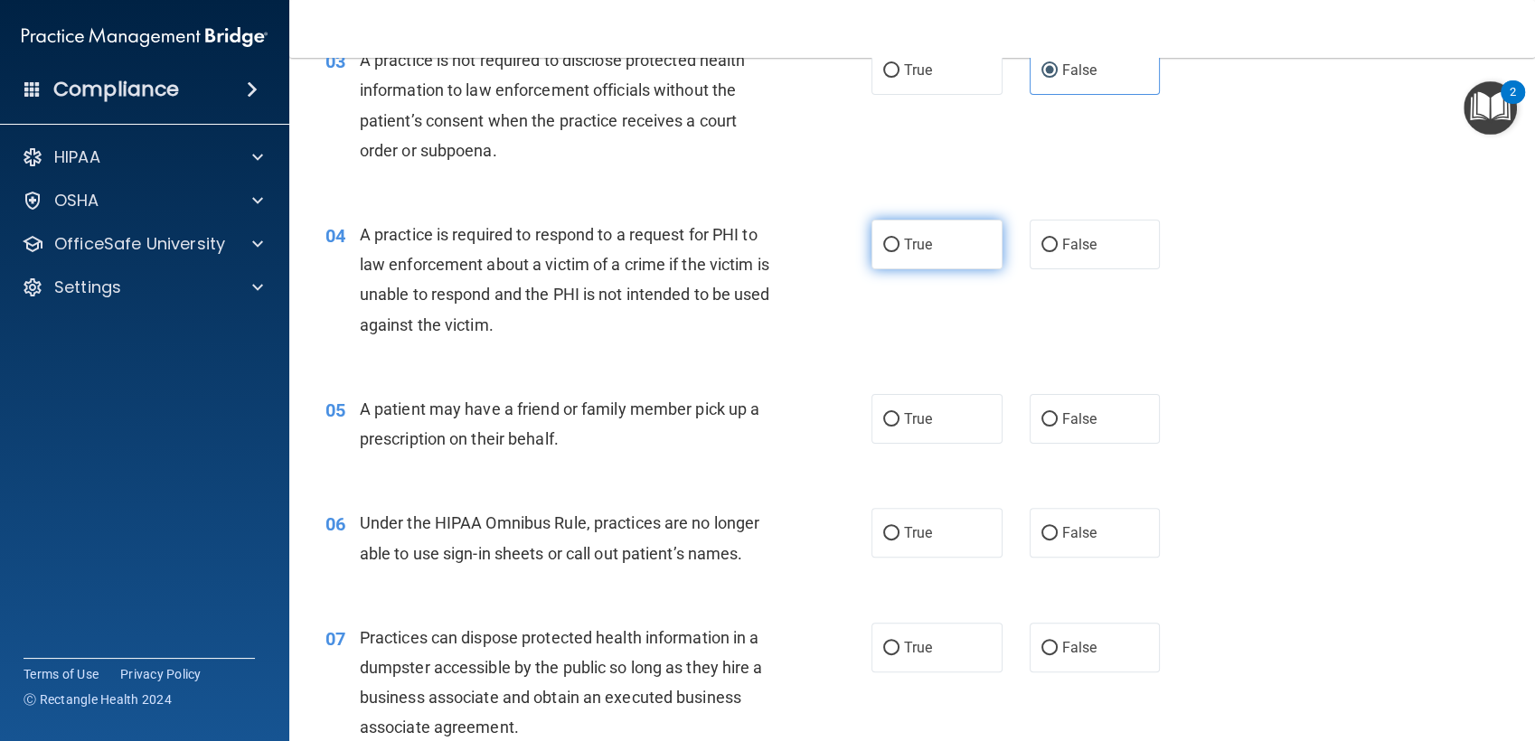
click at [922, 249] on span "True" at bounding box center [918, 244] width 28 height 17
click at [899, 249] on input "True" at bounding box center [891, 246] width 16 height 14
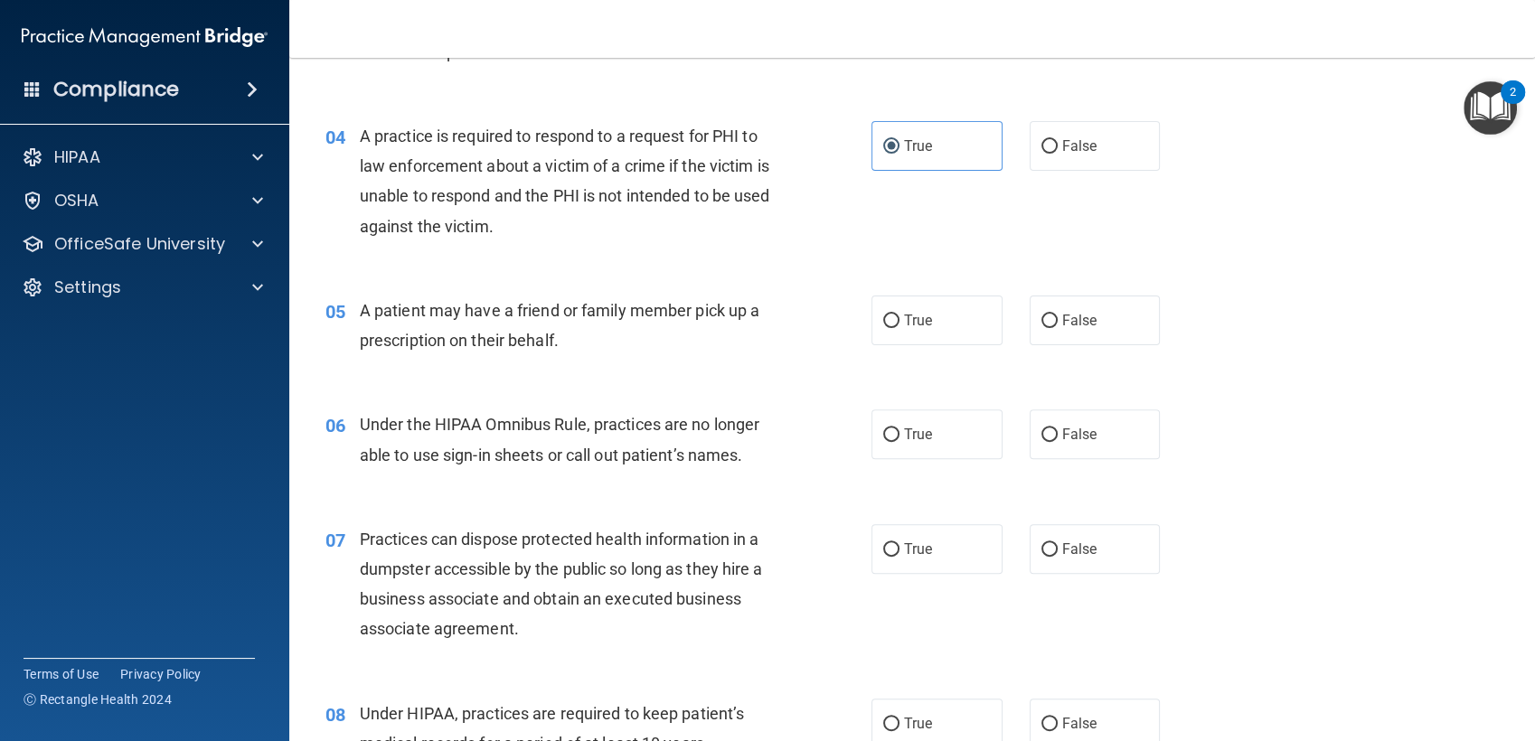
scroll to position [546, 0]
click at [895, 328] on label "True" at bounding box center [936, 320] width 131 height 50
click at [895, 327] on input "True" at bounding box center [891, 321] width 16 height 14
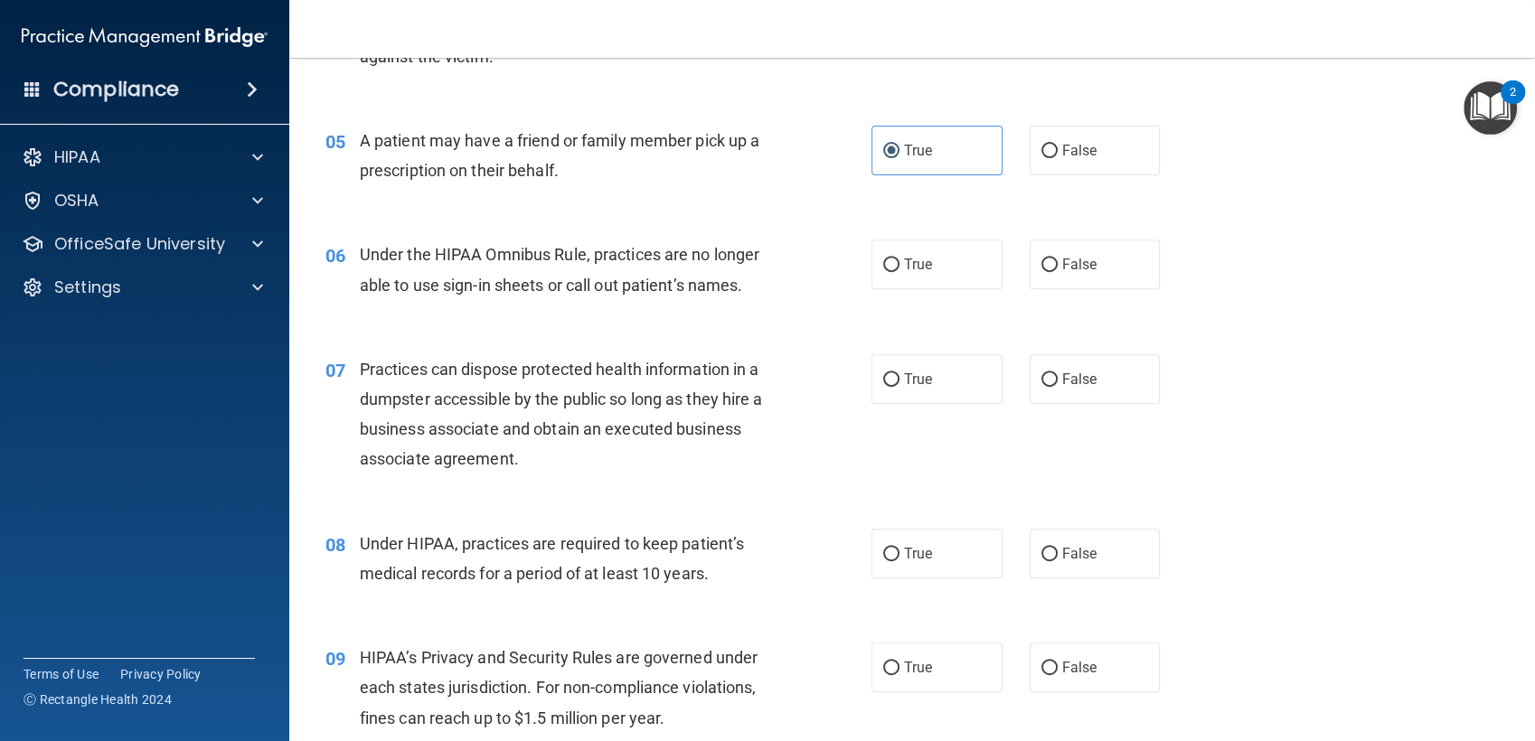
scroll to position [716, 0]
click at [1090, 256] on label "False" at bounding box center [1094, 264] width 131 height 50
click at [1057, 258] on input "False" at bounding box center [1049, 265] width 16 height 14
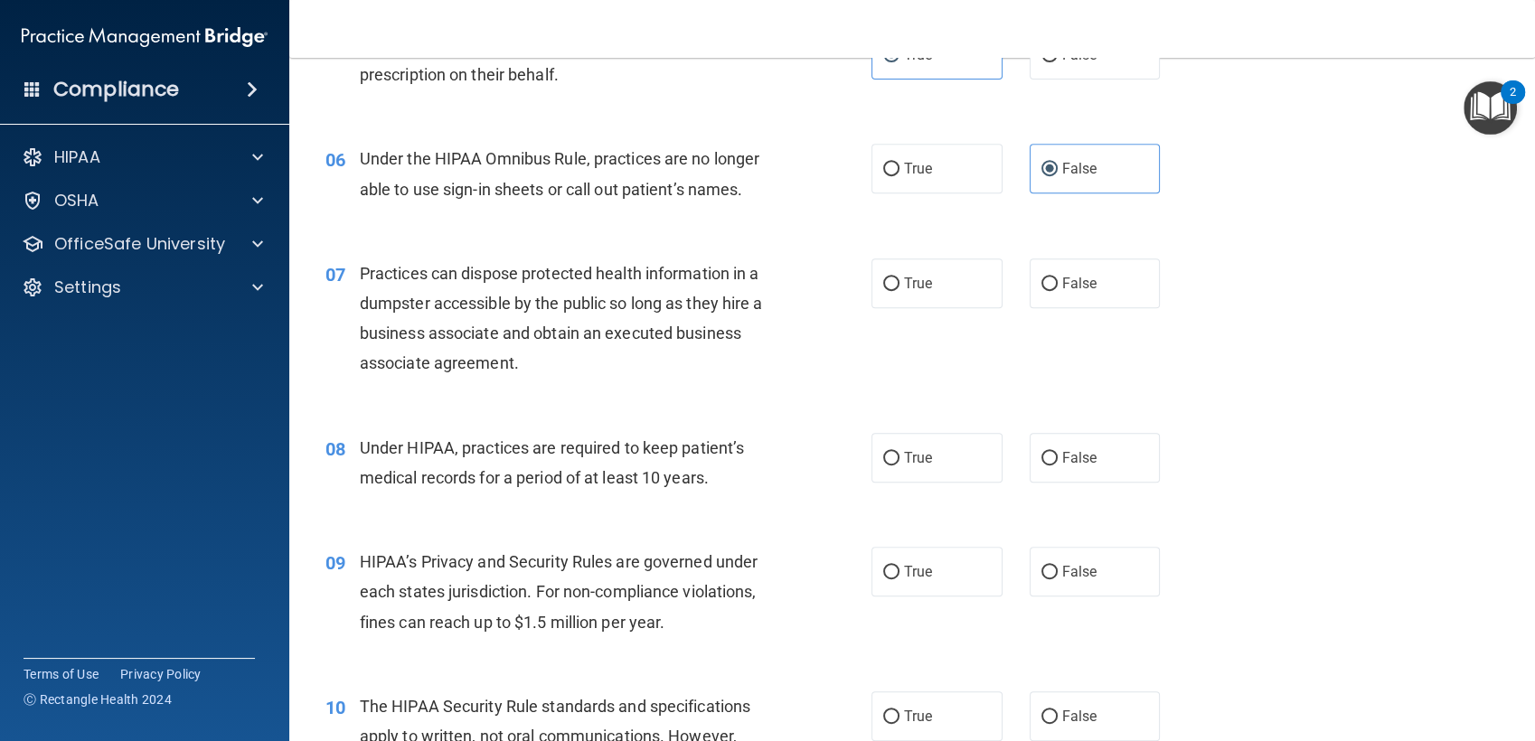
scroll to position [812, 0]
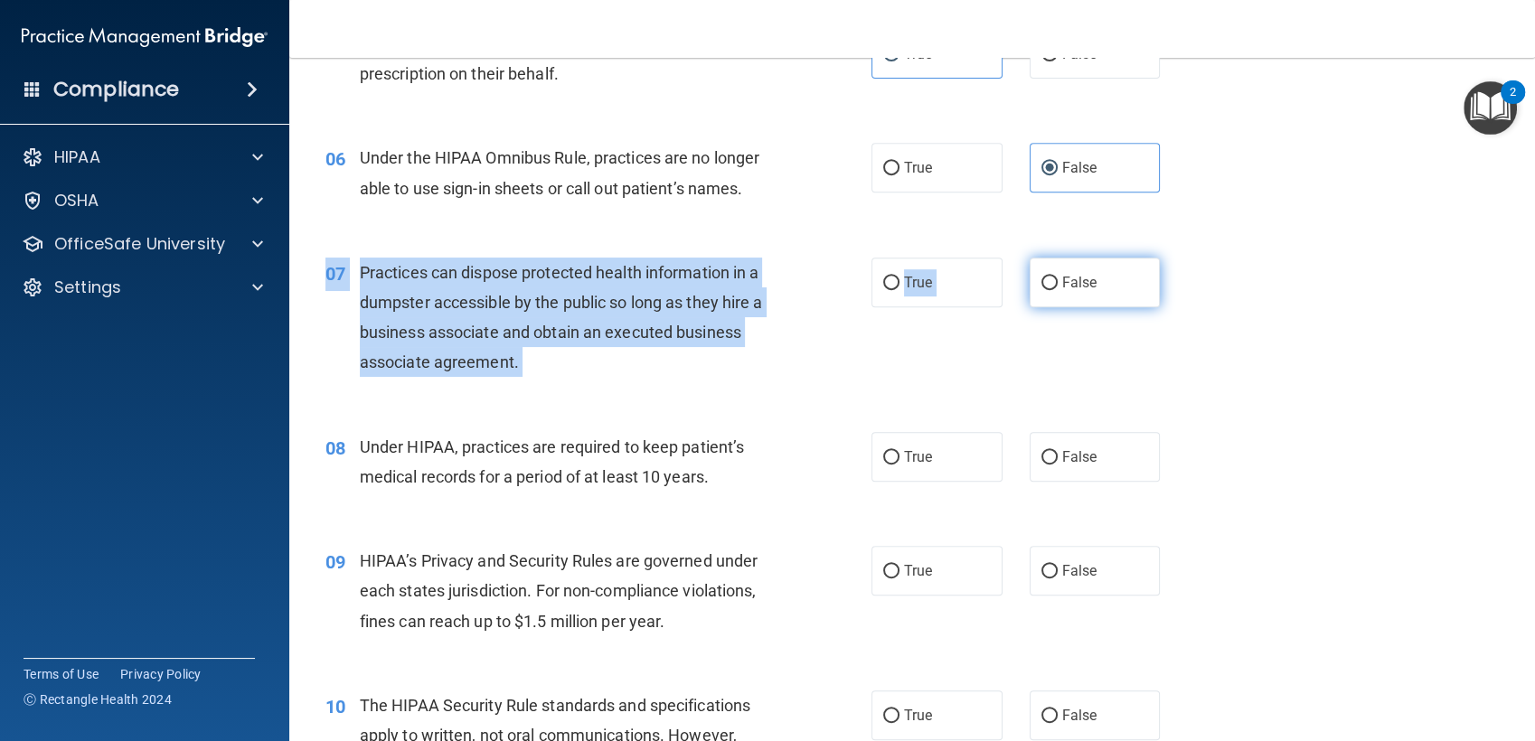
drag, startPoint x: 1048, startPoint y: 310, endPoint x: 1052, endPoint y: 286, distance: 24.7
click at [1052, 286] on div "07 Practices can dispose protected health information in a dumpster accessible …" at bounding box center [912, 322] width 1200 height 174
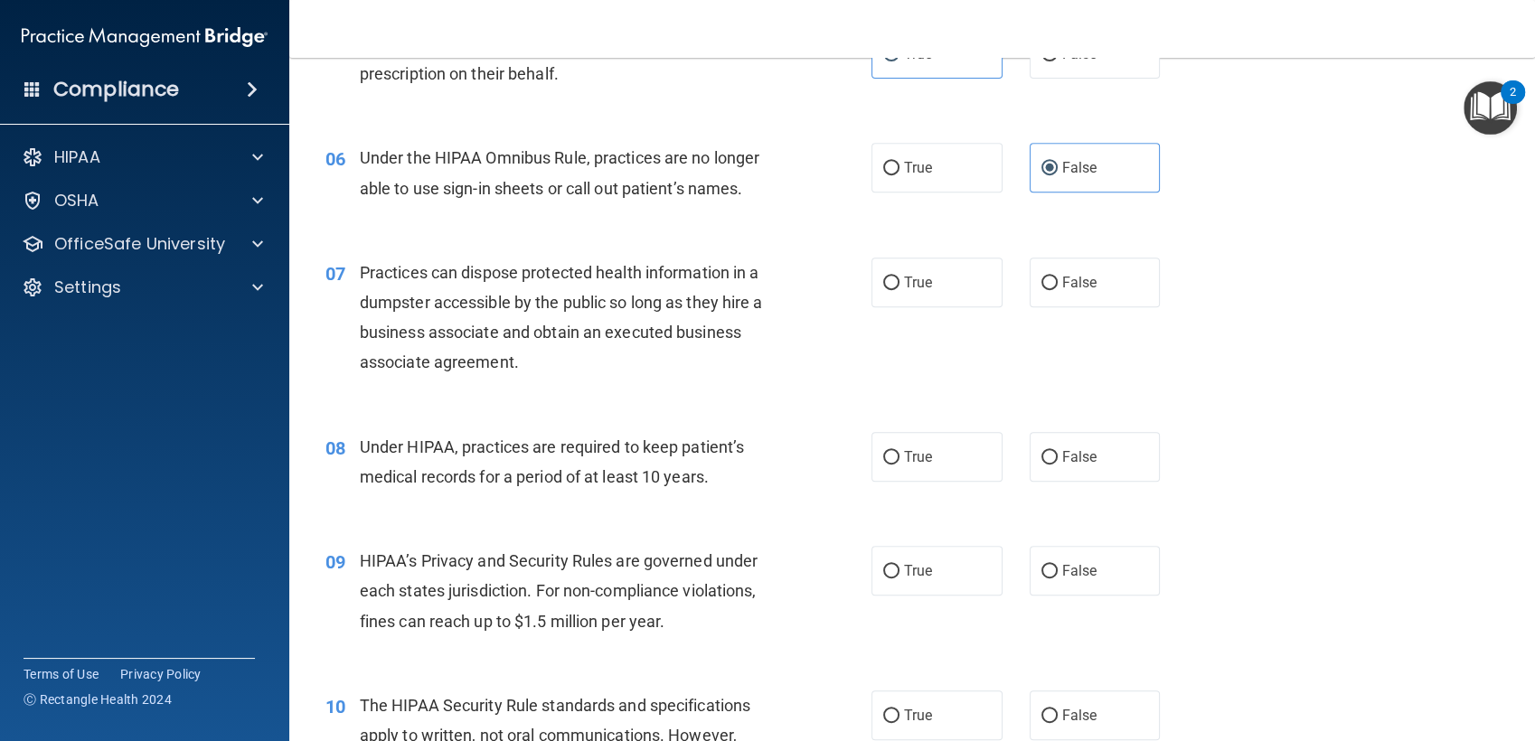
drag, startPoint x: 1052, startPoint y: 286, endPoint x: 1056, endPoint y: 336, distance: 50.8
click at [1056, 336] on div "07 Practices can dispose protected health information in a dumpster accessible …" at bounding box center [912, 322] width 1200 height 174
click at [1062, 274] on span "False" at bounding box center [1079, 282] width 35 height 17
click at [1052, 277] on input "False" at bounding box center [1049, 284] width 16 height 14
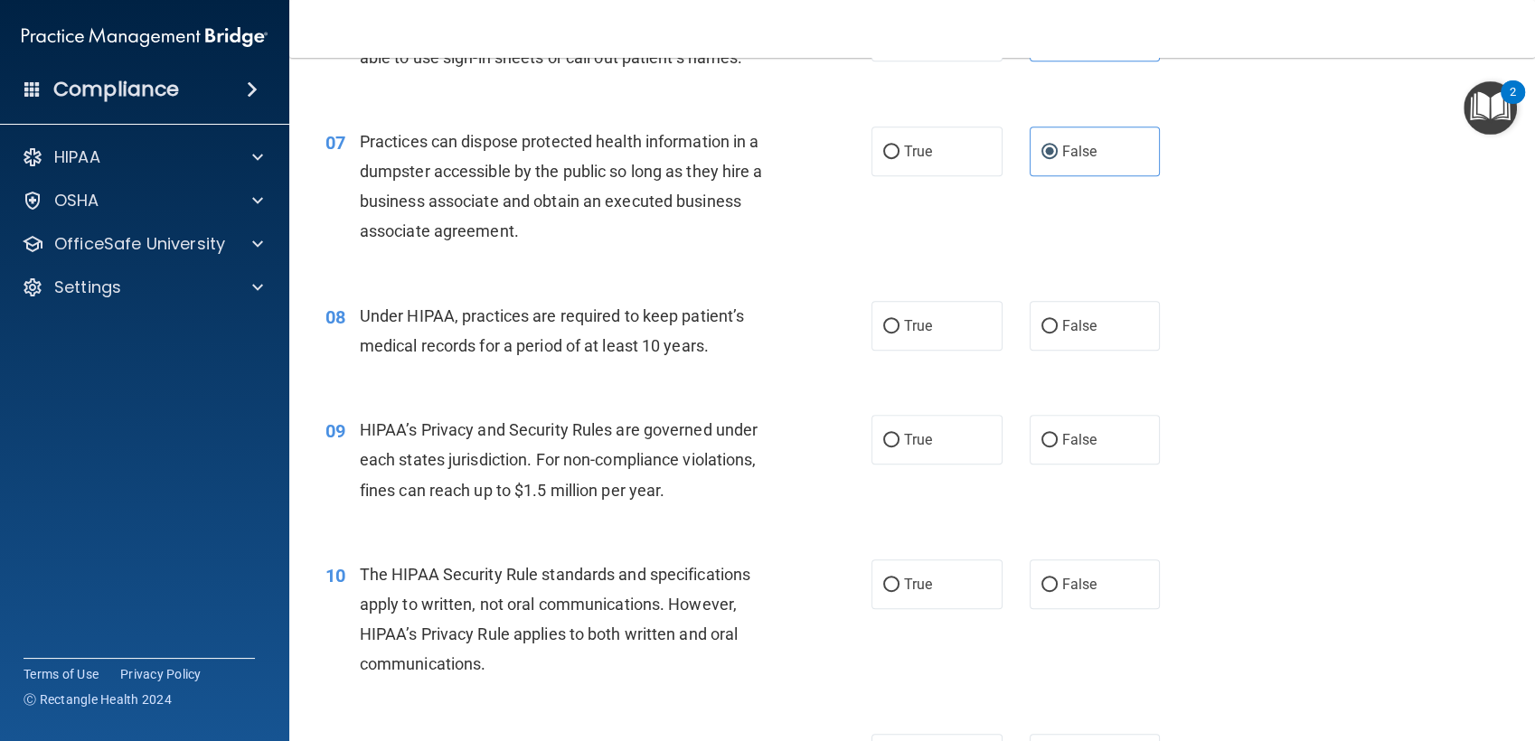
scroll to position [944, 0]
click at [1062, 324] on span "False" at bounding box center [1079, 323] width 35 height 17
click at [1057, 324] on input "False" at bounding box center [1049, 325] width 16 height 14
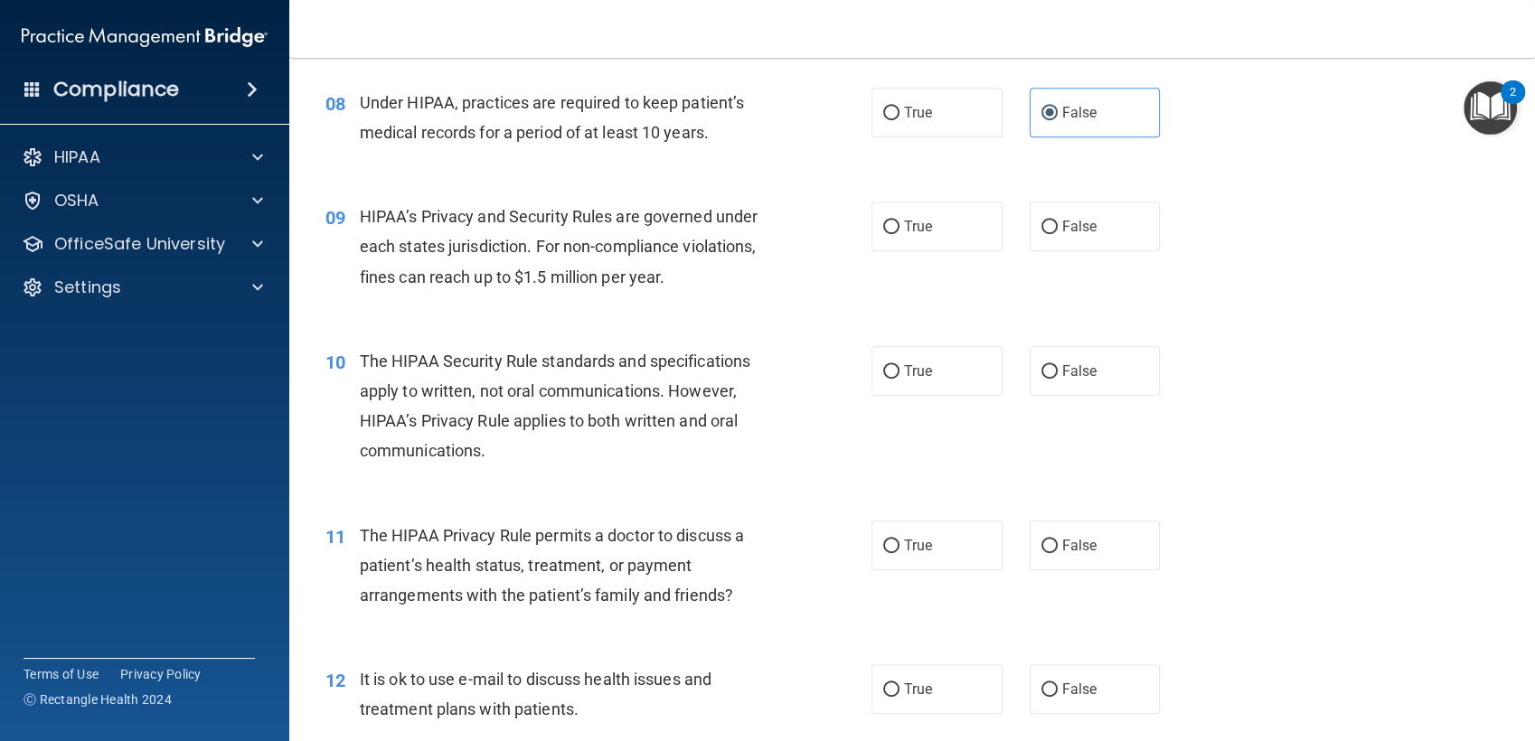
scroll to position [1176, 0]
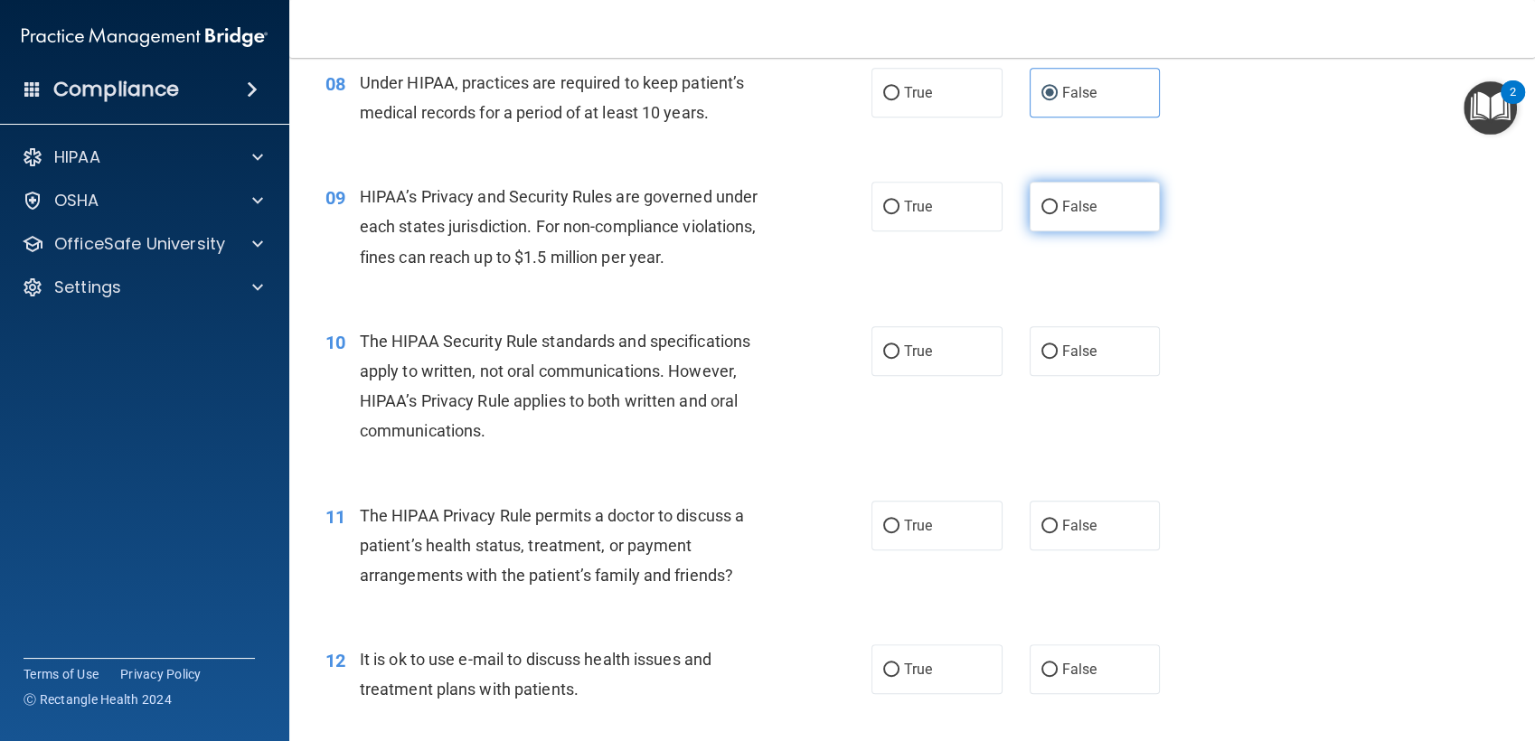
click at [1043, 216] on label "False" at bounding box center [1094, 207] width 131 height 50
click at [1043, 214] on input "False" at bounding box center [1049, 208] width 16 height 14
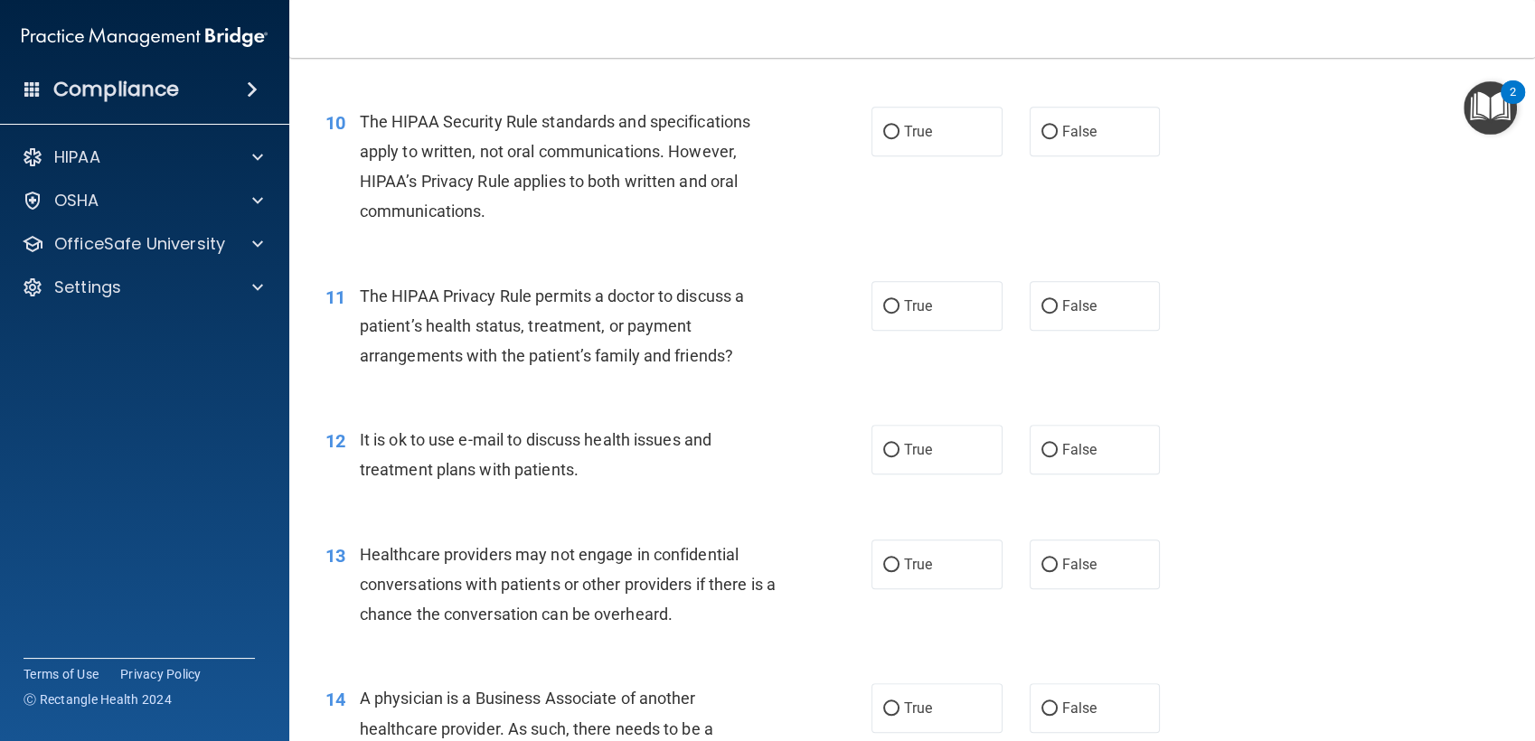
scroll to position [1394, 0]
click at [915, 145] on label "True" at bounding box center [936, 133] width 131 height 50
click at [899, 140] on input "True" at bounding box center [891, 134] width 16 height 14
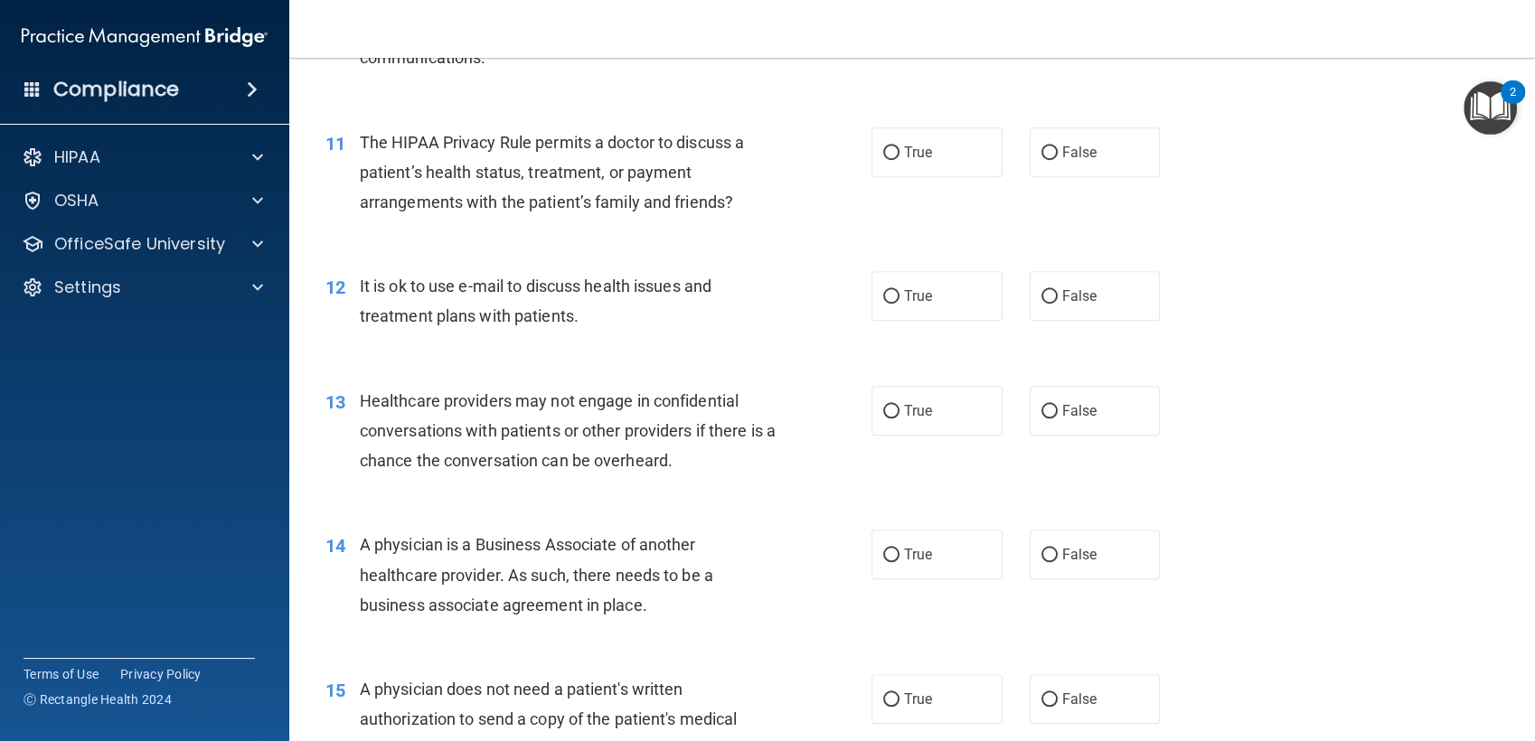
scroll to position [1550, 0]
click at [882, 305] on label "True" at bounding box center [936, 295] width 131 height 50
click at [883, 303] on input "True" at bounding box center [891, 296] width 16 height 14
click at [904, 406] on span "True" at bounding box center [918, 409] width 28 height 17
click at [899, 406] on input "True" at bounding box center [891, 411] width 16 height 14
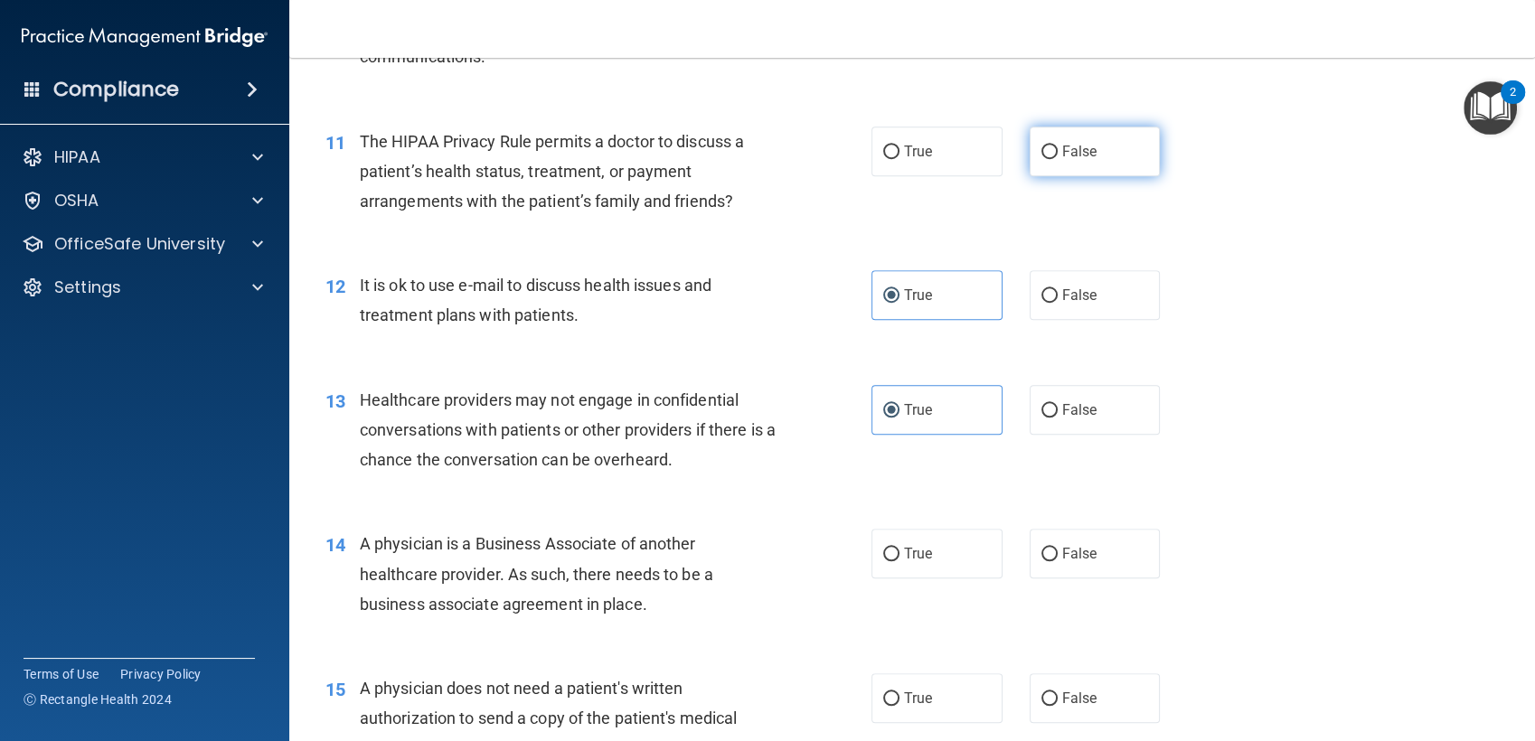
click at [1049, 156] on label "False" at bounding box center [1094, 152] width 131 height 50
click at [1049, 156] on input "False" at bounding box center [1049, 152] width 16 height 14
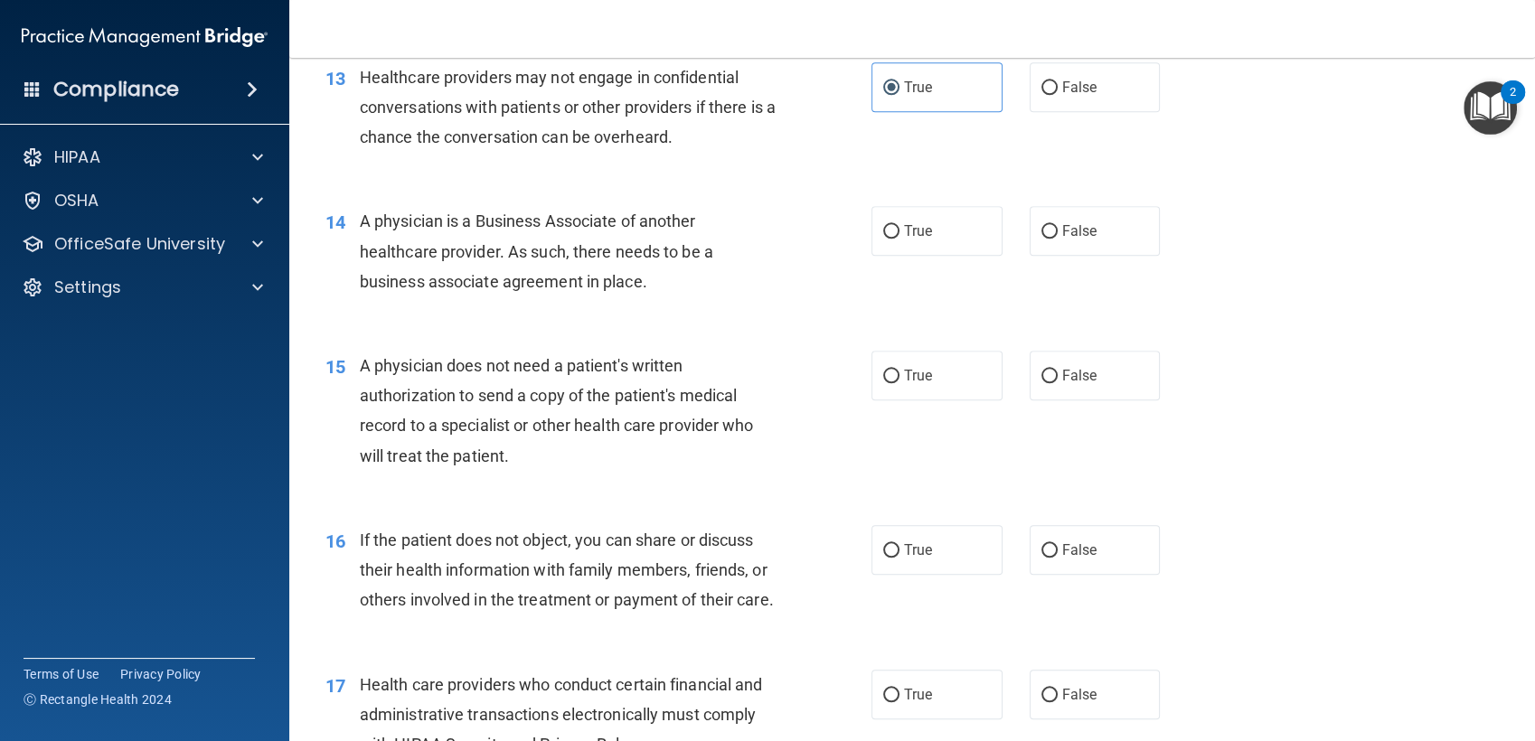
scroll to position [1886, 0]
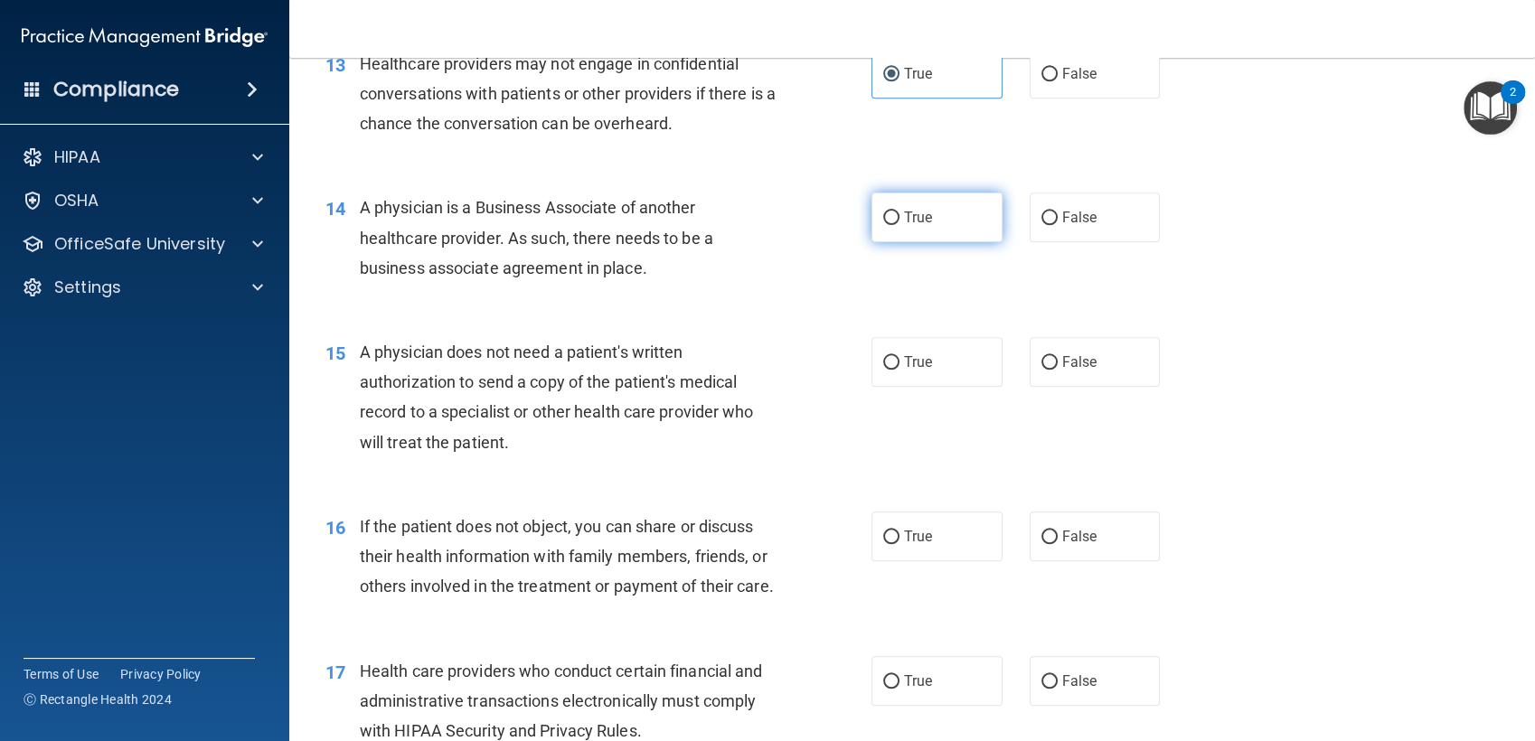
click at [907, 228] on label "True" at bounding box center [936, 217] width 131 height 50
click at [899, 225] on input "True" at bounding box center [891, 218] width 16 height 14
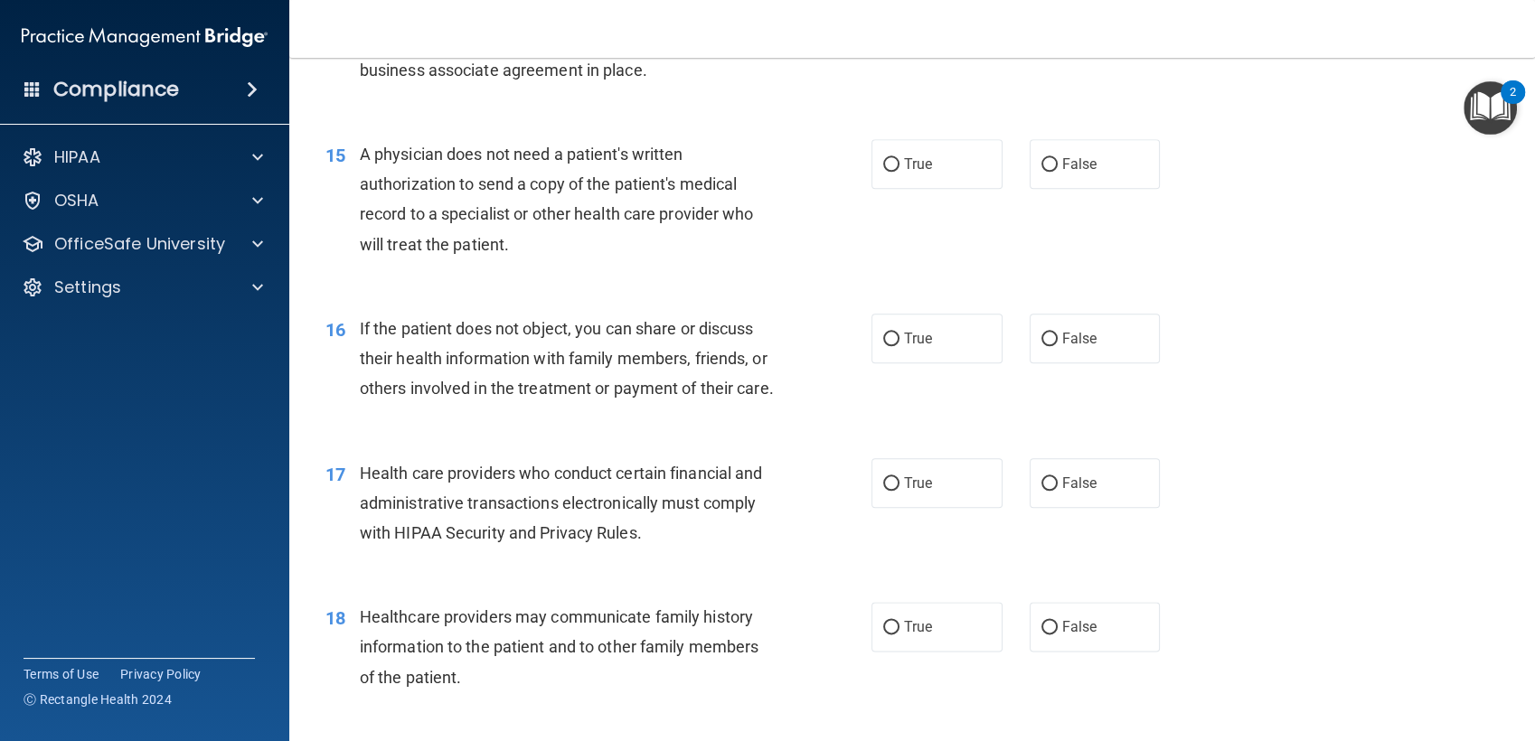
scroll to position [2085, 0]
click at [897, 152] on label "True" at bounding box center [936, 163] width 131 height 50
click at [897, 157] on input "True" at bounding box center [891, 164] width 16 height 14
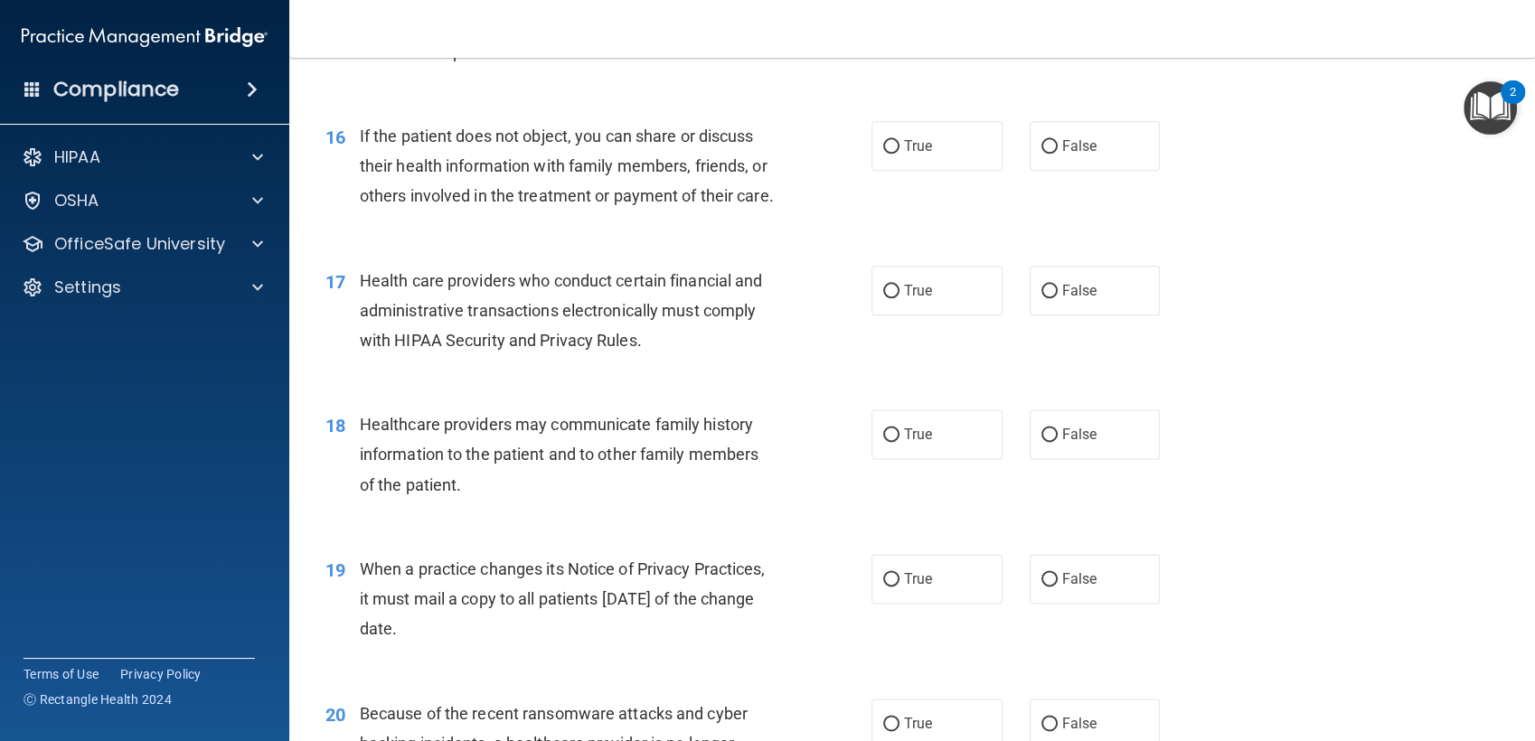
scroll to position [2277, 0]
click at [918, 142] on span "True" at bounding box center [918, 144] width 28 height 17
click at [899, 142] on input "True" at bounding box center [891, 146] width 16 height 14
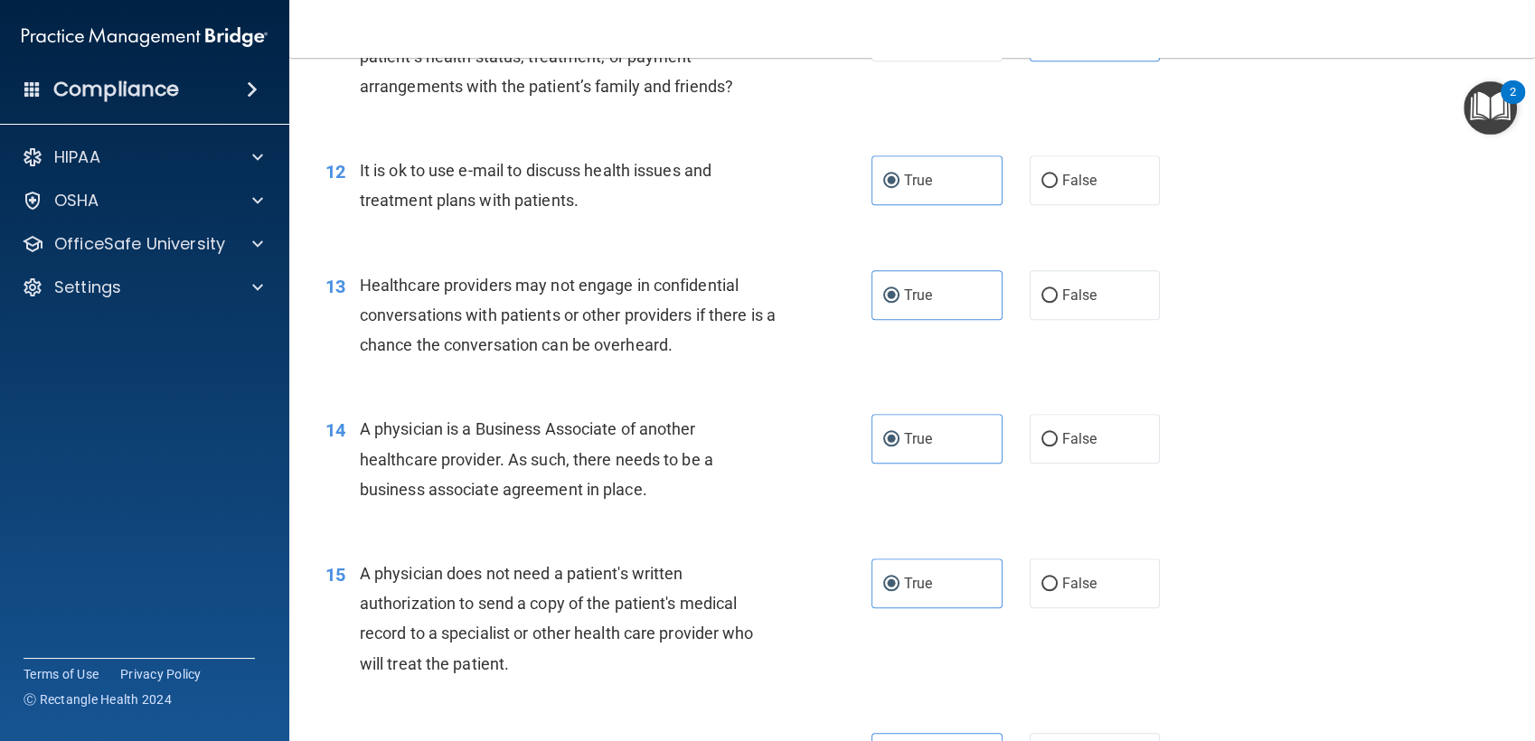
scroll to position [1597, 0]
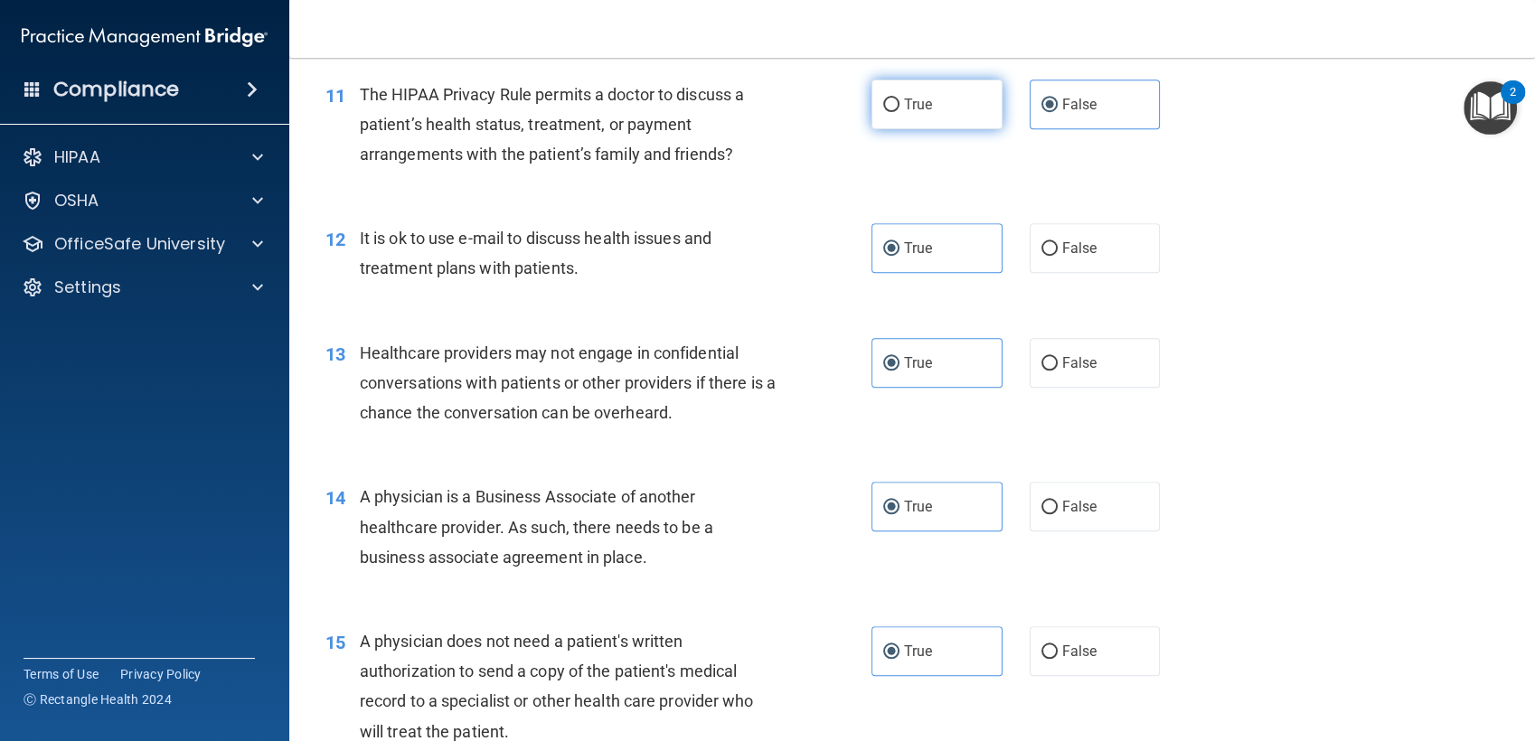
click at [943, 106] on label "True" at bounding box center [936, 105] width 131 height 50
click at [899, 106] on input "True" at bounding box center [891, 106] width 16 height 14
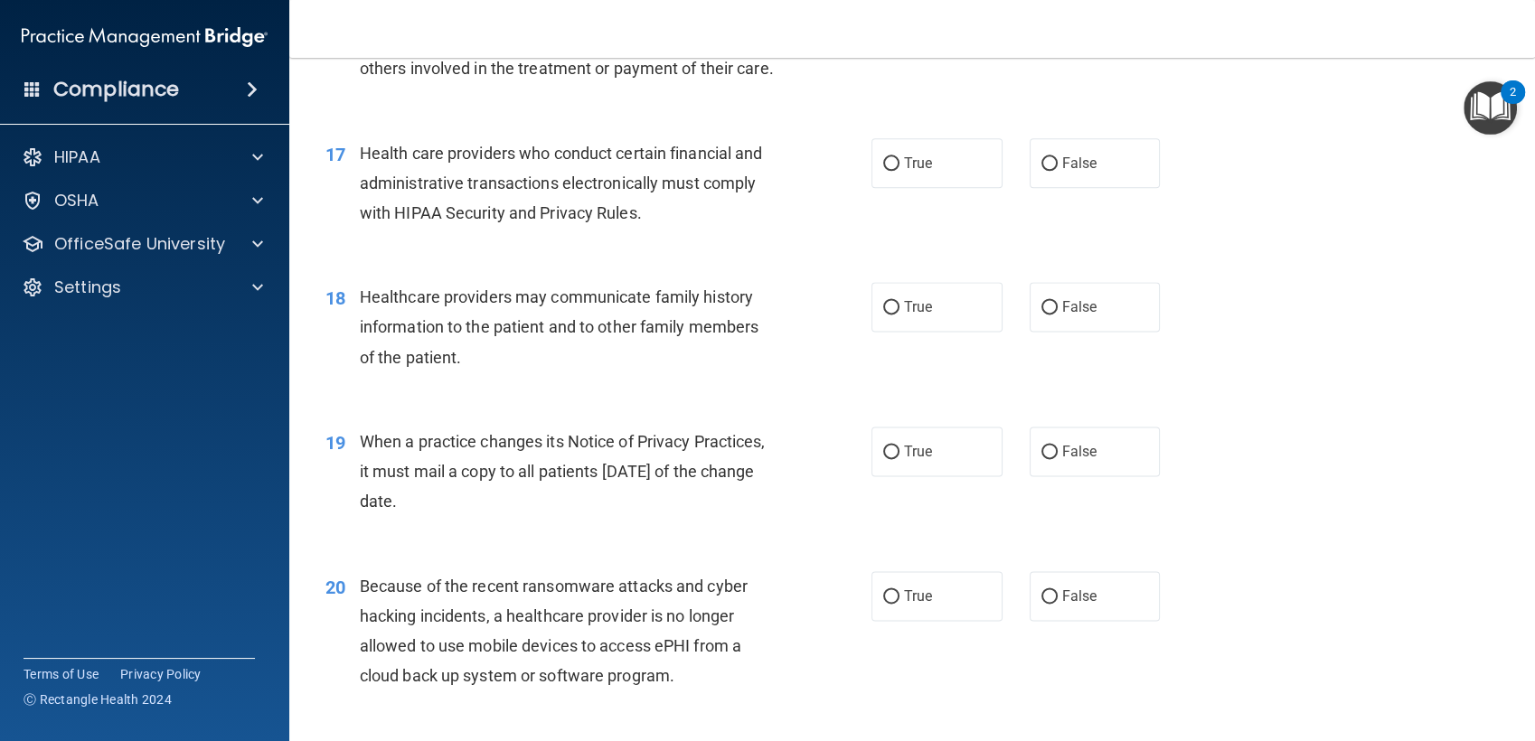
scroll to position [2452, 0]
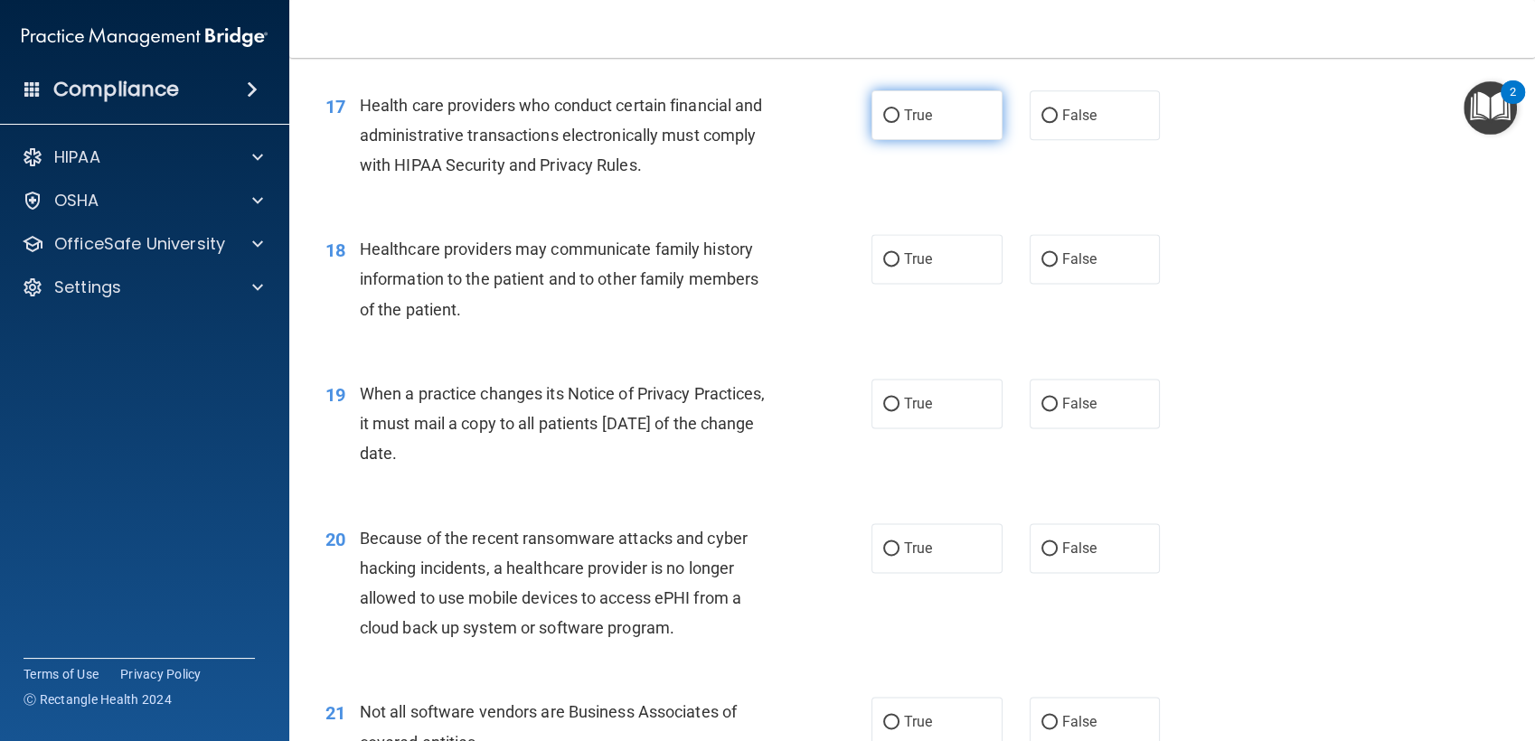
click at [904, 124] on span "True" at bounding box center [918, 115] width 28 height 17
click at [897, 123] on input "True" at bounding box center [891, 116] width 16 height 14
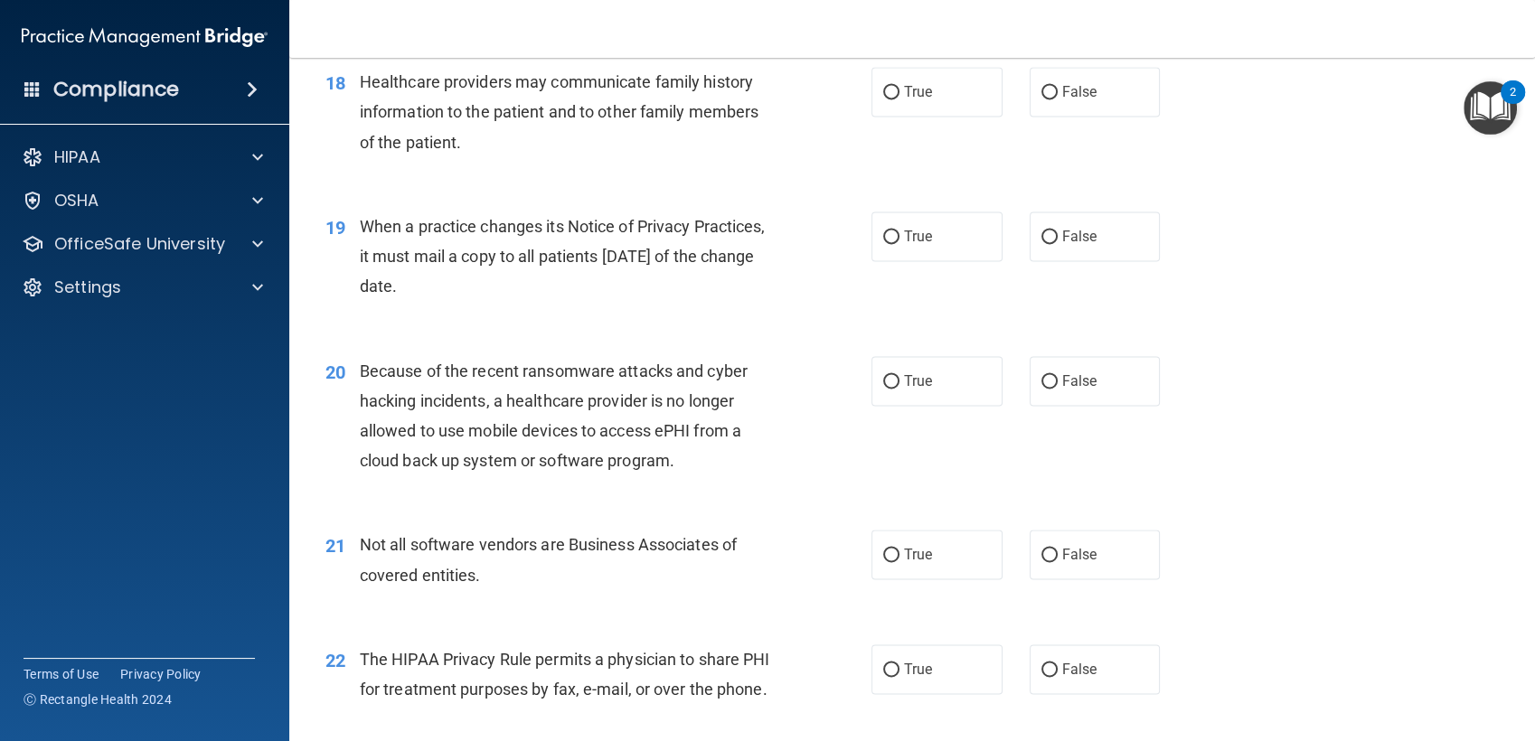
scroll to position [2621, 0]
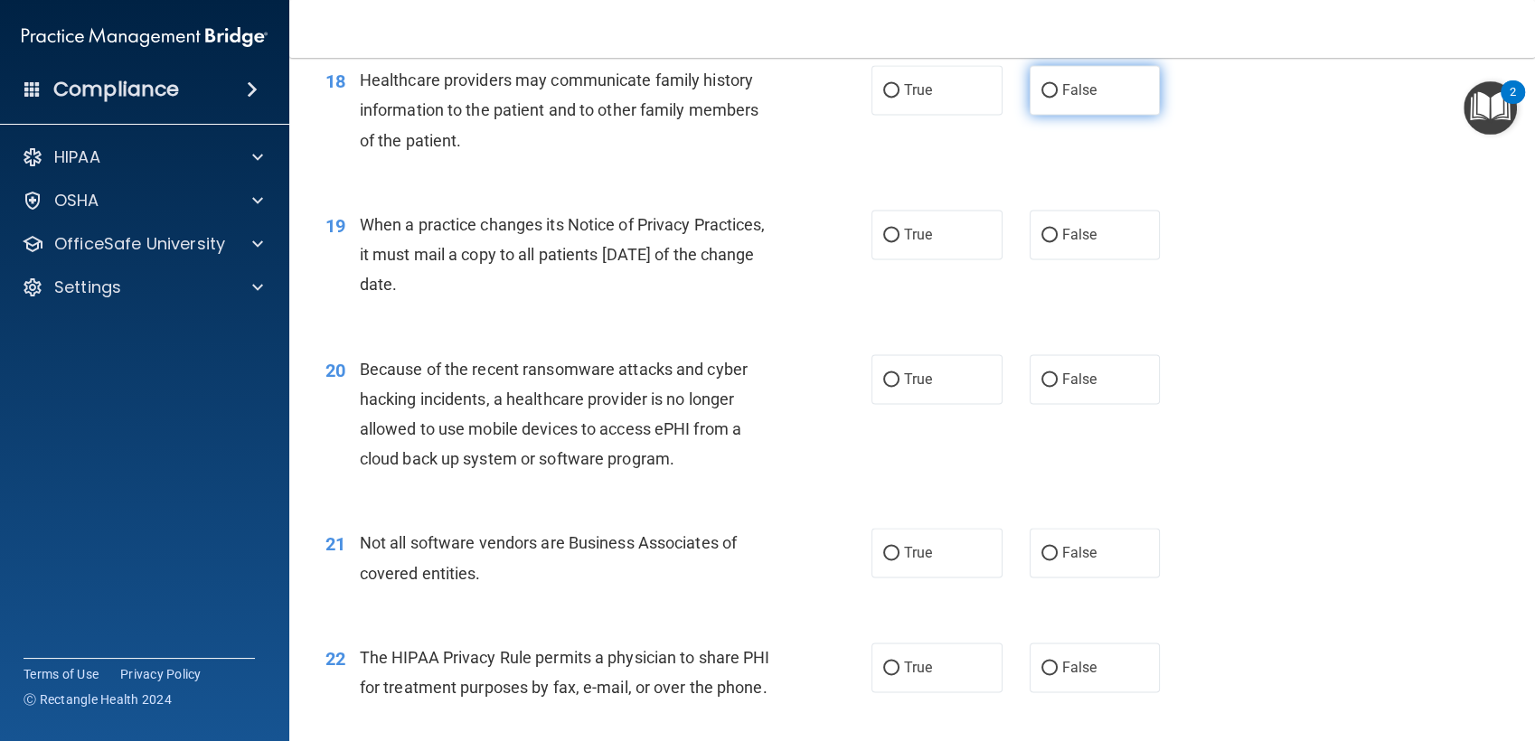
click at [1041, 98] on input "False" at bounding box center [1049, 91] width 16 height 14
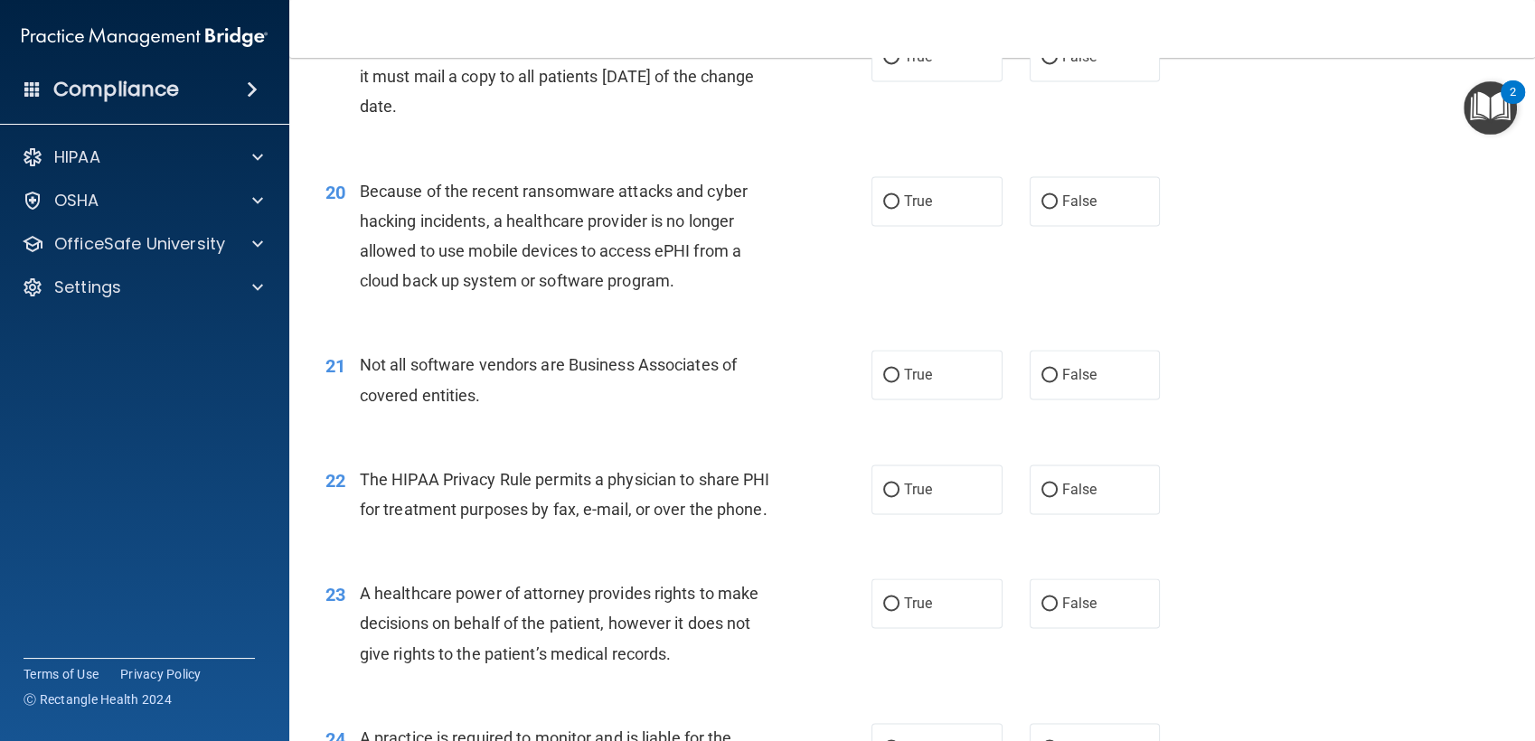
scroll to position [2800, 0]
click at [895, 80] on label "True" at bounding box center [936, 56] width 131 height 50
click at [895, 63] on input "True" at bounding box center [891, 57] width 16 height 14
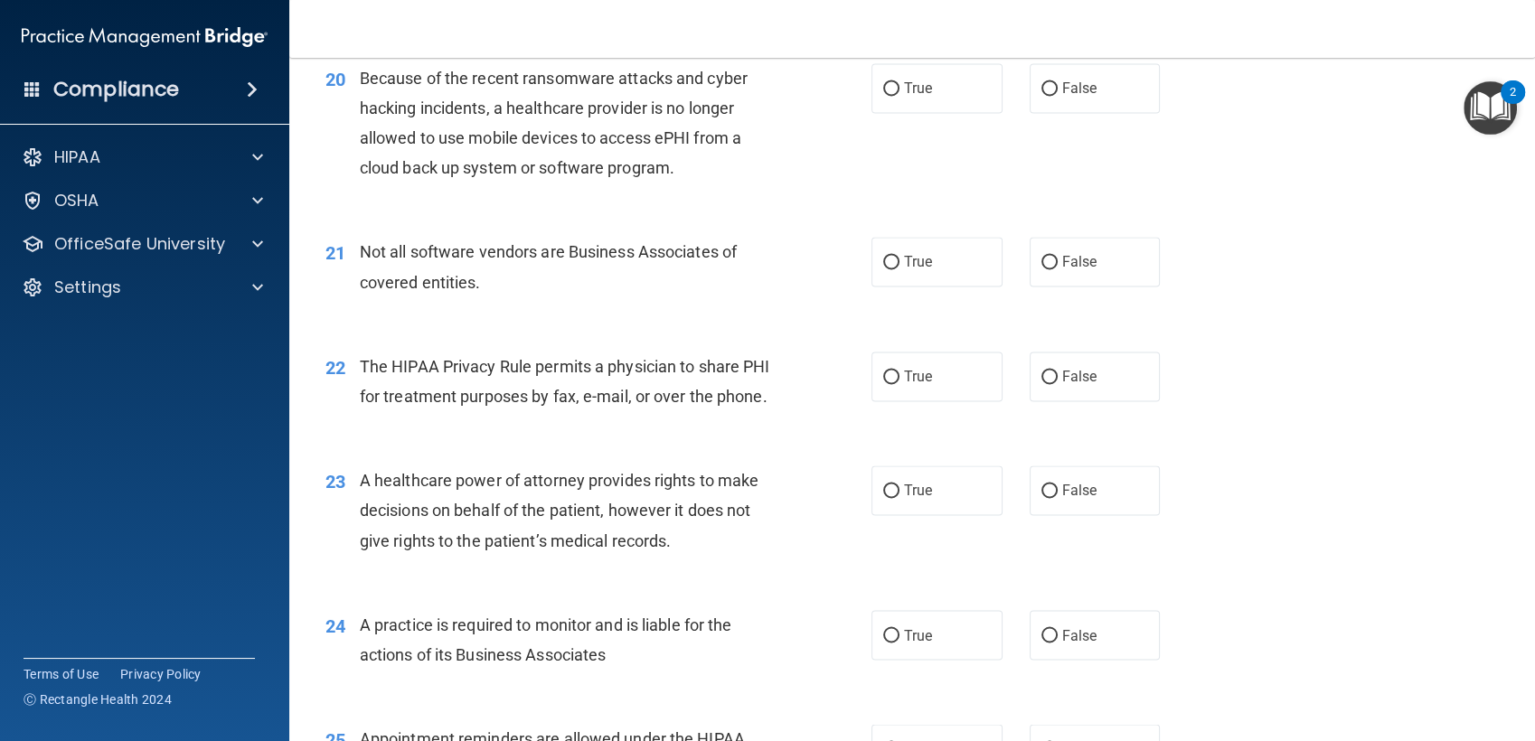
scroll to position [2928, 0]
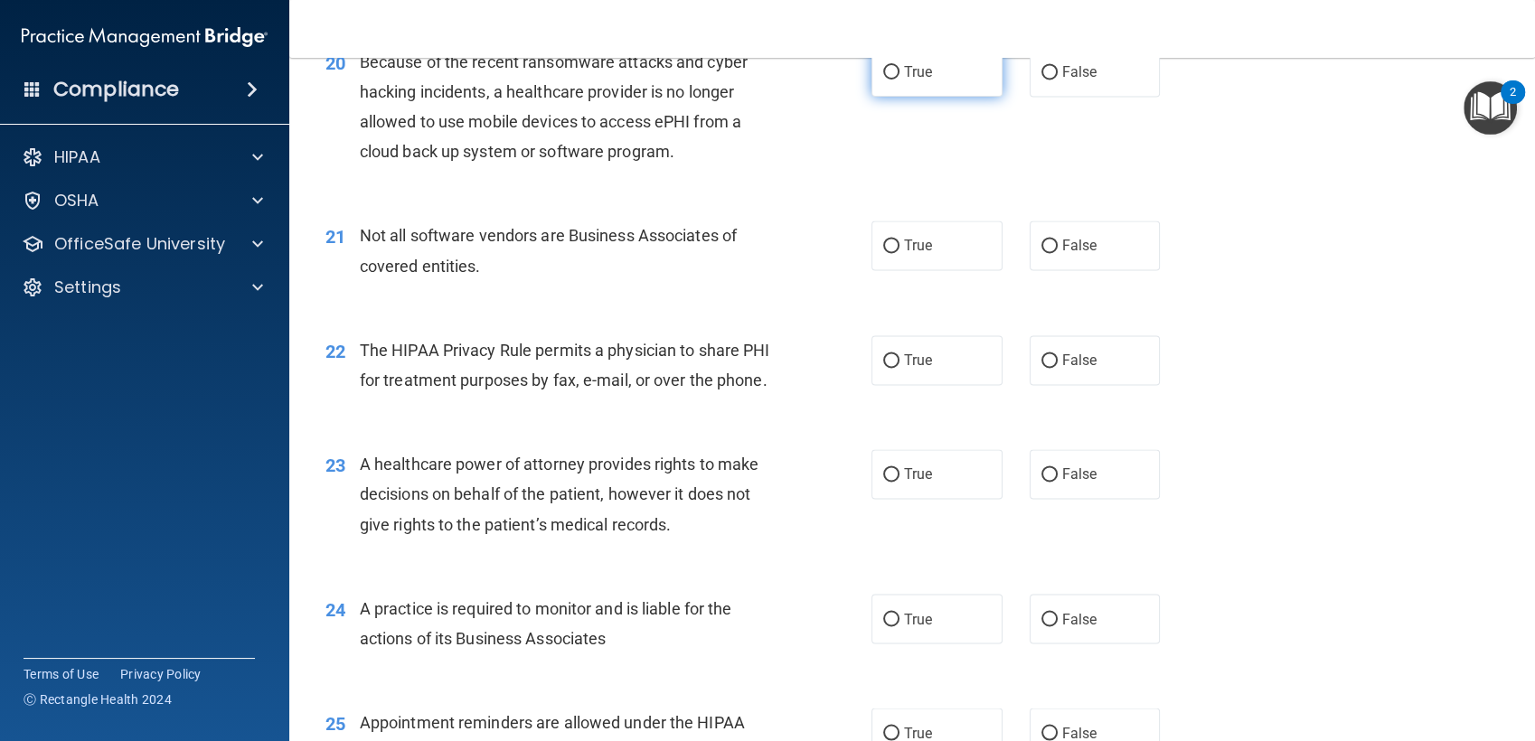
click at [966, 97] on label "True" at bounding box center [936, 72] width 131 height 50
click at [899, 80] on input "True" at bounding box center [891, 73] width 16 height 14
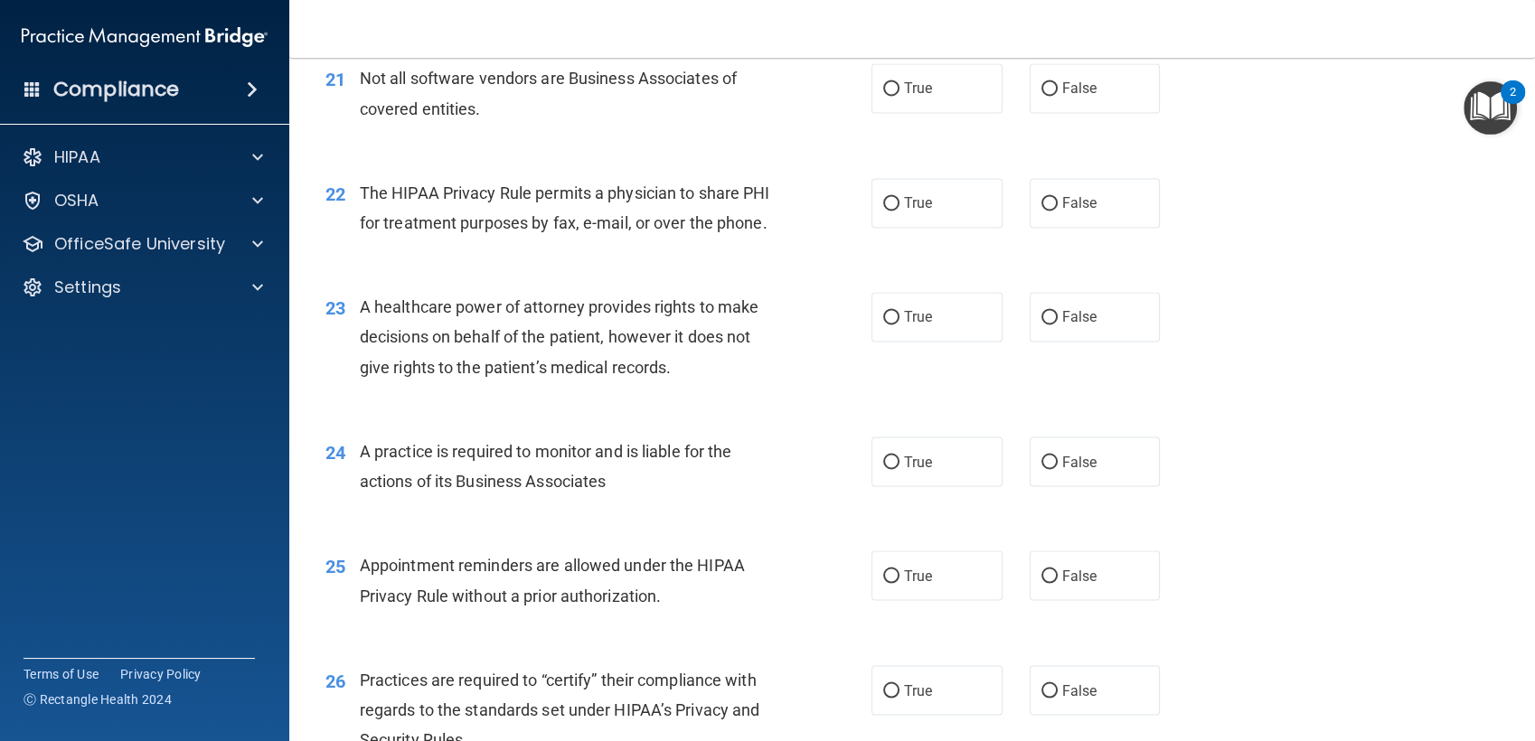
scroll to position [3084, 0]
click at [918, 114] on label "True" at bounding box center [936, 89] width 131 height 50
click at [899, 97] on input "True" at bounding box center [891, 90] width 16 height 14
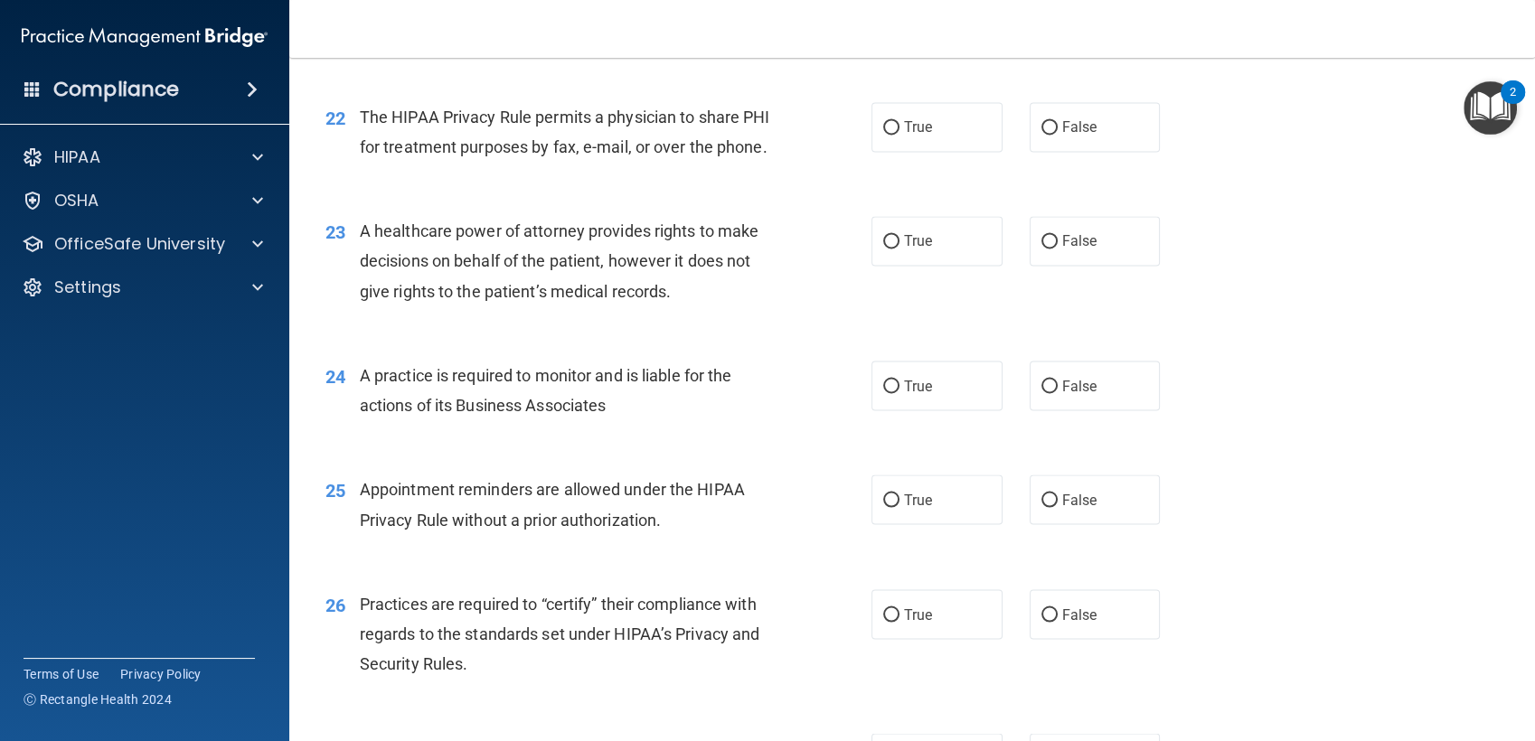
scroll to position [3181, 0]
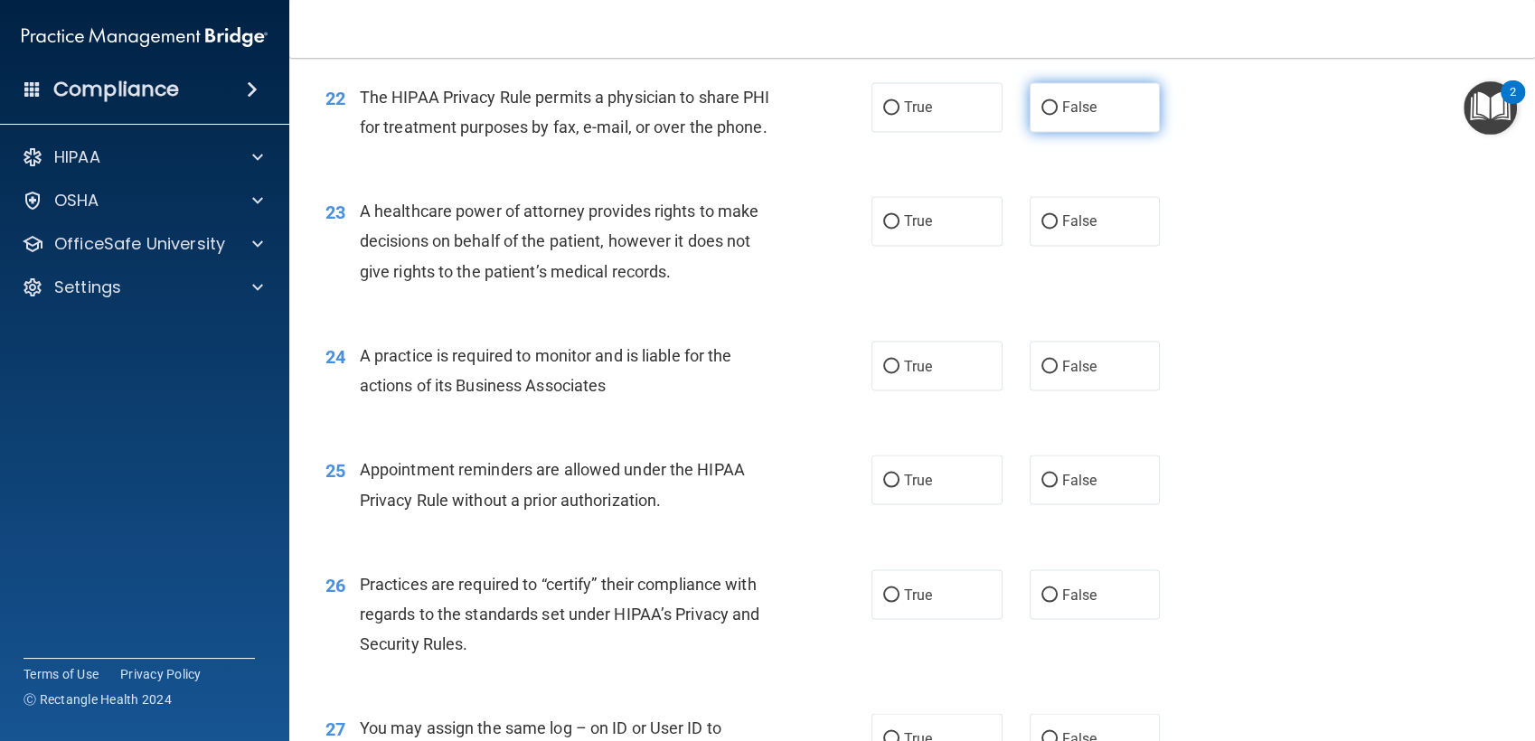
click at [1108, 132] on label "False" at bounding box center [1094, 107] width 131 height 50
click at [1057, 115] on input "False" at bounding box center [1049, 108] width 16 height 14
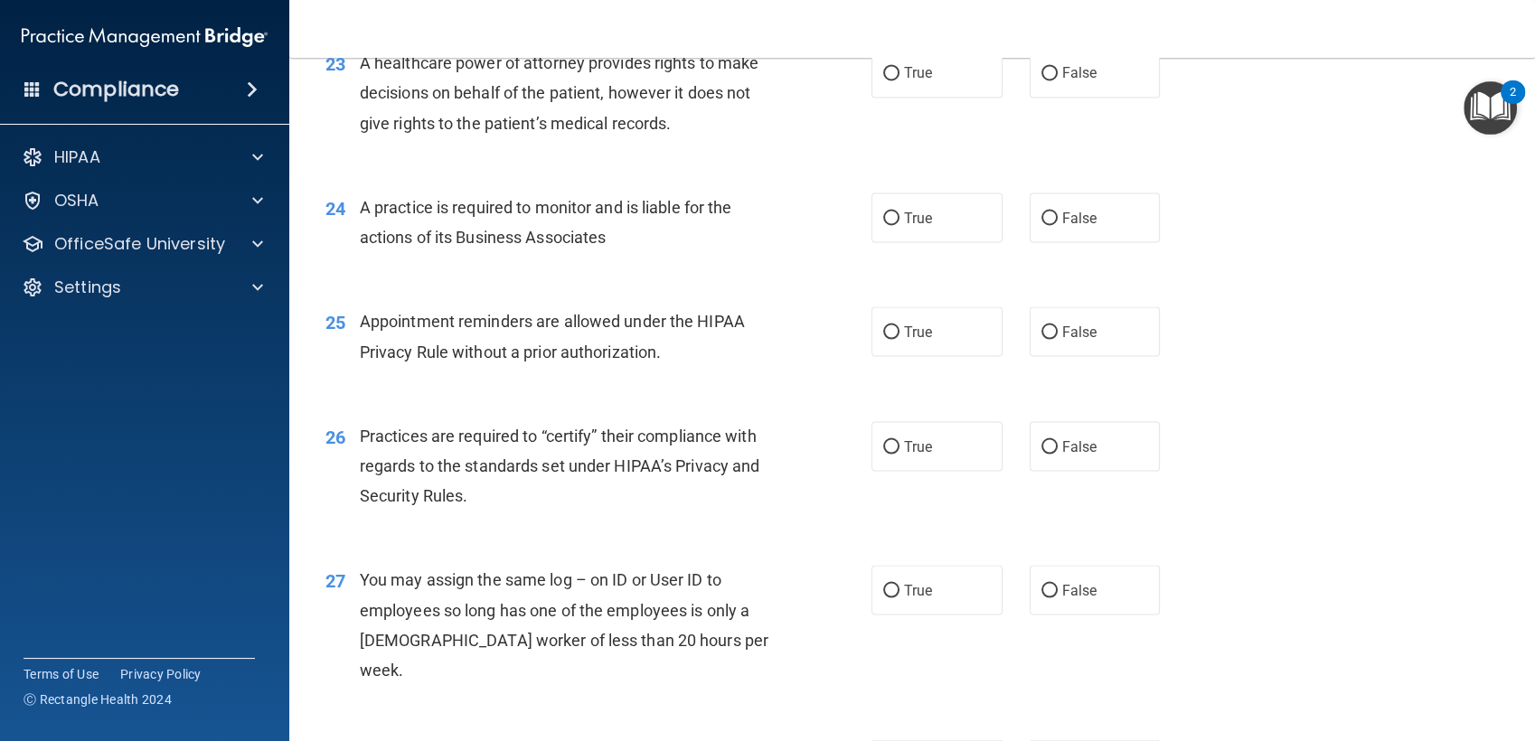
scroll to position [3330, 0]
click at [476, 131] on span "A healthcare power of attorney provides rights to make decisions on behalf of t…" at bounding box center [559, 91] width 399 height 79
click at [476, 137] on div "A healthcare power of attorney provides rights to make decisions on behalf of t…" at bounding box center [575, 92] width 430 height 90
click at [476, 131] on span "A healthcare power of attorney provides rights to make decisions on behalf of t…" at bounding box center [559, 91] width 399 height 79
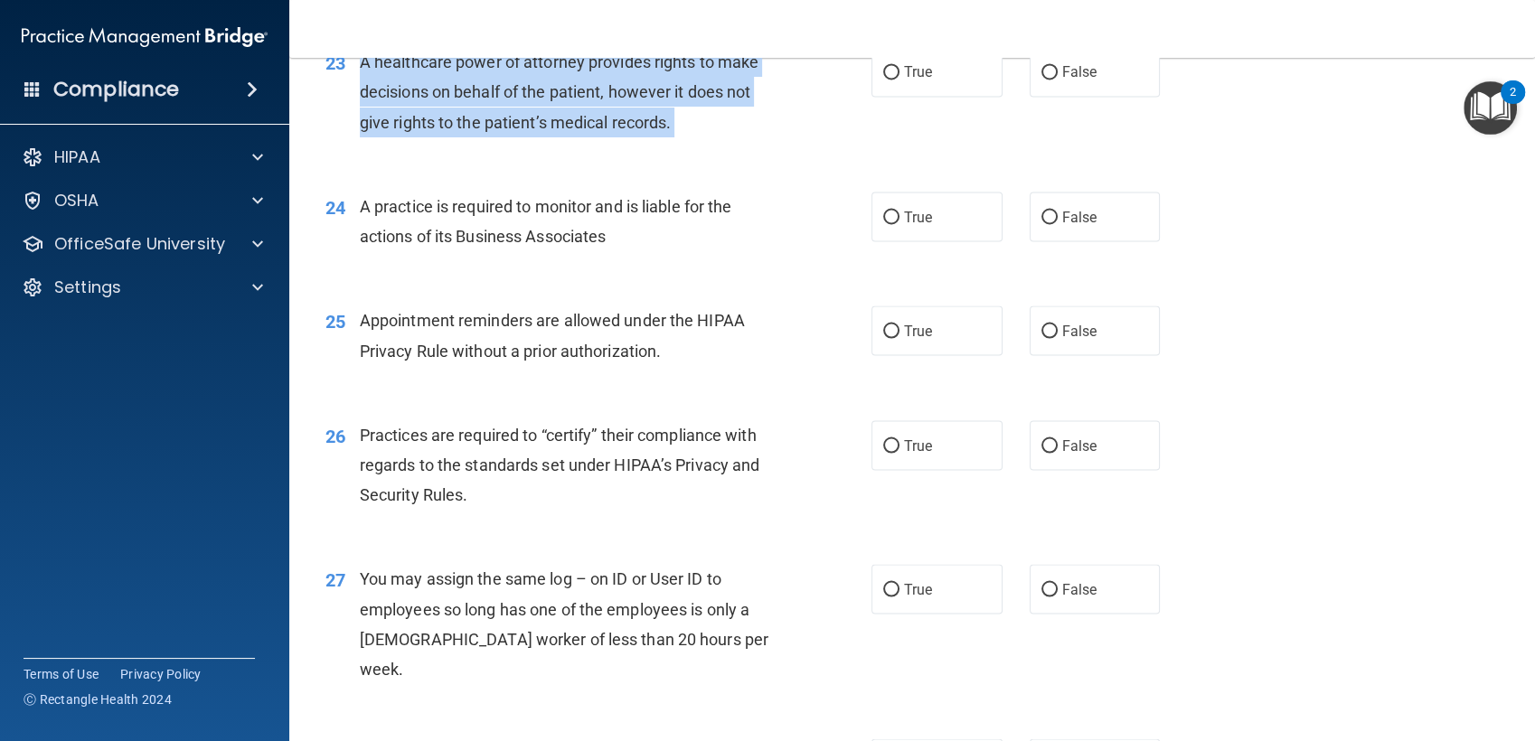
click at [476, 137] on div "A healthcare power of attorney provides rights to make decisions on behalf of t…" at bounding box center [575, 92] width 430 height 90
copy ng-form "A healthcare power of attorney provides rights to make decisions on behalf of t…"
click at [515, 146] on div "23 A healthcare power of attorney provides rights to make decisions on behalf o…" at bounding box center [598, 96] width 600 height 99
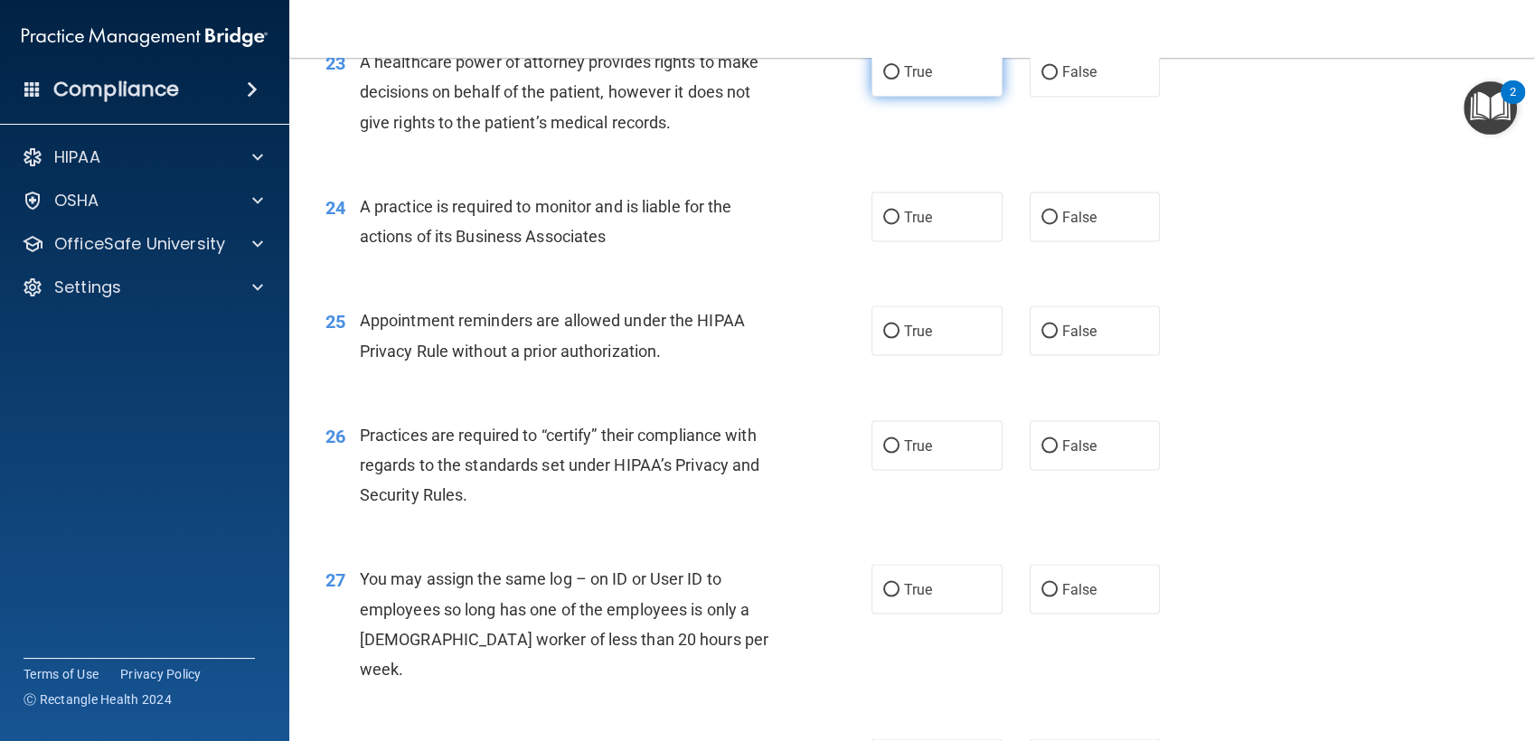
click at [895, 97] on label "True" at bounding box center [936, 72] width 131 height 50
click at [895, 80] on input "True" at bounding box center [891, 73] width 16 height 14
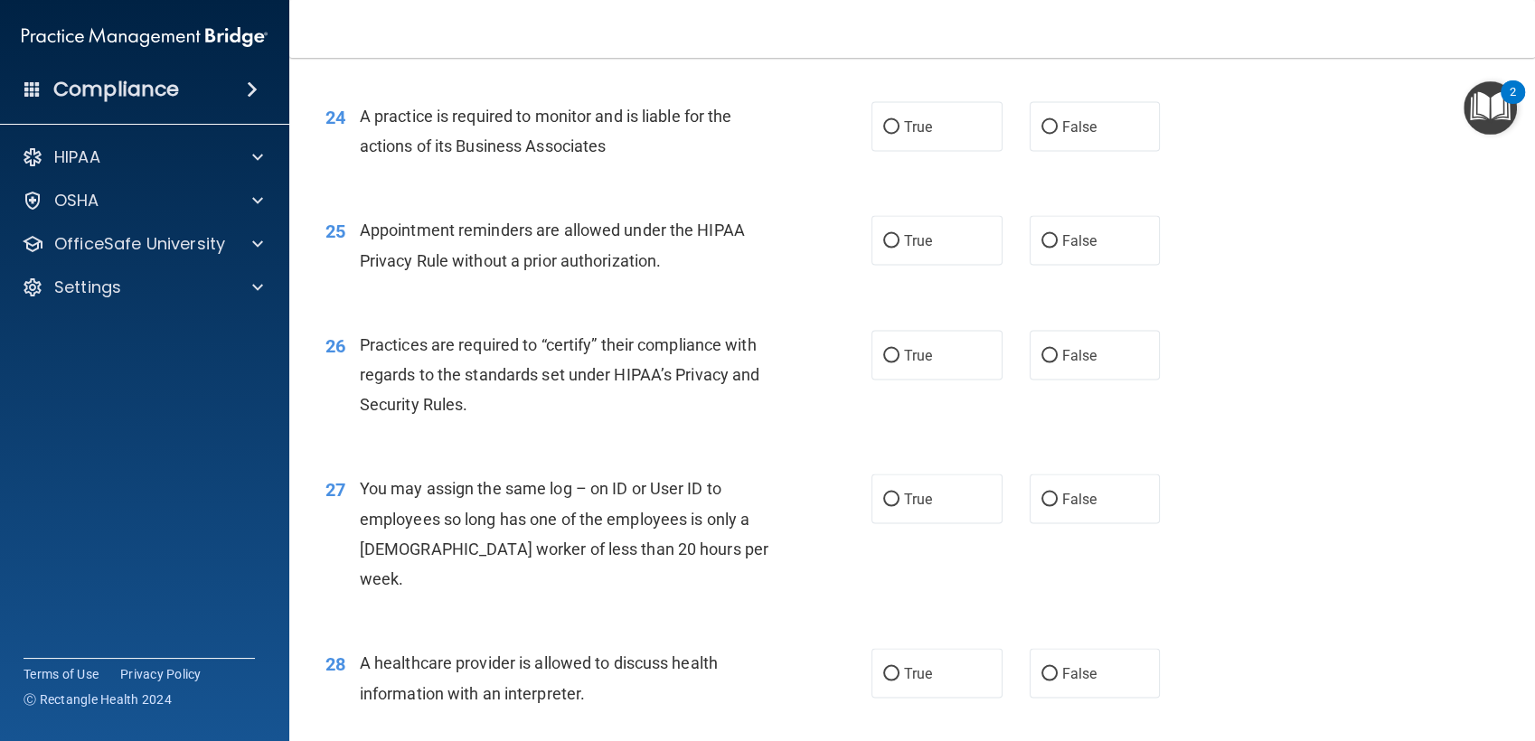
scroll to position [3425, 0]
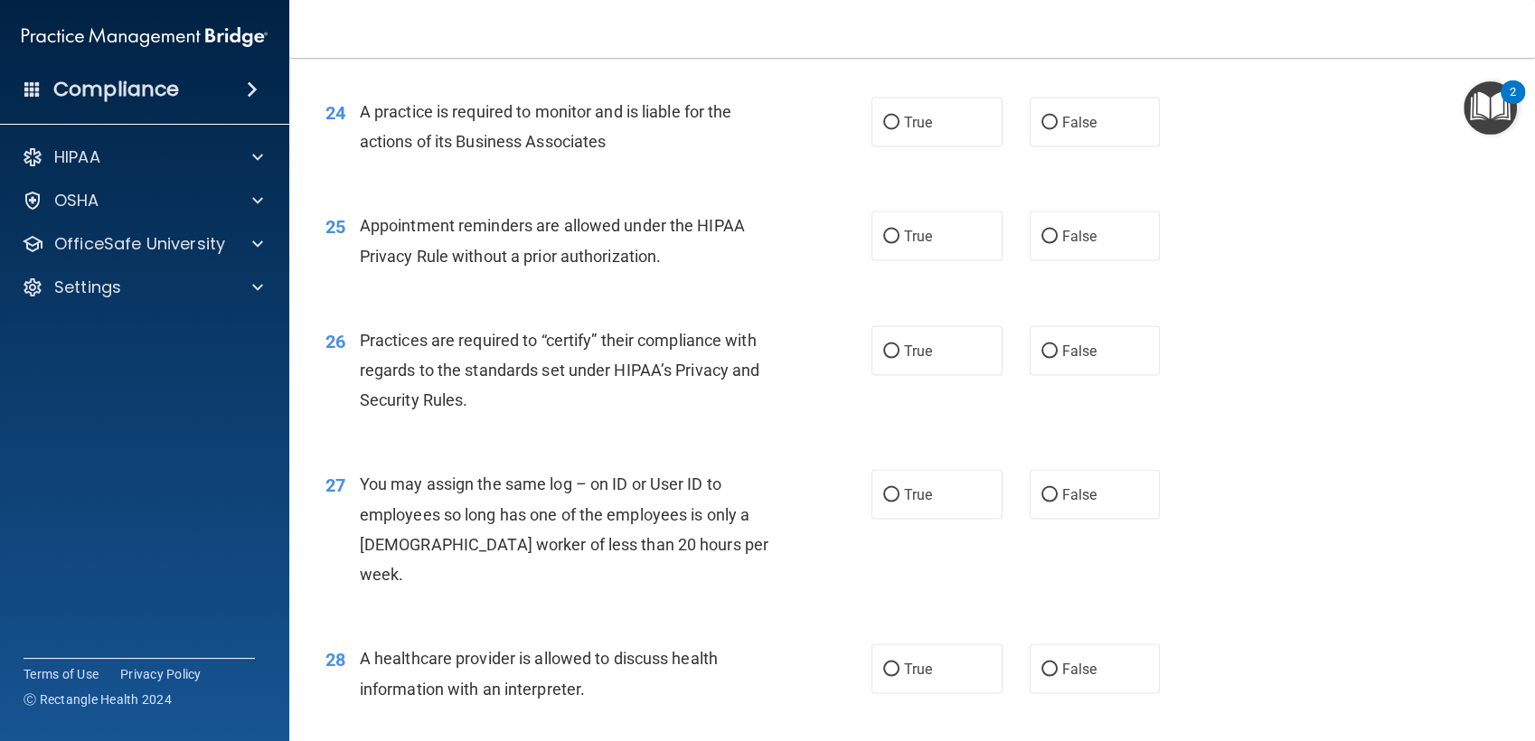
click at [545, 151] on span "A practice is required to monitor and is liable for the actions of its Business…" at bounding box center [546, 126] width 372 height 49
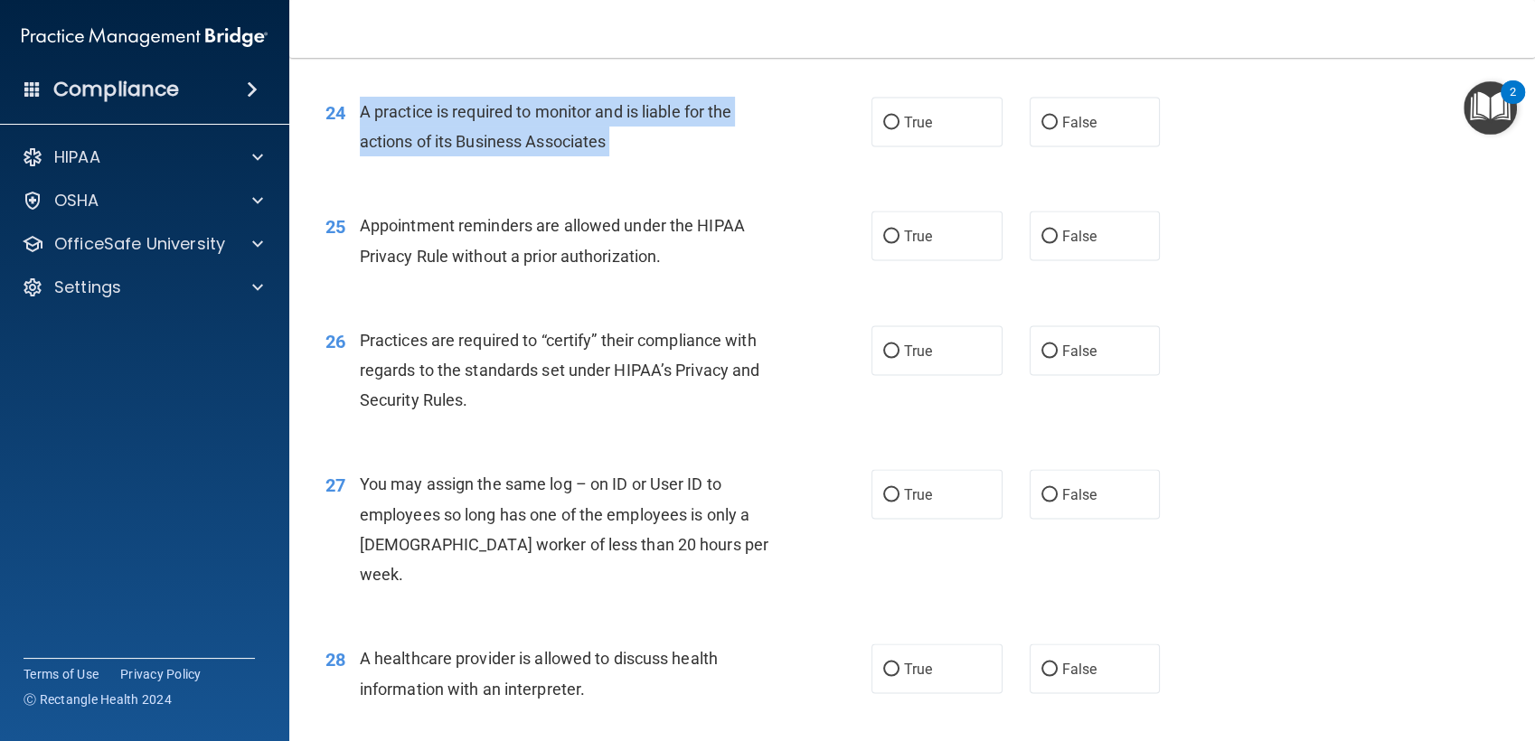
click at [545, 151] on span "A practice is required to monitor and is liable for the actions of its Business…" at bounding box center [546, 126] width 372 height 49
copy ng-form "A practice is required to monitor and is liable for the actions of its Business…"
click at [599, 156] on div "A practice is required to monitor and is liable for the actions of its Business…" at bounding box center [575, 127] width 430 height 60
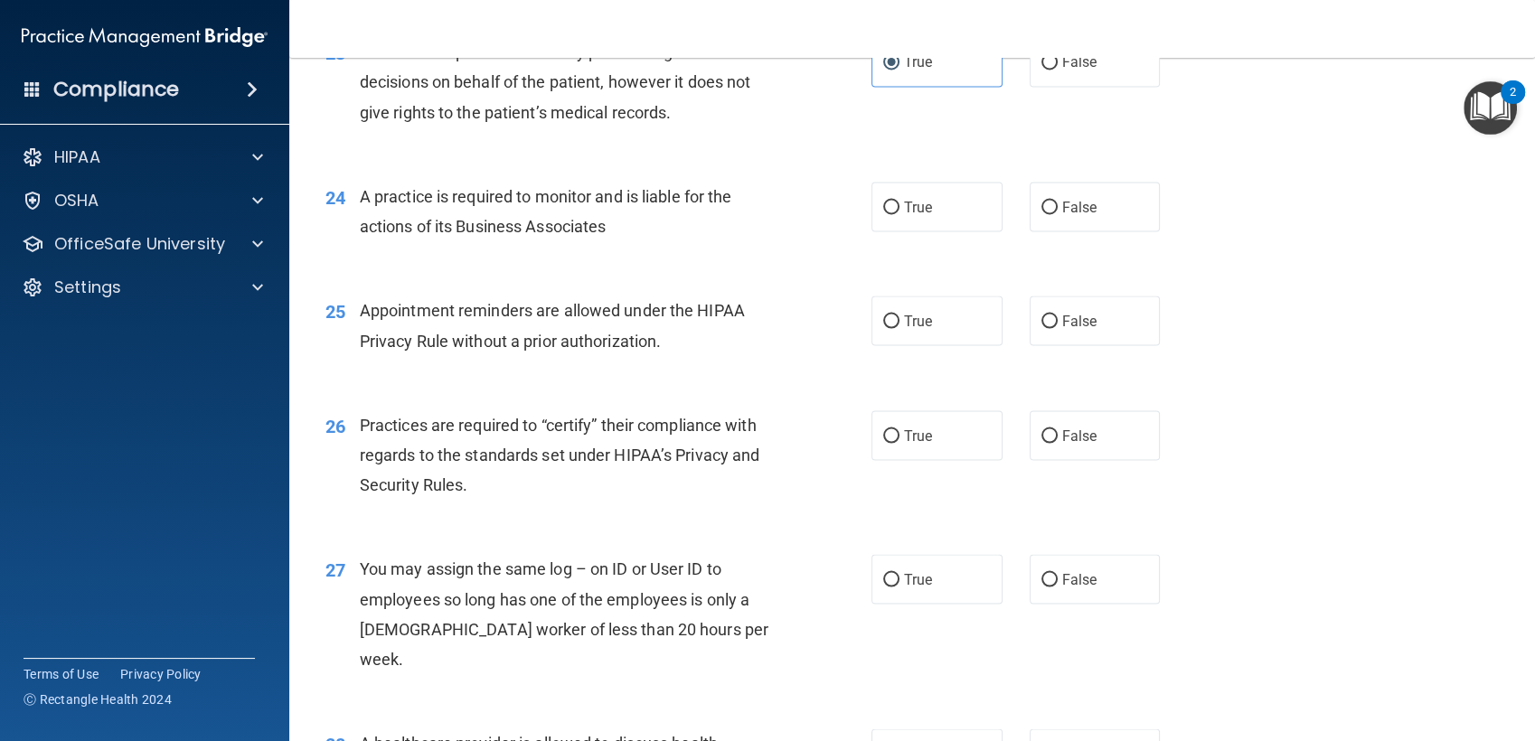
scroll to position [3336, 0]
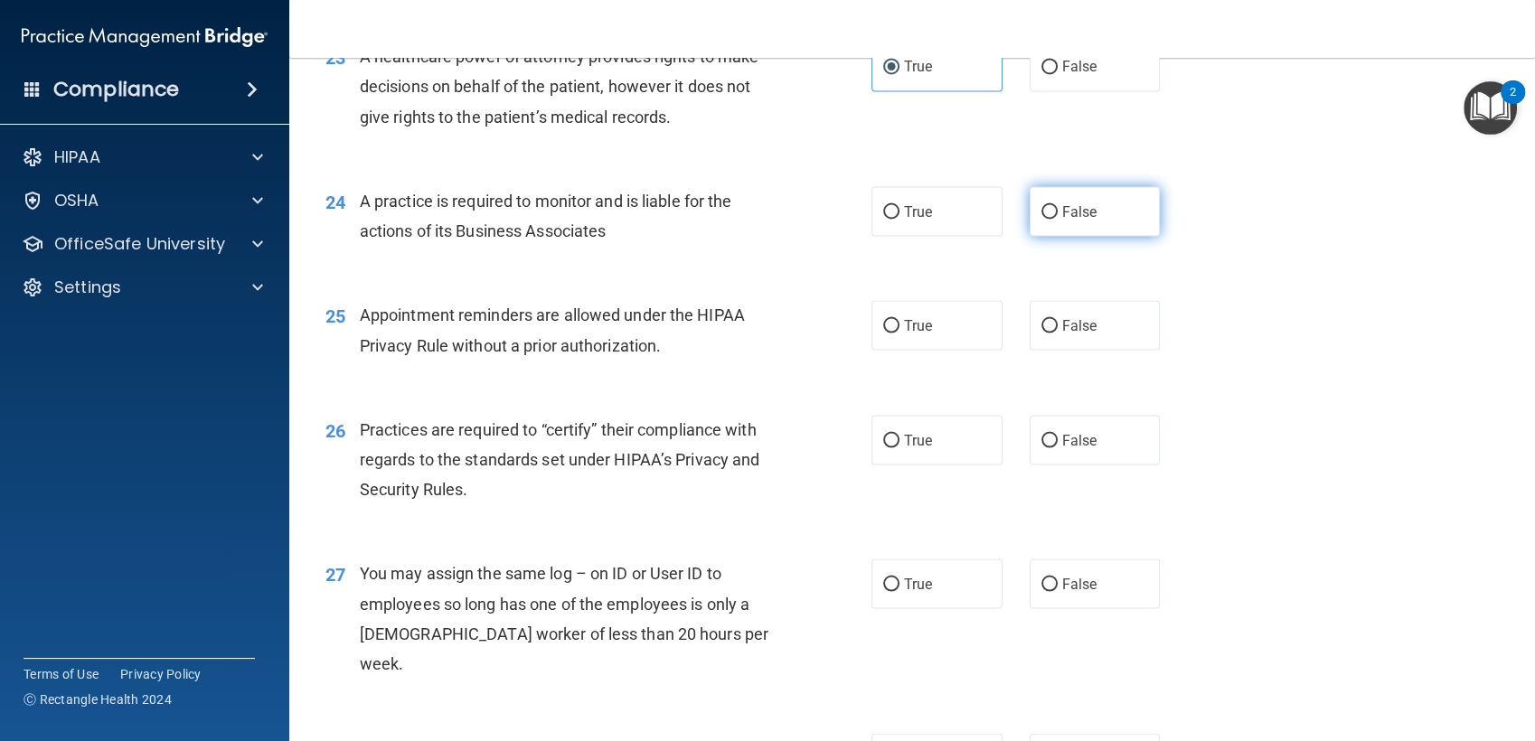
click at [1065, 236] on label "False" at bounding box center [1094, 211] width 131 height 50
click at [1057, 219] on input "False" at bounding box center [1049, 212] width 16 height 14
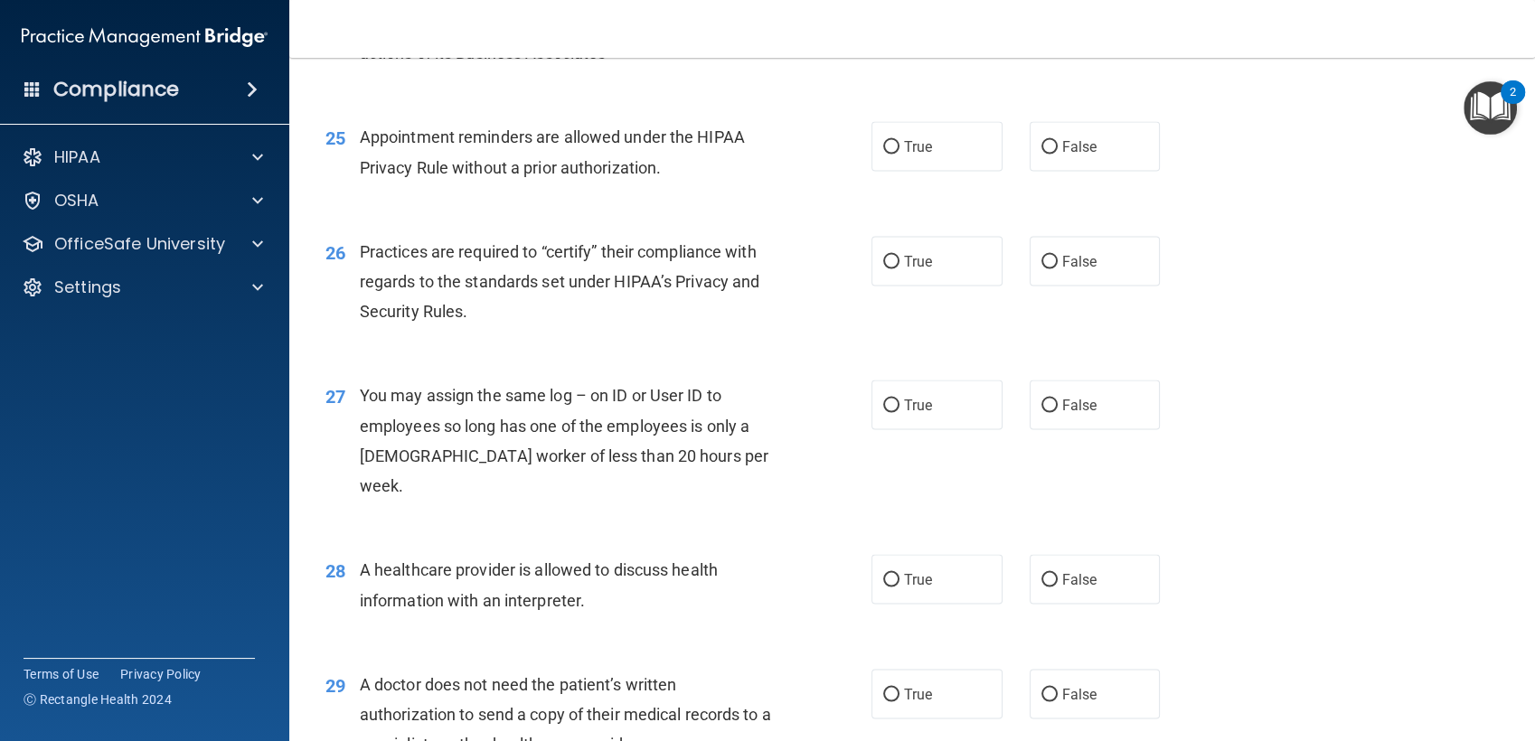
scroll to position [3516, 0]
click at [487, 179] on div "Appointment reminders are allowed under the HIPAA Privacy Rule without a prior …" at bounding box center [575, 149] width 430 height 60
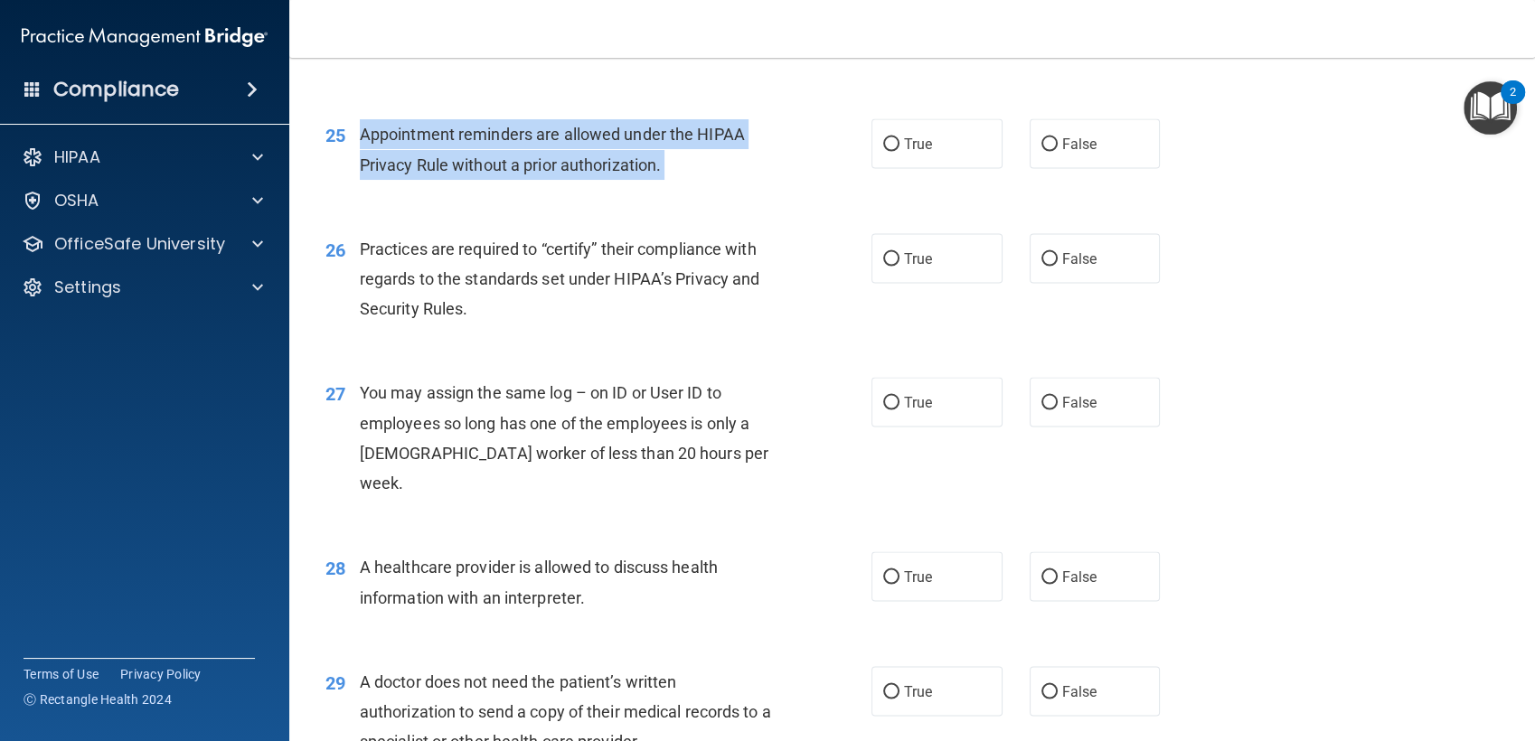
click at [487, 179] on div "Appointment reminders are allowed under the HIPAA Privacy Rule without a prior …" at bounding box center [575, 149] width 430 height 60
copy ng-form "Appointment reminders are allowed under the HIPAA Privacy Rule without a prior …"
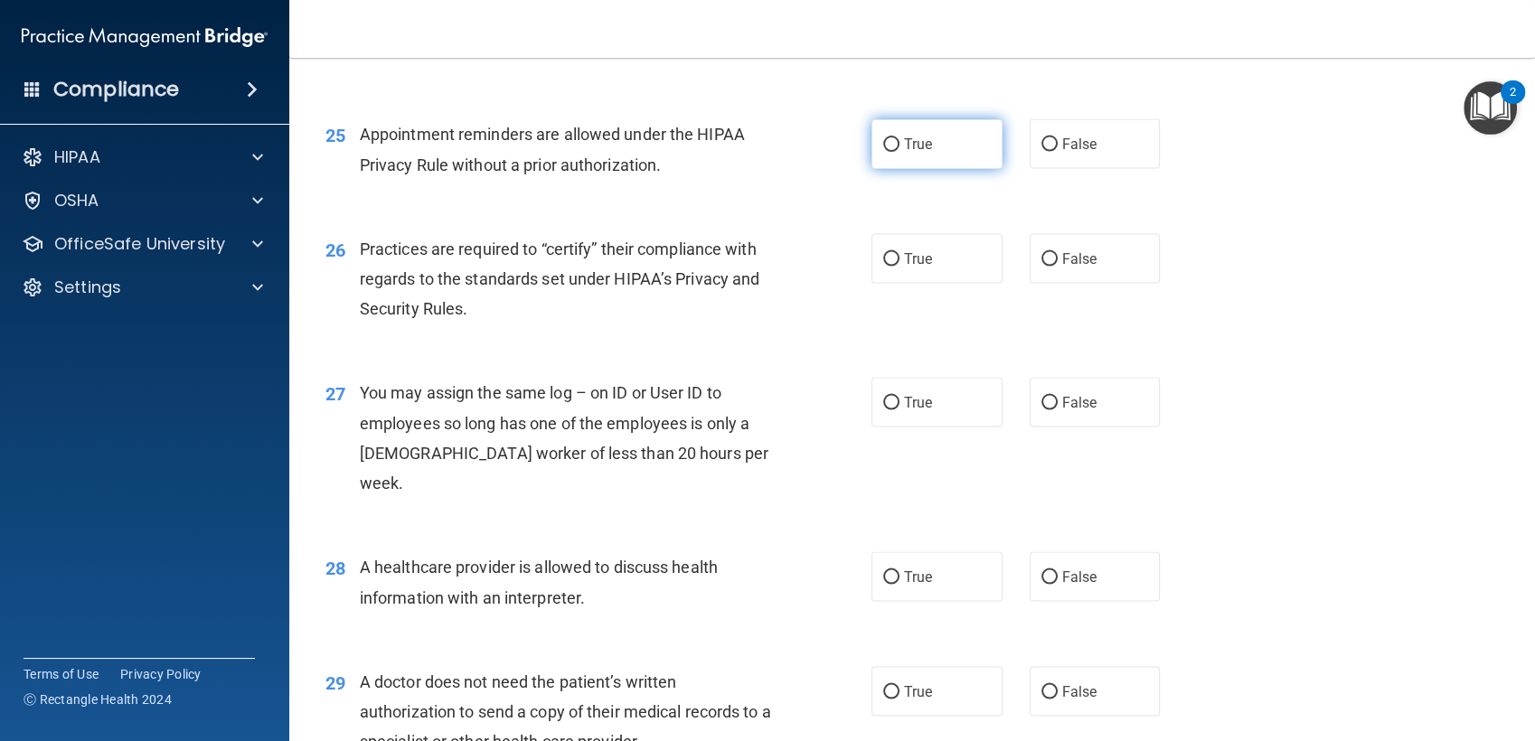
click at [904, 153] on span "True" at bounding box center [918, 144] width 28 height 17
click at [899, 152] on input "True" at bounding box center [891, 145] width 16 height 14
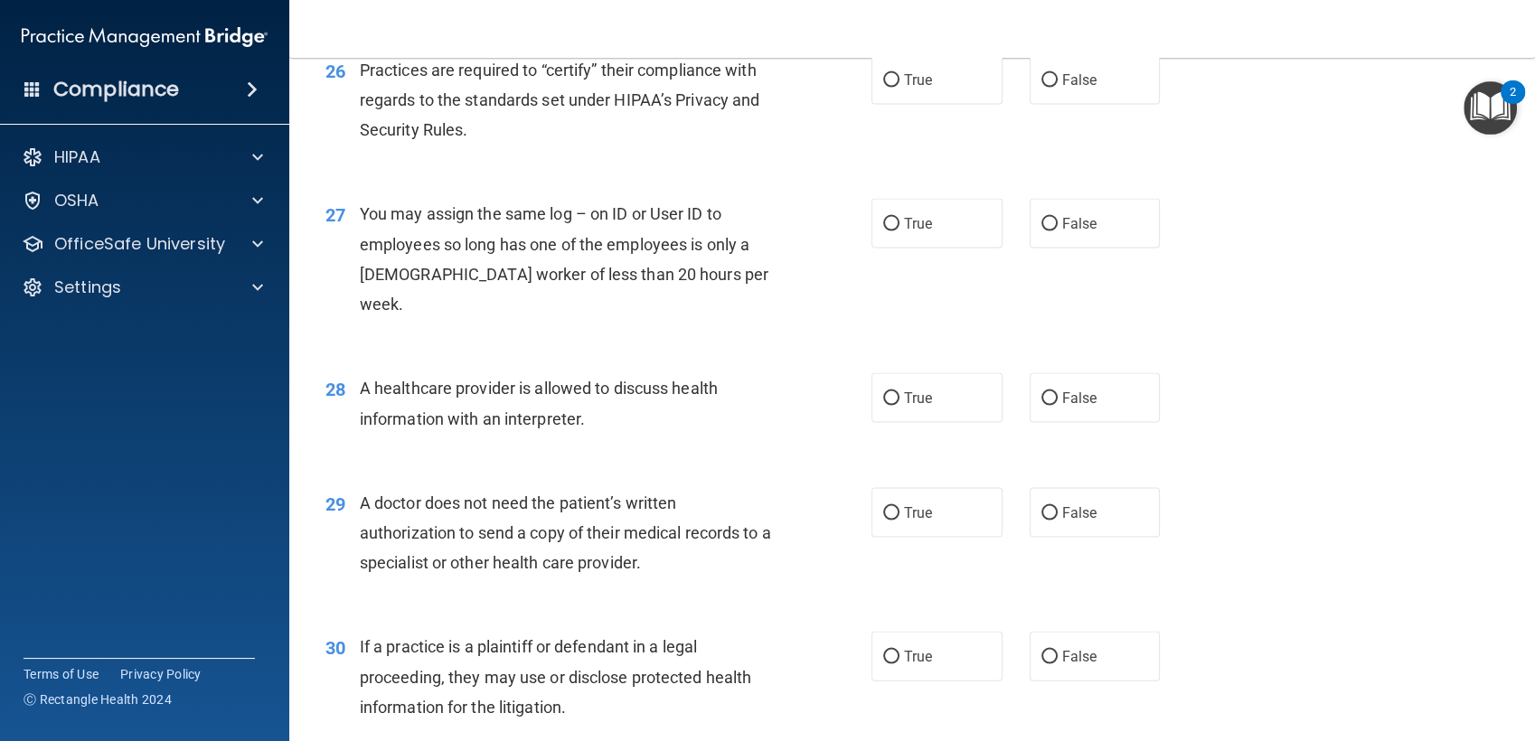
scroll to position [3709, 0]
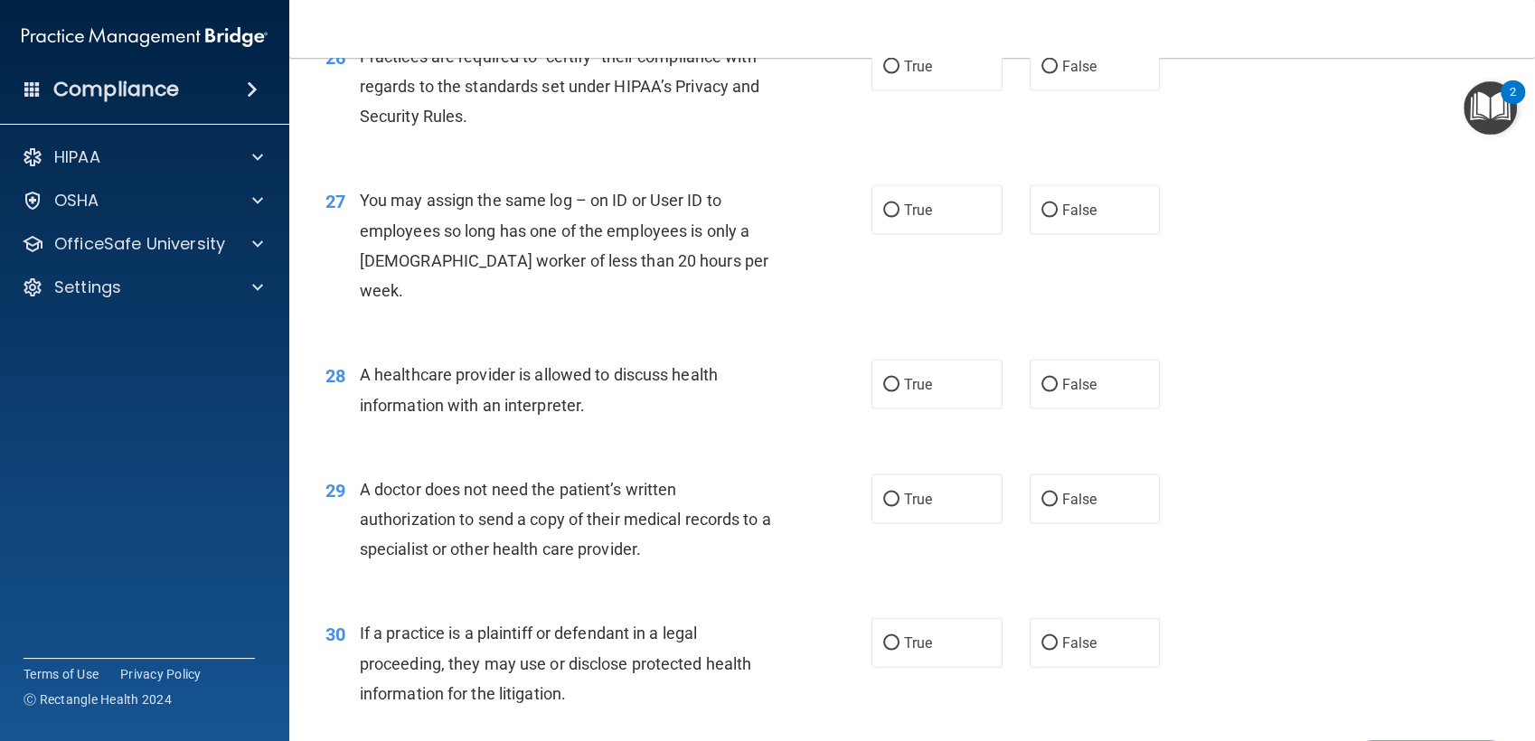
click at [577, 126] on span "Practices are required to “certify” their compliance with regards to the standa…" at bounding box center [559, 86] width 399 height 79
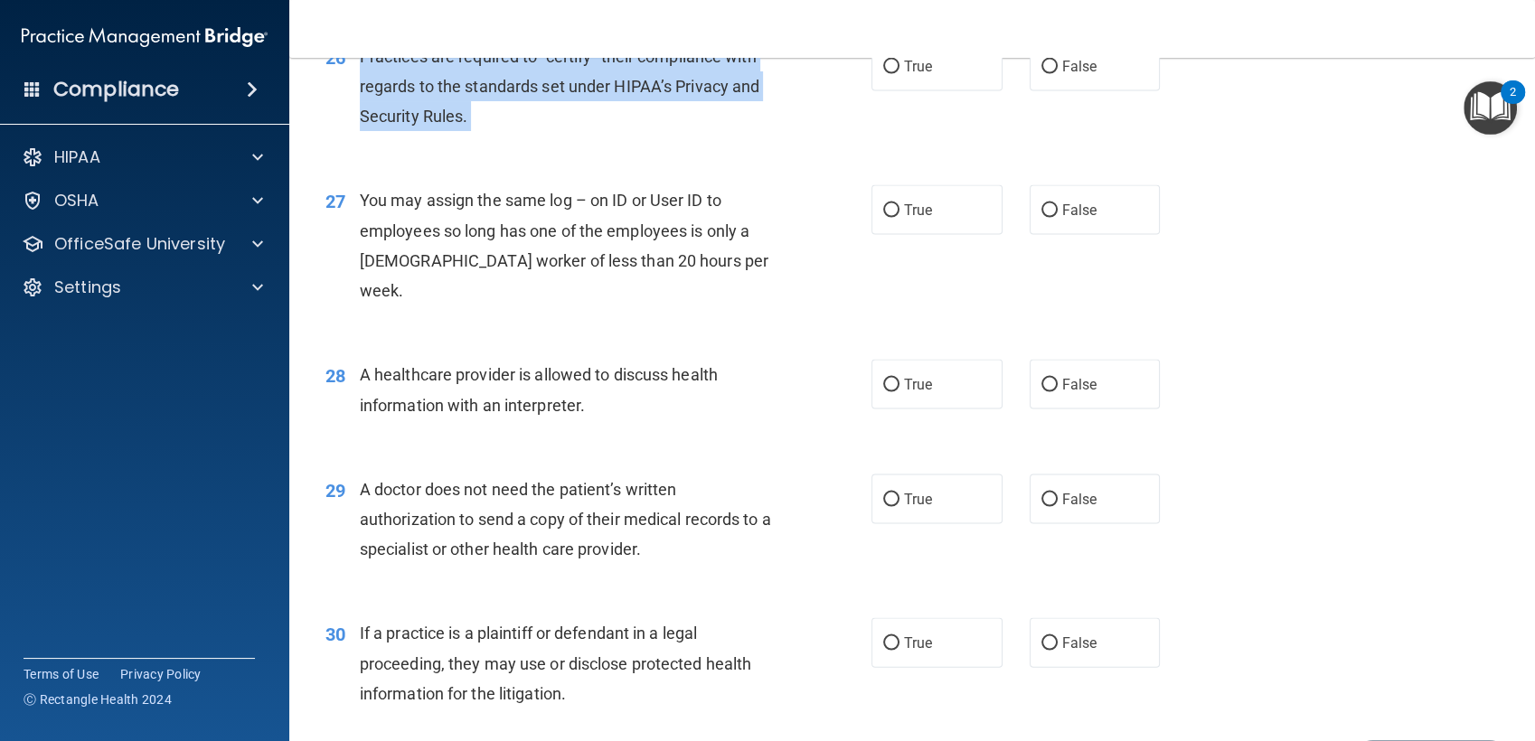
click at [577, 126] on span "Practices are required to “certify” their compliance with regards to the standa…" at bounding box center [559, 86] width 399 height 79
copy ng-form "Practices are required to “certify” their compliance with regards to the standa…"
click at [648, 106] on span "Practices are required to “certify” their compliance with regards to the standa…" at bounding box center [559, 86] width 399 height 79
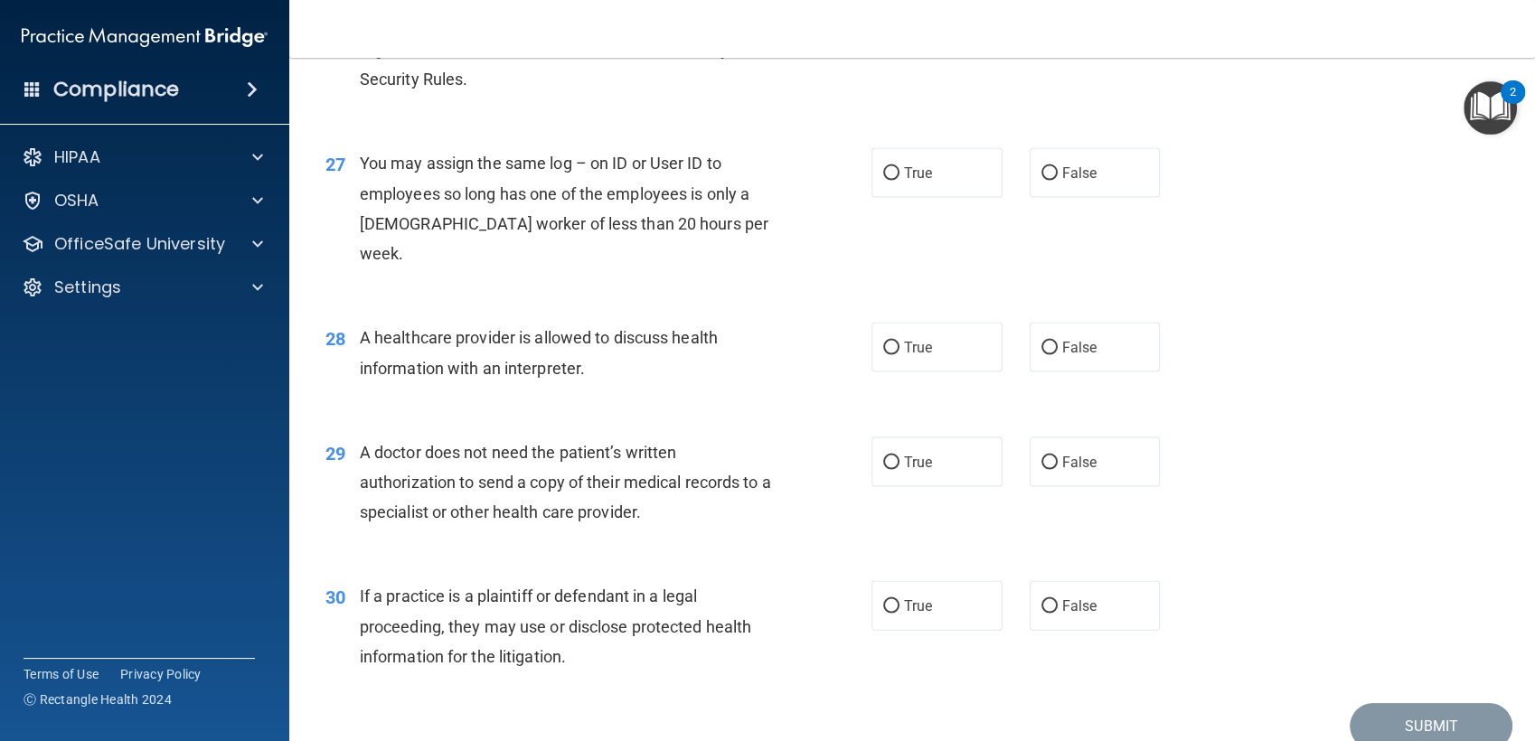
scroll to position [3743, 0]
click at [1062, 41] on span "False" at bounding box center [1079, 31] width 35 height 17
click at [1057, 40] on input "False" at bounding box center [1049, 33] width 16 height 14
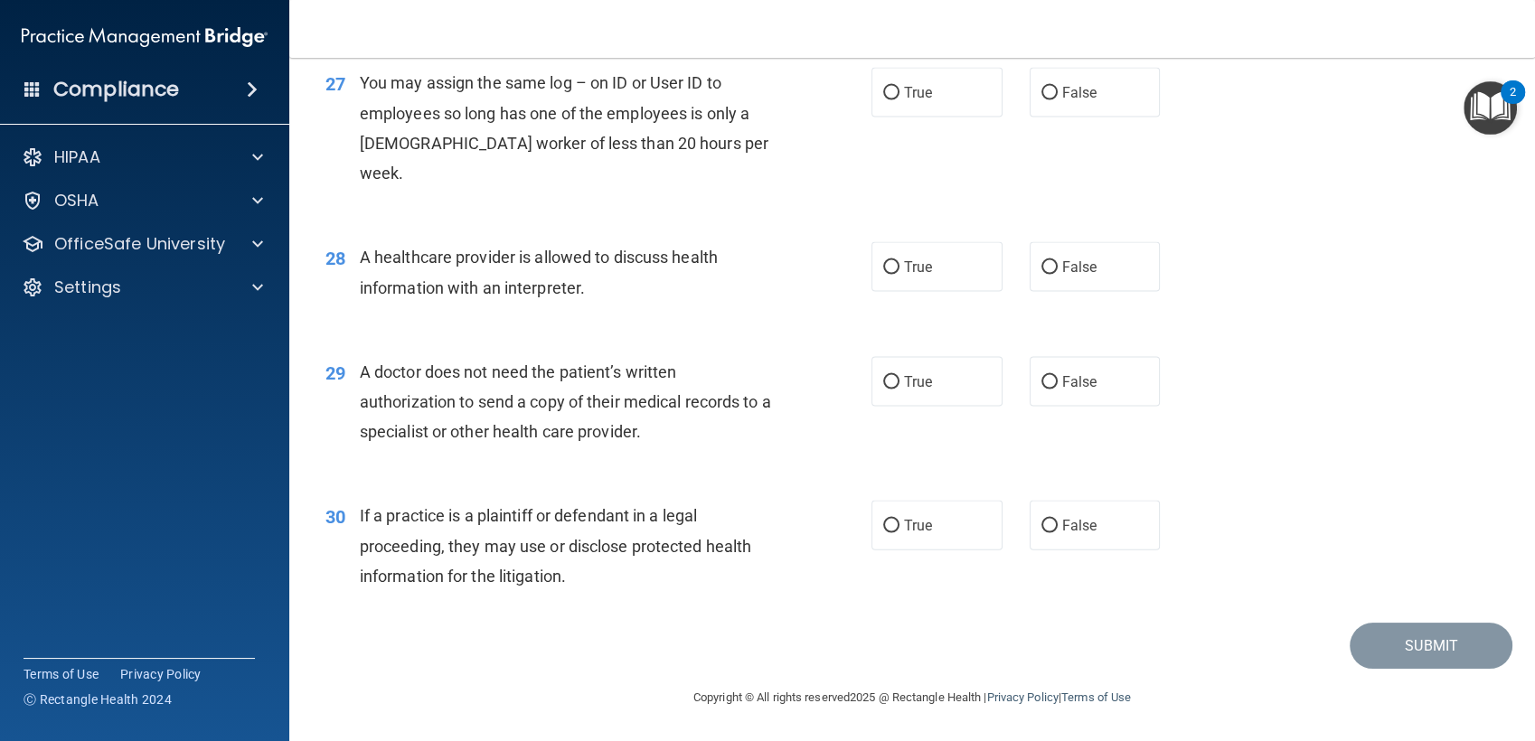
scroll to position [3844, 0]
click at [1101, 117] on label "False" at bounding box center [1094, 93] width 131 height 50
click at [1057, 100] on input "False" at bounding box center [1049, 94] width 16 height 14
click at [921, 277] on label "True" at bounding box center [936, 267] width 131 height 50
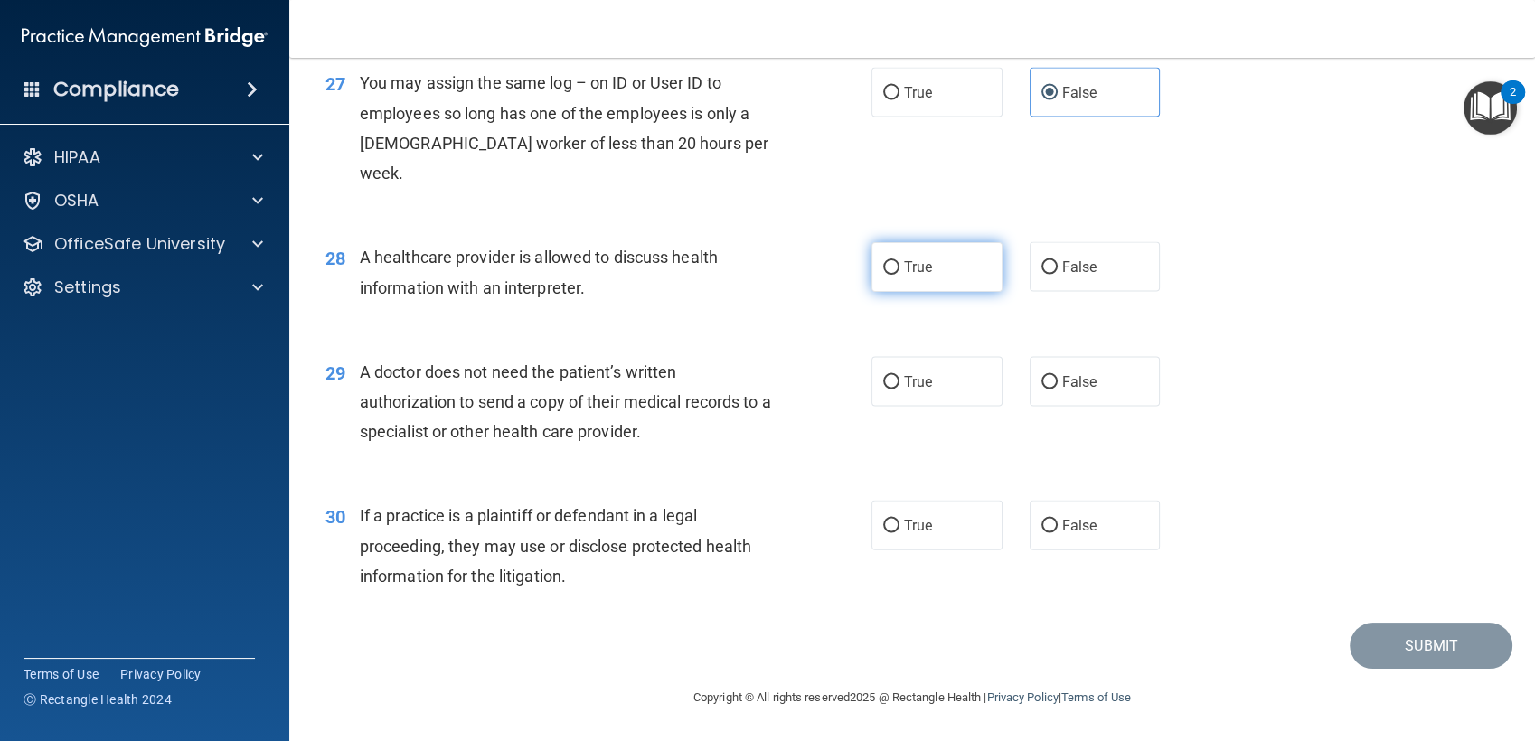
click at [899, 275] on input "True" at bounding box center [891, 268] width 16 height 14
click at [941, 377] on label "True" at bounding box center [936, 382] width 131 height 50
click at [899, 377] on input "True" at bounding box center [891, 383] width 16 height 14
click at [363, 513] on span "If a practice is a plaintiff or defendant in a legal proceeding, they may use o…" at bounding box center [555, 545] width 391 height 79
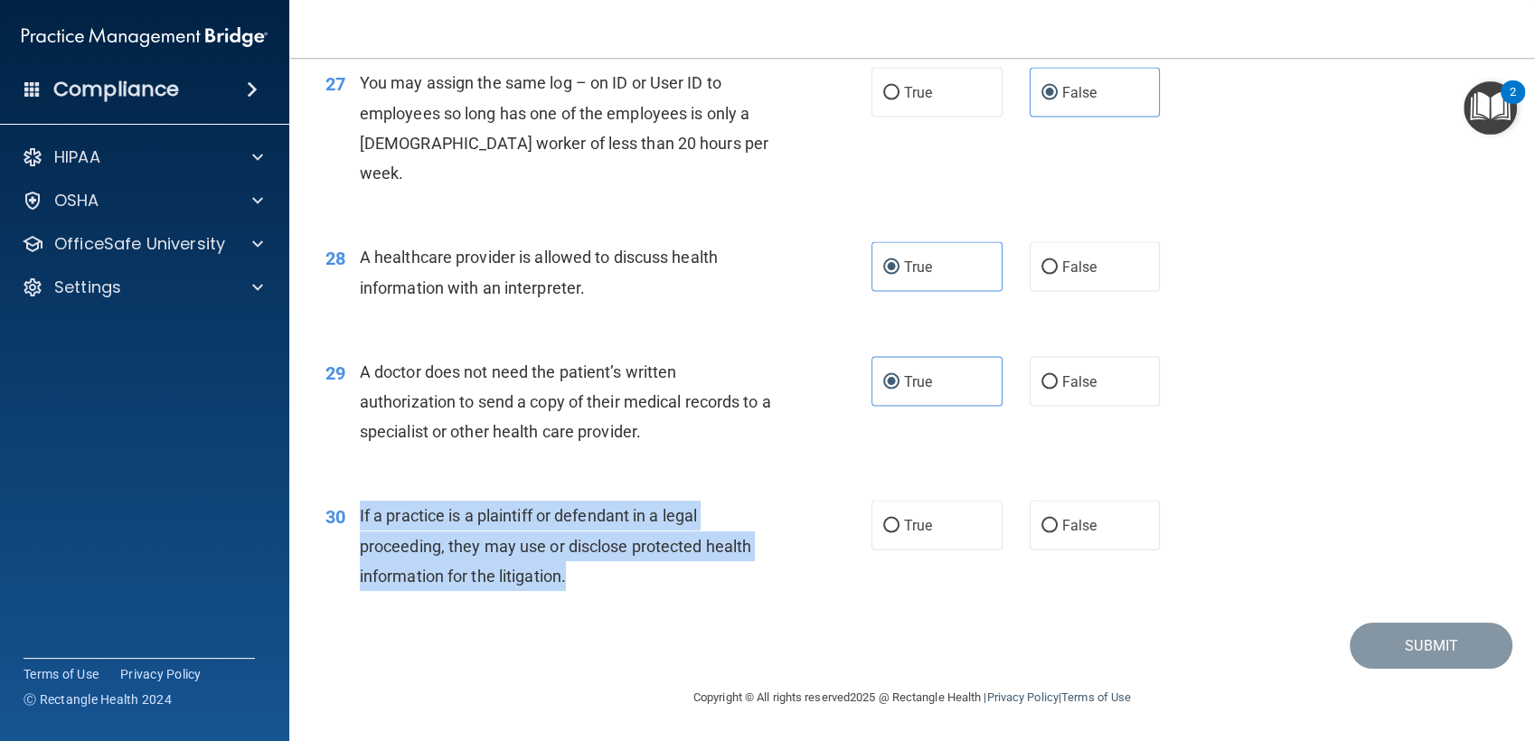
drag, startPoint x: 357, startPoint y: 516, endPoint x: 581, endPoint y: 588, distance: 235.5
click at [581, 588] on div "30 If a practice is a plaintiff or defendant in a legal proceeding, they may us…" at bounding box center [598, 550] width 600 height 99
copy div "If a practice is a plaintiff or defendant in a legal proceeding, they may use o…"
click at [581, 588] on div "If a practice is a plaintiff or defendant in a legal proceeding, they may use o…" at bounding box center [575, 546] width 430 height 90
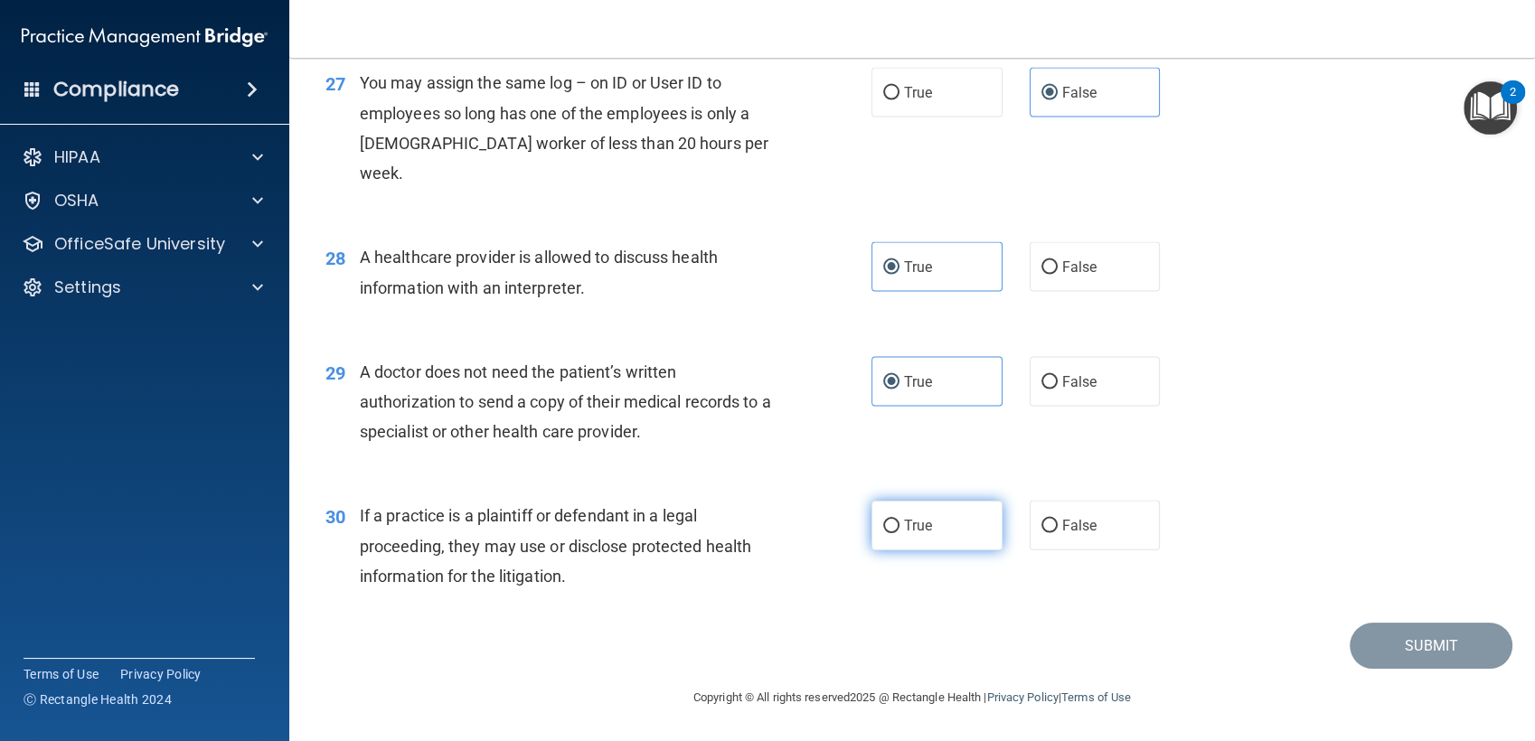
click at [917, 541] on label "True" at bounding box center [936, 526] width 131 height 50
click at [899, 533] on input "True" at bounding box center [891, 527] width 16 height 14
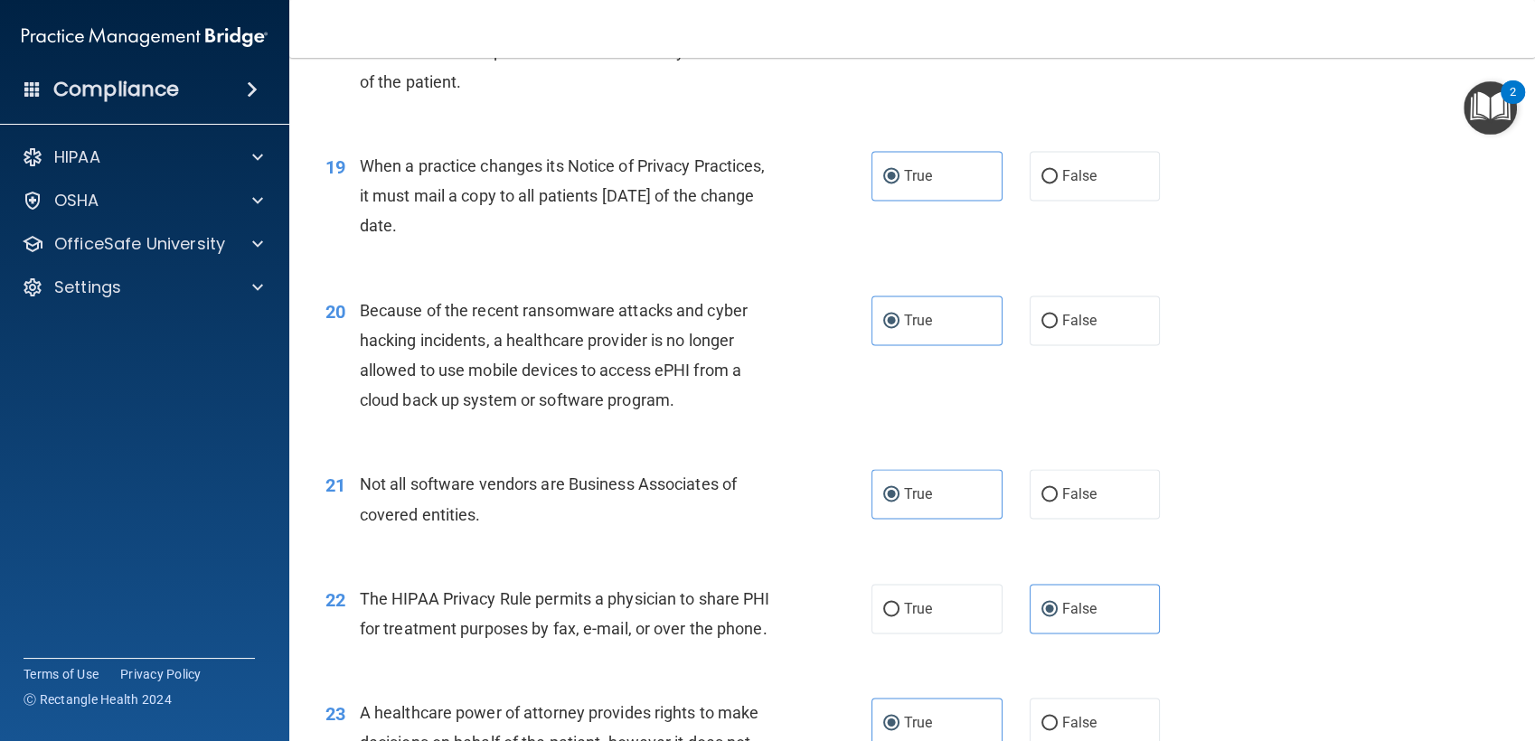
scroll to position [2679, 0]
drag, startPoint x: 357, startPoint y: 192, endPoint x: 513, endPoint y: 263, distance: 171.9
click at [513, 242] on div "When a practice changes its Notice of Privacy Practices, it must mail a copy to…" at bounding box center [575, 197] width 430 height 90
copy span "When a practice changes its Notice of Privacy Practices, it must mail a copy to…"
click at [513, 242] on div "When a practice changes its Notice of Privacy Practices, it must mail a copy to…" at bounding box center [575, 197] width 430 height 90
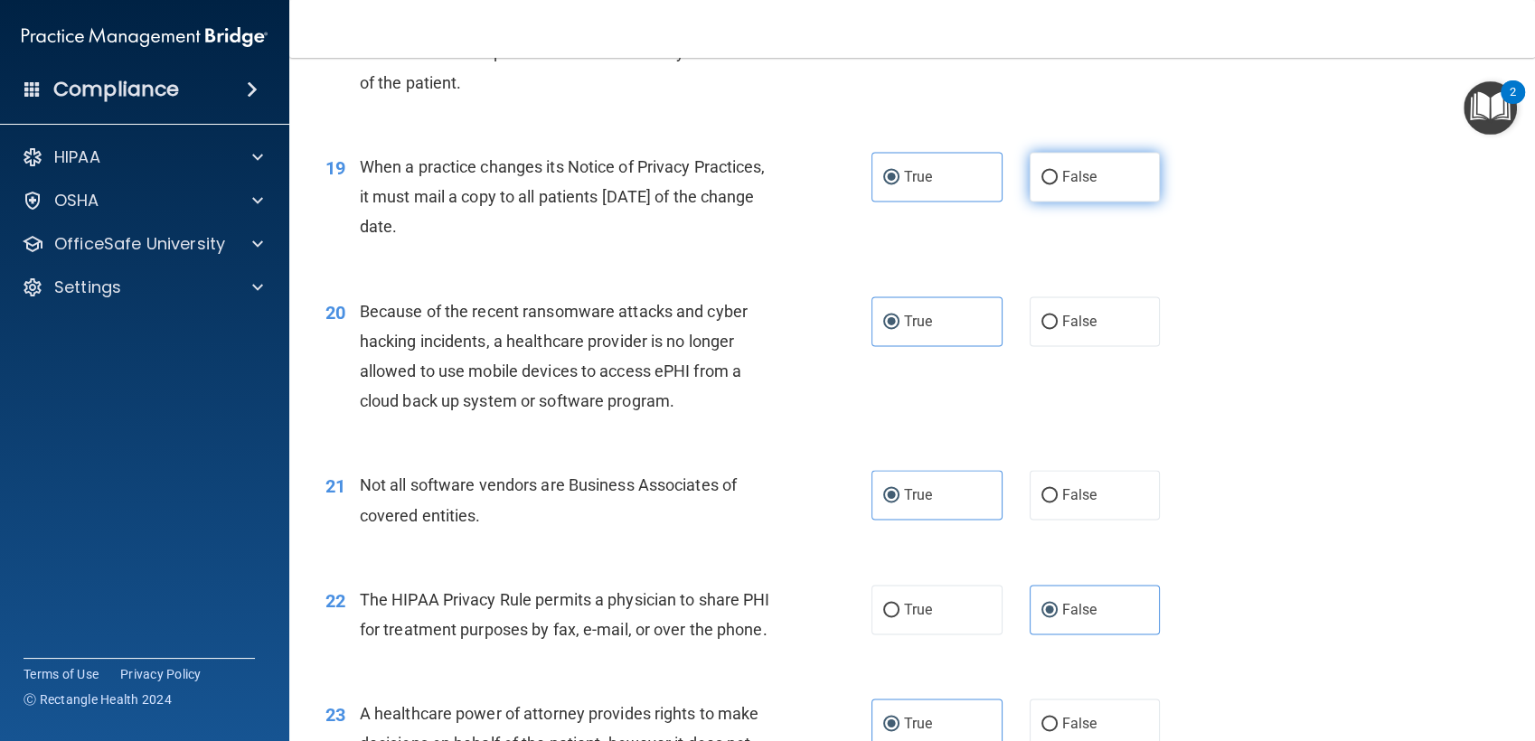
click at [1034, 195] on label "False" at bounding box center [1094, 177] width 131 height 50
click at [1041, 184] on input "False" at bounding box center [1049, 178] width 16 height 14
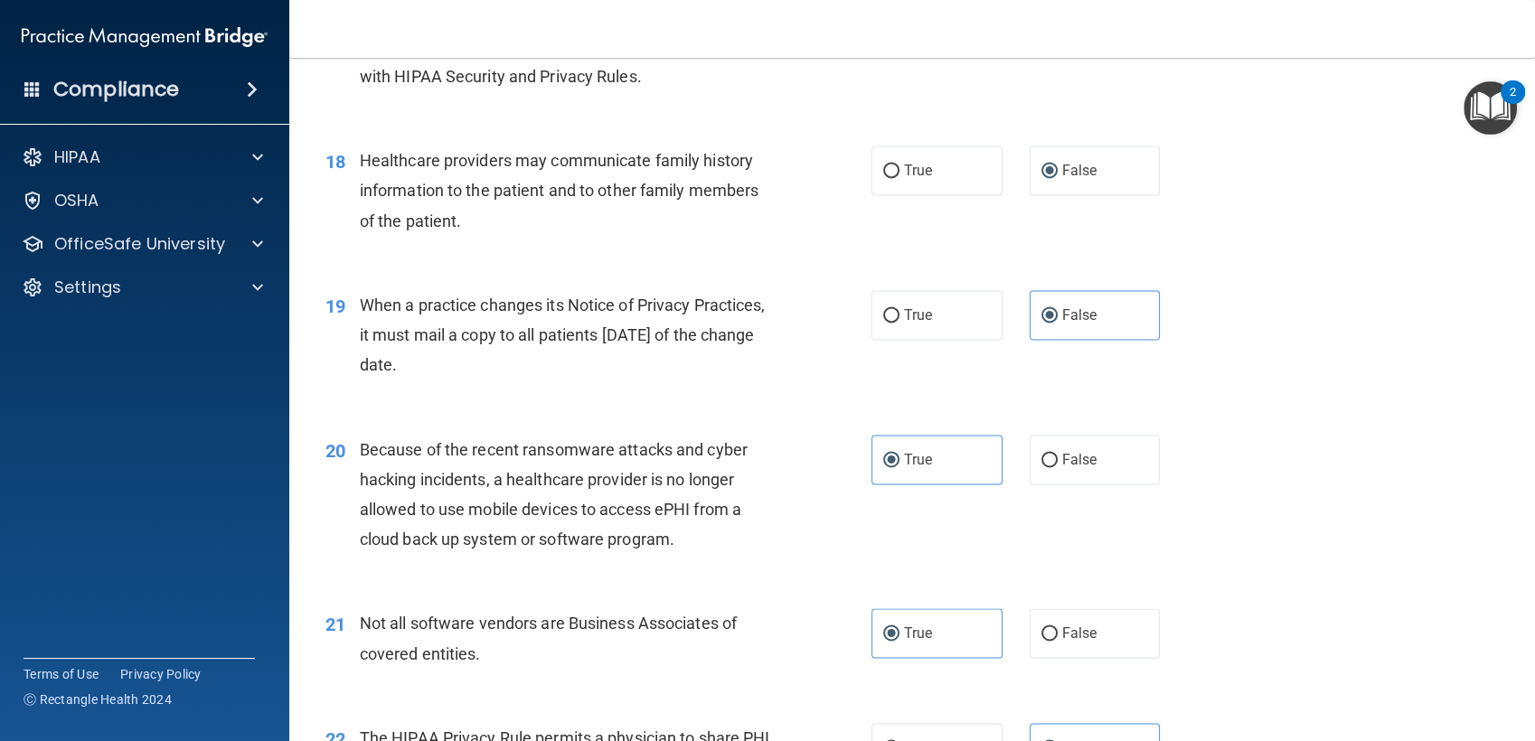
scroll to position [2532, 0]
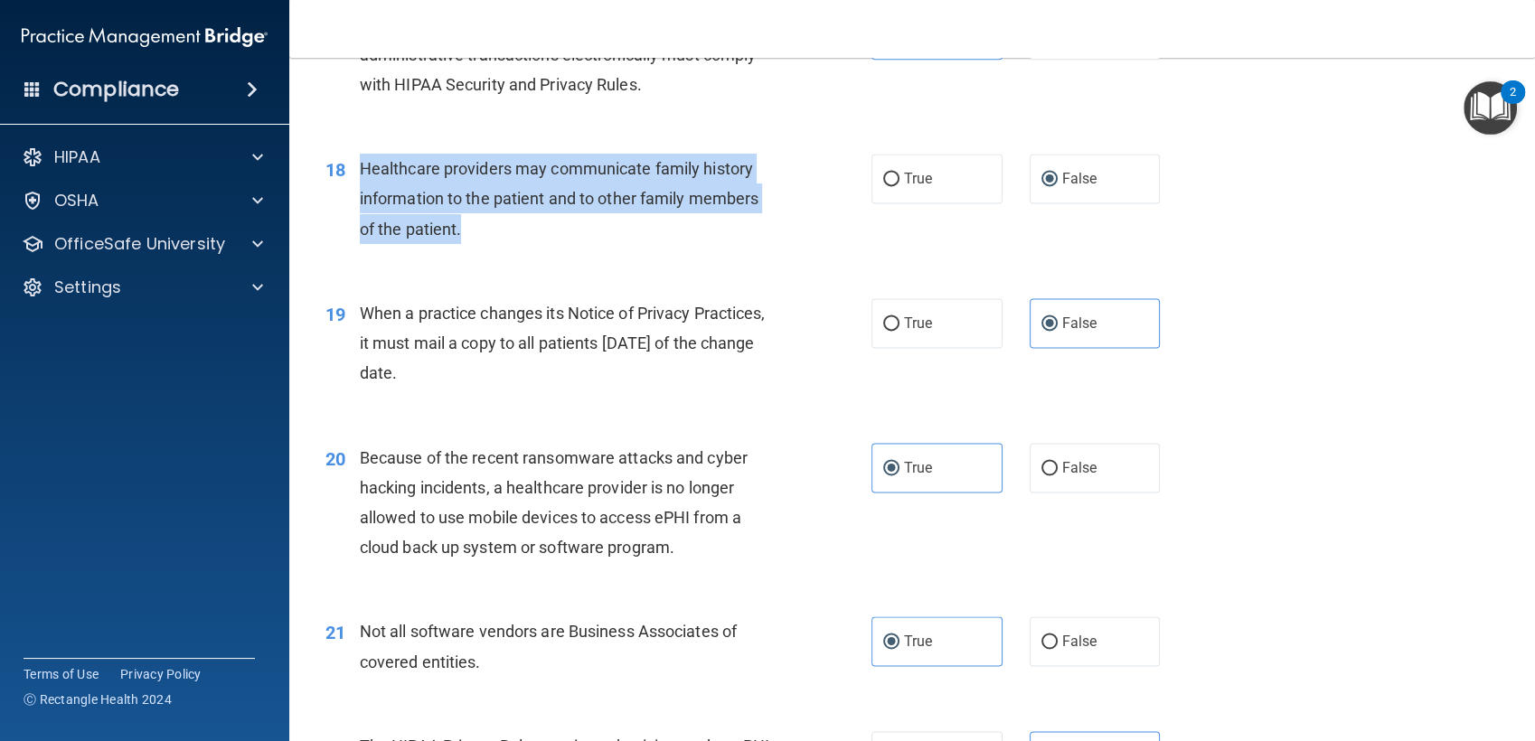
drag, startPoint x: 353, startPoint y: 192, endPoint x: 526, endPoint y: 257, distance: 184.2
click at [526, 253] on div "18 Healthcare providers may communicate family history information to the patie…" at bounding box center [598, 203] width 600 height 99
copy div "Healthcare providers may communicate family history information to the patient …"
click at [526, 244] on div "Healthcare providers may communicate family history information to the patient …" at bounding box center [575, 199] width 430 height 90
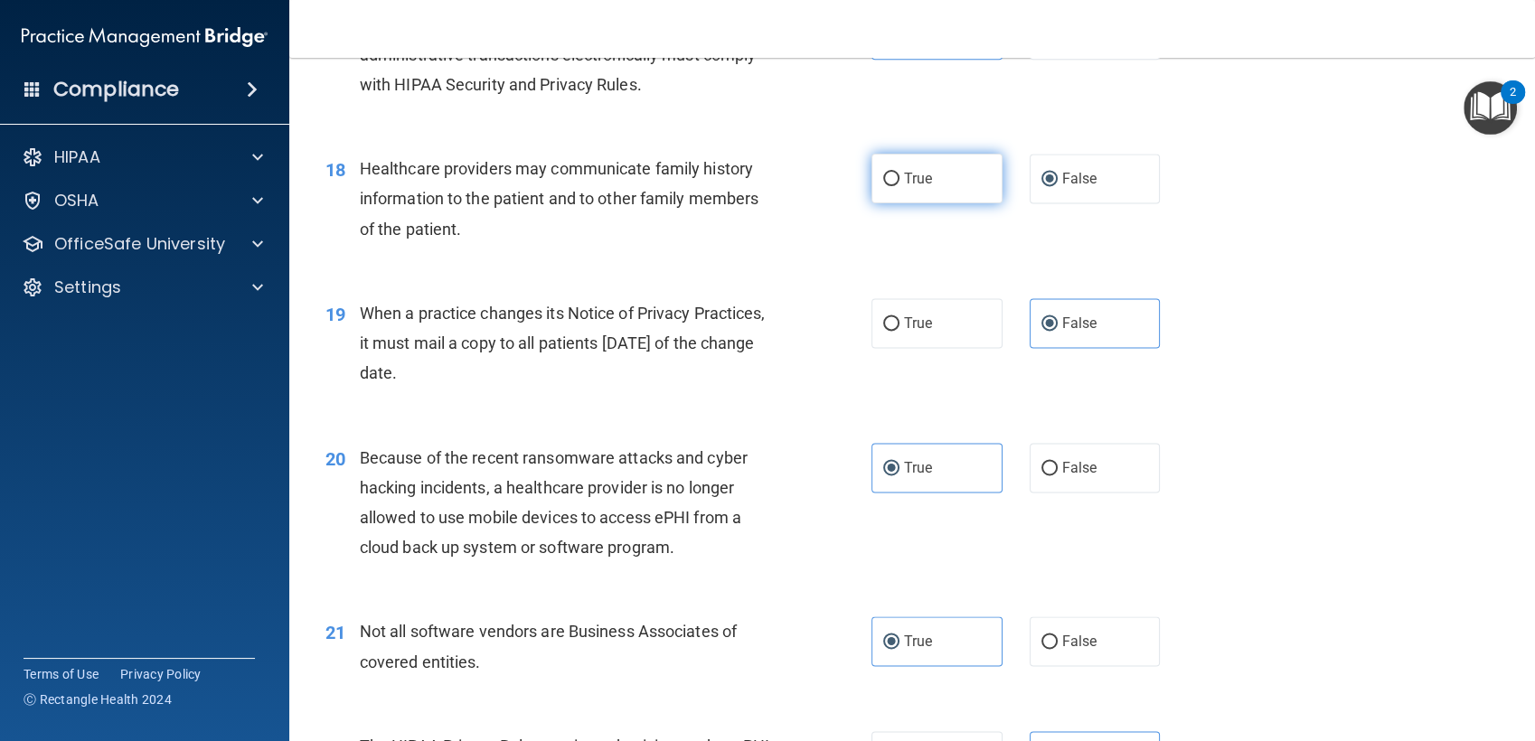
click at [883, 186] on input "True" at bounding box center [891, 180] width 16 height 14
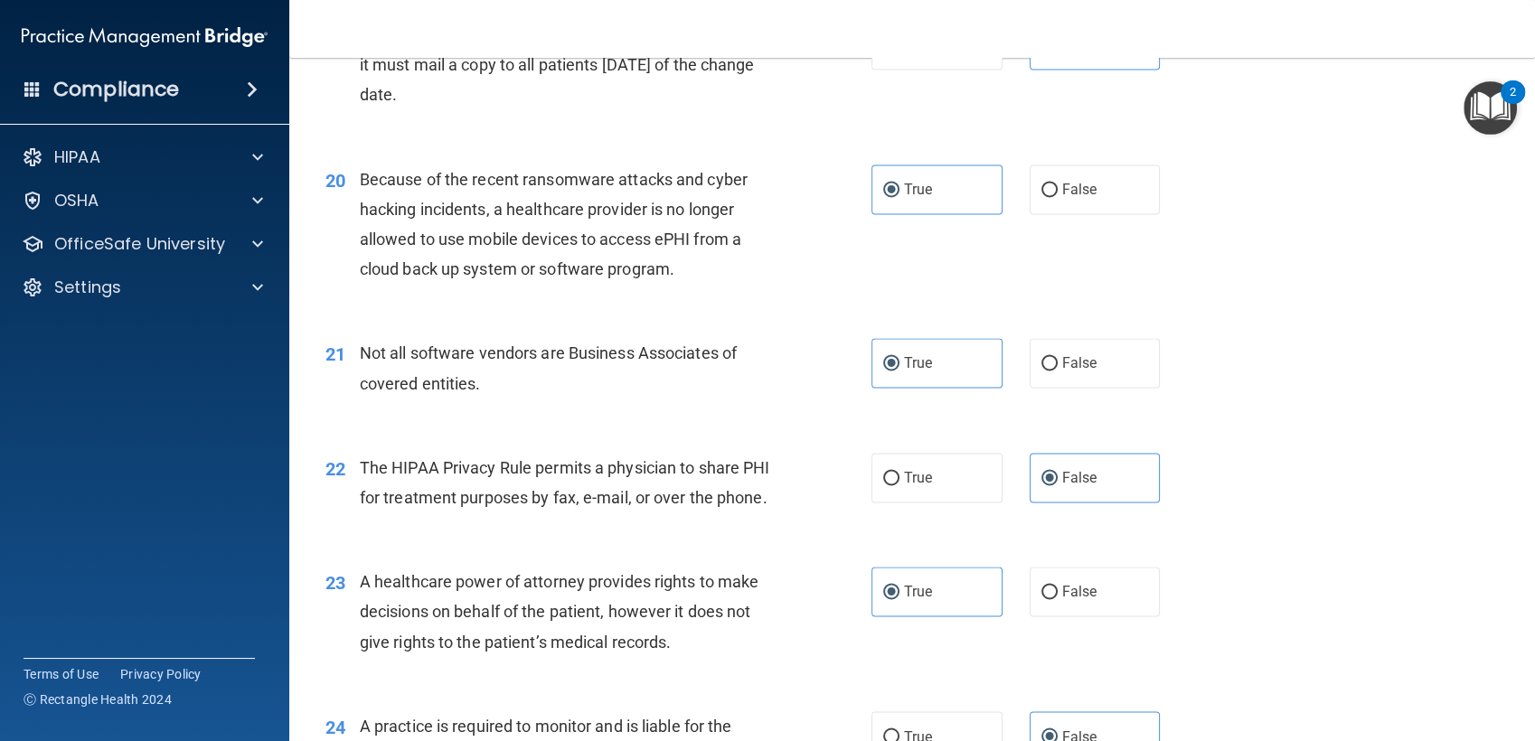
scroll to position [2810, 0]
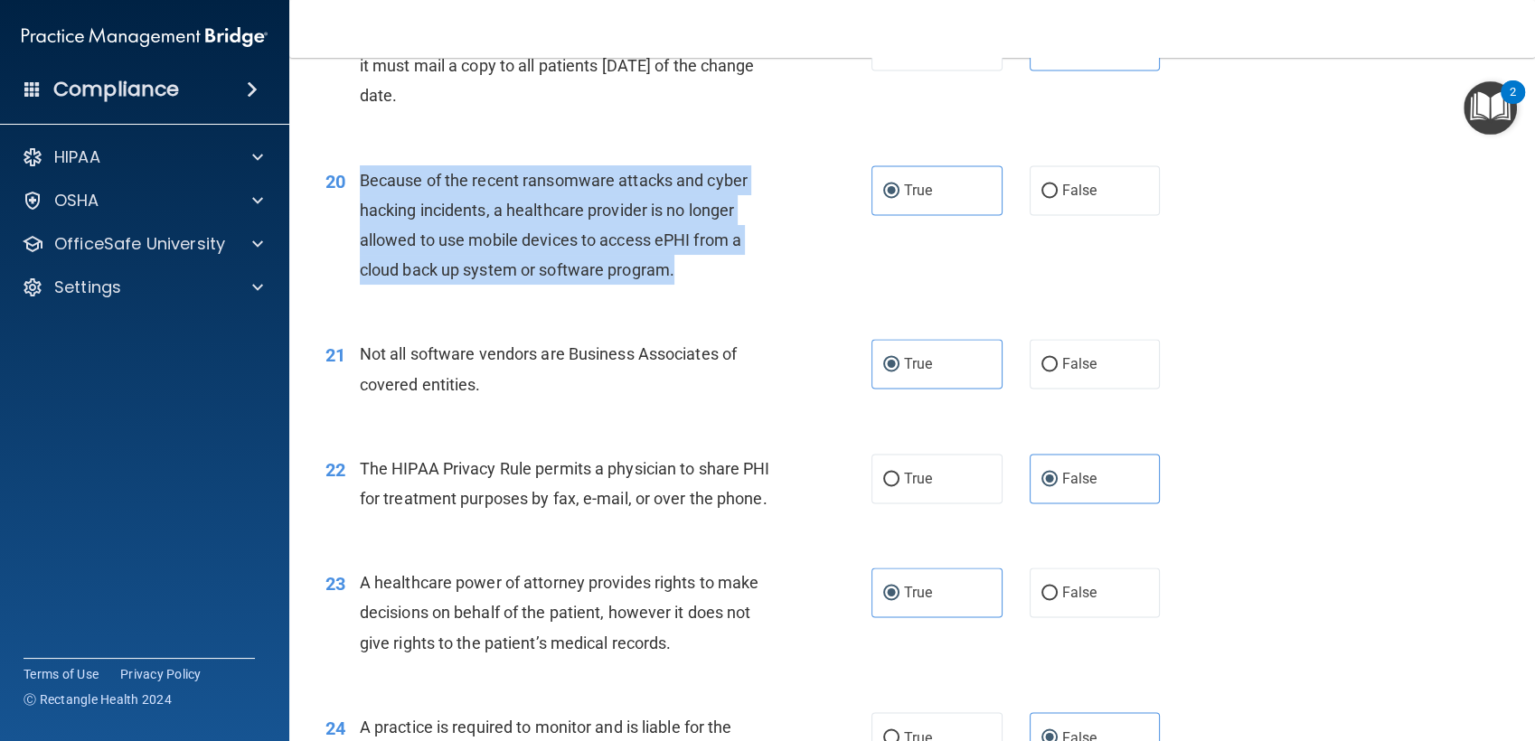
drag, startPoint x: 362, startPoint y: 206, endPoint x: 674, endPoint y: 315, distance: 330.4
click at [674, 295] on div "20 Because of the recent ransomware attacks and cyber hacking incidents, a heal…" at bounding box center [598, 229] width 600 height 129
copy span "Because of the recent ransomware attacks and cyber hacking incidents, a healthc…"
click at [674, 295] on div "20 Because of the recent ransomware attacks and cyber hacking incidents, a heal…" at bounding box center [598, 229] width 600 height 129
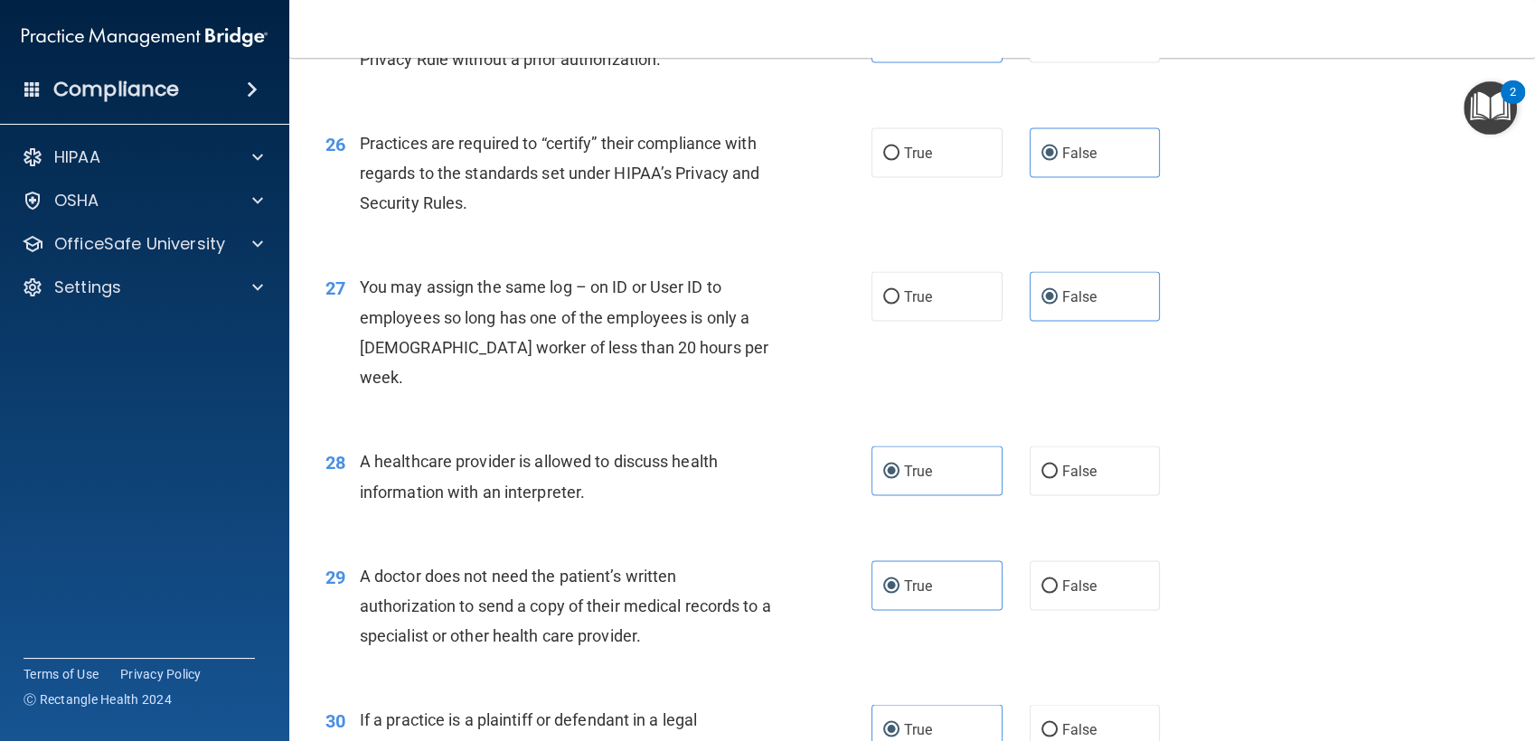
scroll to position [3855, 0]
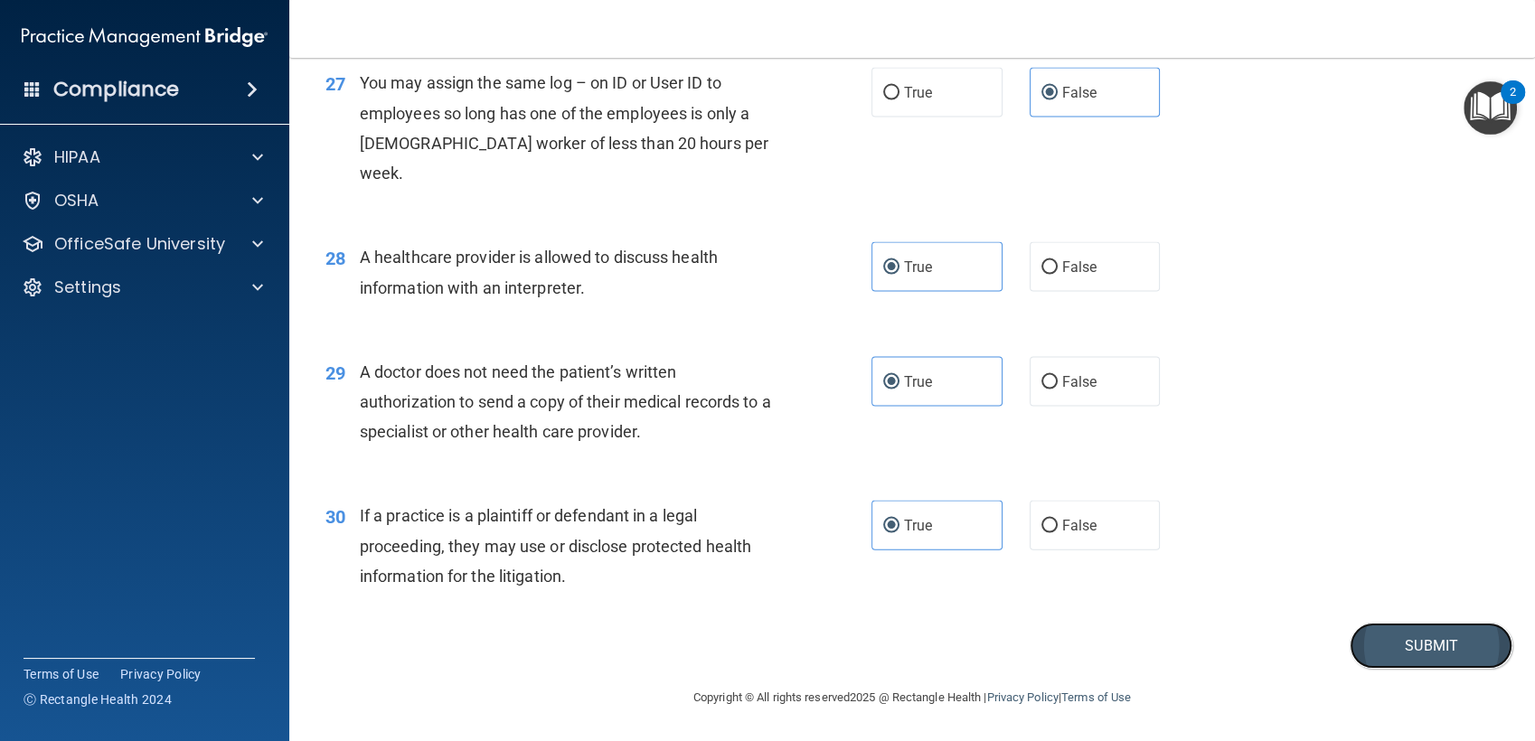
click at [1384, 634] on button "Submit" at bounding box center [1430, 646] width 163 height 46
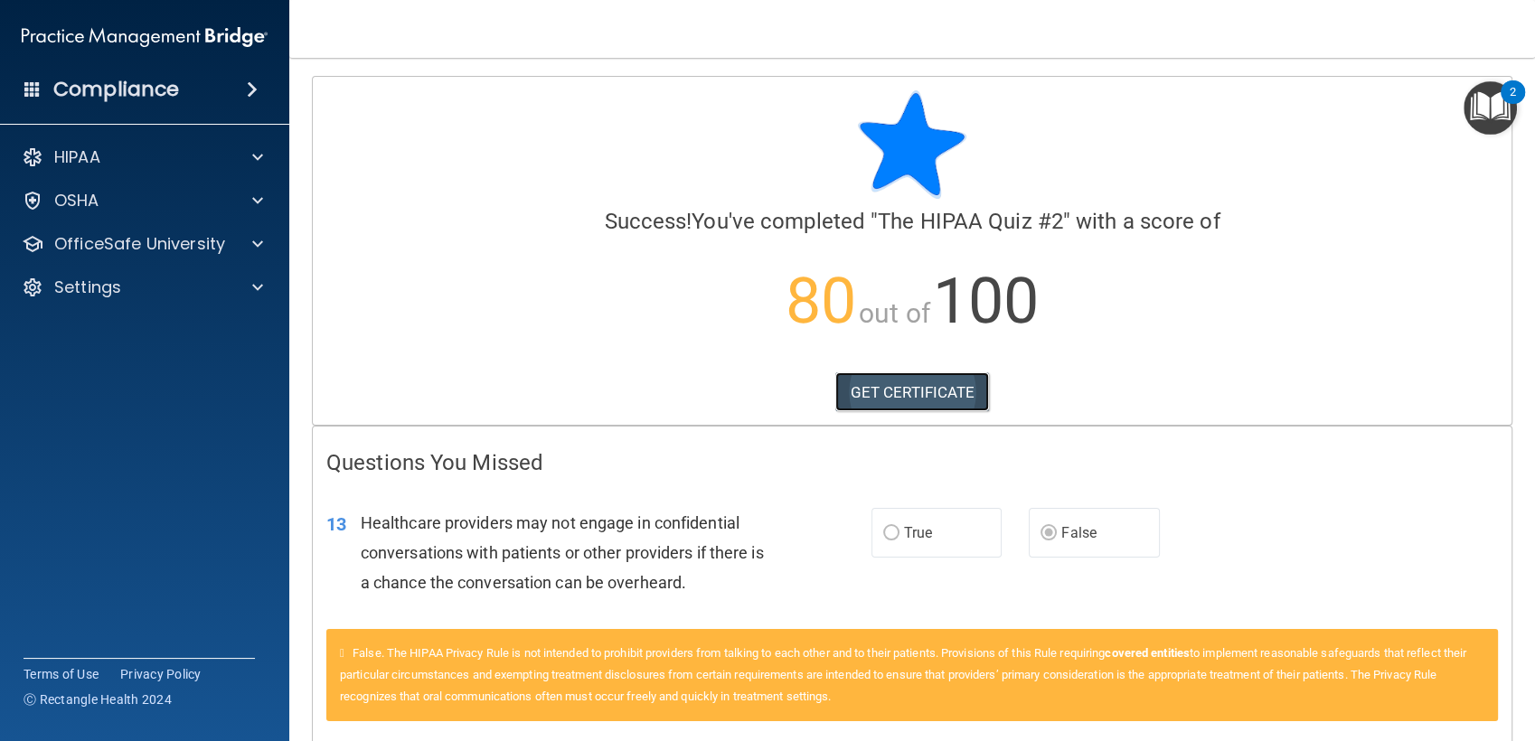
click at [889, 383] on link "GET CERTIFICATE" at bounding box center [912, 392] width 155 height 40
click at [1489, 119] on img "Open Resource Center, 2 new notifications" at bounding box center [1489, 107] width 53 height 53
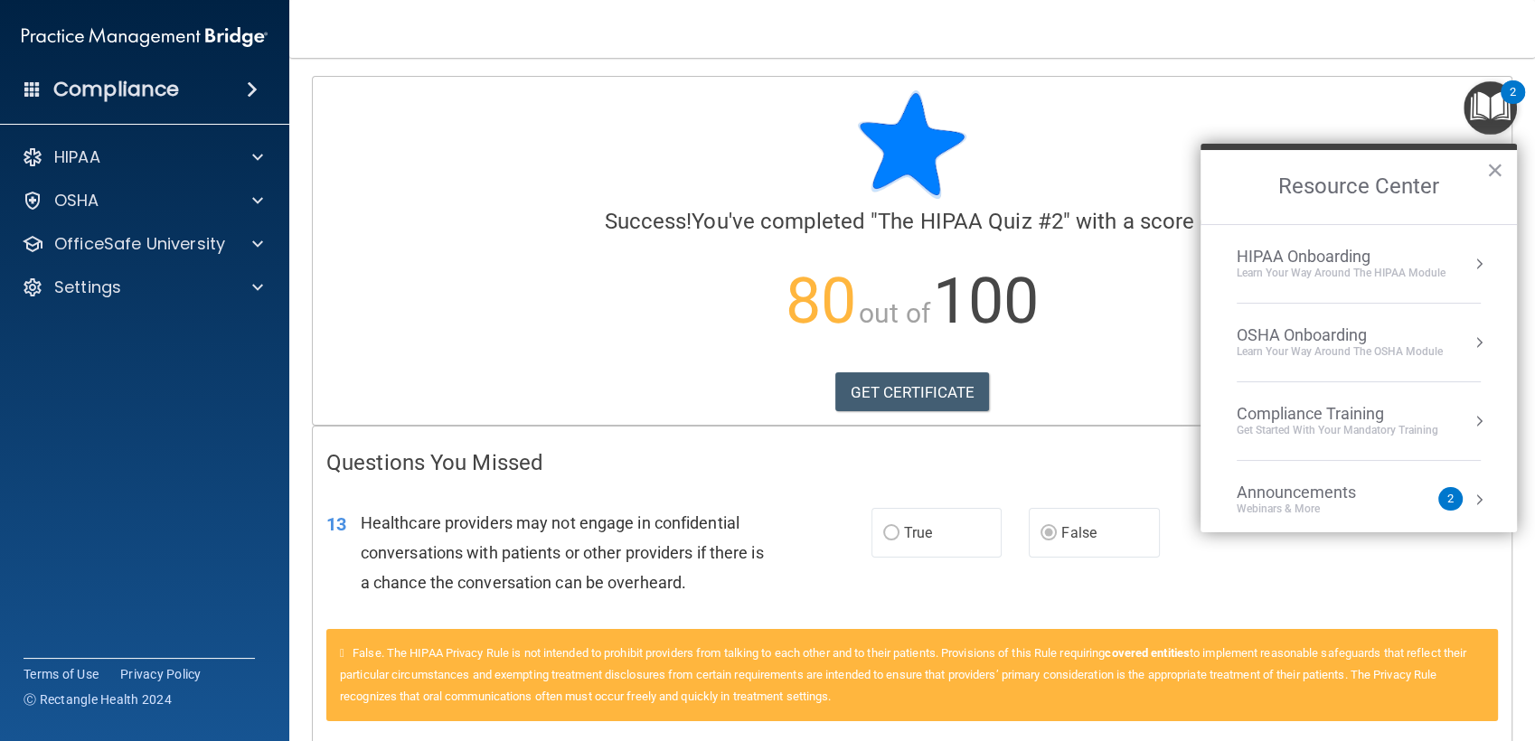
click at [1363, 235] on li "HIPAA Onboarding Learn Your Way around the HIPAA module" at bounding box center [1358, 264] width 244 height 79
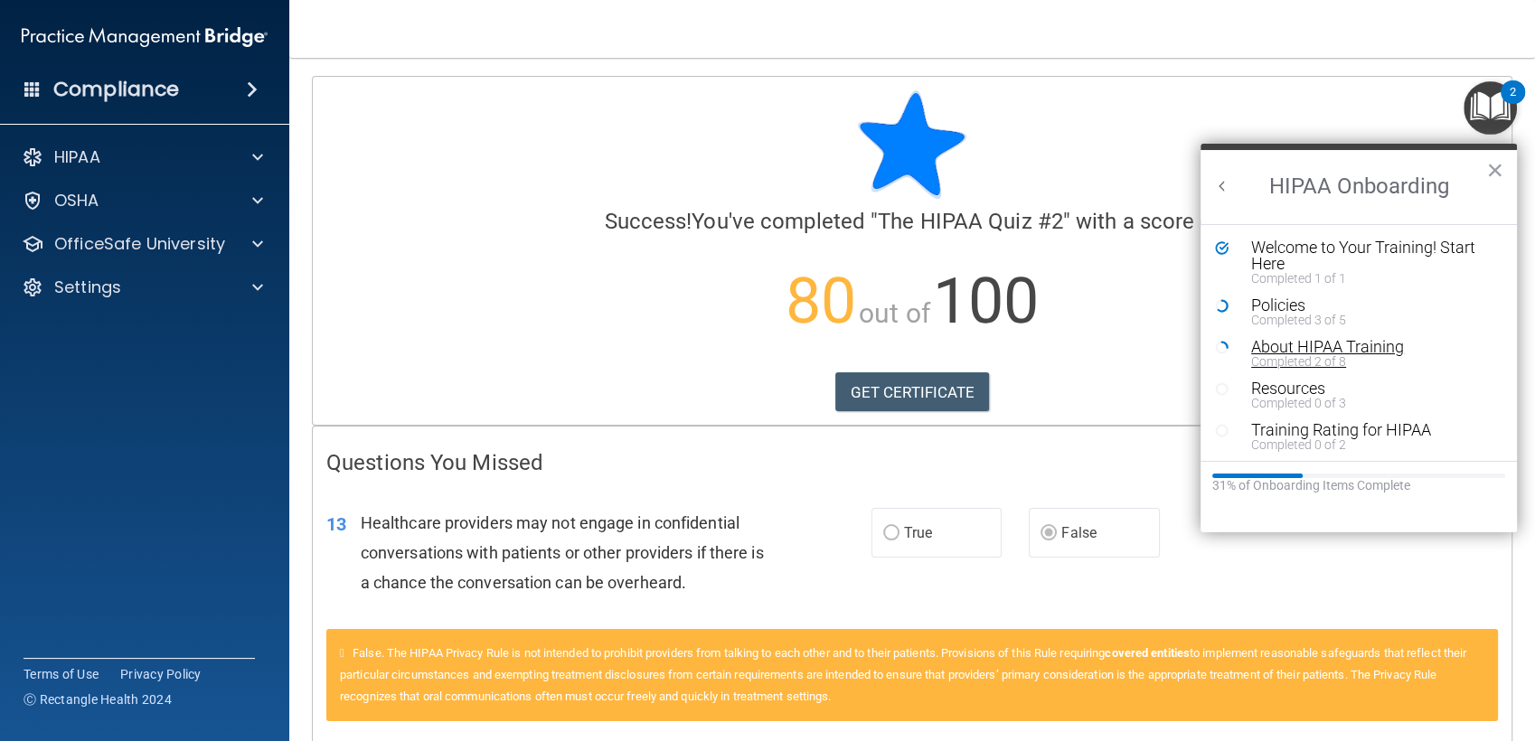
click at [1335, 343] on div "About HIPAA Training" at bounding box center [1364, 347] width 227 height 16
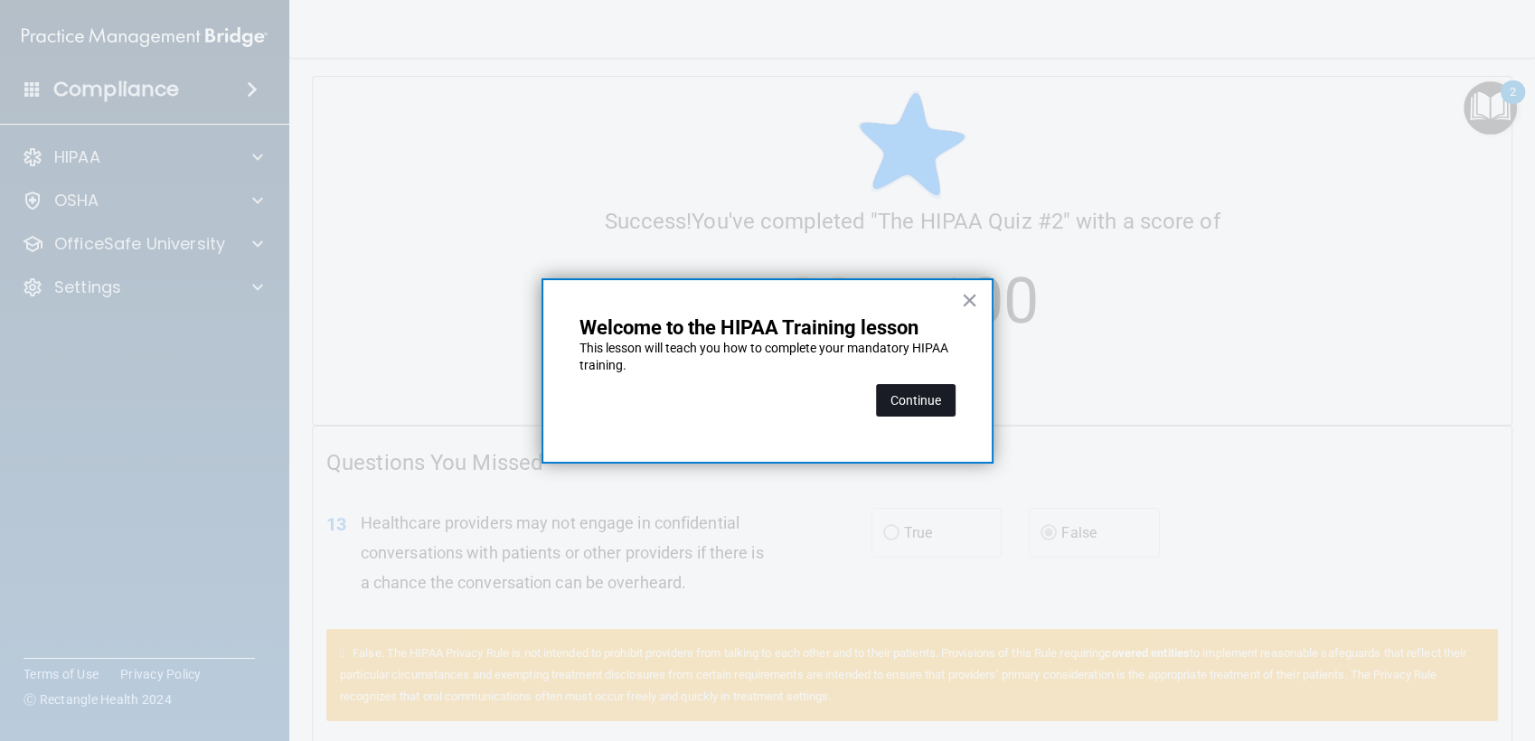
click at [932, 389] on button "Continue" at bounding box center [916, 400] width 80 height 33
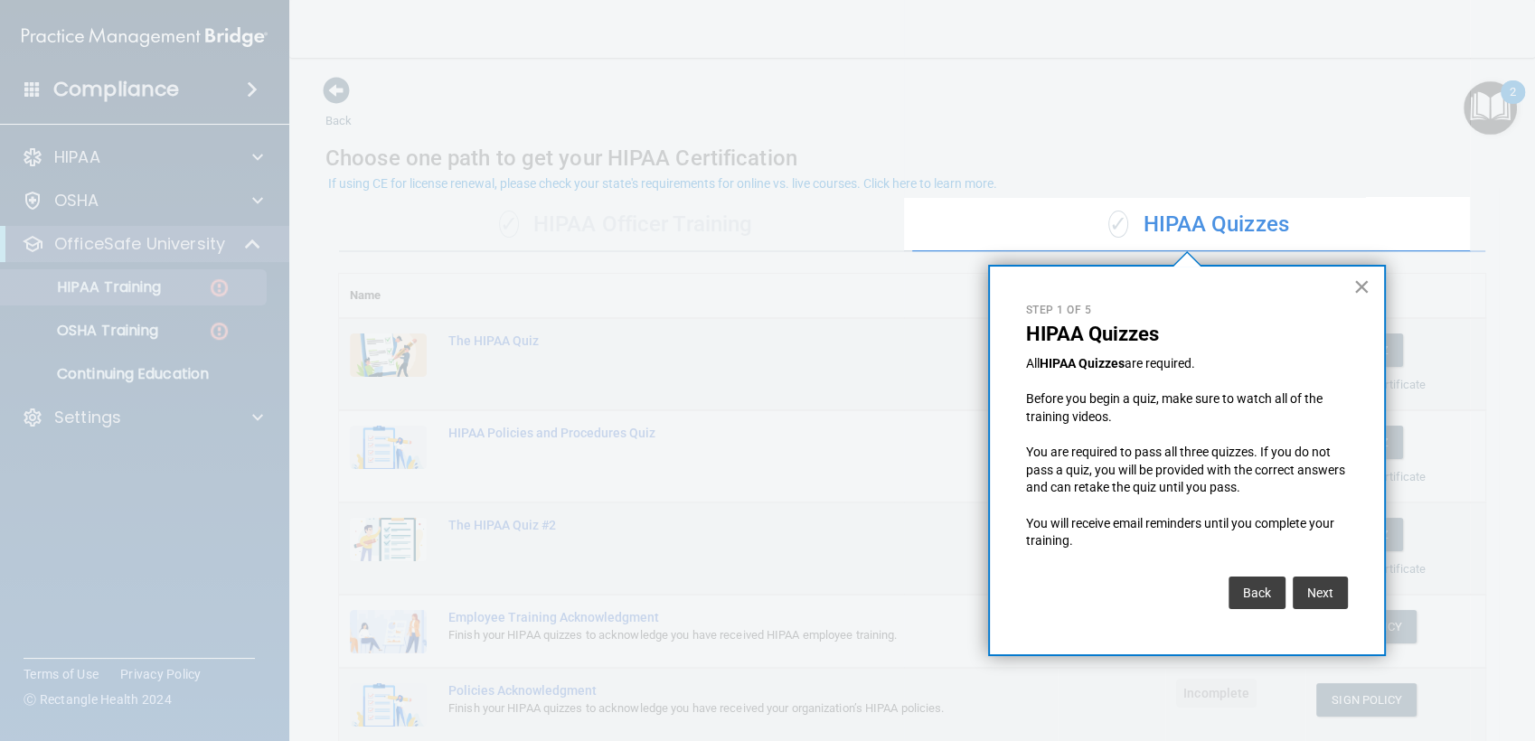
click at [1359, 280] on button "×" at bounding box center [1361, 286] width 17 height 29
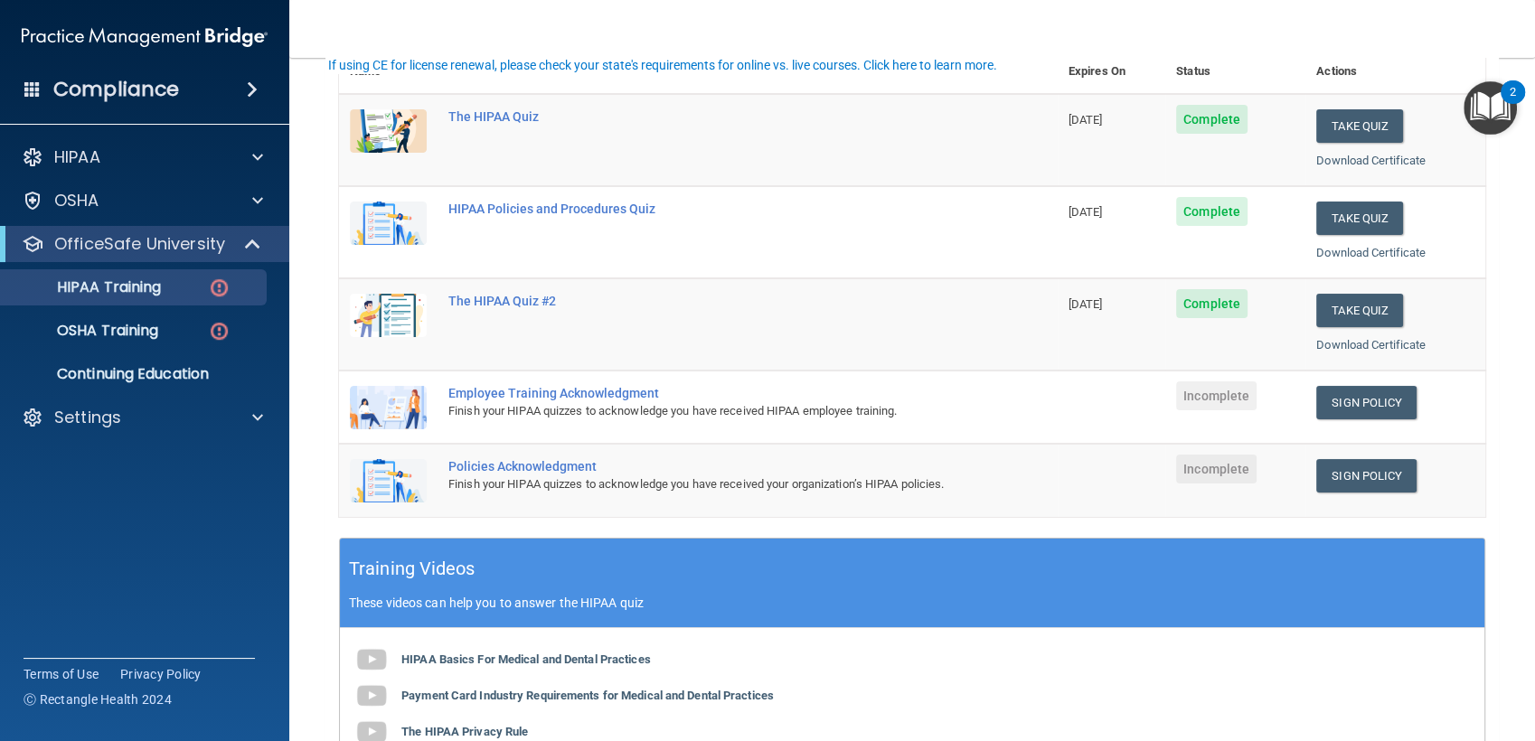
scroll to position [237, 0]
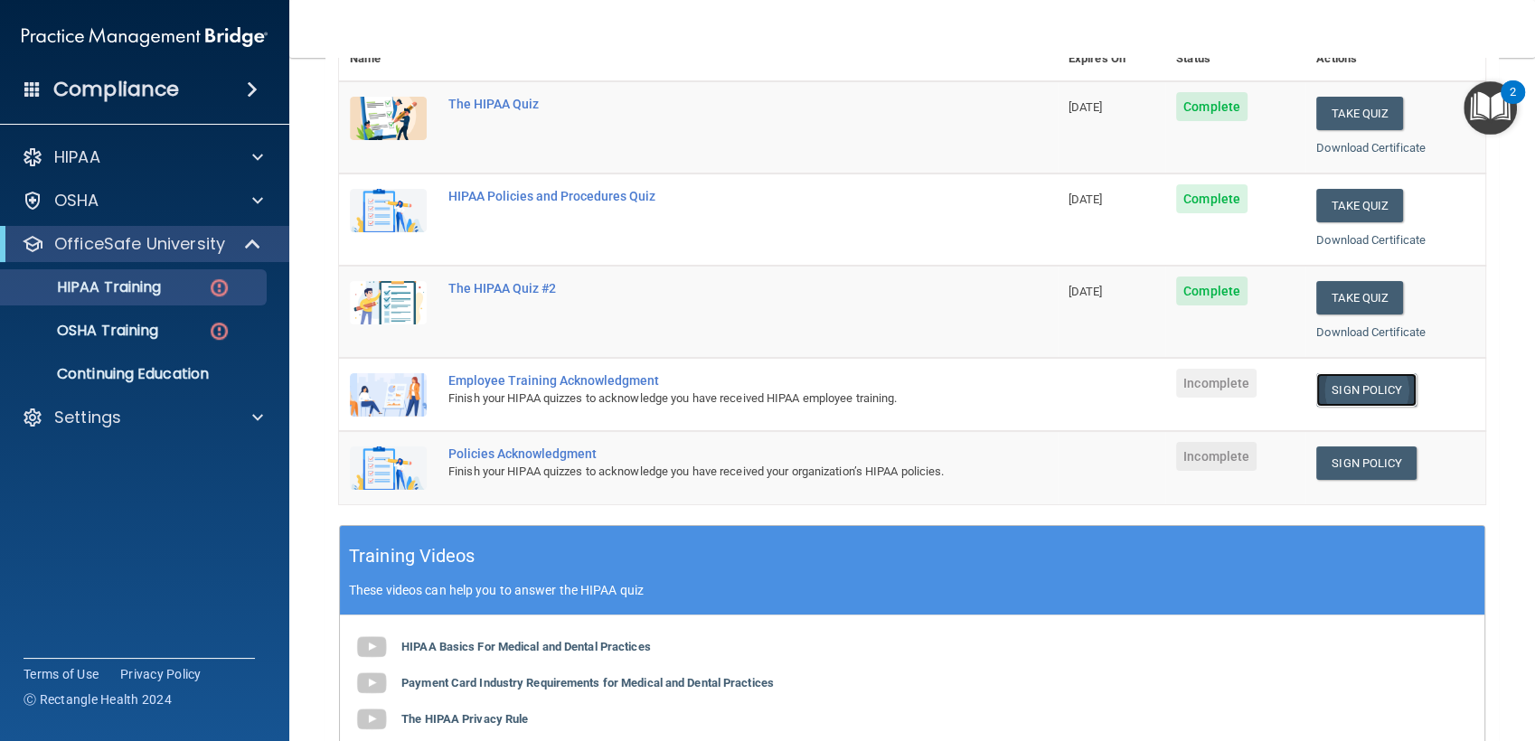
click at [1344, 384] on link "Sign Policy" at bounding box center [1366, 389] width 100 height 33
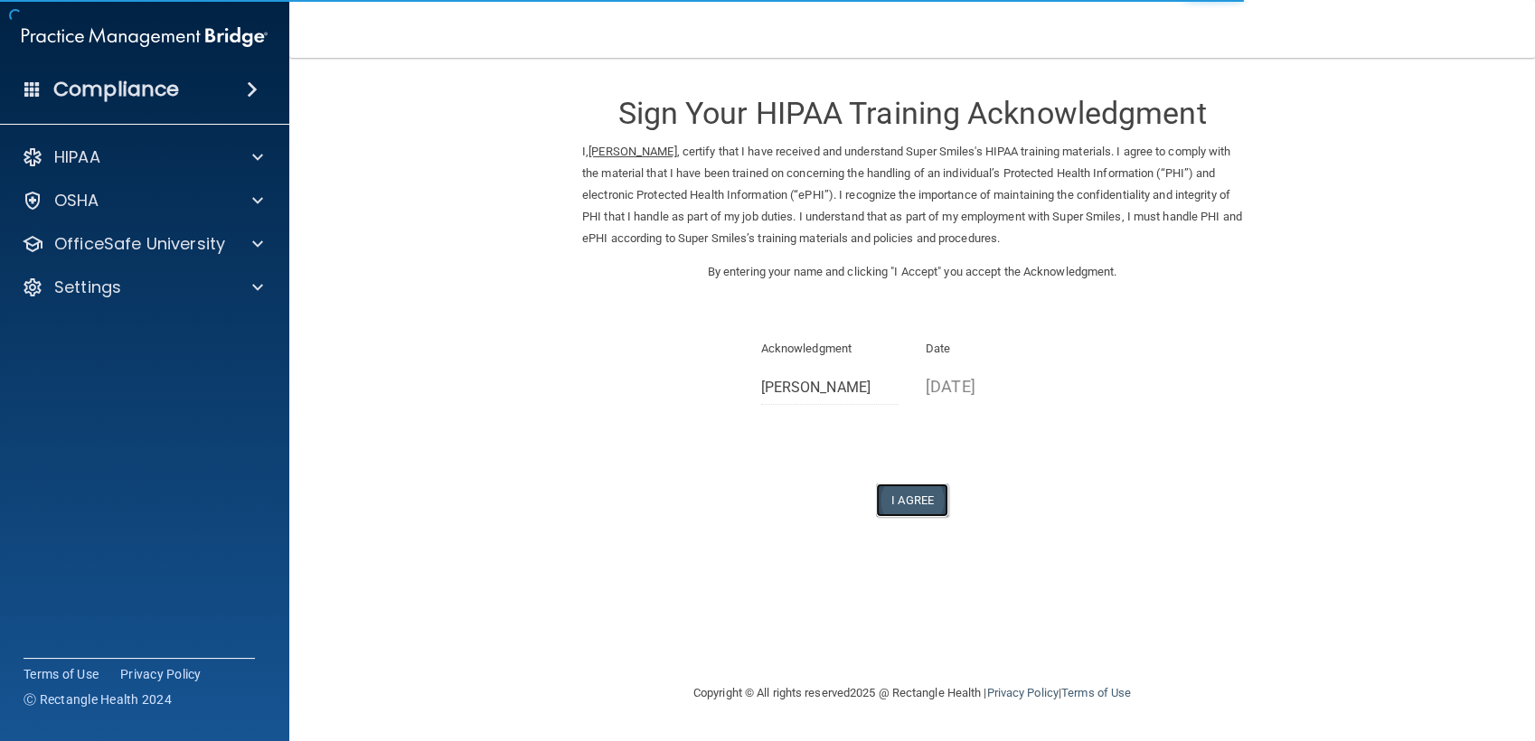
click at [920, 494] on button "I Agree" at bounding box center [912, 499] width 72 height 33
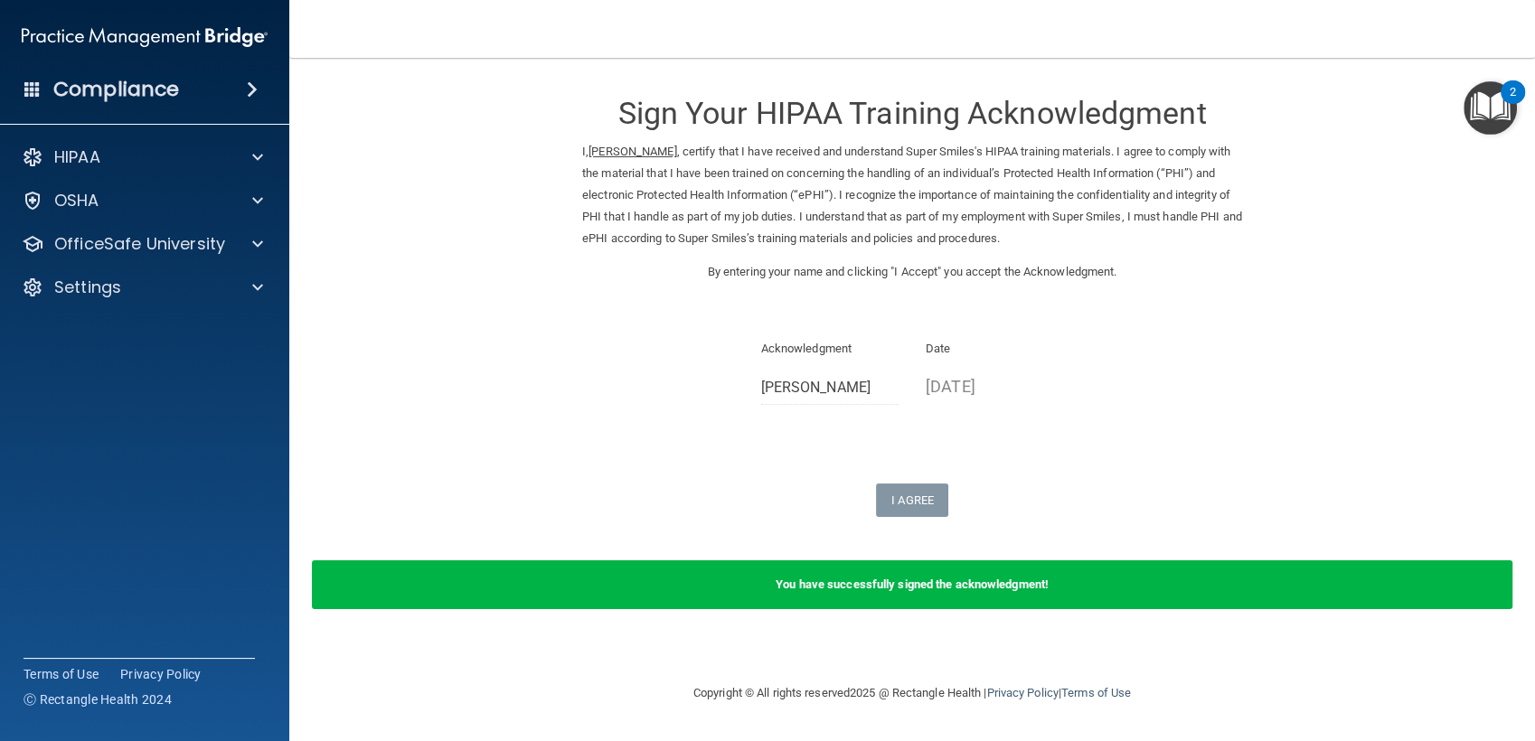
click at [1485, 110] on img "Open Resource Center, 2 new notifications" at bounding box center [1489, 107] width 53 height 53
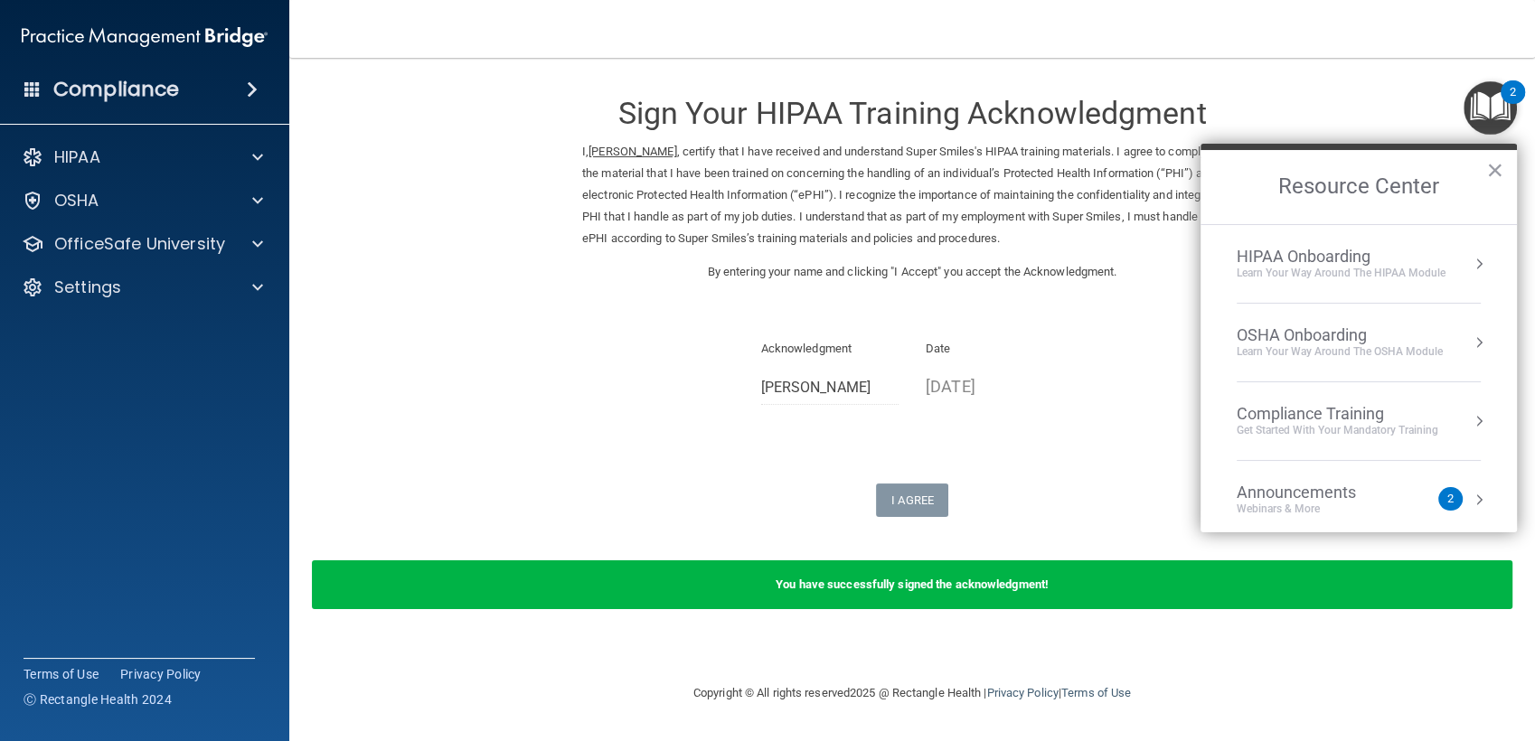
click at [1287, 249] on div "HIPAA Onboarding" at bounding box center [1340, 257] width 209 height 20
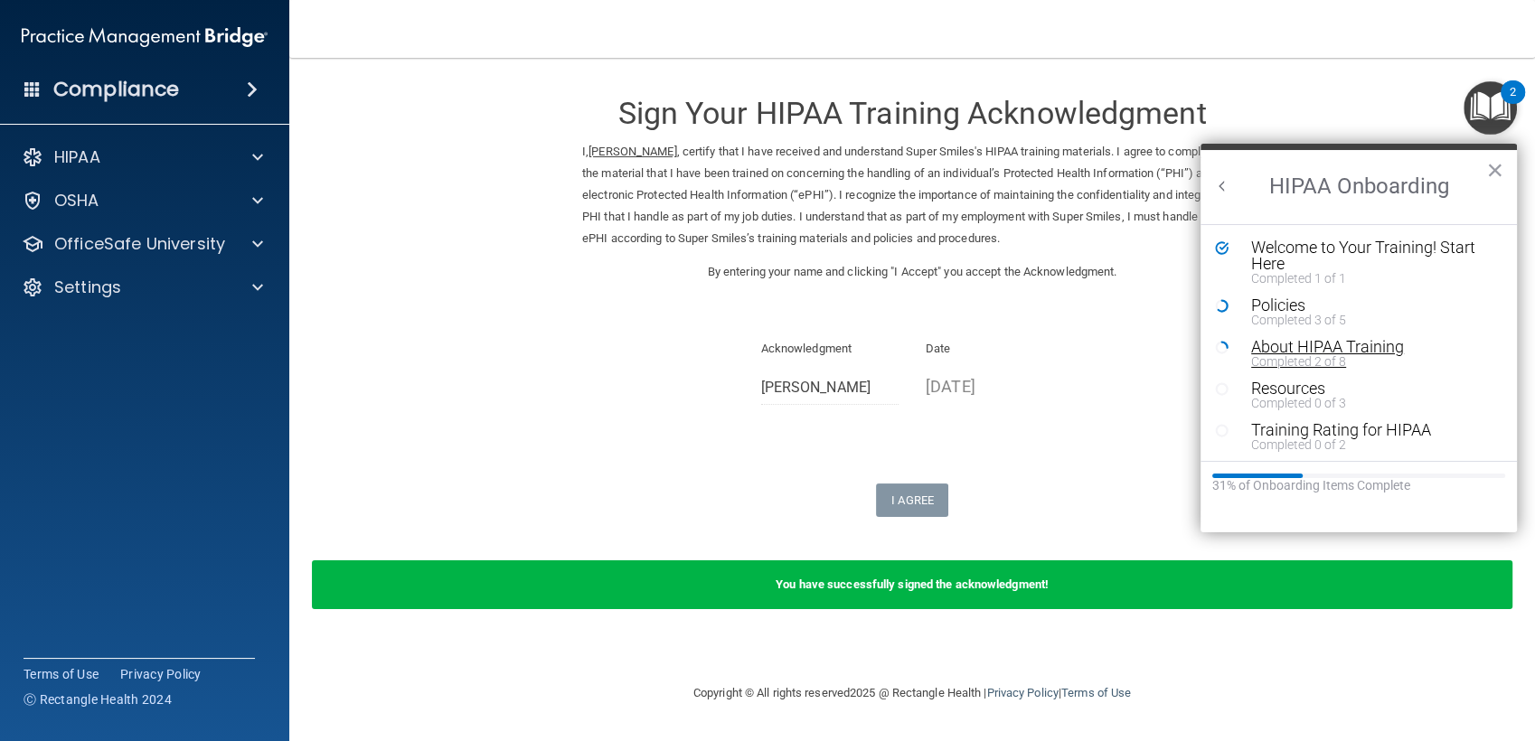
click at [1297, 347] on div "About HIPAA Training" at bounding box center [1364, 347] width 227 height 16
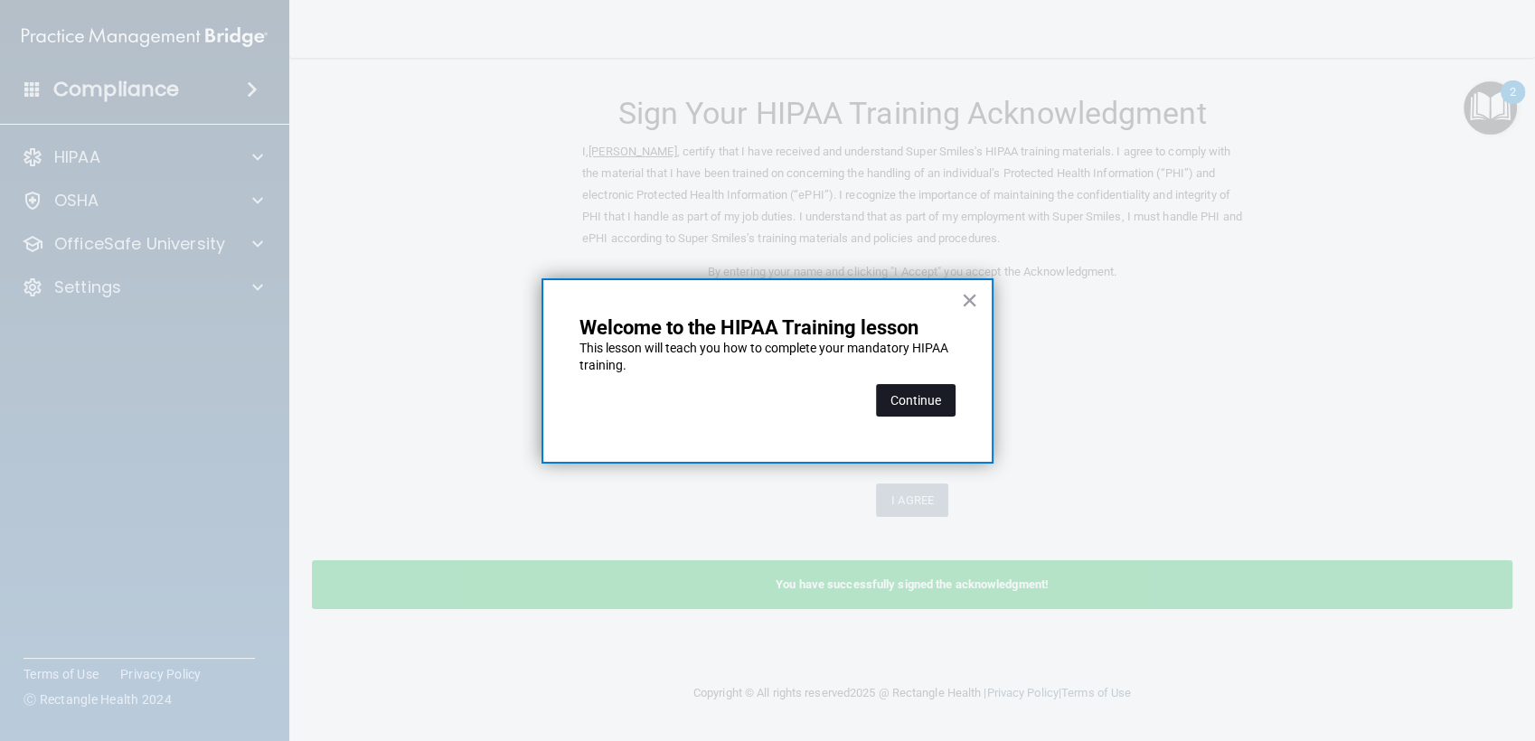
click at [925, 403] on button "Continue" at bounding box center [916, 400] width 80 height 33
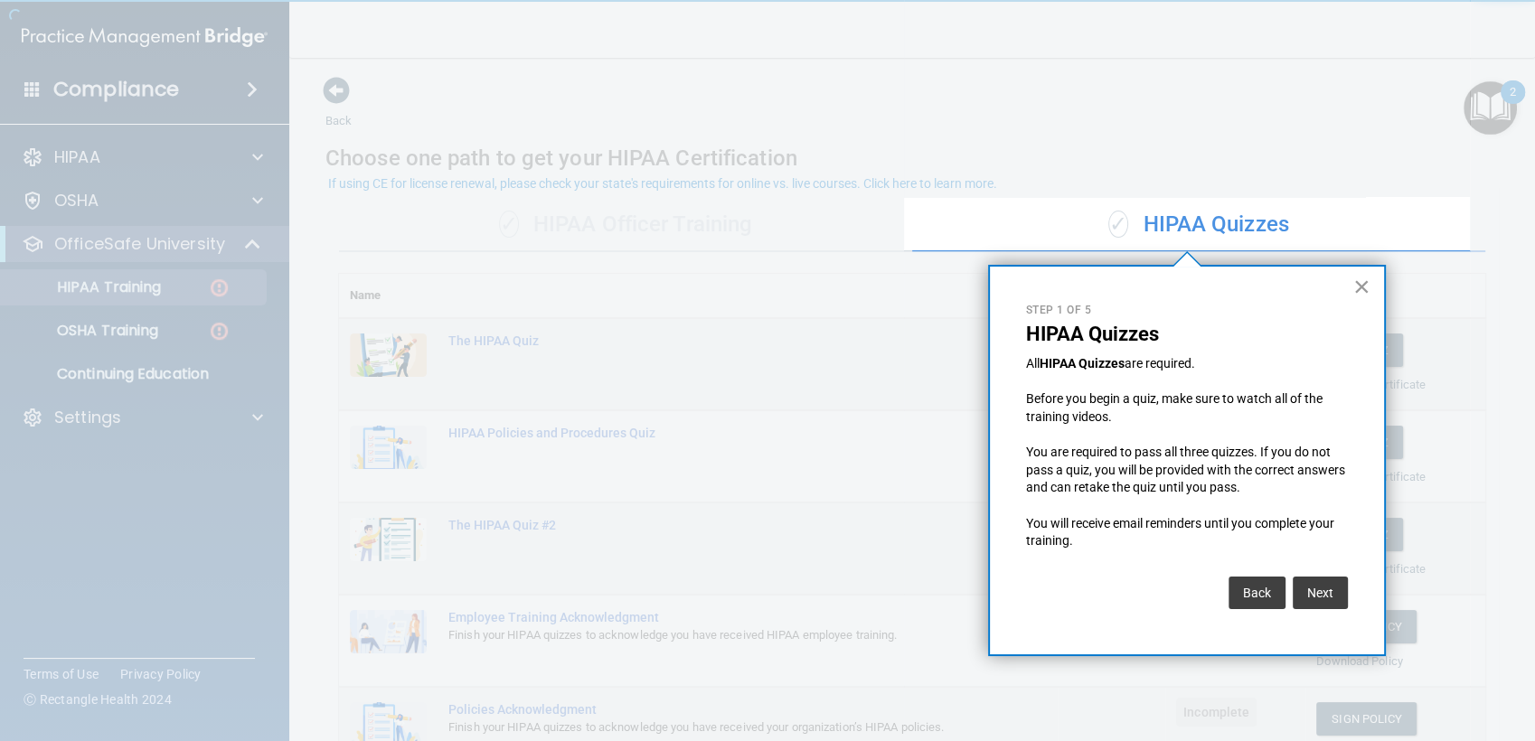
click at [1359, 277] on button "×" at bounding box center [1361, 286] width 17 height 29
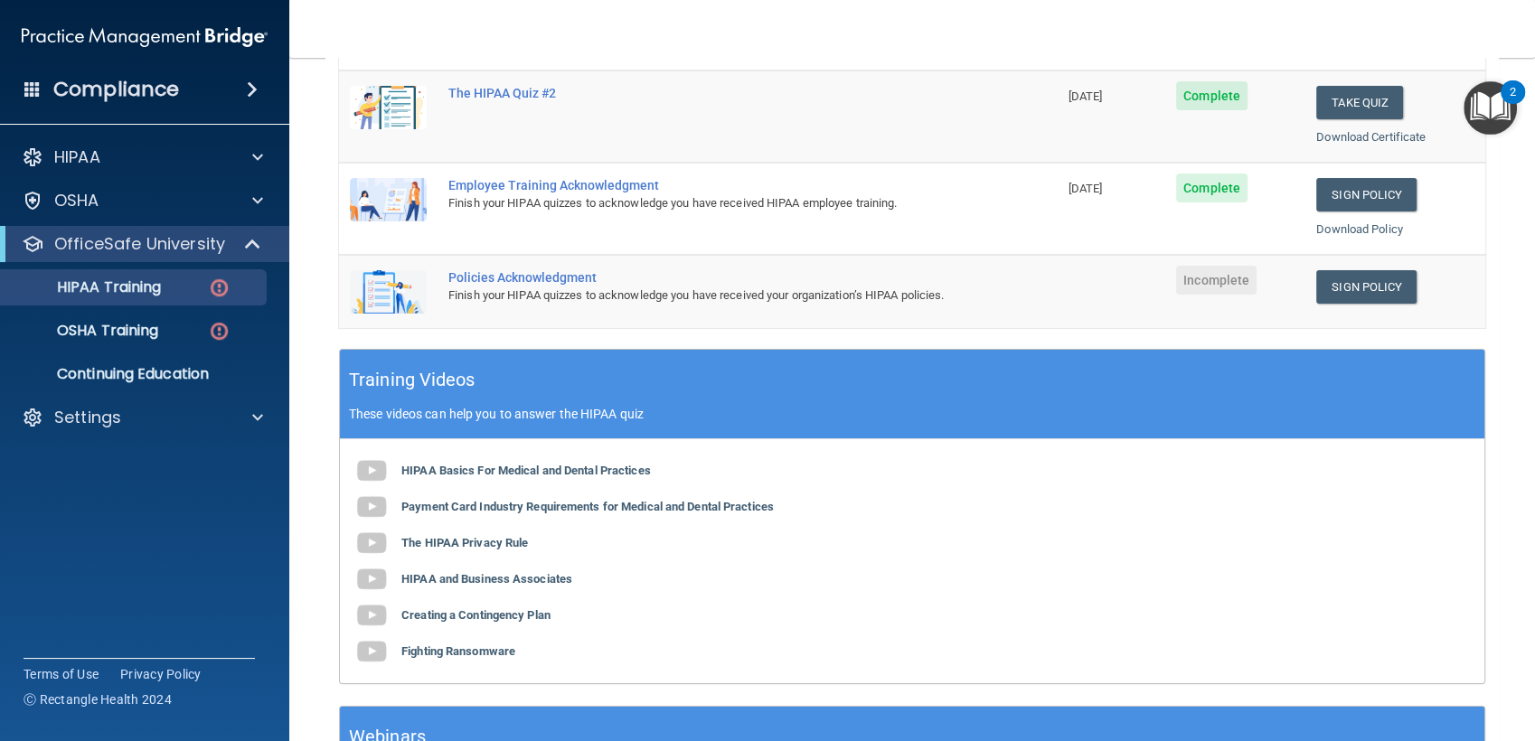
scroll to position [440, 0]
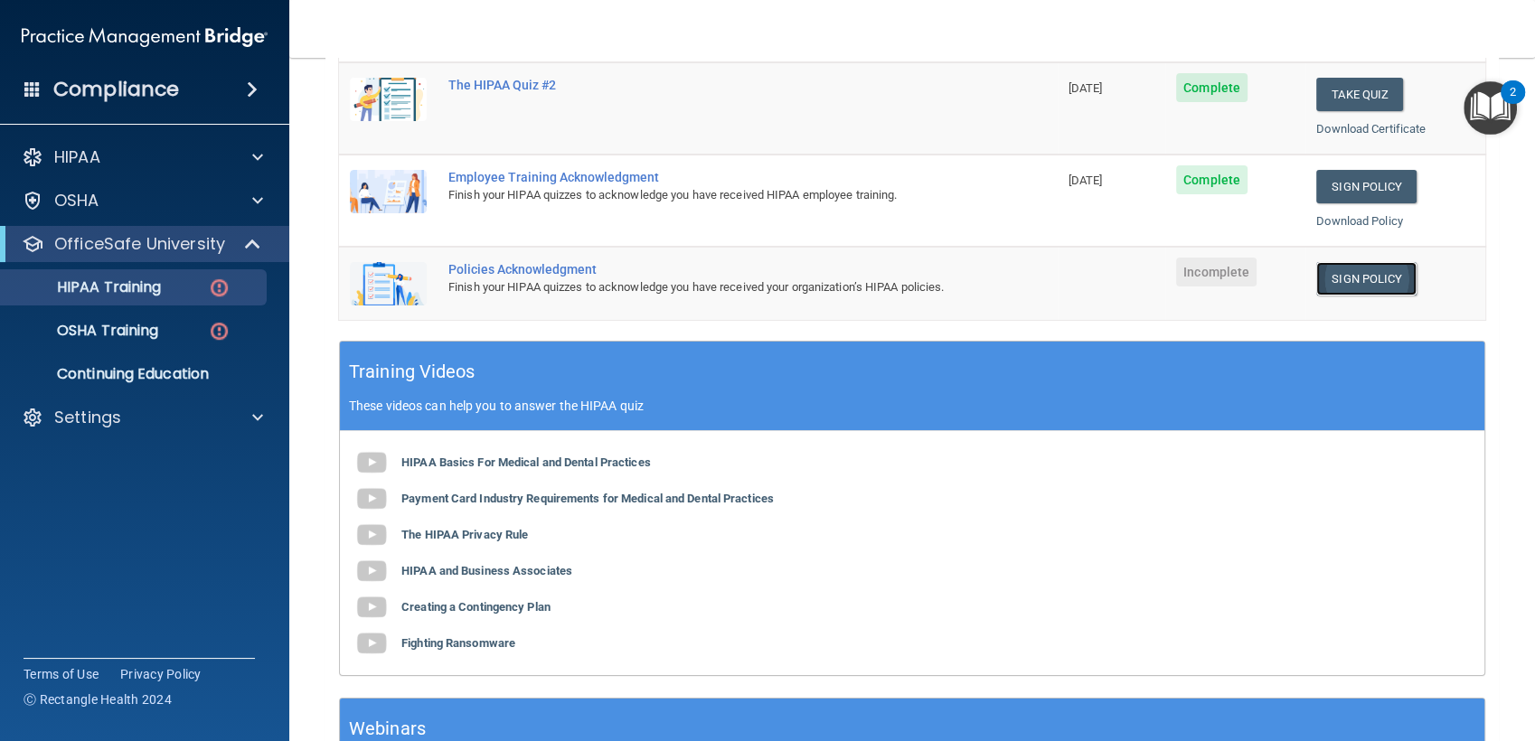
click at [1341, 270] on link "Sign Policy" at bounding box center [1366, 278] width 100 height 33
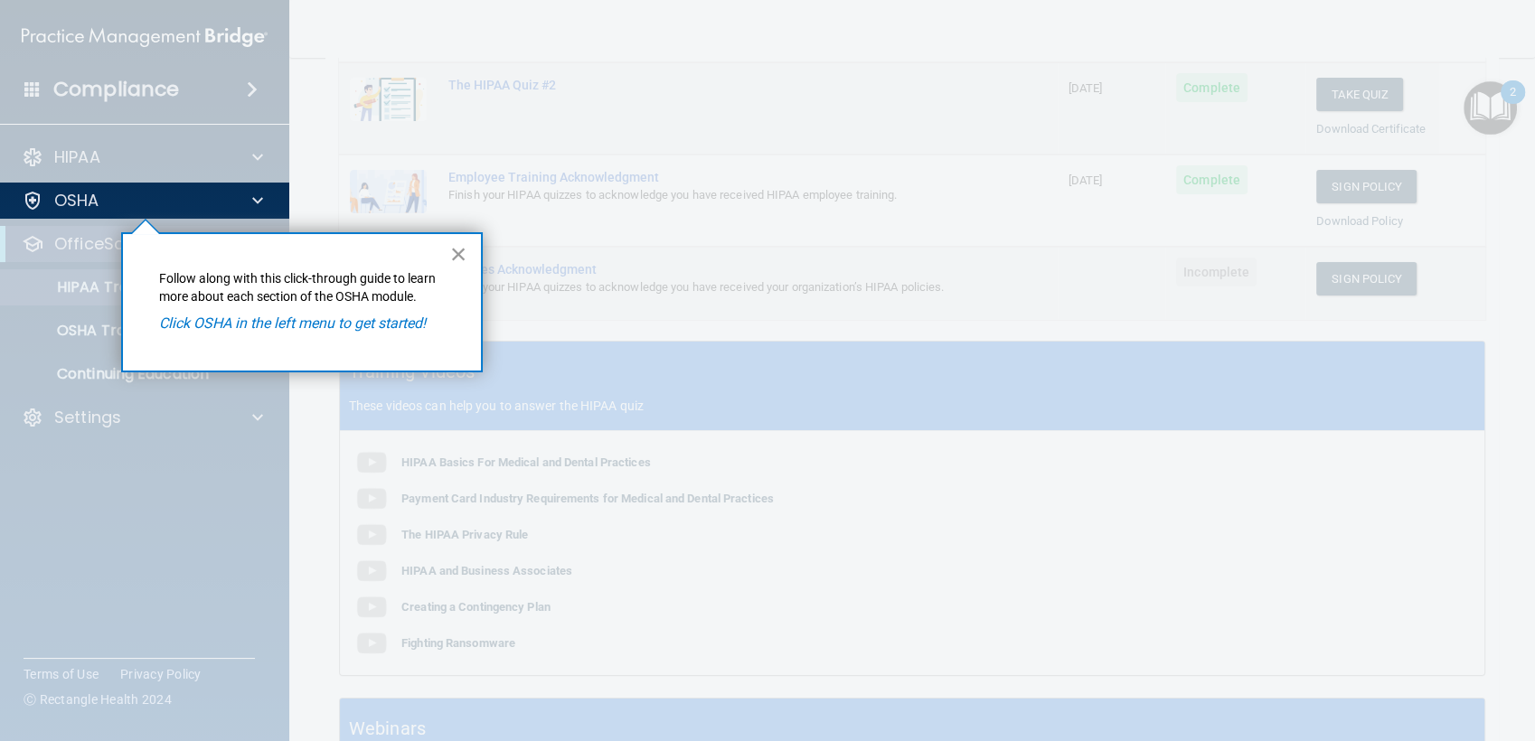
click at [457, 251] on button "×" at bounding box center [458, 253] width 17 height 29
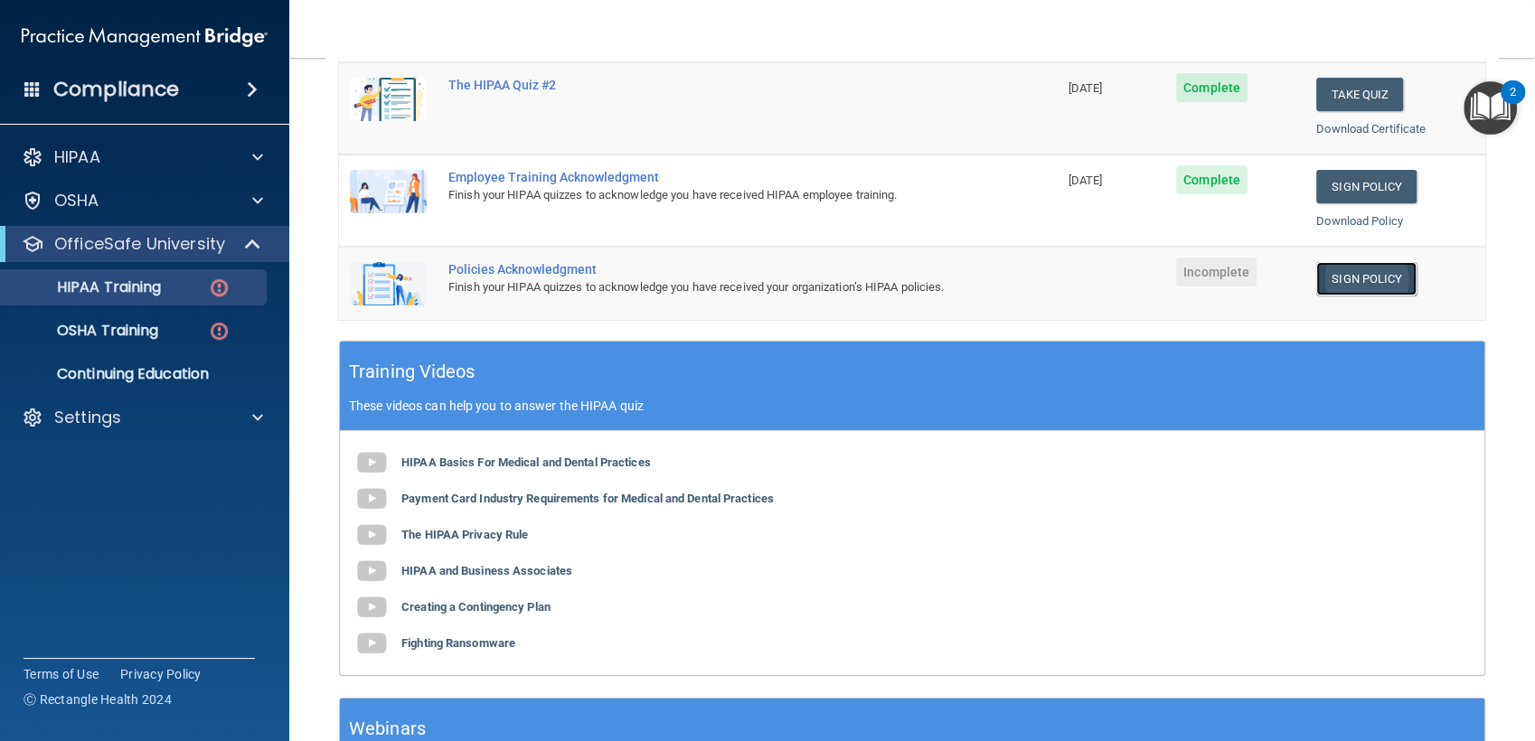
click at [1316, 281] on link "Sign Policy" at bounding box center [1366, 278] width 100 height 33
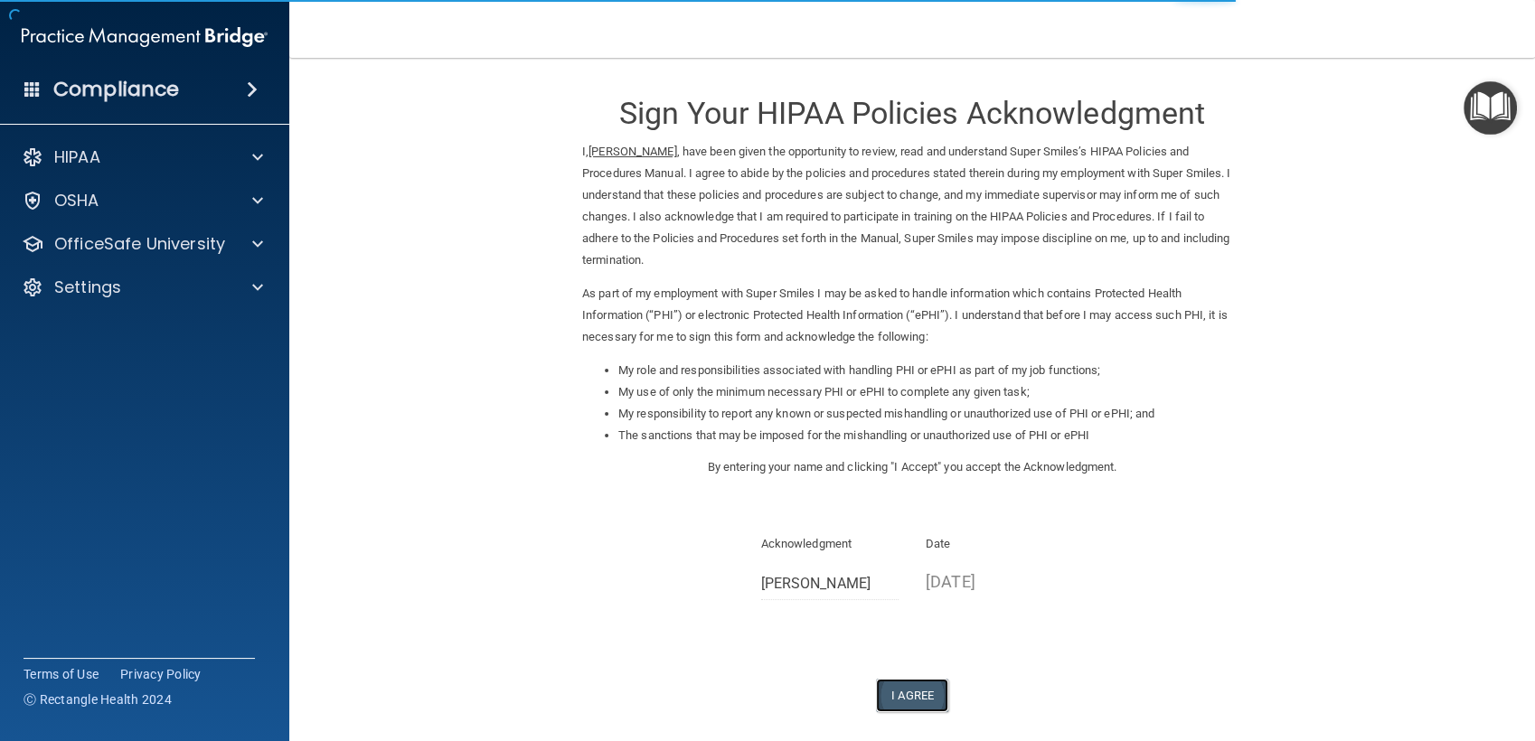
click at [878, 688] on button "I Agree" at bounding box center [912, 695] width 72 height 33
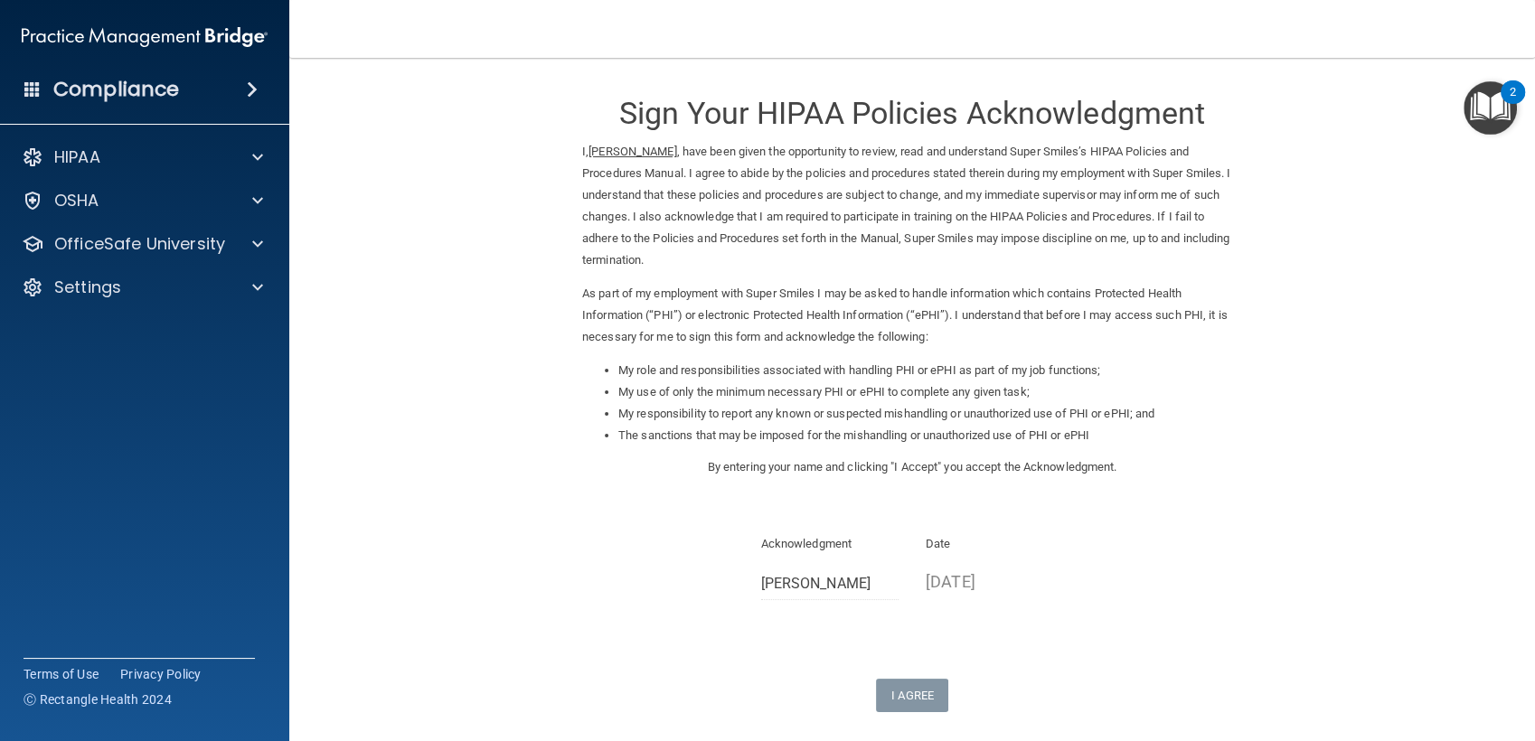
click at [1489, 96] on img "Open Resource Center, 2 new notifications" at bounding box center [1489, 107] width 53 height 53
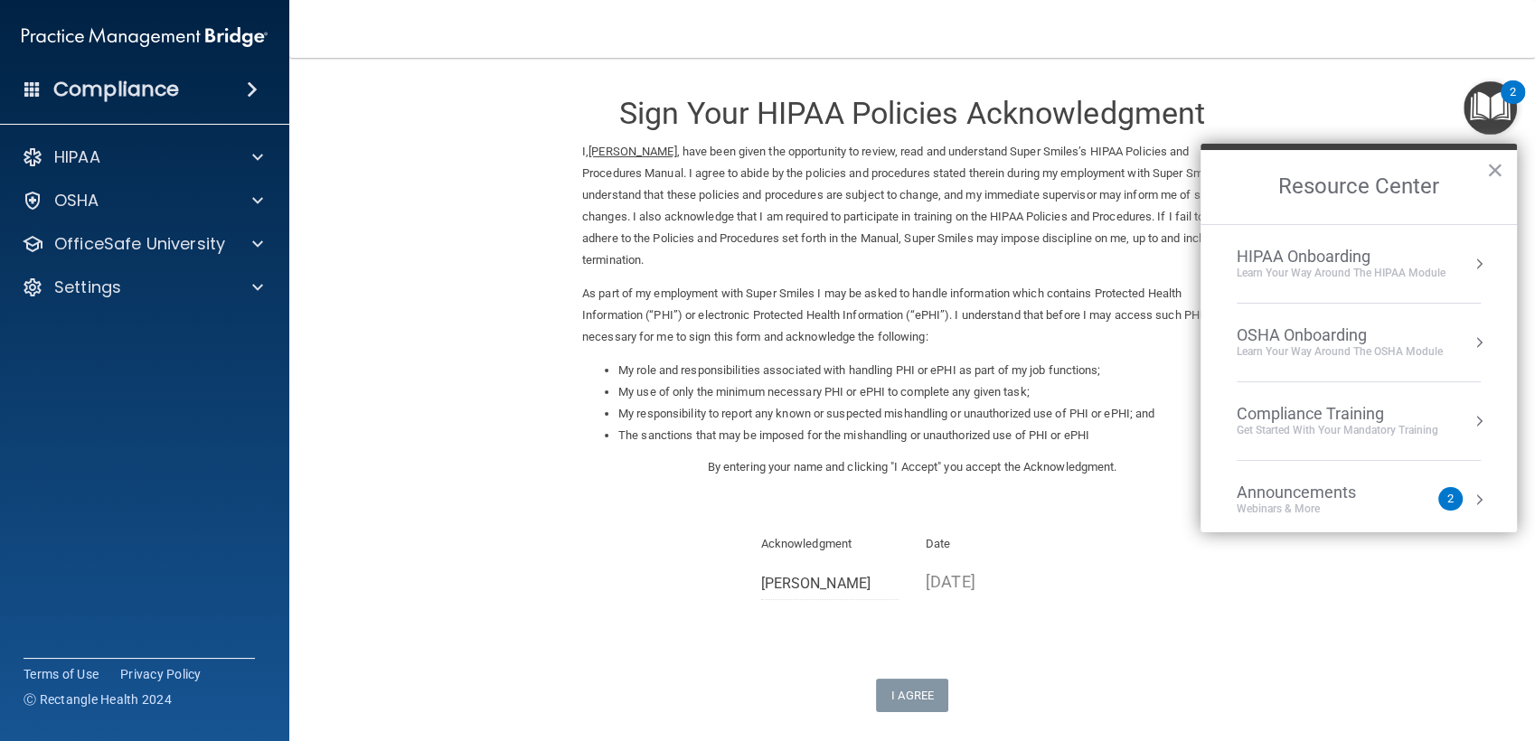
click at [1303, 329] on div "OSHA Onboarding" at bounding box center [1339, 335] width 206 height 20
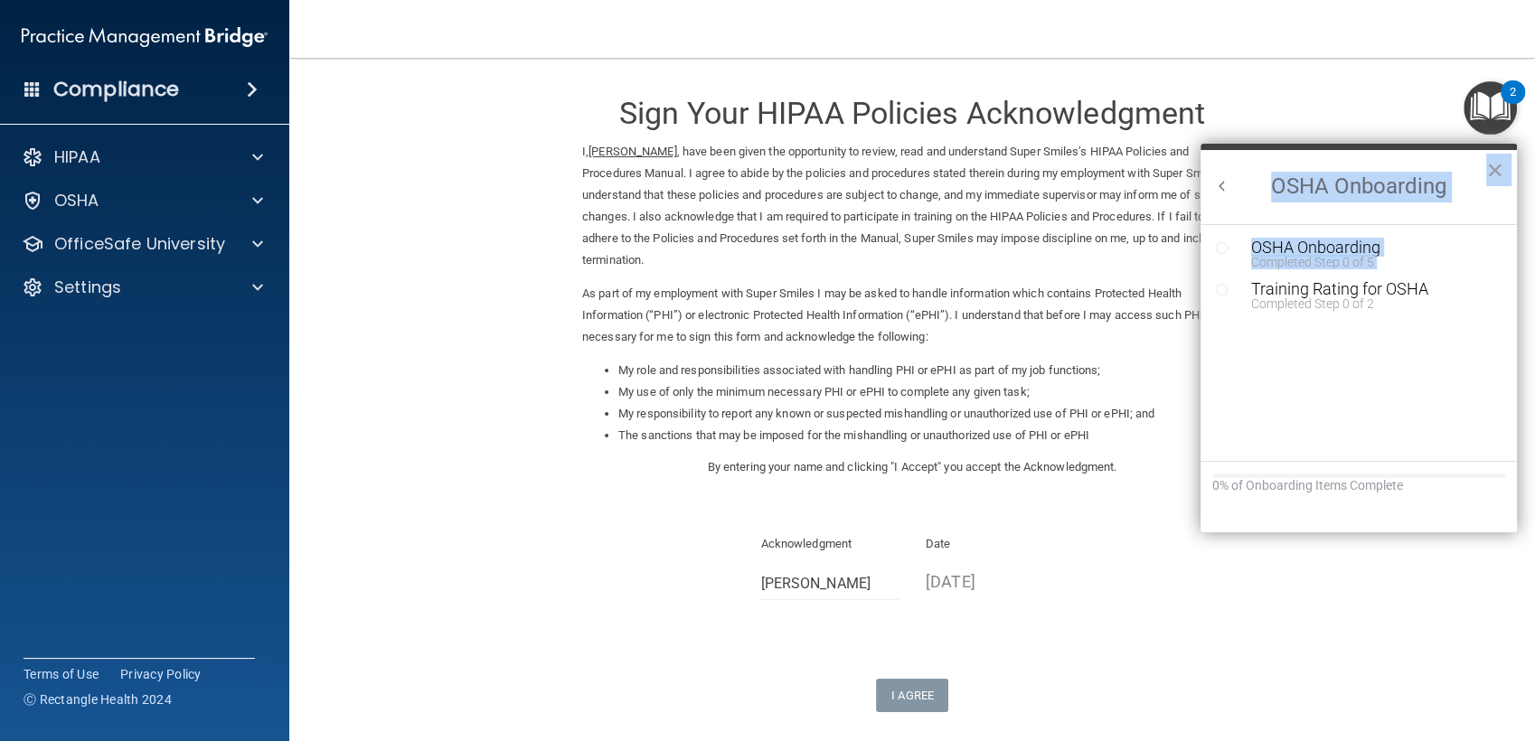
drag, startPoint x: 1303, startPoint y: 329, endPoint x: 1217, endPoint y: 188, distance: 165.1
click at [1217, 188] on div "OSHA Onboarding × OSHA Onboarding Completed Step 0 of 5 Training Rating for OSH…" at bounding box center [1358, 339] width 316 height 390
click at [1217, 188] on button "Back to Resource Center Home" at bounding box center [1222, 186] width 18 height 18
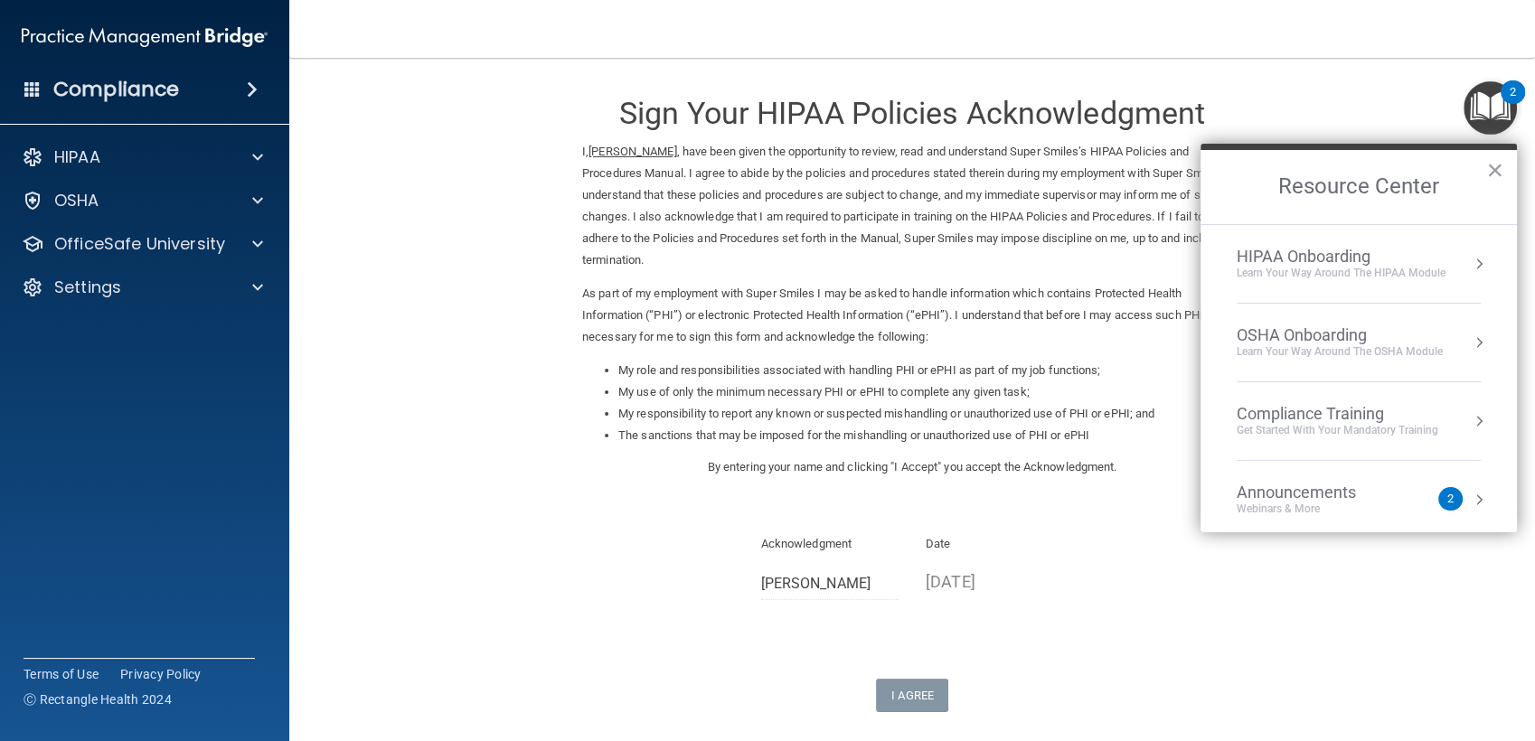
click at [1275, 249] on div "HIPAA Onboarding" at bounding box center [1340, 257] width 209 height 20
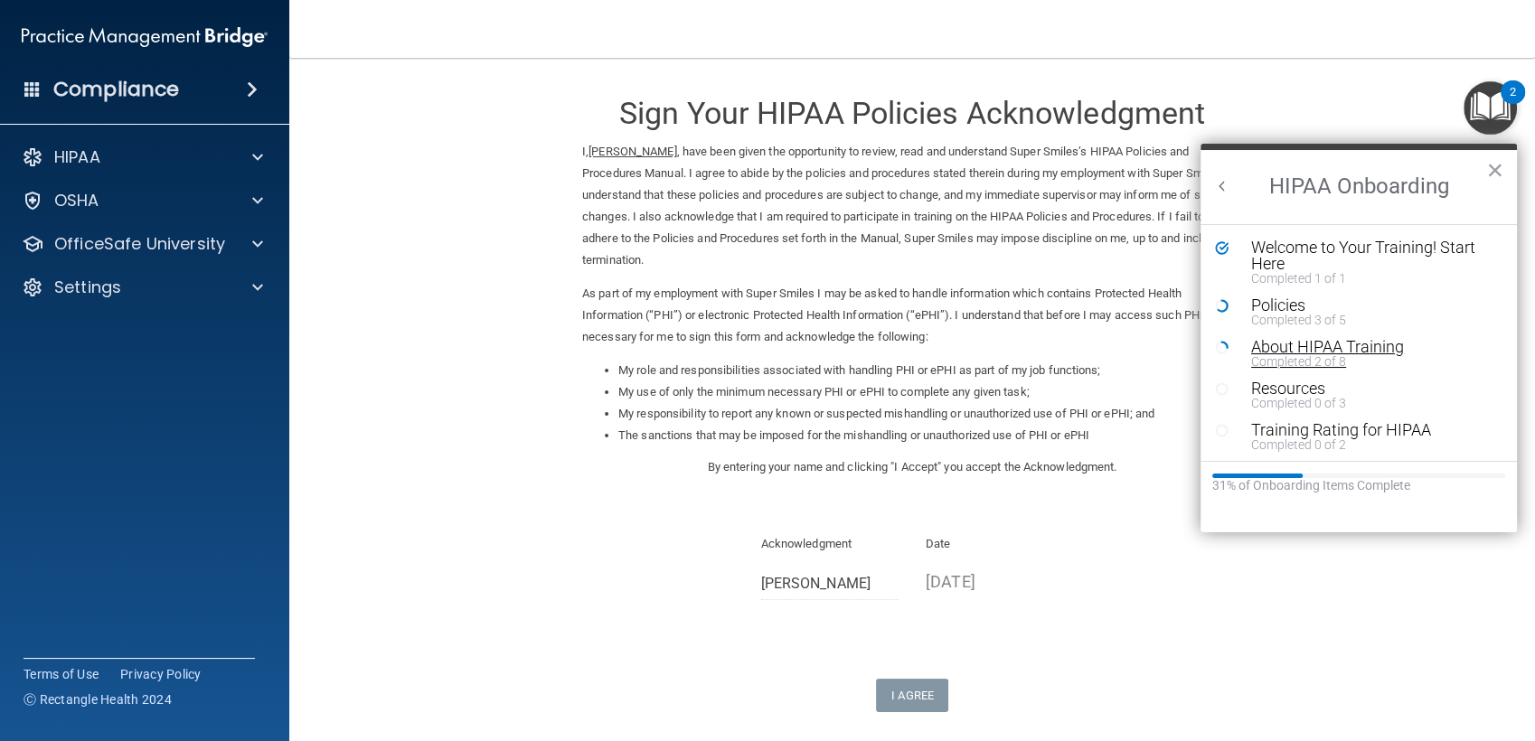
click at [1319, 346] on div "About HIPAA Training" at bounding box center [1364, 347] width 227 height 16
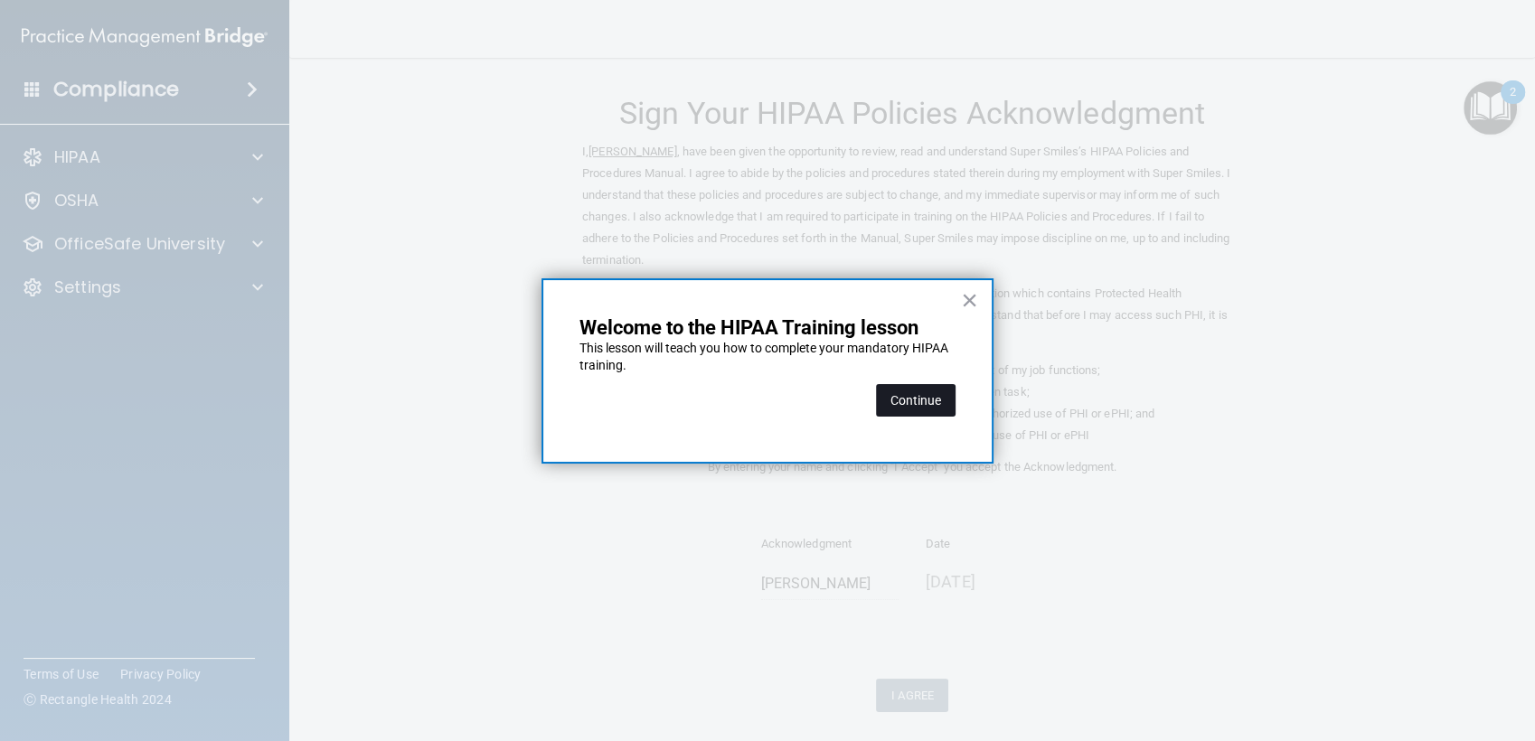
click at [948, 399] on button "Continue" at bounding box center [916, 400] width 80 height 33
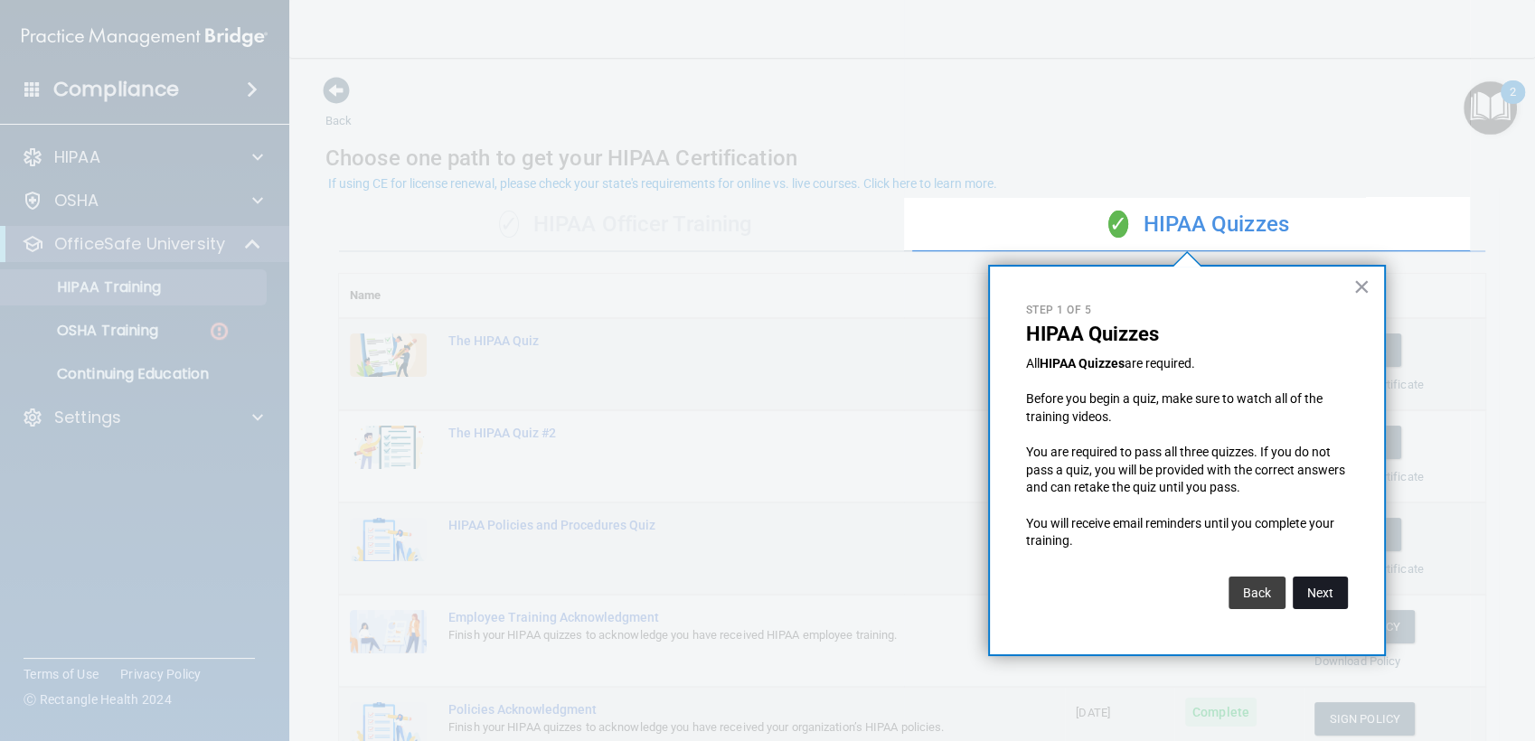
click at [1314, 577] on button "Next" at bounding box center [1319, 593] width 55 height 33
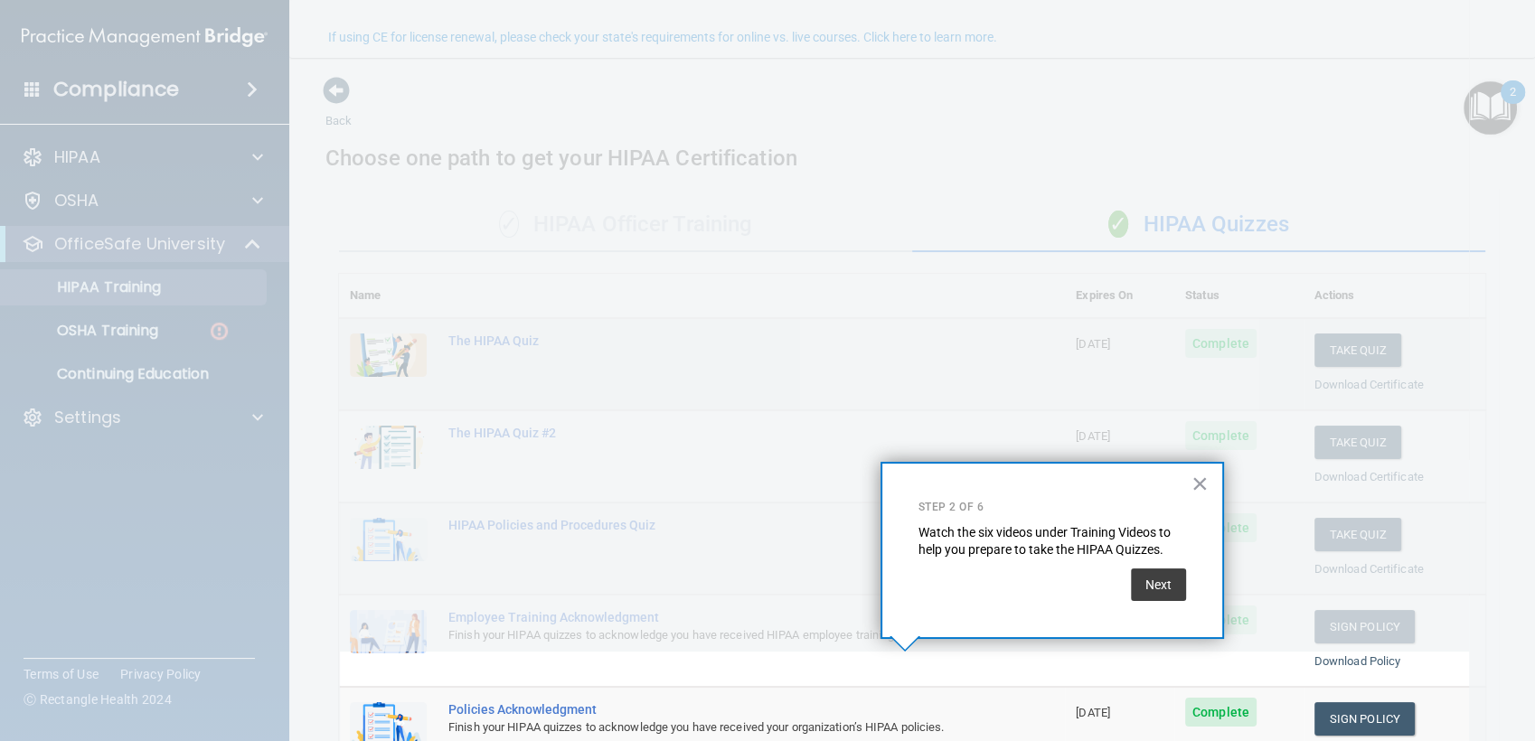
scroll to position [146, 0]
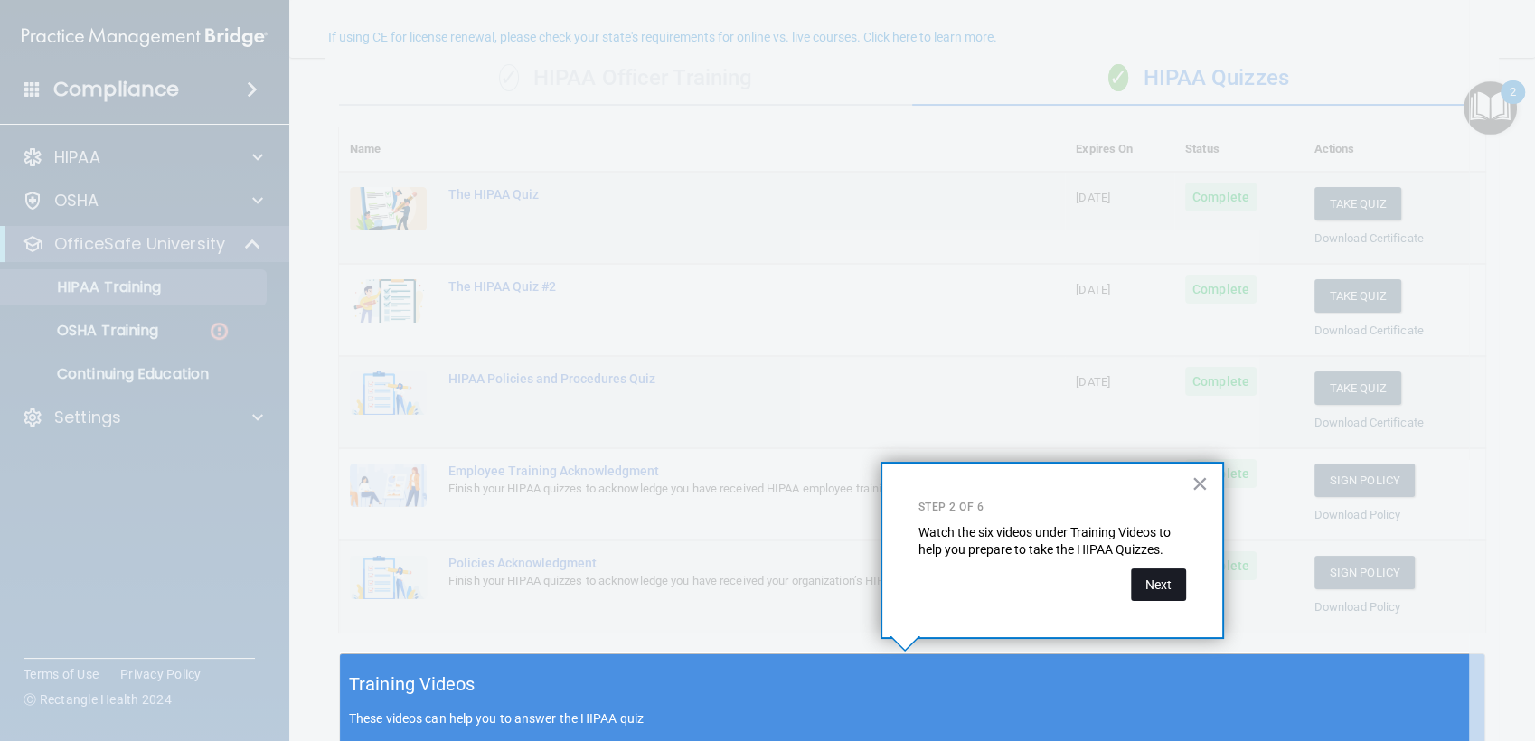
click at [1166, 580] on button "Next" at bounding box center [1158, 584] width 55 height 33
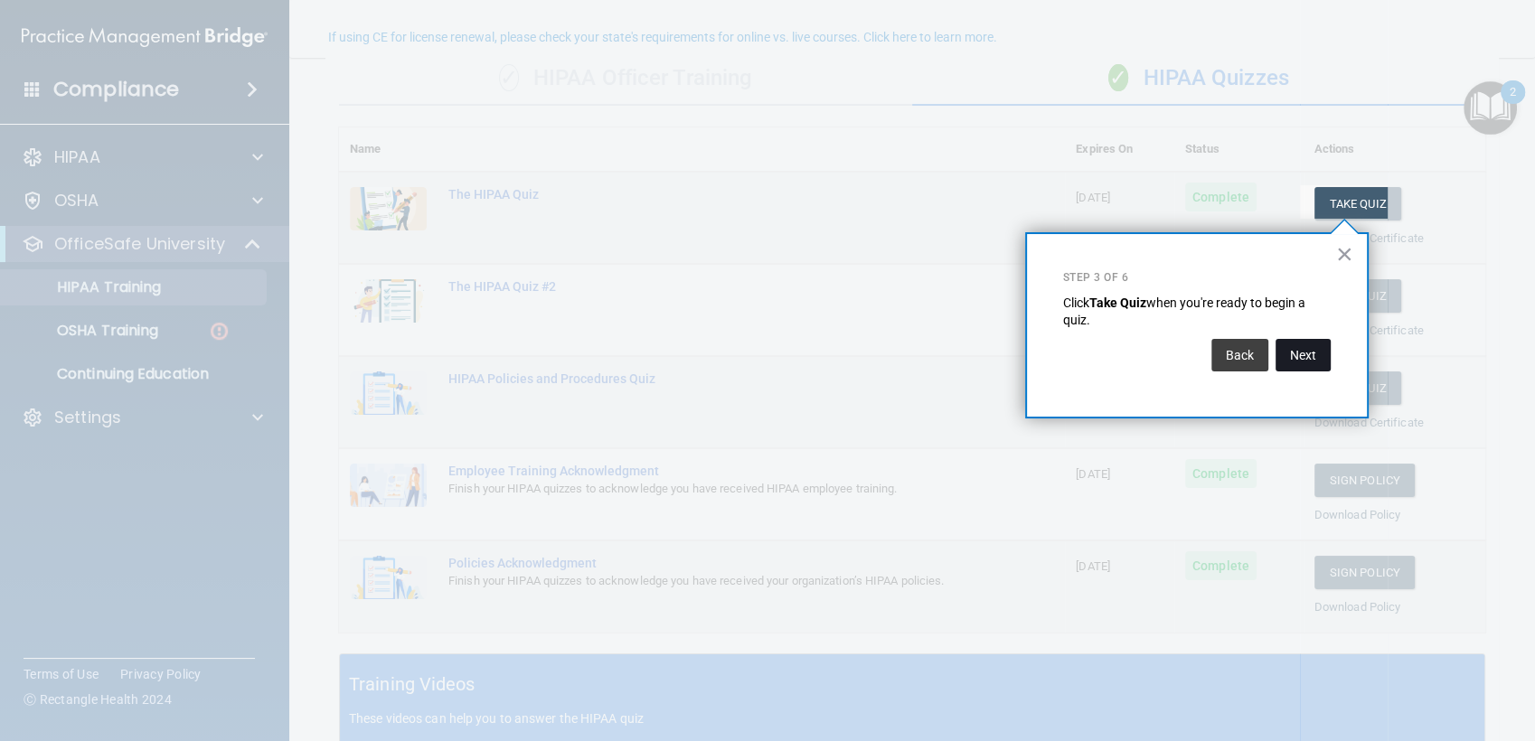
click at [1297, 353] on button "Next" at bounding box center [1302, 355] width 55 height 33
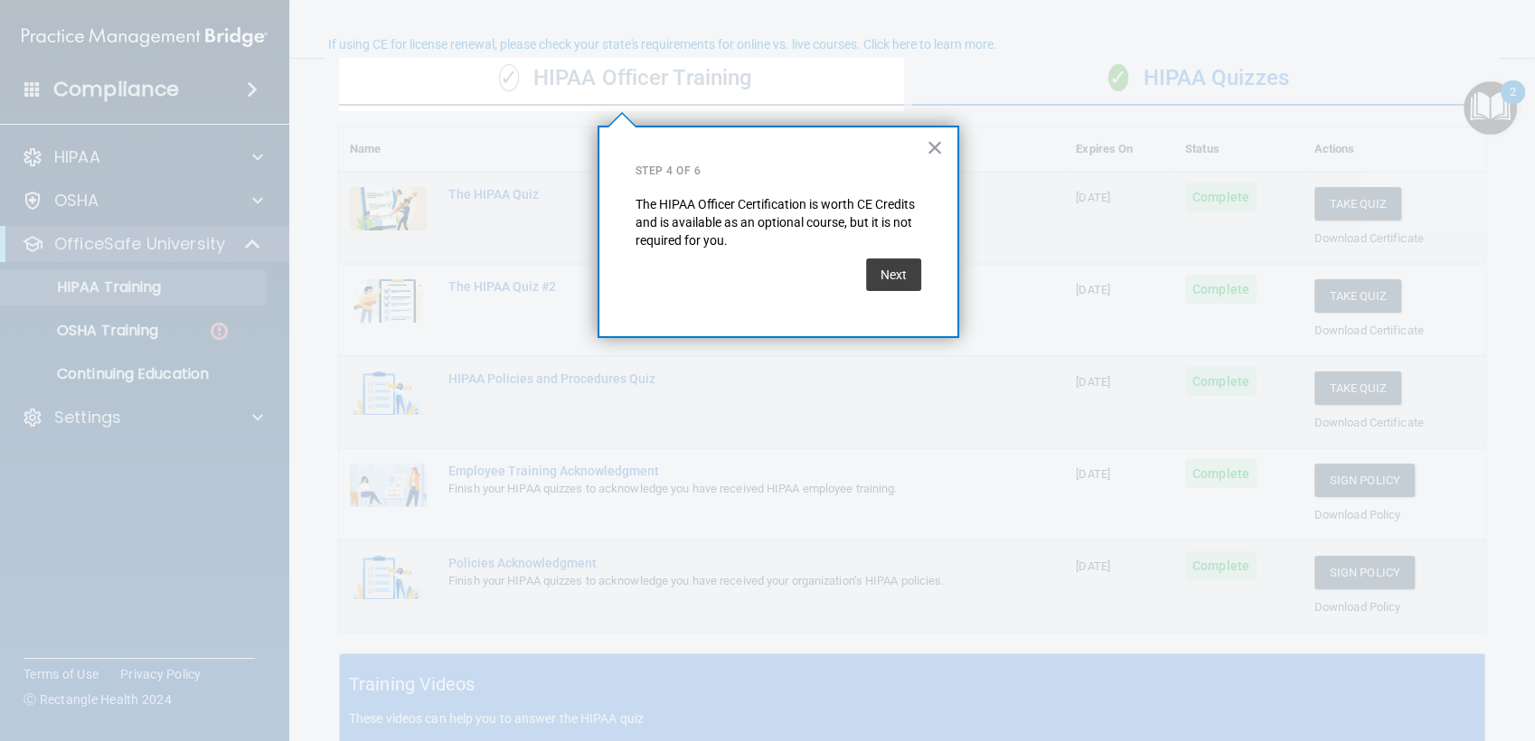
scroll to position [139, 0]
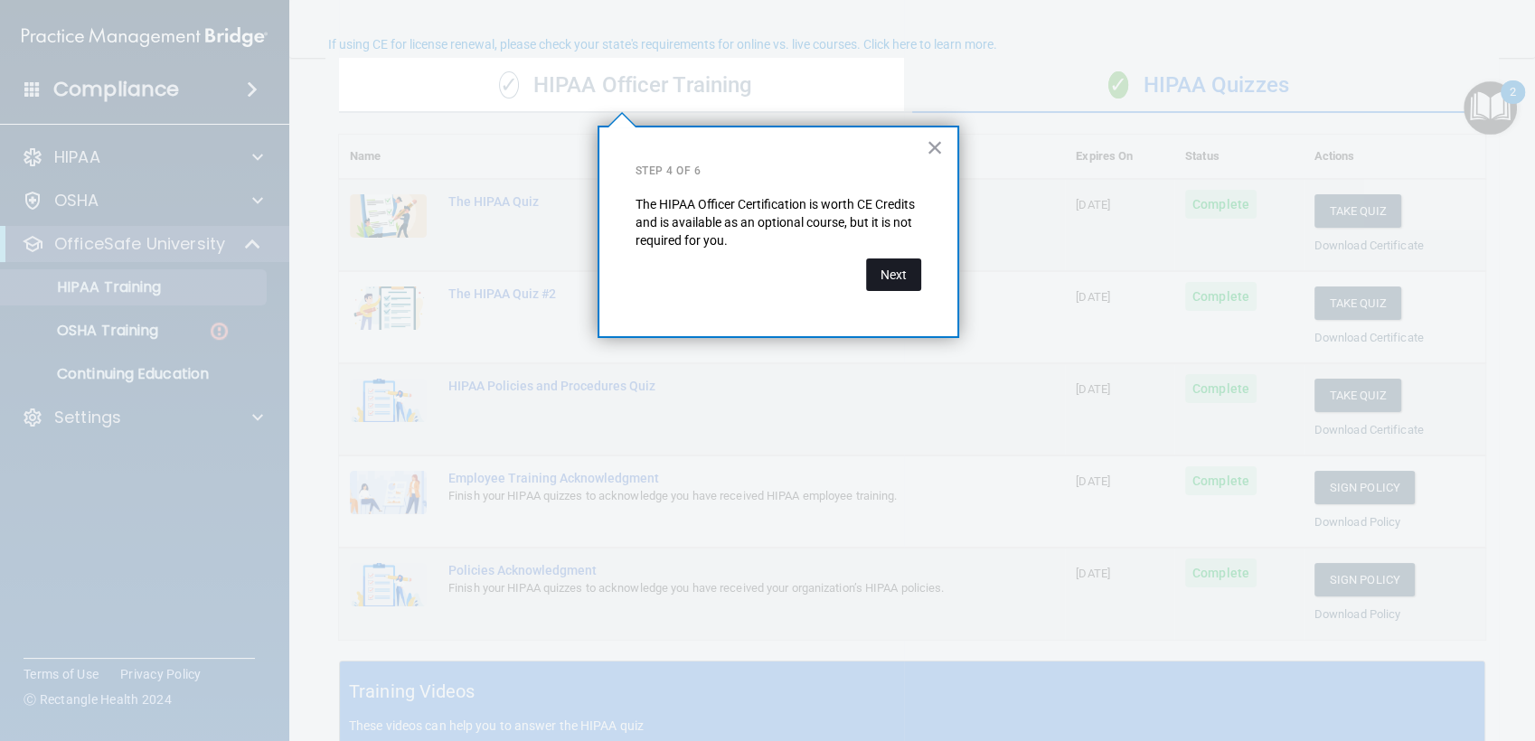
click at [896, 274] on button "Next" at bounding box center [893, 274] width 55 height 33
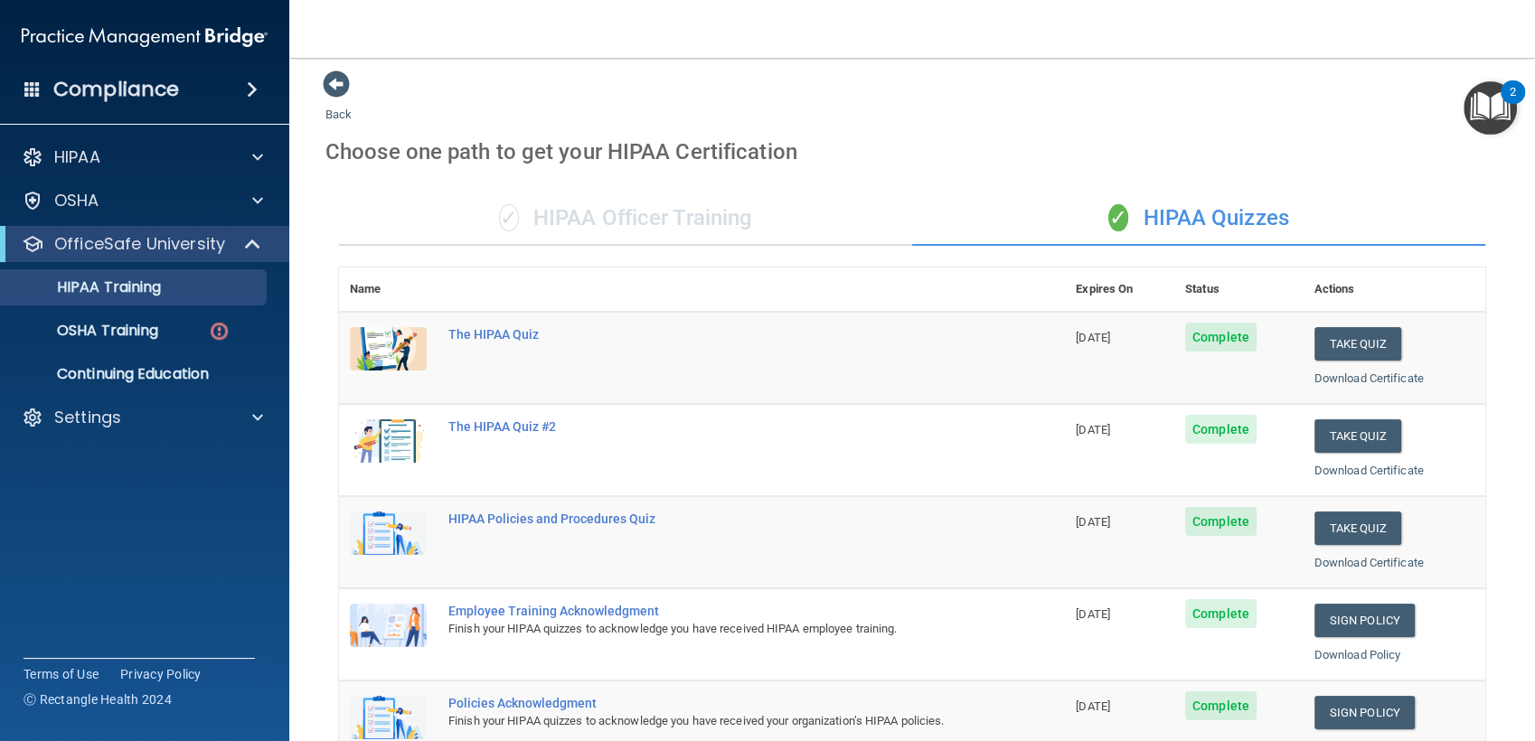
scroll to position [0, 0]
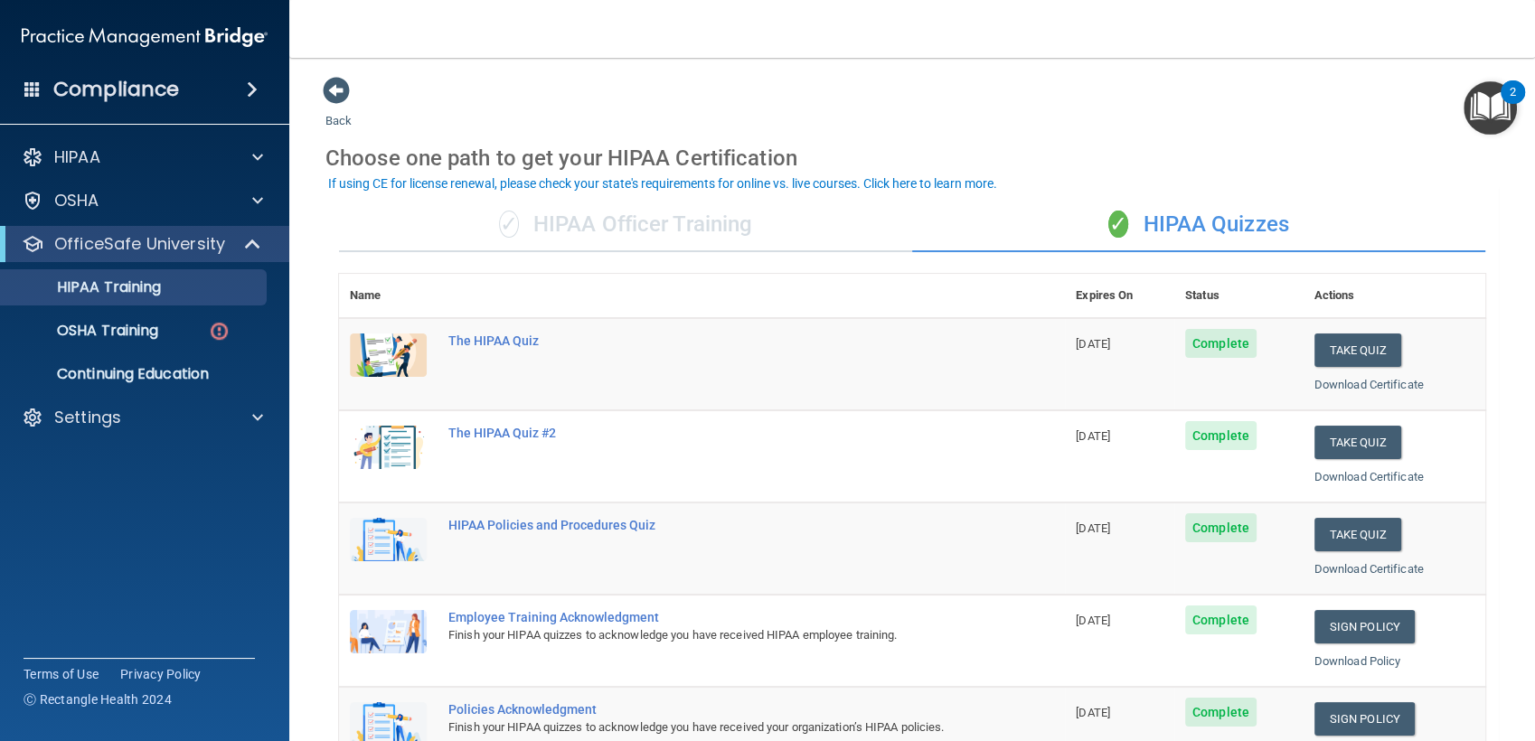
click at [1488, 112] on img "Open Resource Center, 2 new notifications" at bounding box center [1489, 107] width 53 height 53
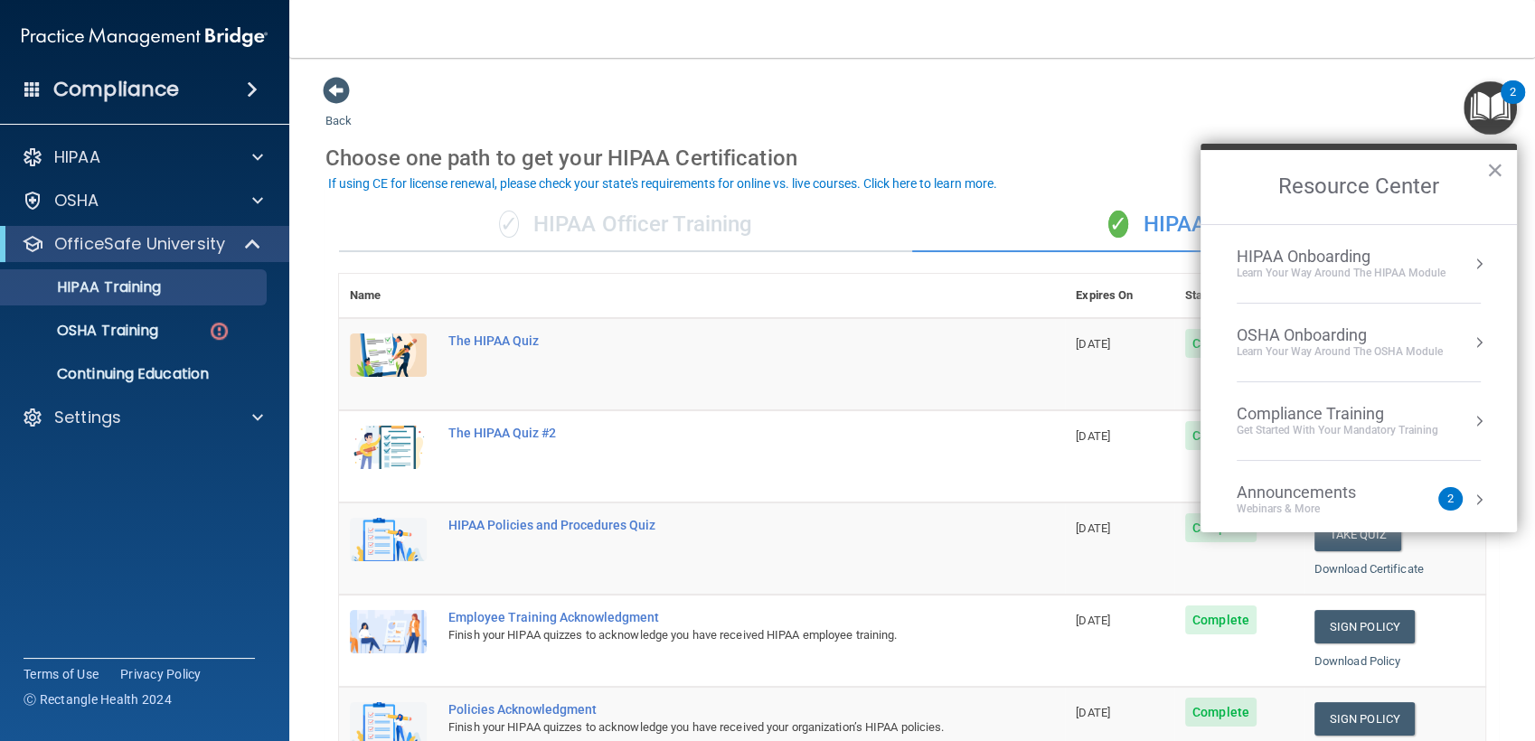
click at [1381, 328] on div "OSHA Onboarding" at bounding box center [1339, 335] width 206 height 20
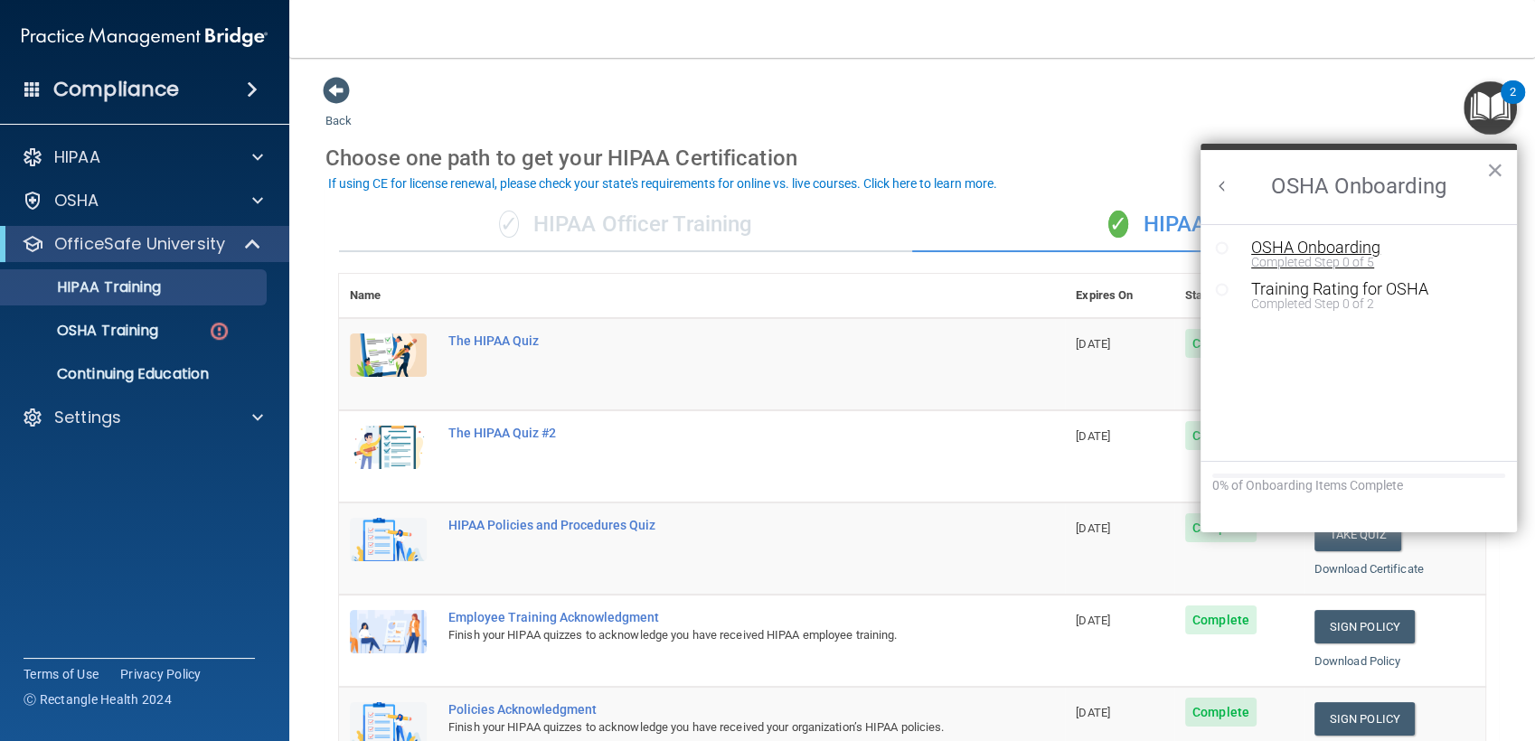
click at [1319, 257] on div "Completed Step 0 of 5" at bounding box center [1372, 262] width 242 height 13
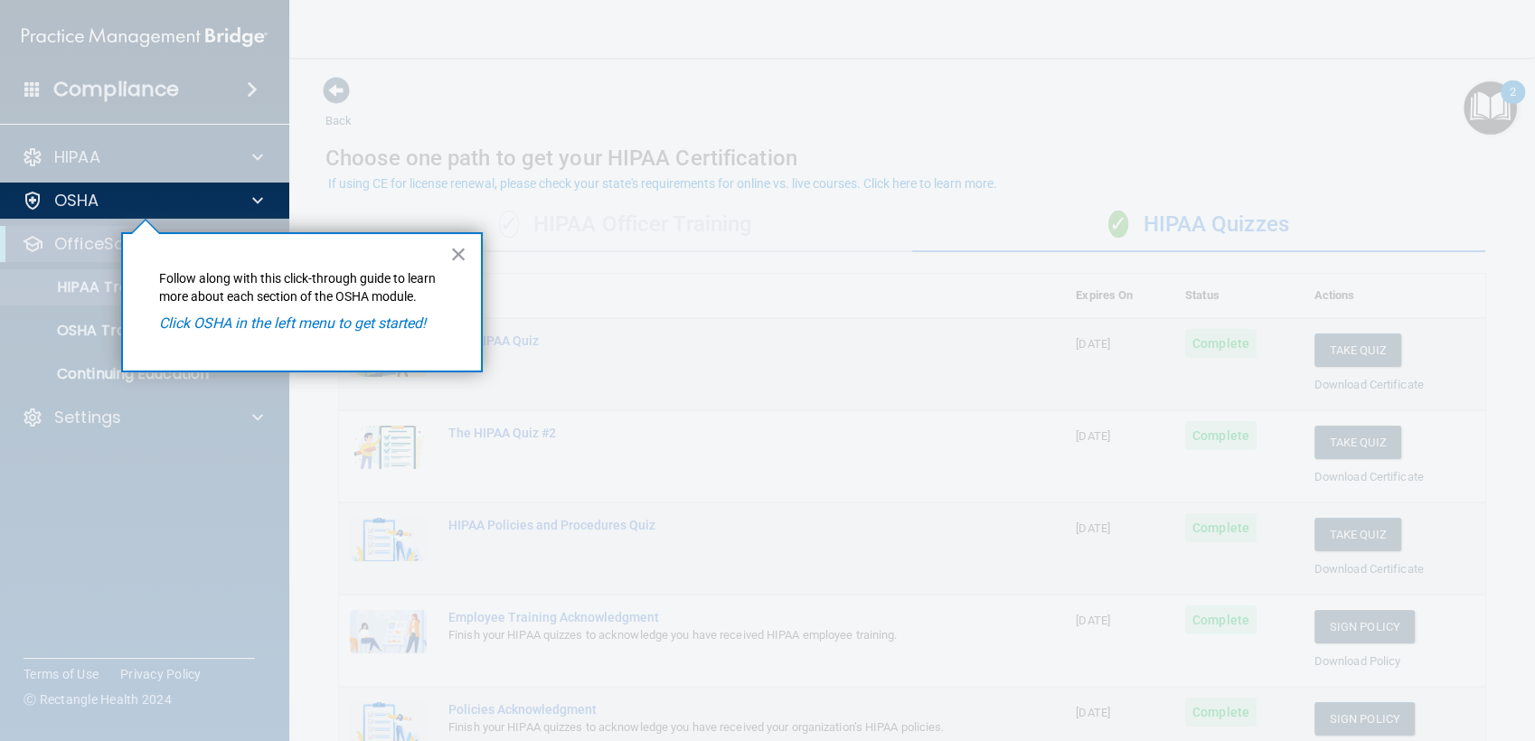
click at [366, 324] on em "Click OSHA in the left menu to get started!" at bounding box center [292, 322] width 267 height 17
click at [155, 186] on div "OSHA" at bounding box center [145, 201] width 290 height 36
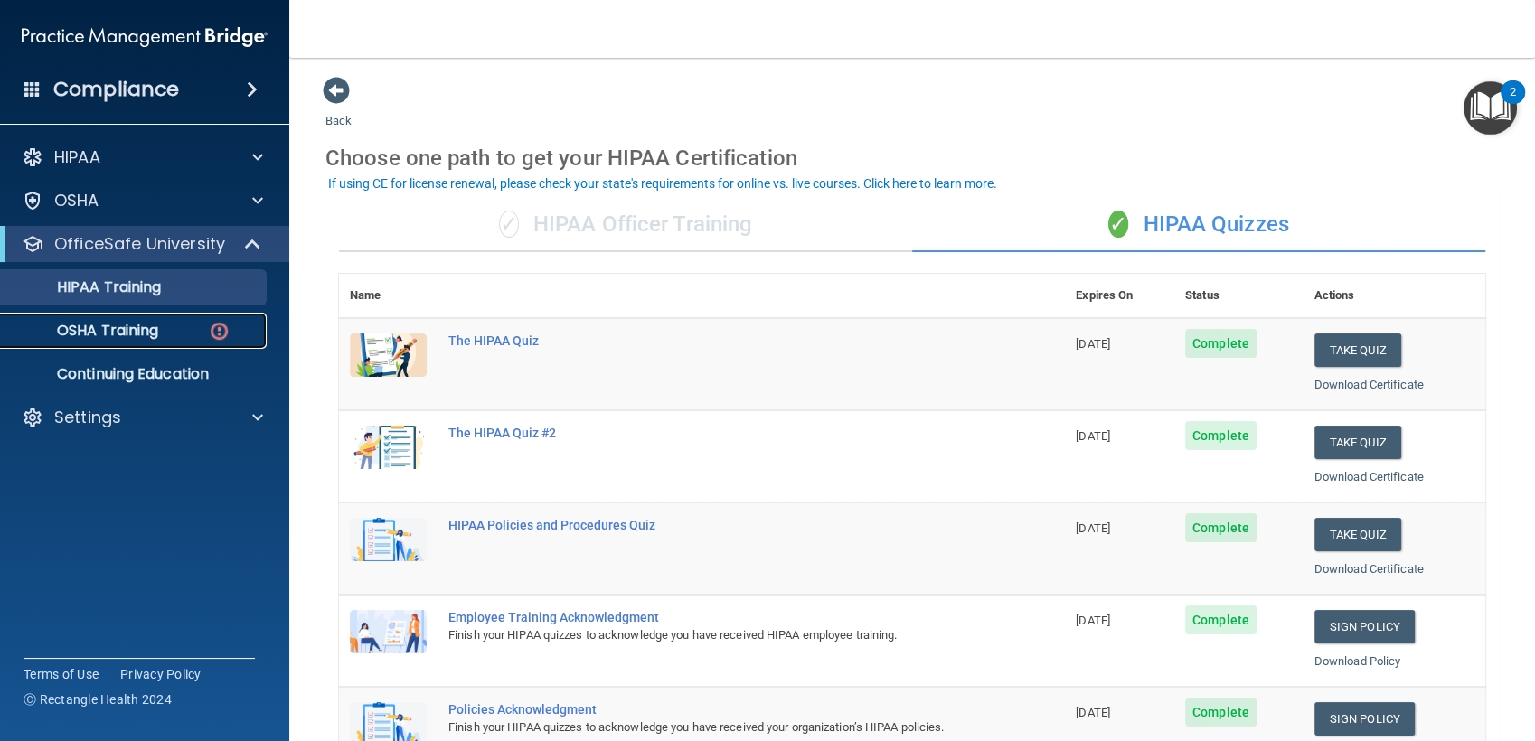
click at [149, 322] on p "OSHA Training" at bounding box center [85, 331] width 146 height 18
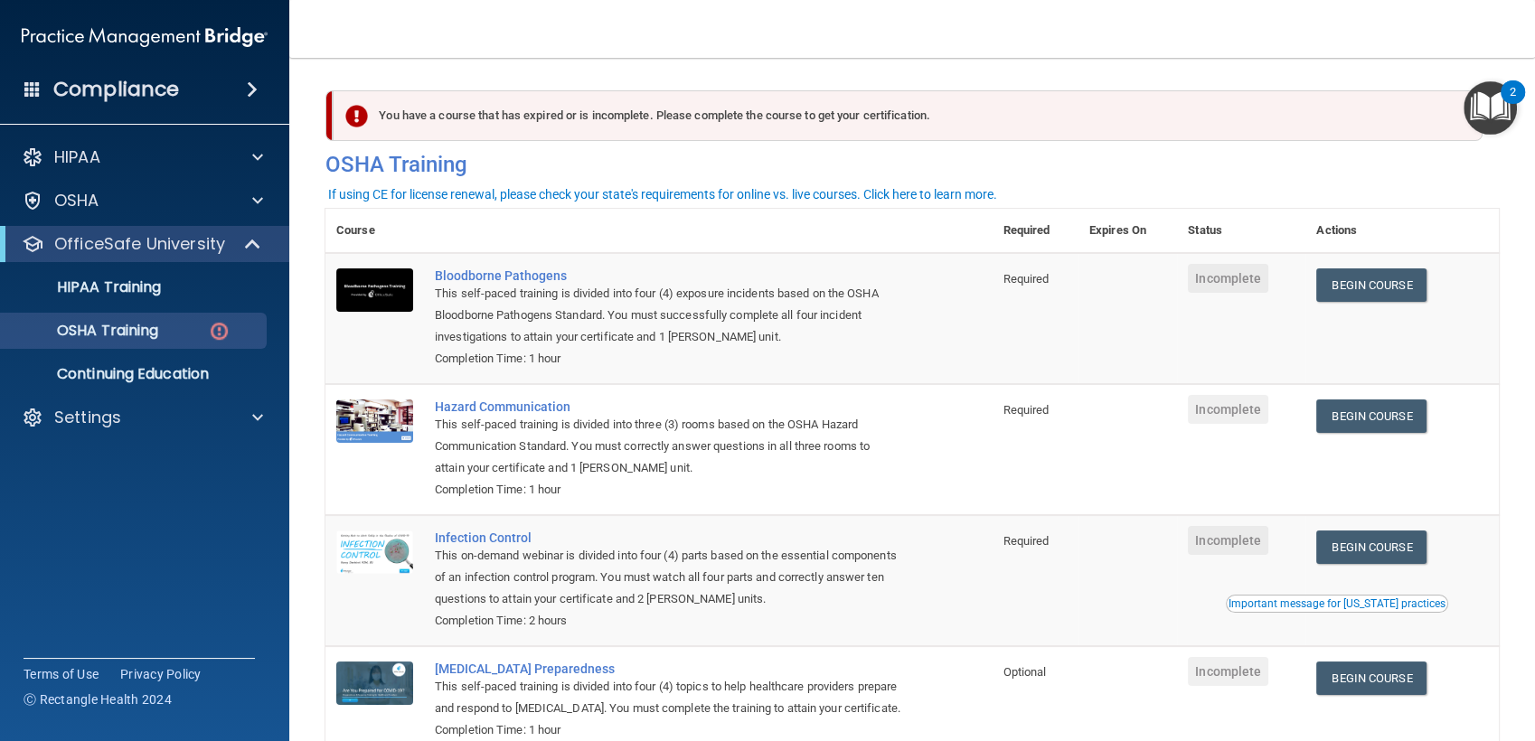
click at [419, 127] on div "You have a course that has expired or is incomplete. Please complete the course…" at bounding box center [908, 115] width 1150 height 51
click at [412, 164] on h4 "OSHA Training" at bounding box center [911, 164] width 1173 height 25
click at [1497, 112] on img "Open Resource Center, 2 new notifications" at bounding box center [1489, 107] width 53 height 53
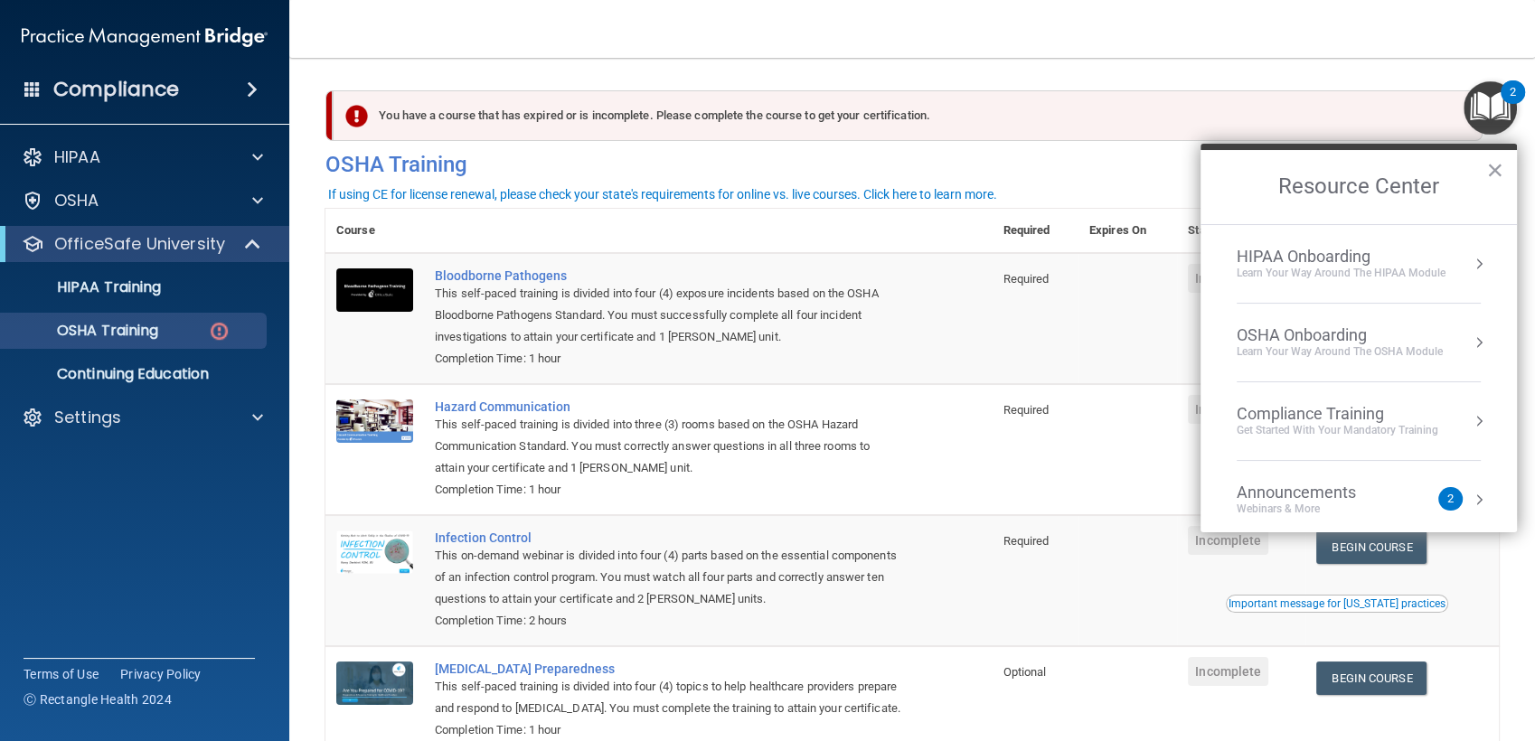
click at [1281, 334] on div "OSHA Onboarding" at bounding box center [1339, 335] width 206 height 20
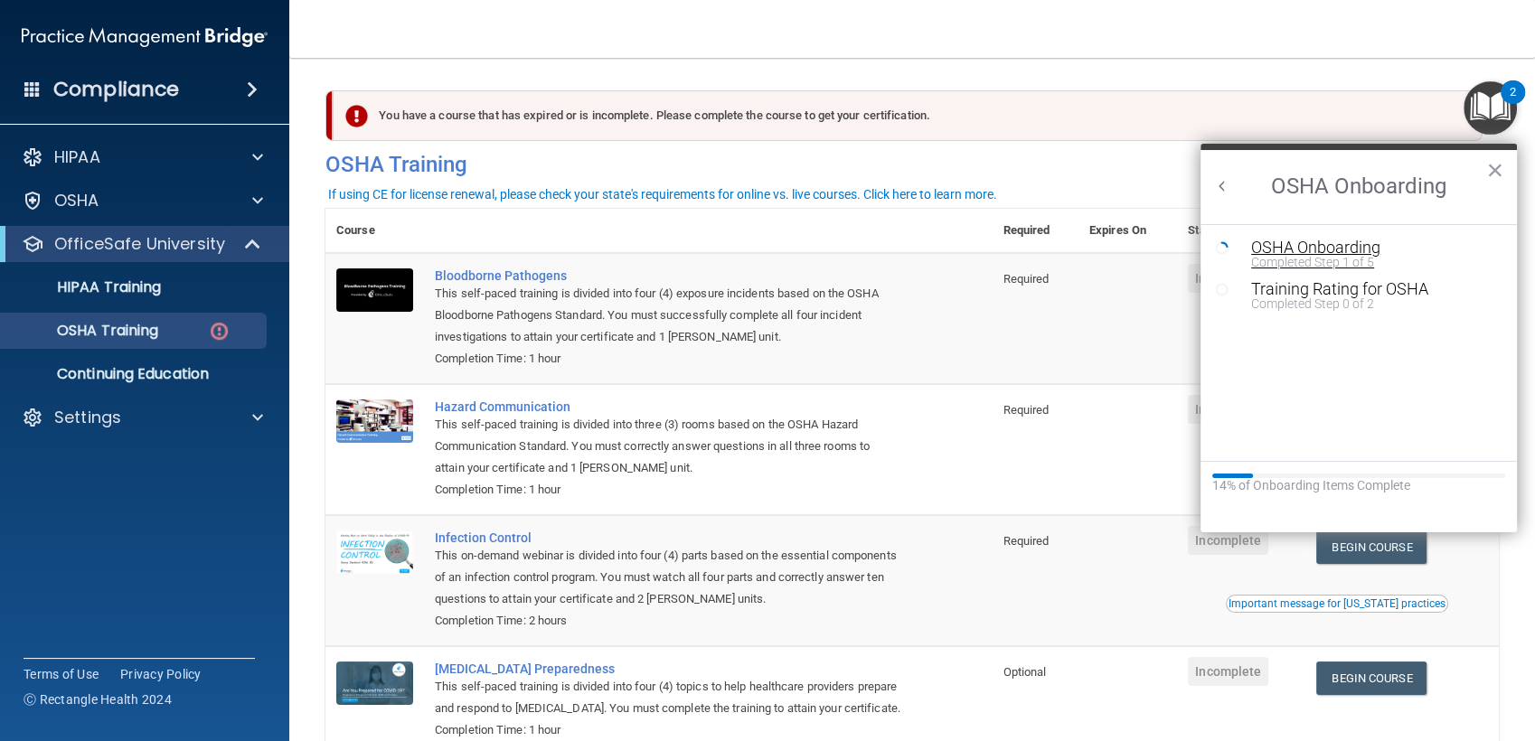
click at [1277, 247] on div "OSHA Onboarding" at bounding box center [1372, 247] width 242 height 16
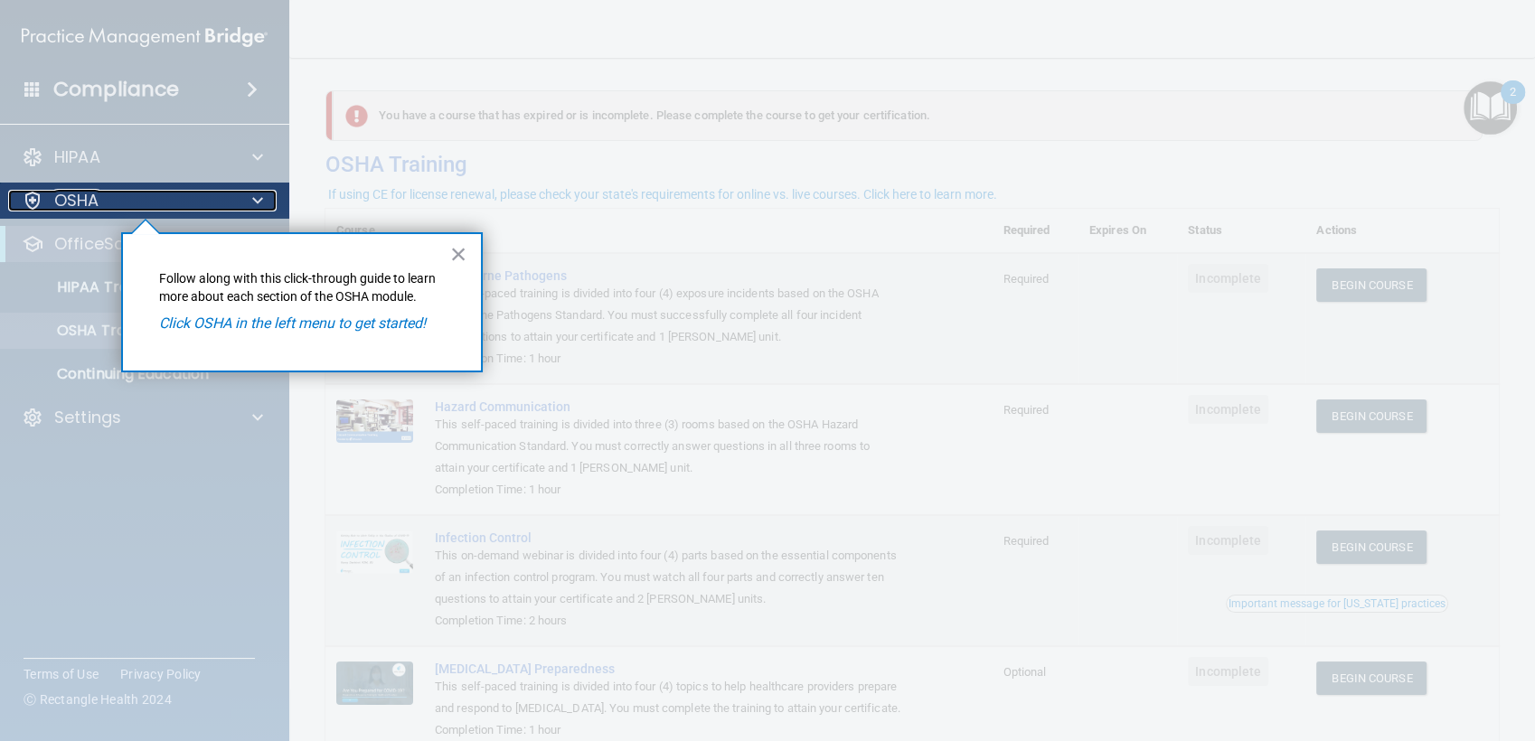
click at [118, 195] on div "OSHA" at bounding box center [120, 201] width 224 height 22
click at [89, 194] on p "OSHA" at bounding box center [76, 201] width 45 height 22
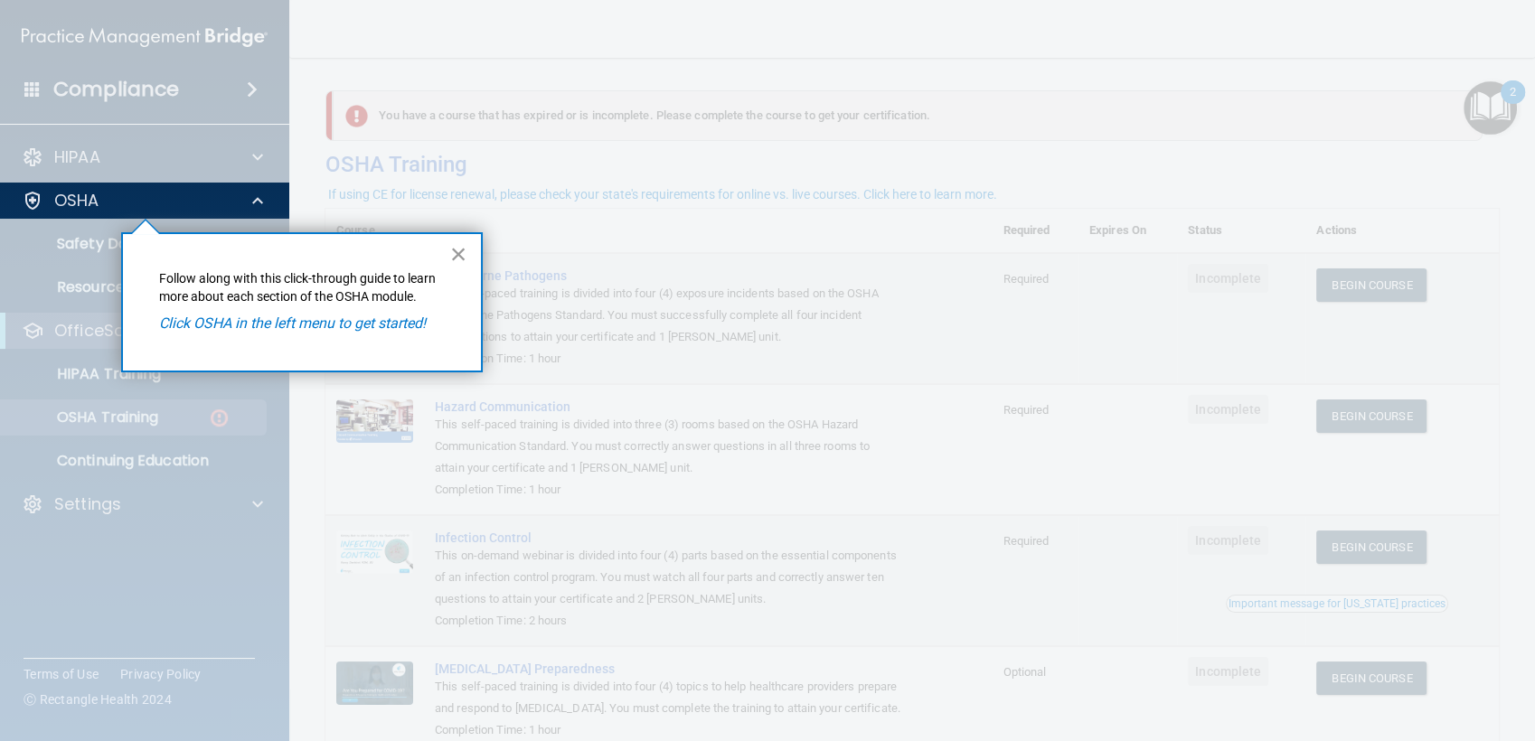
click at [455, 249] on button "×" at bounding box center [458, 253] width 17 height 29
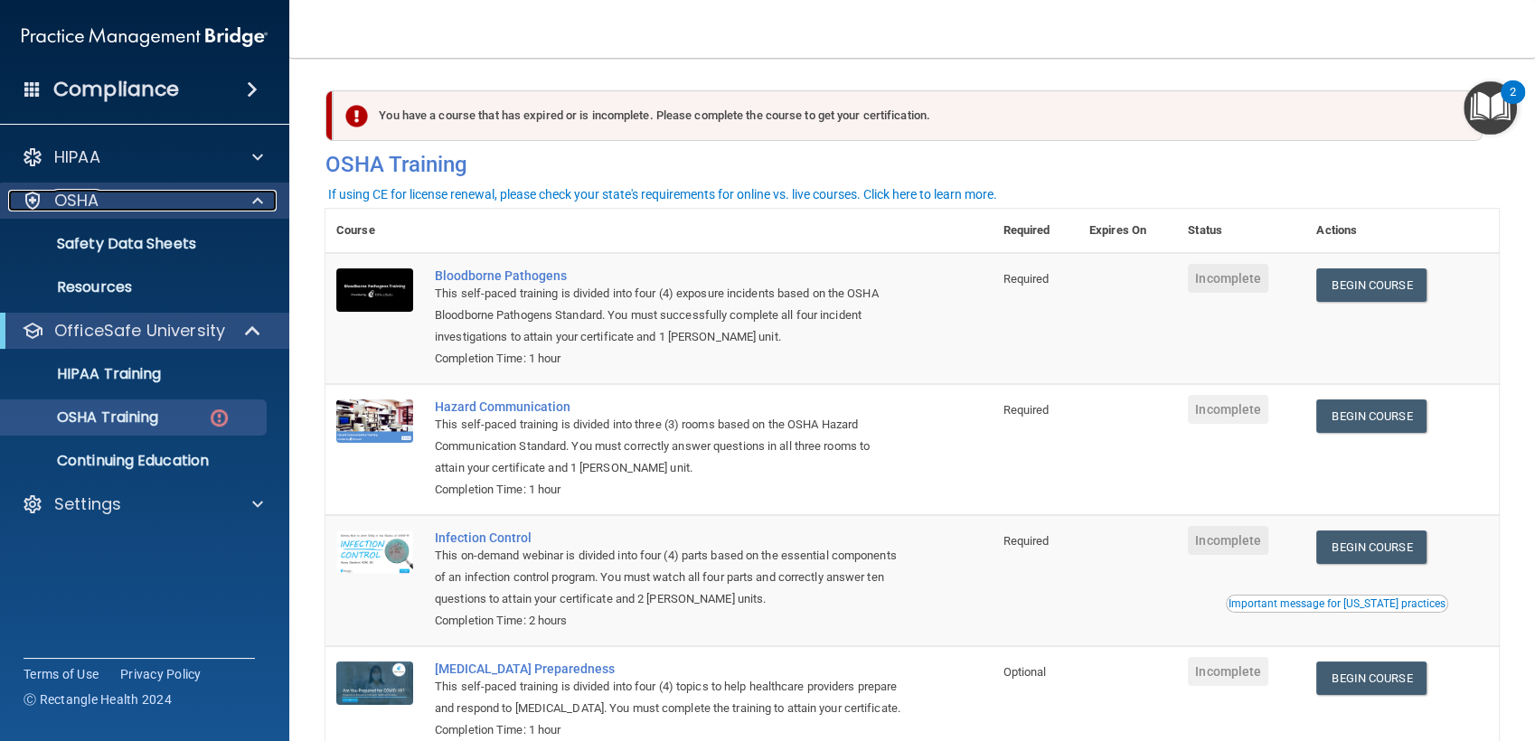
click at [108, 204] on div "OSHA" at bounding box center [120, 201] width 224 height 22
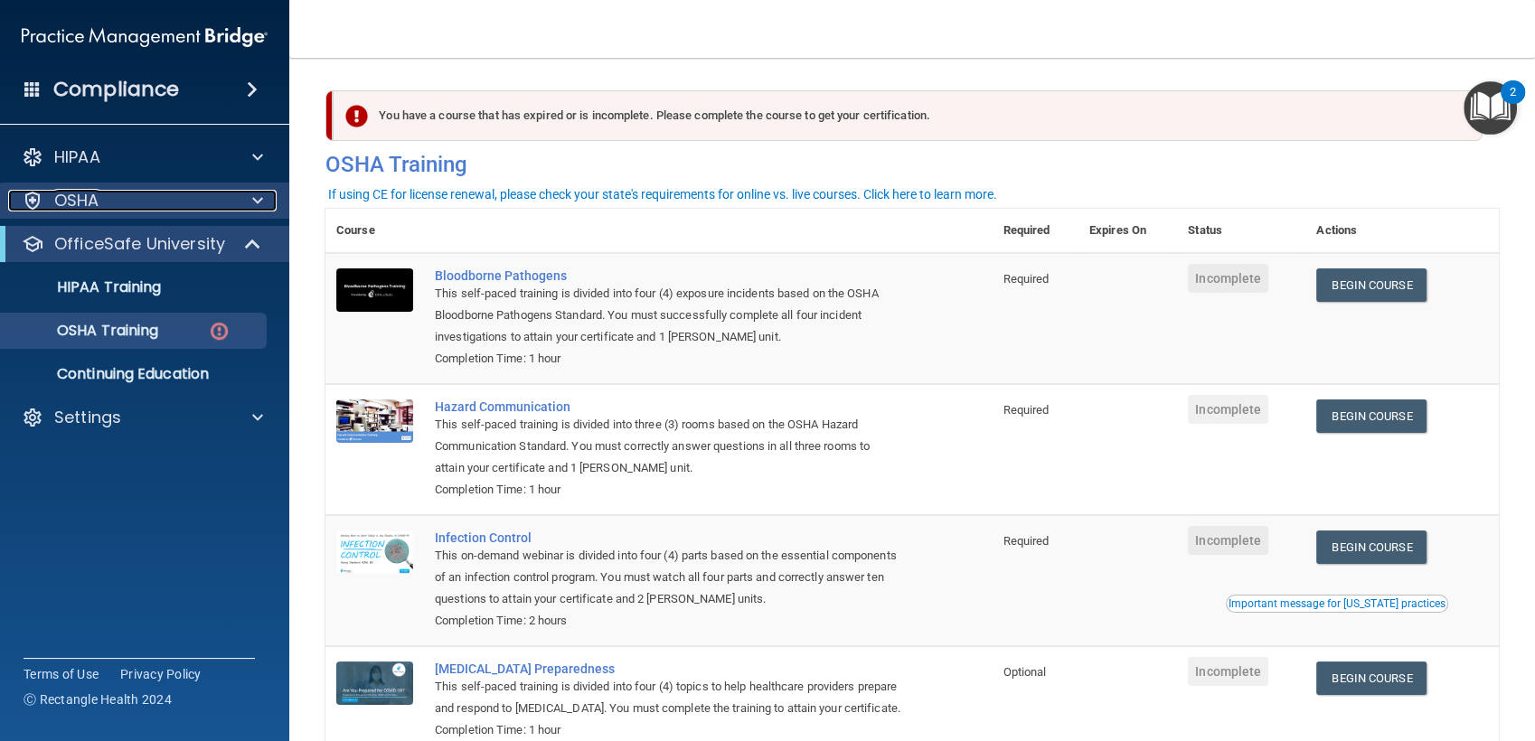
click at [108, 204] on div "OSHA" at bounding box center [120, 201] width 224 height 22
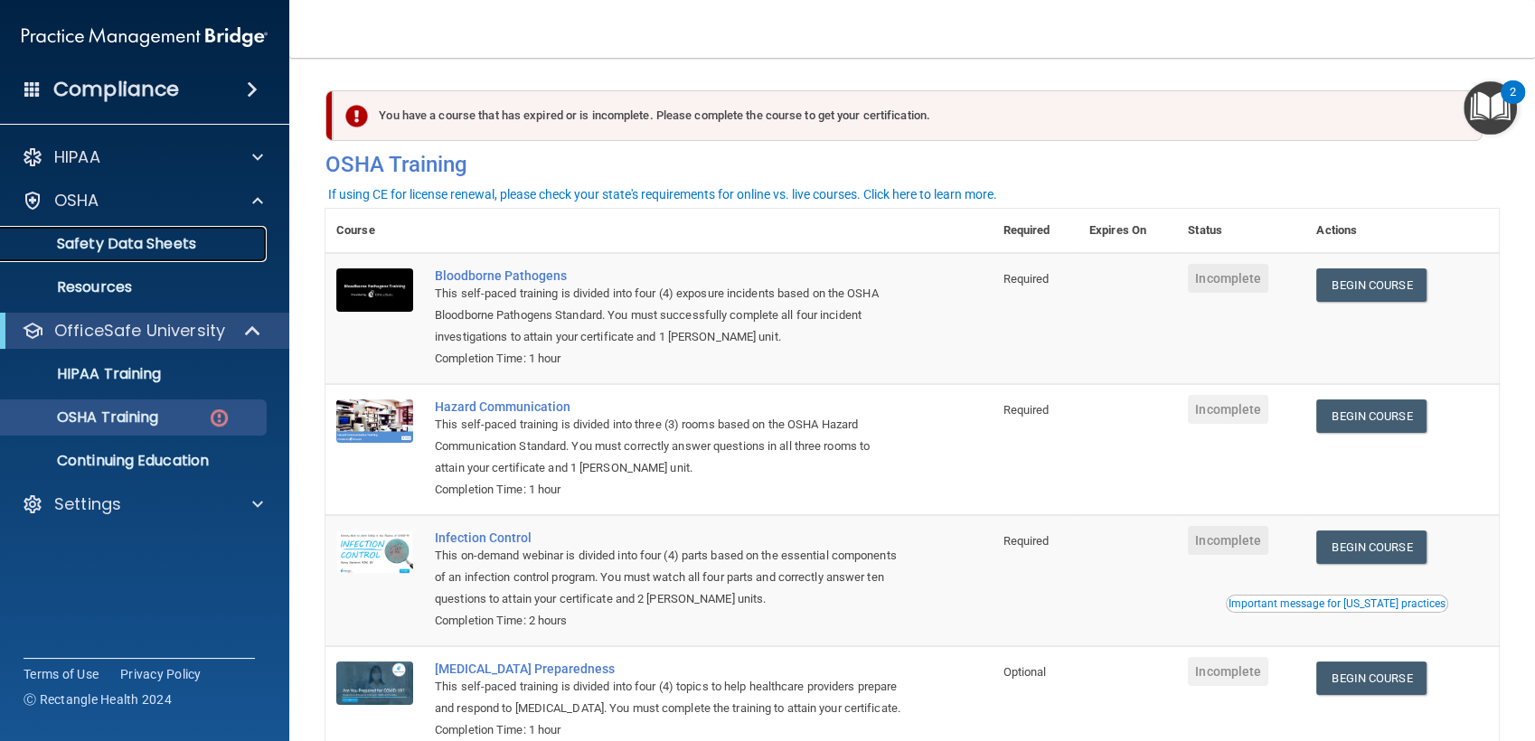
click at [106, 239] on p "Safety Data Sheets" at bounding box center [135, 244] width 247 height 18
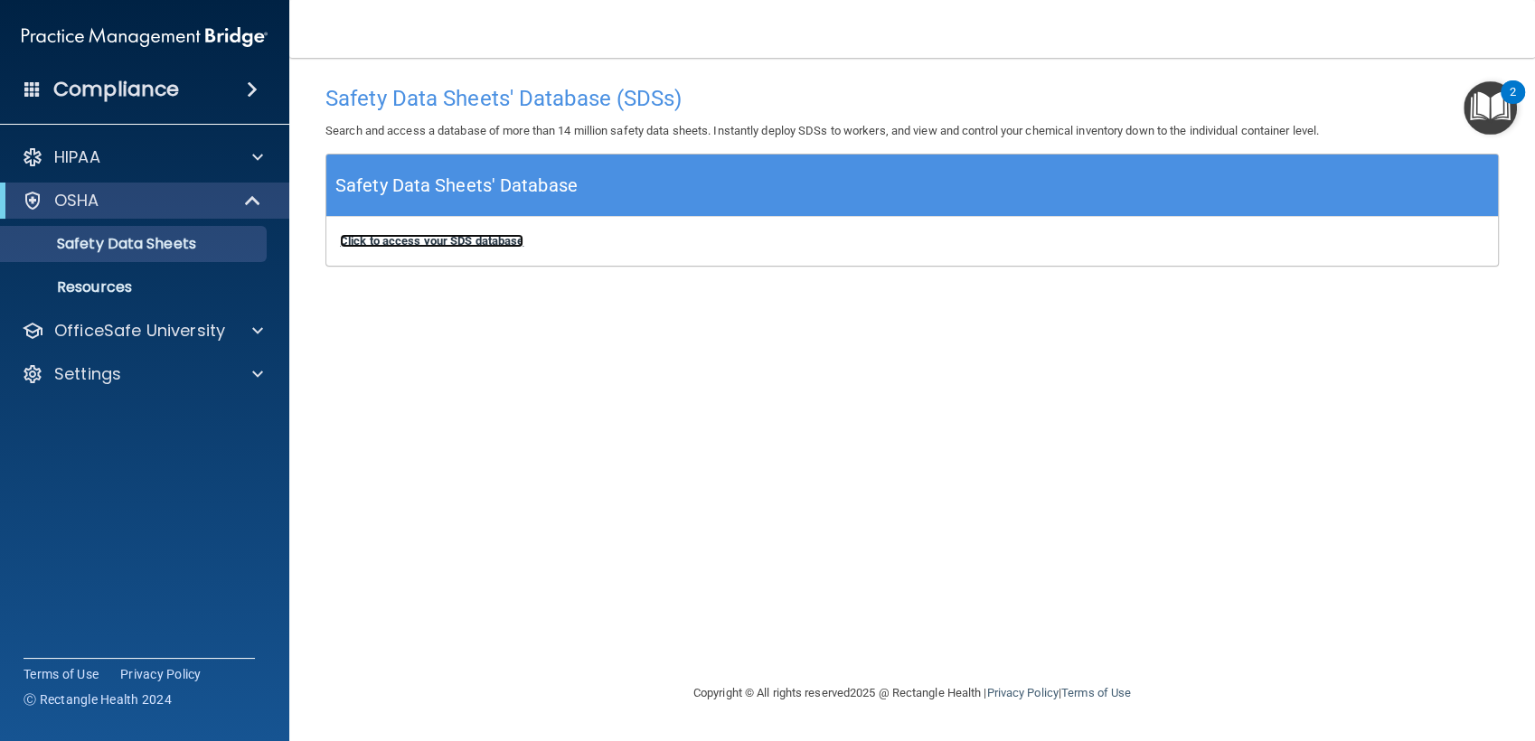
click at [419, 235] on b "Click to access your SDS database" at bounding box center [431, 241] width 183 height 14
click at [136, 199] on div "OSHA" at bounding box center [119, 201] width 223 height 22
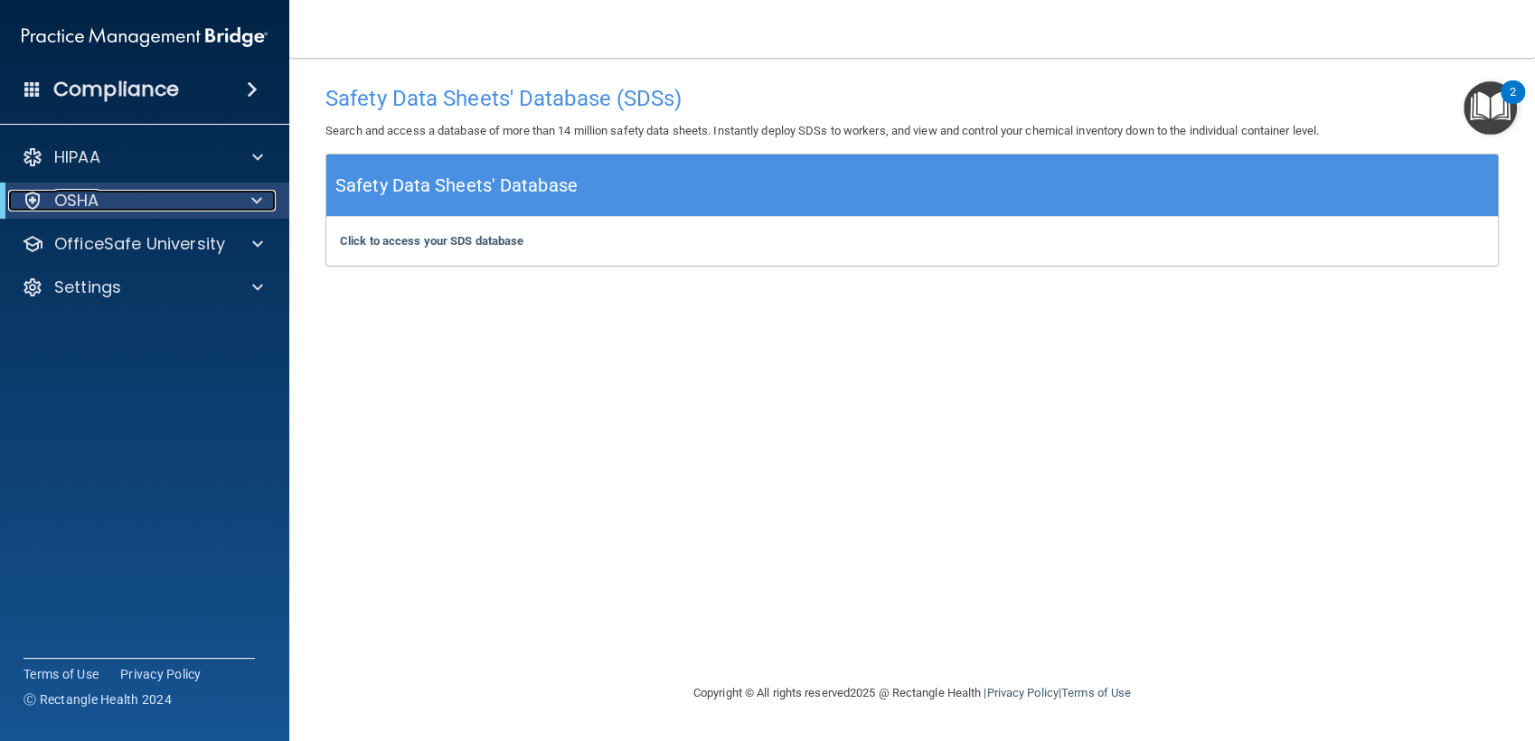
click at [136, 199] on div "OSHA" at bounding box center [119, 201] width 223 height 22
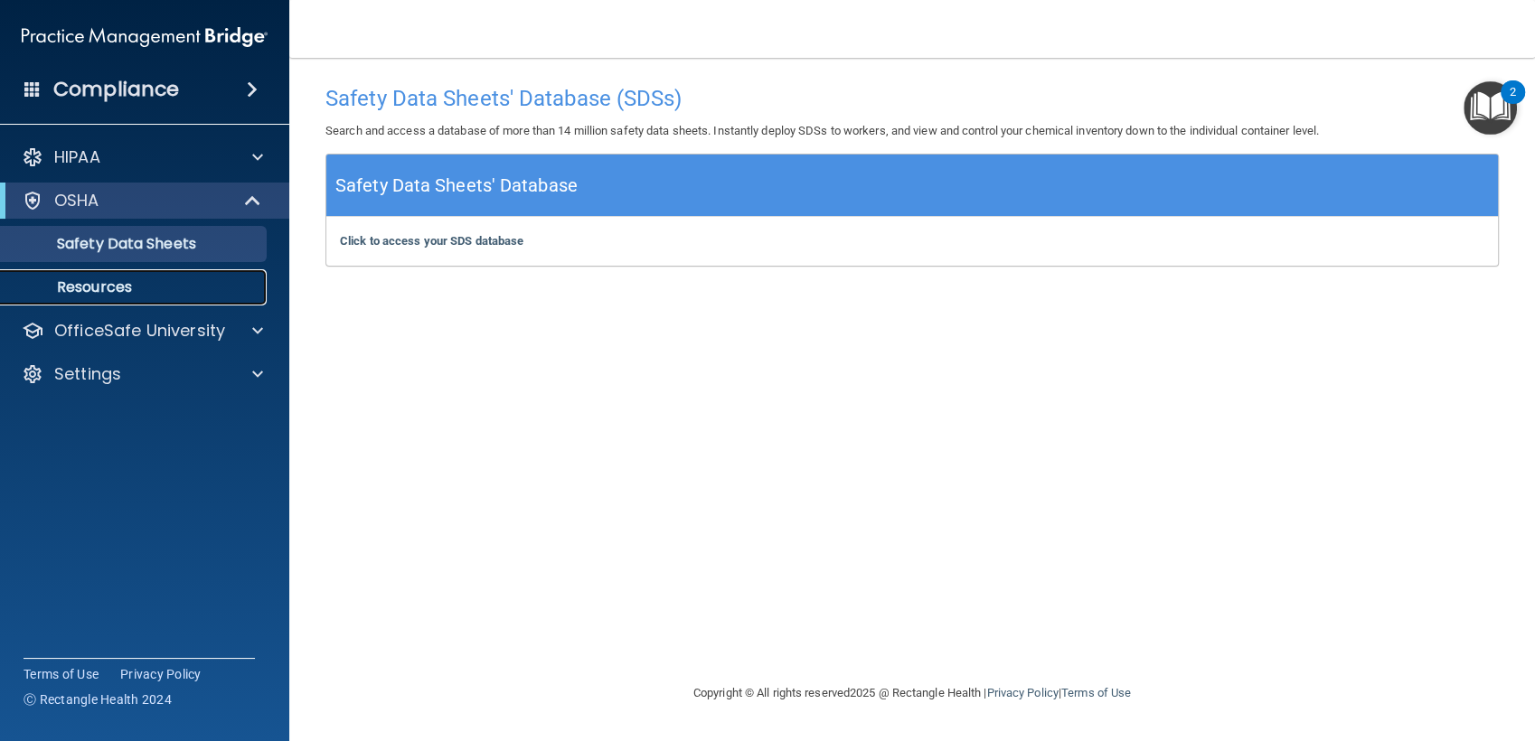
click at [155, 284] on p "Resources" at bounding box center [135, 287] width 247 height 18
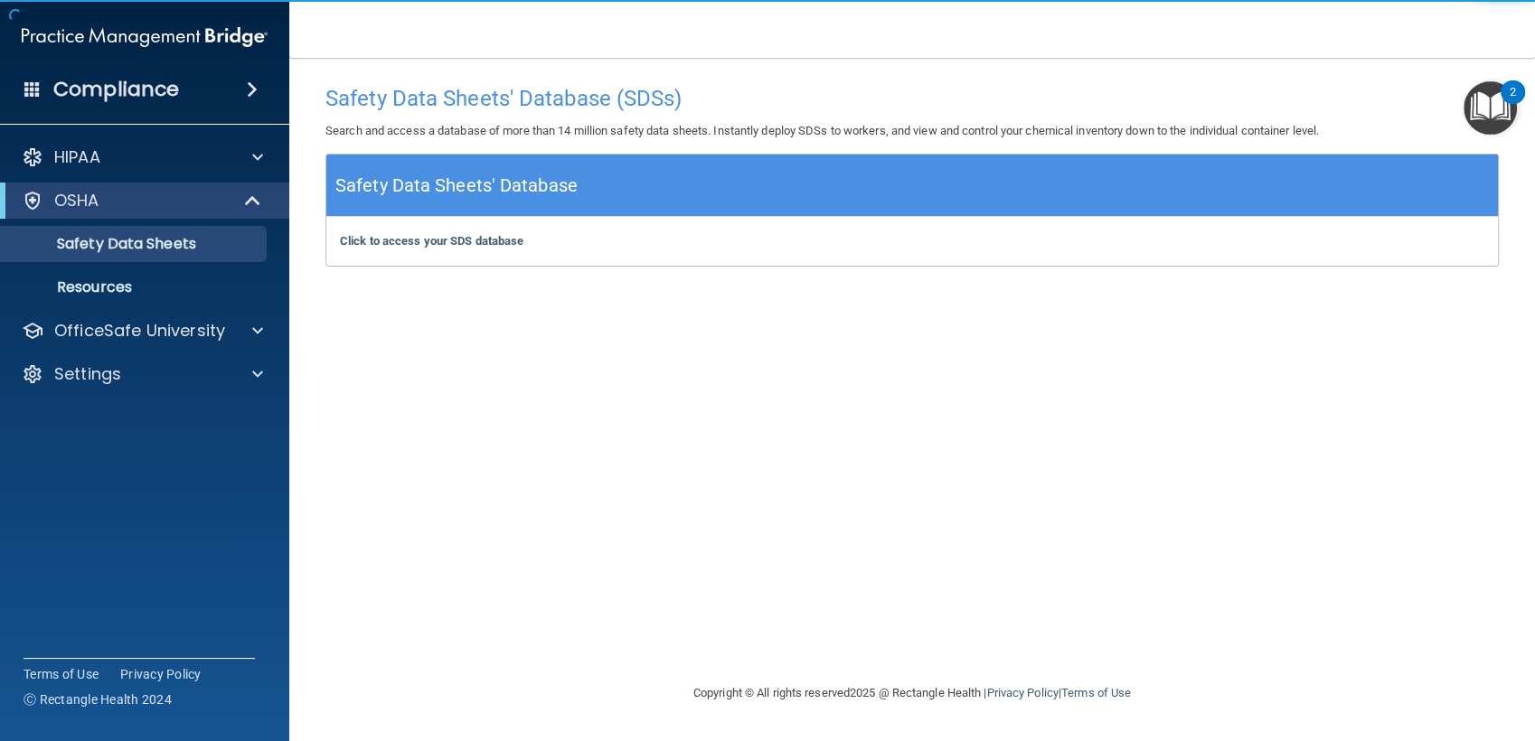
click at [1475, 91] on img "Open Resource Center, 2 new notifications" at bounding box center [1489, 107] width 53 height 53
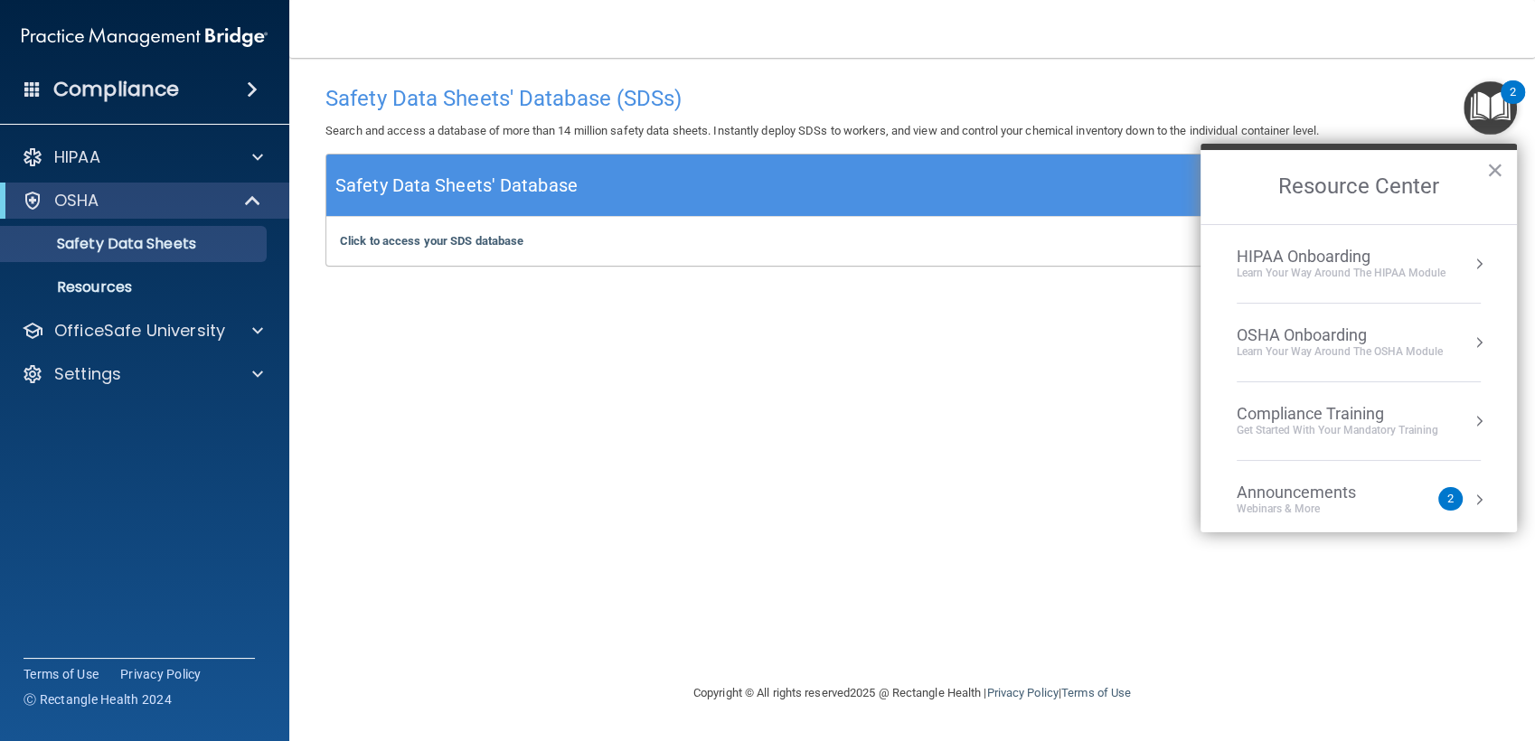
click at [1301, 336] on div "OSHA Onboarding" at bounding box center [1339, 335] width 206 height 20
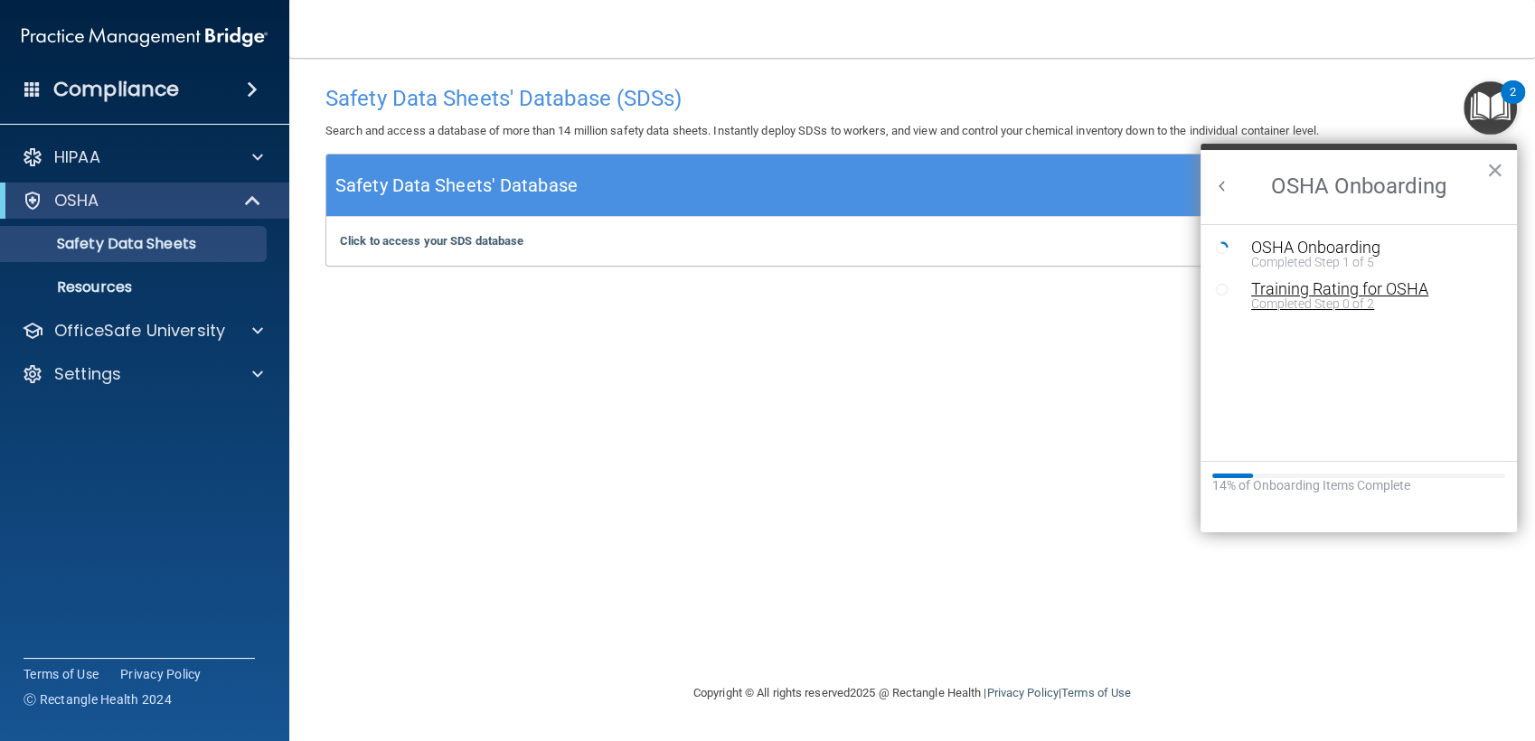
click at [1301, 297] on div "Completed Step 0 of 2" at bounding box center [1372, 303] width 242 height 13
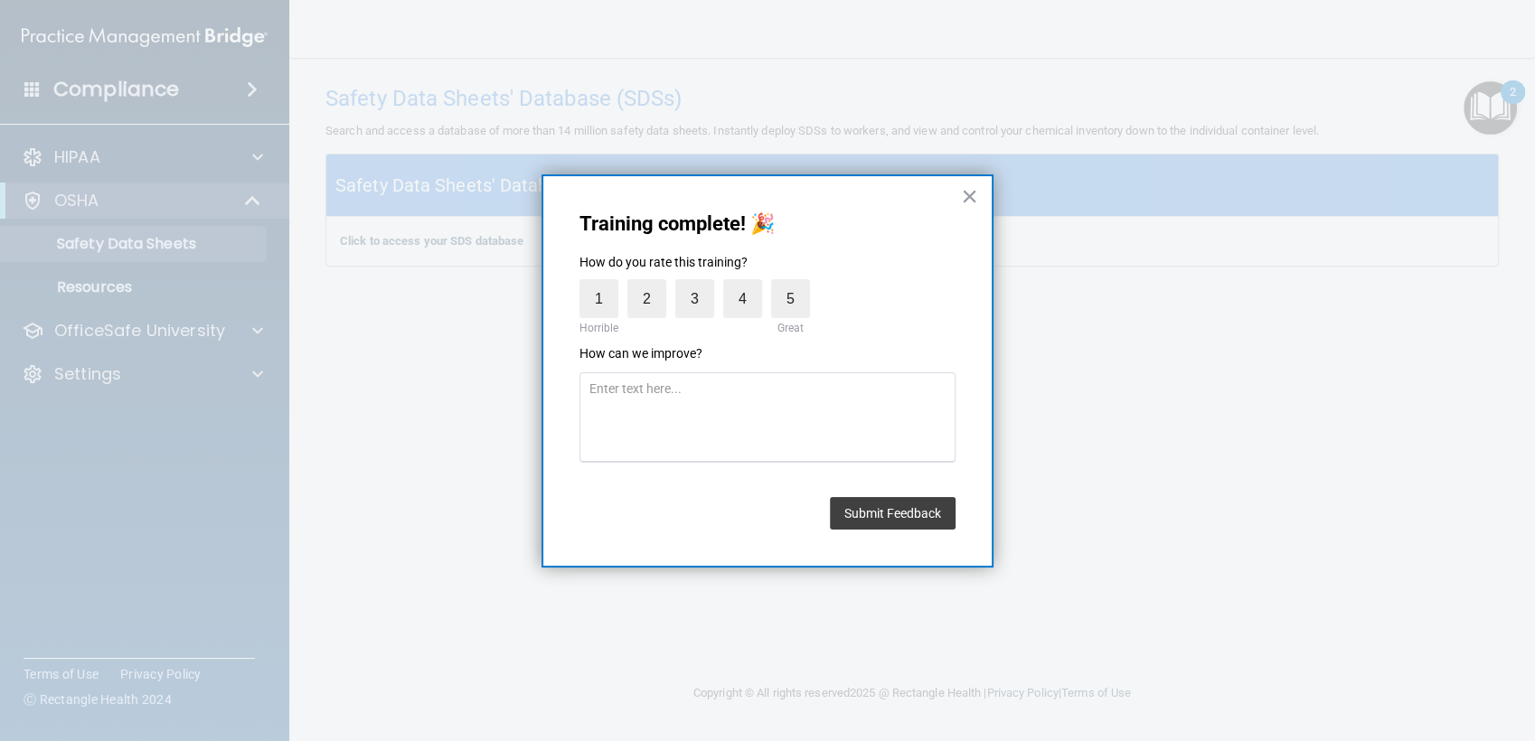
click at [978, 197] on div "Training complete! 🎉 How do you rate this training? 1 Horrible 2 3 4 5 Great Ho…" at bounding box center [767, 370] width 452 height 393
click at [970, 197] on button "×" at bounding box center [969, 196] width 17 height 29
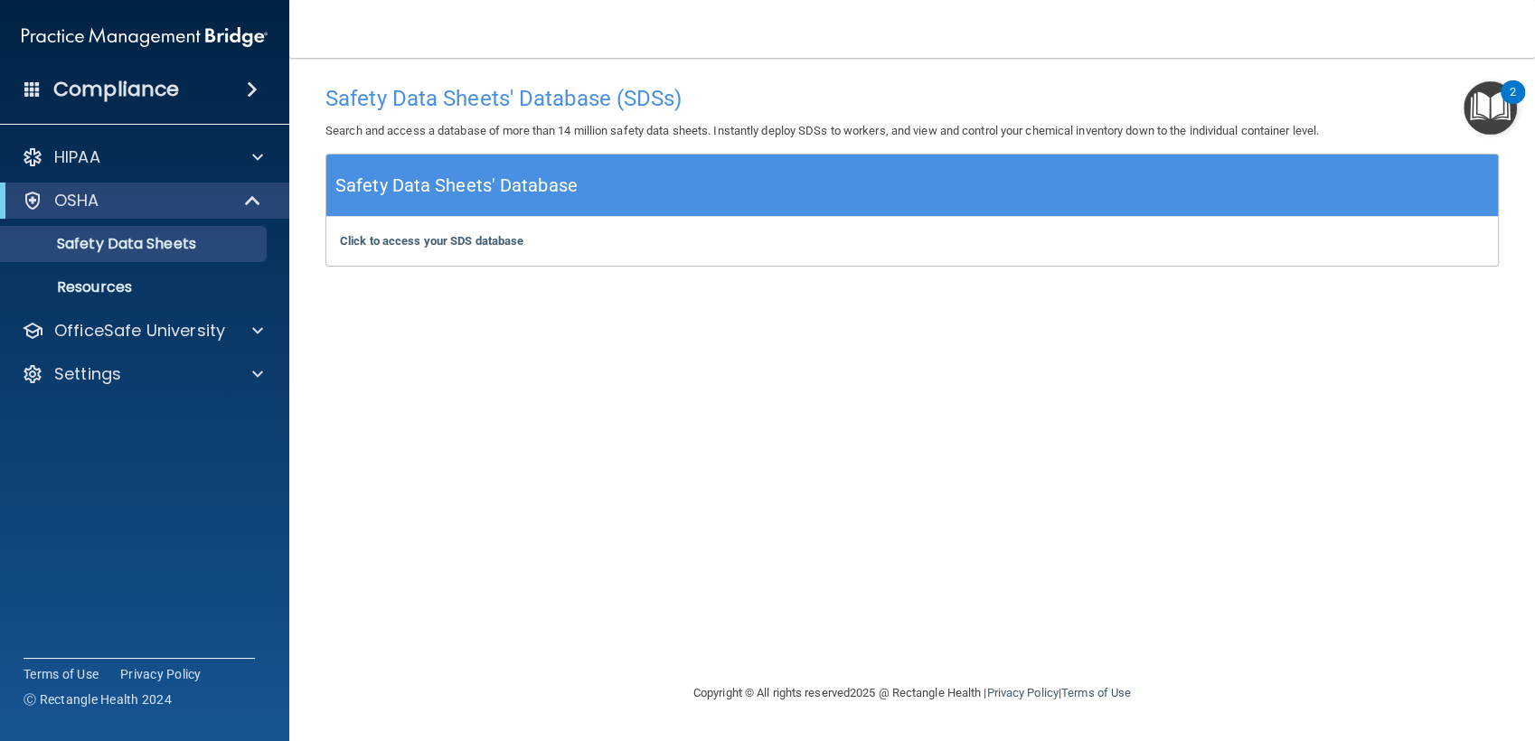
click at [1505, 104] on img "Open Resource Center, 2 new notifications" at bounding box center [1489, 107] width 53 height 53
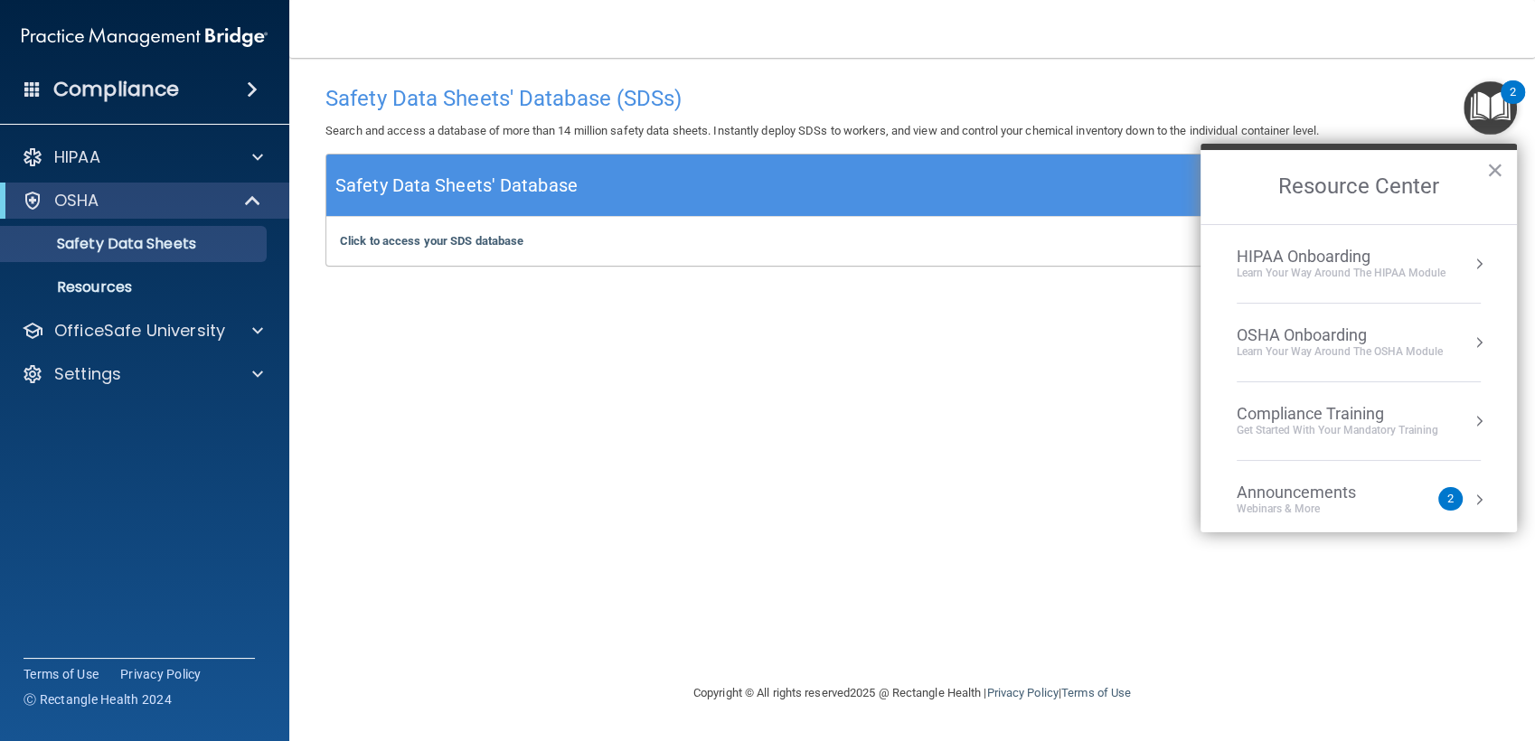
click at [1317, 336] on div "OSHA Onboarding" at bounding box center [1339, 335] width 206 height 20
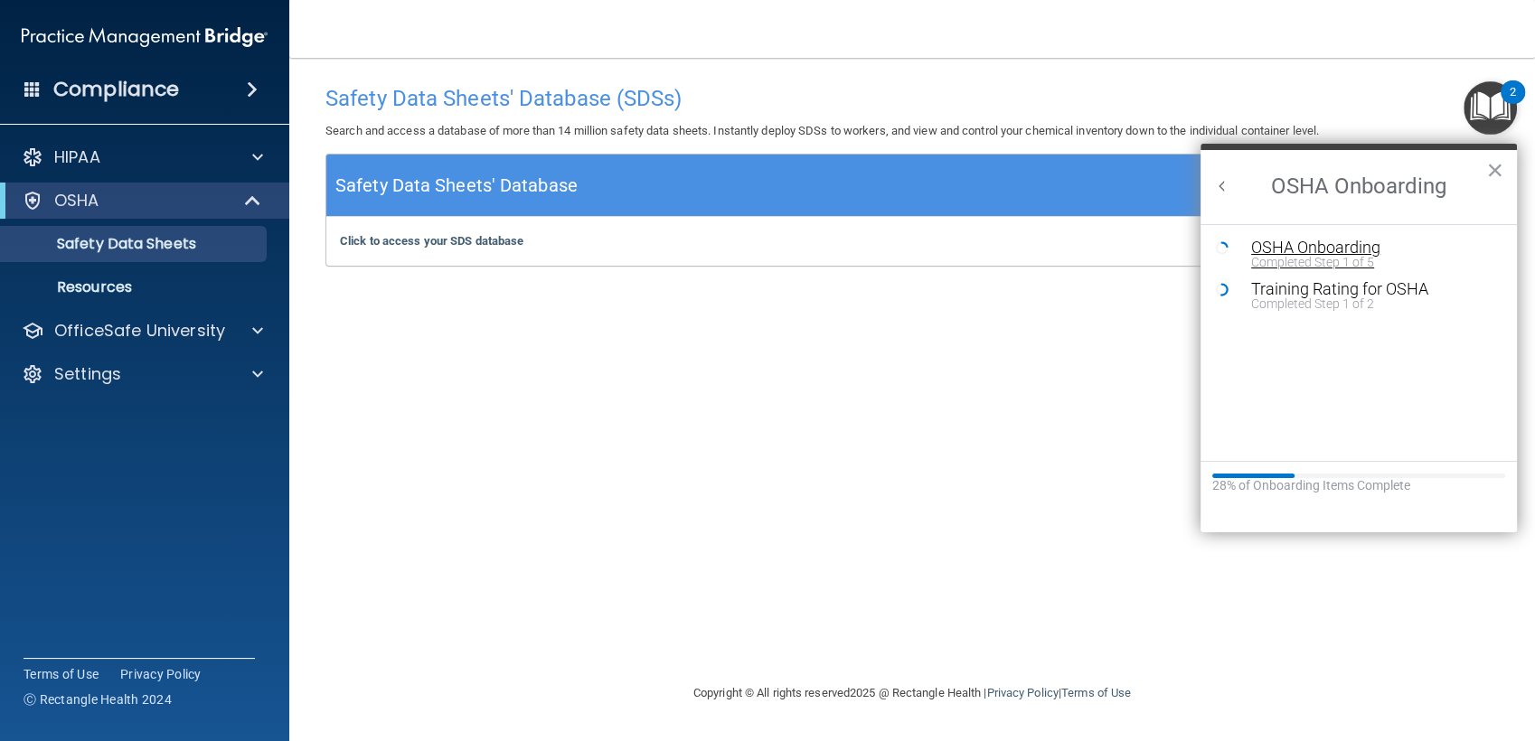
click at [1291, 250] on div "OSHA Onboarding" at bounding box center [1372, 247] width 242 height 16
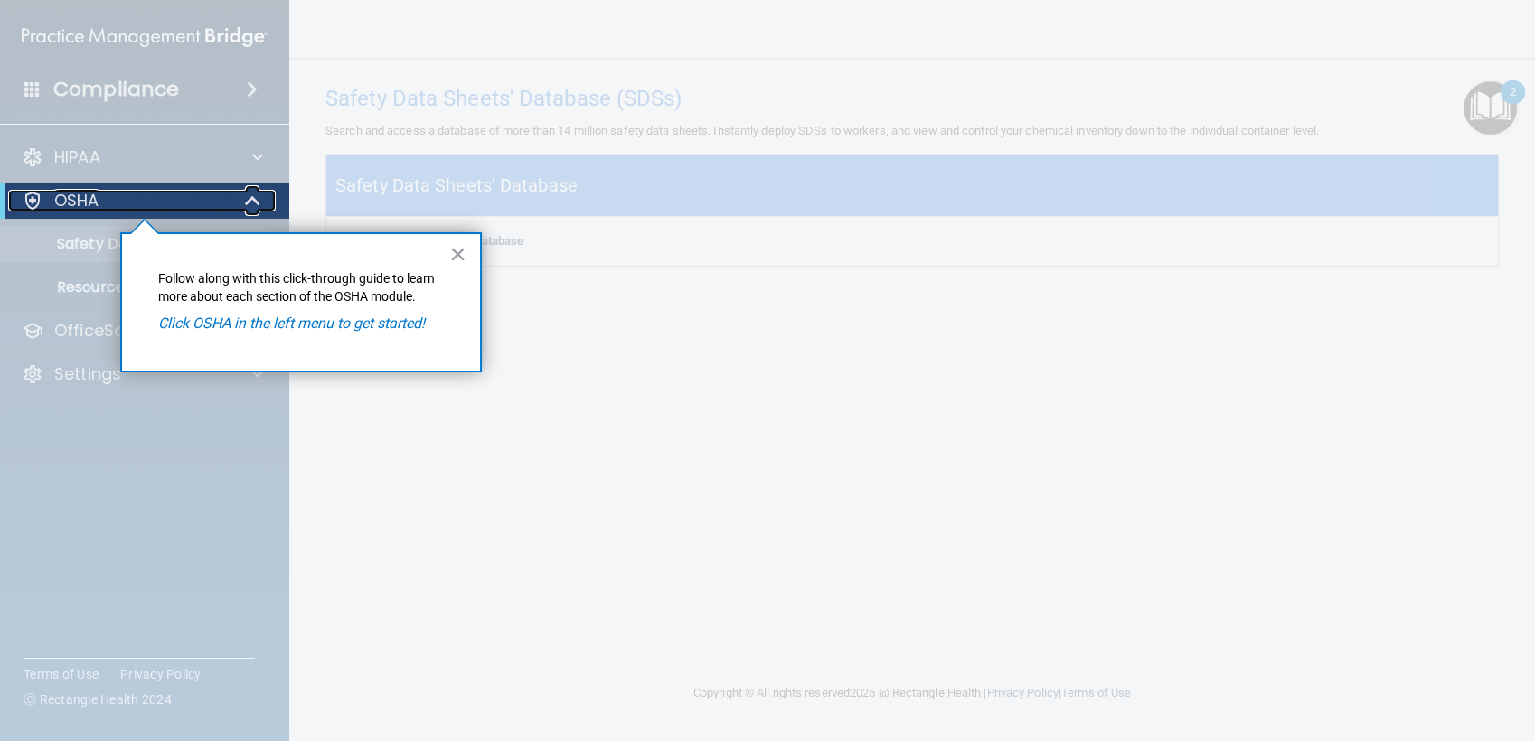
click at [88, 193] on p "OSHA" at bounding box center [76, 201] width 45 height 22
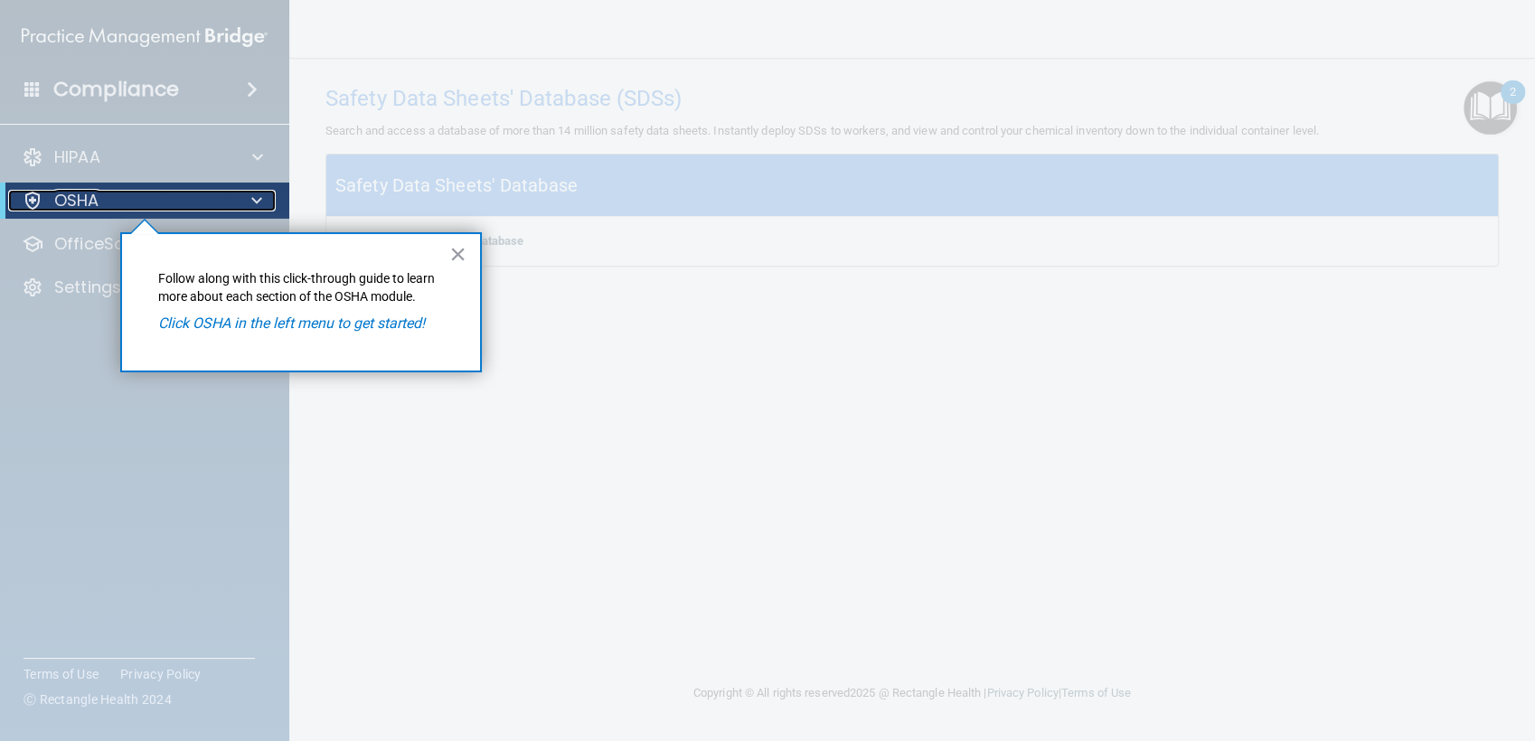
click at [88, 193] on p "OSHA" at bounding box center [76, 201] width 45 height 22
click at [251, 275] on p "Follow along with this click-through guide to learn more about each section of …" at bounding box center [301, 287] width 286 height 35
click at [456, 255] on button "×" at bounding box center [457, 253] width 17 height 29
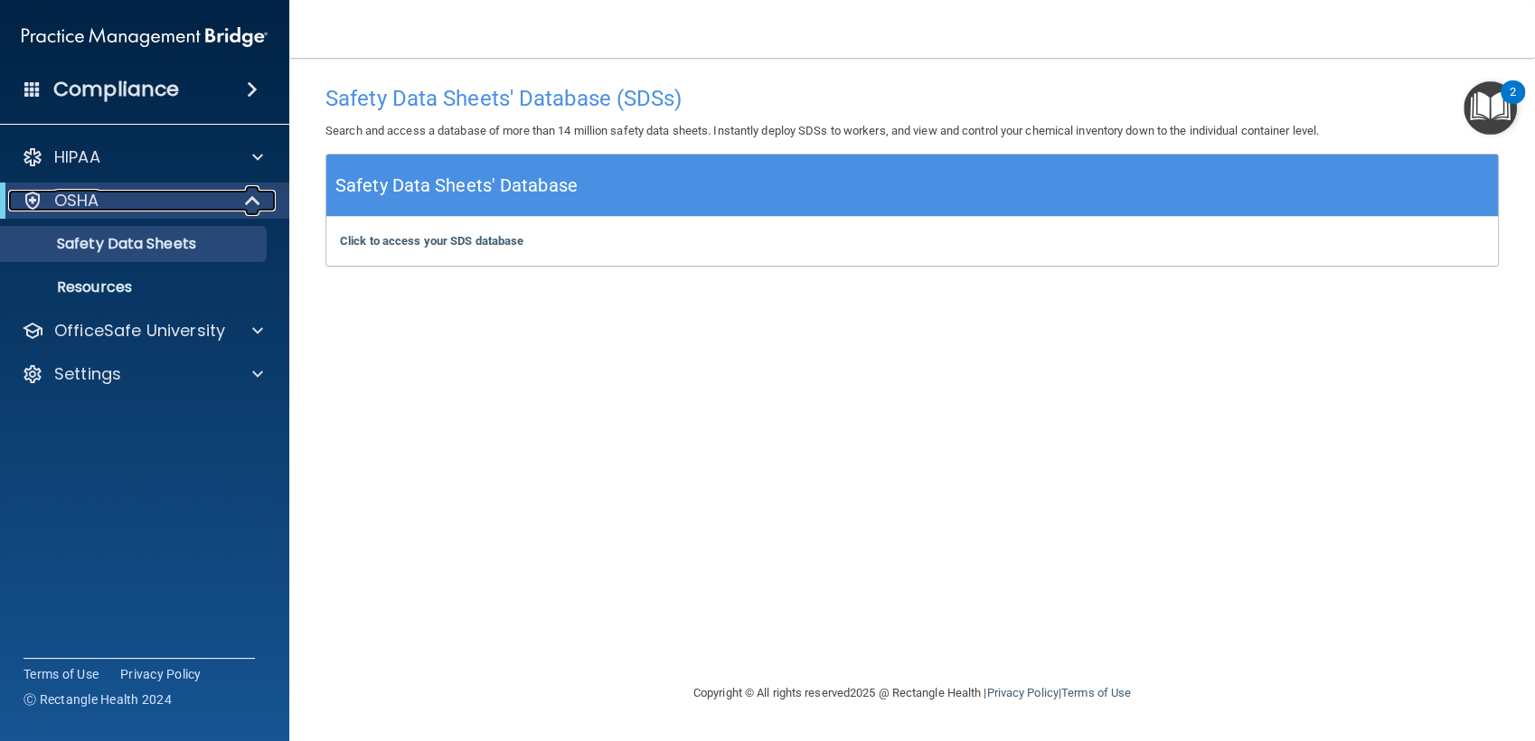
click at [158, 201] on div "OSHA" at bounding box center [119, 201] width 223 height 22
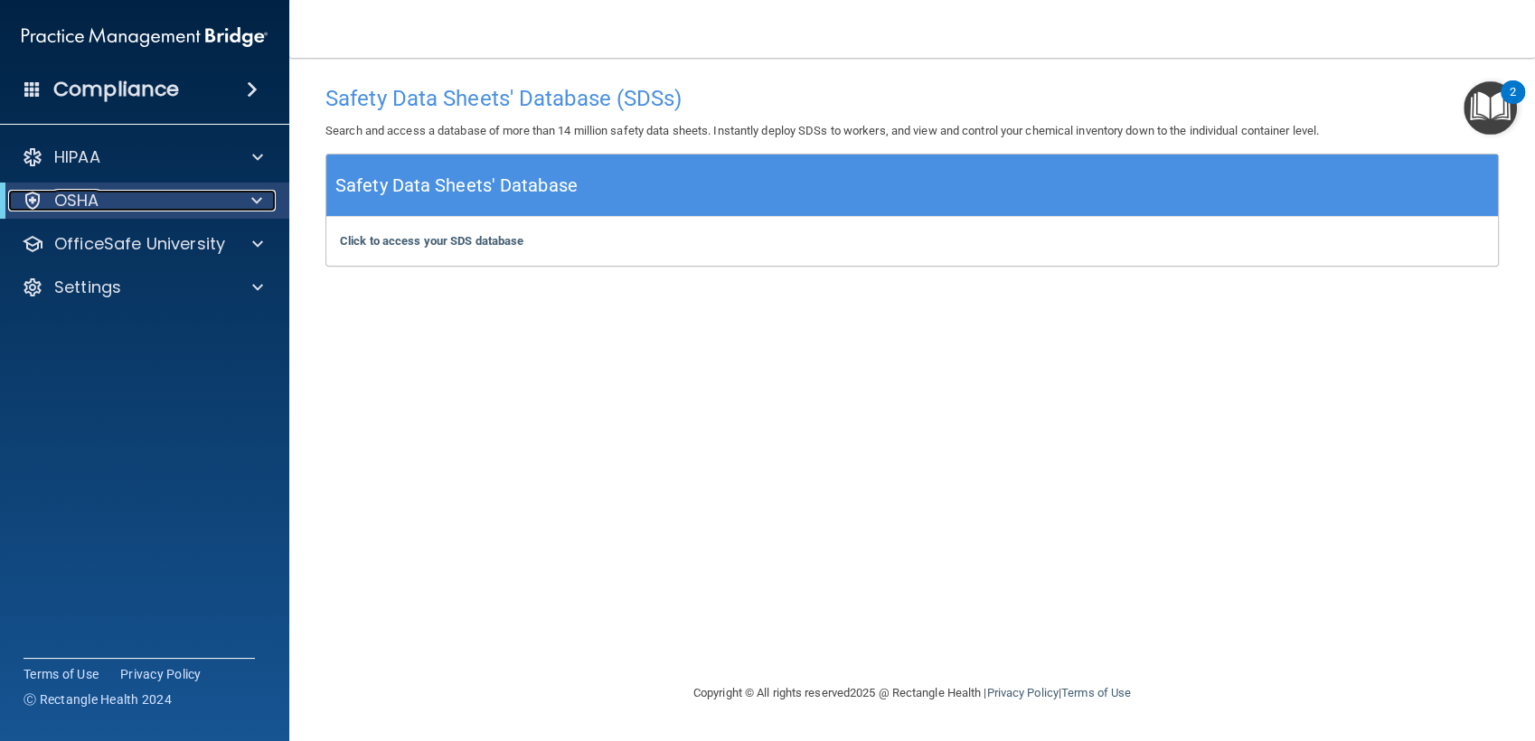
click at [158, 201] on div "OSHA" at bounding box center [119, 201] width 223 height 22
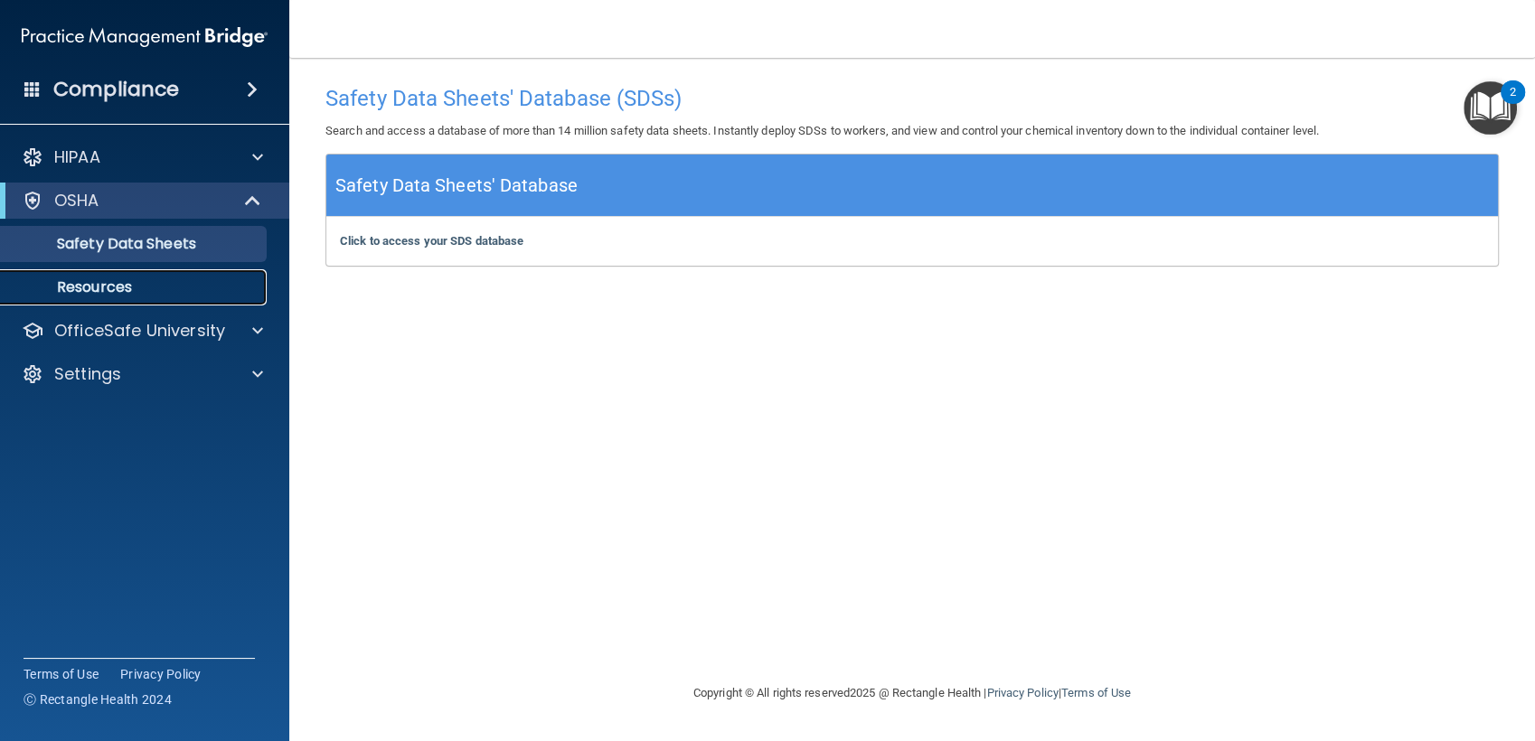
click at [101, 287] on p "Resources" at bounding box center [135, 287] width 247 height 18
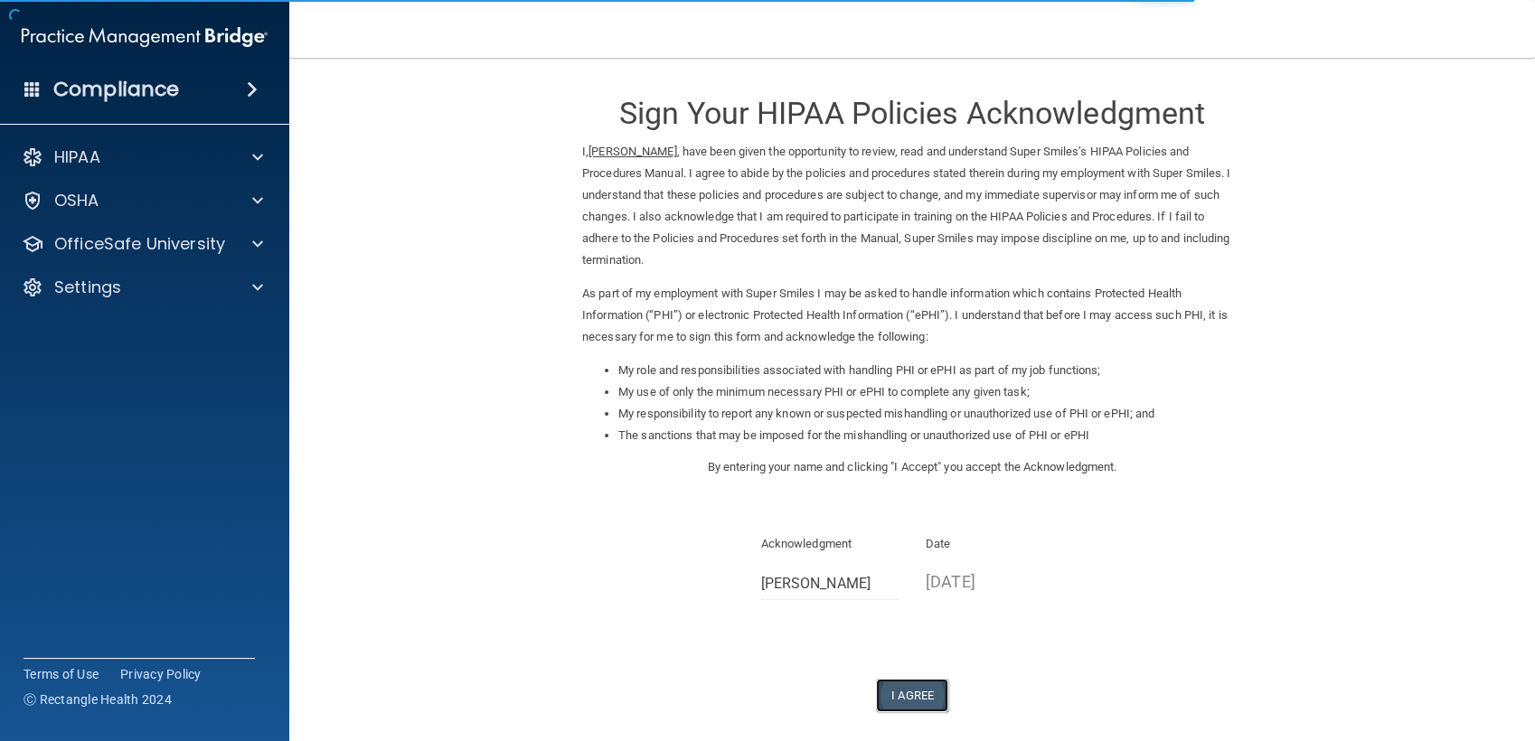
click at [907, 691] on button "I Agree" at bounding box center [912, 695] width 72 height 33
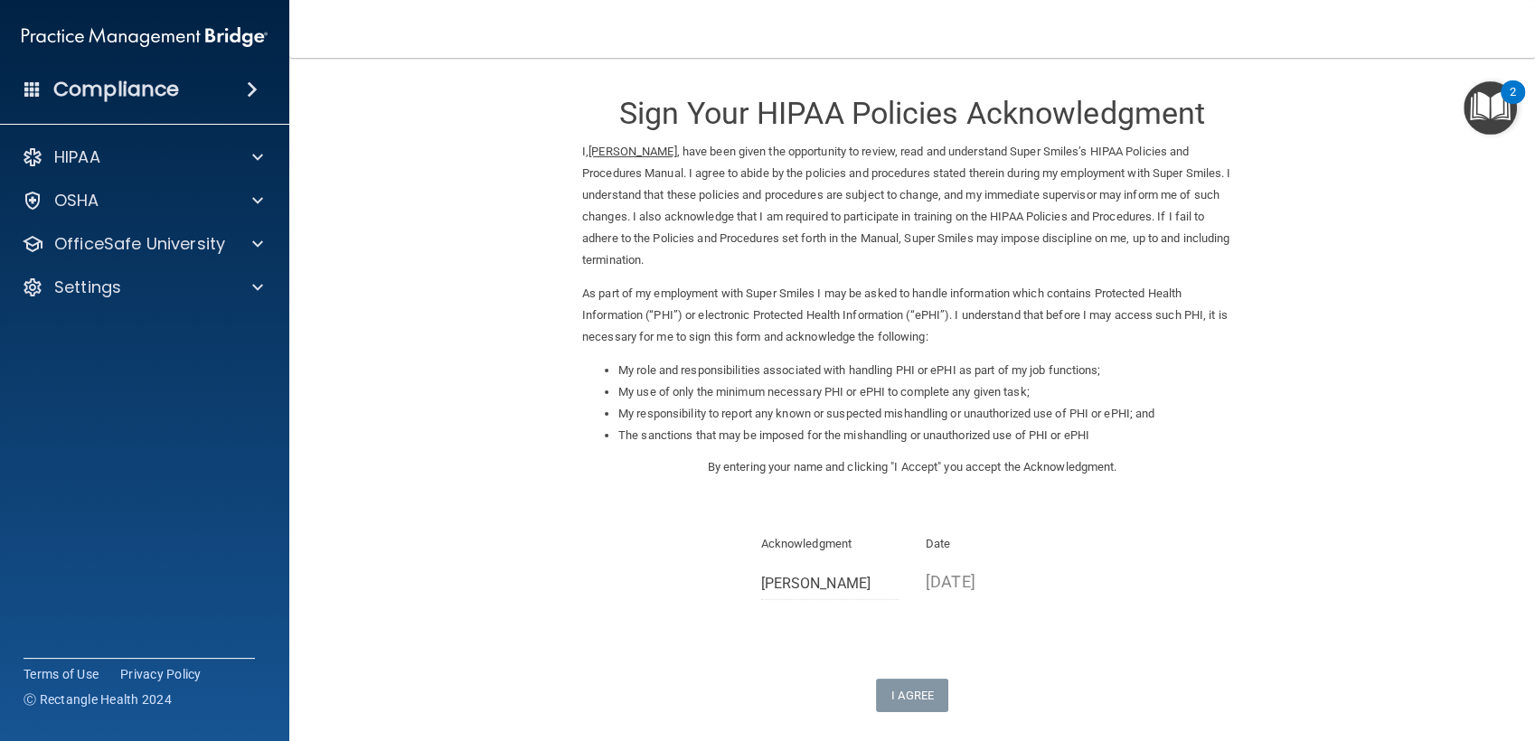
click at [1501, 109] on img "Open Resource Center, 2 new notifications" at bounding box center [1489, 107] width 53 height 53
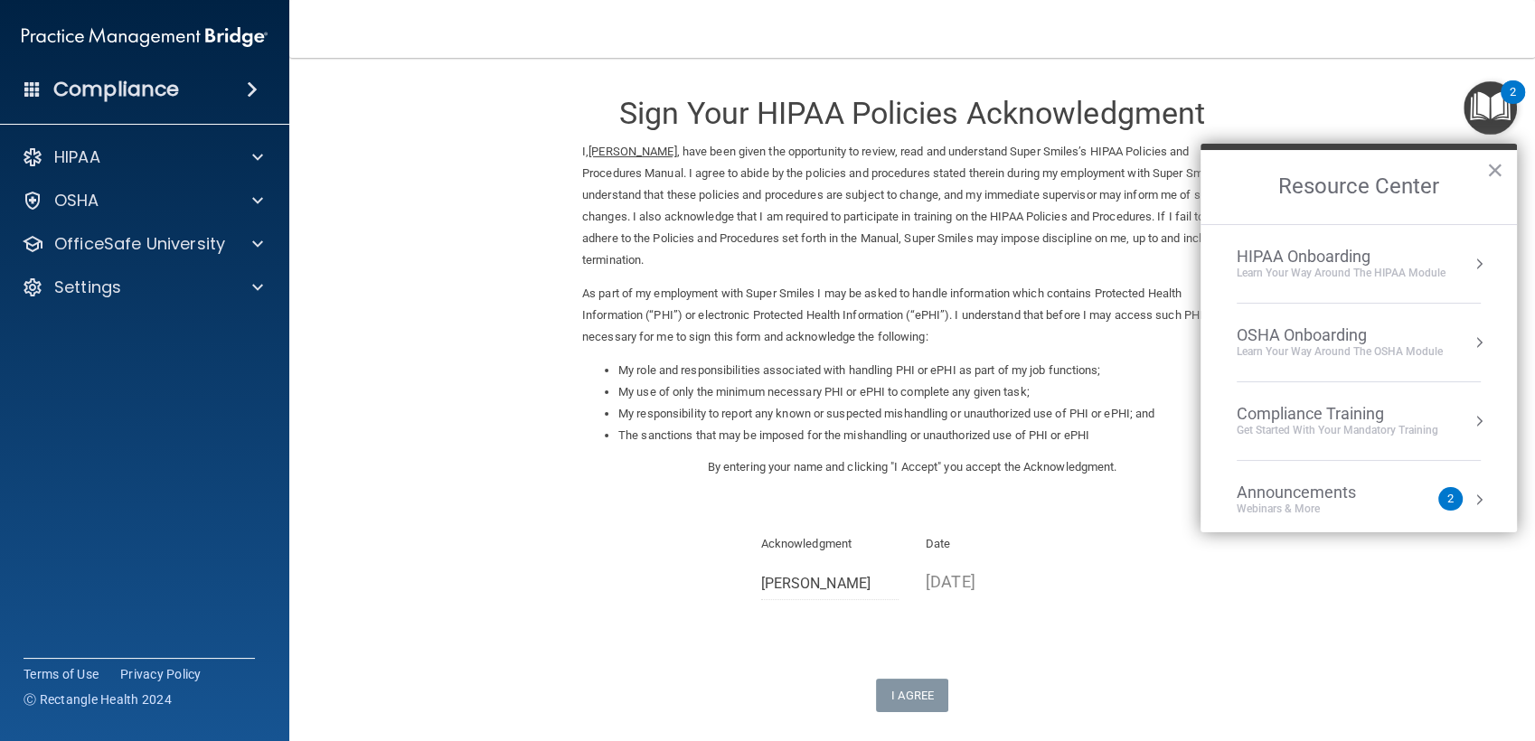
click at [1298, 332] on div "OSHA Onboarding" at bounding box center [1339, 335] width 206 height 20
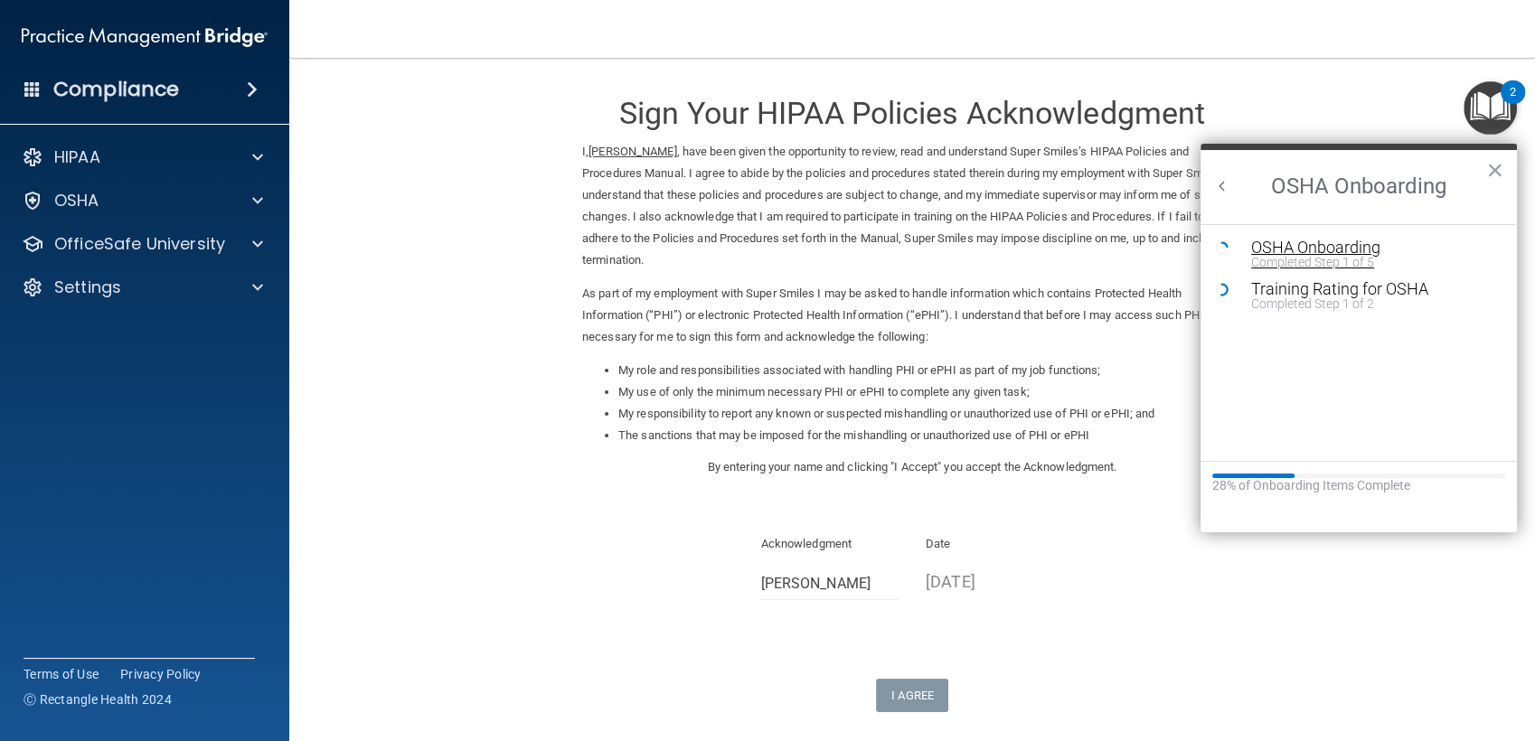
click at [1285, 249] on div "OSHA Onboarding" at bounding box center [1372, 247] width 242 height 16
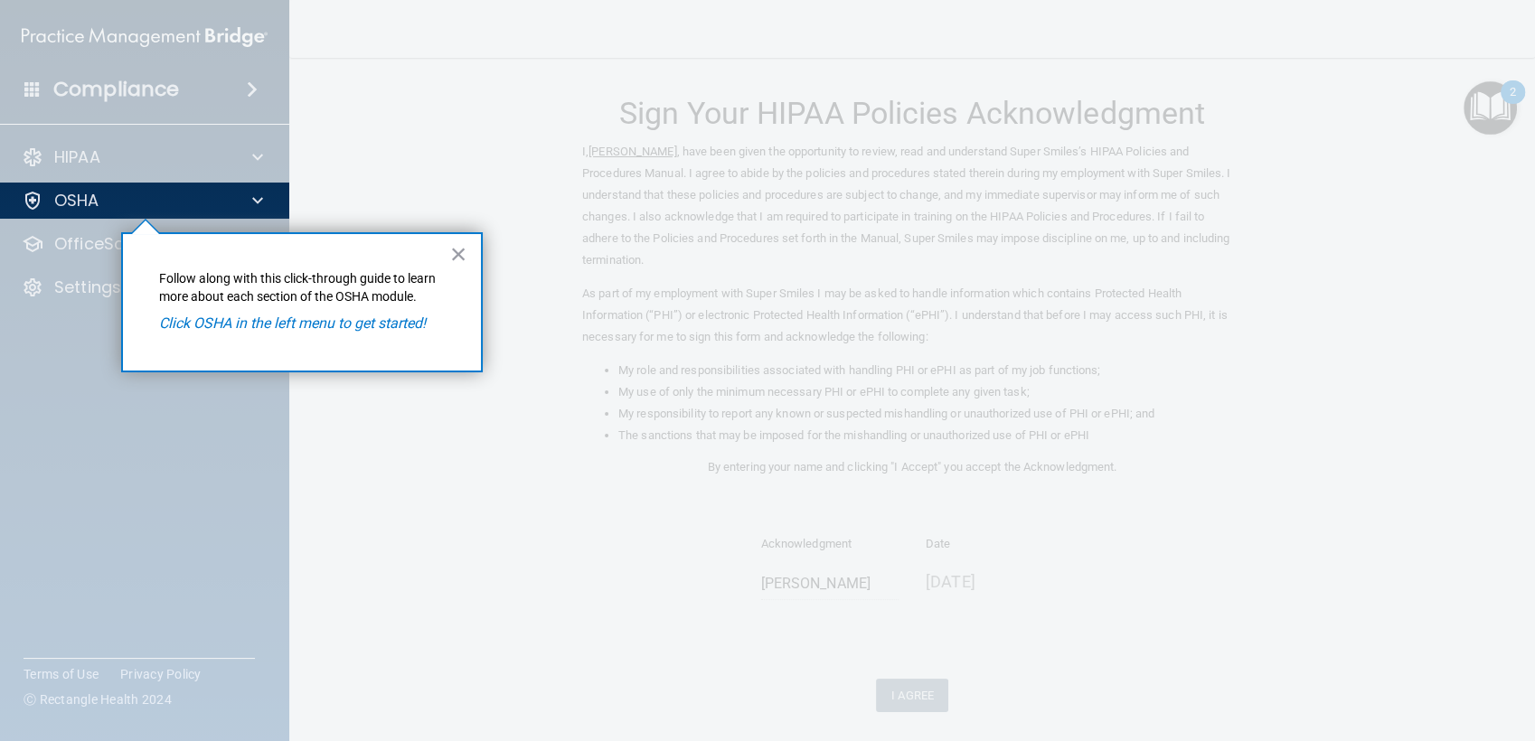
click at [1473, 108] on div at bounding box center [912, 370] width 1244 height 741
click at [227, 217] on div "OSHA" at bounding box center [145, 201] width 290 height 36
click at [130, 193] on div "OSHA" at bounding box center [120, 201] width 224 height 22
click at [458, 250] on button "×" at bounding box center [458, 253] width 17 height 29
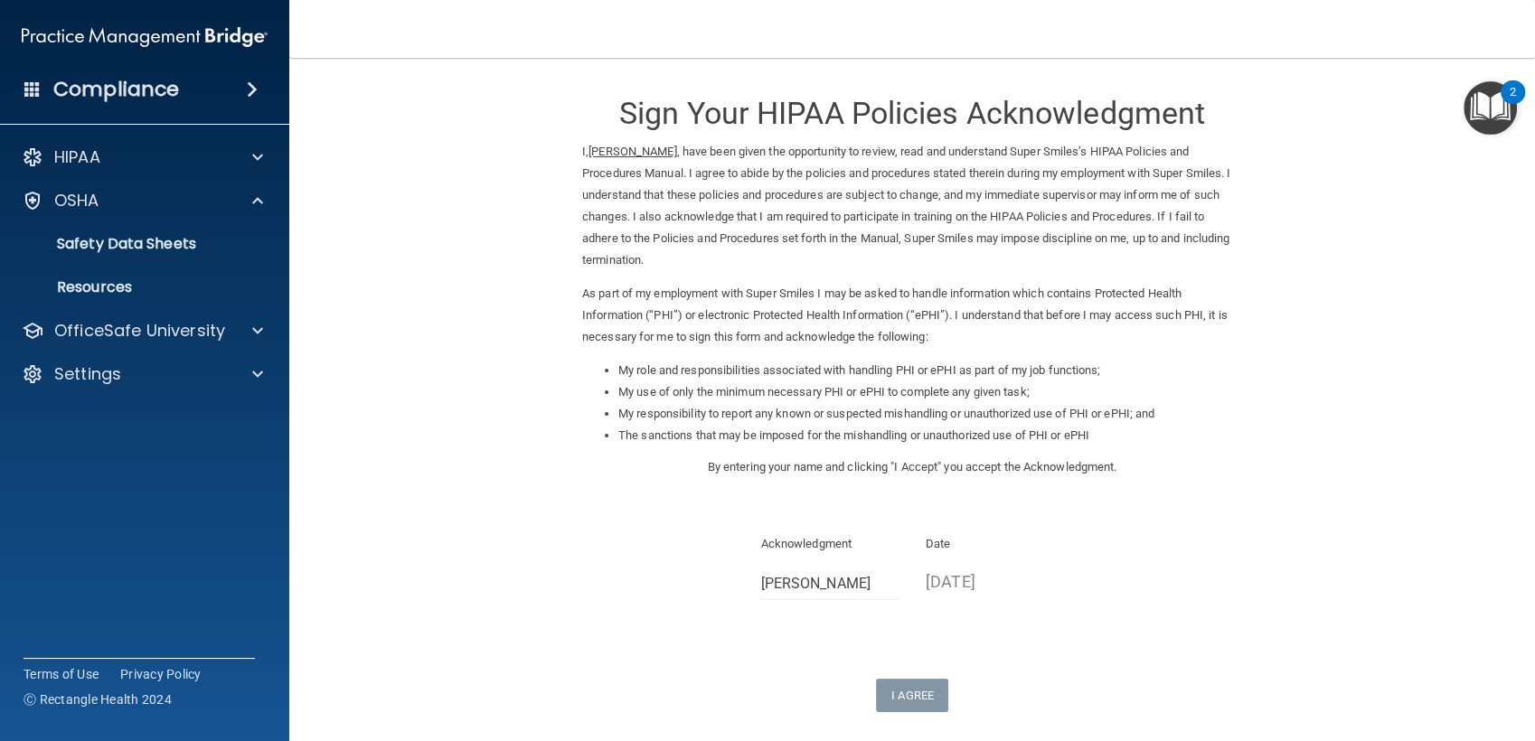
click at [1495, 105] on img "Open Resource Center, 2 new notifications" at bounding box center [1489, 107] width 53 height 53
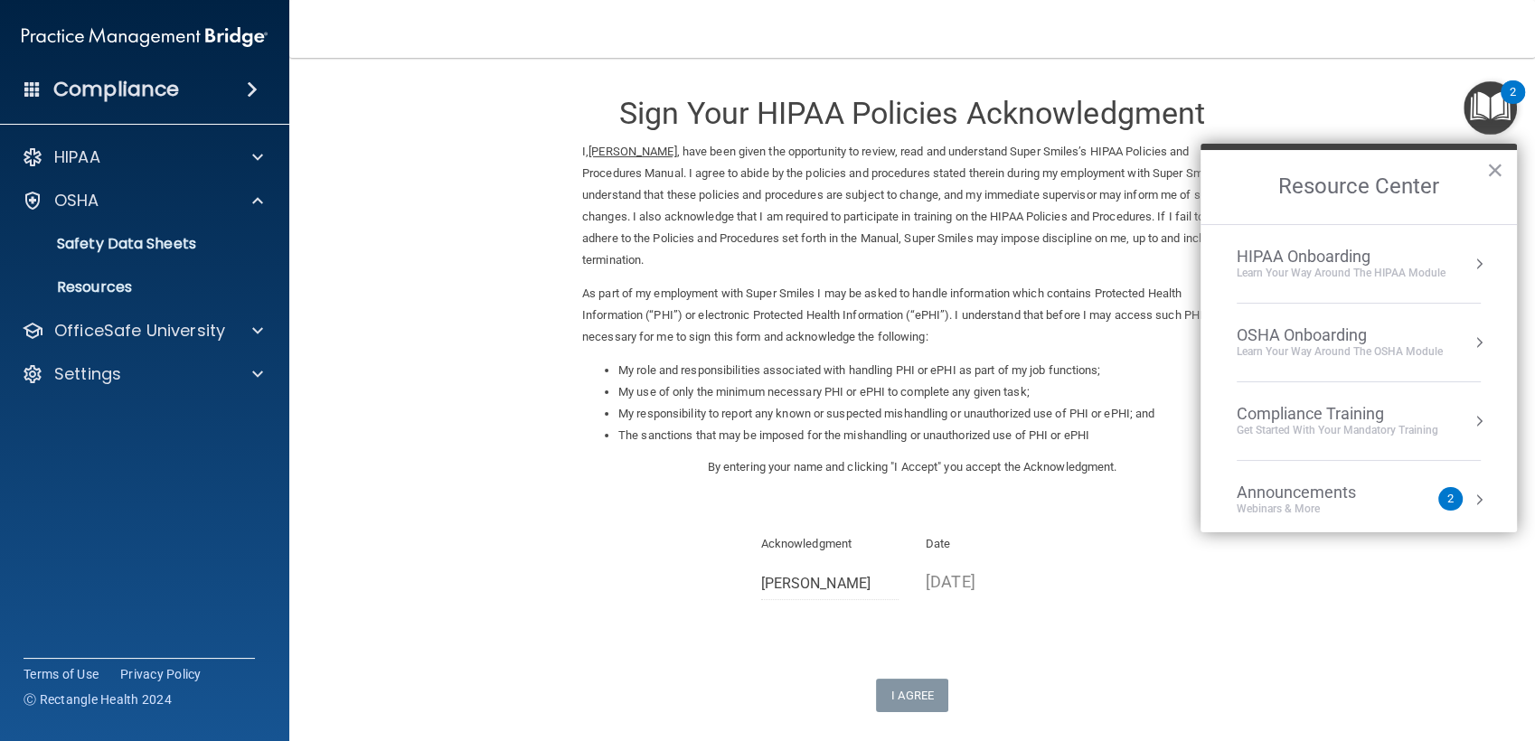
click at [1281, 338] on div "OSHA Onboarding" at bounding box center [1339, 335] width 206 height 20
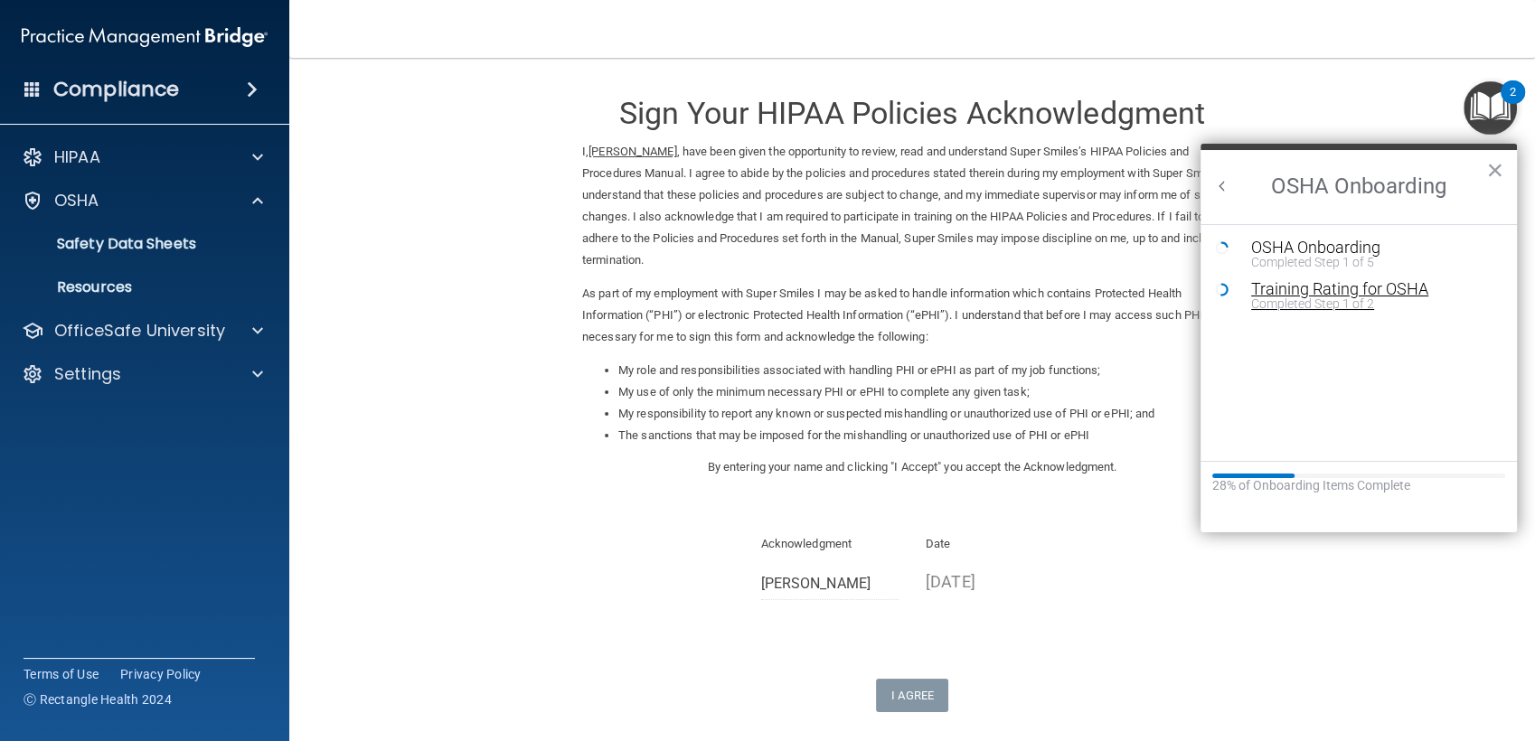
click at [1272, 305] on div "Completed Step 1 of 2" at bounding box center [1372, 303] width 242 height 13
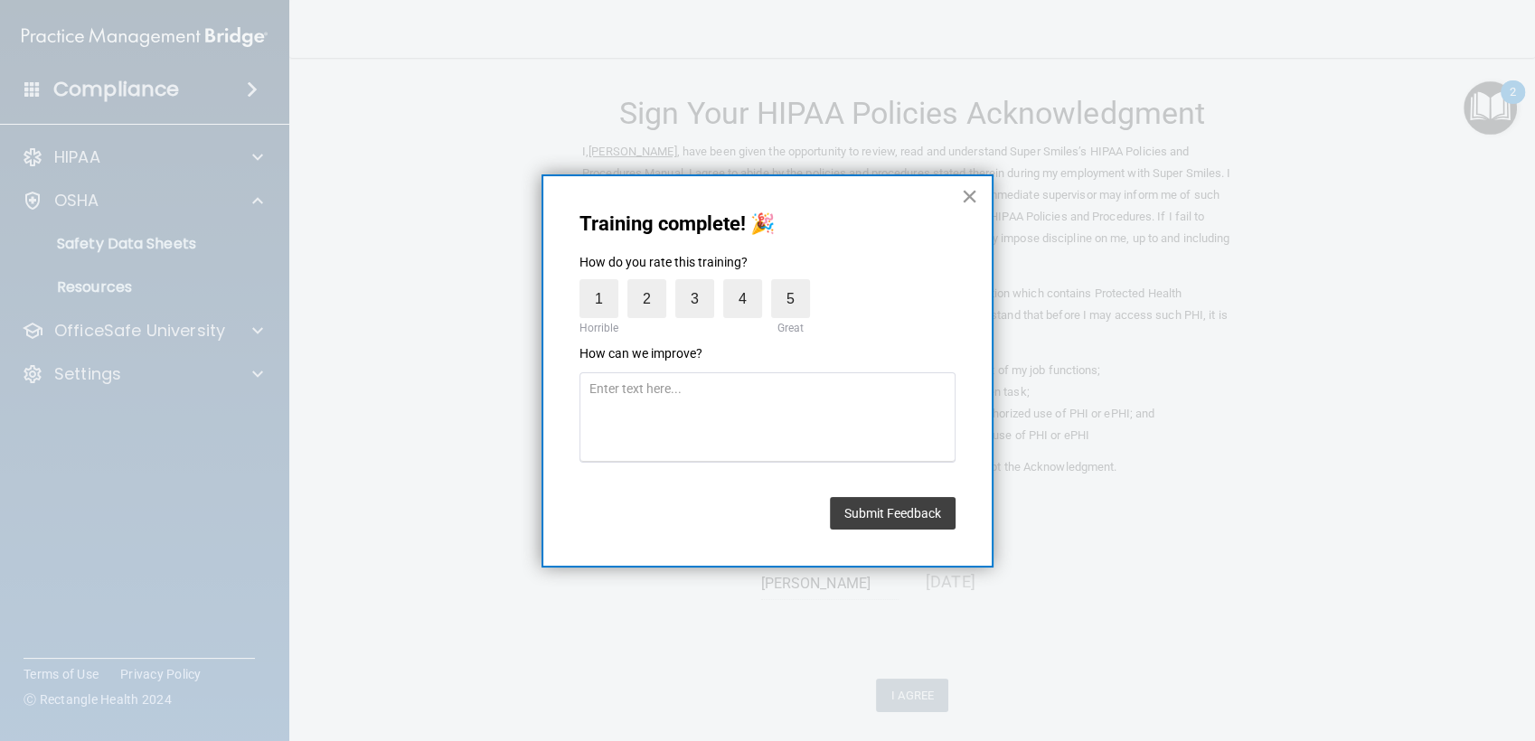
click at [966, 192] on button "×" at bounding box center [969, 196] width 17 height 29
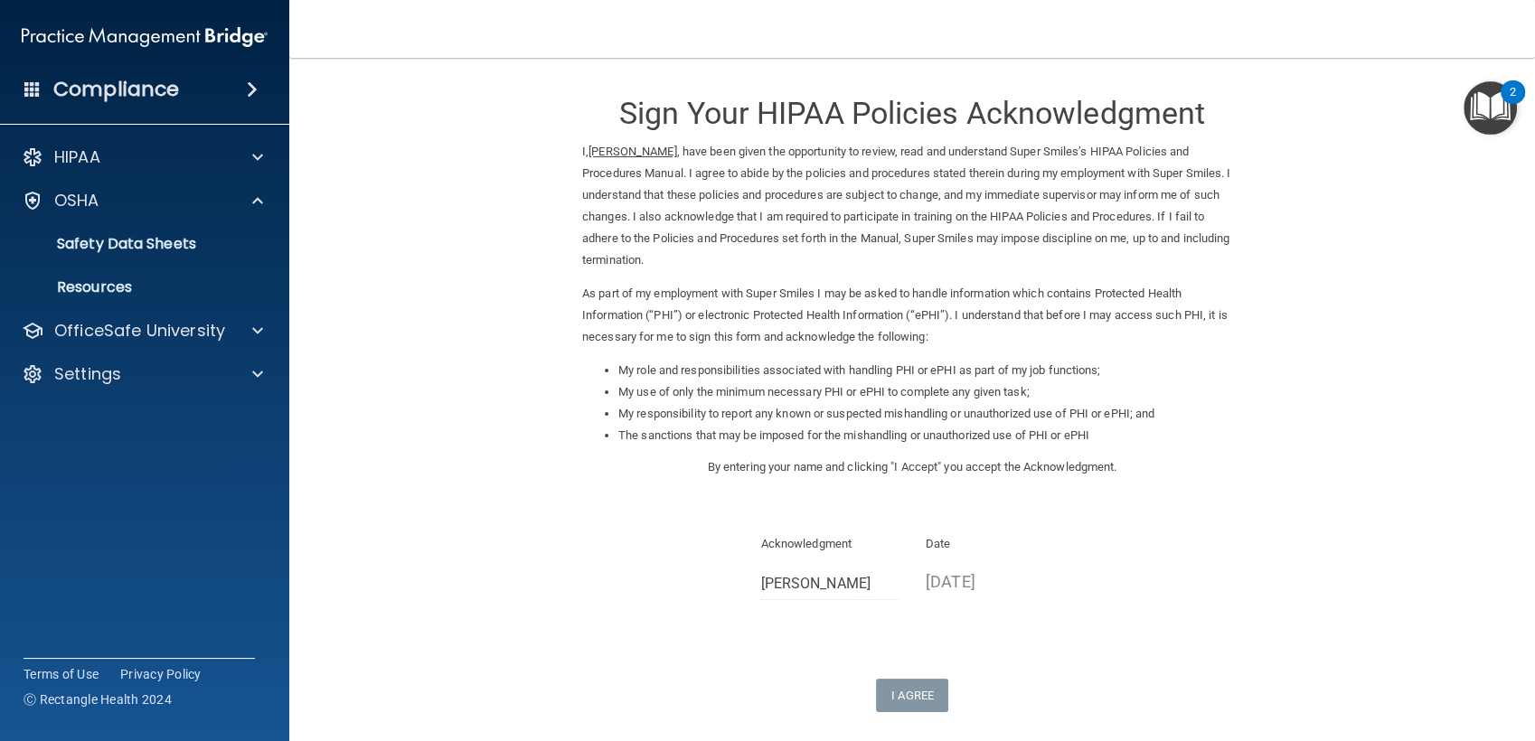
drag, startPoint x: 1486, startPoint y: 104, endPoint x: 1260, endPoint y: 433, distance: 399.1
click at [1260, 433] on form "Sign Your HIPAA Policies Acknowledgment I, [PERSON_NAME] , have been given the …" at bounding box center [911, 451] width 1173 height 750
click at [1489, 116] on img "Open Resource Center, 2 new notifications" at bounding box center [1489, 107] width 53 height 53
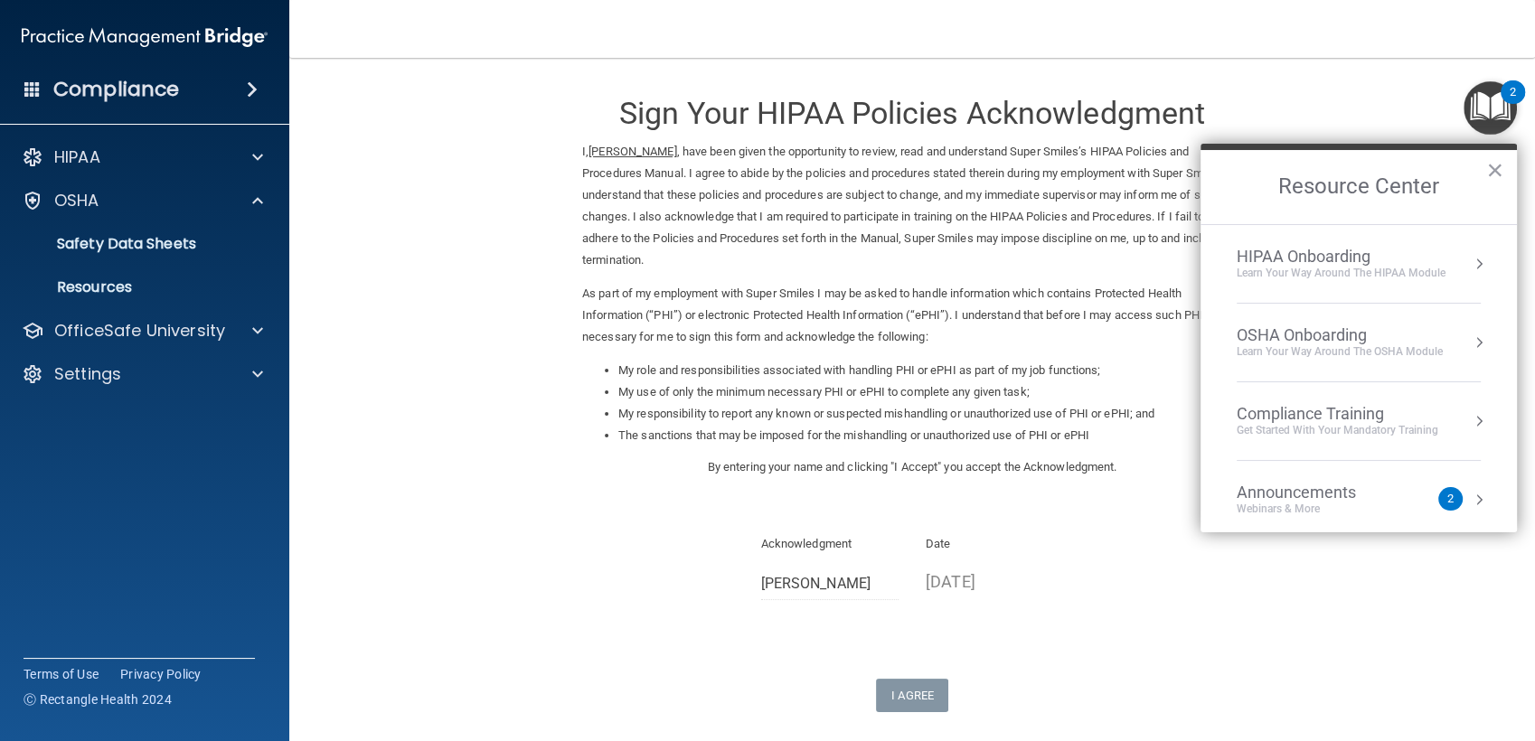
click at [1289, 329] on div "OSHA Onboarding" at bounding box center [1339, 335] width 206 height 20
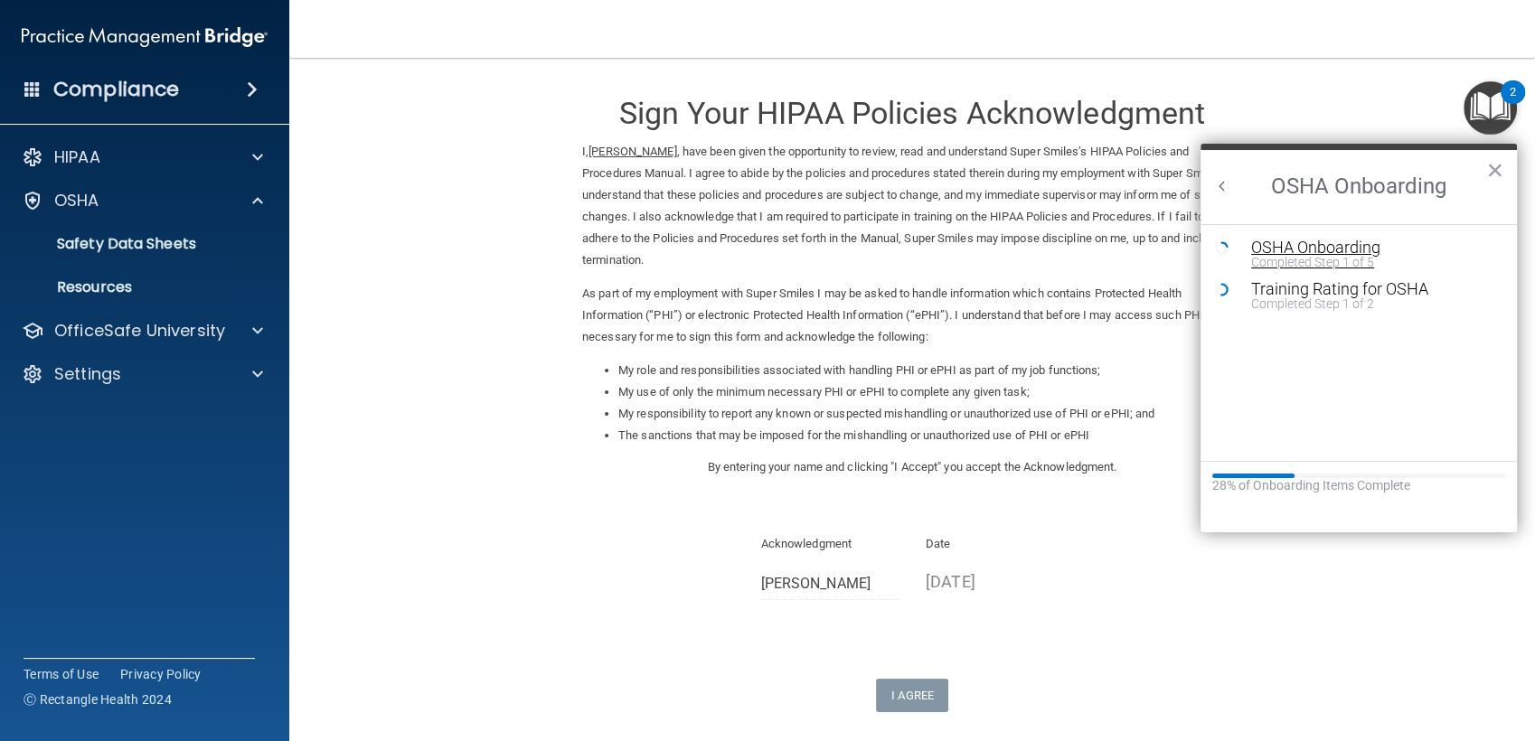
click at [1276, 244] on div "OSHA Onboarding" at bounding box center [1372, 247] width 242 height 16
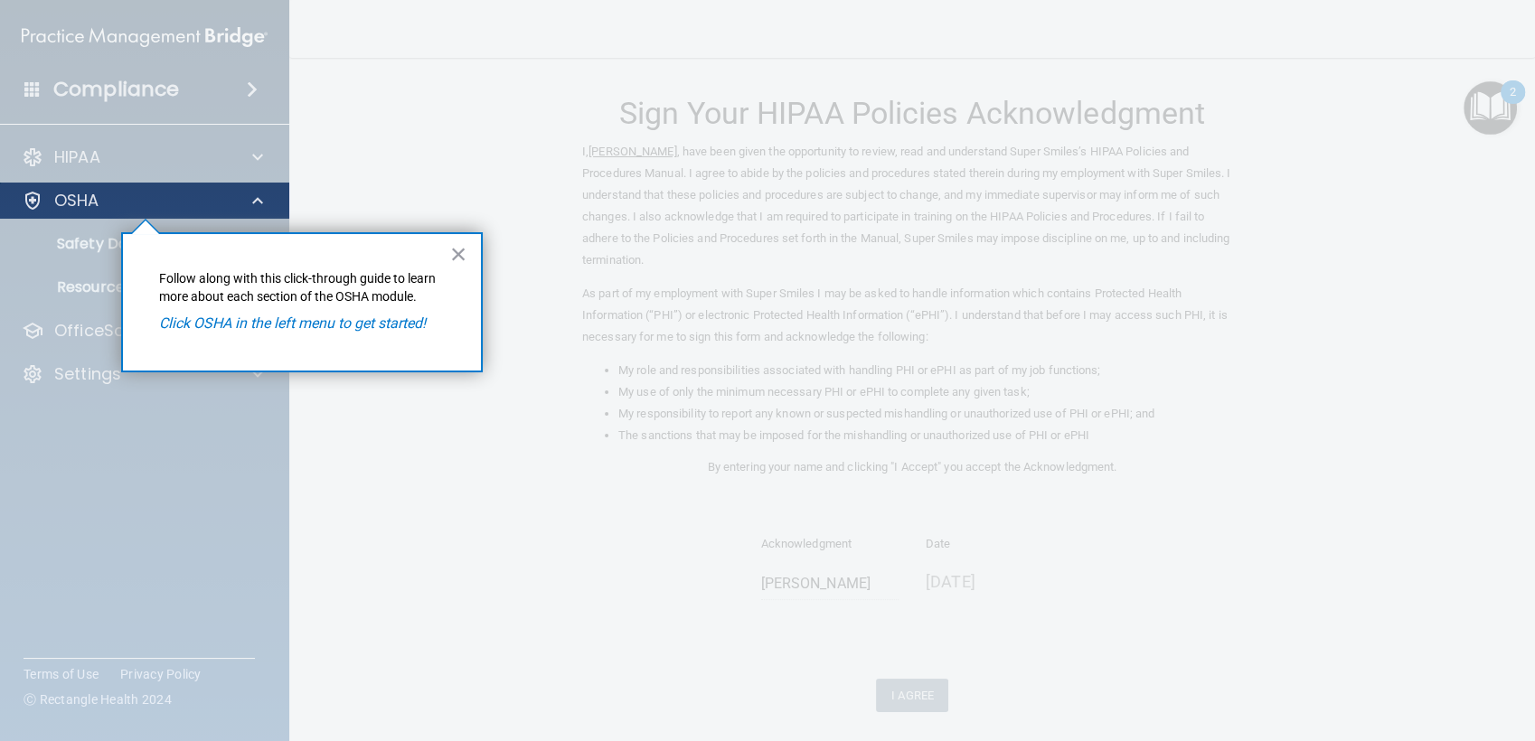
click at [210, 211] on div "OSHA" at bounding box center [145, 201] width 290 height 36
click at [347, 198] on div at bounding box center [912, 370] width 1244 height 741
drag, startPoint x: 347, startPoint y: 198, endPoint x: 591, endPoint y: 310, distance: 268.5
click at [591, 310] on div at bounding box center [912, 370] width 1244 height 741
drag, startPoint x: 591, startPoint y: 310, endPoint x: 422, endPoint y: 155, distance: 229.0
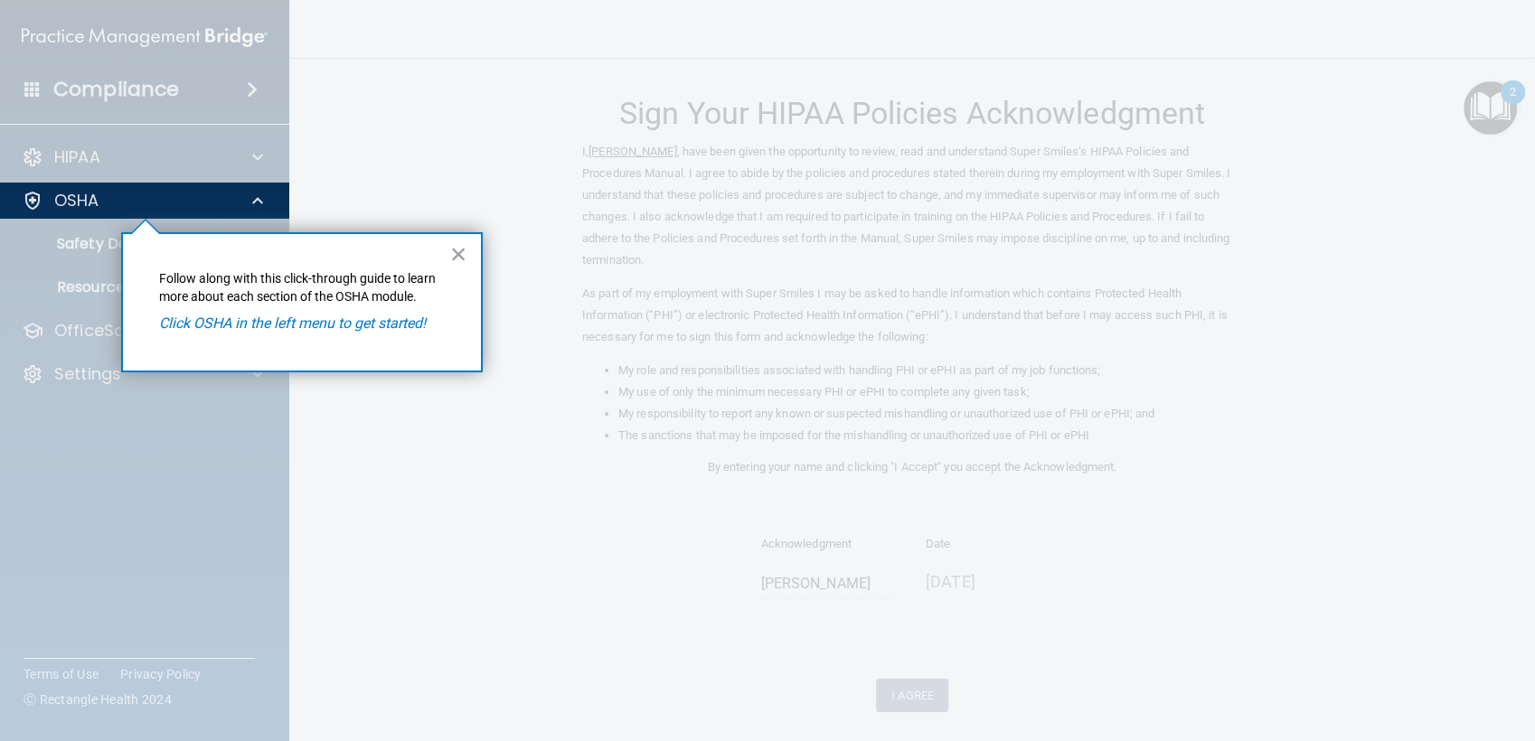
click at [422, 155] on div at bounding box center [912, 370] width 1244 height 741
click at [76, 199] on p "OSHA" at bounding box center [76, 201] width 45 height 22
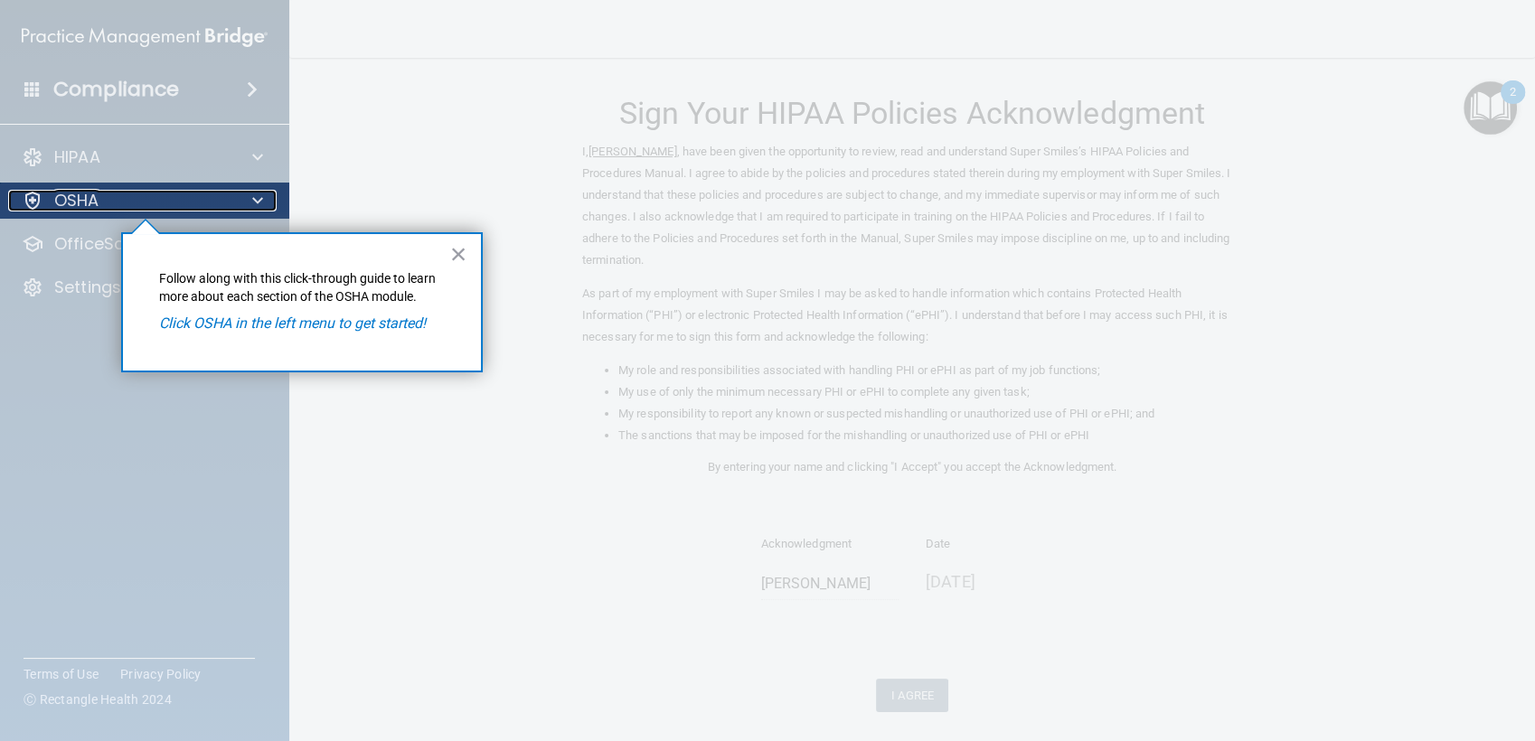
click at [76, 199] on p "OSHA" at bounding box center [76, 201] width 45 height 22
click at [455, 259] on button "×" at bounding box center [458, 253] width 17 height 29
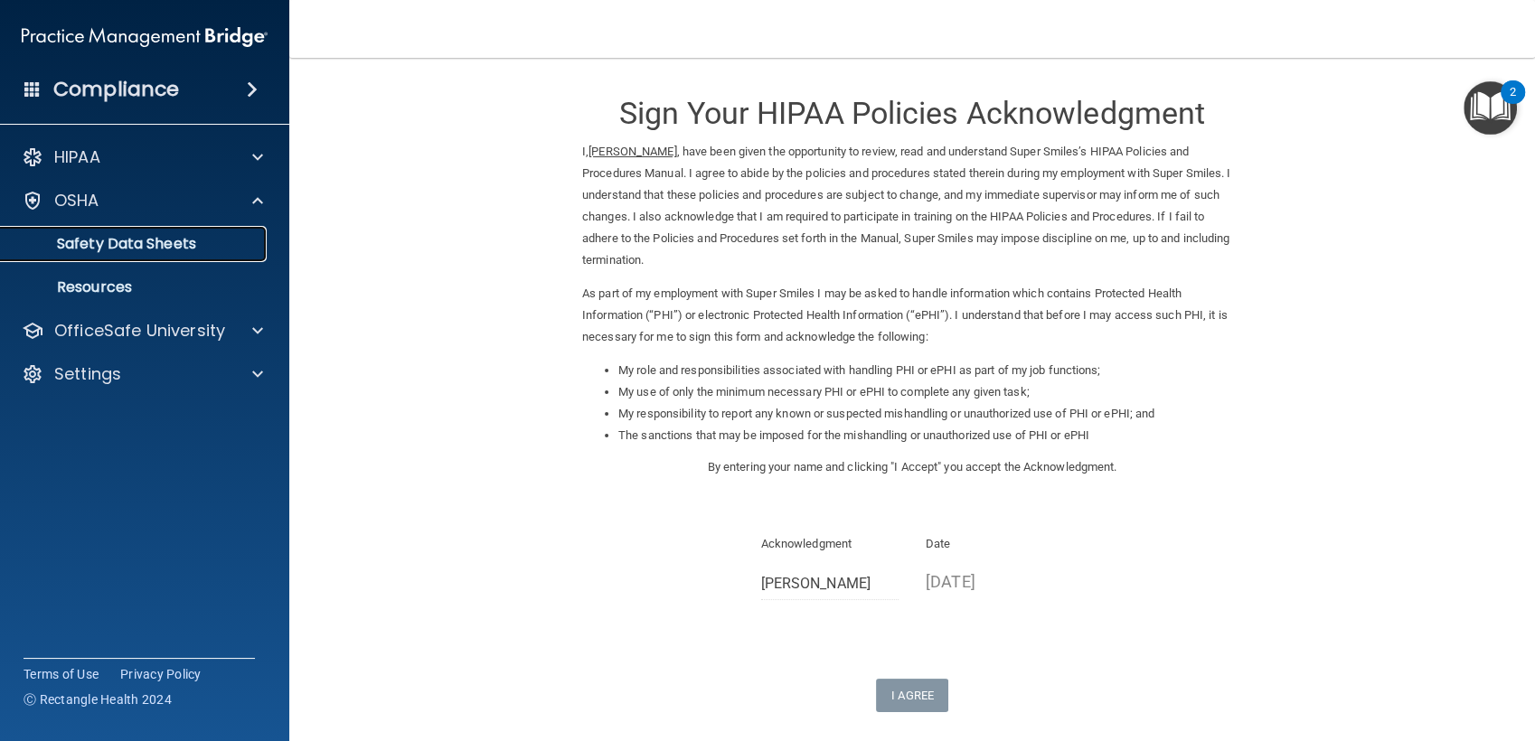
click at [163, 252] on p "Safety Data Sheets" at bounding box center [135, 244] width 247 height 18
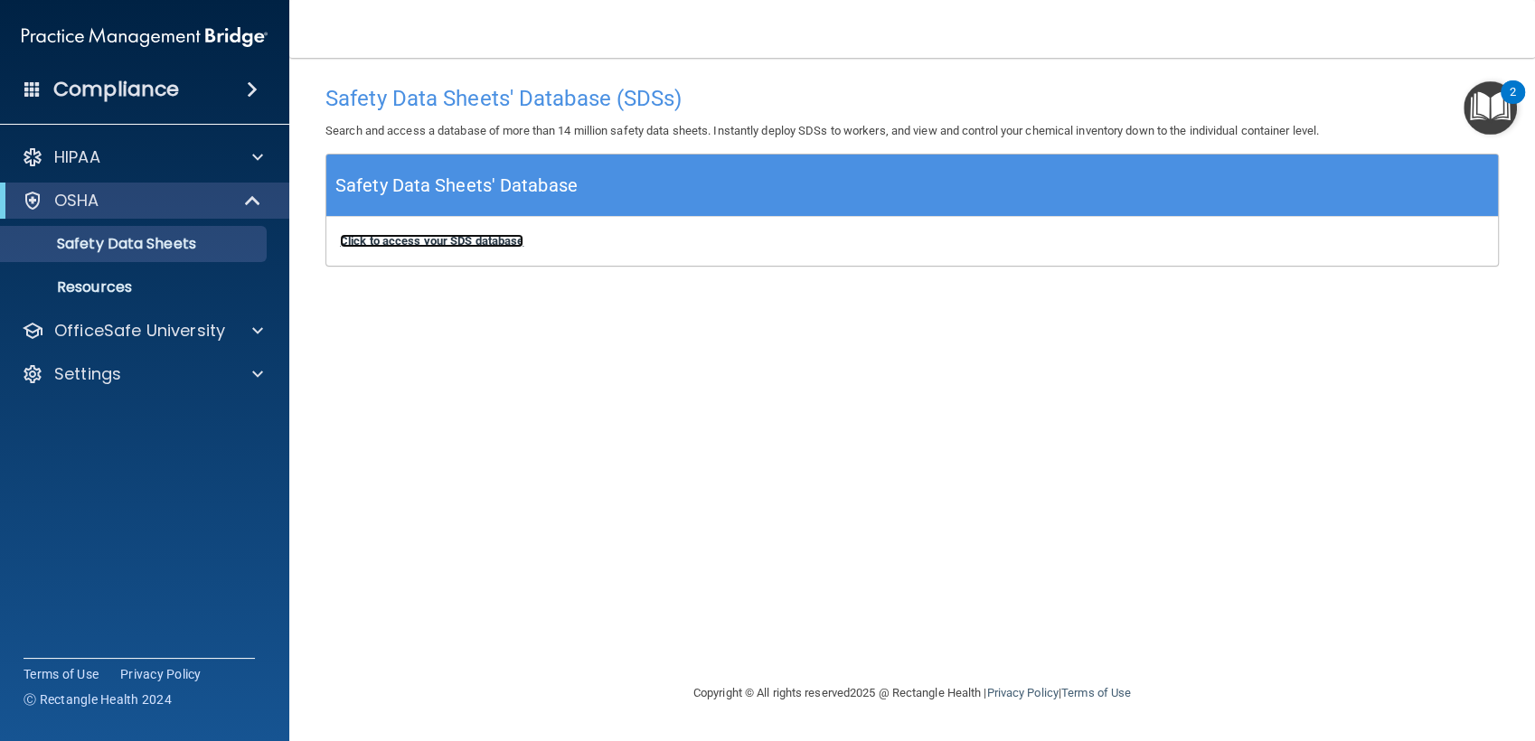
click at [488, 239] on b "Click to access your SDS database" at bounding box center [431, 241] width 183 height 14
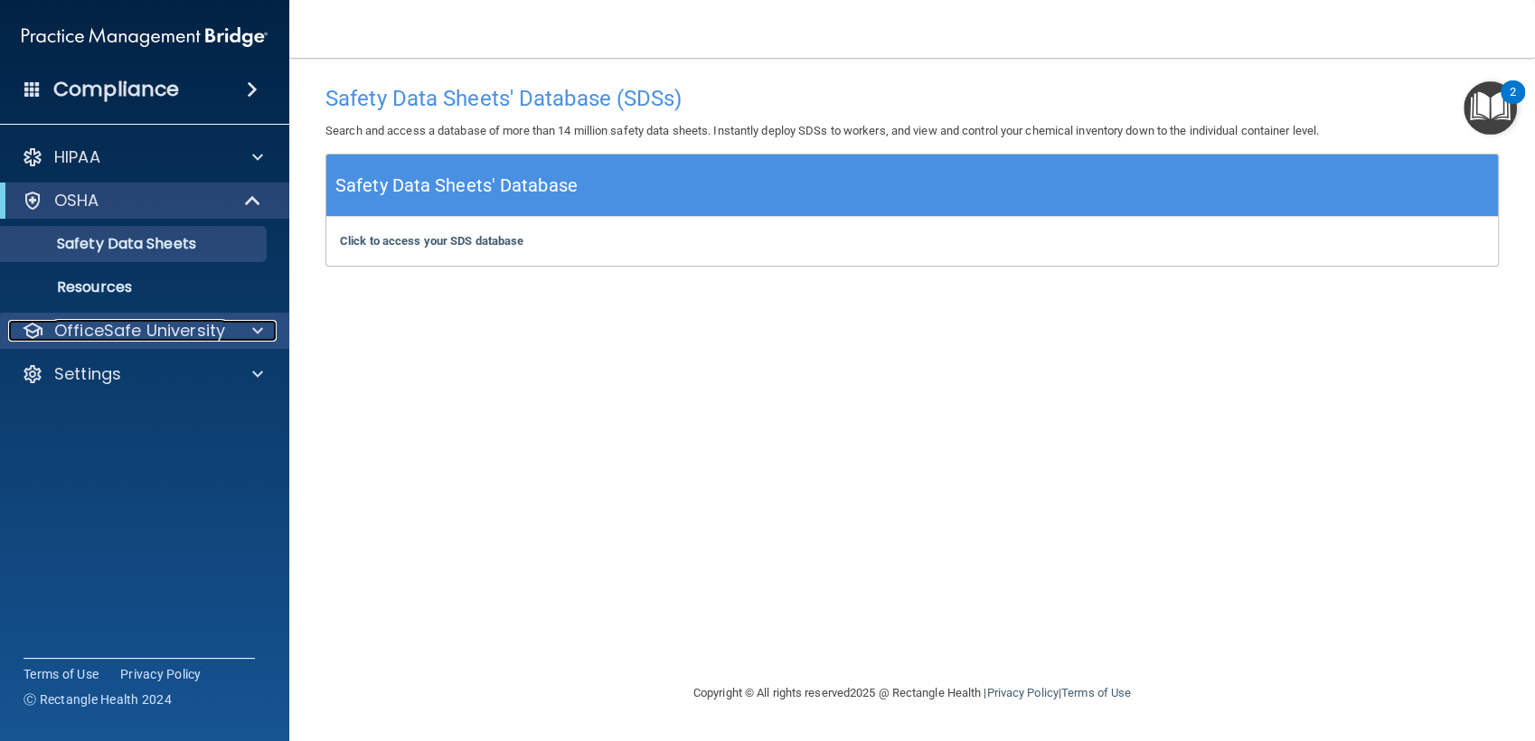
click at [267, 333] on div at bounding box center [254, 331] width 45 height 22
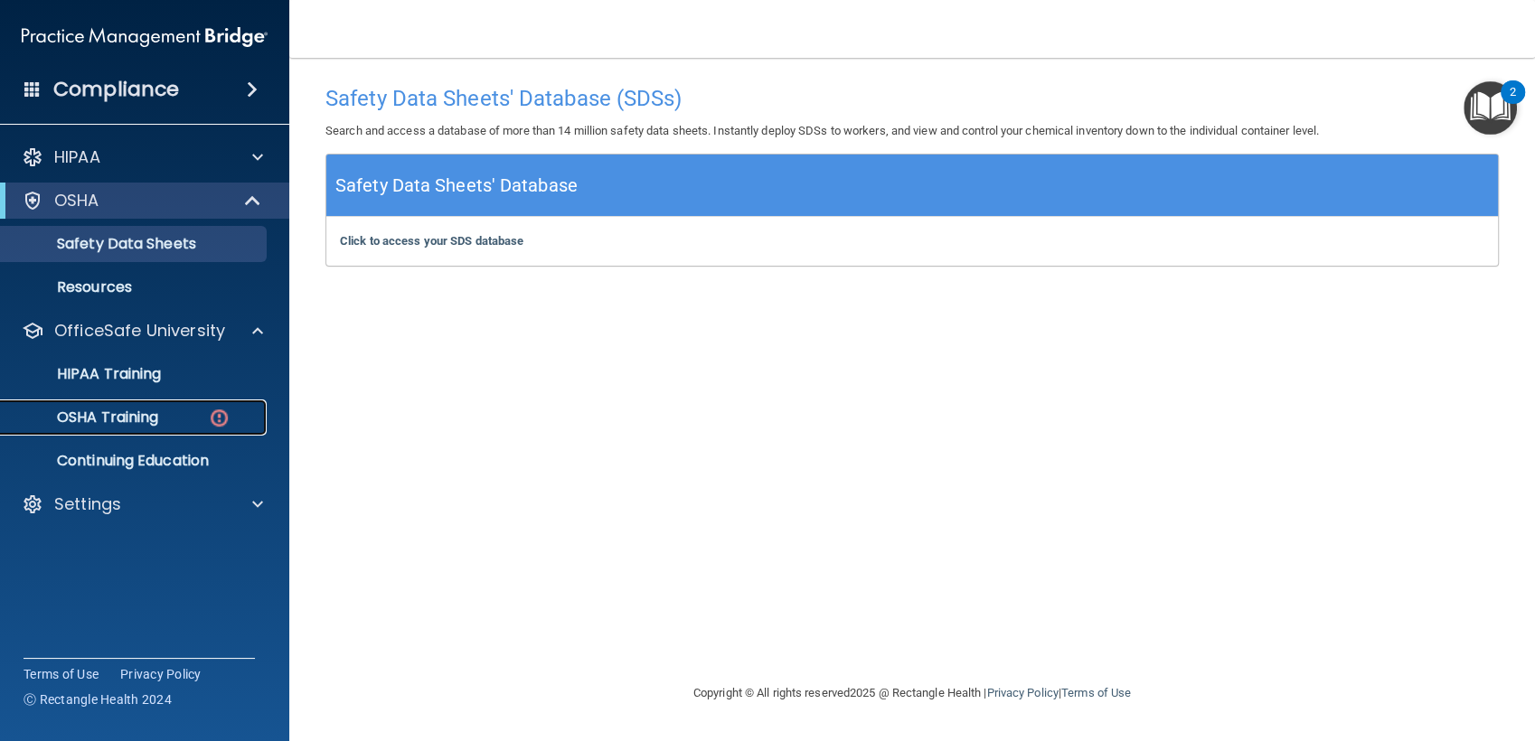
click at [151, 421] on p "OSHA Training" at bounding box center [85, 417] width 146 height 18
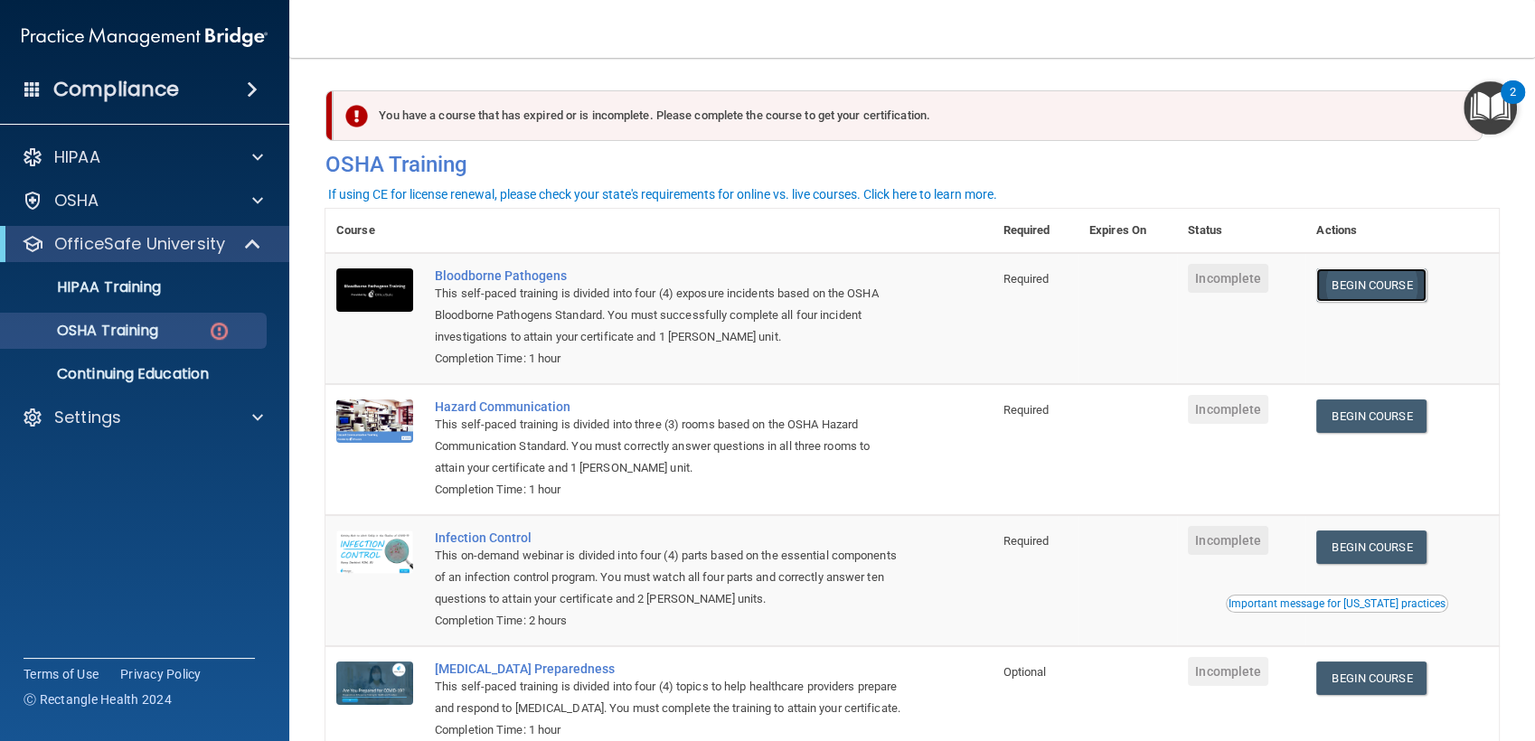
click at [1386, 278] on link "Begin Course" at bounding box center [1371, 284] width 110 height 33
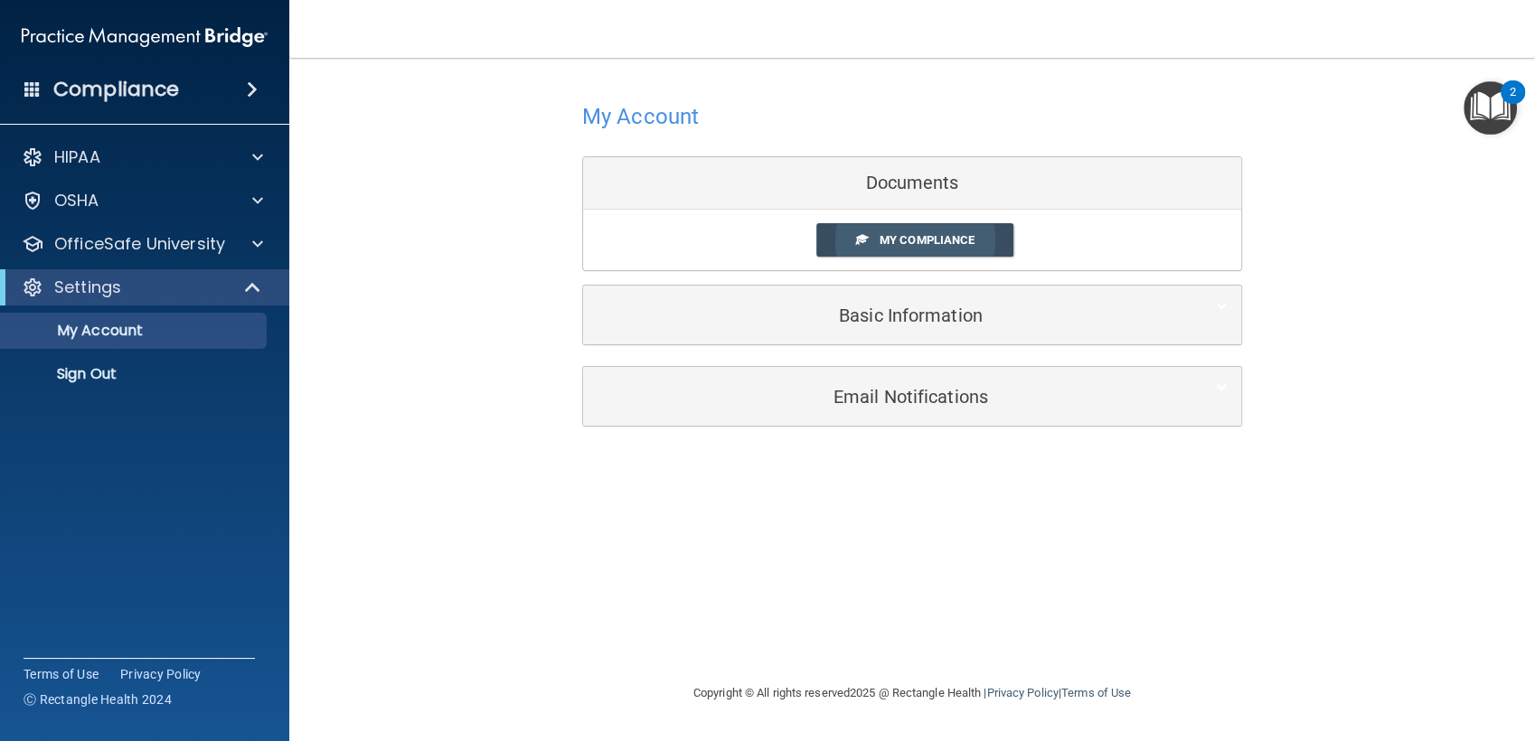
click at [878, 225] on link "My Compliance" at bounding box center [915, 239] width 198 height 33
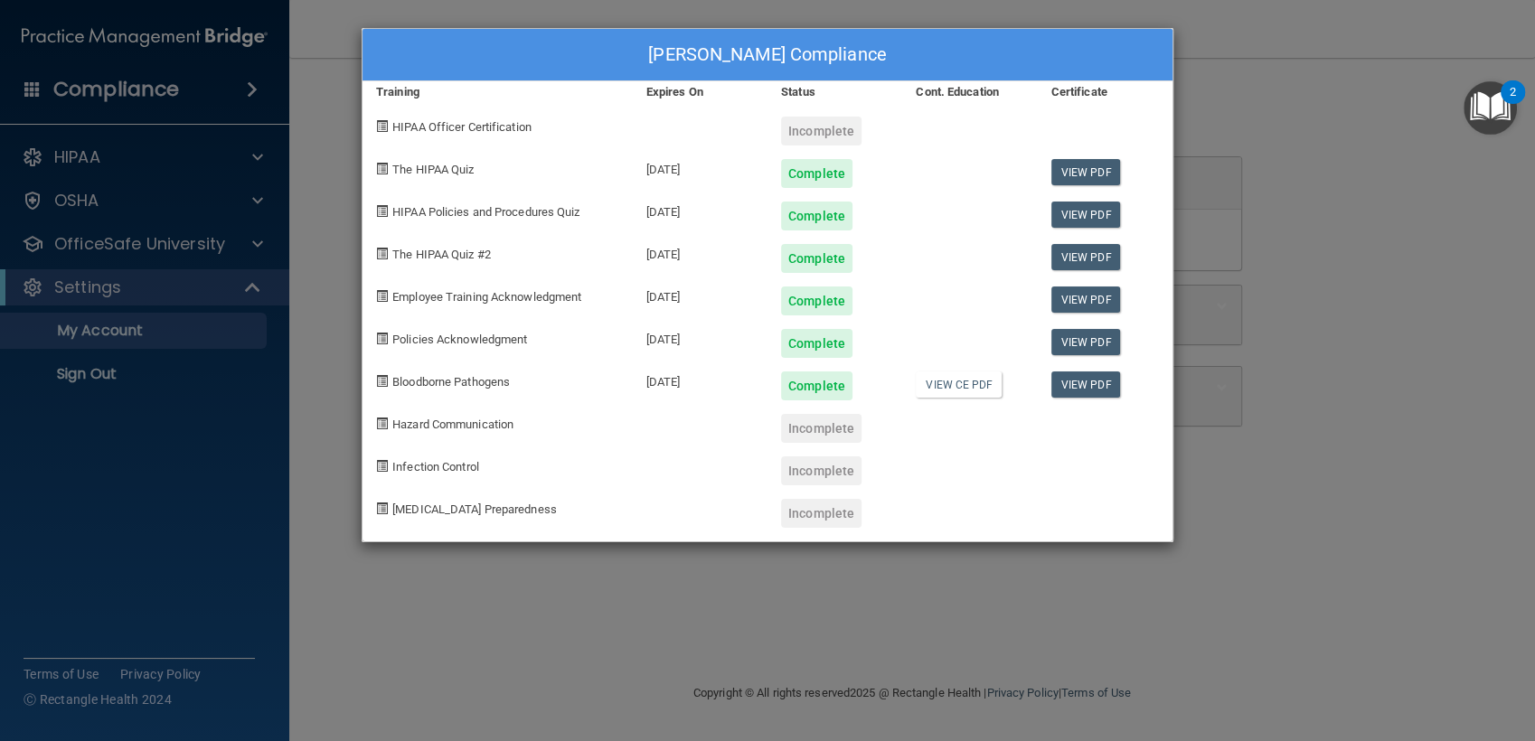
click at [1244, 171] on div "[PERSON_NAME] Compliance Training Expires On Status Cont. Education Certificate…" at bounding box center [767, 370] width 1535 height 741
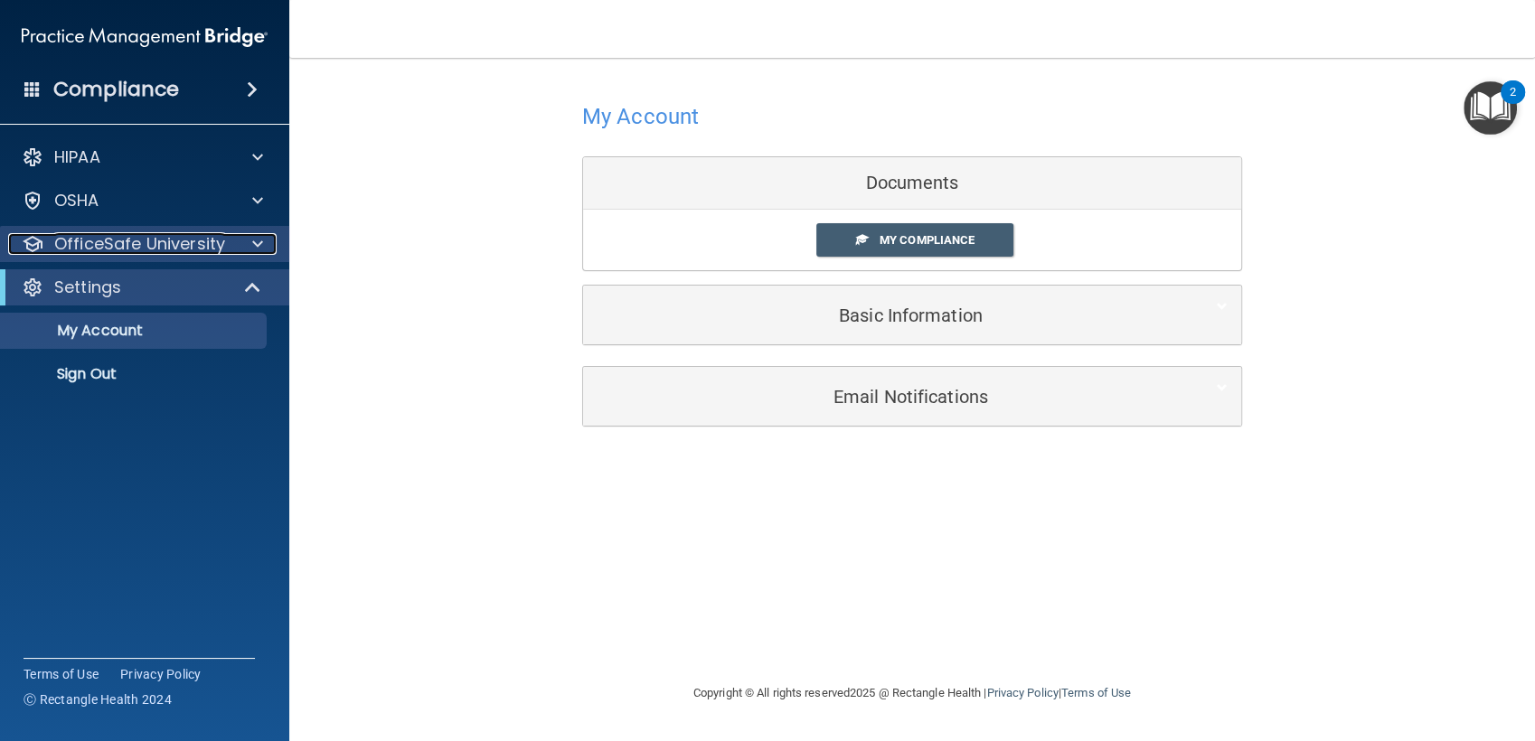
click at [253, 245] on span at bounding box center [257, 244] width 11 height 22
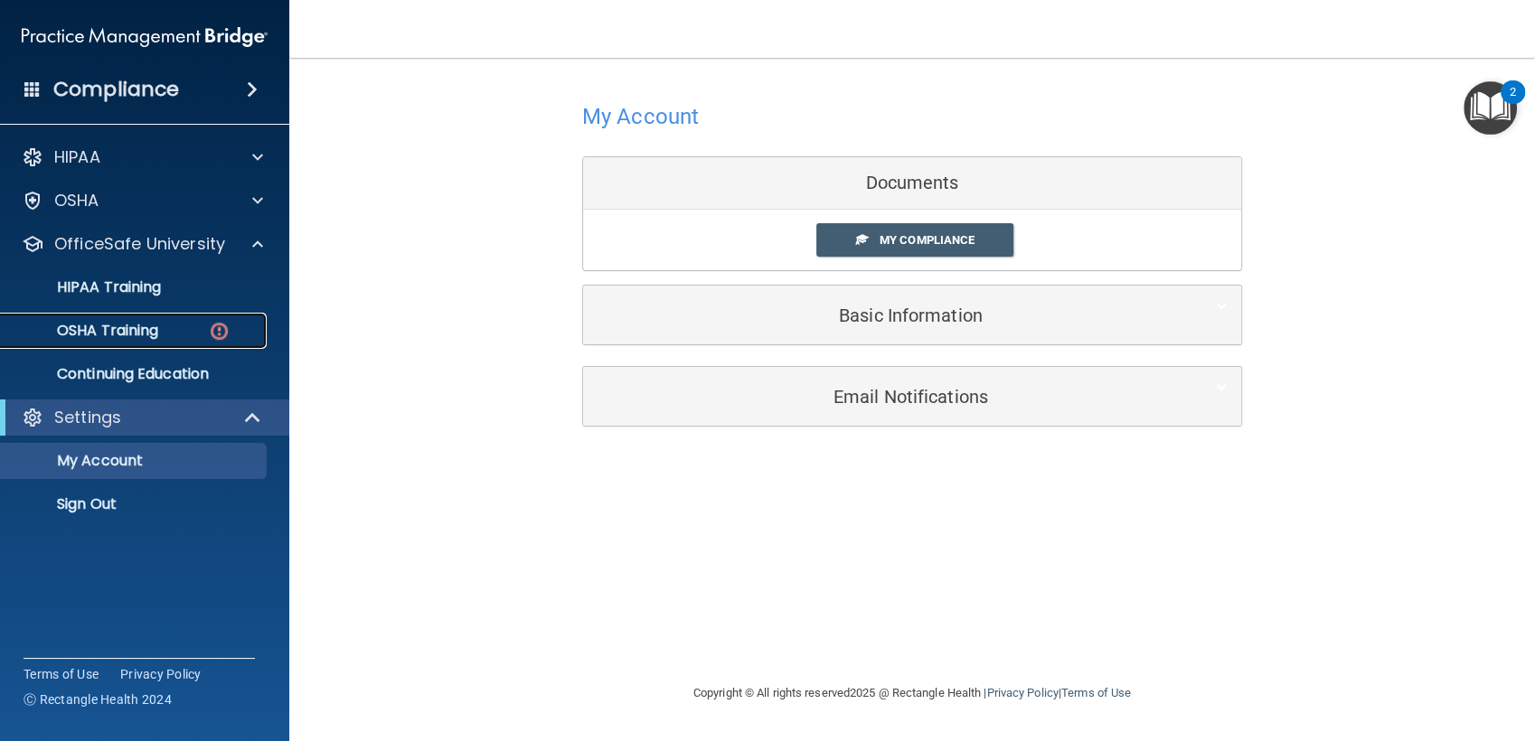
click at [147, 334] on p "OSHA Training" at bounding box center [85, 331] width 146 height 18
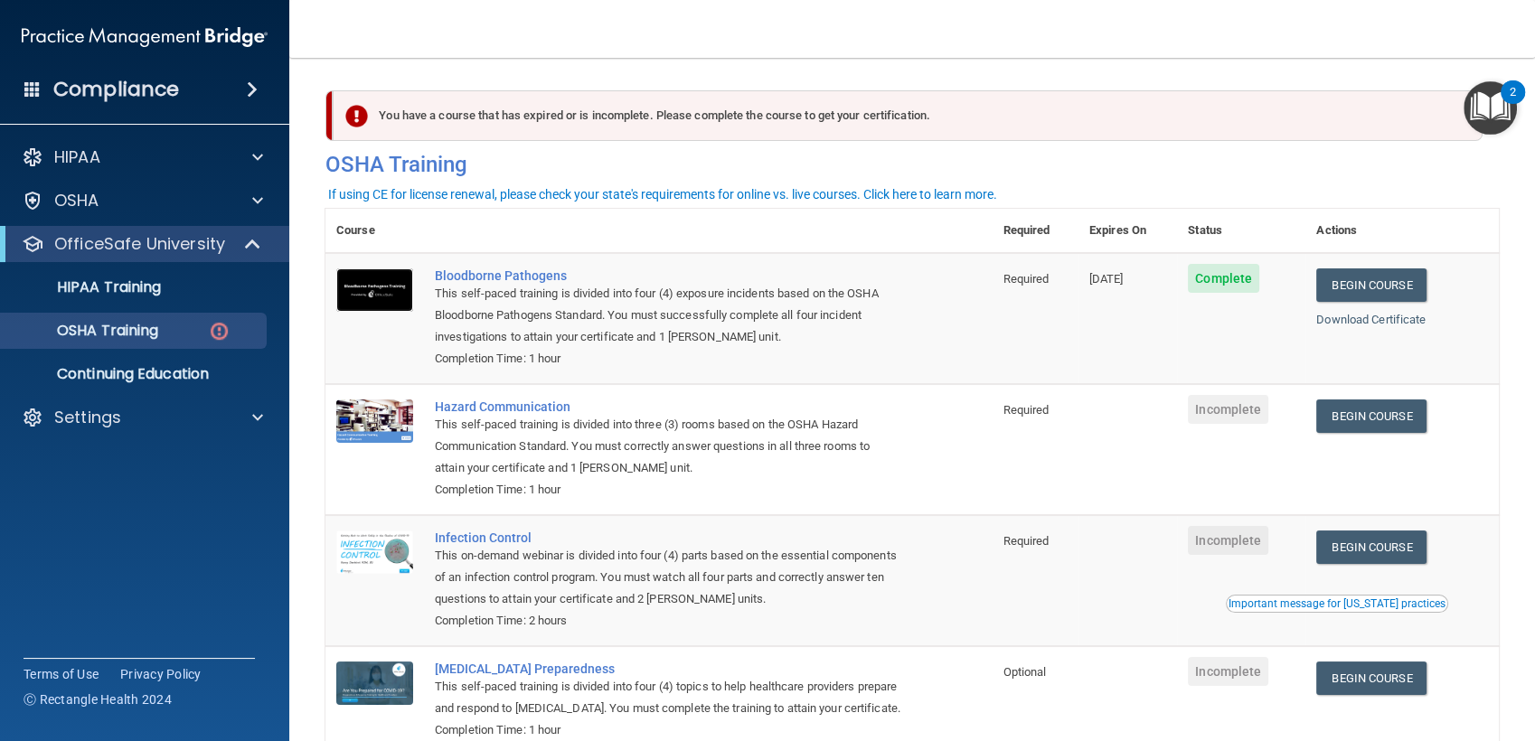
click at [376, 298] on img at bounding box center [374, 289] width 77 height 43
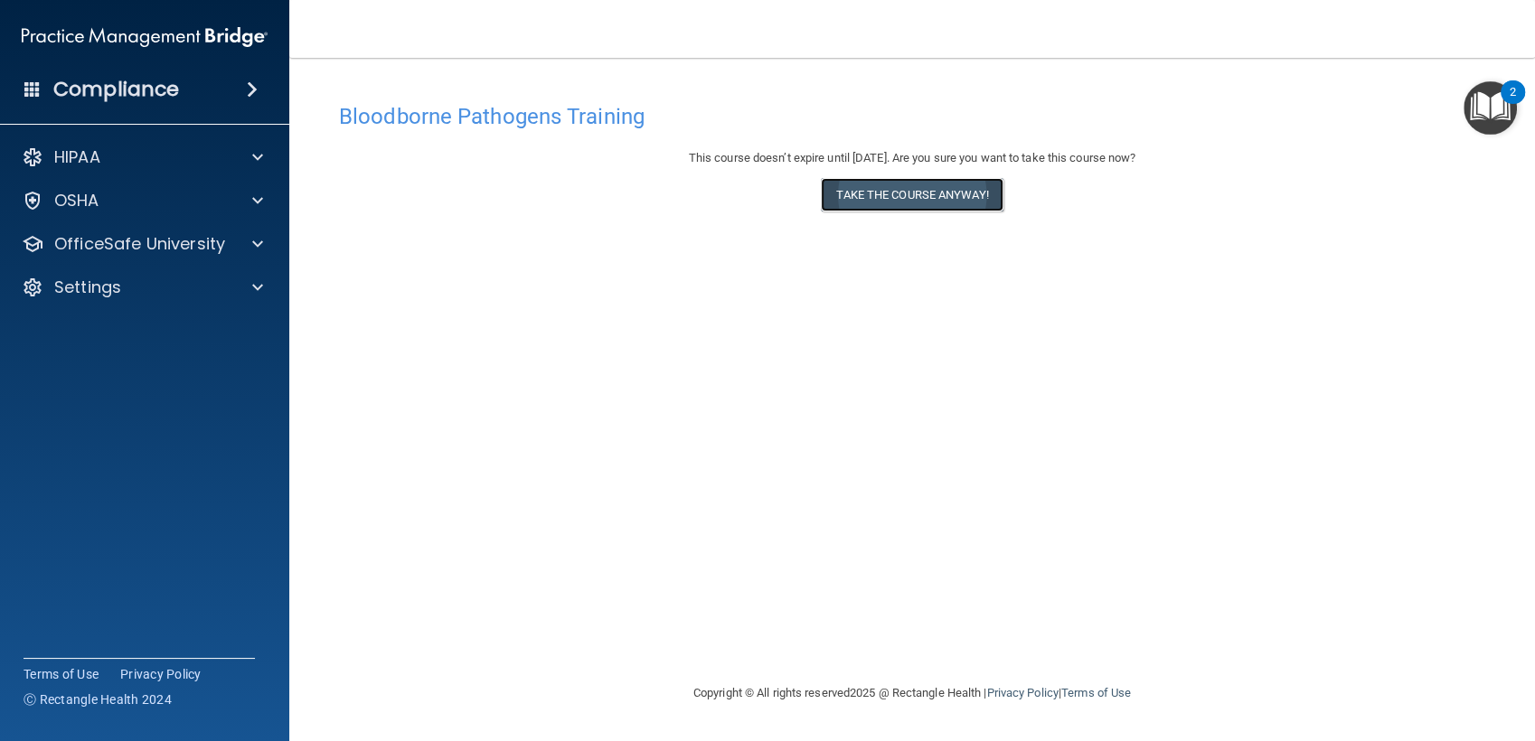
click at [870, 207] on button "Take the course anyway!" at bounding box center [912, 194] width 182 height 33
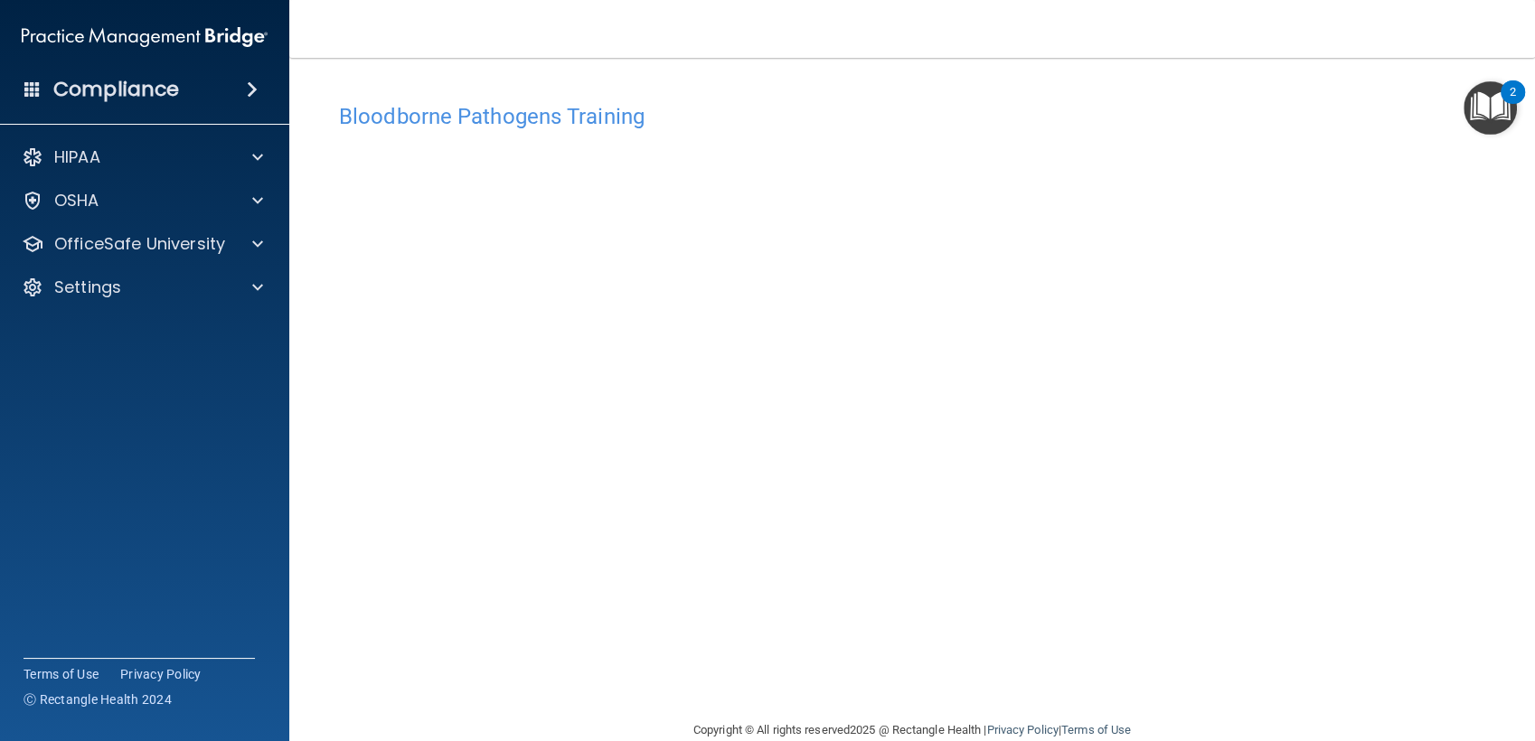
click at [1482, 109] on img "Open Resource Center, 2 new notifications" at bounding box center [1489, 107] width 53 height 53
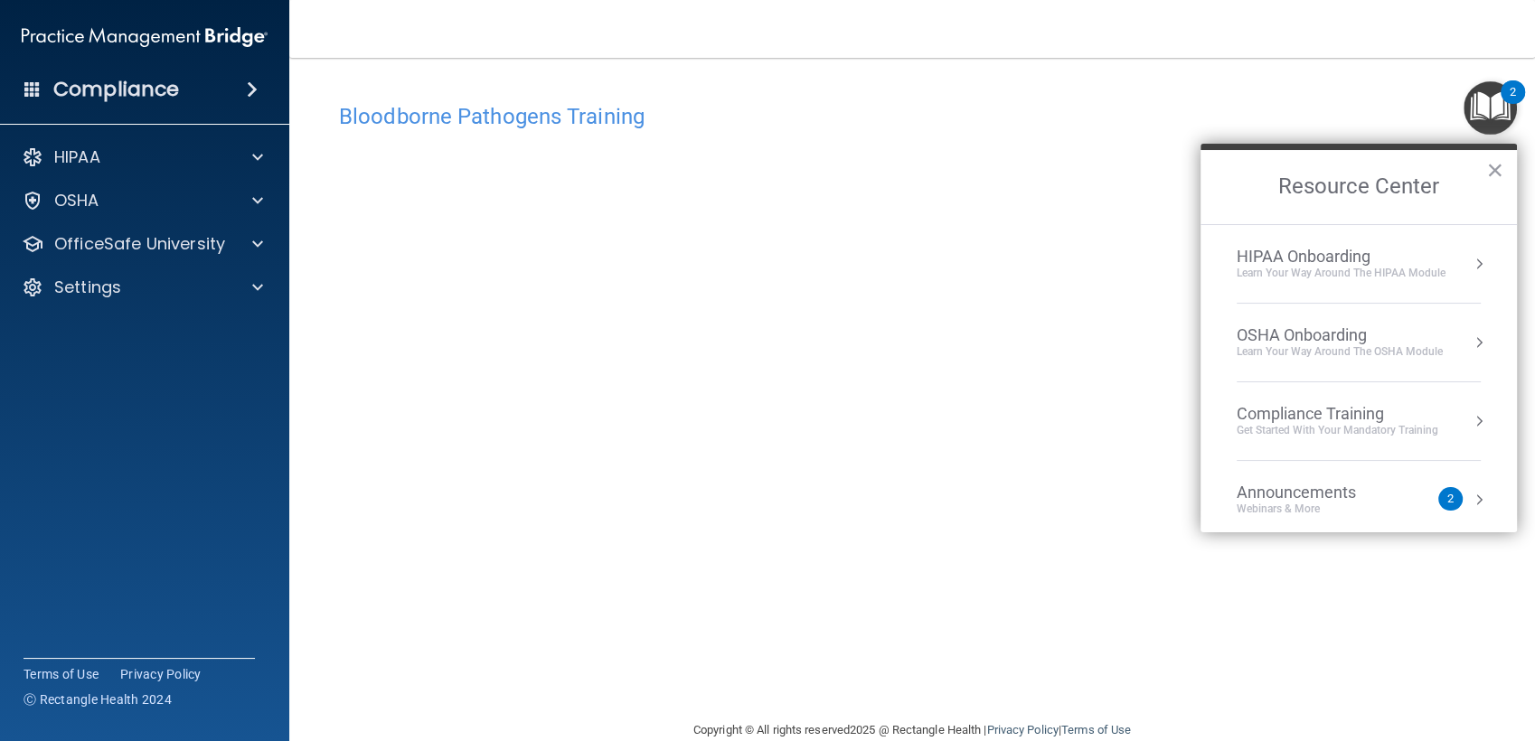
click at [1301, 359] on li "OSHA Onboarding Learn your way around the OSHA module" at bounding box center [1358, 343] width 244 height 79
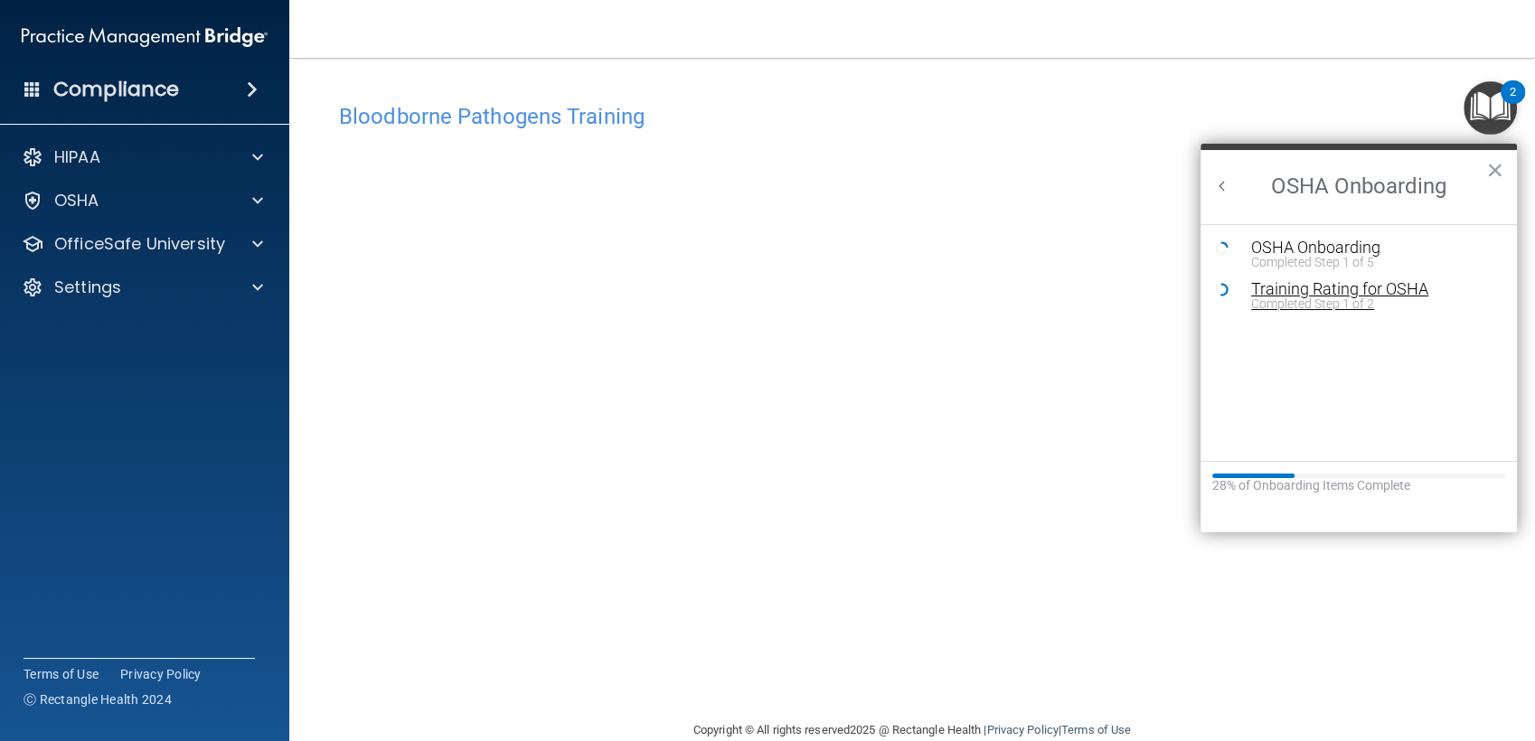
click at [1283, 293] on div "Training Rating for OSHA" at bounding box center [1372, 289] width 242 height 16
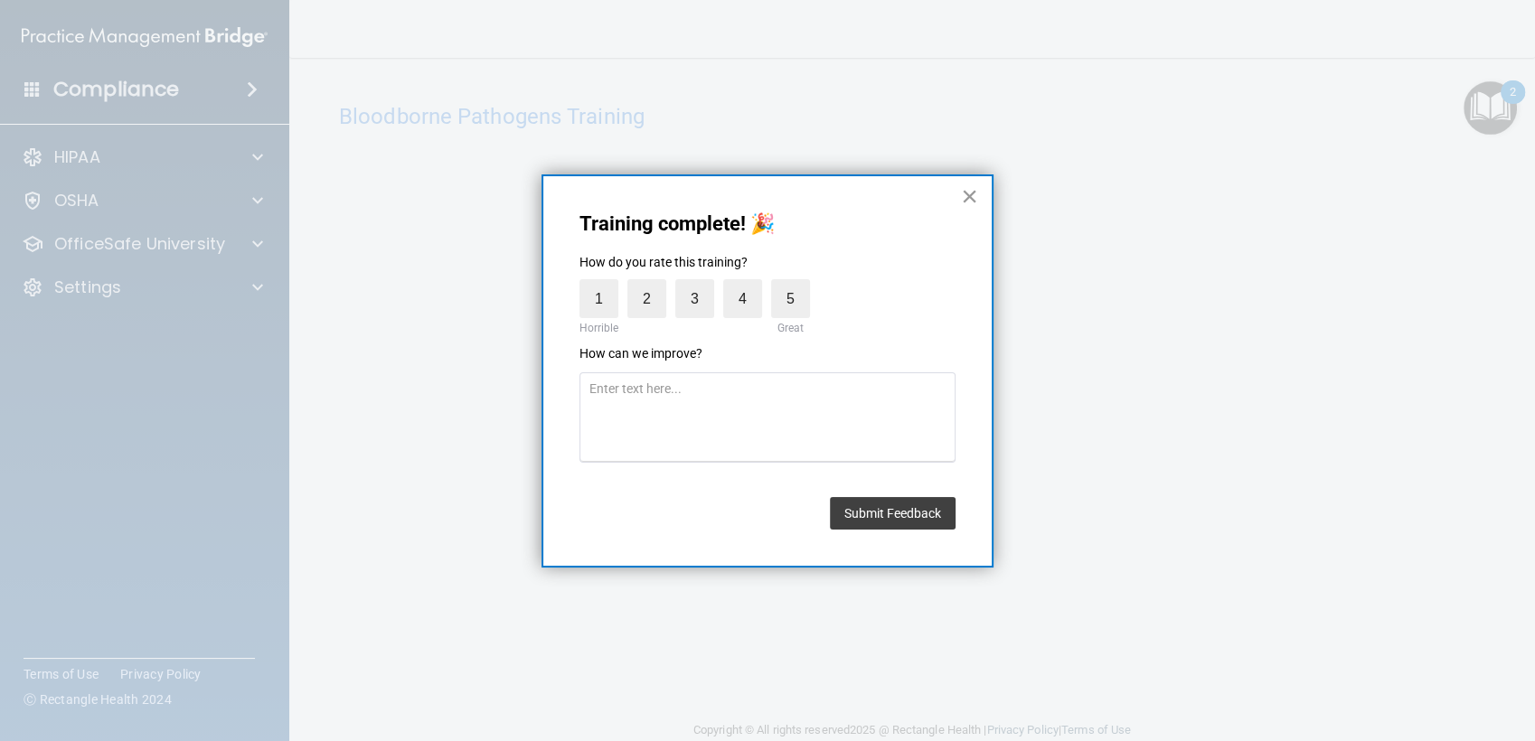
click at [969, 204] on button "×" at bounding box center [969, 196] width 17 height 29
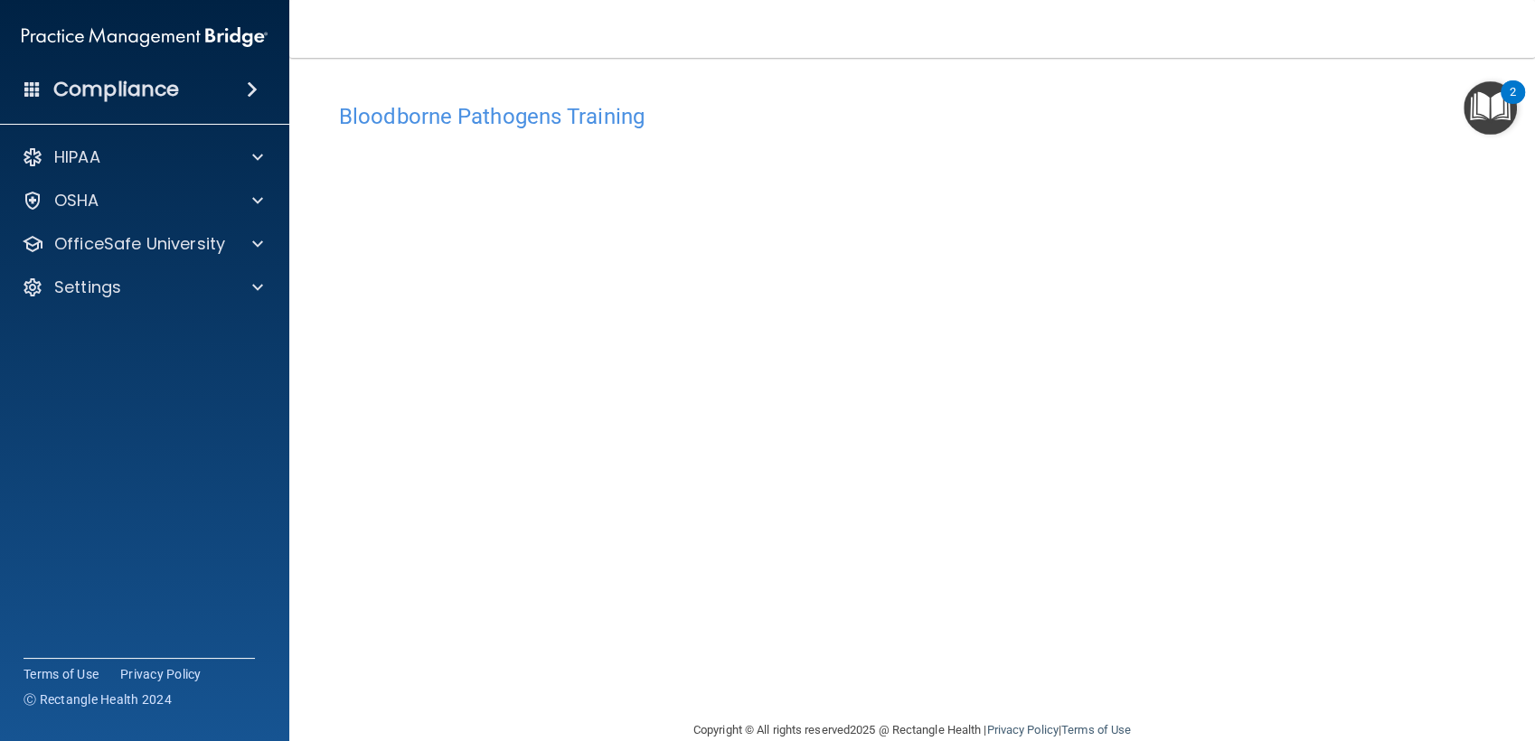
click at [1467, 119] on img "Open Resource Center, 2 new notifications" at bounding box center [1489, 107] width 53 height 53
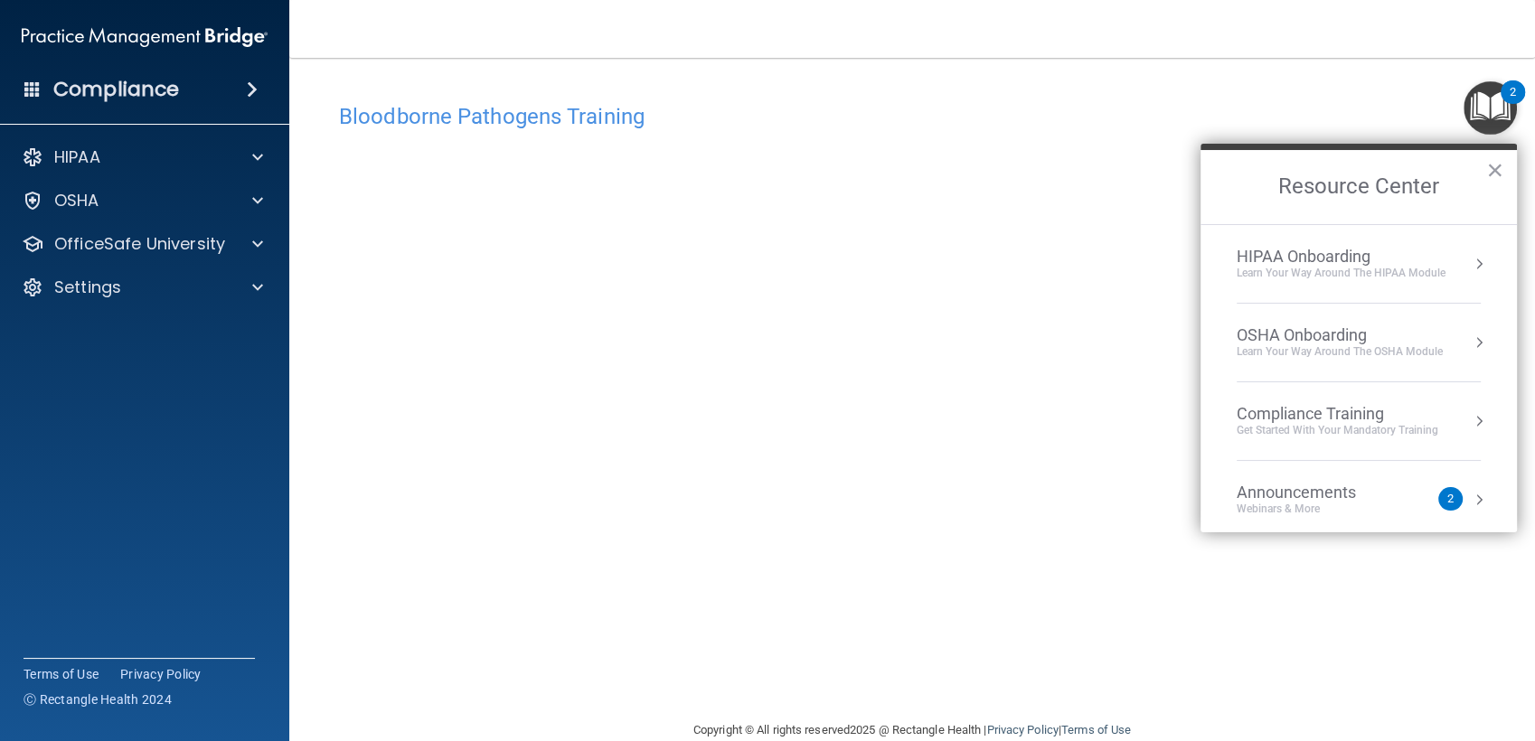
click at [1291, 326] on div "OSHA Onboarding" at bounding box center [1339, 335] width 206 height 20
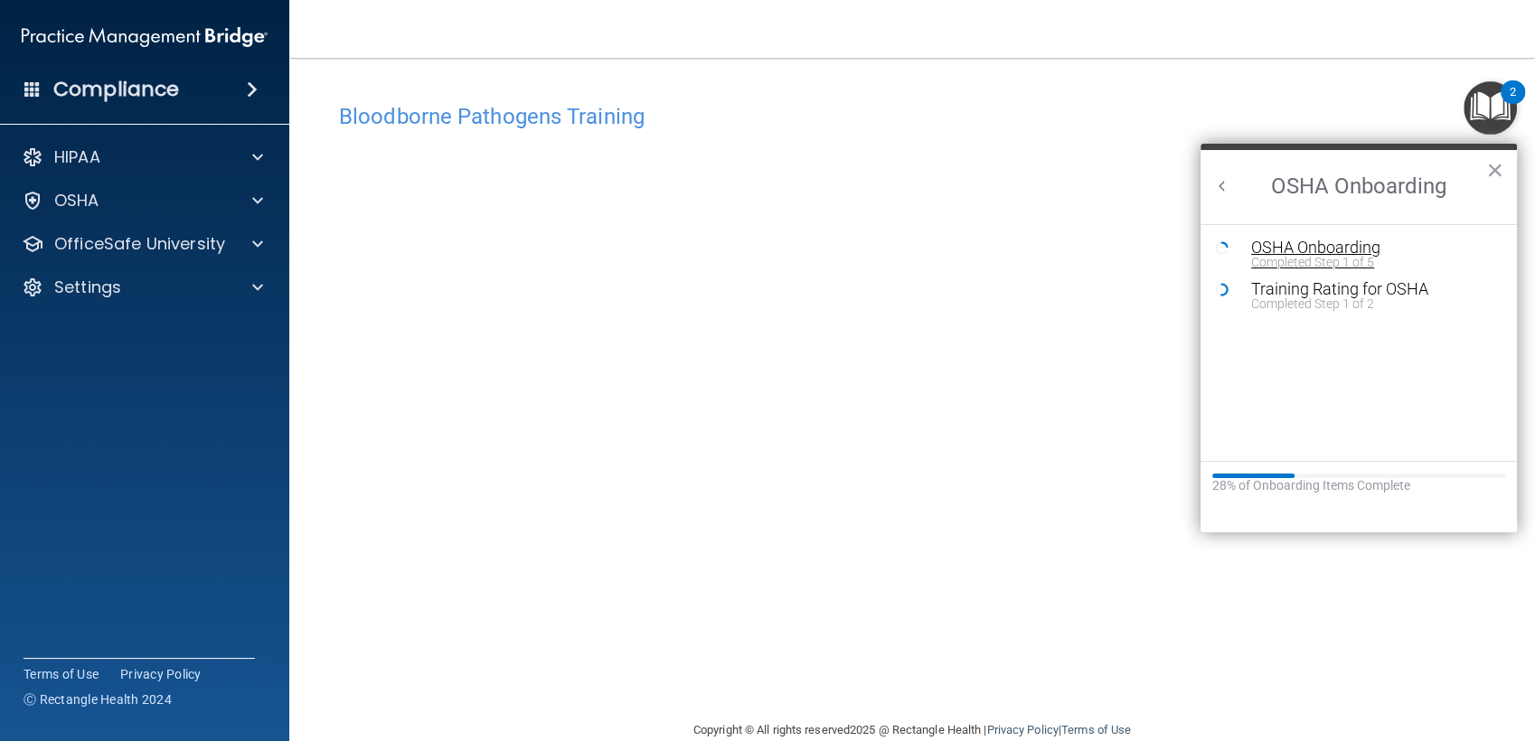
click at [1291, 259] on div "Completed Step 1 of 5" at bounding box center [1372, 262] width 242 height 13
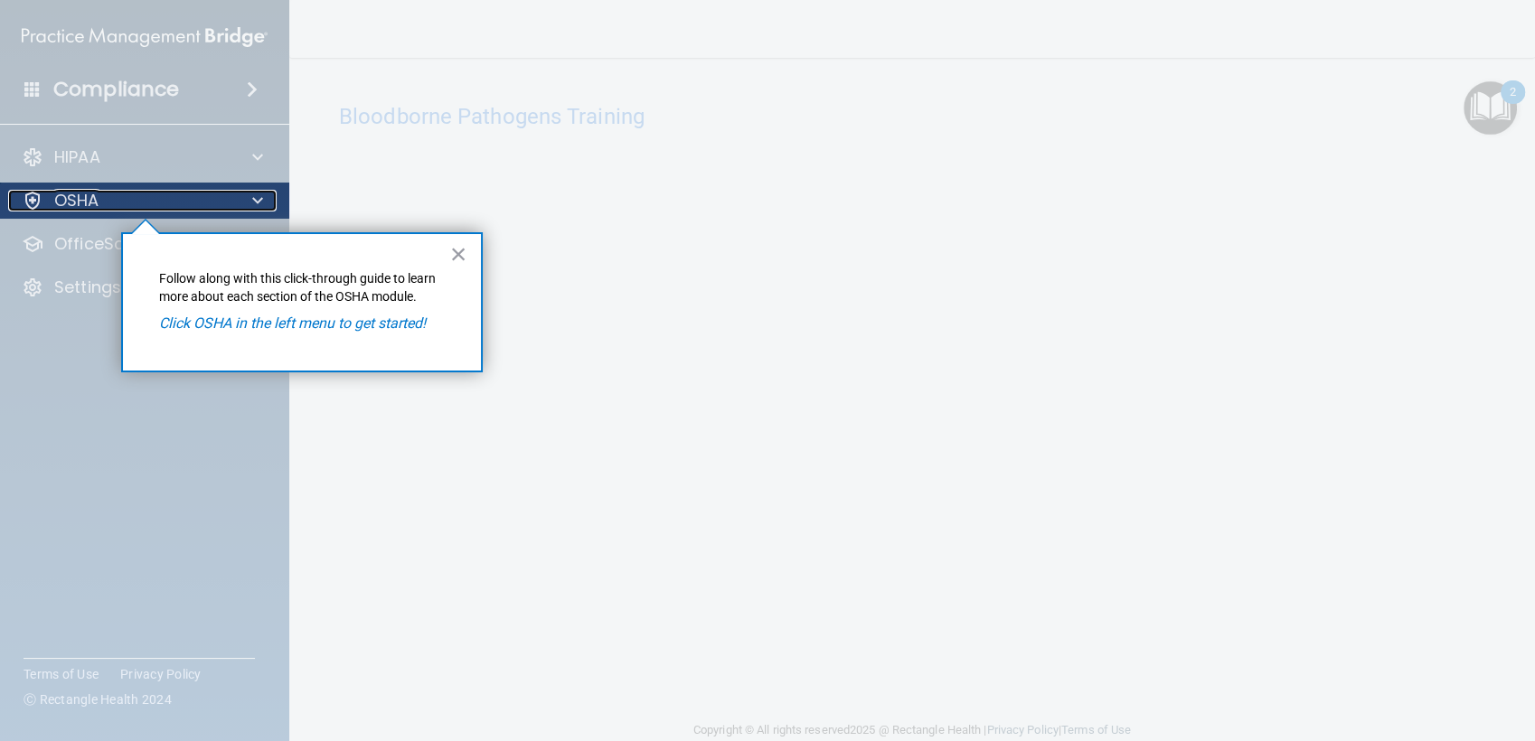
click at [212, 210] on div "OSHA" at bounding box center [120, 201] width 224 height 22
click at [455, 255] on button "×" at bounding box center [458, 253] width 17 height 29
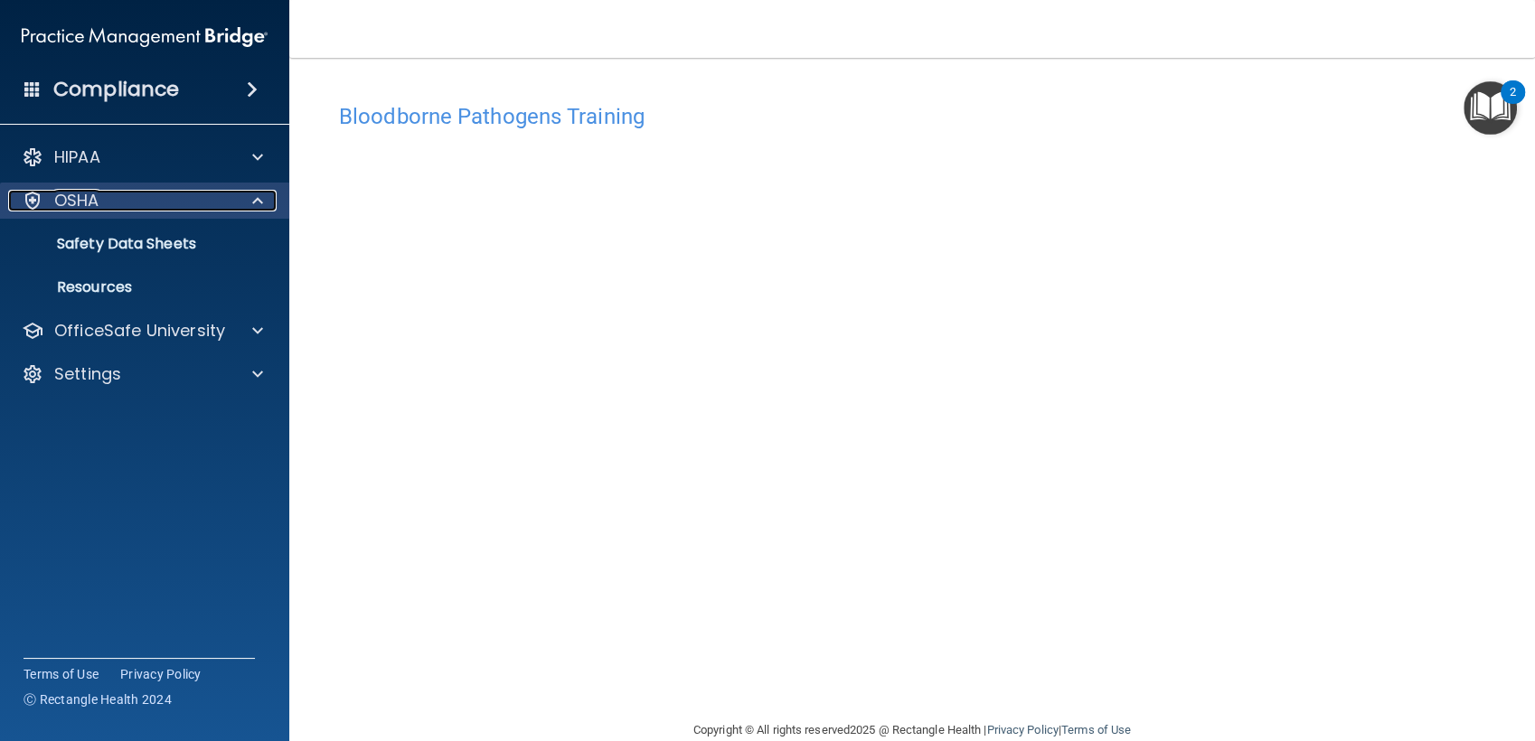
click at [157, 198] on div "OSHA" at bounding box center [120, 201] width 224 height 22
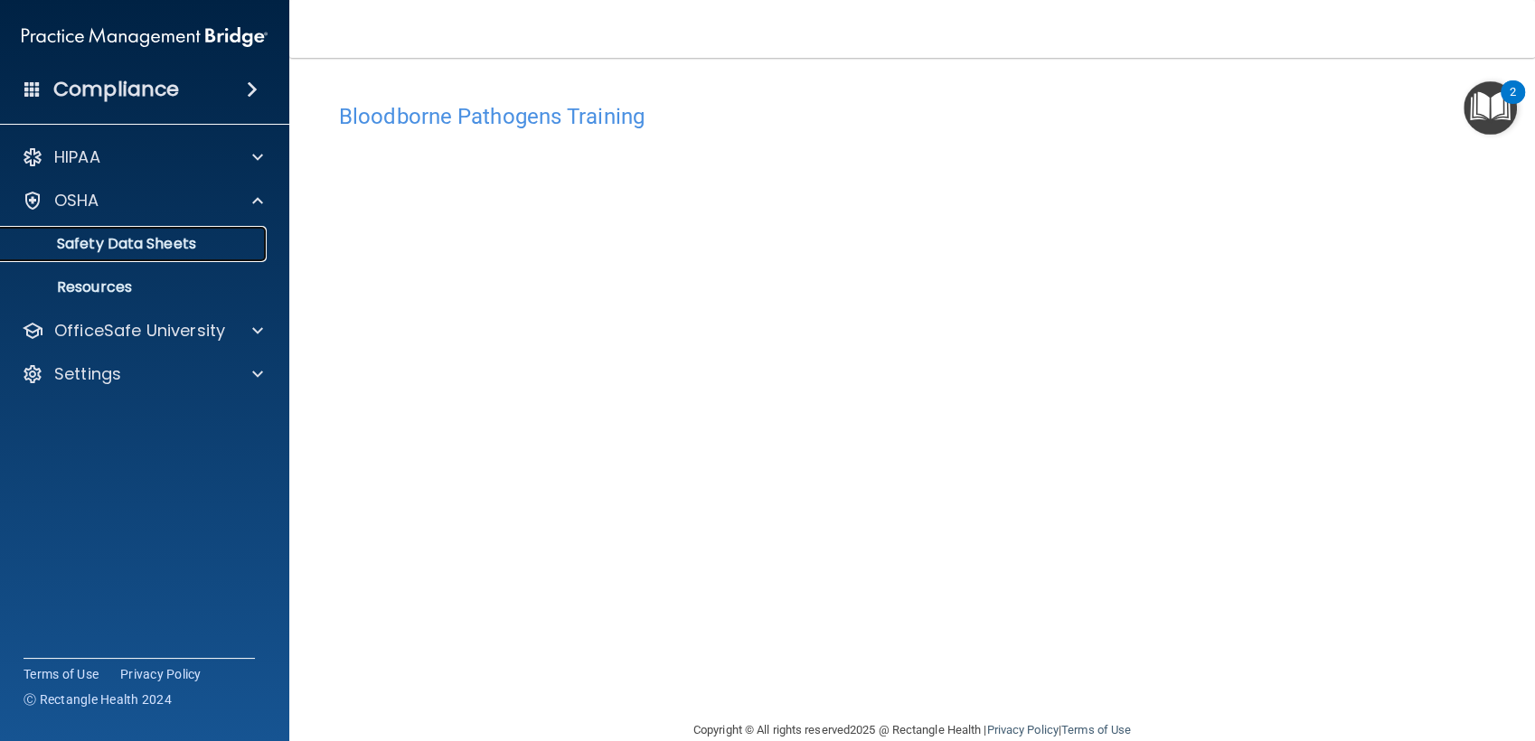
click at [145, 236] on p "Safety Data Sheets" at bounding box center [135, 244] width 247 height 18
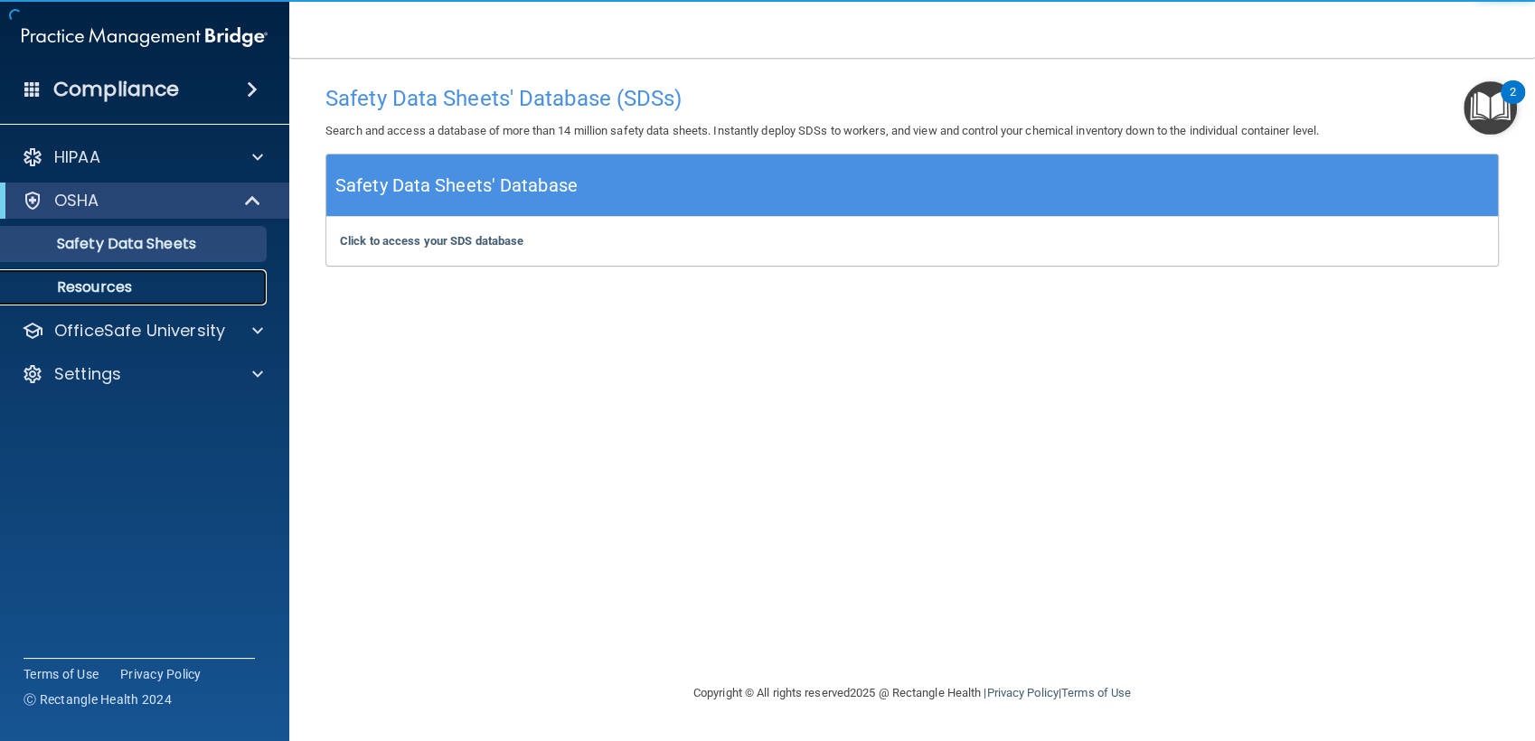
click at [155, 278] on p "Resources" at bounding box center [135, 287] width 247 height 18
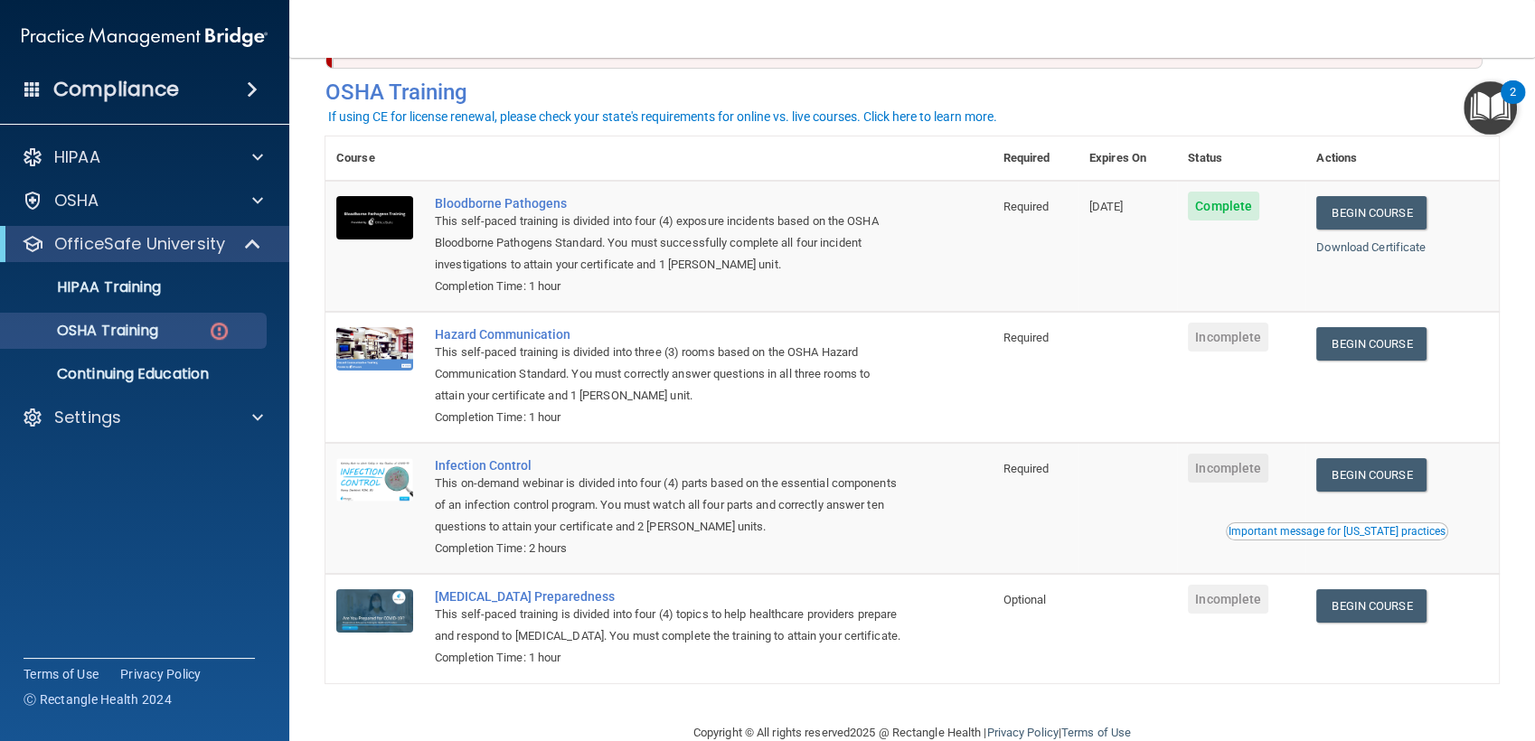
scroll to position [77, 0]
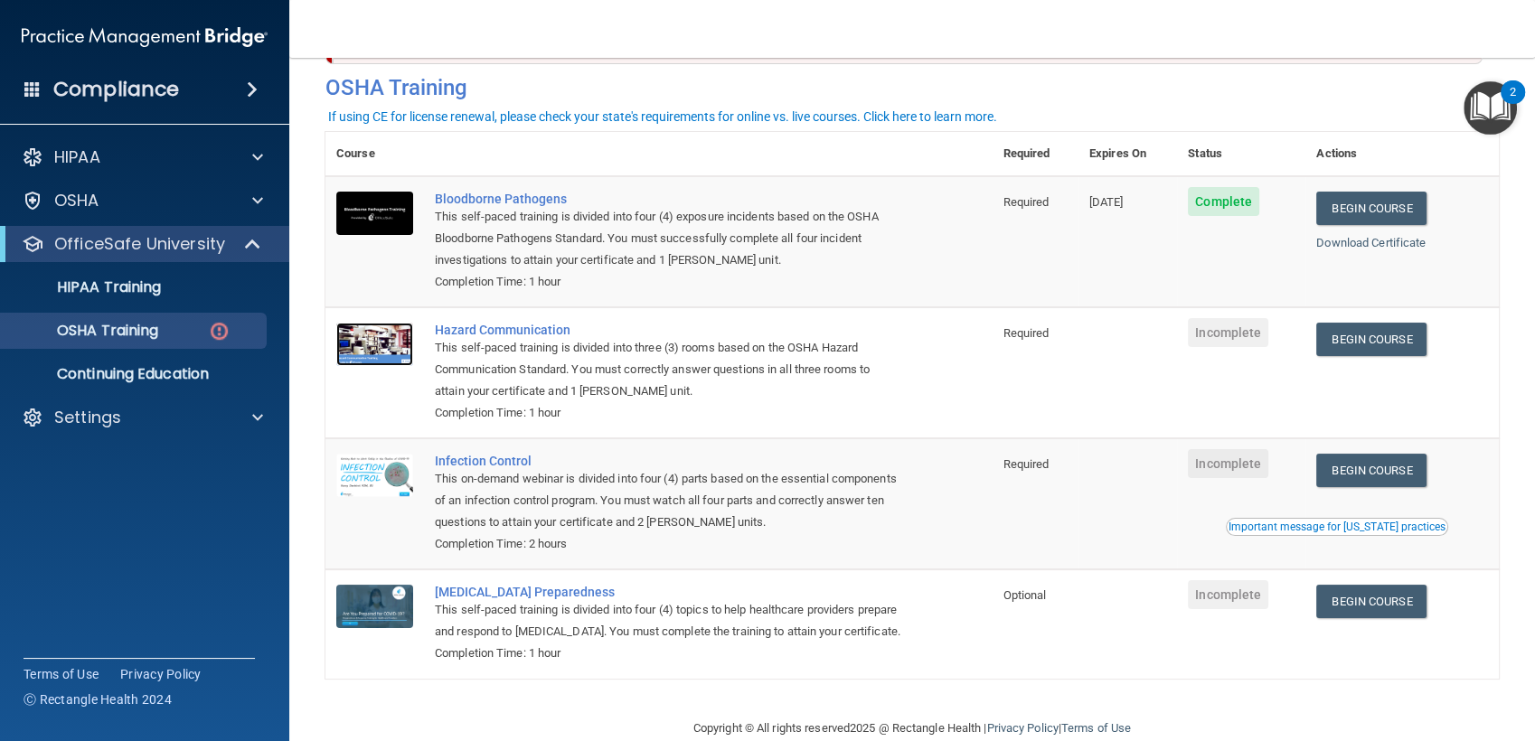
click at [396, 346] on img at bounding box center [374, 344] width 77 height 43
drag, startPoint x: 1384, startPoint y: 198, endPoint x: 1185, endPoint y: 257, distance: 207.3
click at [1185, 257] on td "Complete" at bounding box center [1241, 241] width 128 height 131
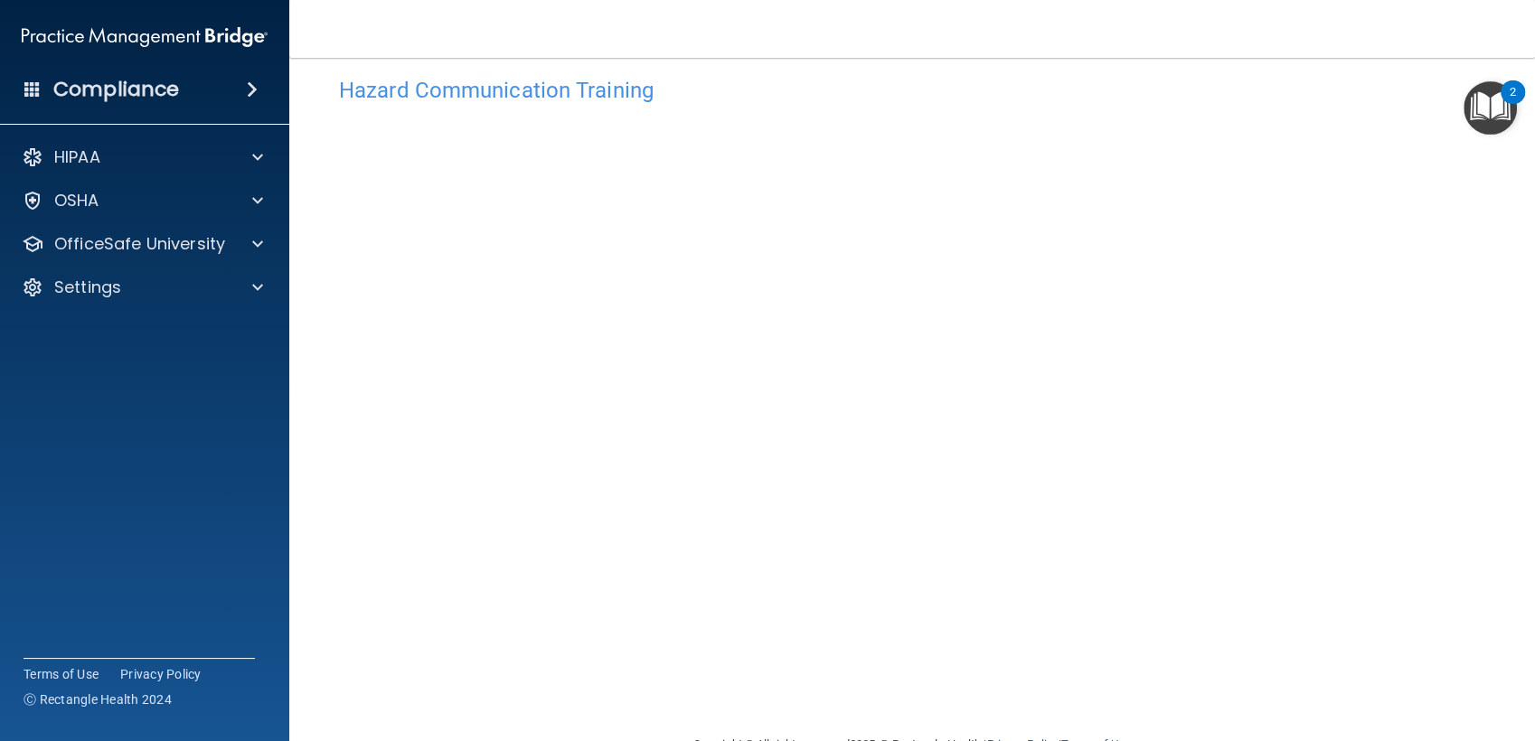
scroll to position [72, 0]
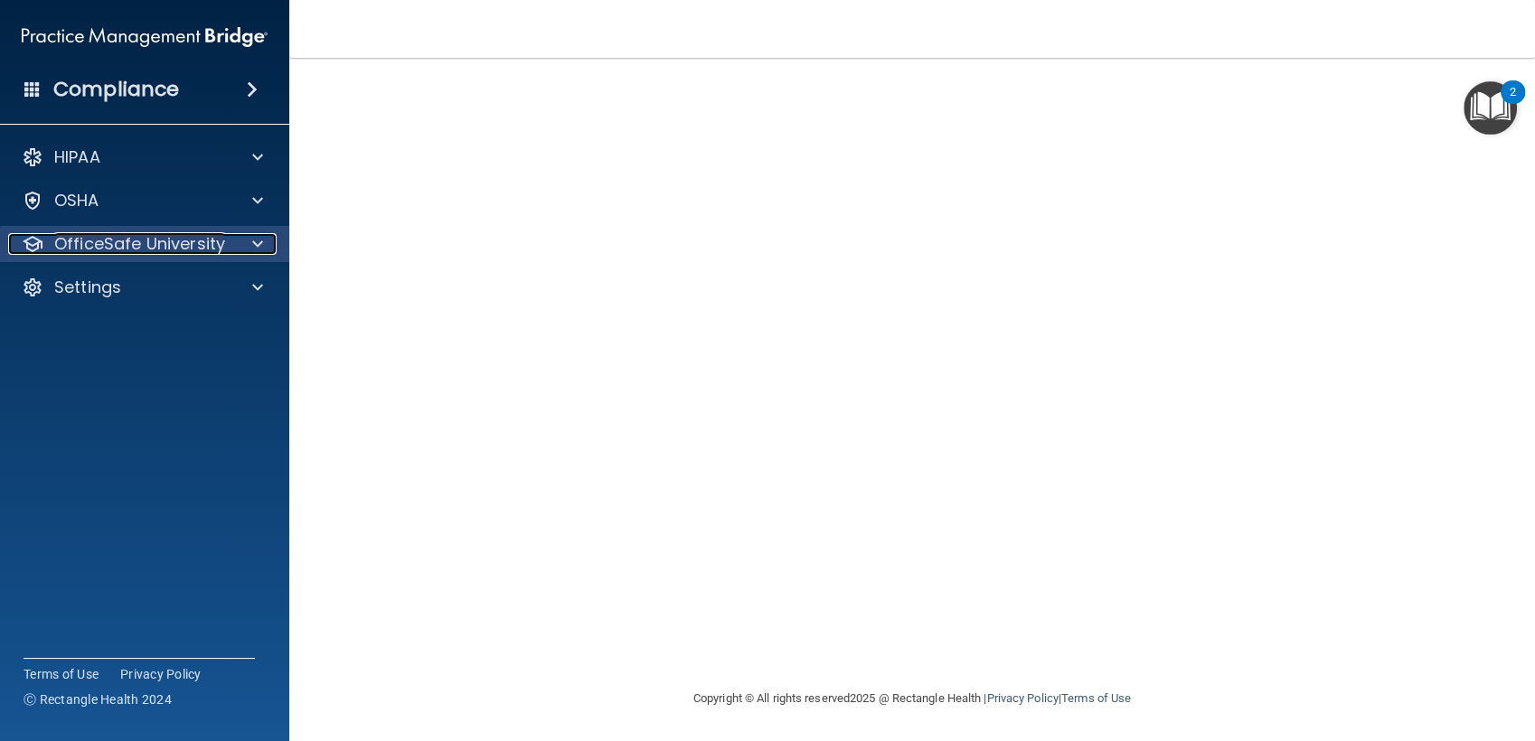
click at [252, 249] on span at bounding box center [257, 244] width 11 height 22
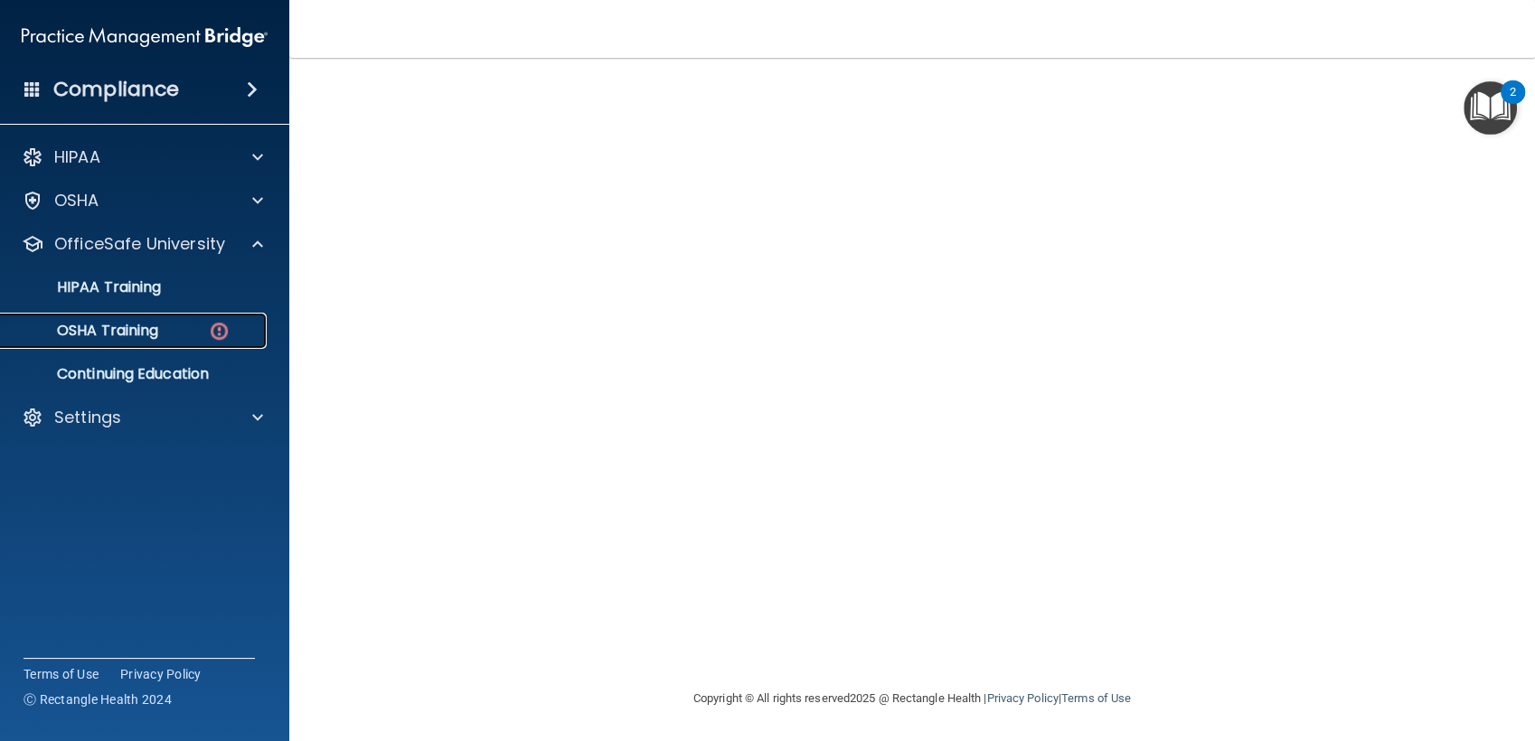
click at [185, 319] on link "OSHA Training" at bounding box center [124, 331] width 285 height 36
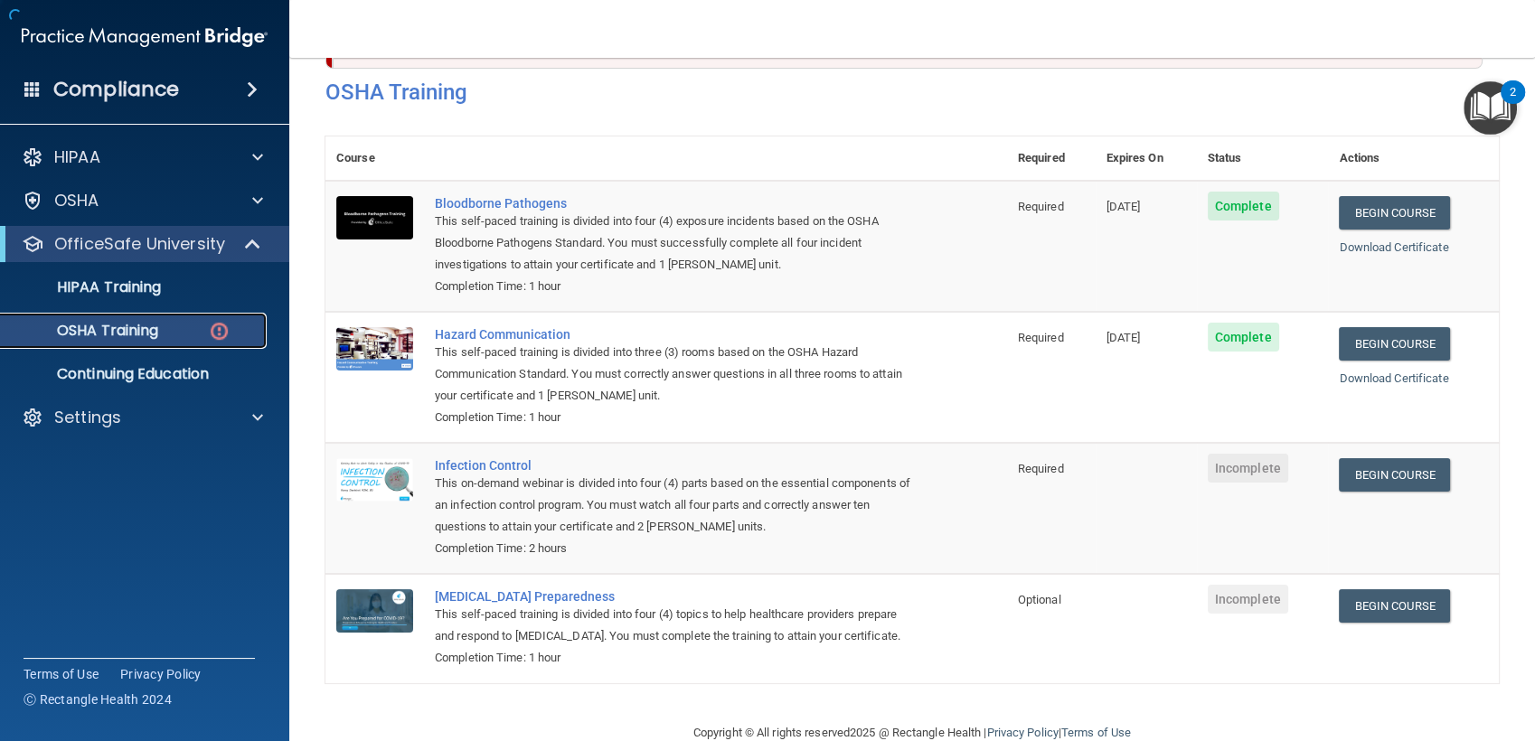
scroll to position [132, 0]
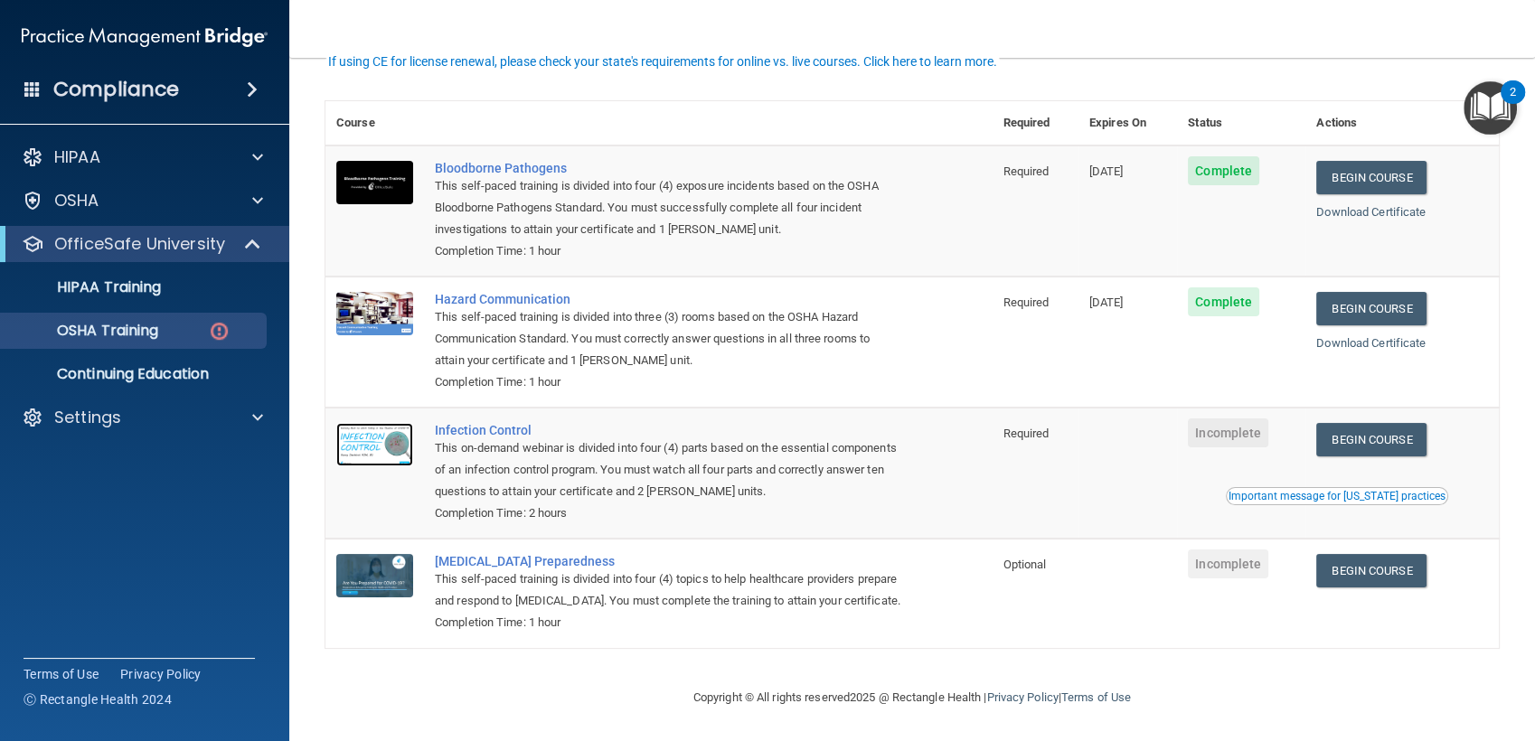
click at [398, 423] on img at bounding box center [374, 444] width 77 height 43
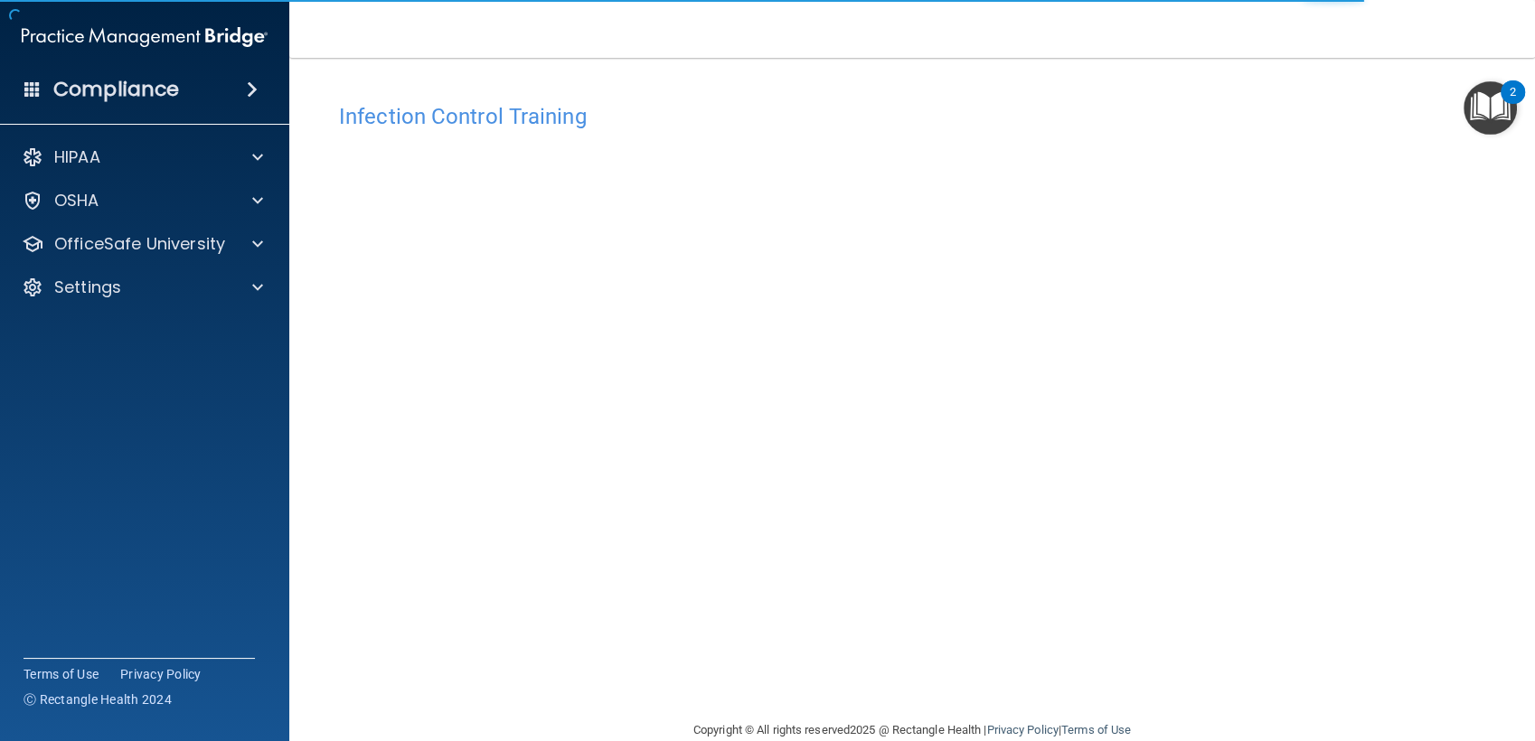
scroll to position [32, 0]
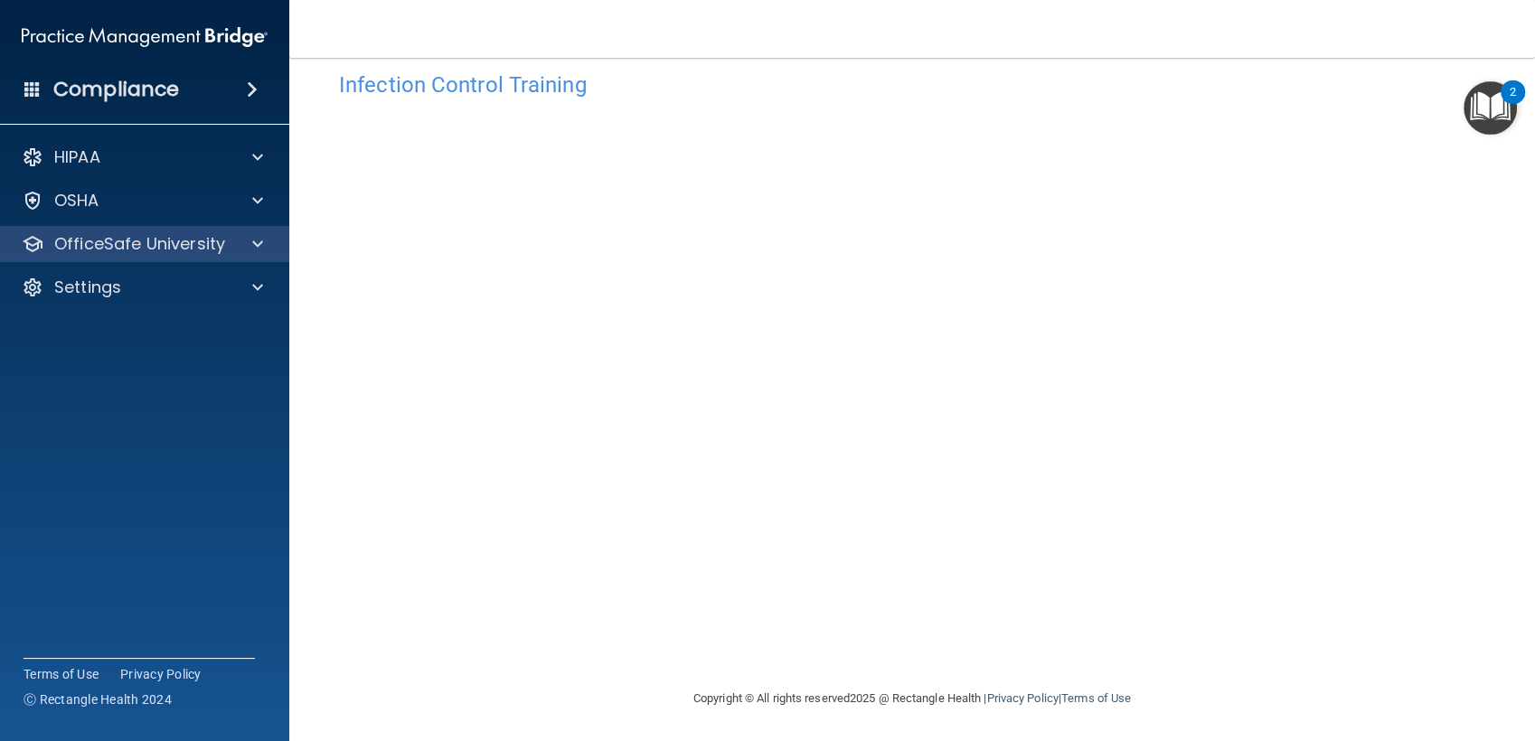
click at [240, 229] on div "OfficeSafe University" at bounding box center [145, 244] width 290 height 36
click at [241, 241] on div at bounding box center [254, 244] width 45 height 22
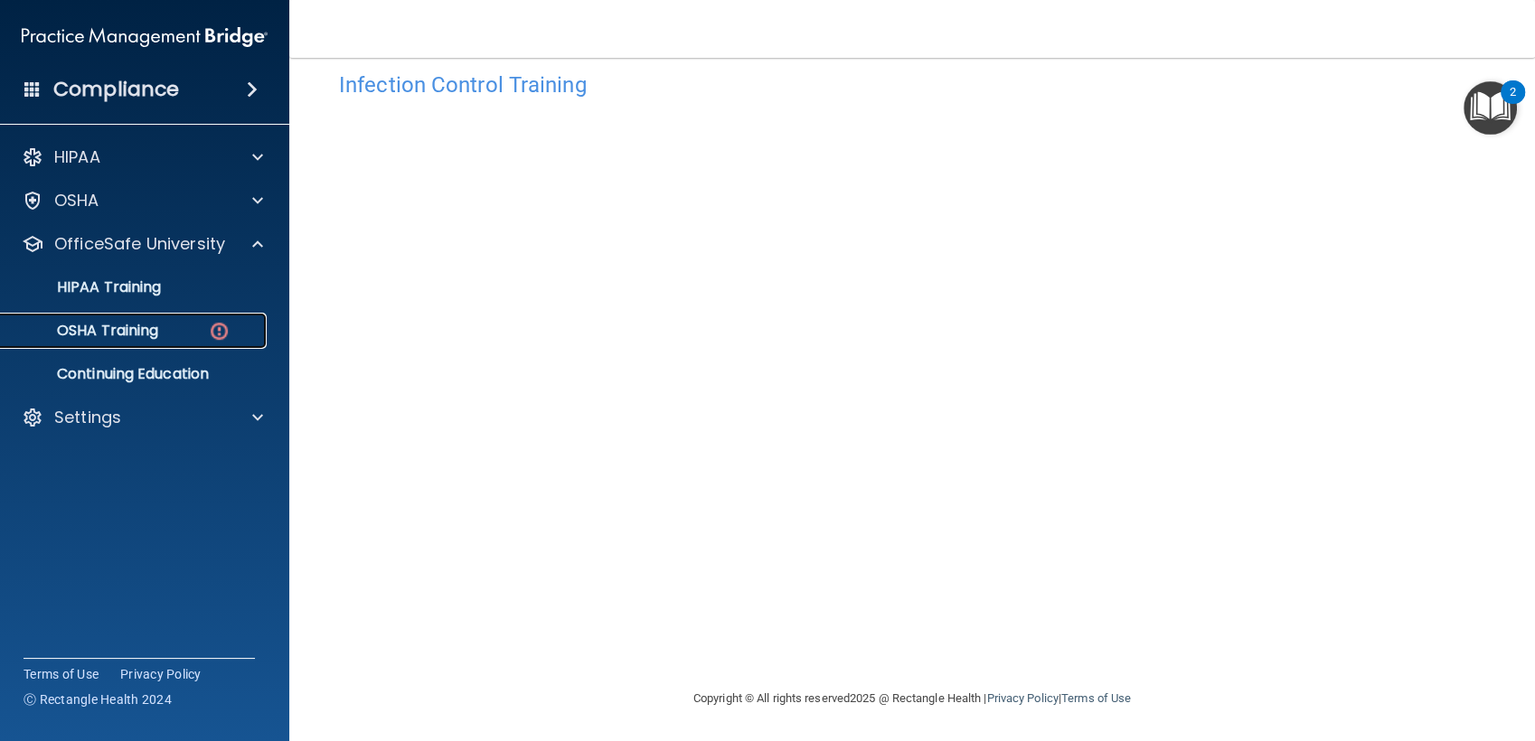
click at [171, 341] on link "OSHA Training" at bounding box center [124, 331] width 285 height 36
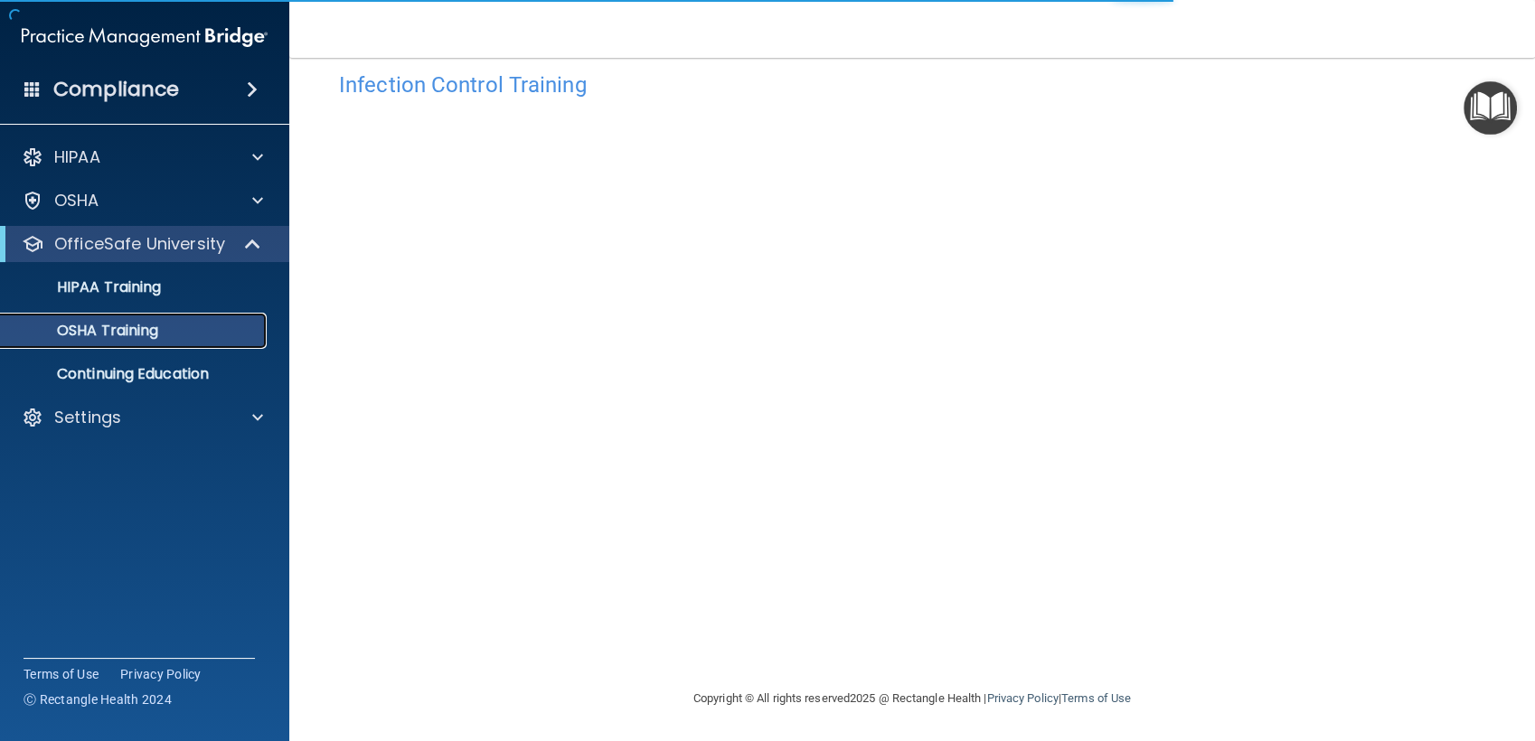
scroll to position [81, 0]
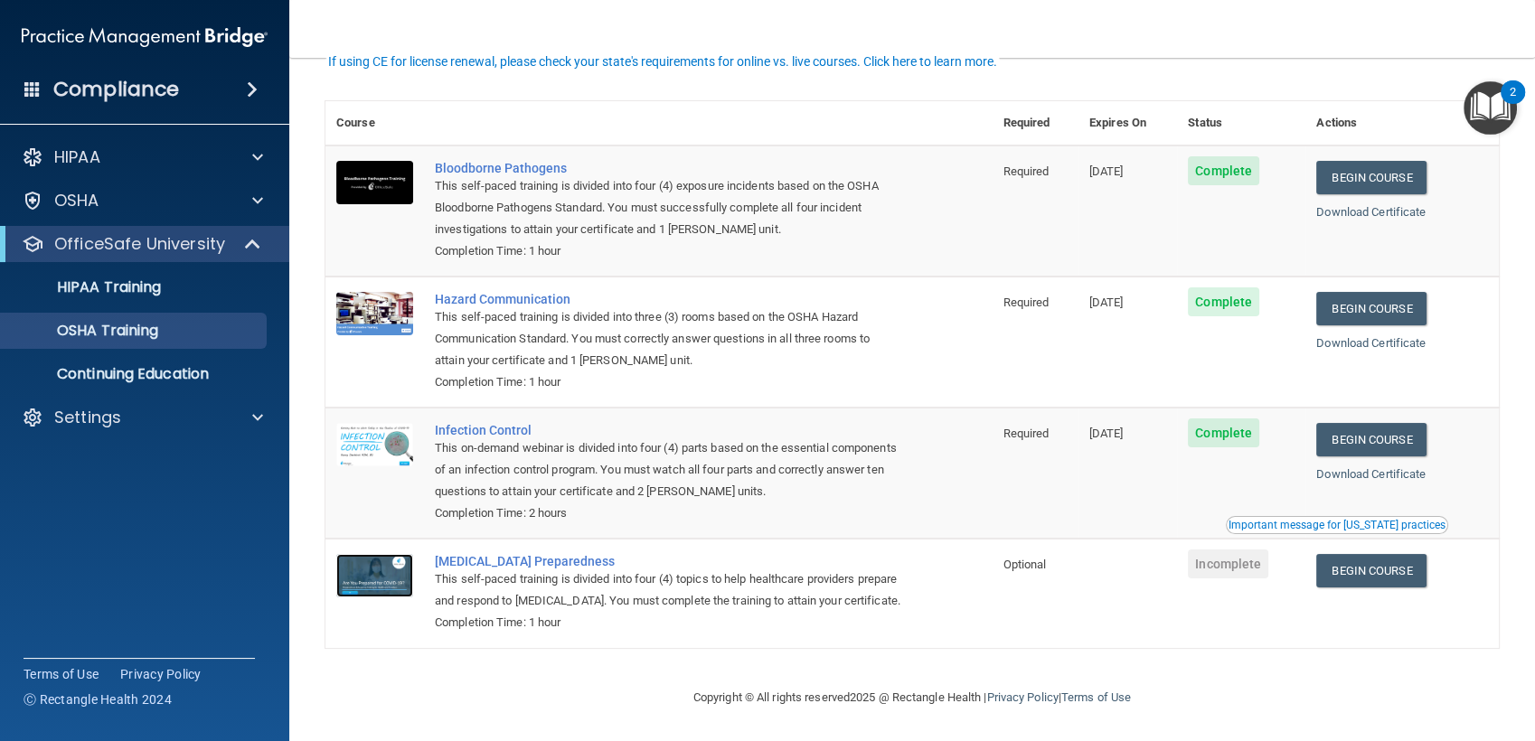
click at [391, 564] on img at bounding box center [374, 575] width 77 height 43
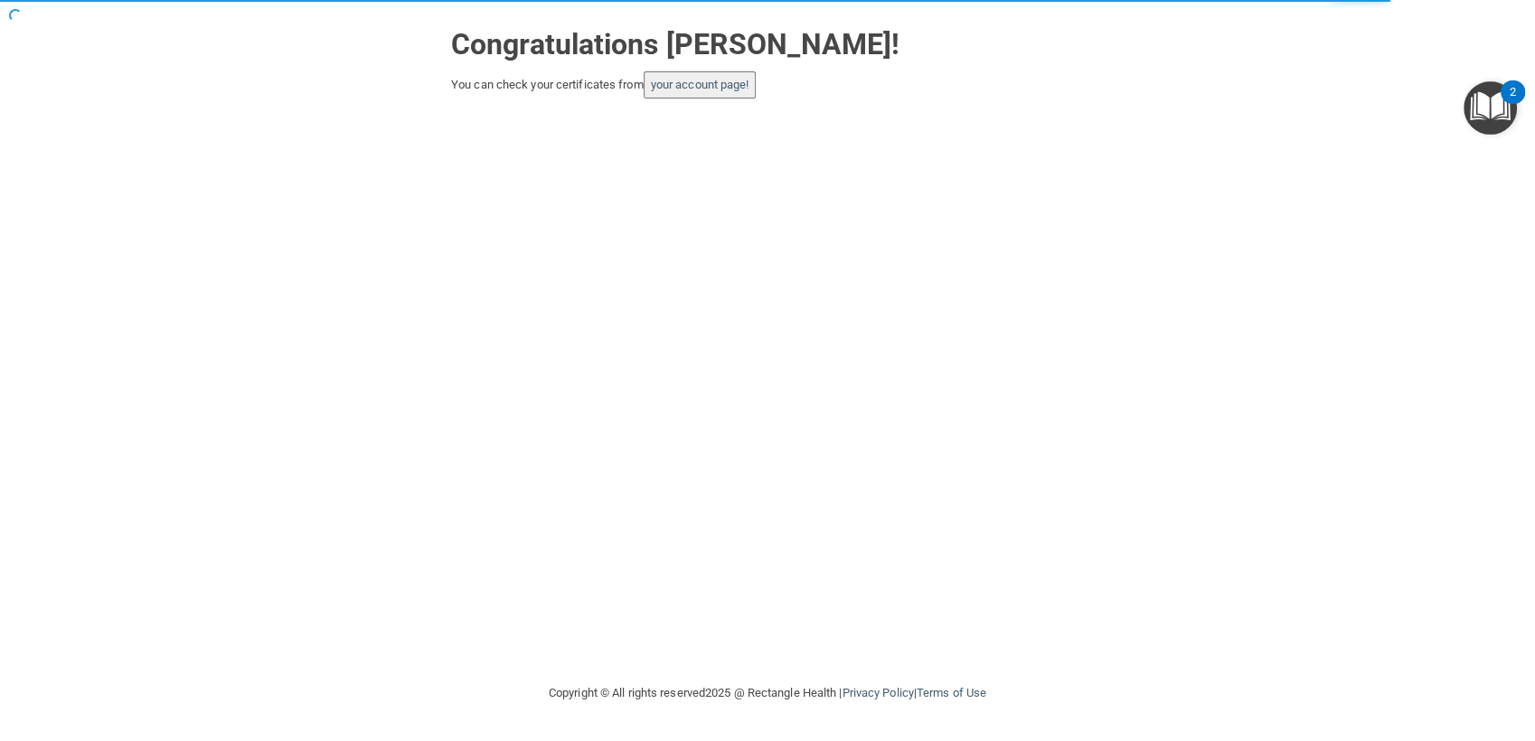
click at [1478, 110] on img "Open Resource Center, 2 new notifications" at bounding box center [1489, 107] width 53 height 53
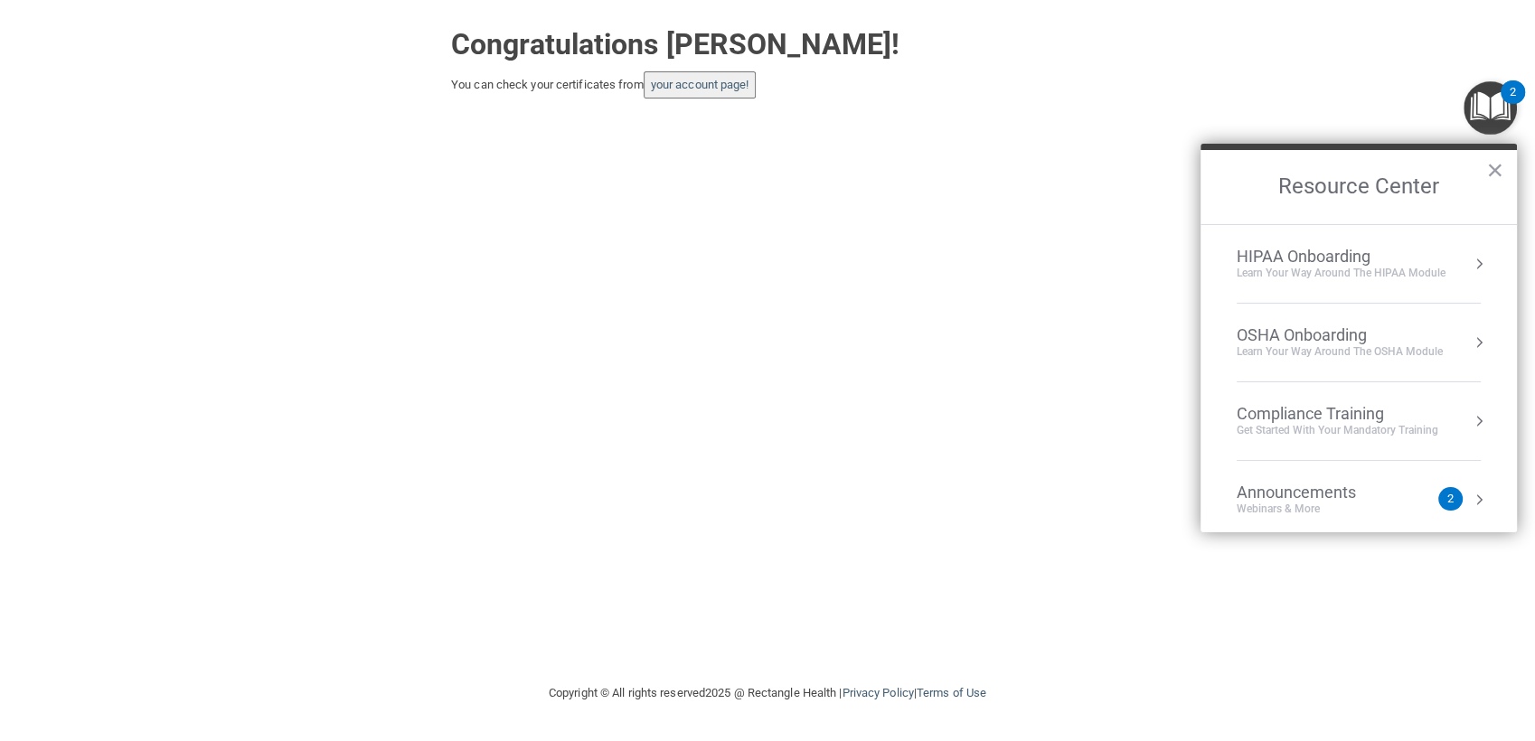
click at [1300, 325] on div "OSHA Onboarding" at bounding box center [1339, 335] width 206 height 20
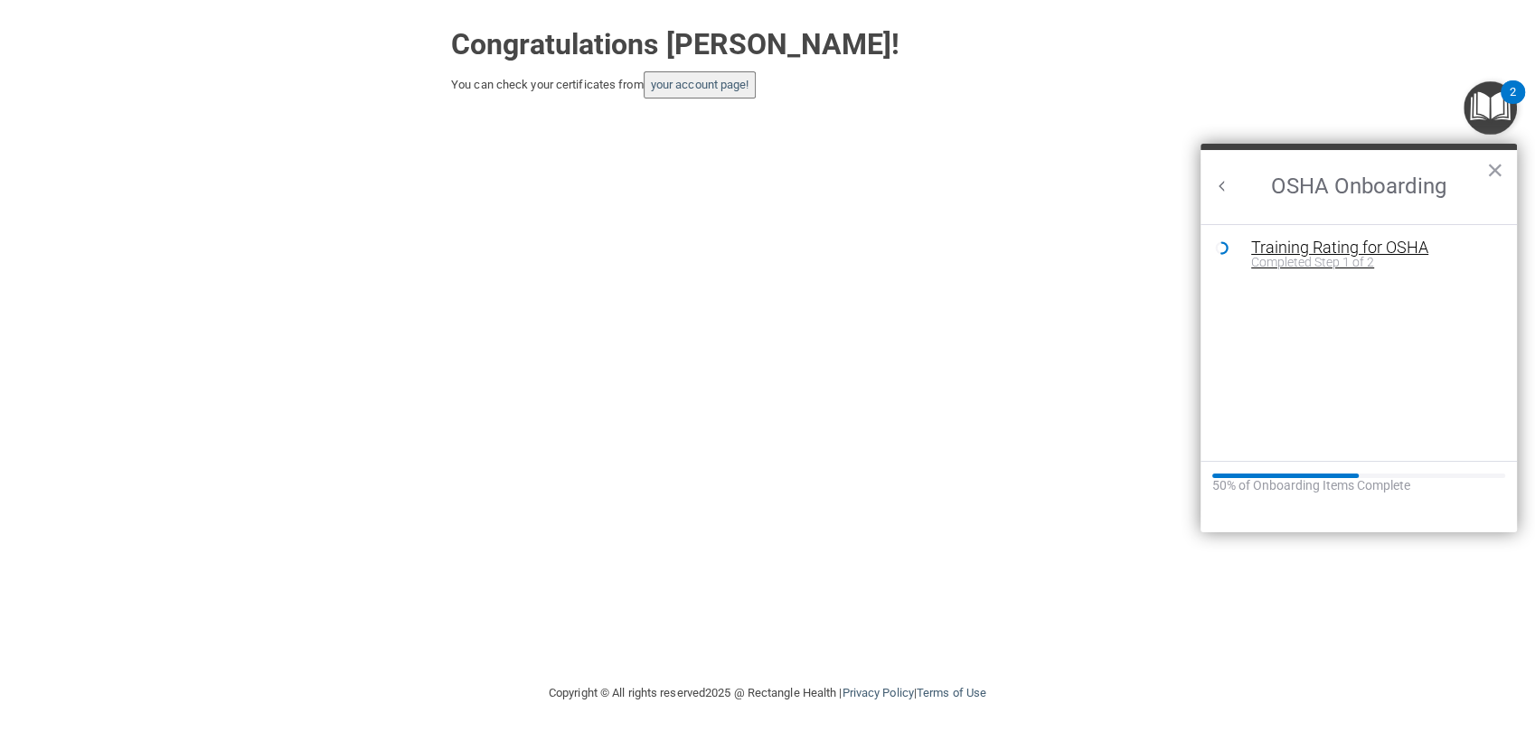
drag, startPoint x: 1300, startPoint y: 259, endPoint x: 1300, endPoint y: 247, distance: 12.7
click at [1300, 247] on div "Training Rating for OSHA" at bounding box center [1372, 247] width 242 height 16
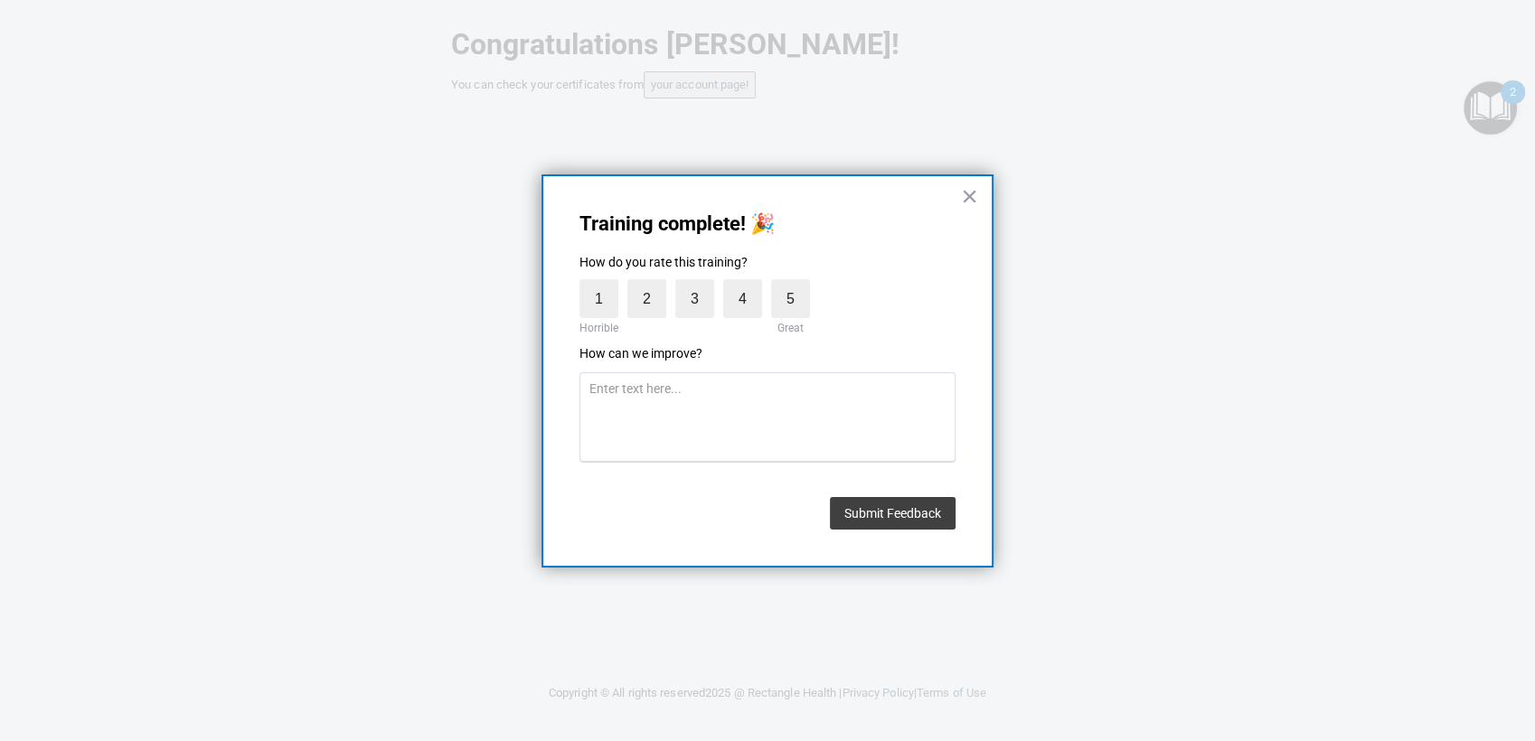
click at [957, 198] on div "Training complete! 🎉 How do you rate this training? 1 Horrible 2 3 4 5 Great Ho…" at bounding box center [767, 370] width 452 height 393
click at [967, 198] on button "×" at bounding box center [969, 196] width 17 height 29
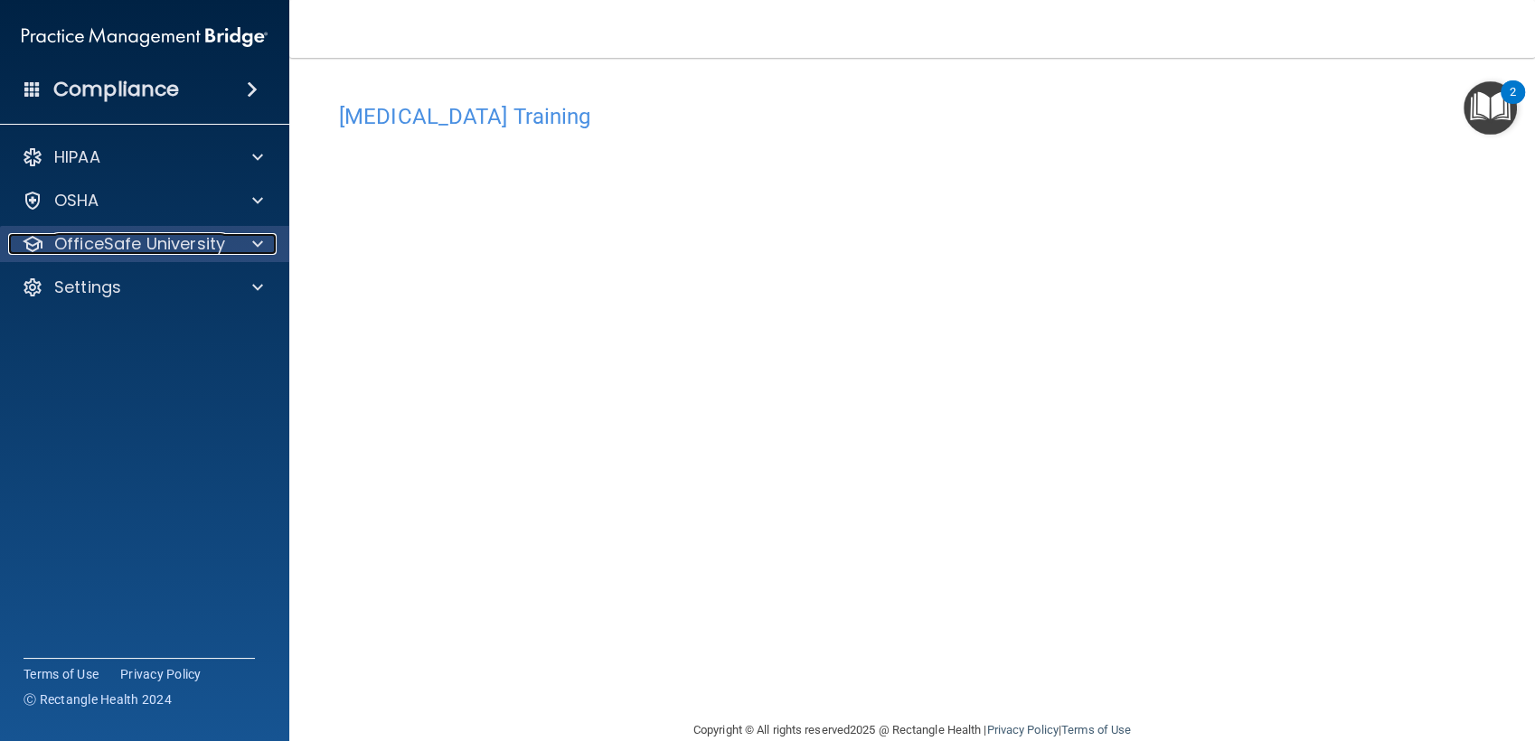
click at [236, 251] on div at bounding box center [254, 244] width 45 height 22
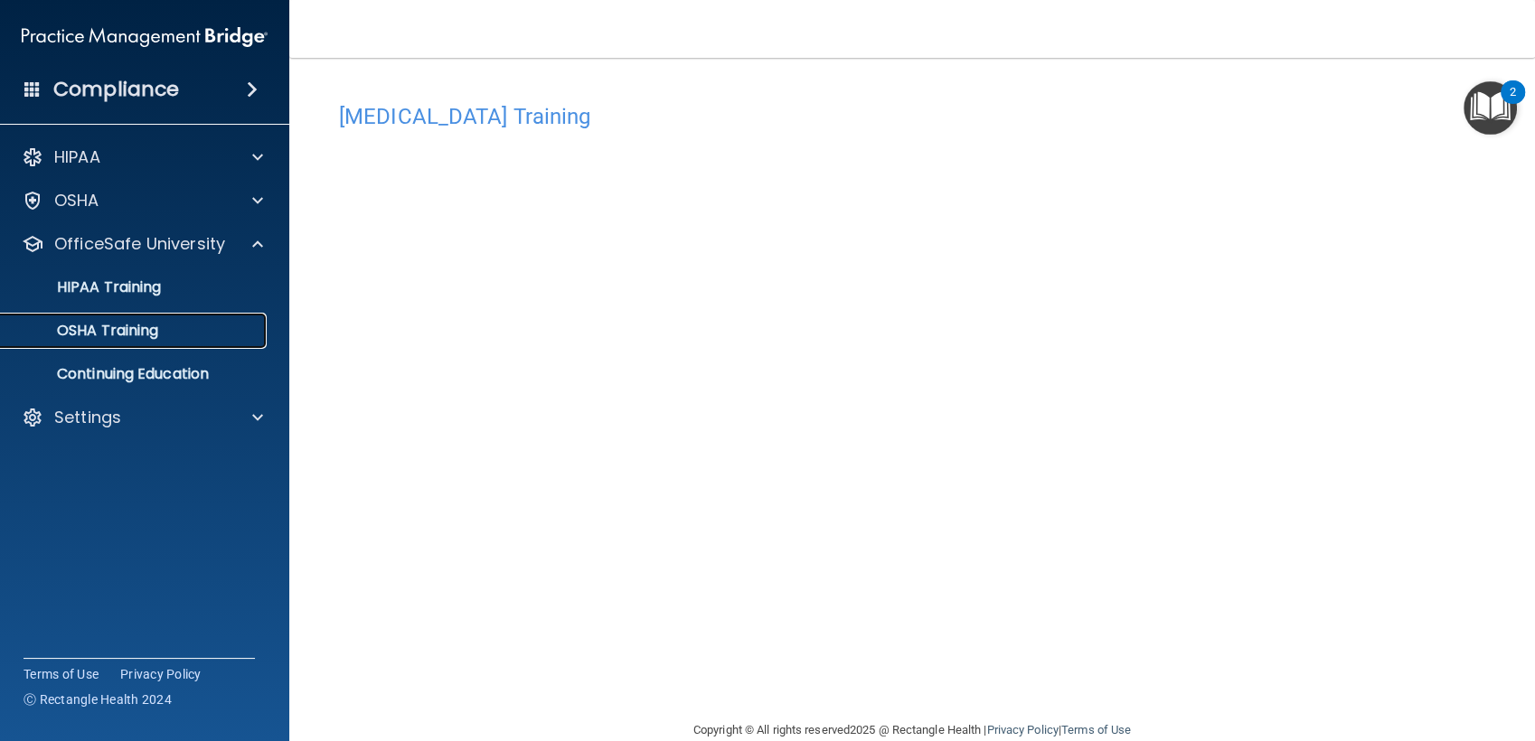
click at [174, 329] on div "OSHA Training" at bounding box center [135, 331] width 247 height 18
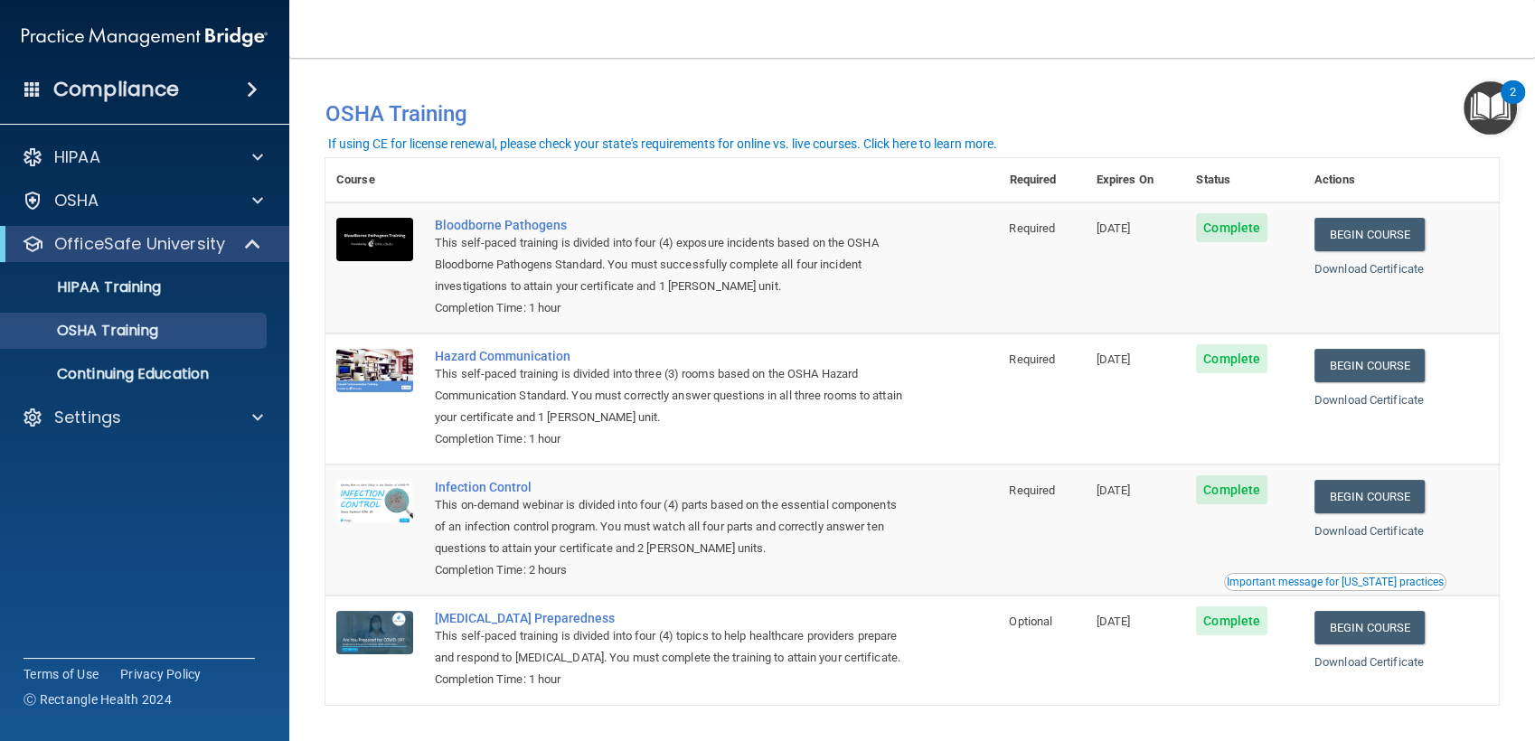
click at [1497, 116] on img "Open Resource Center, 2 new notifications" at bounding box center [1489, 107] width 53 height 53
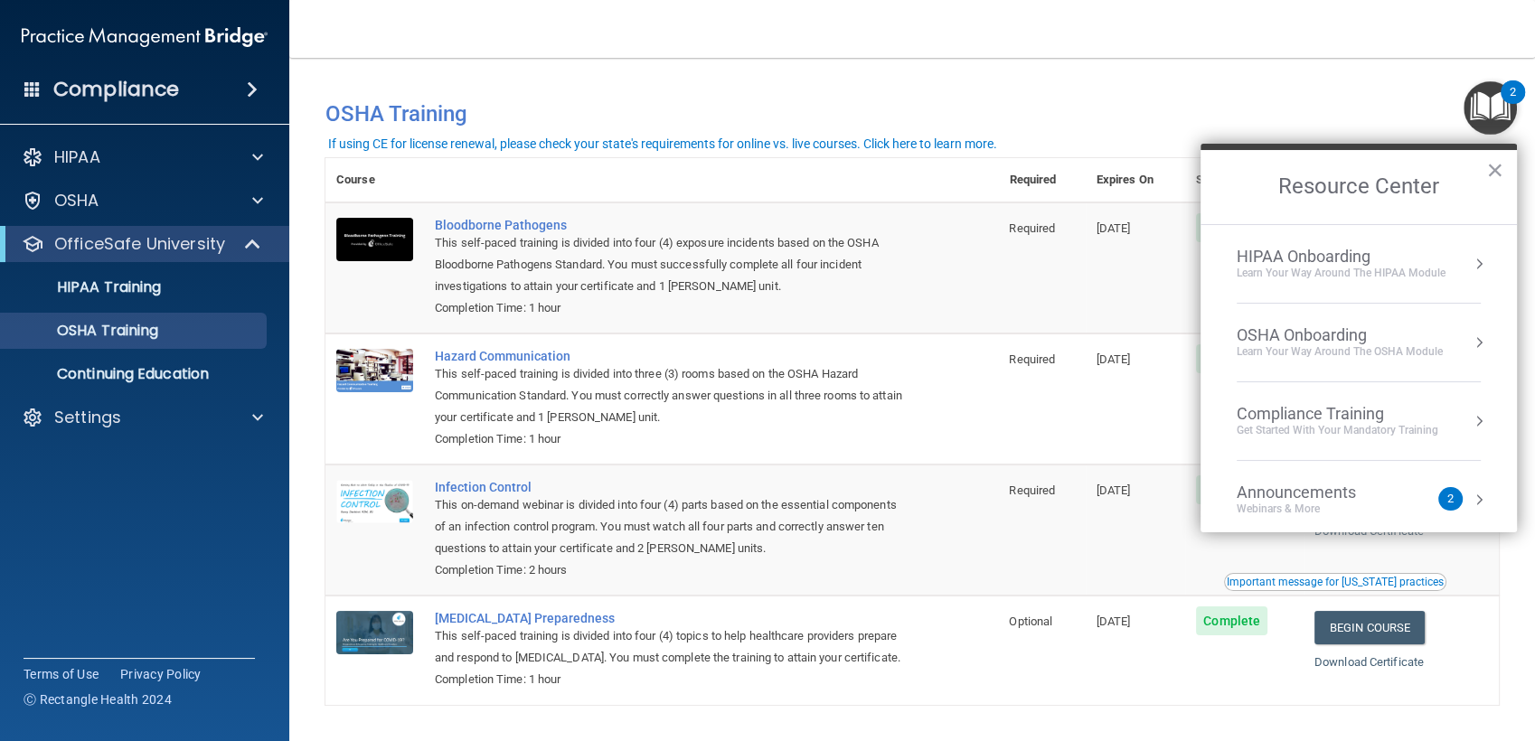
click at [1316, 487] on div "Announcements" at bounding box center [1313, 493] width 155 height 20
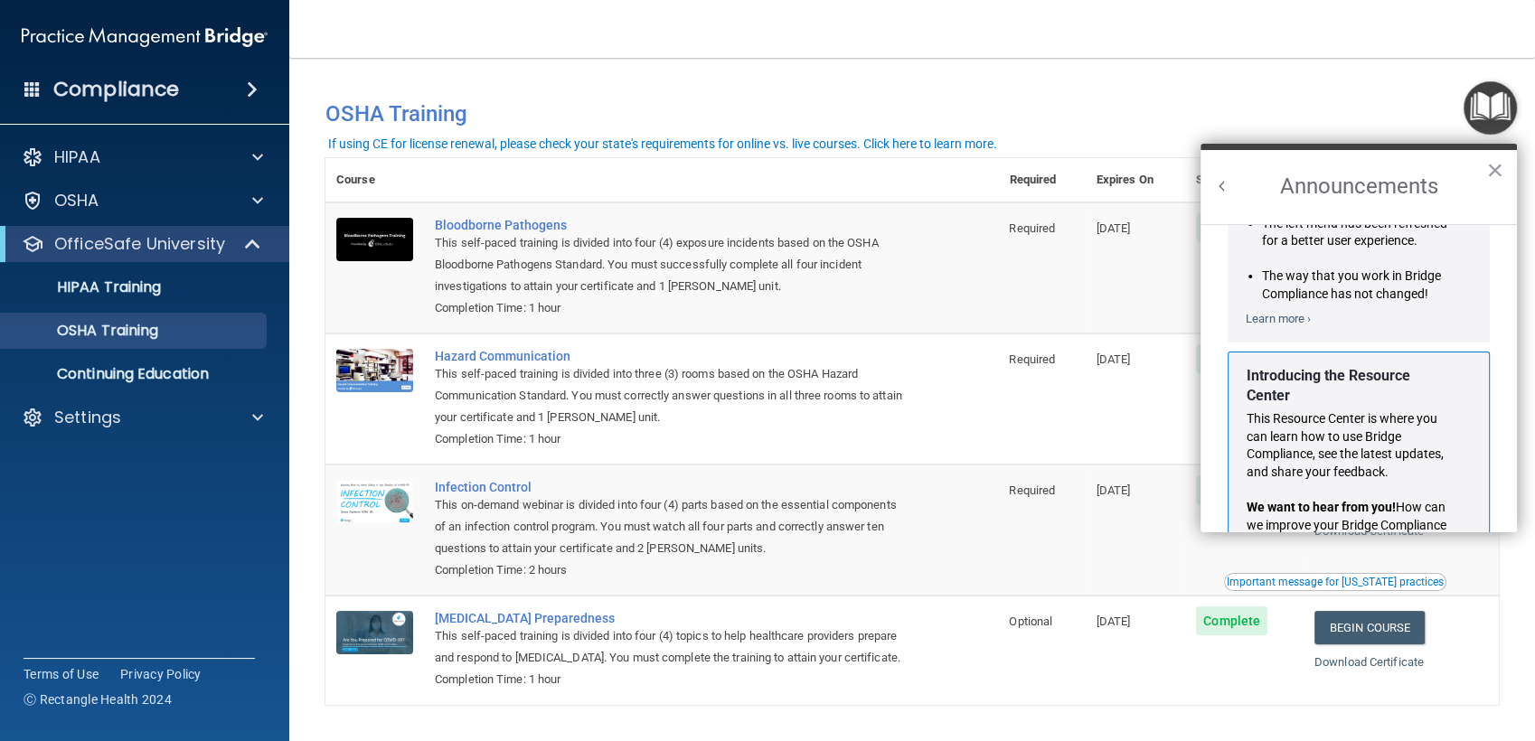
scroll to position [333, 0]
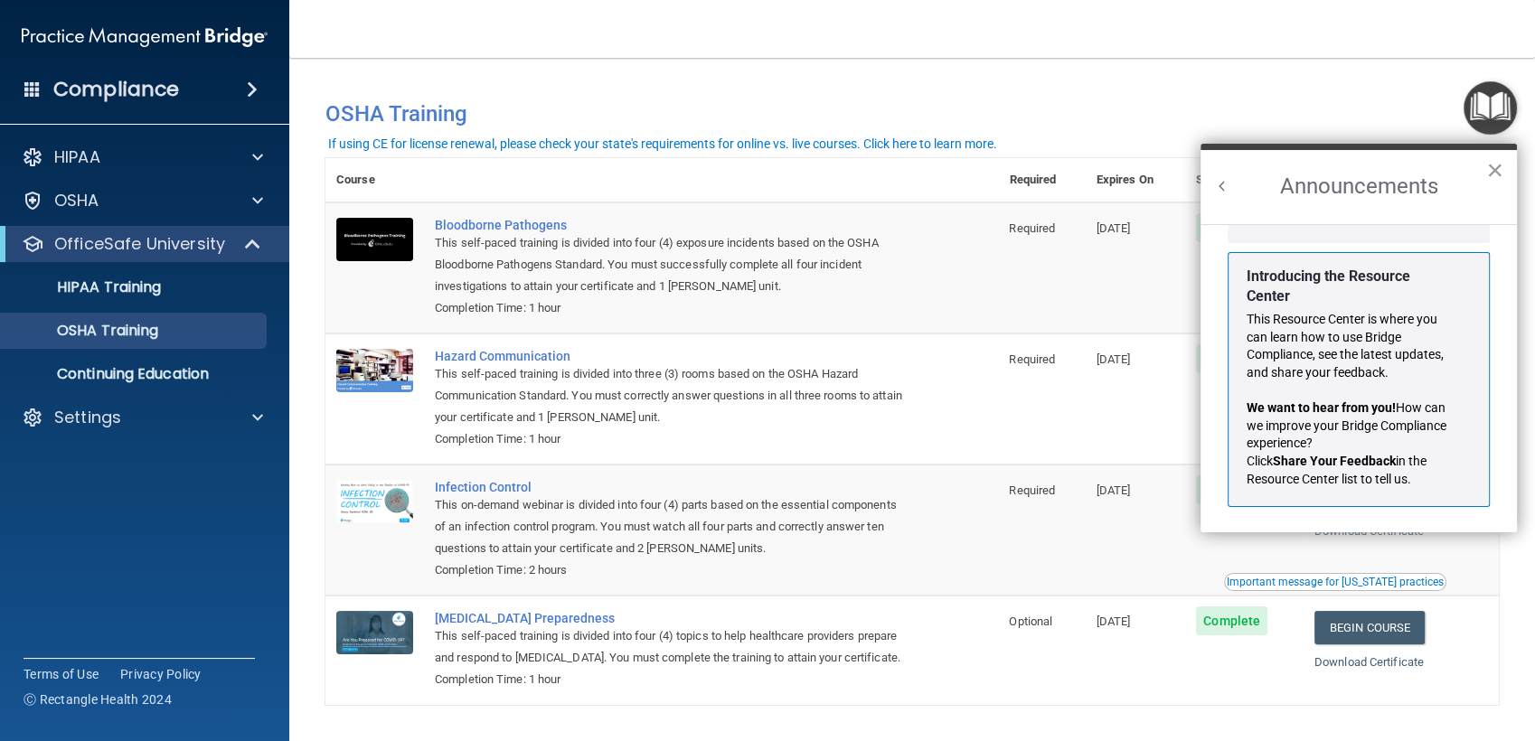
click at [1493, 174] on button "×" at bounding box center [1494, 169] width 17 height 29
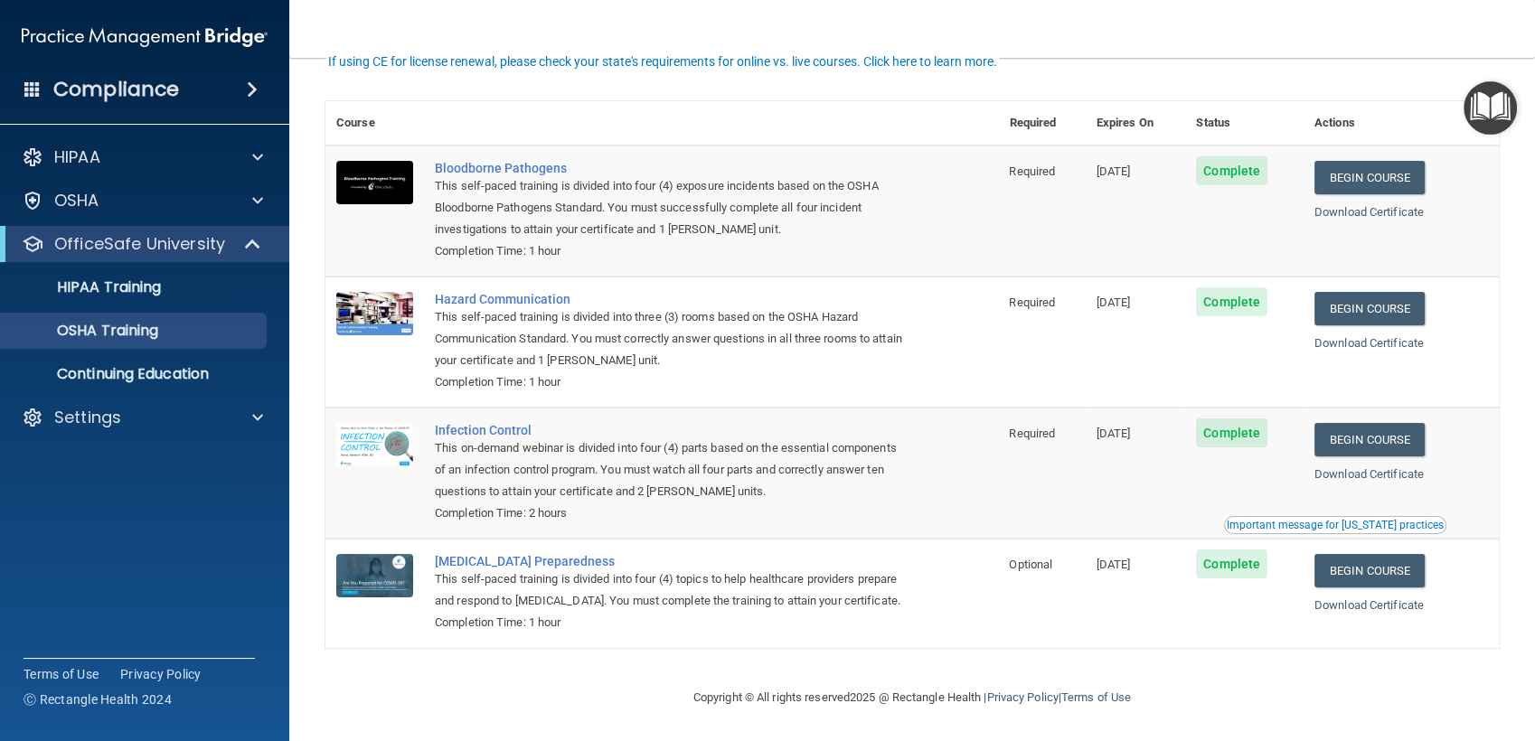
scroll to position [0, 0]
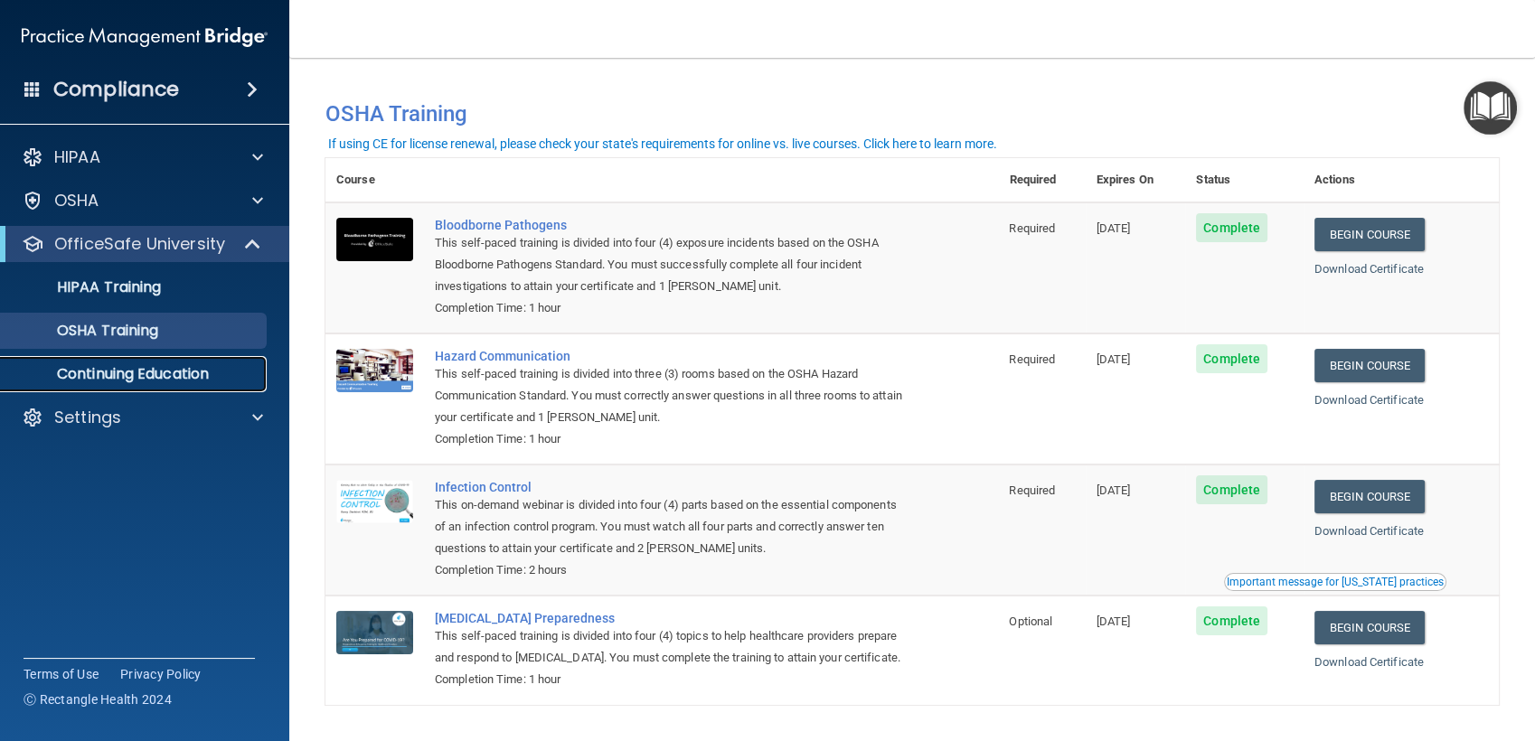
click at [112, 372] on p "Continuing Education" at bounding box center [135, 374] width 247 height 18
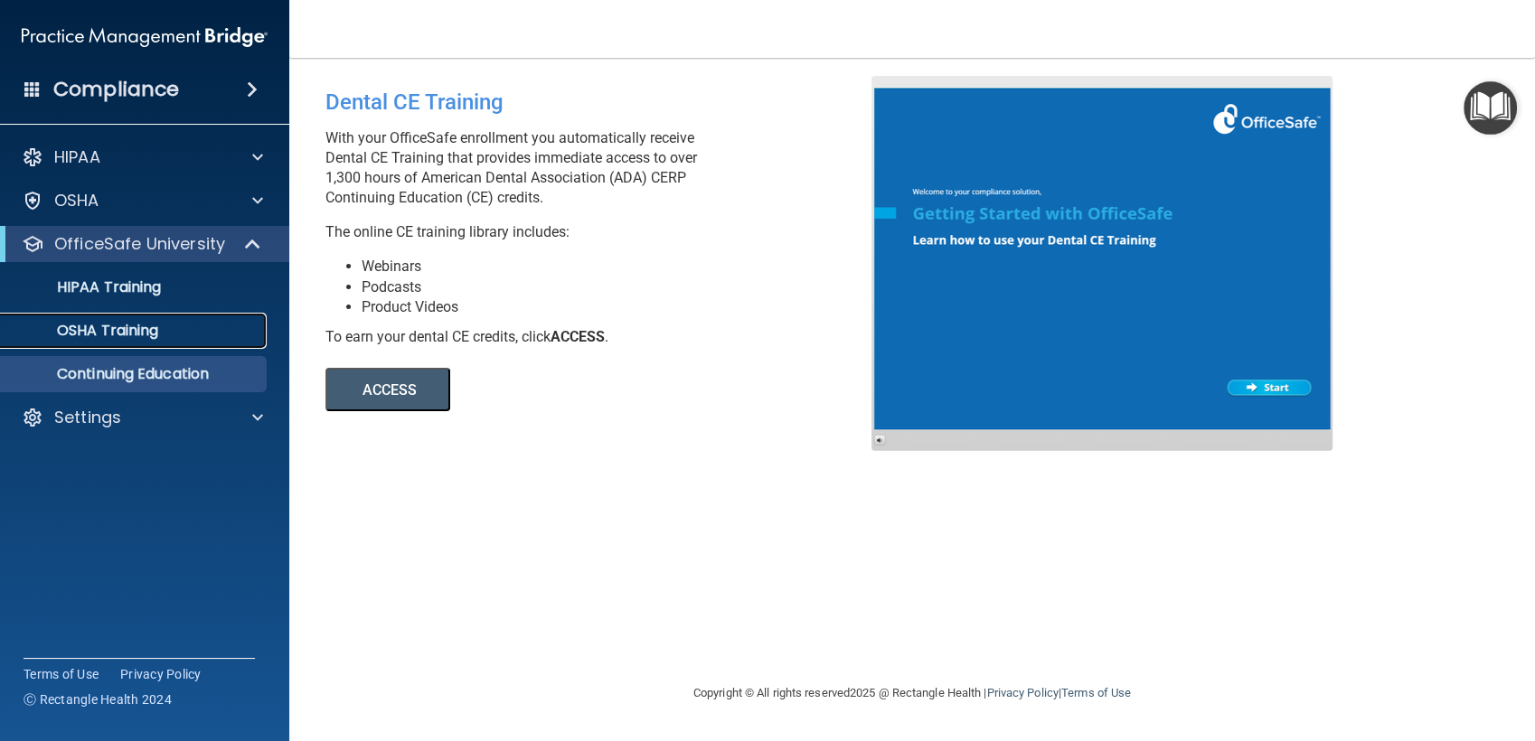
click at [125, 324] on p "OSHA Training" at bounding box center [85, 331] width 146 height 18
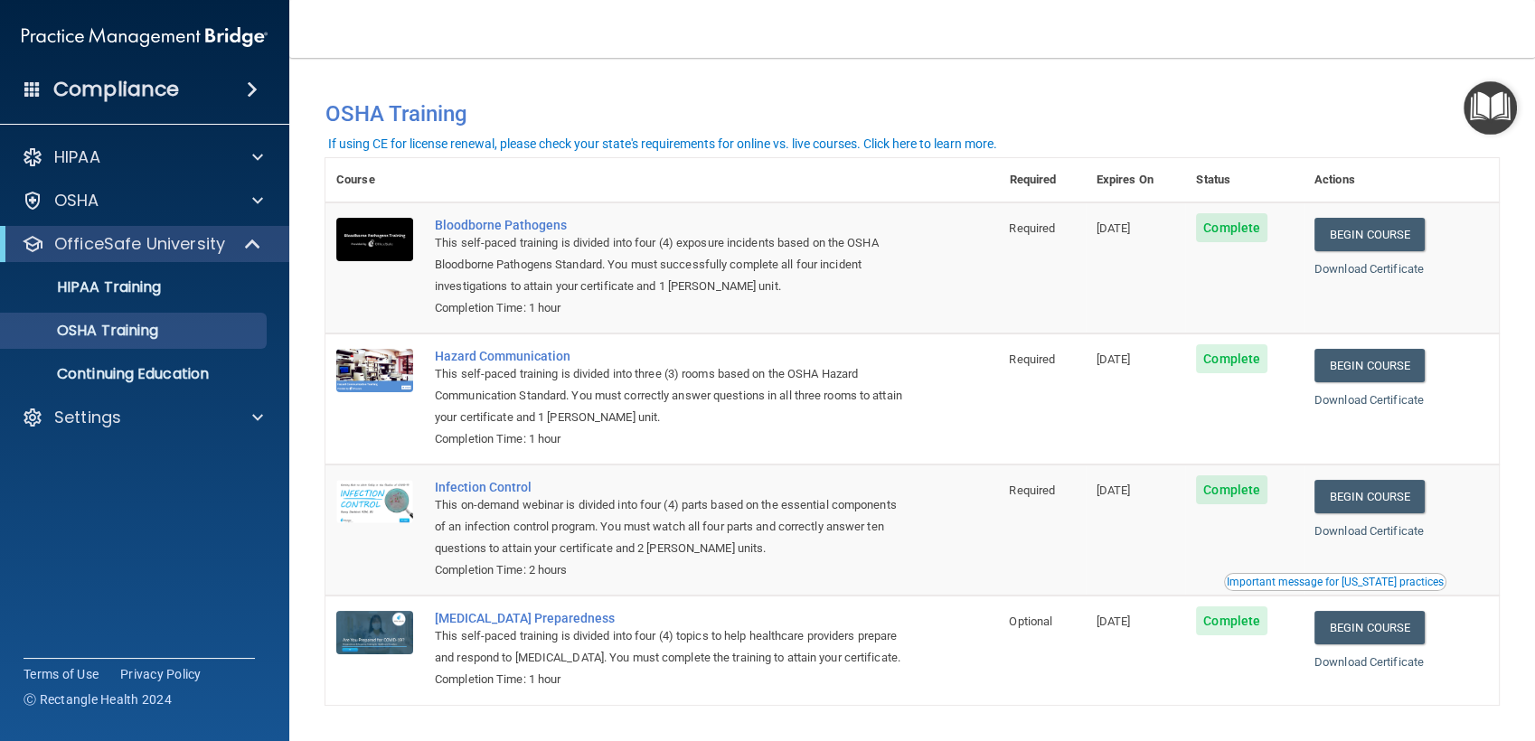
click at [248, 86] on span at bounding box center [252, 90] width 11 height 22
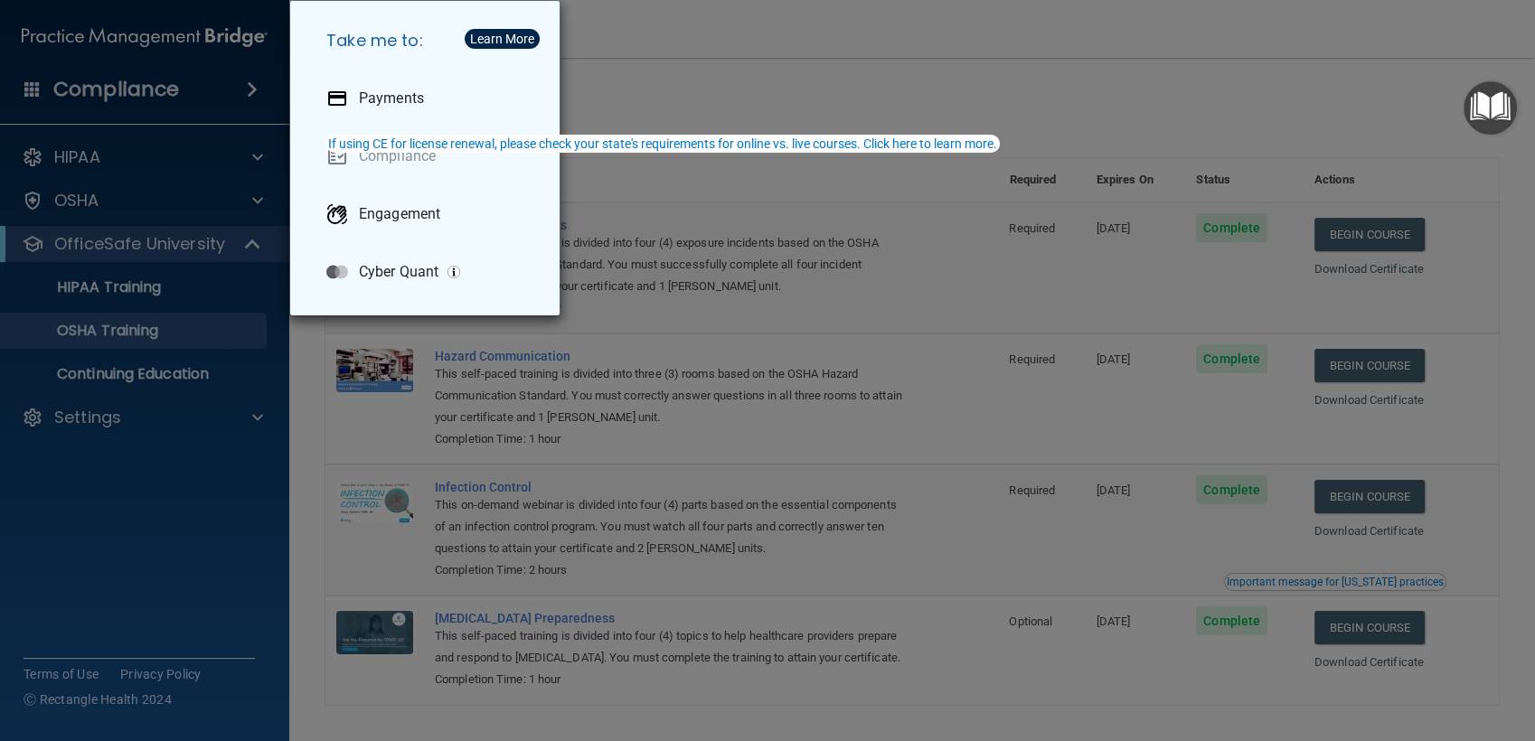
click at [248, 86] on div "Take me to: Payments Compliance Engagement Cyber Quant" at bounding box center [767, 370] width 1535 height 741
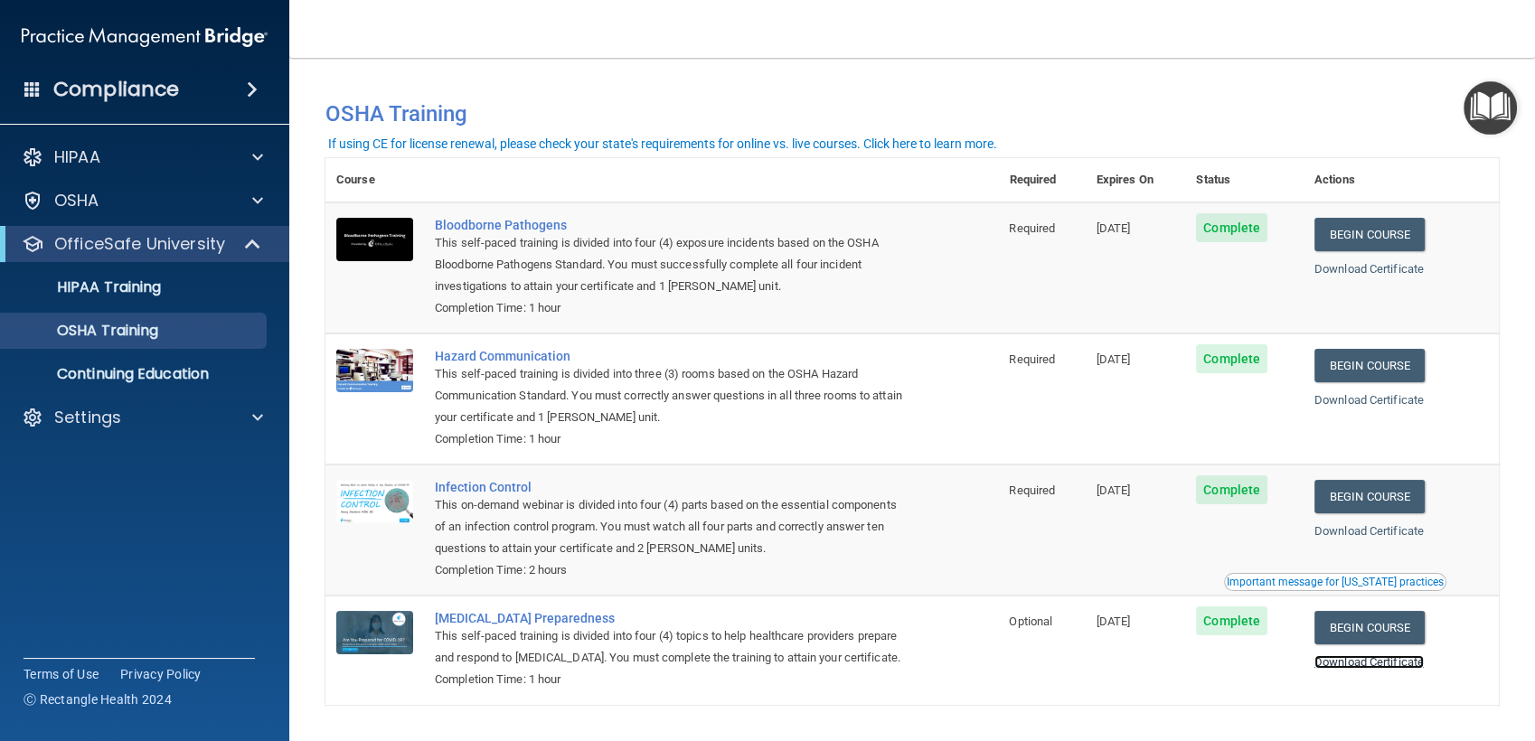
click at [1366, 669] on link "Download Certificate" at bounding box center [1368, 662] width 109 height 14
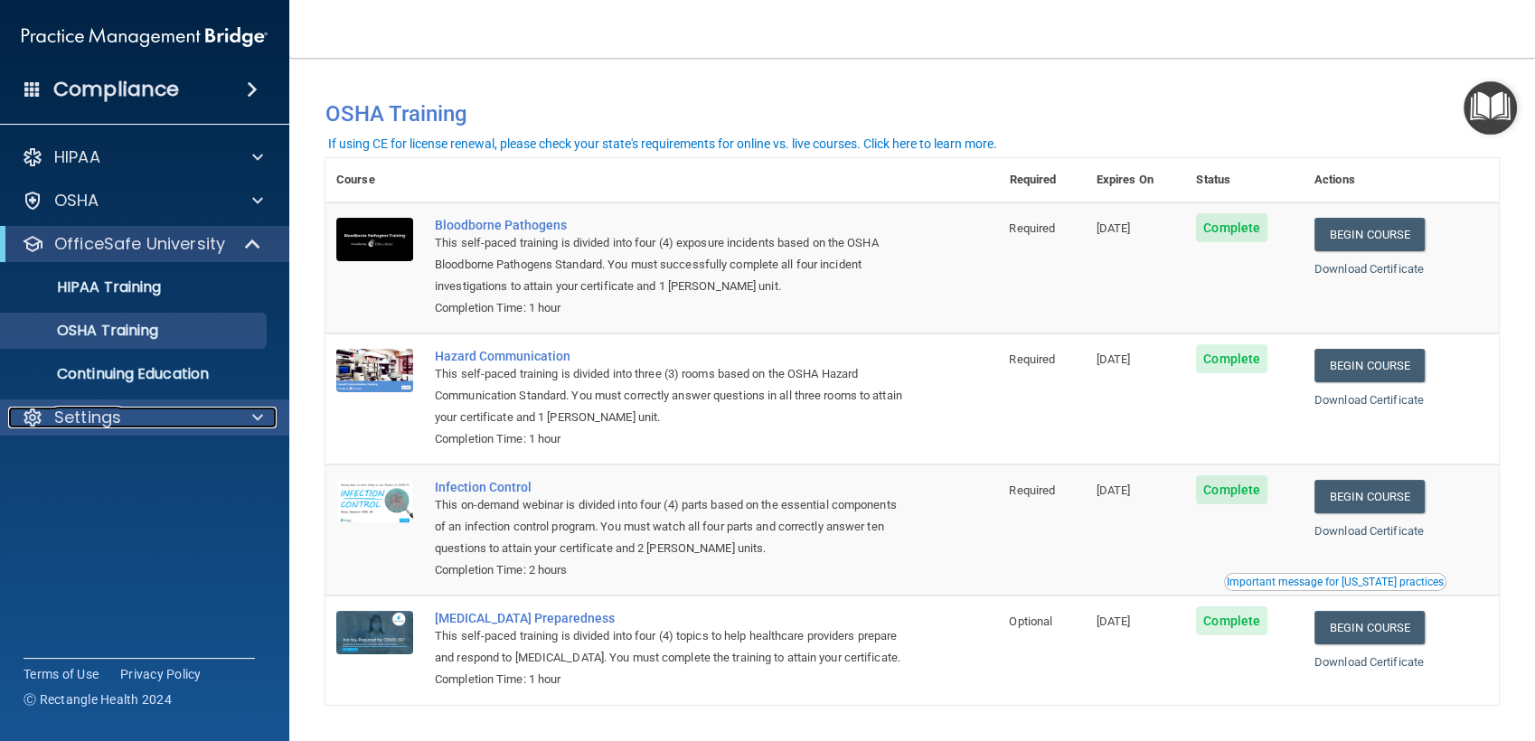
click at [148, 407] on div "Settings" at bounding box center [120, 418] width 224 height 22
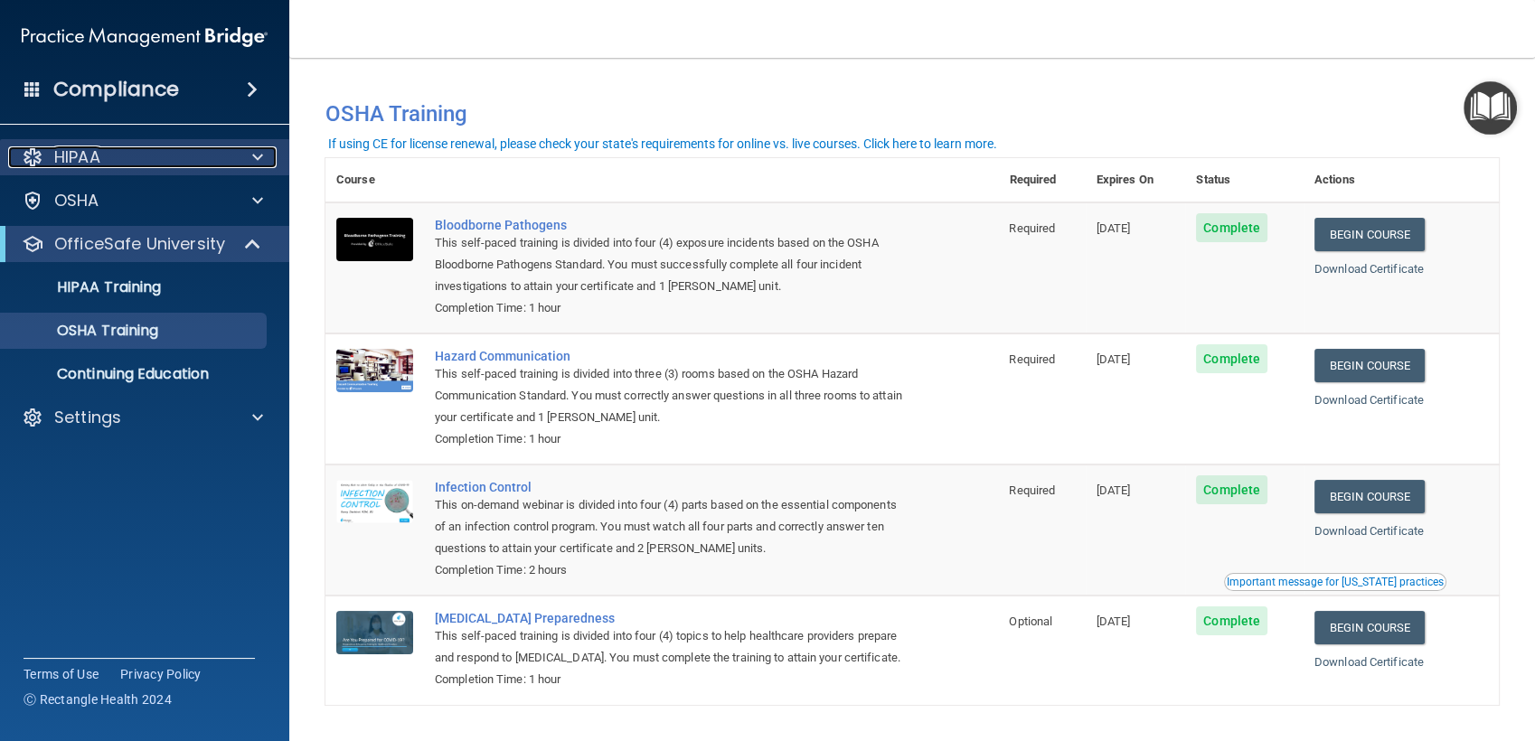
click at [130, 163] on div "HIPAA" at bounding box center [120, 157] width 224 height 22
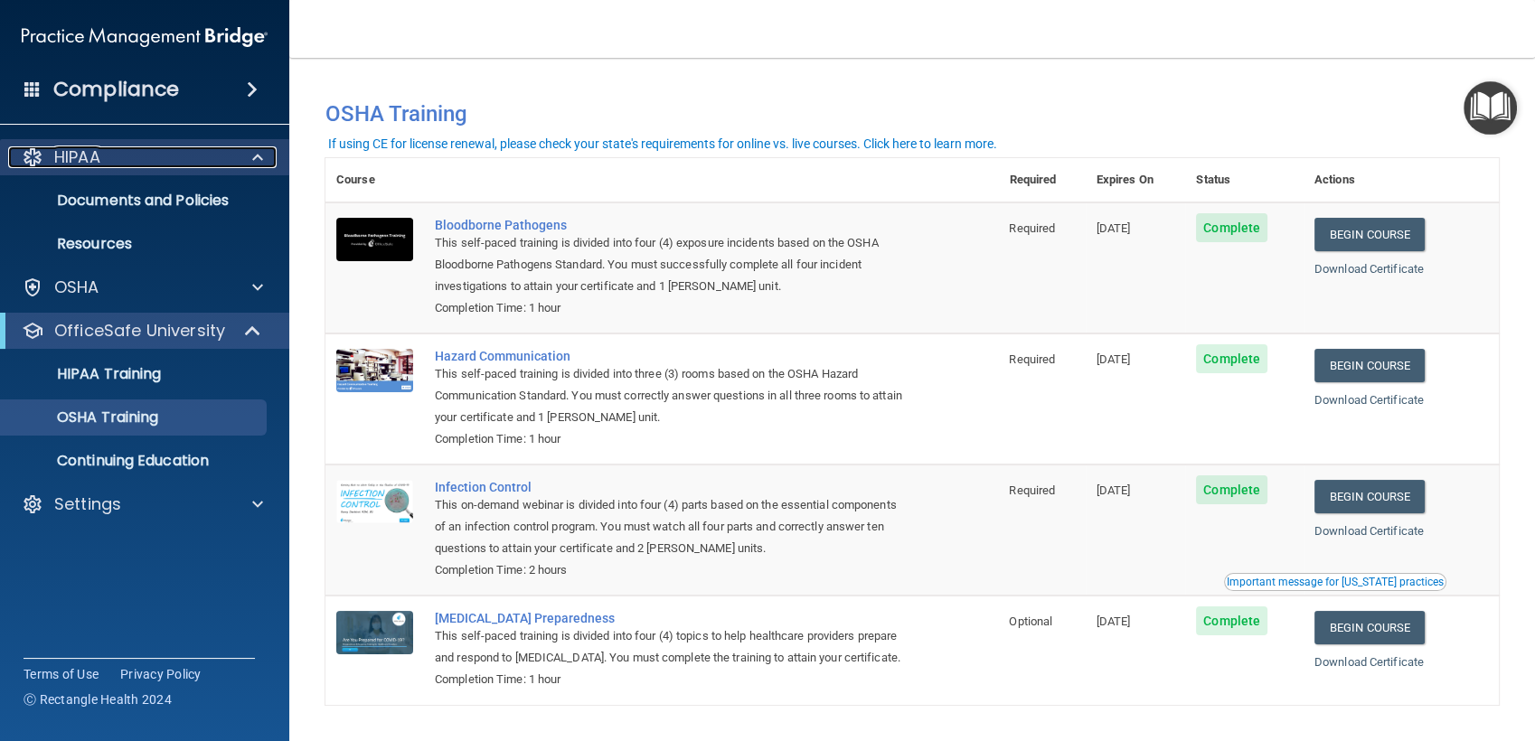
click at [130, 163] on div "HIPAA" at bounding box center [120, 157] width 224 height 22
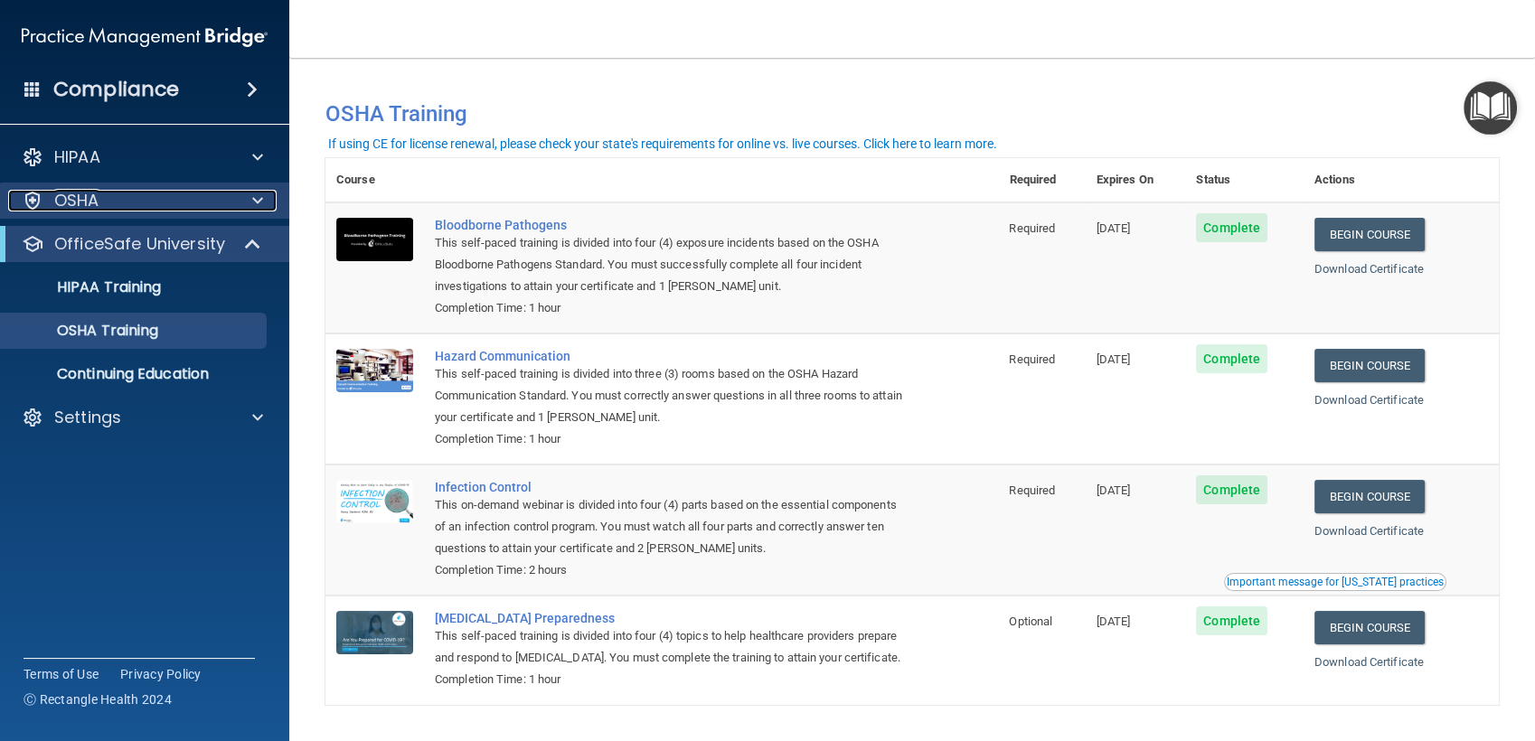
click at [106, 196] on div "OSHA" at bounding box center [120, 201] width 224 height 22
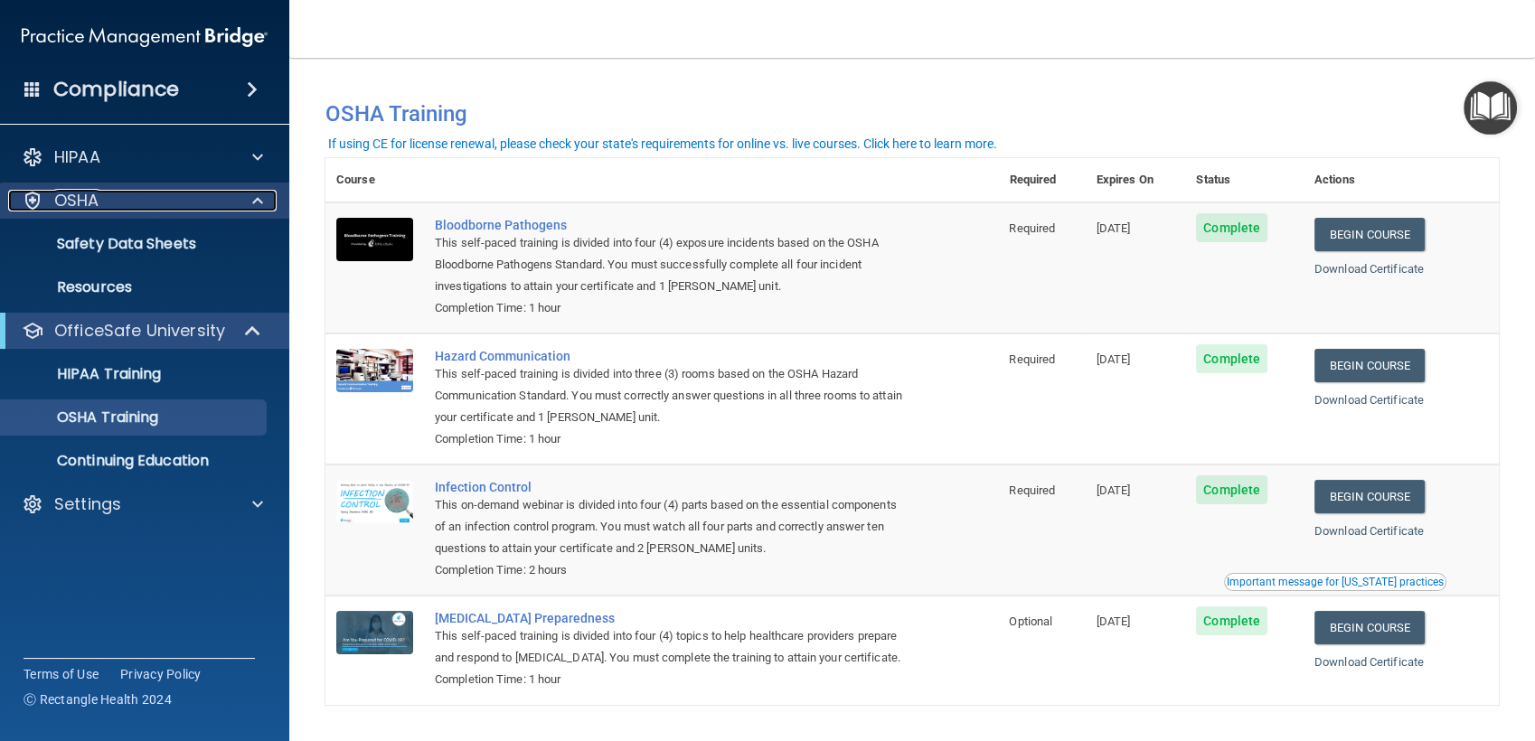
click at [106, 196] on div "OSHA" at bounding box center [120, 201] width 224 height 22
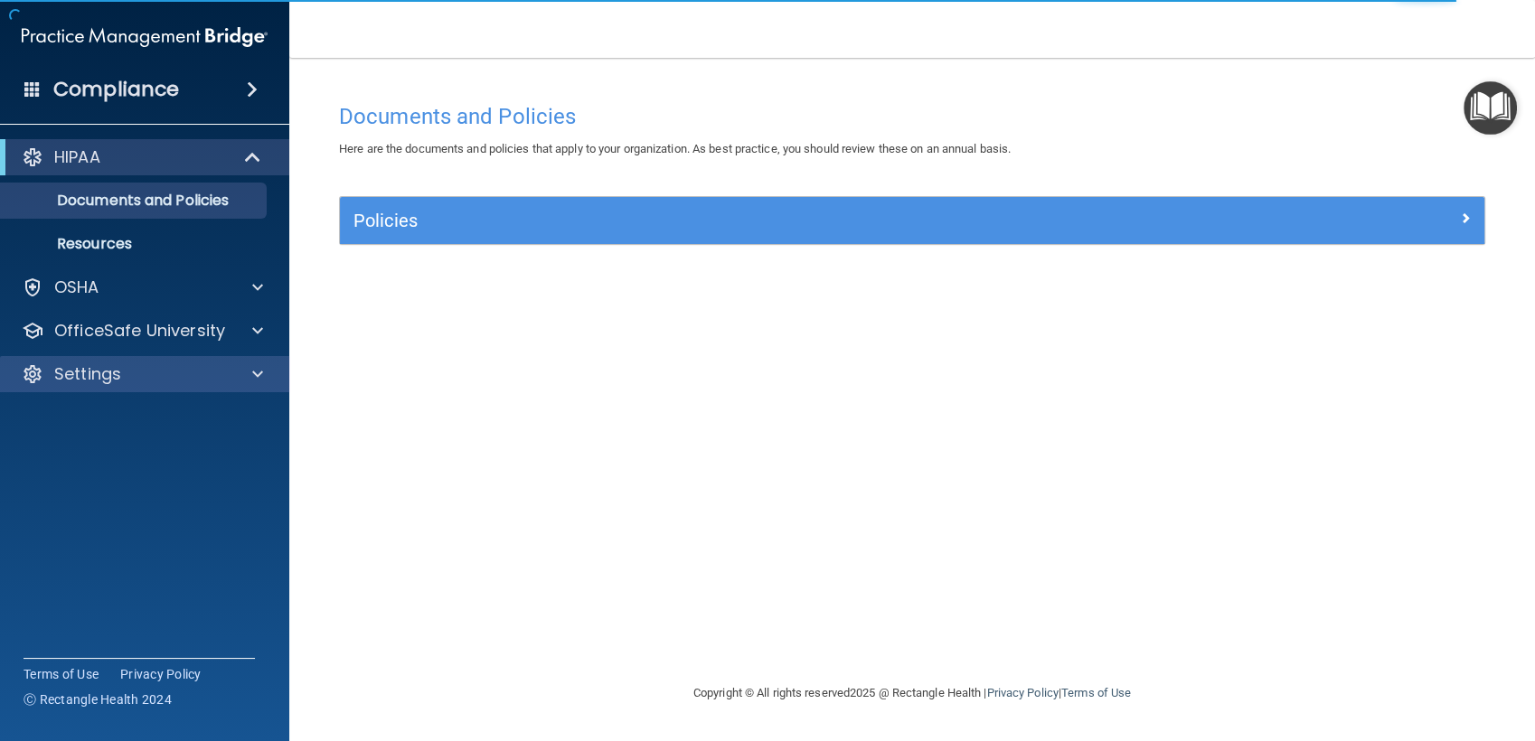
click at [180, 361] on div "Settings" at bounding box center [145, 374] width 290 height 36
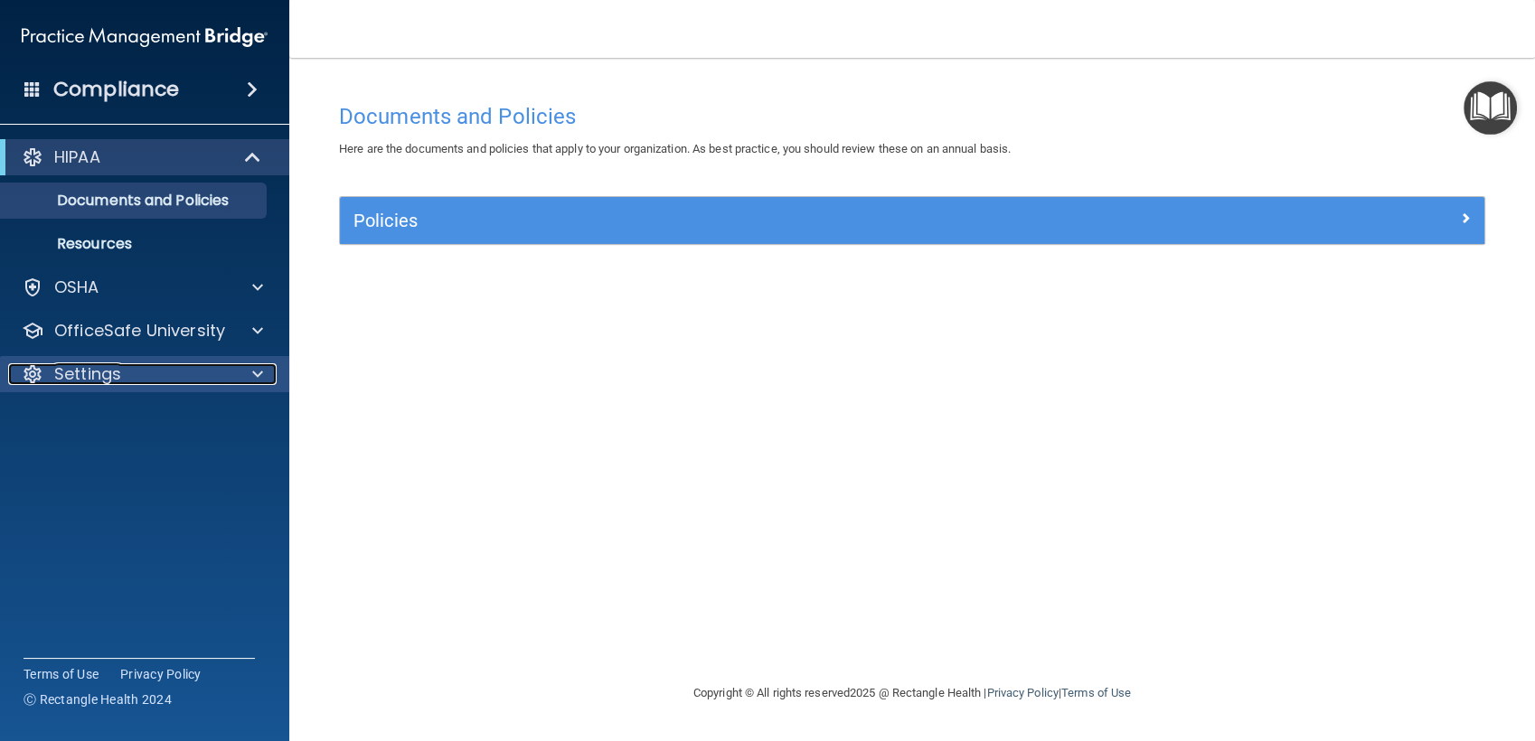
click at [246, 372] on div at bounding box center [254, 374] width 45 height 22
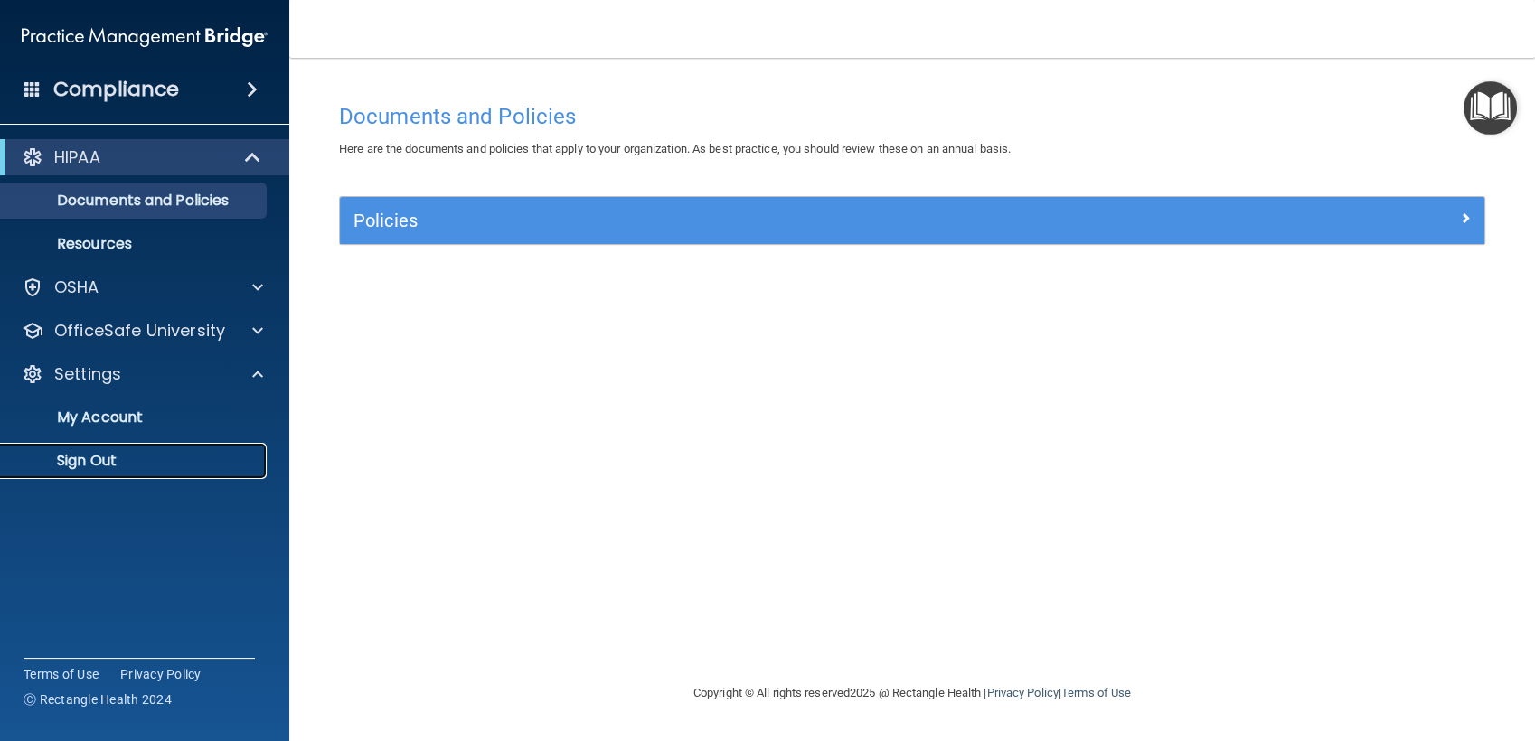
click at [89, 458] on p "Sign Out" at bounding box center [135, 461] width 247 height 18
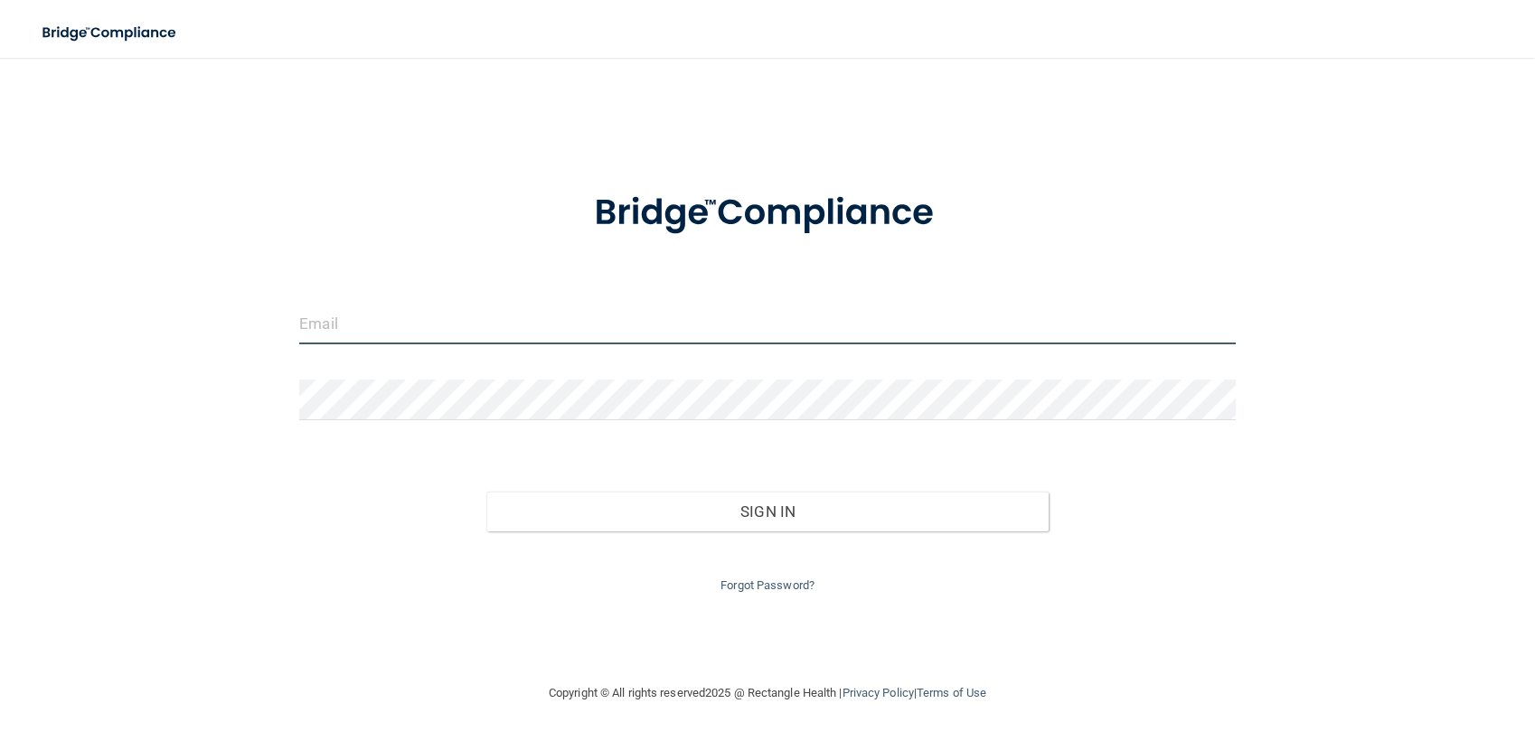
click at [347, 322] on input "email" at bounding box center [767, 324] width 936 height 41
type input "[EMAIL_ADDRESS][DOMAIN_NAME]"
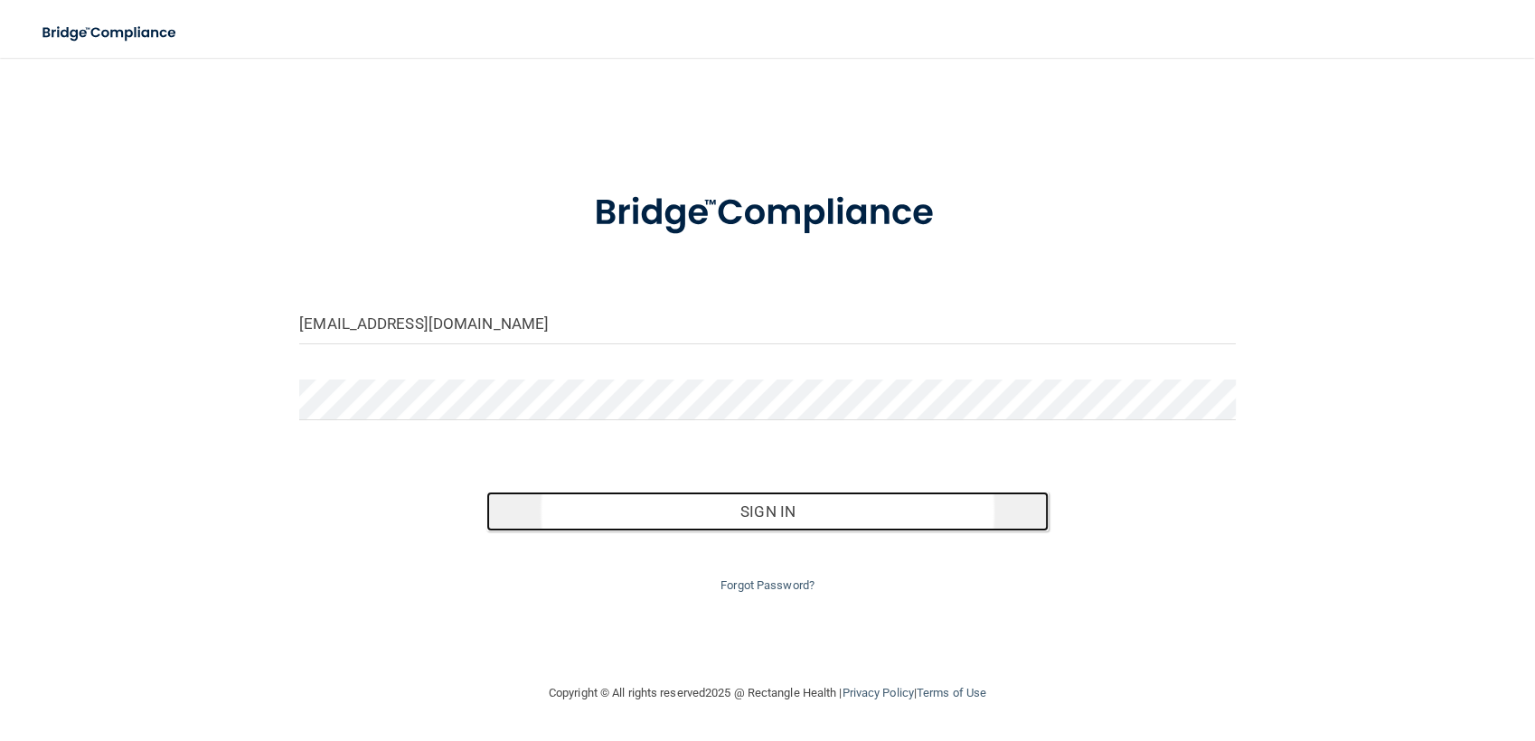
click at [625, 512] on button "Sign In" at bounding box center [766, 512] width 561 height 40
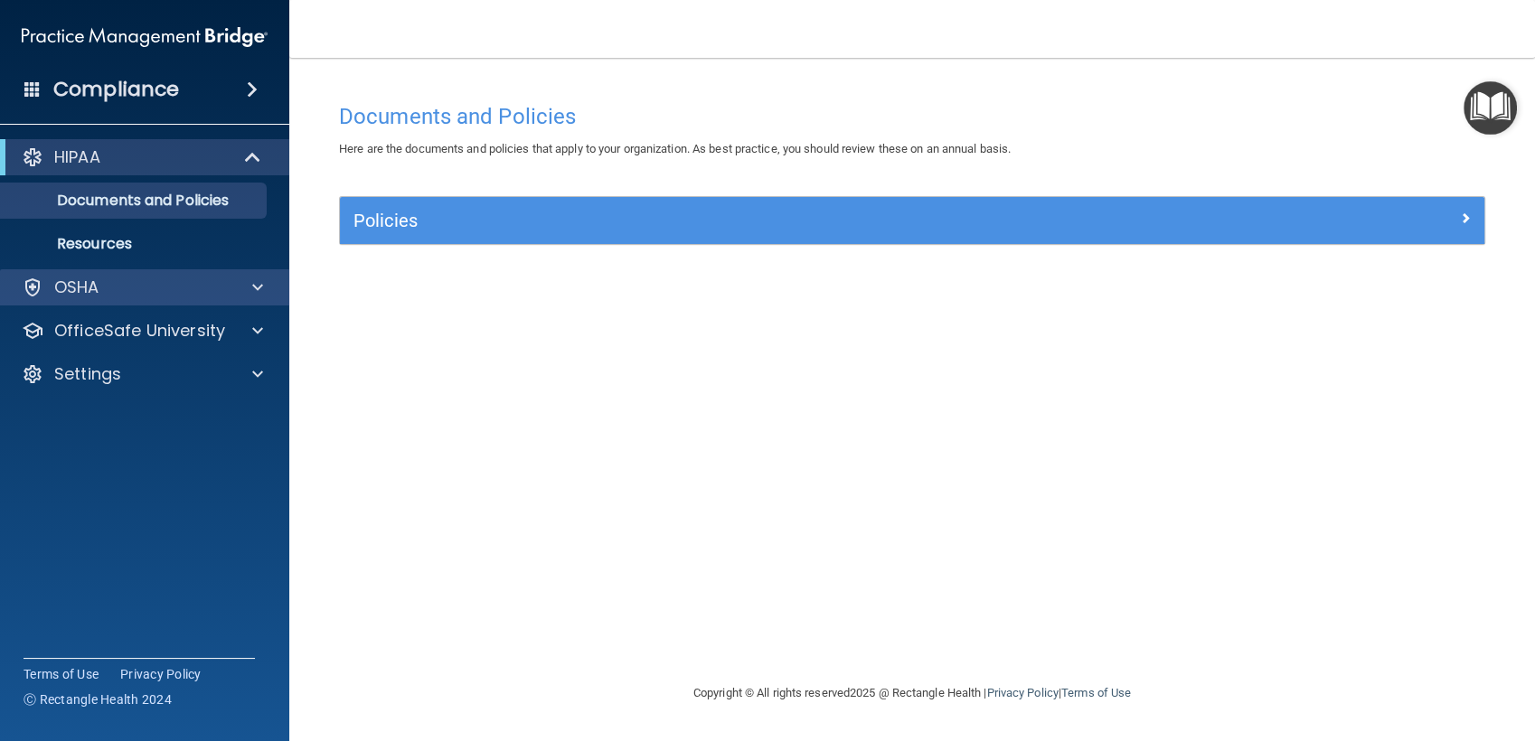
click at [254, 272] on div "OSHA" at bounding box center [145, 287] width 290 height 36
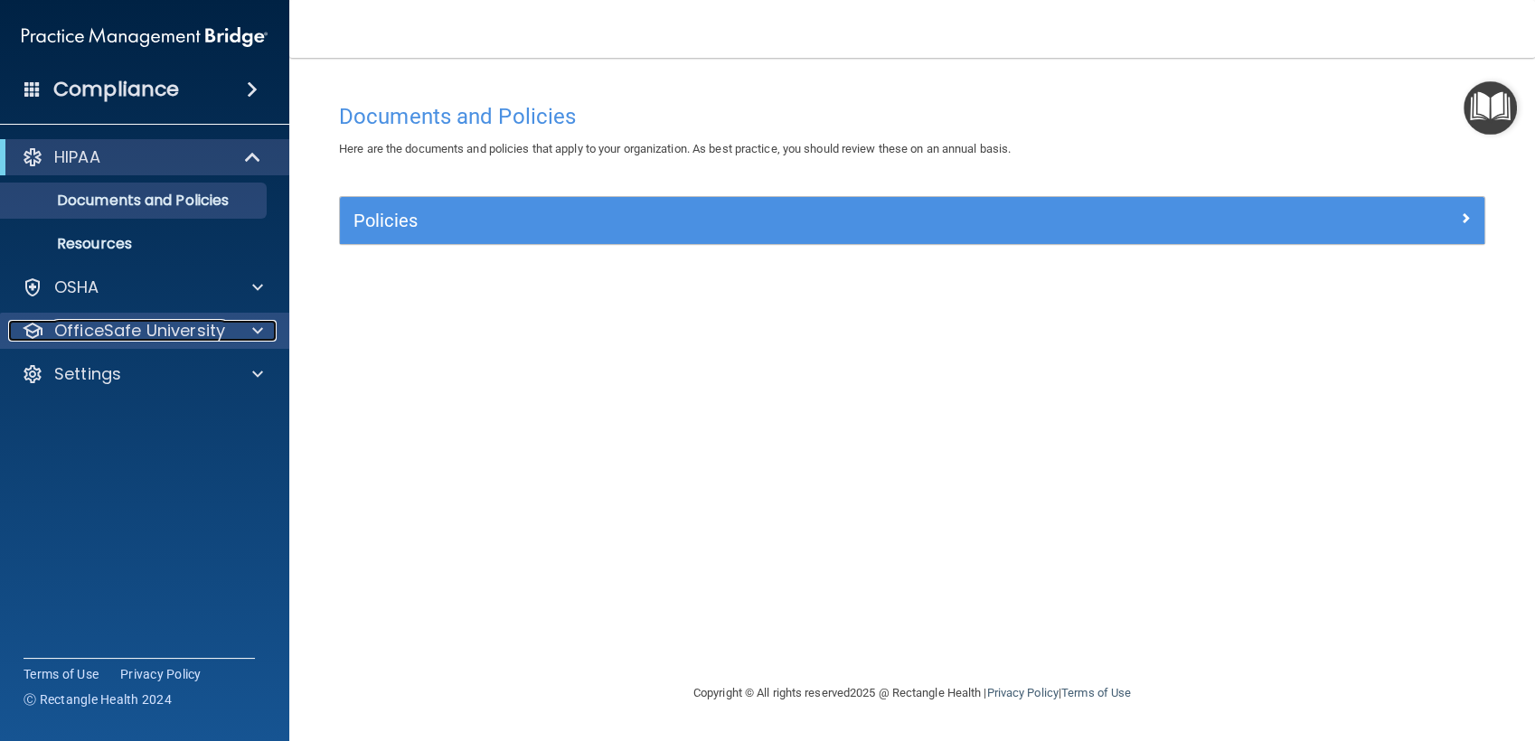
click at [265, 327] on div at bounding box center [254, 331] width 45 height 22
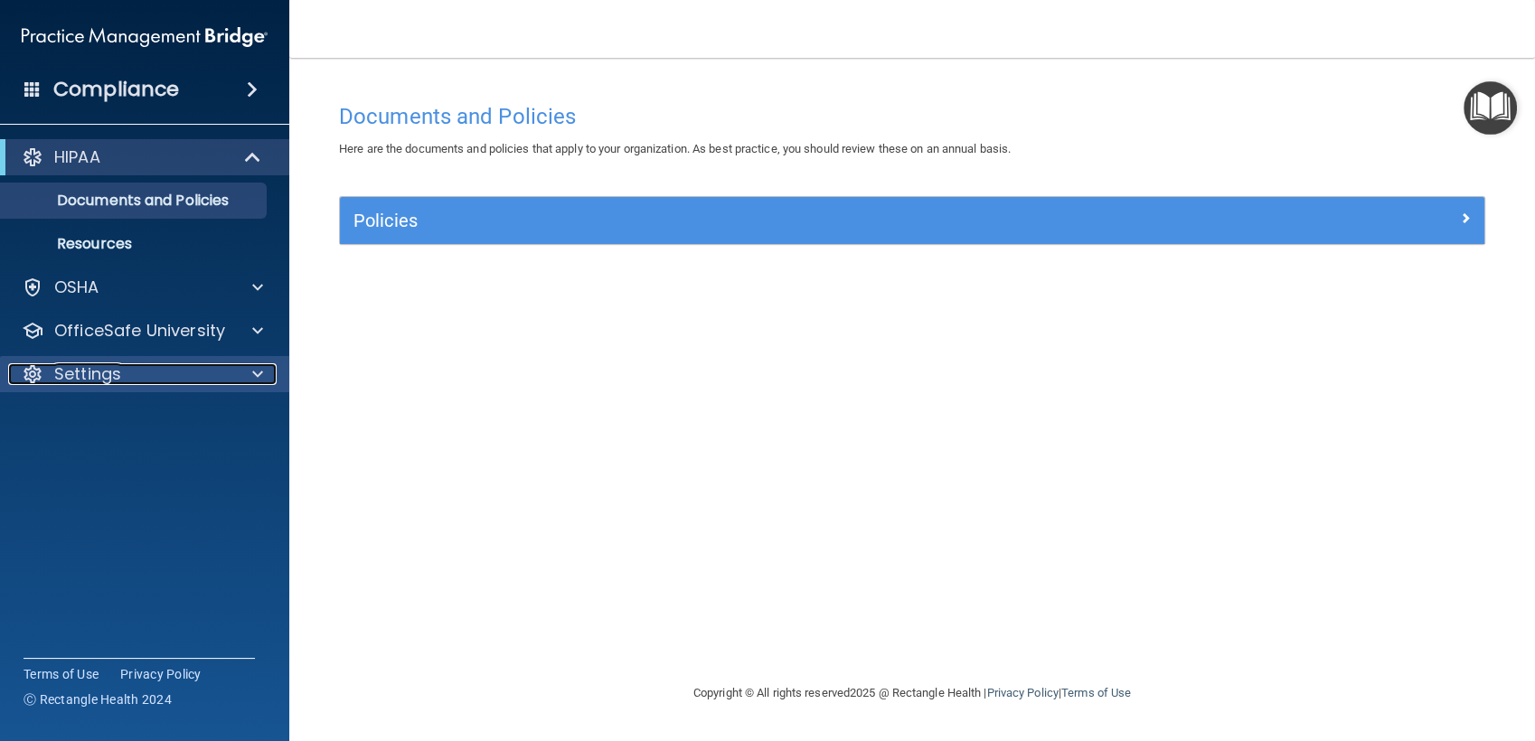
click at [223, 378] on div "Settings" at bounding box center [120, 374] width 224 height 22
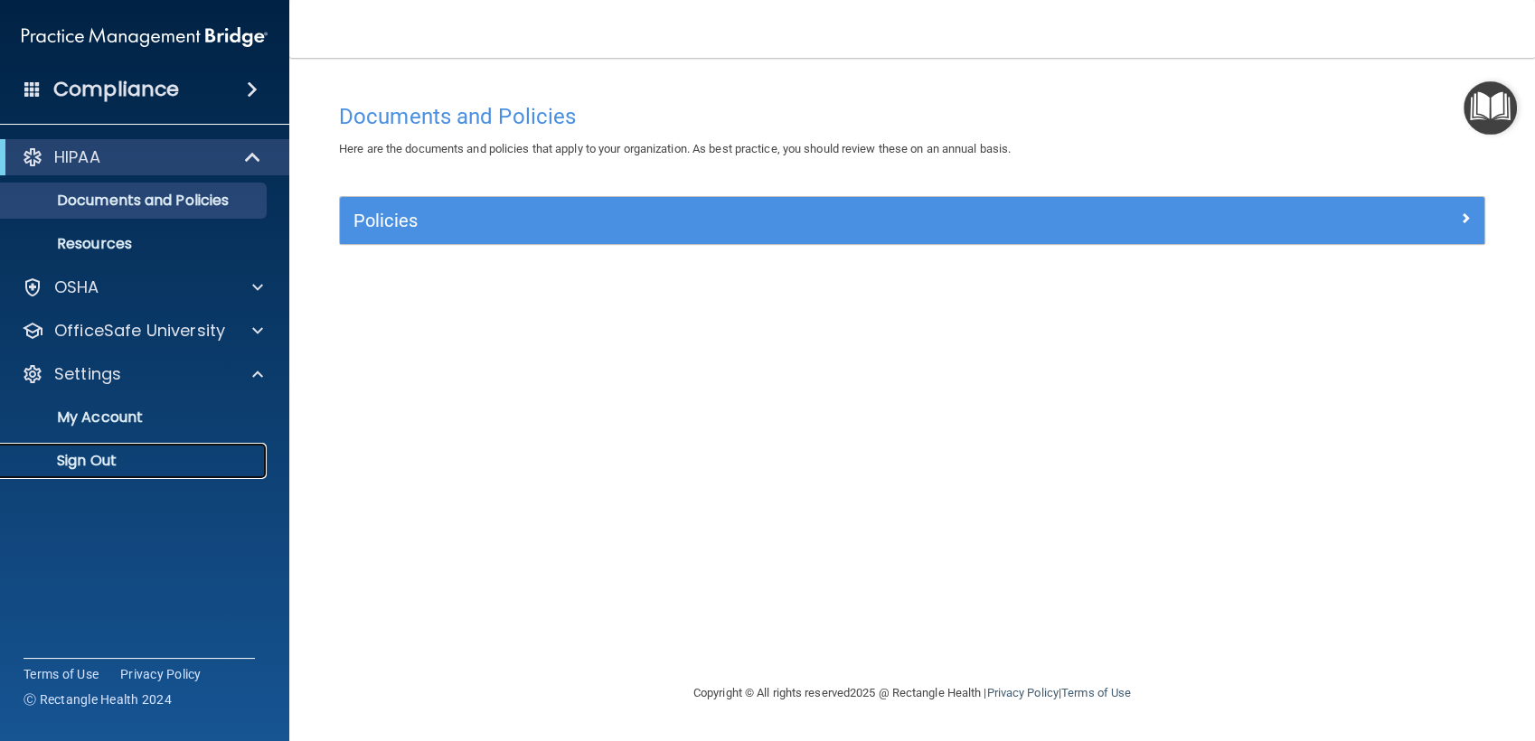
click at [124, 456] on p "Sign Out" at bounding box center [135, 461] width 247 height 18
